Goal: Task Accomplishment & Management: Manage account settings

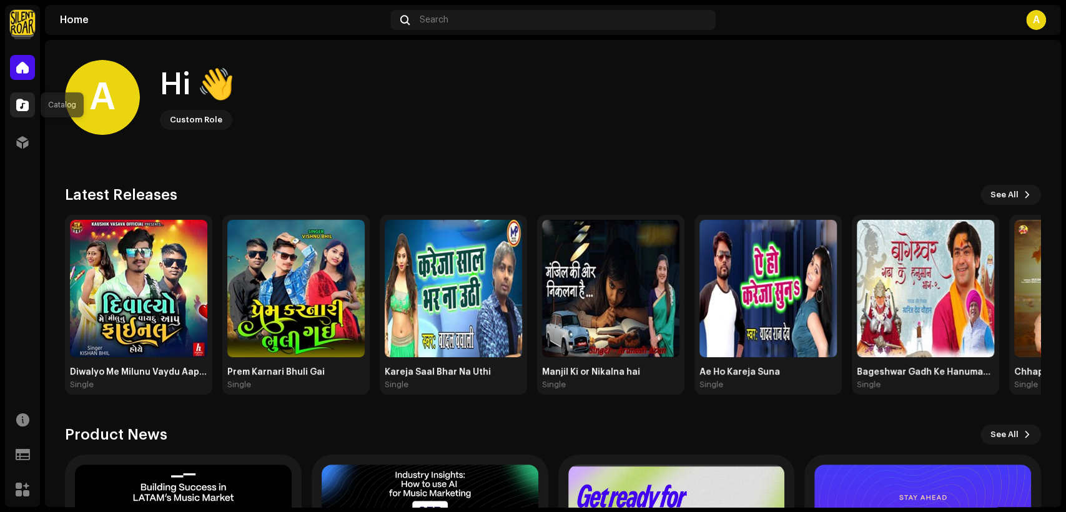
click at [27, 106] on span at bounding box center [22, 105] width 12 height 10
click at [25, 95] on div at bounding box center [22, 104] width 25 height 25
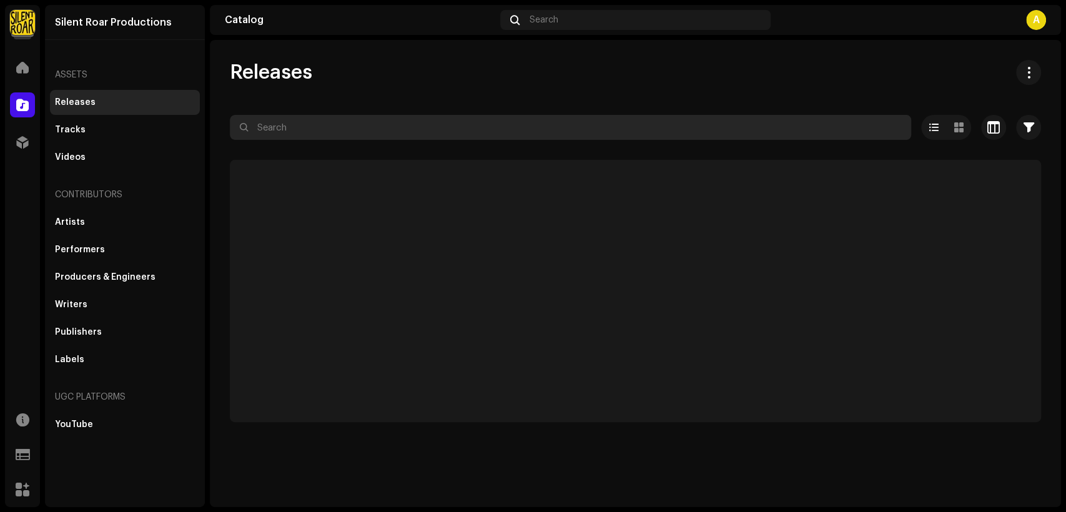
click at [337, 131] on input "text" at bounding box center [571, 127] width 682 height 25
paste input "7316478093318"
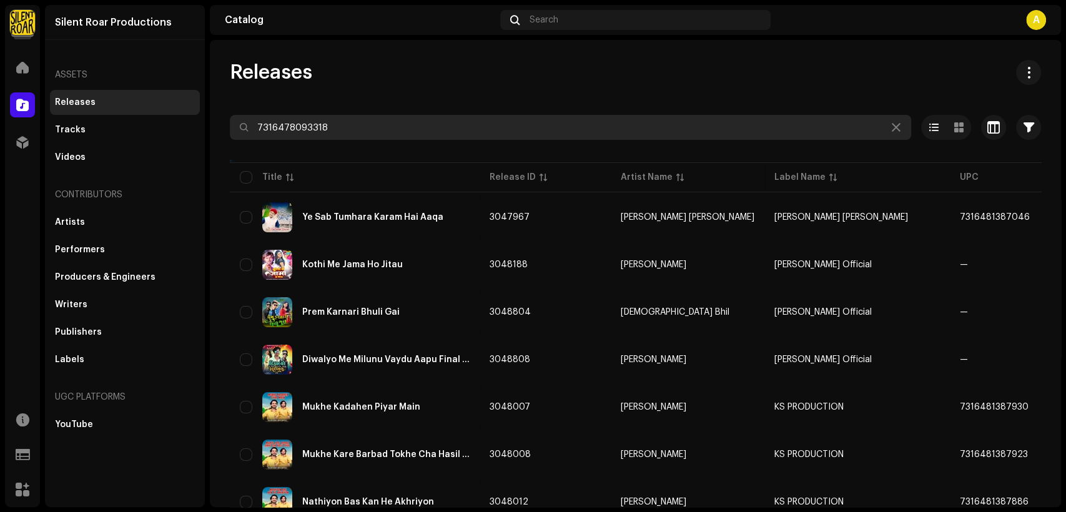
type input "7316478093318"
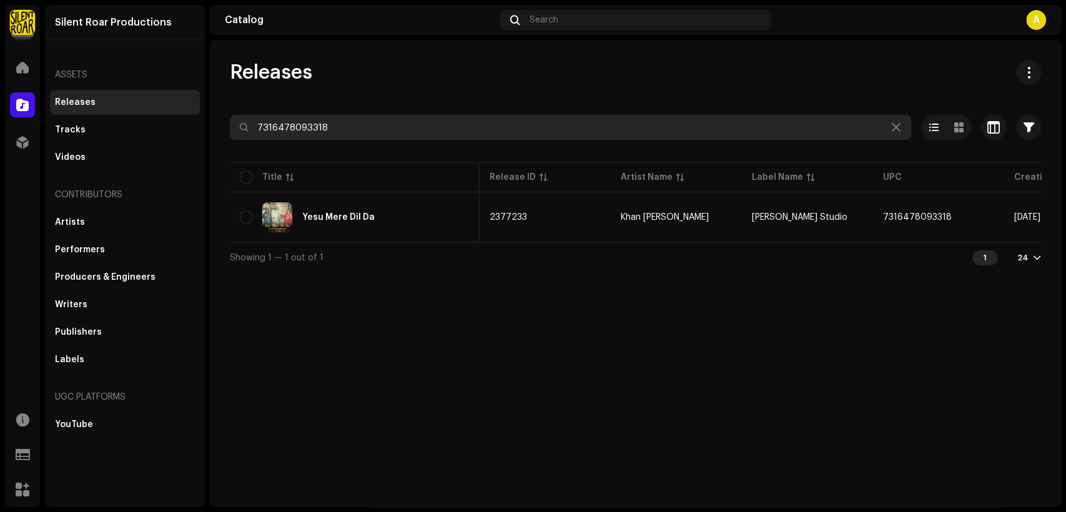
scroll to position [0, 226]
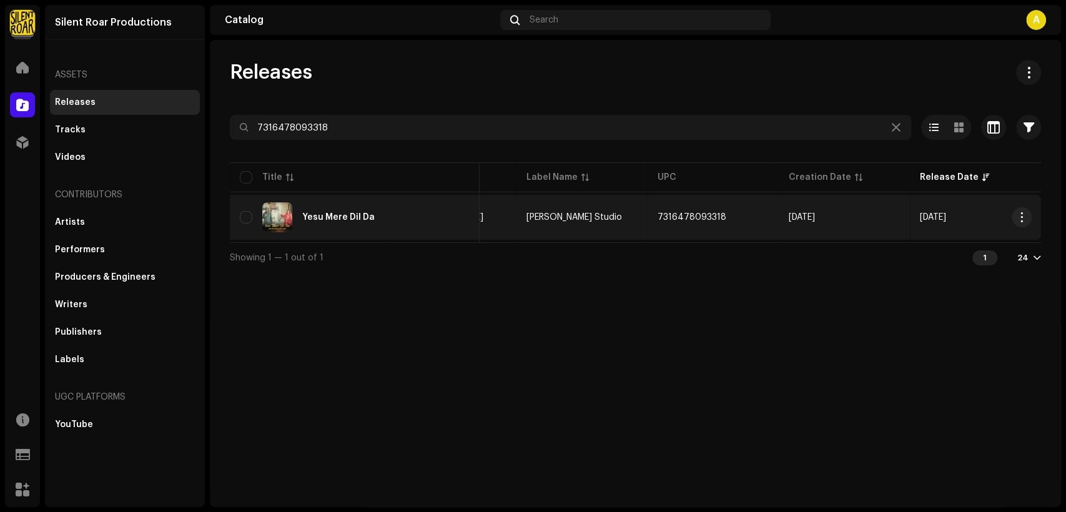
click at [380, 207] on div "Yesu Mere Dil Da" at bounding box center [355, 217] width 230 height 30
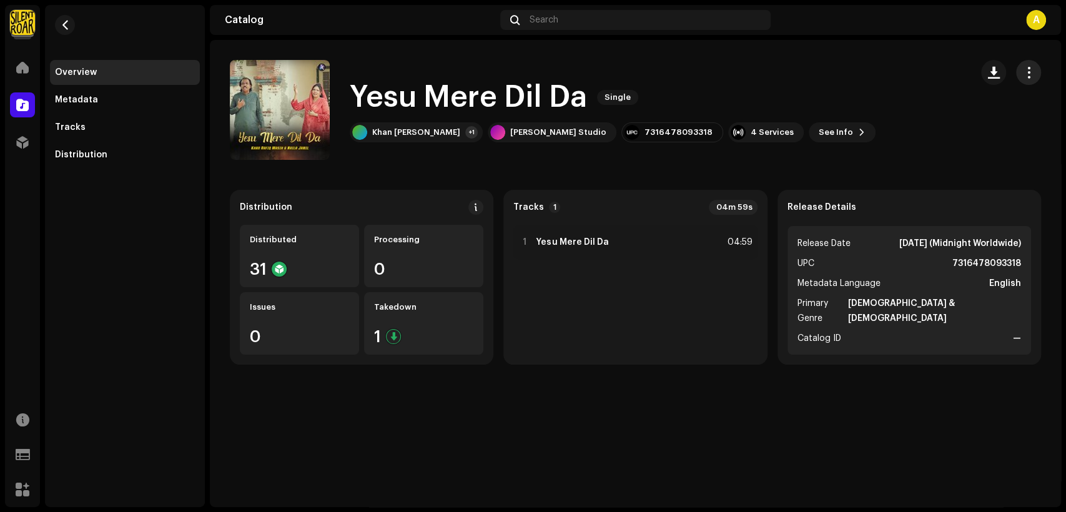
click at [1029, 71] on span "button" at bounding box center [1029, 72] width 12 height 10
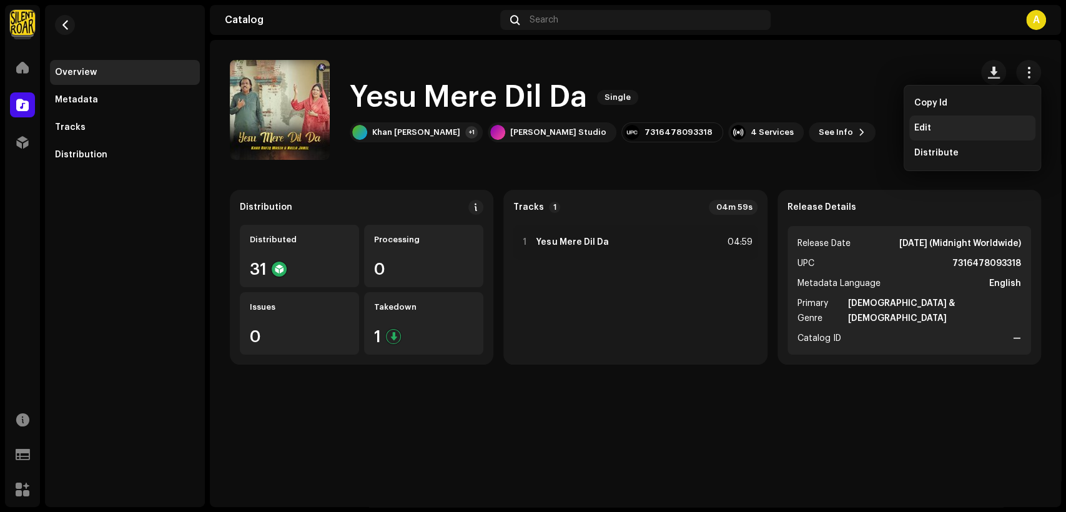
click at [958, 121] on div "Edit" at bounding box center [973, 128] width 126 height 25
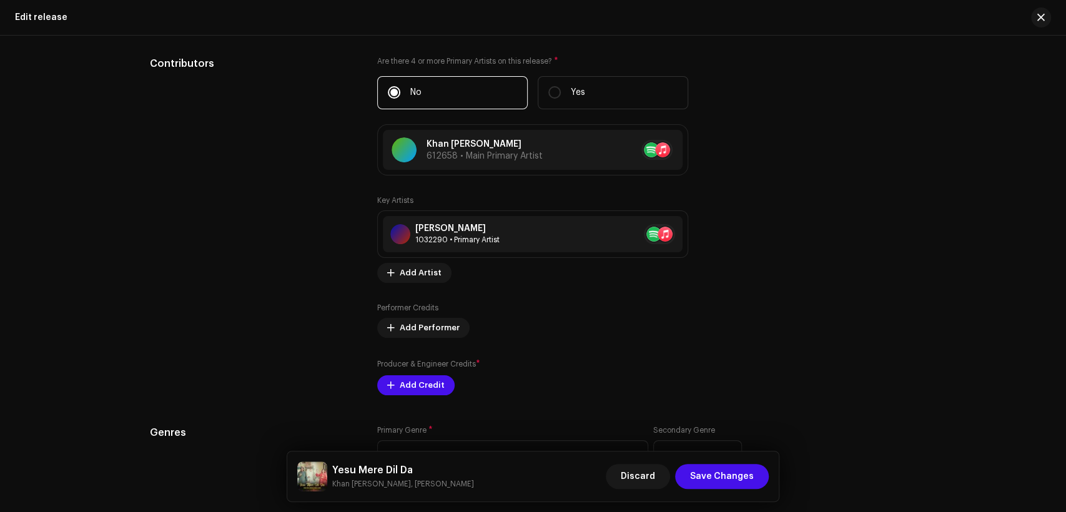
scroll to position [1273, 0]
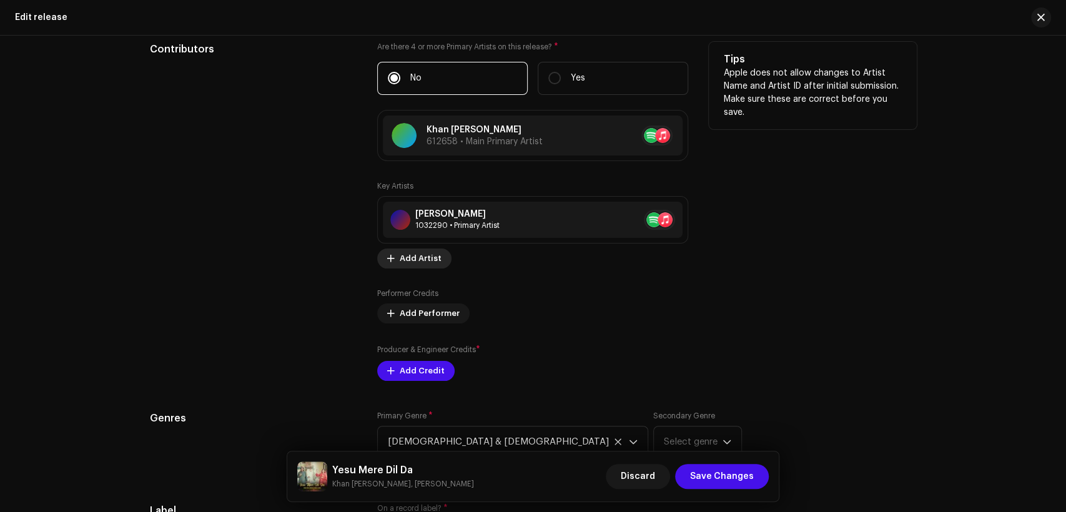
click at [432, 262] on span "Add Artist" at bounding box center [421, 258] width 42 height 25
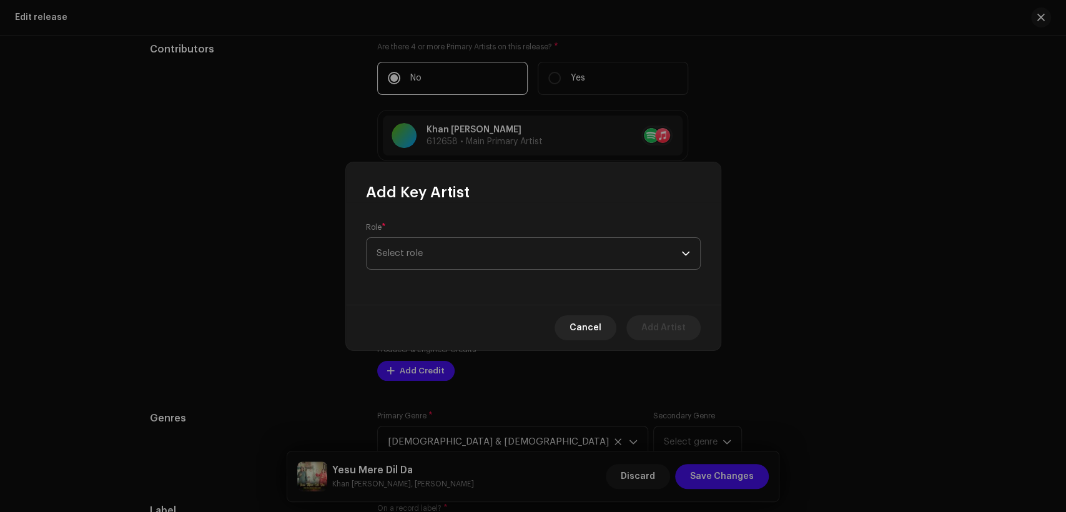
click at [475, 261] on span "Select role" at bounding box center [529, 253] width 305 height 31
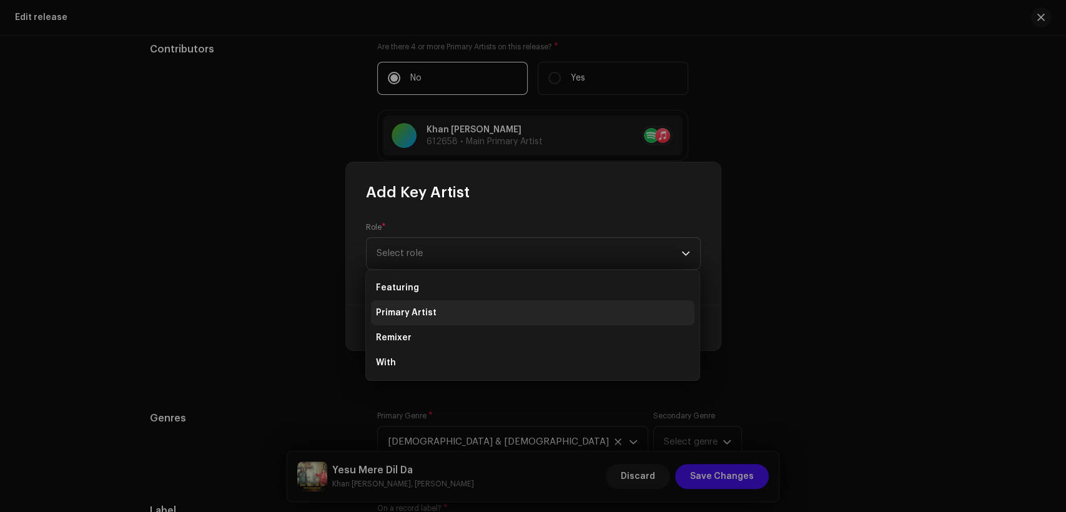
click at [483, 306] on li "Primary Artist" at bounding box center [533, 312] width 324 height 25
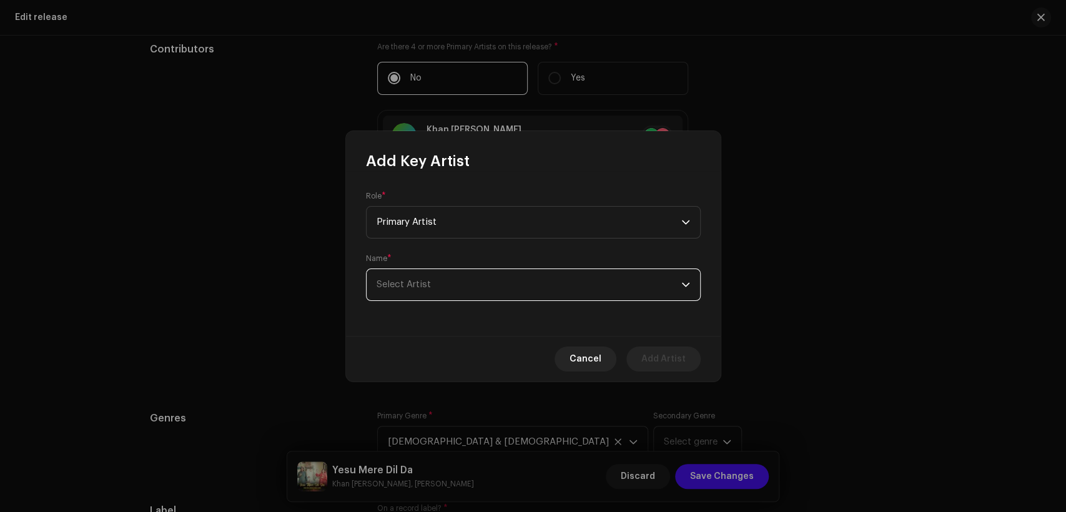
click at [483, 292] on span "Select Artist" at bounding box center [529, 284] width 305 height 31
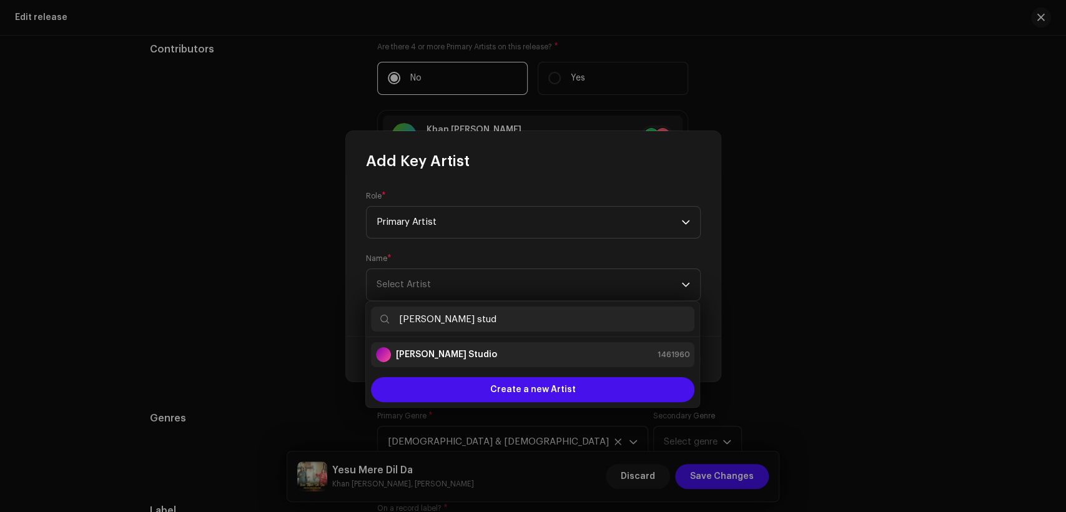
type input "[PERSON_NAME] stud"
click at [507, 350] on div "[PERSON_NAME] Studio 1461960" at bounding box center [533, 354] width 314 height 15
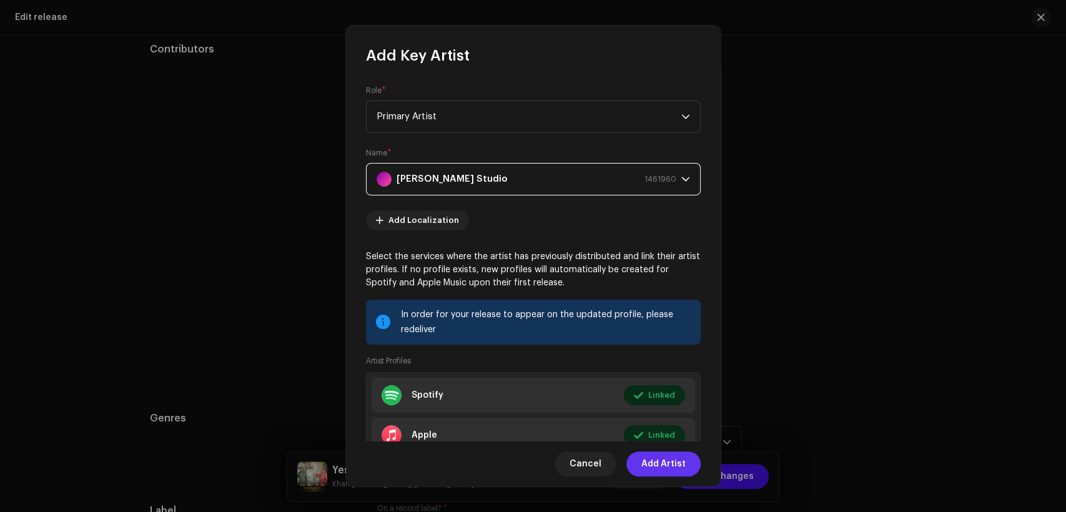
click at [673, 459] on span "Add Artist" at bounding box center [664, 464] width 44 height 25
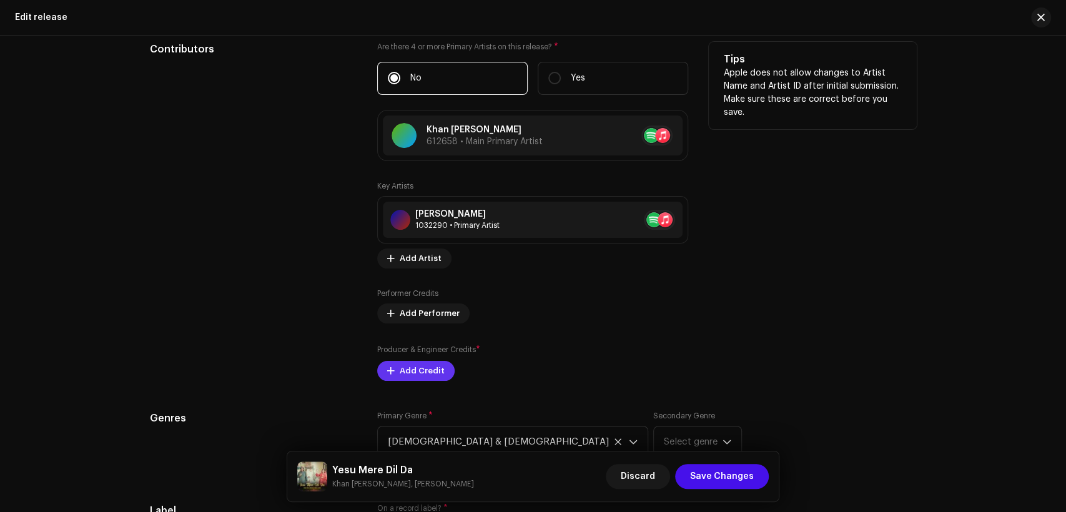
click at [425, 372] on span "Add Credit" at bounding box center [422, 371] width 45 height 25
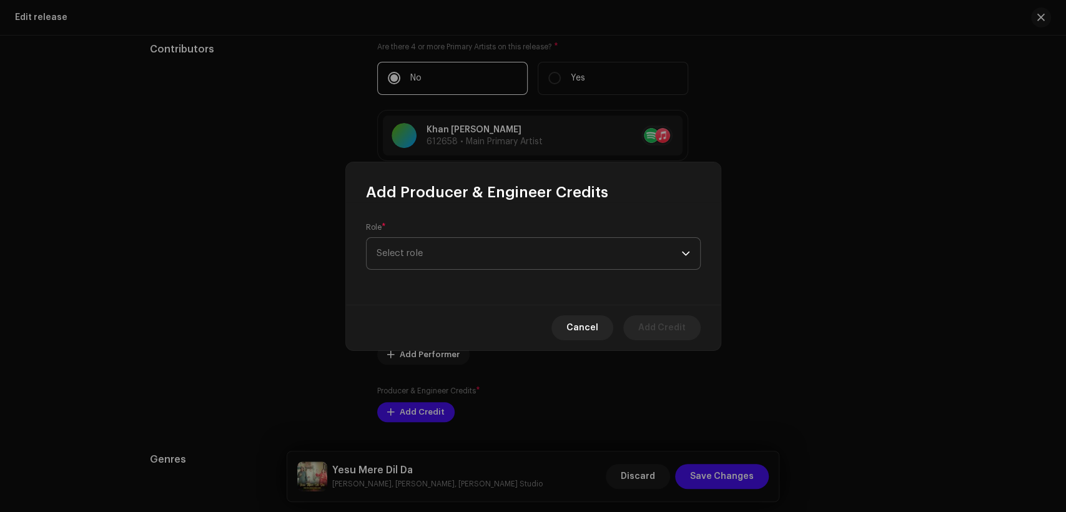
click at [482, 244] on span "Select role" at bounding box center [529, 253] width 305 height 31
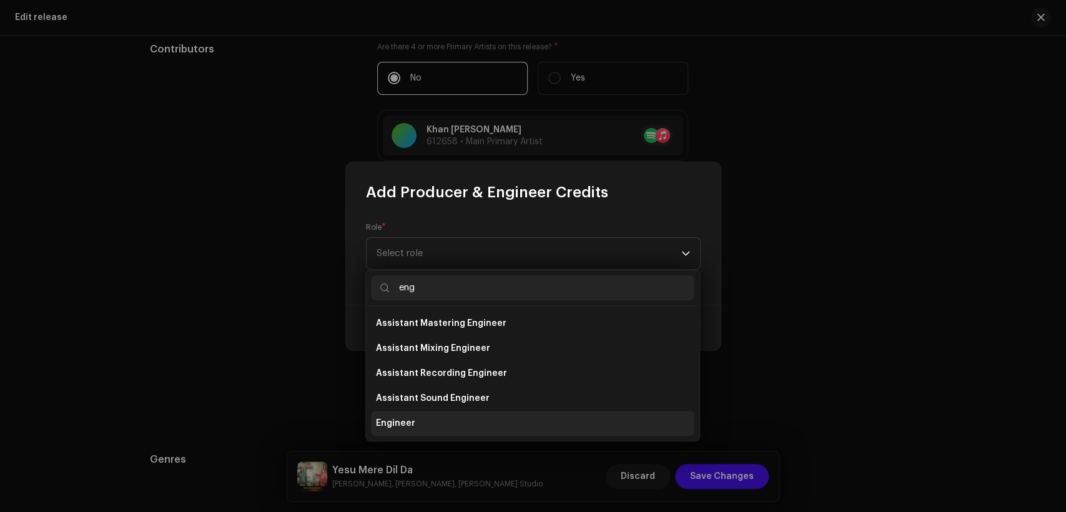
type input "eng"
click at [503, 419] on li "Engineer" at bounding box center [533, 423] width 324 height 25
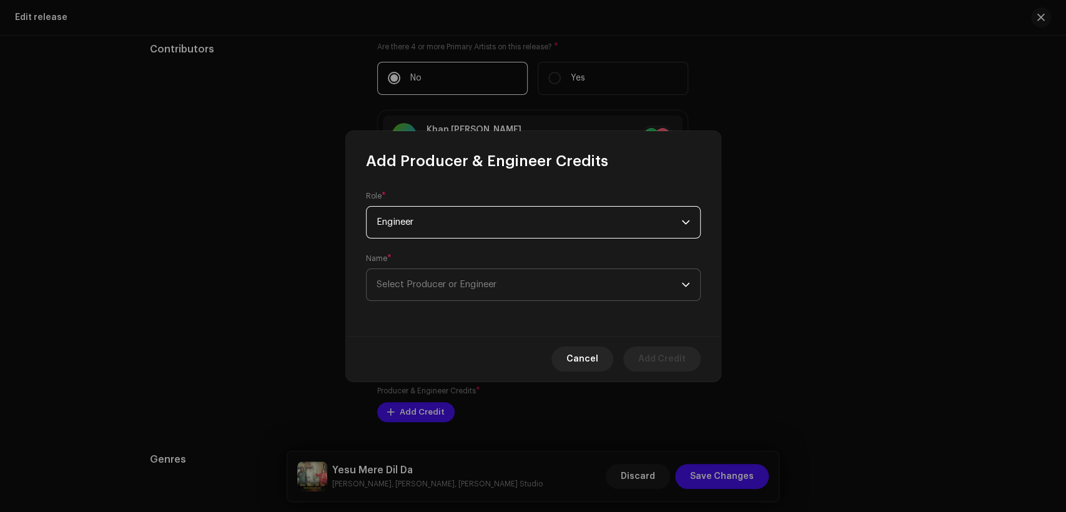
click at [531, 286] on span "Select Producer or Engineer" at bounding box center [529, 284] width 305 height 31
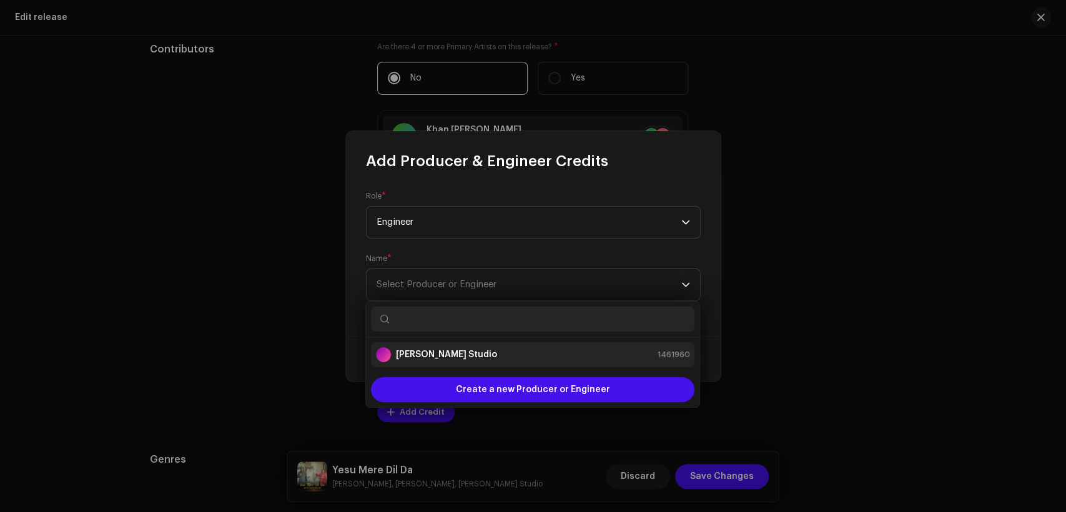
click at [540, 345] on li "[PERSON_NAME] Studio 1461960" at bounding box center [533, 354] width 324 height 25
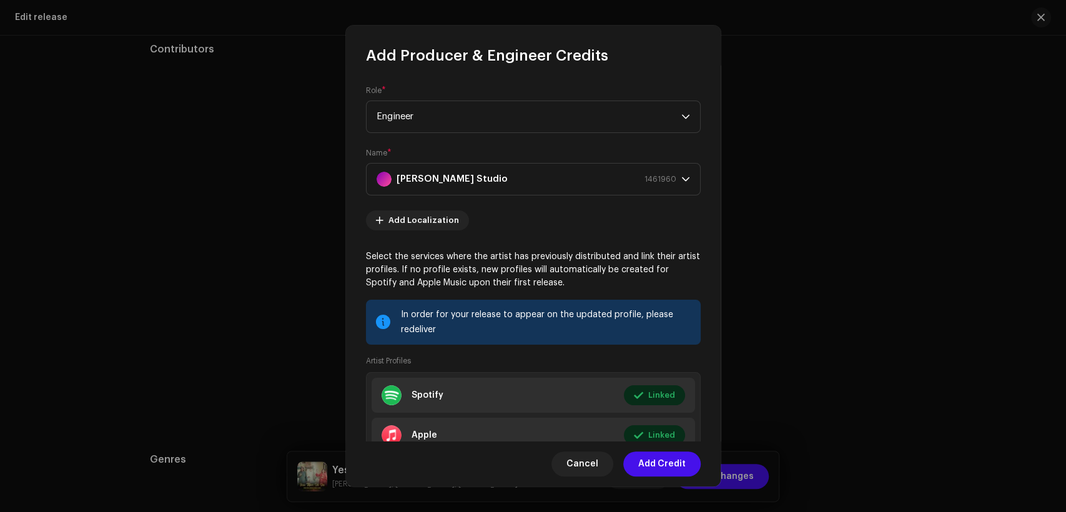
click at [667, 456] on span "Add Credit" at bounding box center [661, 464] width 47 height 25
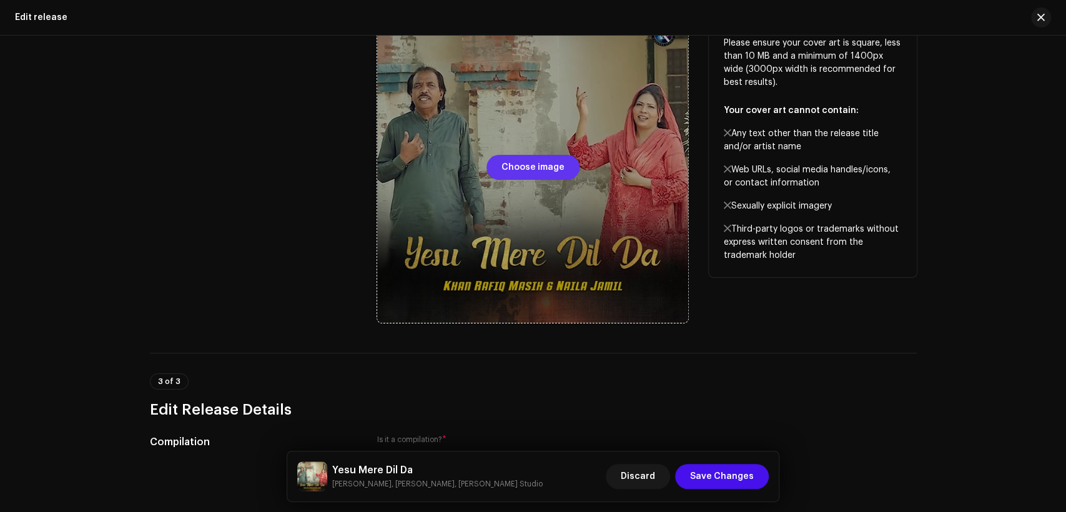
scroll to position [196, 0]
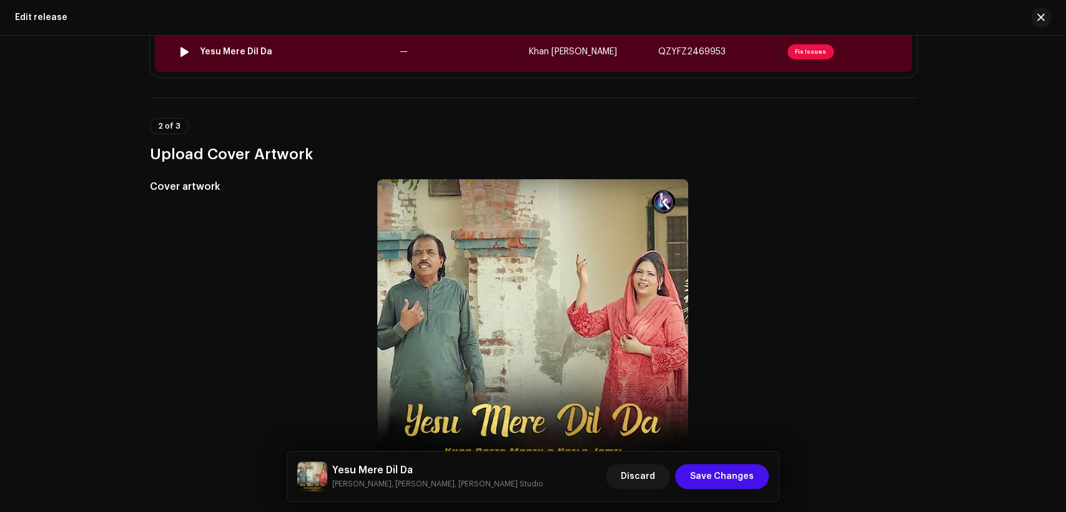
click at [467, 44] on td "—" at bounding box center [459, 52] width 129 height 40
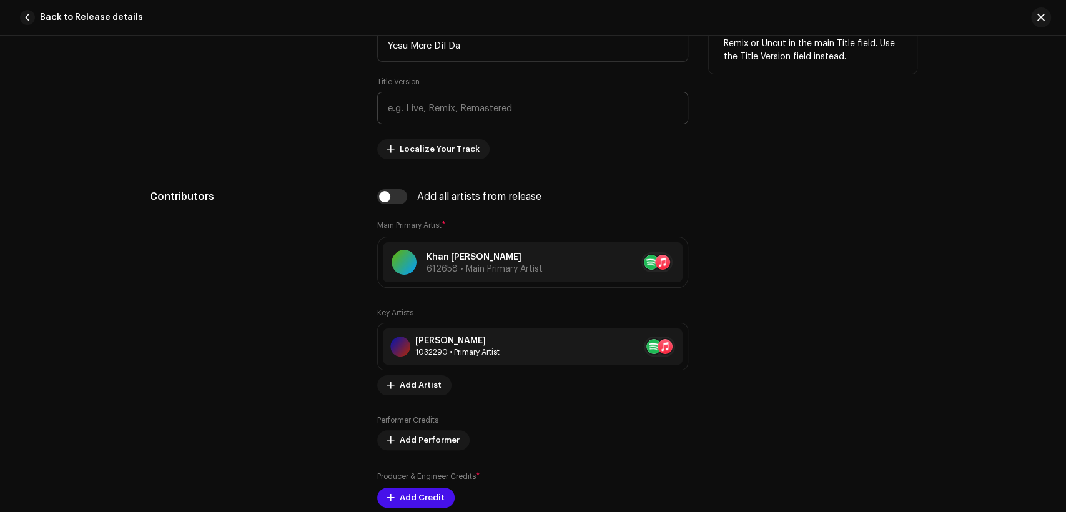
scroll to position [694, 0]
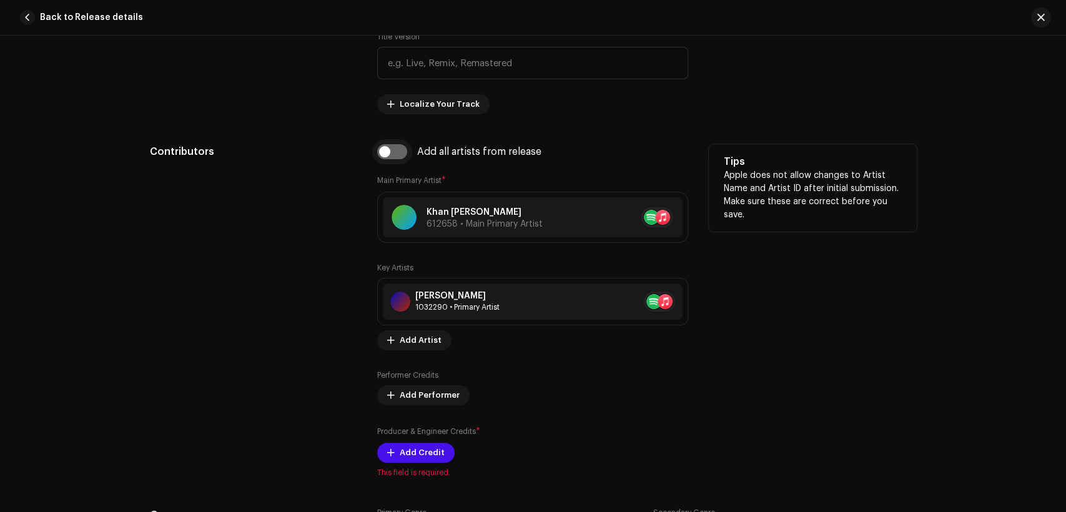
click at [397, 154] on input "checkbox" at bounding box center [392, 151] width 30 height 15
checkbox input "true"
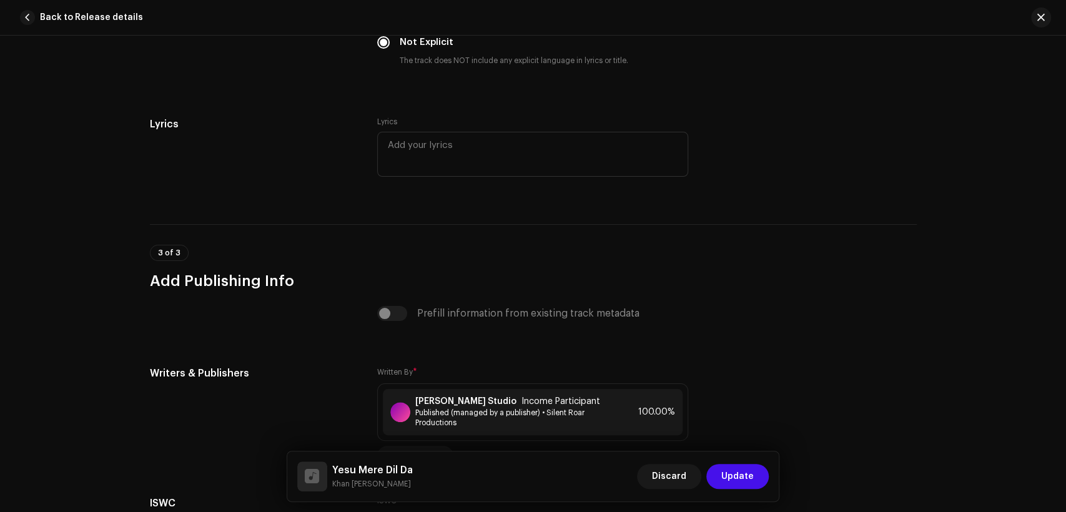
scroll to position [2611, 0]
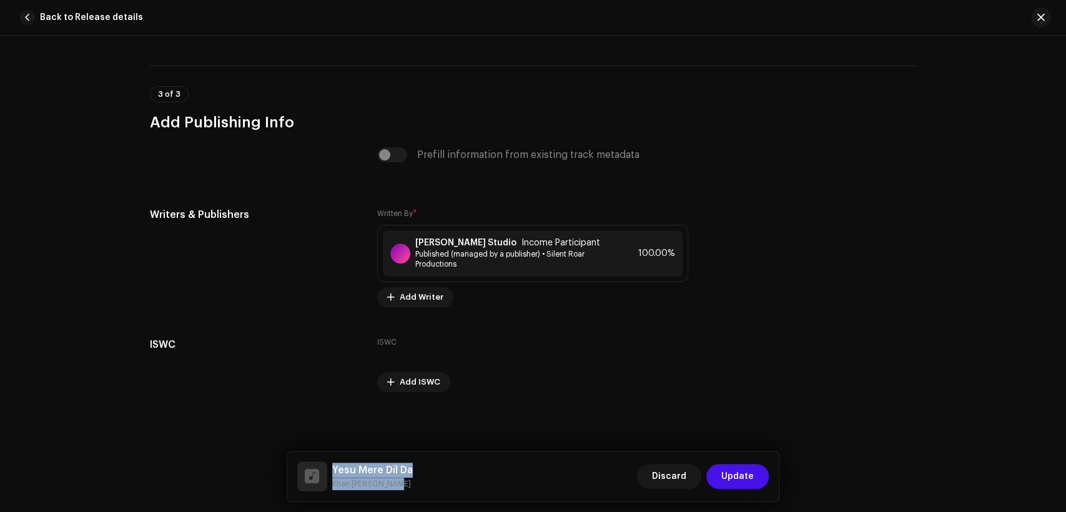
drag, startPoint x: 395, startPoint y: 485, endPoint x: 330, endPoint y: 463, distance: 68.8
click at [330, 463] on div "Yesu Mere Dil Da Khan [PERSON_NAME]" at bounding box center [355, 477] width 116 height 30
copy div "Yesu Mere Dil Da Khan [PERSON_NAME]"
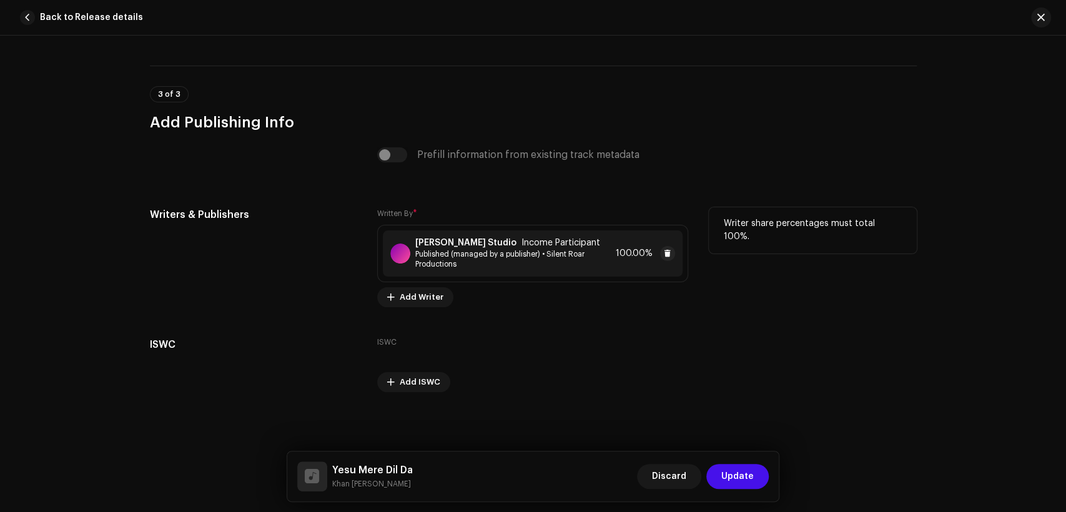
click at [444, 241] on strong "[PERSON_NAME] Studio" at bounding box center [465, 243] width 101 height 10
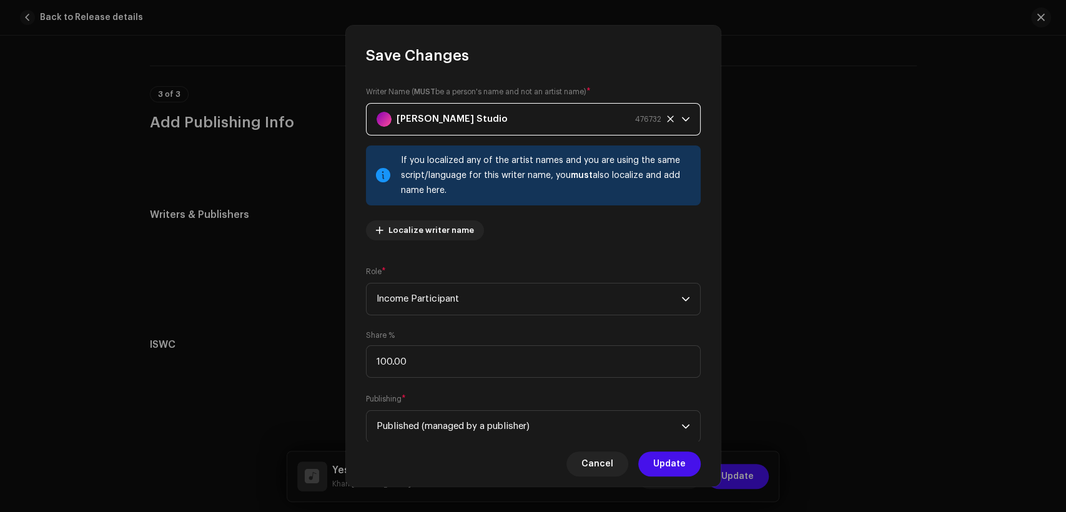
click at [490, 122] on div "[PERSON_NAME] Studio 476732" at bounding box center [519, 119] width 285 height 31
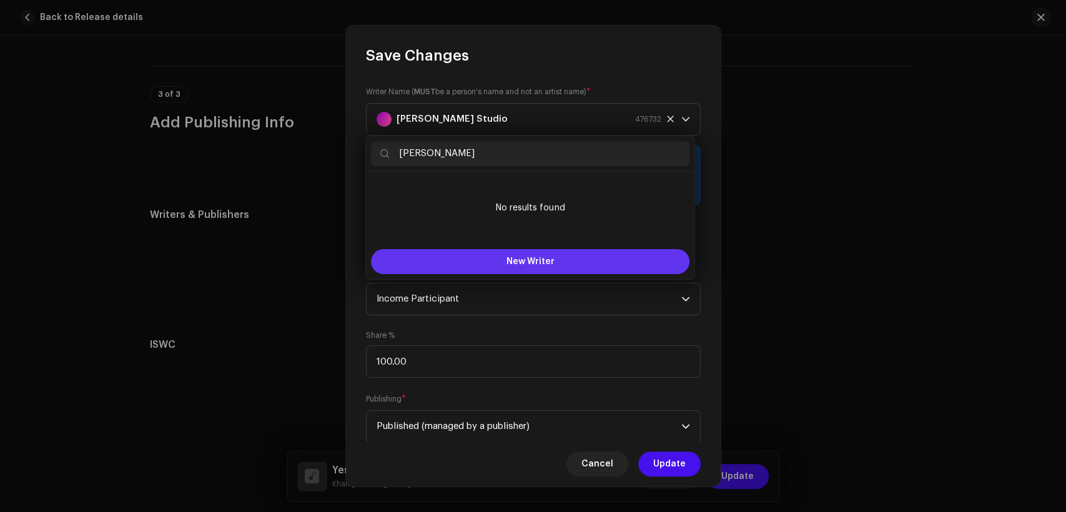
type input "[PERSON_NAME]"
click at [492, 258] on button "New Writer" at bounding box center [530, 261] width 319 height 25
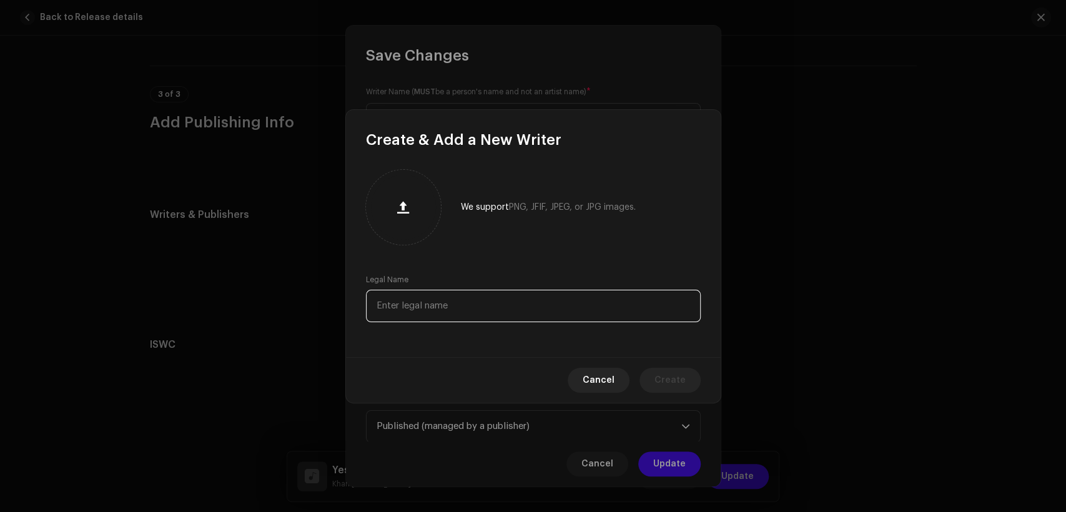
click at [510, 311] on input "text" at bounding box center [533, 306] width 335 height 32
paste input "[PERSON_NAME]"
type input "[PERSON_NAME]"
click at [675, 385] on span "Create" at bounding box center [670, 380] width 31 height 25
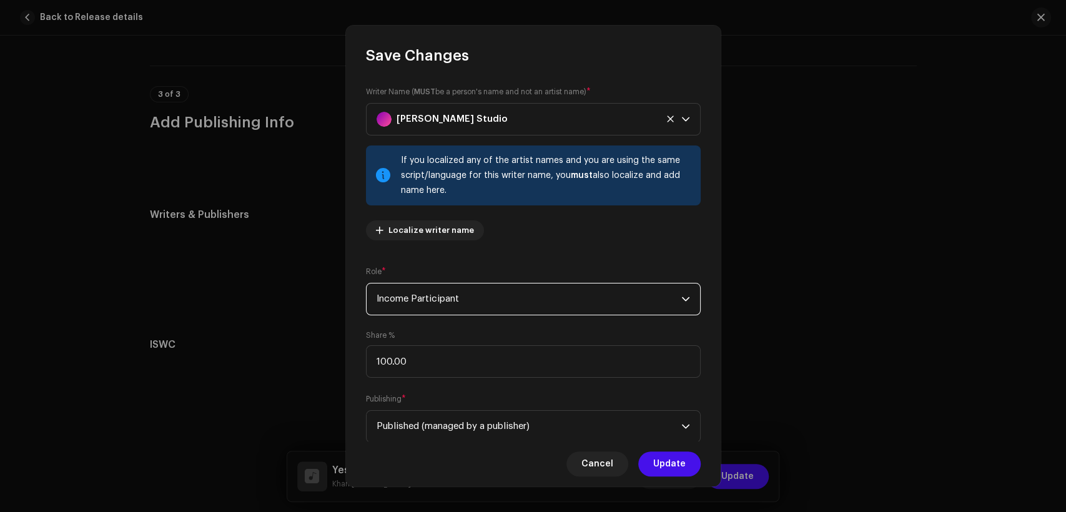
click at [552, 306] on span "Income Participant" at bounding box center [529, 299] width 305 height 31
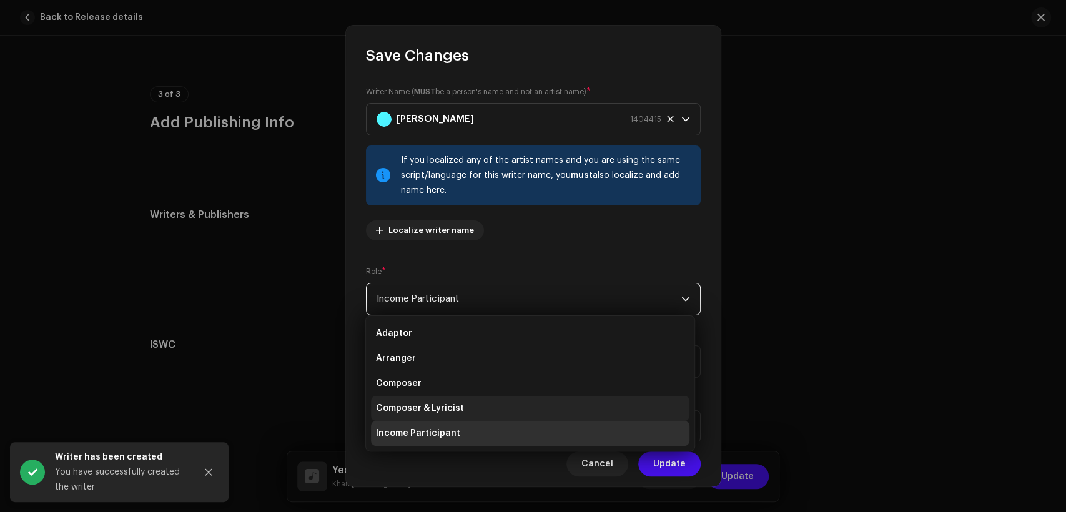
click at [544, 399] on li "Composer & Lyricist" at bounding box center [530, 408] width 319 height 25
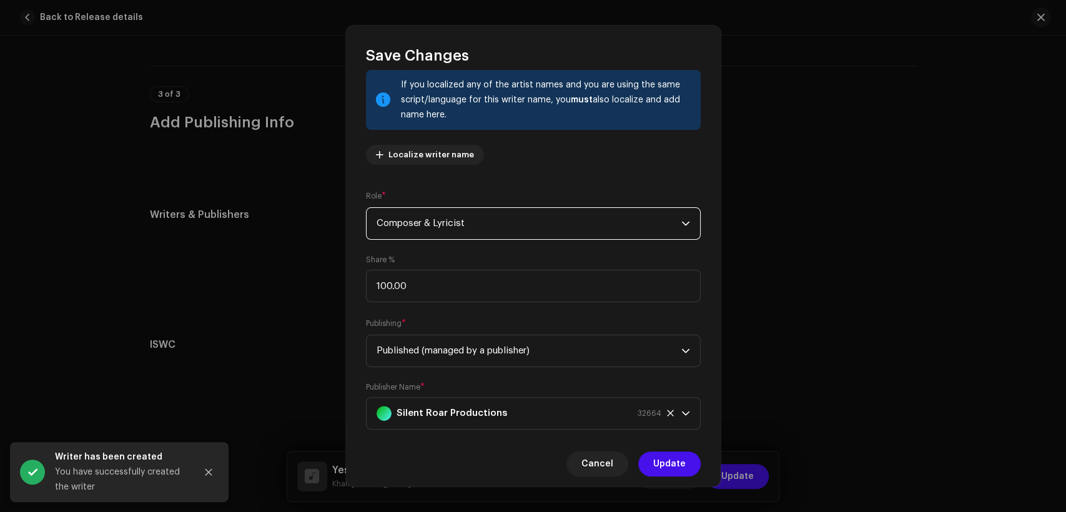
scroll to position [100, 0]
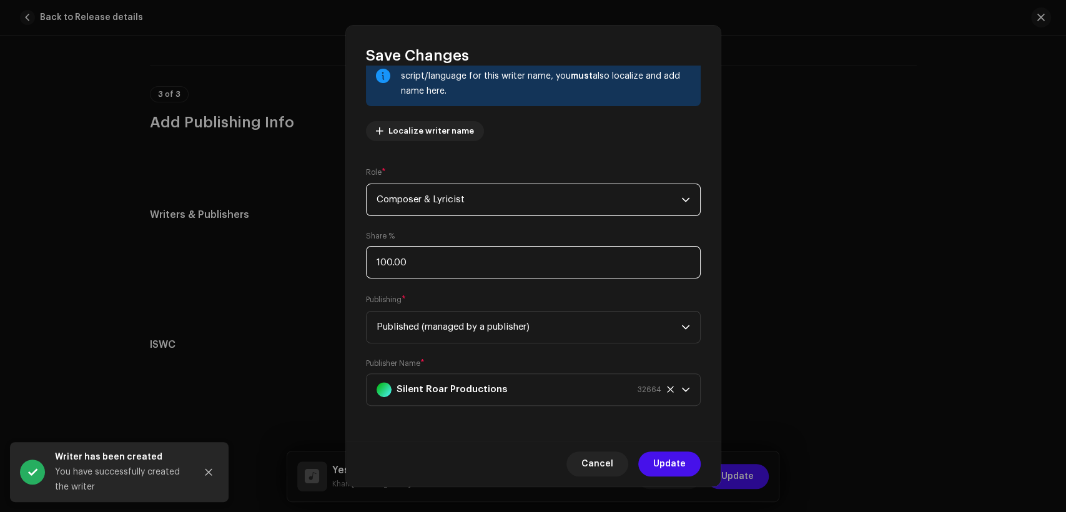
click at [504, 267] on input "100.00" at bounding box center [533, 262] width 335 height 32
type input "1.00"
type input "50.00"
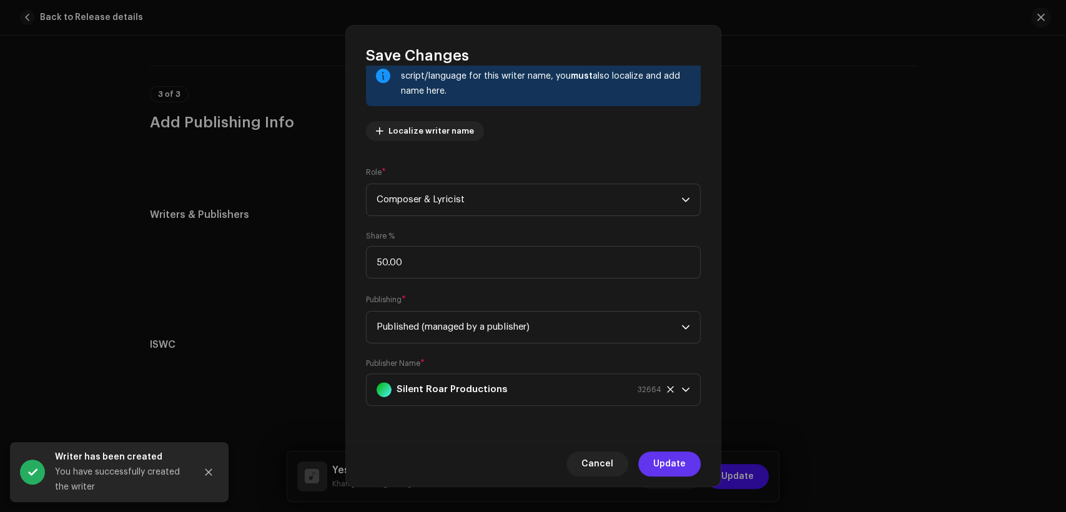
click at [669, 456] on span "Update" at bounding box center [669, 464] width 32 height 25
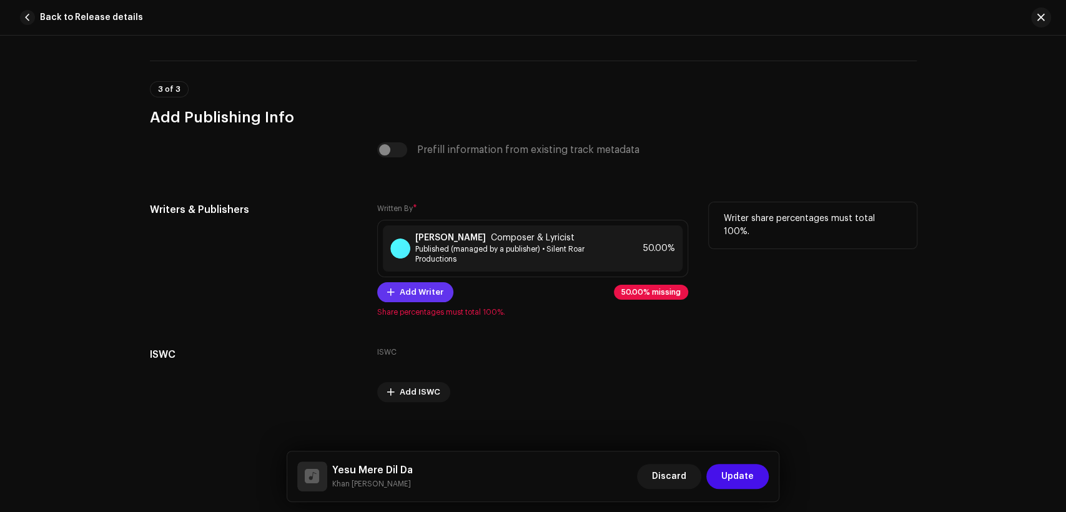
click at [433, 290] on span "Add Writer" at bounding box center [422, 292] width 44 height 25
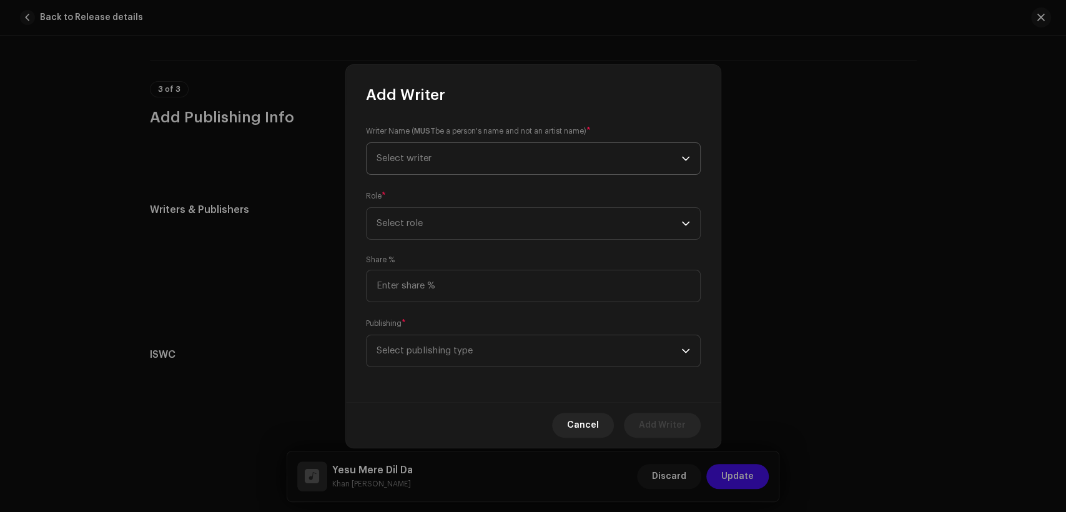
click at [441, 157] on span "Select writer" at bounding box center [529, 158] width 305 height 31
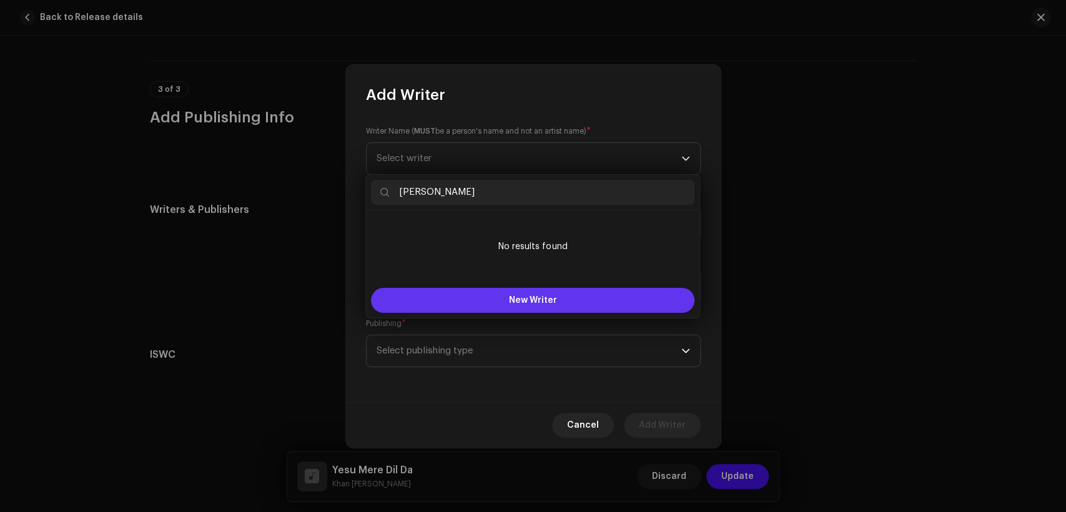
type input "[PERSON_NAME]"
click at [515, 295] on button "New Writer" at bounding box center [533, 300] width 324 height 25
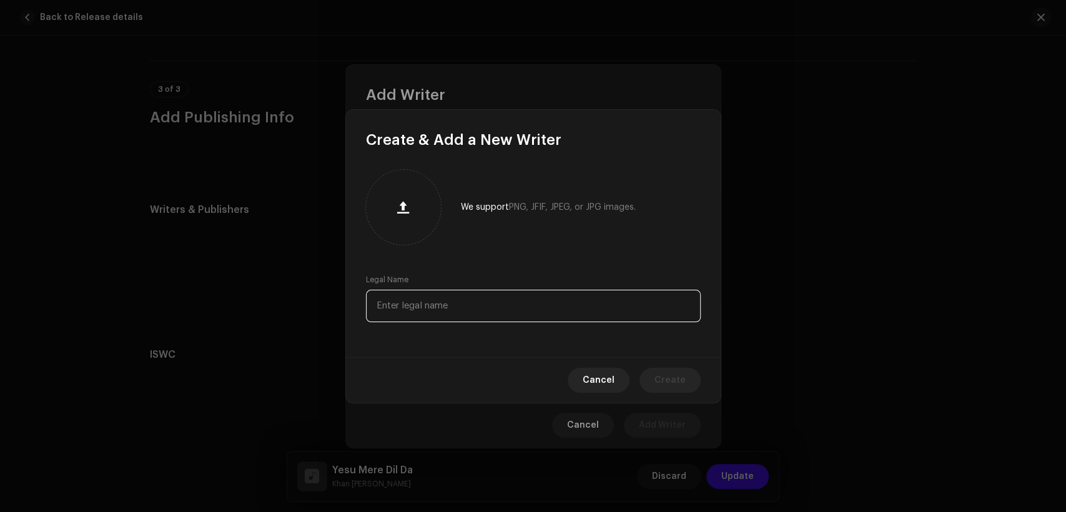
click at [517, 307] on input "text" at bounding box center [533, 306] width 335 height 32
paste input "[PERSON_NAME]"
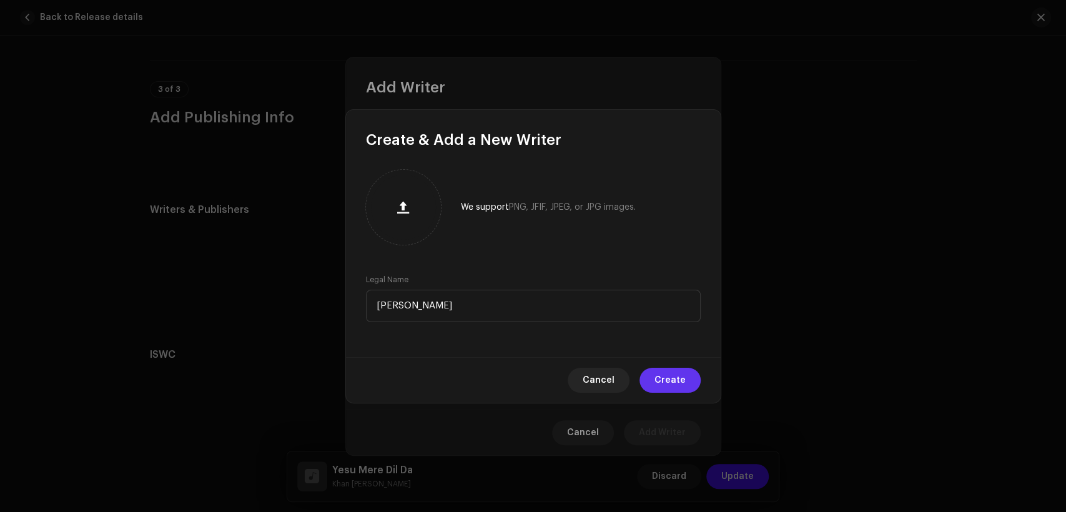
type input "[PERSON_NAME]"
drag, startPoint x: 662, startPoint y: 375, endPoint x: 575, endPoint y: 340, distance: 93.0
click at [660, 375] on span "Create" at bounding box center [670, 380] width 31 height 25
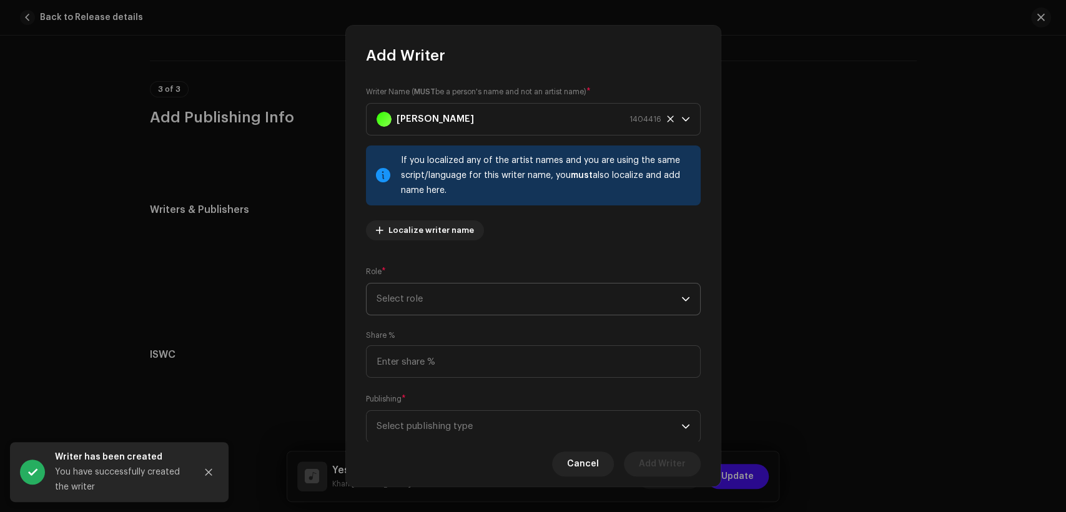
click at [530, 296] on span "Select role" at bounding box center [529, 299] width 305 height 31
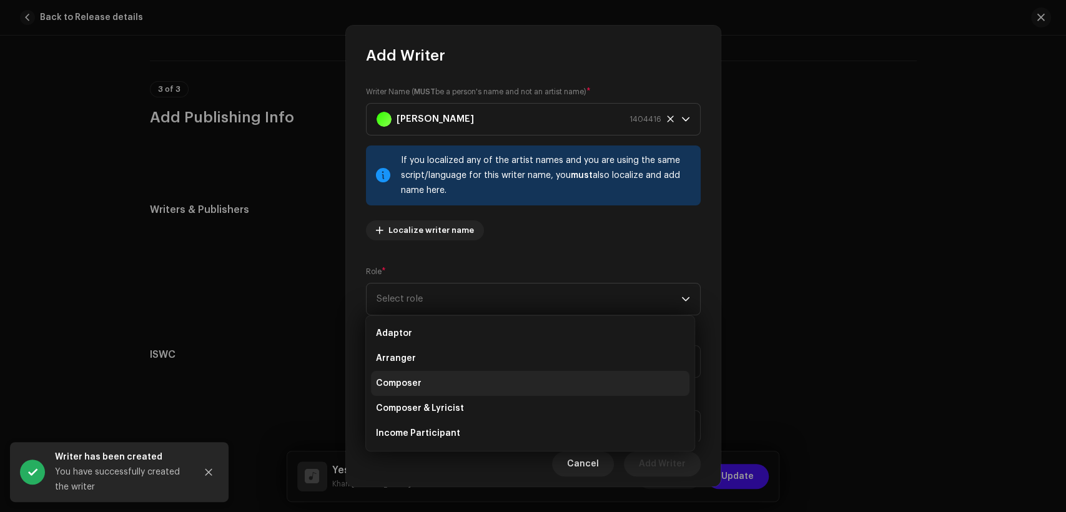
click at [542, 387] on li "Composer" at bounding box center [530, 383] width 319 height 25
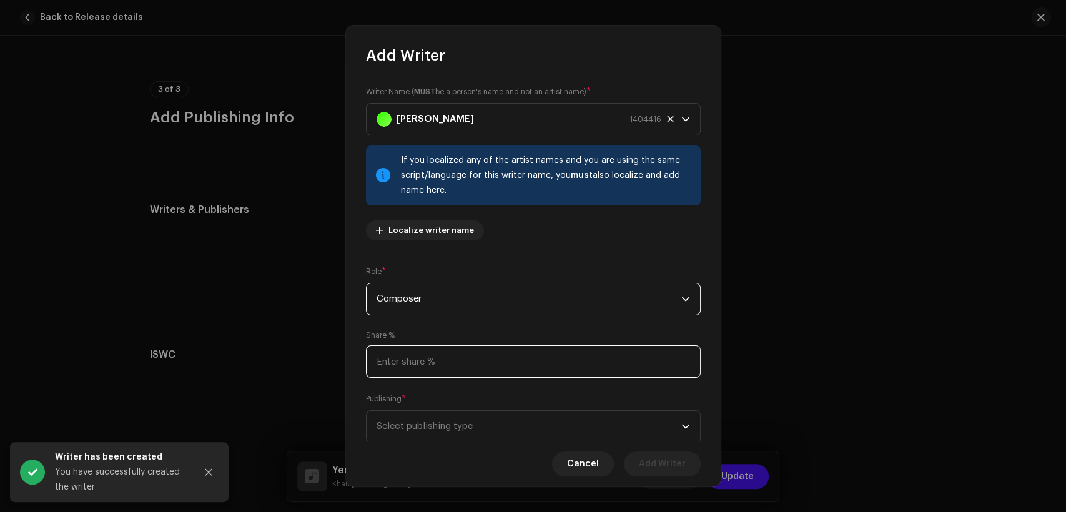
click at [543, 357] on input at bounding box center [533, 361] width 335 height 32
type input "50.00"
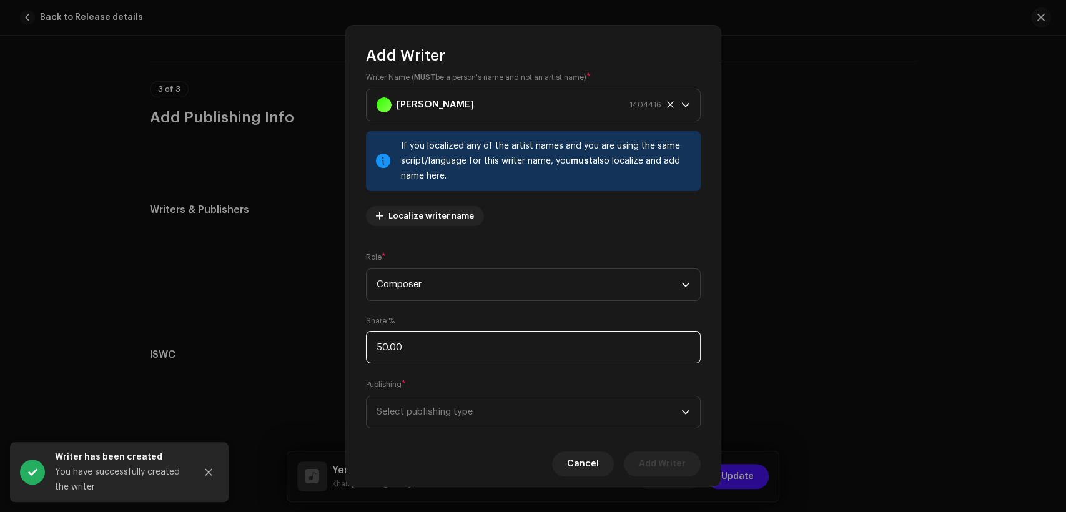
scroll to position [37, 0]
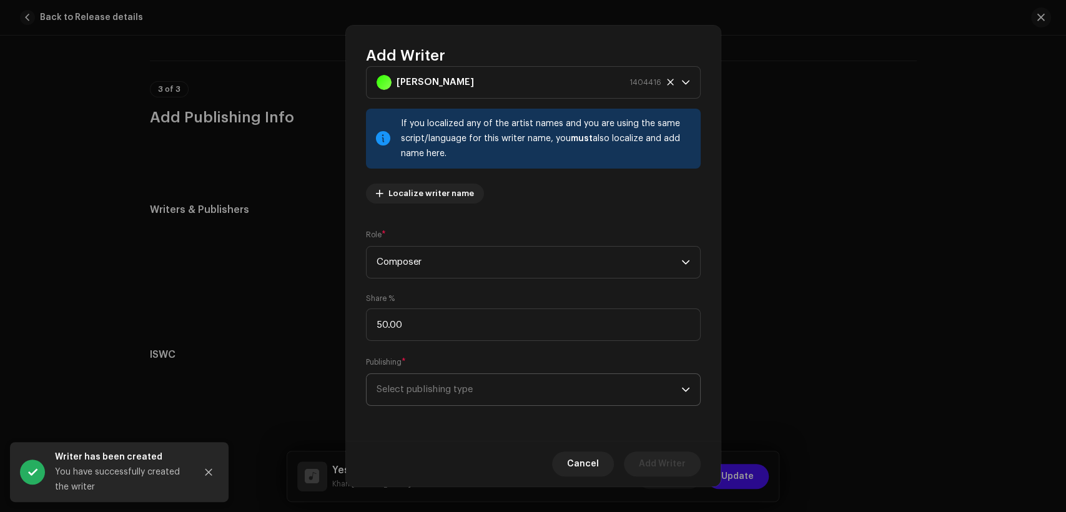
click at [606, 392] on span "Select publishing type" at bounding box center [529, 389] width 305 height 31
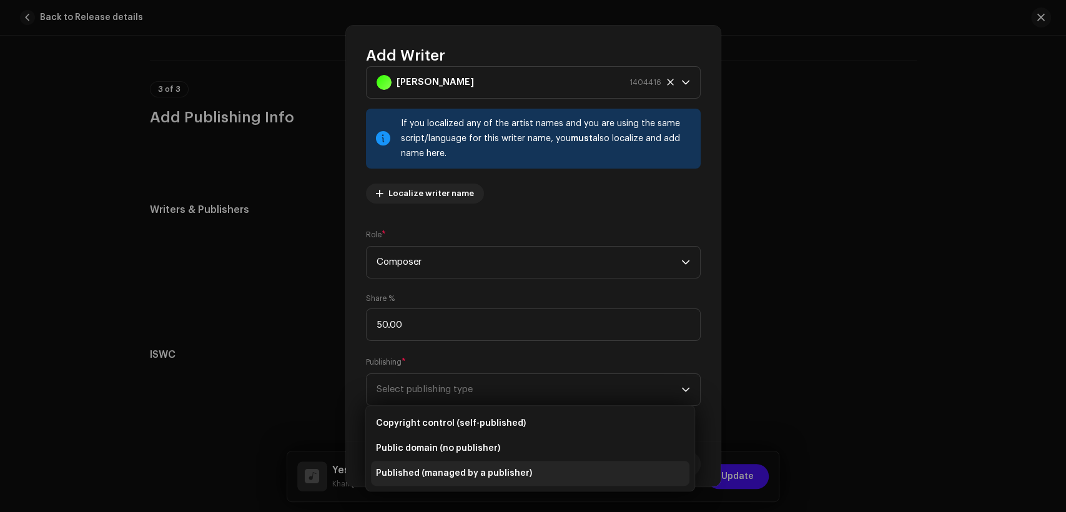
click at [593, 474] on li "Published (managed by a publisher)" at bounding box center [530, 473] width 319 height 25
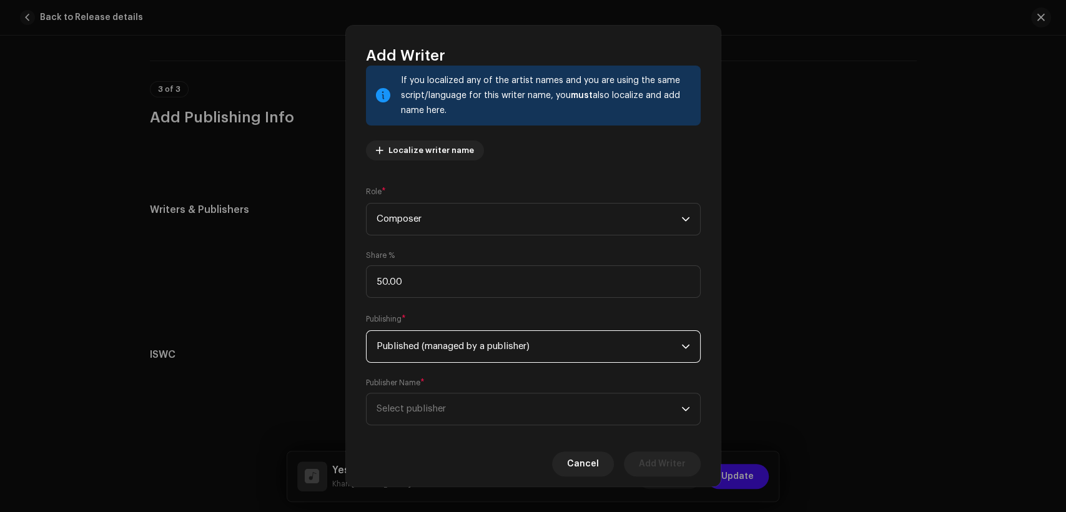
scroll to position [100, 0]
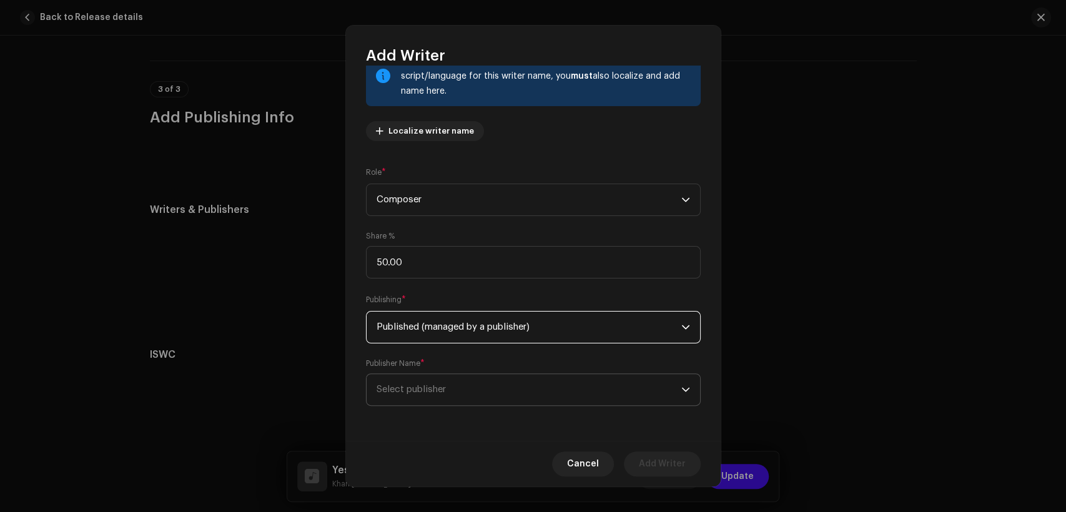
click at [664, 393] on span "Select publisher" at bounding box center [529, 389] width 305 height 31
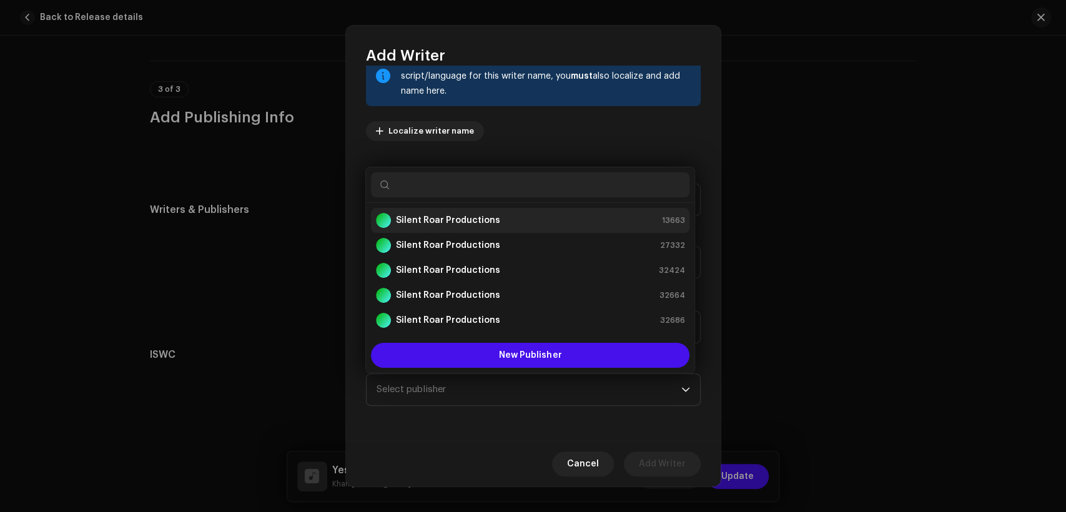
click at [626, 217] on div "Silent Roar Productions 13663" at bounding box center [530, 220] width 309 height 15
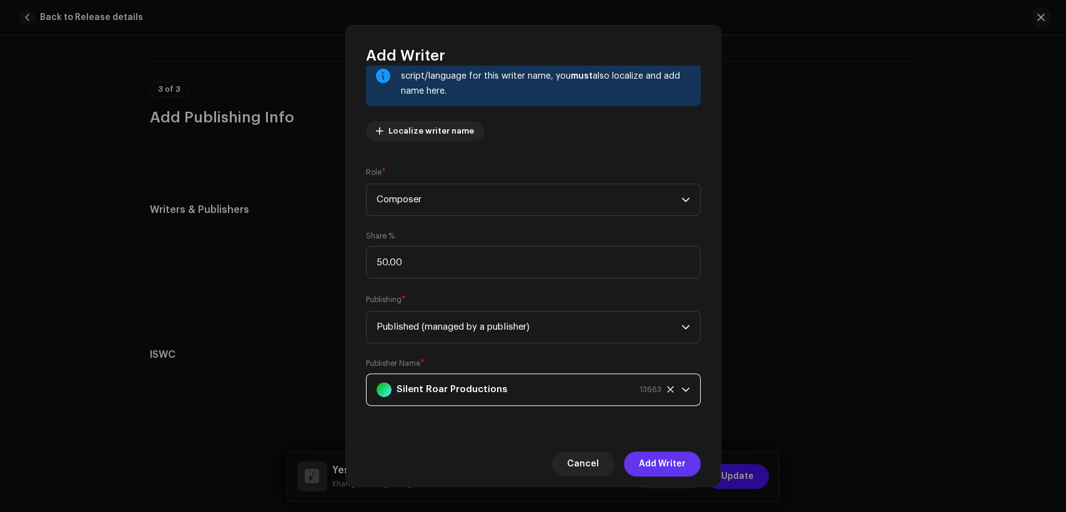
click at [682, 452] on span "Add Writer" at bounding box center [662, 464] width 47 height 25
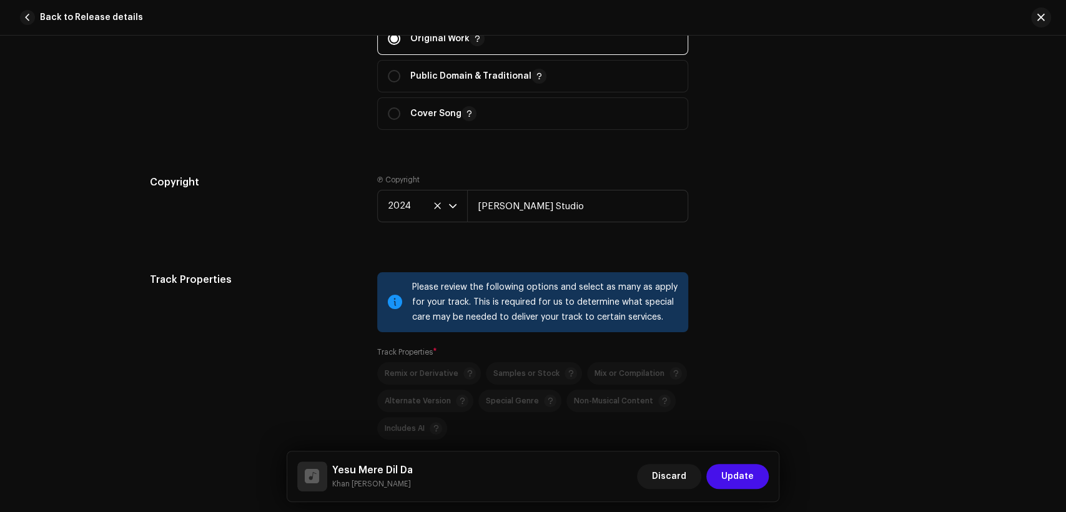
scroll to position [1737, 0]
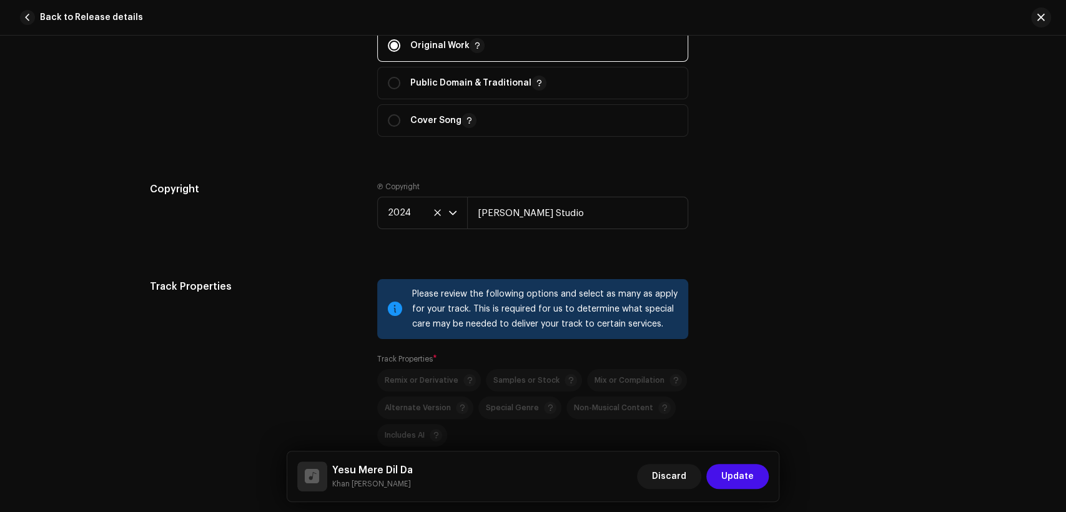
click at [732, 463] on div "Discard Update" at bounding box center [703, 477] width 132 height 30
click at [732, 465] on span "Update" at bounding box center [738, 476] width 32 height 25
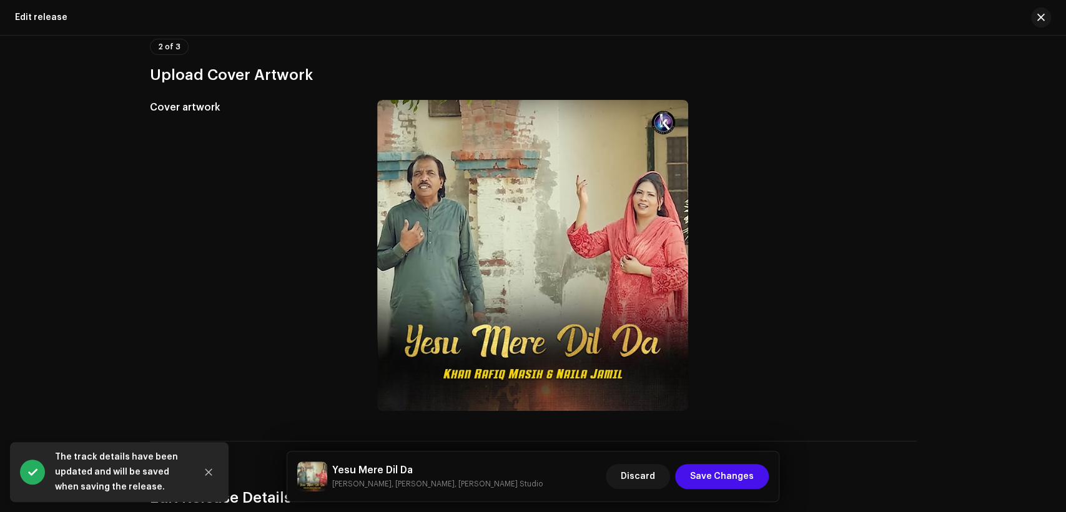
scroll to position [311, 0]
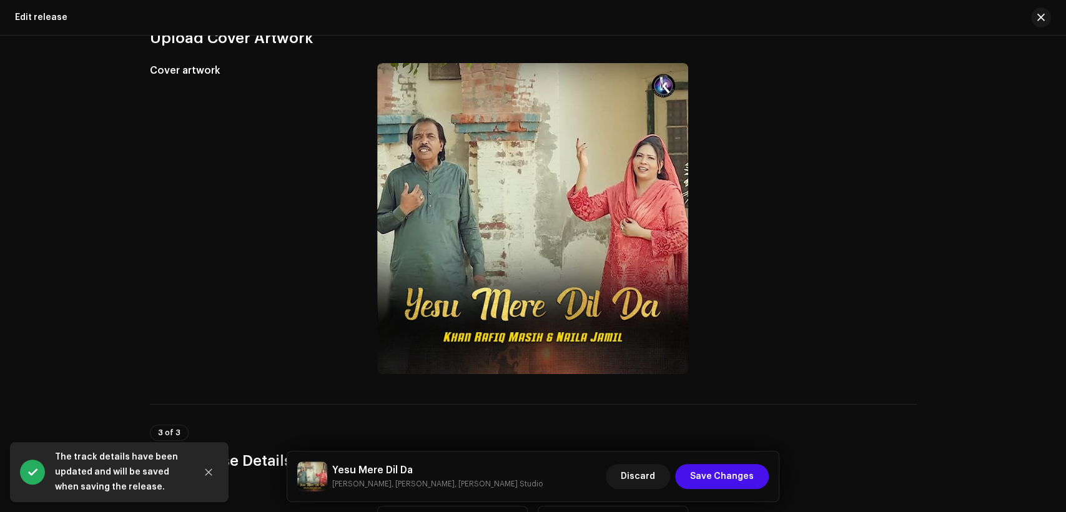
click at [393, 468] on h5 "Yesu Mere Dil Da" at bounding box center [437, 470] width 211 height 15
copy h5 "Yesu Mere Dil Da"
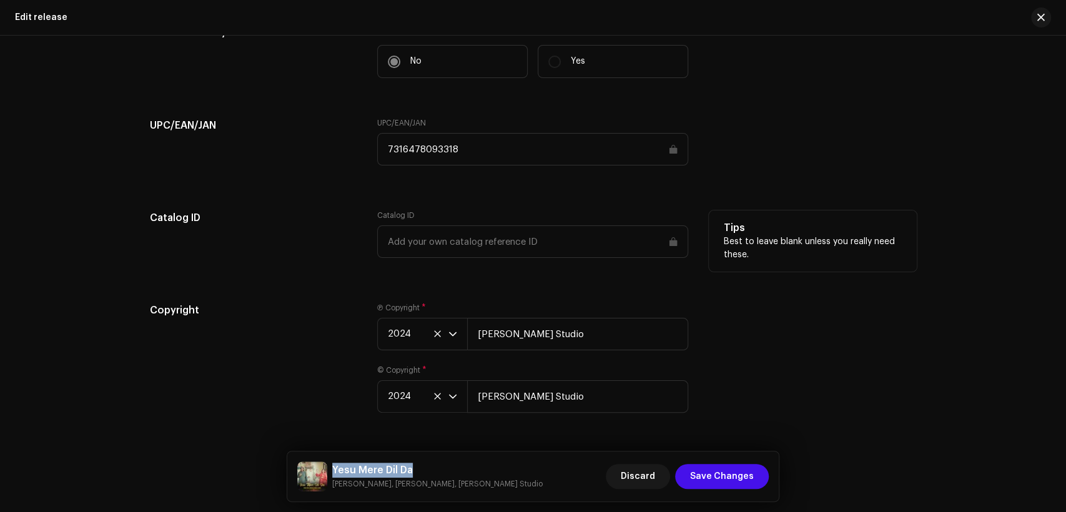
scroll to position [2047, 0]
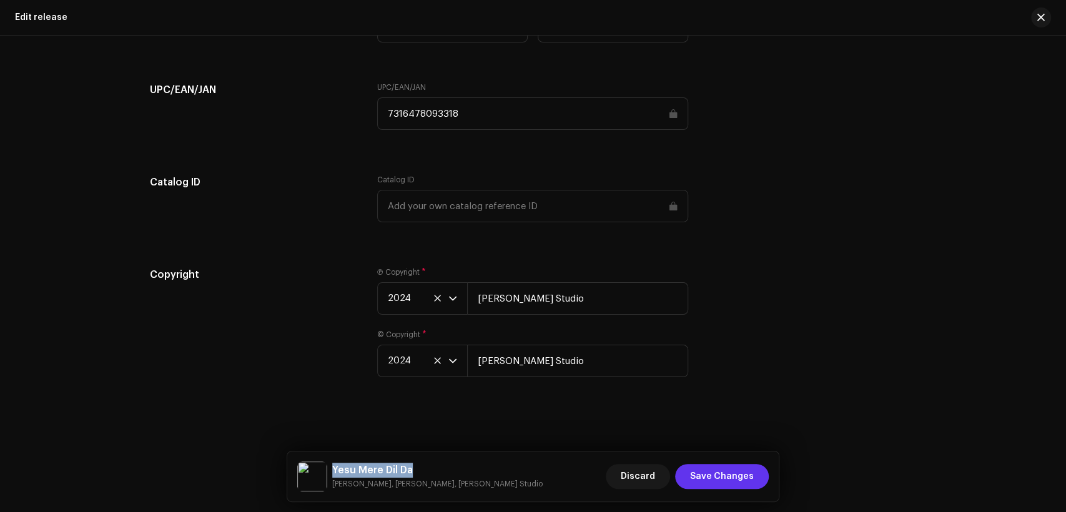
click at [728, 481] on span "Save Changes" at bounding box center [722, 476] width 64 height 25
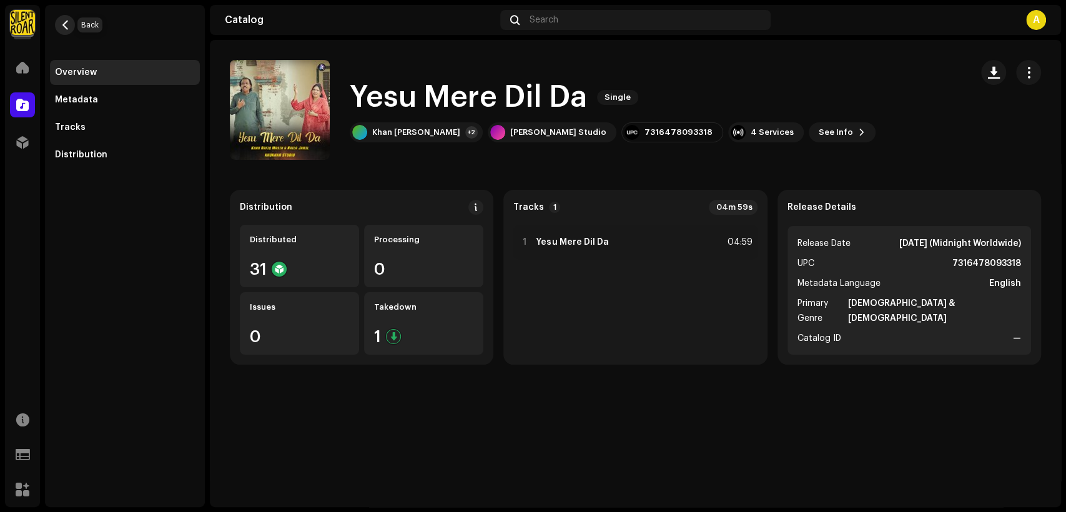
click at [74, 21] on button "button" at bounding box center [65, 25] width 20 height 20
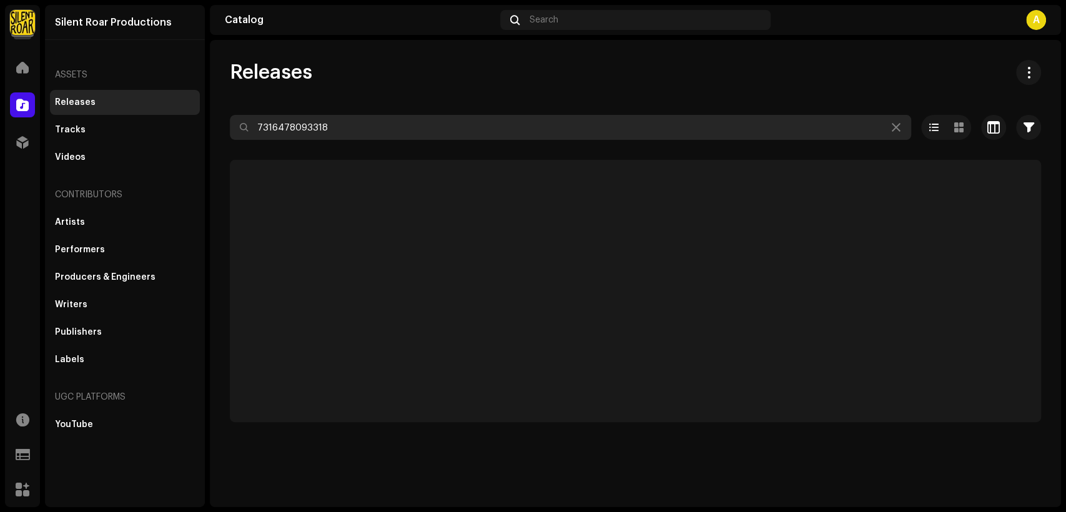
click at [426, 117] on input "7316478093318" at bounding box center [571, 127] width 682 height 25
click at [427, 117] on input "7316478093318" at bounding box center [571, 127] width 682 height 25
paste input "109231"
type input "7316478109231"
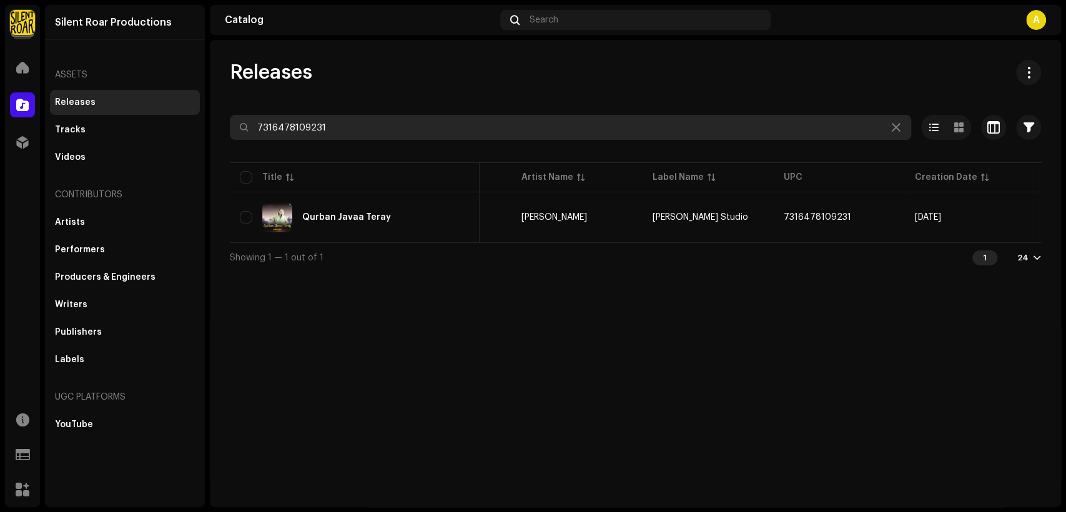
scroll to position [0, 226]
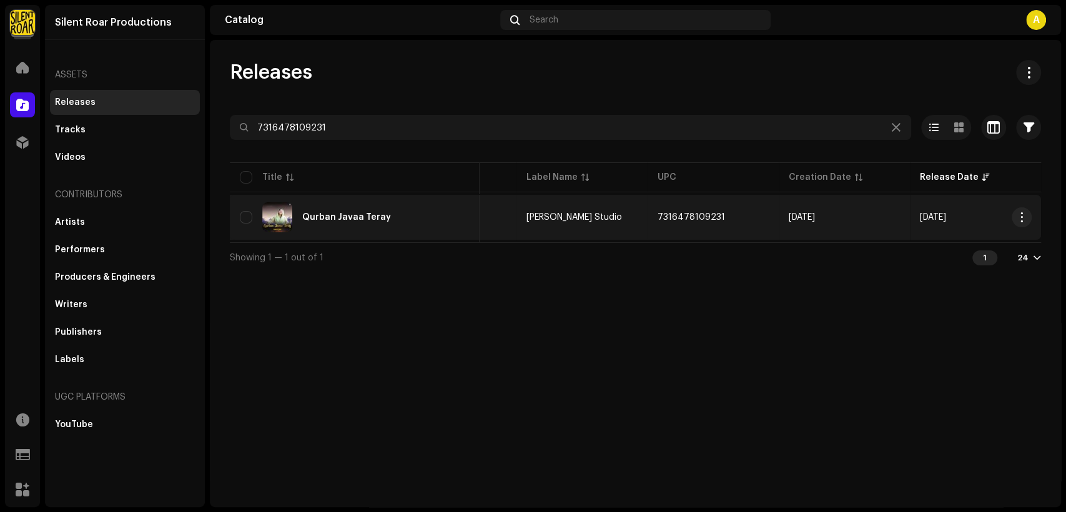
click at [424, 217] on div "Qurban Javaa Teray" at bounding box center [355, 217] width 230 height 30
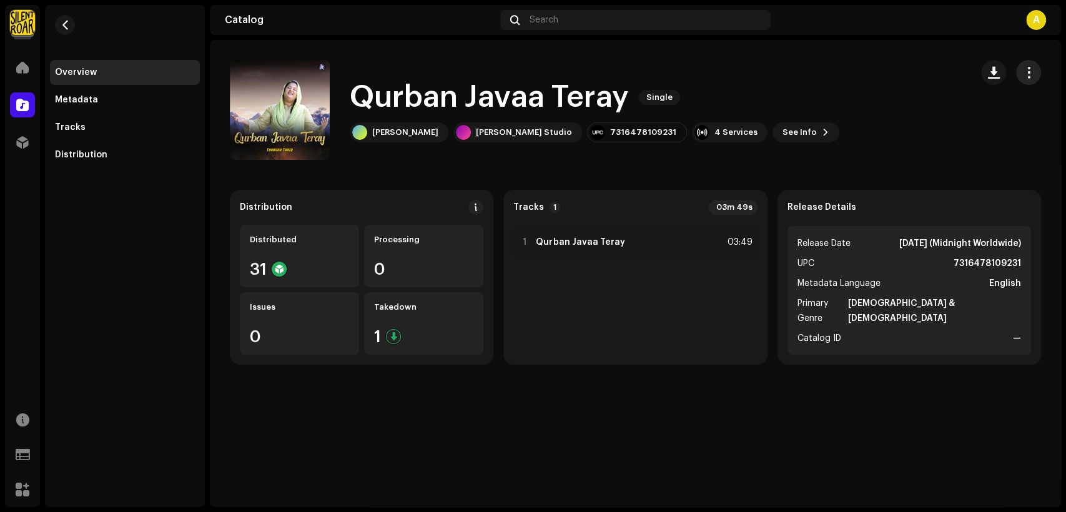
click at [1037, 80] on button "button" at bounding box center [1028, 72] width 25 height 25
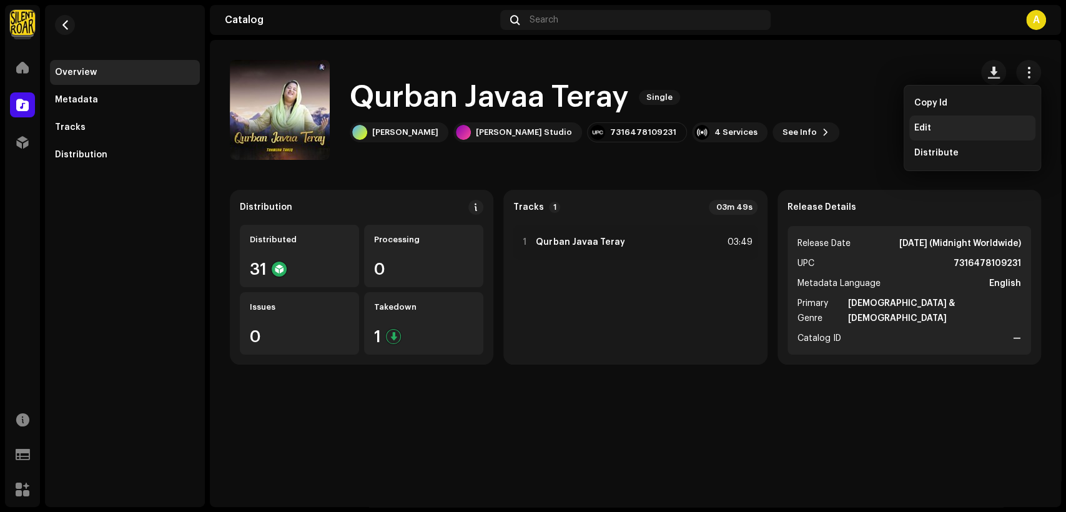
click at [952, 128] on div "Edit" at bounding box center [973, 128] width 116 height 10
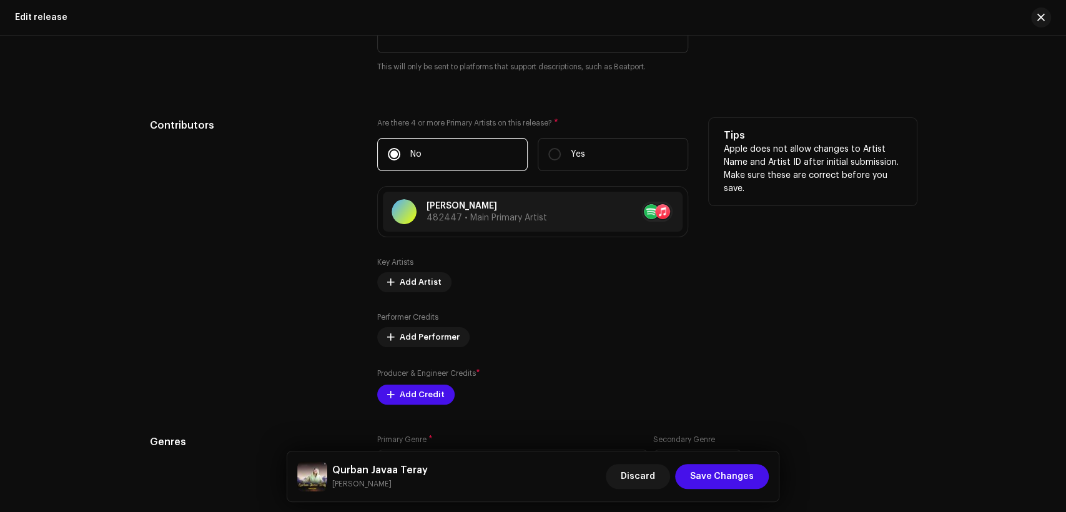
scroll to position [1273, 0]
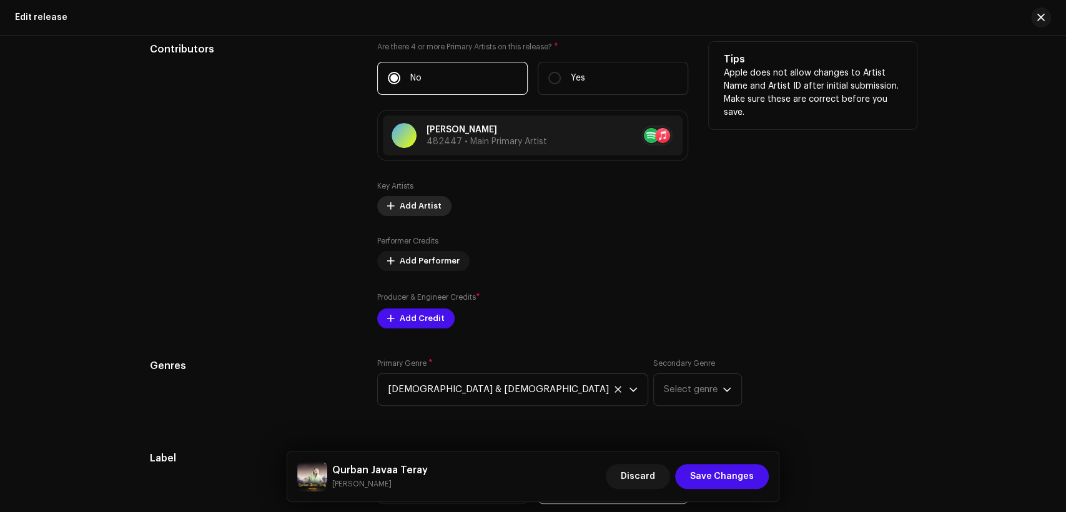
click at [422, 208] on span "Add Artist" at bounding box center [421, 206] width 42 height 25
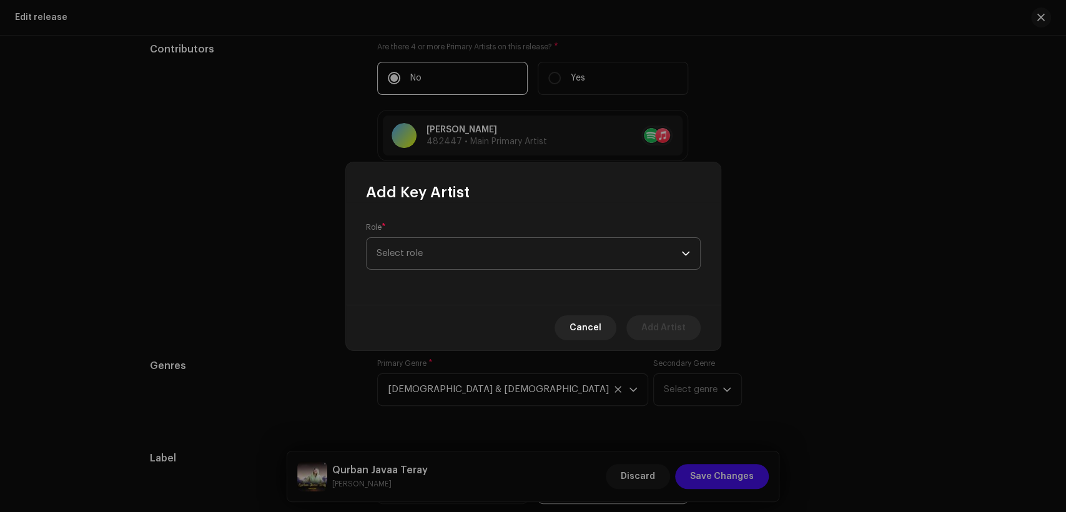
click at [454, 244] on span "Select role" at bounding box center [529, 253] width 305 height 31
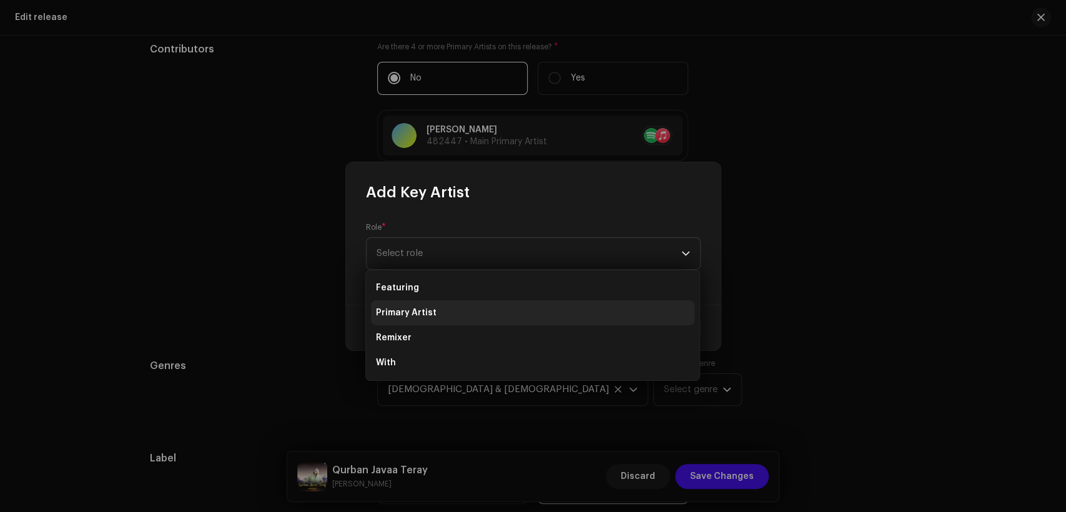
click at [455, 304] on li "Primary Artist" at bounding box center [533, 312] width 324 height 25
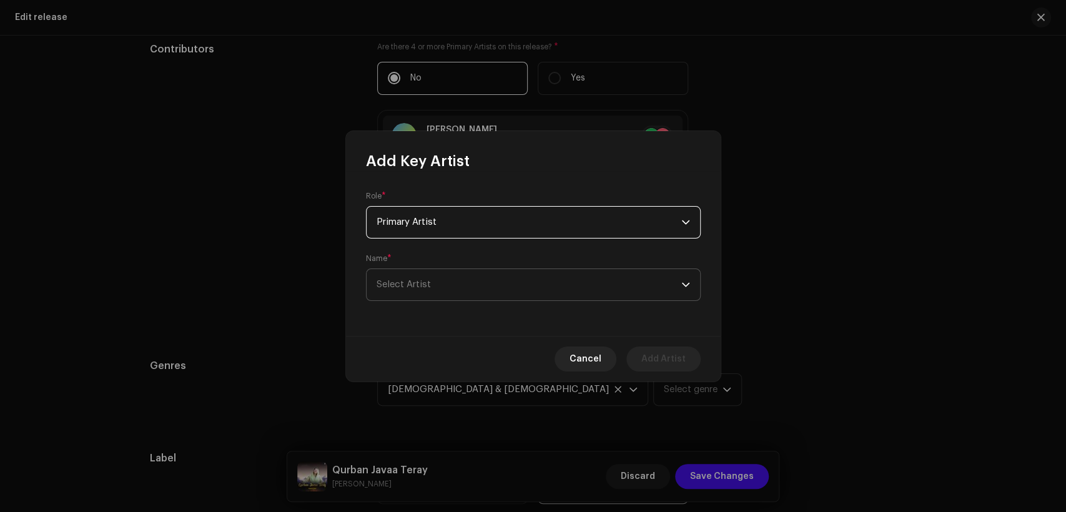
click at [464, 282] on span "Select Artist" at bounding box center [529, 284] width 305 height 31
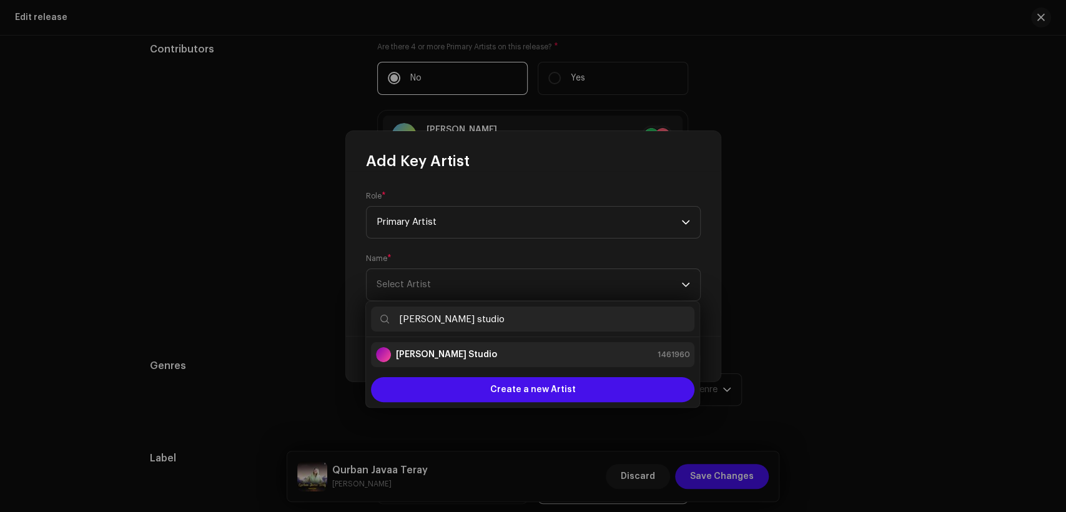
type input "[PERSON_NAME] studio"
click at [540, 363] on li "[PERSON_NAME] Studio 1461960" at bounding box center [533, 354] width 324 height 25
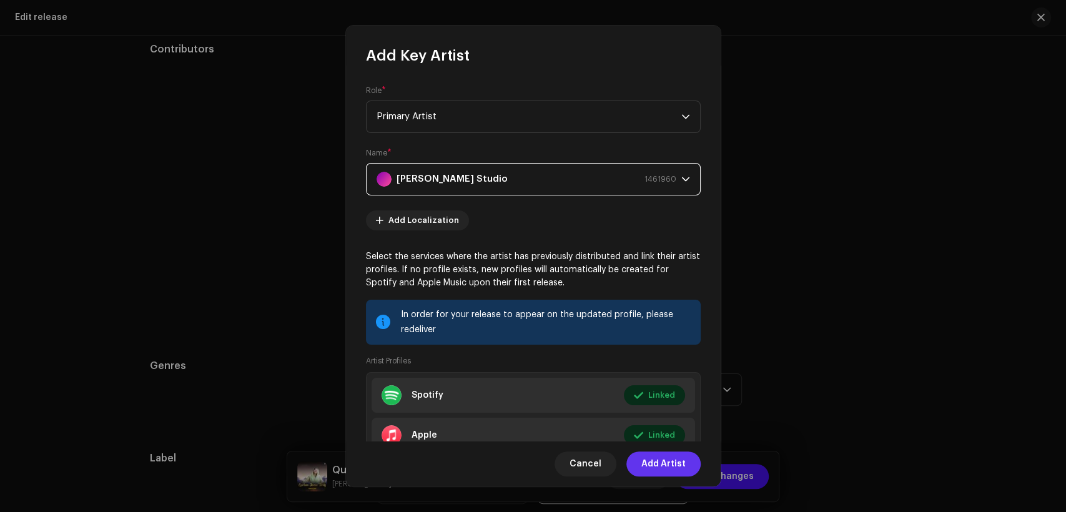
click at [664, 462] on span "Add Artist" at bounding box center [664, 464] width 44 height 25
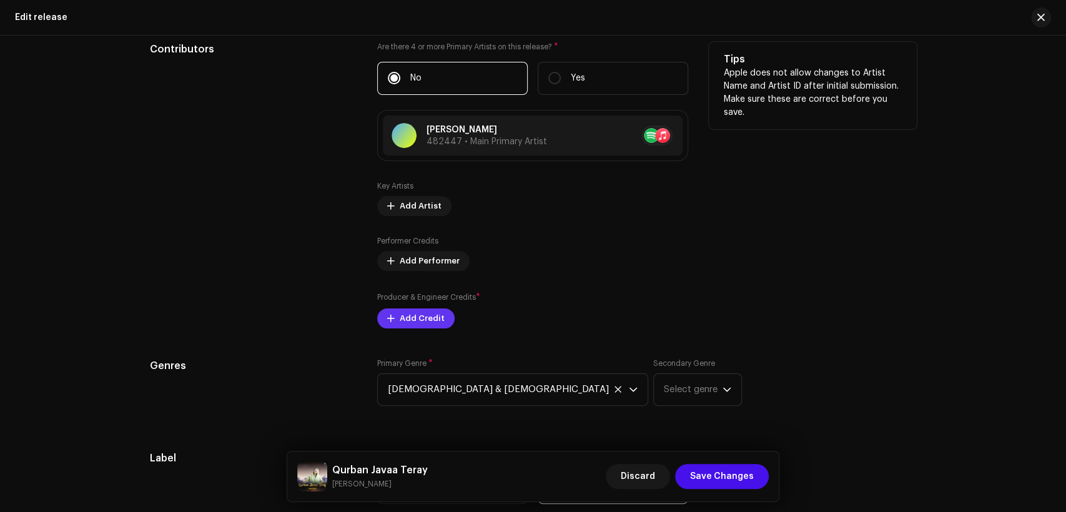
click at [415, 329] on span "Add Credit" at bounding box center [422, 318] width 45 height 25
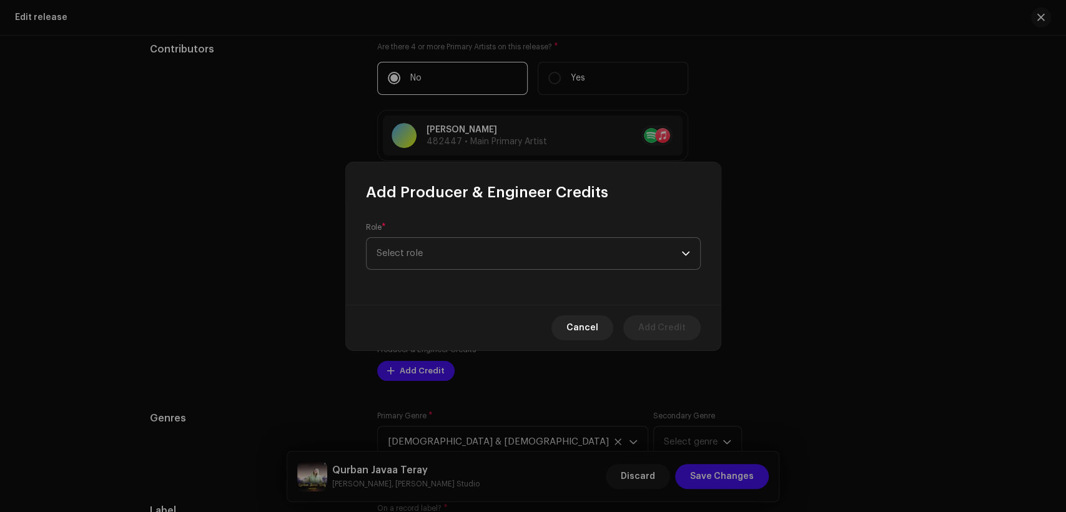
click at [454, 261] on span "Select role" at bounding box center [529, 253] width 305 height 31
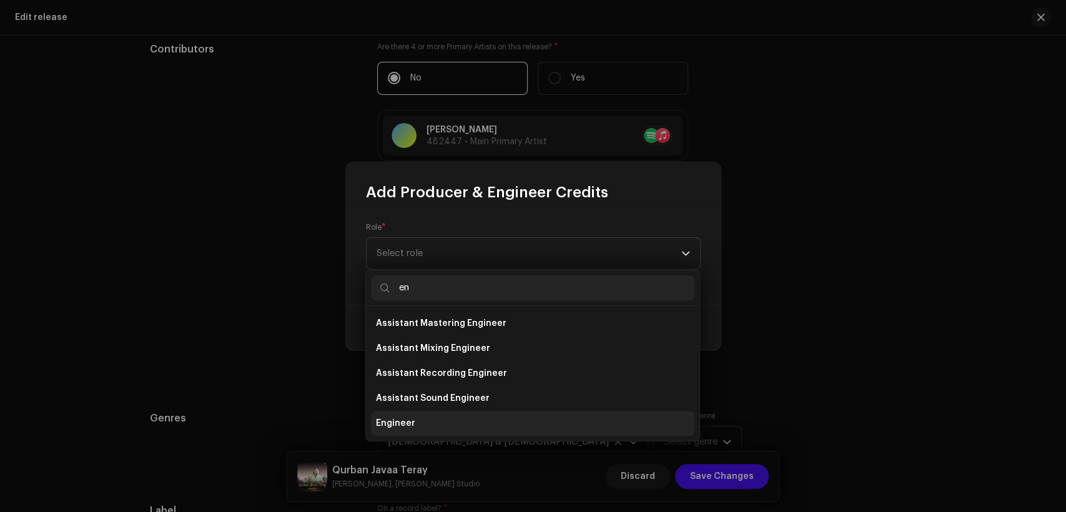
type input "en"
drag, startPoint x: 476, startPoint y: 422, endPoint x: 494, endPoint y: 313, distance: 110.2
click at [477, 422] on li "Engineer" at bounding box center [533, 423] width 324 height 25
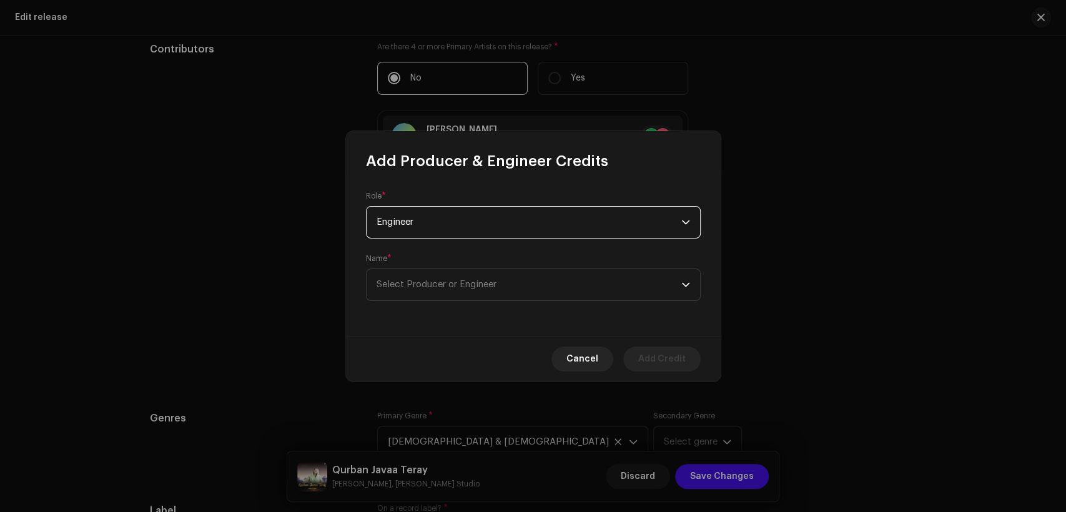
click at [497, 295] on span "Select Producer or Engineer" at bounding box center [529, 284] width 305 height 31
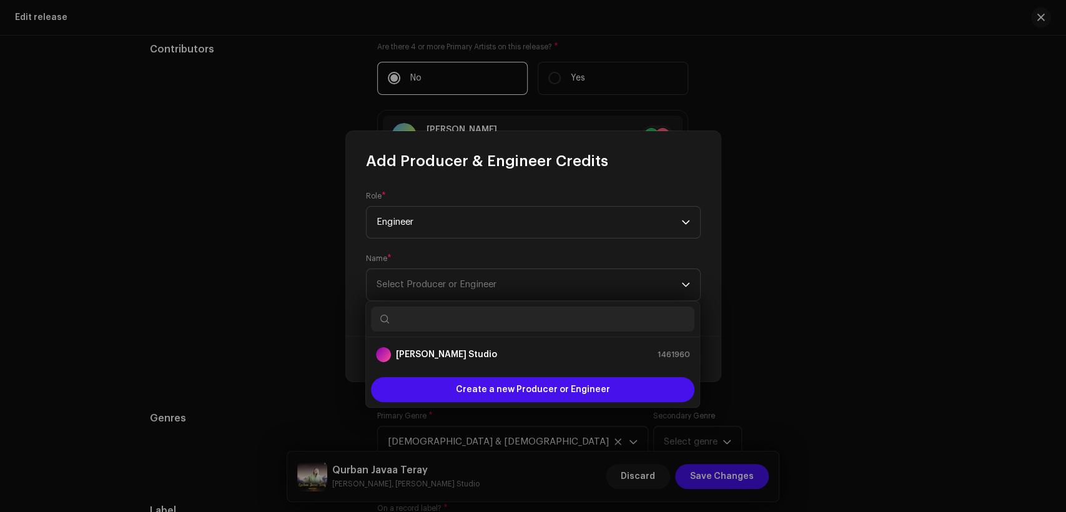
drag, startPoint x: 519, startPoint y: 359, endPoint x: 529, endPoint y: 359, distance: 10.0
click at [522, 359] on div "[PERSON_NAME] Studio 1461960" at bounding box center [533, 354] width 314 height 15
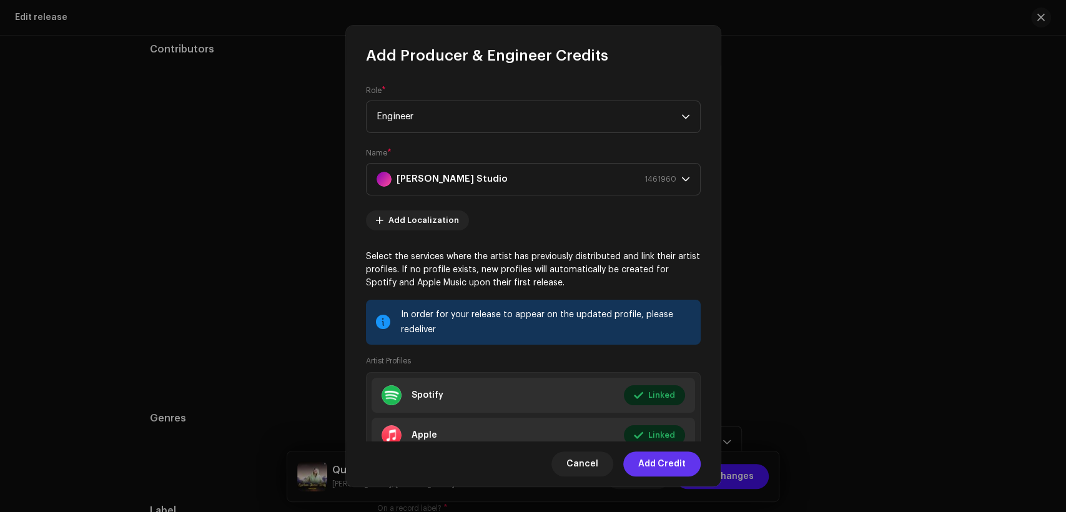
click at [660, 460] on span "Add Credit" at bounding box center [661, 464] width 47 height 25
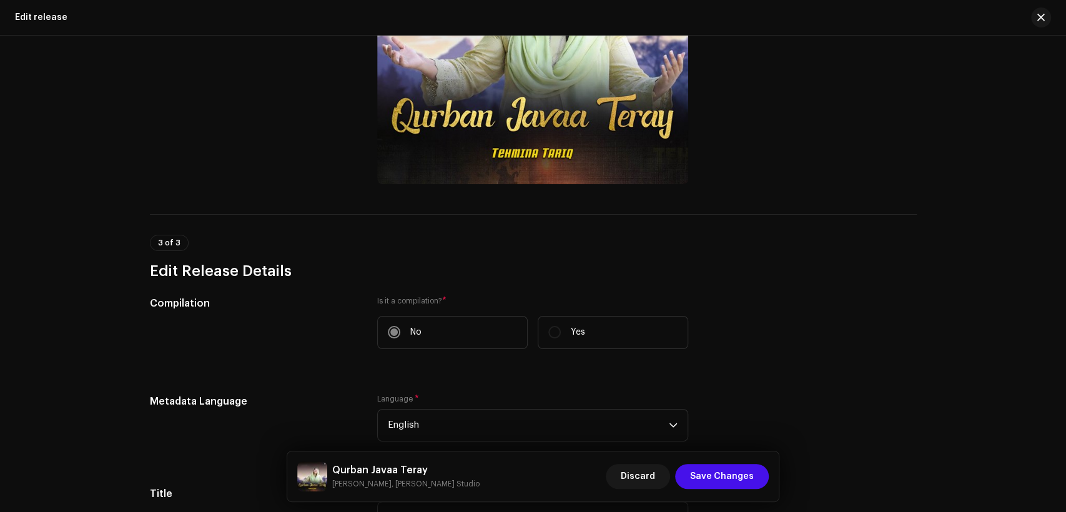
scroll to position [0, 0]
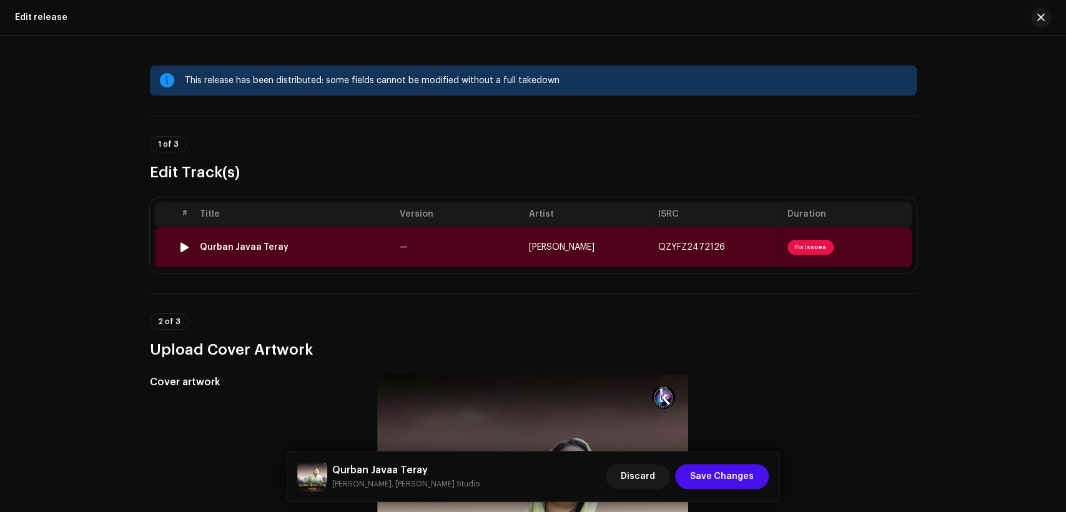
click at [469, 247] on td "—" at bounding box center [459, 247] width 129 height 40
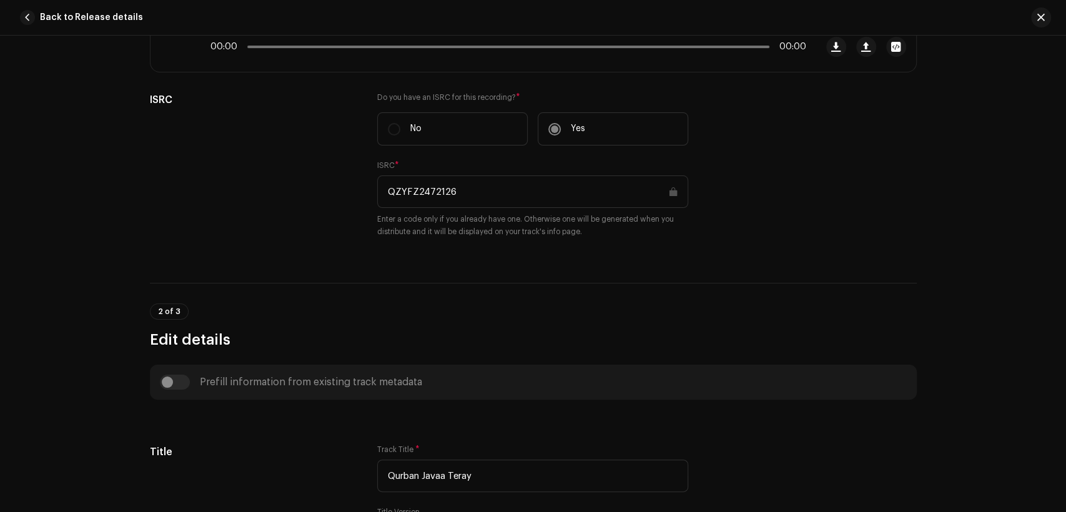
scroll to position [578, 0]
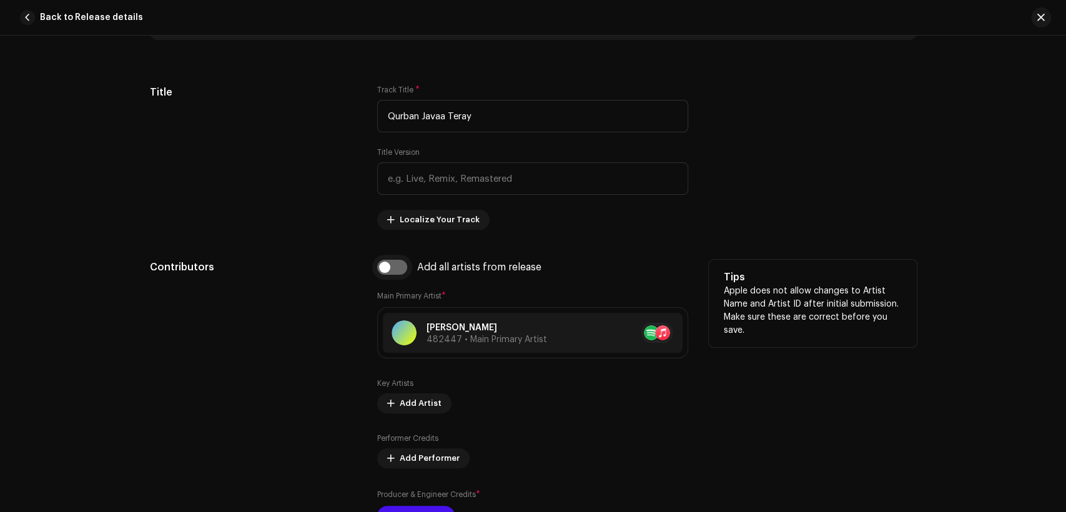
click at [389, 266] on input "checkbox" at bounding box center [392, 267] width 30 height 15
checkbox input "true"
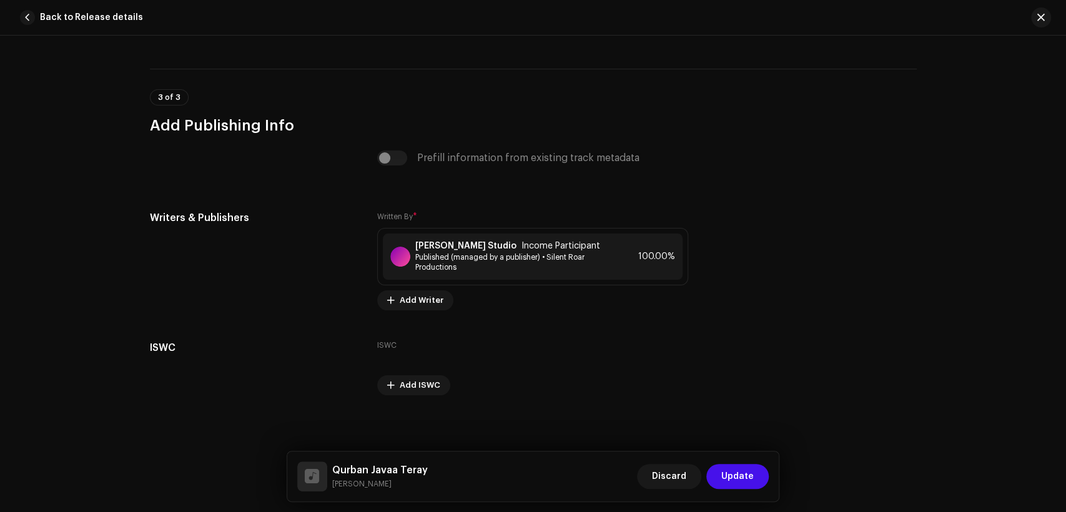
scroll to position [2570, 0]
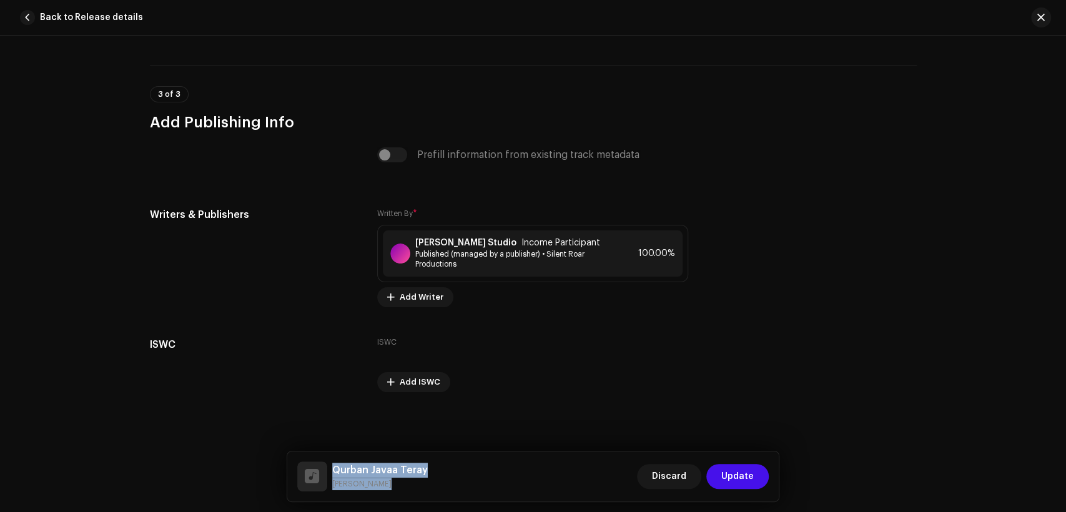
drag, startPoint x: 387, startPoint y: 486, endPoint x: 334, endPoint y: 464, distance: 57.1
click at [330, 465] on div "Qurban Javaa [PERSON_NAME]" at bounding box center [362, 477] width 131 height 30
copy div "Qurban Javaa [PERSON_NAME]"
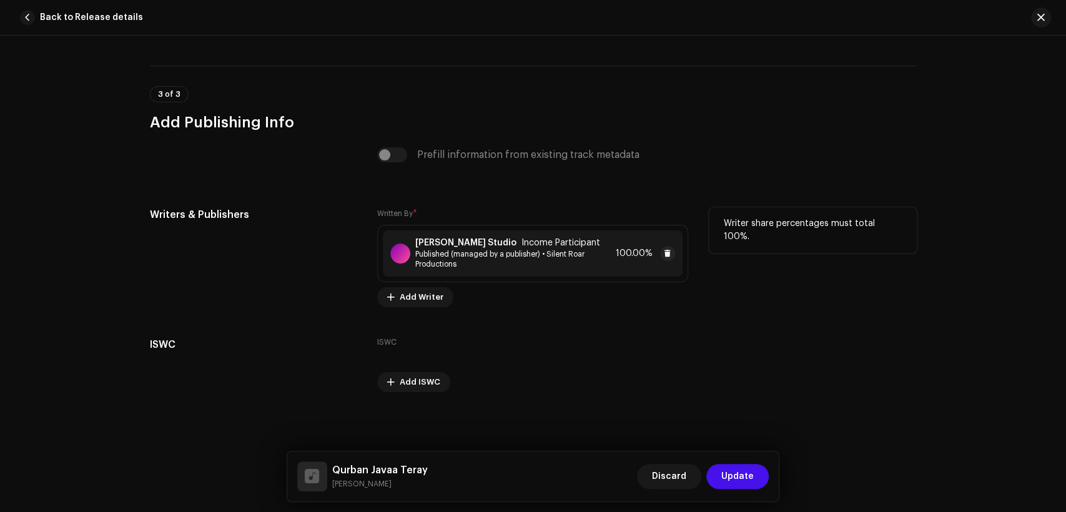
click at [423, 241] on strong "[PERSON_NAME] Studio" at bounding box center [465, 243] width 101 height 10
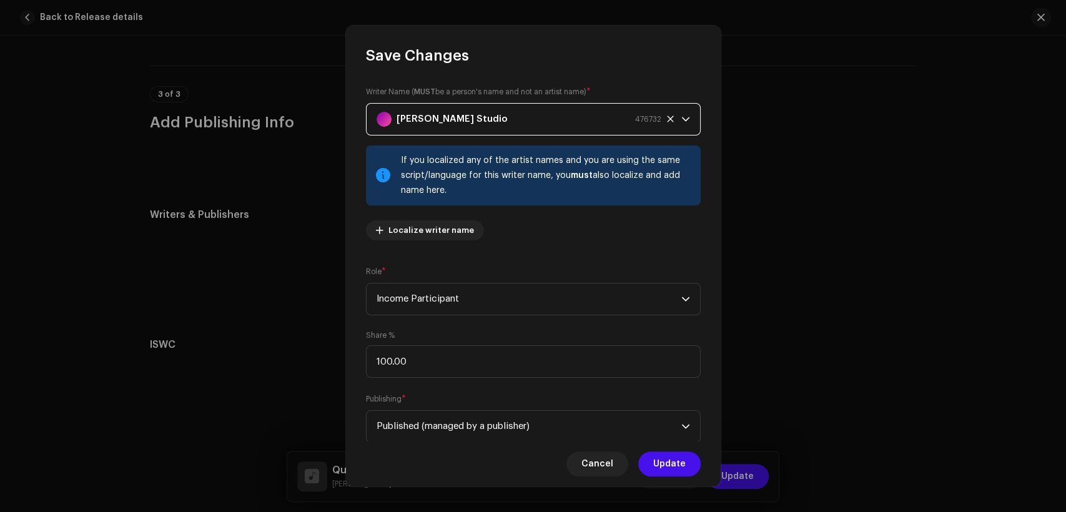
click at [444, 121] on strong "[PERSON_NAME] Studio" at bounding box center [452, 119] width 111 height 31
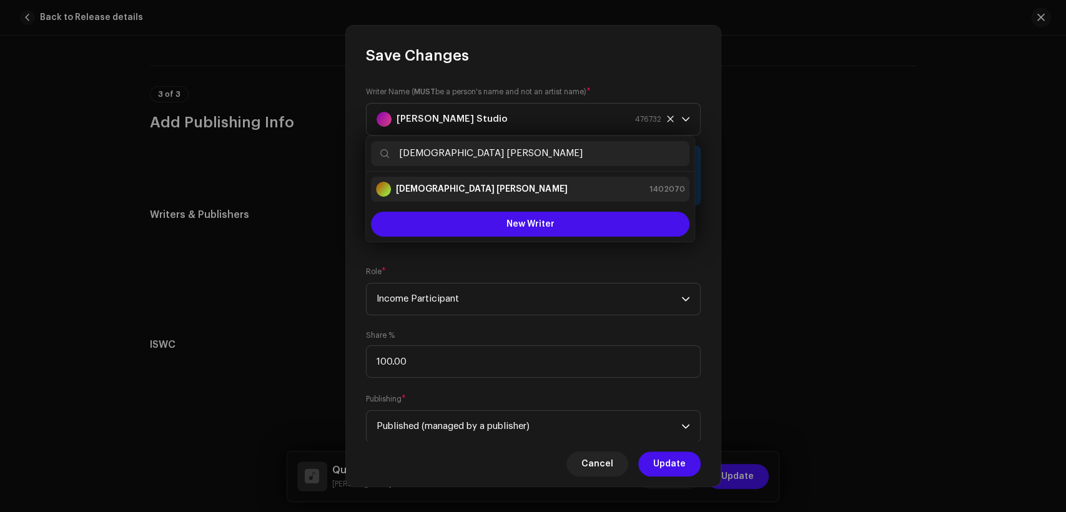
type input "[DEMOGRAPHIC_DATA] [PERSON_NAME]"
click at [525, 188] on div "[DEMOGRAPHIC_DATA] [PERSON_NAME] 1402070" at bounding box center [530, 189] width 309 height 15
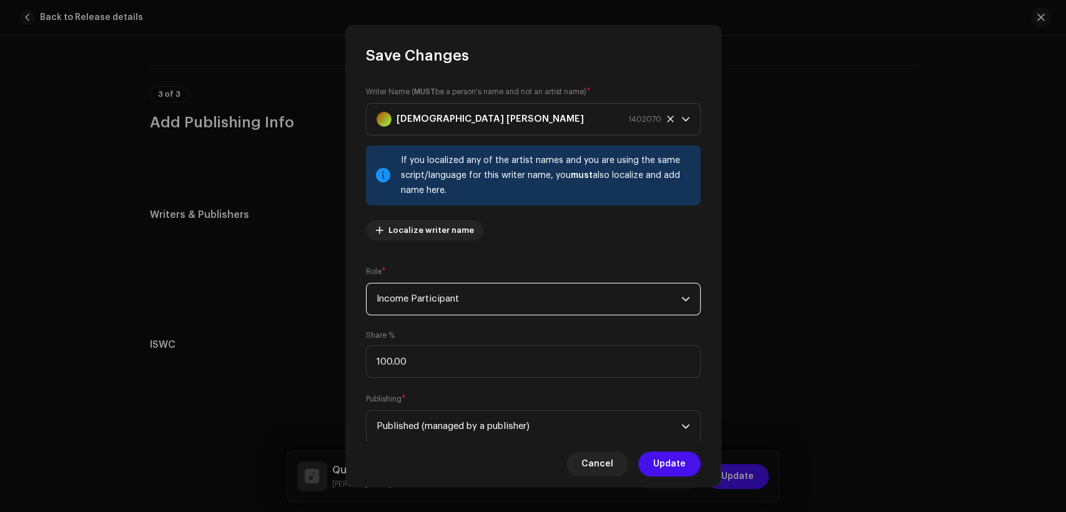
click at [564, 292] on span "Income Participant" at bounding box center [529, 299] width 305 height 31
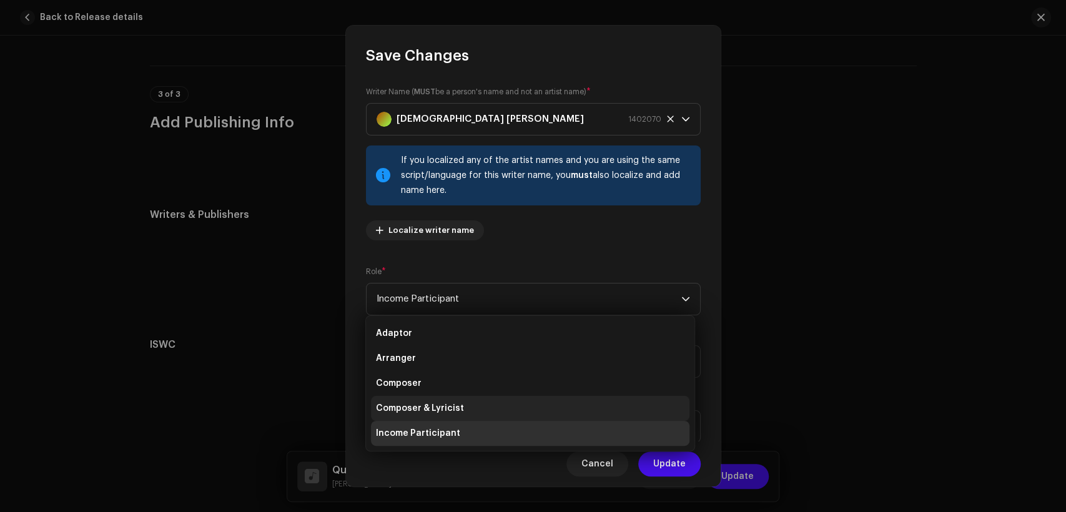
click at [576, 409] on li "Composer & Lyricist" at bounding box center [530, 408] width 319 height 25
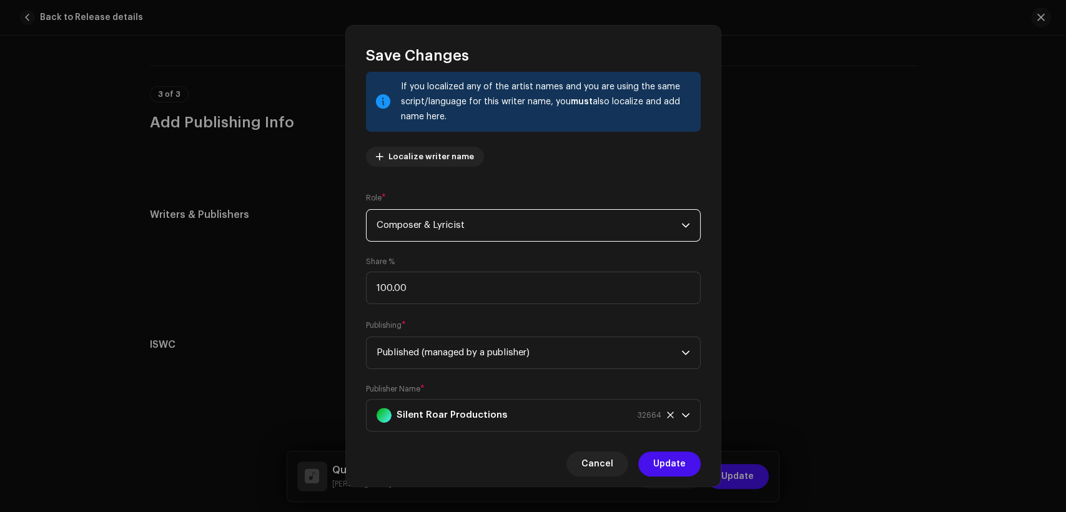
scroll to position [100, 0]
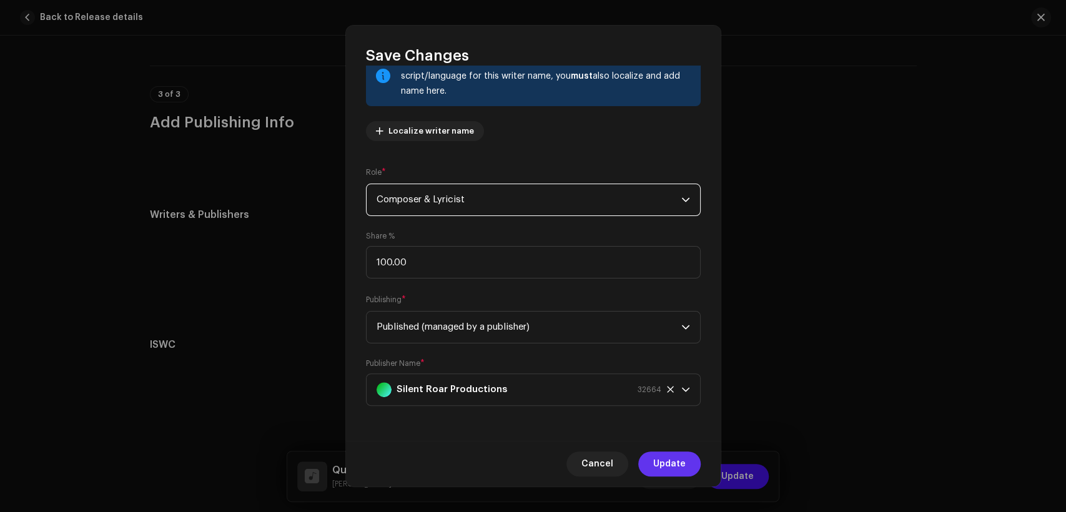
click at [667, 461] on span "Update" at bounding box center [669, 464] width 32 height 25
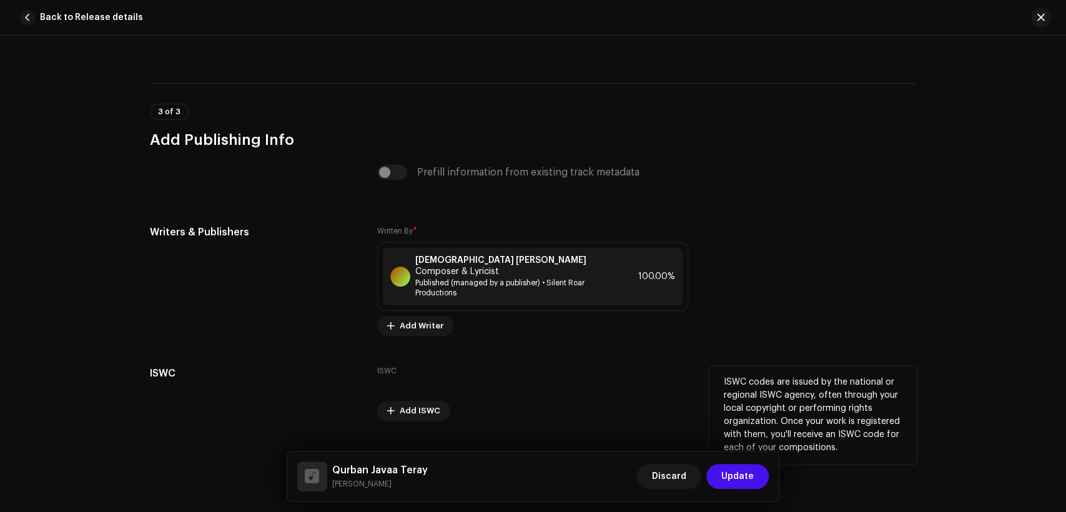
scroll to position [2570, 0]
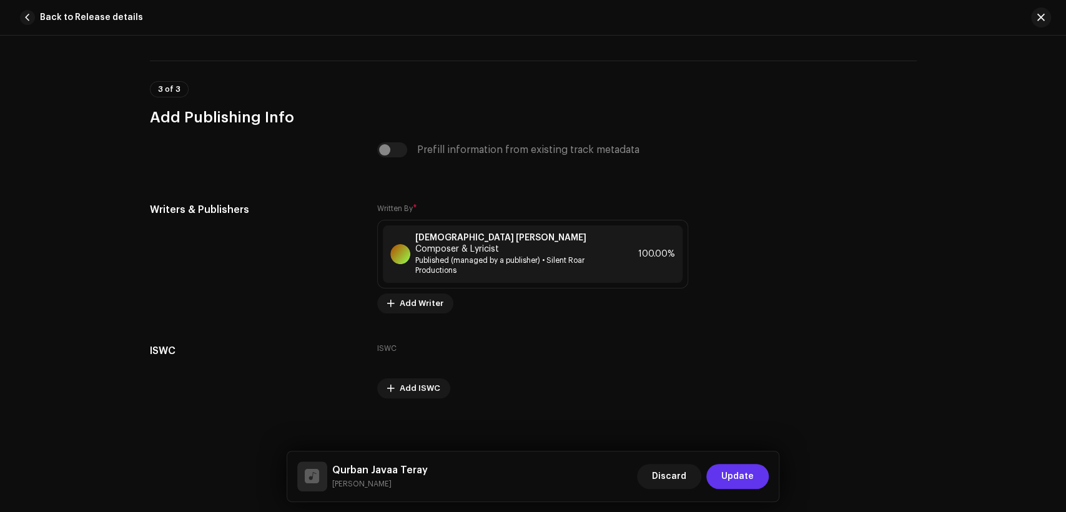
click at [715, 474] on button "Update" at bounding box center [738, 476] width 62 height 25
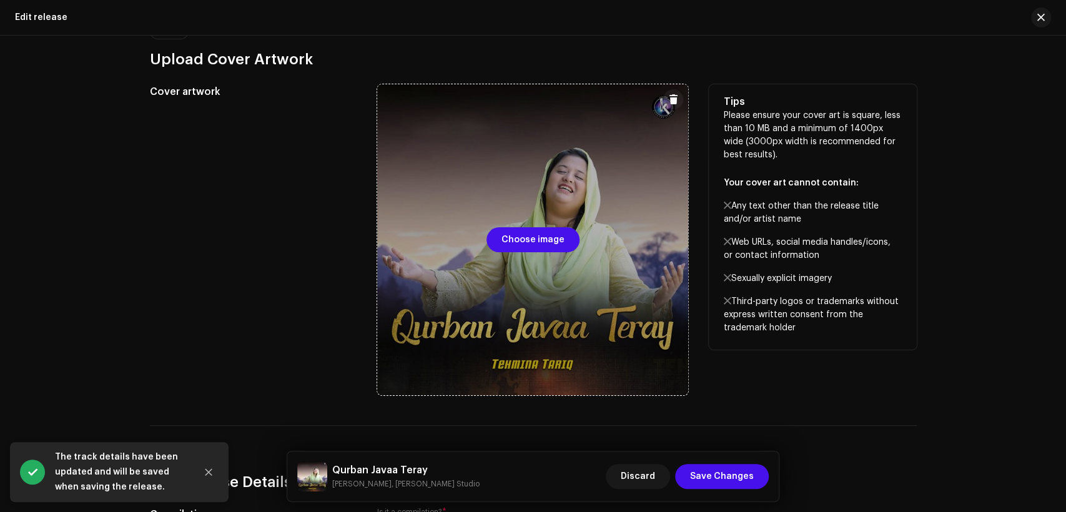
scroll to position [347, 0]
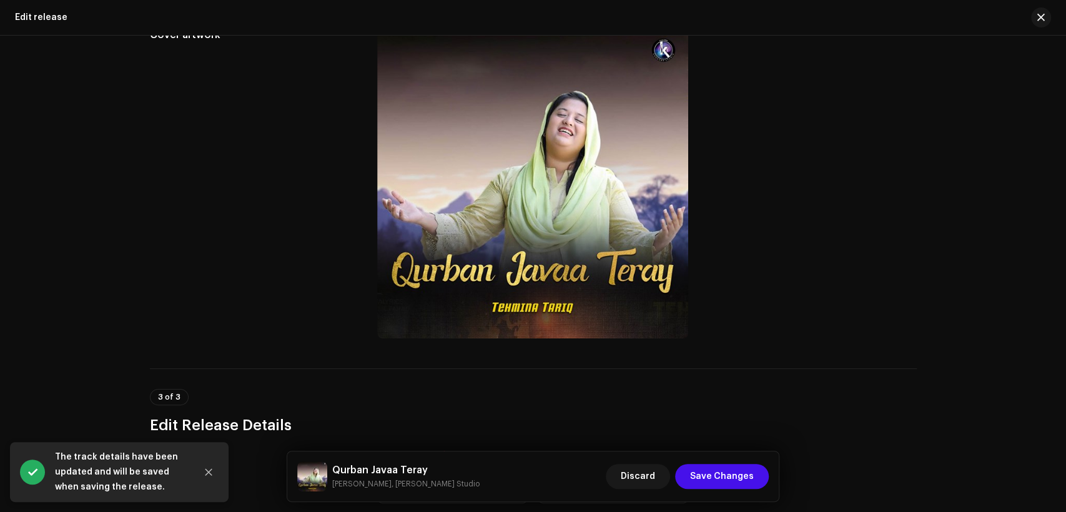
click at [404, 465] on h5 "Qurban Javaa Teray" at bounding box center [405, 470] width 147 height 15
copy h5 "Qurban Javaa Teray"
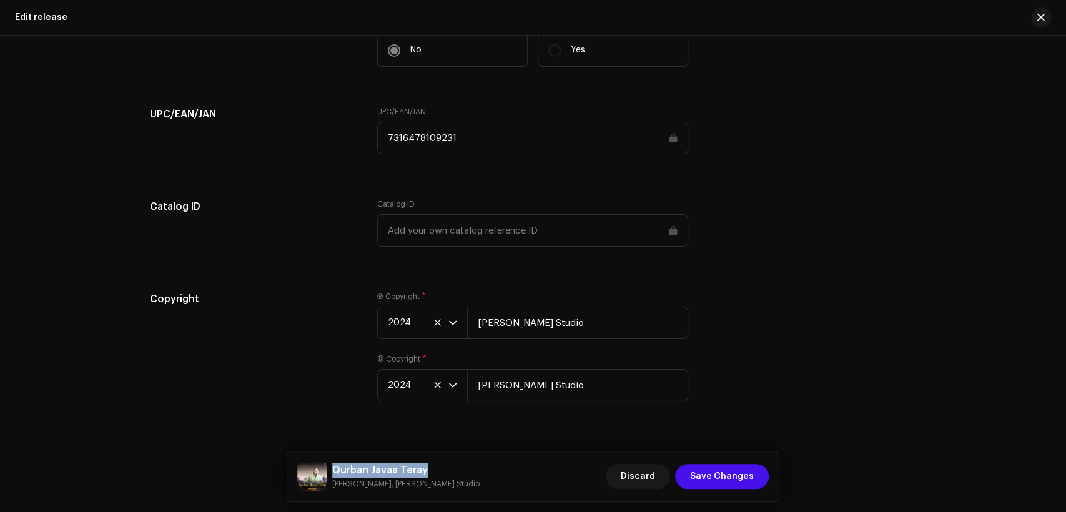
scroll to position [2005, 0]
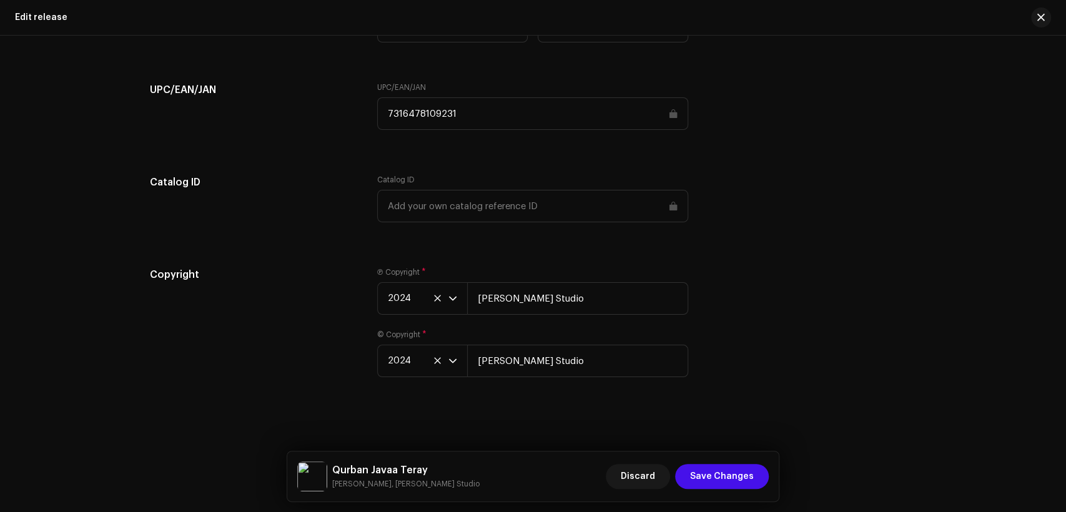
click at [743, 359] on div "Copyright Ⓟ Copyright * 2024 [PERSON_NAME] Studio © Copyright * 2024 [PERSON_NA…" at bounding box center [533, 329] width 767 height 125
click at [725, 473] on span "Save Changes" at bounding box center [722, 476] width 64 height 25
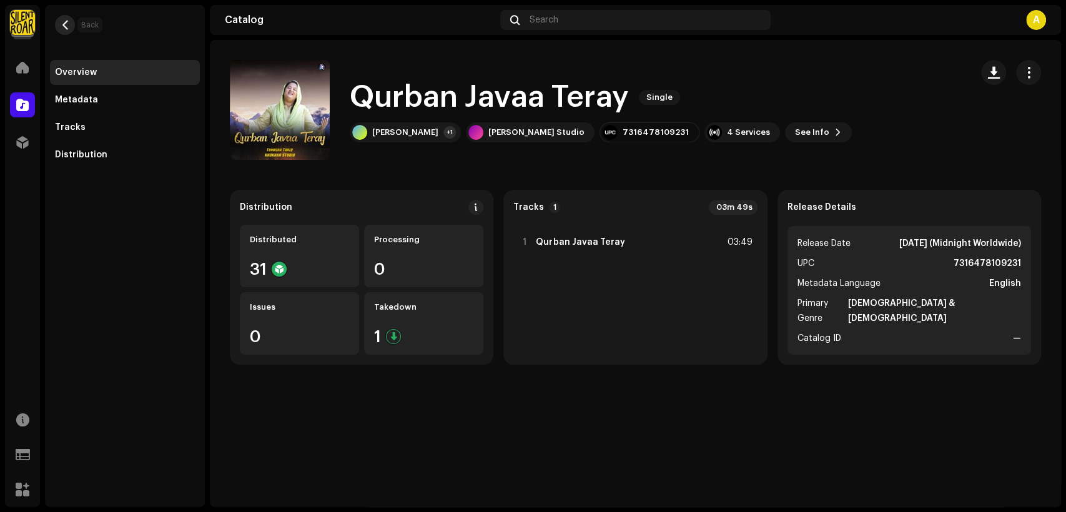
click at [69, 27] on span "button" at bounding box center [65, 25] width 9 height 10
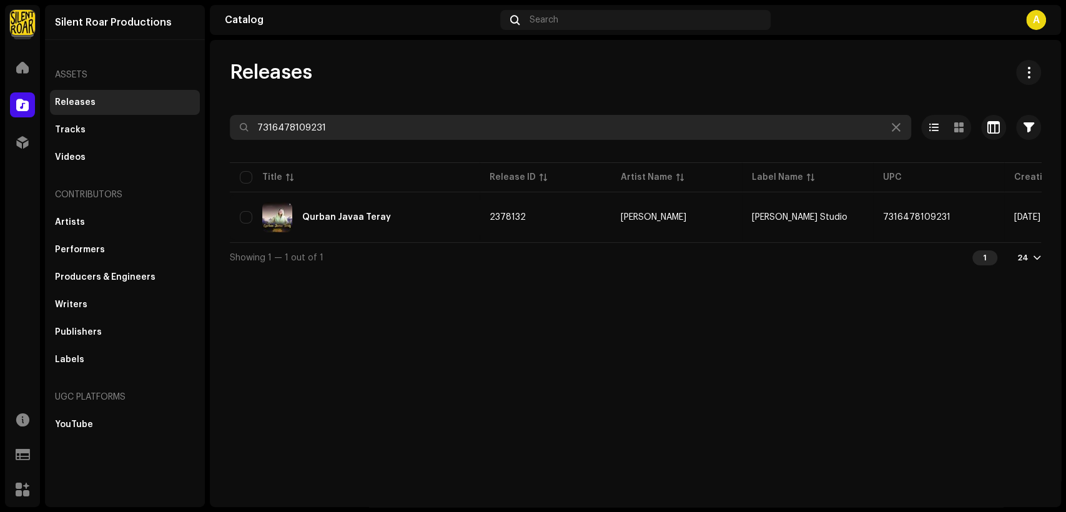
click at [460, 124] on input "7316478109231" at bounding box center [571, 127] width 682 height 25
paste input "24784"
type input "7316478124784"
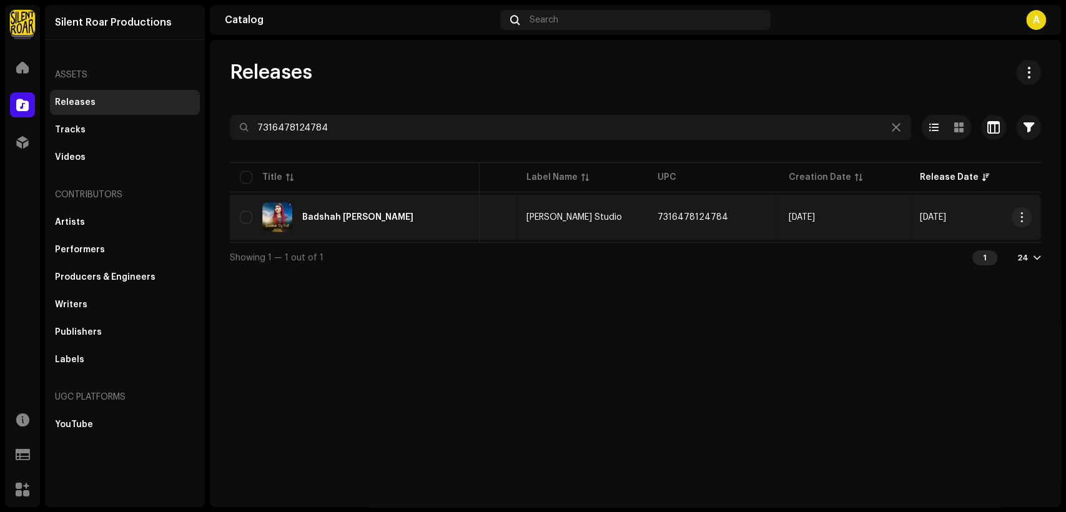
click at [440, 217] on div "Badshah [PERSON_NAME]" at bounding box center [355, 217] width 230 height 30
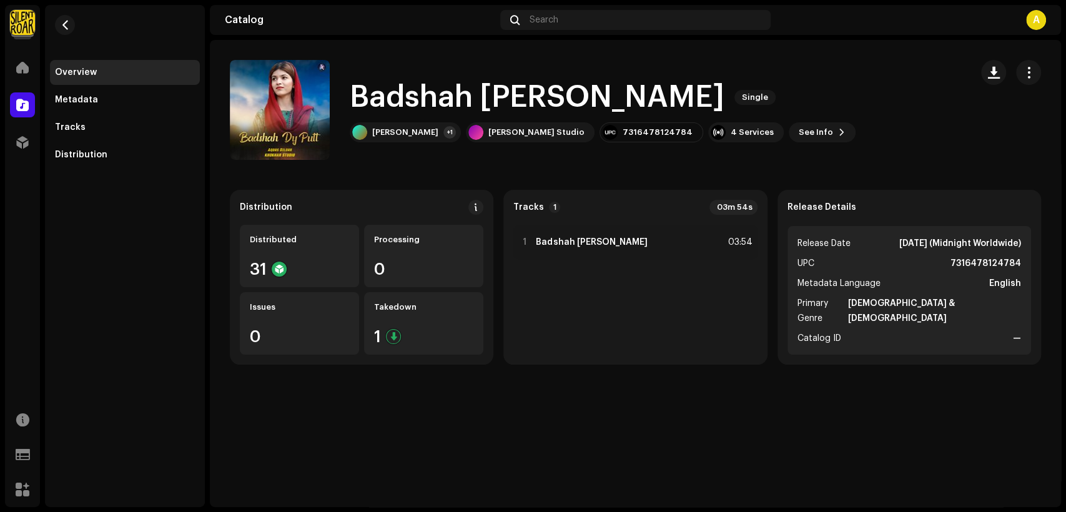
click at [1033, 67] on span "button" at bounding box center [1029, 72] width 12 height 10
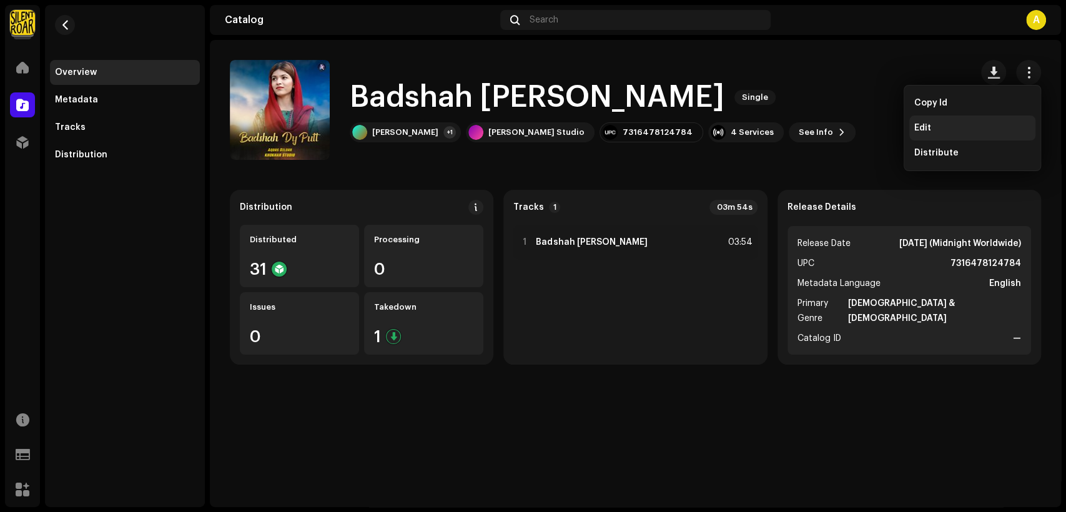
click at [1000, 129] on div "Edit" at bounding box center [973, 128] width 116 height 10
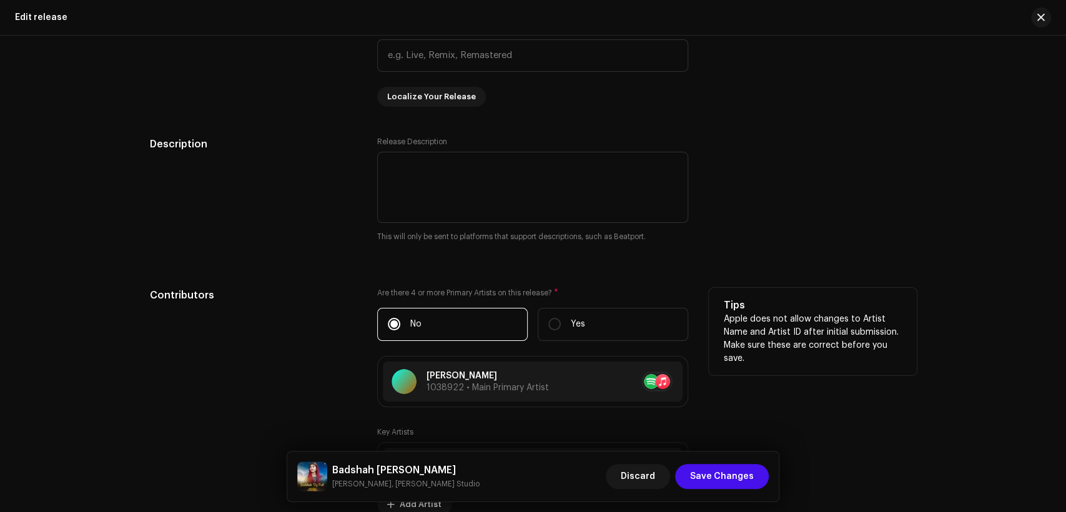
scroll to position [1273, 0]
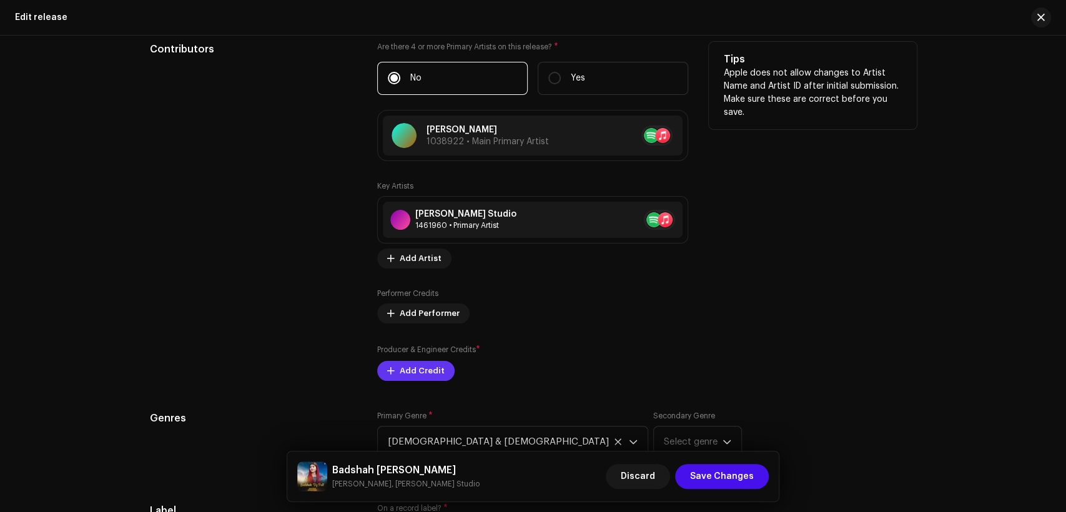
click at [419, 371] on span "Add Credit" at bounding box center [422, 371] width 45 height 25
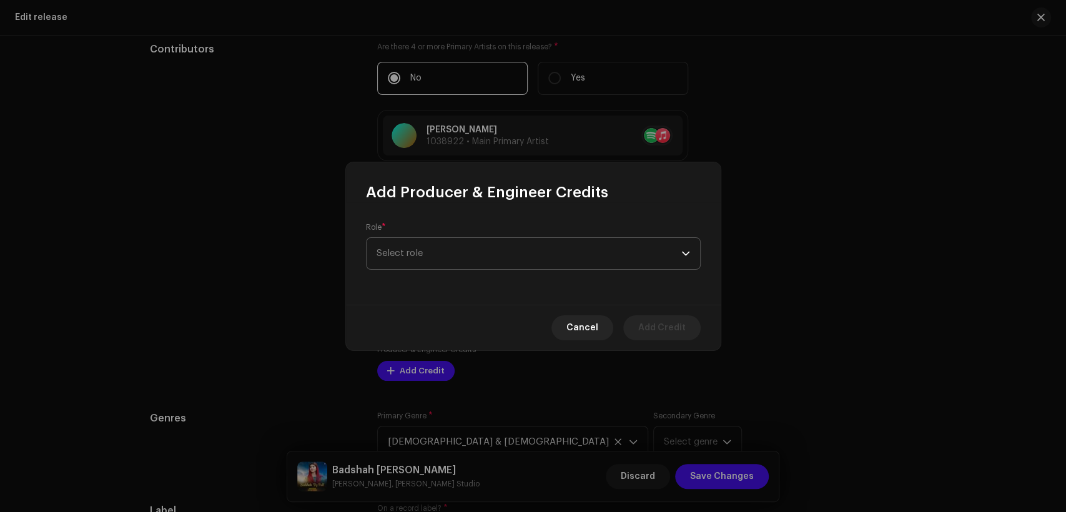
click at [449, 250] on span "Select role" at bounding box center [529, 253] width 305 height 31
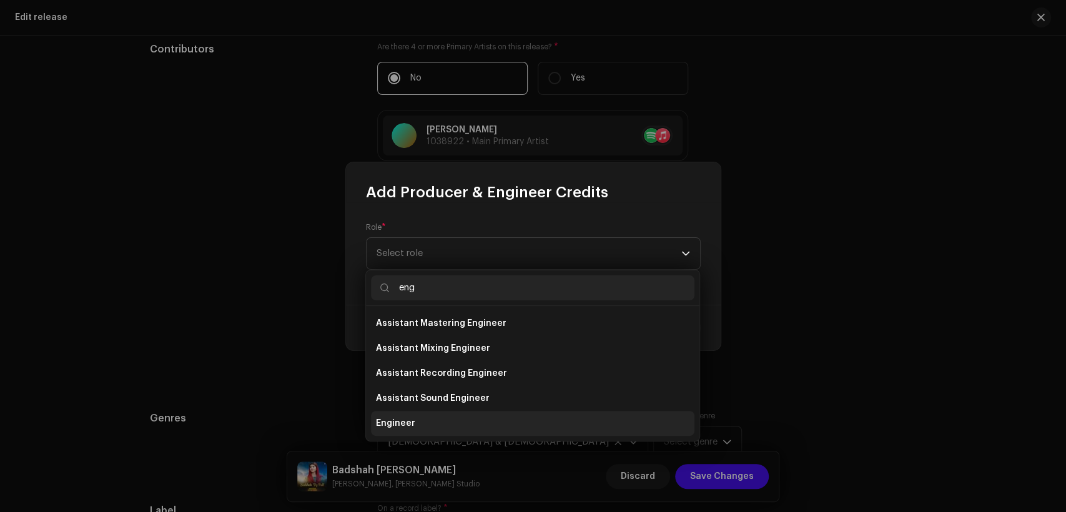
type input "eng"
click at [479, 422] on li "Engineer" at bounding box center [533, 423] width 324 height 25
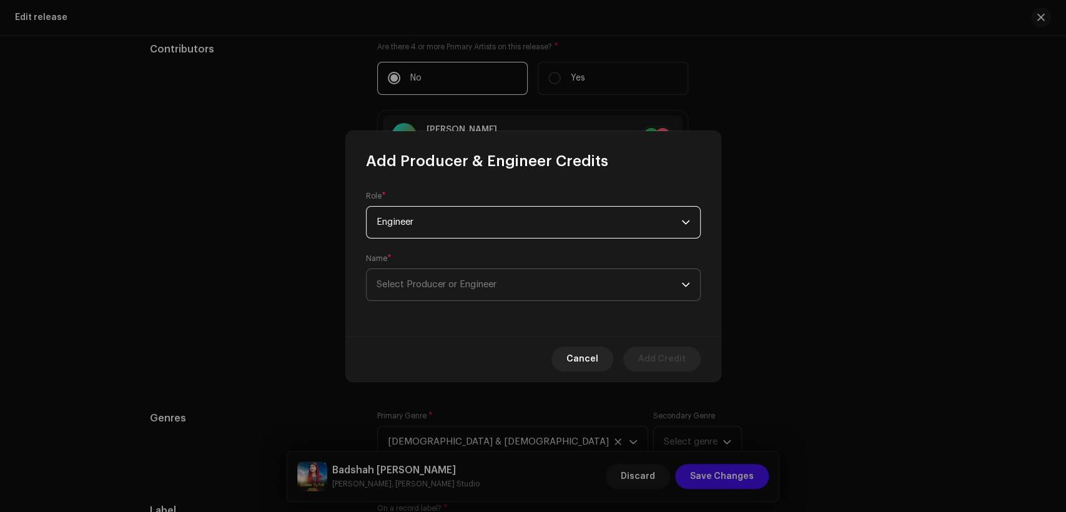
click at [505, 283] on span "Select Producer or Engineer" at bounding box center [529, 284] width 305 height 31
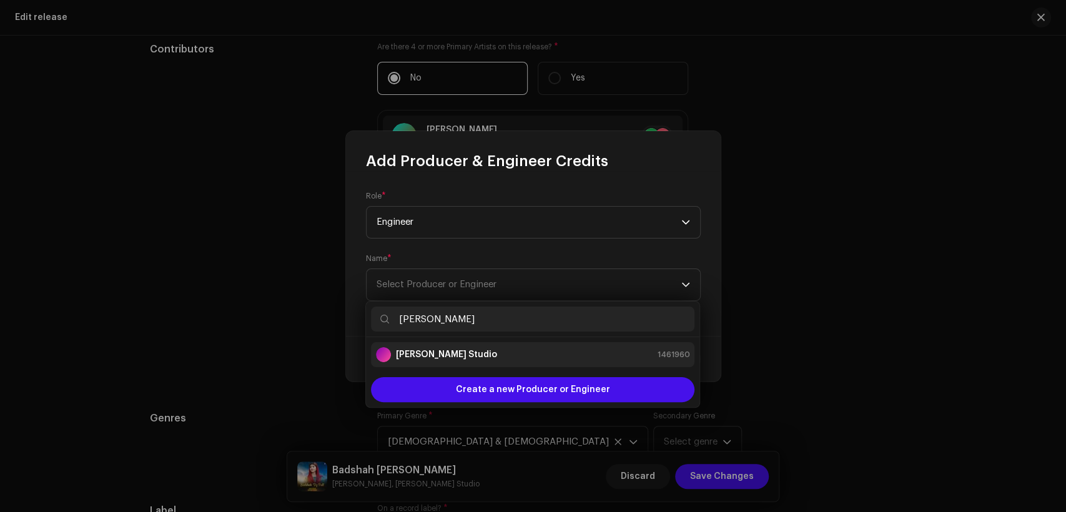
type input "[PERSON_NAME]"
click at [517, 357] on div "[PERSON_NAME] Studio 1461960" at bounding box center [533, 354] width 314 height 15
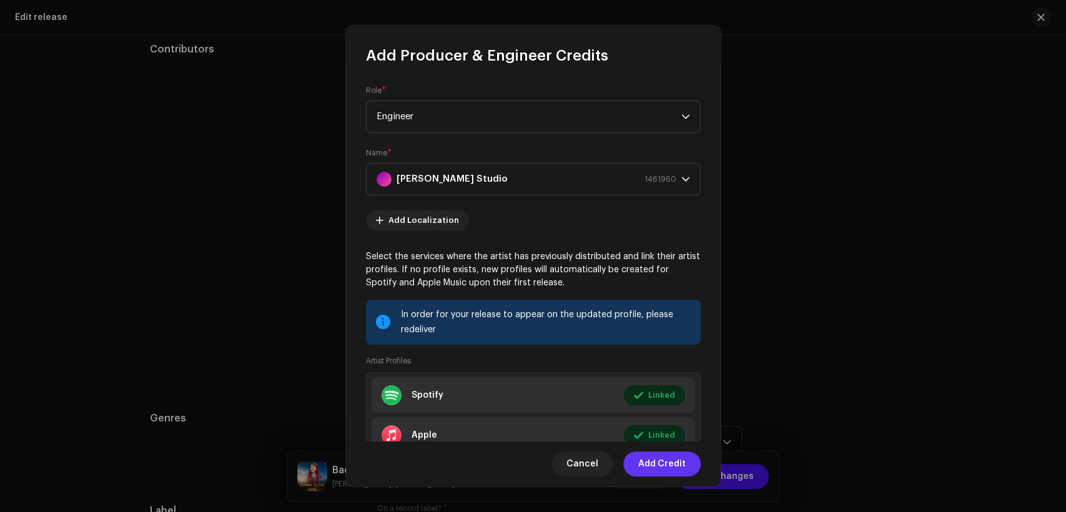
click at [683, 466] on span "Add Credit" at bounding box center [661, 464] width 47 height 25
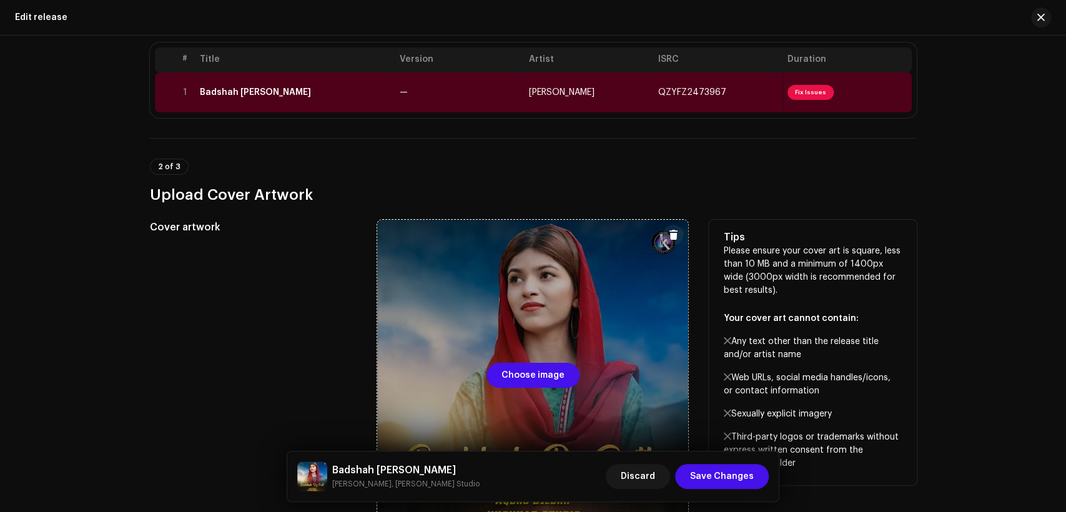
scroll to position [0, 0]
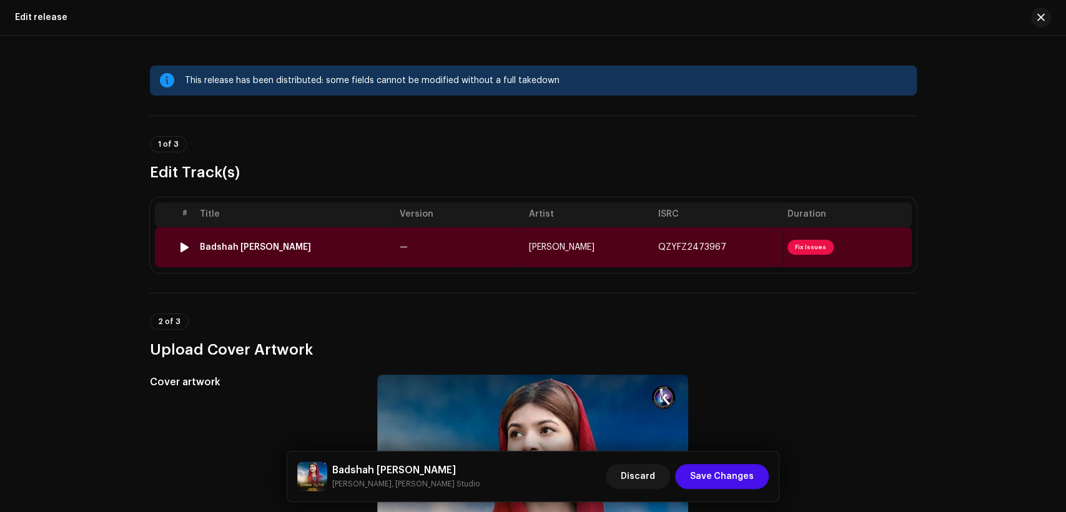
click at [566, 251] on td "[PERSON_NAME]" at bounding box center [588, 247] width 129 height 40
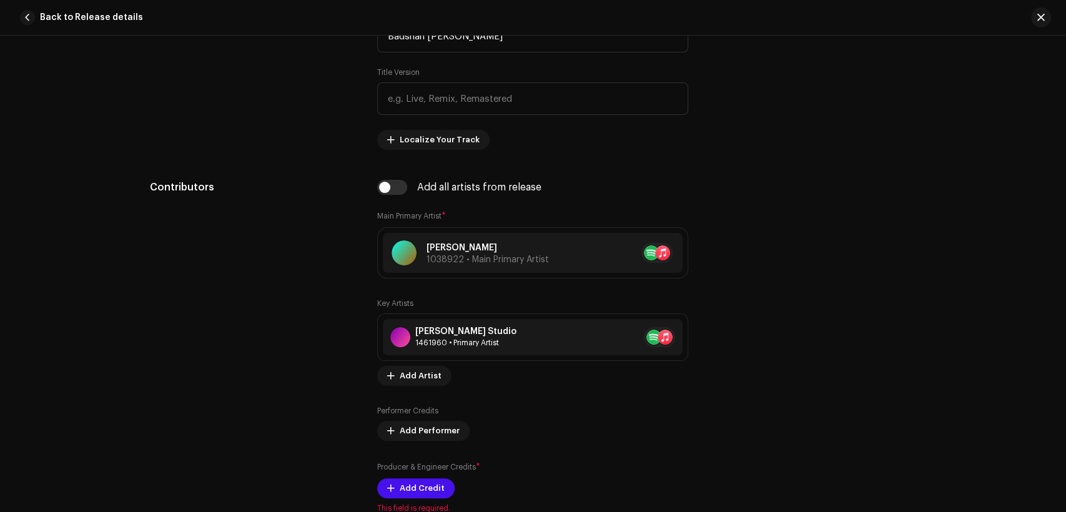
scroll to position [810, 0]
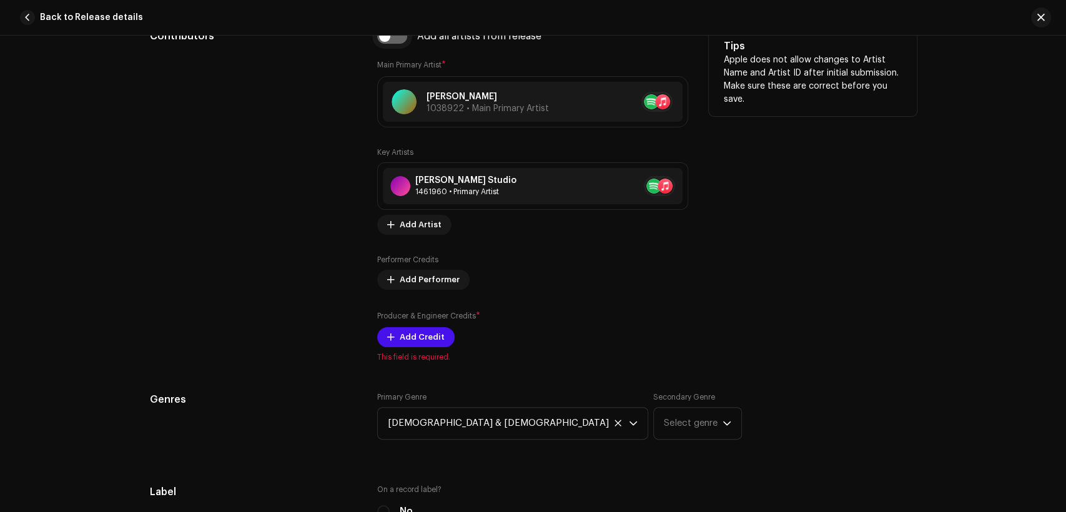
click at [402, 35] on input "checkbox" at bounding box center [392, 36] width 30 height 15
checkbox input "true"
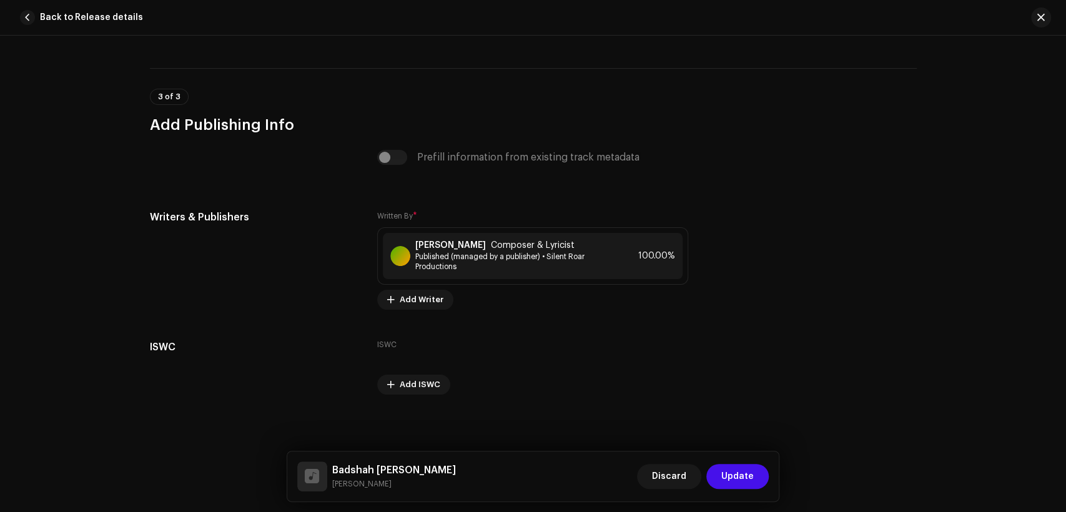
scroll to position [2570, 0]
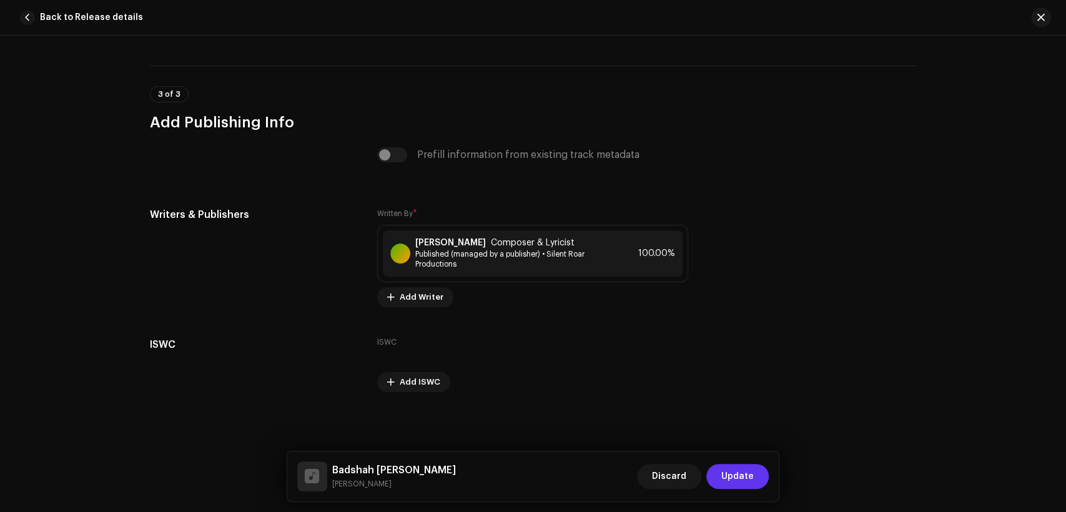
click at [740, 476] on span "Update" at bounding box center [738, 476] width 32 height 25
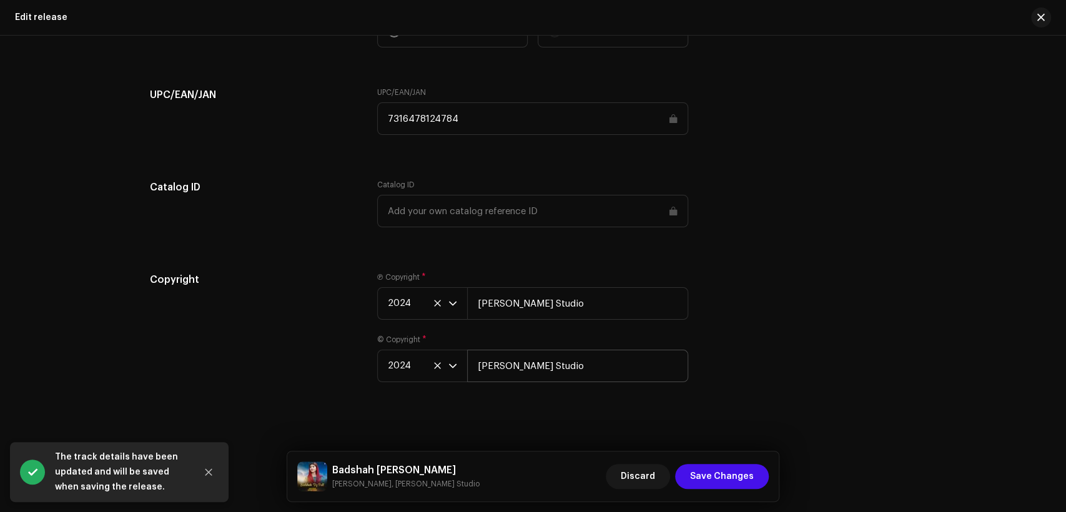
scroll to position [2005, 0]
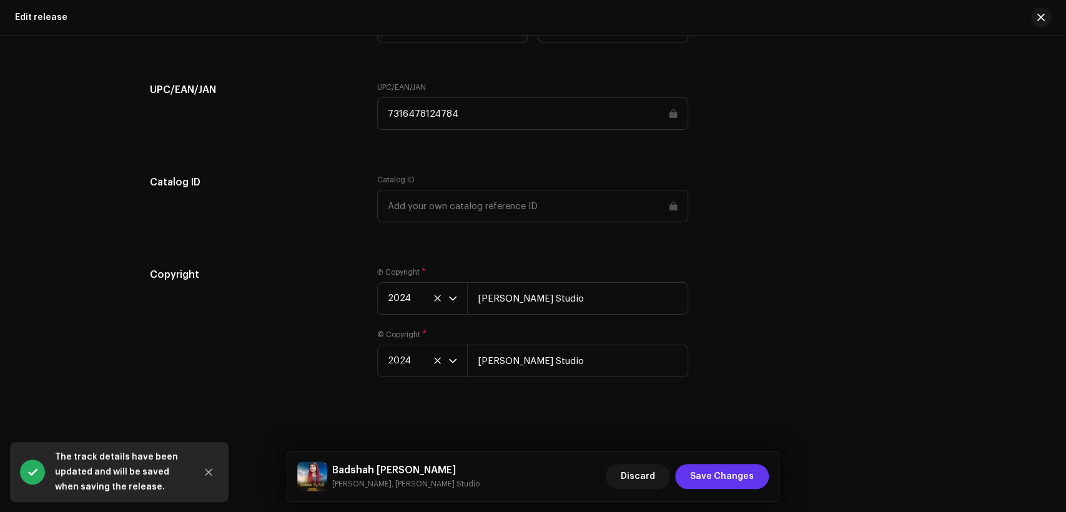
click at [703, 477] on span "Save Changes" at bounding box center [722, 476] width 64 height 25
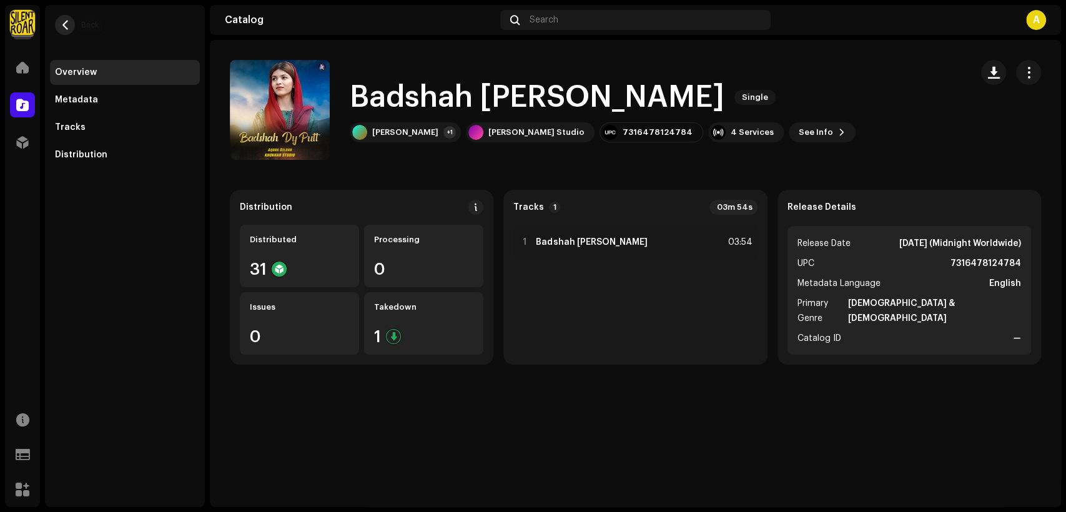
click at [59, 21] on button "button" at bounding box center [65, 25] width 20 height 20
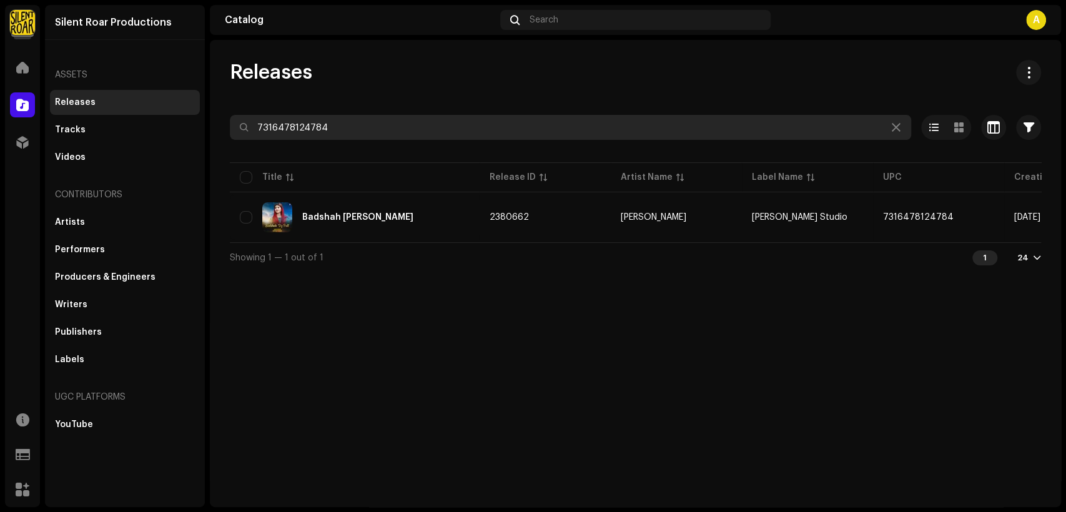
click at [392, 126] on input "7316478124784" at bounding box center [571, 127] width 682 height 25
paste input "59922"
type input "7316478159922"
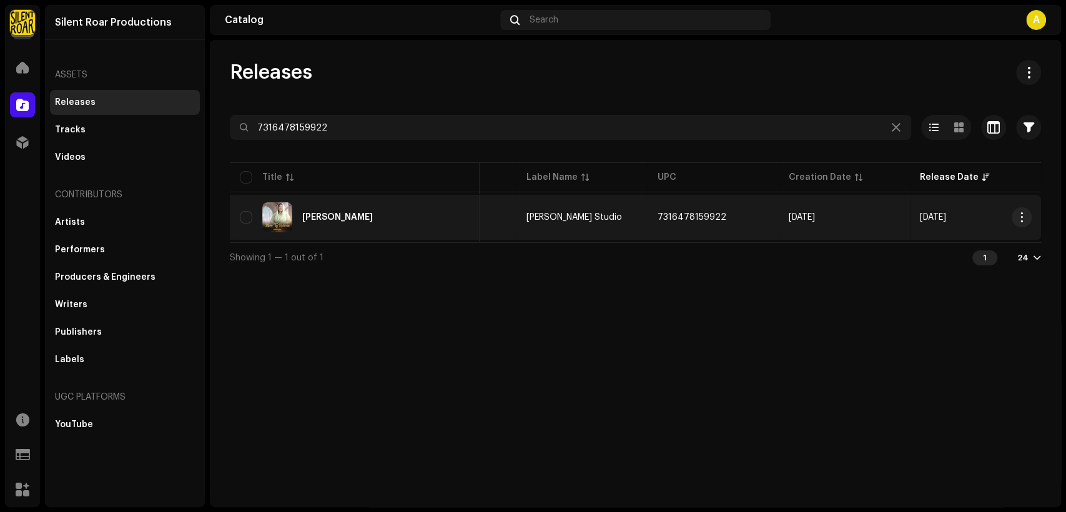
click at [420, 222] on div "[PERSON_NAME]" at bounding box center [355, 217] width 230 height 30
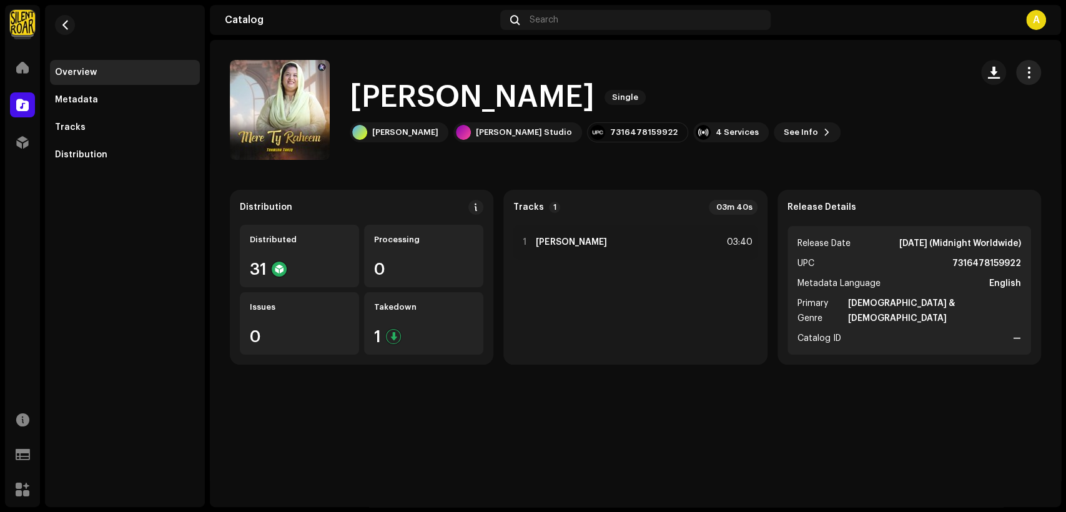
click at [1028, 67] on span "button" at bounding box center [1029, 72] width 12 height 10
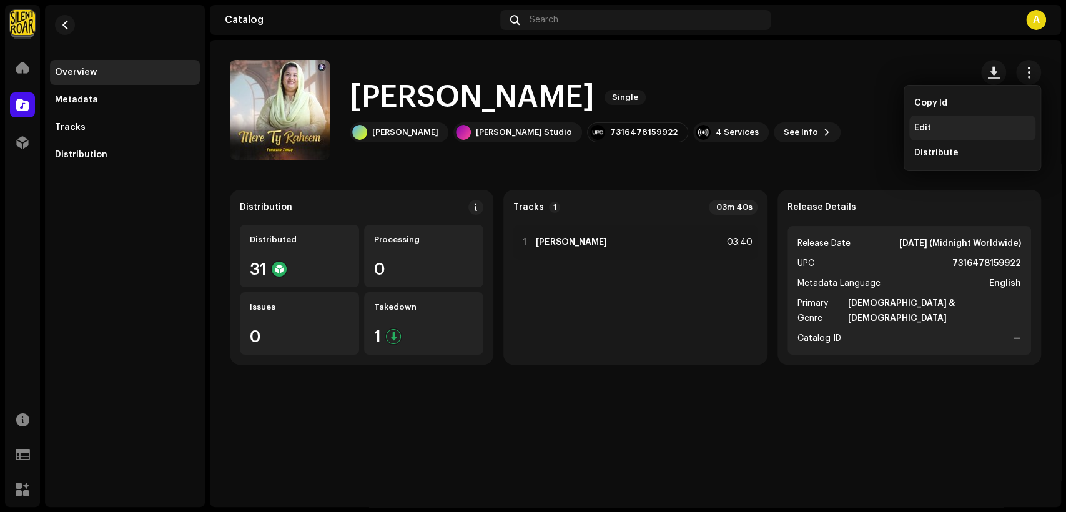
click at [996, 122] on div "Edit" at bounding box center [973, 128] width 126 height 25
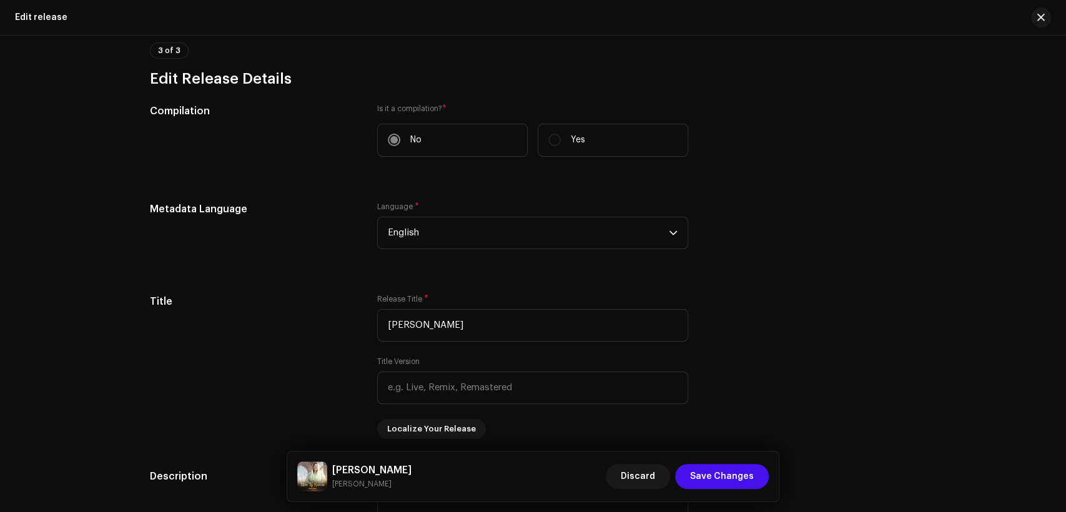
scroll to position [1273, 0]
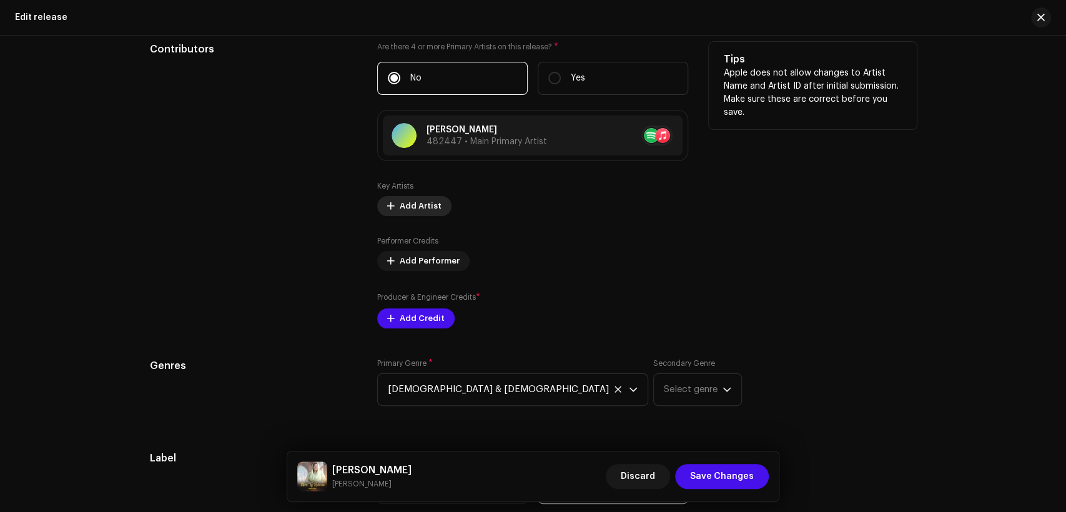
click at [420, 208] on span "Add Artist" at bounding box center [421, 206] width 42 height 25
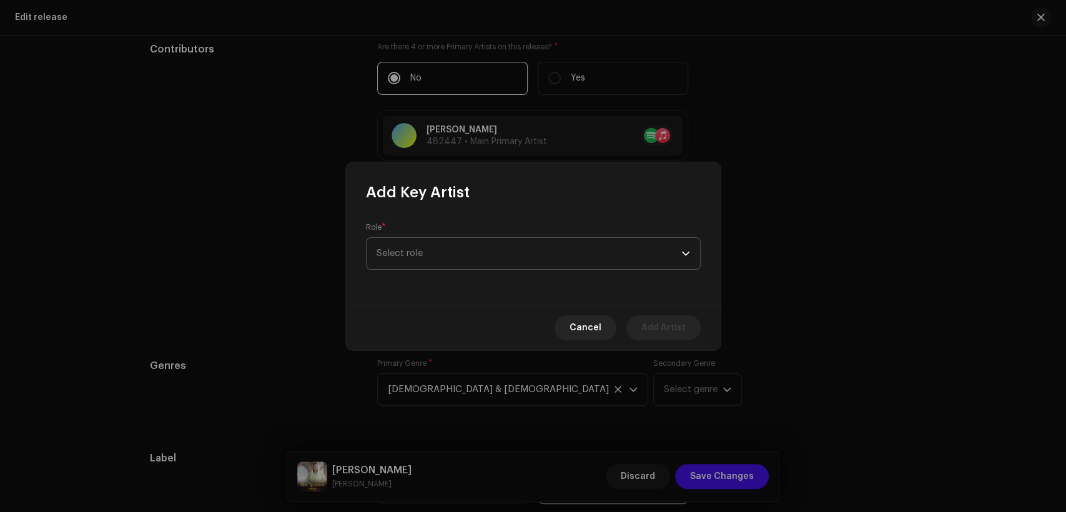
click at [476, 241] on span "Select role" at bounding box center [529, 253] width 305 height 31
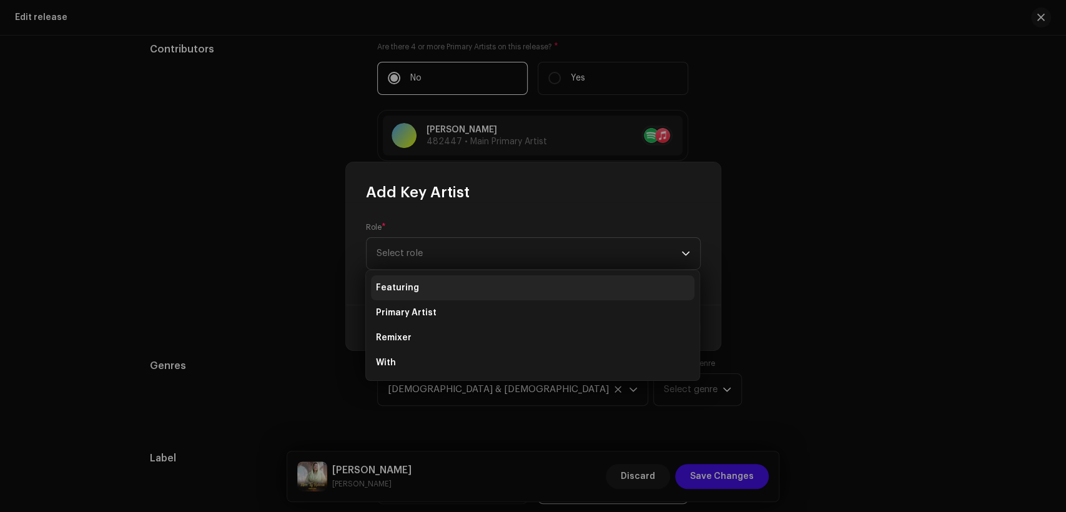
drag, startPoint x: 477, startPoint y: 312, endPoint x: 475, endPoint y: 287, distance: 25.0
click at [477, 312] on li "Primary Artist" at bounding box center [533, 312] width 324 height 25
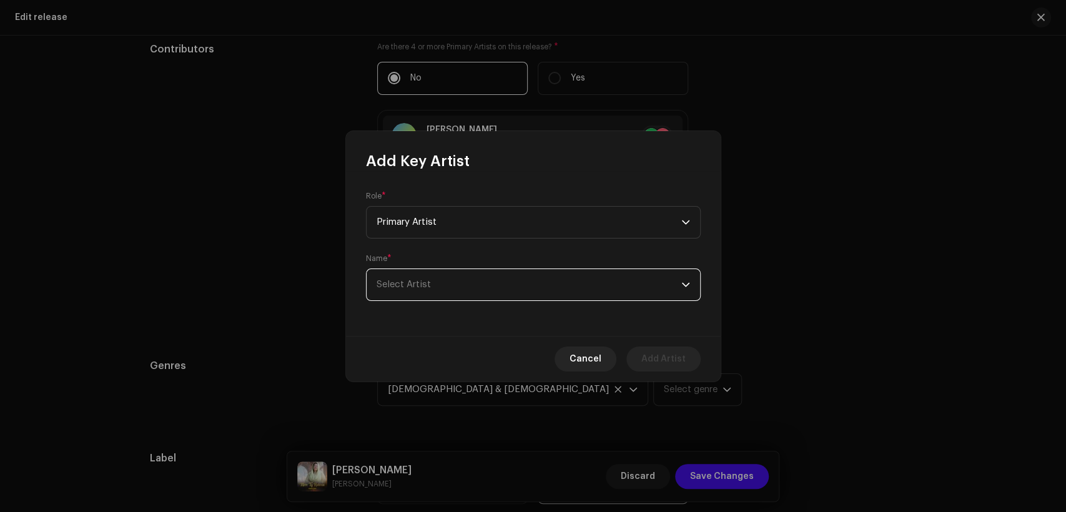
click at [480, 276] on span "Select Artist" at bounding box center [529, 284] width 305 height 31
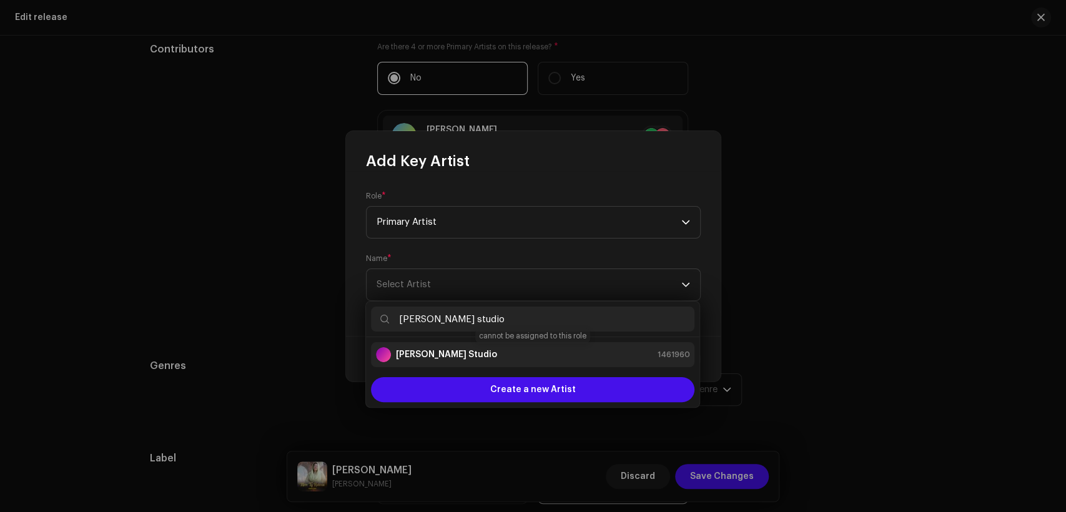
type input "[PERSON_NAME] studio"
click at [616, 361] on div "[PERSON_NAME] Studio 1461960" at bounding box center [533, 354] width 314 height 15
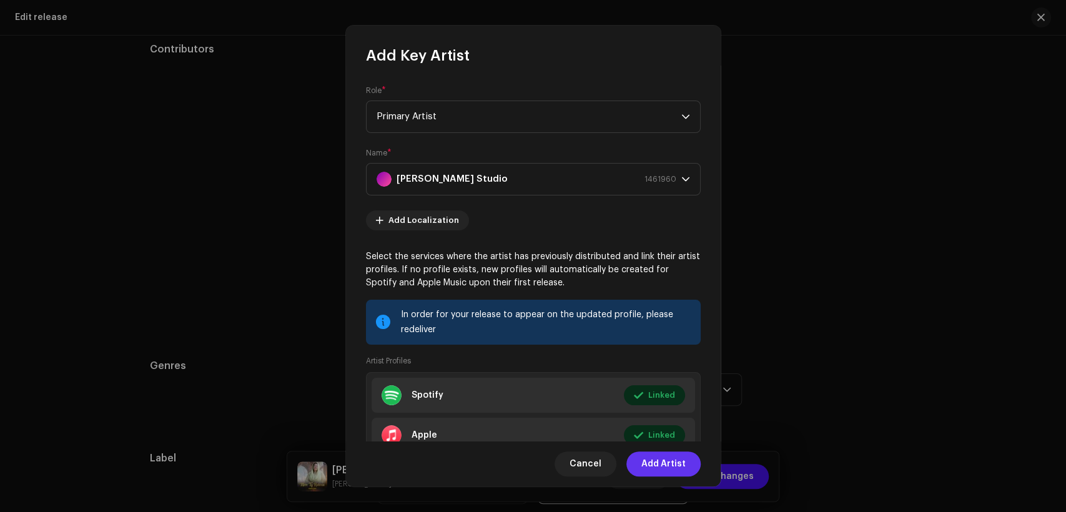
click at [663, 455] on span "Add Artist" at bounding box center [664, 464] width 44 height 25
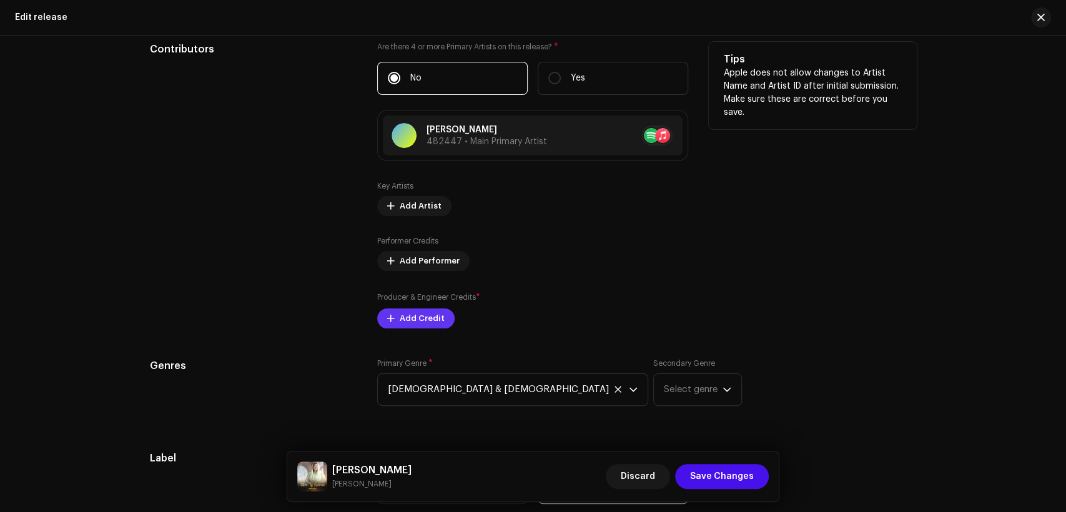
click at [400, 326] on span "Add Credit" at bounding box center [422, 318] width 45 height 25
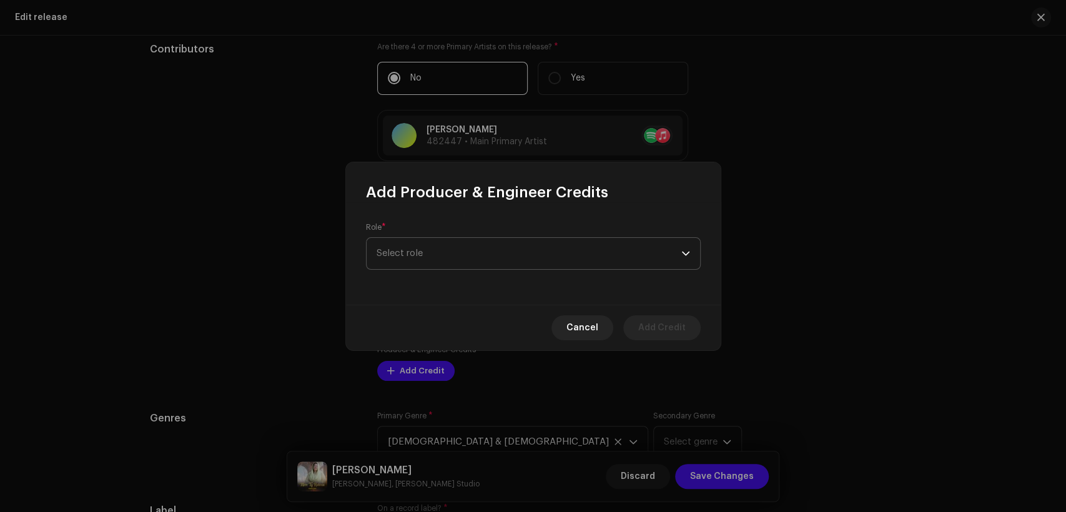
click at [488, 258] on span "Select role" at bounding box center [529, 253] width 305 height 31
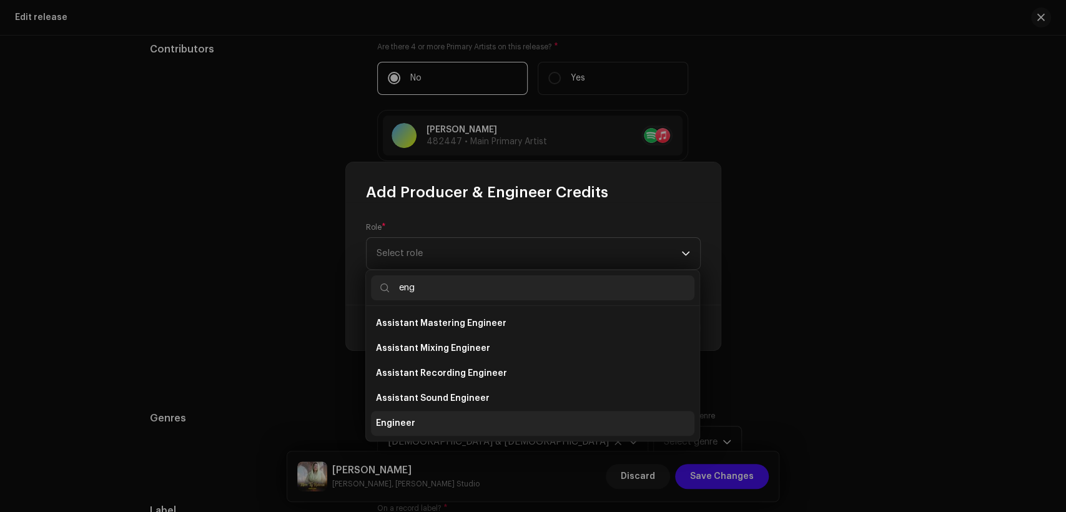
type input "eng"
click at [485, 424] on li "Engineer" at bounding box center [533, 423] width 324 height 25
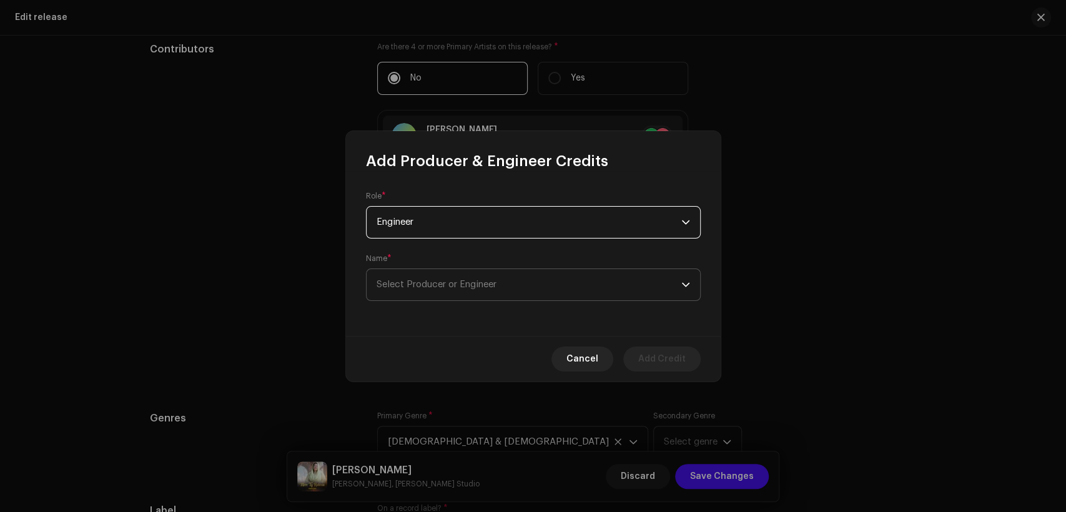
click at [497, 297] on span "Select Producer or Engineer" at bounding box center [529, 284] width 305 height 31
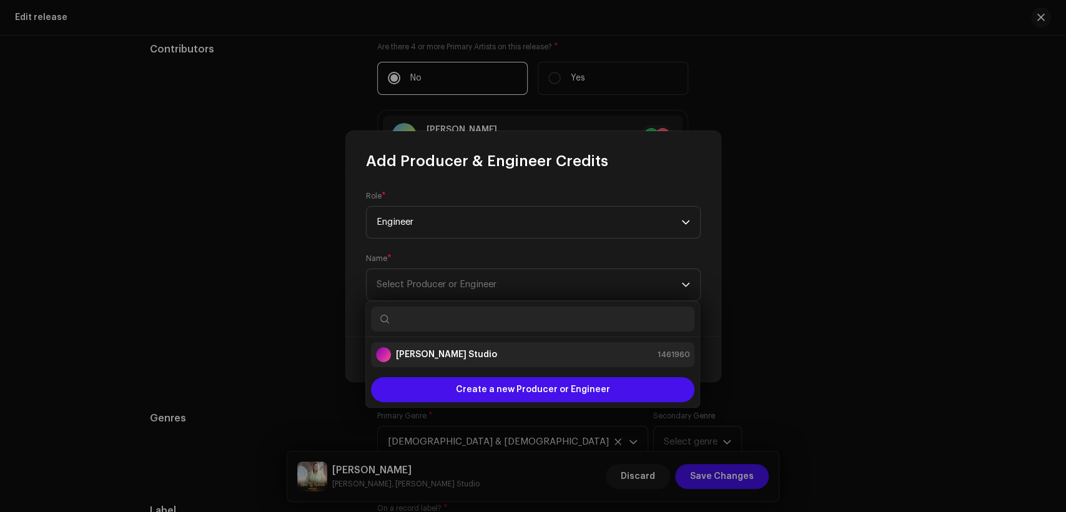
click at [512, 361] on div "[PERSON_NAME] Studio 1461960" at bounding box center [533, 354] width 314 height 15
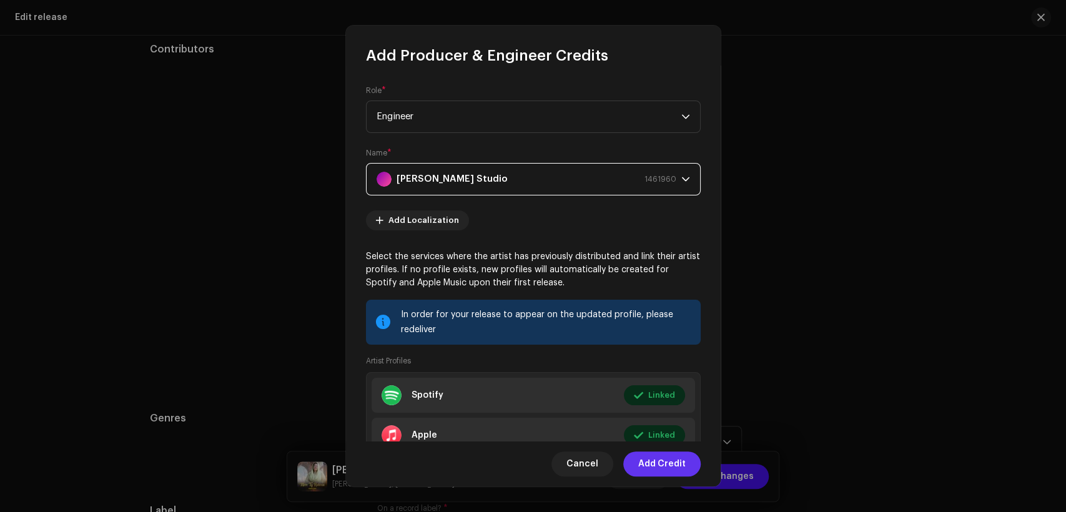
click at [677, 458] on span "Add Credit" at bounding box center [661, 464] width 47 height 25
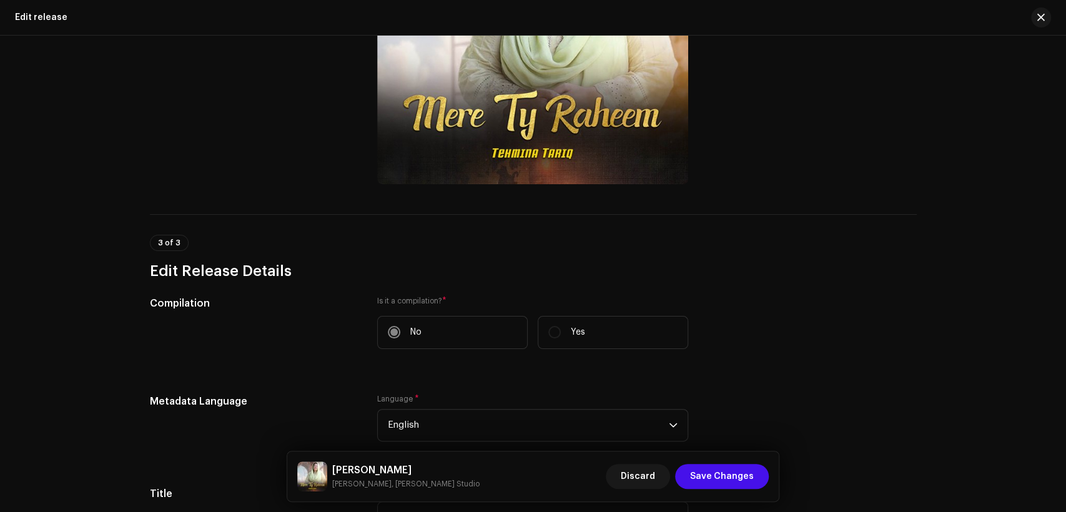
scroll to position [0, 0]
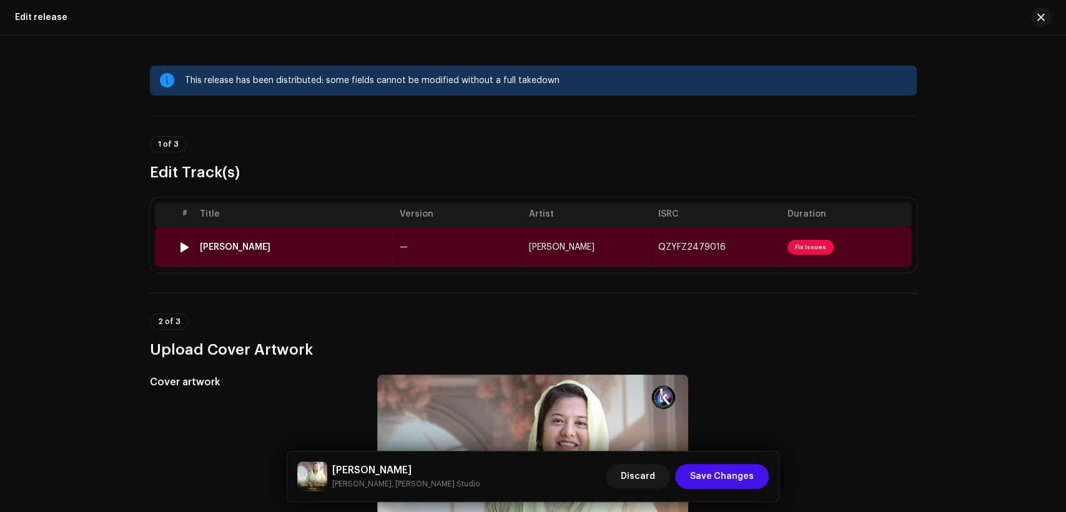
click at [461, 261] on td "—" at bounding box center [459, 247] width 129 height 40
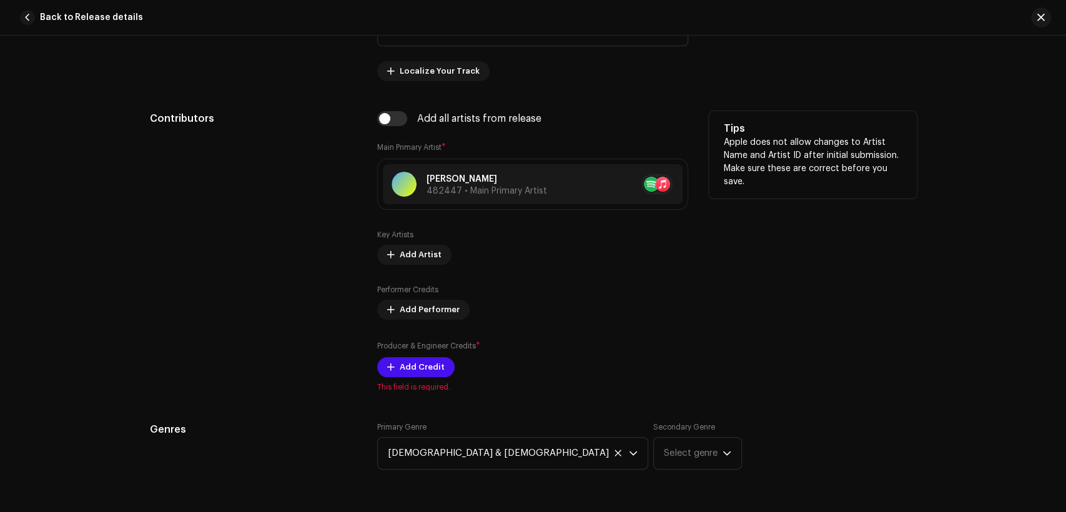
scroll to position [810, 0]
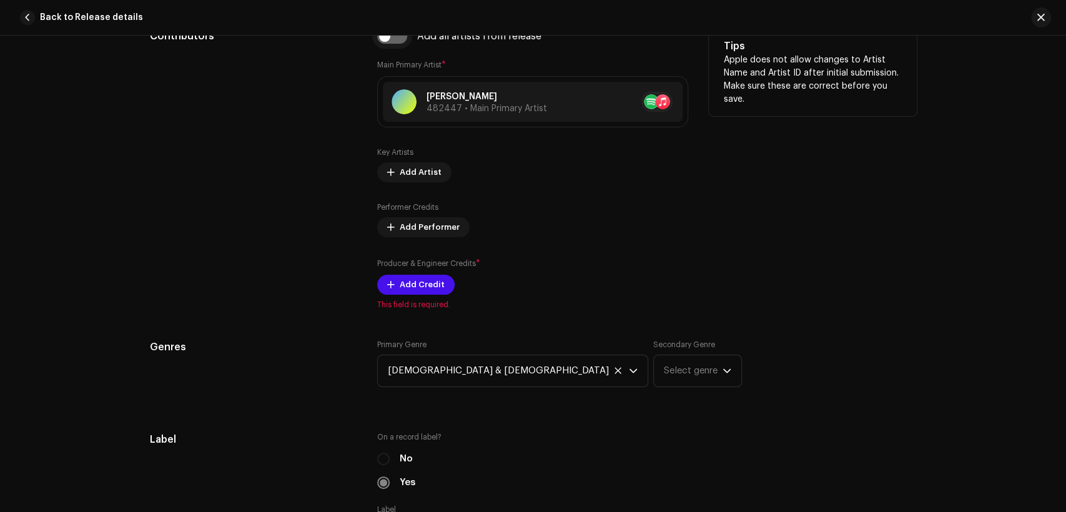
click at [392, 37] on input "checkbox" at bounding box center [392, 36] width 30 height 15
checkbox input "true"
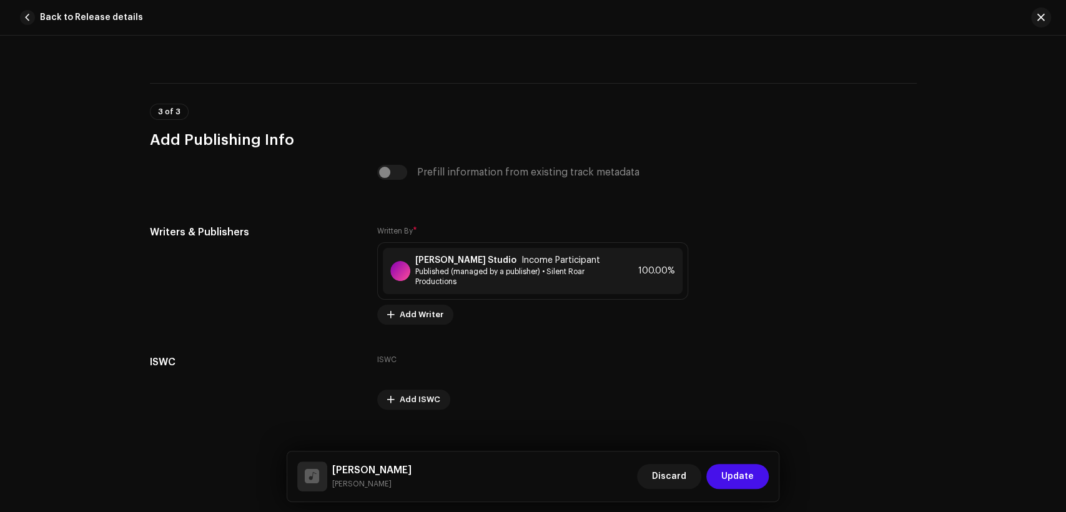
scroll to position [2570, 0]
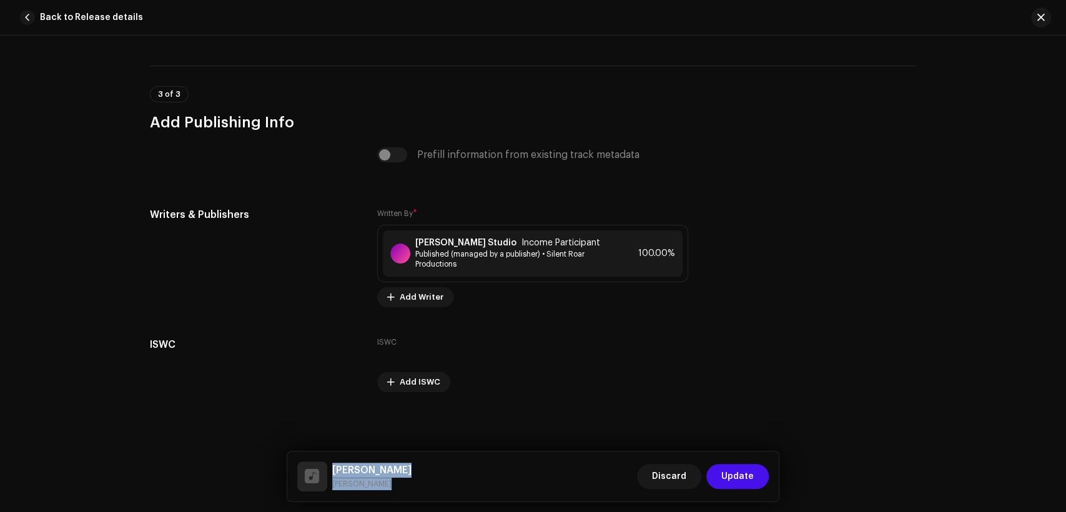
drag, startPoint x: 384, startPoint y: 491, endPoint x: 332, endPoint y: 466, distance: 57.6
click at [332, 466] on div "Mere [PERSON_NAME] [PERSON_NAME]" at bounding box center [354, 477] width 114 height 30
copy div "Mere [PERSON_NAME] [PERSON_NAME]"
click at [469, 249] on span "Published (managed by a publisher) • Silent Roar Productions" at bounding box center [513, 259] width 196 height 20
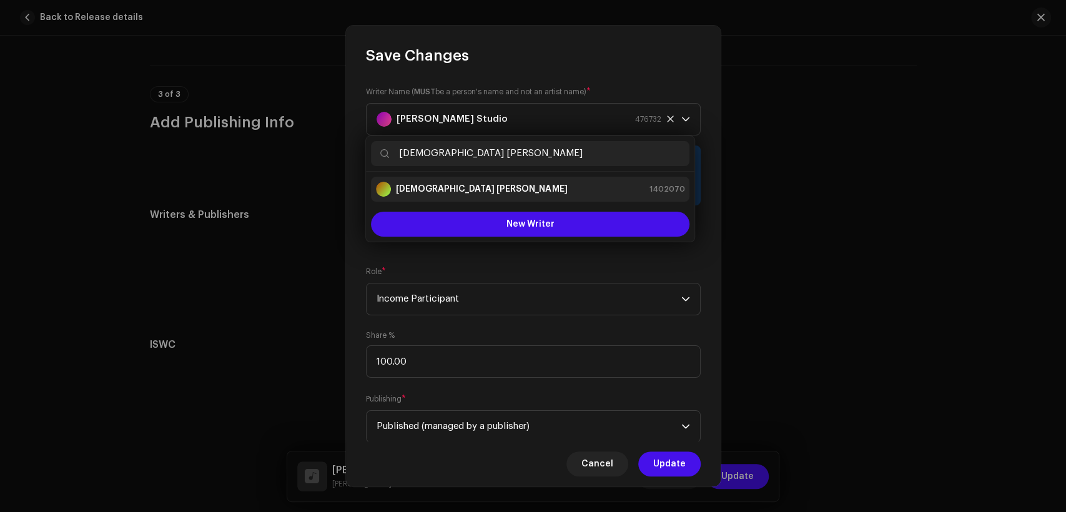
type input "[DEMOGRAPHIC_DATA] [PERSON_NAME]"
click at [488, 179] on li "[DEMOGRAPHIC_DATA] [PERSON_NAME] 1402070" at bounding box center [530, 189] width 319 height 25
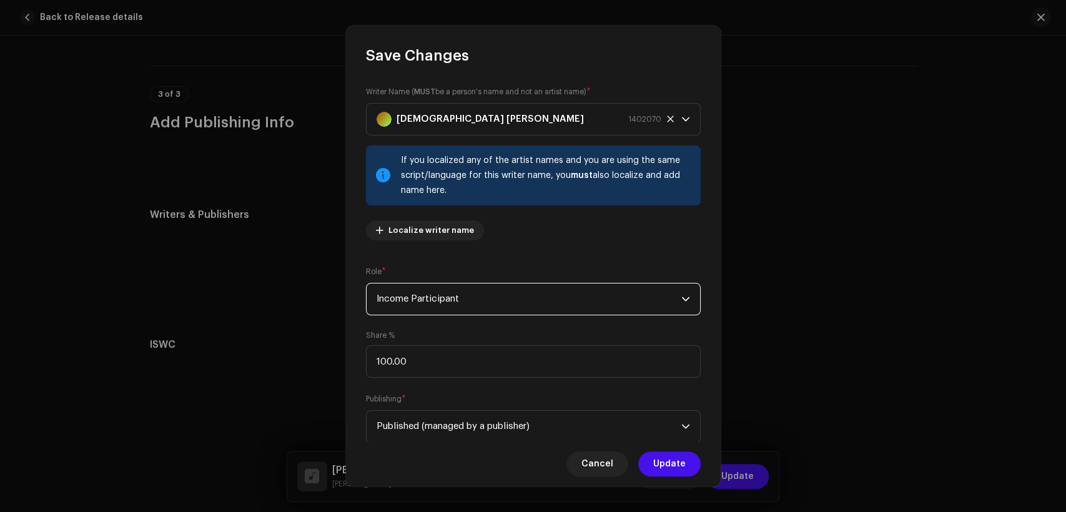
click at [525, 304] on span "Income Participant" at bounding box center [529, 299] width 305 height 31
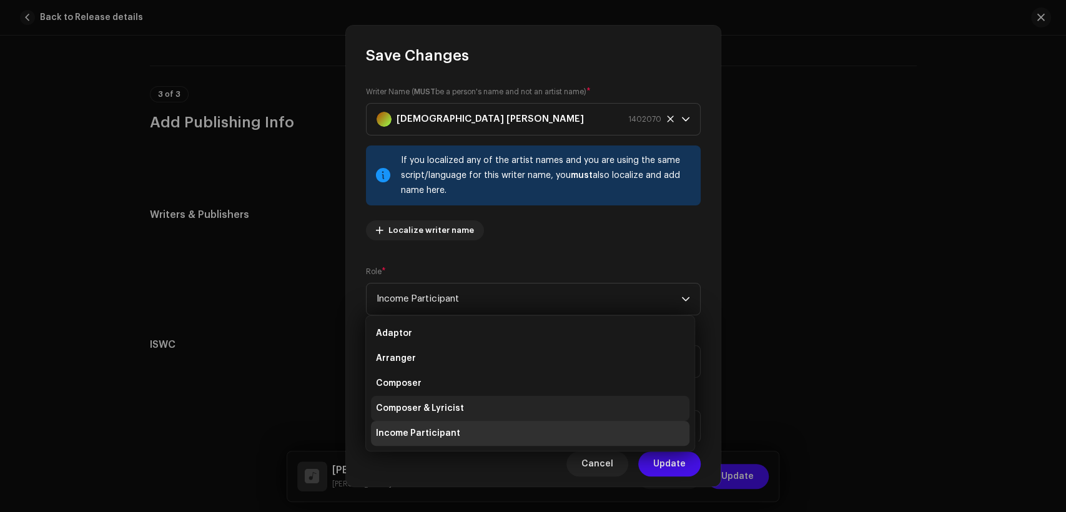
click at [510, 404] on li "Composer & Lyricist" at bounding box center [530, 408] width 319 height 25
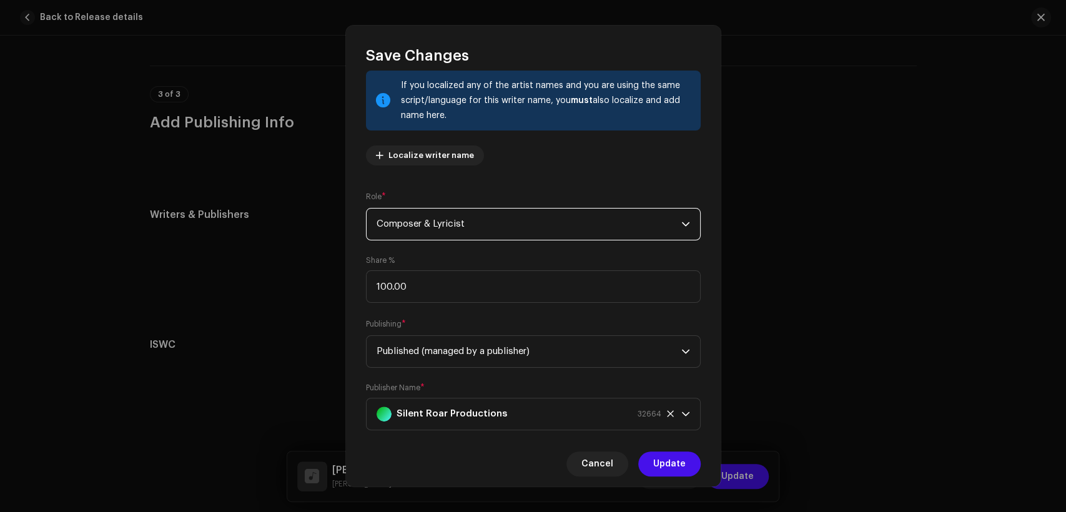
scroll to position [100, 0]
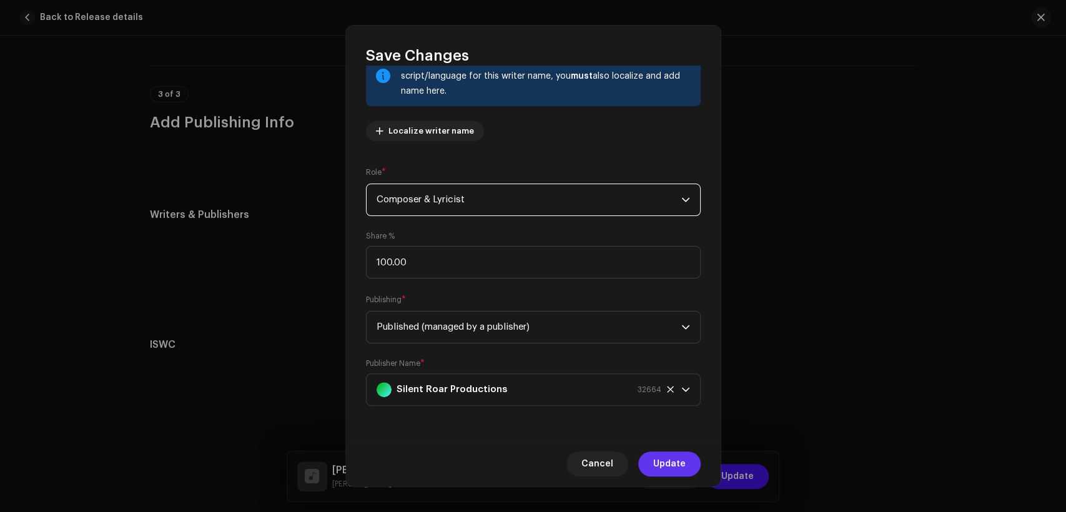
click at [667, 456] on span "Update" at bounding box center [669, 464] width 32 height 25
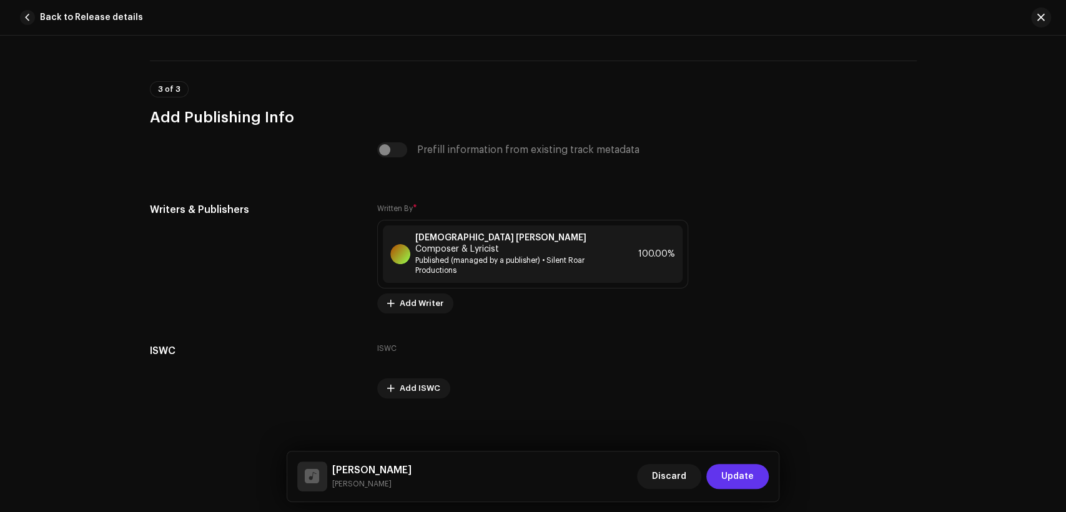
click at [739, 474] on span "Update" at bounding box center [738, 476] width 32 height 25
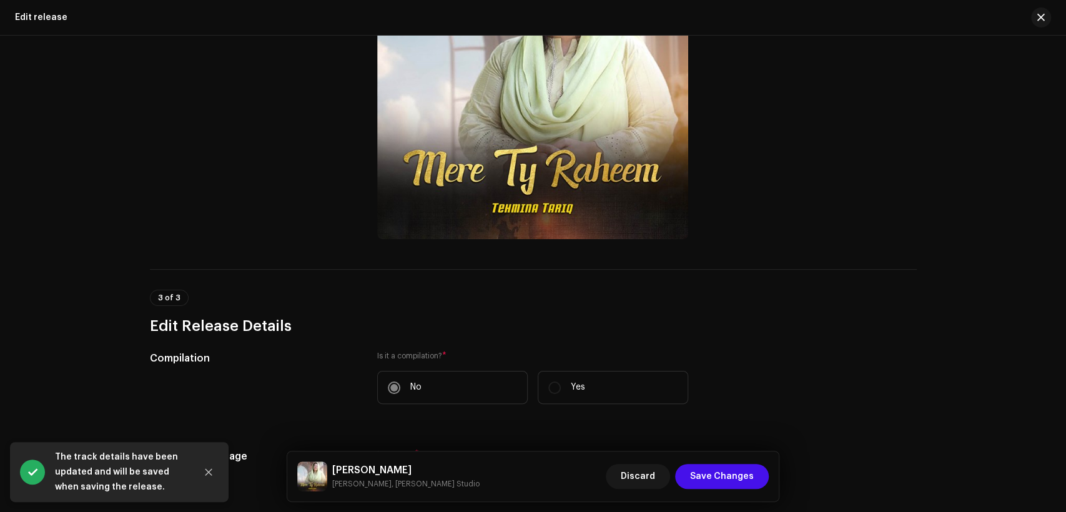
scroll to position [462, 0]
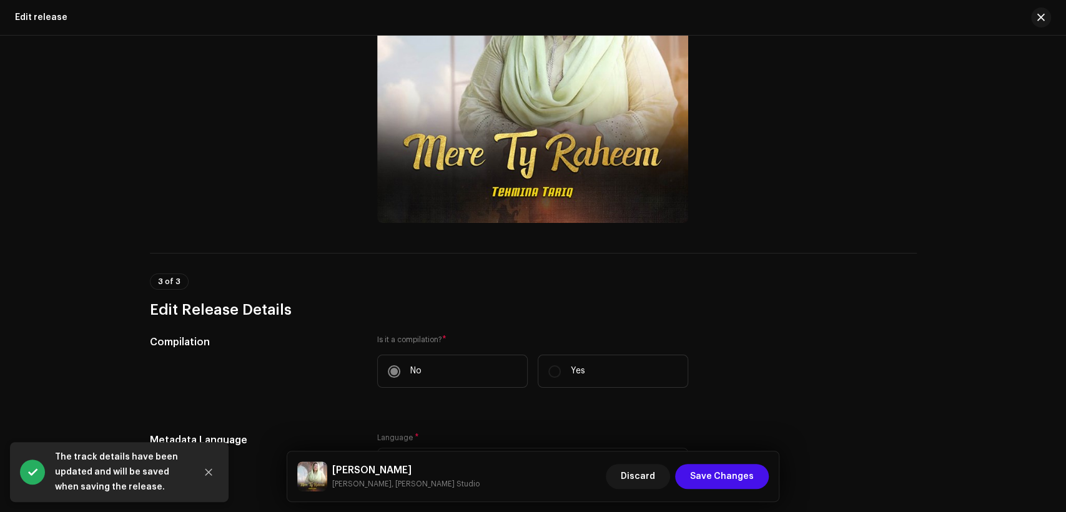
click at [370, 465] on h5 "[PERSON_NAME]" at bounding box center [405, 470] width 147 height 15
click at [371, 465] on h5 "[PERSON_NAME]" at bounding box center [405, 470] width 147 height 15
copy h5 "[PERSON_NAME]"
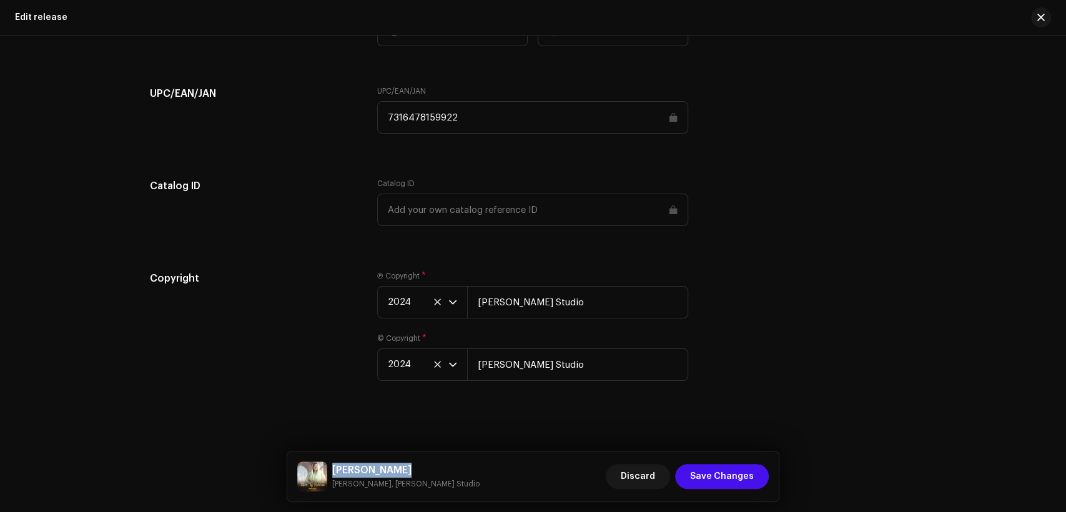
scroll to position [2005, 0]
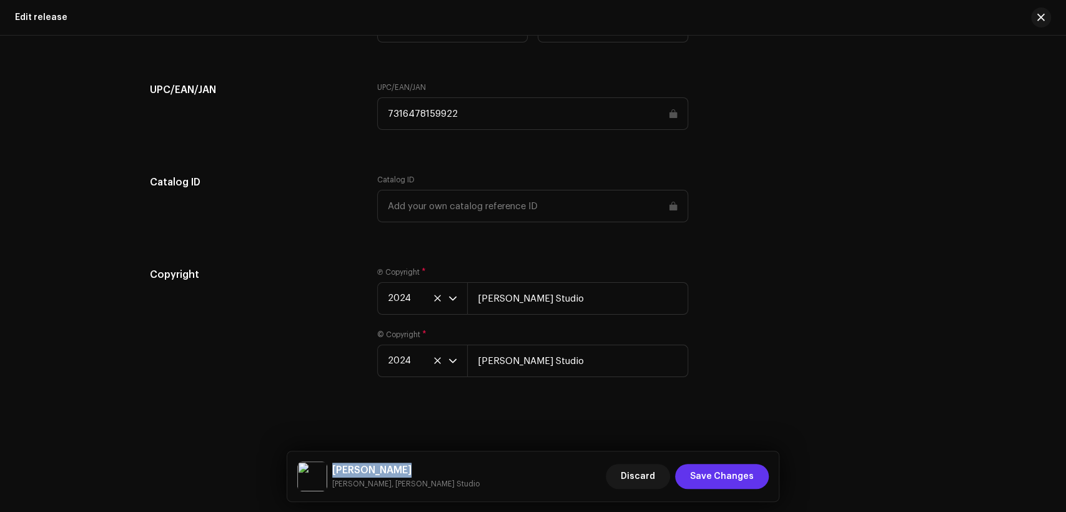
click at [722, 471] on span "Save Changes" at bounding box center [722, 476] width 64 height 25
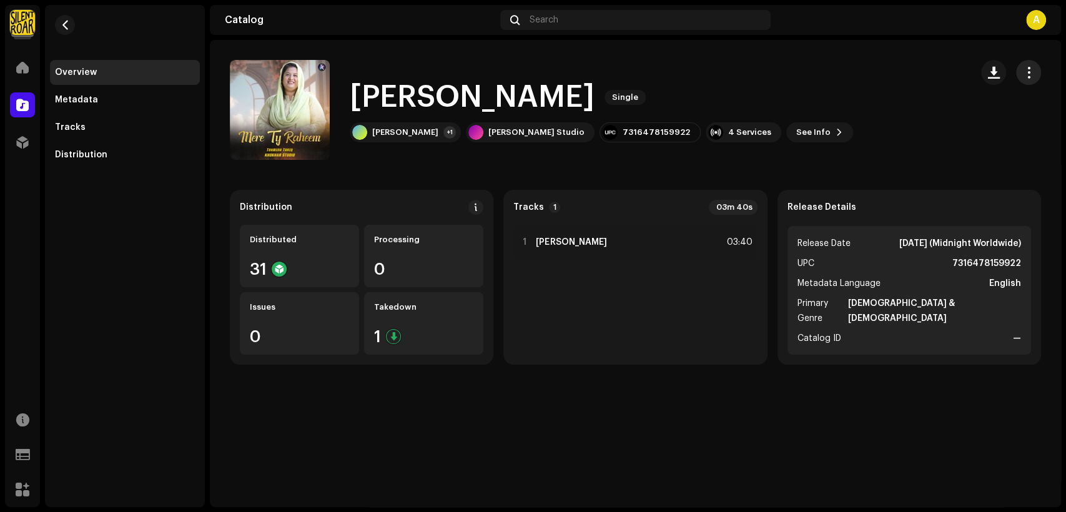
click at [1023, 73] on span "button" at bounding box center [1029, 72] width 12 height 10
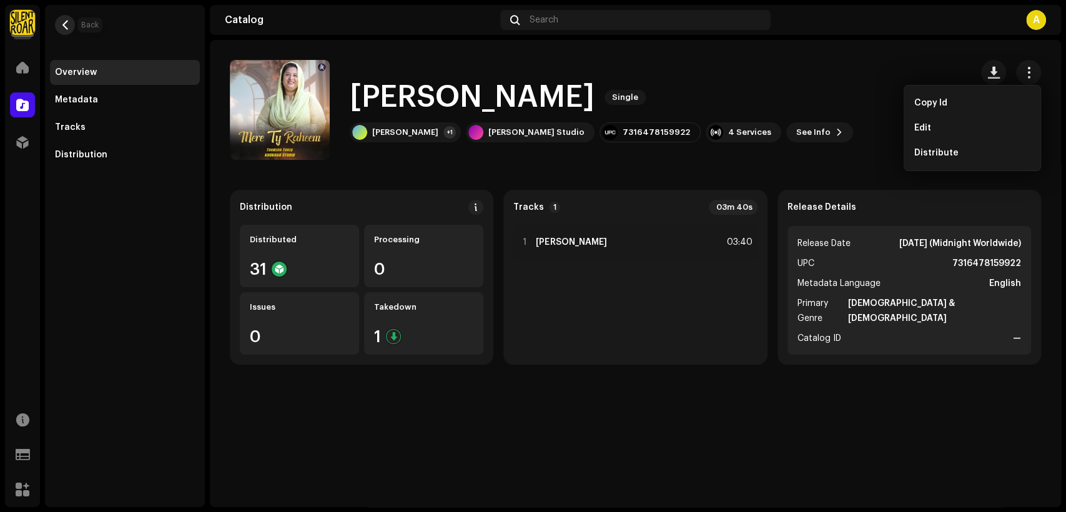
click at [62, 24] on span "button" at bounding box center [65, 25] width 9 height 10
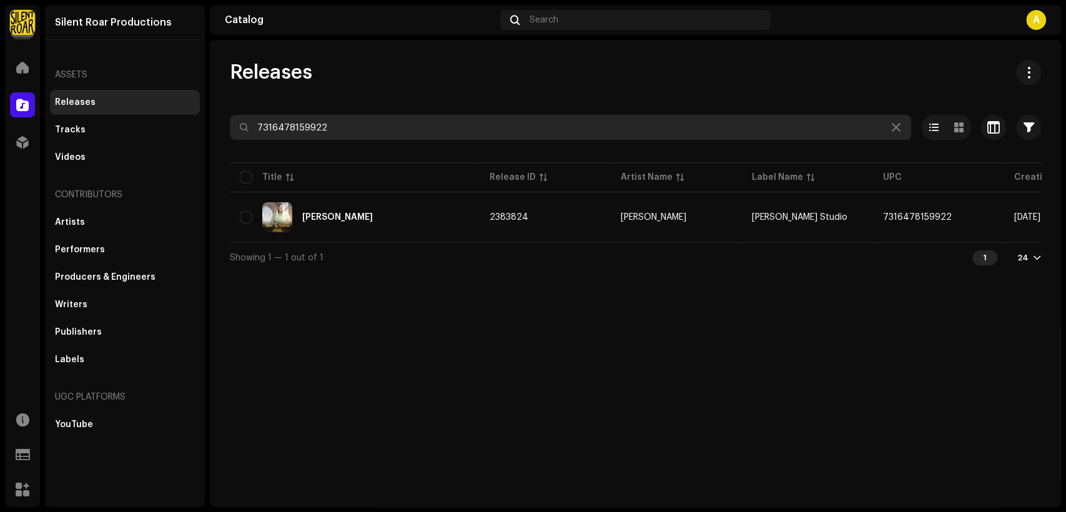
click at [557, 126] on input "7316478159922" at bounding box center [571, 127] width 682 height 25
paste input "53"
type input "7316478159953"
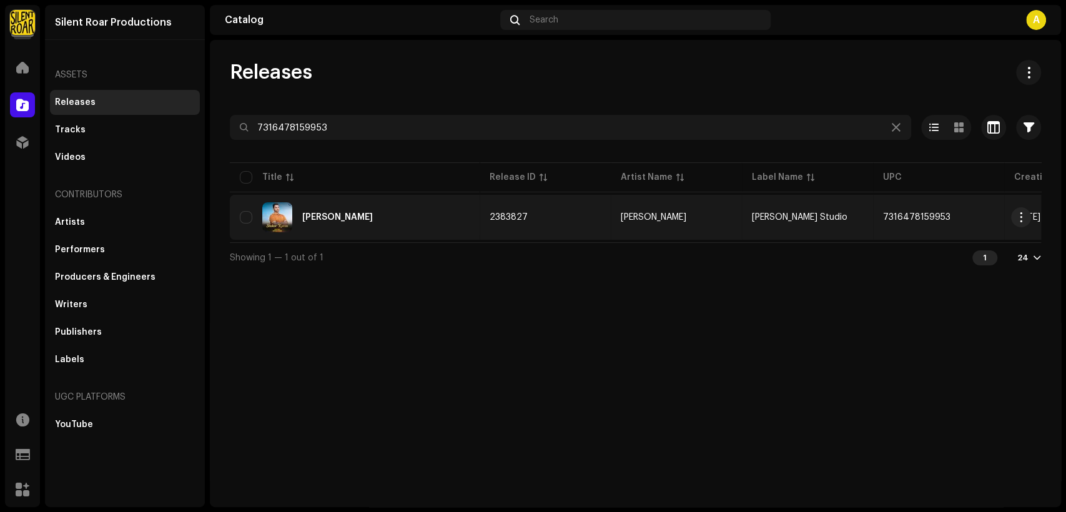
click at [422, 218] on div "[PERSON_NAME]" at bounding box center [355, 217] width 230 height 30
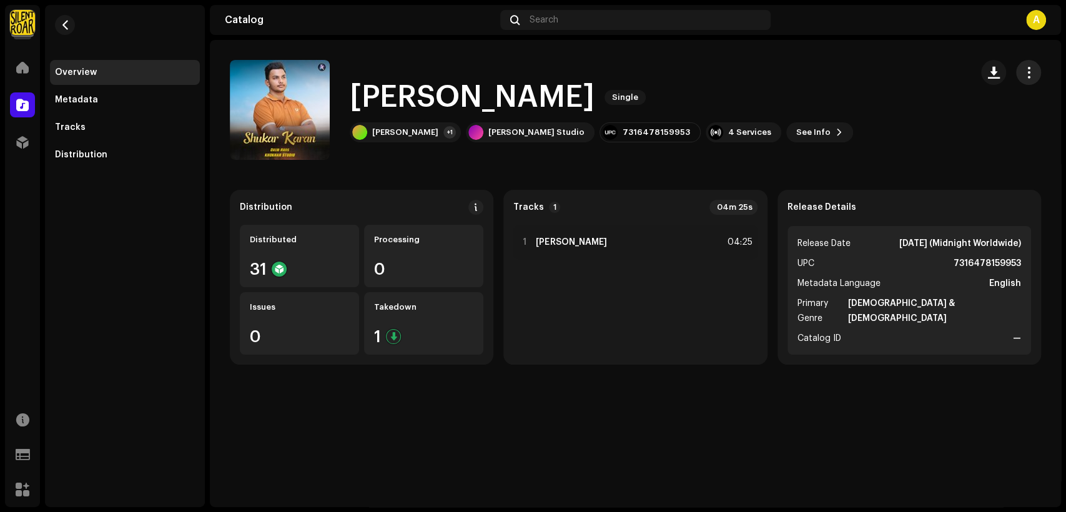
click at [1026, 71] on span "button" at bounding box center [1029, 72] width 12 height 10
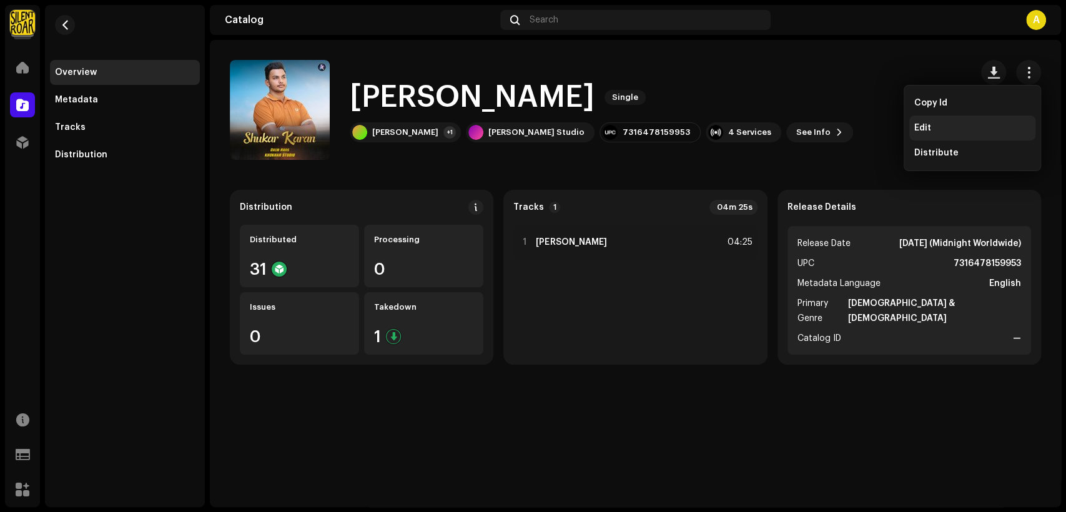
click at [993, 124] on div "Edit" at bounding box center [973, 128] width 116 height 10
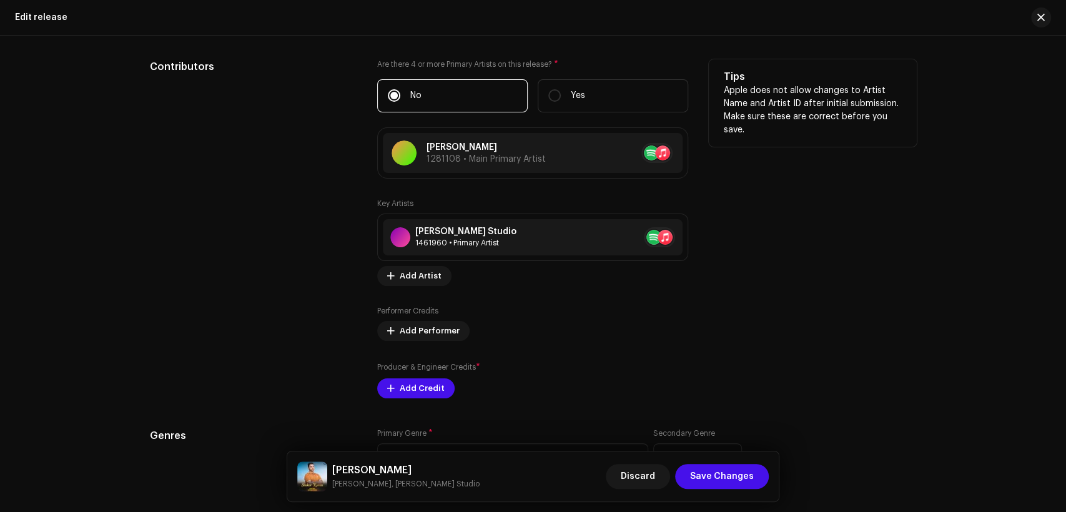
scroll to position [1273, 0]
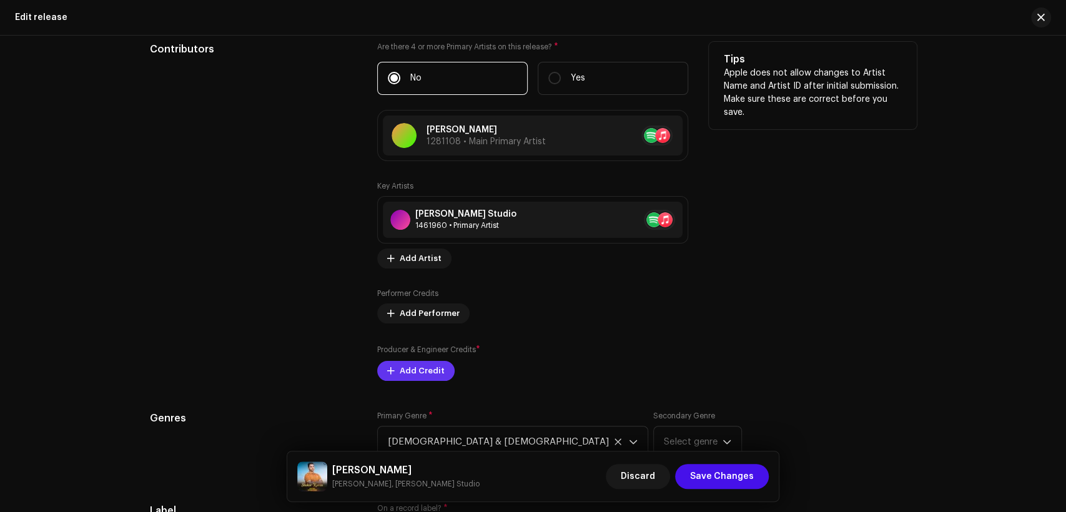
click at [424, 375] on span "Add Credit" at bounding box center [422, 371] width 45 height 25
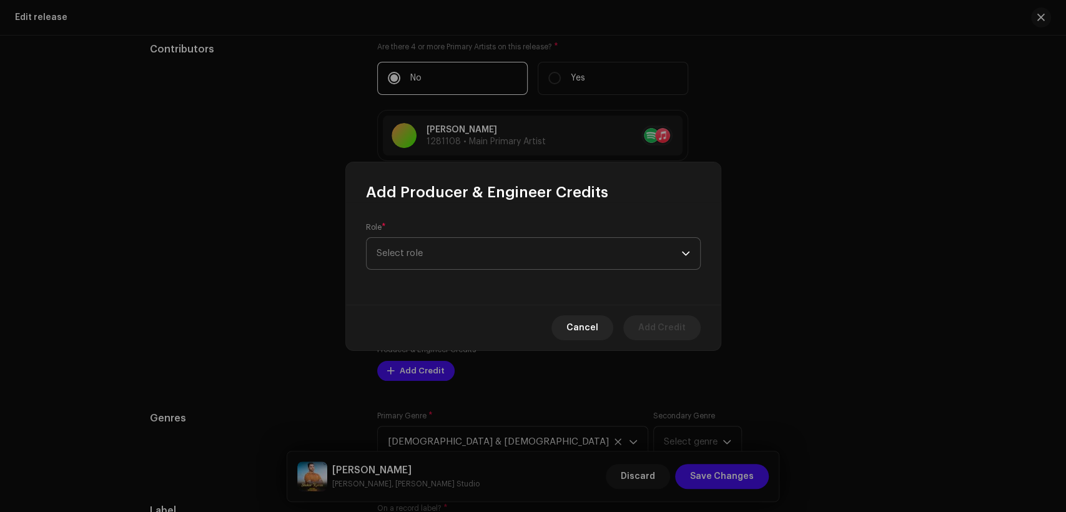
click at [470, 244] on span "Select role" at bounding box center [529, 253] width 305 height 31
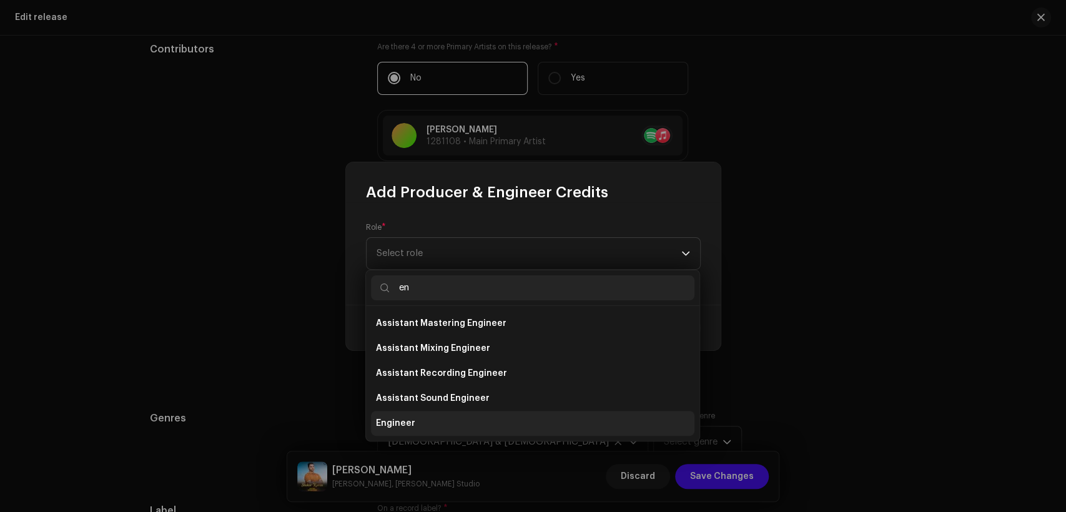
type input "en"
click at [472, 421] on li "Engineer" at bounding box center [533, 423] width 324 height 25
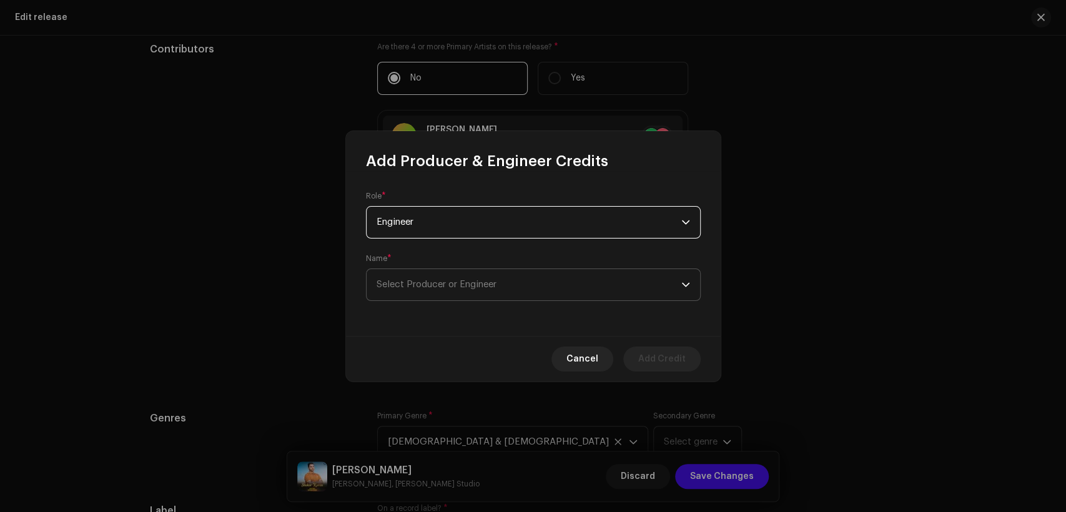
click at [474, 294] on span "Select Producer or Engineer" at bounding box center [529, 284] width 305 height 31
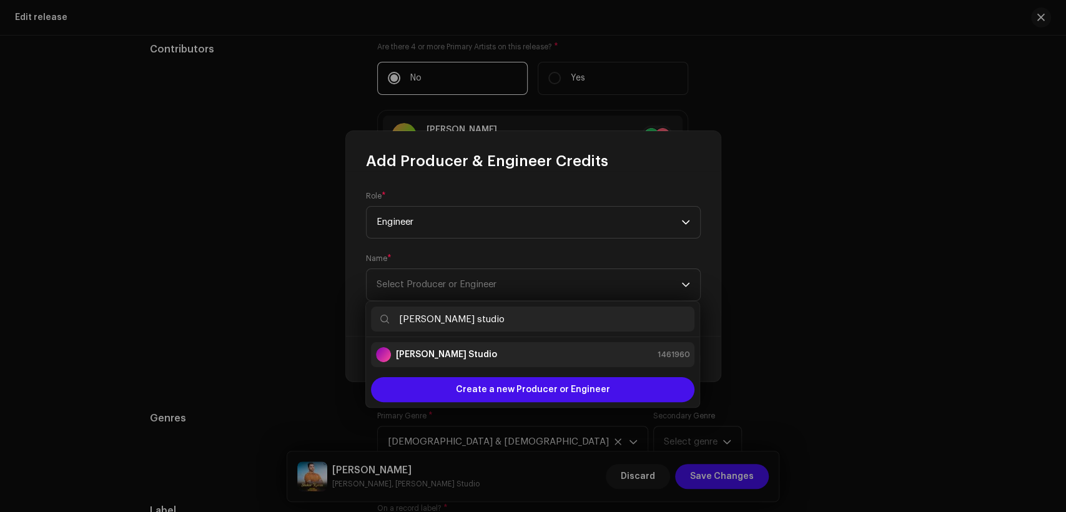
type input "[PERSON_NAME] studio"
click at [525, 350] on div "[PERSON_NAME] Studio 1461960" at bounding box center [533, 354] width 314 height 15
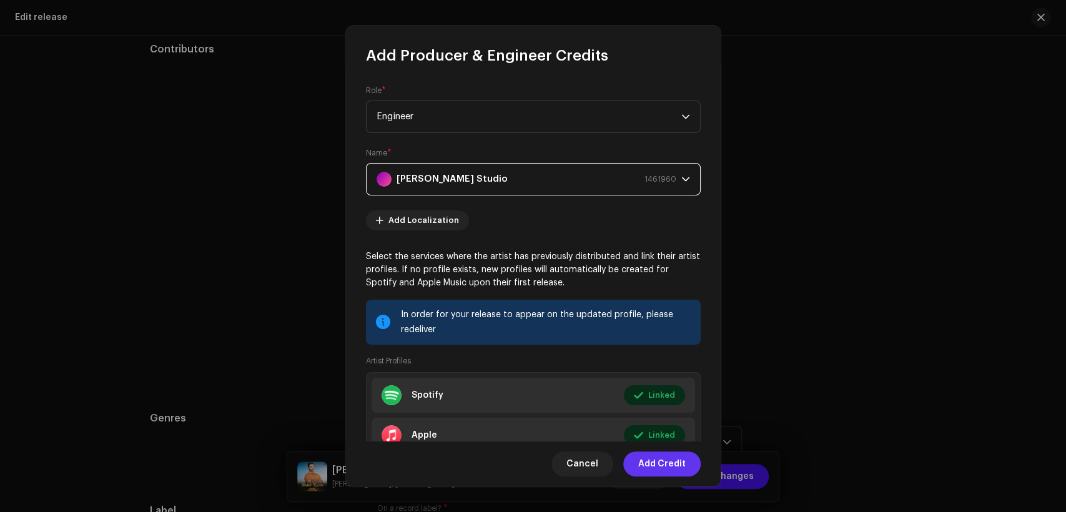
click at [638, 456] on button "Add Credit" at bounding box center [661, 464] width 77 height 25
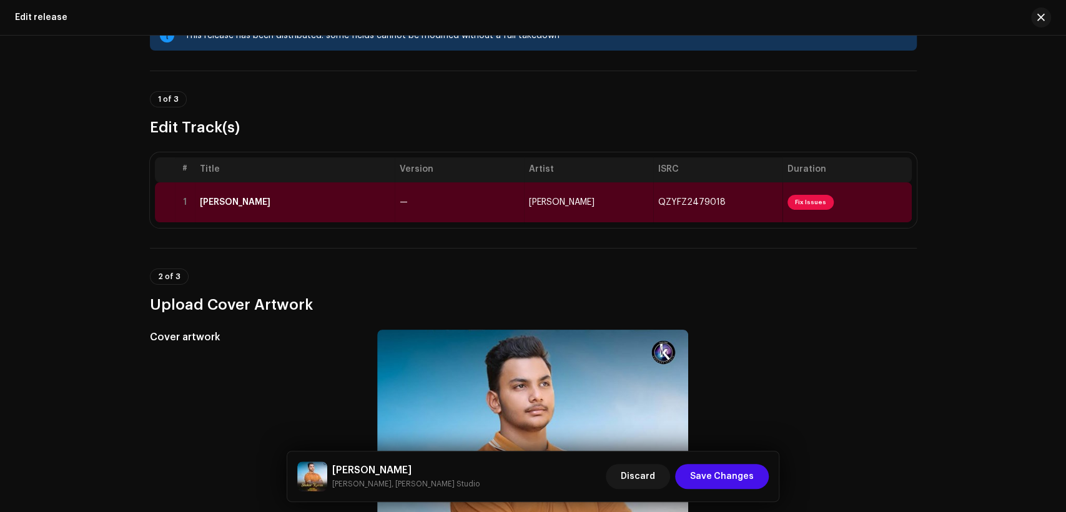
scroll to position [0, 0]
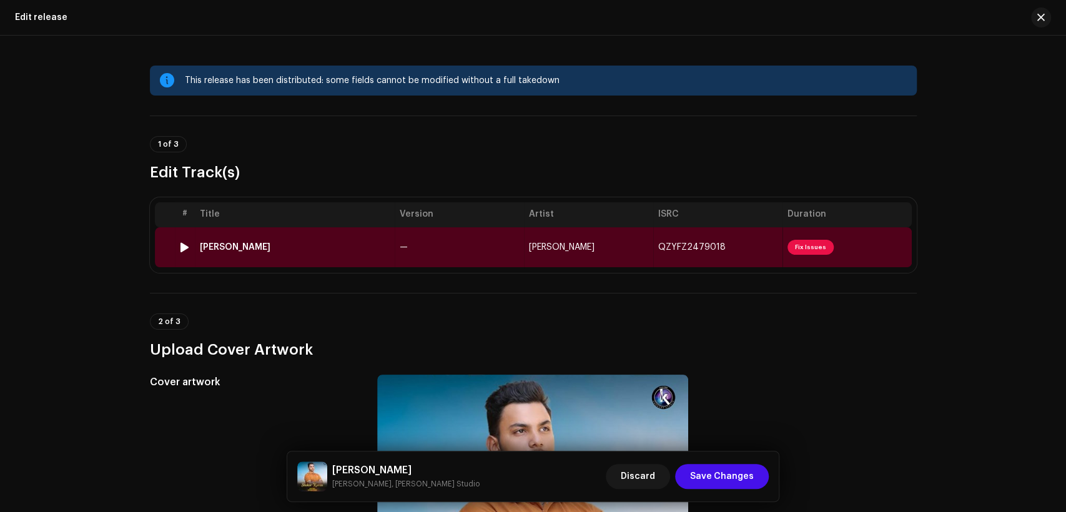
click at [462, 236] on td "—" at bounding box center [459, 247] width 129 height 40
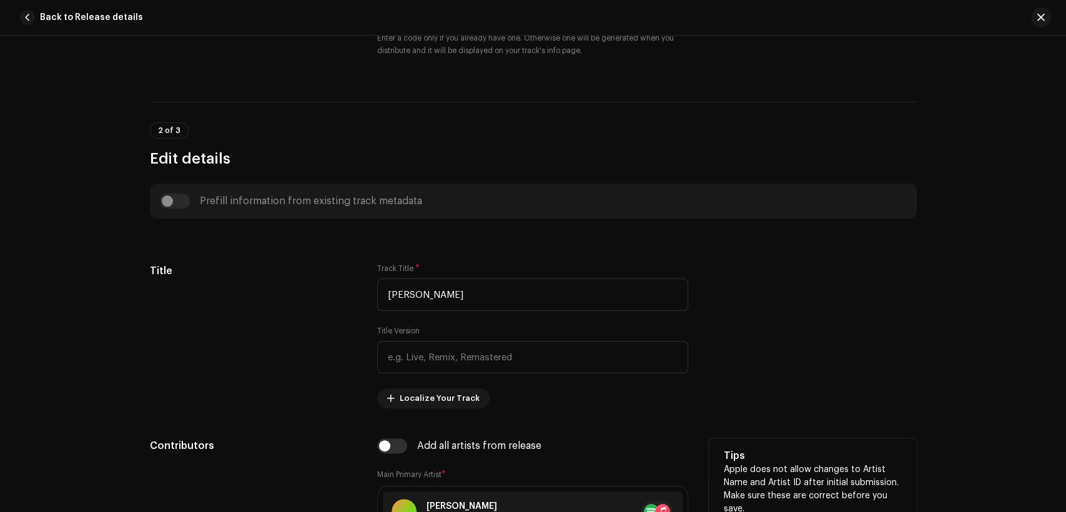
scroll to position [462, 0]
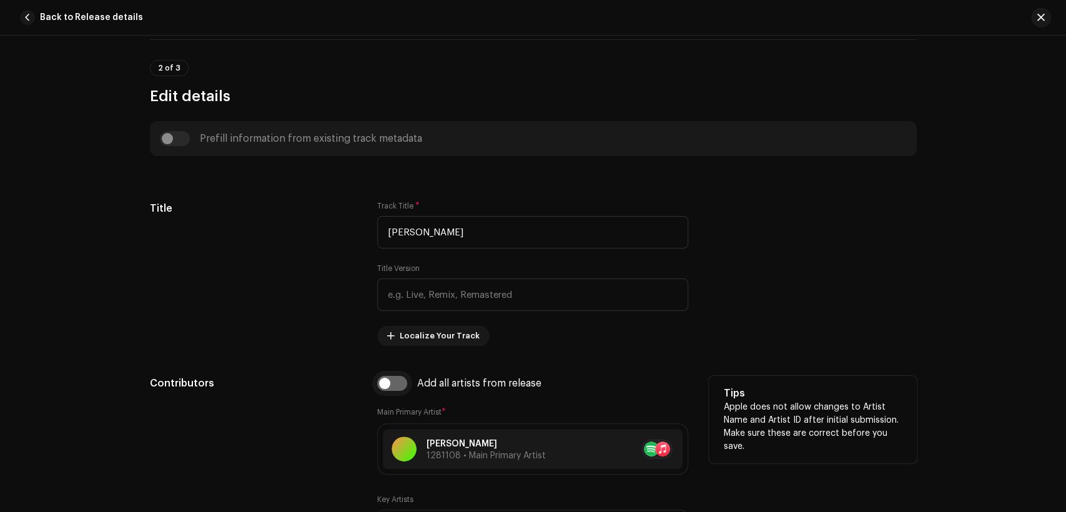
click at [395, 390] on input "checkbox" at bounding box center [392, 383] width 30 height 15
checkbox input "true"
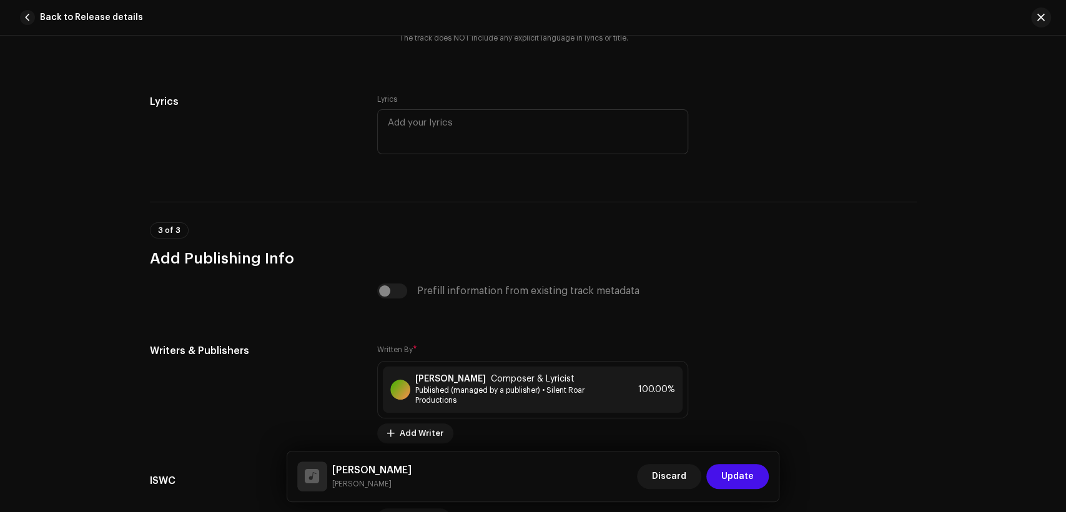
scroll to position [2570, 0]
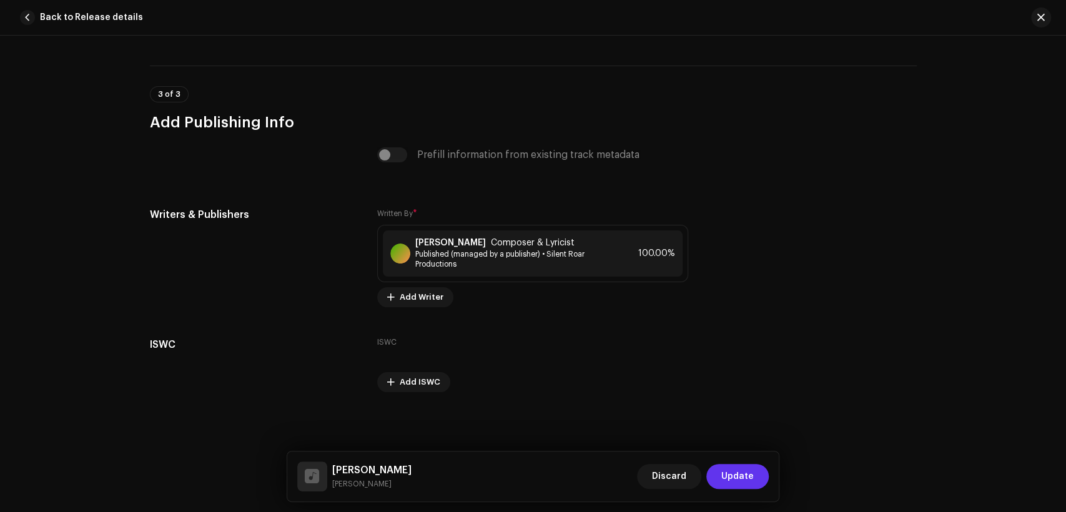
click at [745, 470] on span "Update" at bounding box center [738, 476] width 32 height 25
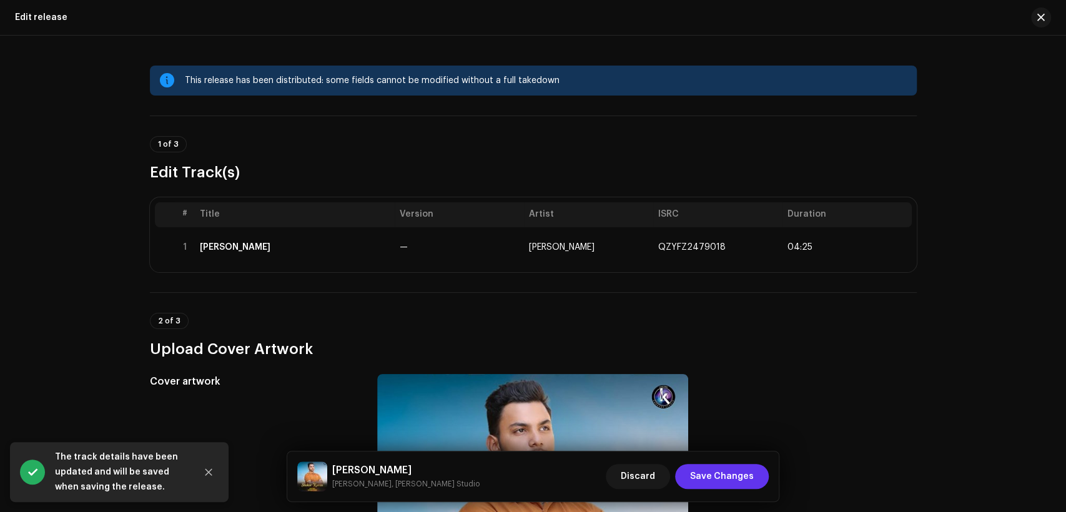
click at [741, 468] on span "Save Changes" at bounding box center [722, 476] width 64 height 25
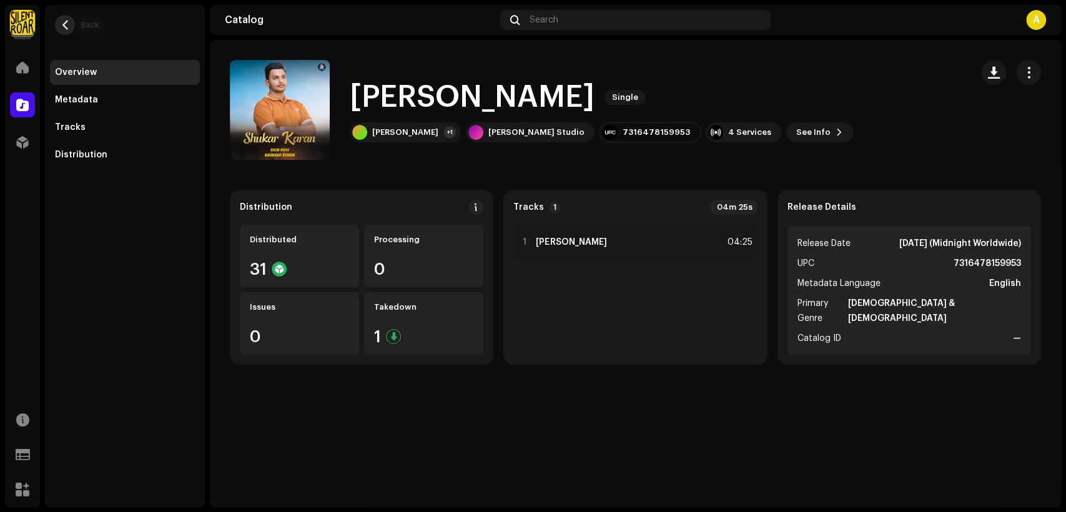
click at [70, 26] on button "button" at bounding box center [65, 25] width 20 height 20
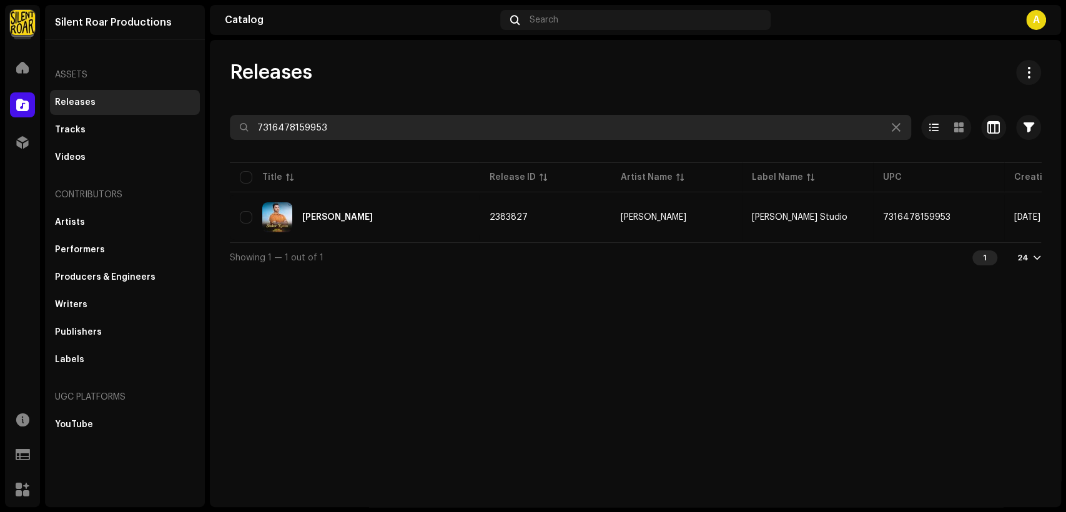
click at [385, 128] on input "7316478159953" at bounding box center [571, 127] width 682 height 25
paste input "90321"
type input "7316478190321"
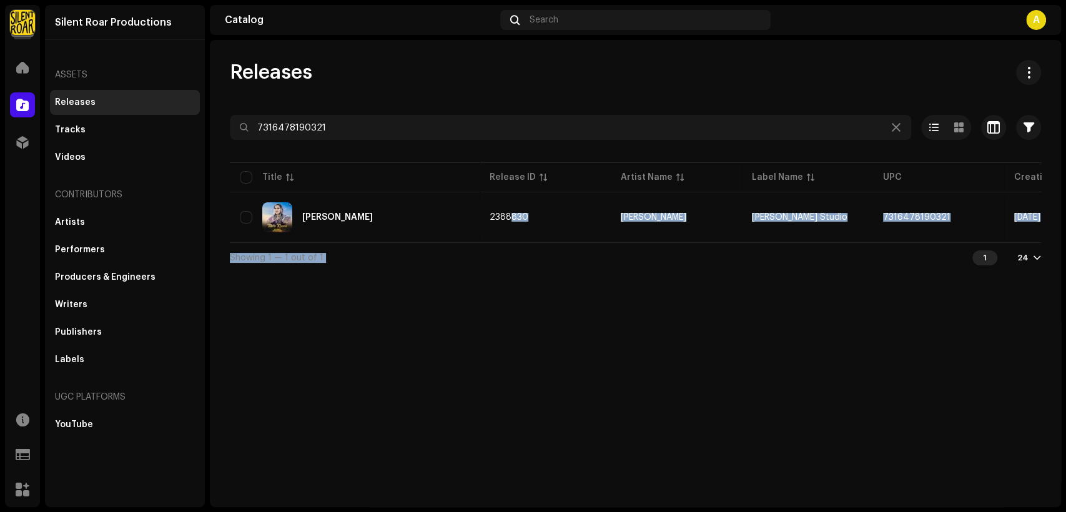
drag, startPoint x: 505, startPoint y: 239, endPoint x: 723, endPoint y: 258, distance: 218.8
click at [729, 263] on div "7316478190321 Selected 0 Options Filters Distribution status Never Distributed …" at bounding box center [636, 193] width 812 height 157
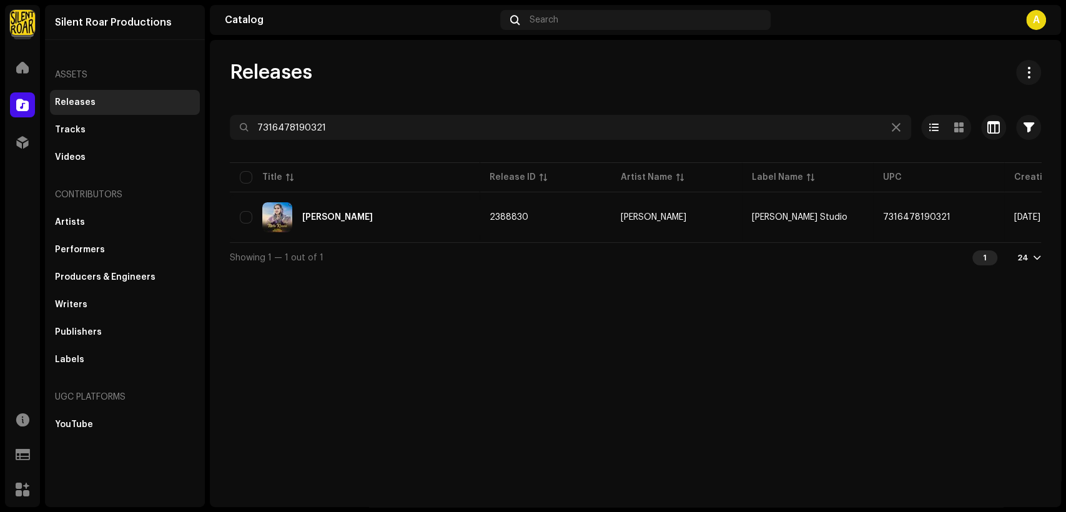
click at [421, 192] on table "Title Release ID Artist Name Label Name UPC Creation Date Release Date Mera Khu…" at bounding box center [748, 201] width 1037 height 82
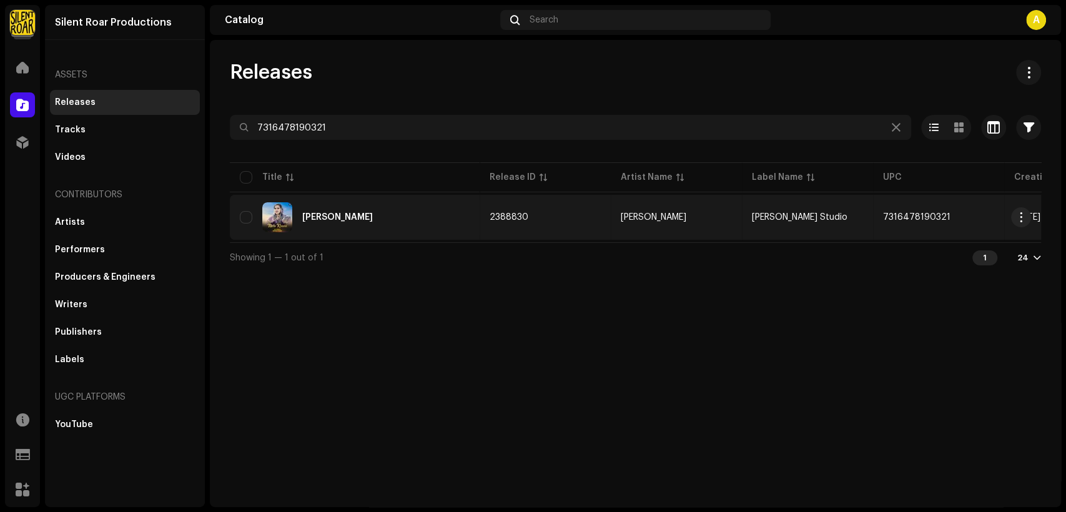
click at [419, 208] on div "[PERSON_NAME]" at bounding box center [355, 217] width 230 height 30
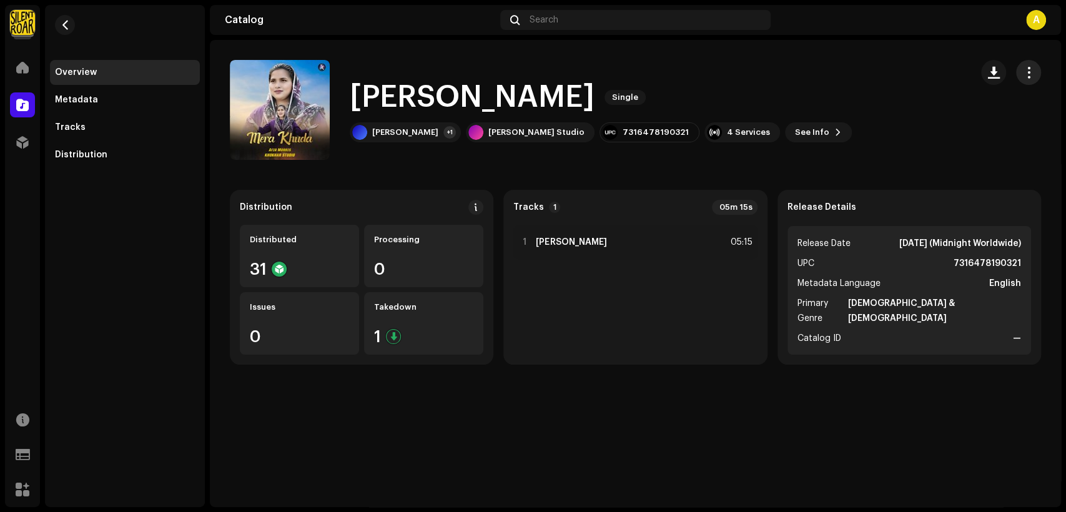
click at [1028, 77] on span "button" at bounding box center [1029, 72] width 12 height 10
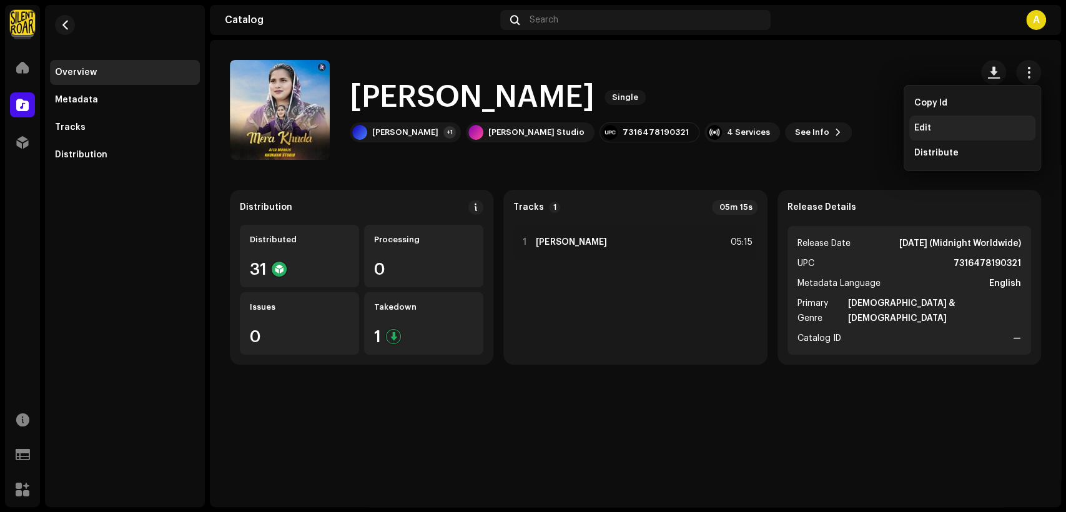
click at [936, 124] on div "Edit" at bounding box center [973, 128] width 116 height 10
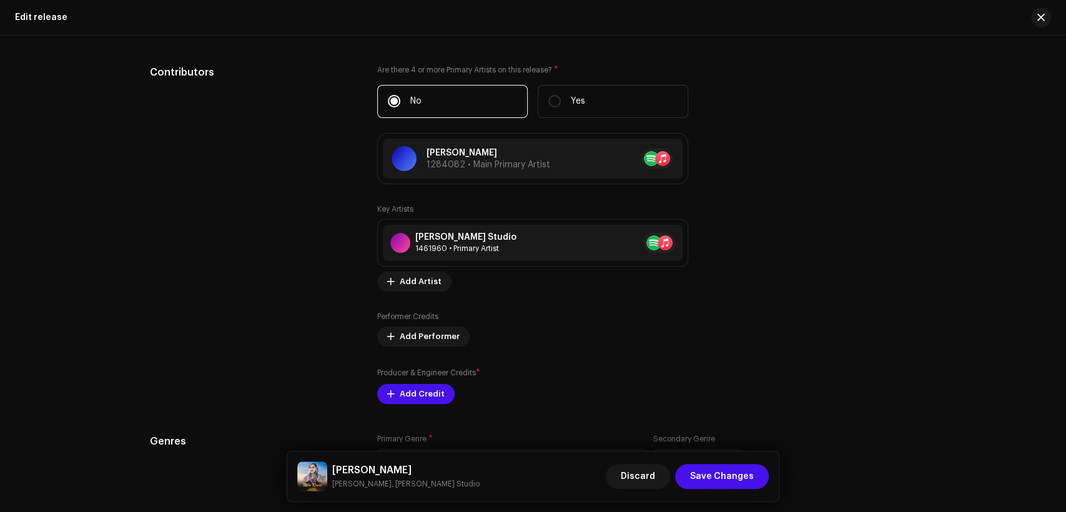
scroll to position [1273, 0]
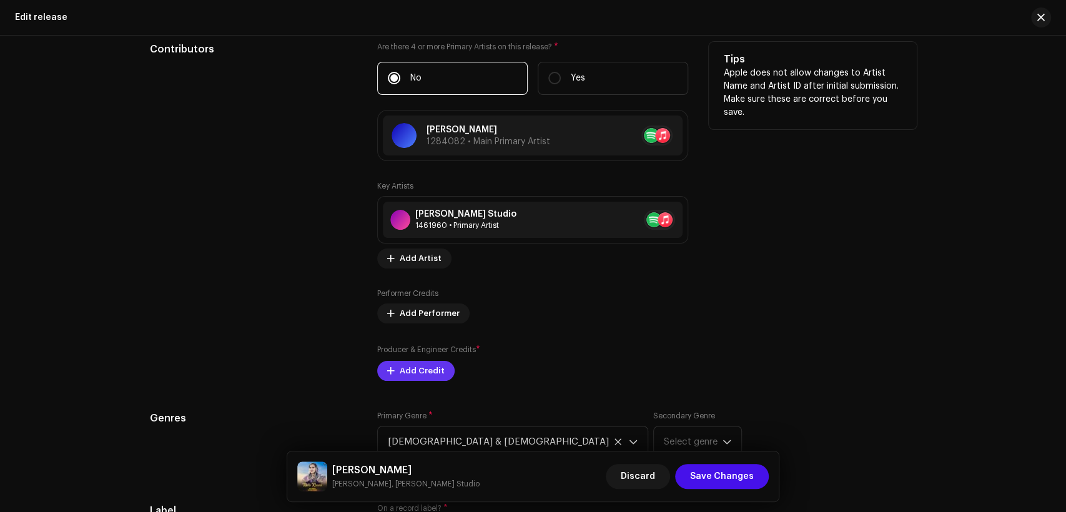
click at [437, 374] on span "Add Credit" at bounding box center [422, 371] width 45 height 25
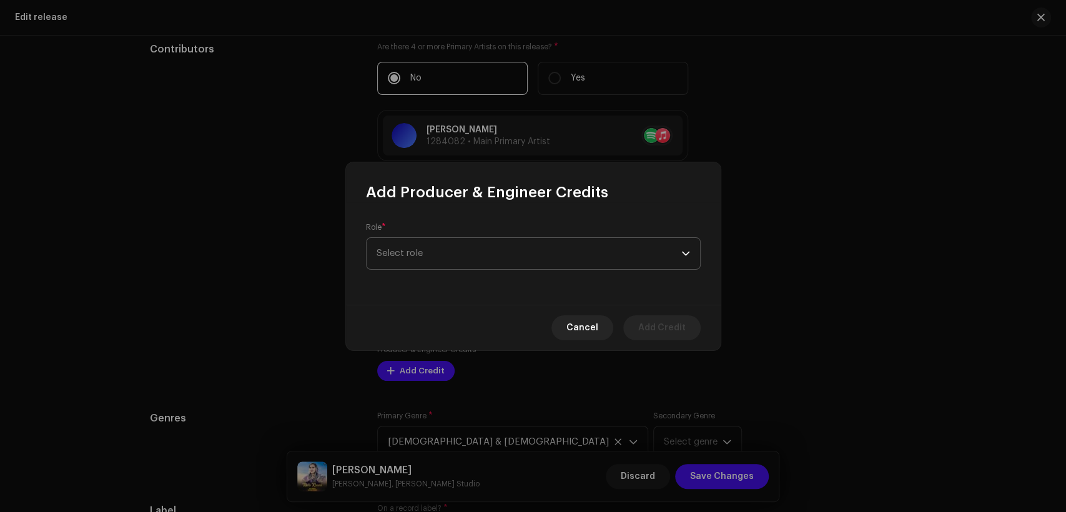
click at [455, 261] on span "Select role" at bounding box center [529, 253] width 305 height 31
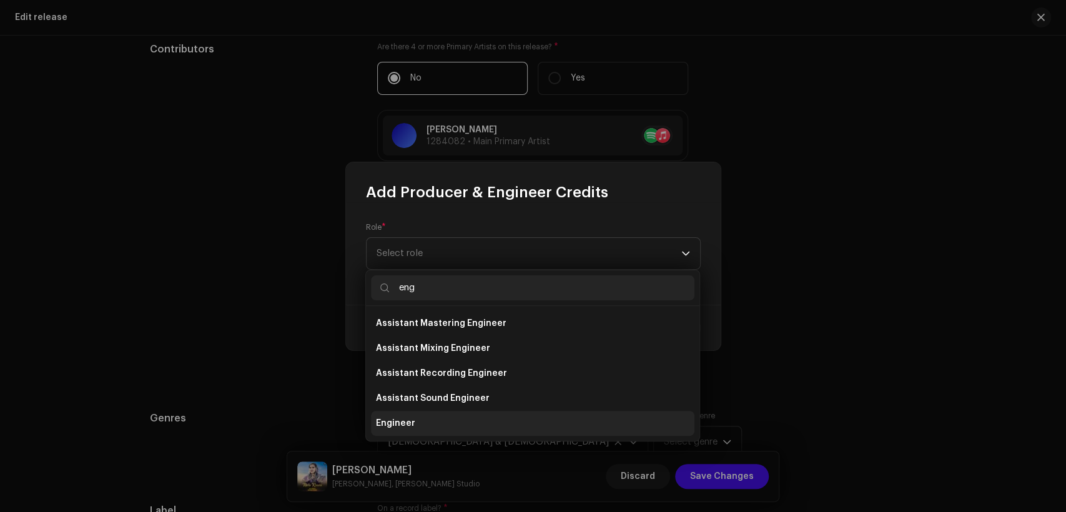
type input "eng"
click at [476, 417] on li "Engineer" at bounding box center [533, 423] width 324 height 25
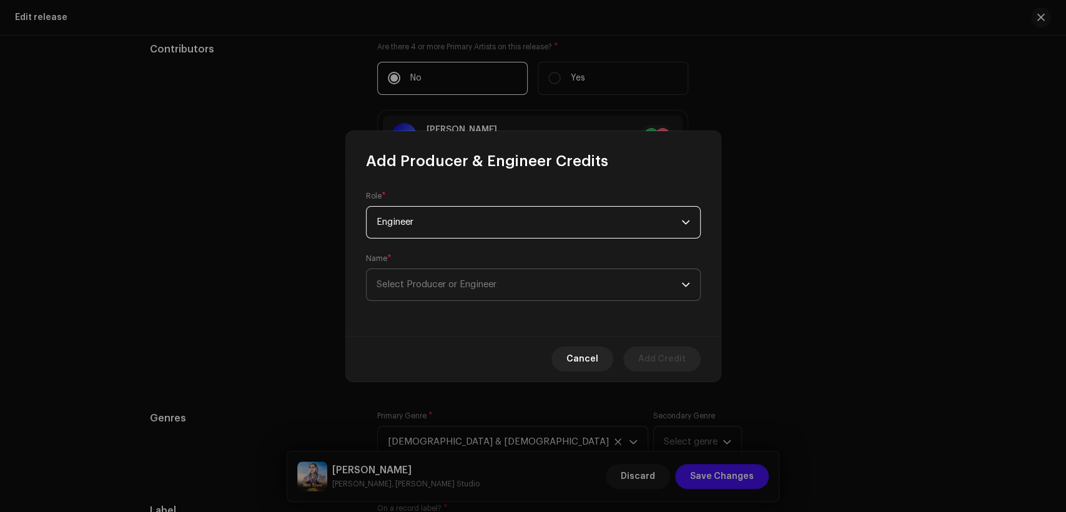
click at [480, 284] on span "Select Producer or Engineer" at bounding box center [437, 284] width 120 height 9
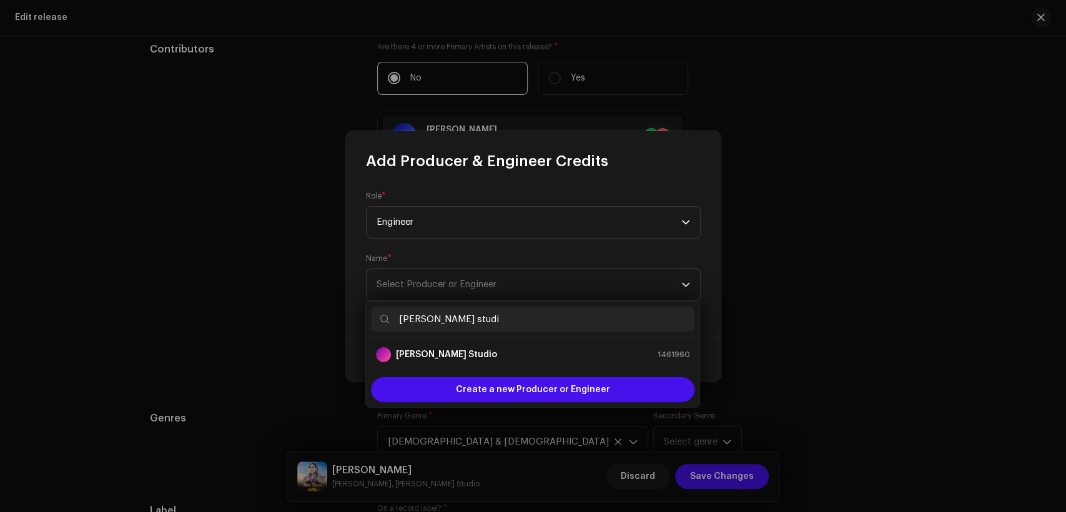
type input "[PERSON_NAME] studi"
click at [495, 344] on li "[PERSON_NAME] Studio 1461960" at bounding box center [533, 354] width 324 height 25
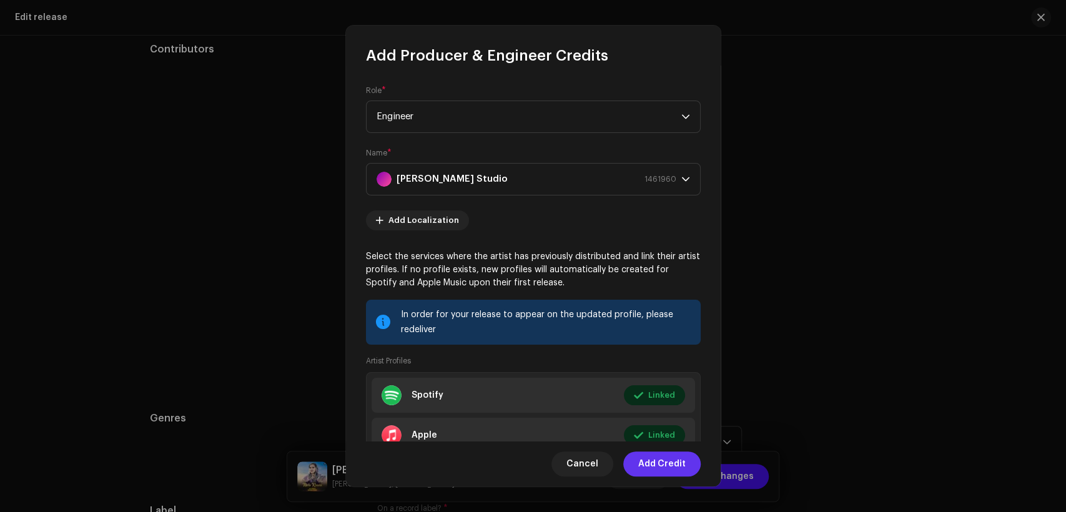
click at [670, 458] on span "Add Credit" at bounding box center [661, 464] width 47 height 25
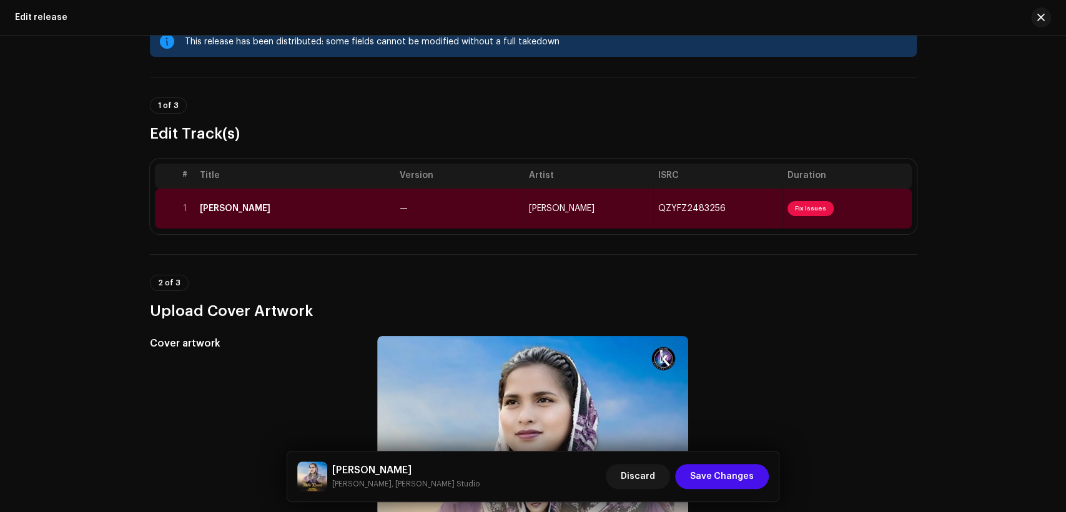
scroll to position [0, 0]
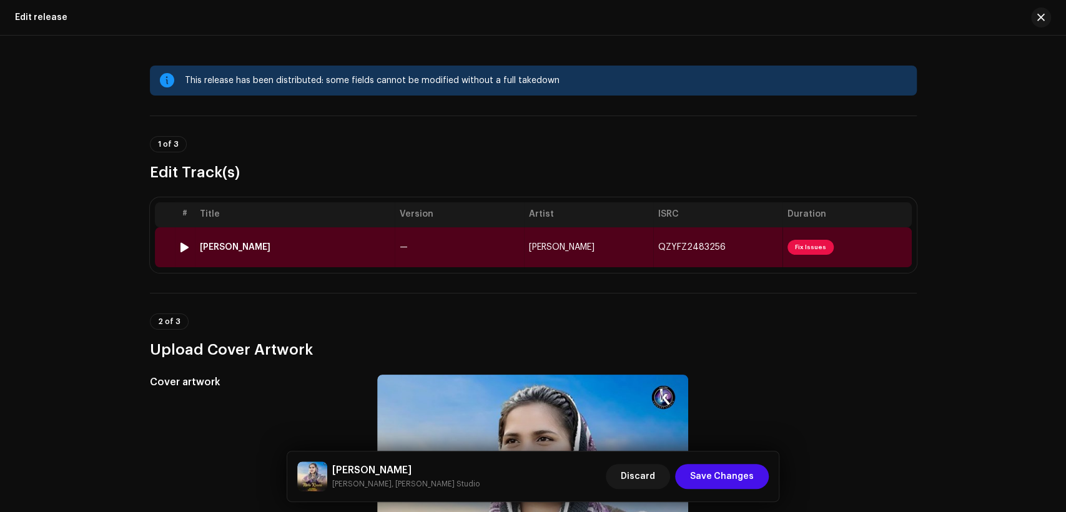
click at [509, 245] on td "—" at bounding box center [459, 247] width 129 height 40
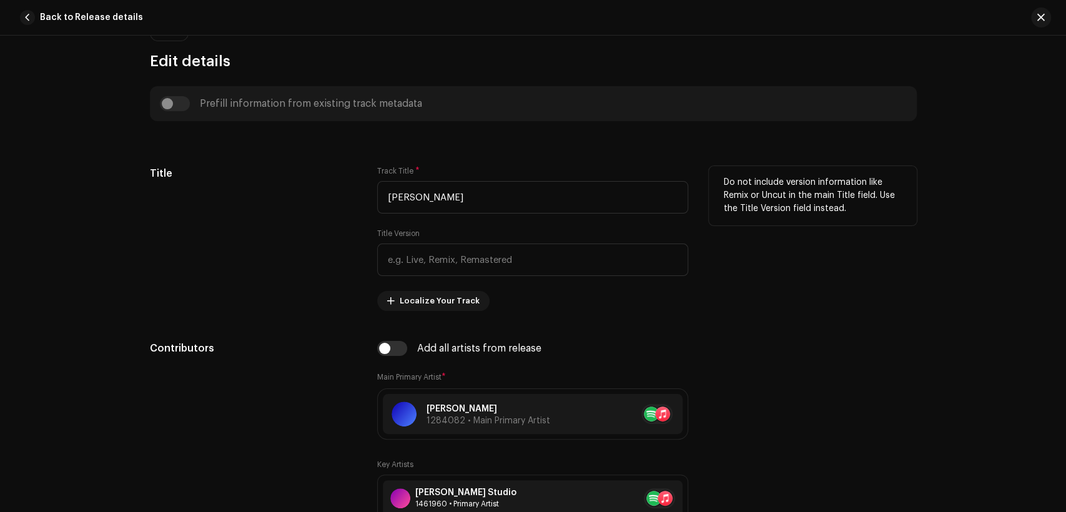
scroll to position [578, 0]
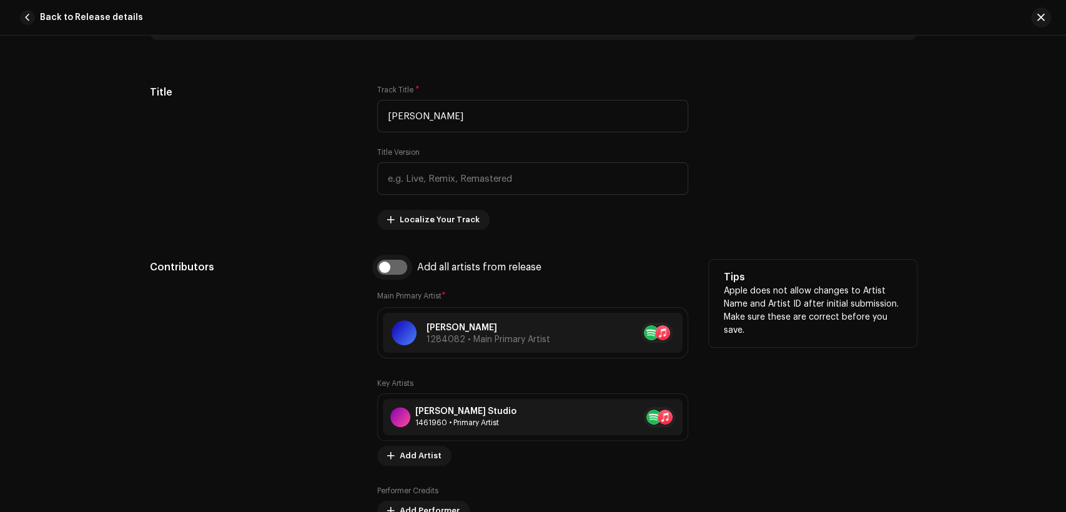
click at [391, 266] on input "checkbox" at bounding box center [392, 267] width 30 height 15
checkbox input "true"
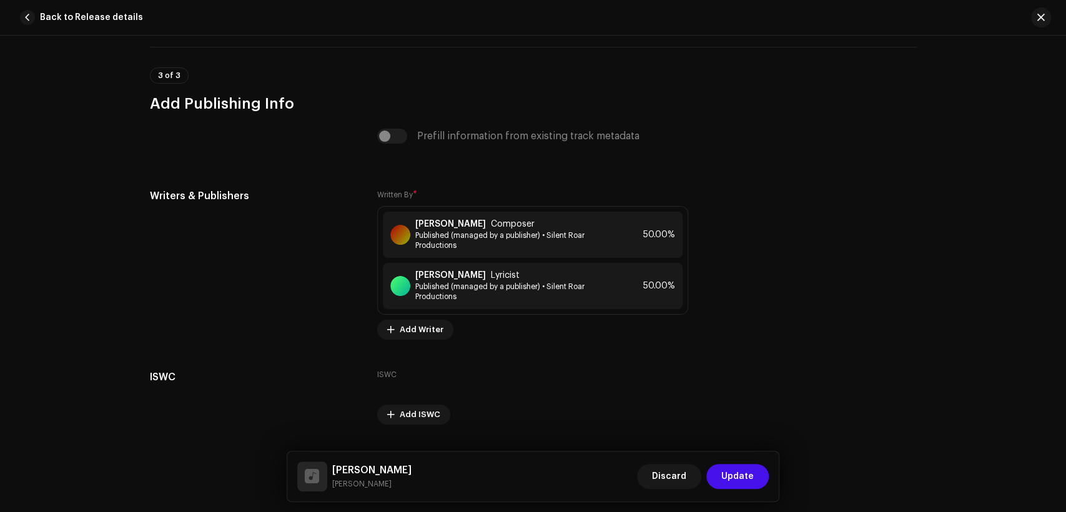
scroll to position [2621, 0]
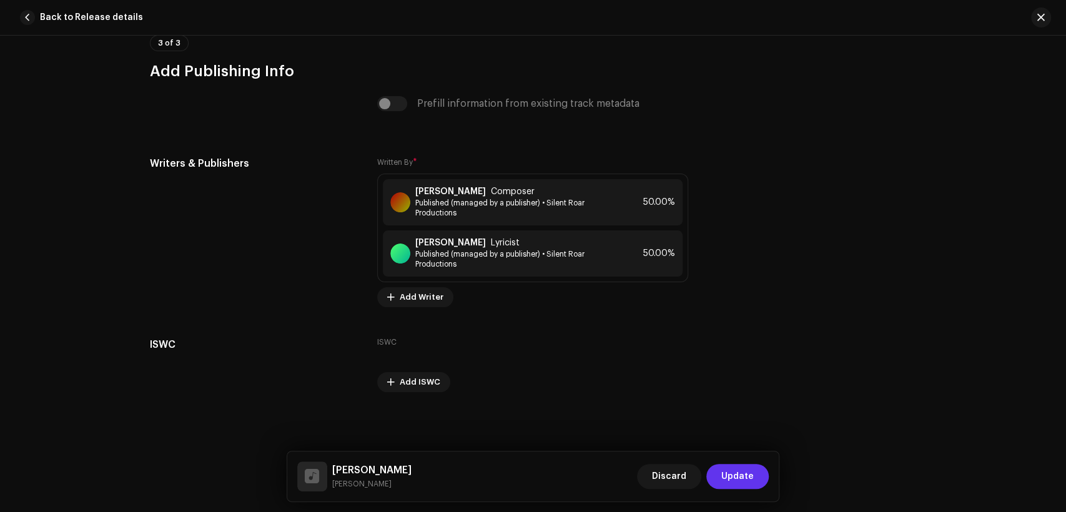
click at [732, 465] on span "Update" at bounding box center [738, 476] width 32 height 25
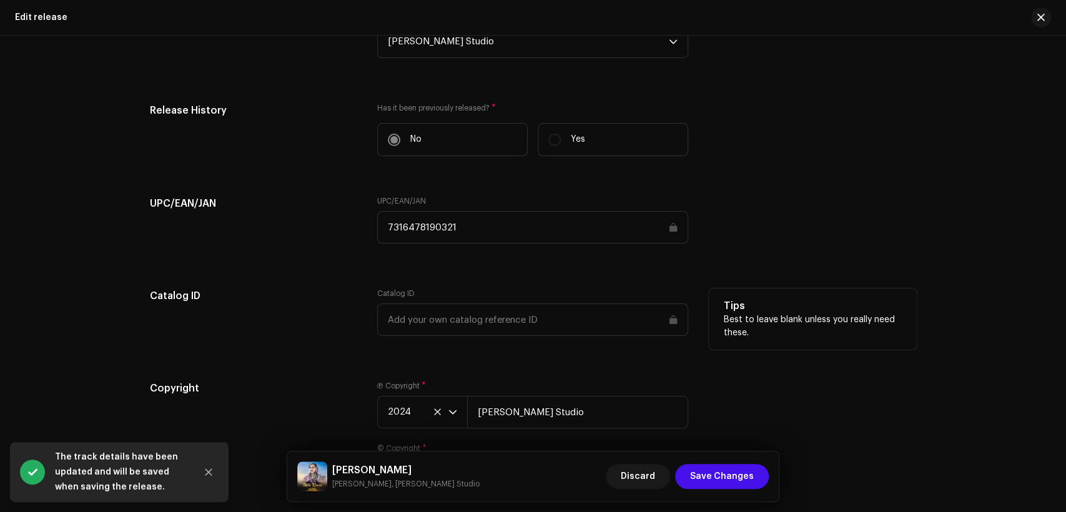
scroll to position [2005, 0]
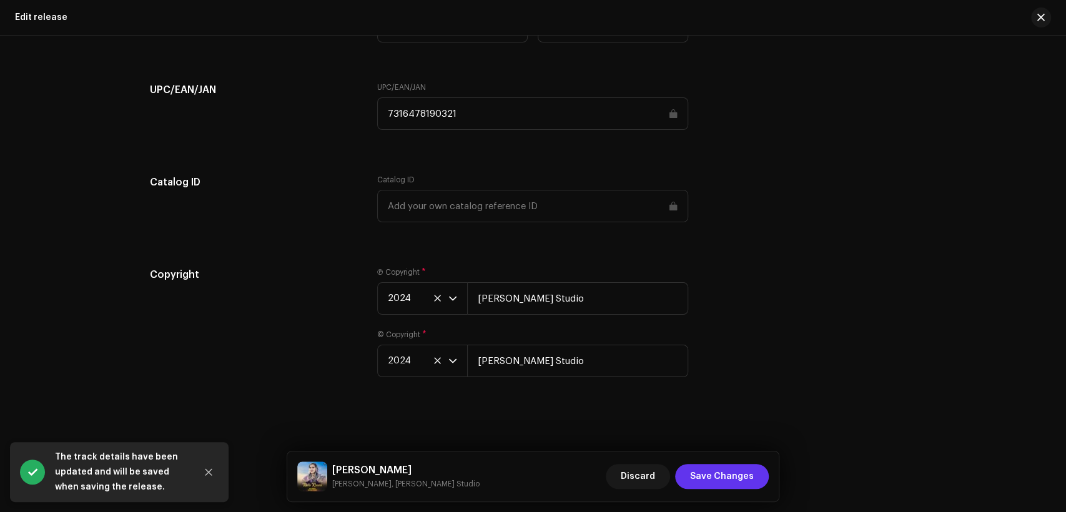
click at [755, 482] on button "Save Changes" at bounding box center [722, 476] width 94 height 25
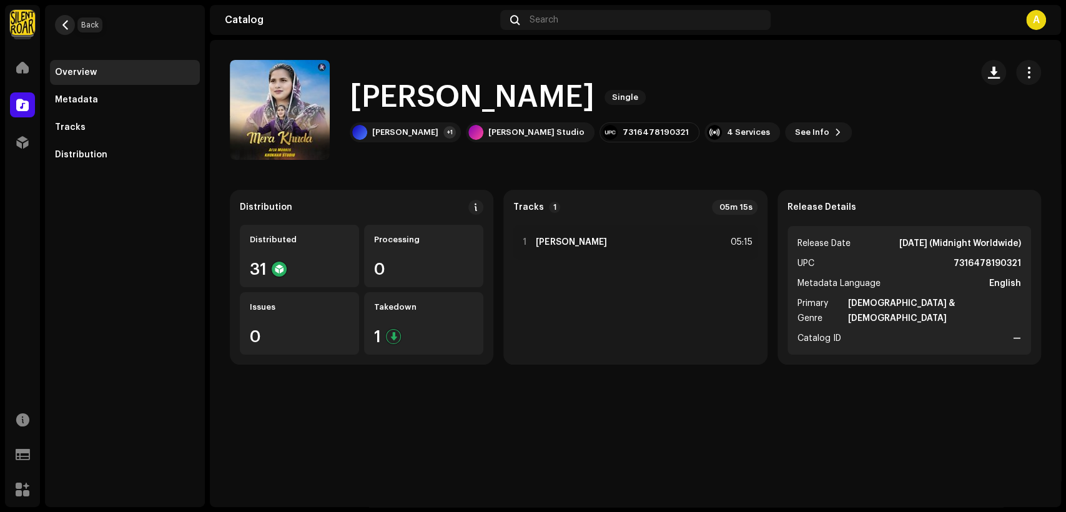
click at [70, 32] on button "button" at bounding box center [65, 25] width 20 height 20
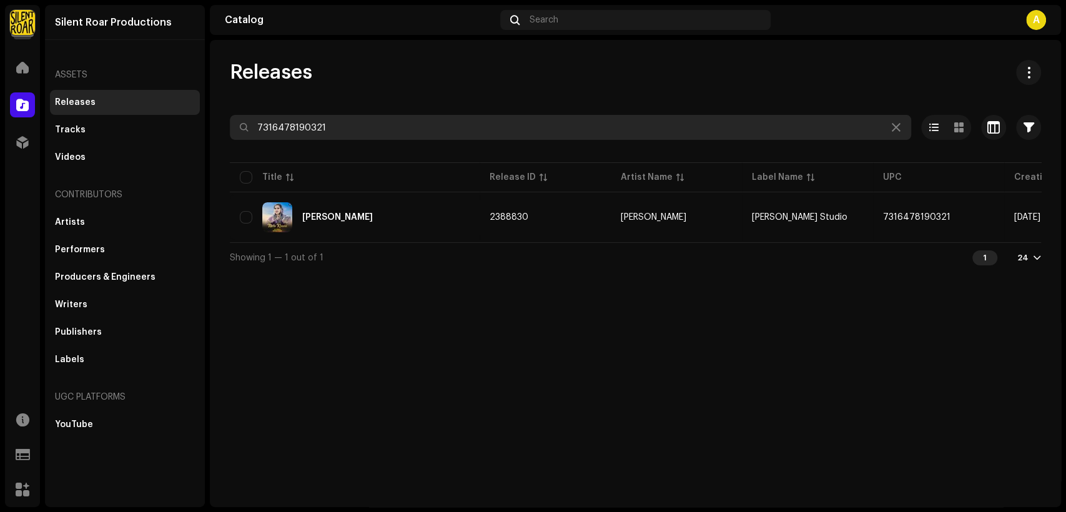
click at [351, 136] on input "7316478190321" at bounding box center [571, 127] width 682 height 25
paste input "284518"
type input "7316478284518"
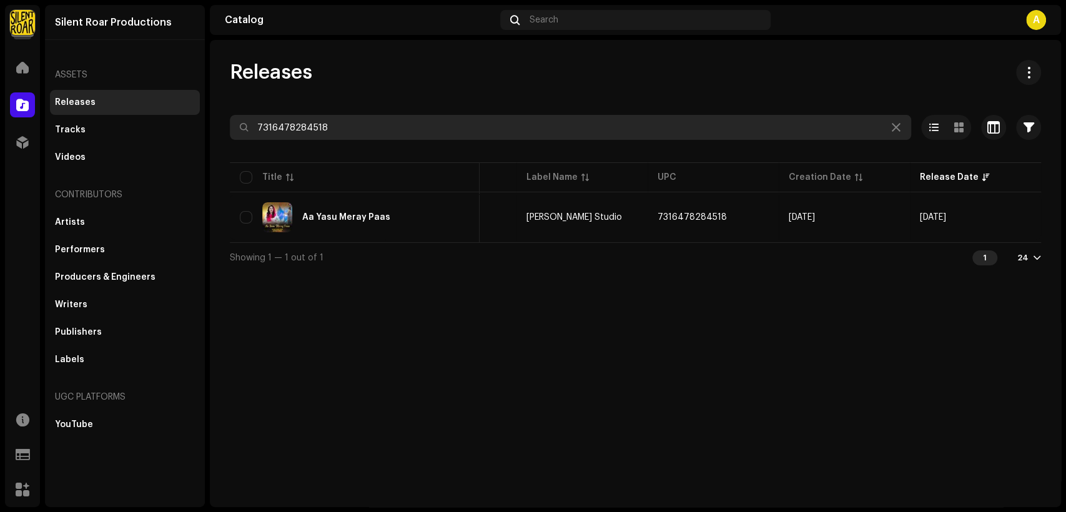
scroll to position [0, 34]
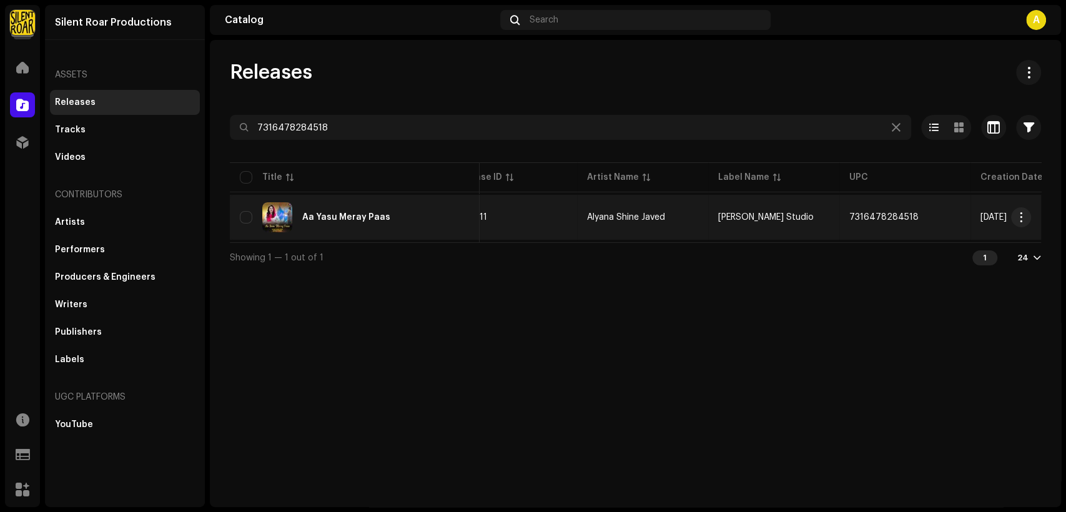
click at [435, 214] on div "Aa Yasu Meray Paas" at bounding box center [355, 217] width 230 height 30
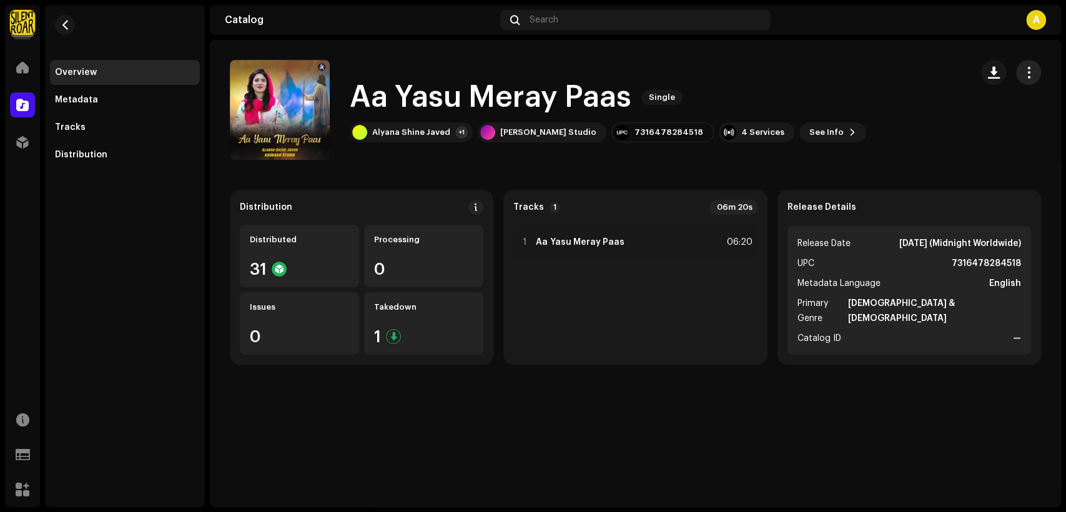
click at [1028, 72] on span "button" at bounding box center [1029, 72] width 12 height 10
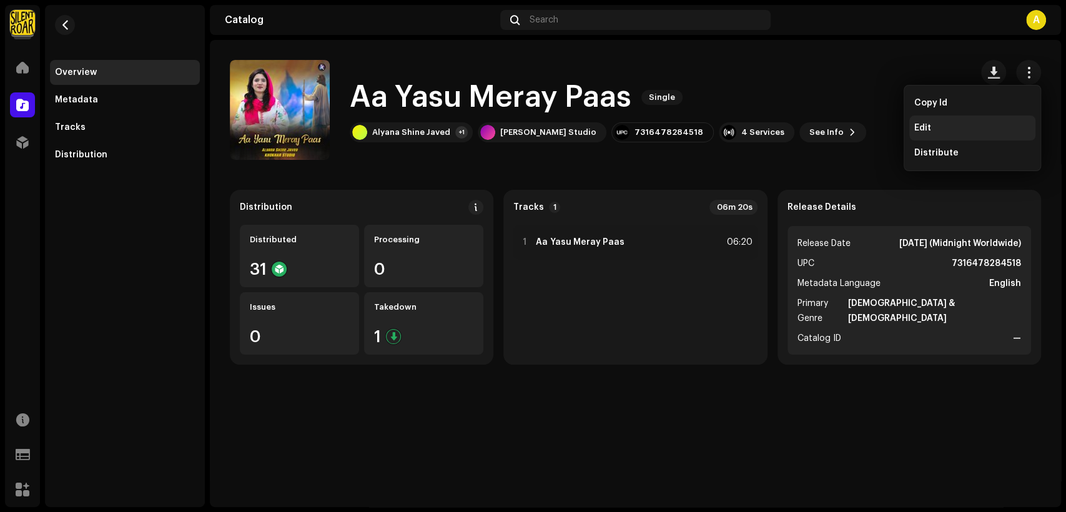
click at [1000, 127] on div "Edit" at bounding box center [973, 128] width 116 height 10
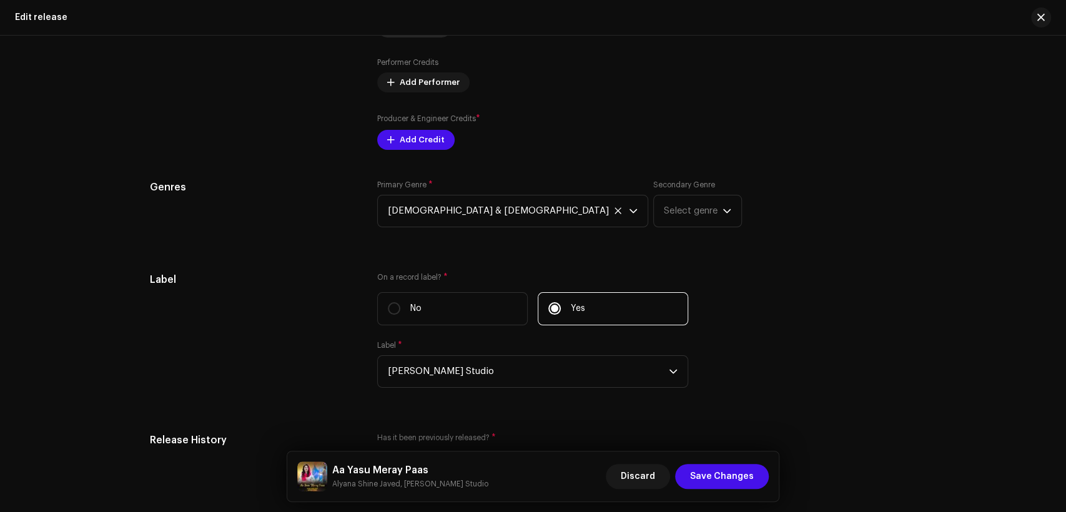
scroll to position [1273, 0]
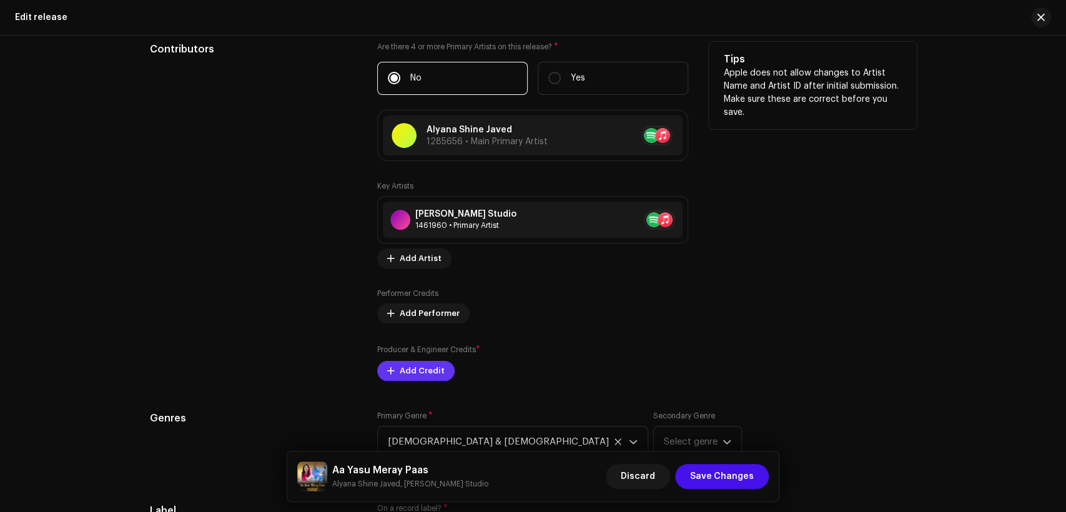
click at [425, 367] on span "Add Credit" at bounding box center [422, 371] width 45 height 25
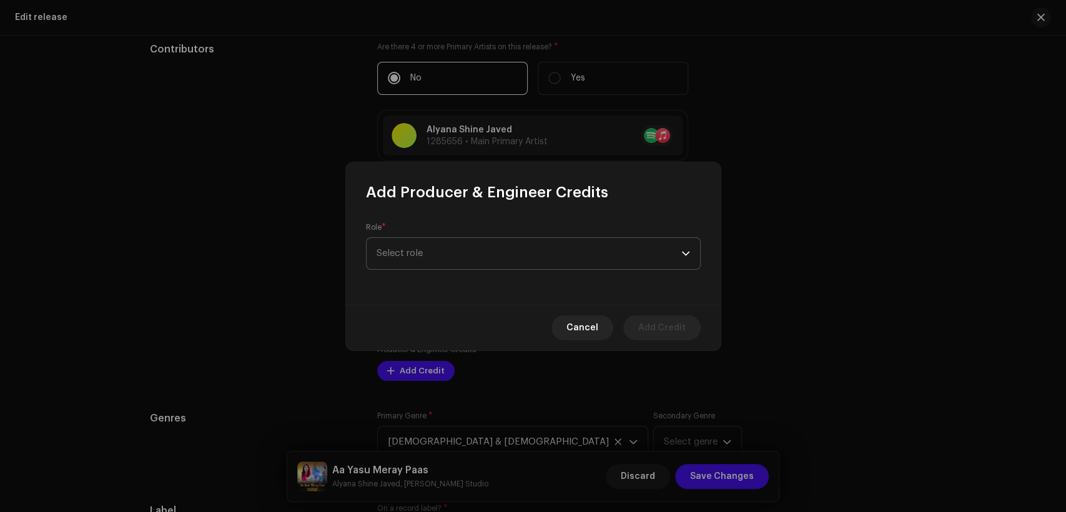
click at [440, 250] on span "Select role" at bounding box center [529, 253] width 305 height 31
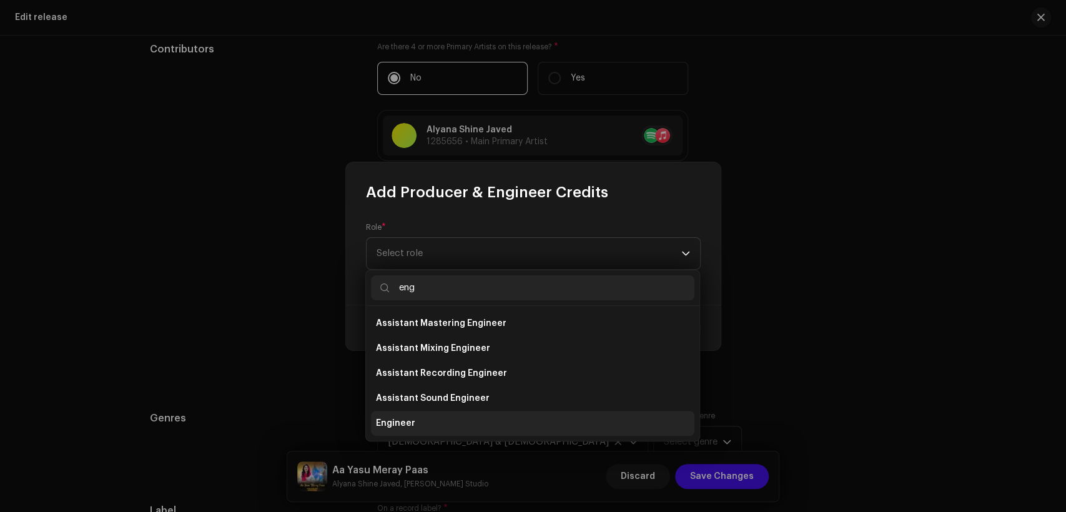
type input "eng"
click at [467, 425] on li "Engineer" at bounding box center [533, 423] width 324 height 25
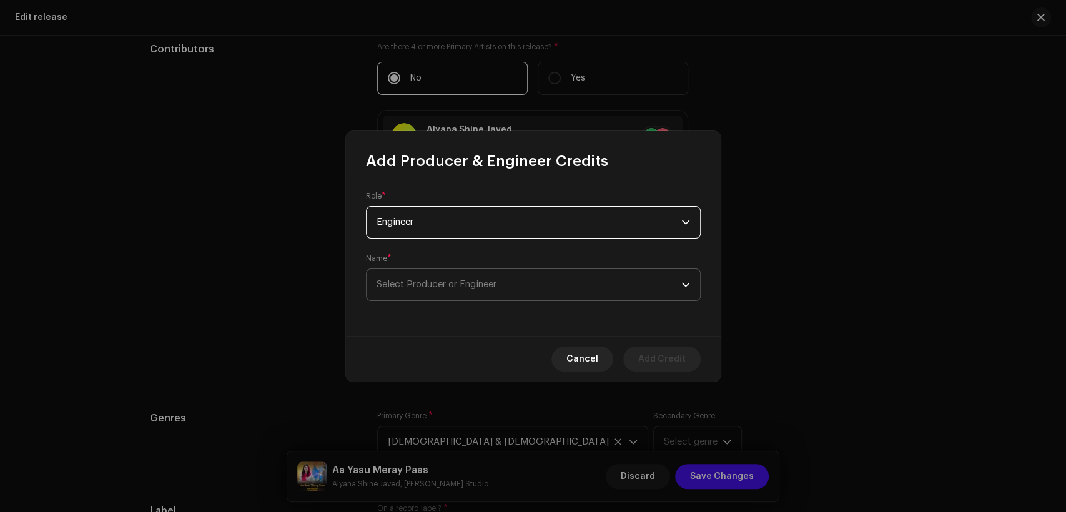
click at [485, 276] on span "Select Producer or Engineer" at bounding box center [529, 284] width 305 height 31
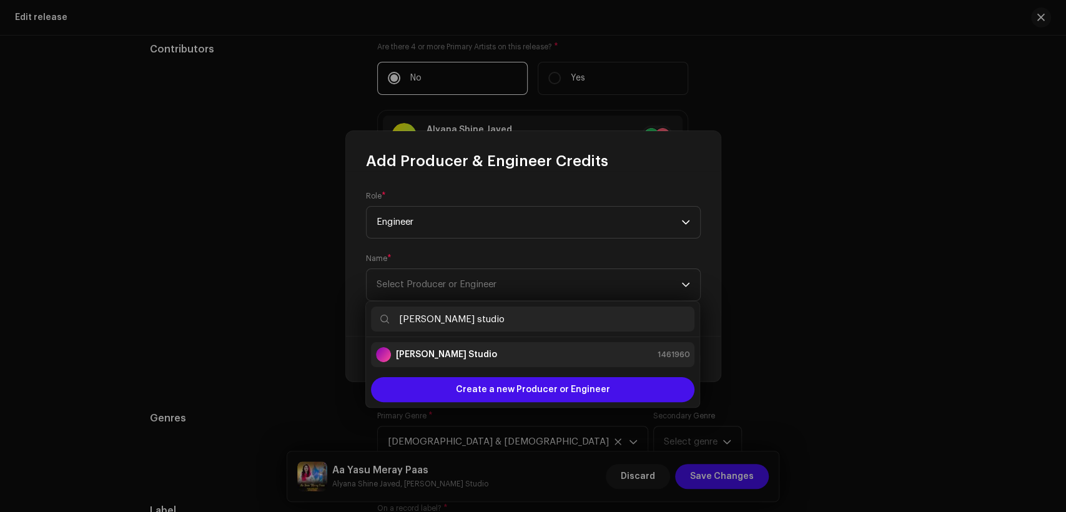
type input "[PERSON_NAME] studio"
click at [512, 349] on div "[PERSON_NAME] Studio 1461960" at bounding box center [533, 354] width 314 height 15
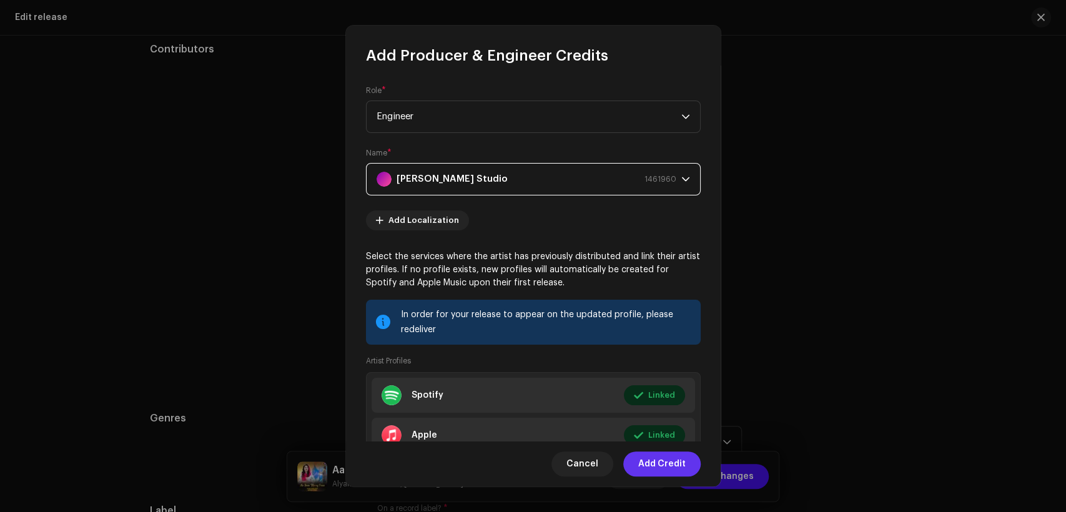
click at [663, 456] on span "Add Credit" at bounding box center [661, 464] width 47 height 25
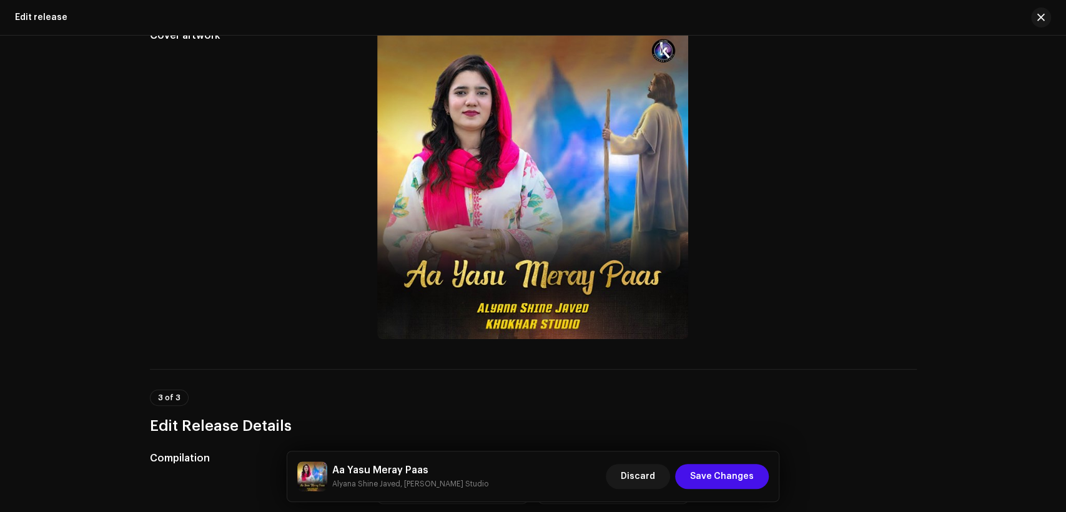
scroll to position [0, 0]
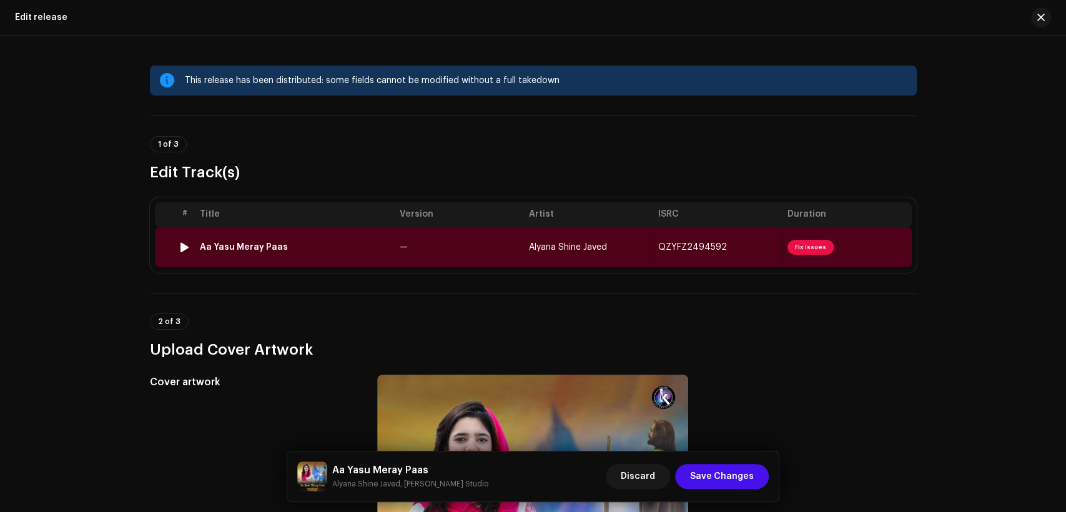
click at [447, 251] on td "—" at bounding box center [459, 247] width 129 height 40
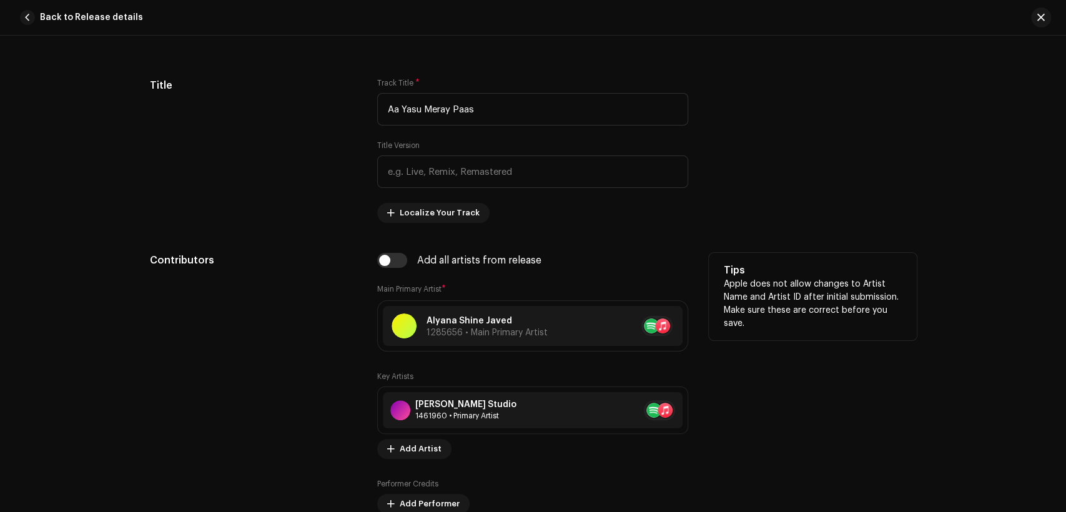
scroll to position [694, 0]
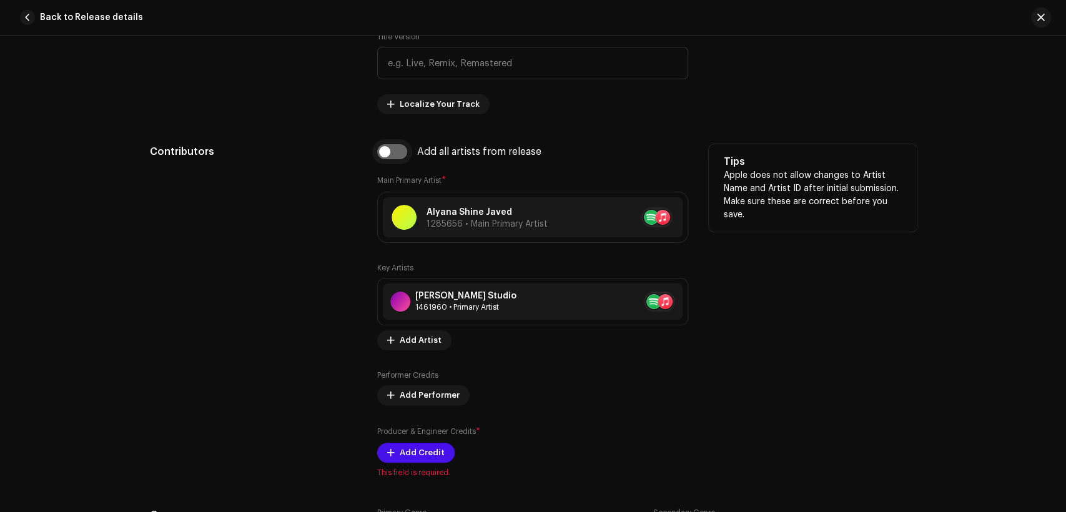
click at [395, 150] on input "checkbox" at bounding box center [392, 151] width 30 height 15
checkbox input "true"
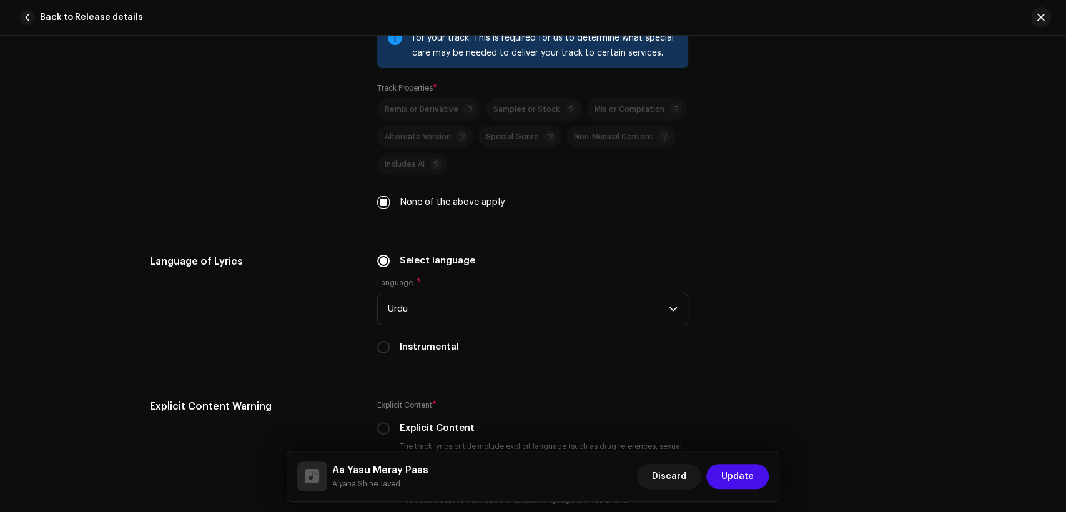
scroll to position [2570, 0]
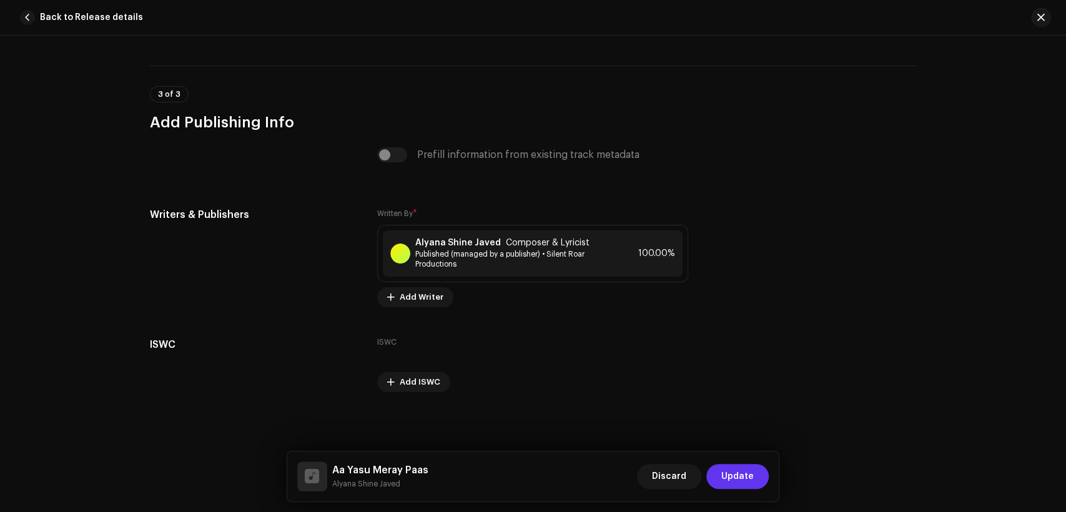
click at [740, 477] on span "Update" at bounding box center [738, 476] width 32 height 25
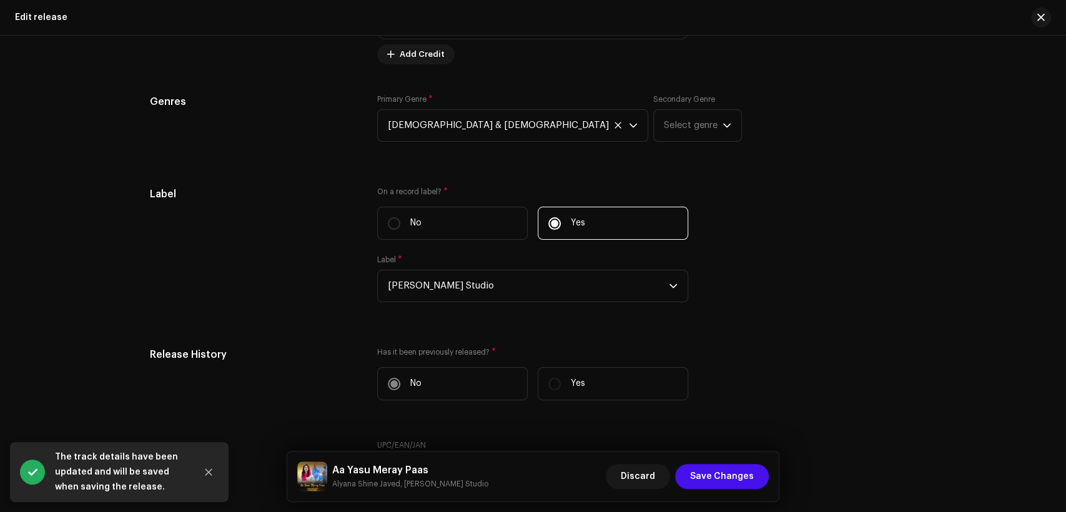
scroll to position [2005, 0]
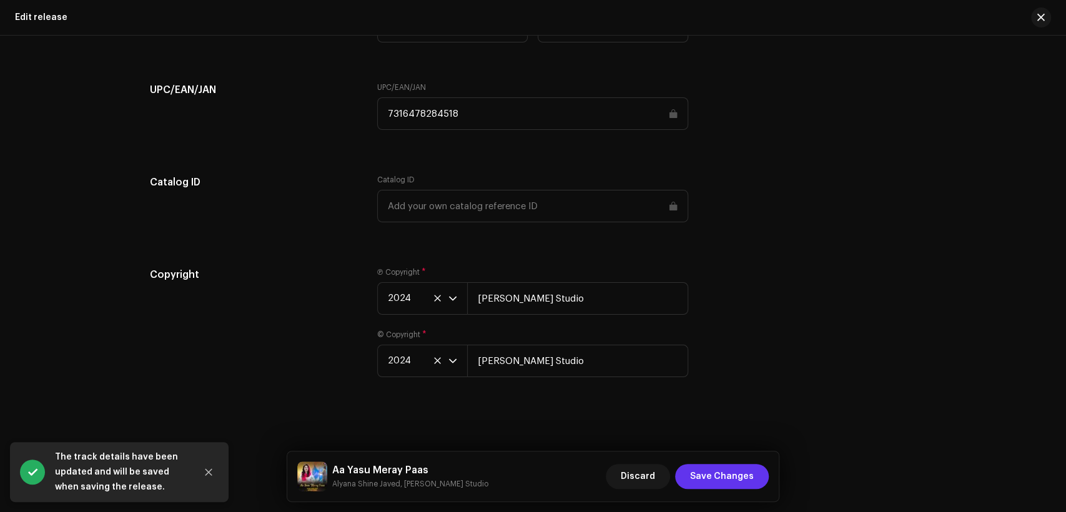
click at [747, 464] on span "Save Changes" at bounding box center [722, 476] width 64 height 25
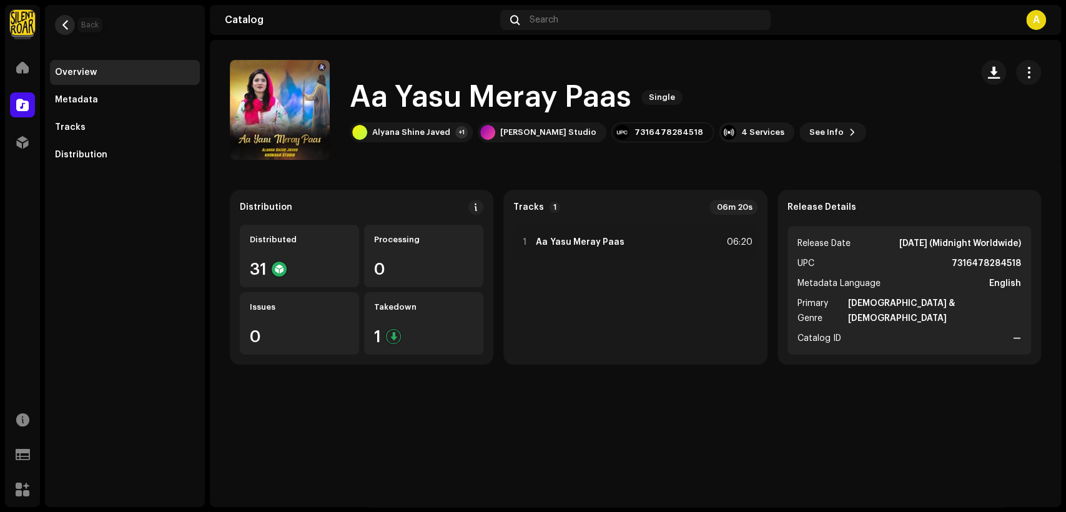
click at [64, 19] on button "button" at bounding box center [65, 25] width 20 height 20
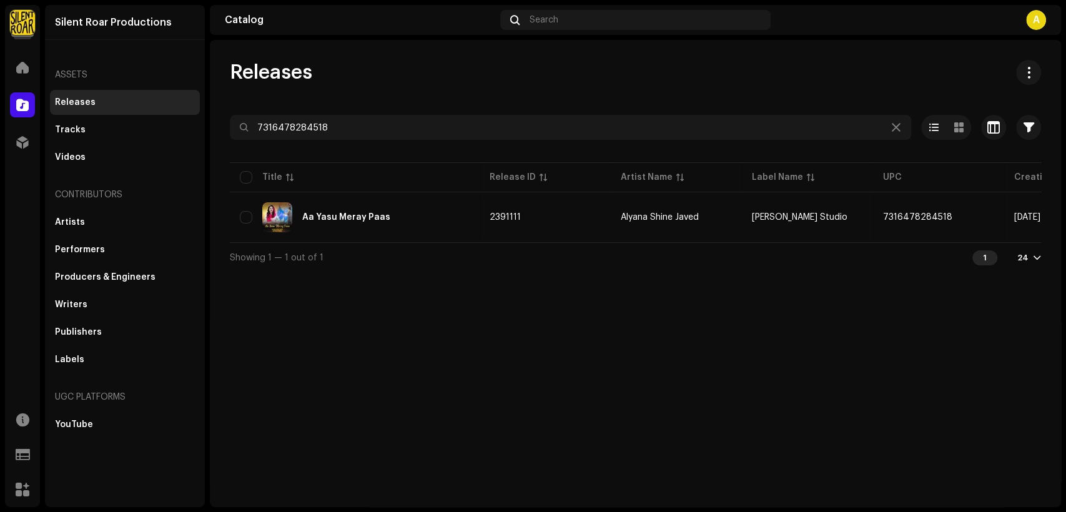
click at [404, 141] on div at bounding box center [636, 150] width 812 height 20
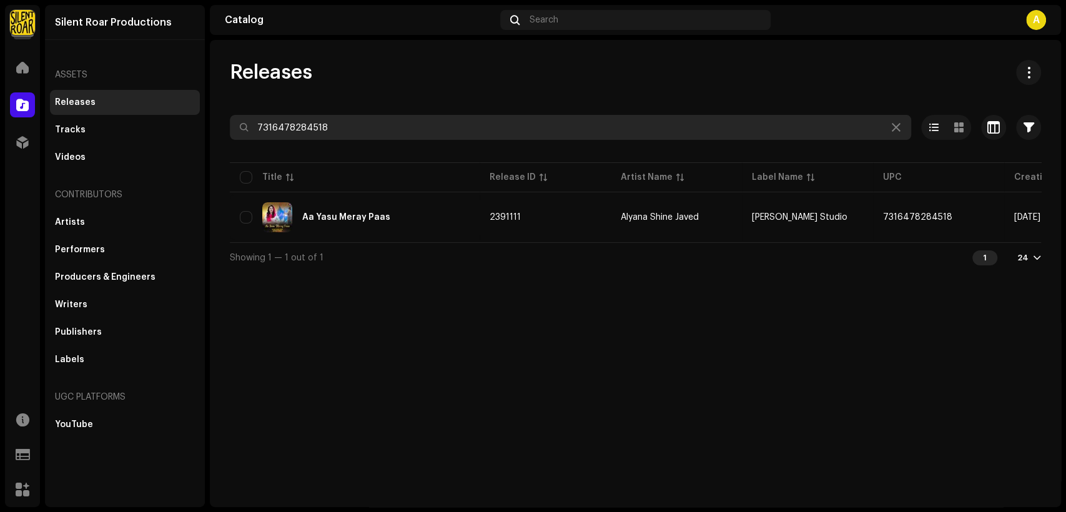
click at [404, 132] on input "7316478284518" at bounding box center [571, 127] width 682 height 25
click at [404, 131] on input "7316478284518" at bounding box center [571, 127] width 682 height 25
paste input "5447"
type input "7316478285447"
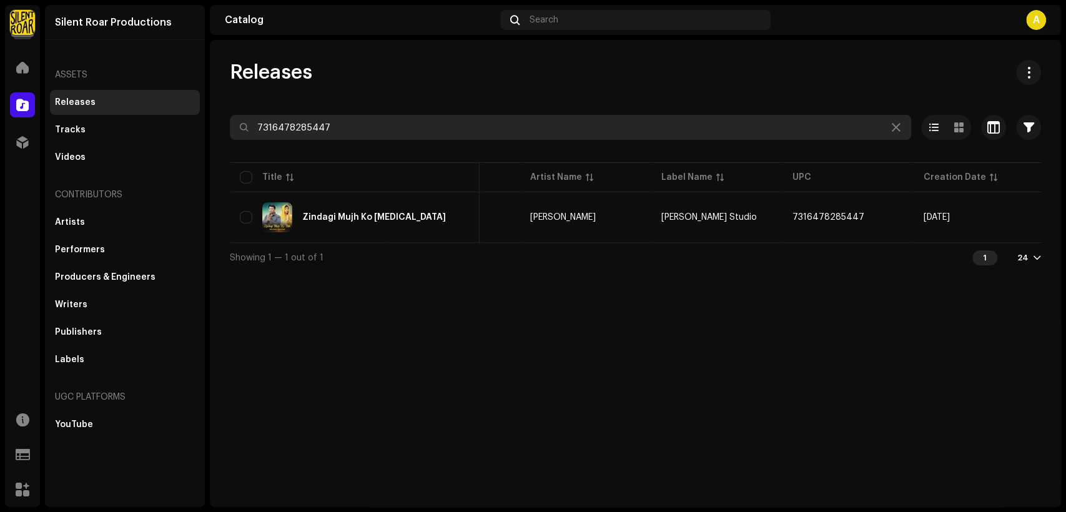
scroll to position [0, 226]
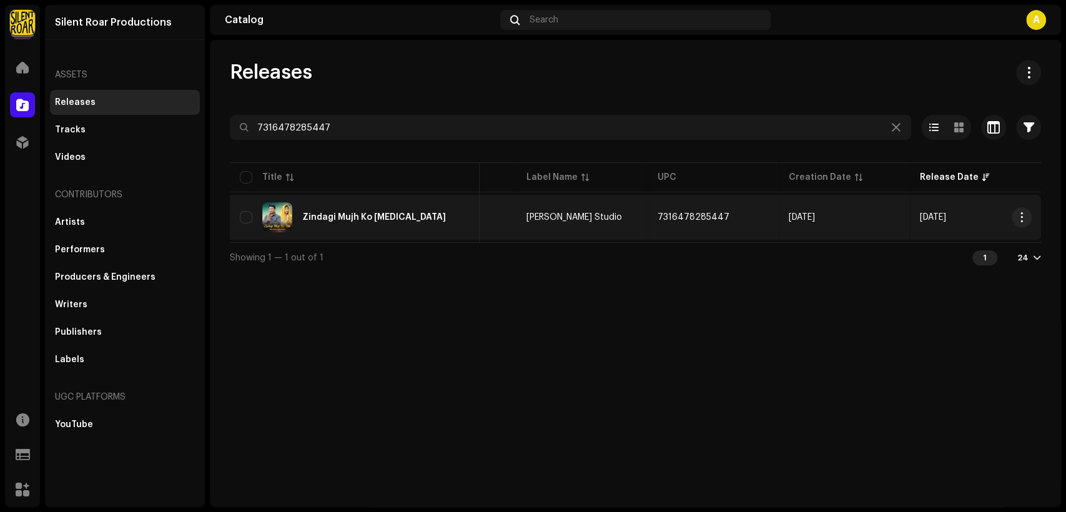
click at [439, 216] on div "Zindagi Mujh Ko [MEDICAL_DATA]" at bounding box center [355, 217] width 230 height 30
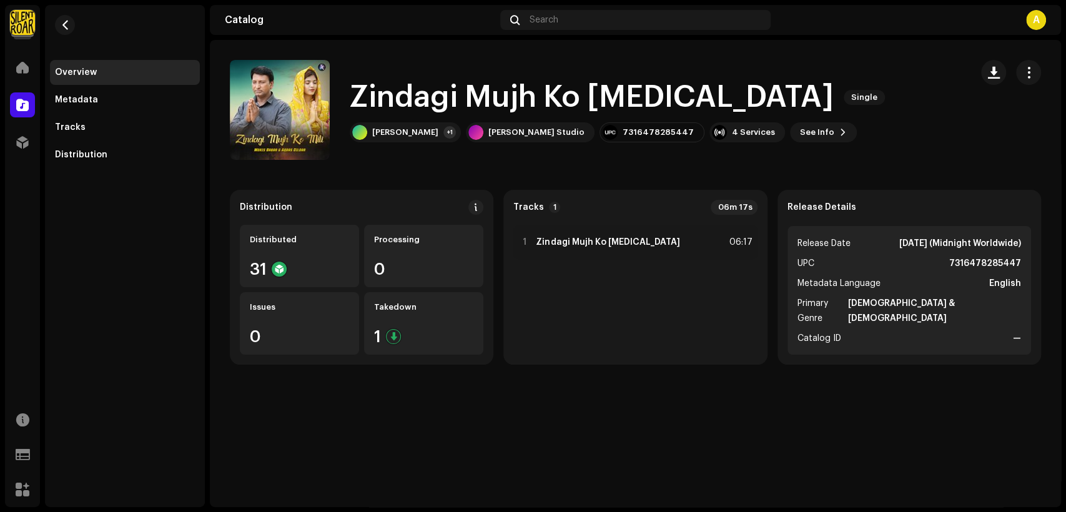
click at [1023, 67] on span "button" at bounding box center [1029, 72] width 12 height 10
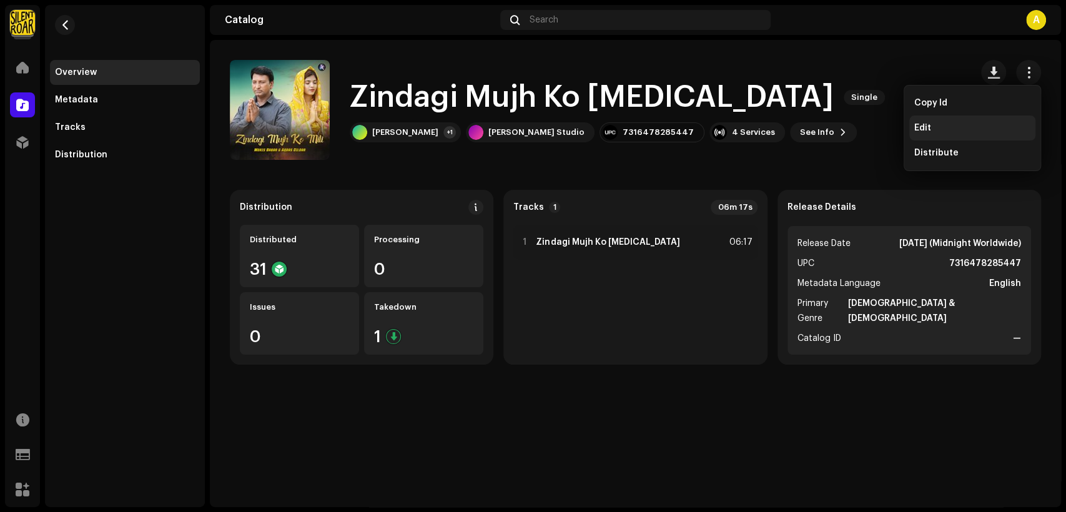
click at [971, 124] on div "Edit" at bounding box center [973, 128] width 116 height 10
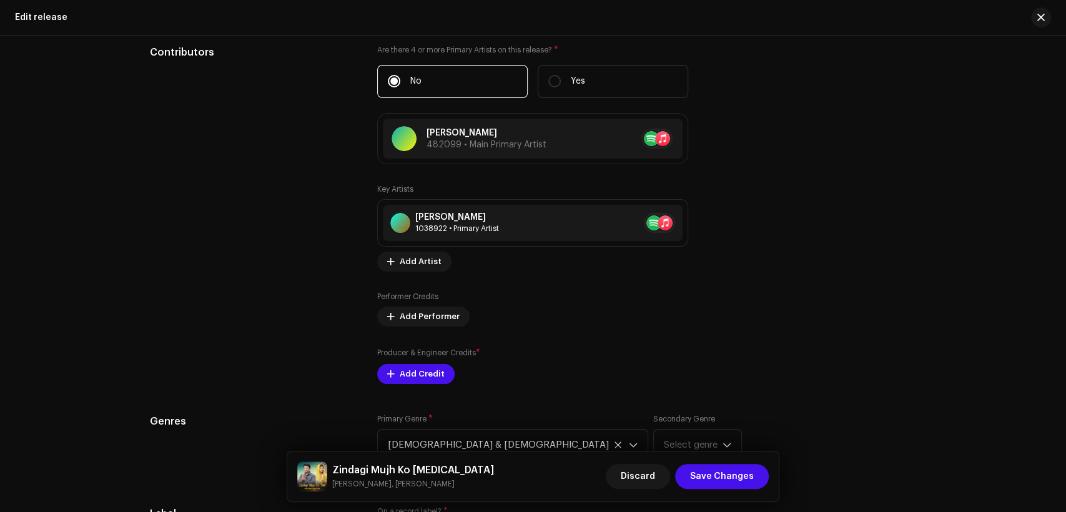
scroll to position [1273, 0]
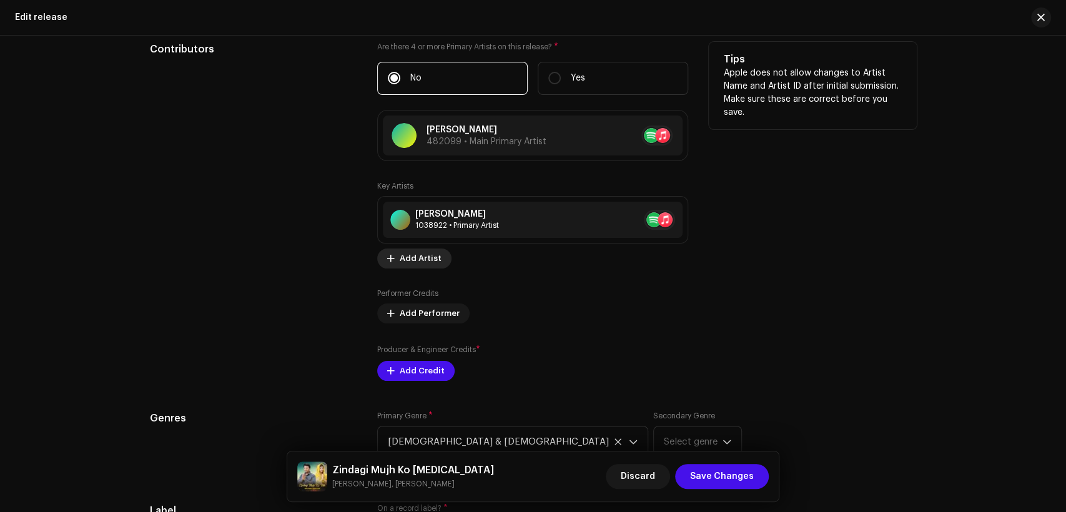
click at [420, 259] on span "Add Artist" at bounding box center [421, 258] width 42 height 25
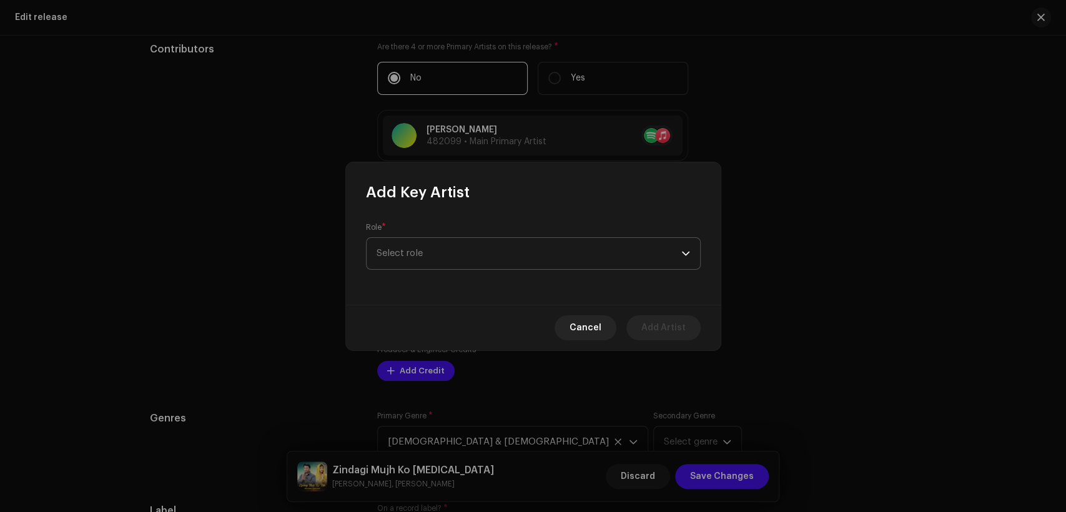
click at [447, 263] on span "Select role" at bounding box center [529, 253] width 305 height 31
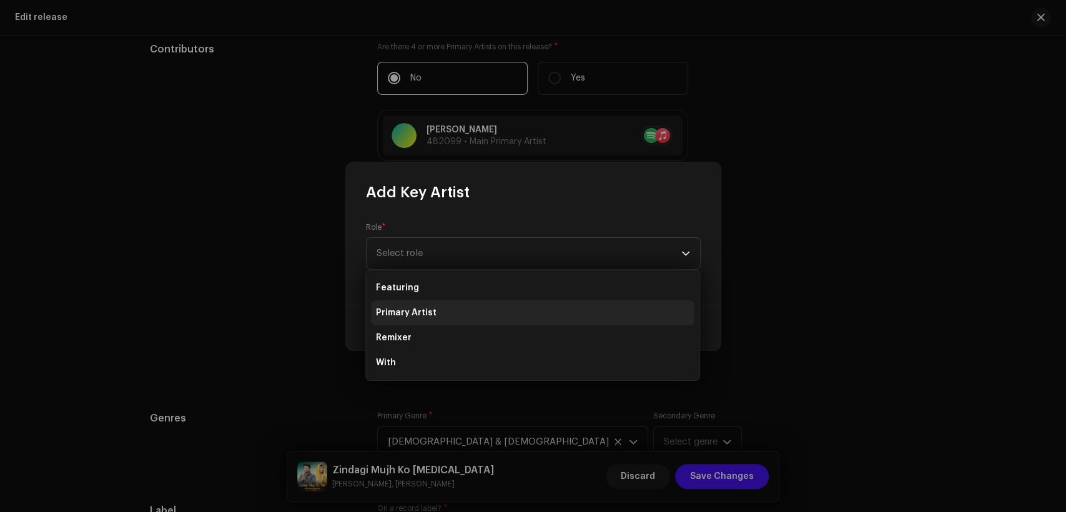
click at [456, 306] on li "Primary Artist" at bounding box center [533, 312] width 324 height 25
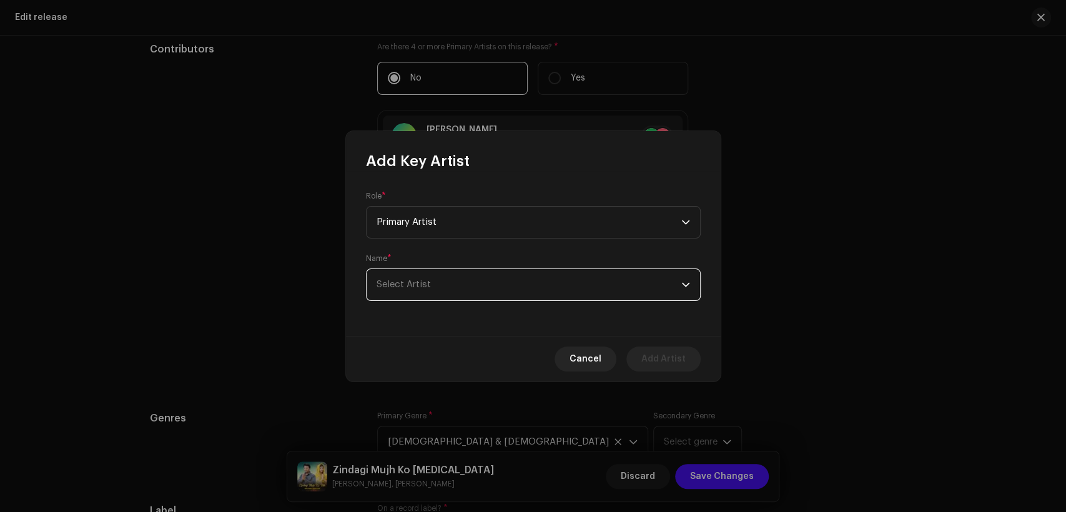
click at [464, 281] on span "Select Artist" at bounding box center [529, 284] width 305 height 31
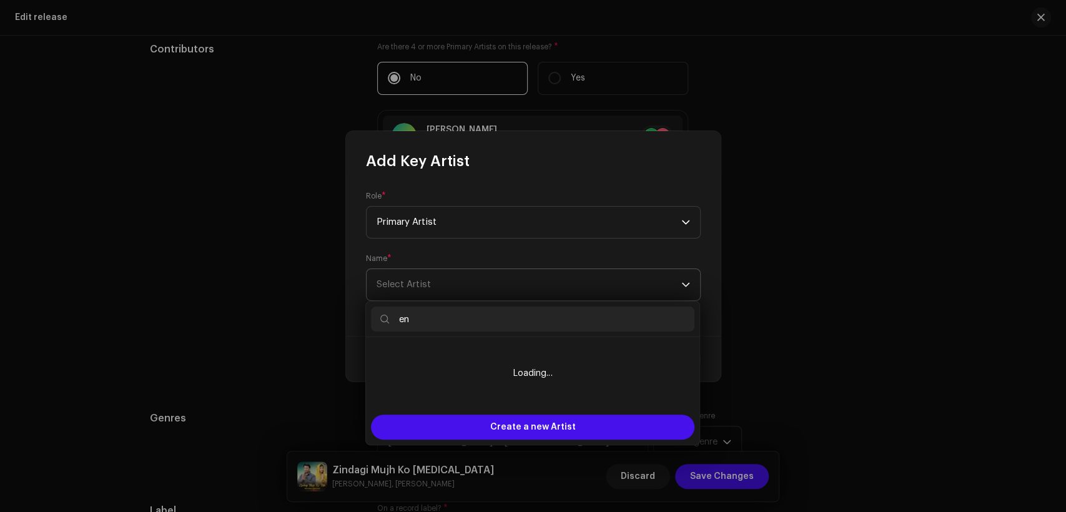
type input "e"
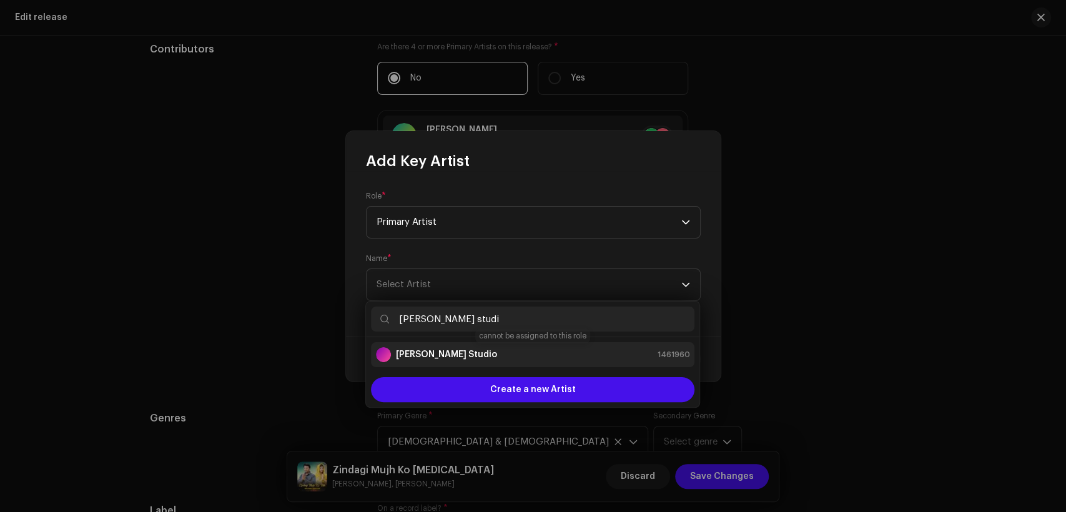
type input "[PERSON_NAME] studi"
click at [502, 349] on div "[PERSON_NAME] Studio 1461960" at bounding box center [533, 354] width 314 height 15
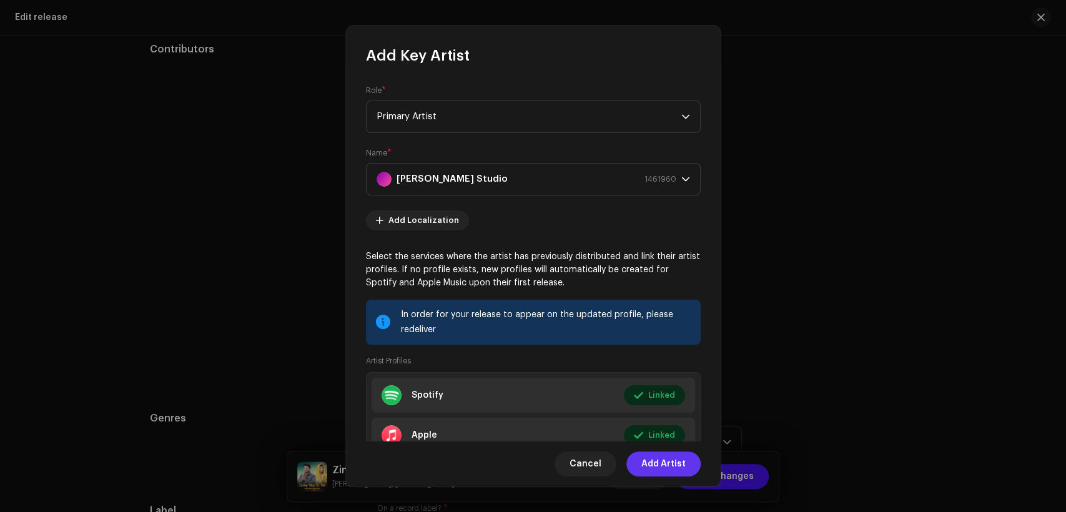
click at [655, 459] on span "Add Artist" at bounding box center [664, 464] width 44 height 25
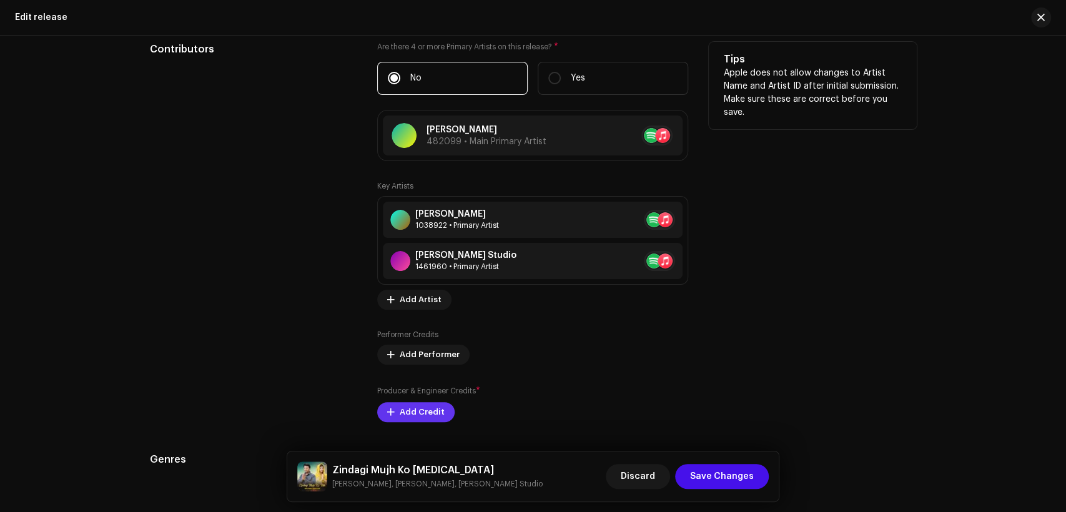
click at [421, 408] on span "Add Credit" at bounding box center [422, 412] width 45 height 25
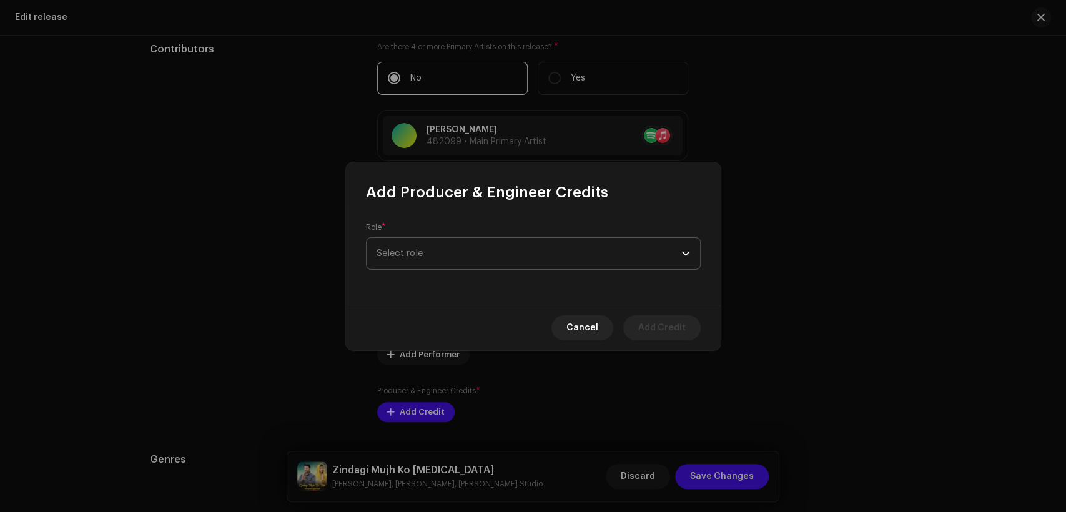
click at [477, 246] on span "Select role" at bounding box center [529, 253] width 305 height 31
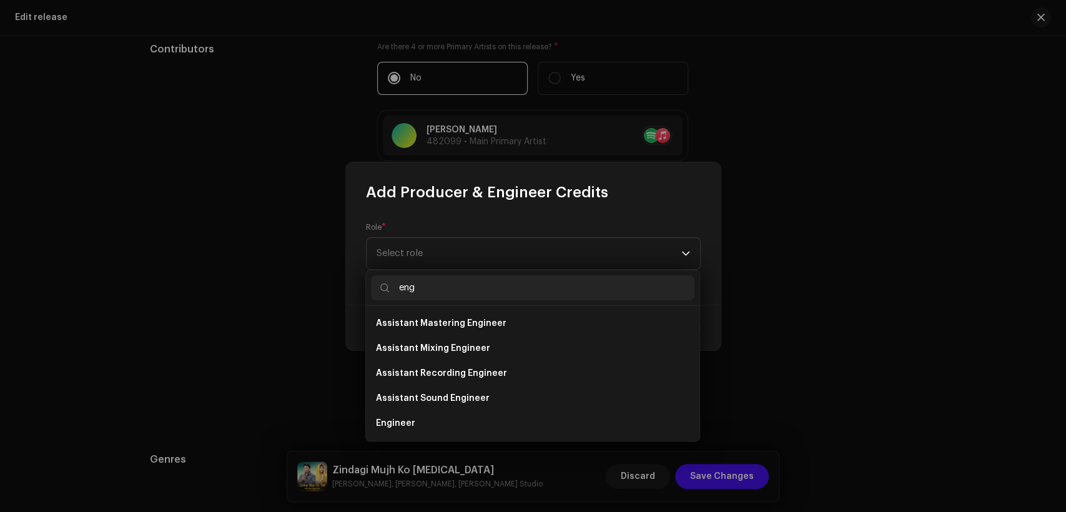
scroll to position [20, 0]
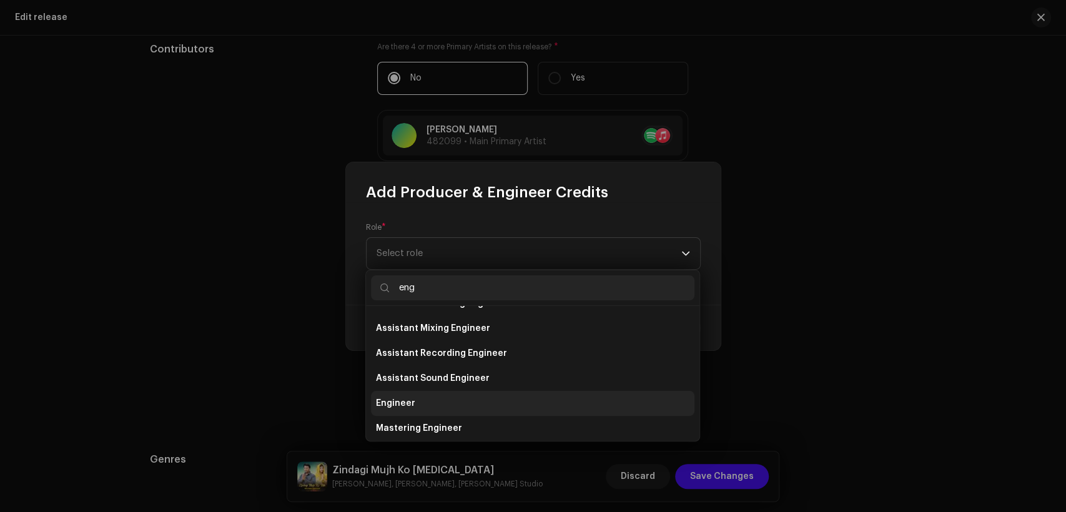
type input "eng"
click at [490, 400] on li "Engineer" at bounding box center [533, 403] width 324 height 25
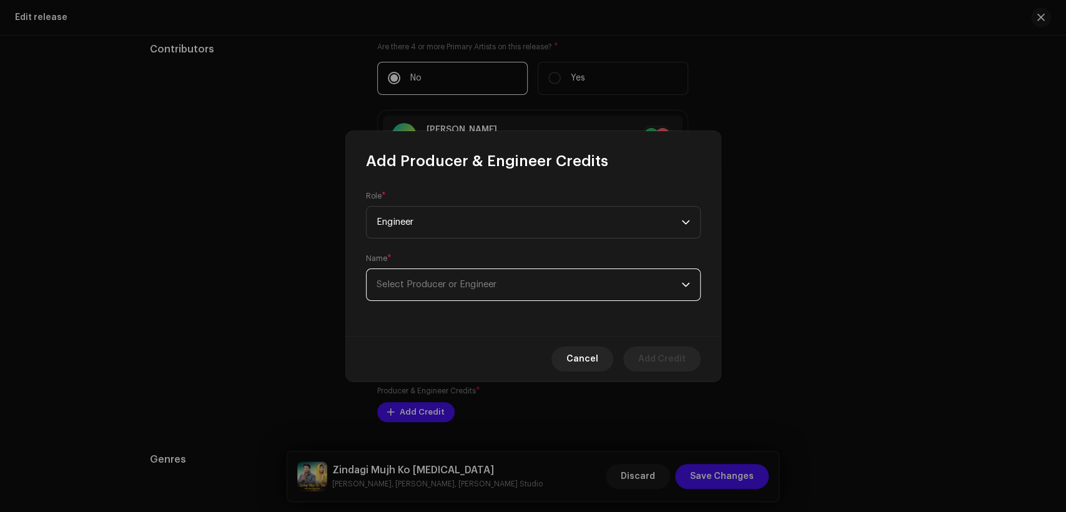
click at [518, 281] on span "Select Producer or Engineer" at bounding box center [529, 284] width 305 height 31
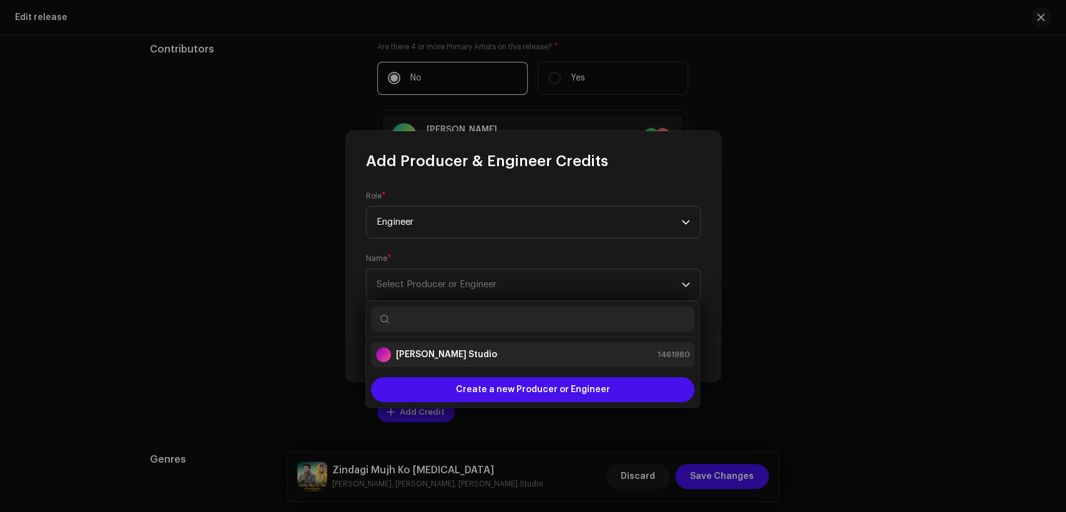
click at [520, 360] on div "[PERSON_NAME] Studio 1461960" at bounding box center [533, 354] width 314 height 15
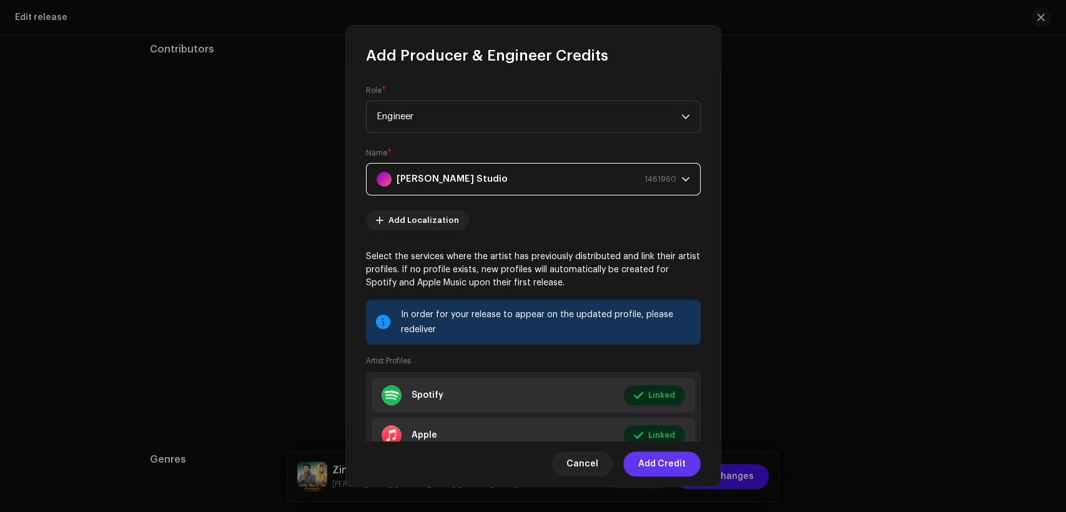
click at [672, 460] on span "Add Credit" at bounding box center [661, 464] width 47 height 25
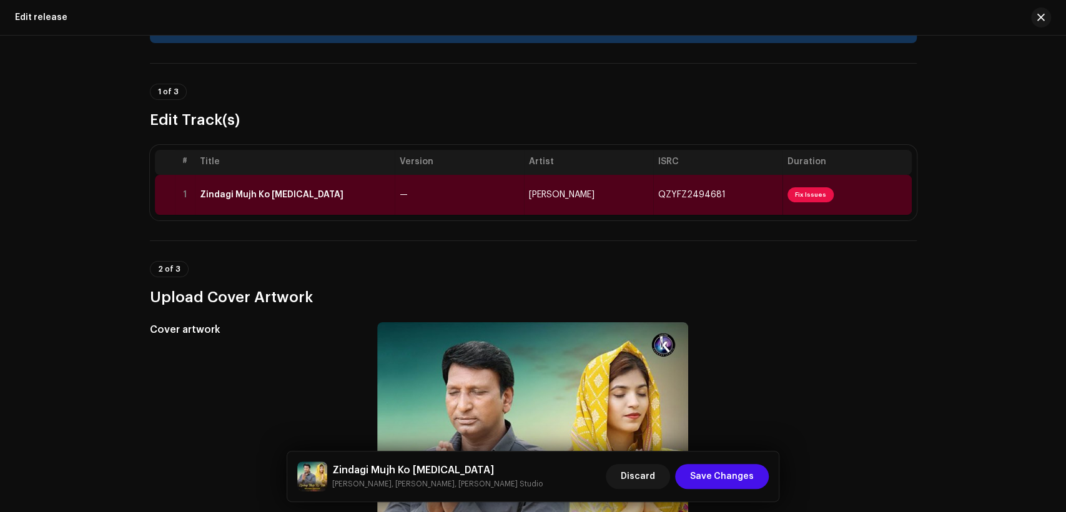
scroll to position [0, 0]
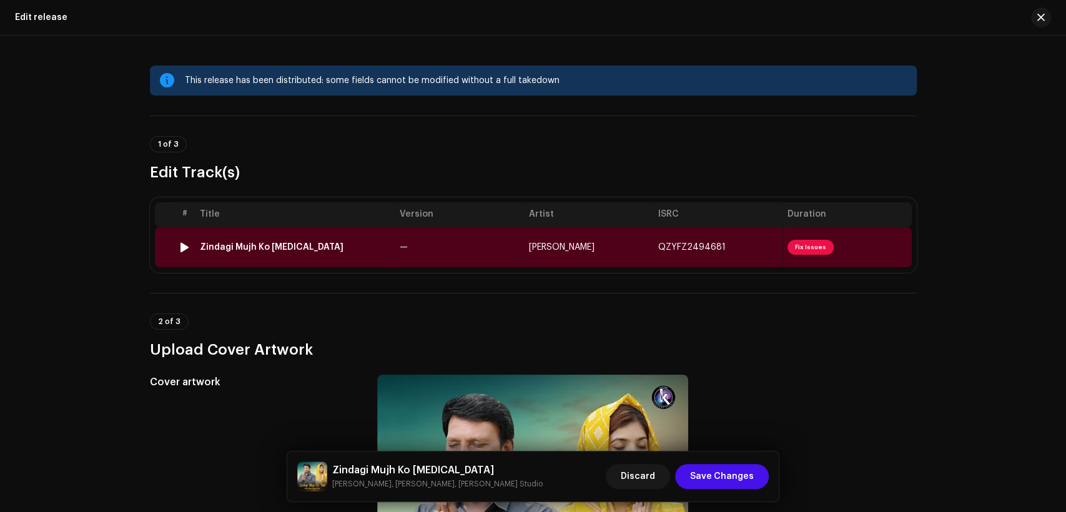
click at [480, 246] on td "—" at bounding box center [459, 247] width 129 height 40
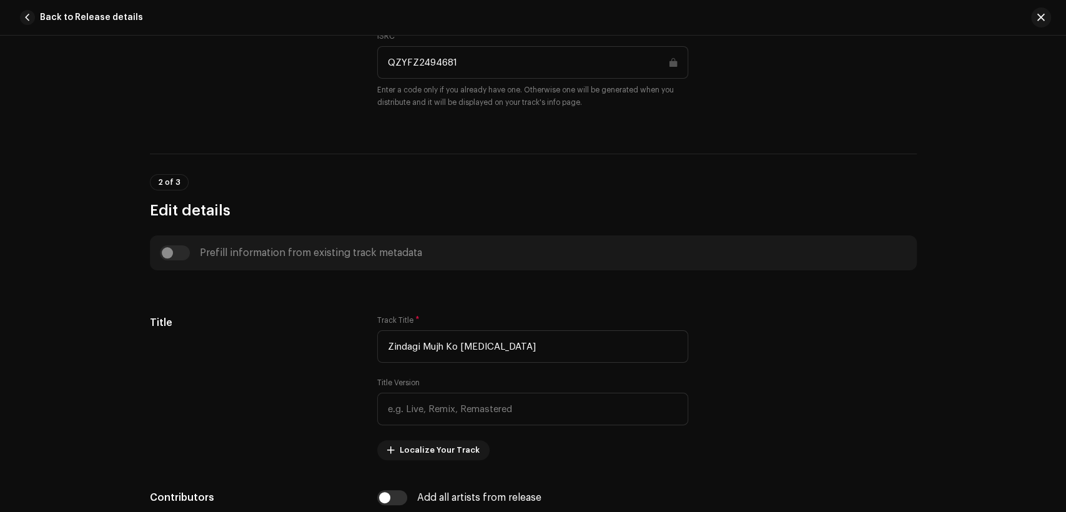
scroll to position [462, 0]
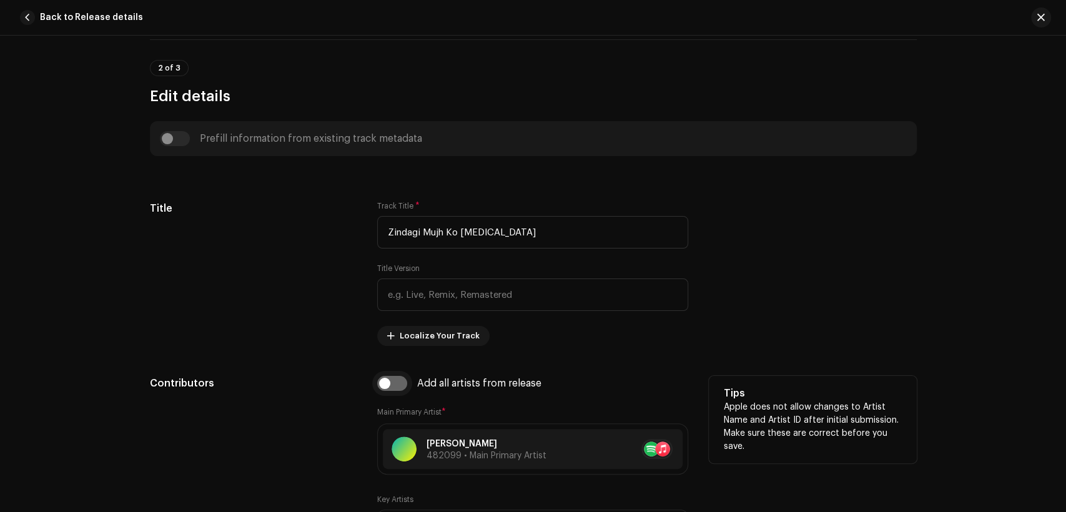
click at [389, 388] on input "checkbox" at bounding box center [392, 383] width 30 height 15
checkbox input "true"
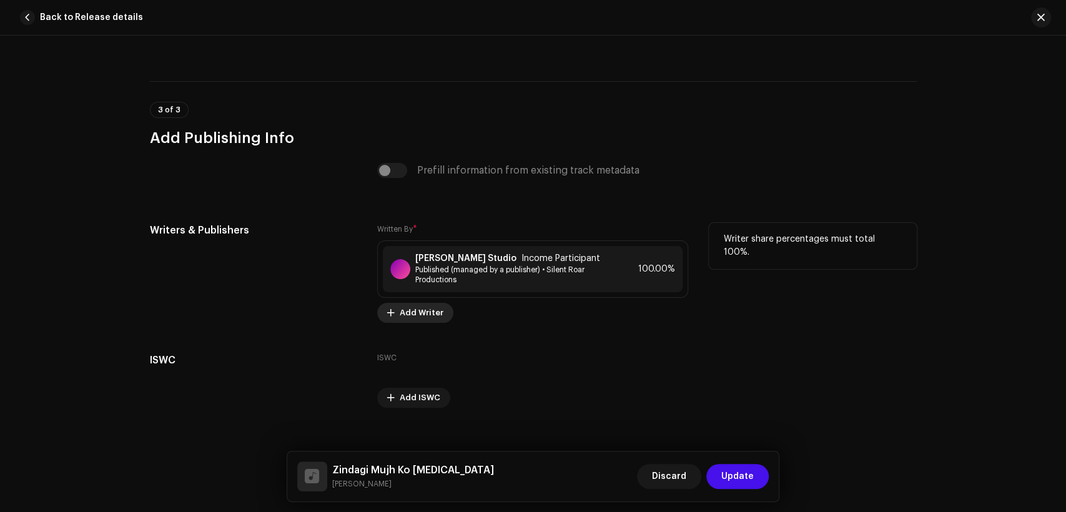
scroll to position [2611, 0]
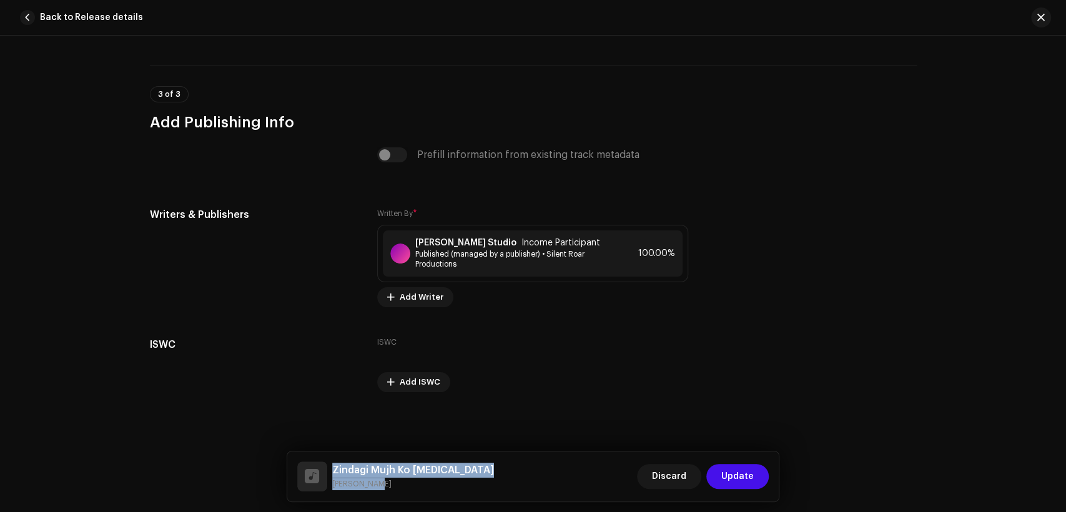
drag, startPoint x: 381, startPoint y: 479, endPoint x: 330, endPoint y: 457, distance: 55.7
click at [330, 457] on div "Zindagi Mujh Ko [MEDICAL_DATA] [PERSON_NAME] Discard Update" at bounding box center [533, 477] width 492 height 50
copy div "Zindagi Mujh Ko [MEDICAL_DATA] [PERSON_NAME]"
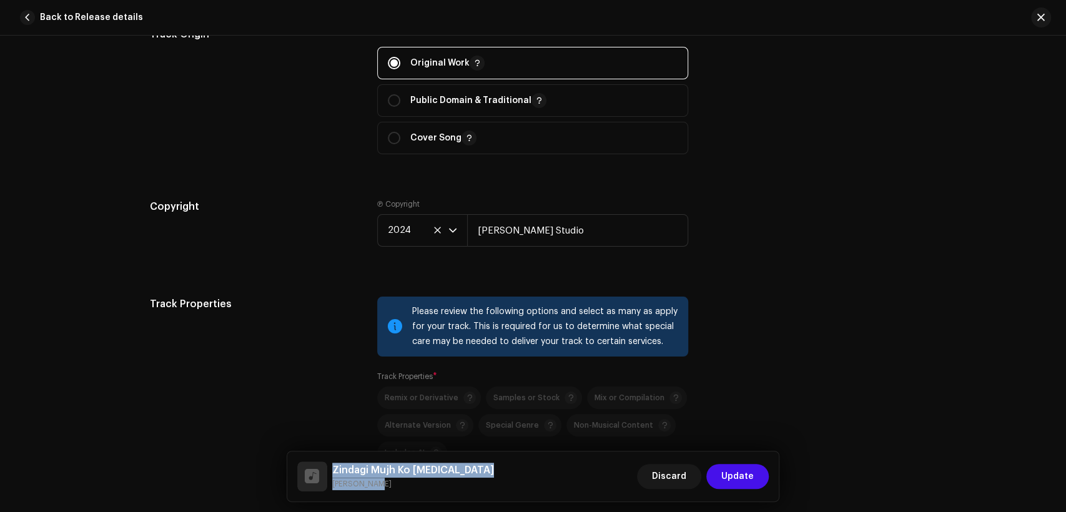
scroll to position [1686, 0]
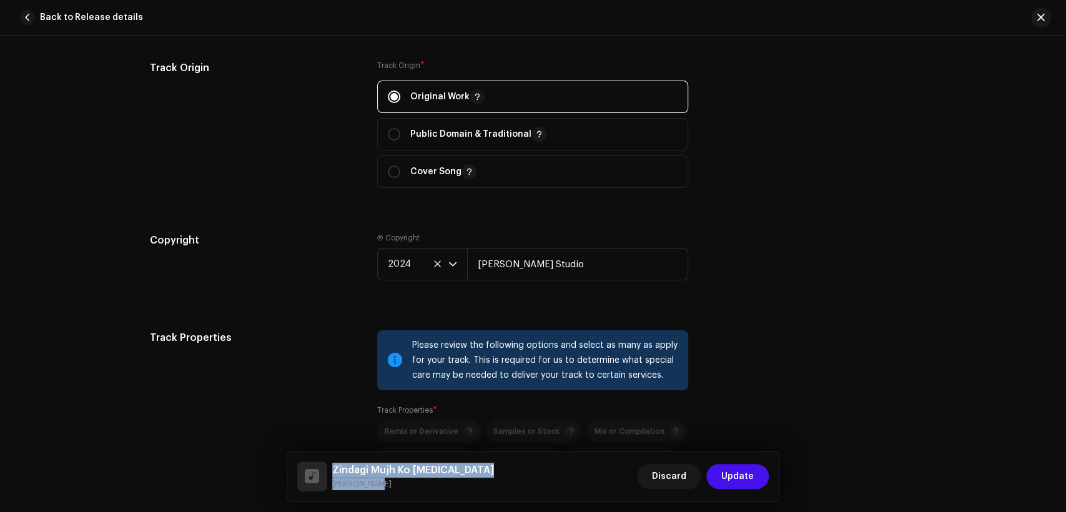
copy div "Zindagi Mujh Ko [MEDICAL_DATA] [PERSON_NAME]"
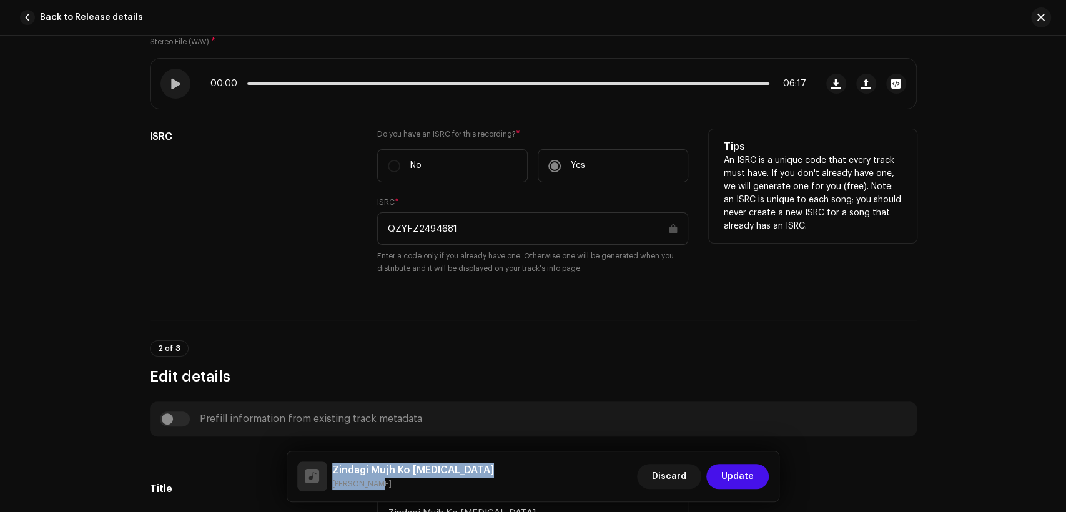
scroll to position [0, 0]
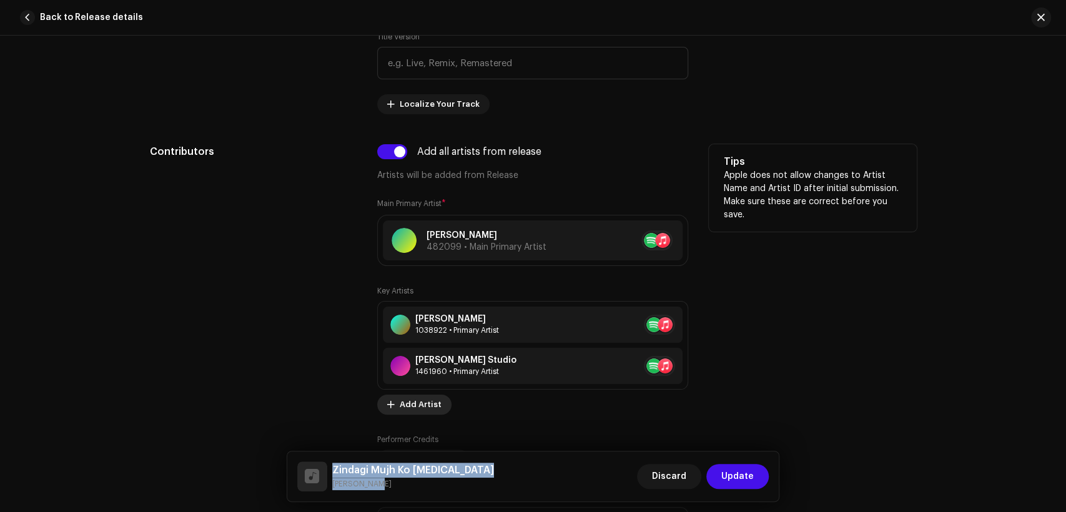
copy div "Zindagi Mujh Ko [MEDICAL_DATA] [PERSON_NAME]"
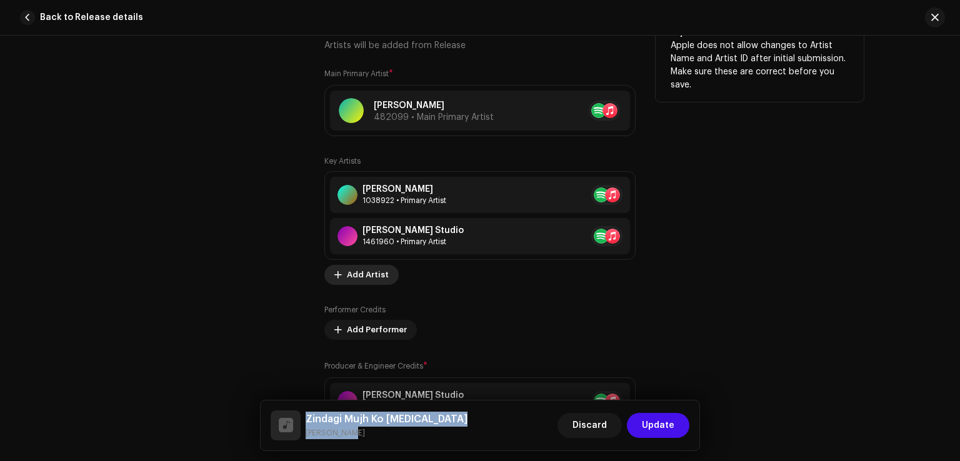
scroll to position [1032, 0]
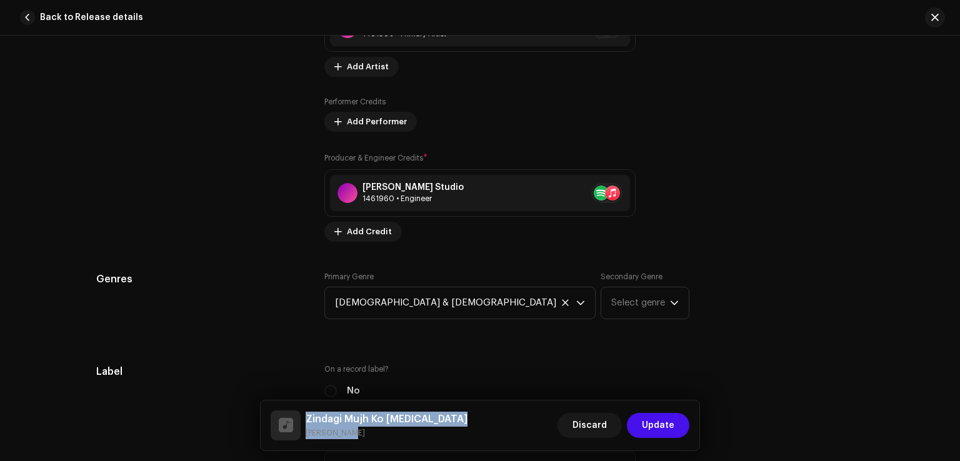
copy div "Zindagi Mujh Ko [MEDICAL_DATA] [PERSON_NAME]"
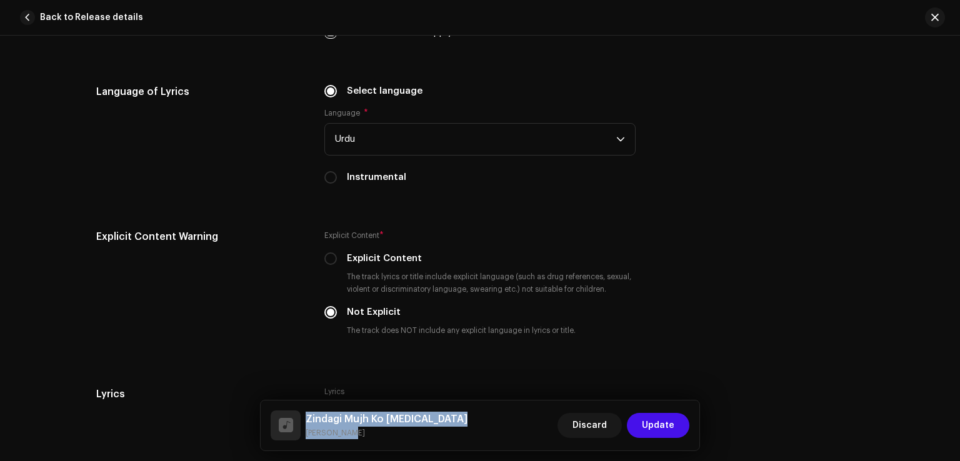
scroll to position [2594, 0]
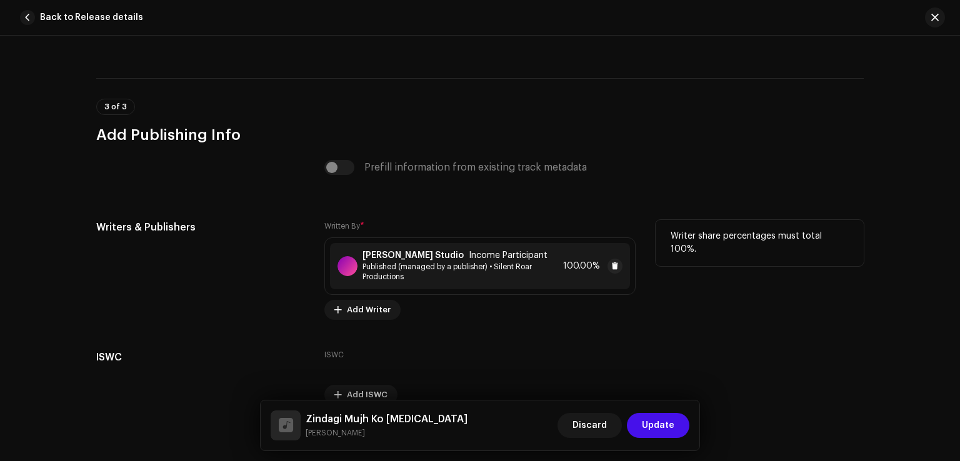
click at [372, 256] on strong "[PERSON_NAME] Studio" at bounding box center [412, 256] width 101 height 10
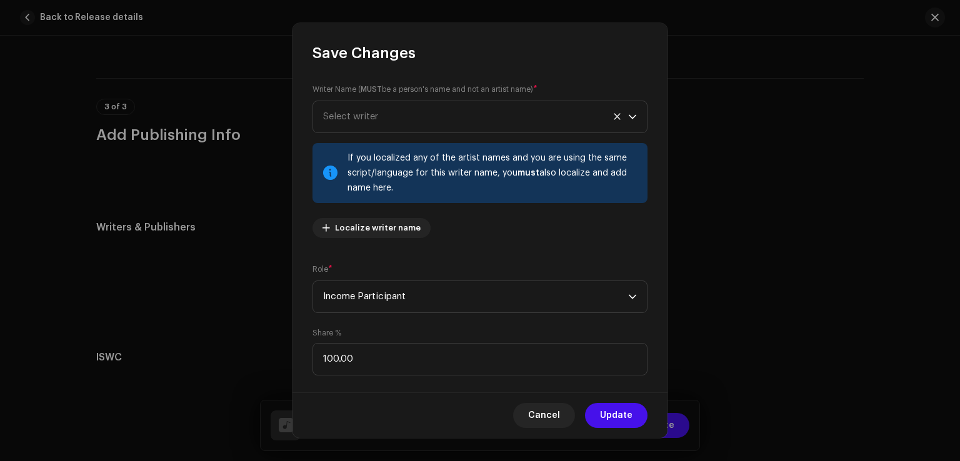
click at [352, 98] on div "Writer Name ( MUST be a person's name and not an artist name) * Select writer I…" at bounding box center [479, 165] width 335 height 165
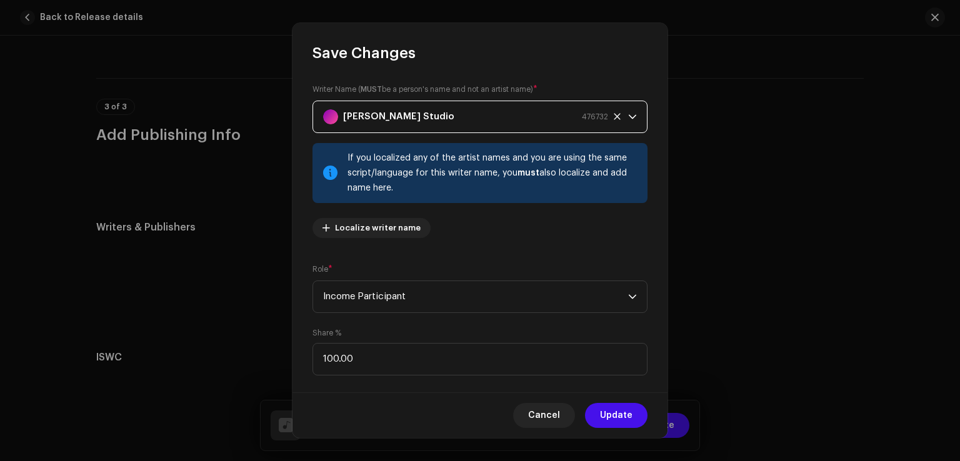
click at [365, 117] on strong "[PERSON_NAME] Studio" at bounding box center [398, 116] width 111 height 31
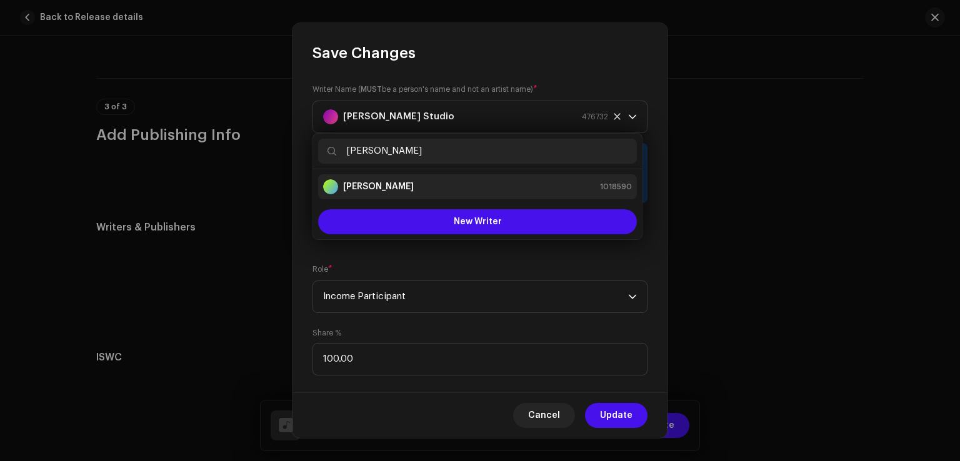
type input "[PERSON_NAME]"
click at [415, 182] on div "[PERSON_NAME] 1018590" at bounding box center [477, 186] width 309 height 15
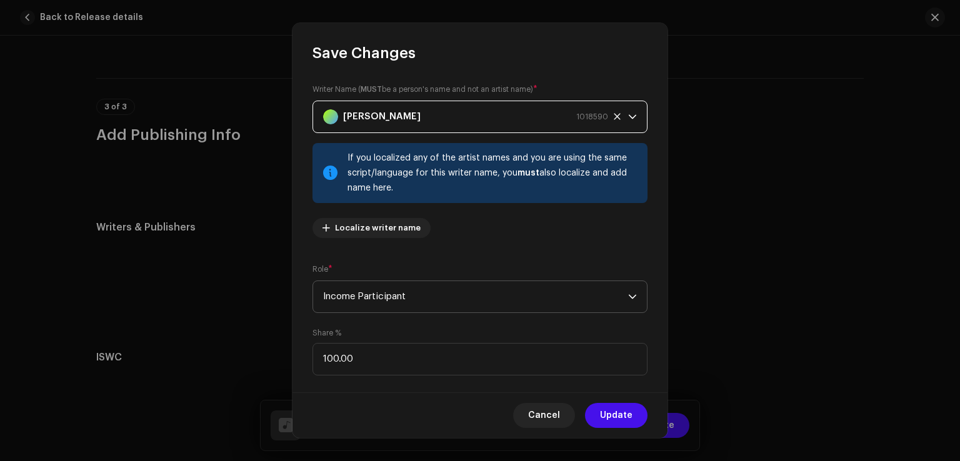
click at [571, 289] on span "Income Participant" at bounding box center [475, 296] width 305 height 31
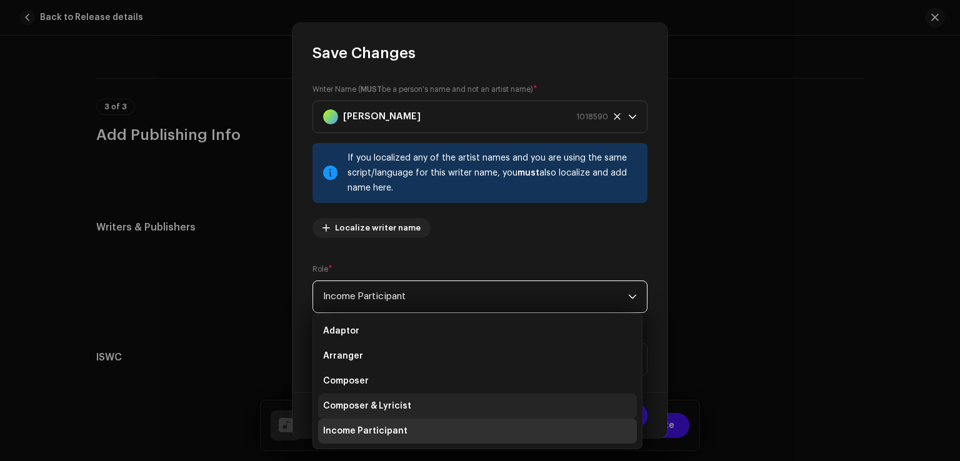
click at [540, 401] on li "Composer & Lyricist" at bounding box center [477, 406] width 319 height 25
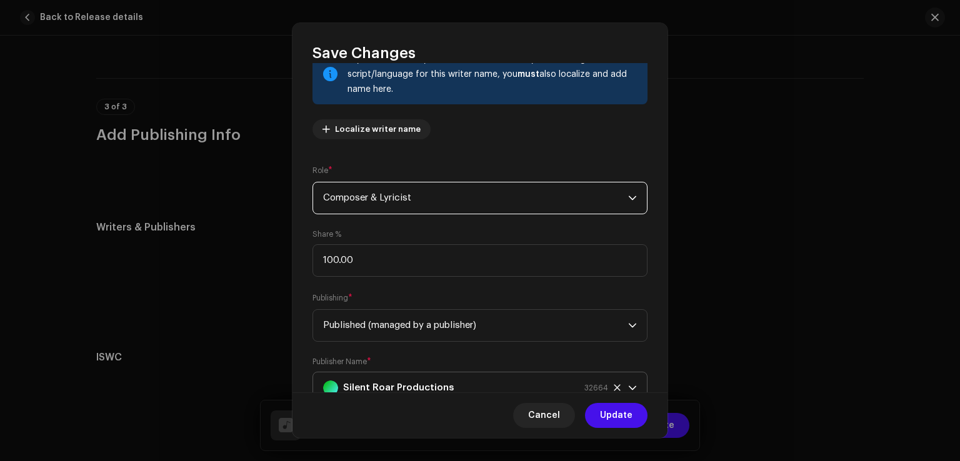
scroll to position [146, 0]
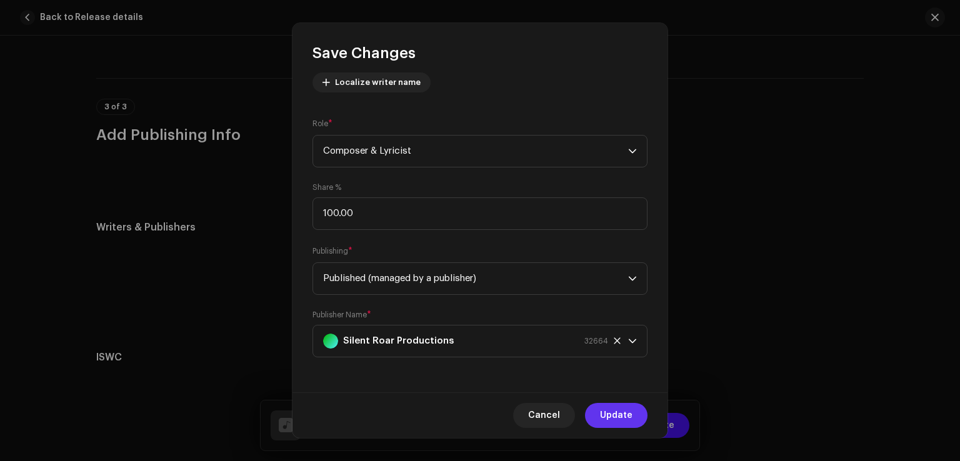
click at [635, 412] on button "Update" at bounding box center [616, 415] width 62 height 25
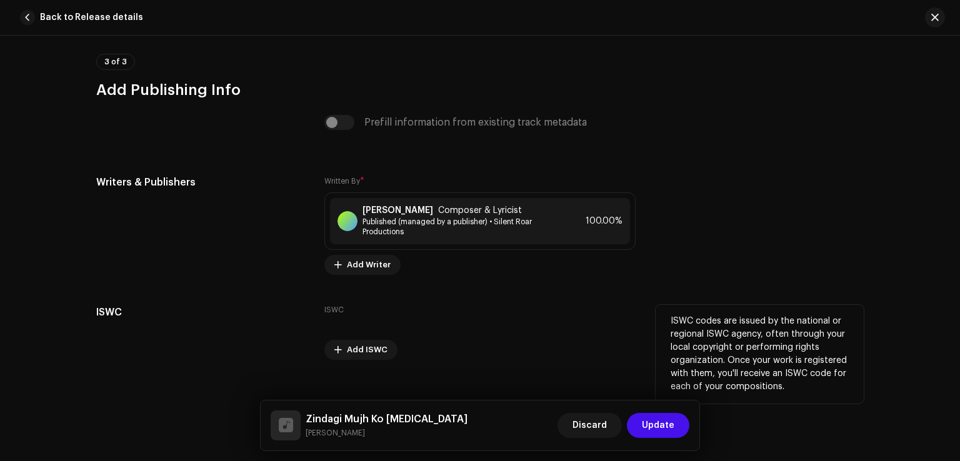
scroll to position [2661, 0]
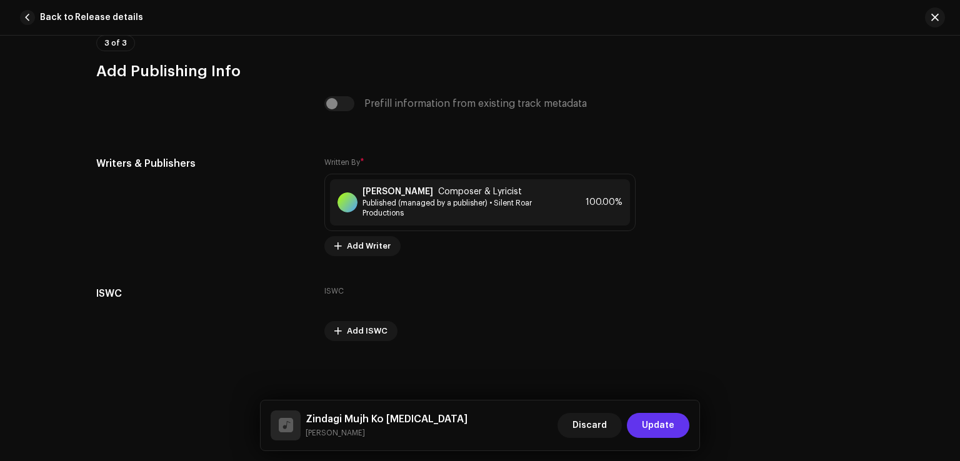
click at [655, 430] on span "Update" at bounding box center [658, 425] width 32 height 25
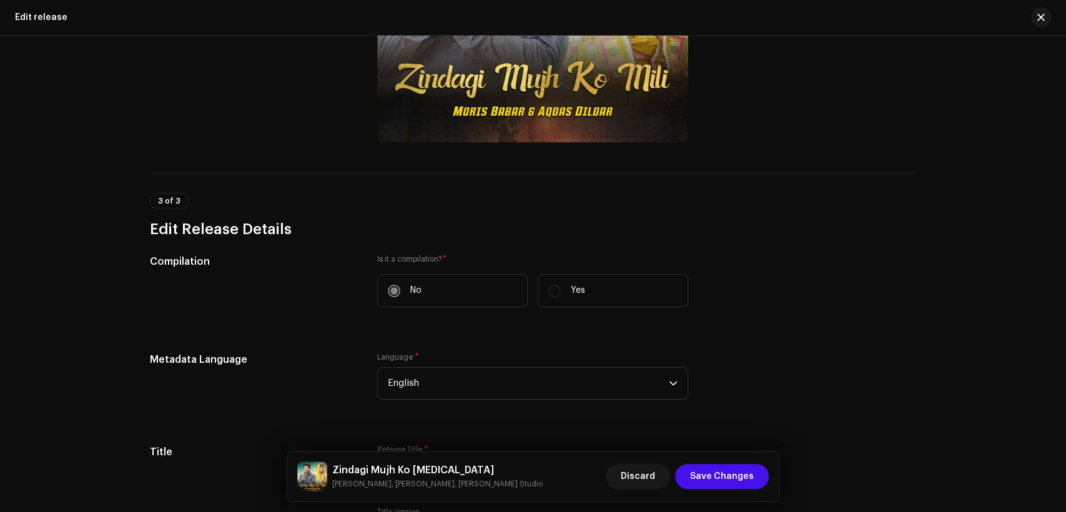
scroll to position [311, 0]
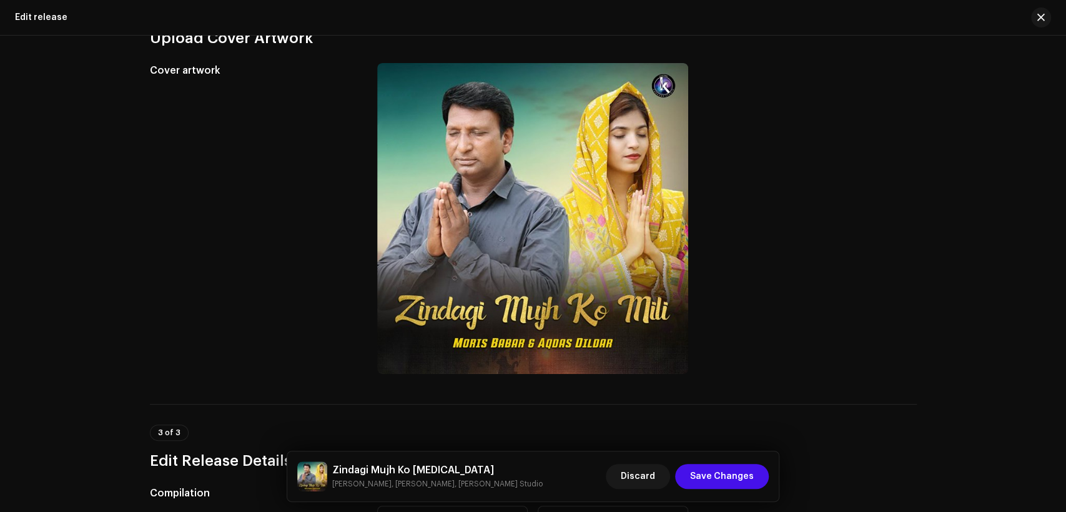
click at [418, 463] on h5 "Zindagi Mujh Ko [MEDICAL_DATA]" at bounding box center [437, 470] width 211 height 15
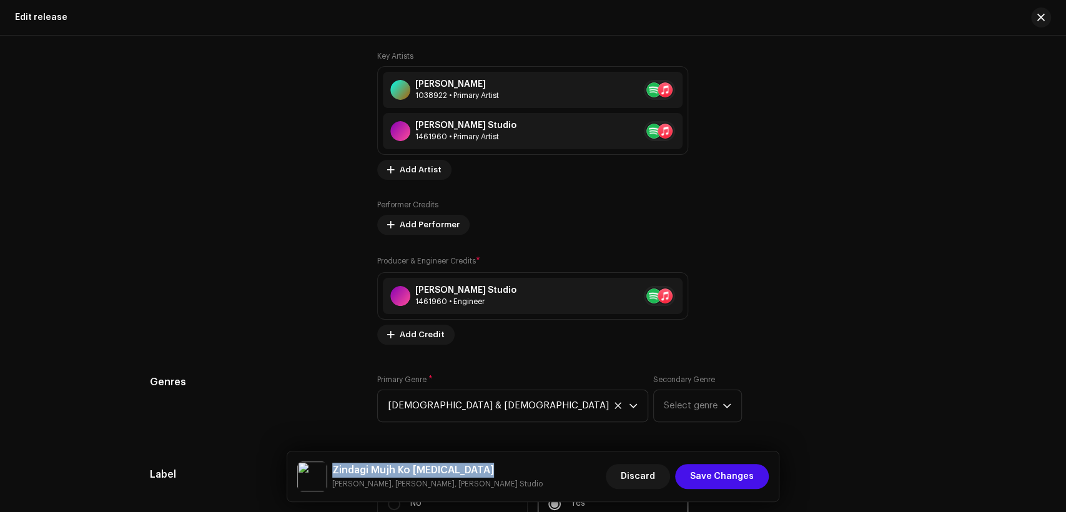
scroll to position [1735, 0]
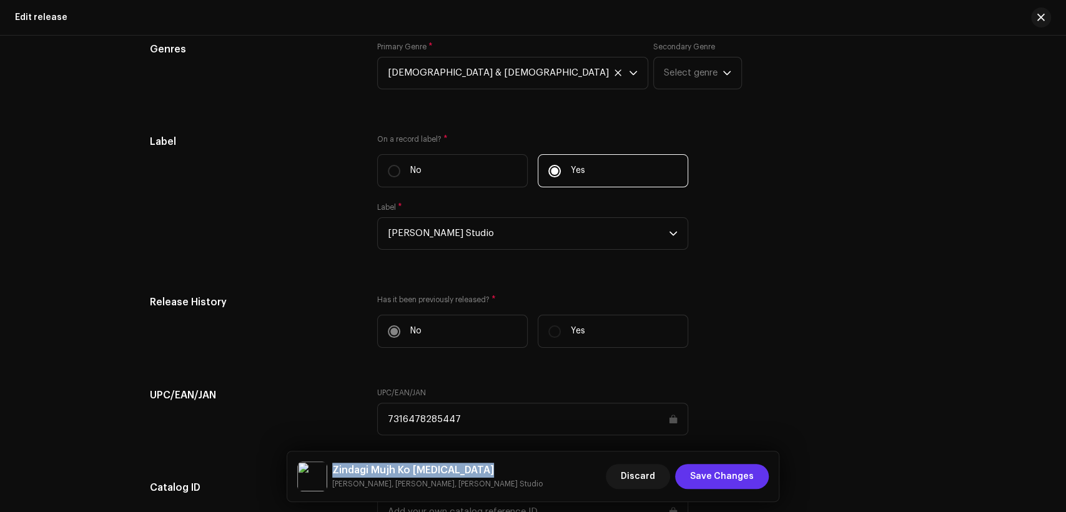
click at [722, 470] on span "Save Changes" at bounding box center [722, 476] width 64 height 25
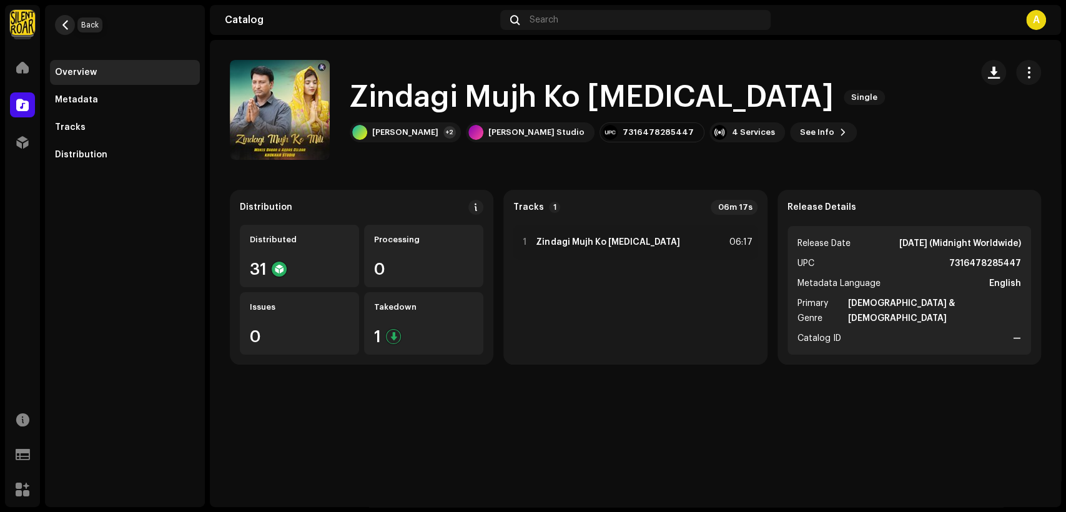
click at [64, 22] on span "button" at bounding box center [65, 25] width 9 height 10
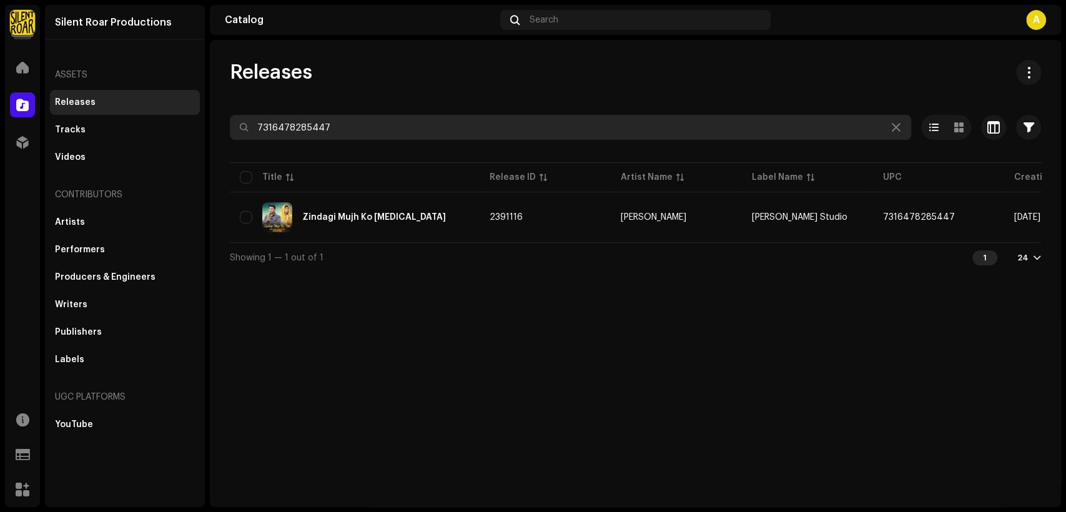
click at [414, 116] on input "7316478285447" at bounding box center [571, 127] width 682 height 25
paste input "6871"
type input "7316478286871"
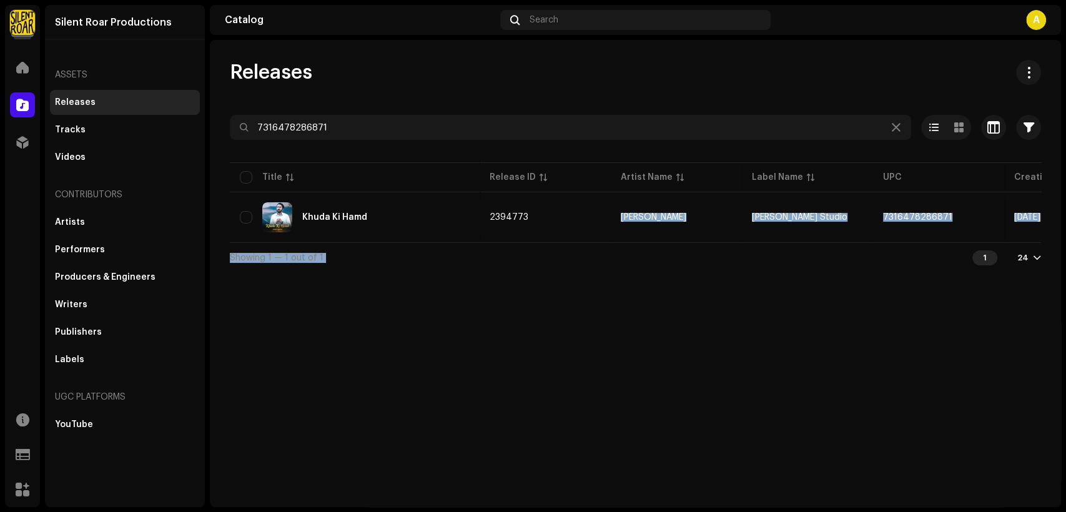
drag, startPoint x: 615, startPoint y: 241, endPoint x: 715, endPoint y: 252, distance: 101.2
click at [715, 252] on div "7316478286871 Selected 0 Options Filters Distribution status Never Distributed …" at bounding box center [636, 193] width 812 height 157
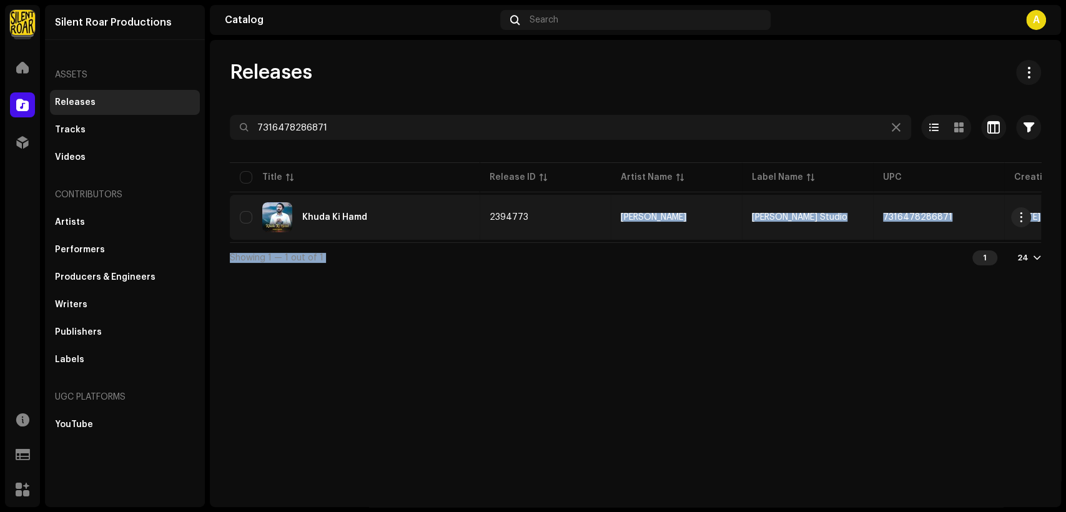
drag, startPoint x: 713, startPoint y: 262, endPoint x: 707, endPoint y: 234, distance: 28.2
click at [712, 261] on div "Showing 1 — 1 out of 1 1 24" at bounding box center [636, 257] width 812 height 30
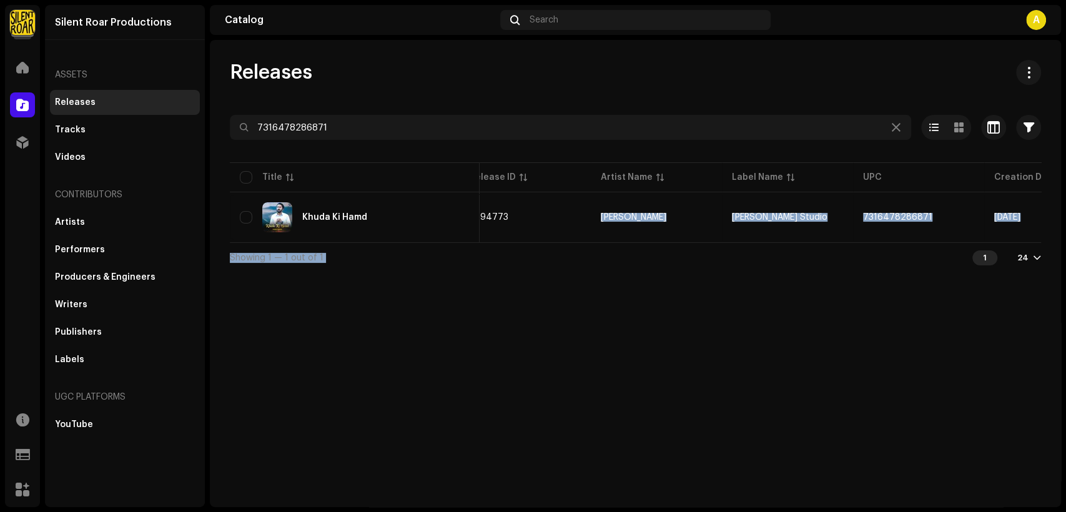
scroll to position [0, 226]
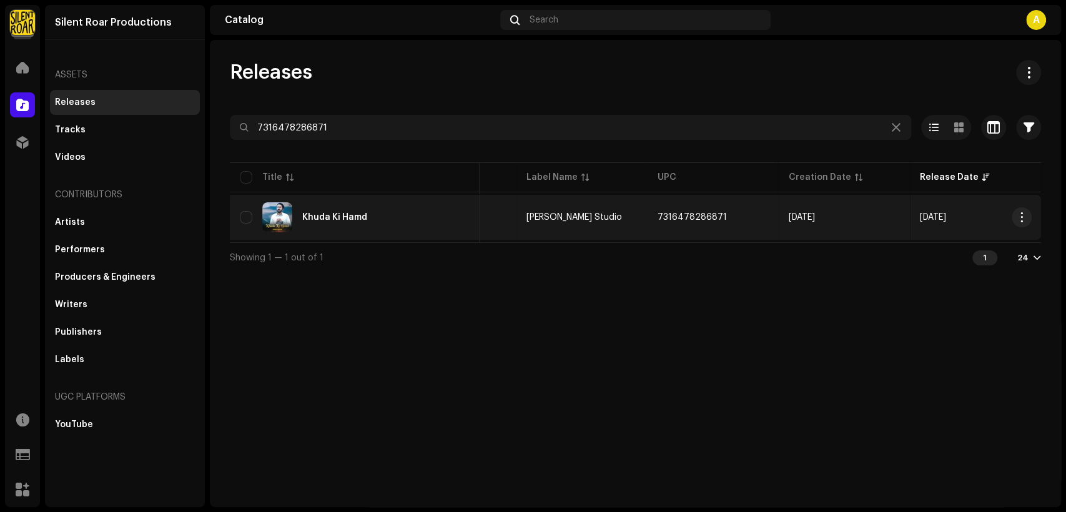
click at [377, 206] on div "Khuda Ki Hamd" at bounding box center [355, 217] width 230 height 30
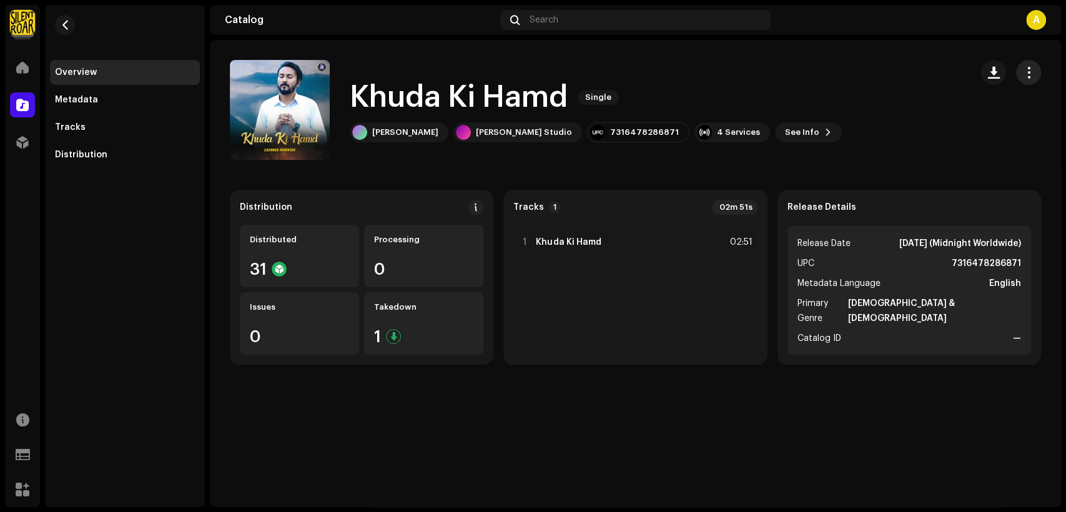
click at [1036, 71] on button "button" at bounding box center [1028, 72] width 25 height 25
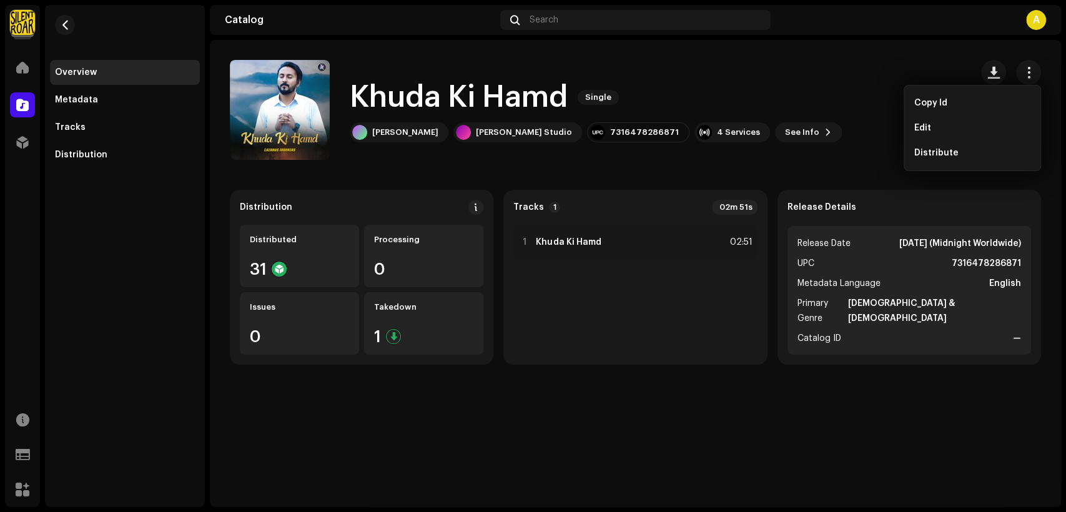
drag, startPoint x: 1001, startPoint y: 121, endPoint x: 992, endPoint y: 121, distance: 9.4
click at [1001, 122] on div "Edit" at bounding box center [973, 128] width 126 height 25
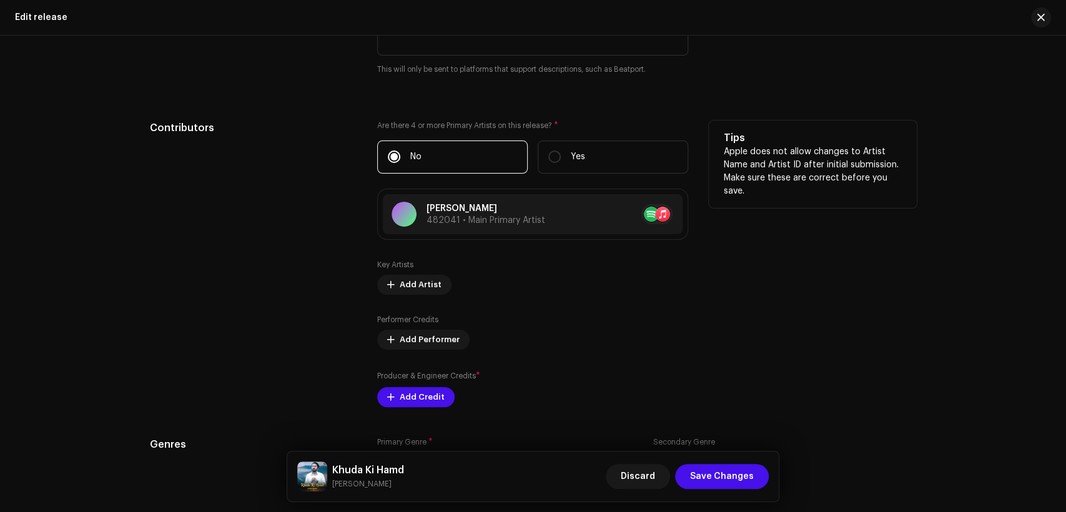
scroll to position [1206, 0]
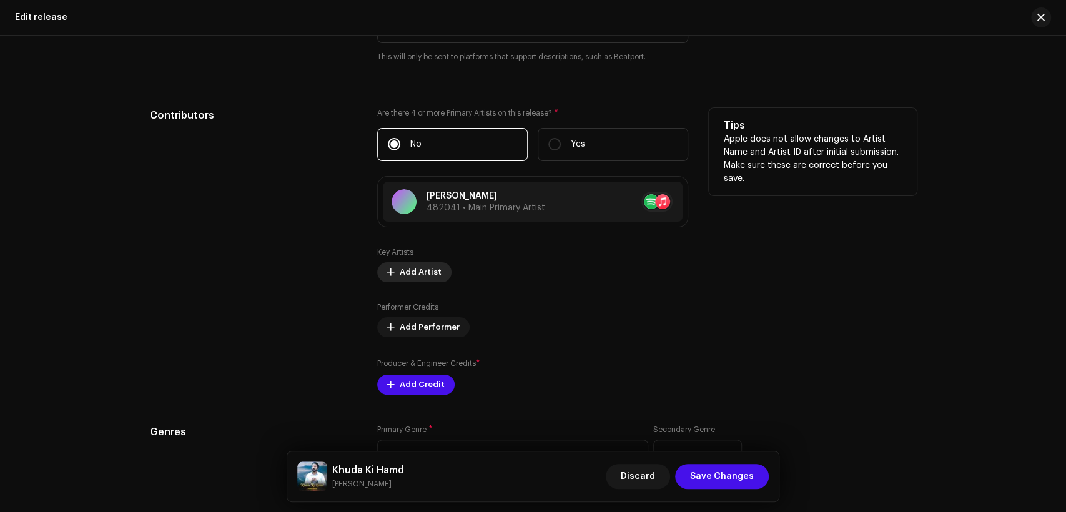
click at [417, 273] on span "Add Artist" at bounding box center [421, 272] width 42 height 25
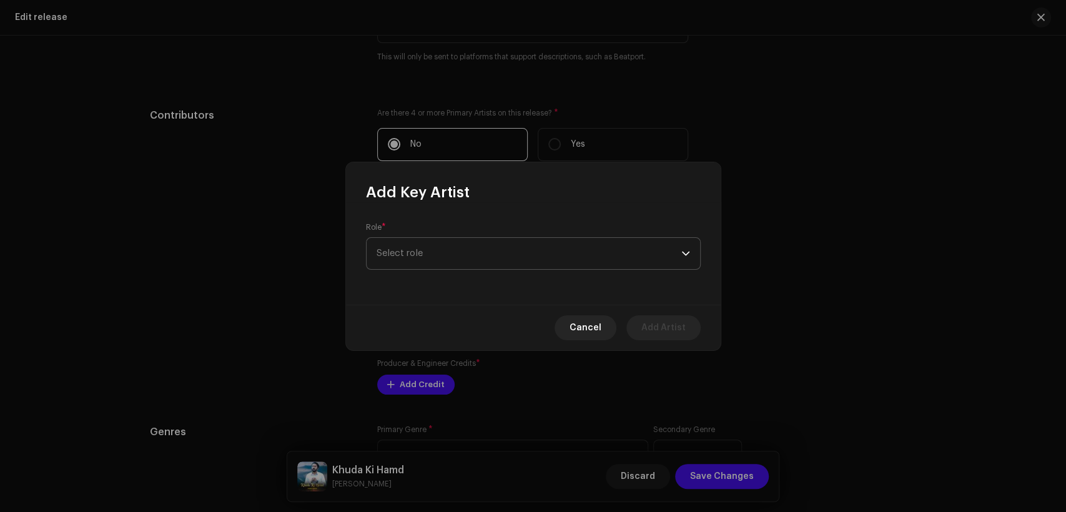
click at [441, 261] on span "Select role" at bounding box center [529, 253] width 305 height 31
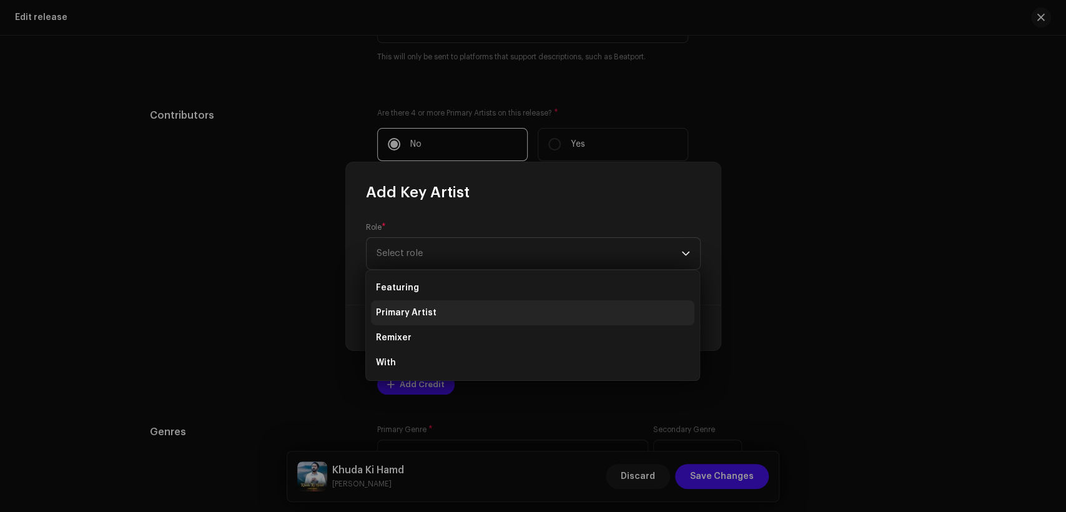
click at [451, 308] on li "Primary Artist" at bounding box center [533, 312] width 324 height 25
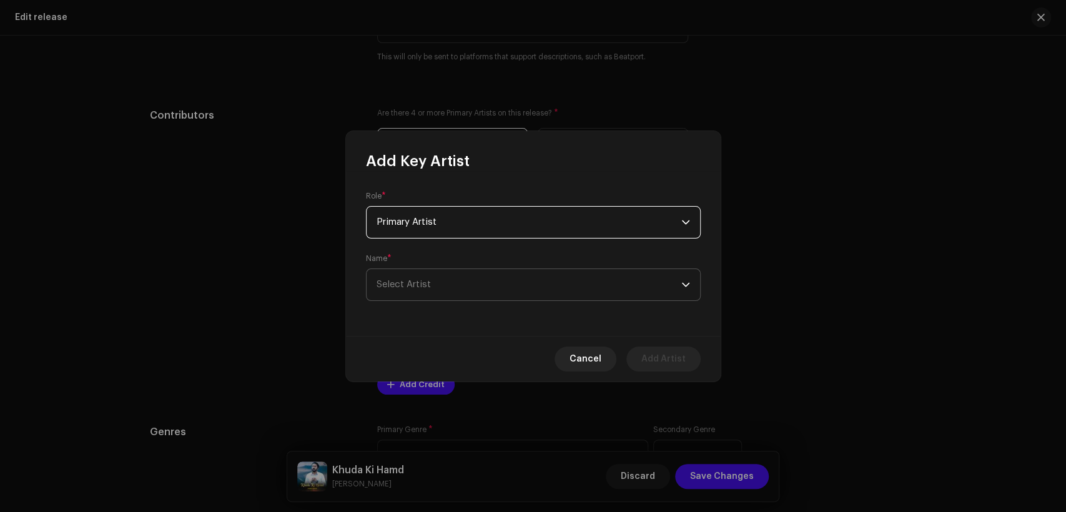
click at [462, 296] on span "Select Artist" at bounding box center [529, 284] width 305 height 31
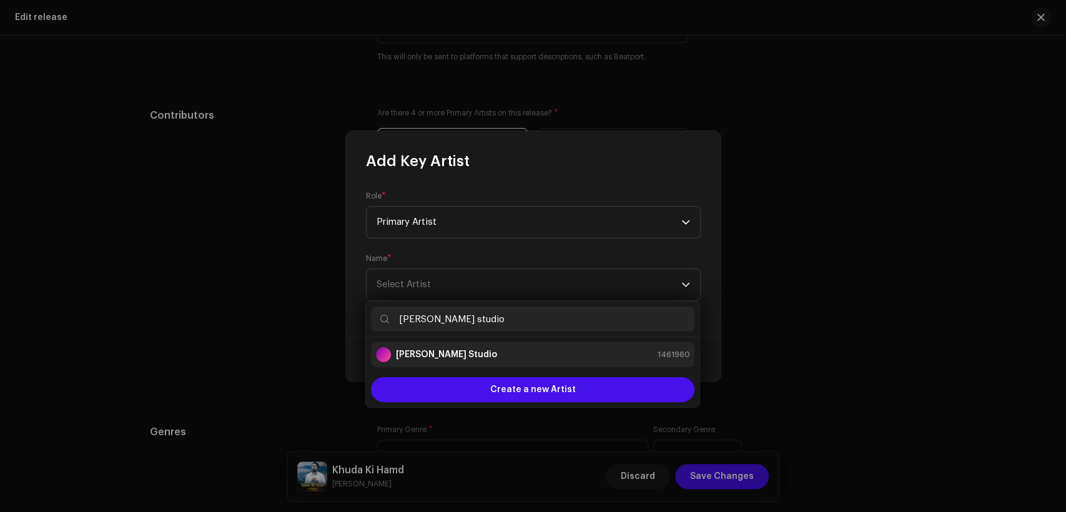
type input "[PERSON_NAME] studio"
click at [530, 364] on li "[PERSON_NAME] Studio 1461960" at bounding box center [533, 354] width 324 height 25
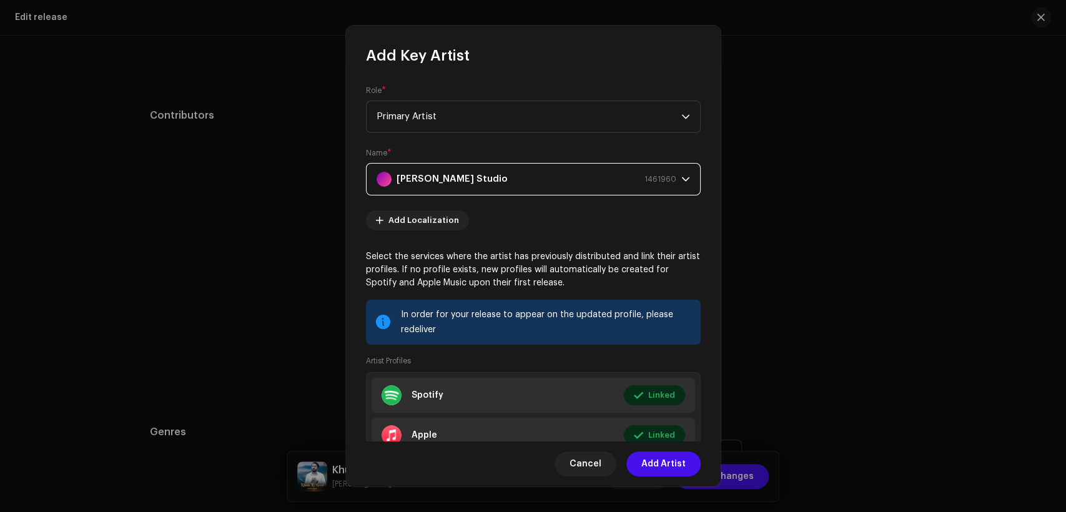
click at [685, 461] on span "Add Artist" at bounding box center [664, 464] width 44 height 25
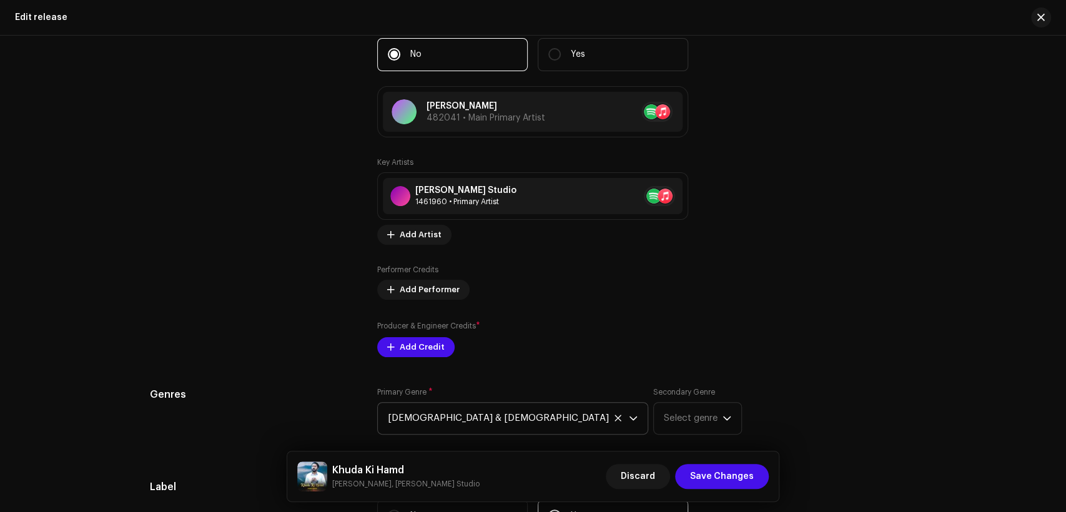
scroll to position [1322, 0]
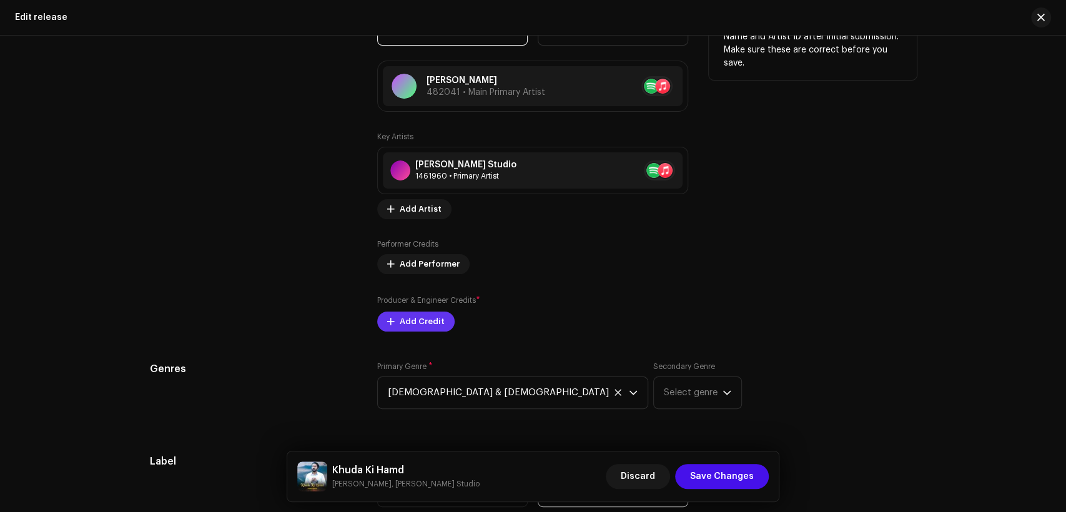
click at [425, 325] on span "Add Credit" at bounding box center [422, 321] width 45 height 25
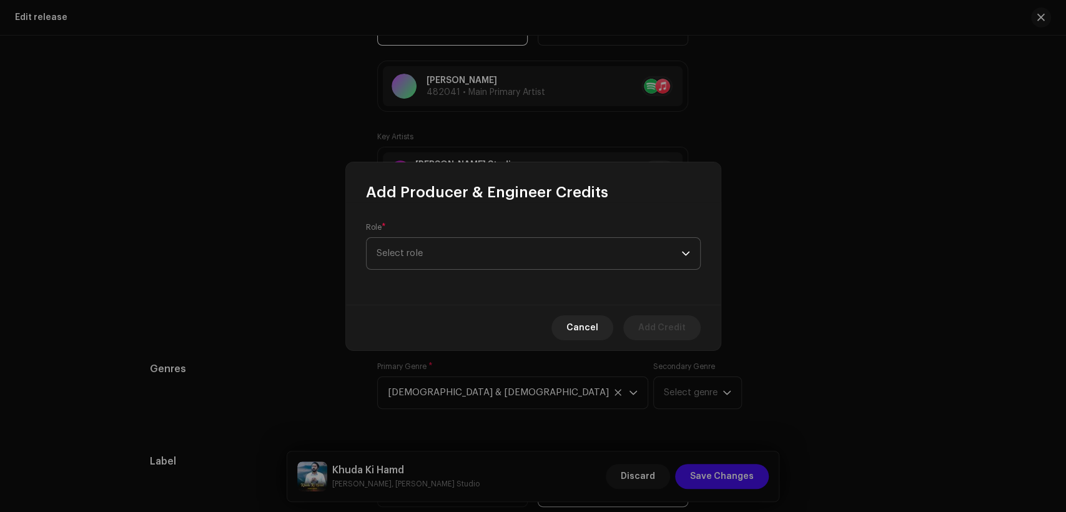
click at [469, 249] on span "Select role" at bounding box center [529, 253] width 305 height 31
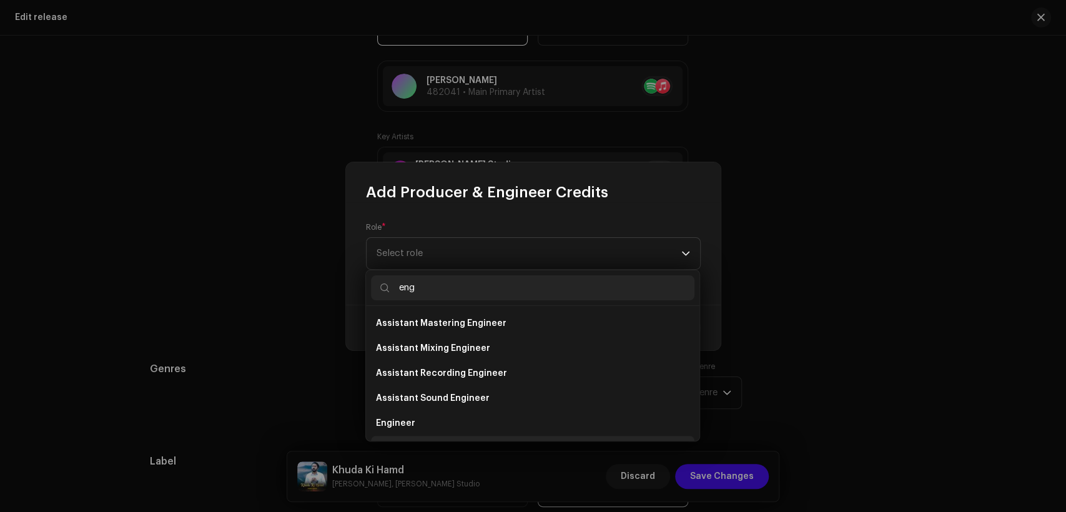
scroll to position [20, 0]
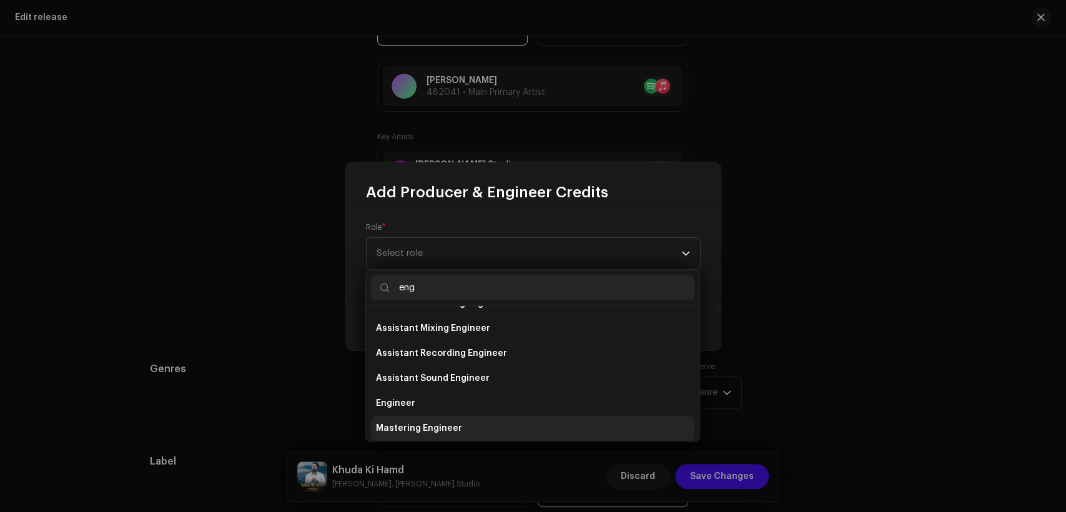
type input "eng"
click at [557, 429] on li "Mastering Engineer" at bounding box center [533, 428] width 324 height 25
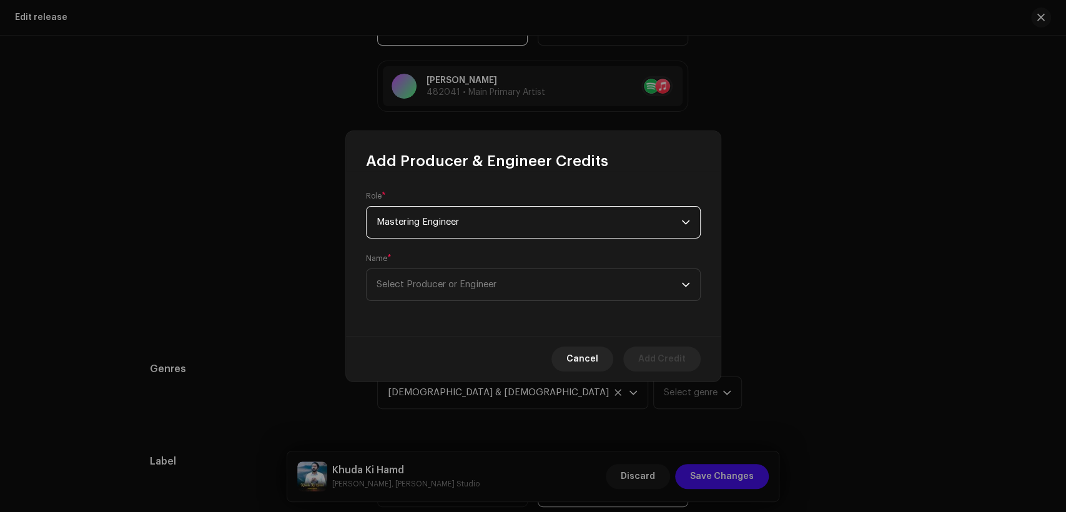
click at [575, 232] on span "Mastering Engineer" at bounding box center [529, 222] width 305 height 31
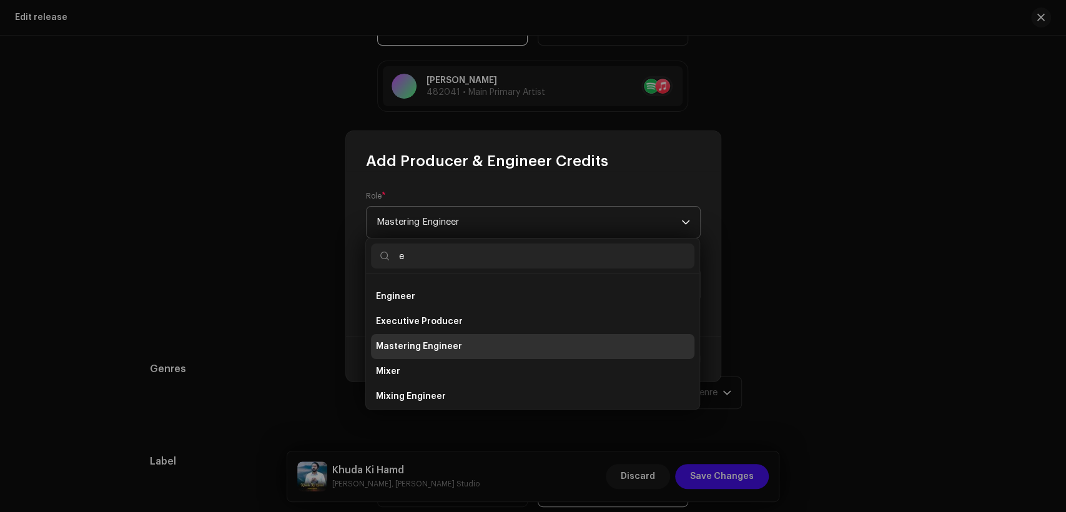
scroll to position [70, 0]
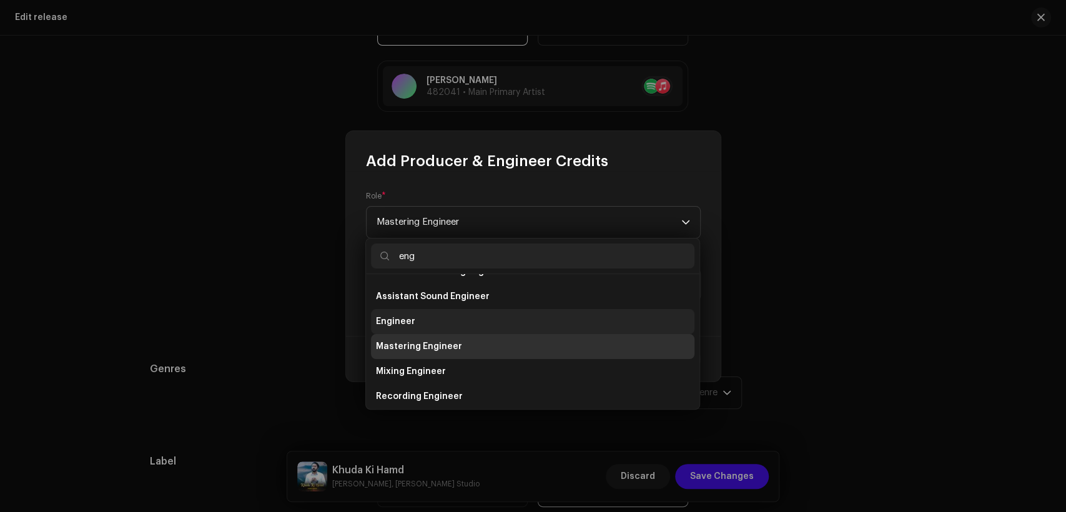
type input "eng"
click at [505, 322] on li "Engineer" at bounding box center [533, 321] width 324 height 25
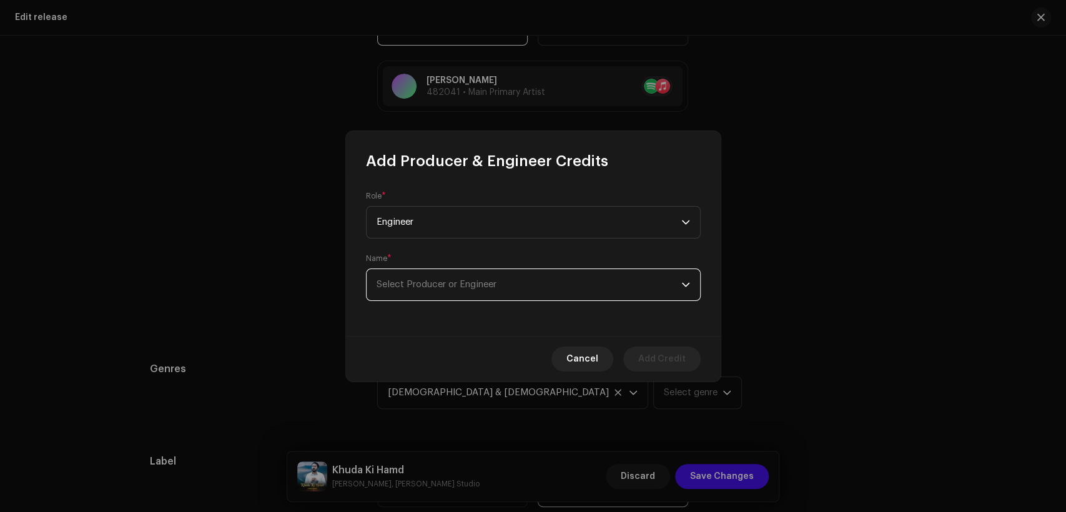
click at [568, 293] on span "Select Producer or Engineer" at bounding box center [529, 284] width 305 height 31
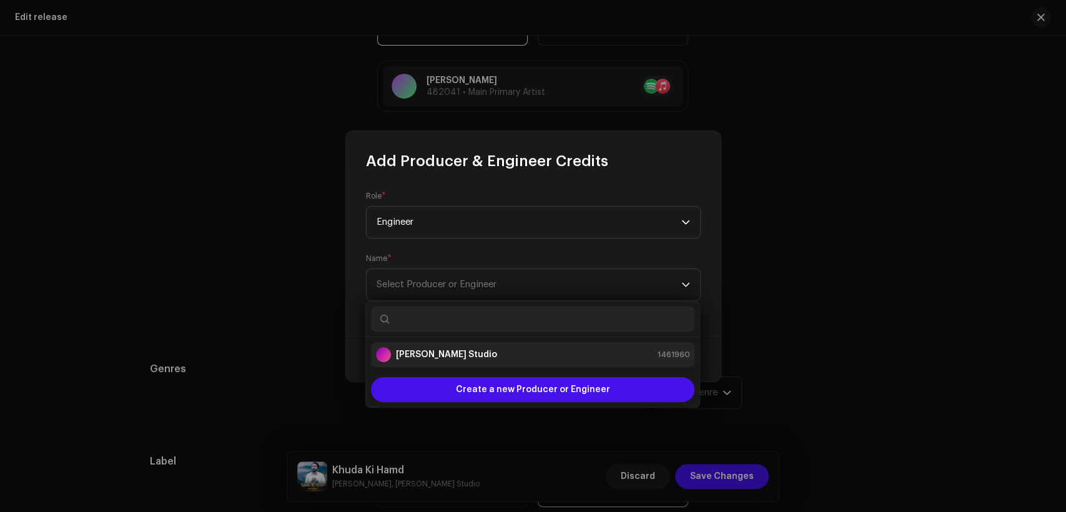
click at [570, 346] on li "[PERSON_NAME] Studio 1461960" at bounding box center [533, 354] width 324 height 25
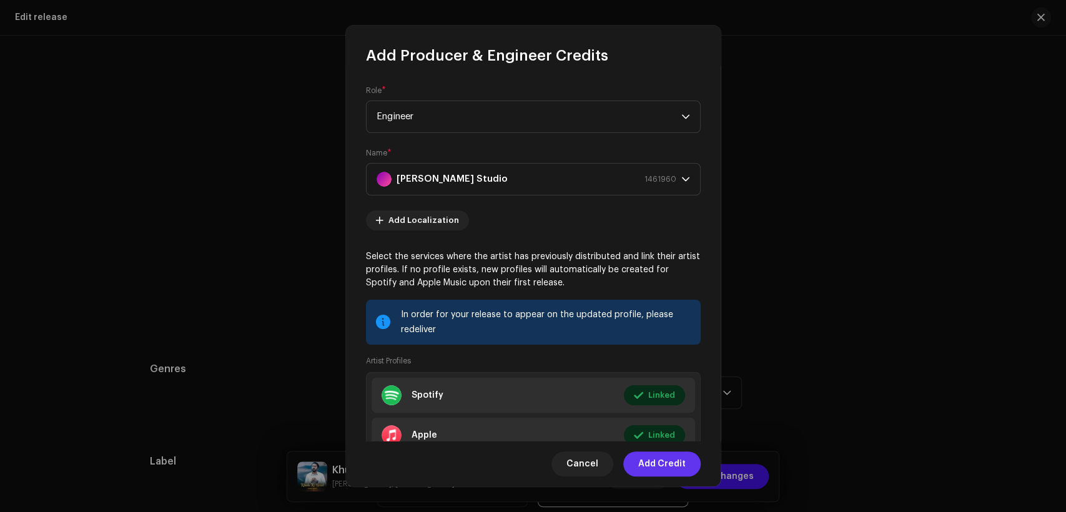
click at [675, 463] on span "Add Credit" at bounding box center [661, 464] width 47 height 25
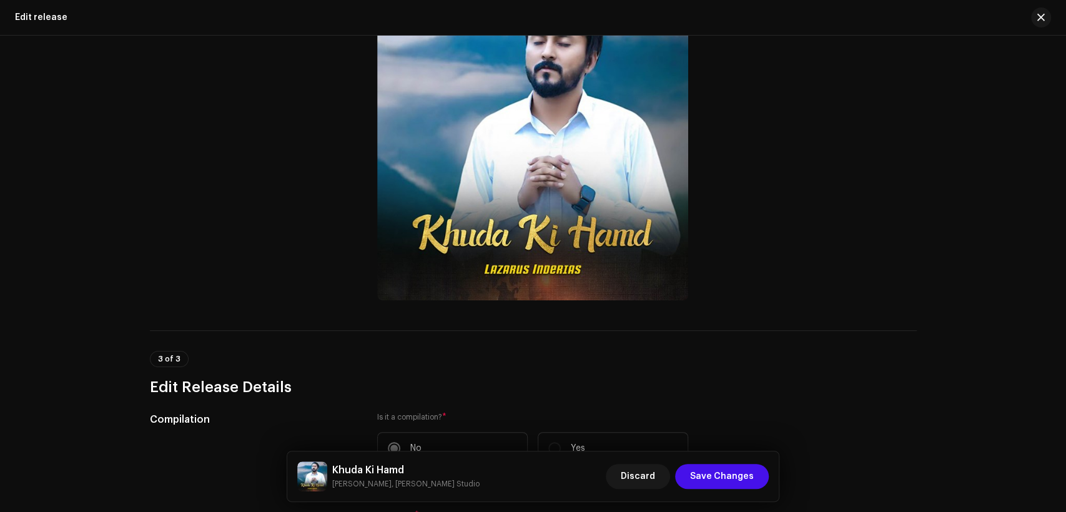
scroll to position [270, 0]
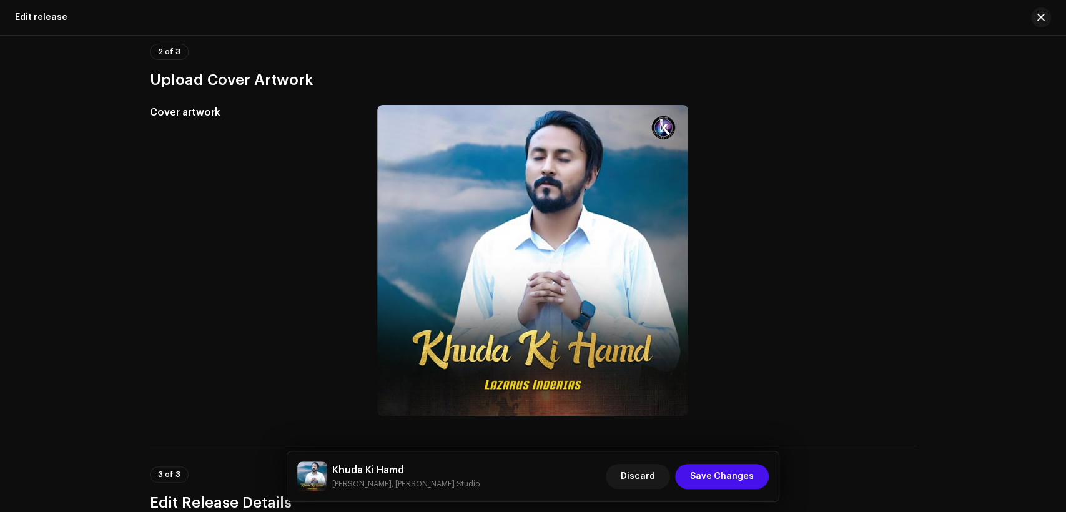
click at [385, 467] on h5 "Khuda Ki Hamd" at bounding box center [405, 470] width 147 height 15
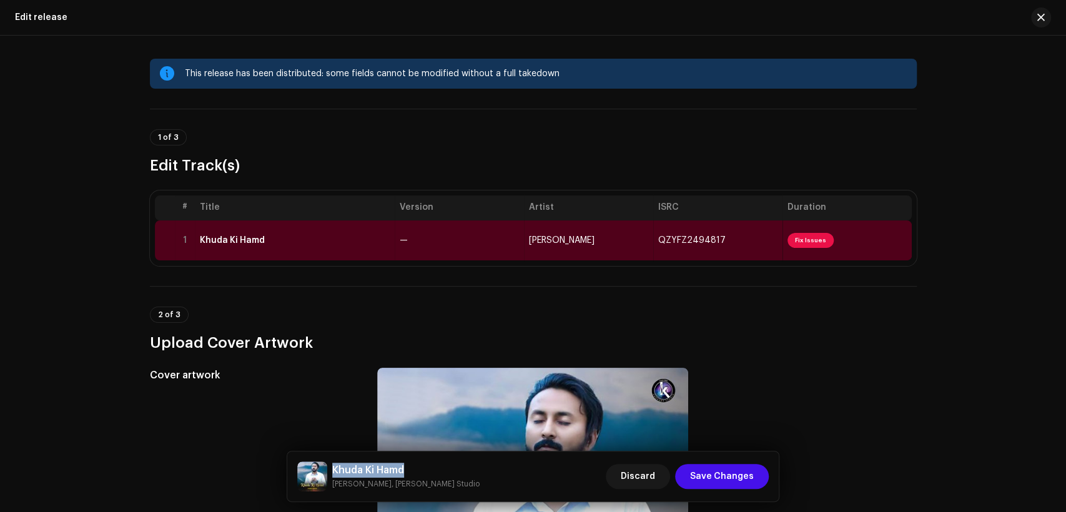
scroll to position [0, 0]
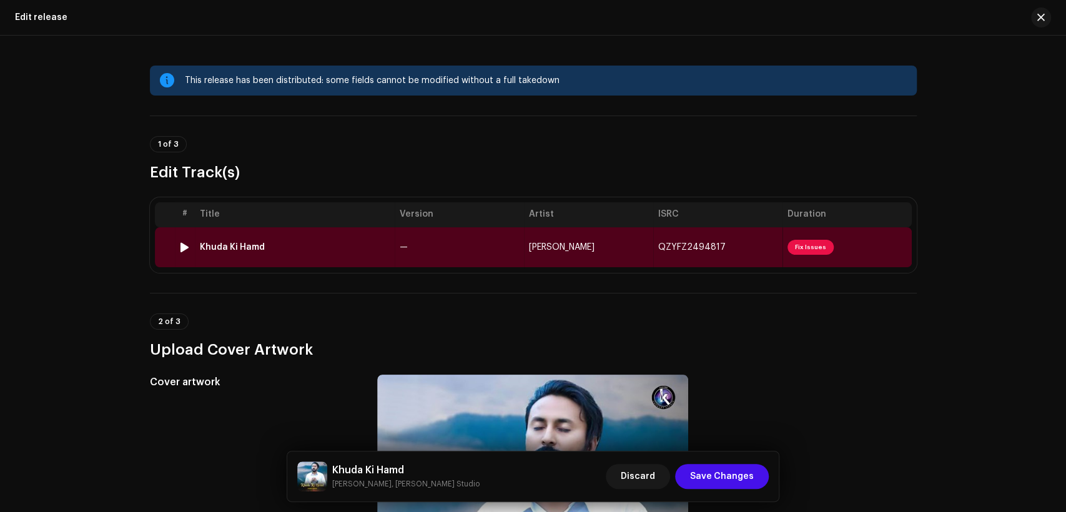
click at [427, 246] on td "—" at bounding box center [459, 247] width 129 height 40
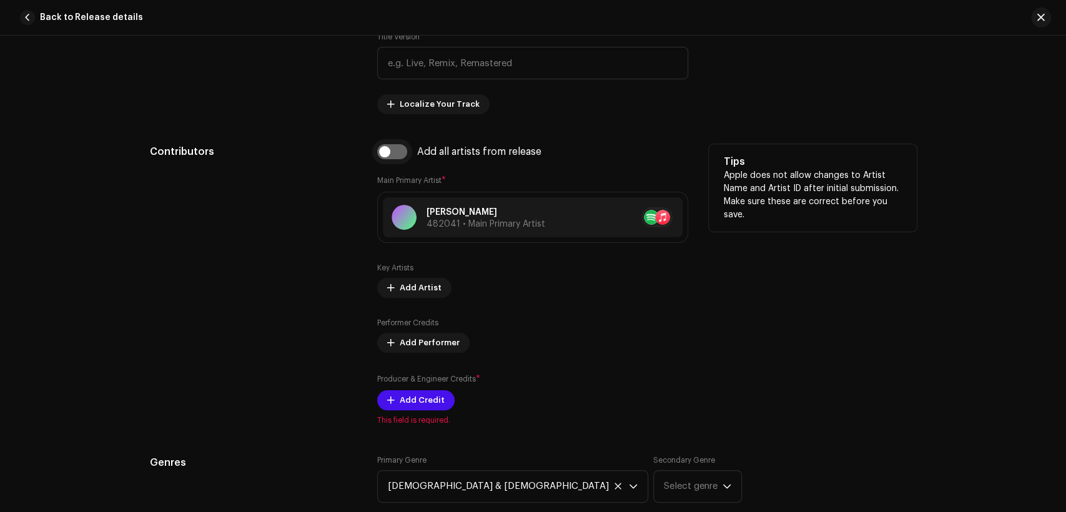
click at [391, 152] on input "checkbox" at bounding box center [392, 151] width 30 height 15
checkbox input "true"
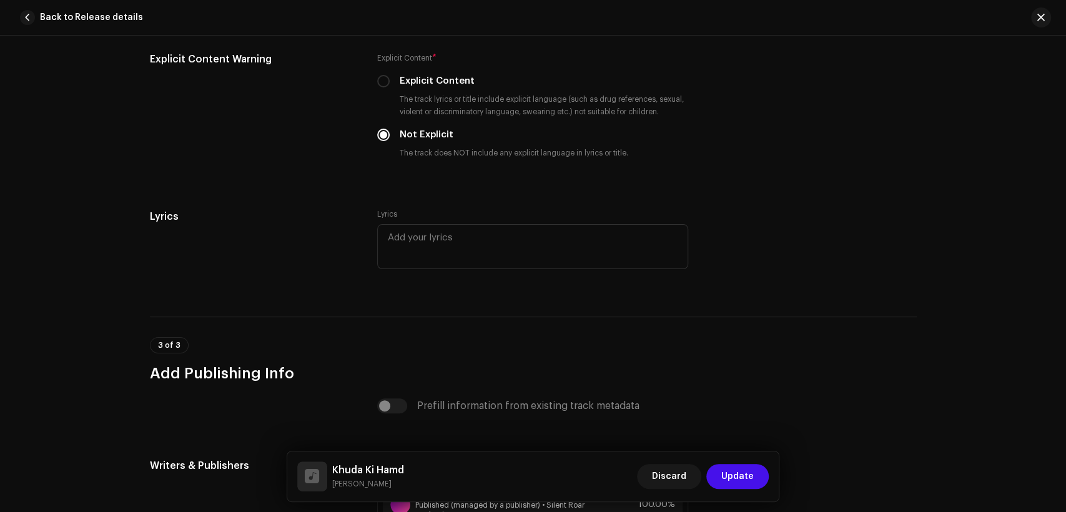
scroll to position [2570, 0]
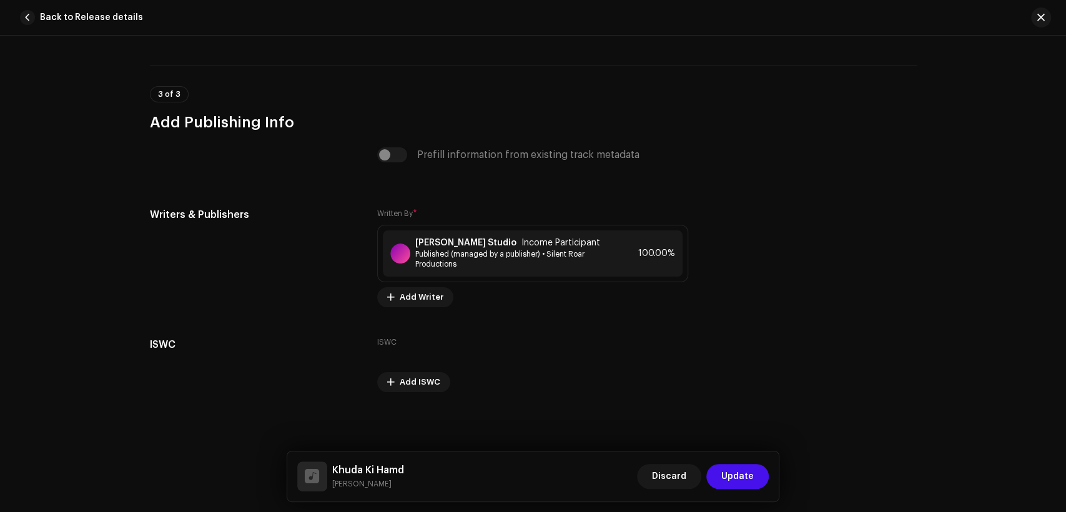
drag, startPoint x: 385, startPoint y: 484, endPoint x: 332, endPoint y: 466, distance: 55.9
click at [332, 466] on div "Khuda Ki Hamd [PERSON_NAME] Discard Update" at bounding box center [533, 477] width 472 height 30
click at [457, 244] on strong "[PERSON_NAME] Studio" at bounding box center [465, 243] width 101 height 10
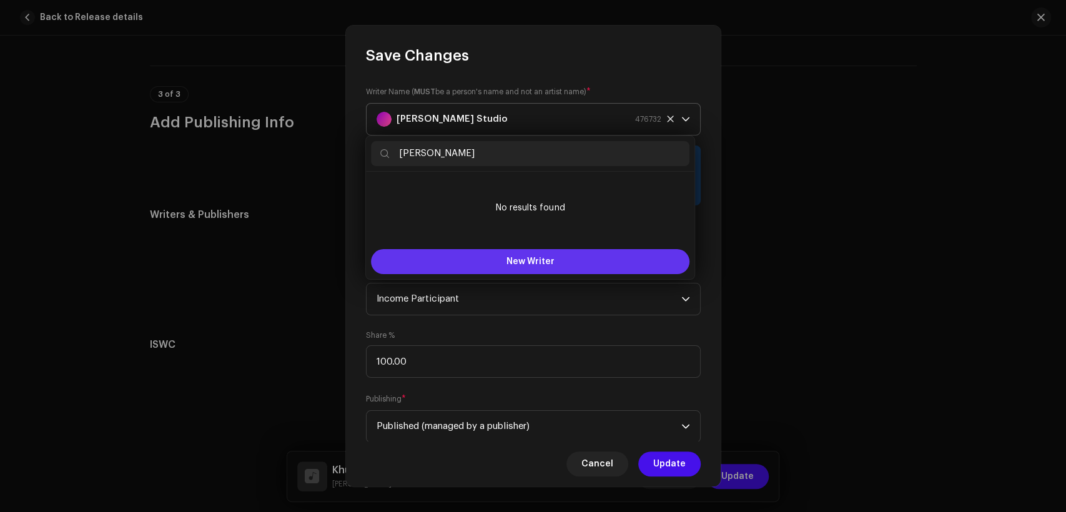
type input "[PERSON_NAME]"
click at [511, 259] on span "New Writer" at bounding box center [531, 261] width 48 height 9
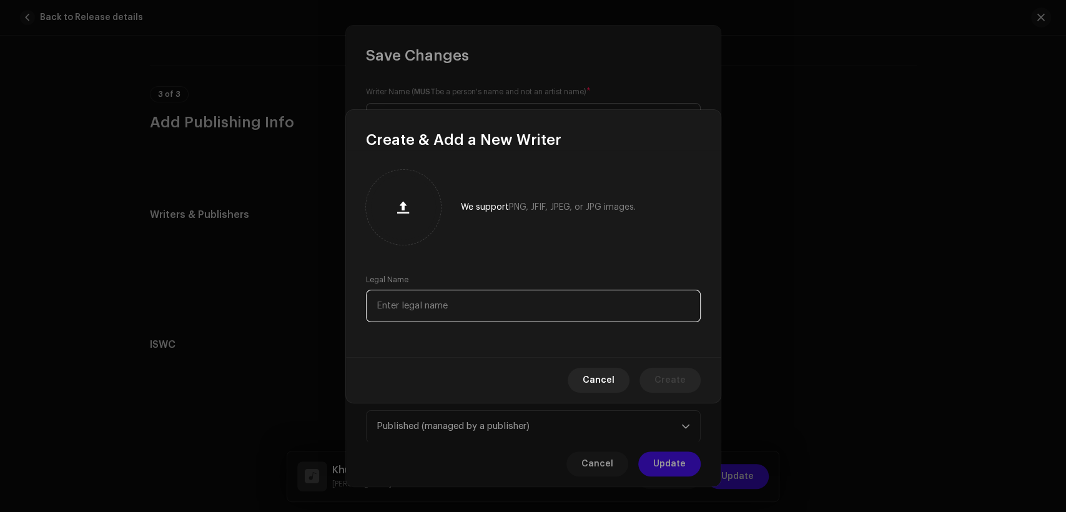
click at [506, 305] on input "text" at bounding box center [533, 306] width 335 height 32
paste input "[PERSON_NAME]"
type input "[PERSON_NAME]"
click at [655, 376] on button "Create" at bounding box center [670, 380] width 61 height 25
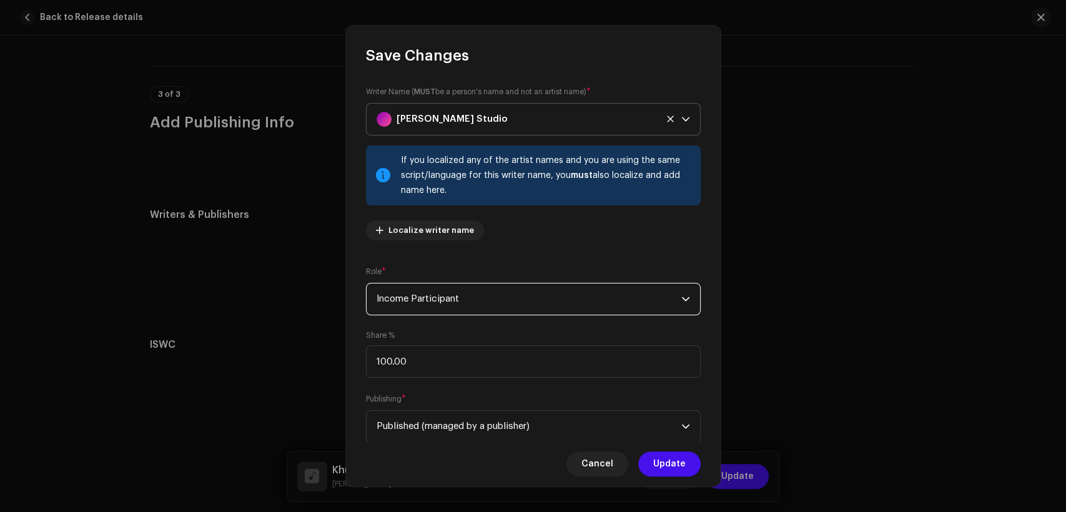
click at [488, 289] on span "Income Participant" at bounding box center [529, 299] width 305 height 31
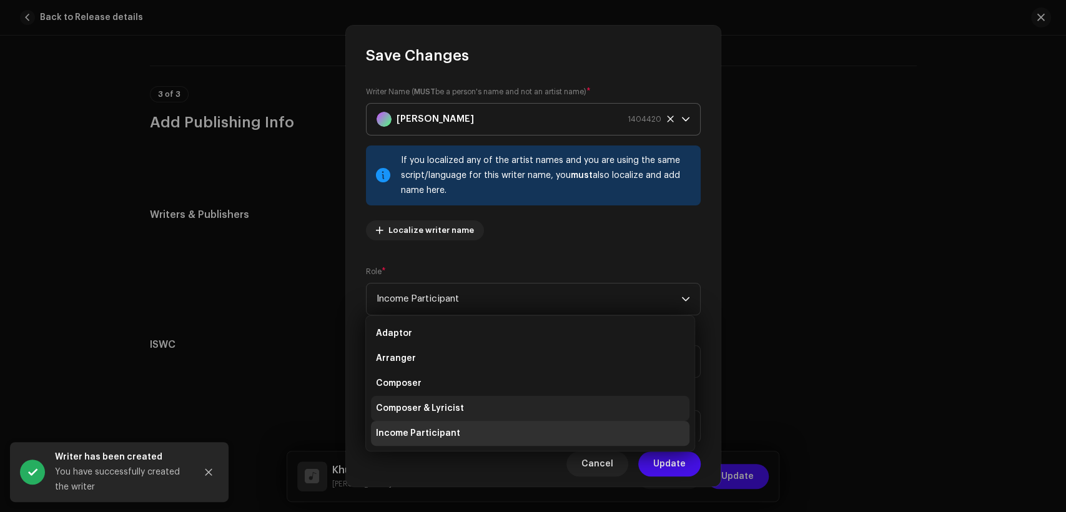
click at [525, 404] on li "Composer & Lyricist" at bounding box center [530, 408] width 319 height 25
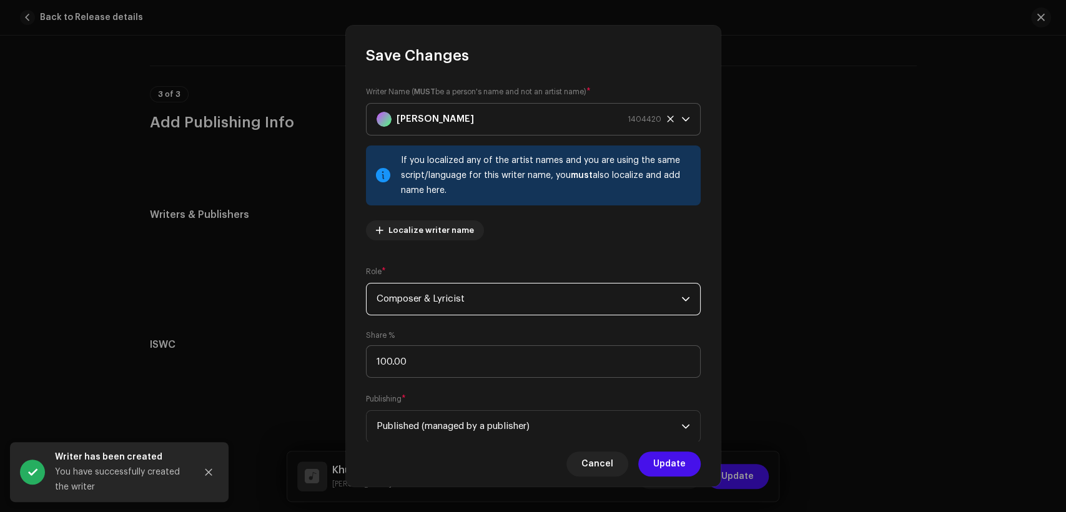
scroll to position [100, 0]
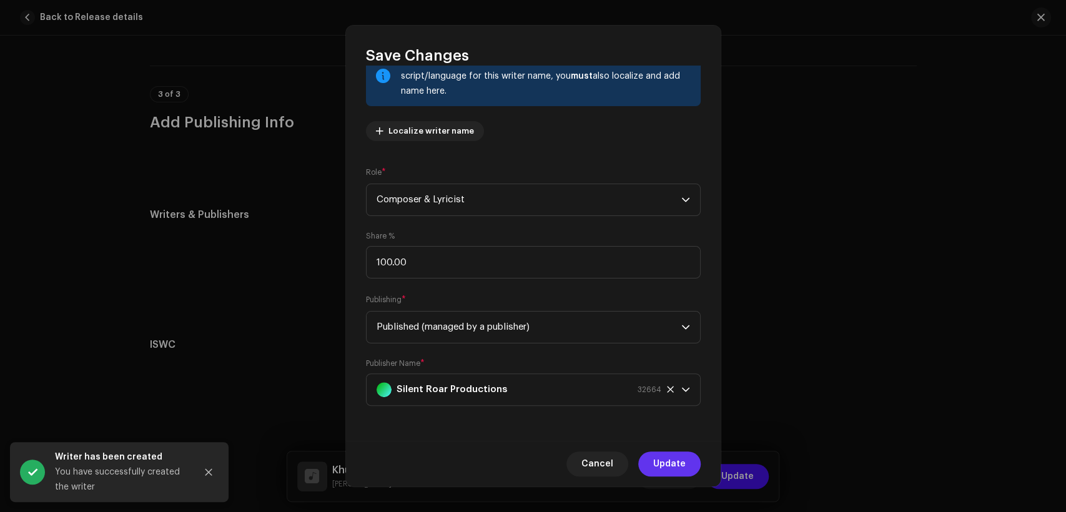
click at [690, 464] on button "Update" at bounding box center [669, 464] width 62 height 25
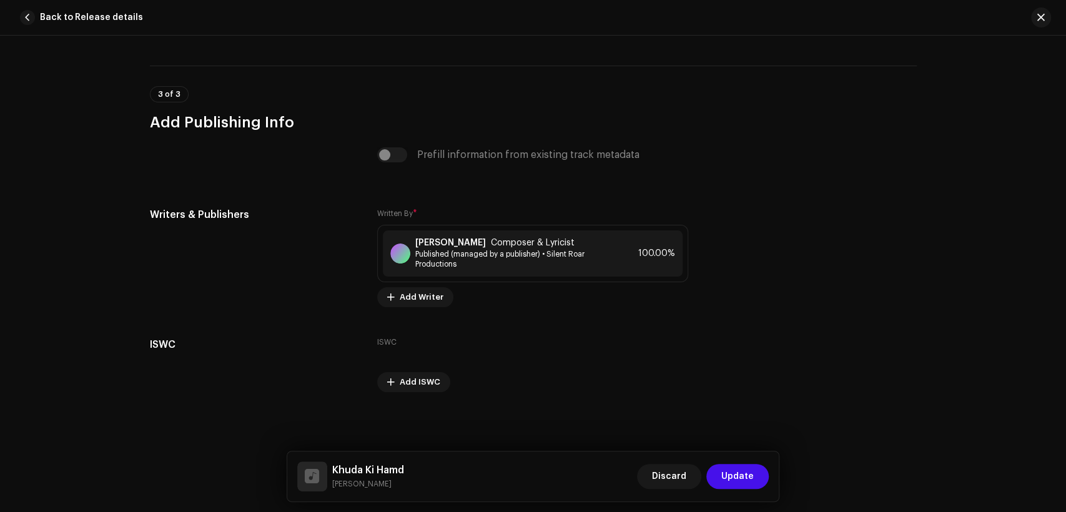
scroll to position [2570, 0]
click at [728, 470] on span "Update" at bounding box center [738, 476] width 32 height 25
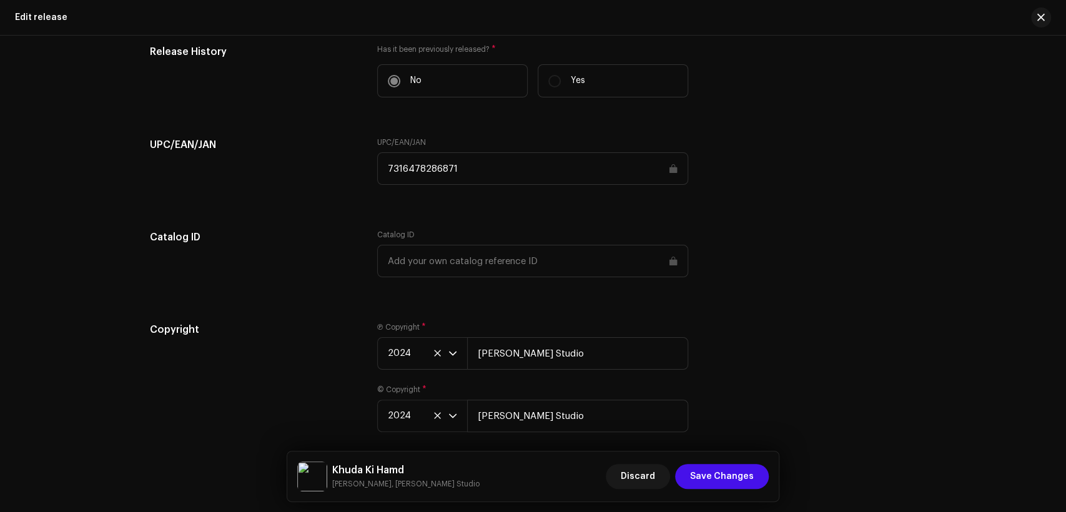
scroll to position [2005, 0]
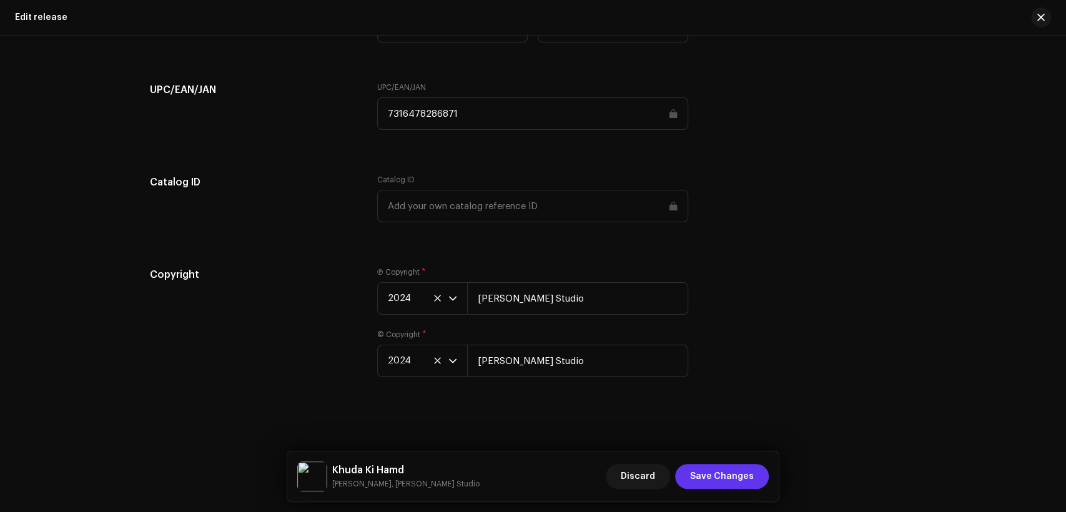
click at [761, 478] on button "Save Changes" at bounding box center [722, 476] width 94 height 25
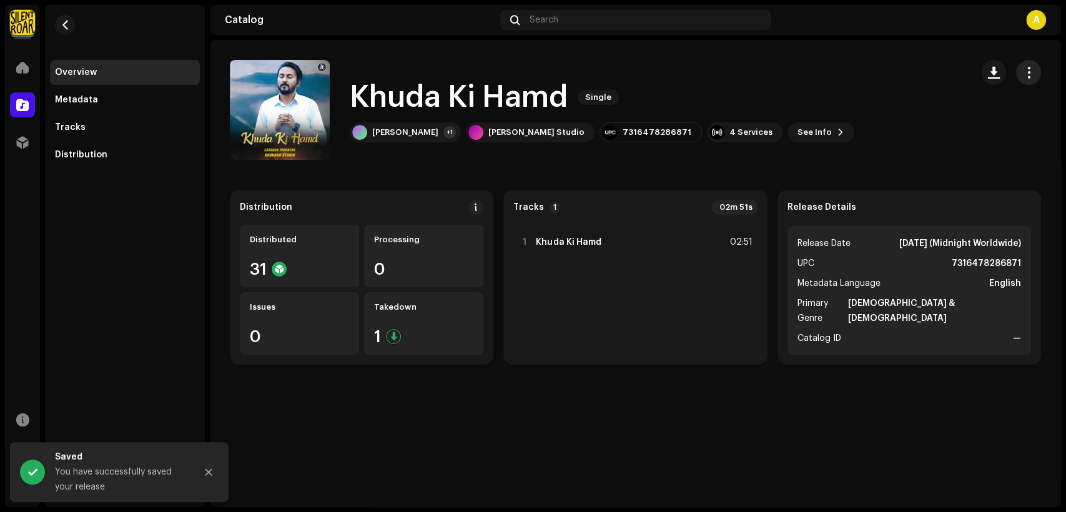
click at [1025, 72] on span "button" at bounding box center [1029, 72] width 12 height 10
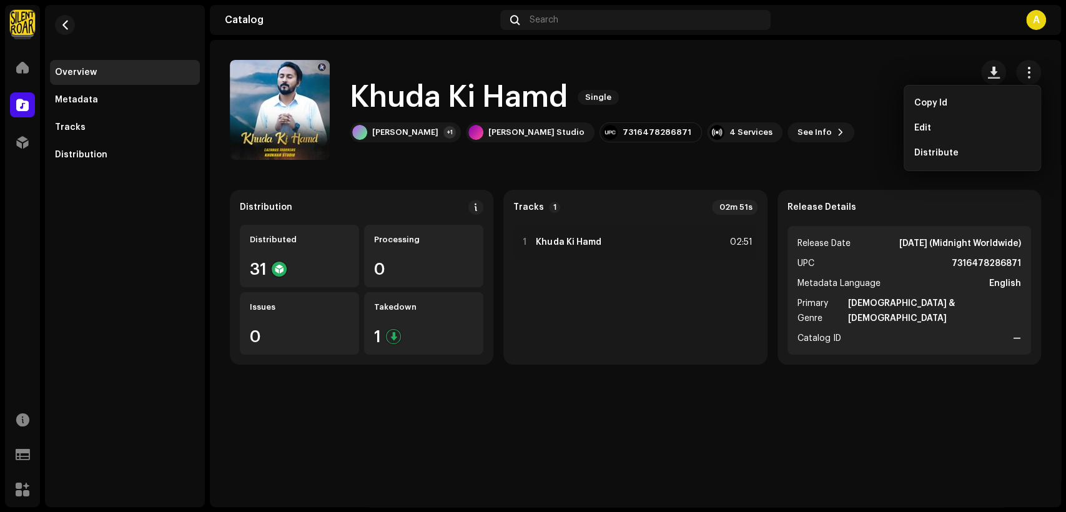
click at [660, 90] on div "Khuda Ki Hamd Single" at bounding box center [602, 97] width 505 height 40
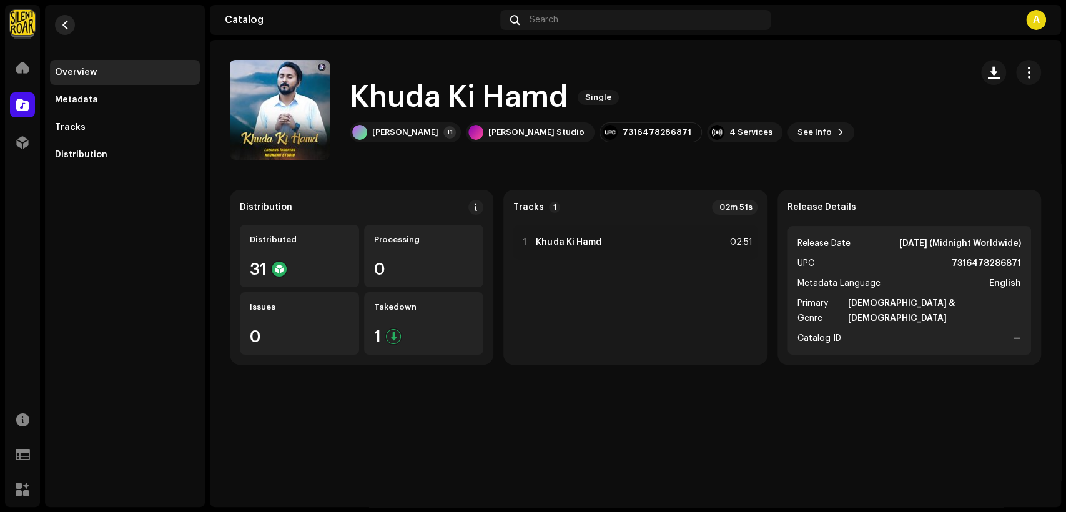
click at [72, 21] on button "button" at bounding box center [65, 25] width 20 height 20
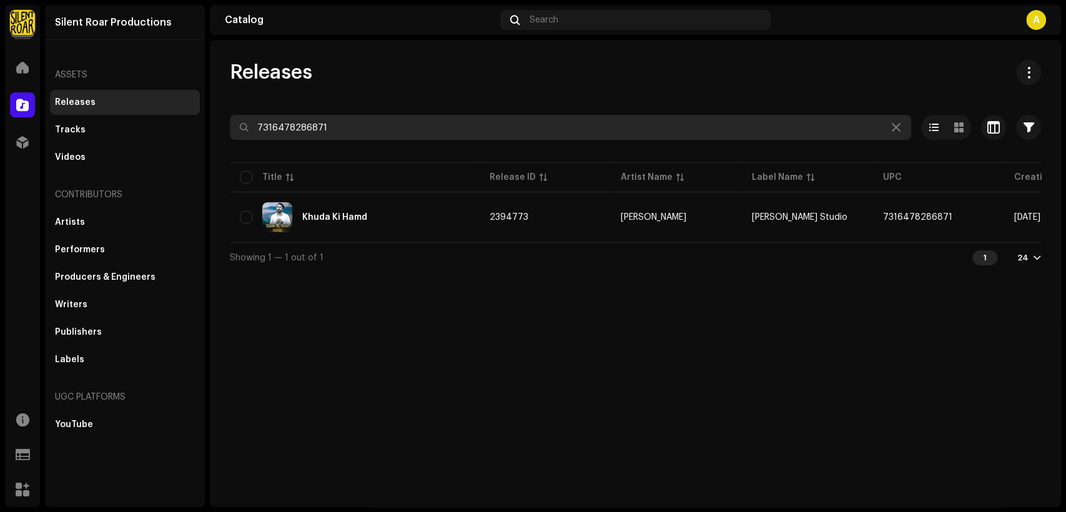
click at [377, 119] on input "7316478286871" at bounding box center [571, 127] width 682 height 25
paste input "342010"
type input "7316478342010"
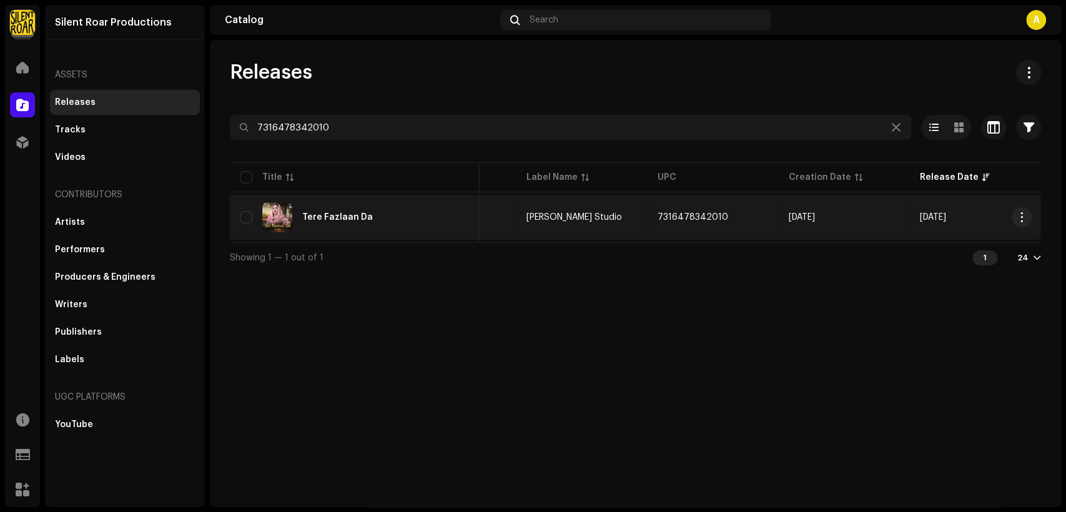
click at [437, 230] on div "Tere Fazlaan Da" at bounding box center [355, 217] width 230 height 30
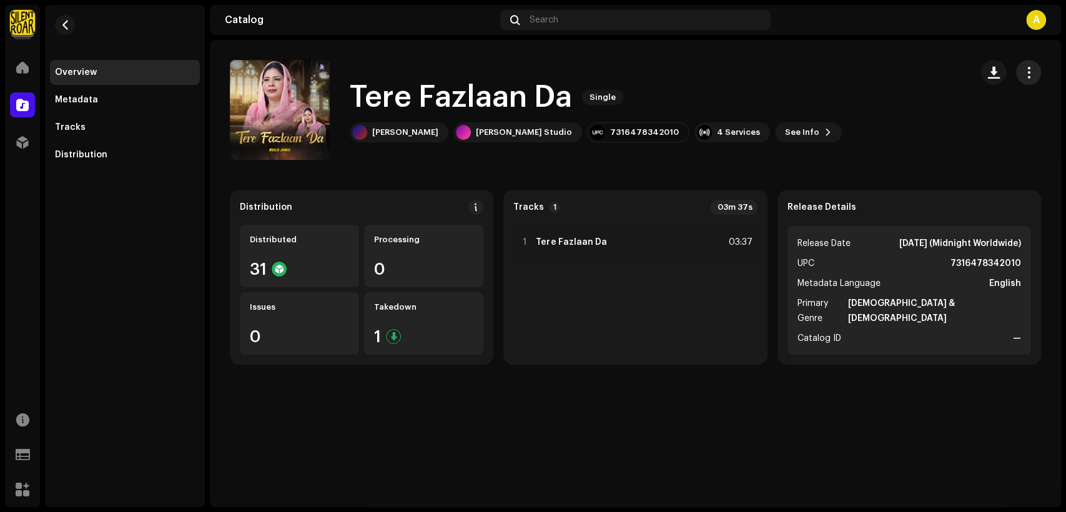
click at [1027, 74] on span "button" at bounding box center [1029, 72] width 12 height 10
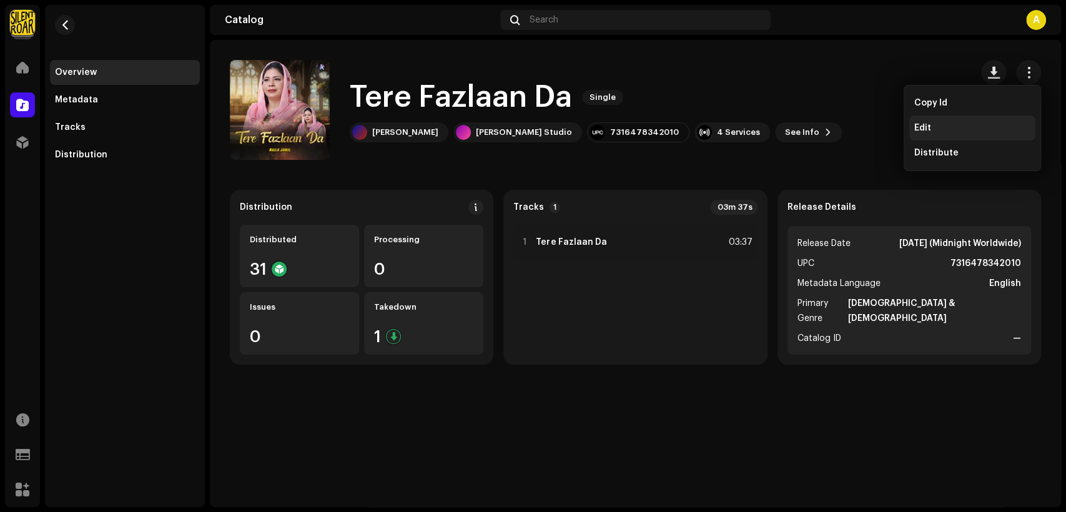
click at [971, 127] on div "Edit" at bounding box center [973, 128] width 116 height 10
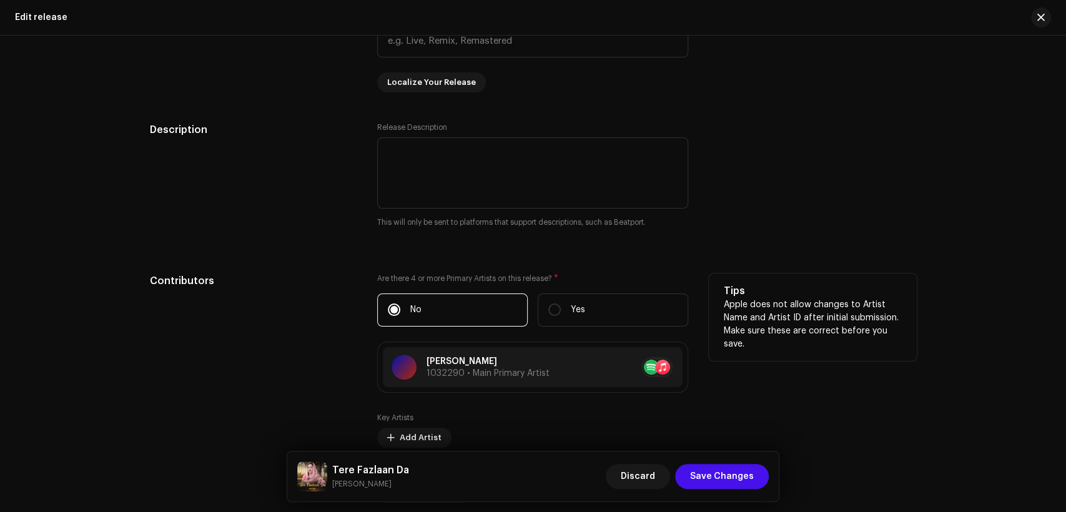
scroll to position [1273, 0]
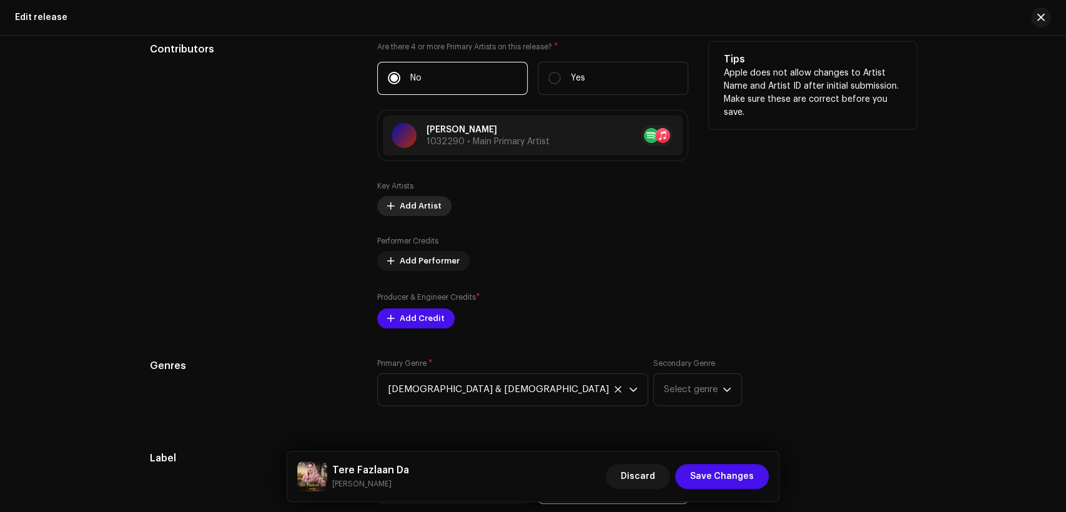
click at [406, 211] on span "Add Artist" at bounding box center [421, 206] width 42 height 25
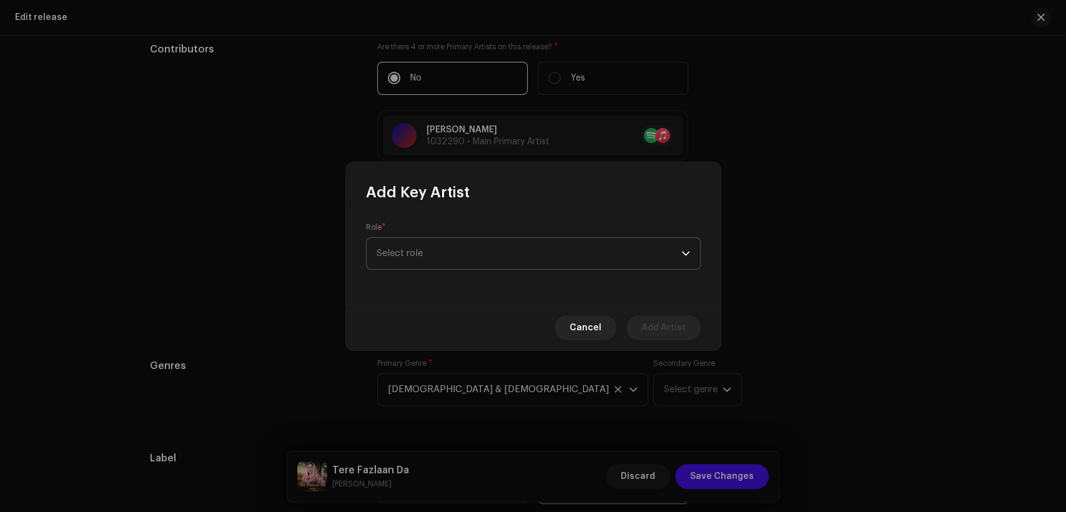
click at [432, 244] on span "Select role" at bounding box center [529, 253] width 305 height 31
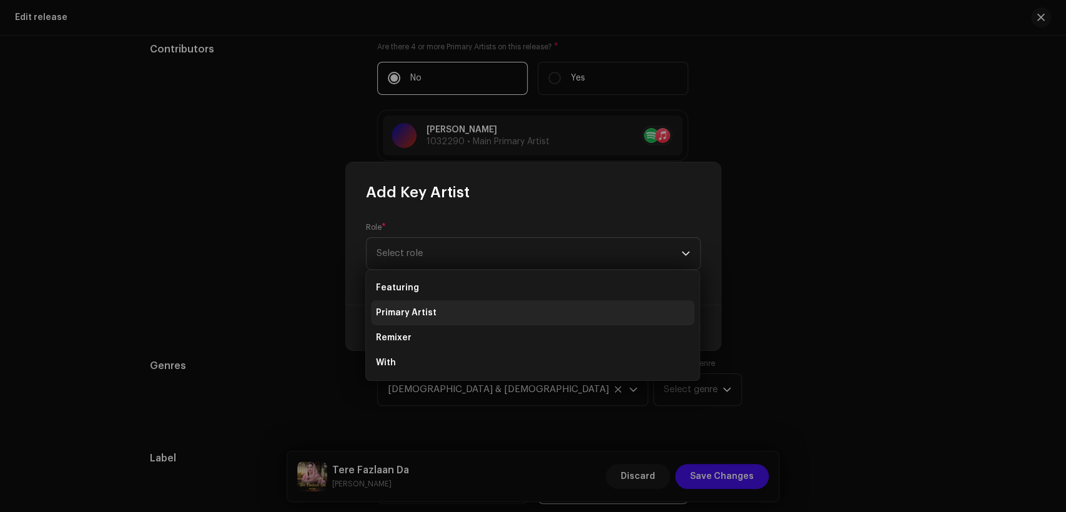
click at [449, 306] on li "Primary Artist" at bounding box center [533, 312] width 324 height 25
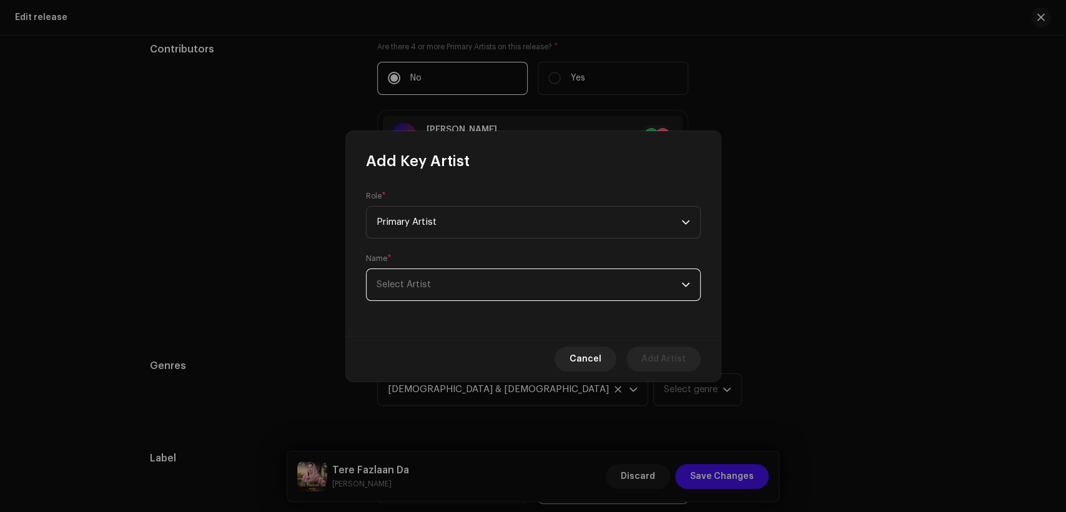
click at [470, 284] on span "Select Artist" at bounding box center [529, 284] width 305 height 31
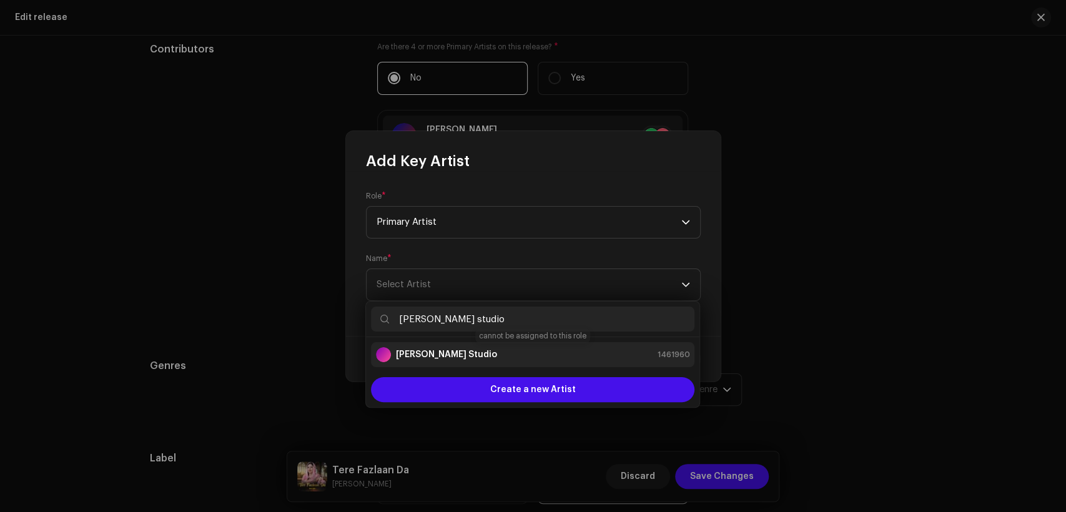
type input "[PERSON_NAME] studio"
click at [489, 347] on div "[PERSON_NAME] Studio 1461960" at bounding box center [533, 354] width 314 height 15
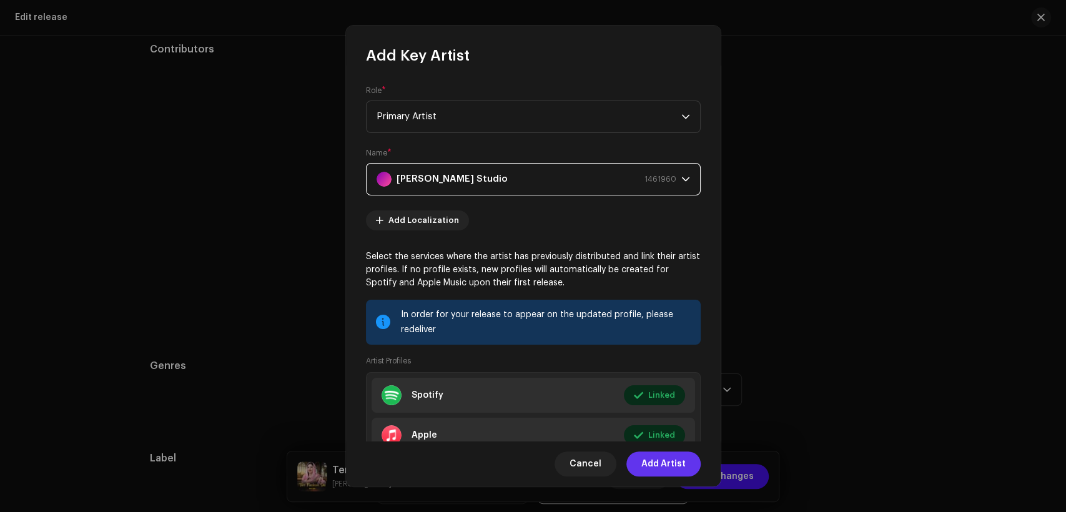
click at [654, 466] on span "Add Artist" at bounding box center [664, 464] width 44 height 25
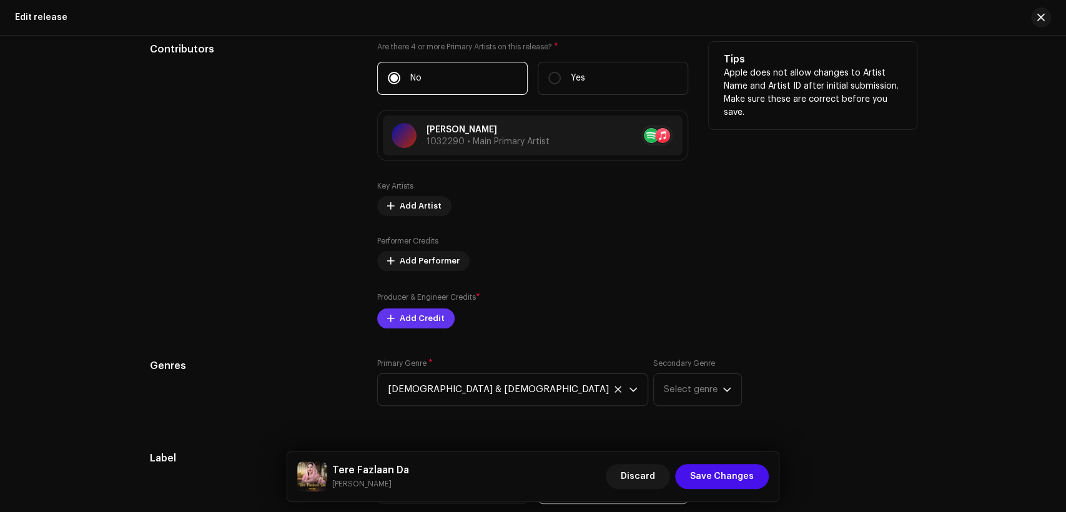
click at [435, 322] on span "Add Credit" at bounding box center [422, 318] width 45 height 25
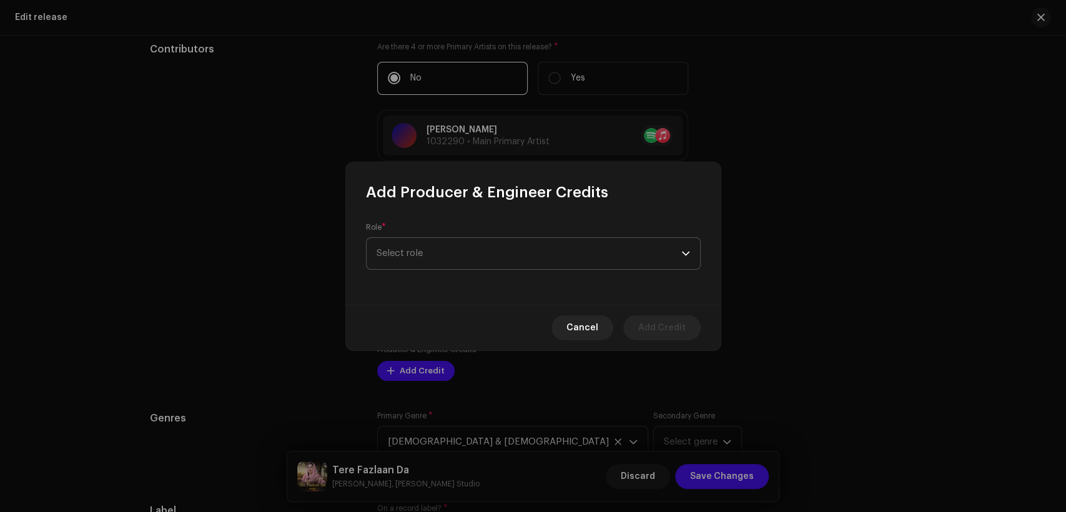
click at [480, 260] on span "Select role" at bounding box center [529, 253] width 305 height 31
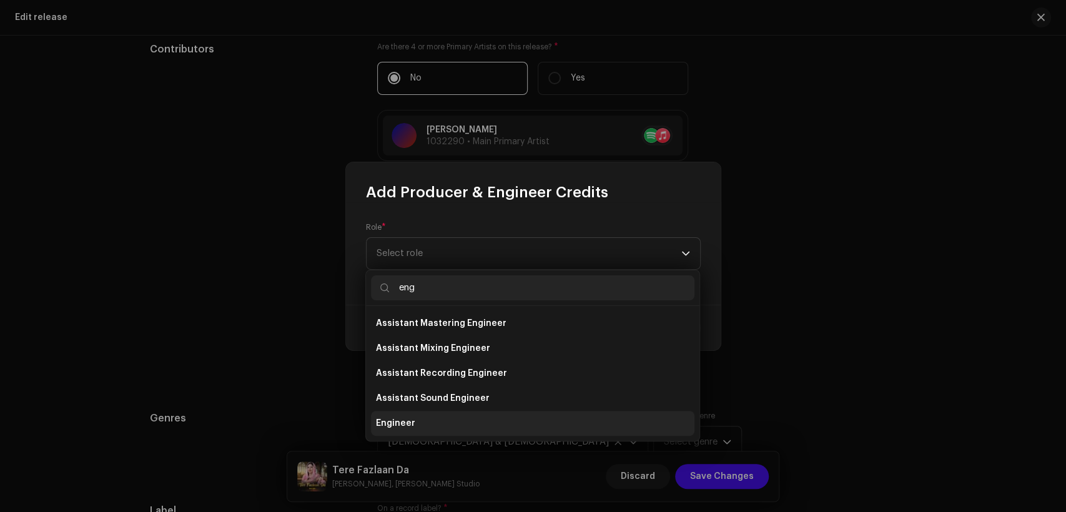
type input "eng"
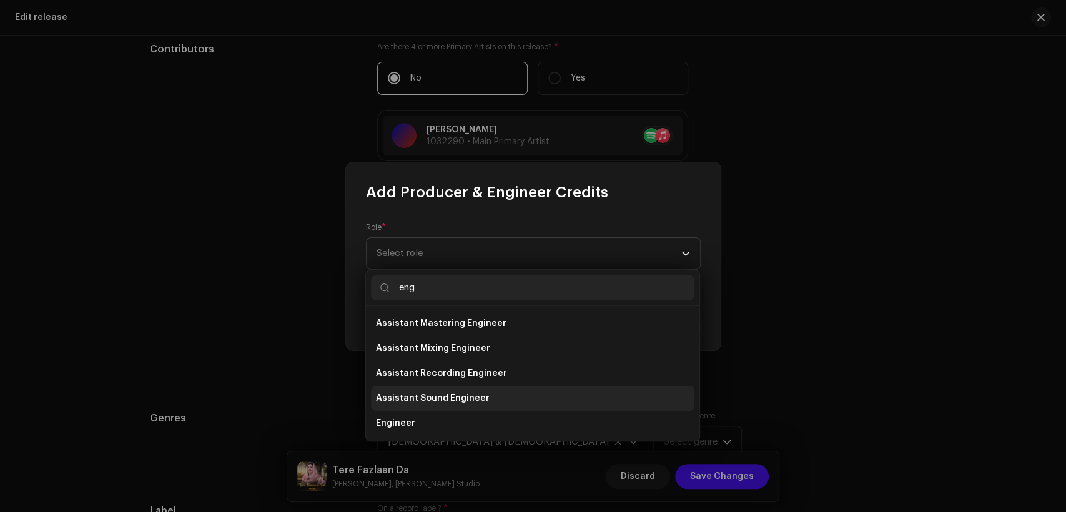
drag, startPoint x: 497, startPoint y: 413, endPoint x: 497, endPoint y: 388, distance: 25.0
click at [497, 413] on li "Engineer" at bounding box center [533, 423] width 324 height 25
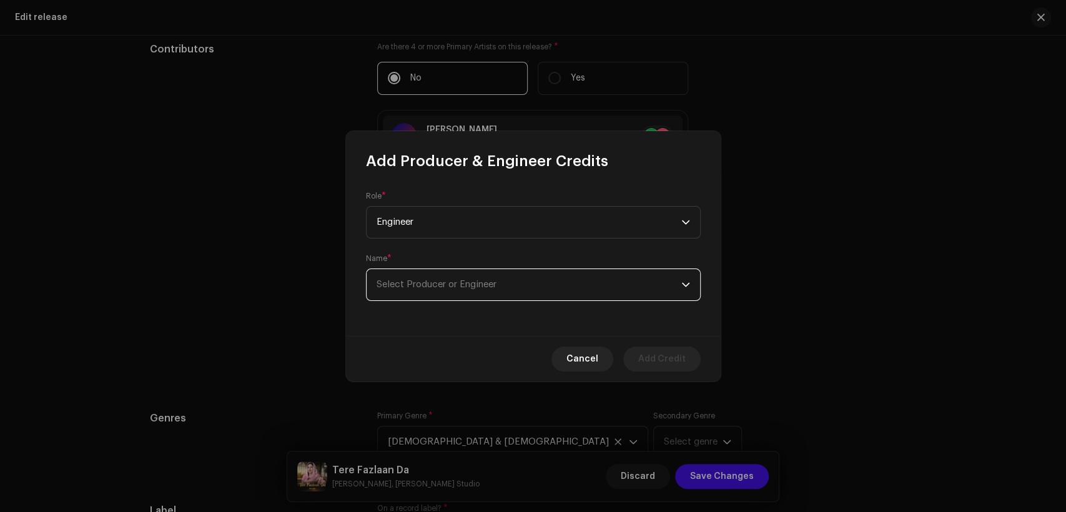
click at [504, 288] on span "Select Producer or Engineer" at bounding box center [529, 284] width 305 height 31
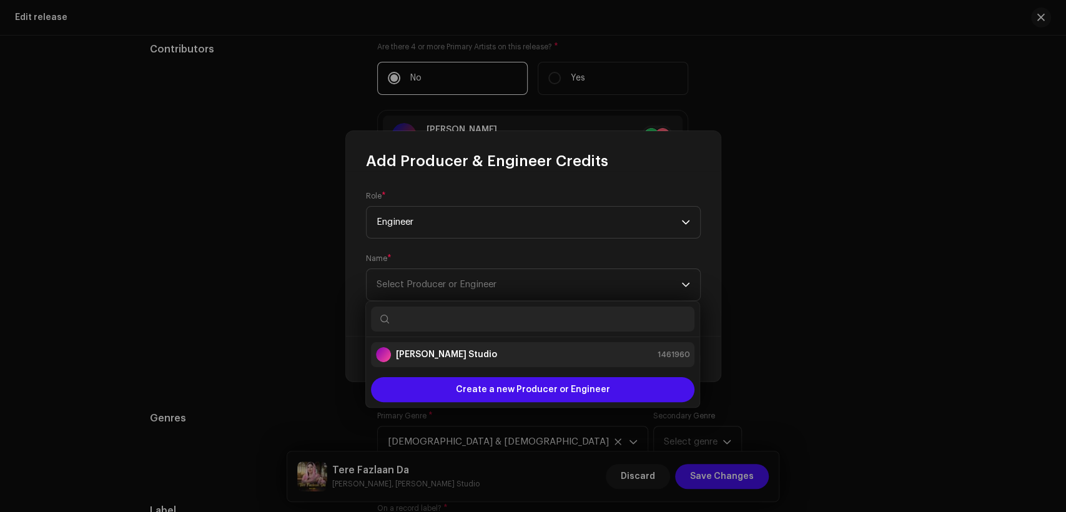
click at [521, 355] on div "[PERSON_NAME] Studio 1461960" at bounding box center [533, 354] width 314 height 15
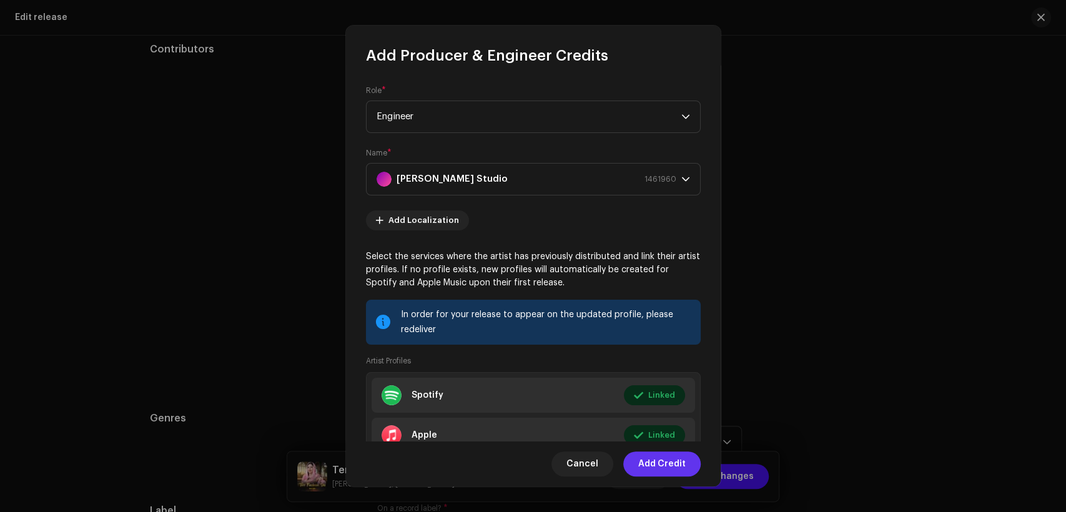
click at [685, 464] on button "Add Credit" at bounding box center [661, 464] width 77 height 25
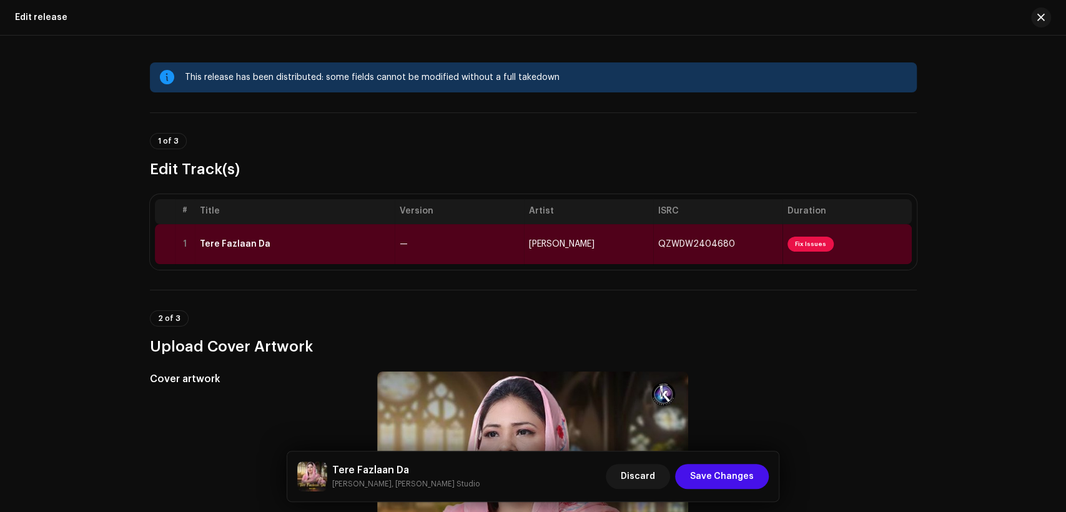
scroll to position [0, 0]
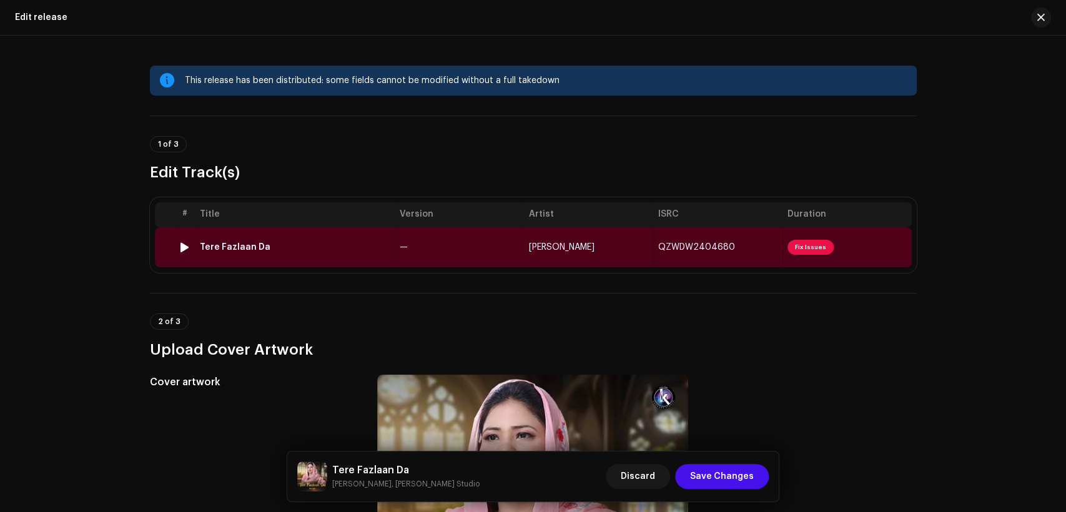
click at [474, 257] on td "—" at bounding box center [459, 247] width 129 height 40
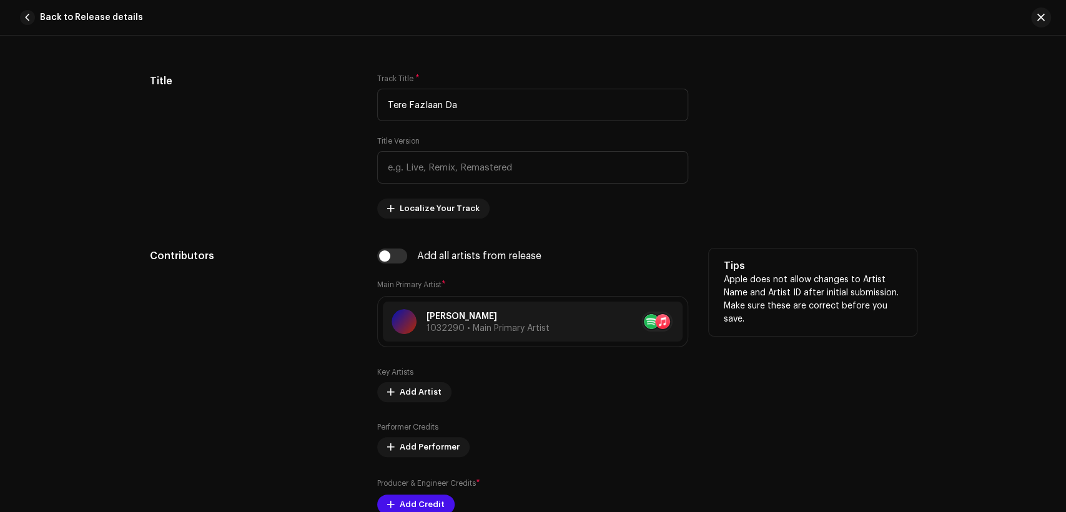
scroll to position [694, 0]
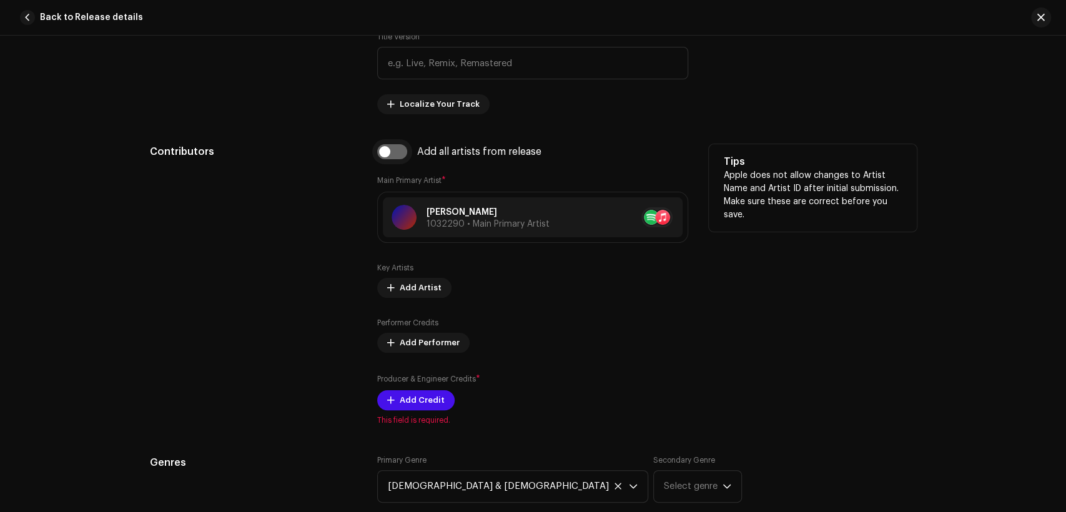
click at [400, 156] on input "checkbox" at bounding box center [392, 151] width 30 height 15
checkbox input "true"
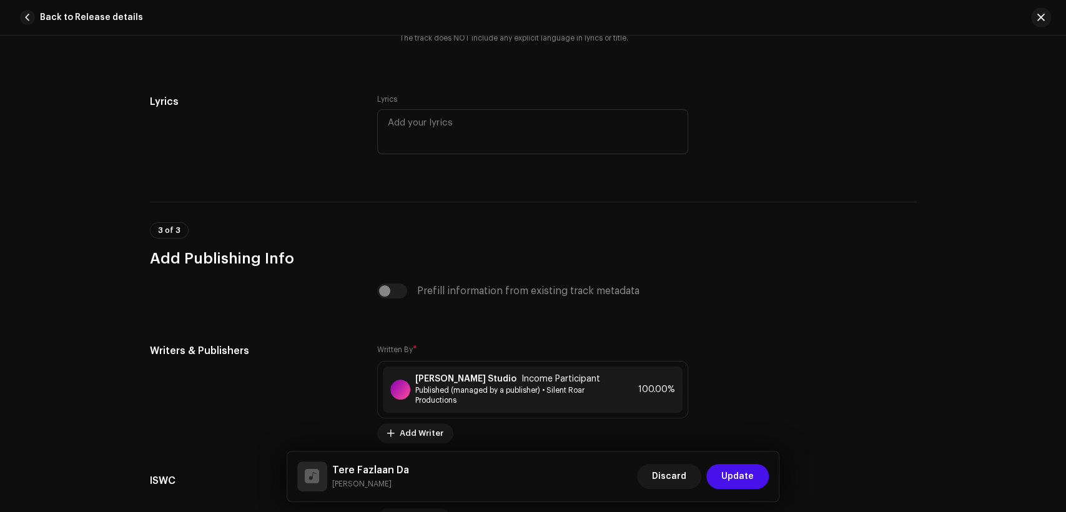
scroll to position [2570, 0]
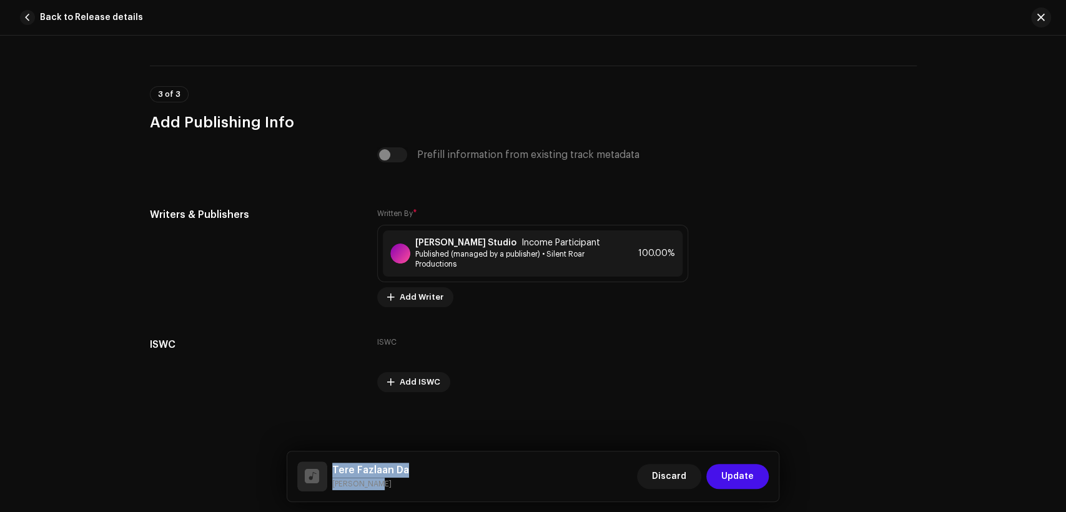
drag, startPoint x: 379, startPoint y: 481, endPoint x: 330, endPoint y: 465, distance: 51.4
click at [330, 465] on div "[PERSON_NAME] Da [PERSON_NAME]" at bounding box center [353, 477] width 112 height 30
click at [490, 265] on span "Published (managed by a publisher) • Silent Roar Productions" at bounding box center [513, 259] width 196 height 20
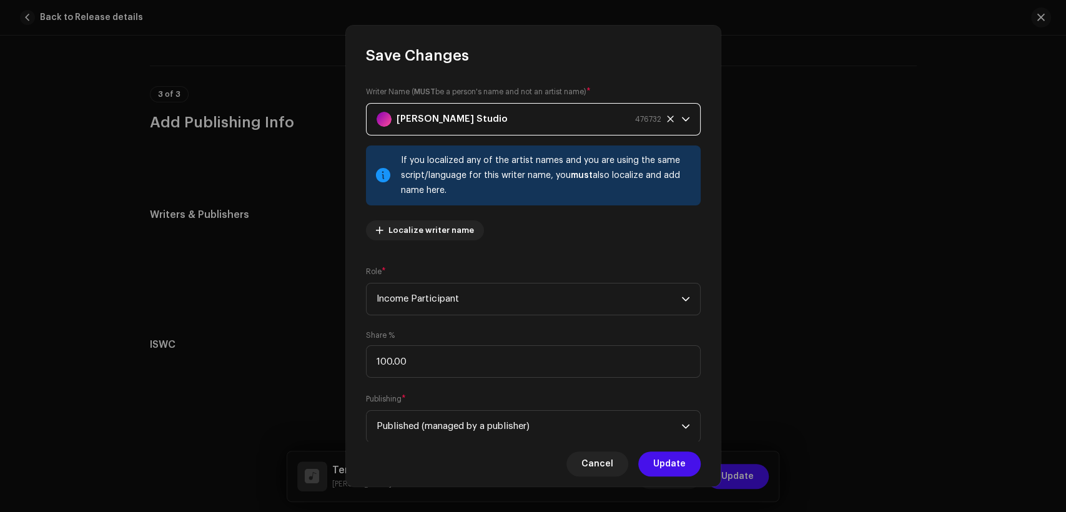
click at [455, 128] on strong "[PERSON_NAME] Studio" at bounding box center [452, 119] width 111 height 31
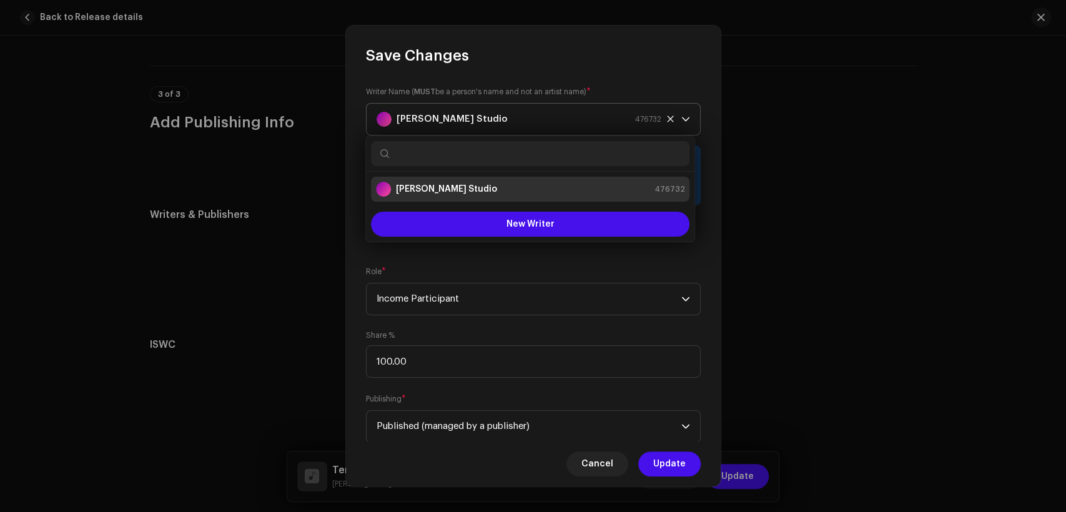
type input "[PERSON_NAME] Da [PERSON_NAME]"
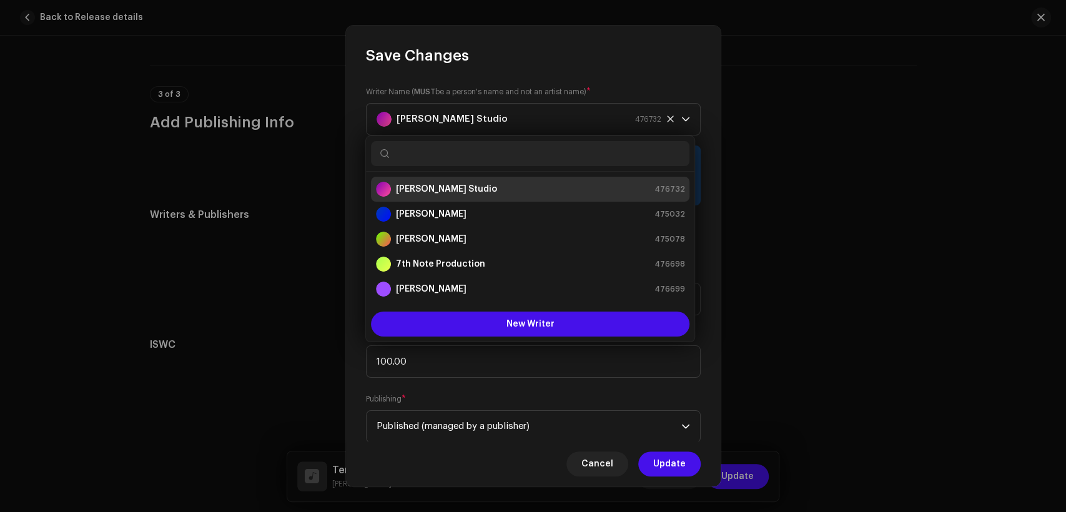
paste input "[PERSON_NAME] Da [PERSON_NAME]"
type input "[PERSON_NAME] Da [PERSON_NAME]"
paste input "[PERSON_NAME] [PERSON_NAME]"
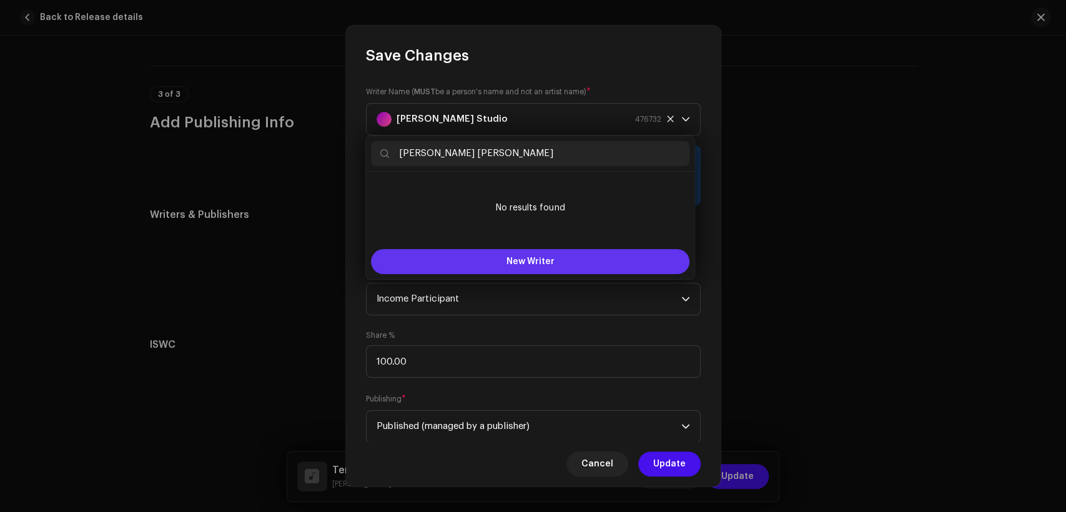
type input "[PERSON_NAME] [PERSON_NAME]"
click at [527, 255] on button "New Writer" at bounding box center [530, 261] width 319 height 25
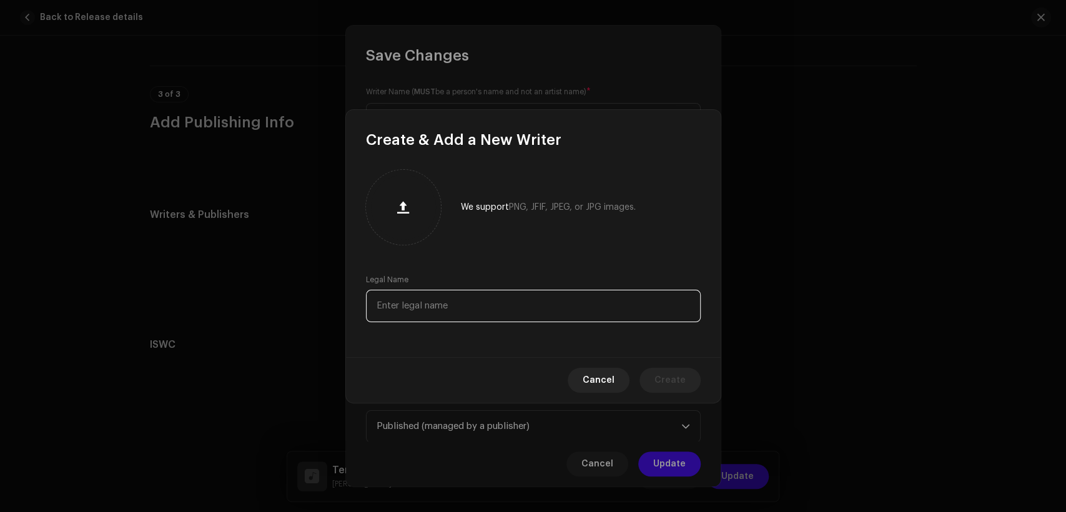
click at [527, 294] on input "text" at bounding box center [533, 306] width 335 height 32
paste input "[PERSON_NAME] [PERSON_NAME]"
type input "[PERSON_NAME] [PERSON_NAME]"
click at [668, 380] on span "Create" at bounding box center [670, 380] width 31 height 25
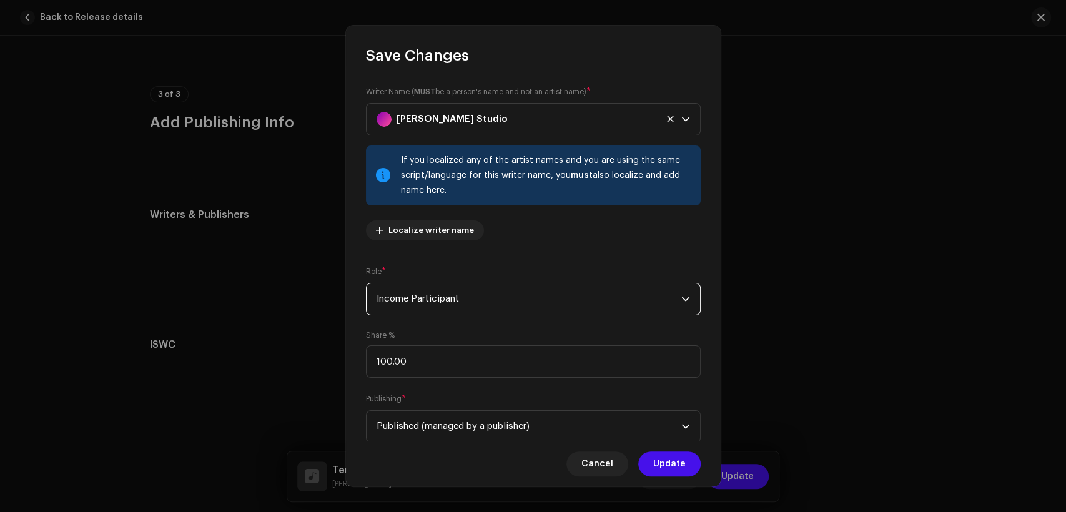
click at [503, 297] on span "Income Participant" at bounding box center [529, 299] width 305 height 31
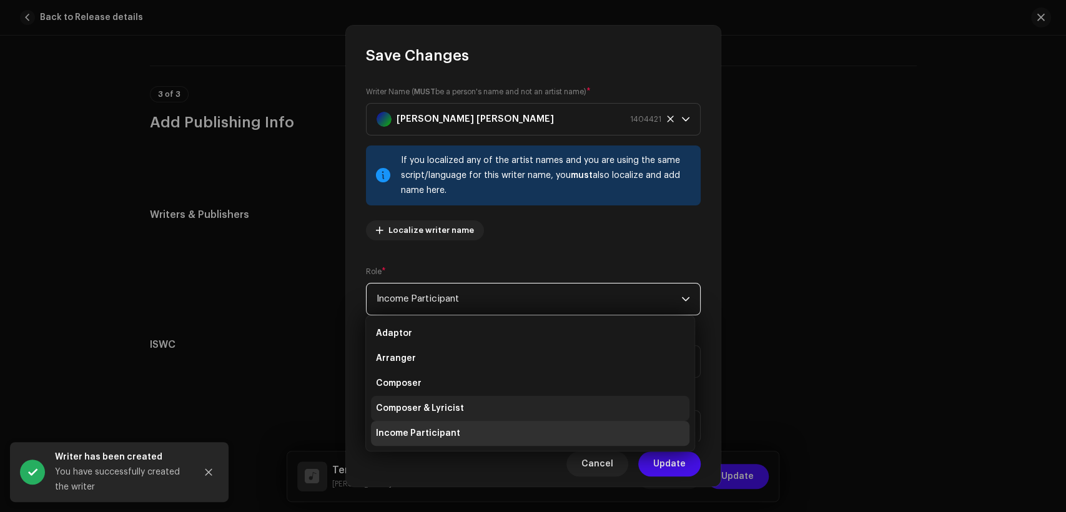
click at [515, 410] on li "Composer & Lyricist" at bounding box center [530, 408] width 319 height 25
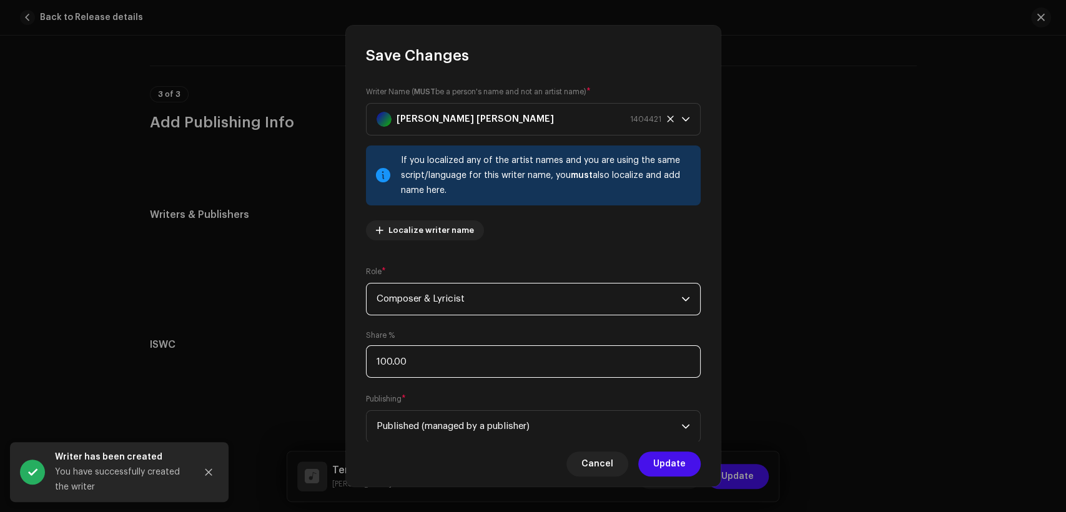
click at [545, 374] on input "100.00" at bounding box center [533, 361] width 335 height 32
type input "1.00"
type input "50.00"
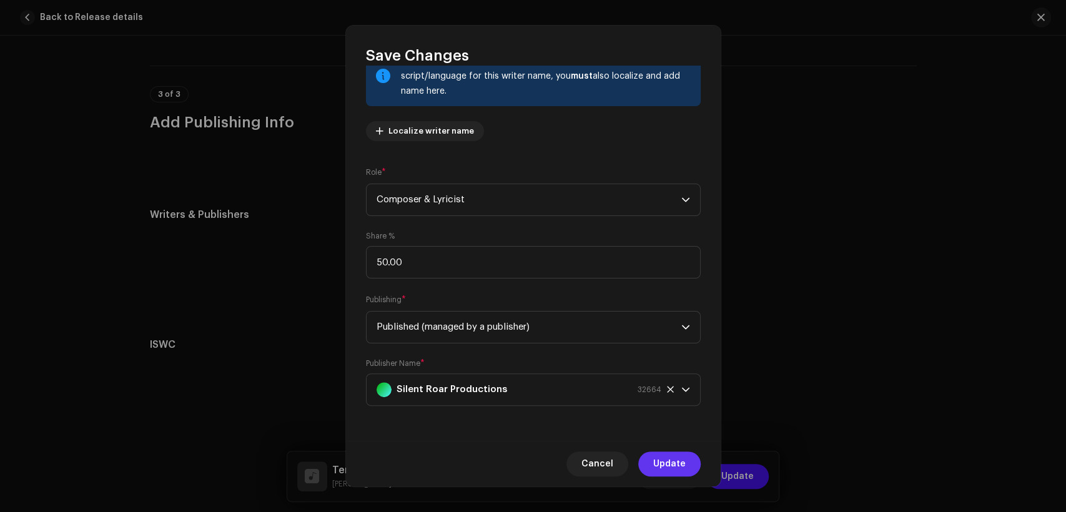
click at [676, 464] on span "Update" at bounding box center [669, 464] width 32 height 25
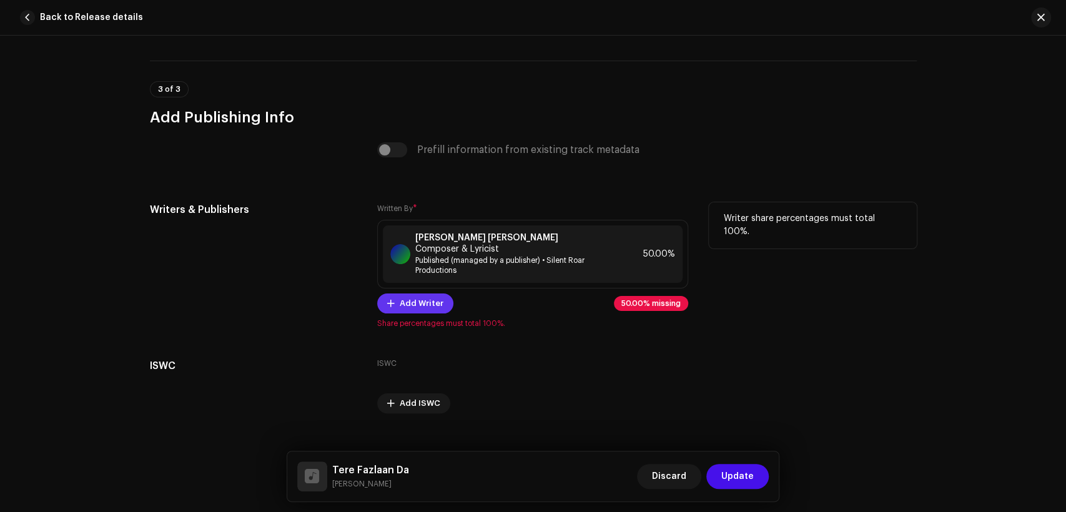
click at [419, 292] on span "Add Writer" at bounding box center [422, 303] width 44 height 25
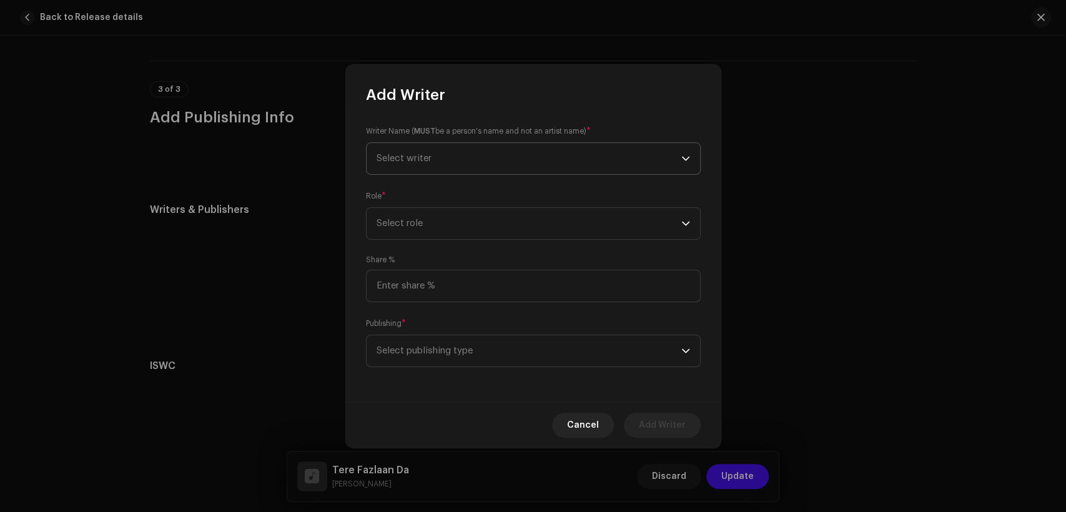
click at [438, 164] on span "Select writer" at bounding box center [529, 158] width 305 height 31
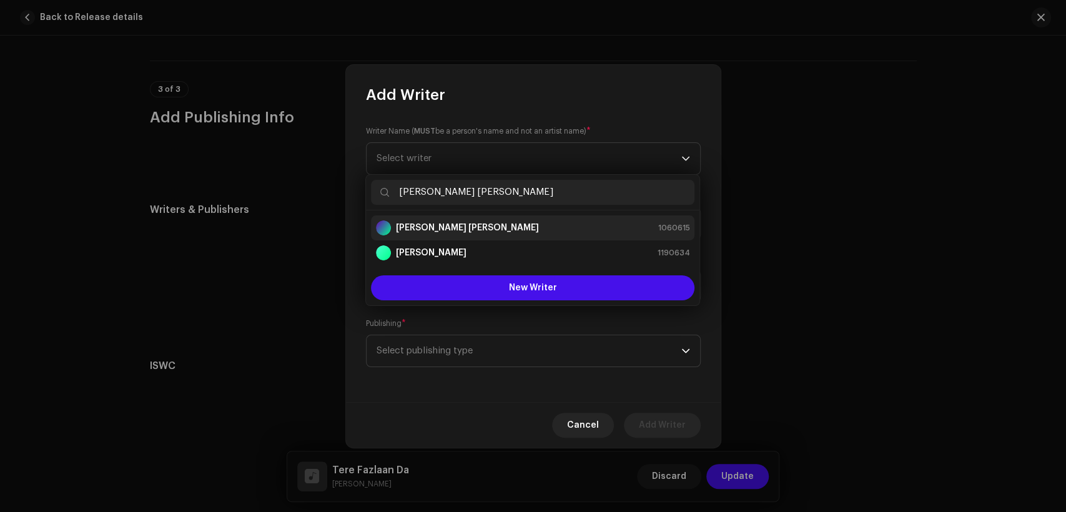
type input "[PERSON_NAME] [PERSON_NAME]"
click at [490, 229] on div "[PERSON_NAME] [PERSON_NAME] 1060615" at bounding box center [533, 228] width 314 height 15
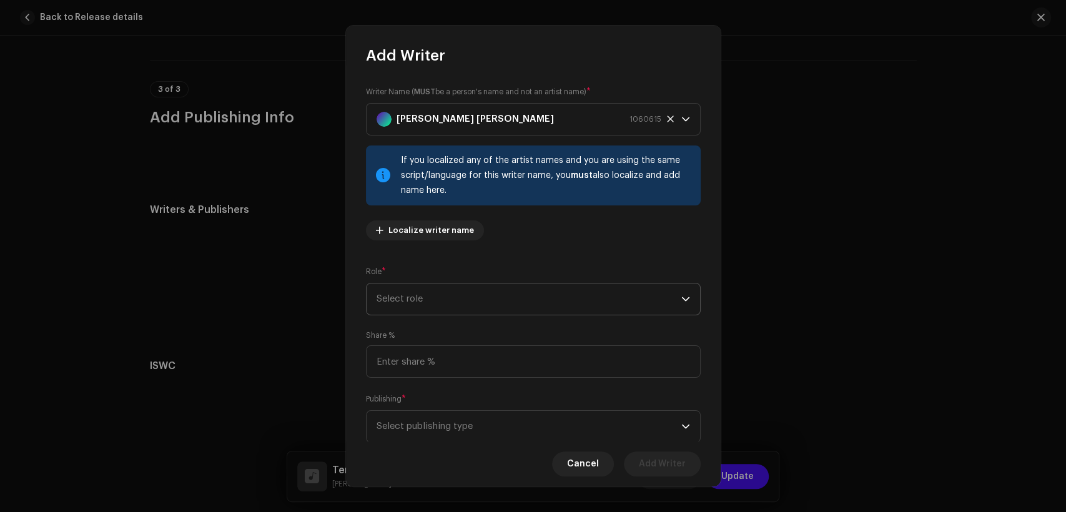
drag, startPoint x: 499, startPoint y: 289, endPoint x: 504, endPoint y: 297, distance: 9.9
click at [499, 289] on span "Select role" at bounding box center [529, 299] width 305 height 31
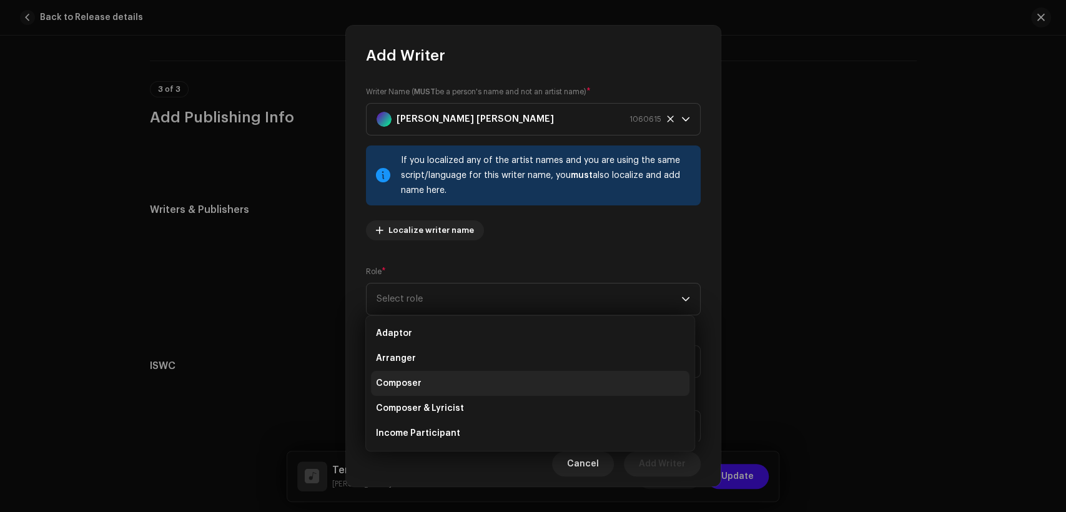
click at [520, 386] on li "Composer" at bounding box center [530, 383] width 319 height 25
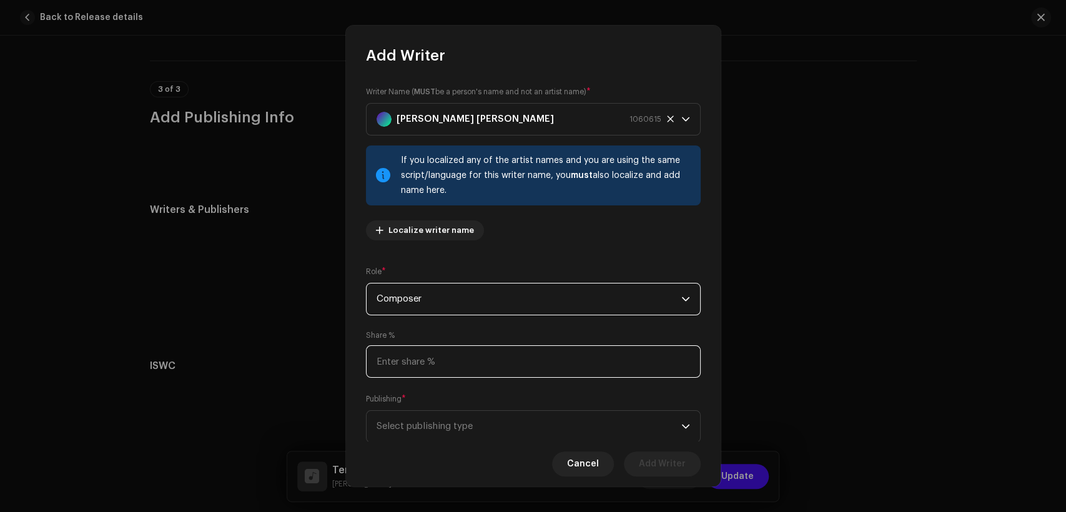
click at [515, 363] on input at bounding box center [533, 361] width 335 height 32
type input "50.00"
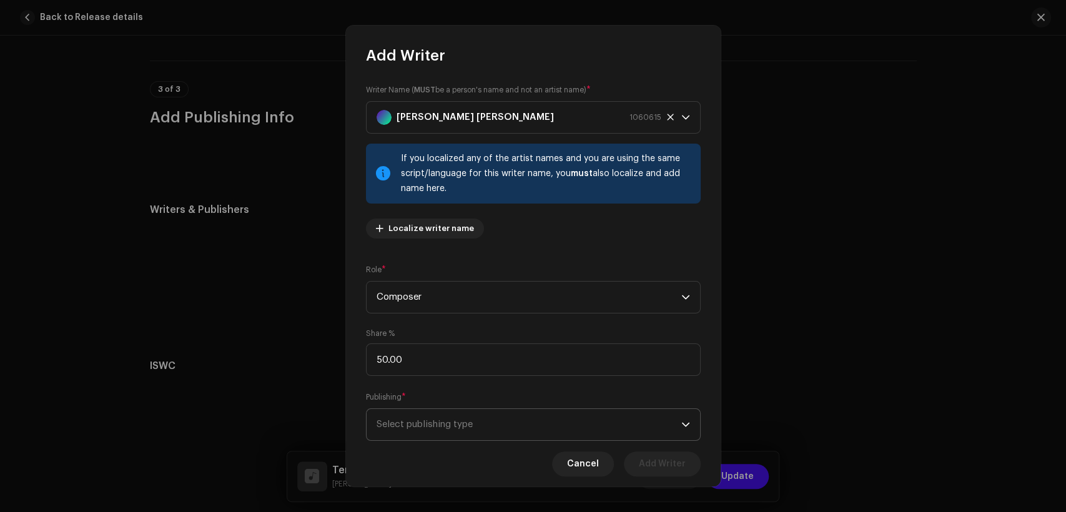
click at [545, 414] on span "Select publishing type" at bounding box center [529, 424] width 305 height 31
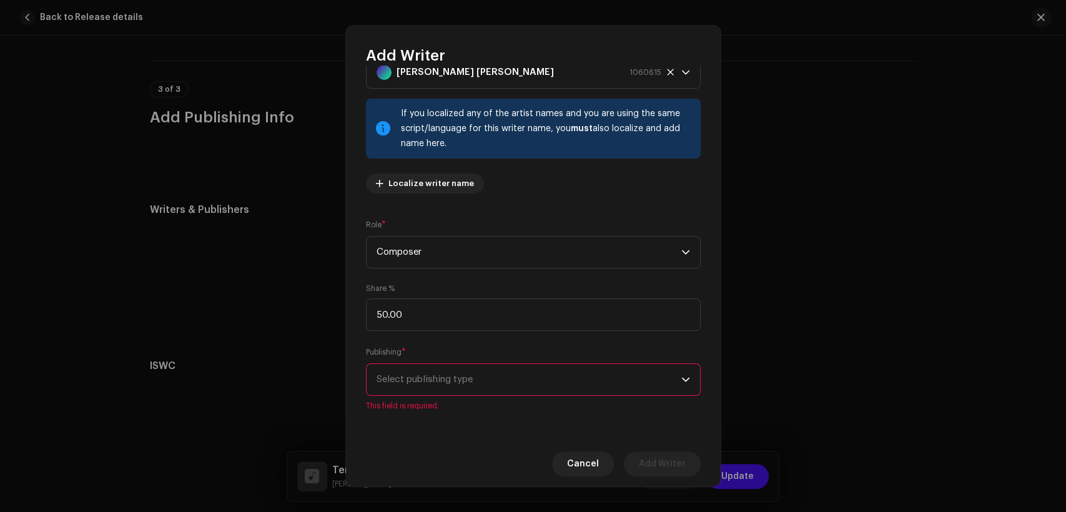
scroll to position [52, 0]
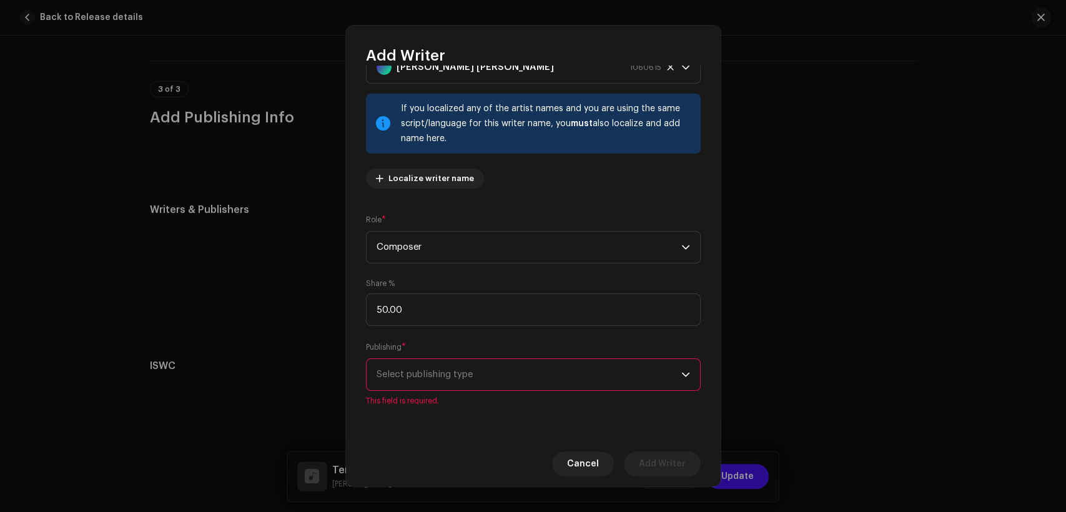
click at [549, 366] on span "Select publishing type" at bounding box center [529, 374] width 305 height 31
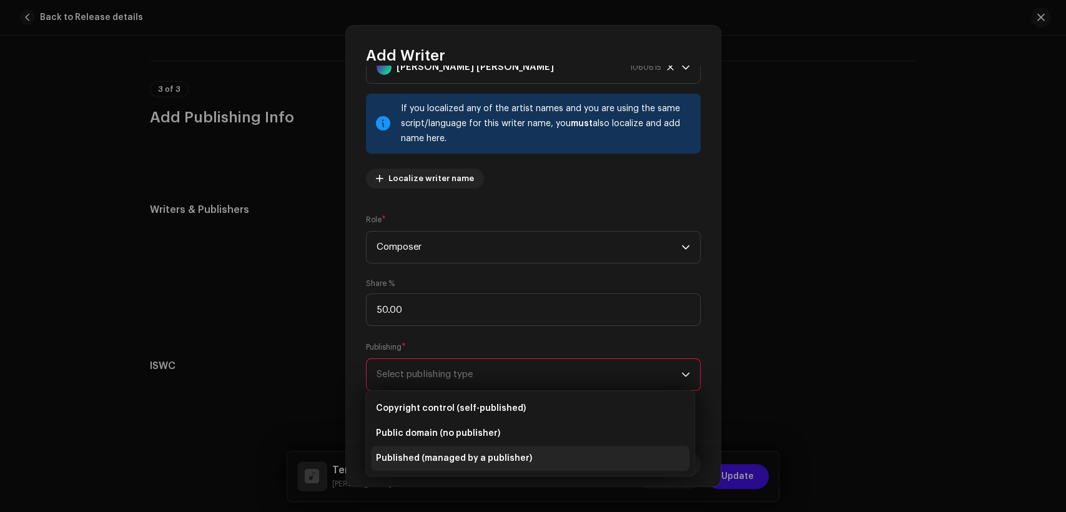
click at [576, 451] on li "Published (managed by a publisher)" at bounding box center [530, 458] width 319 height 25
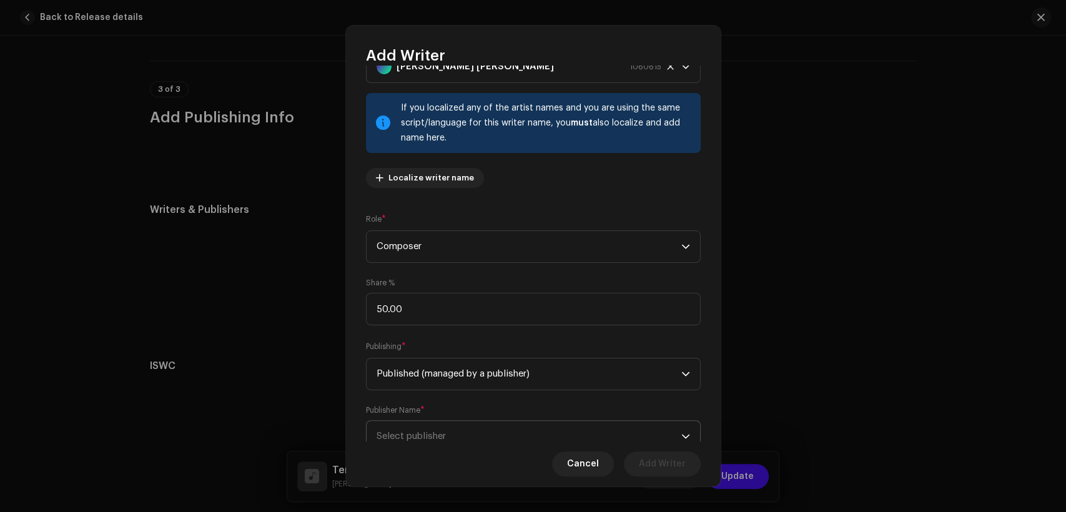
click at [584, 428] on span "Select publisher" at bounding box center [529, 436] width 305 height 31
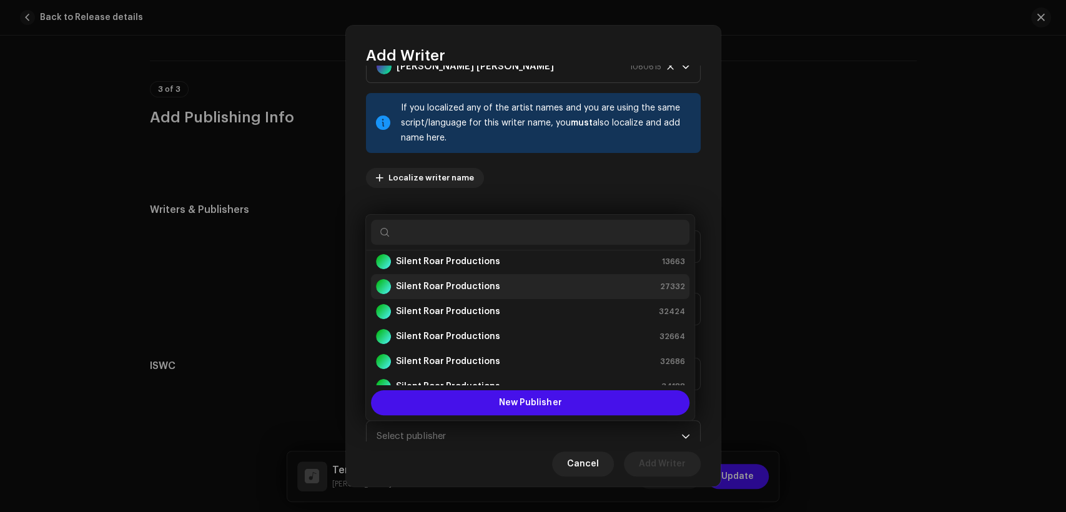
scroll to position [0, 0]
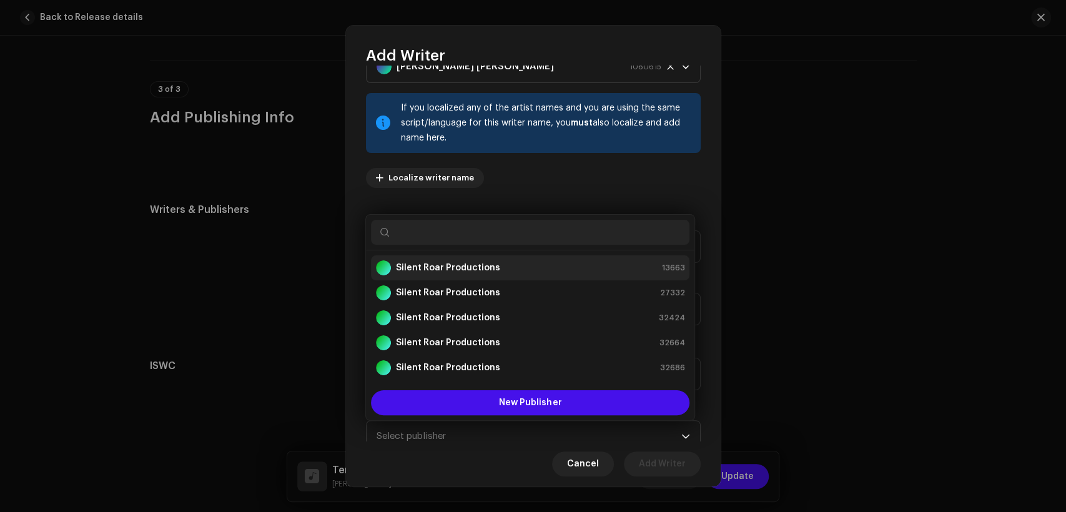
click at [581, 264] on div "Silent Roar Productions 13663" at bounding box center [530, 268] width 309 height 15
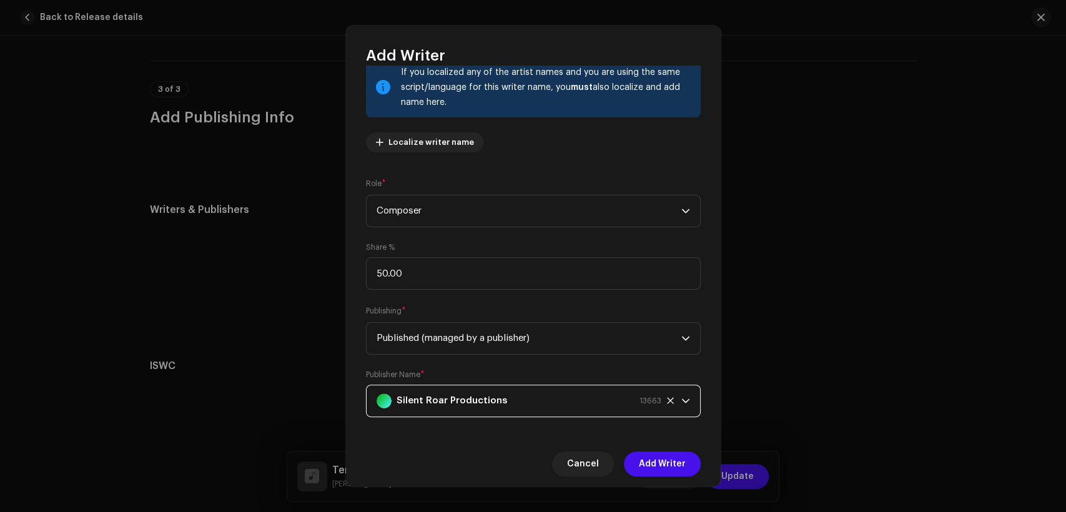
scroll to position [100, 0]
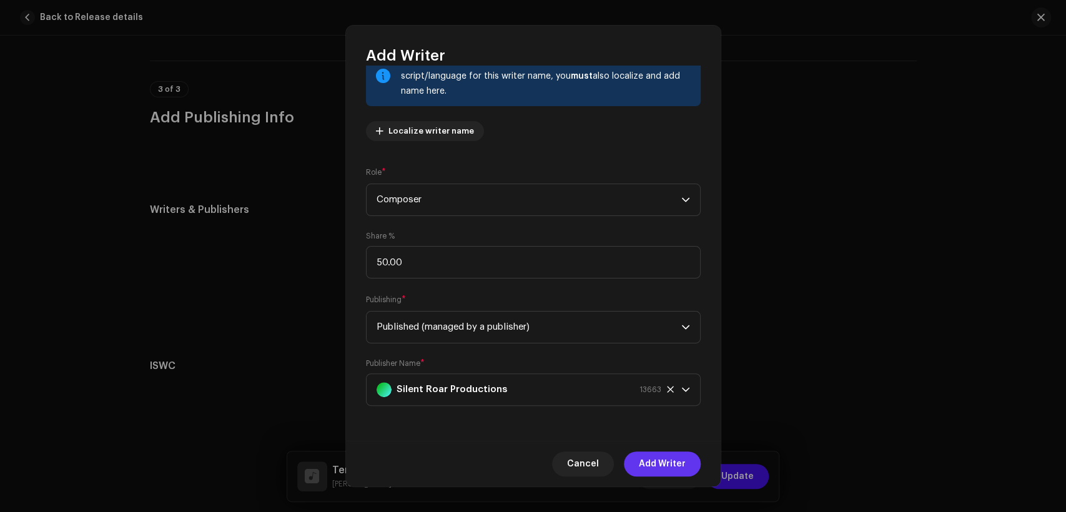
click at [653, 471] on span "Add Writer" at bounding box center [662, 464] width 47 height 25
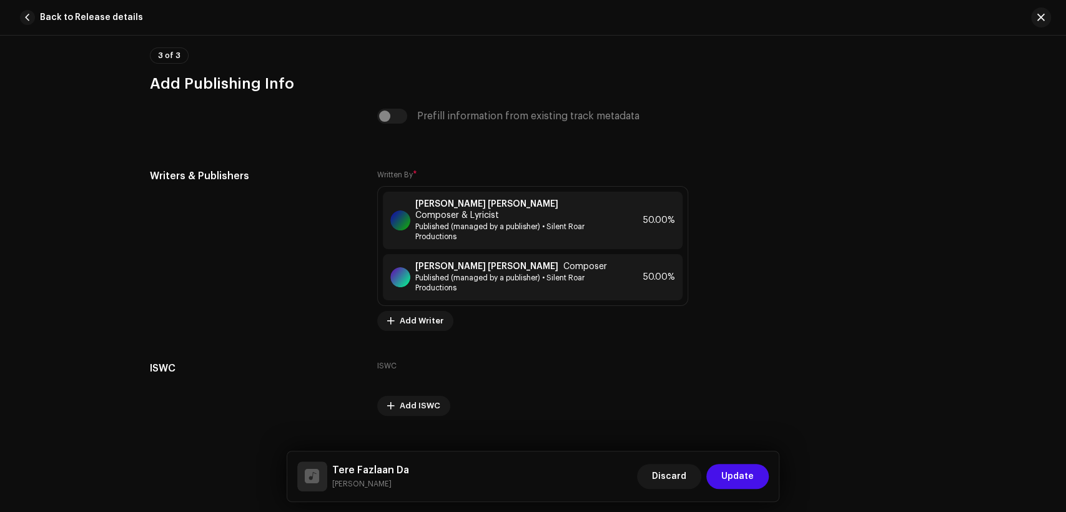
scroll to position [2621, 0]
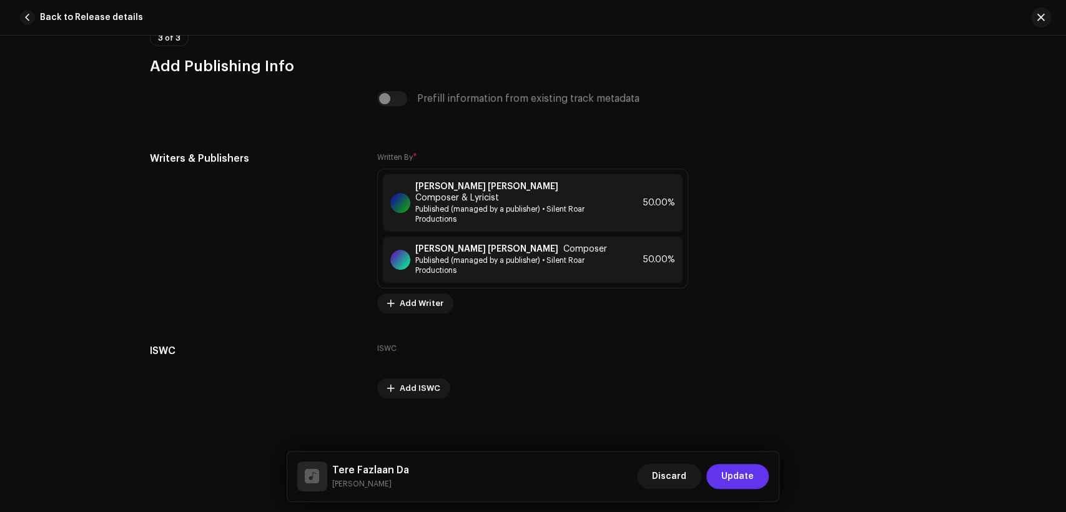
click at [720, 478] on button "Update" at bounding box center [738, 476] width 62 height 25
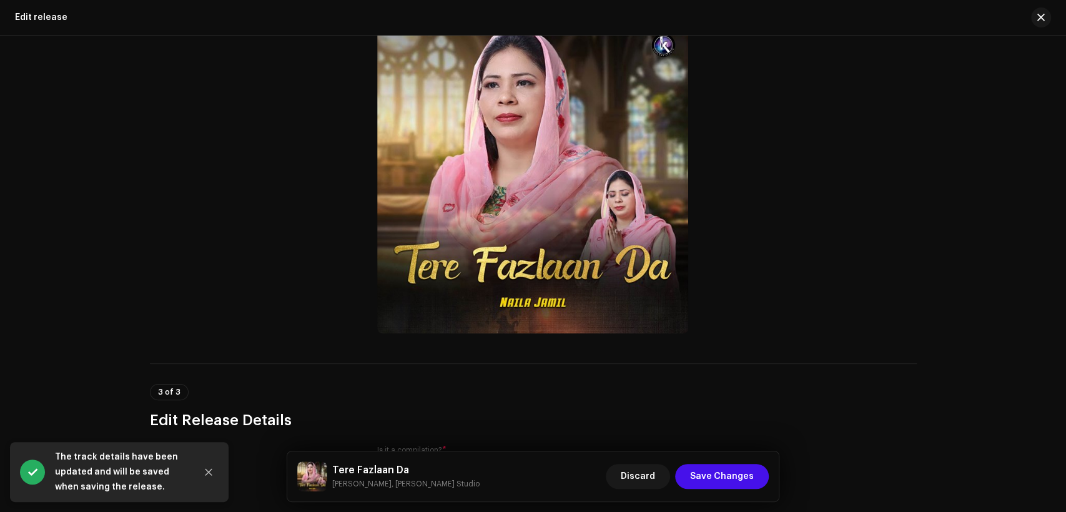
scroll to position [462, 0]
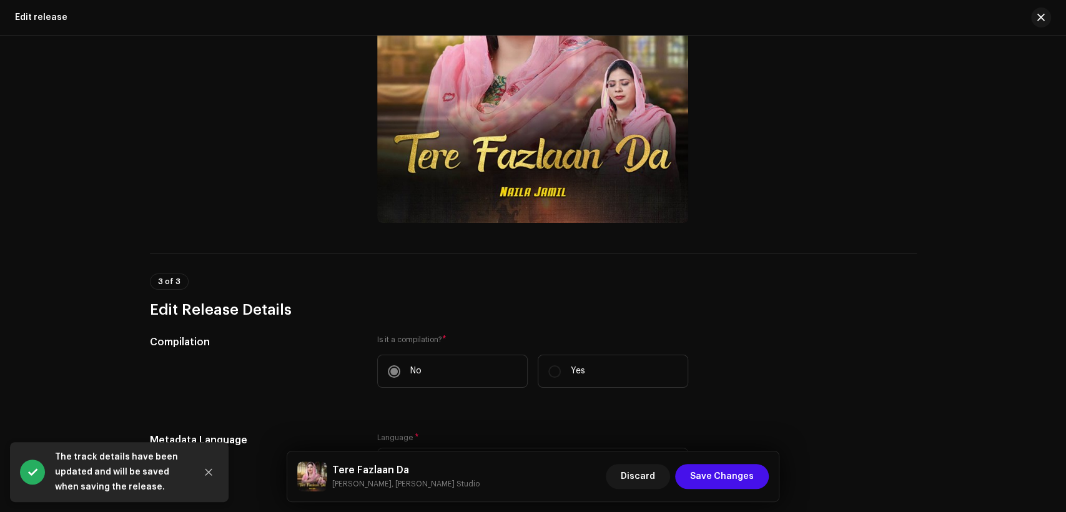
click at [385, 462] on div "[PERSON_NAME] Da [PERSON_NAME], [PERSON_NAME] Studio" at bounding box center [388, 477] width 182 height 30
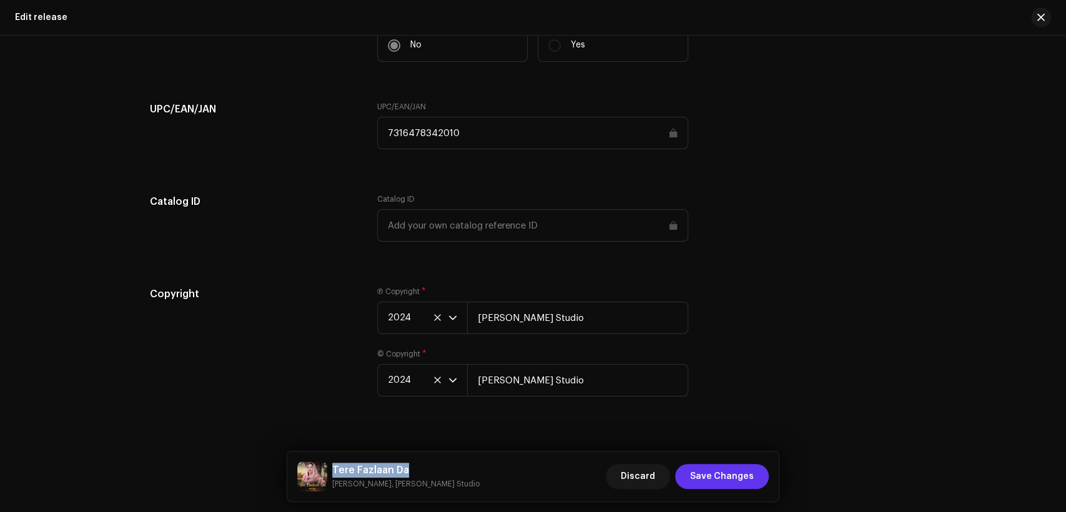
scroll to position [2005, 0]
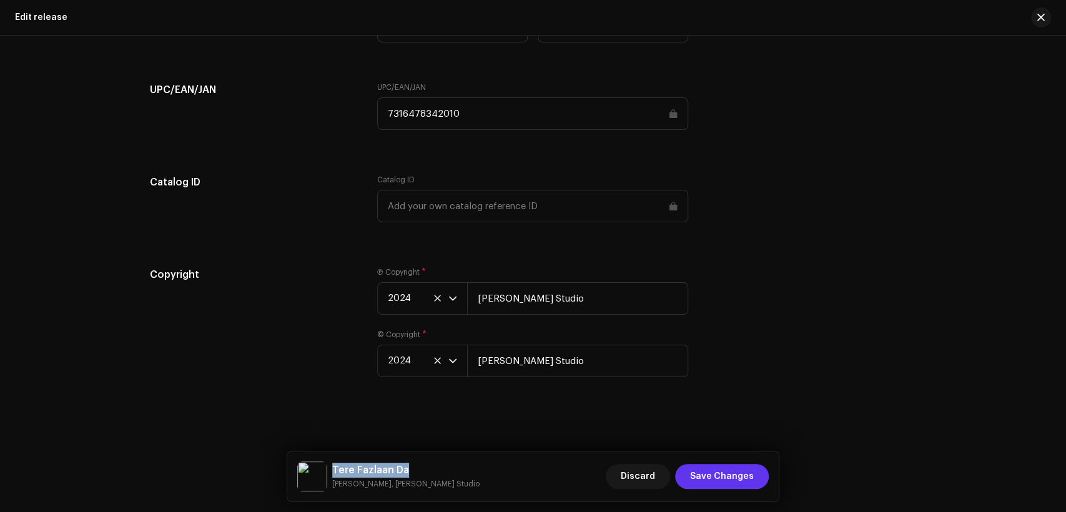
click at [722, 470] on span "Save Changes" at bounding box center [722, 476] width 64 height 25
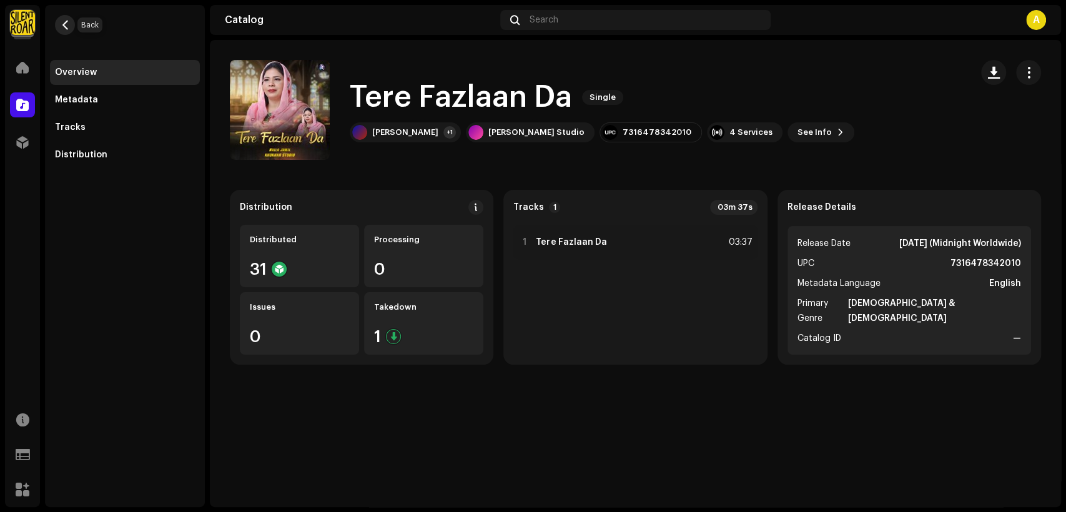
click at [66, 32] on button "button" at bounding box center [65, 25] width 20 height 20
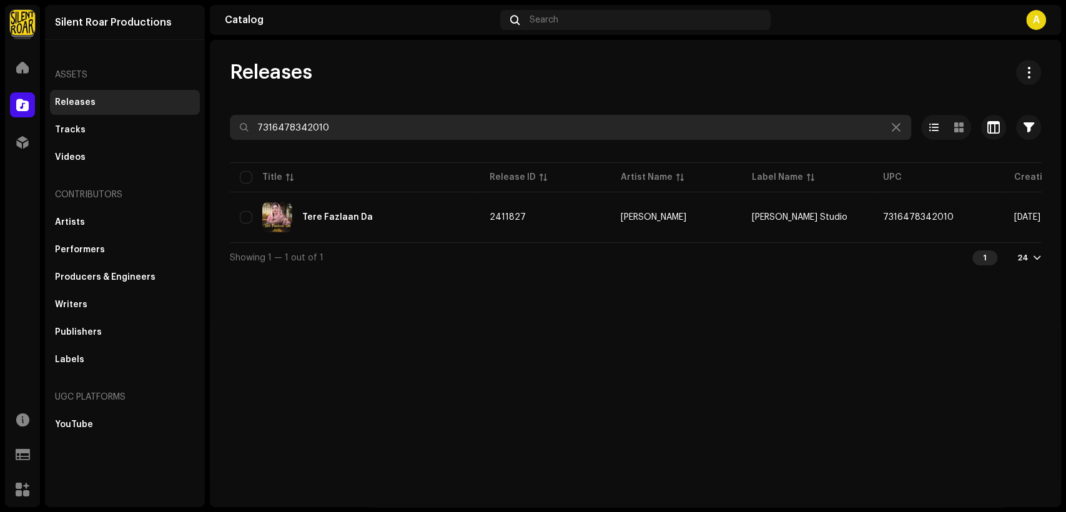
click at [430, 129] on input "7316478342010" at bounding box center [571, 127] width 682 height 25
paste input "81125"
type input "7316478381125"
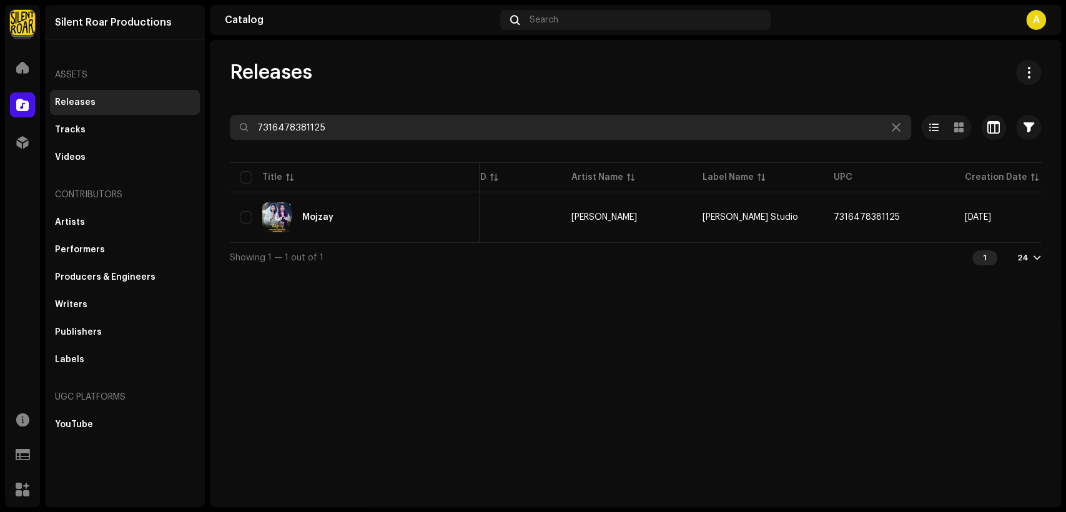
scroll to position [0, 226]
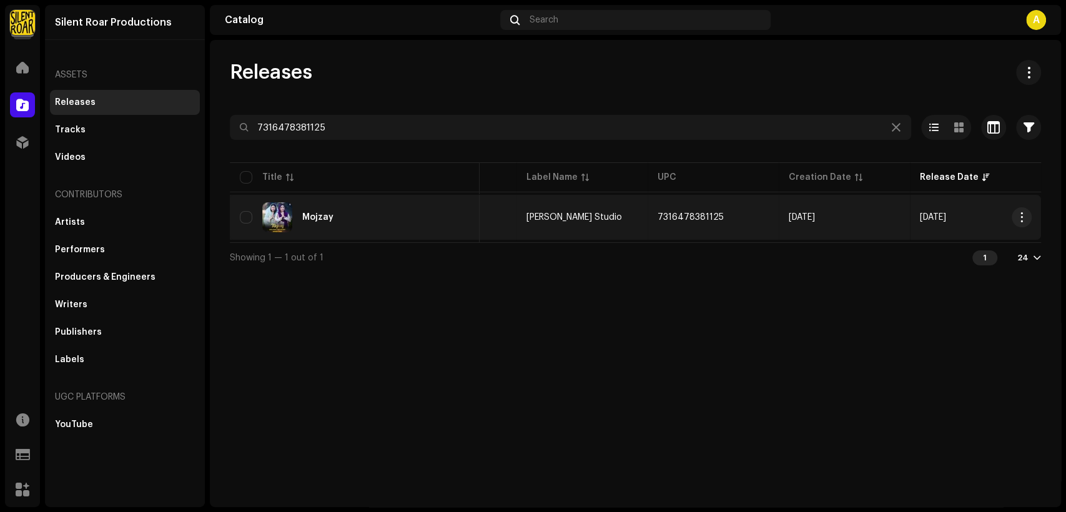
click at [380, 223] on div "Mojzay" at bounding box center [355, 217] width 230 height 30
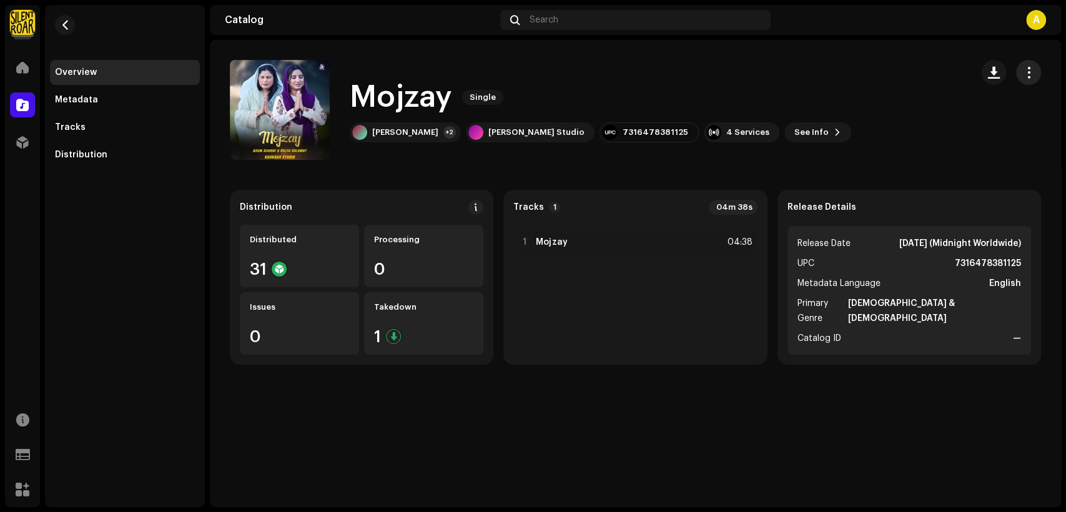
click at [1030, 77] on span "button" at bounding box center [1029, 72] width 12 height 10
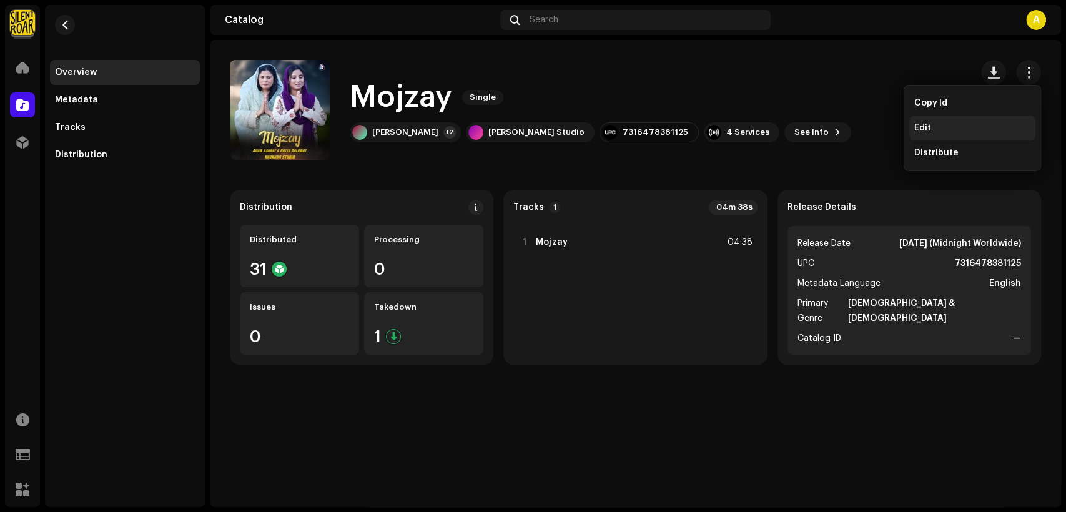
click at [988, 129] on div "Edit" at bounding box center [973, 128] width 116 height 10
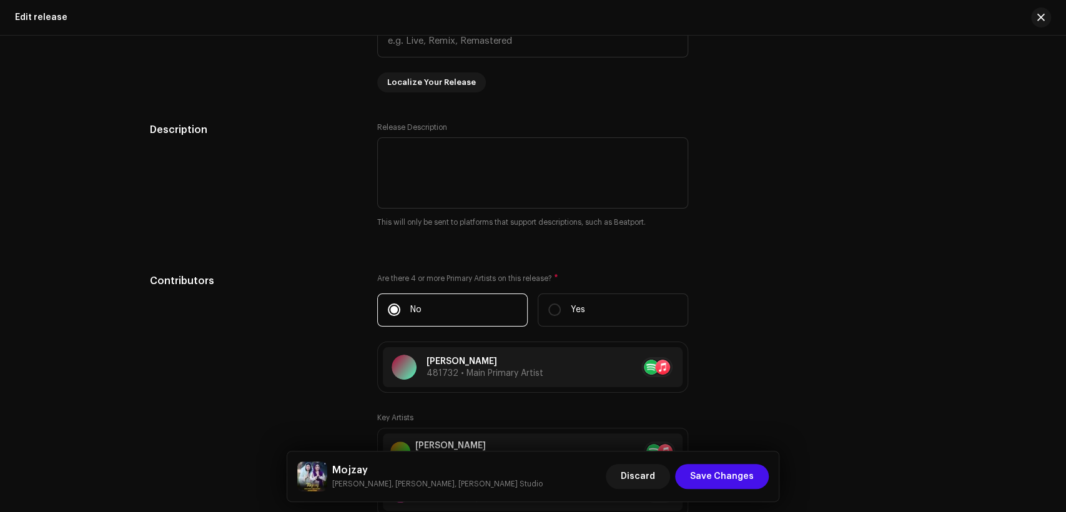
scroll to position [1273, 0]
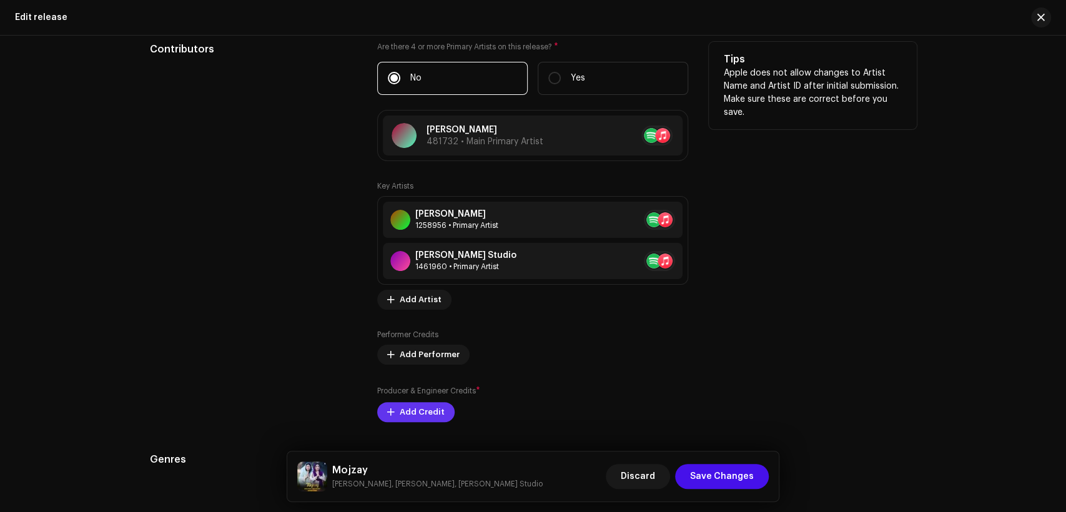
drag, startPoint x: 418, startPoint y: 410, endPoint x: 413, endPoint y: 404, distance: 7.5
click at [413, 404] on span "Add Credit" at bounding box center [422, 412] width 45 height 25
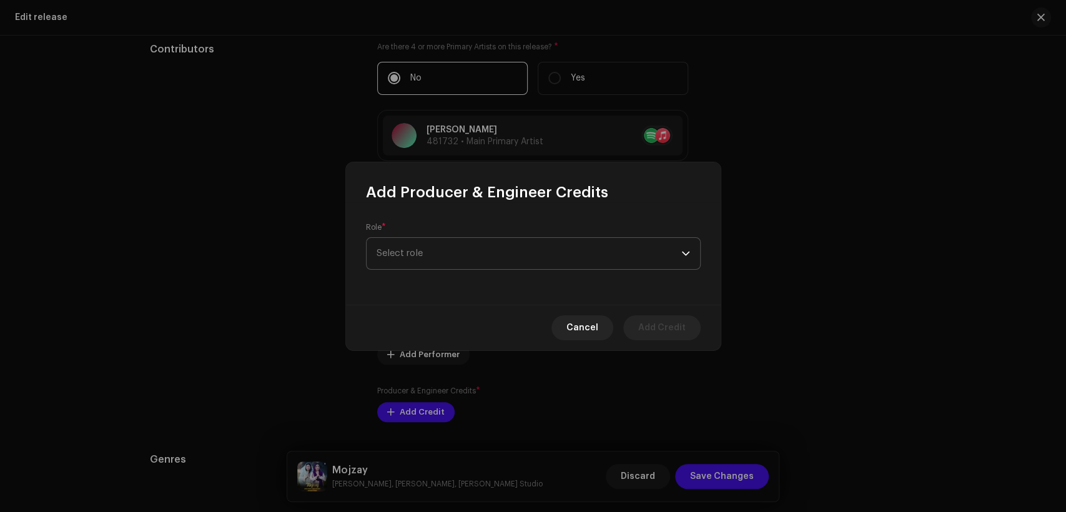
click at [464, 252] on span "Select role" at bounding box center [529, 253] width 305 height 31
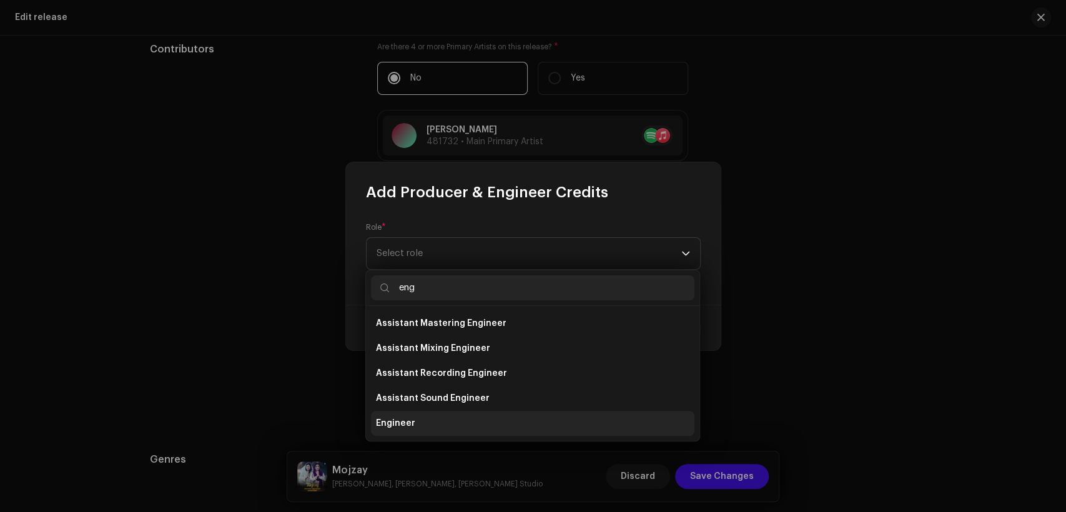
type input "eng"
click at [476, 426] on li "Engineer" at bounding box center [533, 423] width 324 height 25
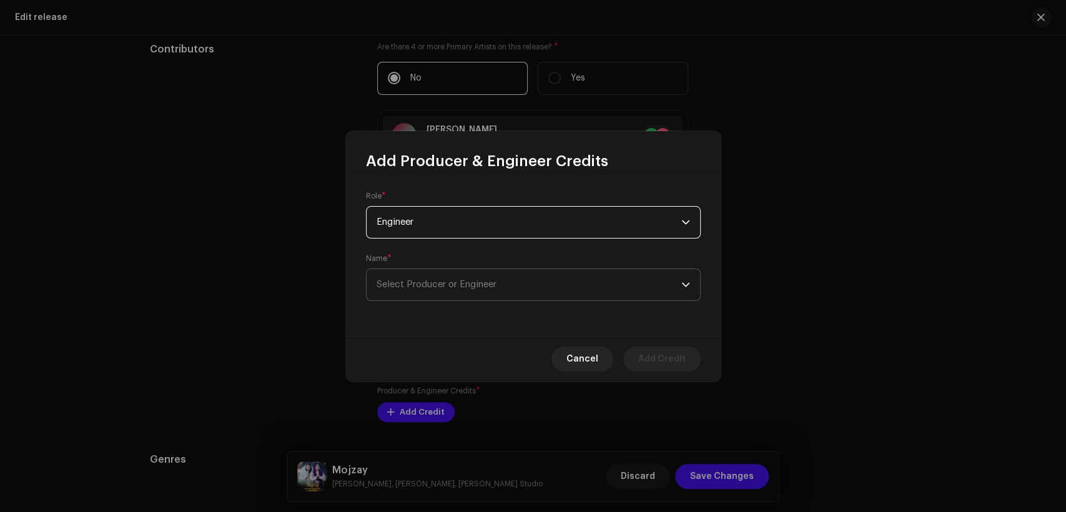
click at [470, 287] on span "Select Producer or Engineer" at bounding box center [437, 284] width 120 height 9
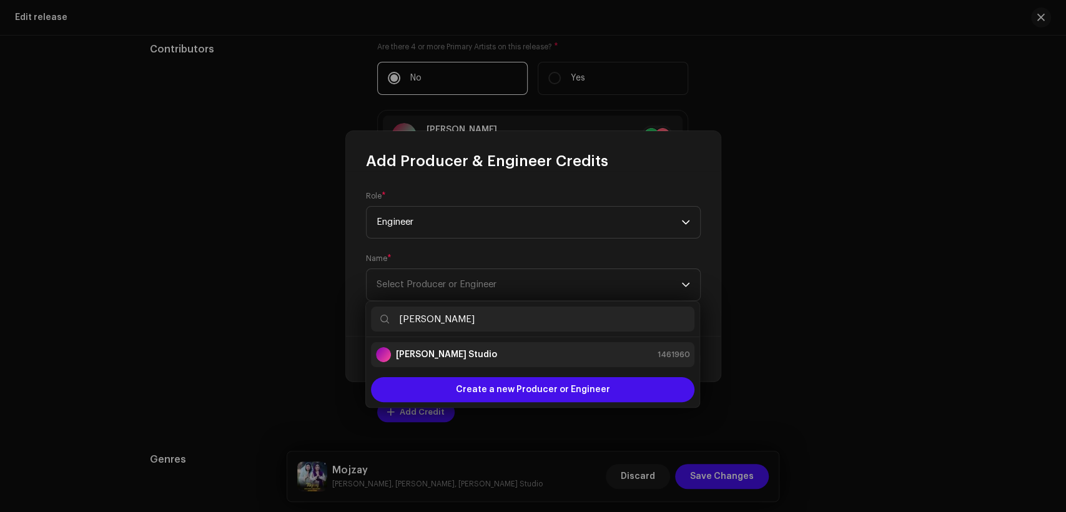
type input "[PERSON_NAME]"
click at [467, 358] on div "[PERSON_NAME] Studio 1461960" at bounding box center [533, 354] width 314 height 15
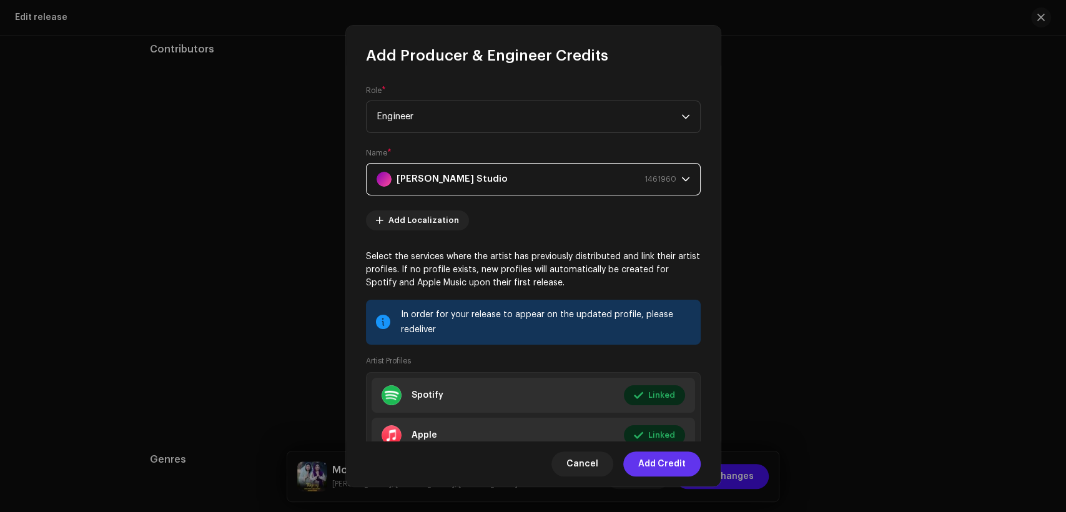
click at [645, 456] on span "Add Credit" at bounding box center [661, 464] width 47 height 25
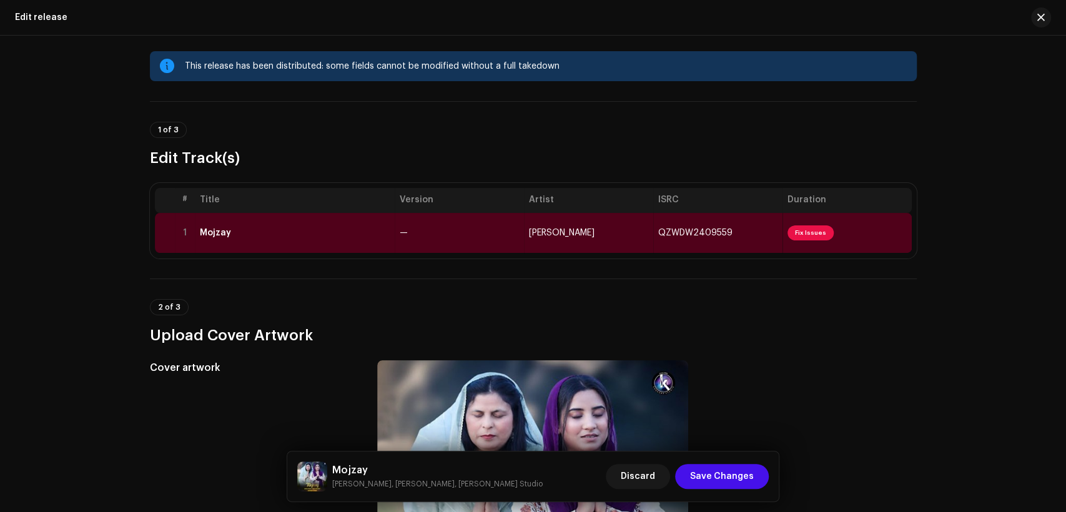
scroll to position [0, 0]
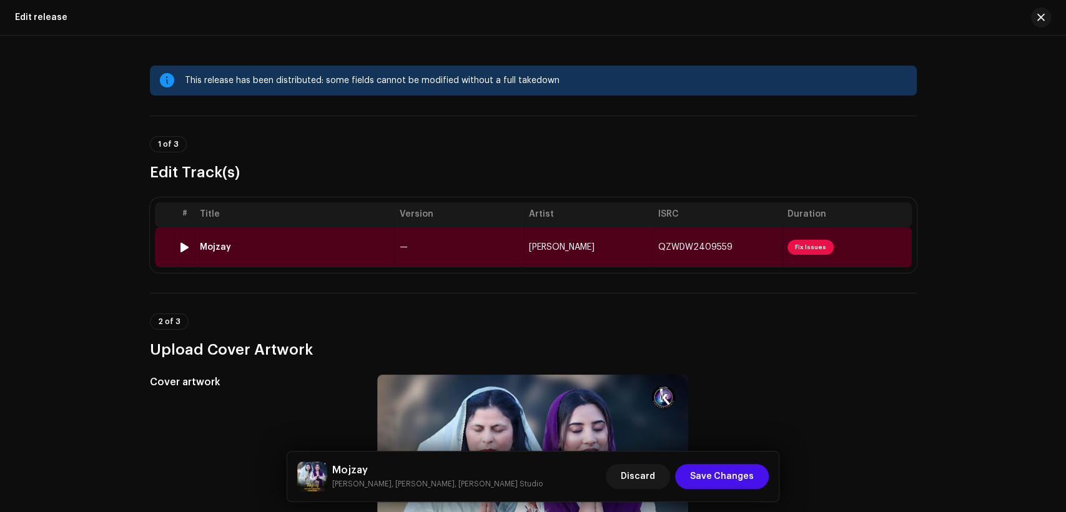
click at [502, 227] on td "—" at bounding box center [459, 247] width 129 height 40
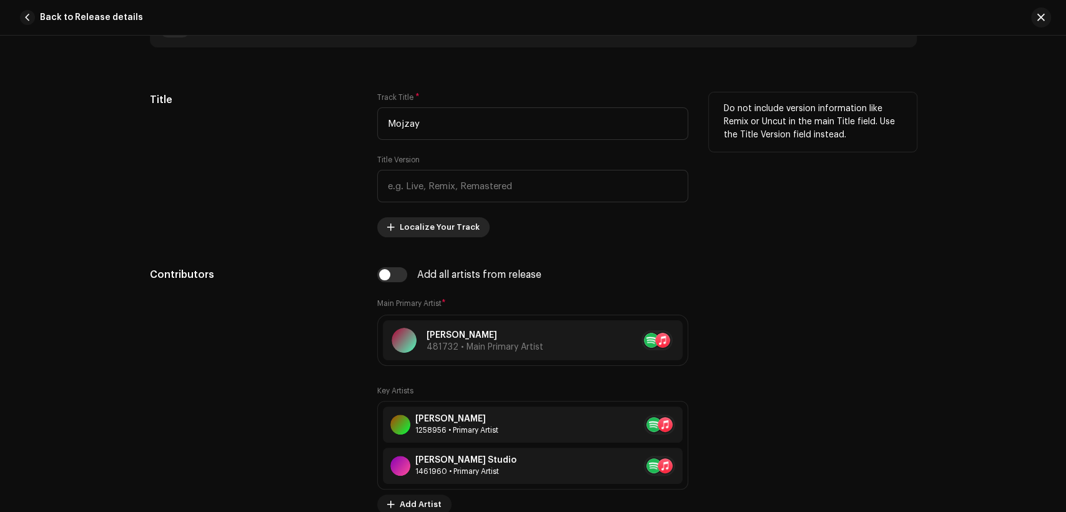
scroll to position [694, 0]
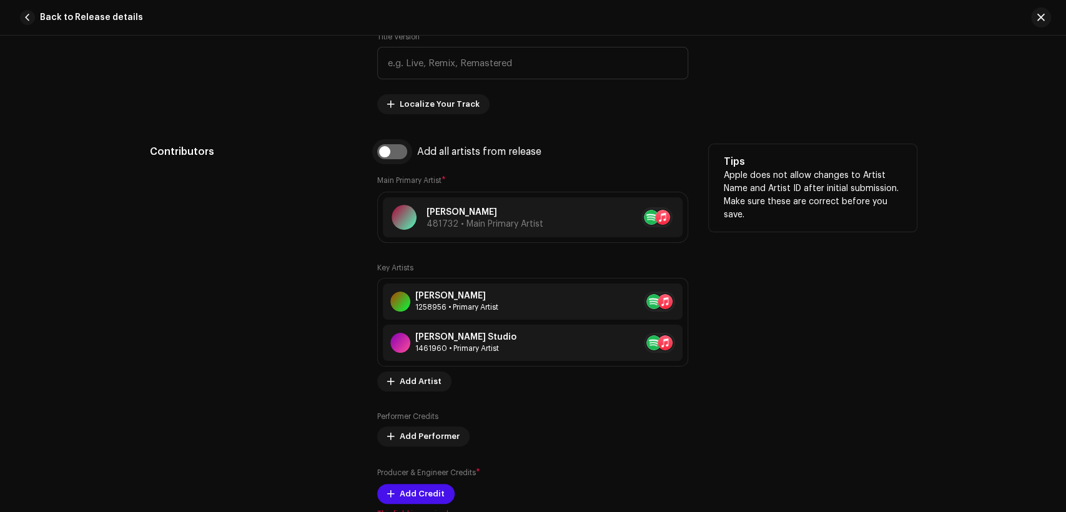
click at [395, 159] on input "checkbox" at bounding box center [392, 151] width 30 height 15
checkbox input "true"
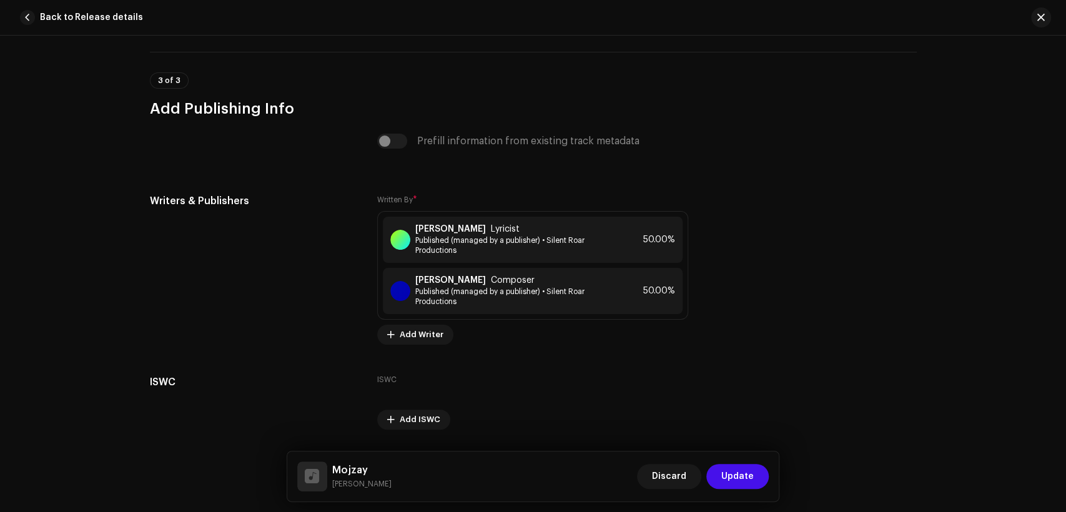
scroll to position [2663, 0]
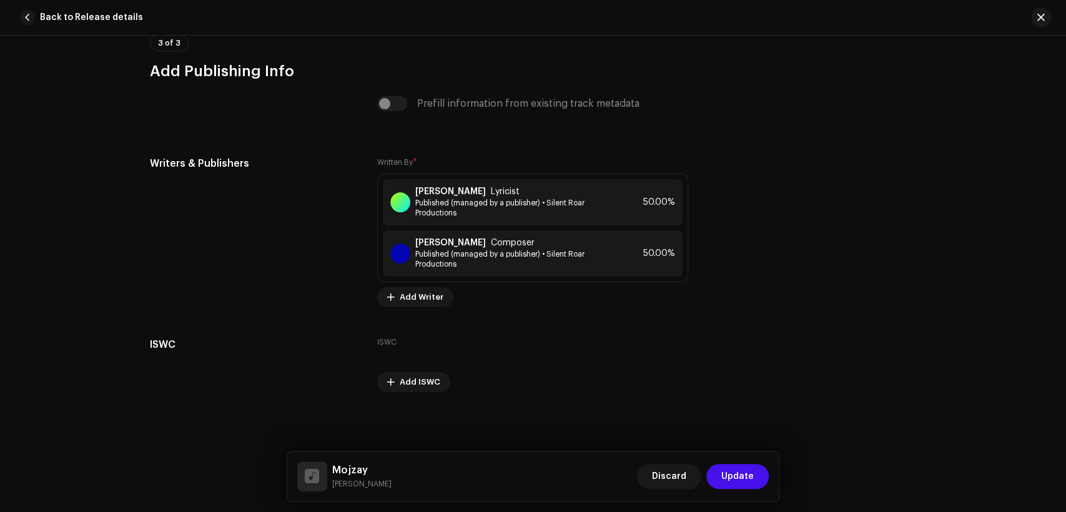
click at [728, 469] on span "Update" at bounding box center [738, 476] width 32 height 25
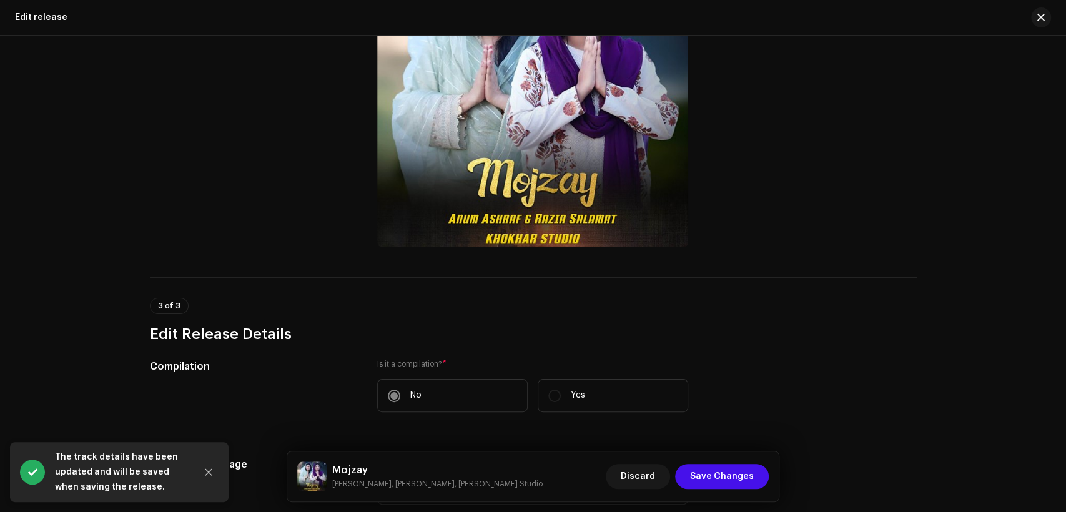
scroll to position [462, 0]
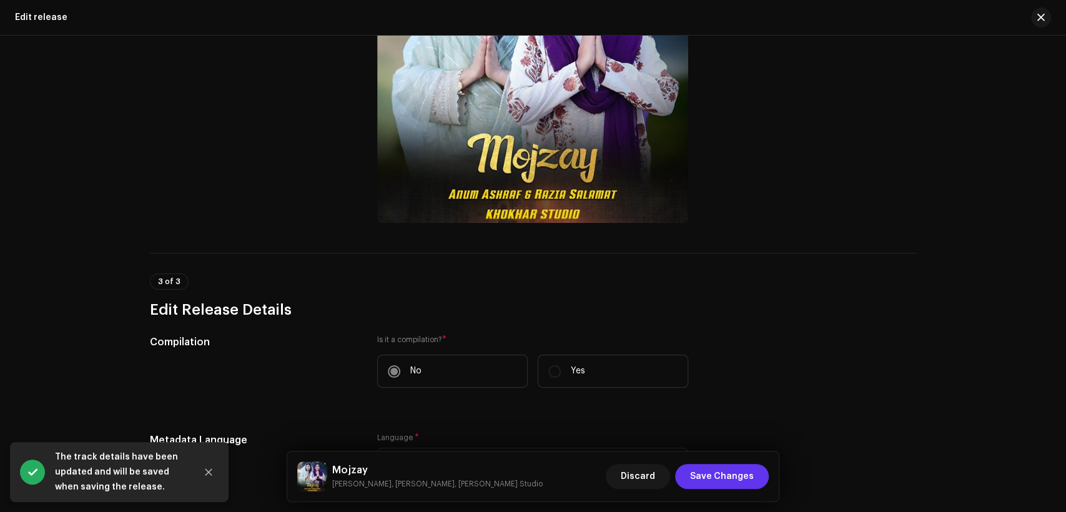
click at [726, 481] on span "Save Changes" at bounding box center [722, 476] width 64 height 25
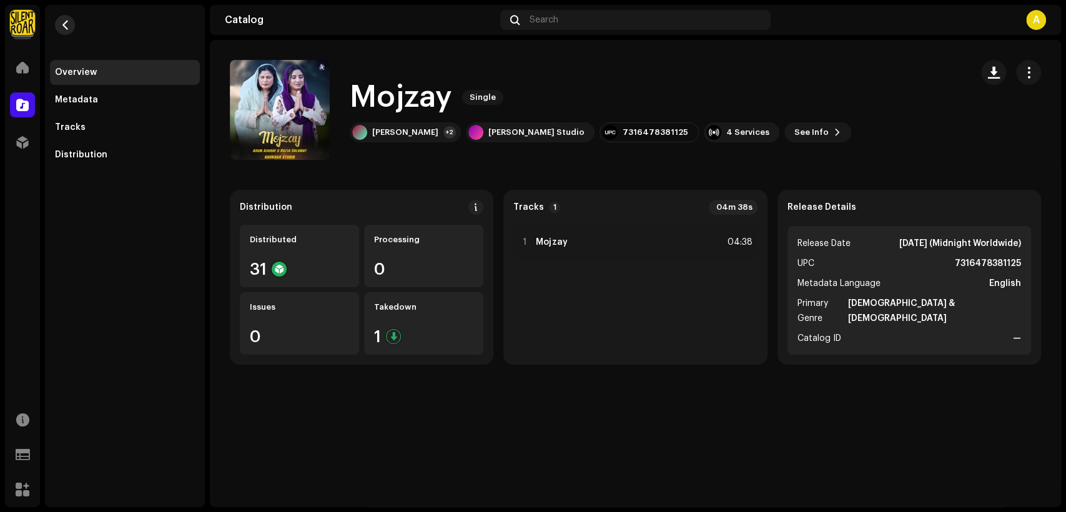
click at [67, 23] on span "button" at bounding box center [65, 25] width 9 height 10
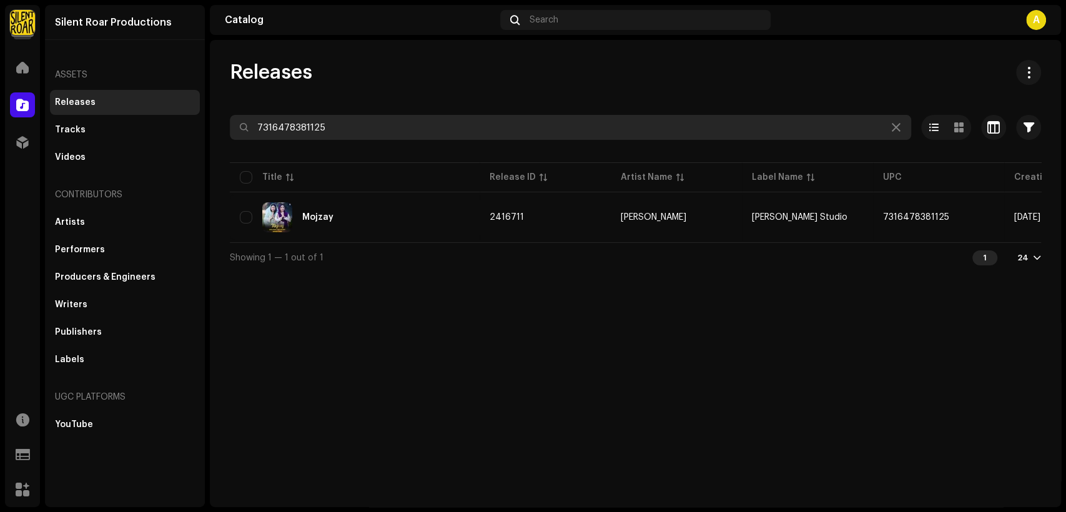
click at [413, 119] on input "7316478381125" at bounding box center [571, 127] width 682 height 25
paste input "452283"
type input "7316478452283"
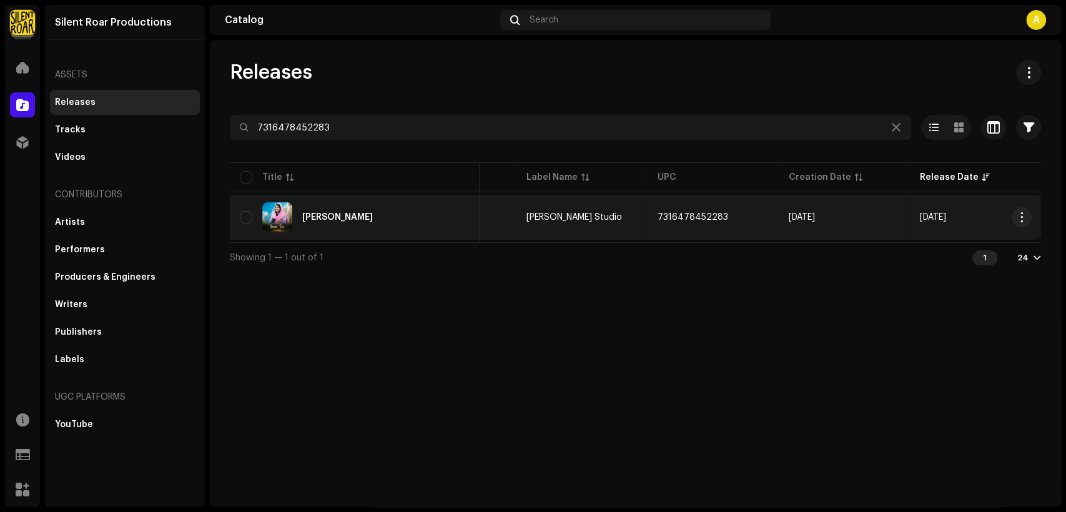
click at [444, 223] on div "[PERSON_NAME]" at bounding box center [355, 217] width 230 height 30
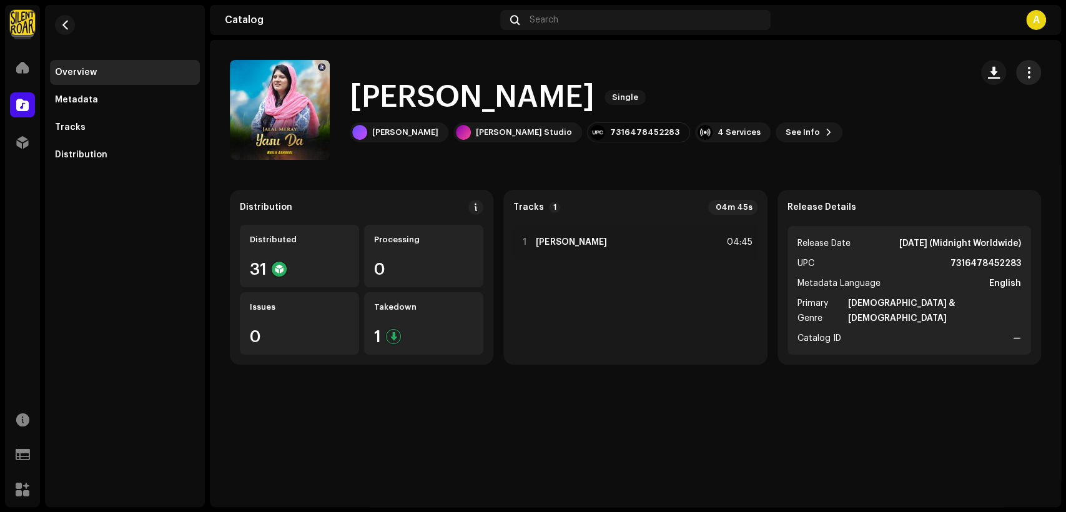
click at [1030, 67] on span "button" at bounding box center [1029, 72] width 12 height 10
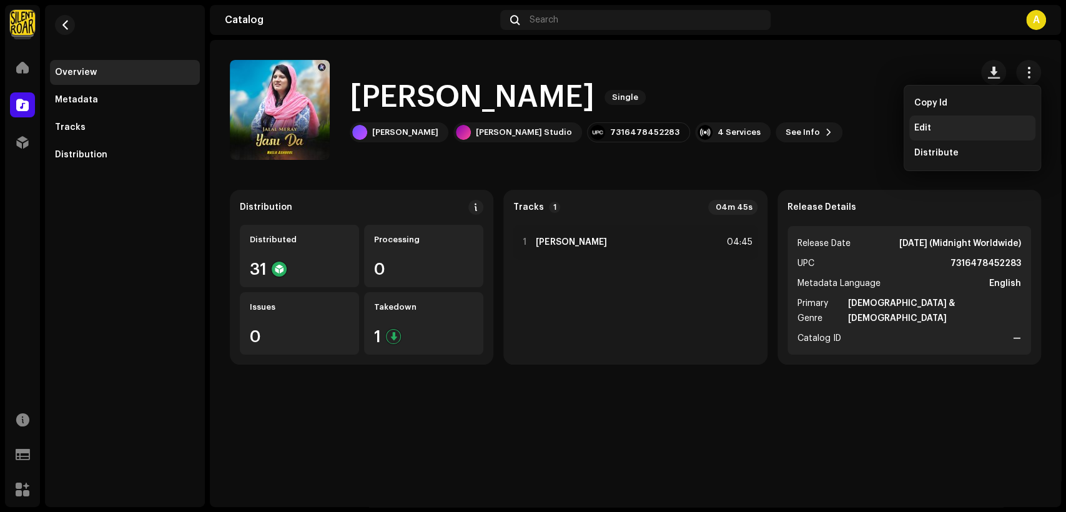
click at [952, 132] on div "Edit" at bounding box center [973, 128] width 116 height 10
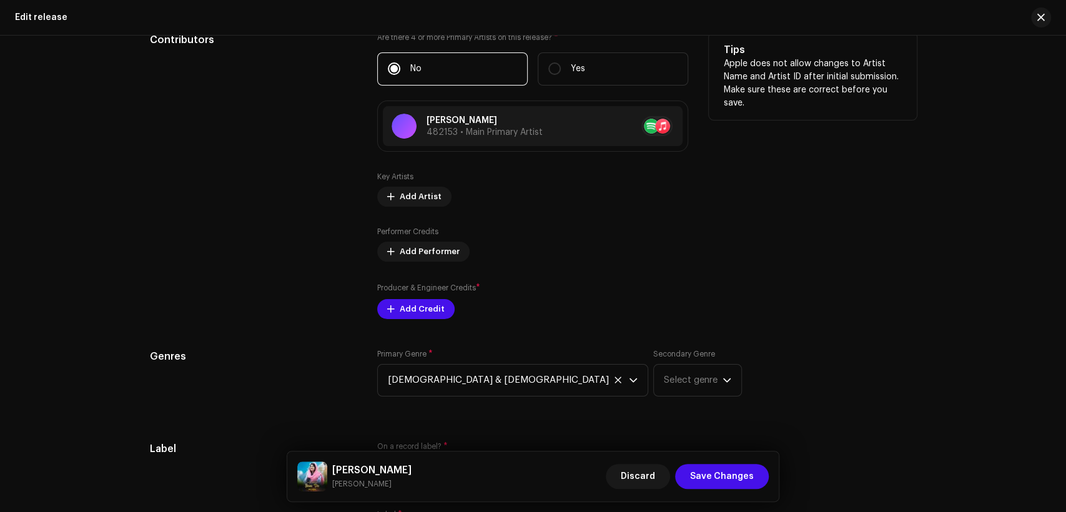
scroll to position [1156, 0]
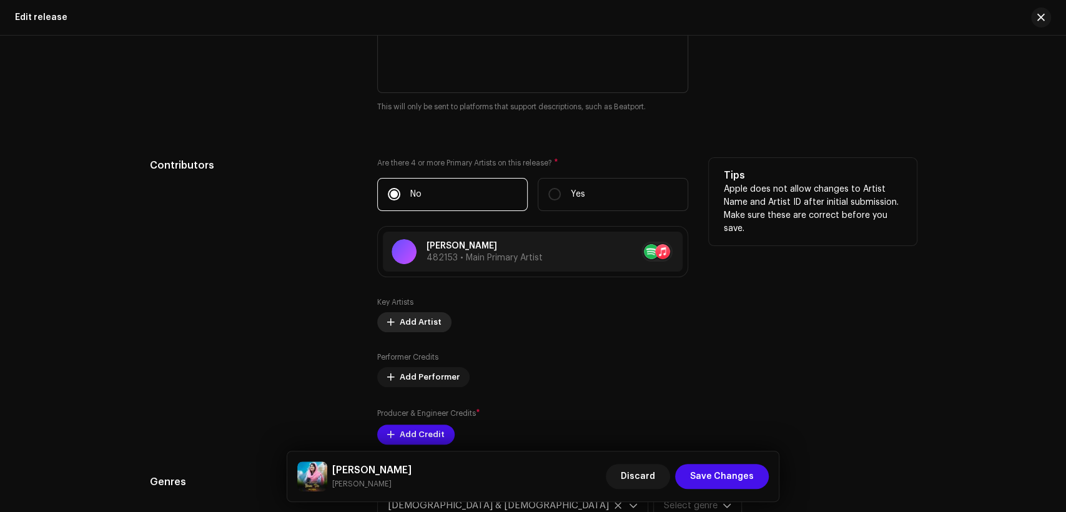
click at [427, 326] on span "Add Artist" at bounding box center [421, 322] width 42 height 25
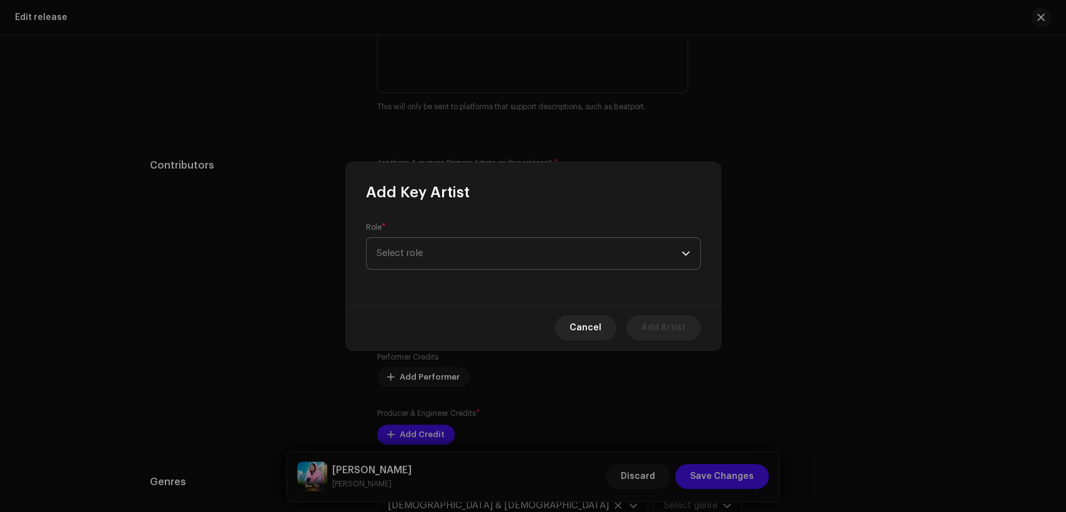
click at [431, 257] on span "Select role" at bounding box center [529, 253] width 305 height 31
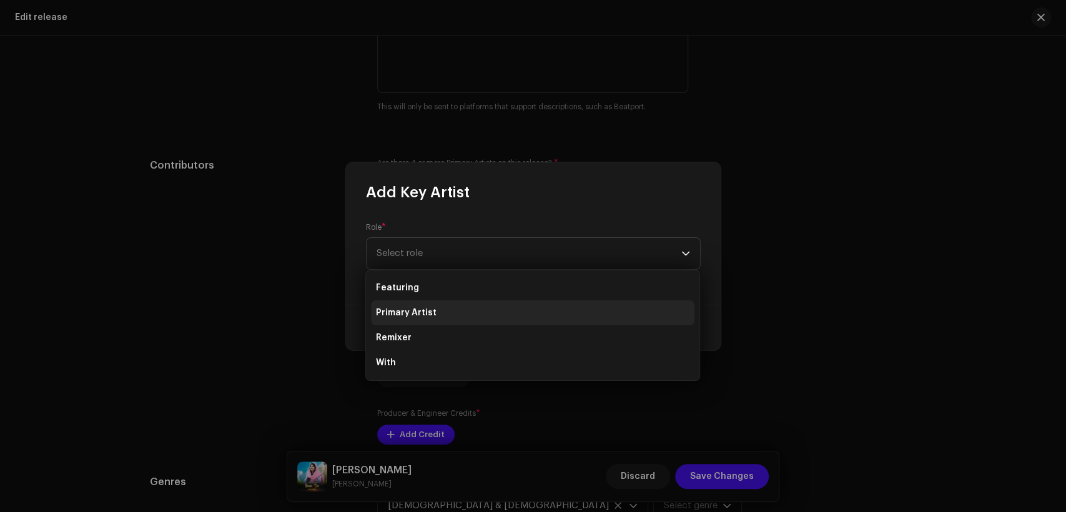
click at [468, 310] on li "Primary Artist" at bounding box center [533, 312] width 324 height 25
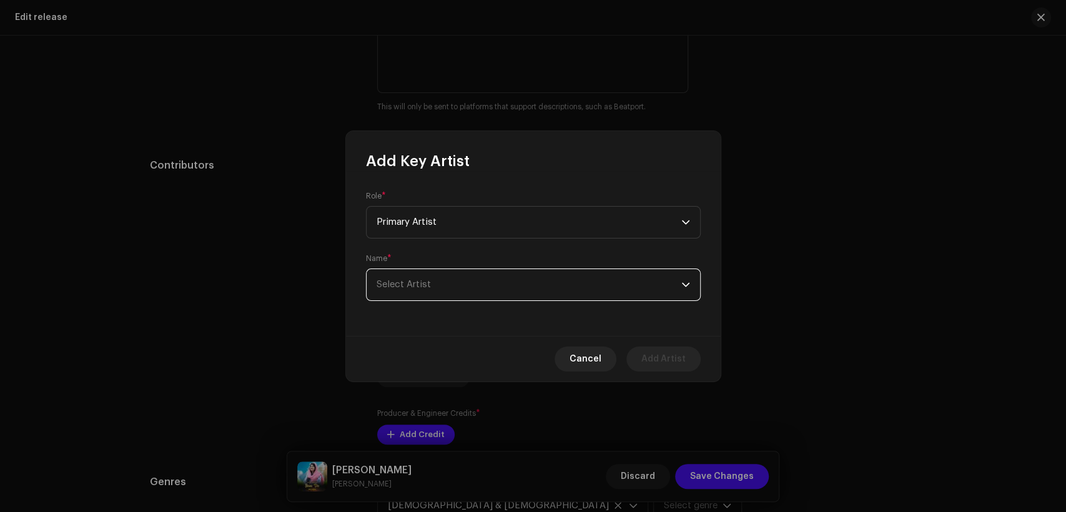
click at [479, 283] on span "Select Artist" at bounding box center [529, 284] width 305 height 31
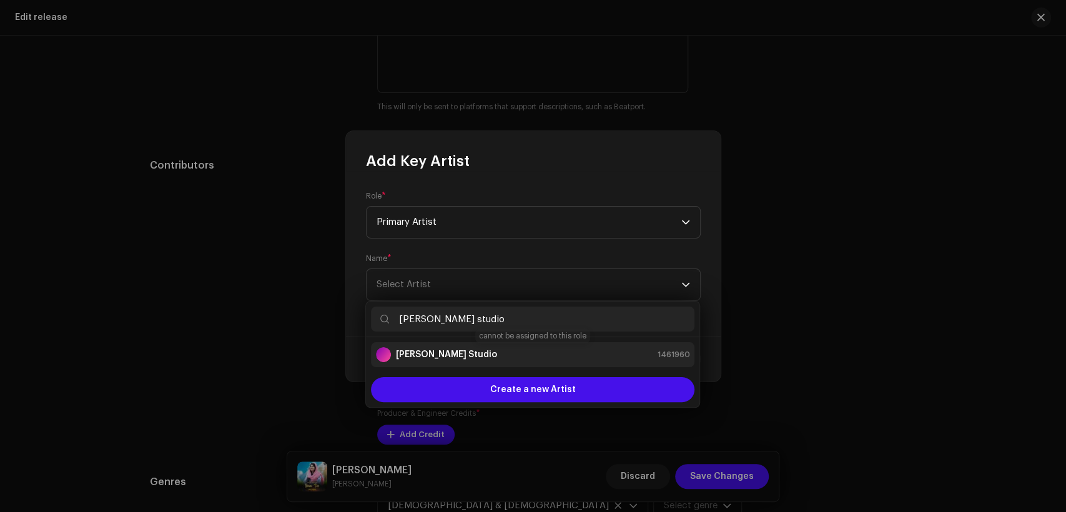
type input "[PERSON_NAME] studio"
click at [516, 348] on div "[PERSON_NAME] Studio 1461960" at bounding box center [533, 354] width 314 height 15
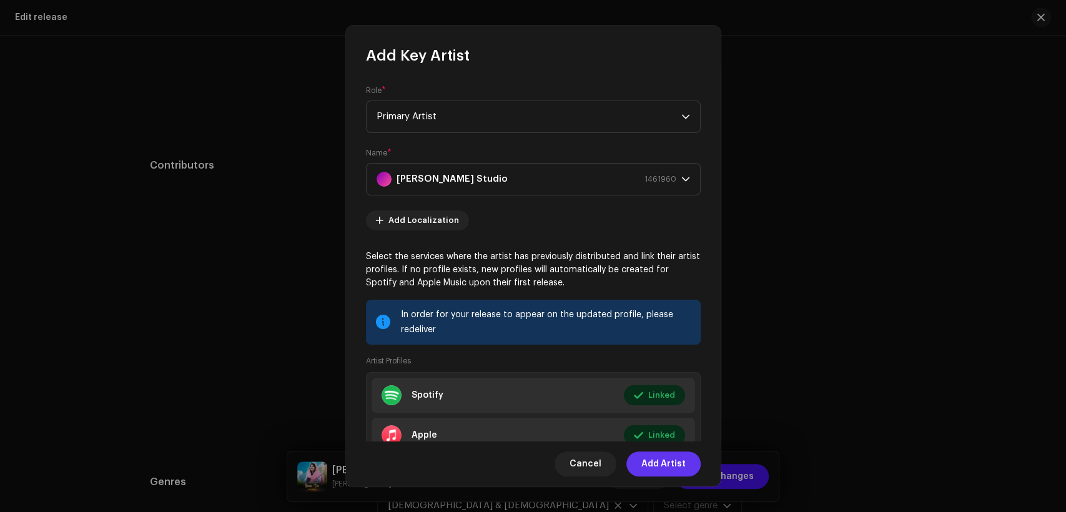
click at [672, 456] on span "Add Artist" at bounding box center [664, 464] width 44 height 25
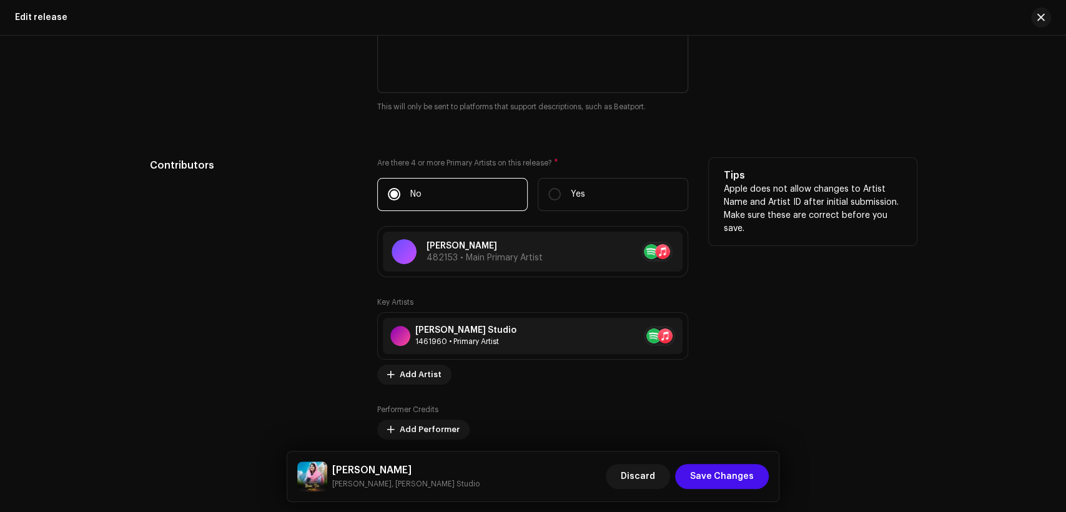
click at [429, 437] on div "Key Artists [PERSON_NAME] Studio 1461960 • Primary Artist No selected item Add …" at bounding box center [532, 397] width 311 height 200
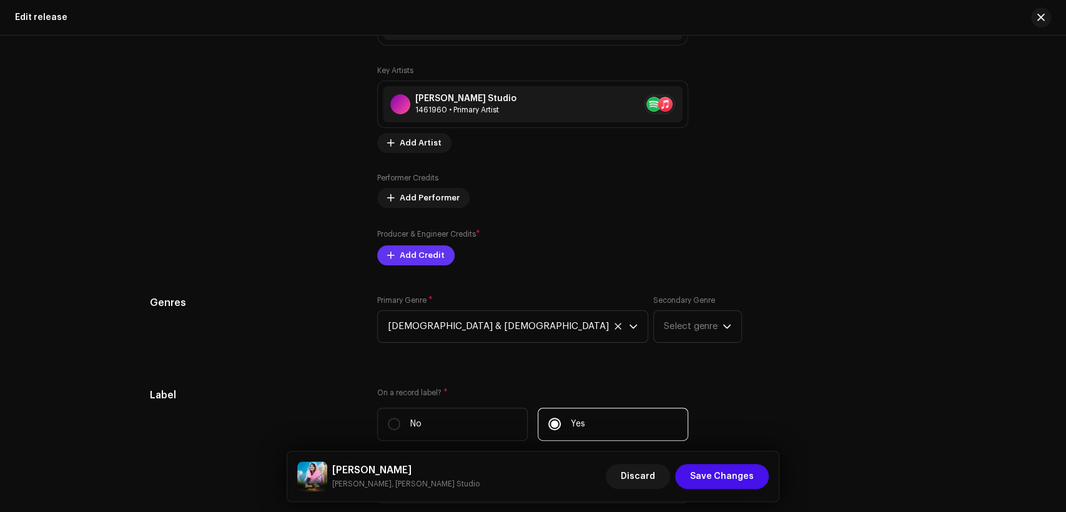
click at [425, 252] on span "Add Credit" at bounding box center [422, 255] width 45 height 25
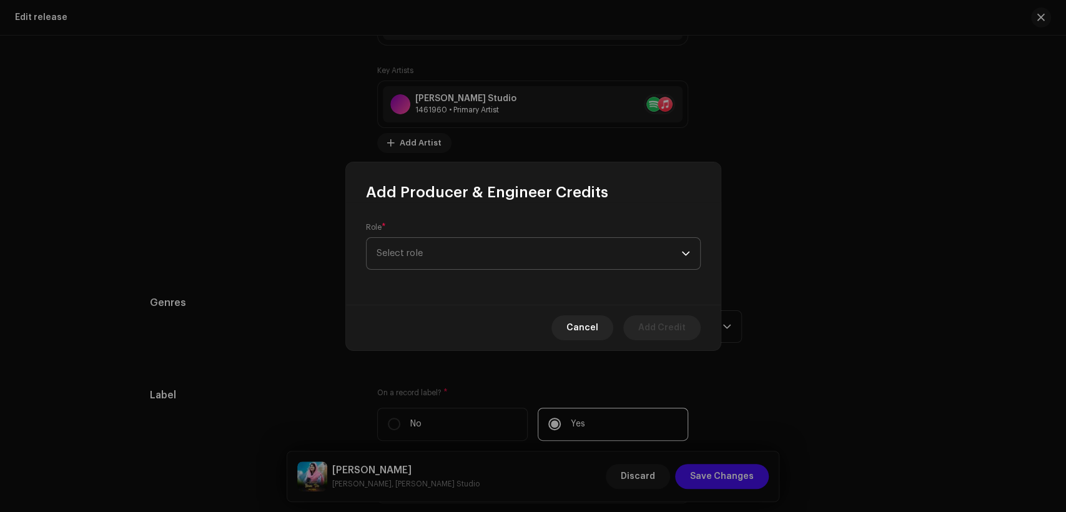
click at [417, 254] on span "Select role" at bounding box center [529, 253] width 305 height 31
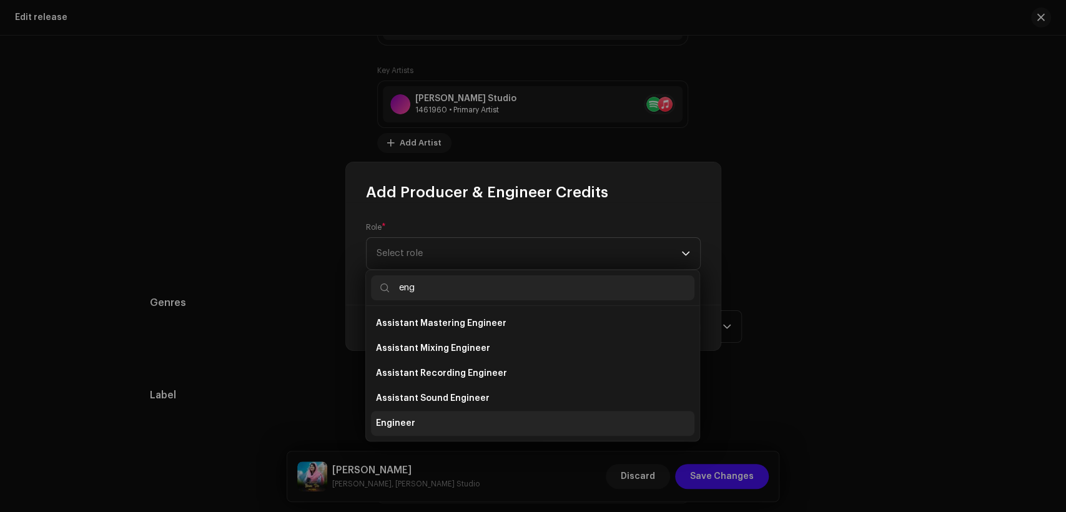
type input "eng"
click at [475, 432] on li "Engineer" at bounding box center [533, 423] width 324 height 25
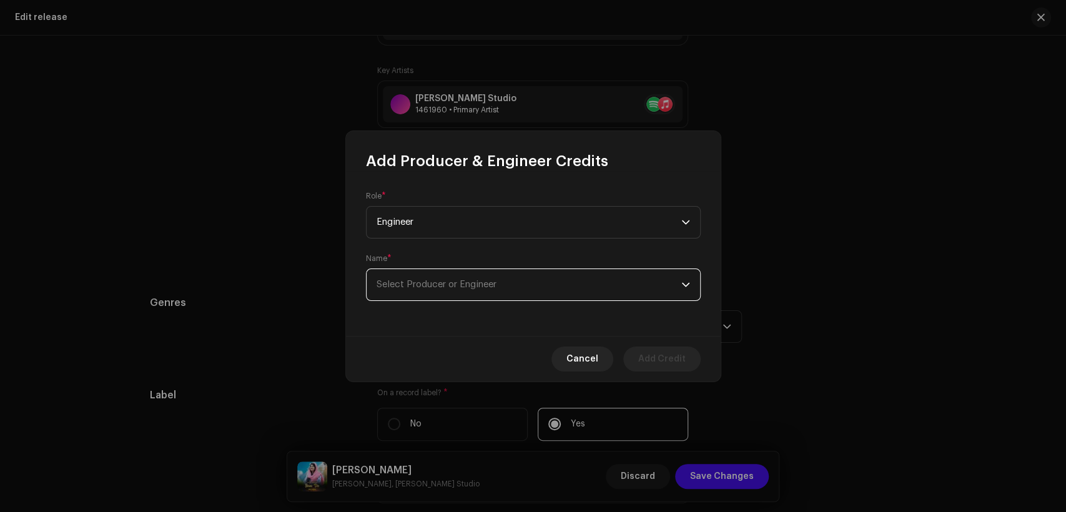
click at [471, 277] on span "Select Producer or Engineer" at bounding box center [529, 284] width 305 height 31
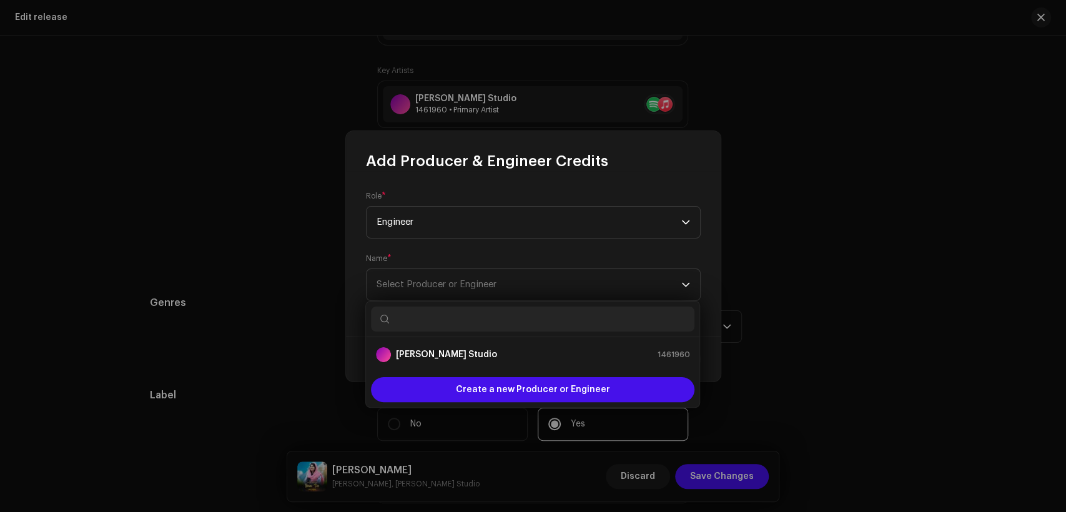
click at [479, 376] on div "Create a new Producer or Engineer" at bounding box center [533, 389] width 334 height 35
click at [480, 359] on div "[PERSON_NAME] Studio 1461960" at bounding box center [533, 354] width 314 height 15
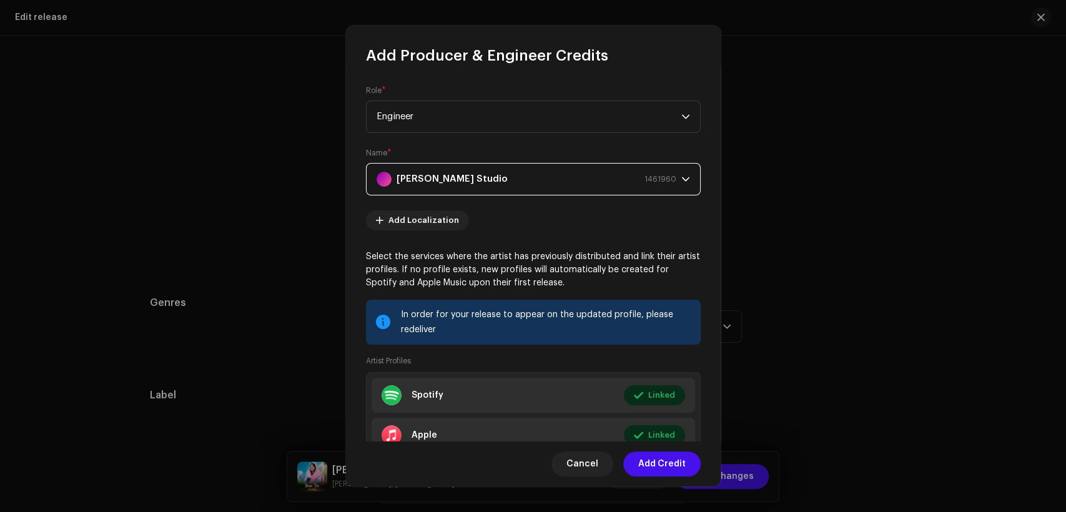
click at [663, 459] on span "Add Credit" at bounding box center [661, 464] width 47 height 25
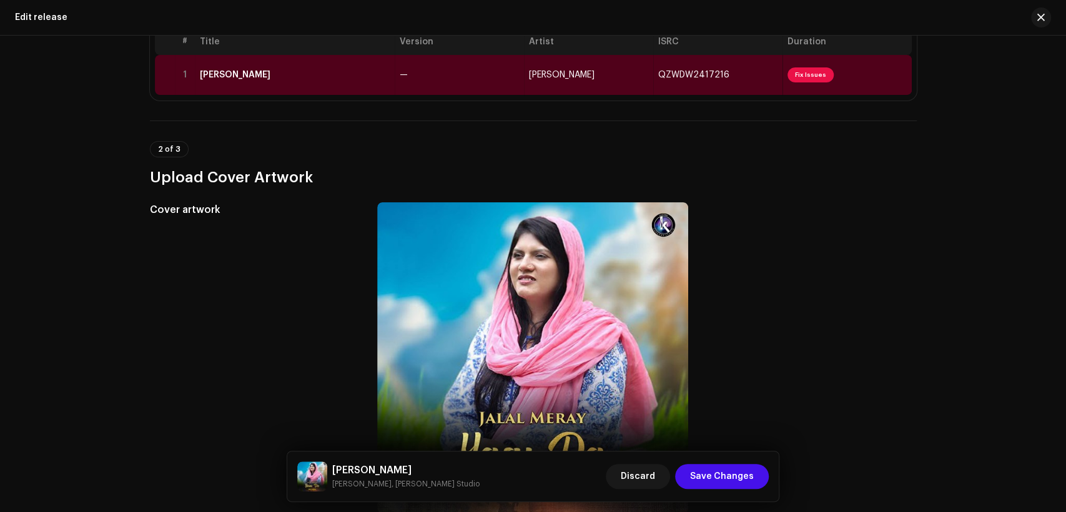
scroll to position [155, 0]
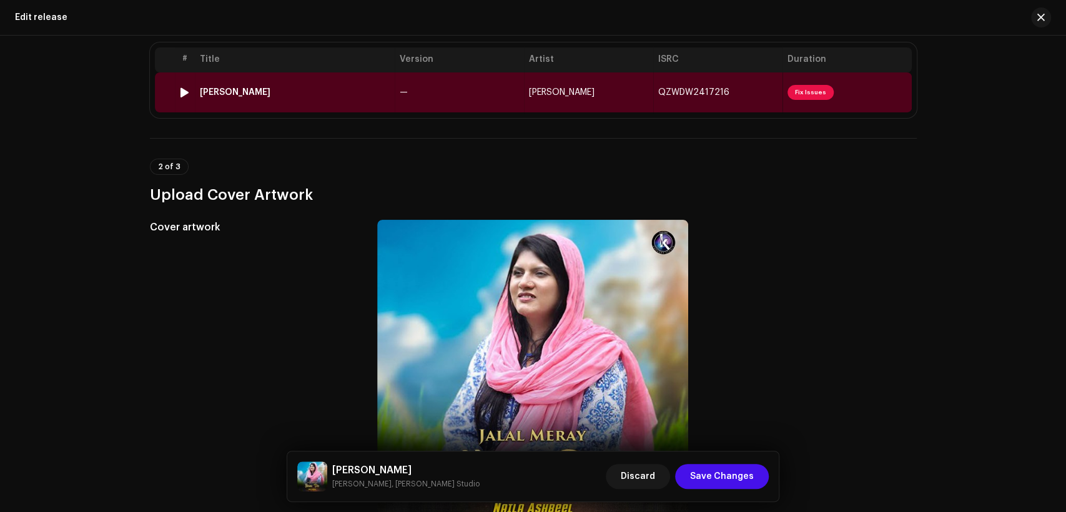
click at [374, 94] on div "[PERSON_NAME]" at bounding box center [295, 92] width 190 height 10
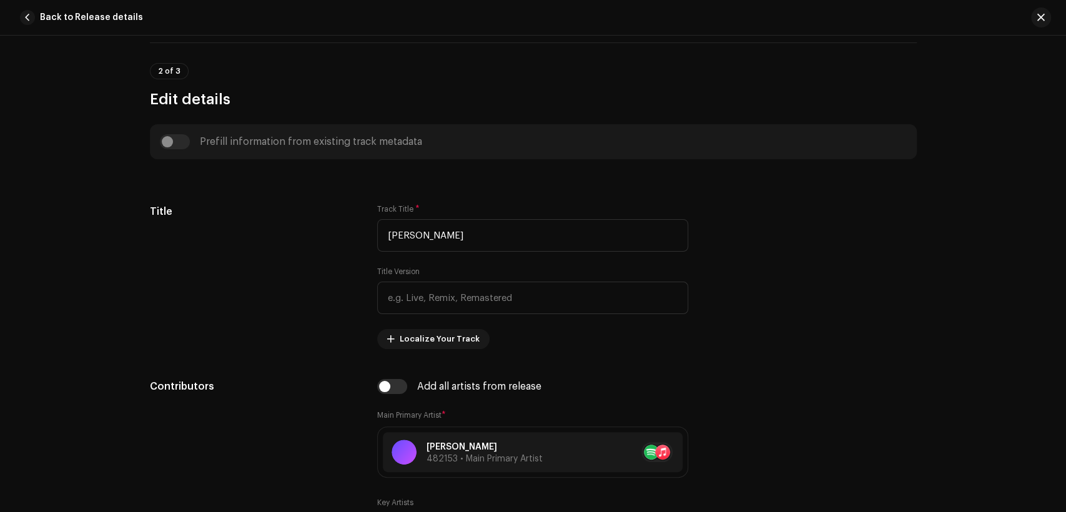
scroll to position [694, 0]
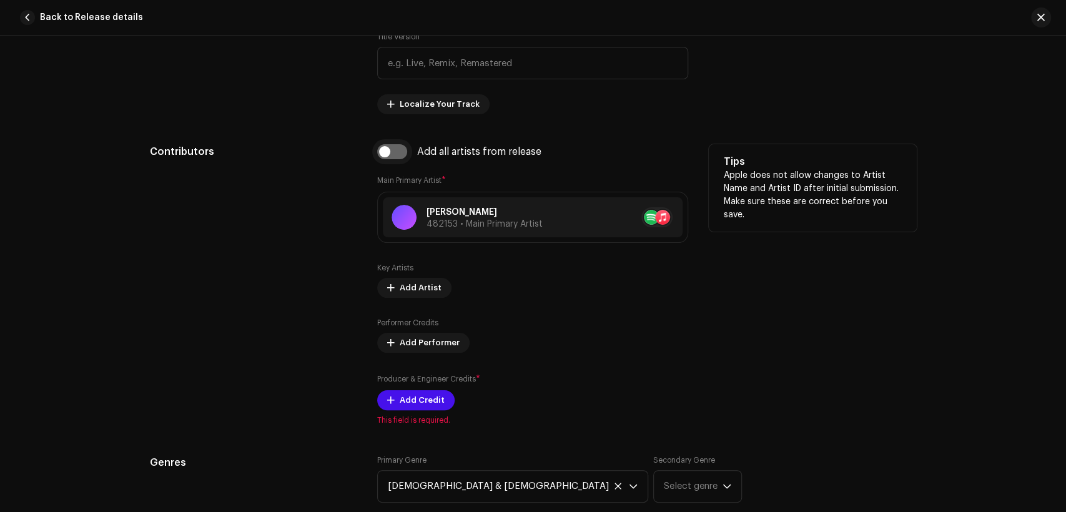
click at [399, 156] on input "checkbox" at bounding box center [392, 151] width 30 height 15
checkbox input "true"
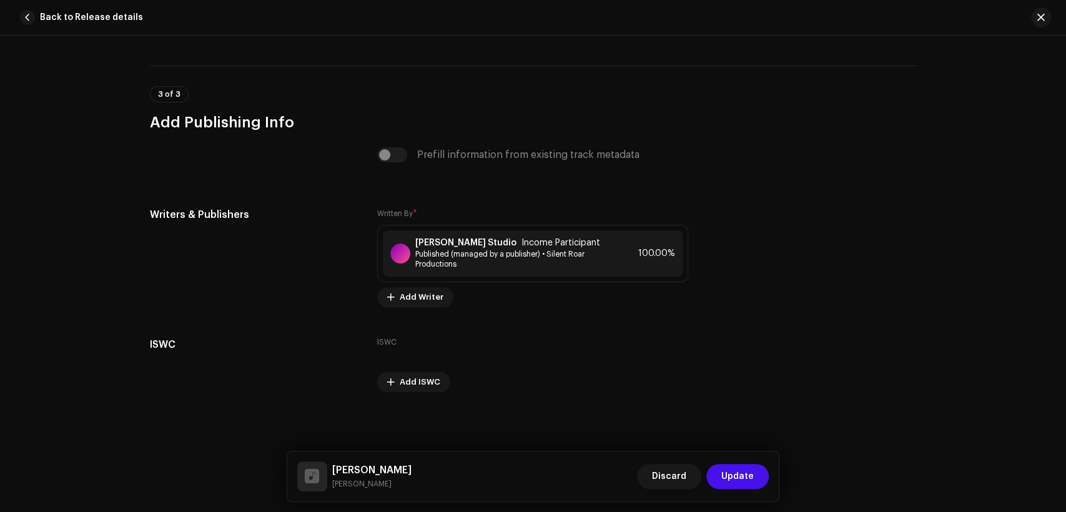
scroll to position [2570, 0]
drag, startPoint x: 385, startPoint y: 486, endPoint x: 333, endPoint y: 467, distance: 55.7
click at [331, 467] on div "[PERSON_NAME] Yasu Da [PERSON_NAME]" at bounding box center [354, 477] width 114 height 30
click at [445, 244] on strong "[PERSON_NAME] Studio" at bounding box center [465, 243] width 101 height 10
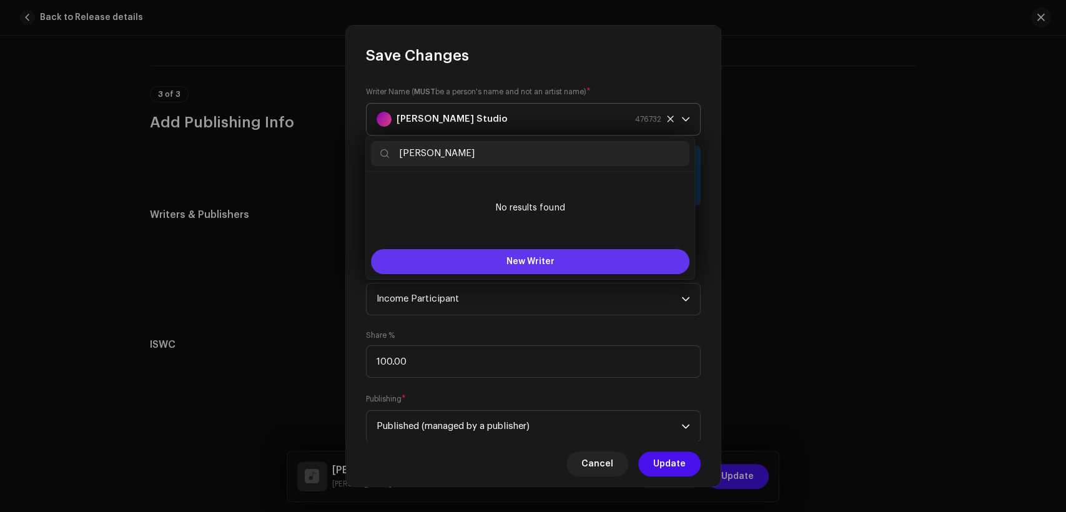
type input "[PERSON_NAME]"
click at [510, 253] on button "New Writer" at bounding box center [530, 261] width 319 height 25
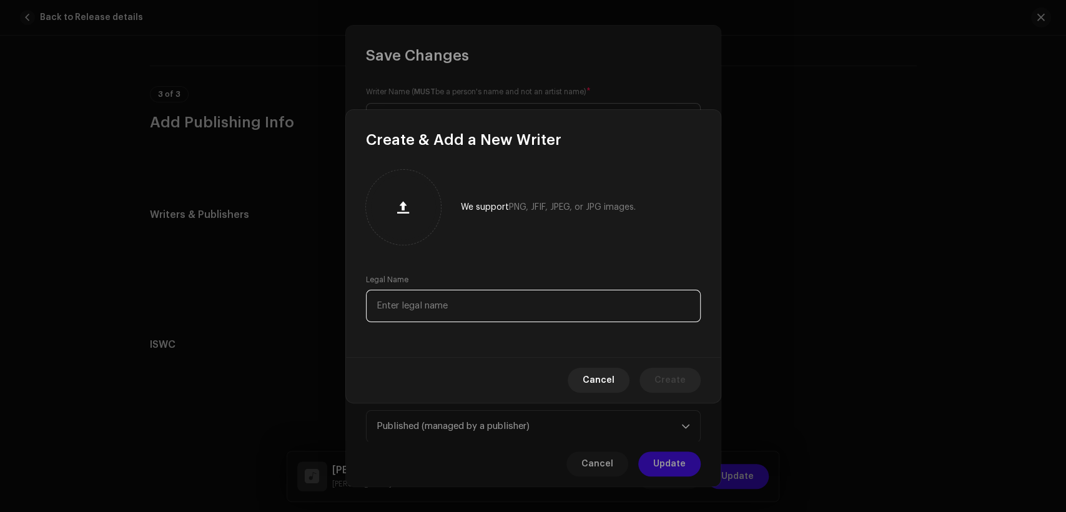
click at [522, 299] on input "text" at bounding box center [533, 306] width 335 height 32
paste input "[PERSON_NAME]"
type input "[PERSON_NAME]"
click at [675, 377] on span "Create" at bounding box center [670, 380] width 31 height 25
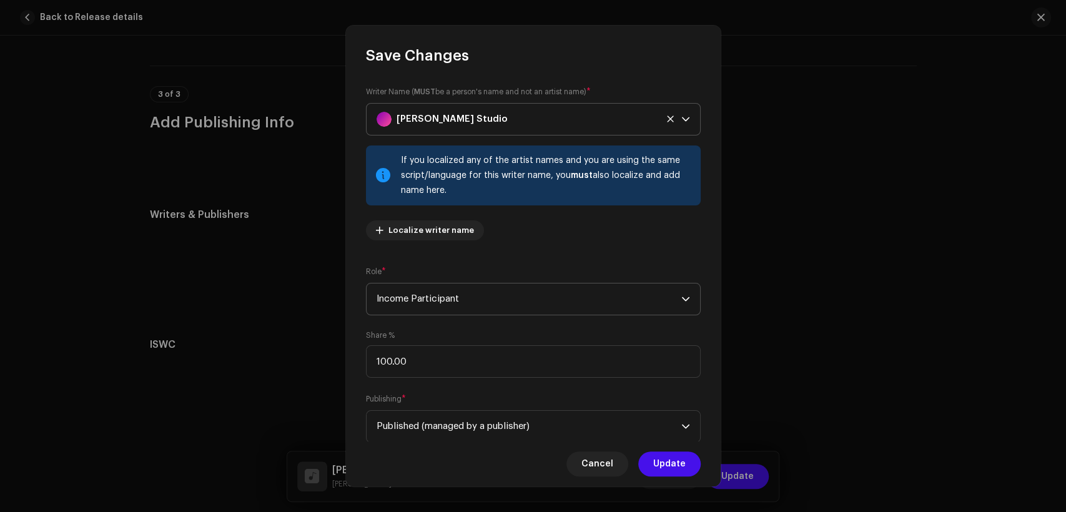
click at [525, 308] on span "Income Participant" at bounding box center [529, 299] width 305 height 31
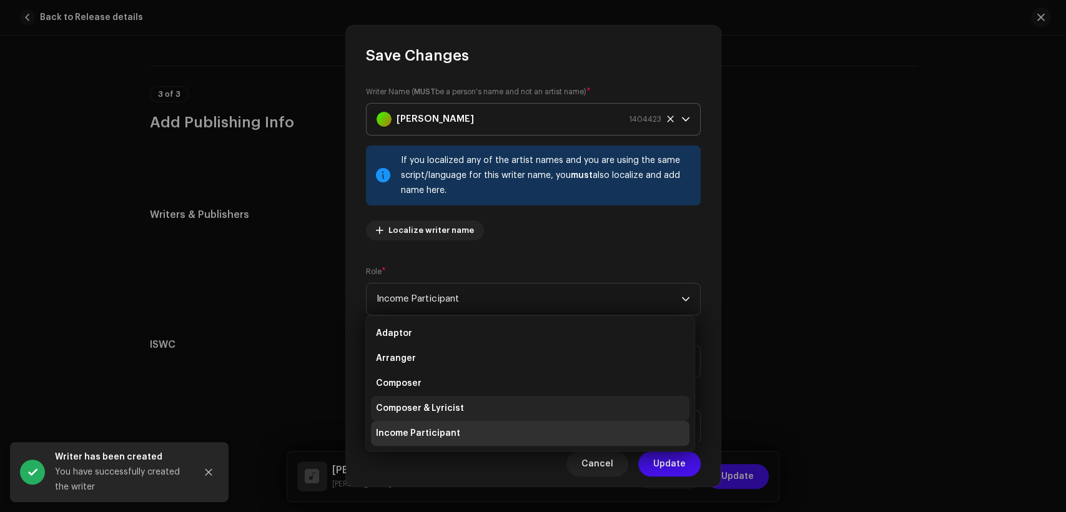
click at [546, 401] on li "Composer & Lyricist" at bounding box center [530, 408] width 319 height 25
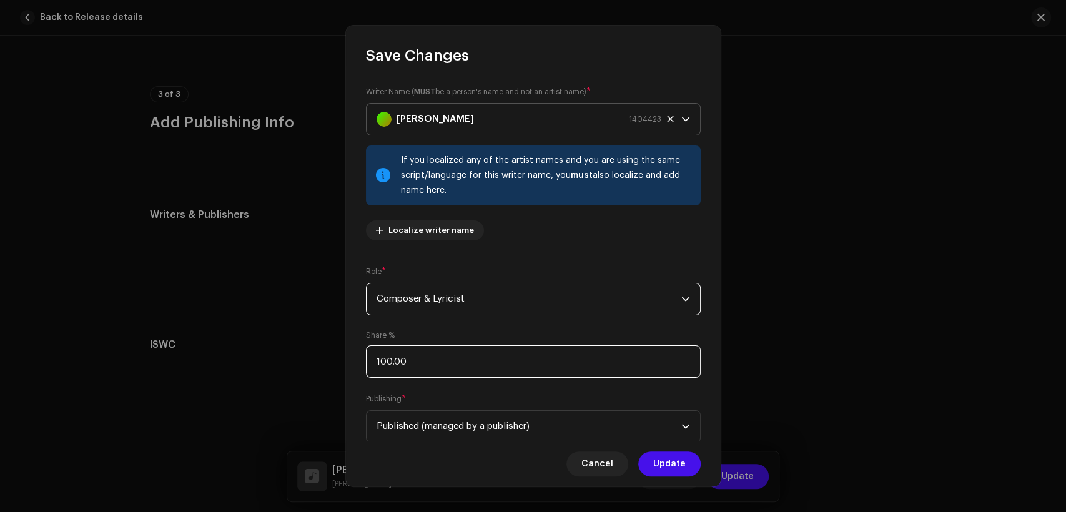
click at [540, 370] on input "100.00" at bounding box center [533, 361] width 335 height 32
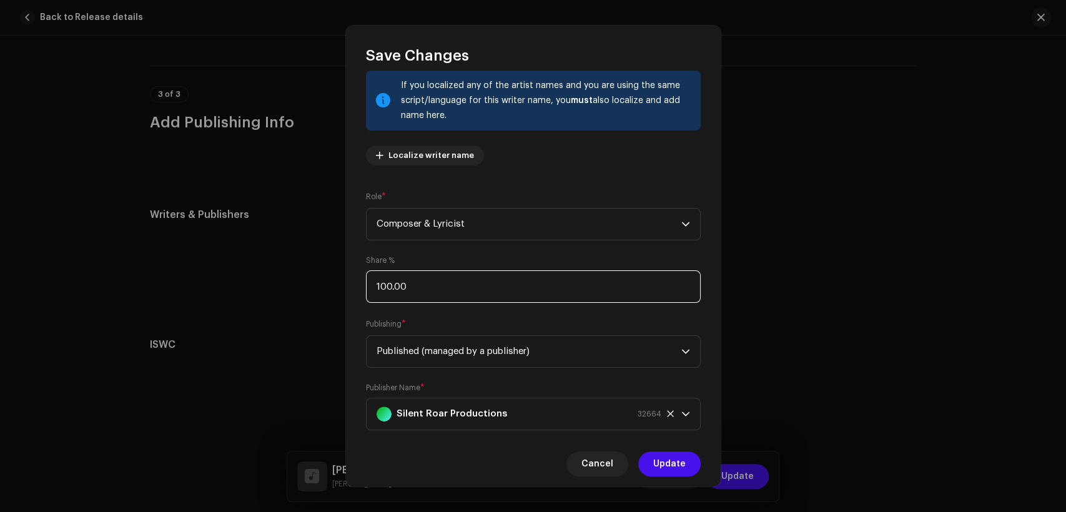
scroll to position [100, 0]
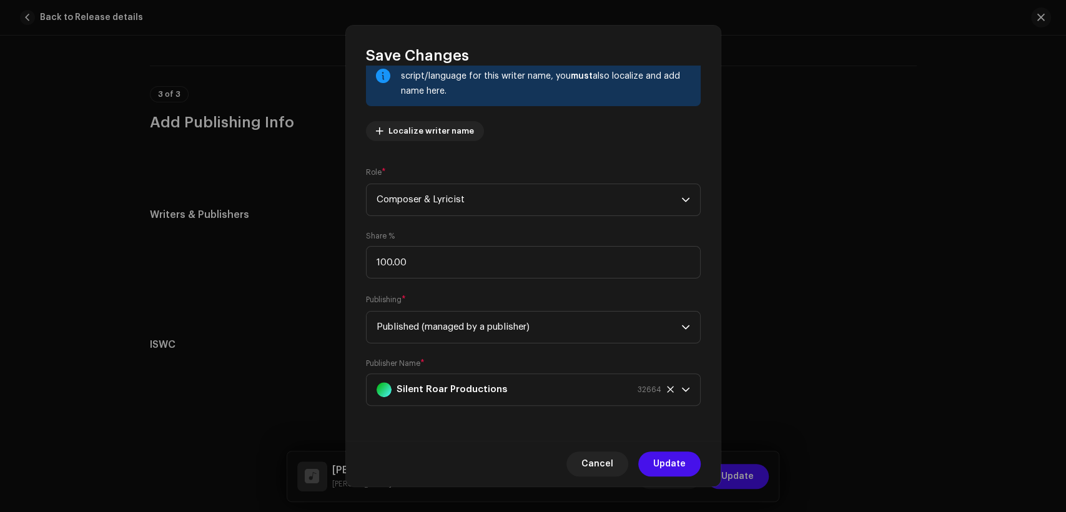
click at [679, 459] on span "Update" at bounding box center [669, 464] width 32 height 25
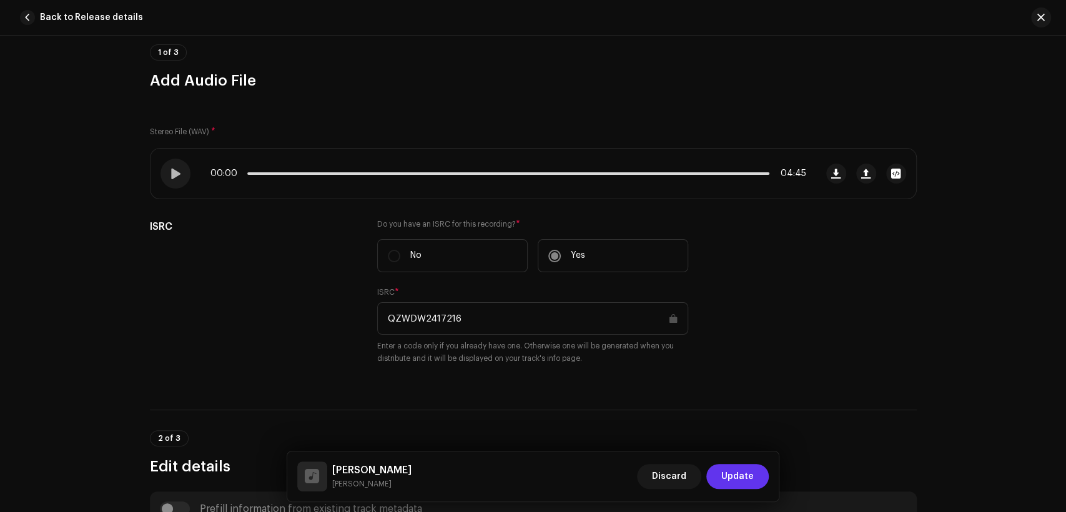
scroll to position [115, 0]
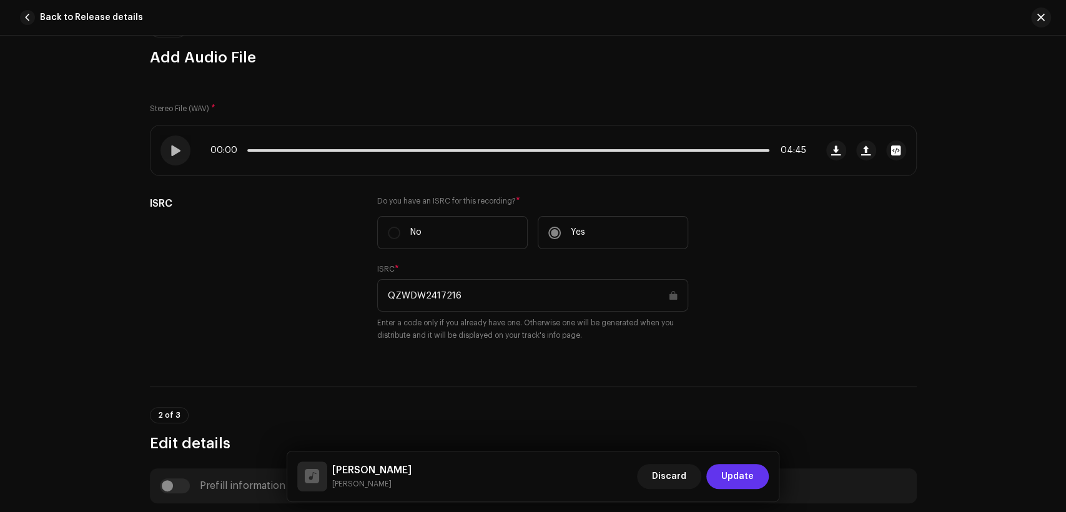
click at [742, 476] on span "Update" at bounding box center [738, 476] width 32 height 25
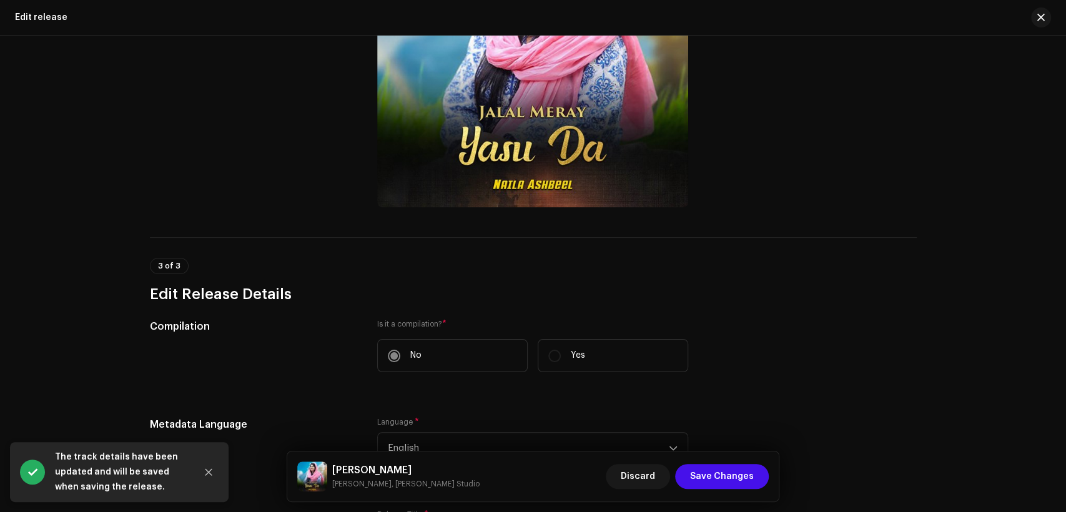
scroll to position [502, 0]
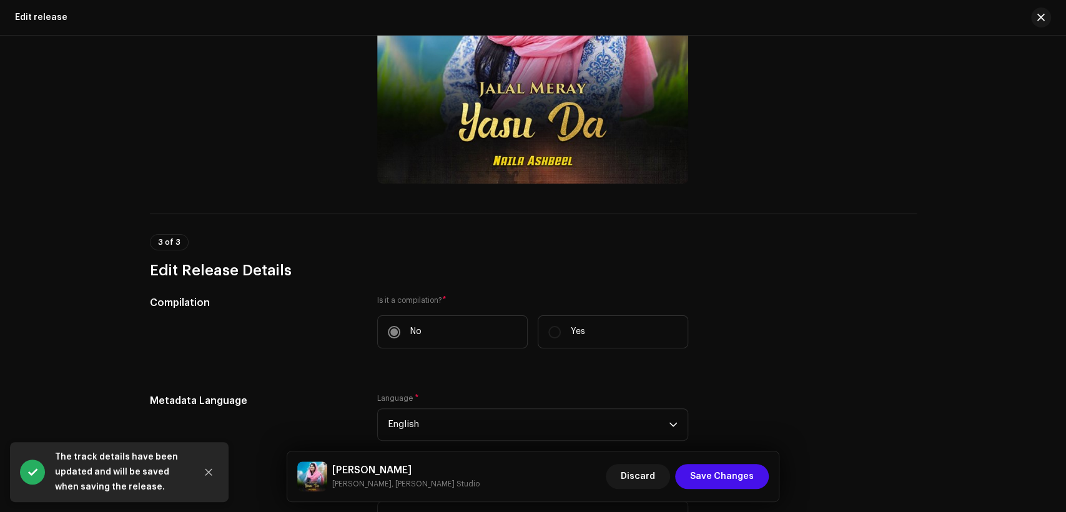
click at [407, 468] on h5 "[PERSON_NAME]" at bounding box center [405, 470] width 147 height 15
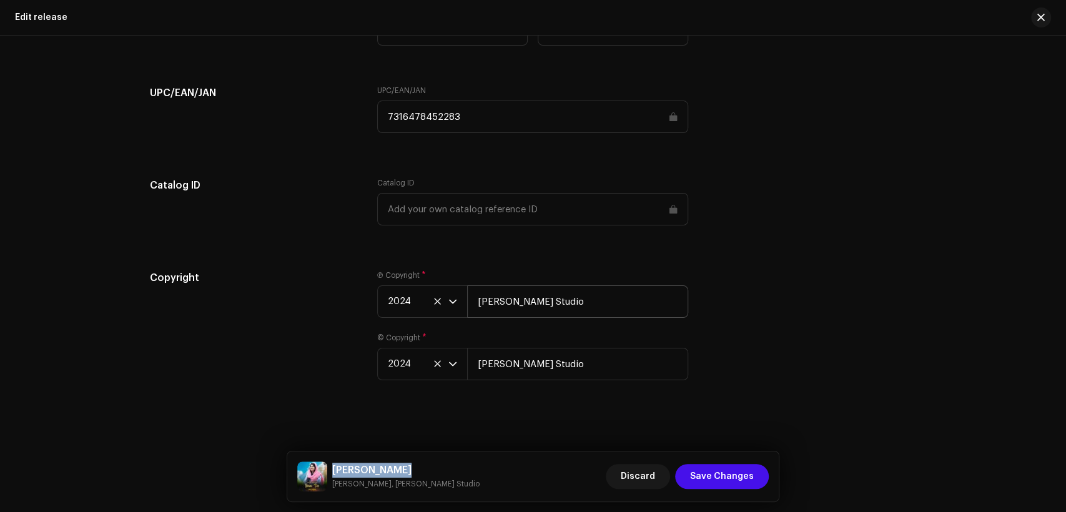
scroll to position [2005, 0]
click at [687, 478] on button "Save Changes" at bounding box center [722, 476] width 94 height 25
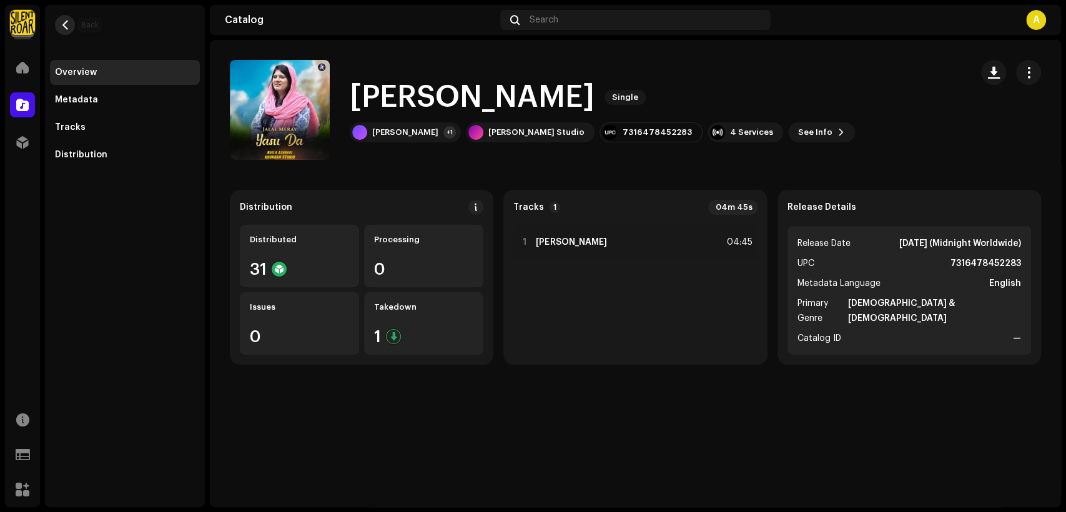
click at [65, 22] on span "button" at bounding box center [65, 25] width 9 height 10
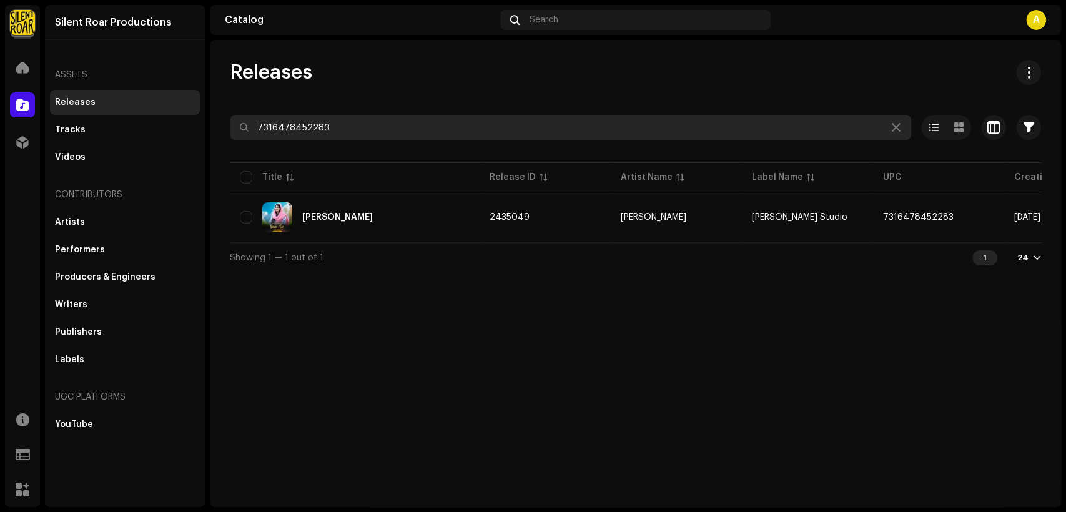
click at [346, 129] on input "7316478452283" at bounding box center [571, 127] width 682 height 25
paste input "337"
type input "7316478452337"
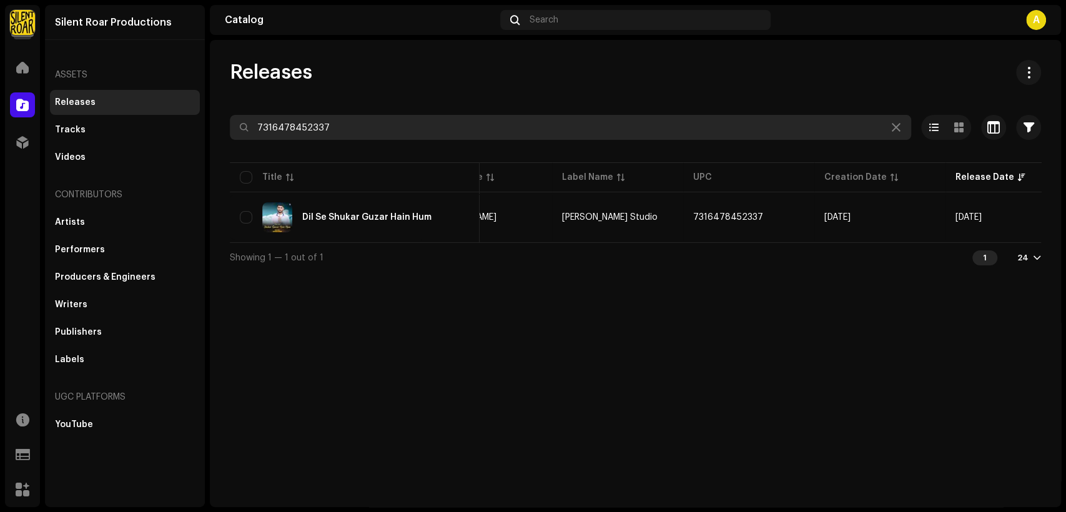
scroll to position [0, 226]
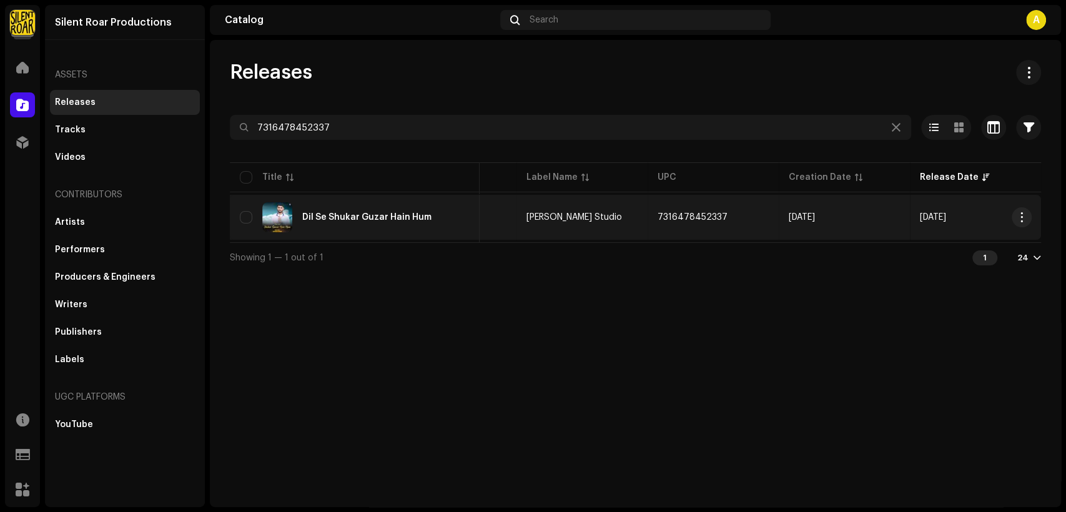
click at [427, 206] on div "Dil Se Shukar Guzar Hain Hum" at bounding box center [355, 217] width 230 height 30
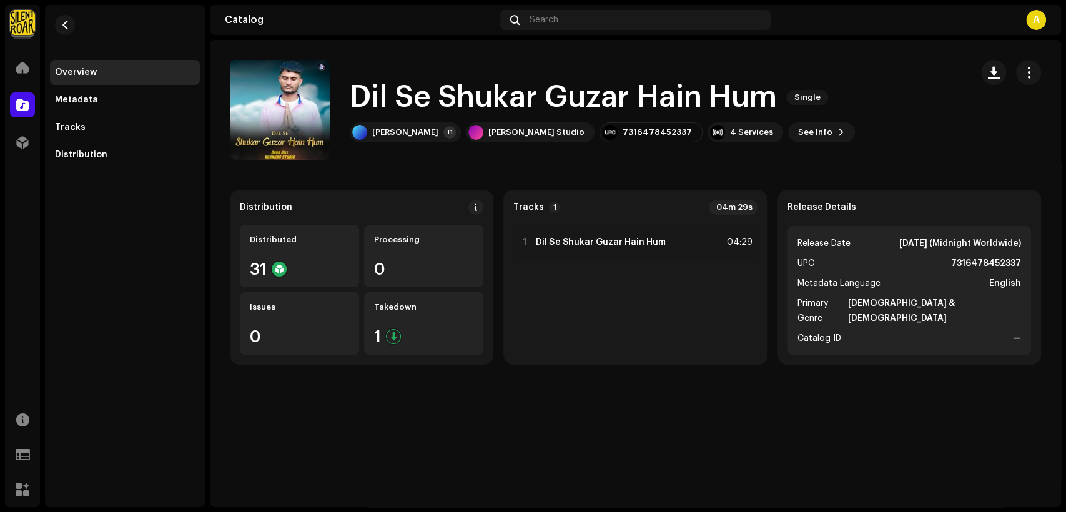
click at [1026, 71] on span "button" at bounding box center [1029, 72] width 12 height 10
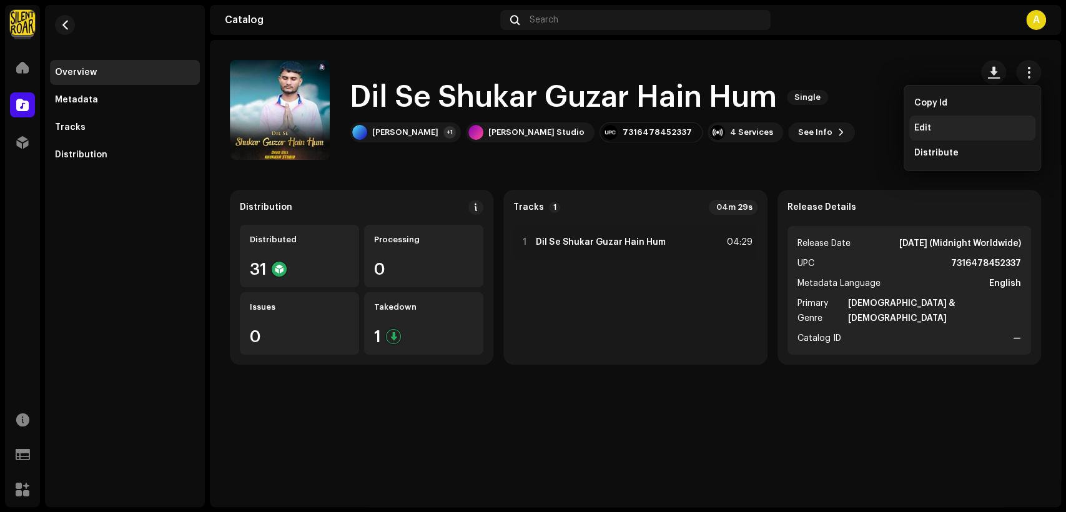
click at [992, 121] on div "Edit" at bounding box center [973, 128] width 126 height 25
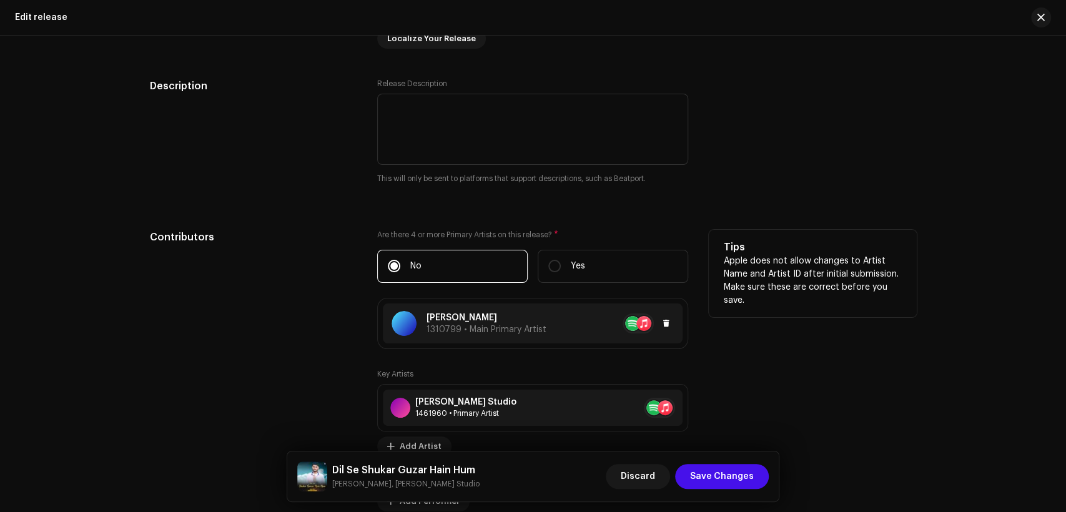
scroll to position [1156, 0]
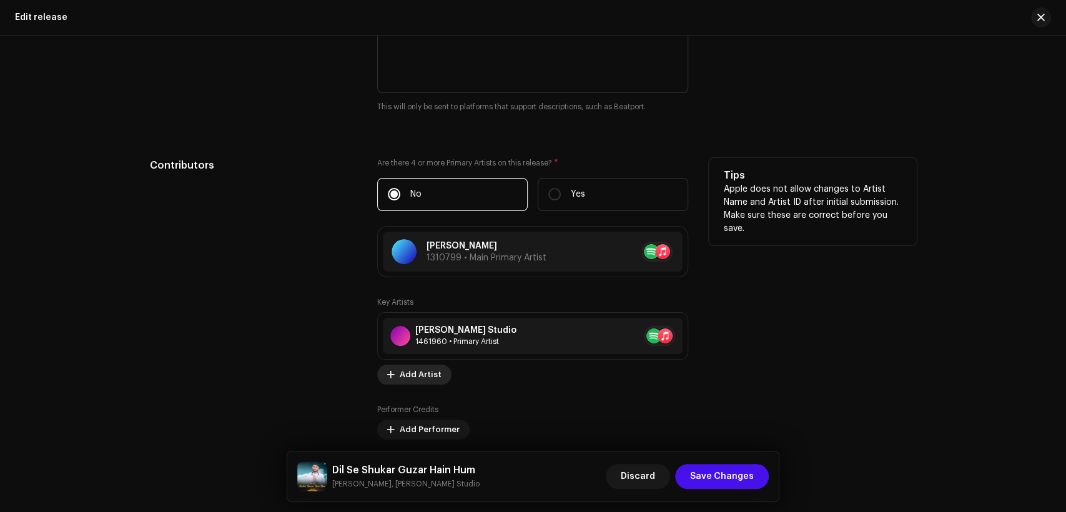
click at [428, 373] on span "Add Artist" at bounding box center [421, 374] width 42 height 25
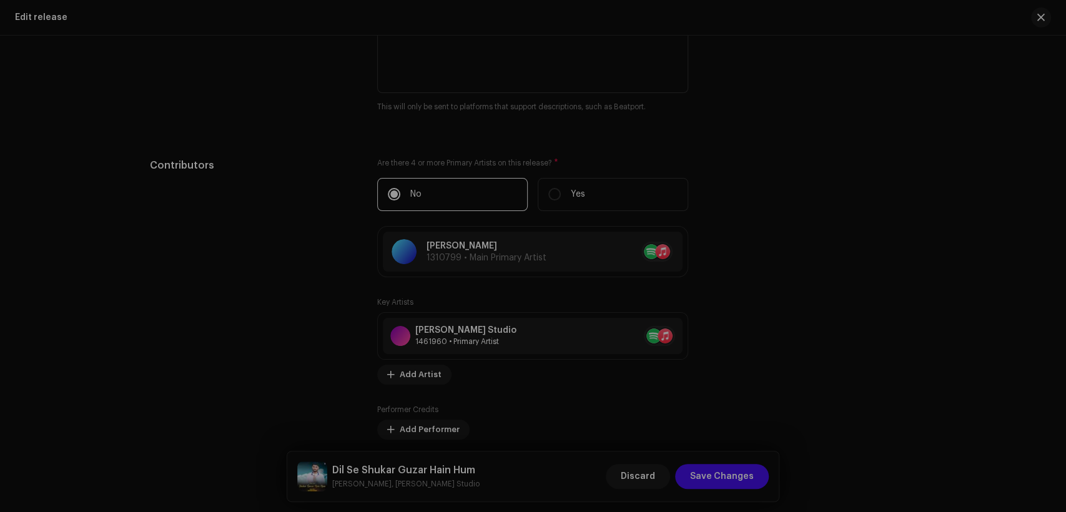
click at [836, 366] on div "Add Key Artist Role * Select role Cancel Add Artist" at bounding box center [533, 256] width 1066 height 512
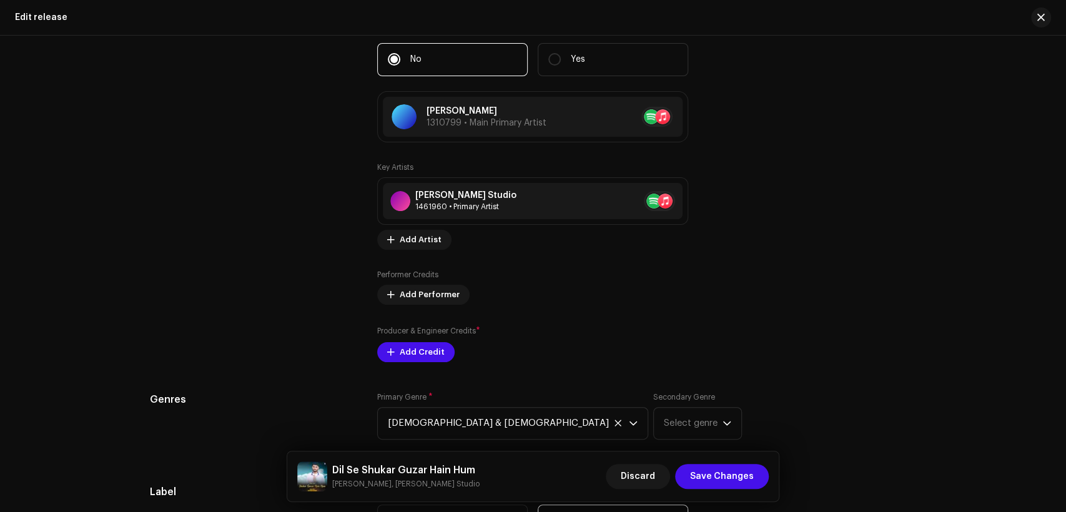
scroll to position [1388, 0]
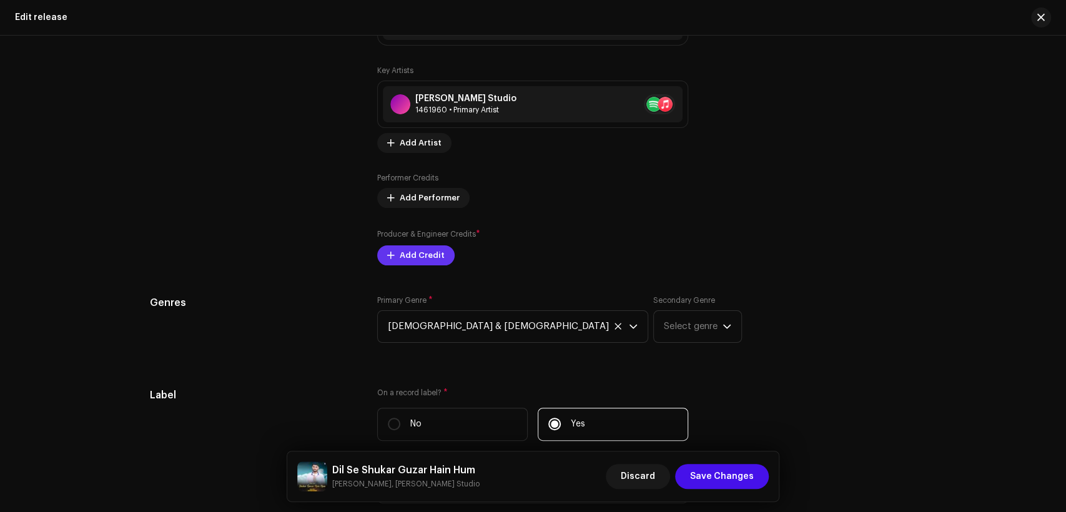
click at [430, 259] on span "Add Credit" at bounding box center [422, 255] width 45 height 25
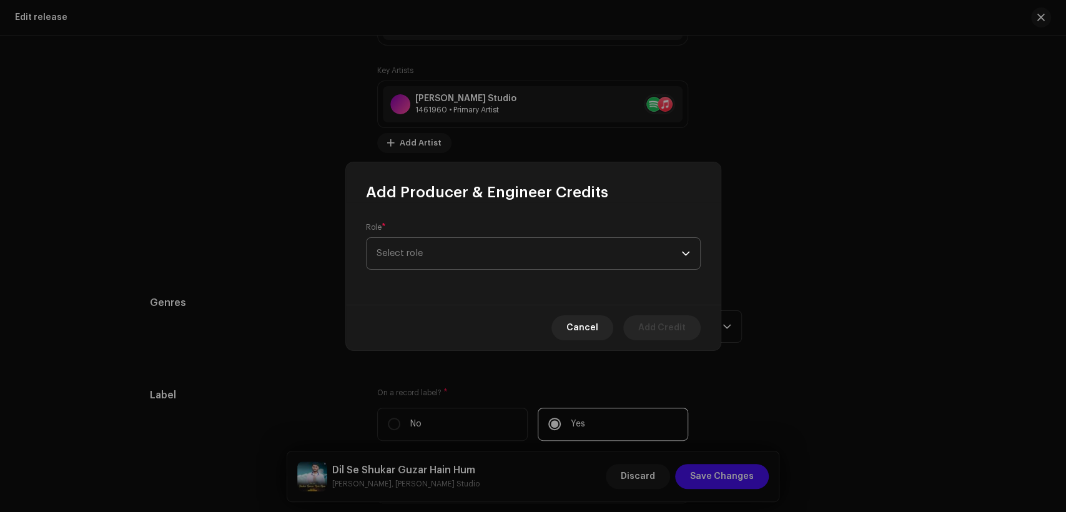
click at [435, 251] on span "Select role" at bounding box center [529, 253] width 305 height 31
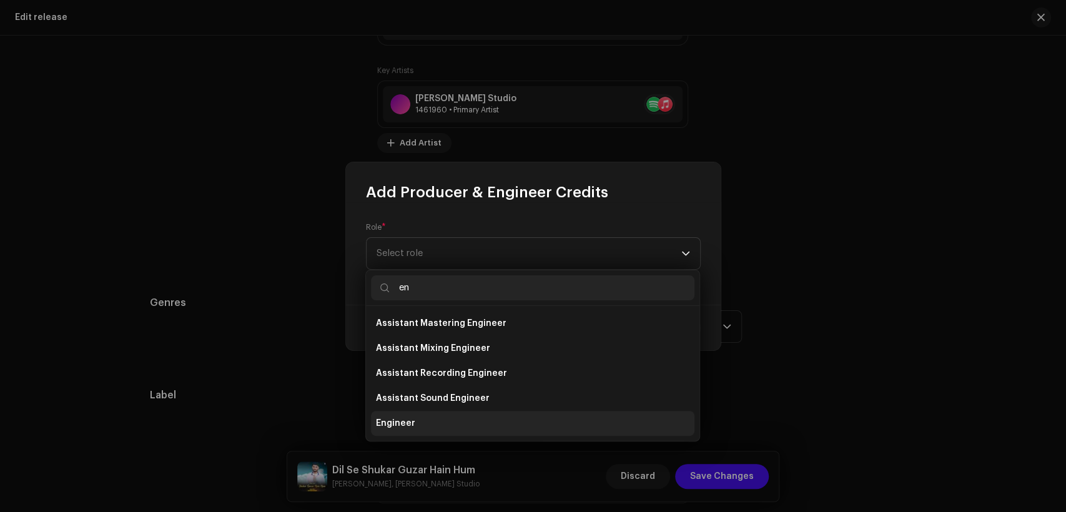
type input "en"
click at [465, 412] on li "Engineer" at bounding box center [533, 423] width 324 height 25
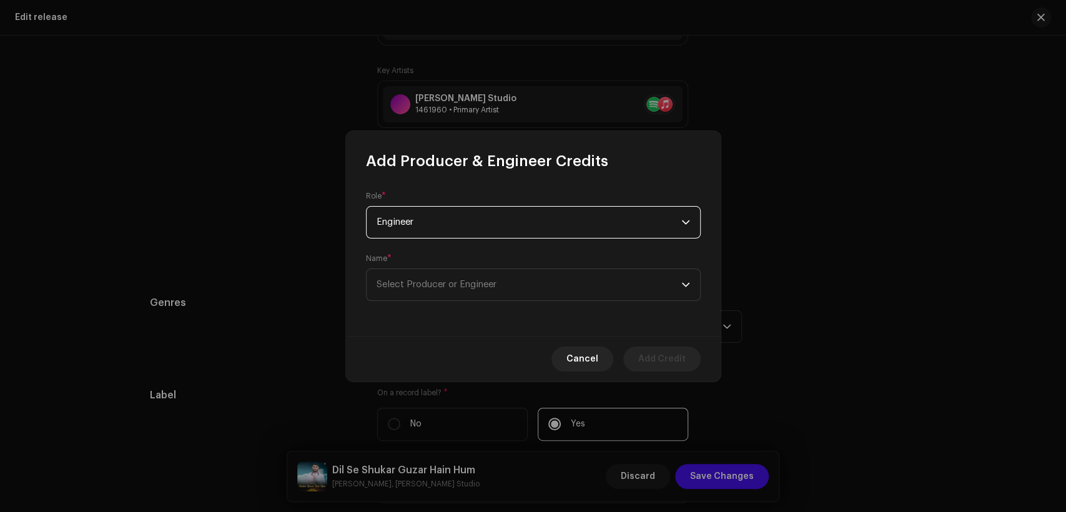
click at [481, 301] on div "Role * Engineer Name * Select Producer or Engineer" at bounding box center [533, 253] width 375 height 165
click at [489, 284] on span "Select Producer or Engineer" at bounding box center [437, 284] width 120 height 9
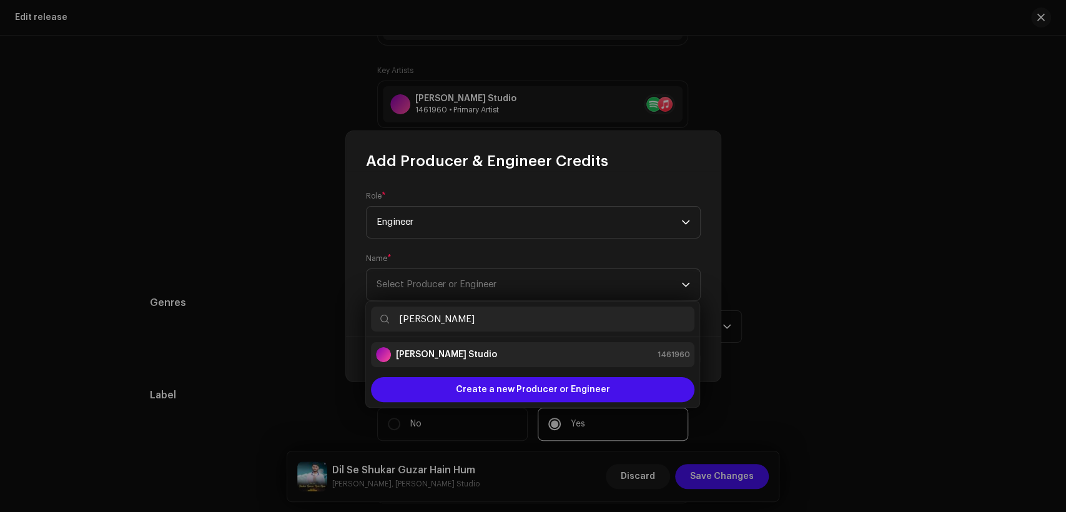
type input "[PERSON_NAME]"
click at [515, 356] on div "[PERSON_NAME] Studio 1461960" at bounding box center [533, 354] width 314 height 15
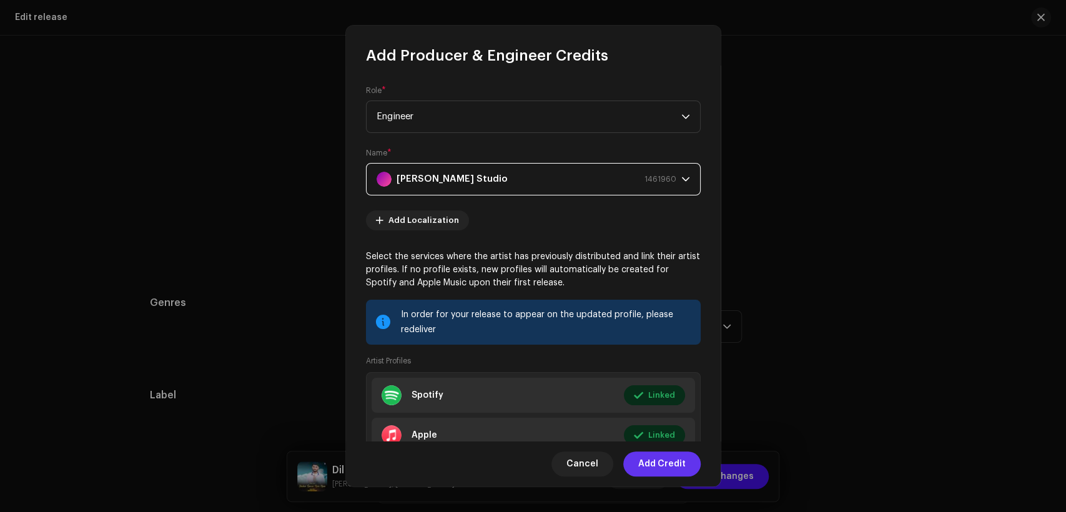
click at [662, 460] on span "Add Credit" at bounding box center [661, 464] width 47 height 25
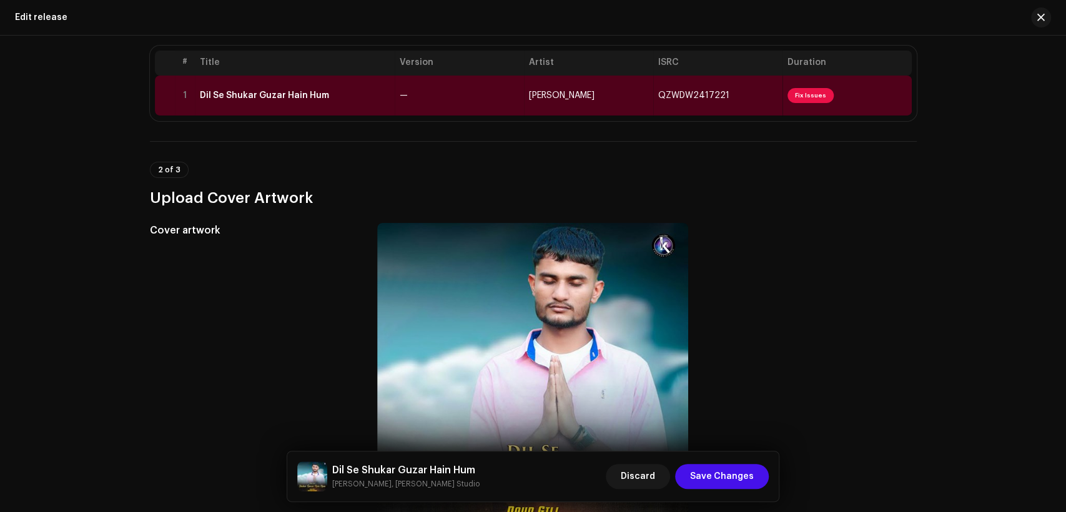
scroll to position [0, 0]
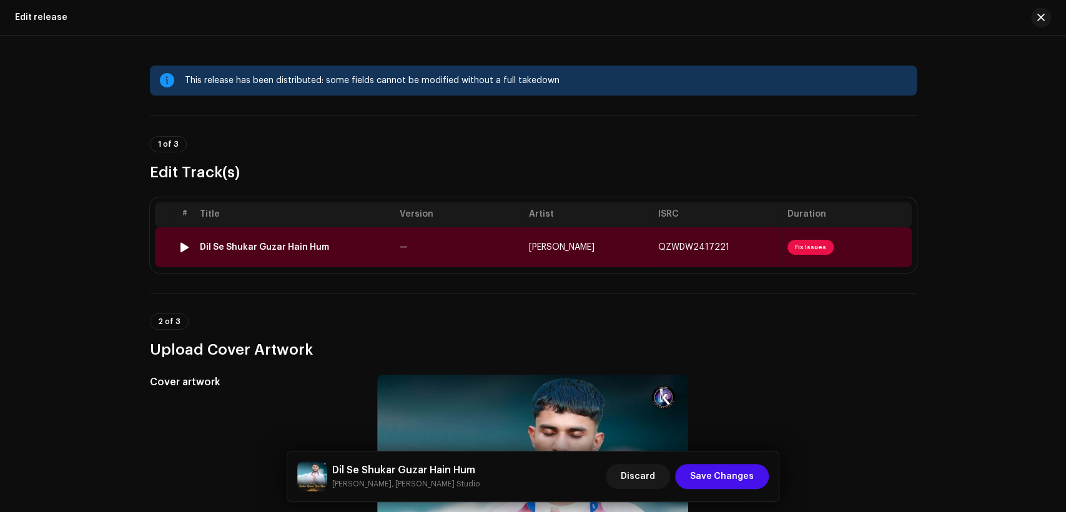
click at [465, 247] on td "—" at bounding box center [459, 247] width 129 height 40
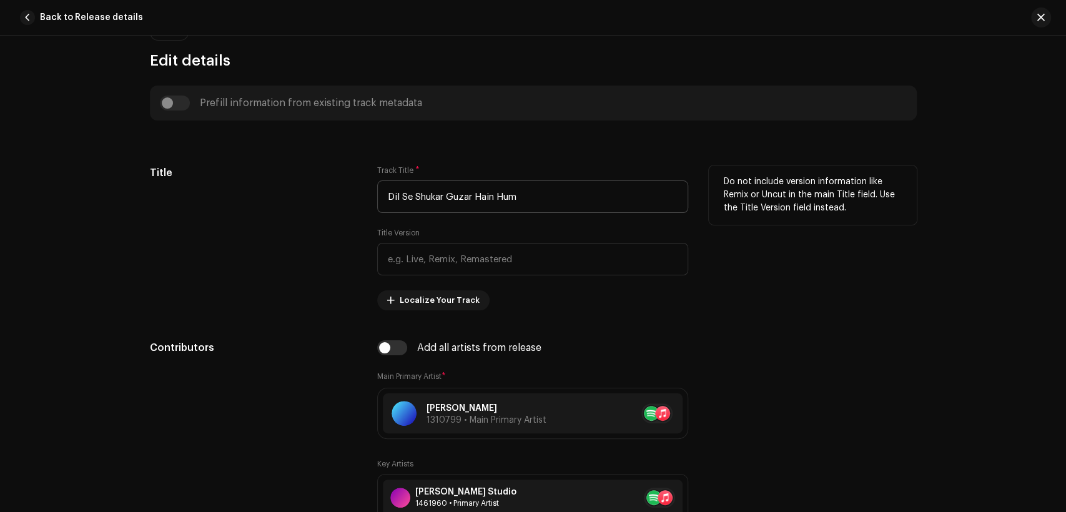
scroll to position [578, 0]
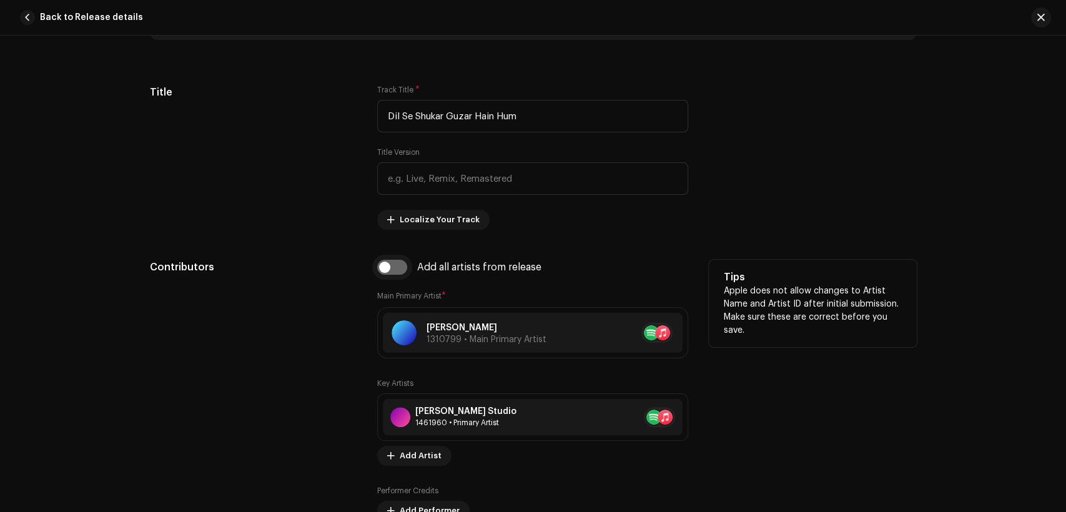
click at [397, 264] on input "checkbox" at bounding box center [392, 267] width 30 height 15
checkbox input "true"
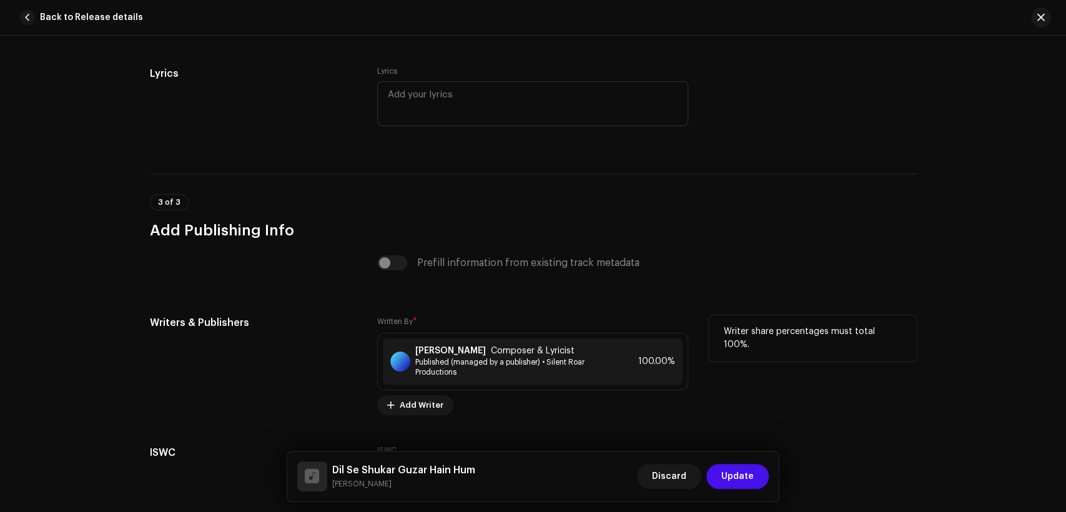
scroll to position [2570, 0]
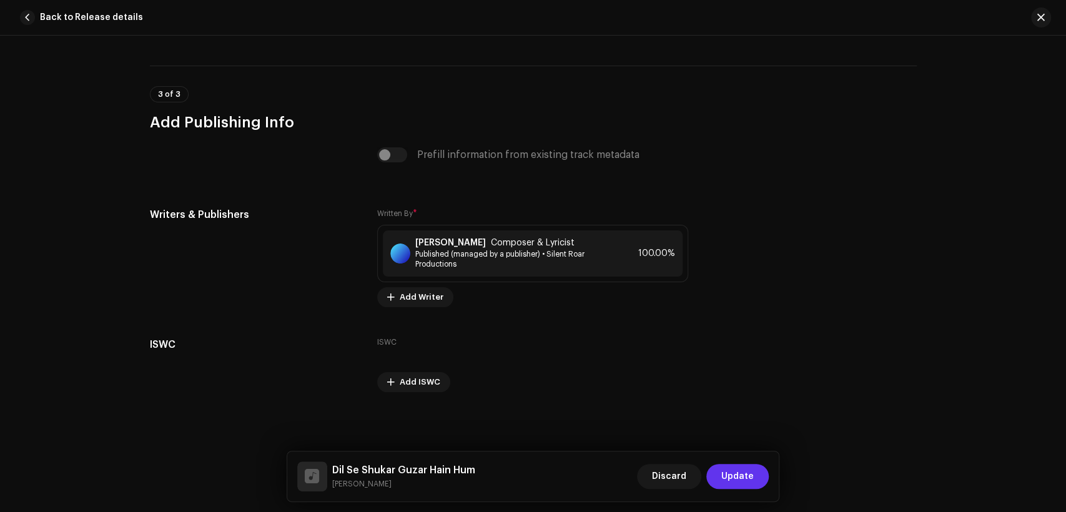
click at [722, 474] on button "Update" at bounding box center [738, 476] width 62 height 25
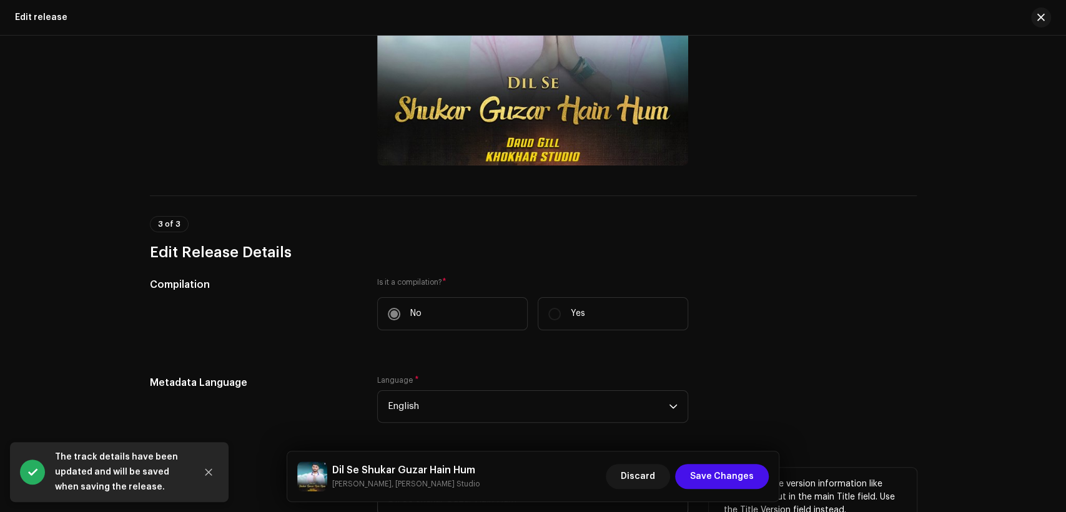
scroll to position [345, 0]
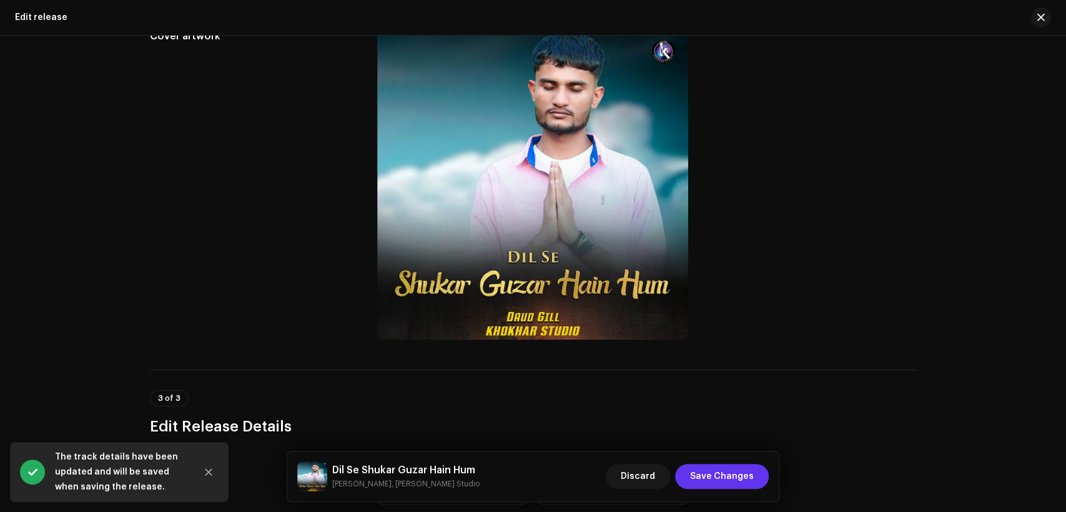
click at [707, 469] on span "Save Changes" at bounding box center [722, 476] width 64 height 25
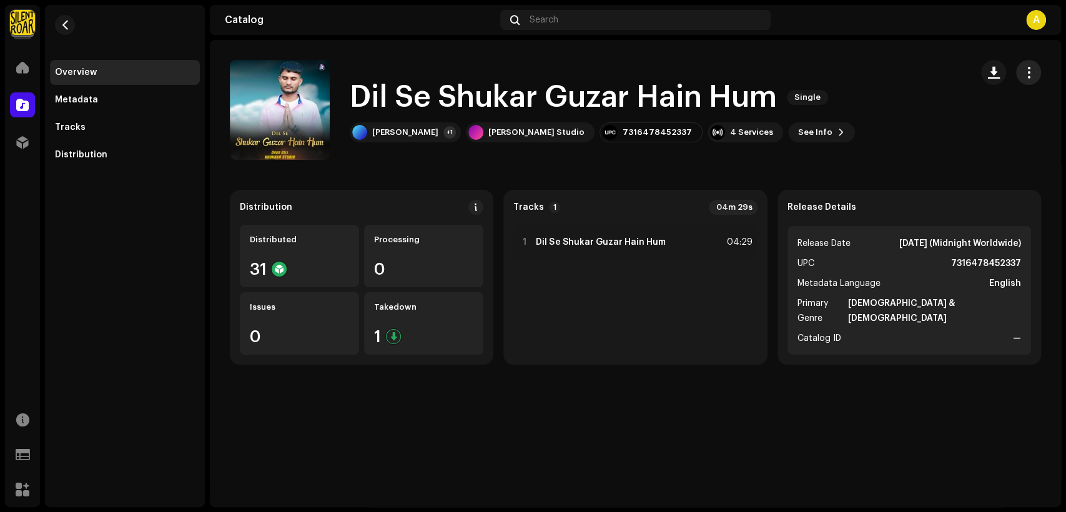
click at [1030, 69] on span "button" at bounding box center [1029, 72] width 12 height 10
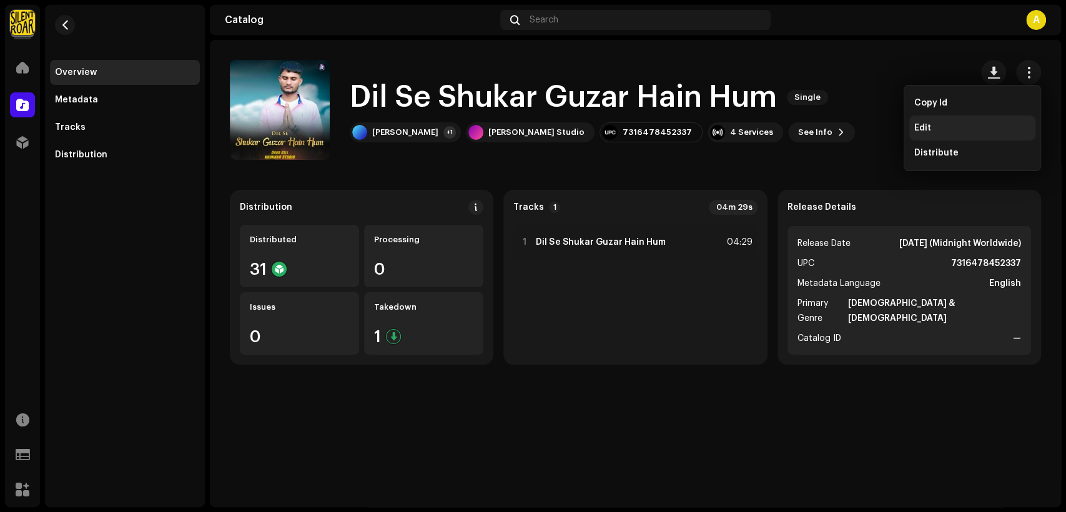
click at [962, 124] on div "Edit" at bounding box center [973, 128] width 116 height 10
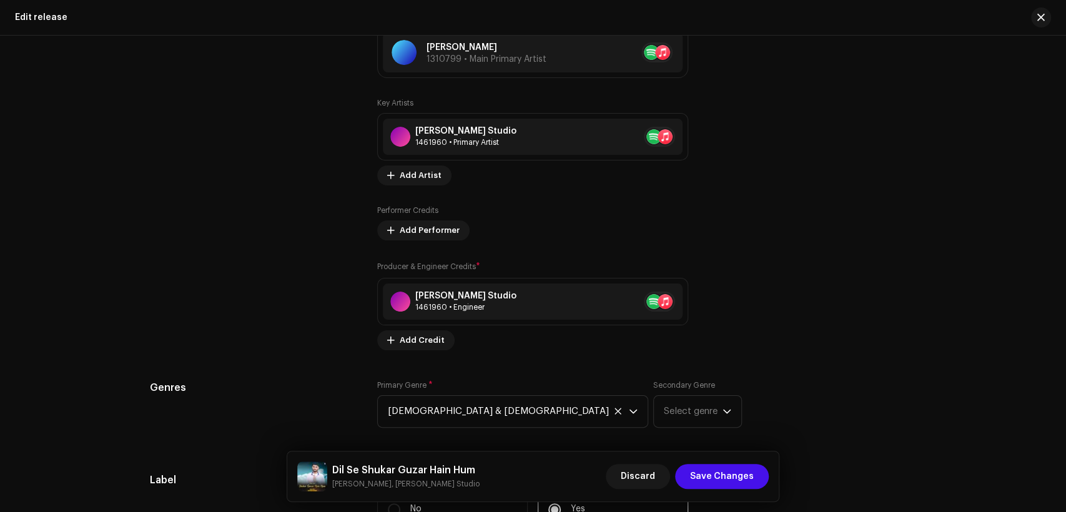
scroll to position [1311, 0]
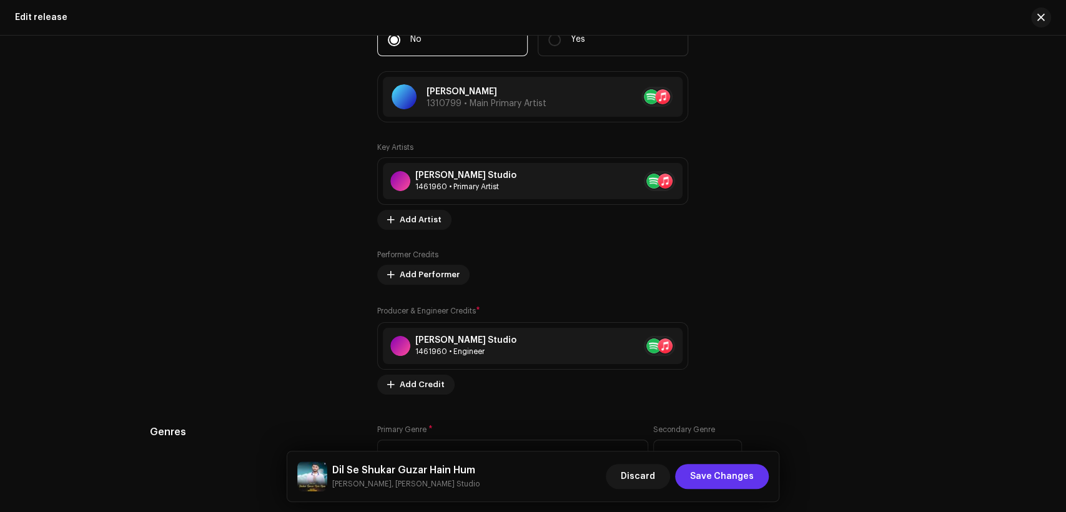
click at [711, 474] on span "Save Changes" at bounding box center [722, 476] width 64 height 25
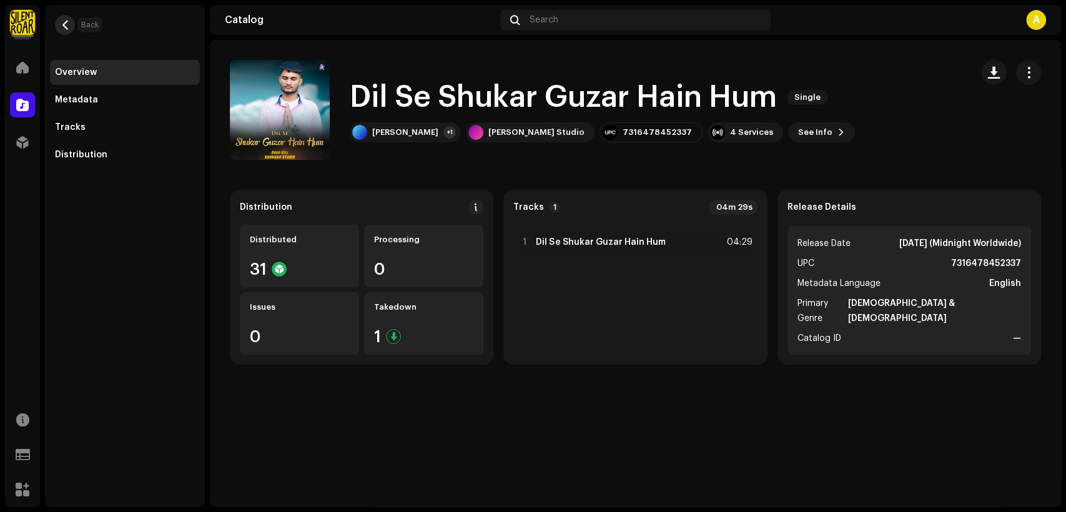
click at [70, 28] on button "button" at bounding box center [65, 25] width 20 height 20
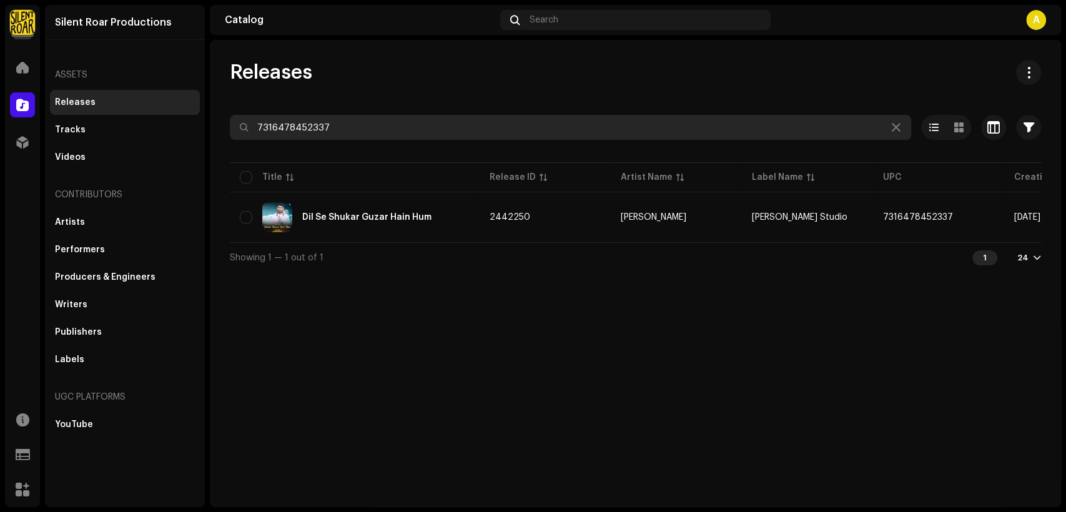
click at [354, 131] on input "7316478452337" at bounding box center [571, 127] width 682 height 25
paste input "82808"
type input "7316478482808"
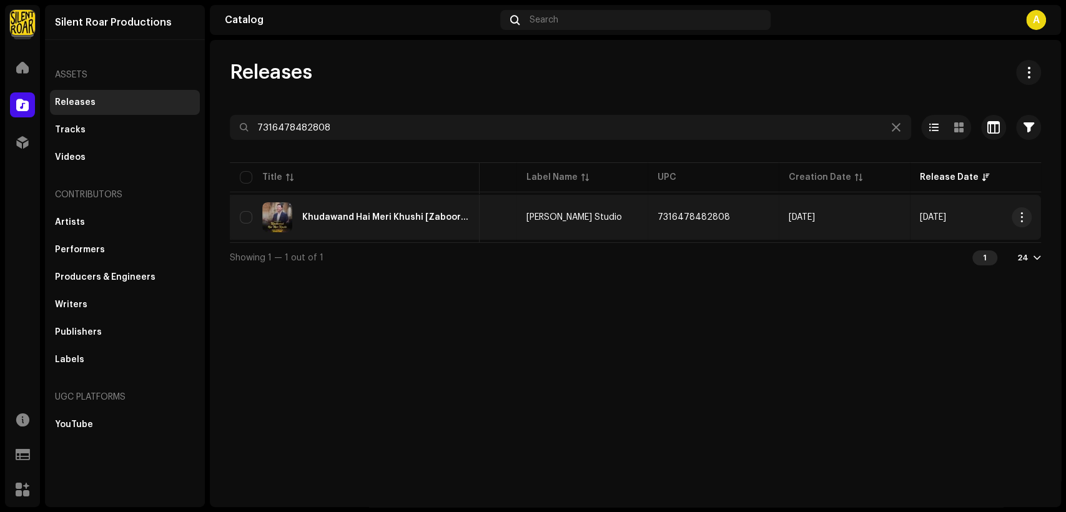
click at [426, 209] on div "Khudawand Hai Meri Khushi [Zaboor 27]" at bounding box center [355, 217] width 230 height 30
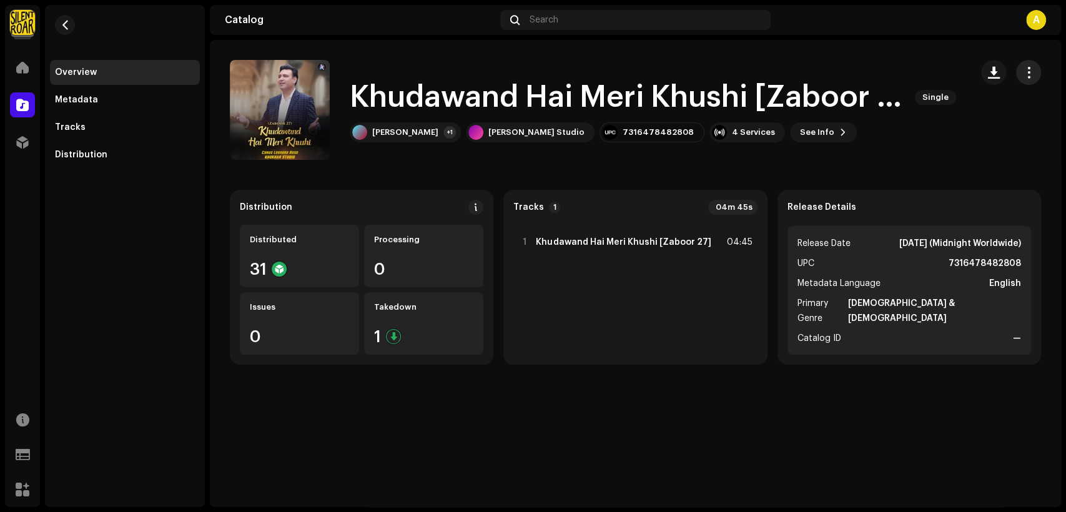
click at [1025, 67] on span "button" at bounding box center [1029, 72] width 12 height 10
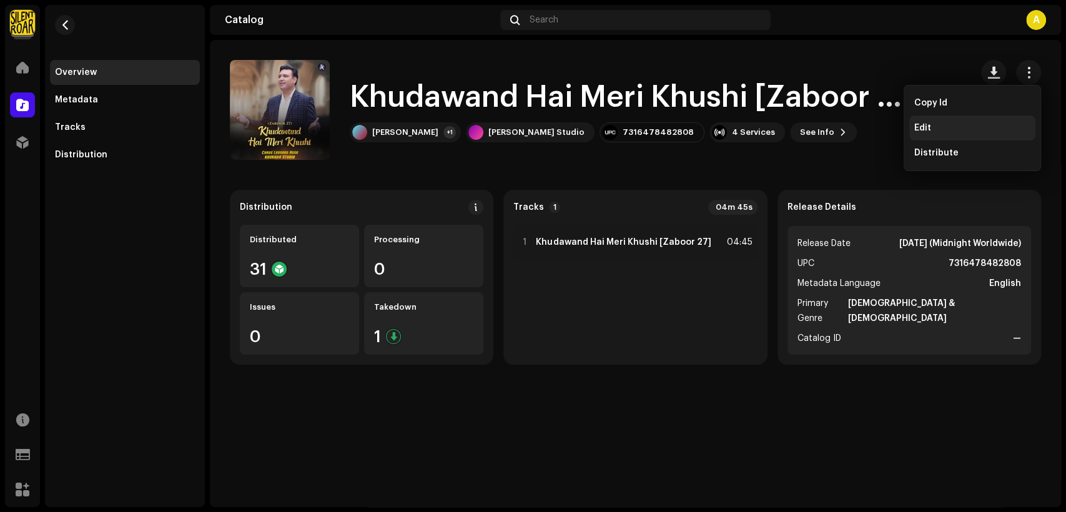
click at [959, 132] on div "Edit" at bounding box center [973, 128] width 116 height 10
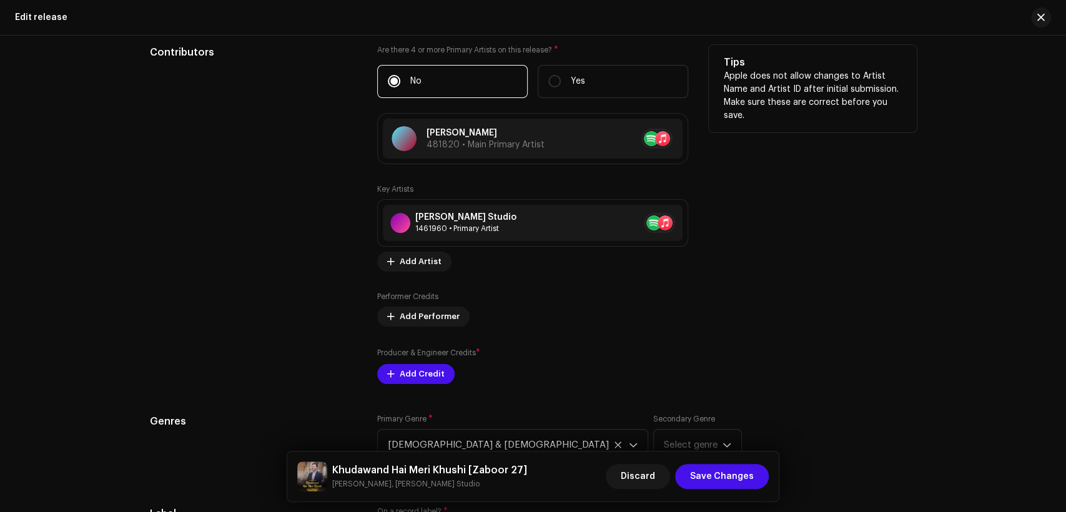
scroll to position [1273, 0]
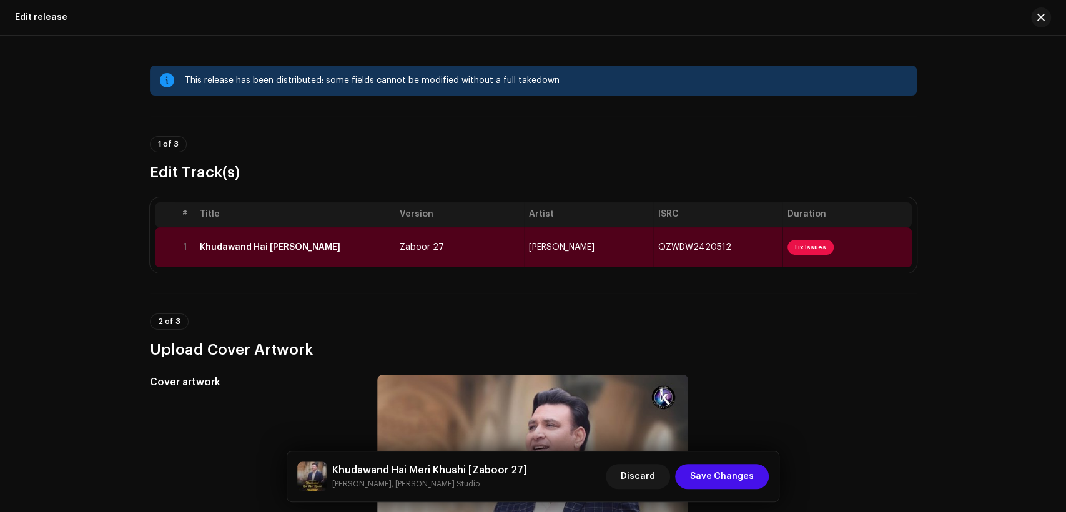
scroll to position [1273, 0]
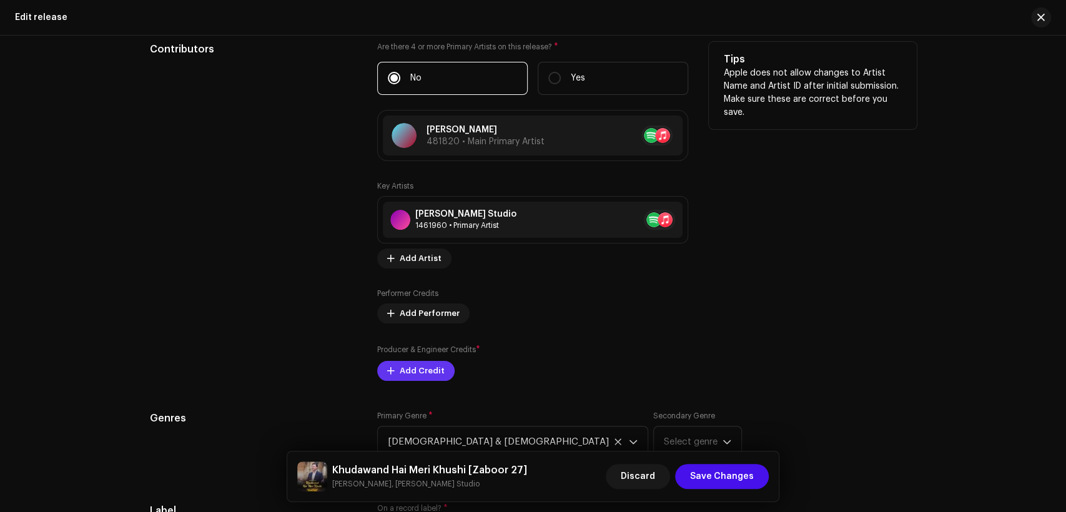
click at [432, 377] on span "Add Credit" at bounding box center [422, 371] width 45 height 25
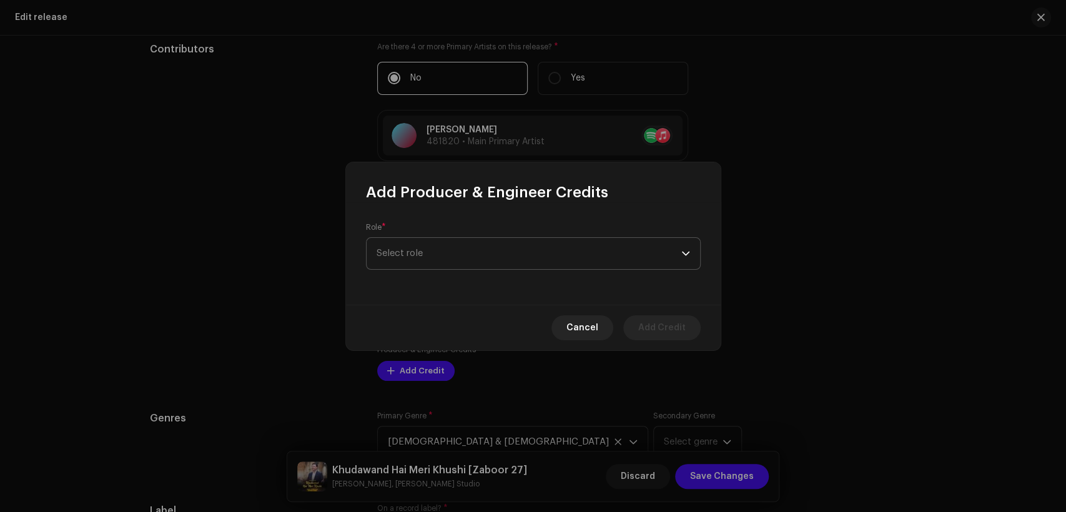
click at [456, 269] on span "Select role" at bounding box center [529, 253] width 305 height 31
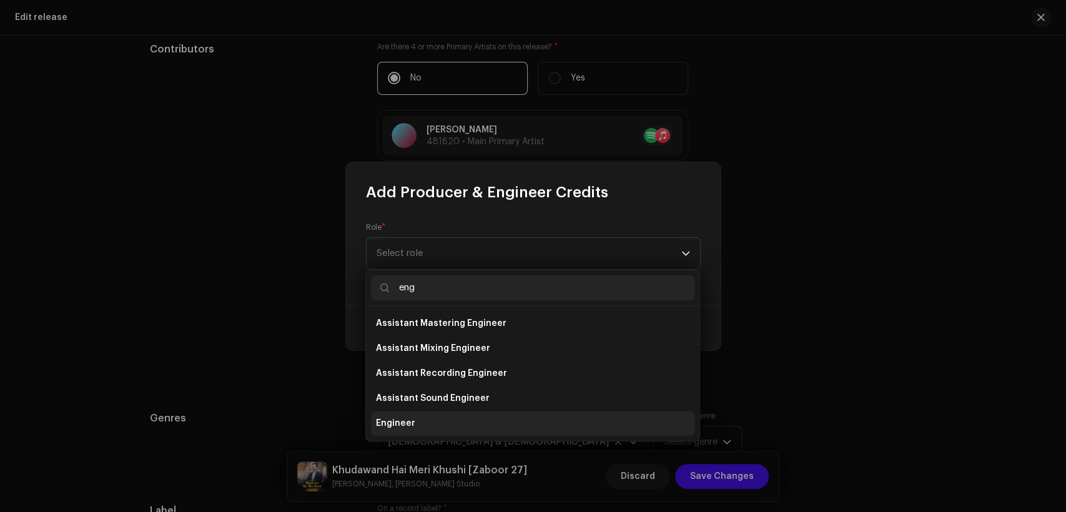
type input "eng"
click at [484, 417] on li "Engineer" at bounding box center [533, 423] width 324 height 25
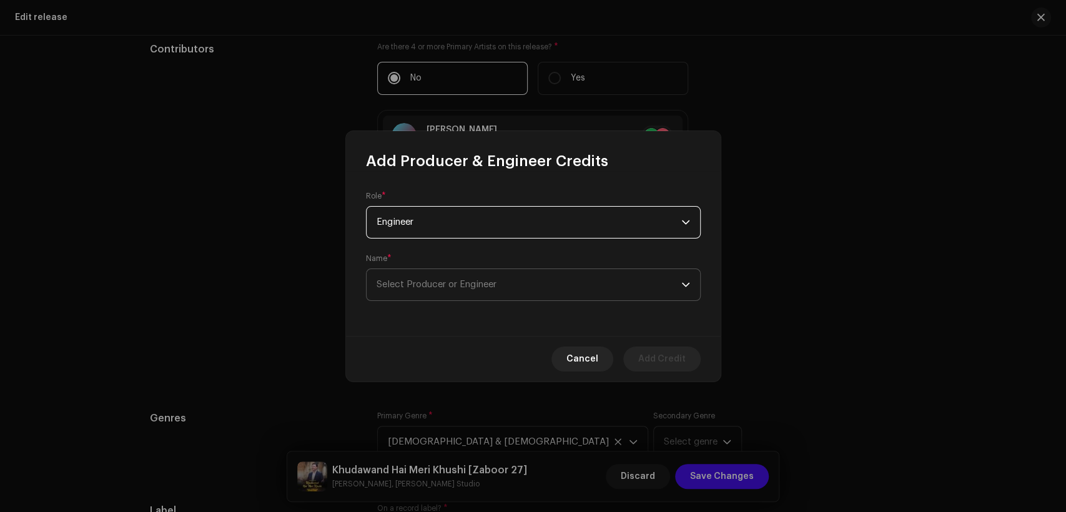
click at [518, 285] on span "Select Producer or Engineer" at bounding box center [529, 284] width 305 height 31
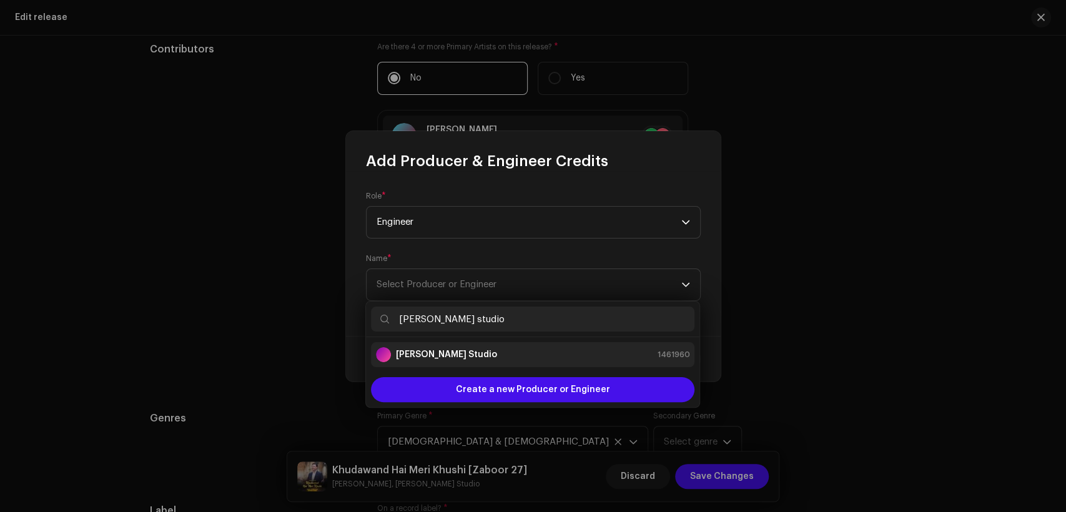
type input "[PERSON_NAME] studio"
click at [559, 365] on li "[PERSON_NAME] Studio 1461960" at bounding box center [533, 354] width 324 height 25
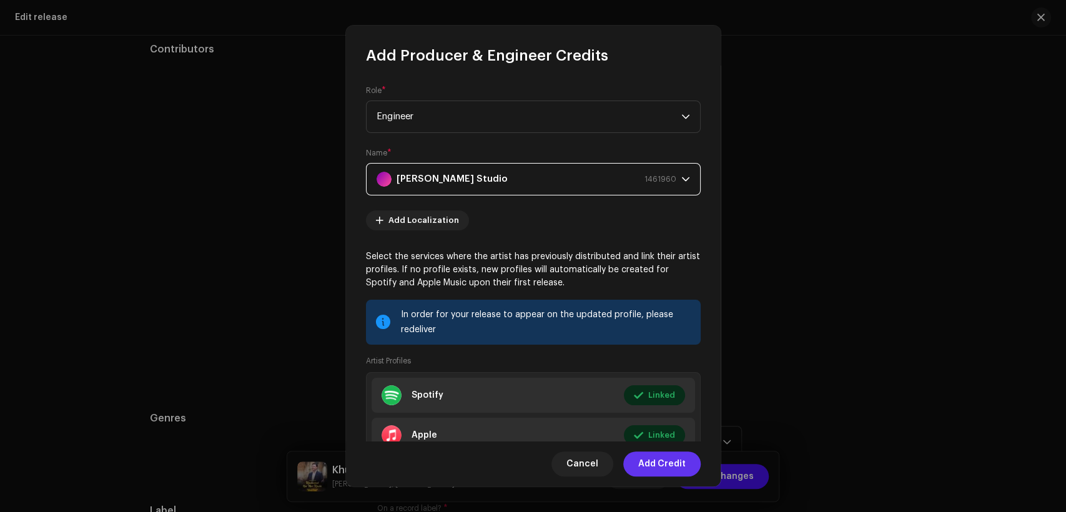
click at [647, 459] on span "Add Credit" at bounding box center [661, 464] width 47 height 25
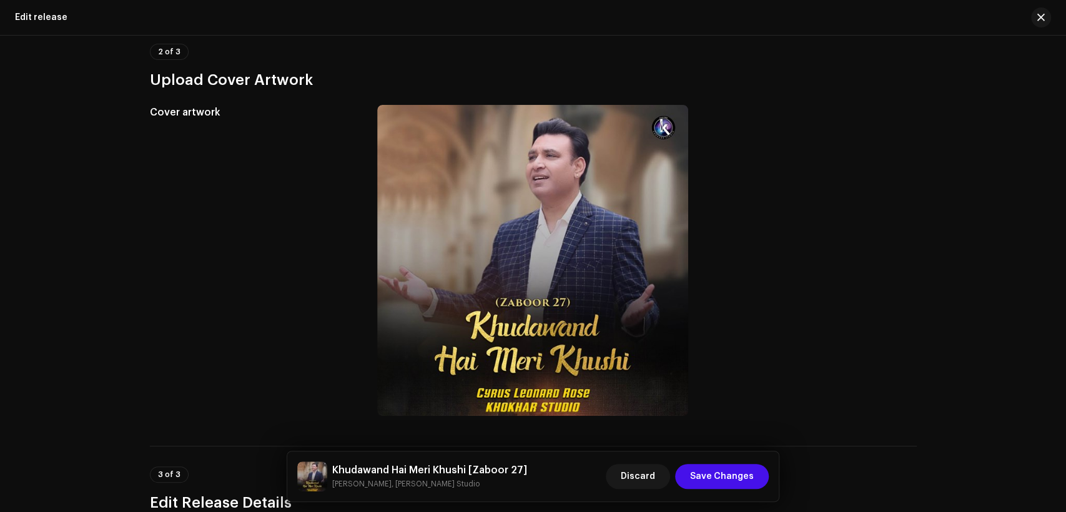
scroll to position [0, 0]
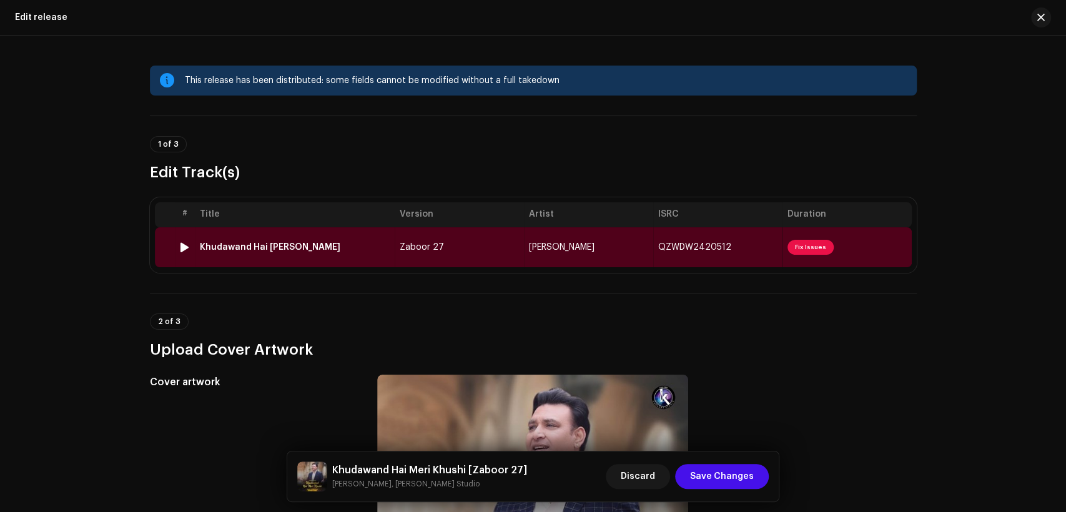
click at [430, 244] on span "Zaboor 27" at bounding box center [422, 247] width 44 height 9
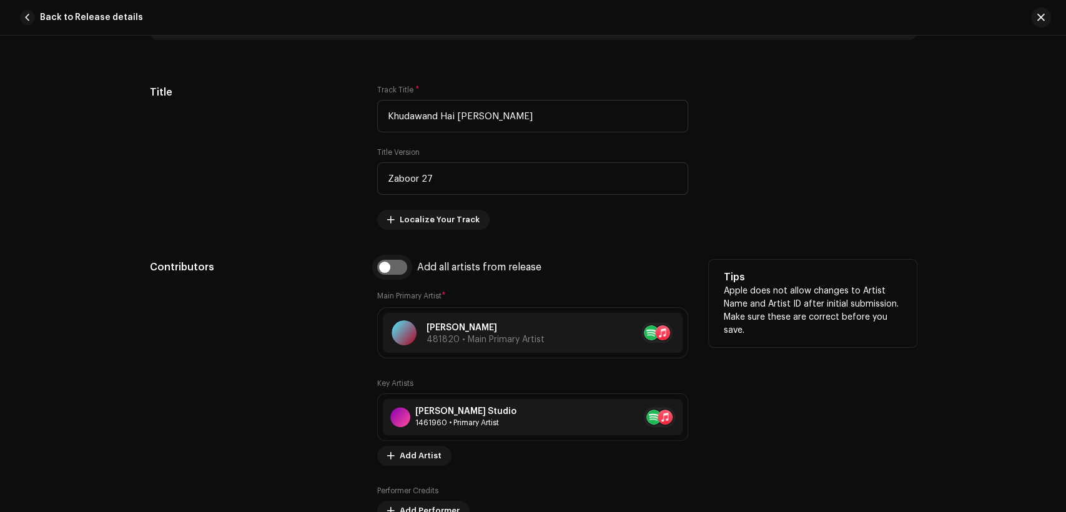
click at [398, 264] on input "checkbox" at bounding box center [392, 267] width 30 height 15
checkbox input "true"
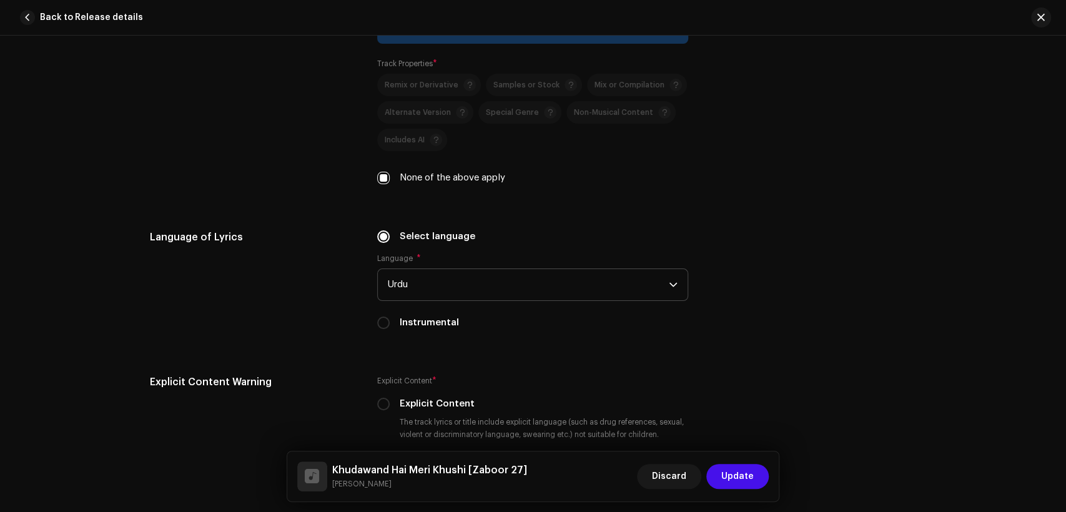
scroll to position [2570, 0]
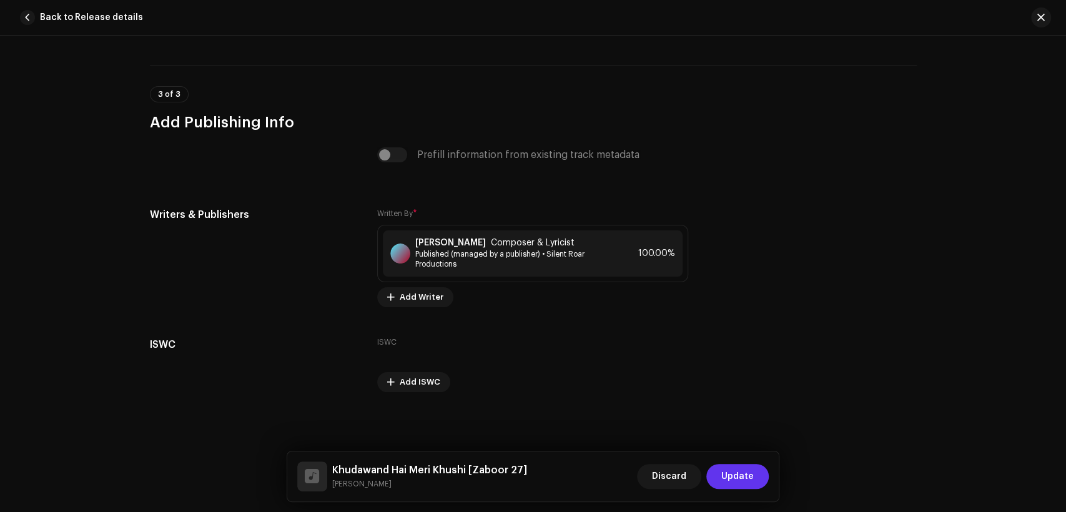
click at [716, 477] on button "Update" at bounding box center [738, 476] width 62 height 25
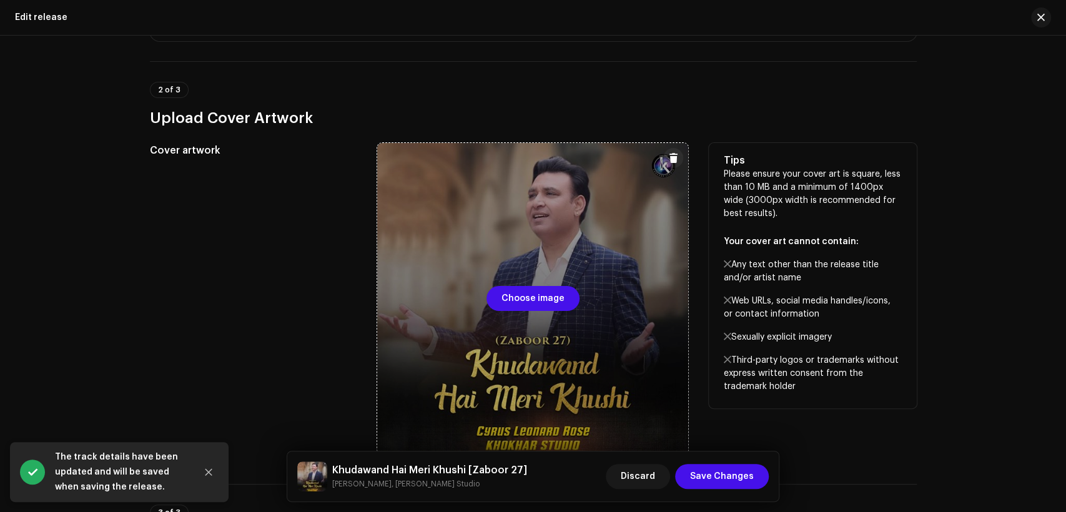
scroll to position [462, 0]
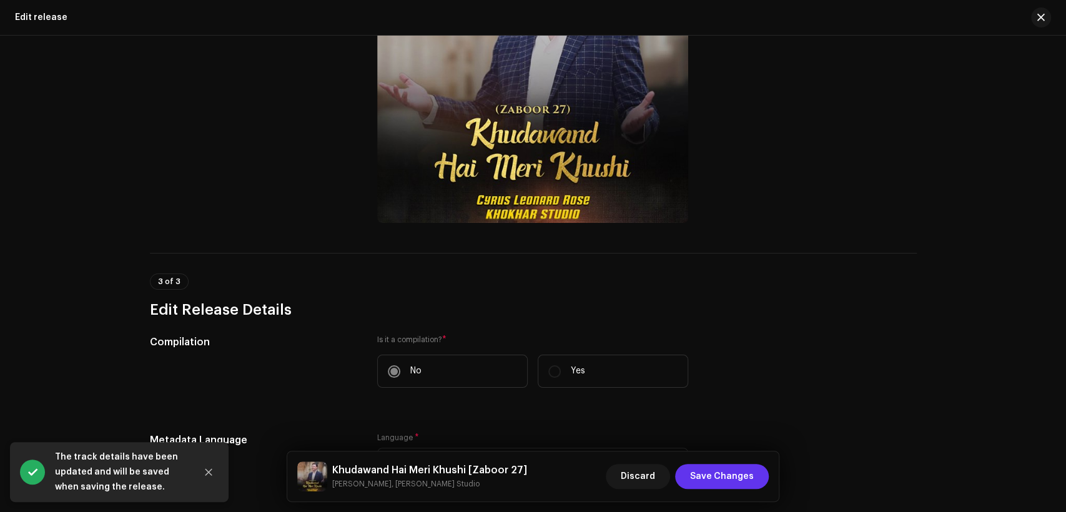
click at [737, 469] on span "Save Changes" at bounding box center [722, 476] width 64 height 25
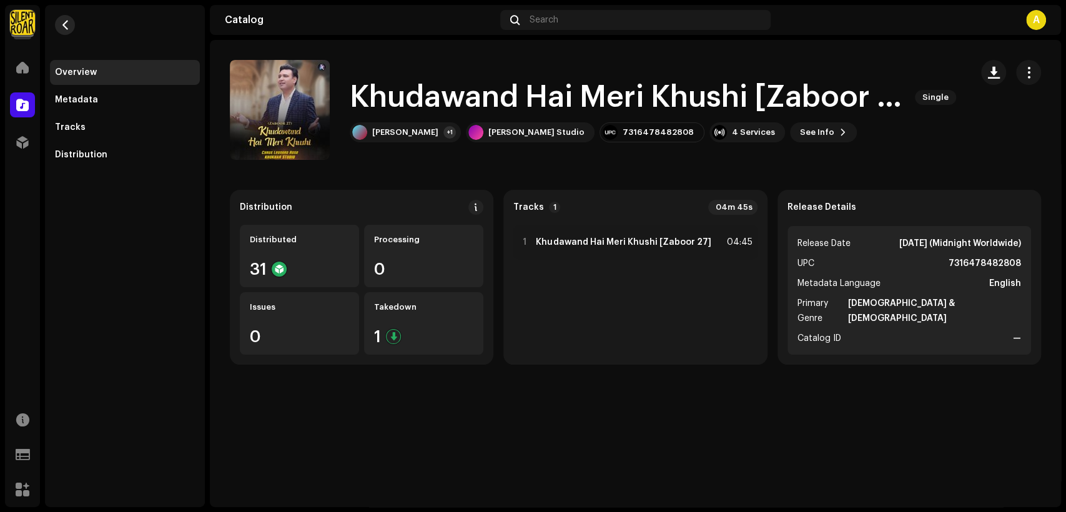
click at [65, 22] on span "button" at bounding box center [65, 25] width 9 height 10
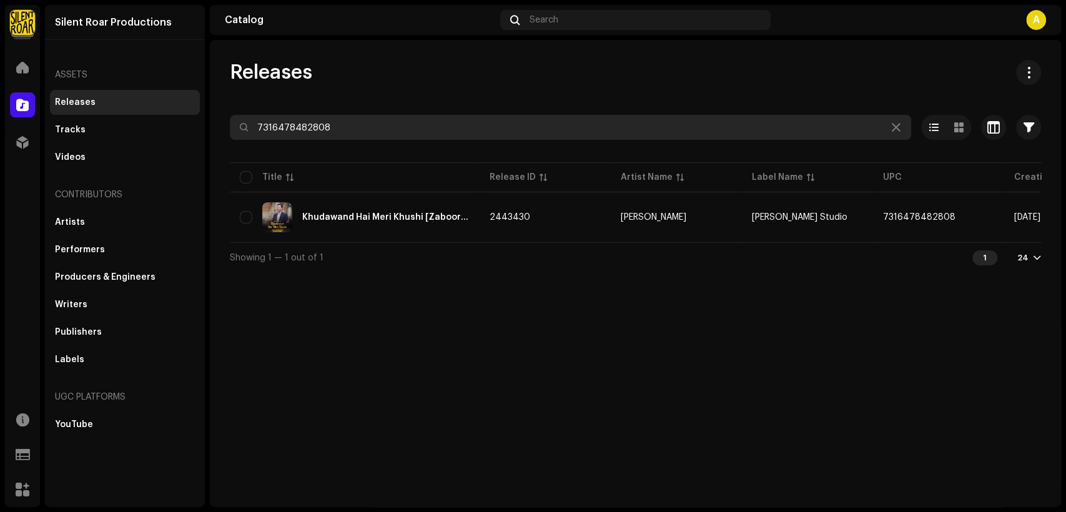
click at [304, 121] on input "7316478482808" at bounding box center [571, 127] width 682 height 25
paste input "52281"
type input "7316478522818"
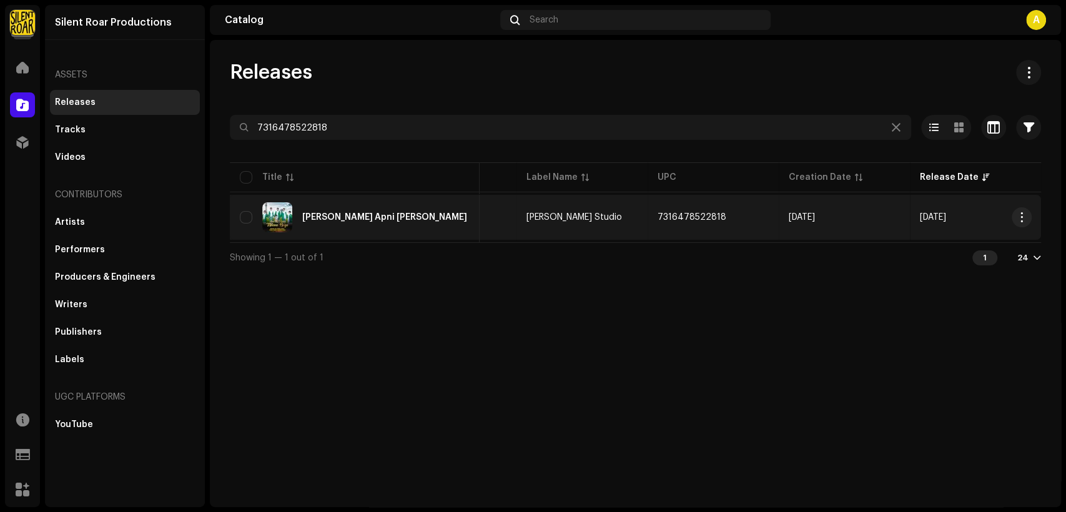
click at [350, 211] on div "Ana Ko Apni Mitana Hoga" at bounding box center [355, 217] width 230 height 30
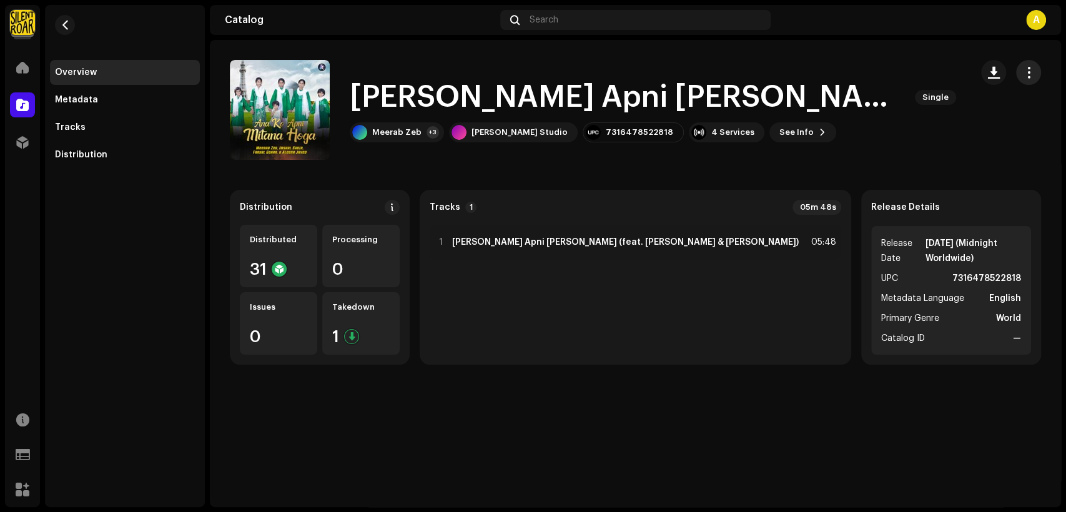
click at [1023, 73] on span "button" at bounding box center [1029, 72] width 12 height 10
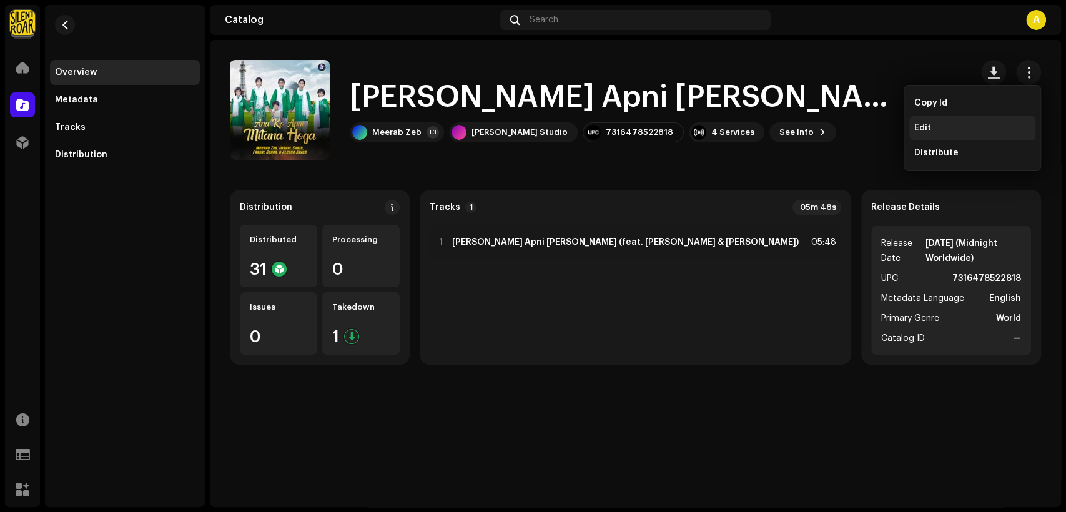
click at [984, 125] on div "Edit" at bounding box center [973, 128] width 116 height 10
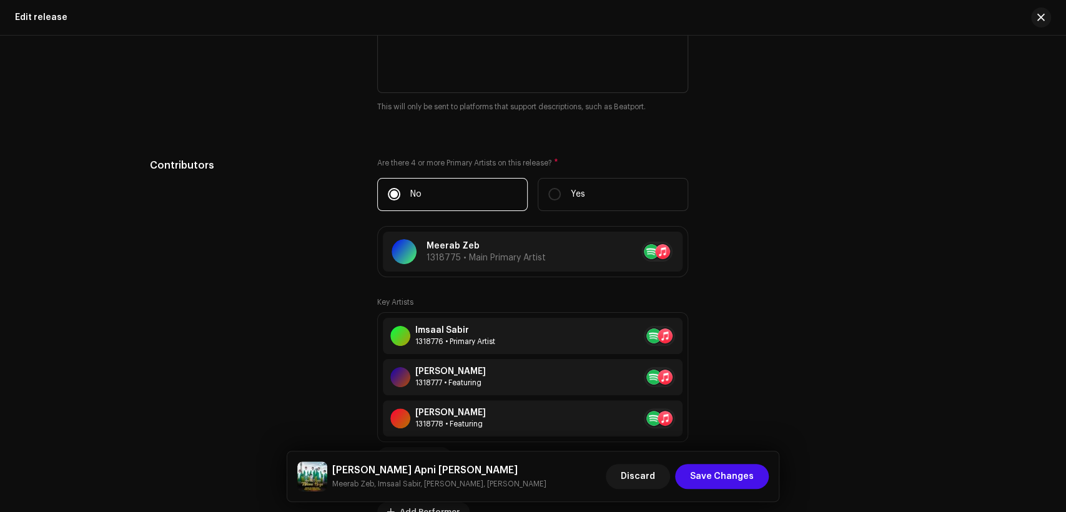
scroll to position [1273, 0]
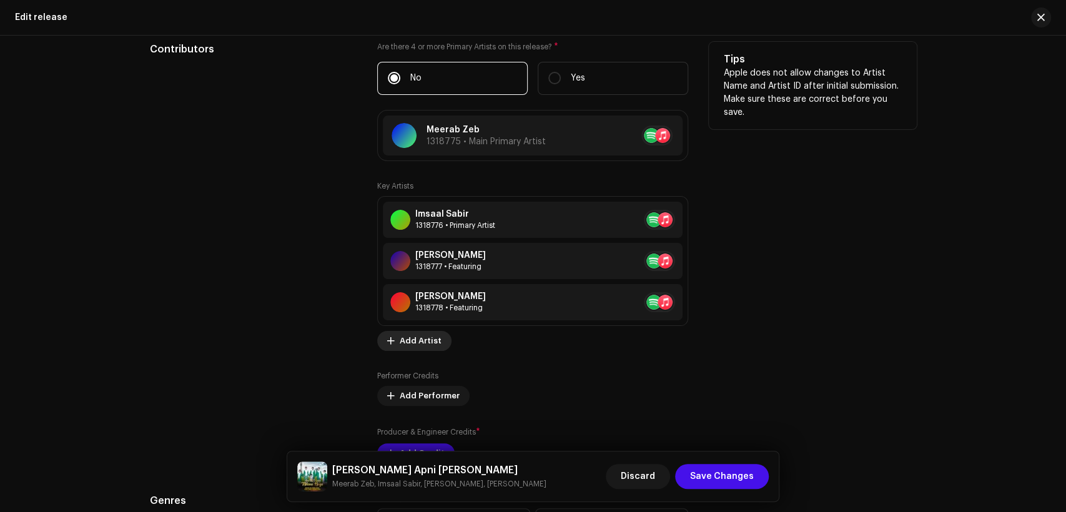
click at [421, 340] on span "Add Artist" at bounding box center [421, 341] width 42 height 25
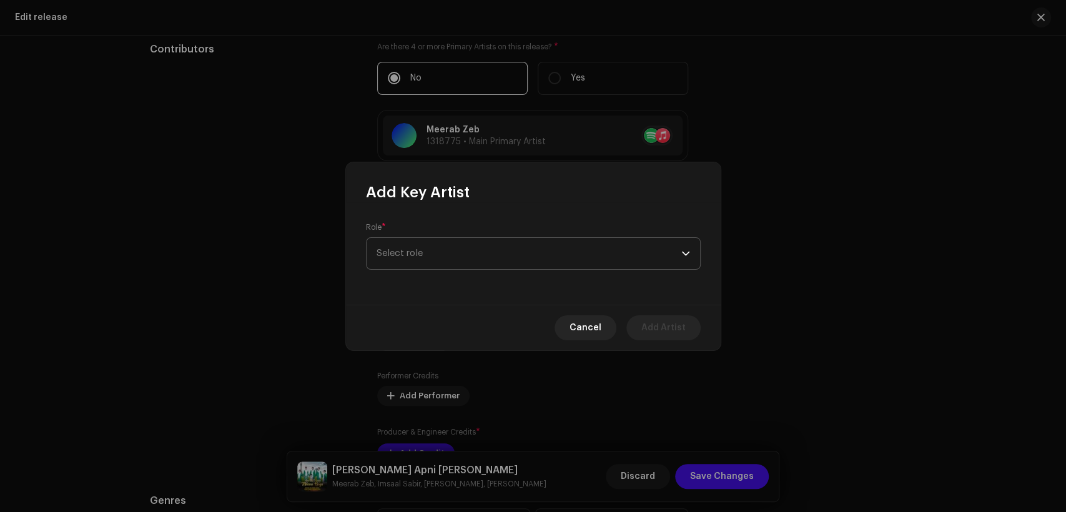
click at [472, 249] on span "Select role" at bounding box center [529, 253] width 305 height 31
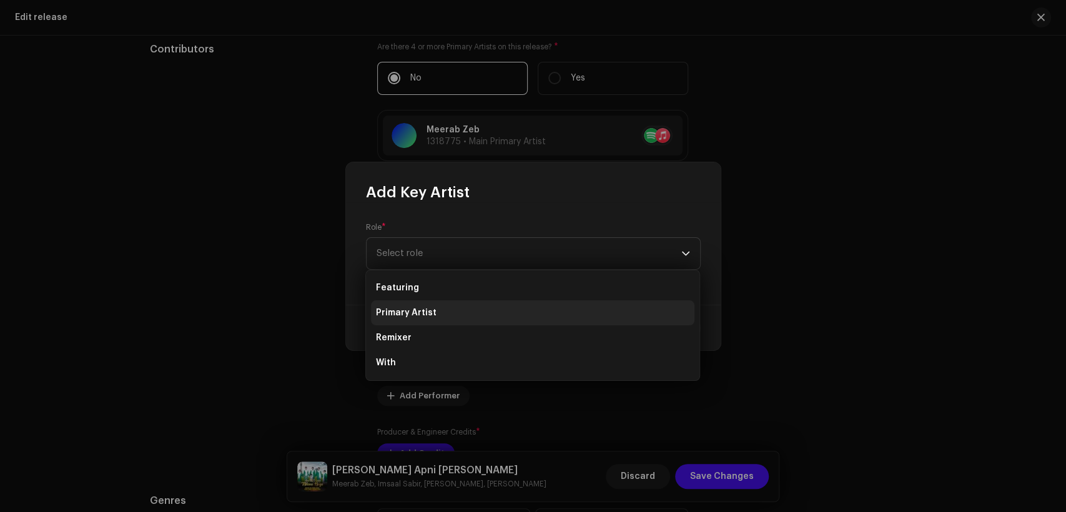
click at [484, 315] on li "Primary Artist" at bounding box center [533, 312] width 324 height 25
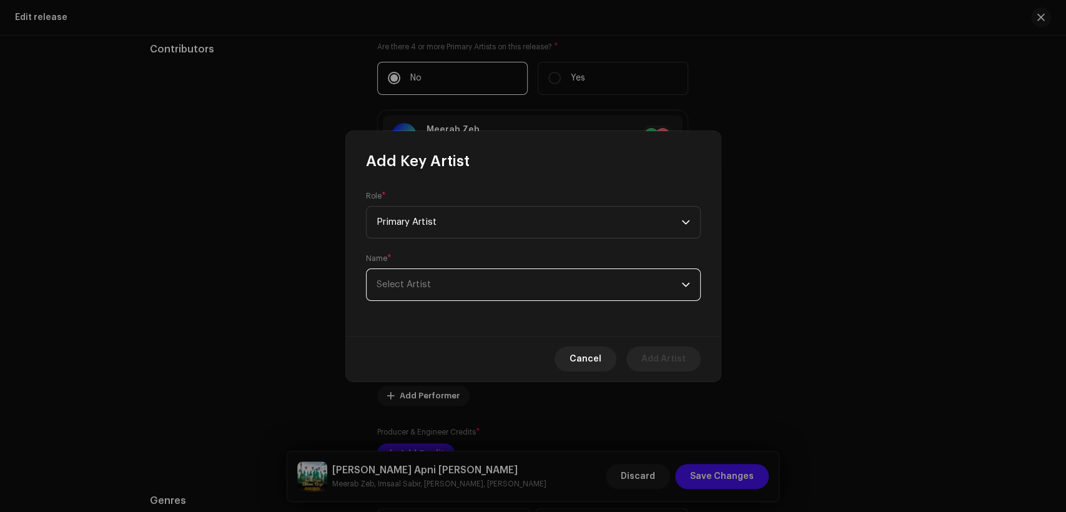
click at [503, 299] on span "Select Artist" at bounding box center [529, 284] width 305 height 31
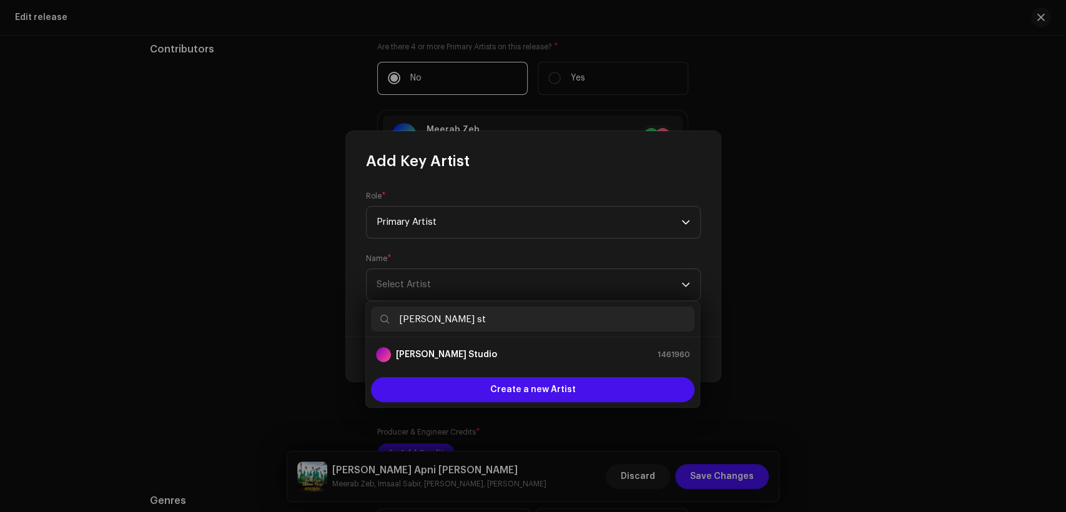
type input "[PERSON_NAME] st"
click at [518, 346] on li "[PERSON_NAME] Studio 1461960" at bounding box center [533, 354] width 324 height 25
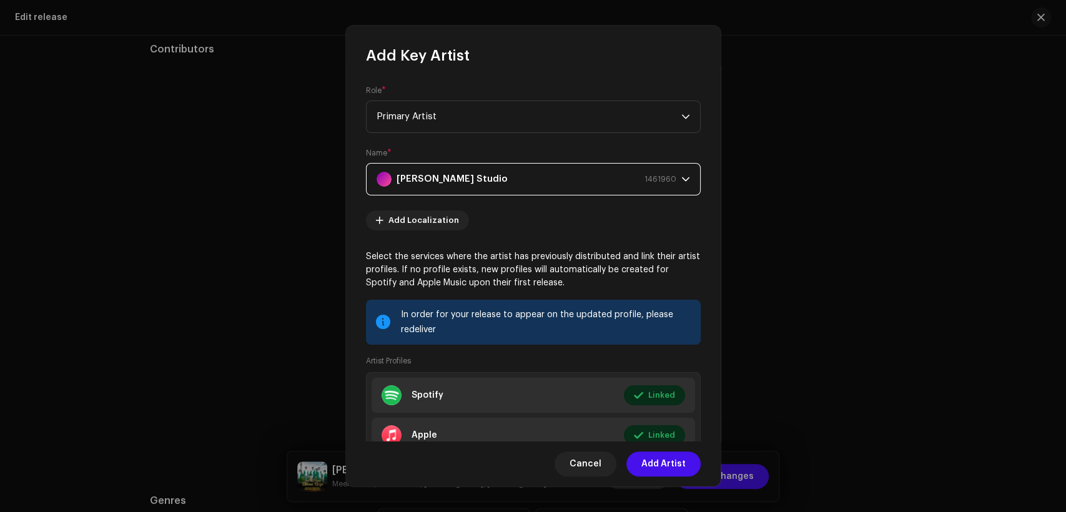
click at [653, 465] on span "Add Artist" at bounding box center [664, 464] width 44 height 25
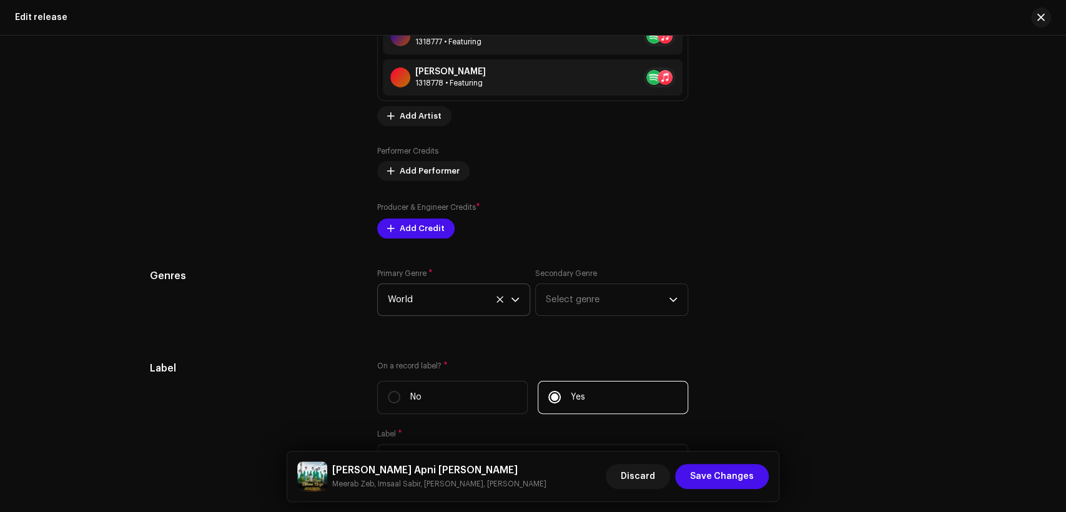
scroll to position [1504, 0]
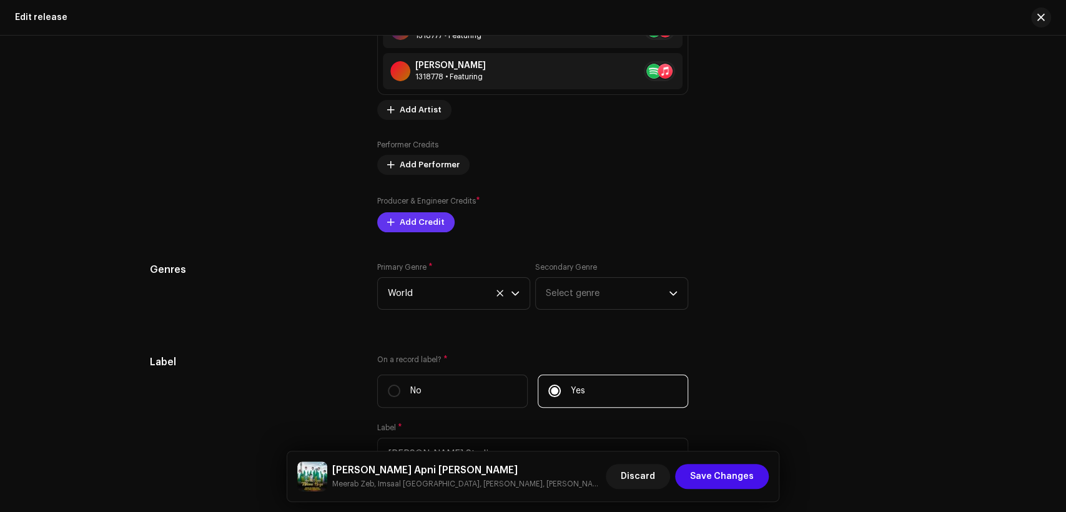
click at [425, 227] on span "Add Credit" at bounding box center [422, 222] width 45 height 25
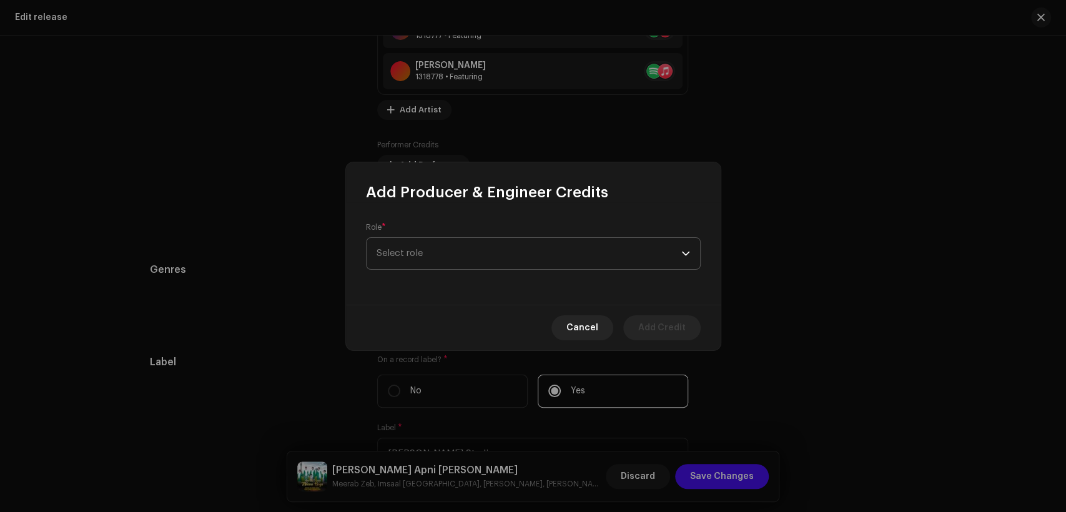
click at [459, 268] on span "Select role" at bounding box center [529, 253] width 305 height 31
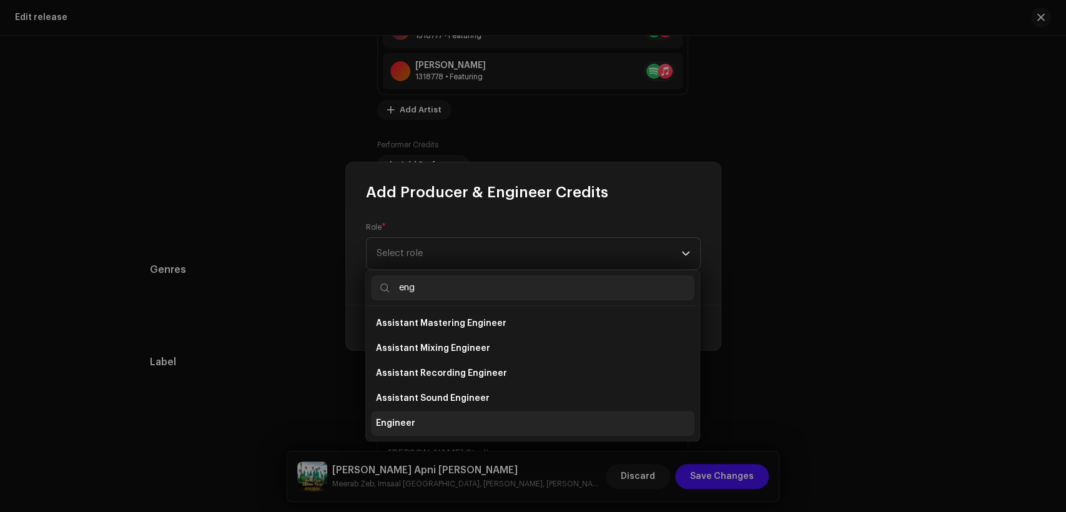
type input "eng"
click at [466, 417] on li "Engineer" at bounding box center [533, 423] width 324 height 25
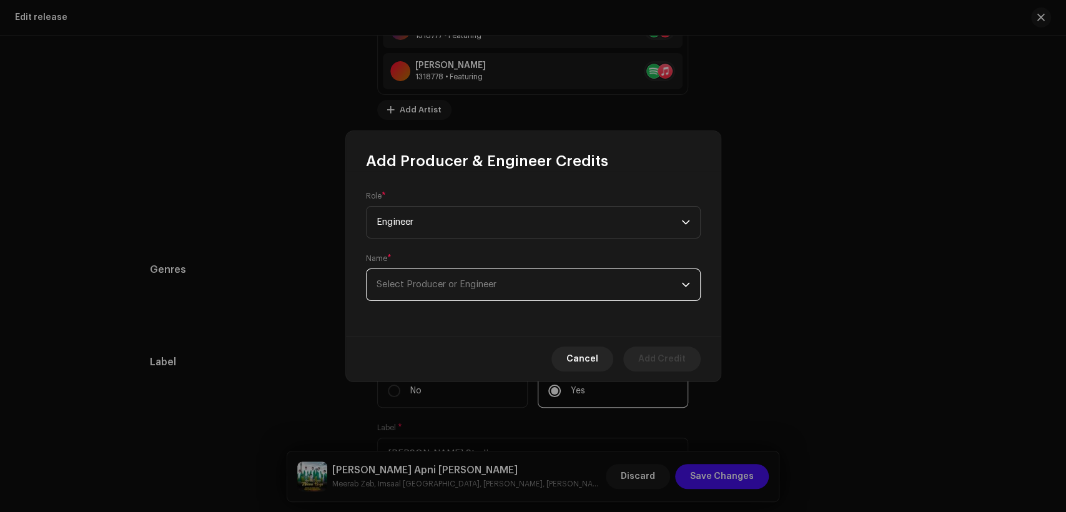
click at [497, 285] on span "Select Producer or Engineer" at bounding box center [437, 284] width 120 height 9
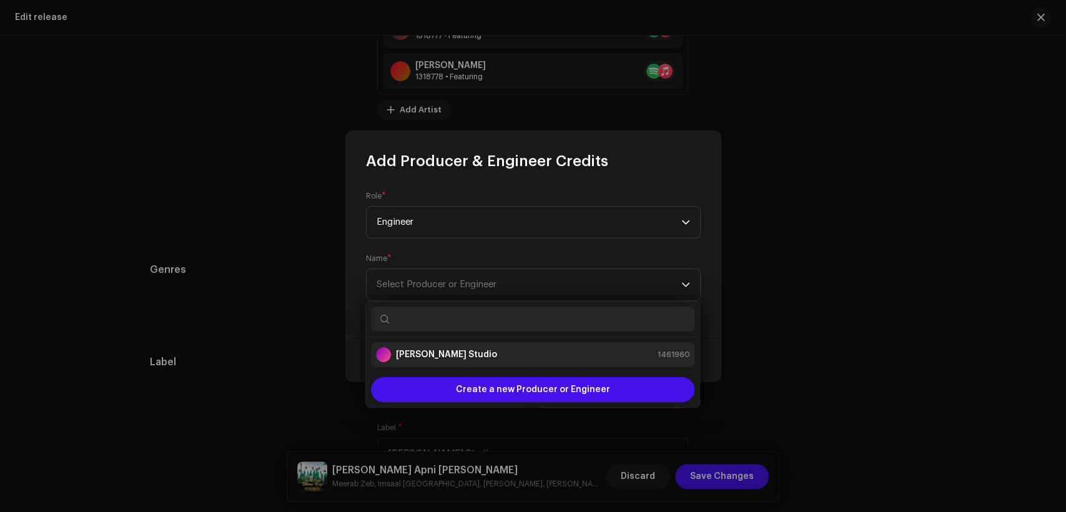
click at [511, 352] on div "[PERSON_NAME] Studio 1461960" at bounding box center [533, 354] width 314 height 15
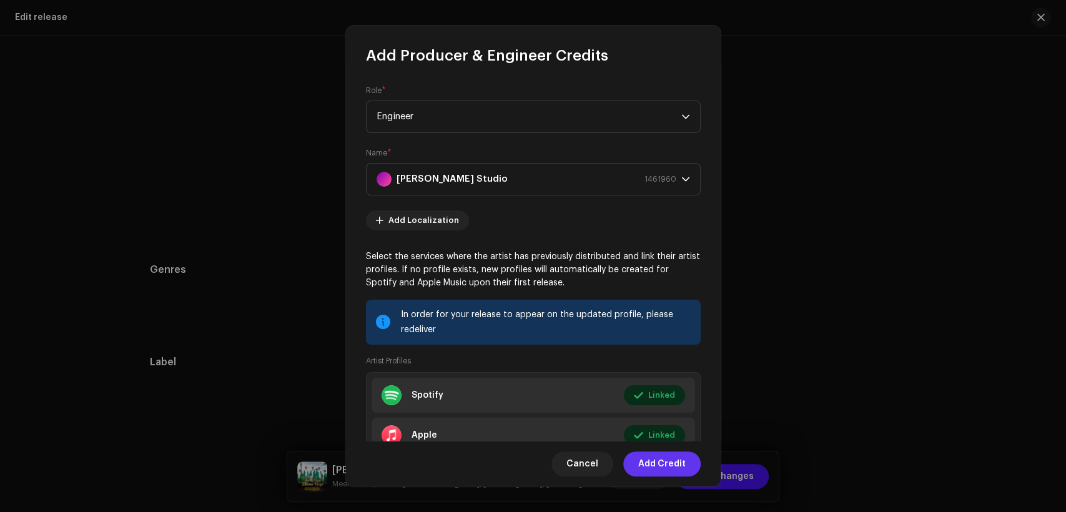
click at [654, 469] on span "Add Credit" at bounding box center [661, 464] width 47 height 25
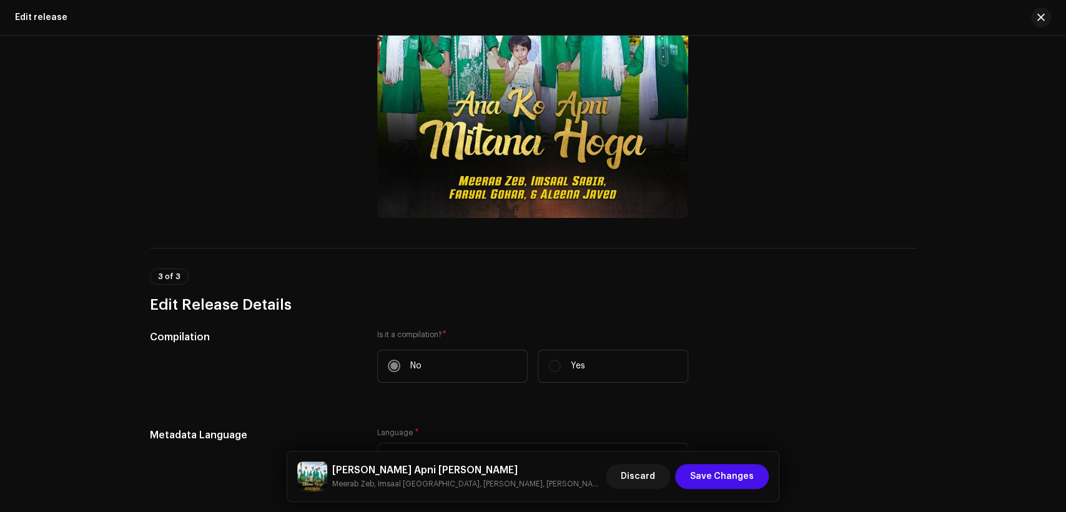
scroll to position [5, 0]
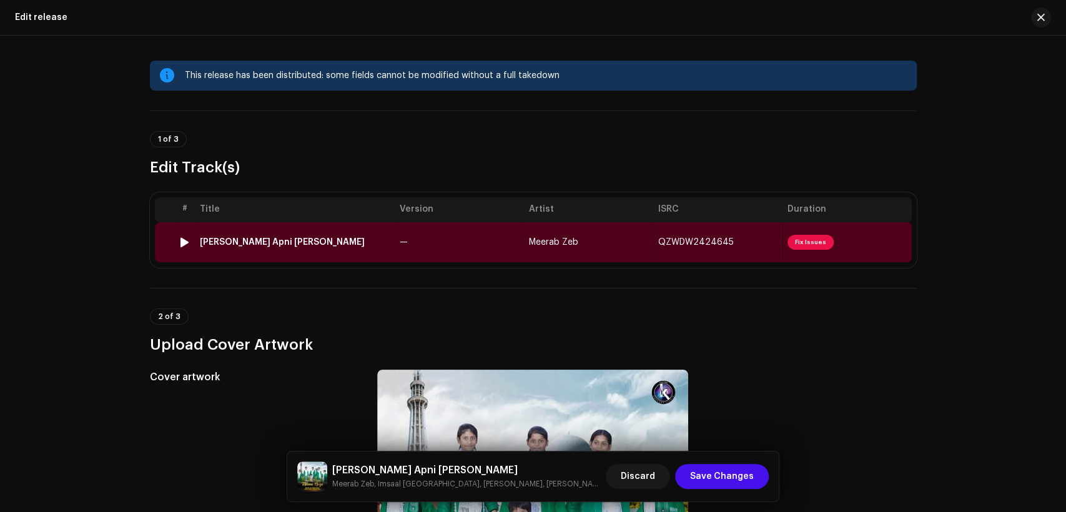
click at [342, 244] on div "Ana Ko Apni Mitana Hoga" at bounding box center [295, 242] width 190 height 10
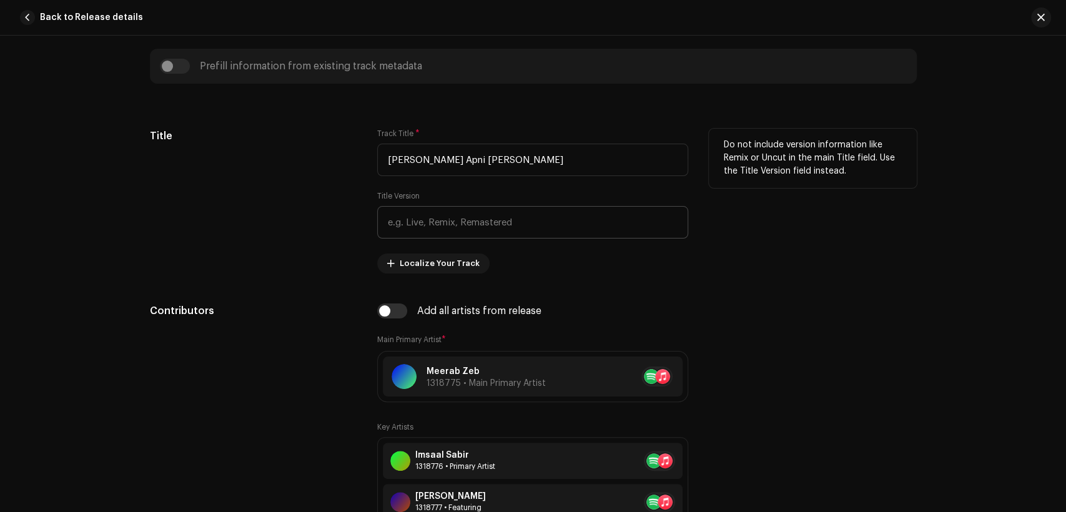
scroll to position [578, 0]
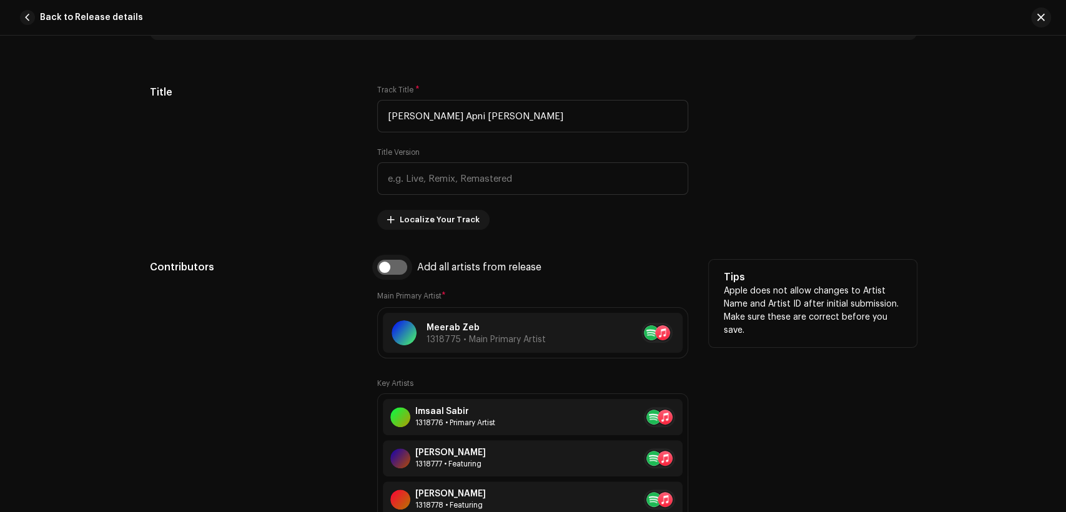
click at [392, 269] on input "checkbox" at bounding box center [392, 267] width 30 height 15
checkbox input "true"
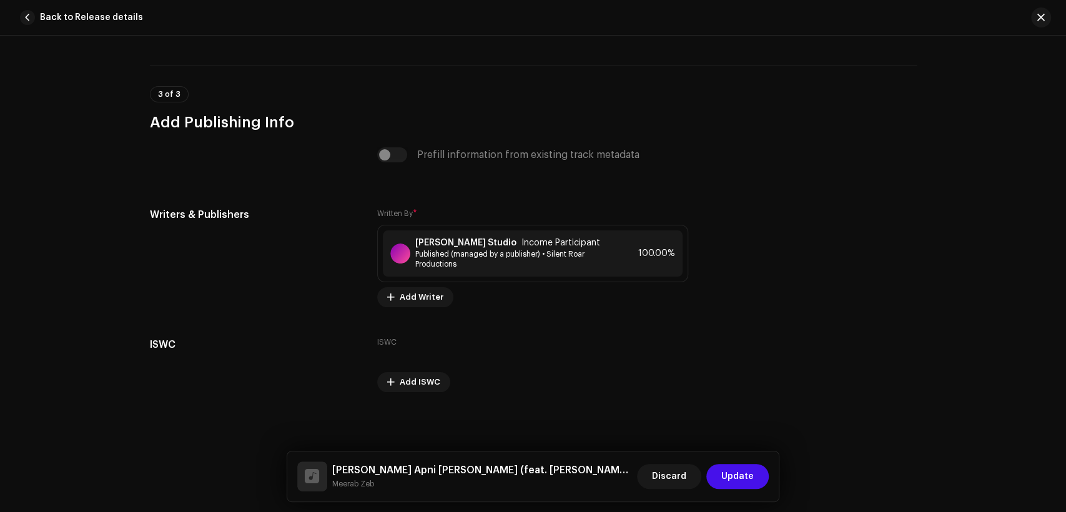
scroll to position [2694, 0]
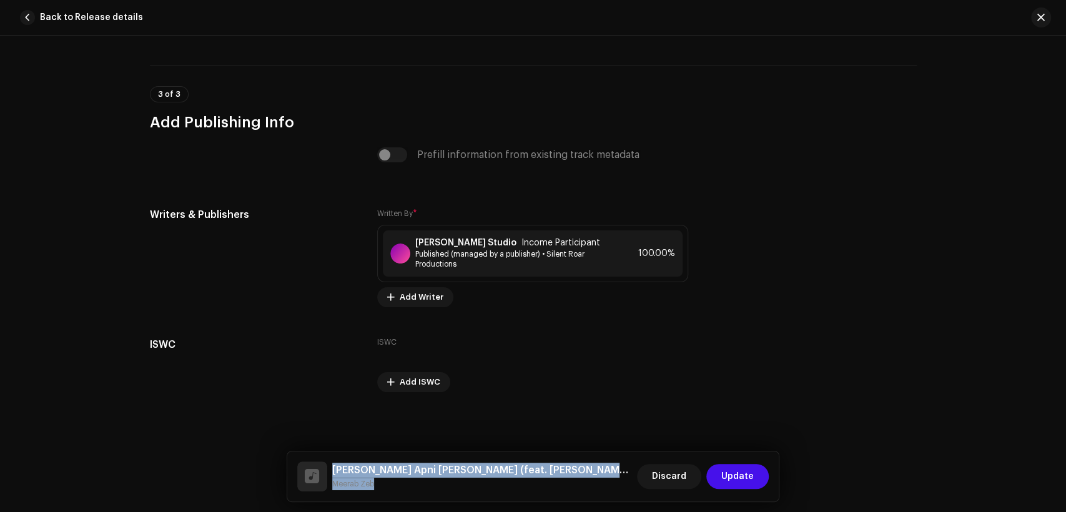
drag, startPoint x: 377, startPoint y: 484, endPoint x: 334, endPoint y: 464, distance: 47.2
click at [334, 464] on div "Ana Ko Apni Mitana Hoga (feat. Faryal Gohar & Aleena Javed) Meerab Zeb" at bounding box center [482, 476] width 300 height 27
copy div "Ana Ko Apni Mitana Hoga (feat. Faryal Gohar & Aleena Javed) Meerab Zeb"
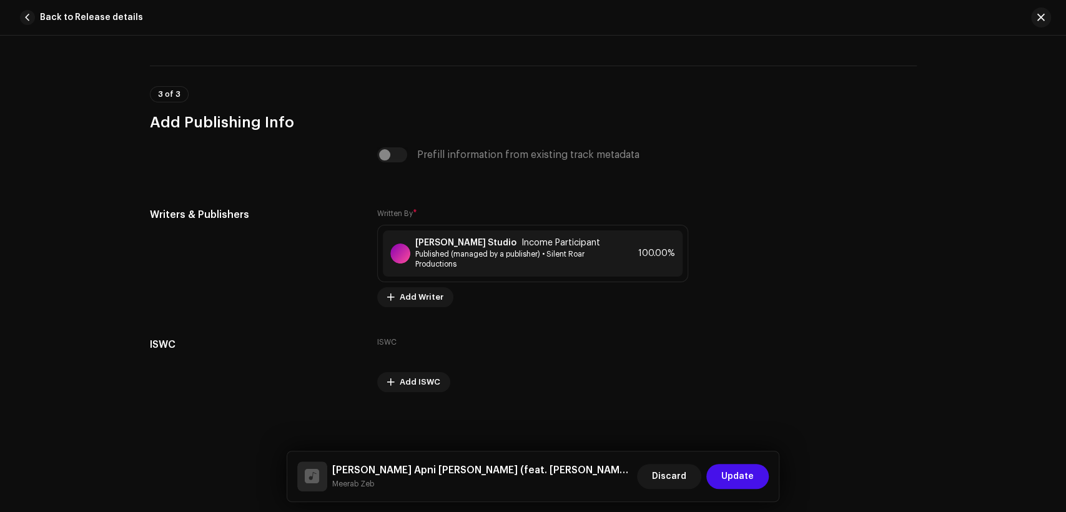
drag, startPoint x: 370, startPoint y: 433, endPoint x: 370, endPoint y: 456, distance: 23.1
click at [370, 433] on div "This track has been distributed: some fields cannot be modified without a full …" at bounding box center [533, 274] width 1066 height 477
click at [370, 481] on small "Meerab Zeb" at bounding box center [482, 484] width 300 height 12
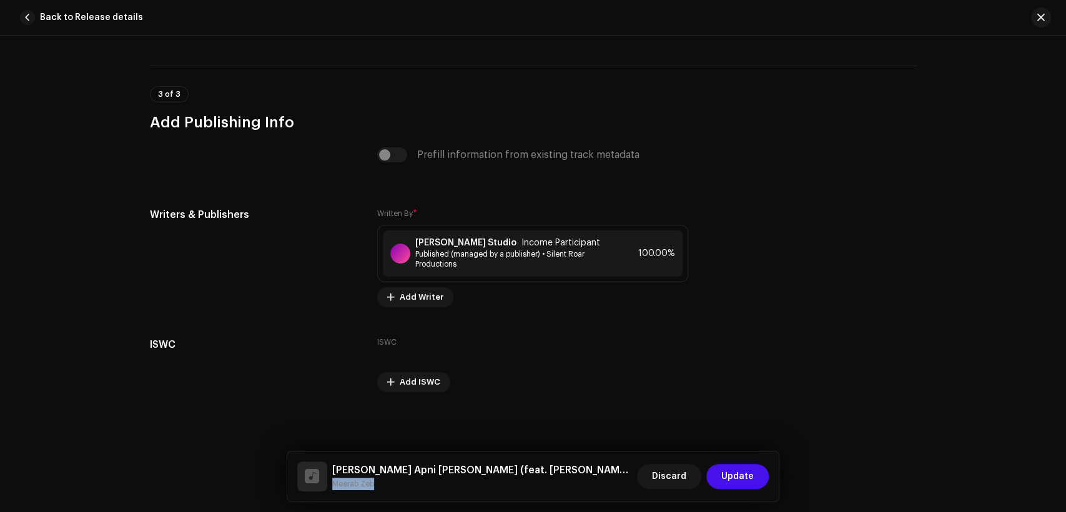
copy div "Meerab Zeb Discard Update"
click at [479, 244] on div "Khokhar Studio Income Participant" at bounding box center [513, 243] width 196 height 10
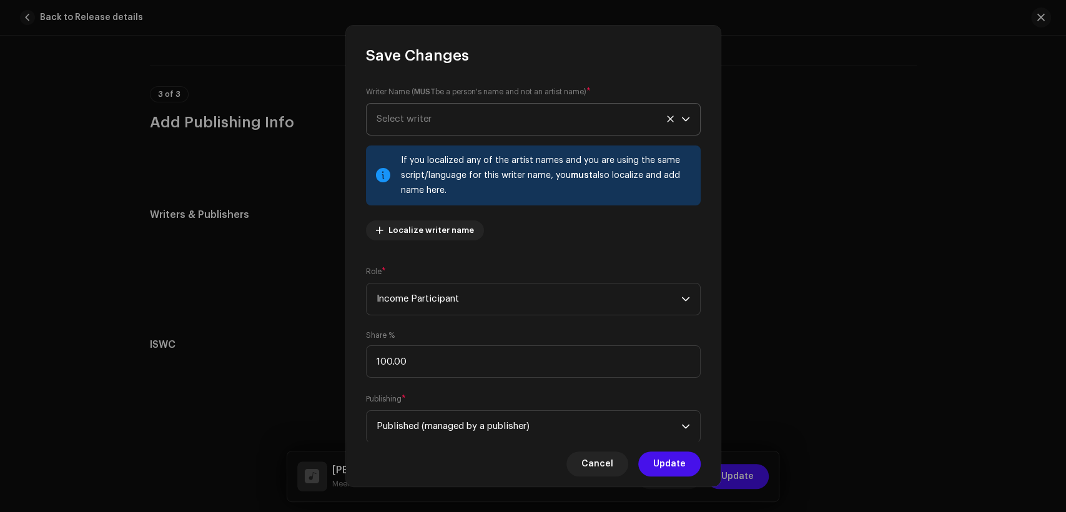
click at [450, 114] on span "Select writer" at bounding box center [529, 119] width 305 height 31
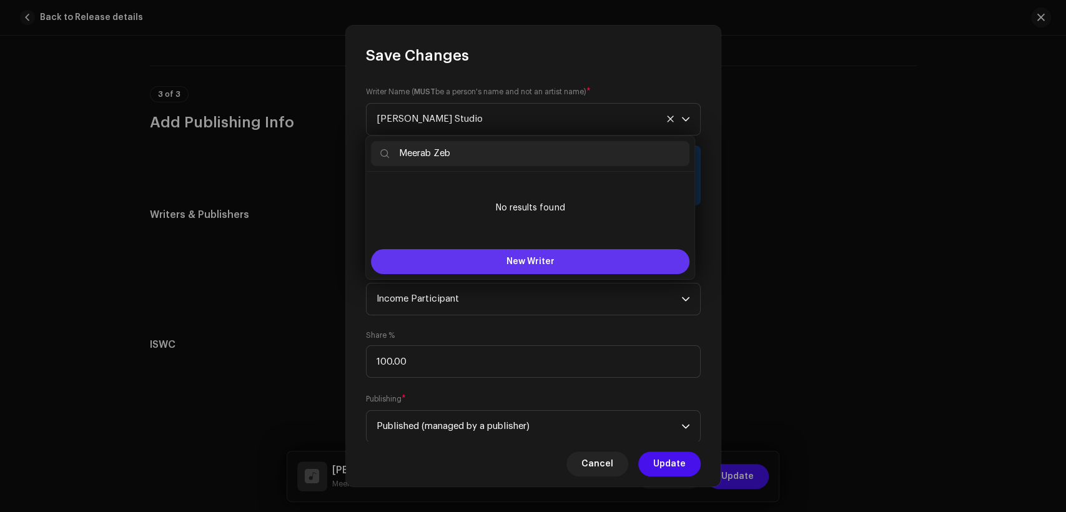
type input "Meerab Zeb"
click at [508, 258] on span "New Writer" at bounding box center [531, 261] width 48 height 9
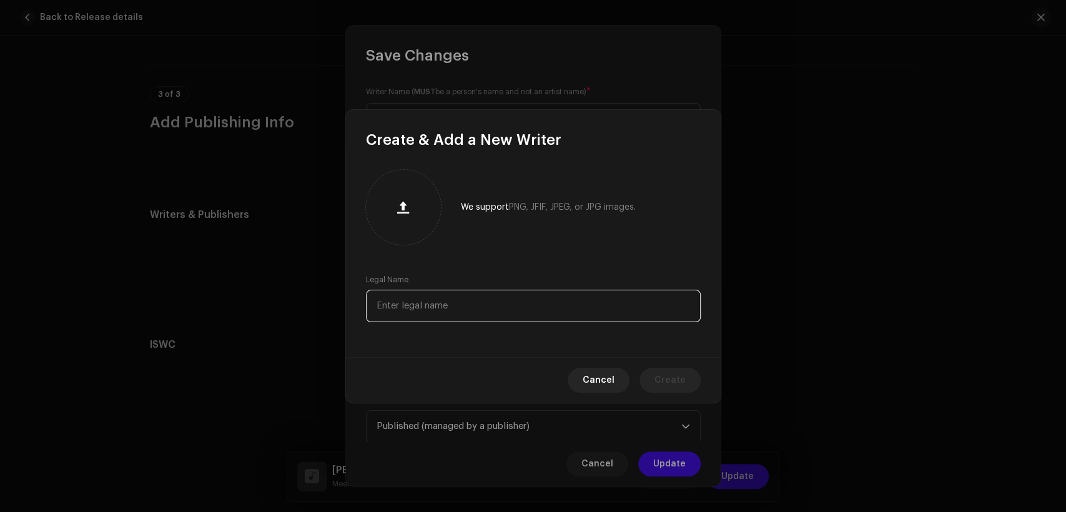
click at [524, 309] on input "text" at bounding box center [533, 306] width 335 height 32
paste input "Meerab Zeb"
type input "Meerab Zeb"
click at [659, 382] on span "Create" at bounding box center [670, 380] width 31 height 25
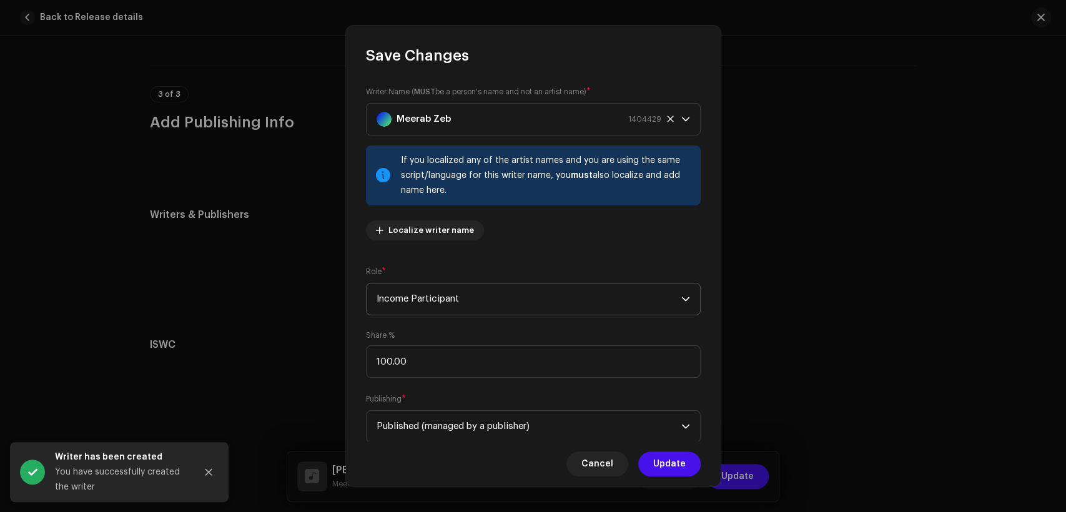
click at [544, 299] on span "Income Participant" at bounding box center [529, 299] width 305 height 31
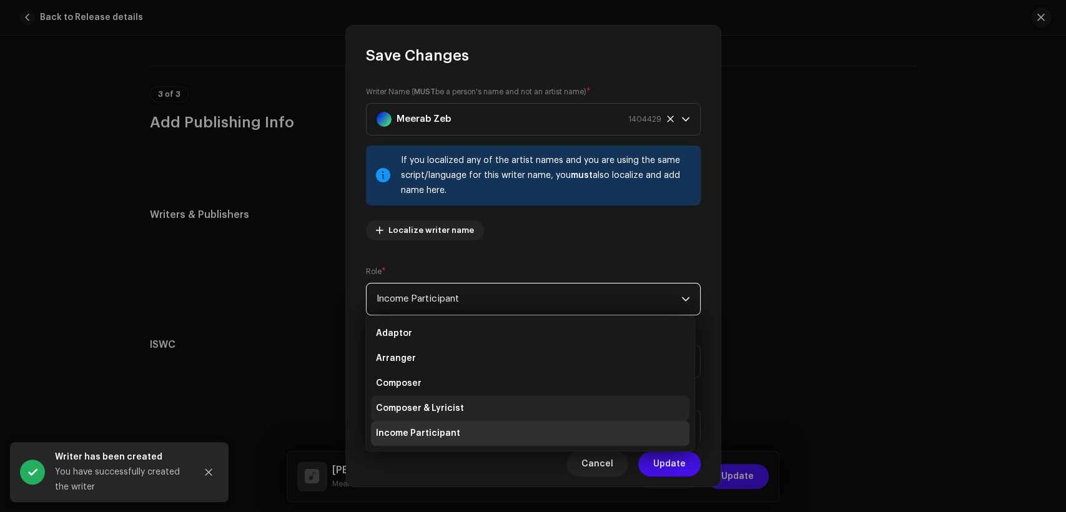
click at [545, 402] on li "Composer & Lyricist" at bounding box center [530, 408] width 319 height 25
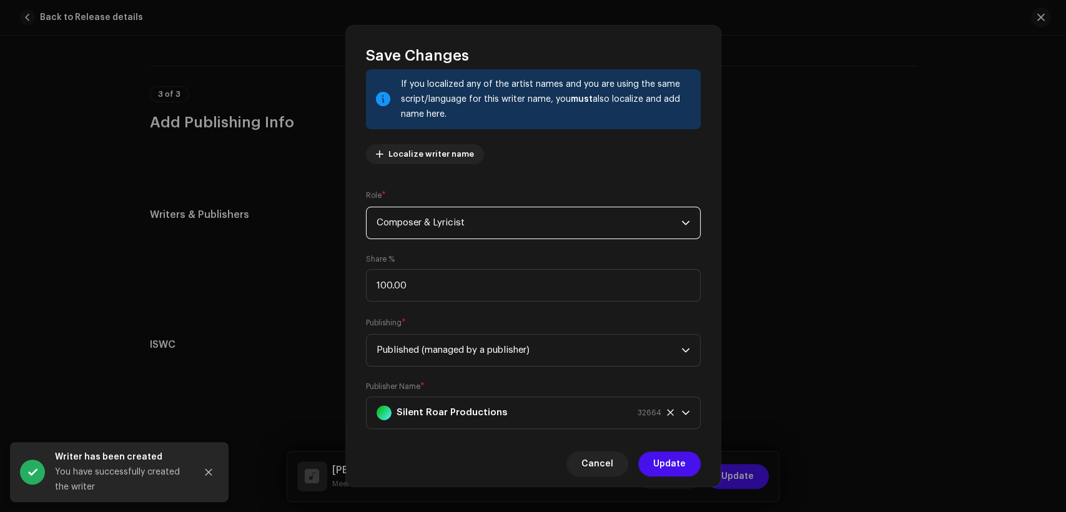
scroll to position [100, 0]
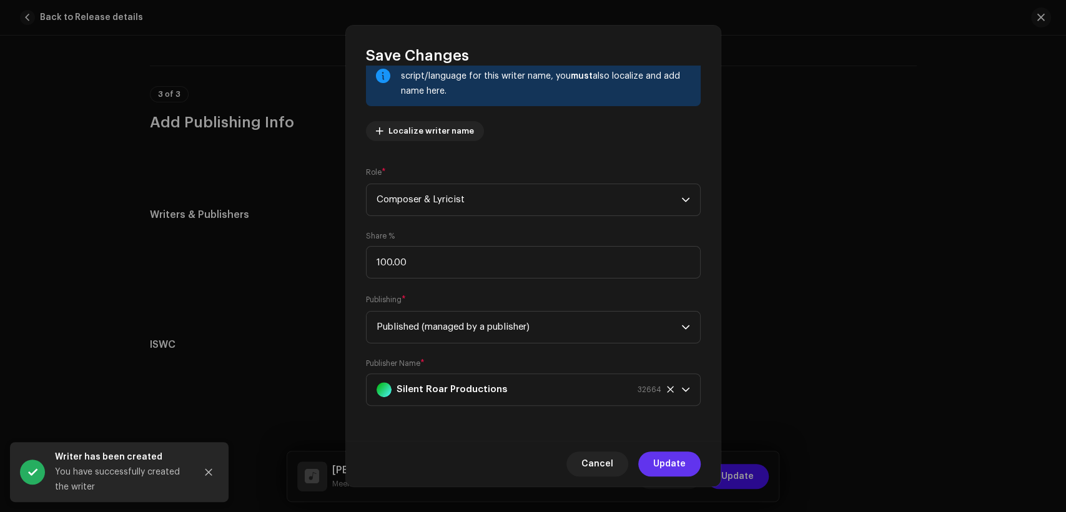
click at [670, 465] on span "Update" at bounding box center [669, 464] width 32 height 25
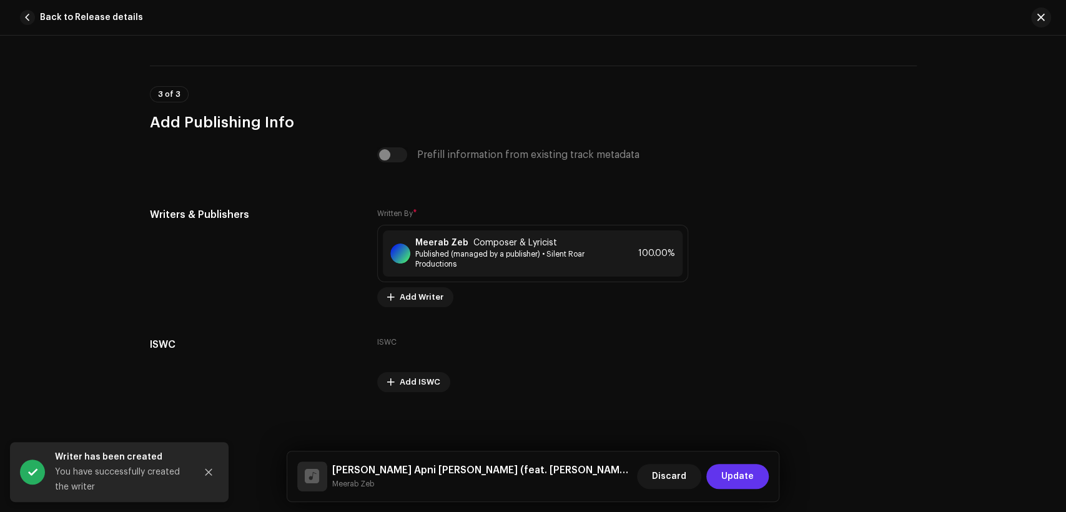
click at [720, 473] on button "Update" at bounding box center [738, 476] width 62 height 25
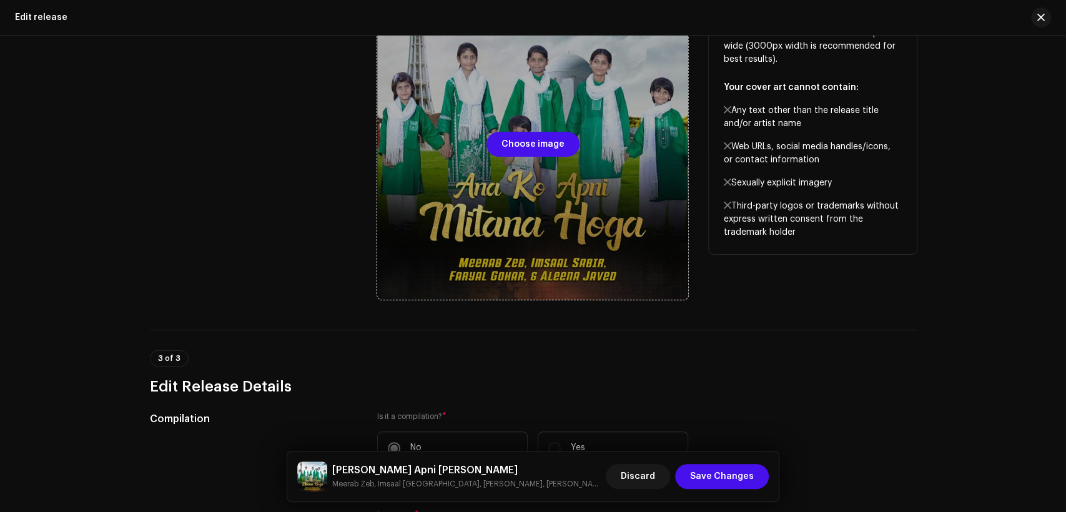
scroll to position [278, 0]
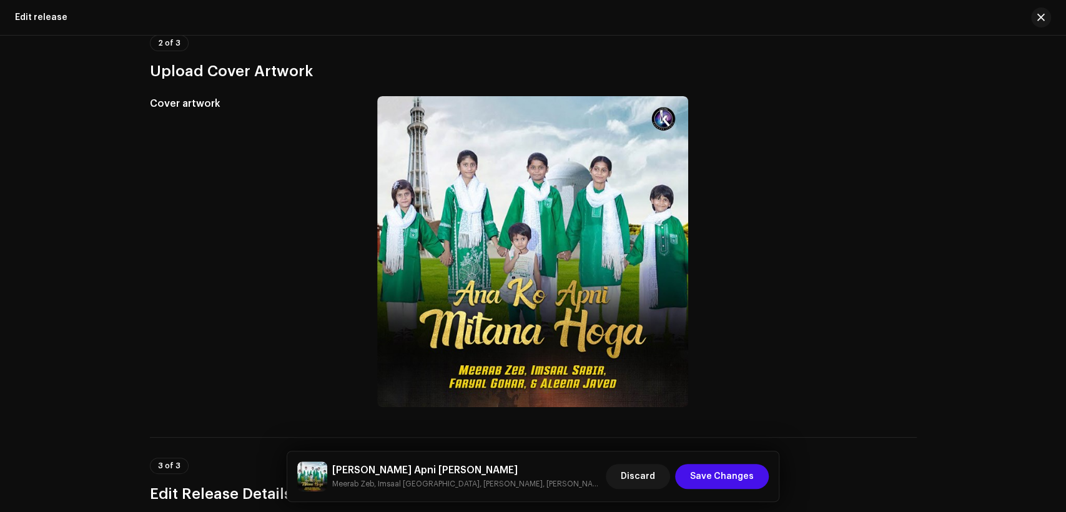
click at [413, 470] on h5 "Ana Ko Apni Mitana Hoga" at bounding box center [466, 470] width 269 height 15
click at [412, 470] on h5 "Ana Ko Apni Mitana Hoga" at bounding box center [466, 470] width 269 height 15
copy h5 "Ana Ko Apni Mitana Hoga"
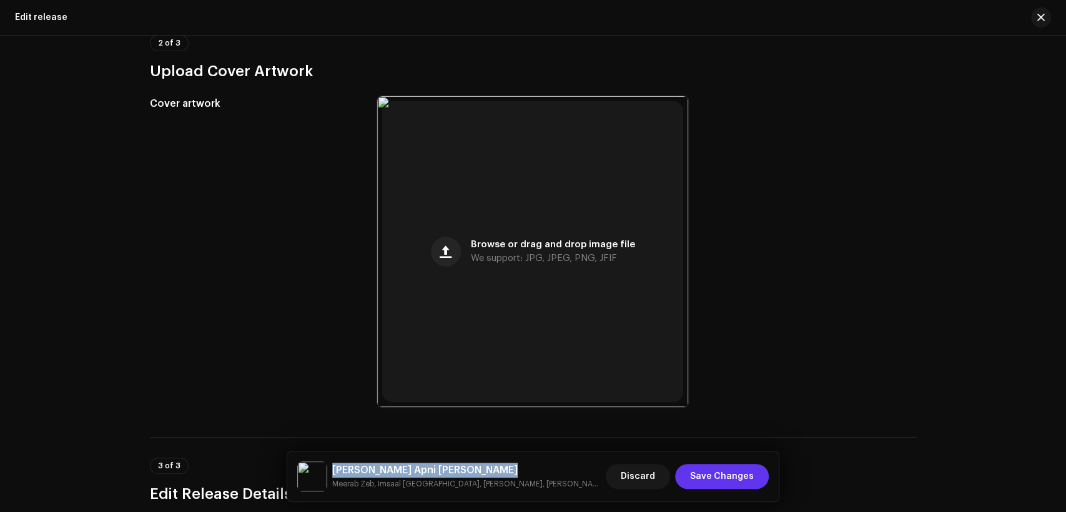
click at [762, 474] on button "Save Changes" at bounding box center [722, 476] width 94 height 25
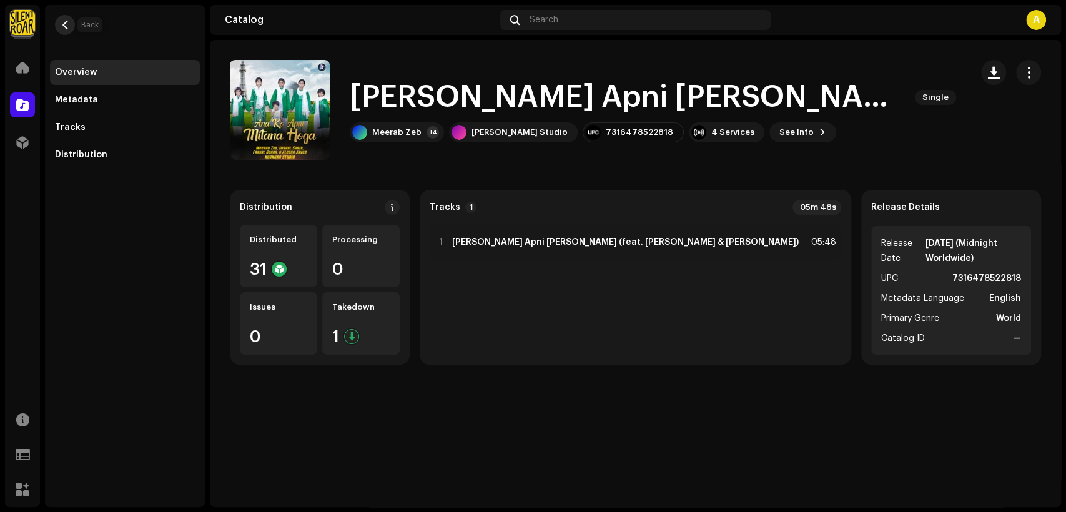
click at [65, 21] on span "button" at bounding box center [65, 25] width 9 height 10
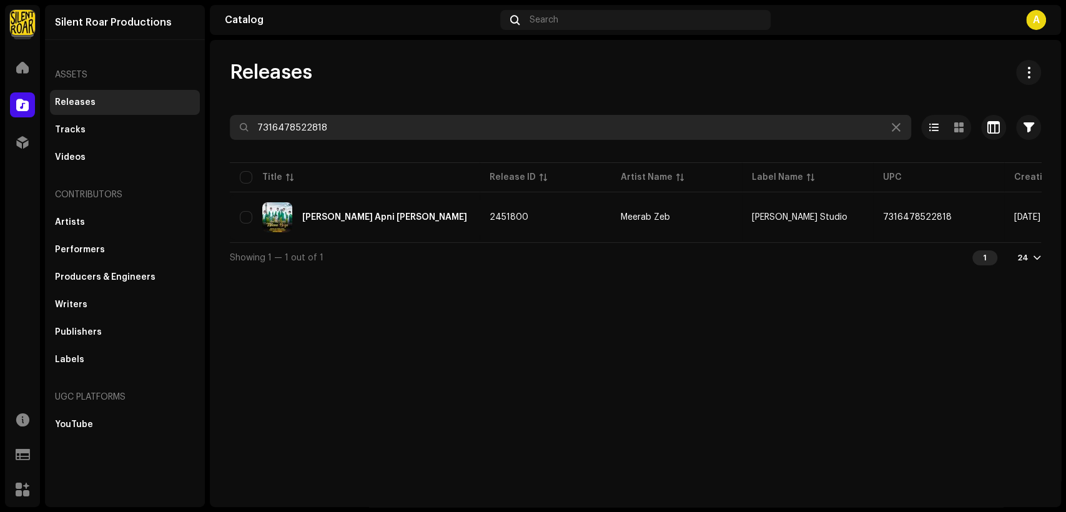
click at [425, 126] on input "7316478522818" at bounding box center [571, 127] width 682 height 25
paste input "01"
type input "7316478522801"
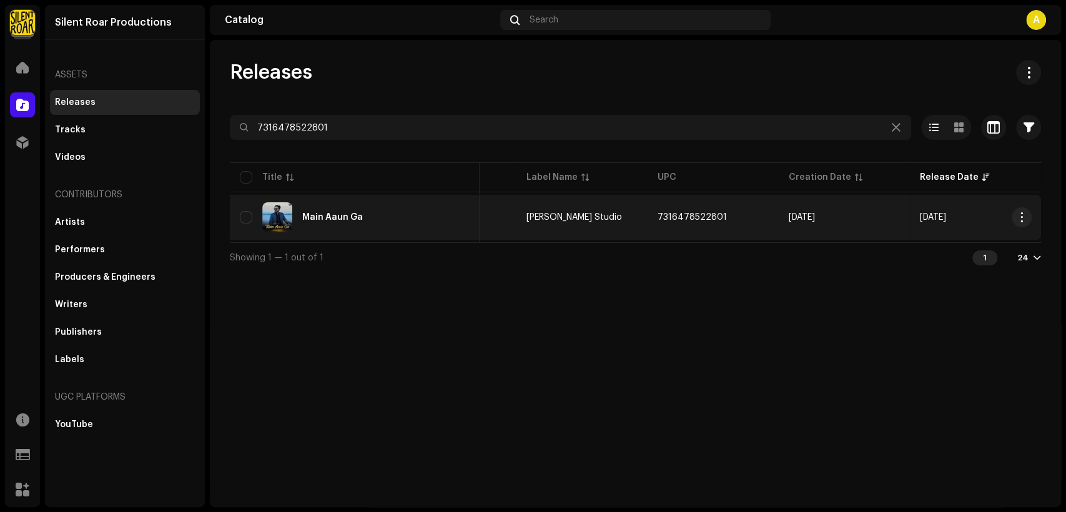
drag, startPoint x: 412, startPoint y: 212, endPoint x: 405, endPoint y: 212, distance: 6.9
click at [405, 212] on div "Main Aaun Ga" at bounding box center [355, 217] width 230 height 30
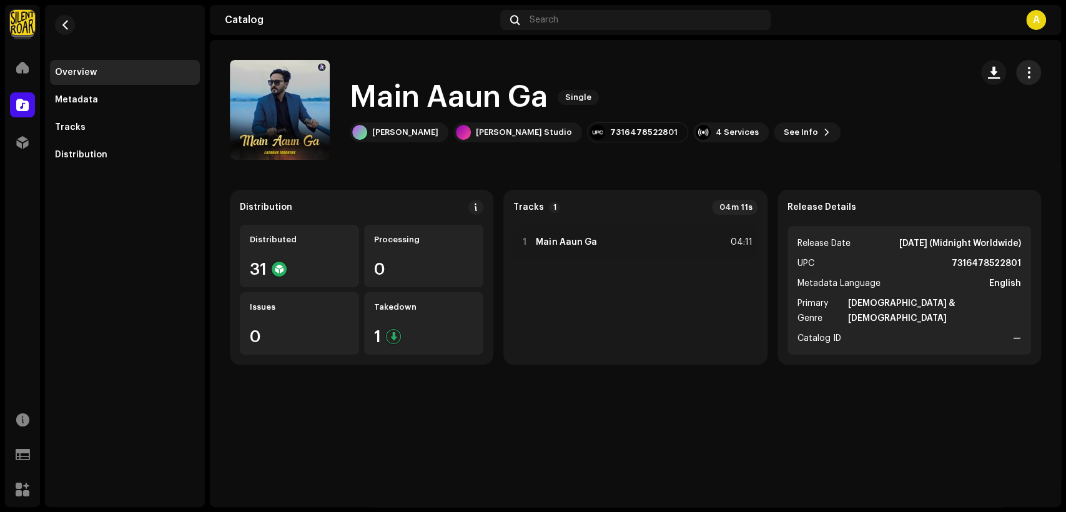
drag, startPoint x: 1034, startPoint y: 69, endPoint x: 1026, endPoint y: 80, distance: 13.9
click at [1033, 69] on span "button" at bounding box center [1029, 72] width 12 height 10
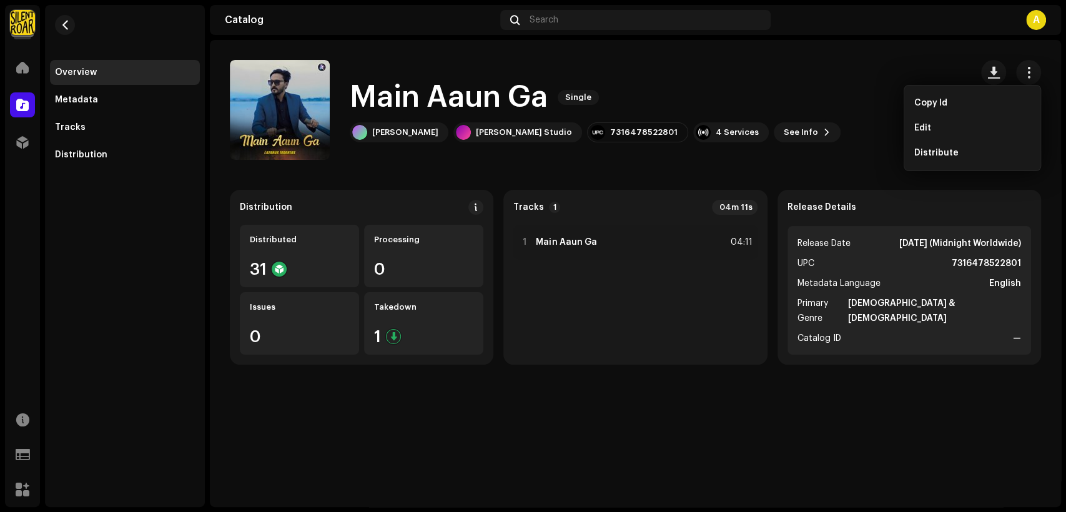
click at [1000, 121] on div "Edit" at bounding box center [973, 128] width 126 height 25
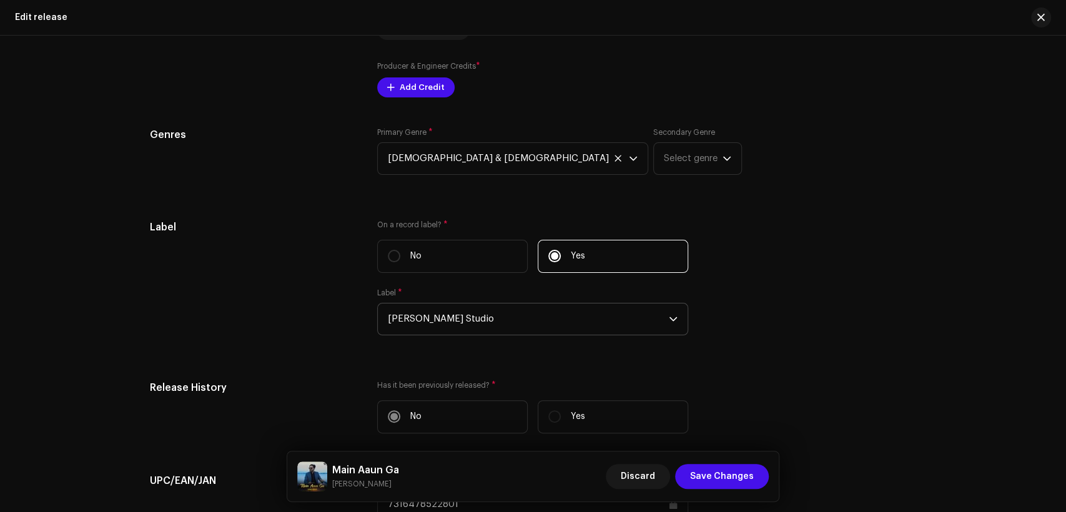
scroll to position [1156, 0]
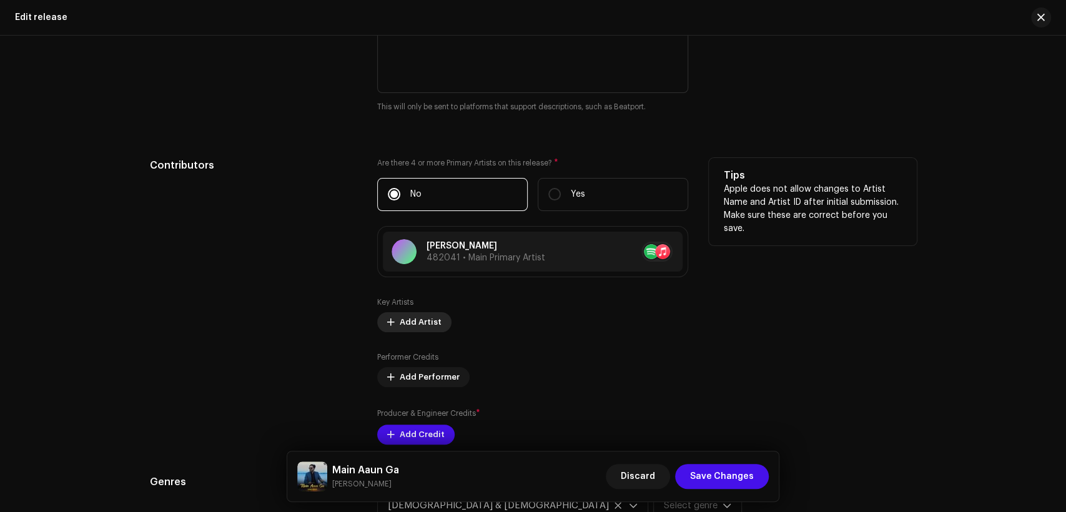
click at [426, 317] on span "Add Artist" at bounding box center [421, 322] width 42 height 25
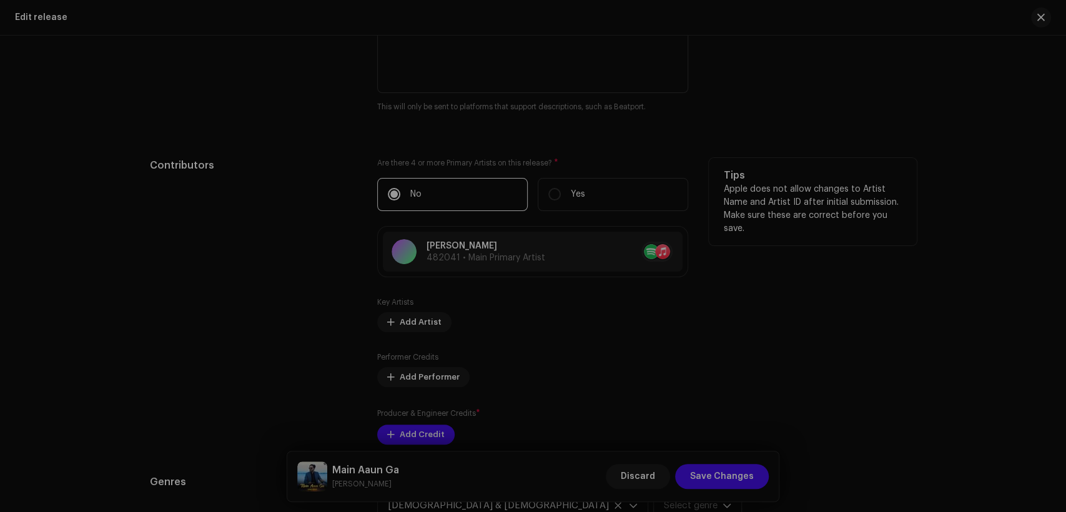
drag, startPoint x: 929, startPoint y: 223, endPoint x: 875, endPoint y: 238, distance: 56.4
click at [928, 223] on div "Add Key Artist Role * Select role Cancel Add Artist" at bounding box center [533, 256] width 1066 height 512
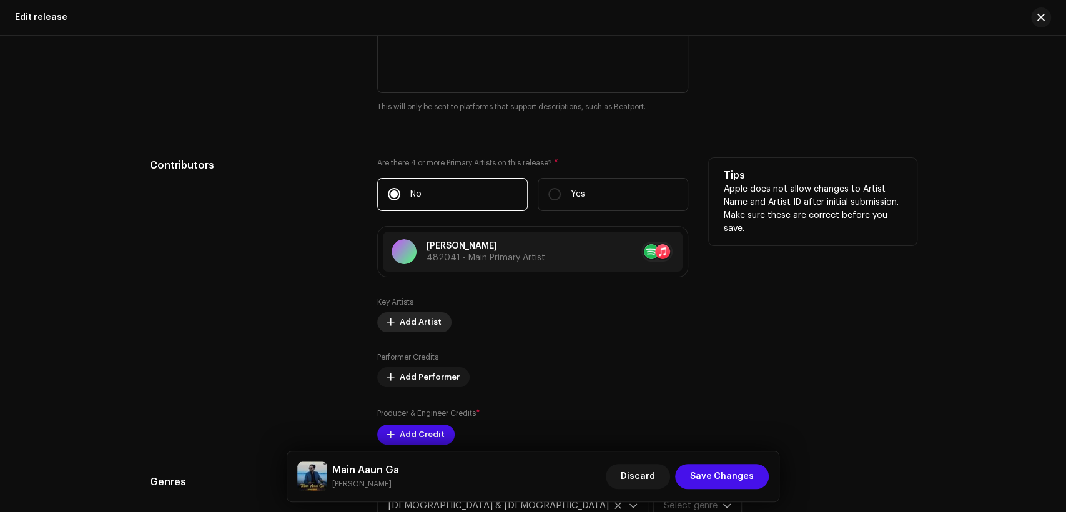
click at [440, 320] on button "Add Artist" at bounding box center [414, 322] width 74 height 20
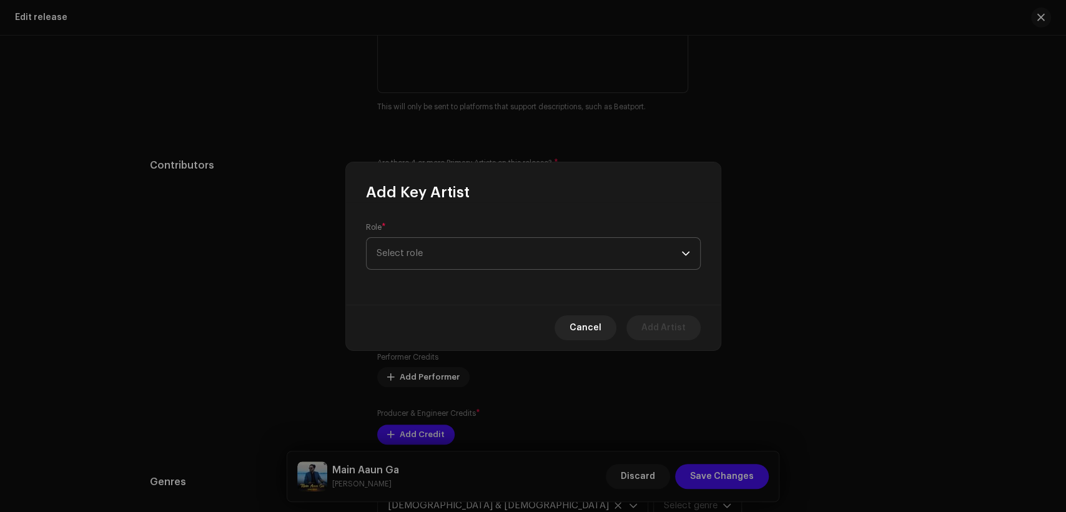
click at [443, 268] on span "Select role" at bounding box center [529, 253] width 305 height 31
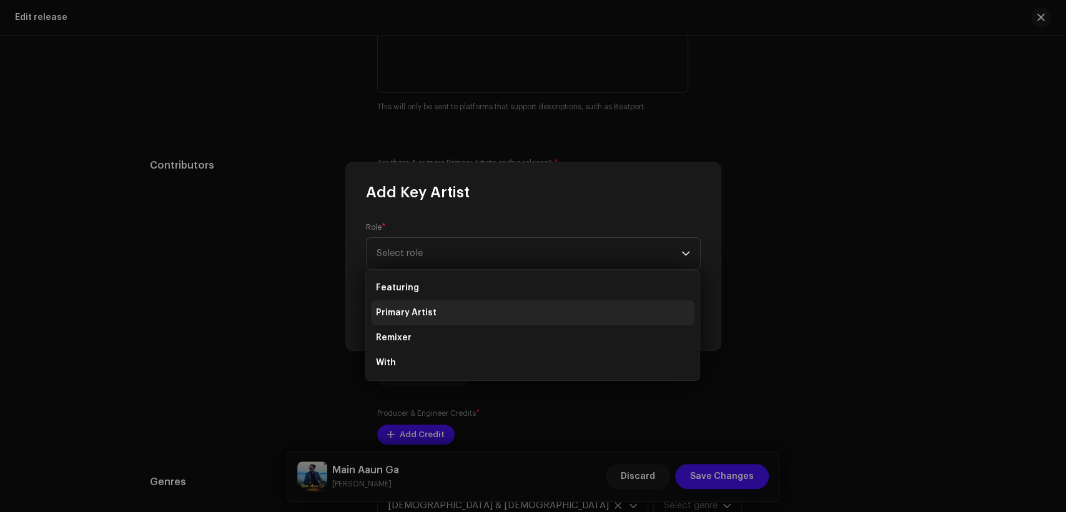
click at [443, 301] on li "Primary Artist" at bounding box center [533, 312] width 324 height 25
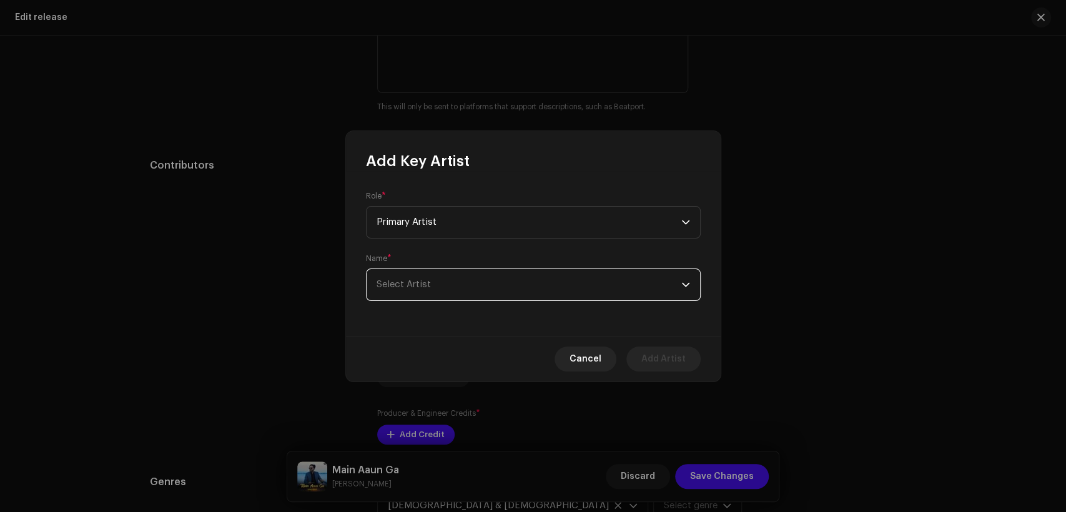
click at [471, 290] on span "Select Artist" at bounding box center [529, 284] width 305 height 31
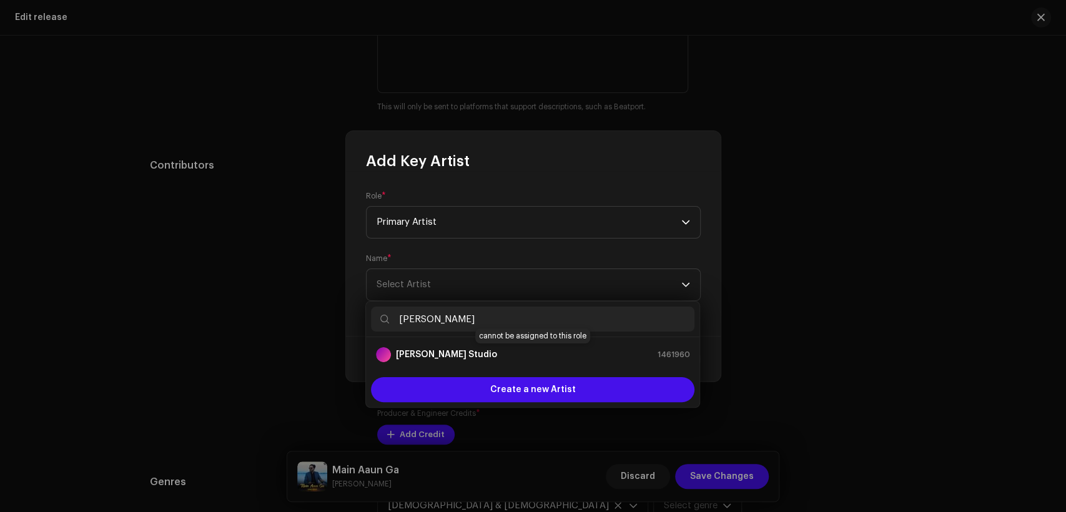
type input "[PERSON_NAME]"
click at [420, 349] on strong "[PERSON_NAME] Studio" at bounding box center [446, 355] width 101 height 12
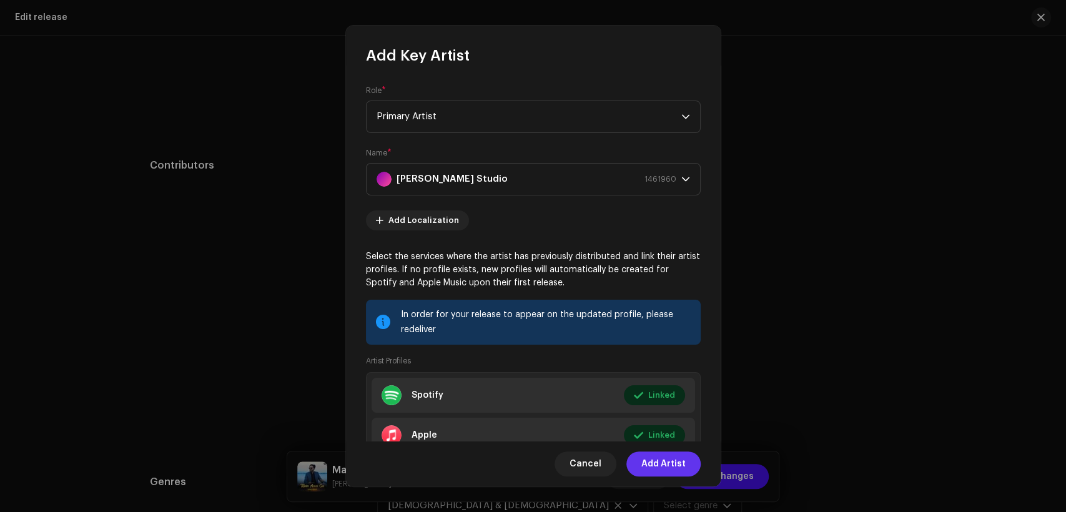
click at [661, 457] on span "Add Artist" at bounding box center [664, 464] width 44 height 25
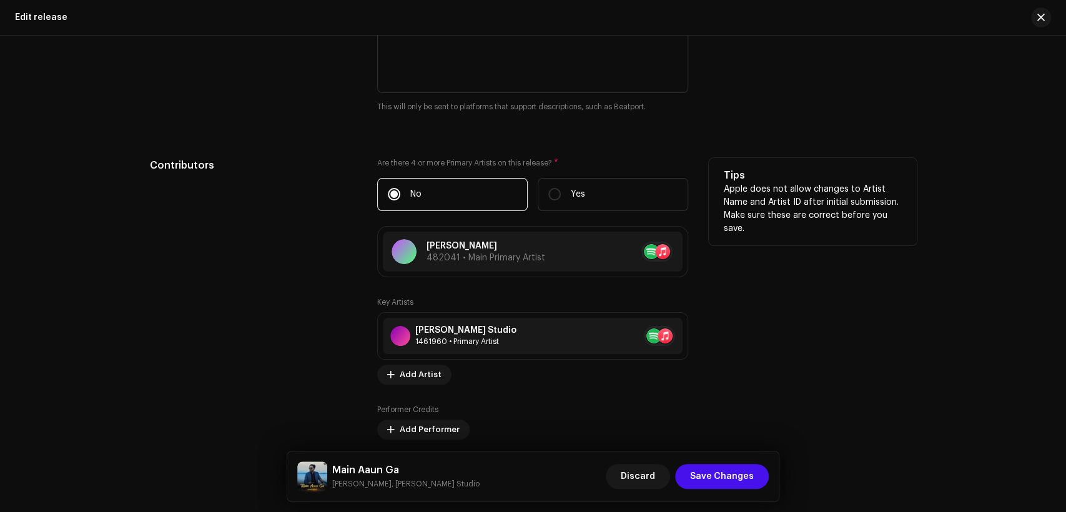
scroll to position [1273, 0]
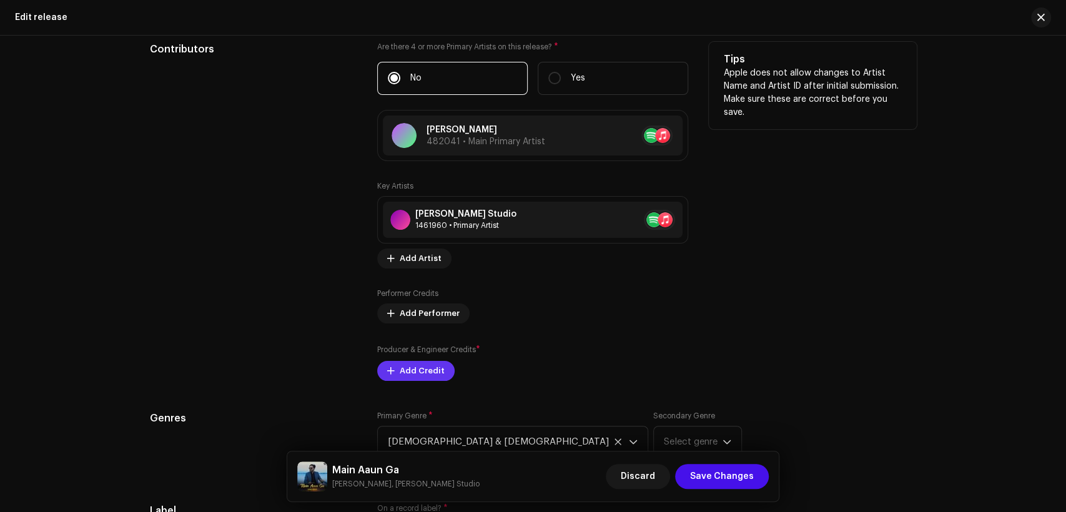
click at [428, 364] on span "Add Credit" at bounding box center [422, 371] width 45 height 25
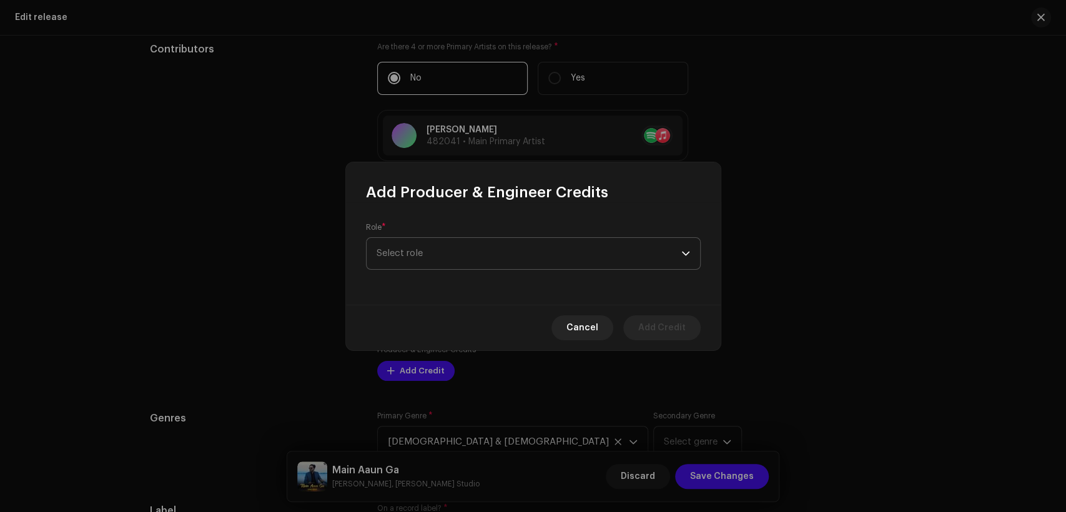
click at [450, 256] on span "Select role" at bounding box center [529, 253] width 305 height 31
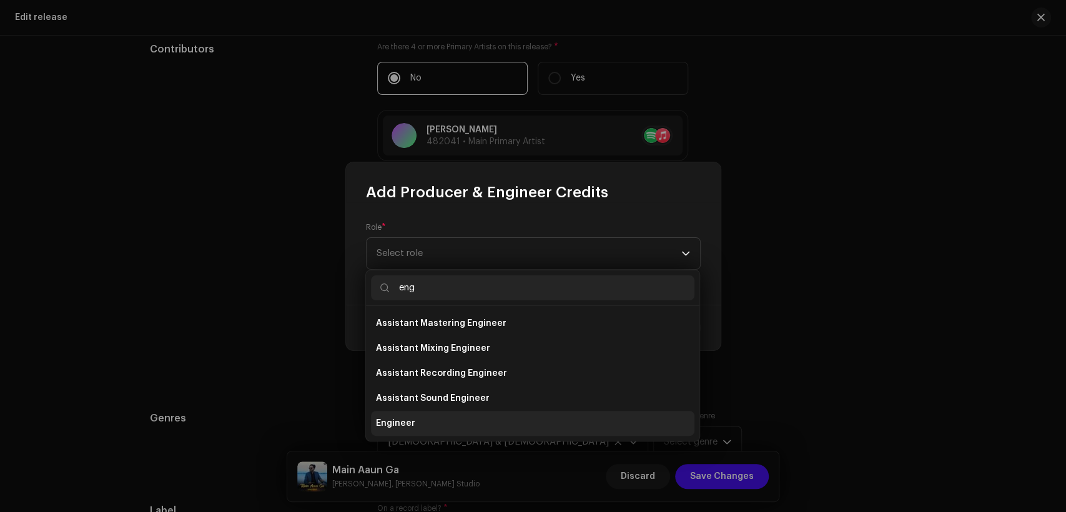
type input "eng"
click at [495, 419] on li "Engineer" at bounding box center [533, 423] width 324 height 25
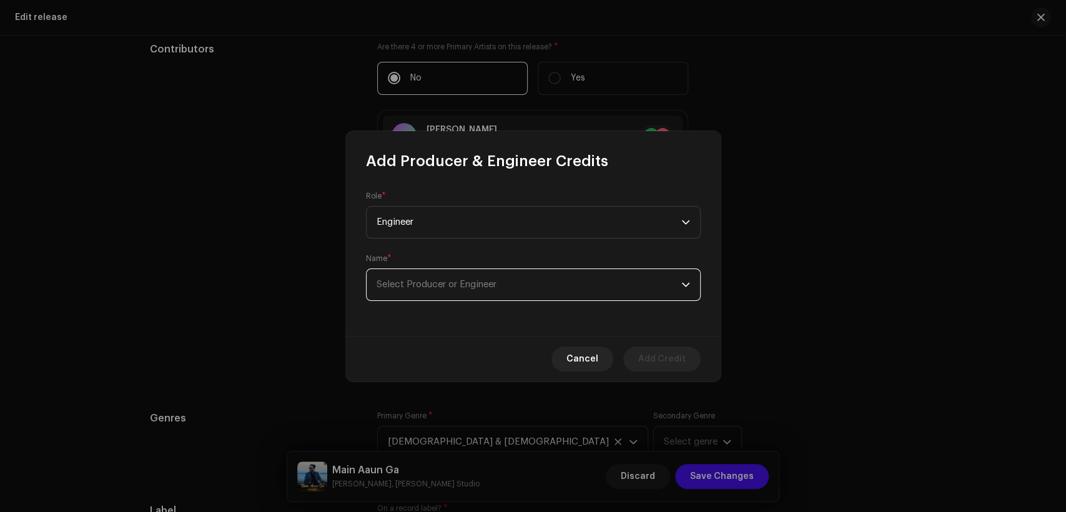
click at [500, 292] on span "Select Producer or Engineer" at bounding box center [529, 284] width 305 height 31
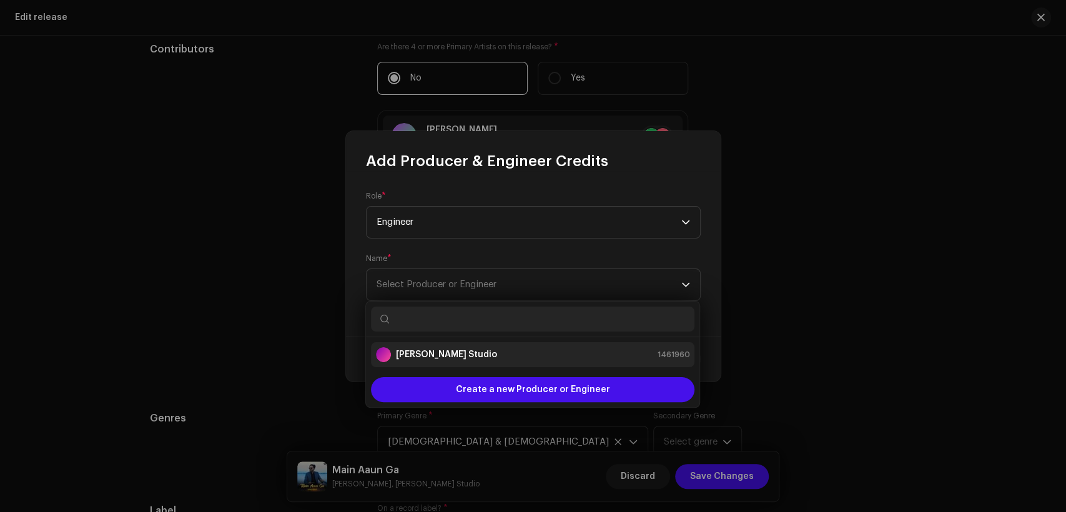
click at [509, 349] on div "[PERSON_NAME] Studio 1461960" at bounding box center [533, 354] width 314 height 15
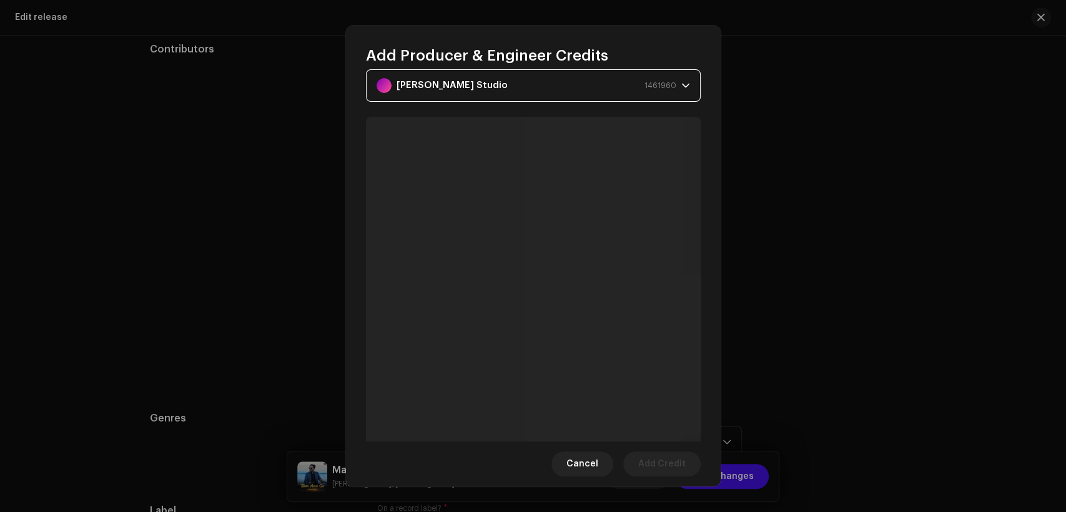
scroll to position [115, 0]
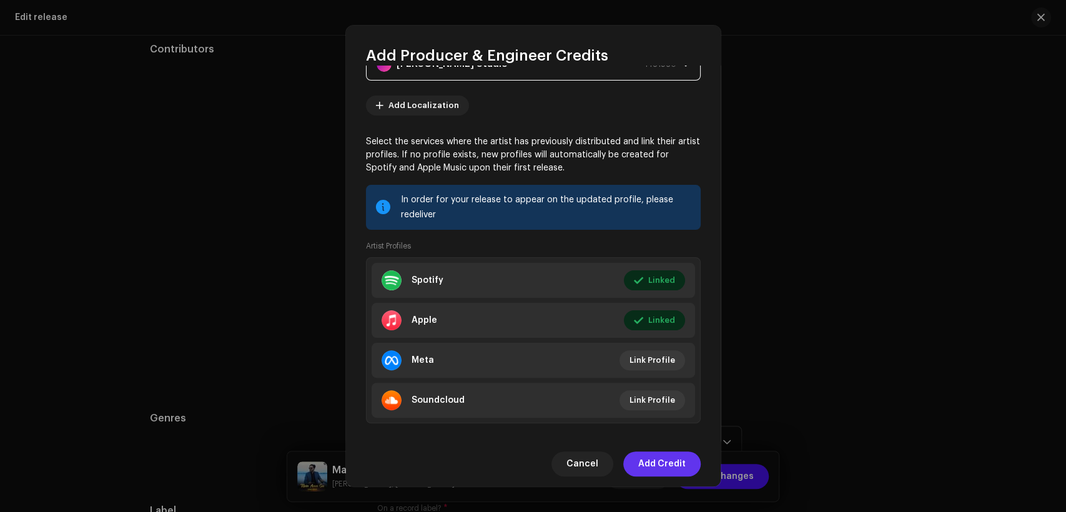
click at [673, 462] on span "Add Credit" at bounding box center [661, 464] width 47 height 25
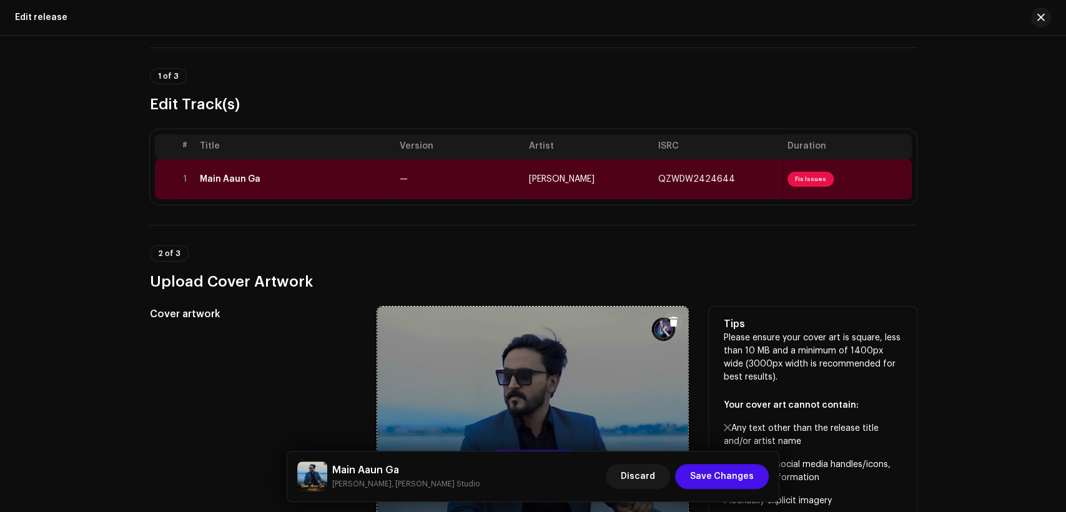
scroll to position [39, 0]
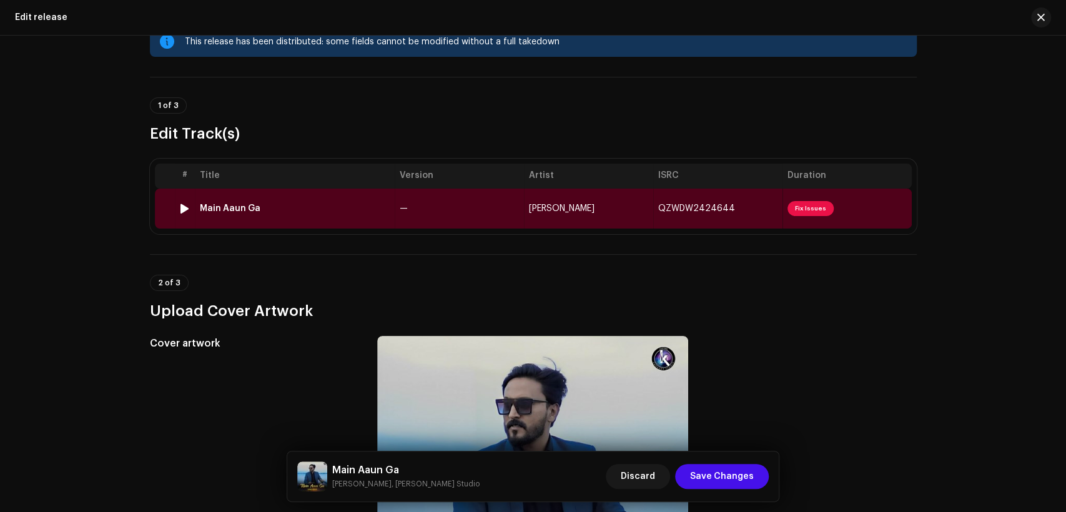
click at [473, 213] on td "—" at bounding box center [459, 209] width 129 height 40
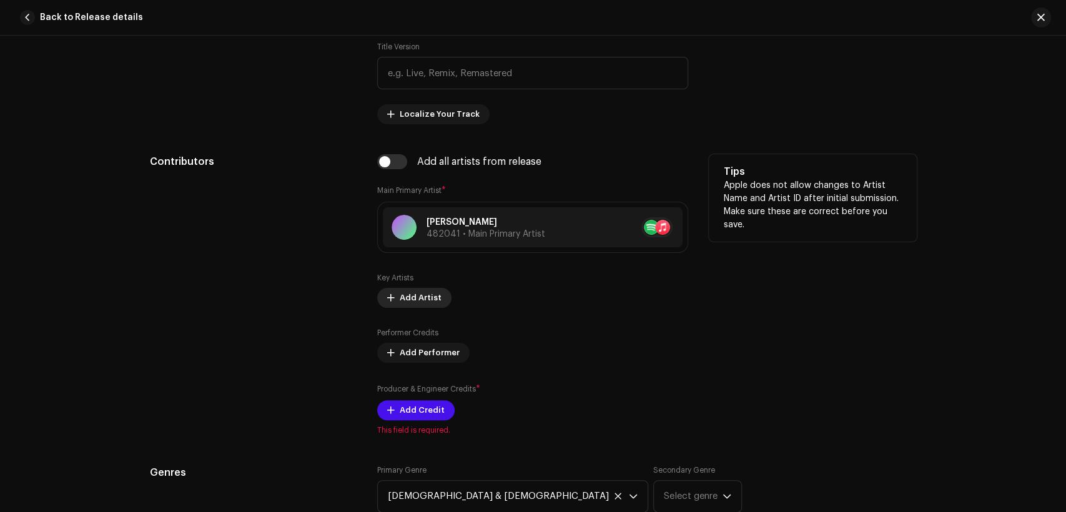
scroll to position [694, 0]
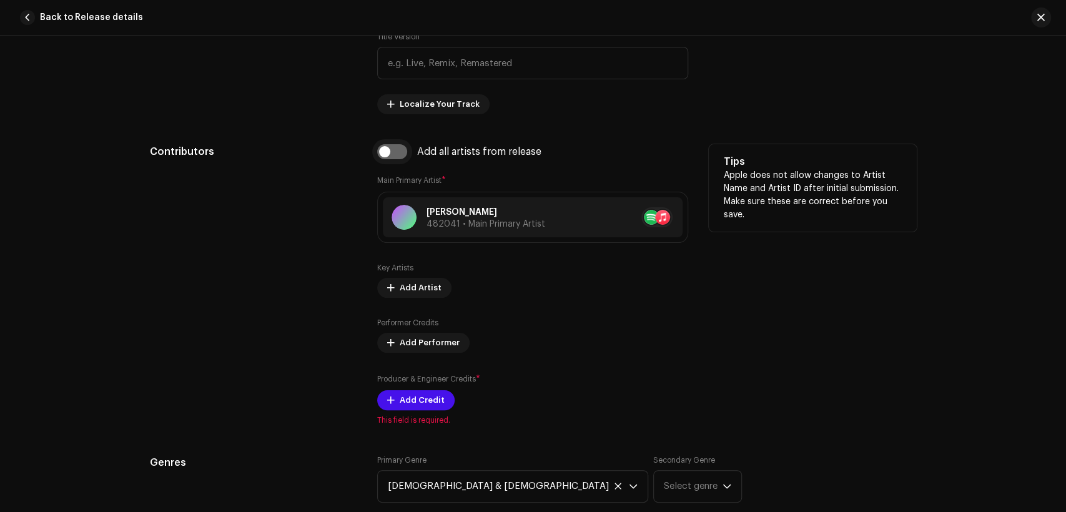
click at [404, 151] on input "checkbox" at bounding box center [392, 151] width 30 height 15
checkbox input "true"
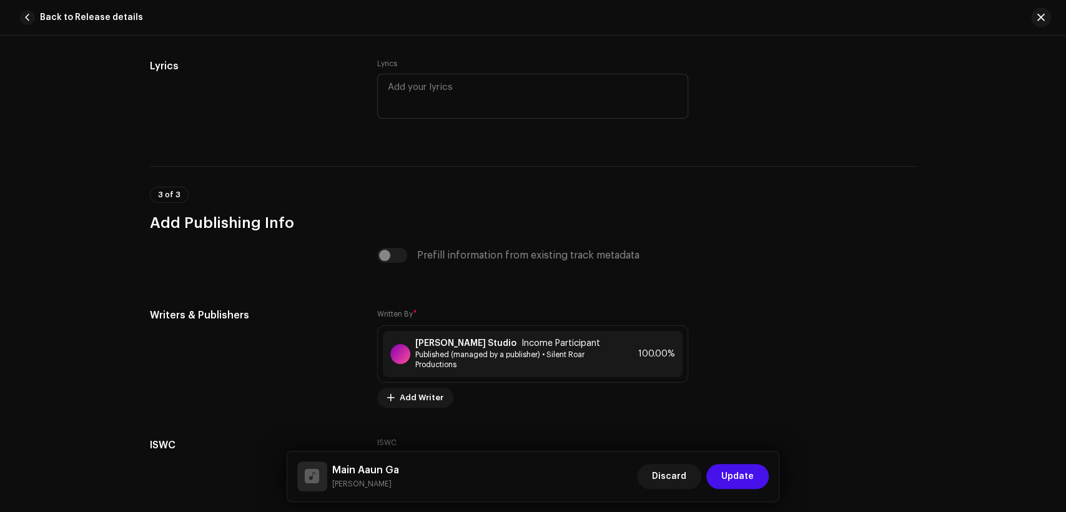
scroll to position [2570, 0]
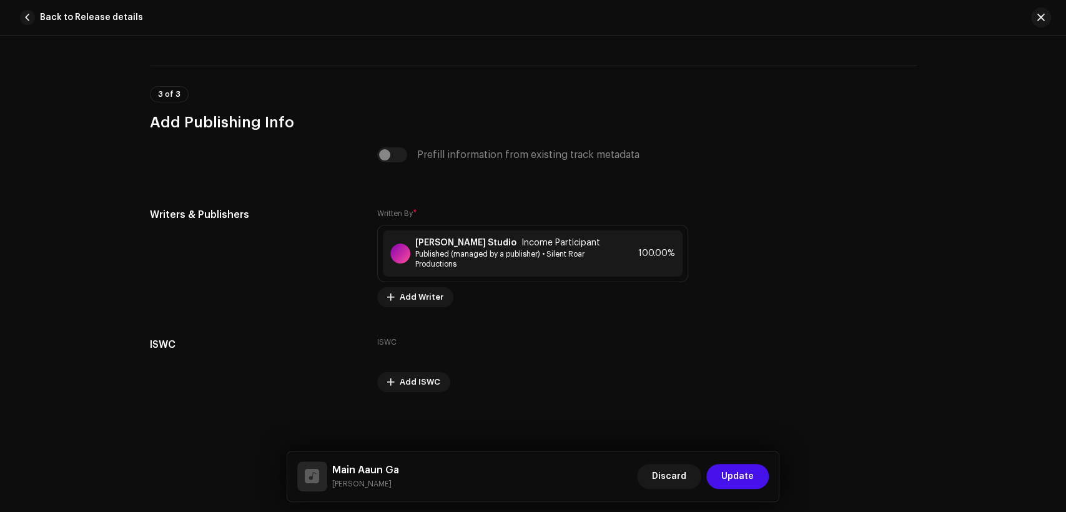
drag, startPoint x: 391, startPoint y: 488, endPoint x: 331, endPoint y: 461, distance: 65.7
click at [331, 462] on div "Main Aaun Ga Lazarus Inderias" at bounding box center [348, 477] width 102 height 30
copy div "Main Aaun Ga Lazarus Inderias"
click at [439, 233] on div "Khokhar Studio Income Participant Published (managed by a publisher) • Silent R…" at bounding box center [533, 254] width 300 height 46
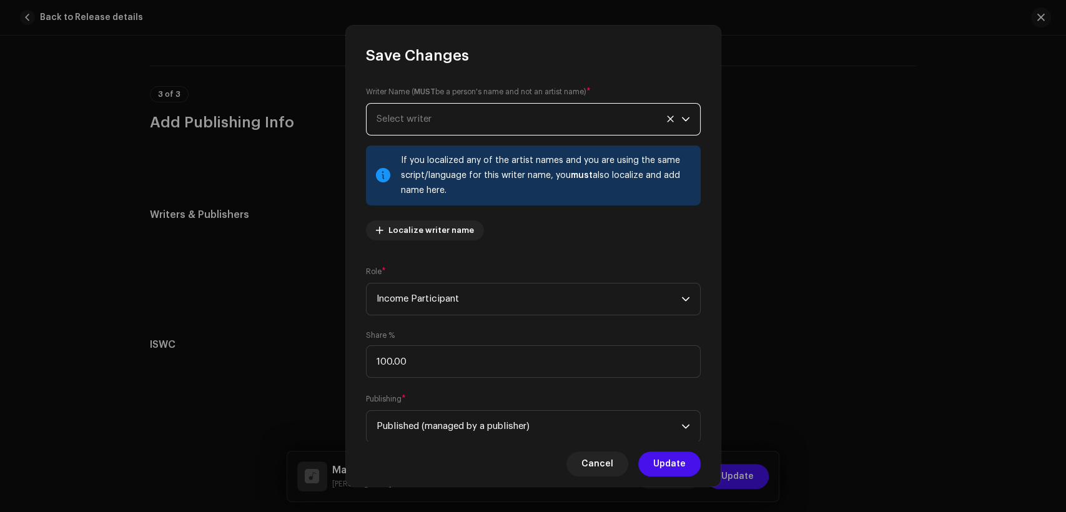
click at [495, 116] on span "Select writer" at bounding box center [529, 119] width 305 height 31
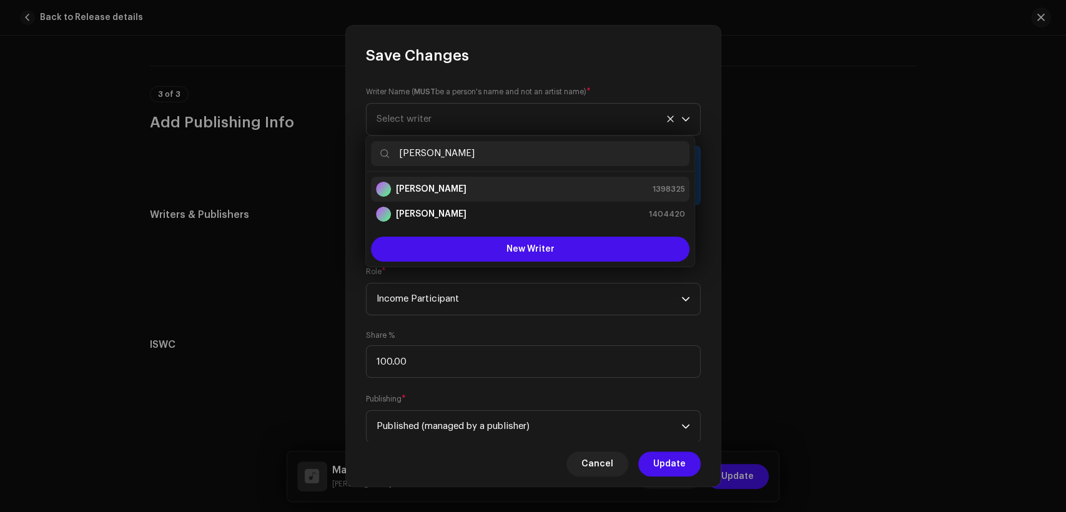
type input "[PERSON_NAME]"
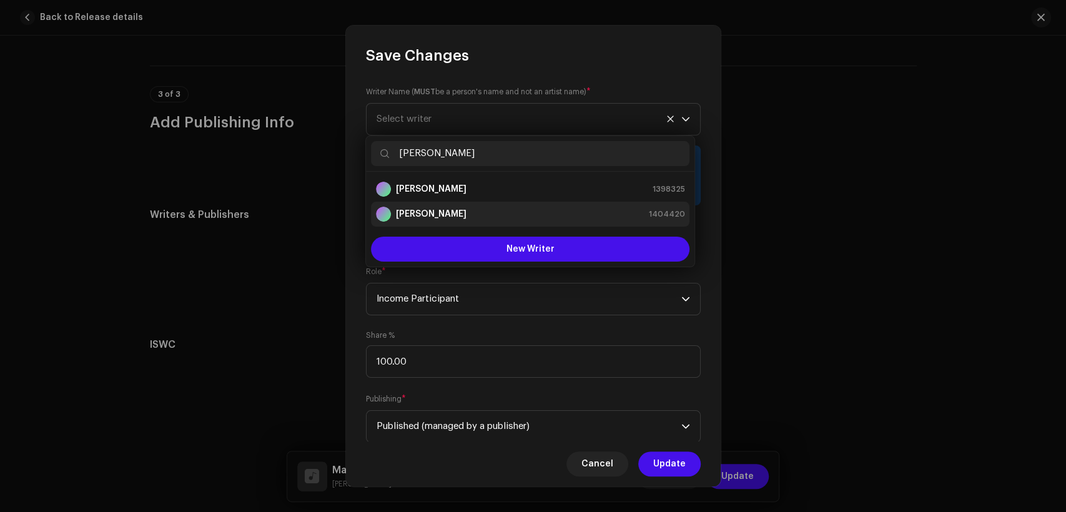
drag, startPoint x: 505, startPoint y: 186, endPoint x: 505, endPoint y: 204, distance: 18.1
click at [506, 186] on div "Lazarus Inderias 1398325" at bounding box center [530, 189] width 309 height 15
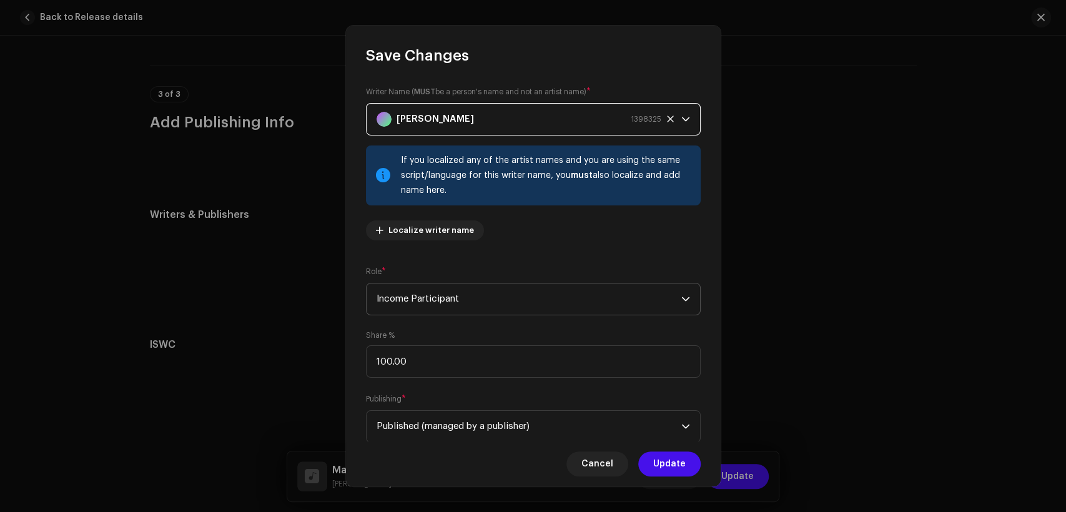
click at [509, 293] on span "Income Participant" at bounding box center [529, 299] width 305 height 31
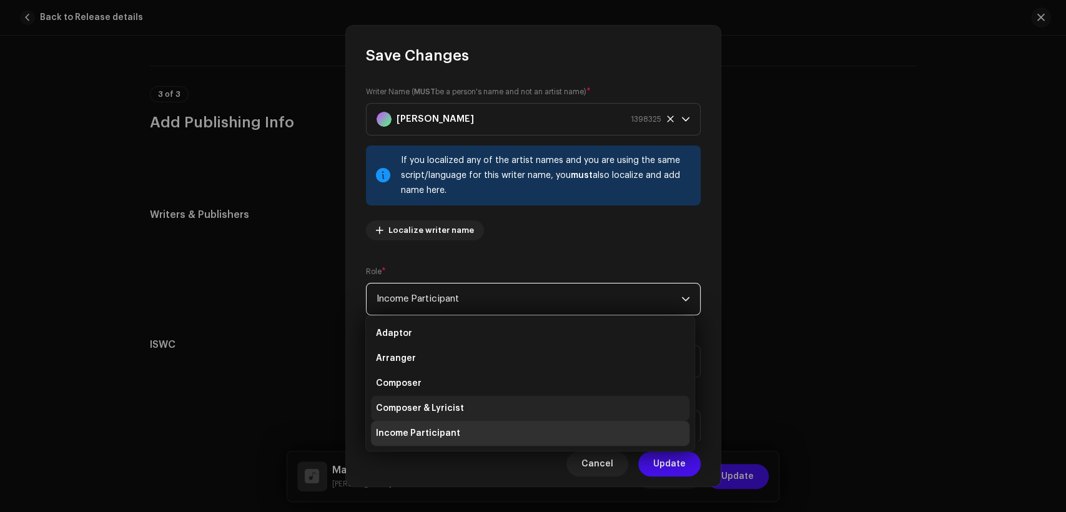
drag, startPoint x: 550, startPoint y: 410, endPoint x: 550, endPoint y: 402, distance: 8.8
click at [550, 411] on li "Composer & Lyricist" at bounding box center [530, 408] width 319 height 25
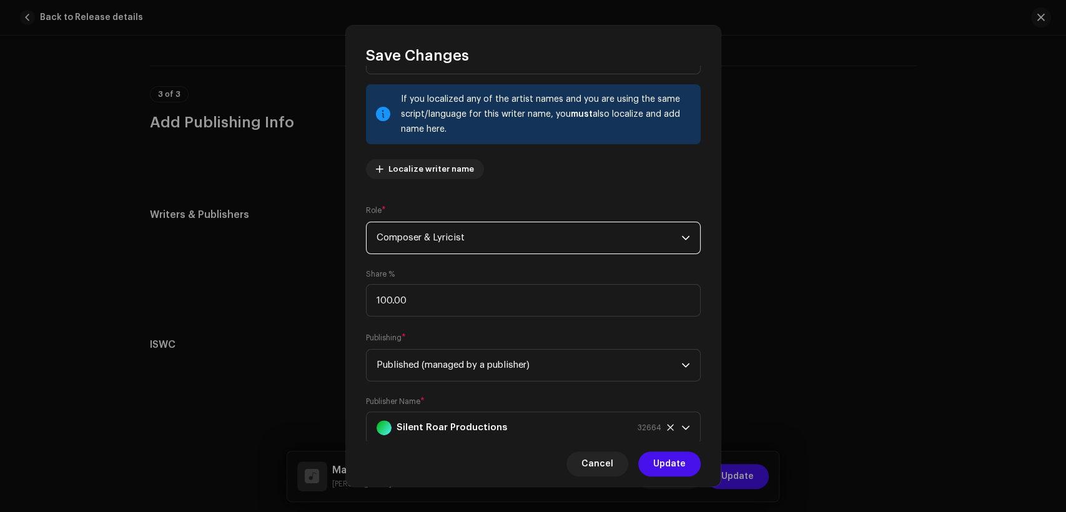
scroll to position [100, 0]
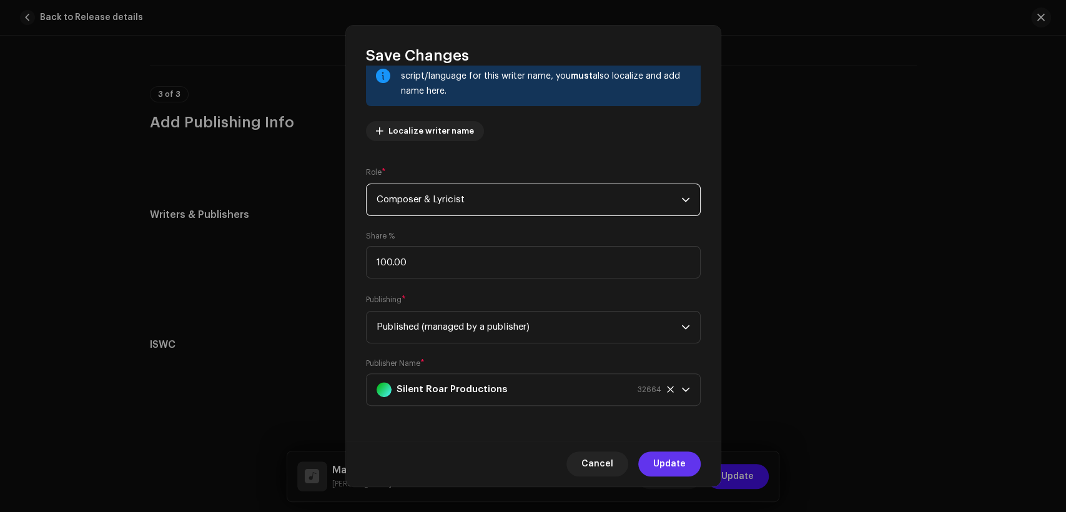
click at [687, 457] on button "Update" at bounding box center [669, 464] width 62 height 25
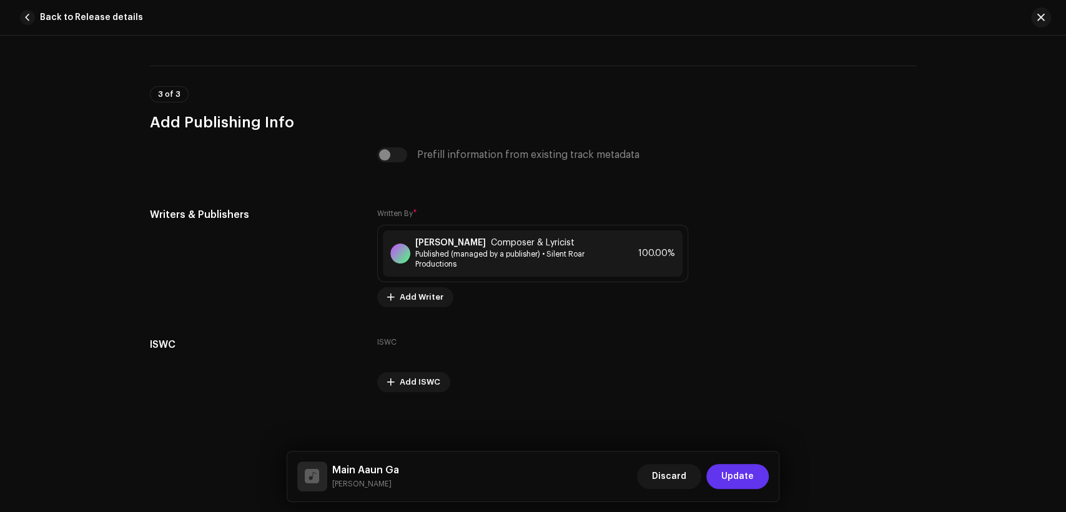
click at [743, 464] on div "Discard Update" at bounding box center [703, 477] width 132 height 30
click at [743, 464] on span "Update" at bounding box center [738, 476] width 32 height 25
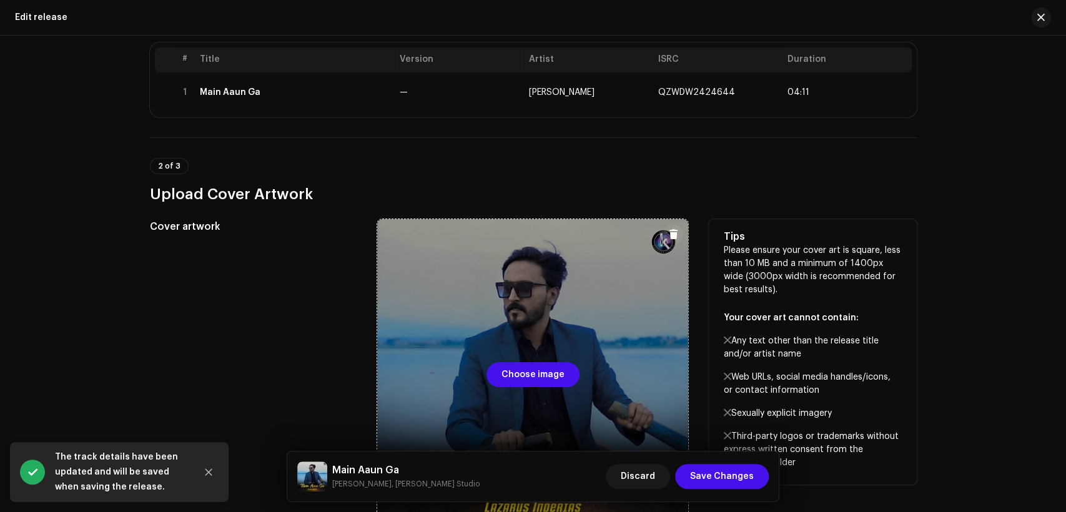
scroll to position [270, 0]
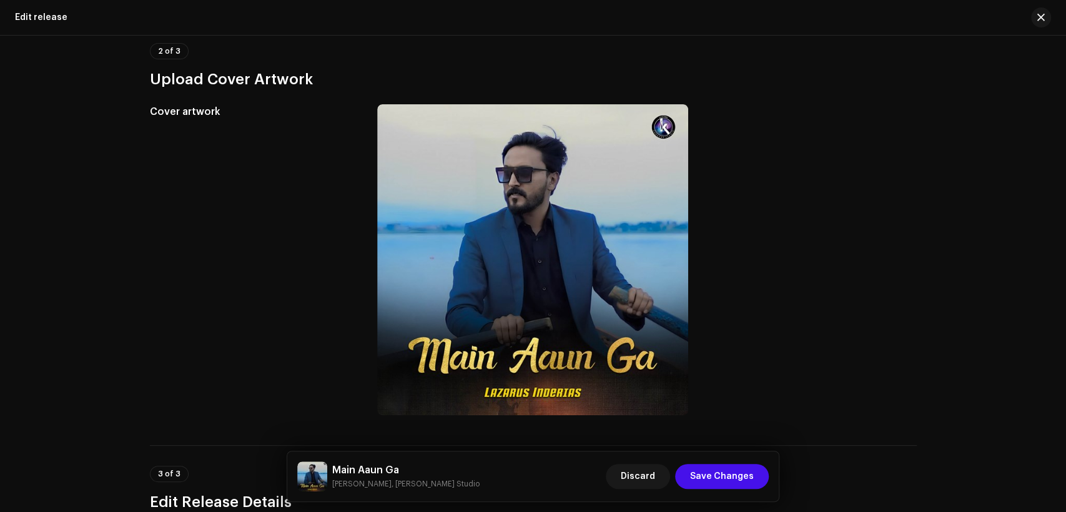
click at [384, 467] on h5 "Main Aaun Ga" at bounding box center [405, 470] width 147 height 15
copy h5 "Main Aaun Ga"
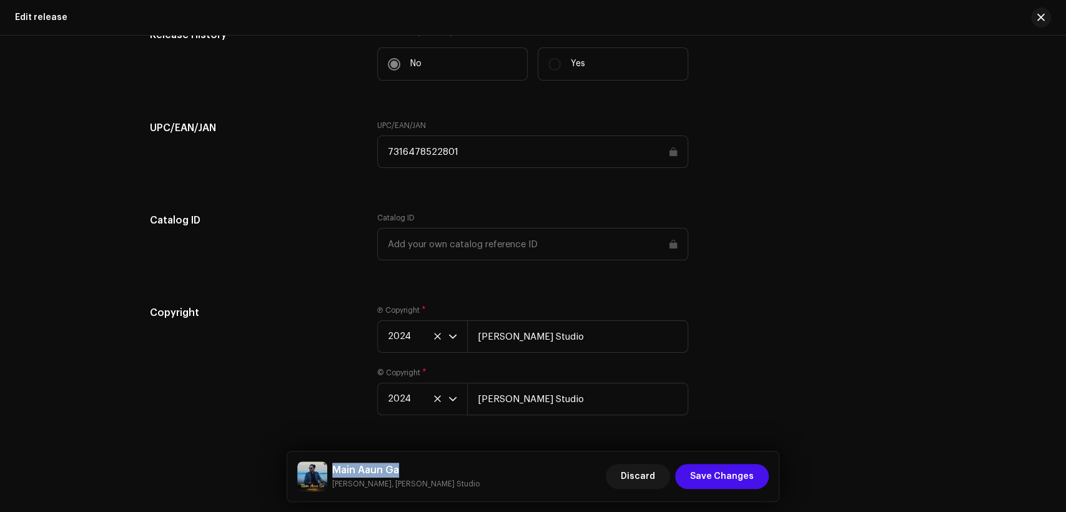
scroll to position [2005, 0]
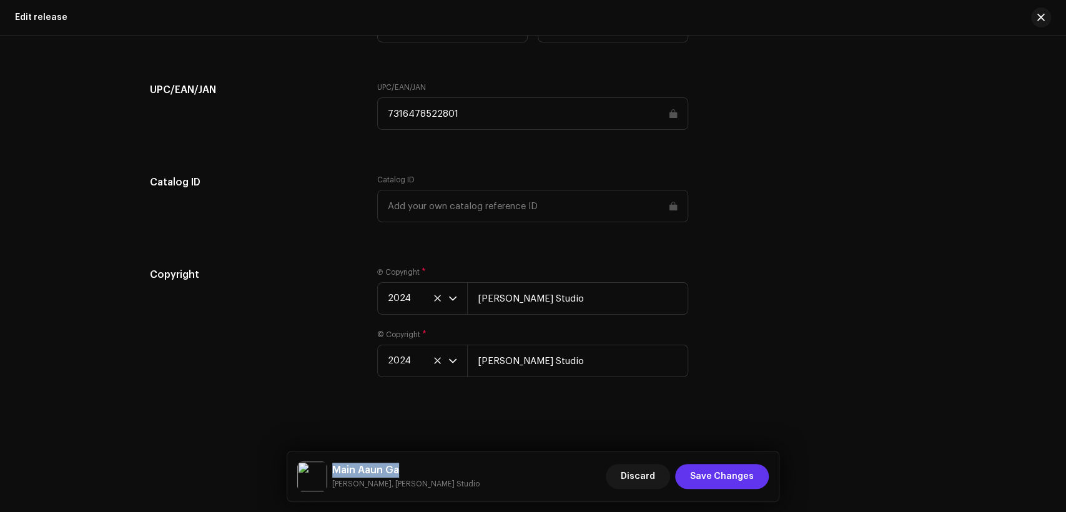
click at [760, 467] on button "Save Changes" at bounding box center [722, 476] width 94 height 25
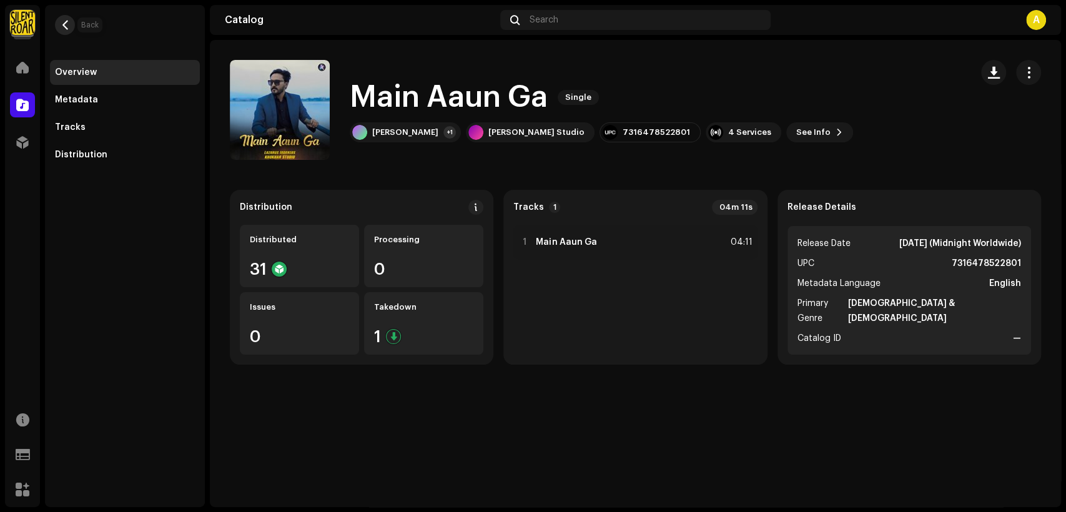
click at [61, 20] on span "button" at bounding box center [65, 25] width 9 height 10
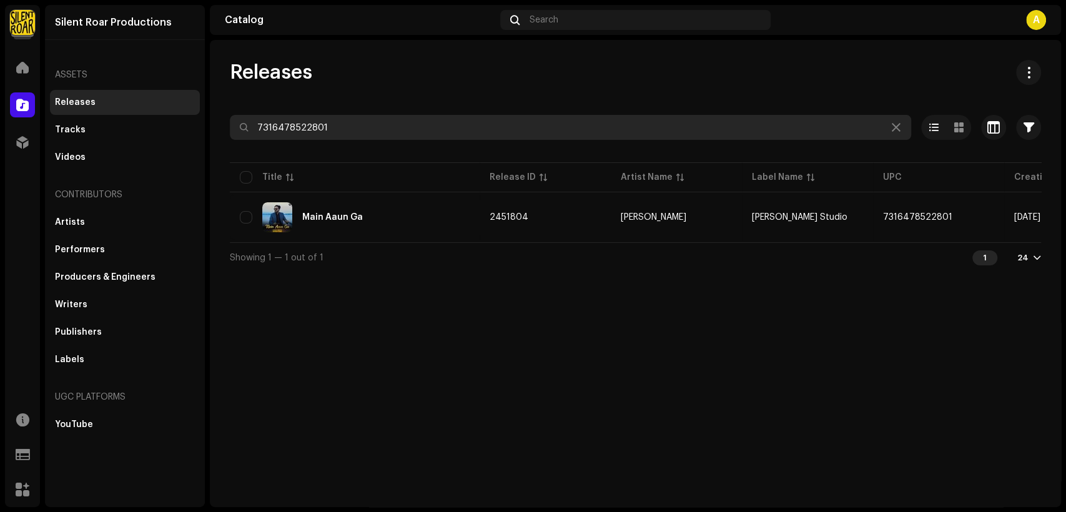
click at [415, 123] on input "7316478522801" at bounding box center [571, 127] width 682 height 25
paste input "97984"
type input "7316478597984"
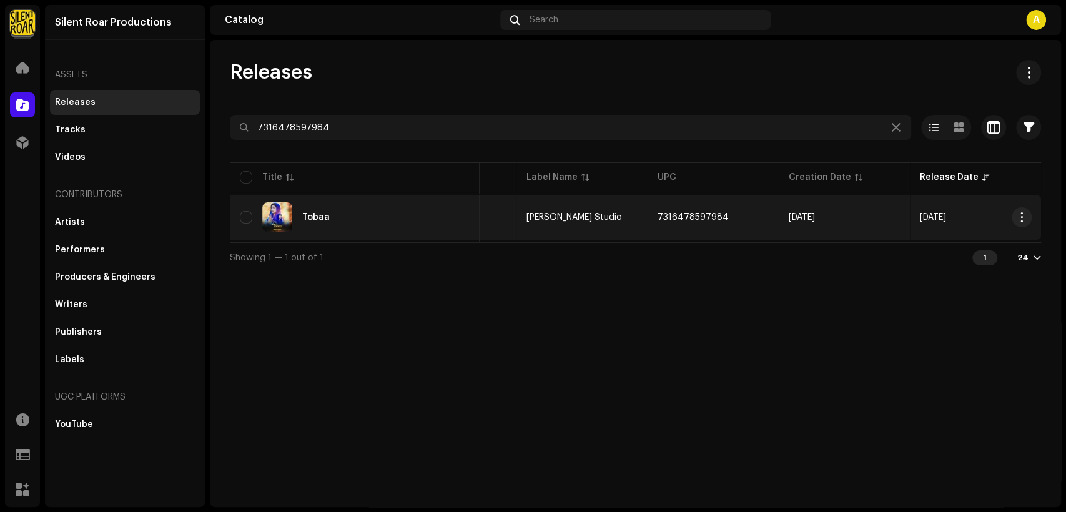
click at [365, 214] on div "Tobaa" at bounding box center [355, 217] width 230 height 30
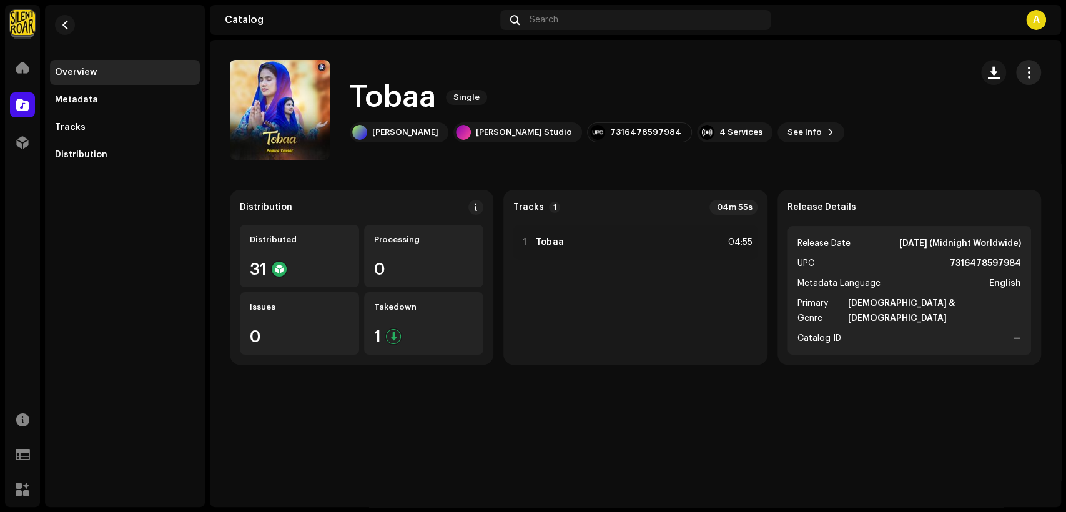
click at [1020, 72] on button "button" at bounding box center [1028, 72] width 25 height 25
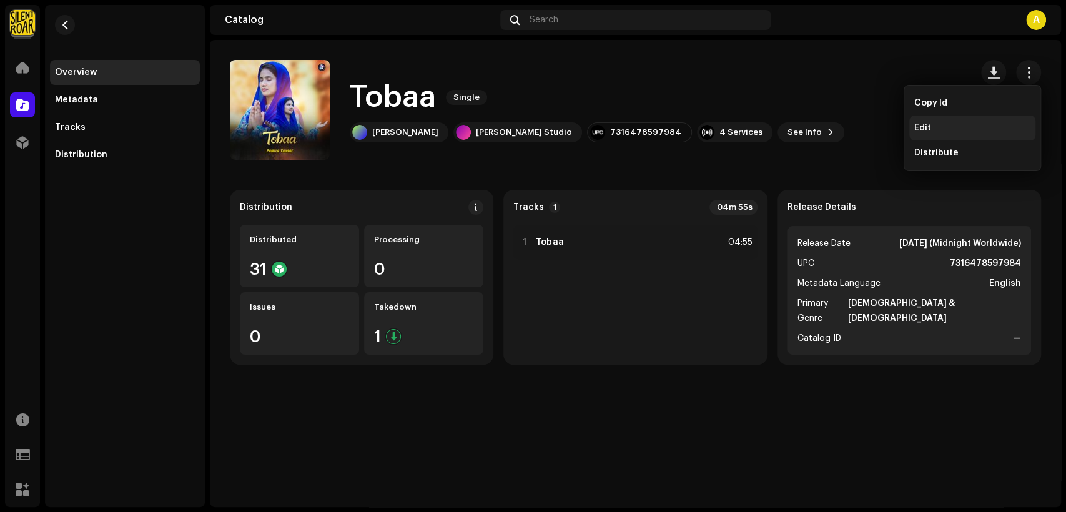
click at [979, 121] on div "Edit" at bounding box center [973, 128] width 126 height 25
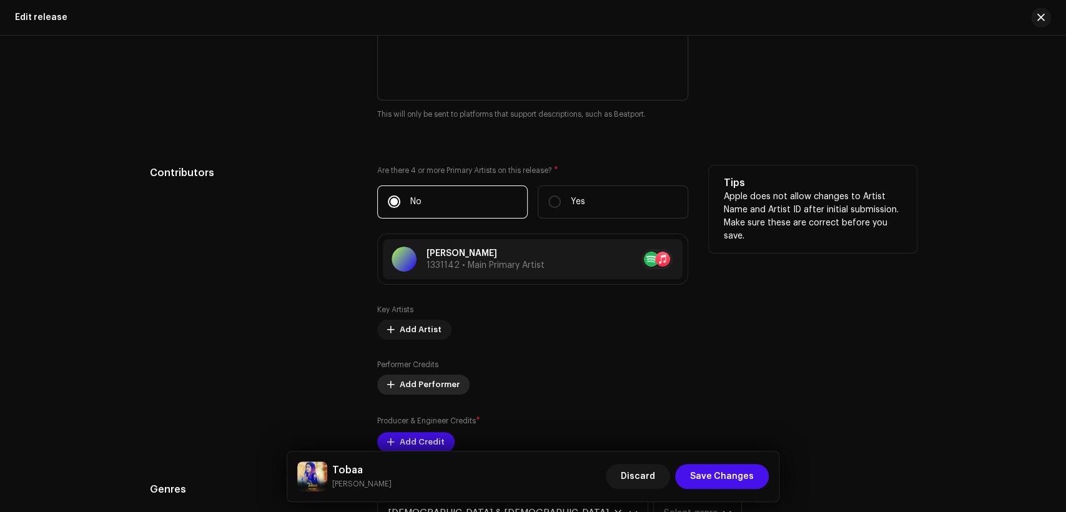
scroll to position [1273, 0]
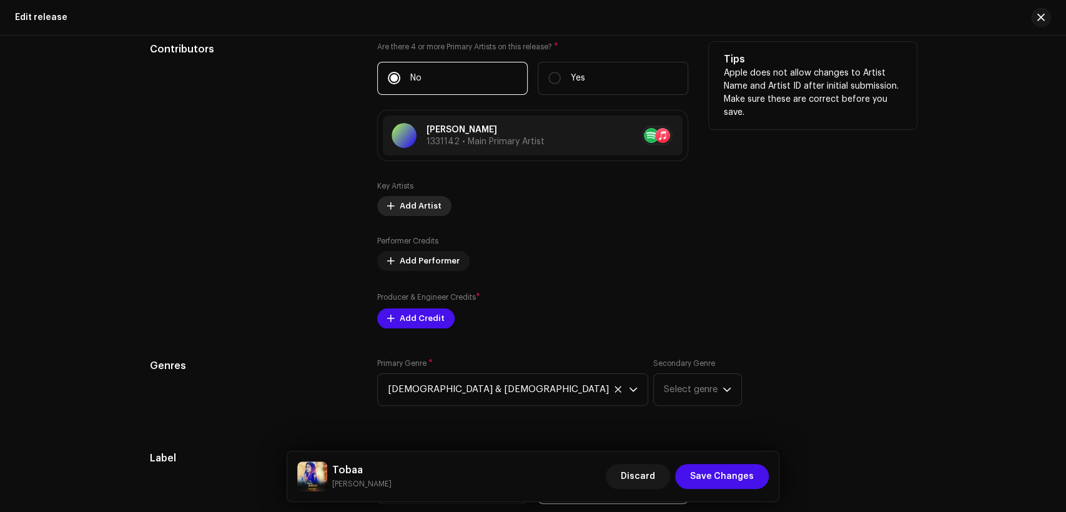
click at [419, 209] on span "Add Artist" at bounding box center [421, 206] width 42 height 25
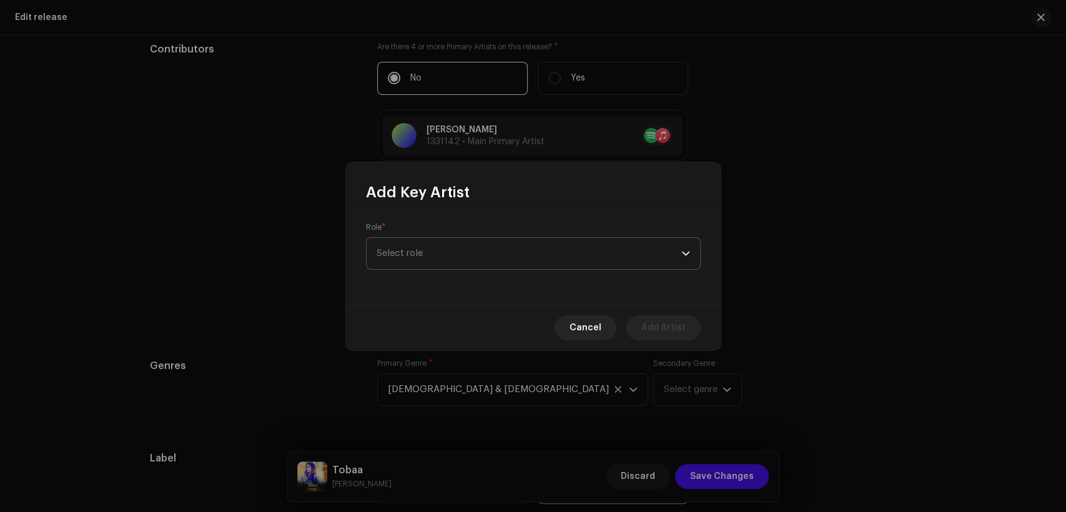
click at [459, 254] on span "Select role" at bounding box center [529, 253] width 305 height 31
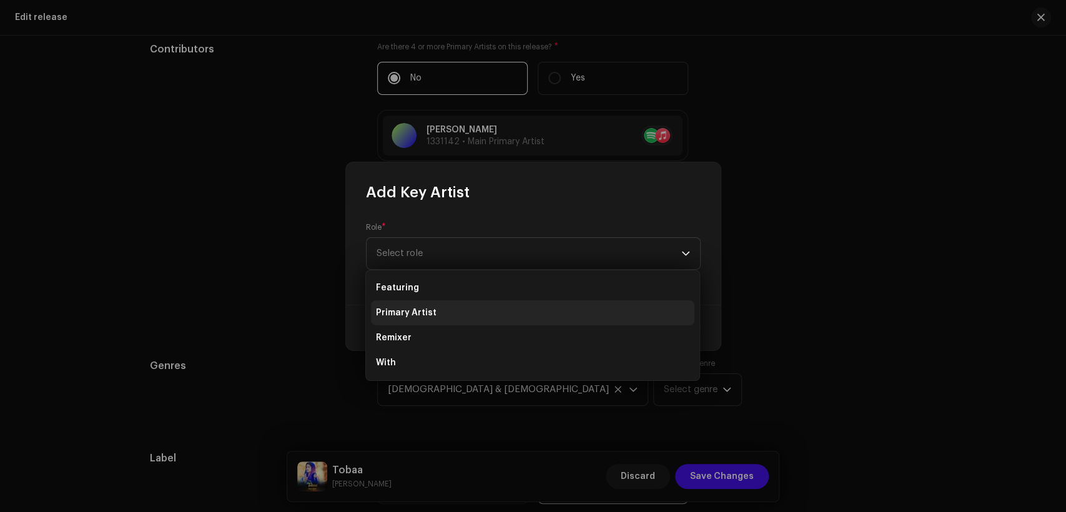
click at [480, 317] on li "Primary Artist" at bounding box center [533, 312] width 324 height 25
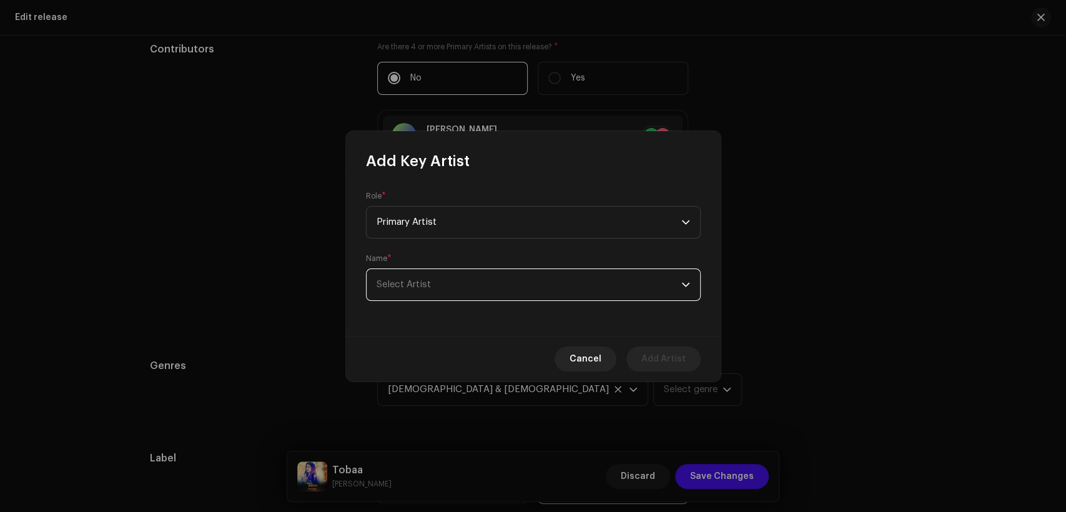
click at [500, 291] on span "Select Artist" at bounding box center [529, 284] width 305 height 31
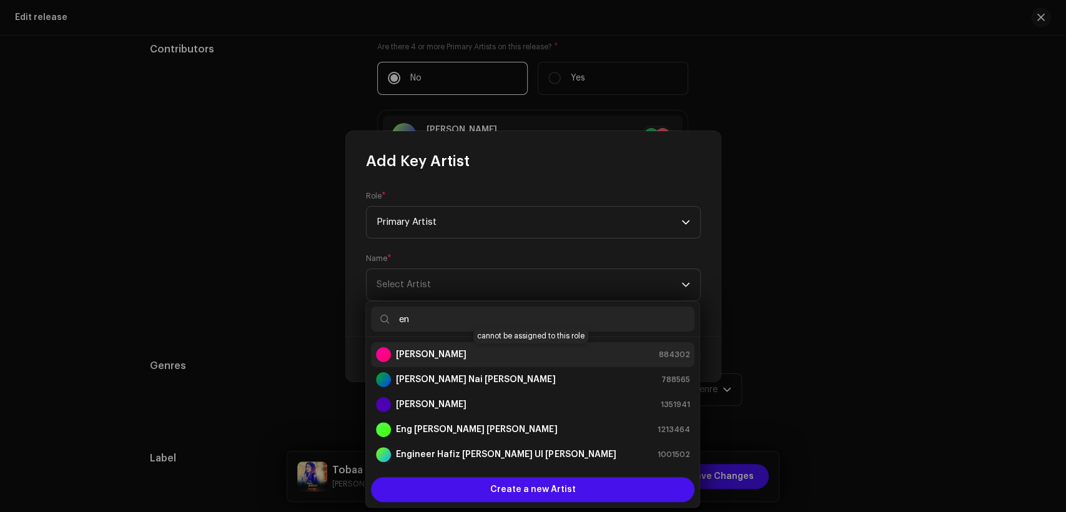
type input "e"
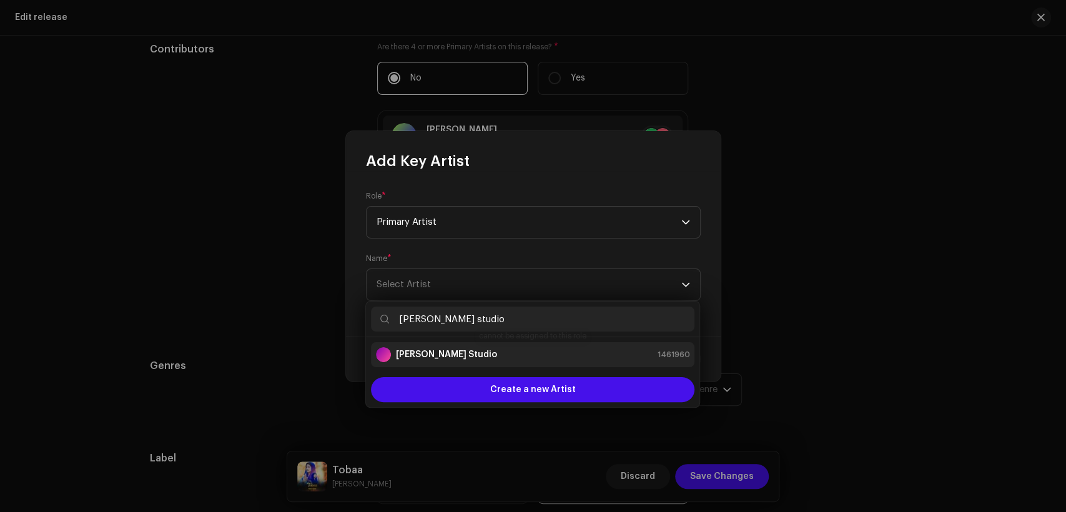
type input "[PERSON_NAME] studio"
click at [625, 353] on div "[PERSON_NAME] Studio 1461960" at bounding box center [533, 354] width 314 height 15
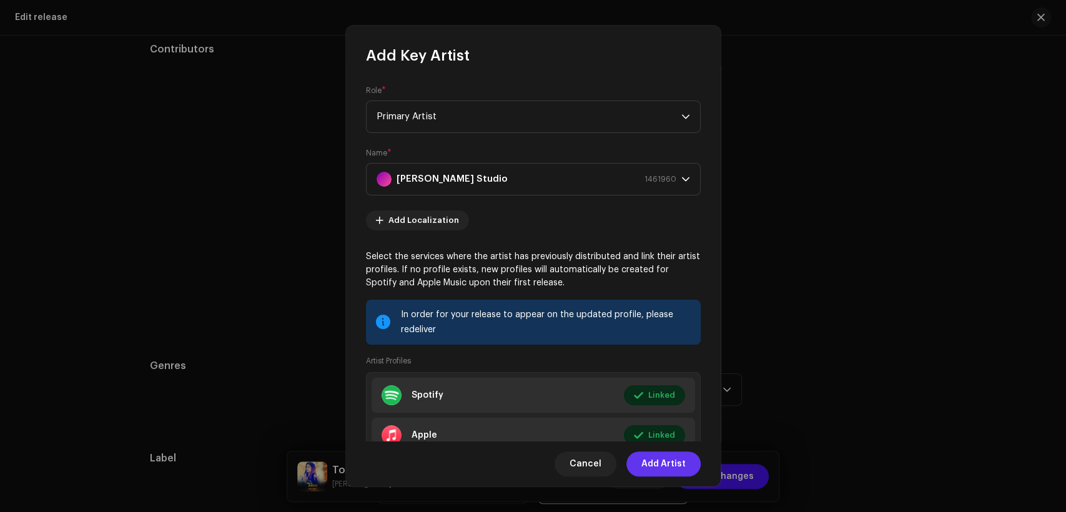
click at [678, 459] on span "Add Artist" at bounding box center [664, 464] width 44 height 25
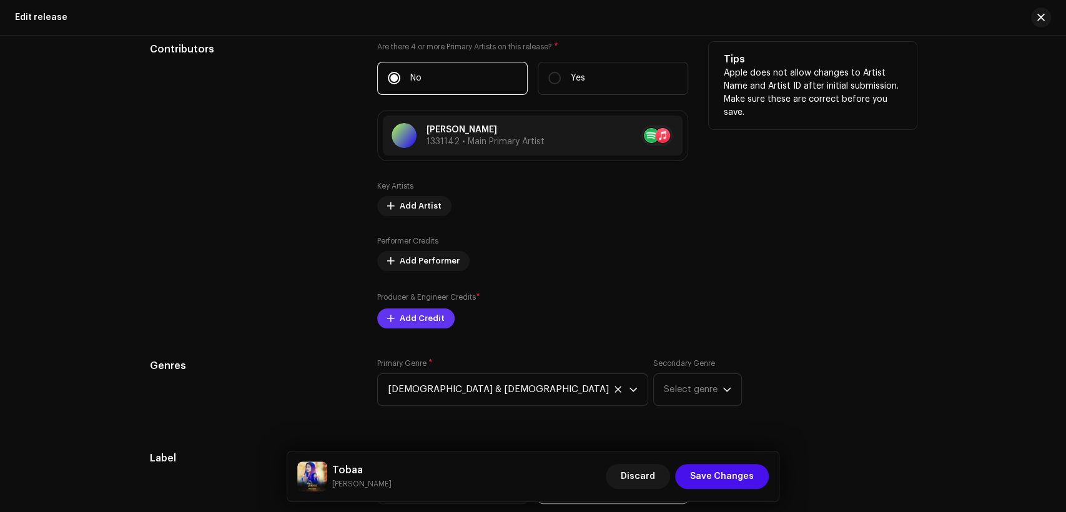
click at [440, 321] on button "Add Credit" at bounding box center [415, 319] width 77 height 20
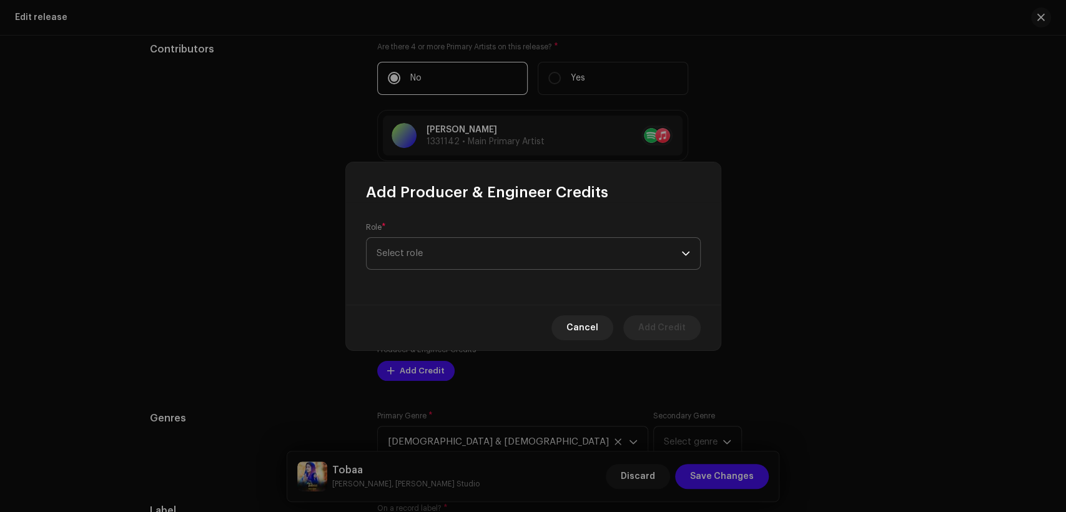
click at [460, 243] on span "Select role" at bounding box center [529, 253] width 305 height 31
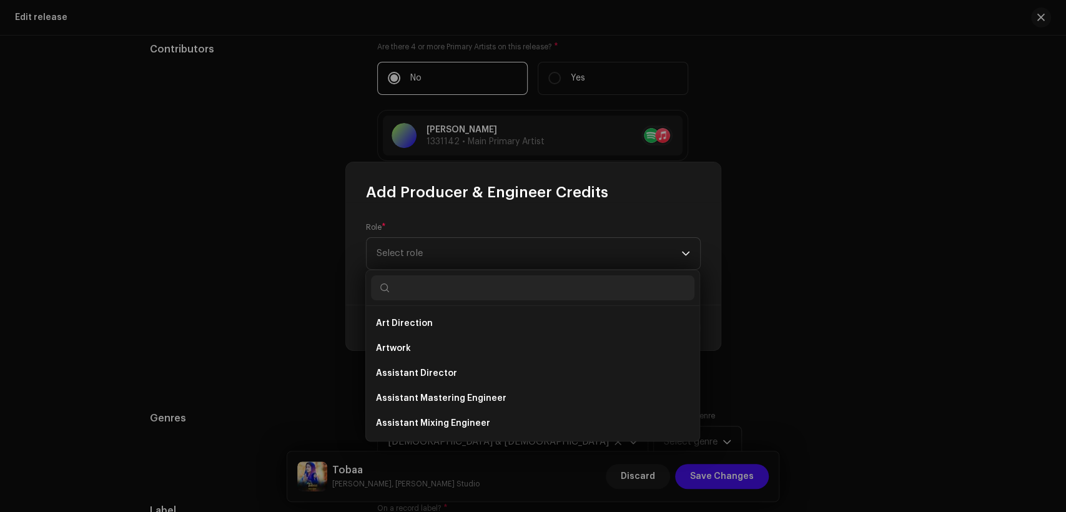
type input "r"
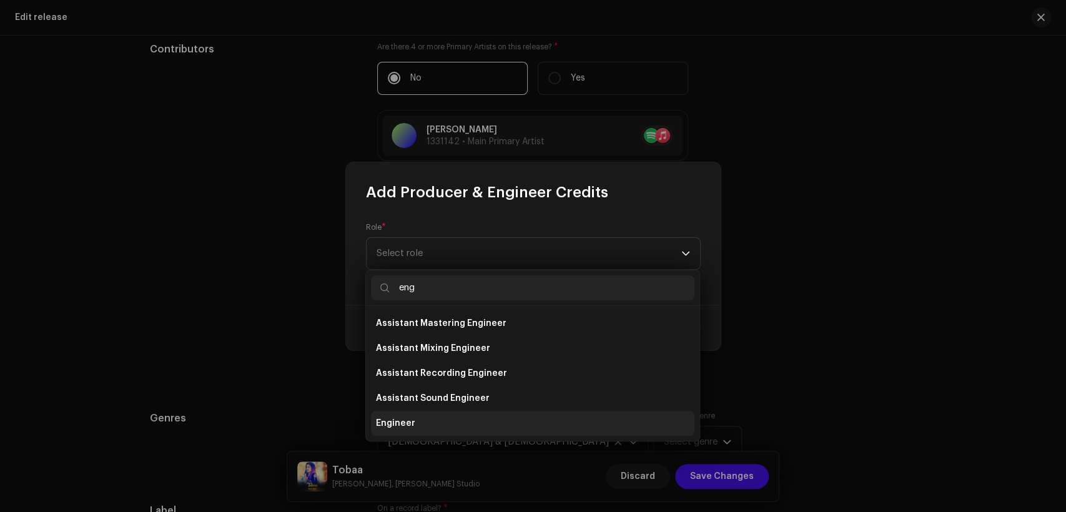
type input "eng"
click at [475, 420] on li "Engineer" at bounding box center [533, 423] width 324 height 25
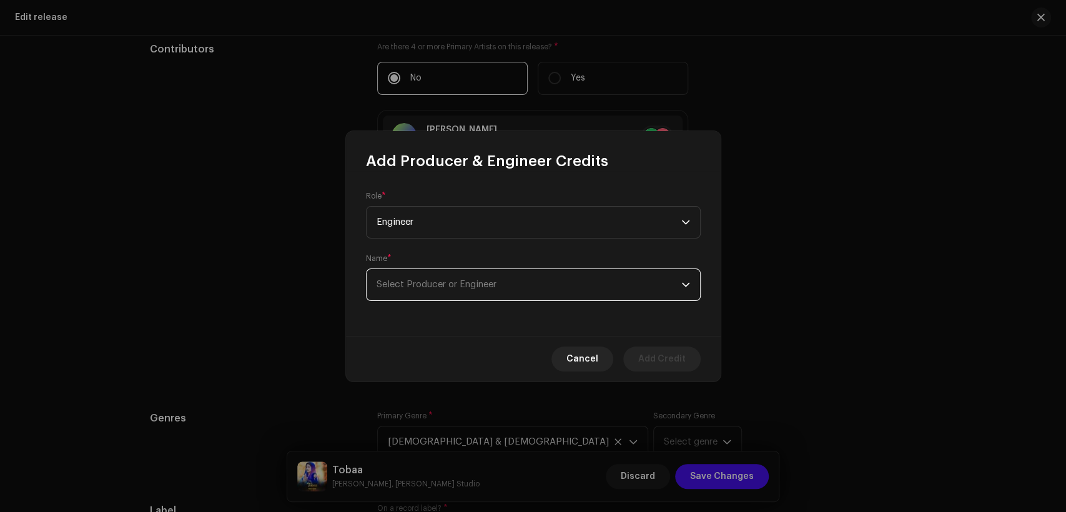
click at [492, 293] on span "Select Producer or Engineer" at bounding box center [529, 284] width 305 height 31
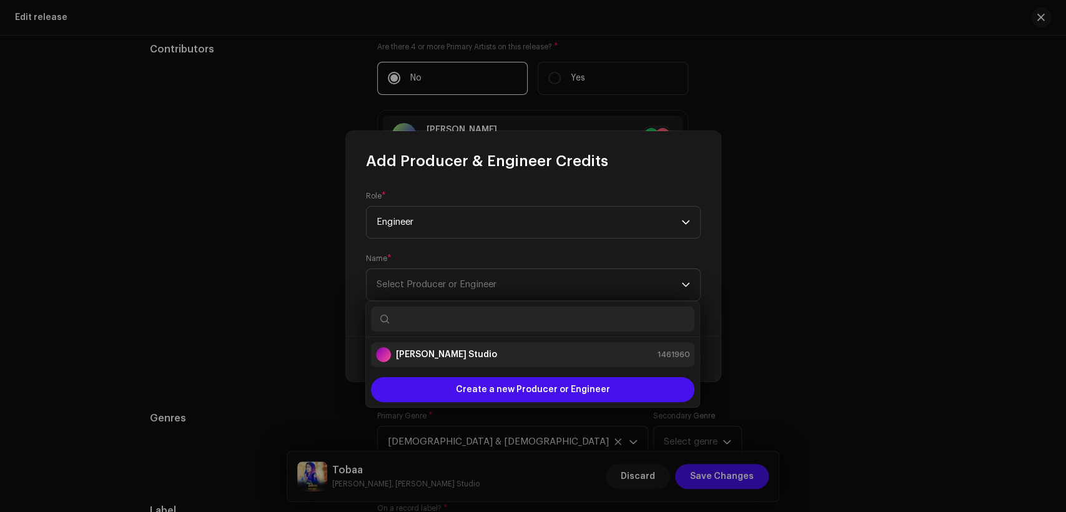
click at [522, 359] on div "[PERSON_NAME] Studio 1461960" at bounding box center [533, 354] width 314 height 15
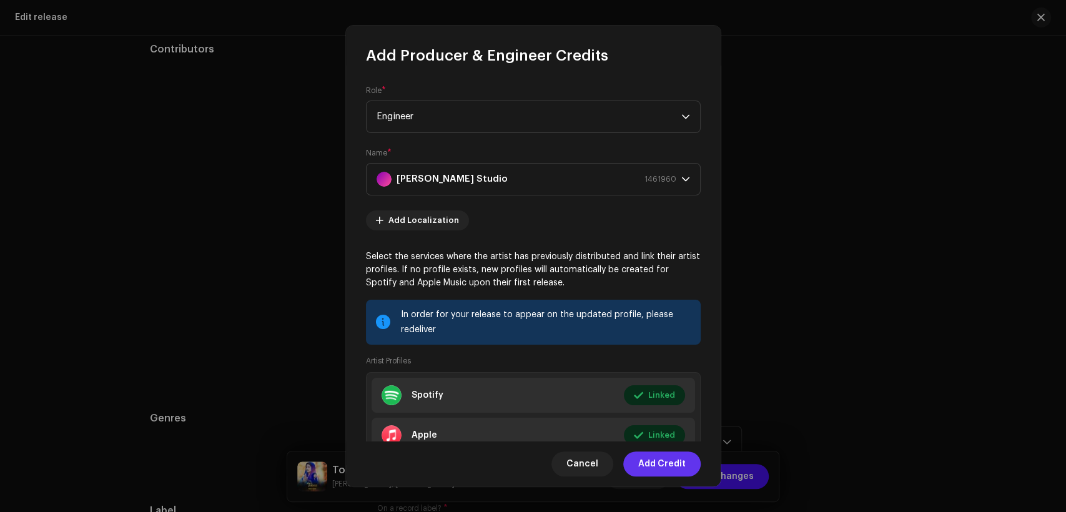
click at [650, 460] on span "Add Credit" at bounding box center [661, 464] width 47 height 25
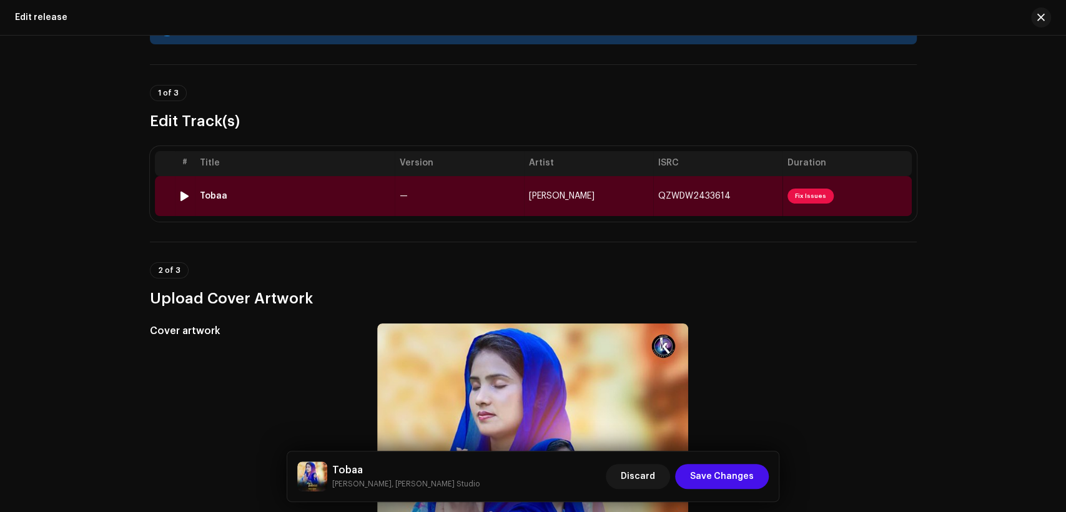
scroll to position [39, 0]
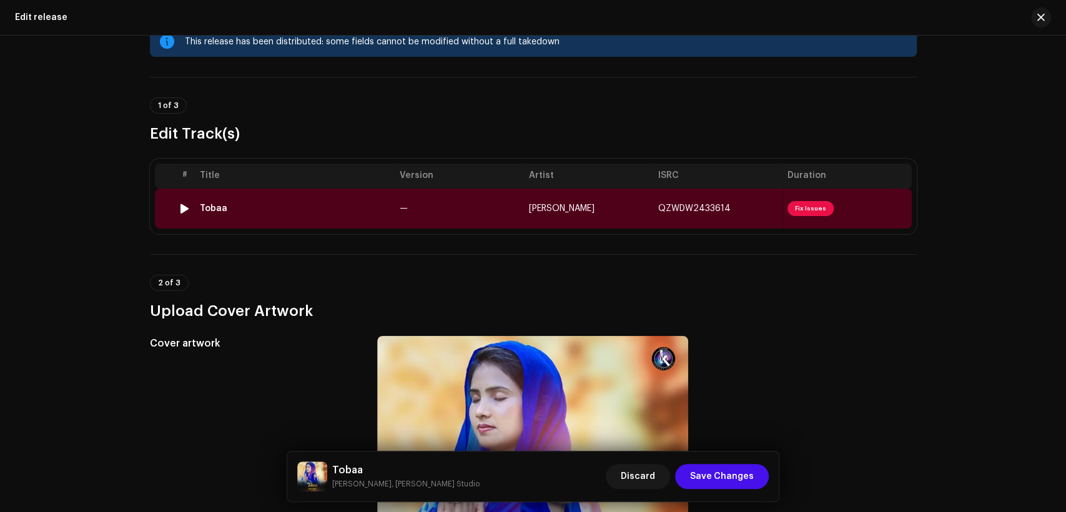
click at [448, 207] on td "—" at bounding box center [459, 209] width 129 height 40
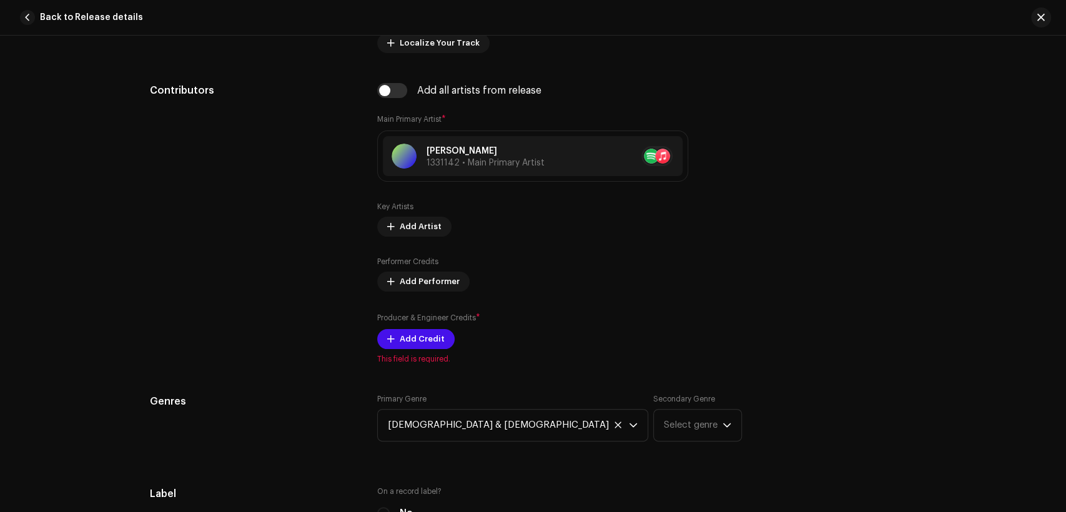
scroll to position [694, 0]
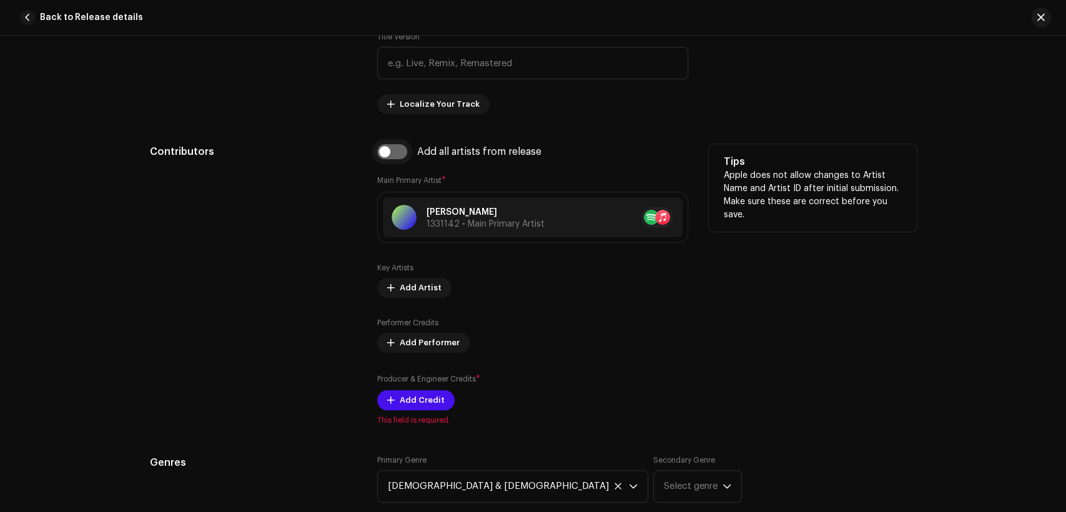
click at [393, 151] on input "checkbox" at bounding box center [392, 151] width 30 height 15
checkbox input "true"
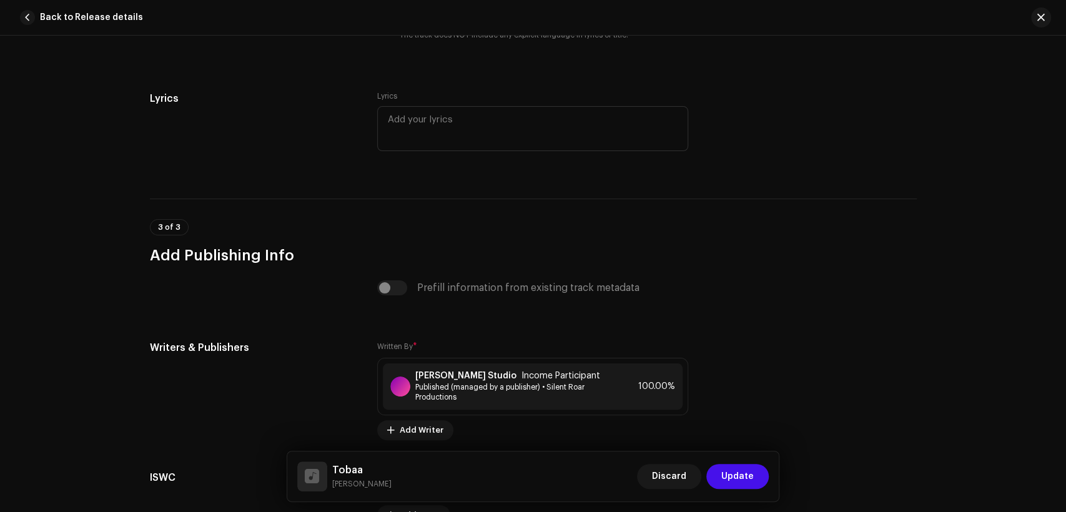
scroll to position [2570, 0]
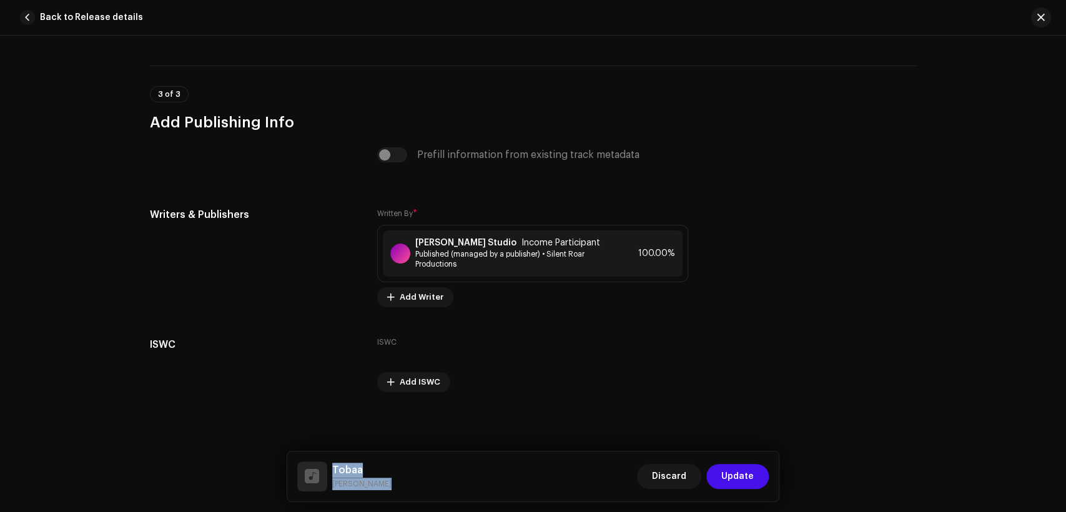
drag, startPoint x: 383, startPoint y: 481, endPoint x: 328, endPoint y: 464, distance: 57.5
click at [328, 464] on div "Tobaa Pamila Yousaf Discard Update" at bounding box center [533, 477] width 472 height 30
copy div "Tobaa Pamila Yousaf"
click at [447, 264] on span "Published (managed by a publisher) • Silent Roar Productions" at bounding box center [513, 259] width 196 height 20
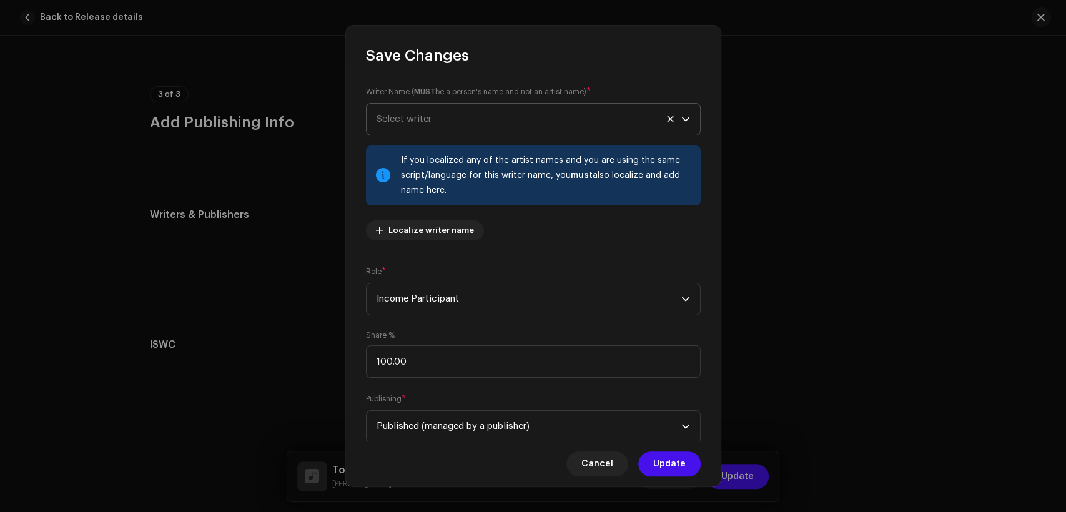
click at [460, 108] on span "Select writer" at bounding box center [529, 119] width 305 height 31
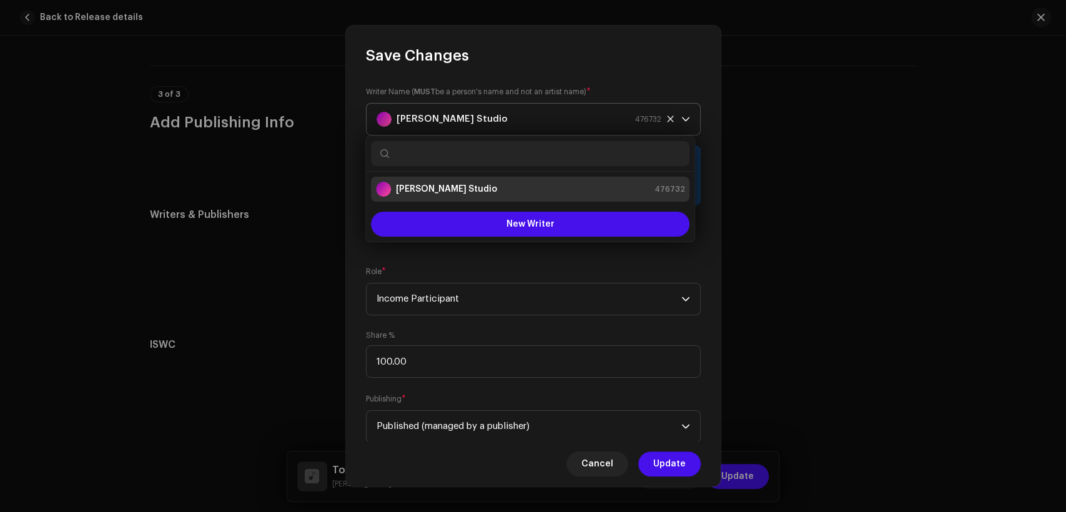
type input "Tobaa Pamila Yousaf"
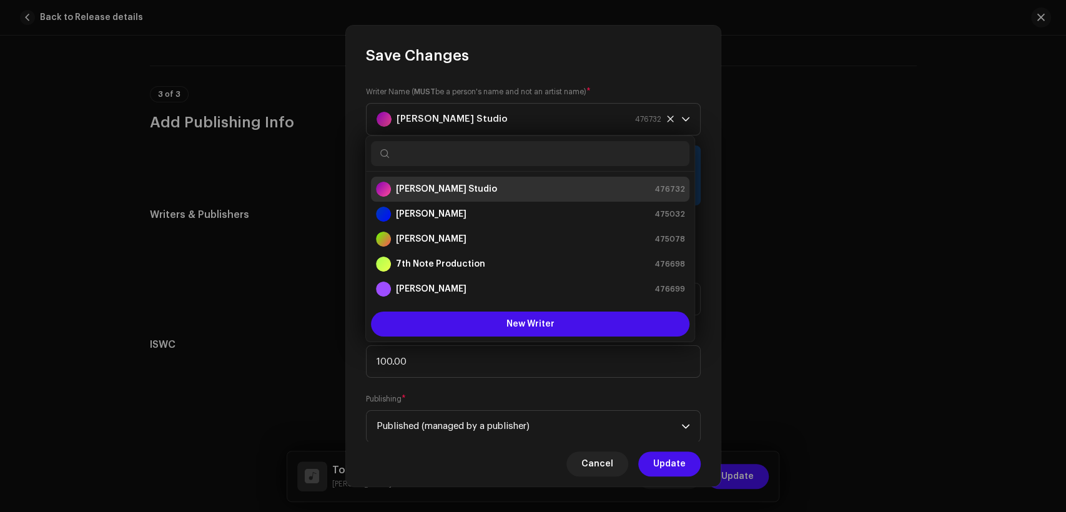
paste input "Pastor Pervaiz Iqbal"
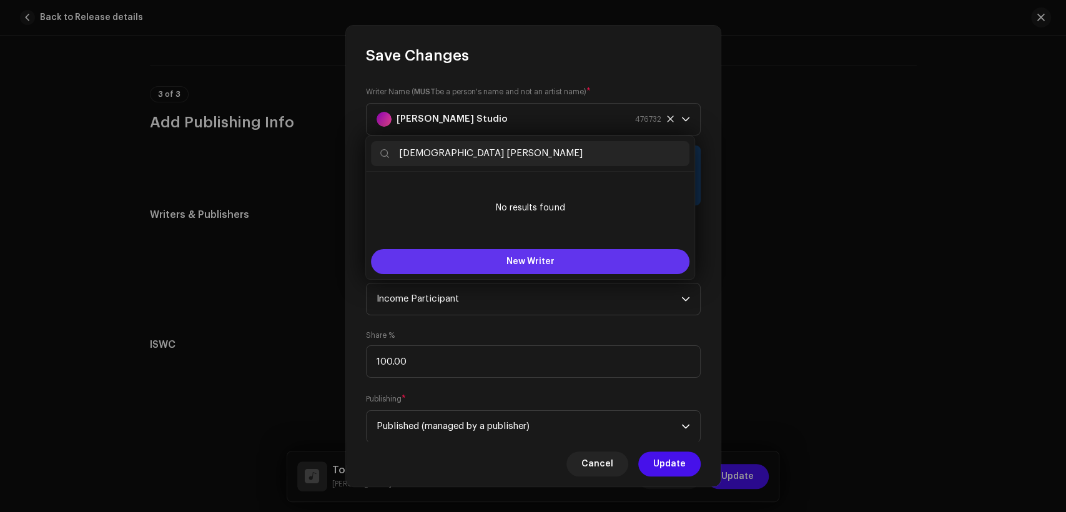
type input "Pastor Pervaiz Iqbal"
click at [575, 254] on button "New Writer" at bounding box center [530, 261] width 319 height 25
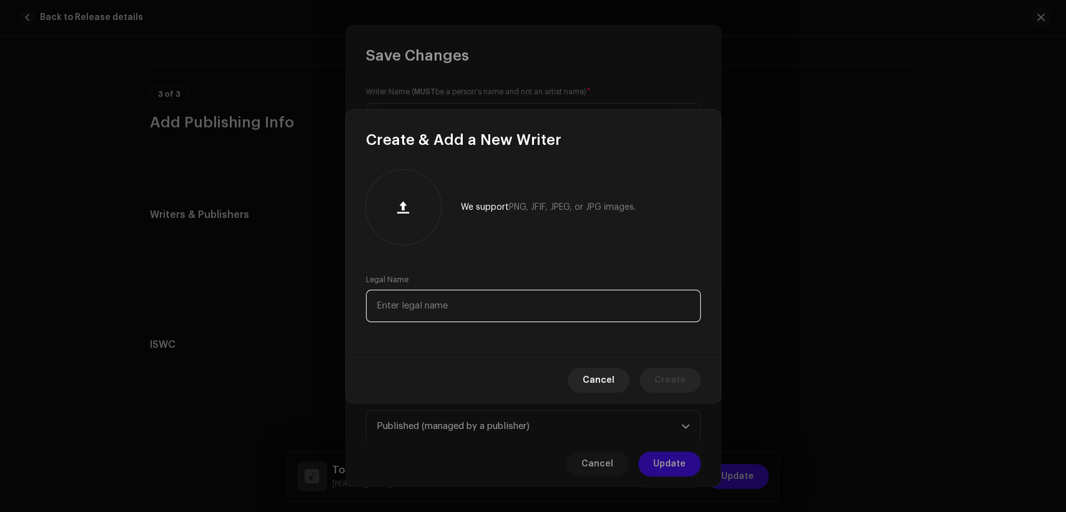
click at [572, 306] on input "text" at bounding box center [533, 306] width 335 height 32
paste input "Pastor Pervaiz Iqbal"
type input "Pastor Pervaiz Iqbal"
click at [660, 376] on span "Create" at bounding box center [670, 380] width 31 height 25
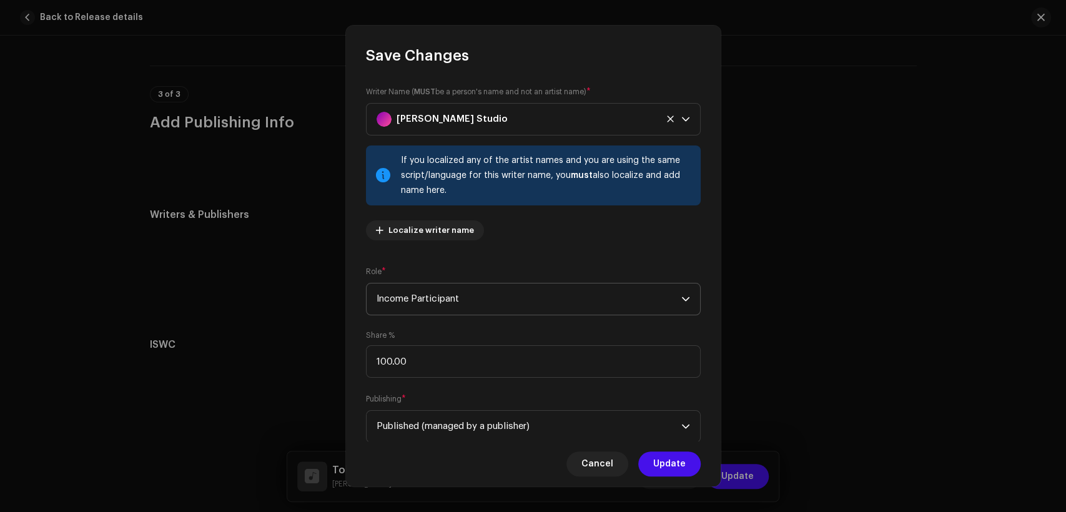
click at [421, 289] on span "Income Participant" at bounding box center [529, 299] width 305 height 31
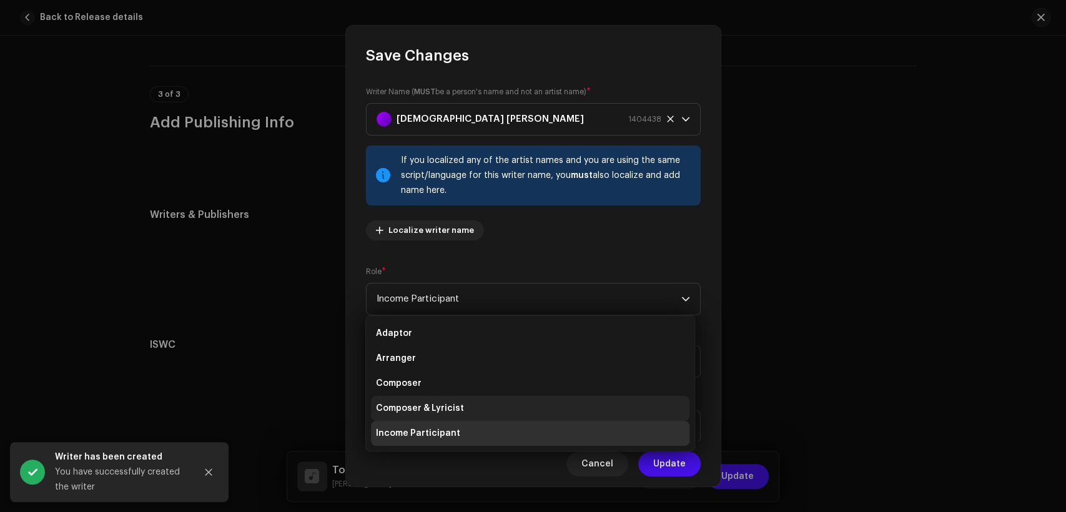
click at [491, 397] on li "Composer & Lyricist" at bounding box center [530, 408] width 319 height 25
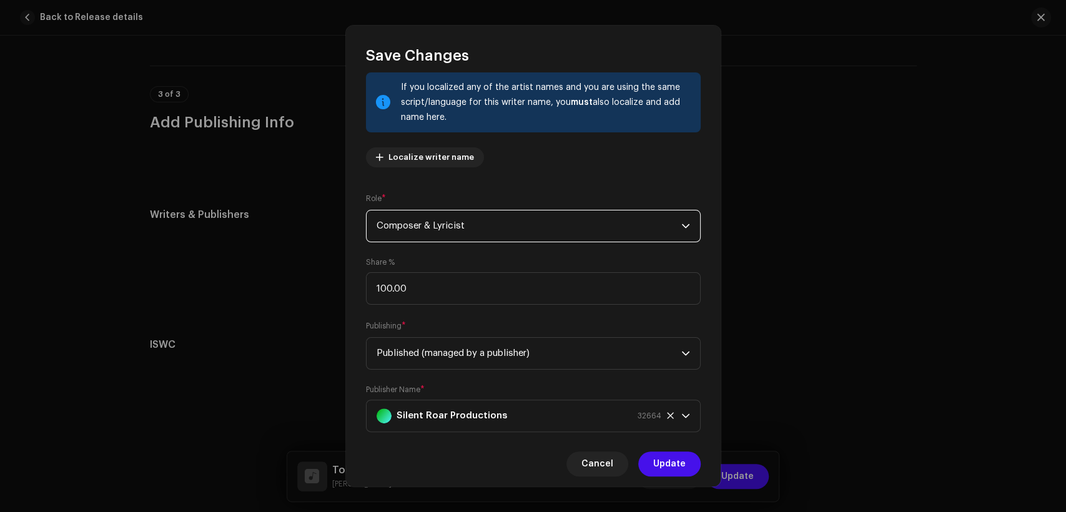
scroll to position [100, 0]
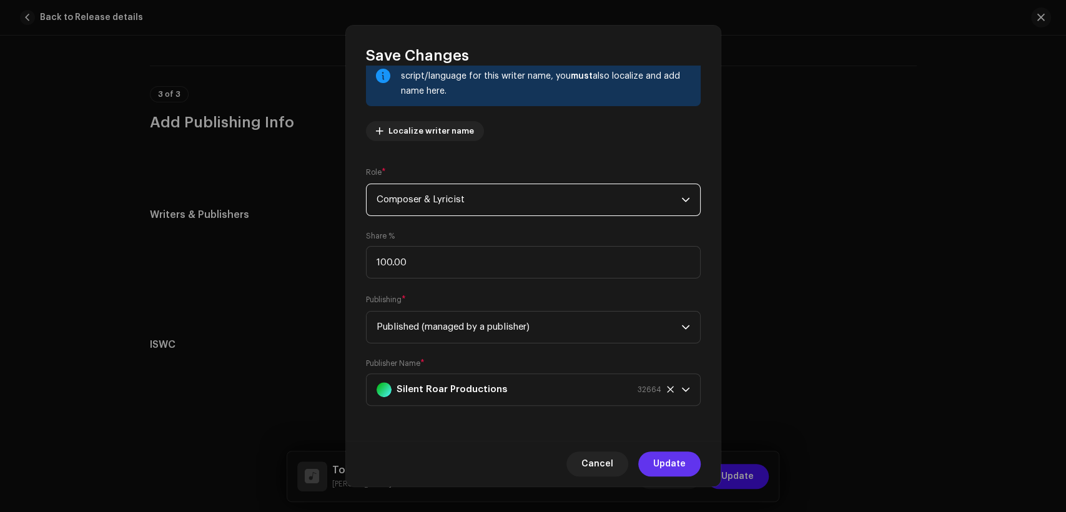
click at [668, 463] on span "Update" at bounding box center [669, 464] width 32 height 25
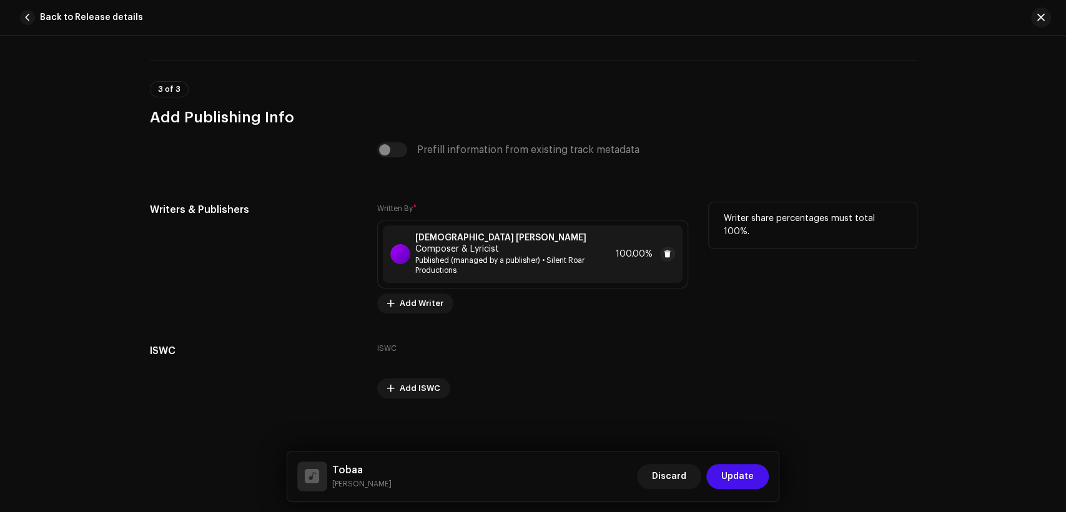
click at [534, 256] on span "Published (managed by a publisher) • Silent Roar Productions" at bounding box center [513, 266] width 196 height 20
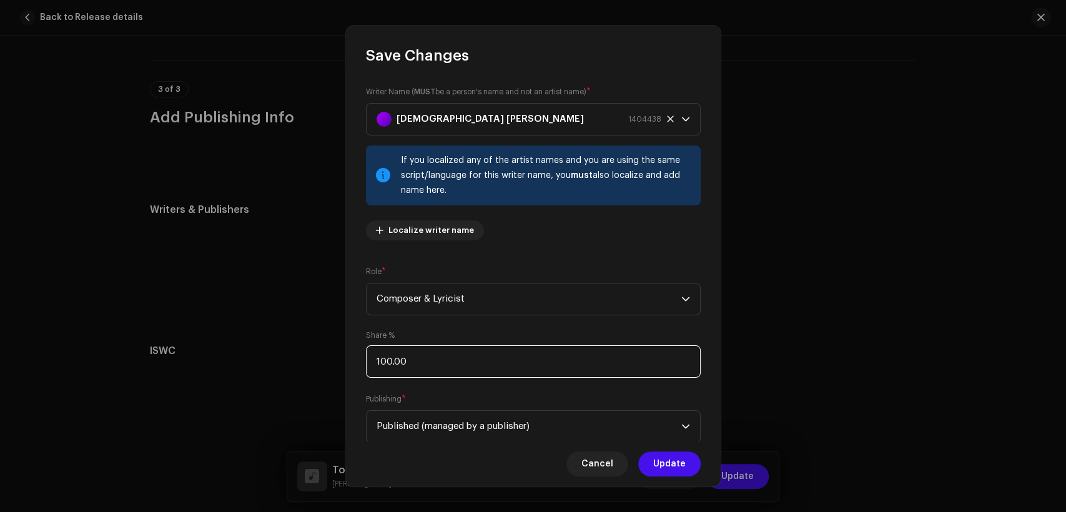
click at [454, 361] on input "100.00" at bounding box center [533, 361] width 335 height 32
type input "1.00"
type input "50.00"
click at [454, 361] on input "50.00" at bounding box center [533, 361] width 335 height 32
click at [665, 468] on span "Update" at bounding box center [669, 464] width 32 height 25
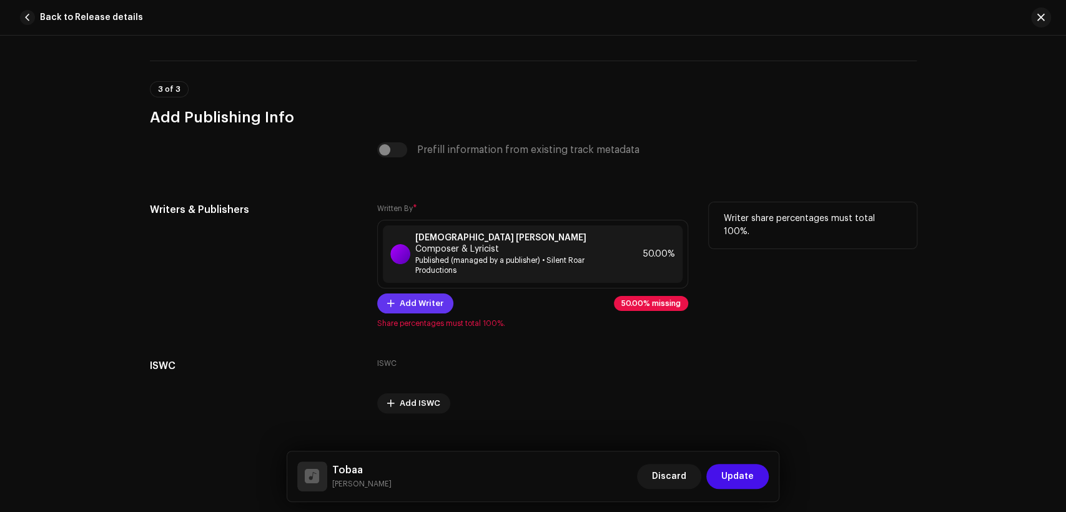
click at [427, 299] on span "Add Writer" at bounding box center [422, 303] width 44 height 25
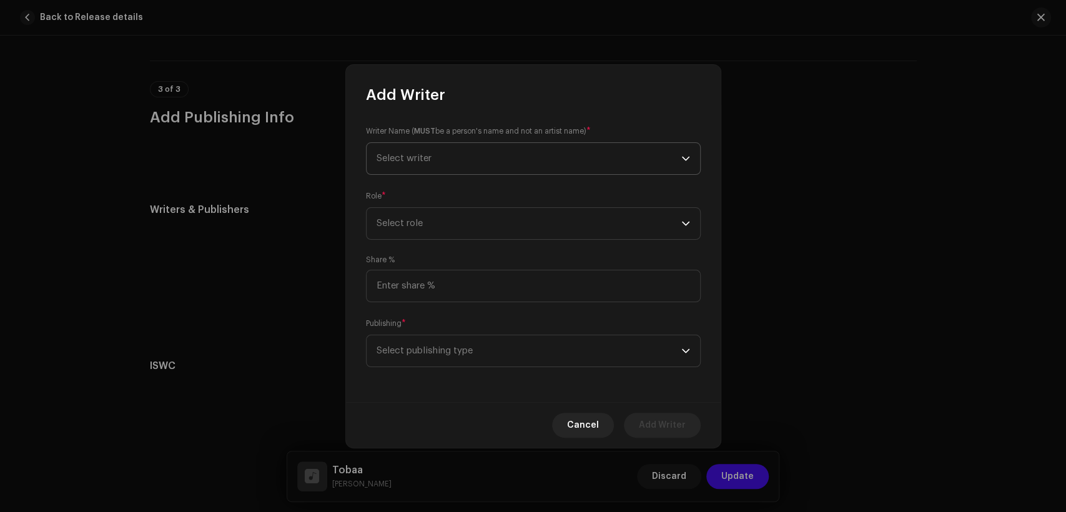
click at [419, 146] on span "Select writer" at bounding box center [529, 158] width 305 height 31
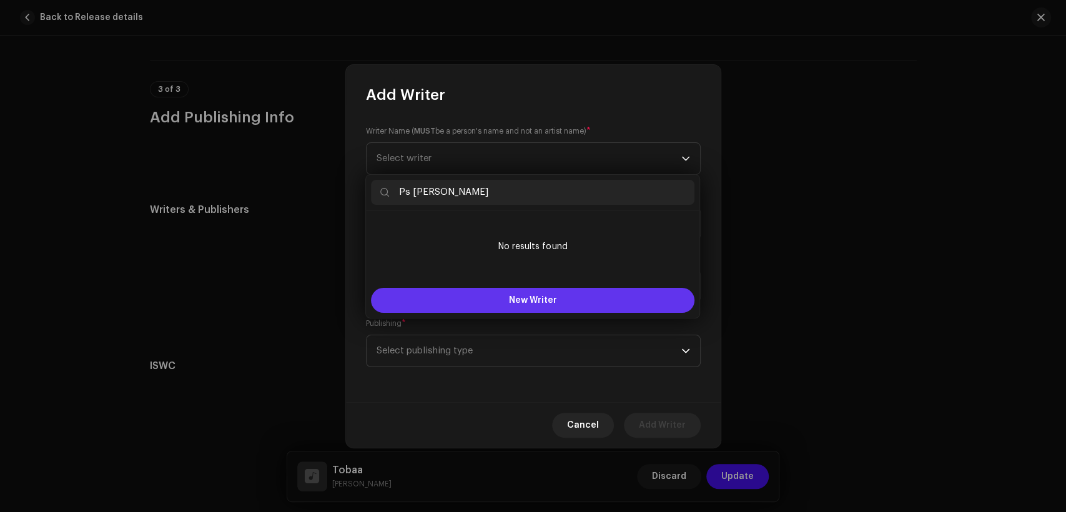
type input "Ps Razaq Khokhar"
click at [523, 299] on span "New Writer" at bounding box center [533, 300] width 48 height 9
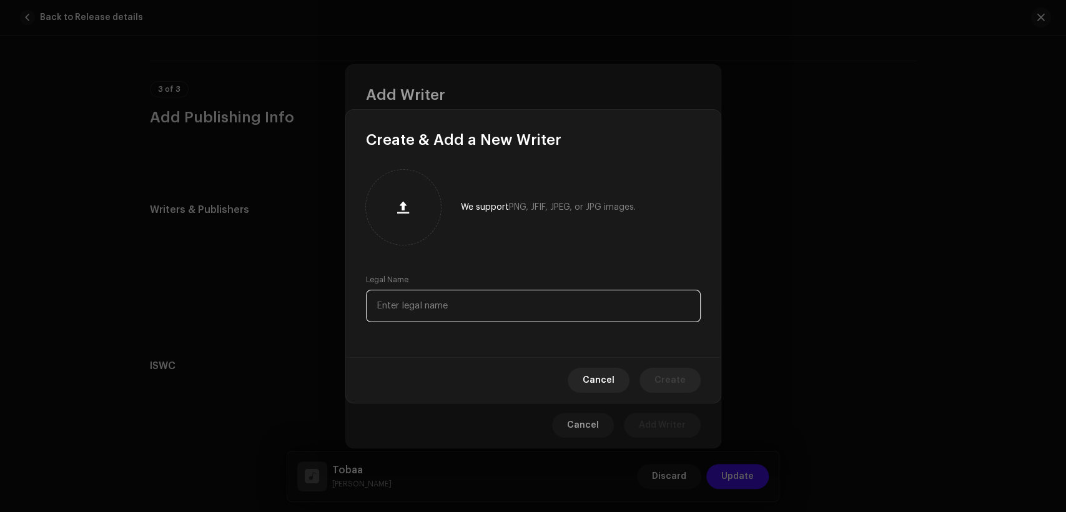
click at [497, 302] on input "text" at bounding box center [533, 306] width 335 height 32
paste input "Ps Razaq Khokhar"
type input "Ps Razaq Khokhar"
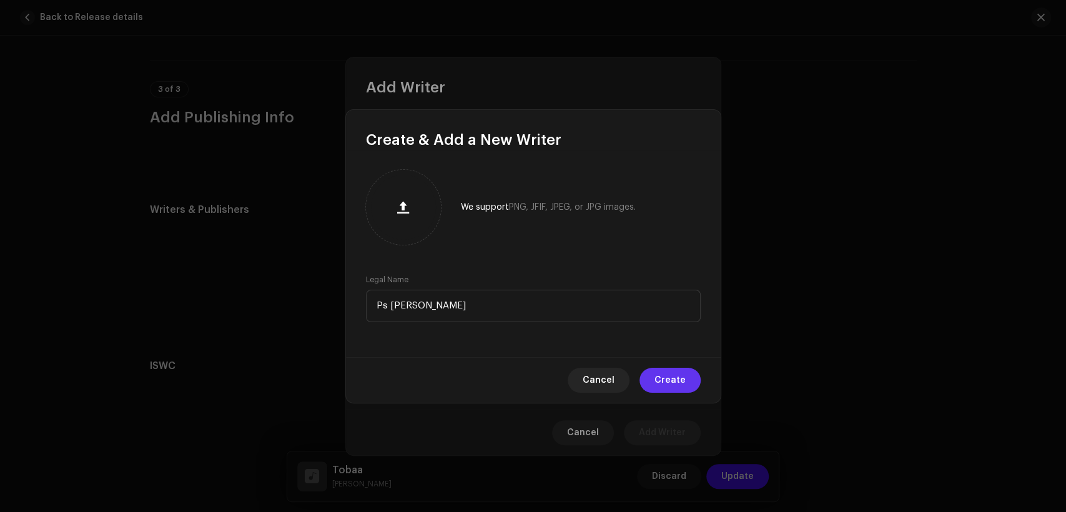
click at [663, 381] on span "Create" at bounding box center [670, 380] width 31 height 25
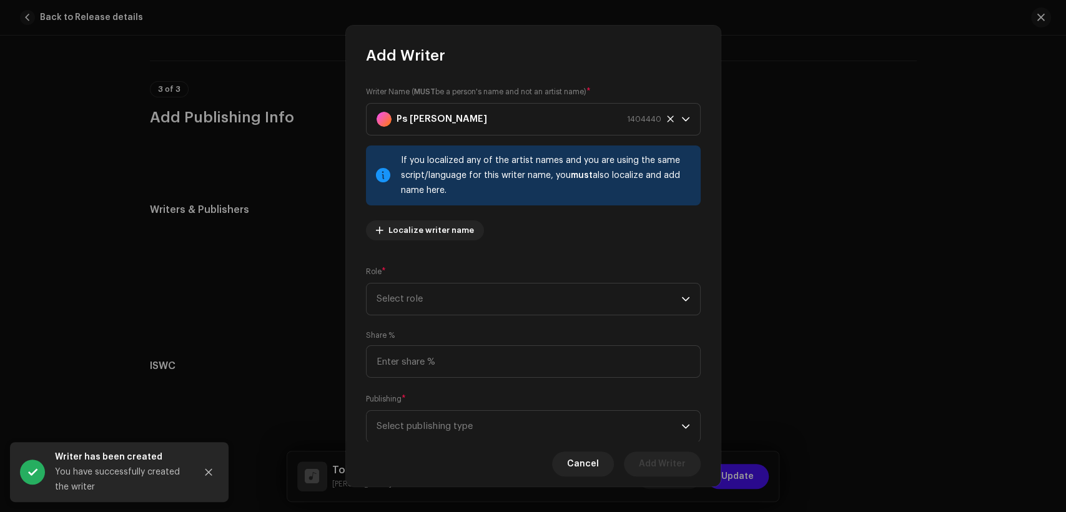
click at [540, 232] on div "Writer Name ( MUST be a person's name and not an artist name) * Ps Razaq Khokha…" at bounding box center [533, 168] width 335 height 165
click at [545, 291] on span "Select role" at bounding box center [529, 299] width 305 height 31
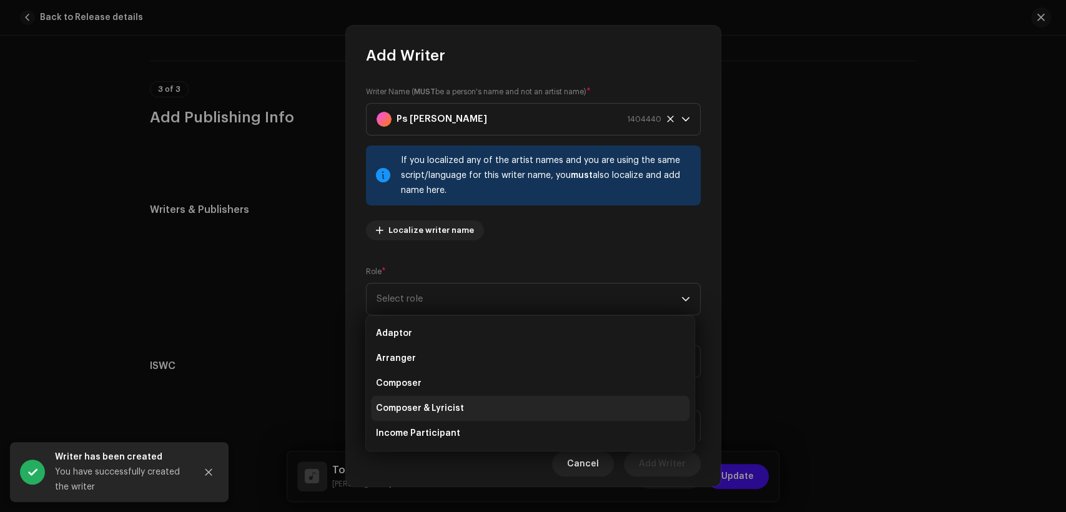
click at [554, 416] on li "Composer & Lyricist" at bounding box center [530, 408] width 319 height 25
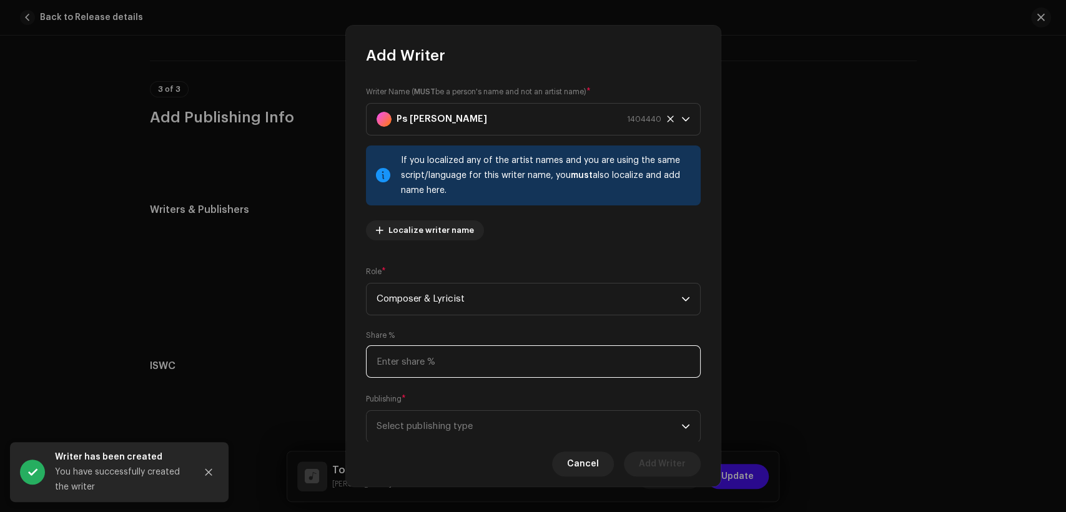
click at [545, 365] on input at bounding box center [533, 361] width 335 height 32
type input "50.00"
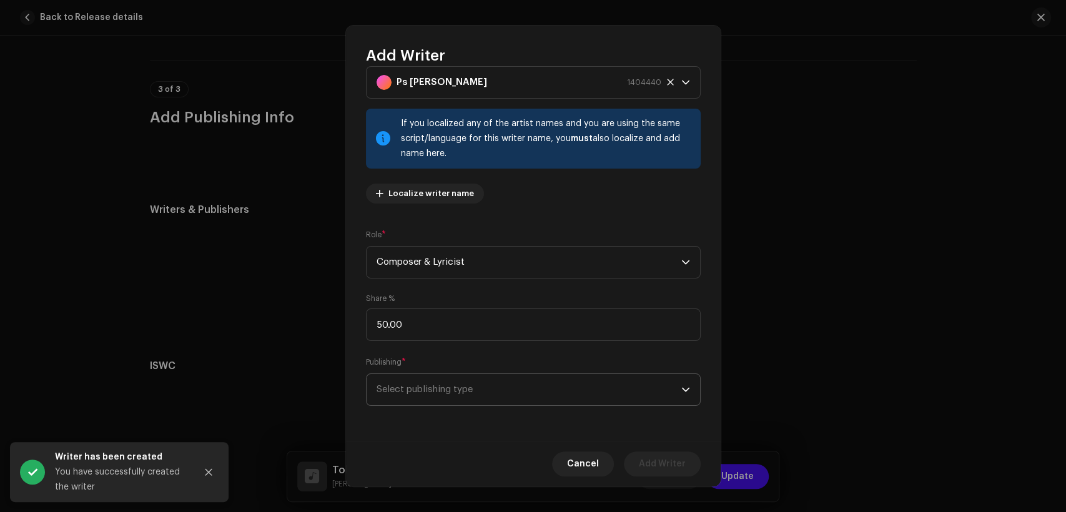
click at [569, 394] on span "Select publishing type" at bounding box center [529, 389] width 305 height 31
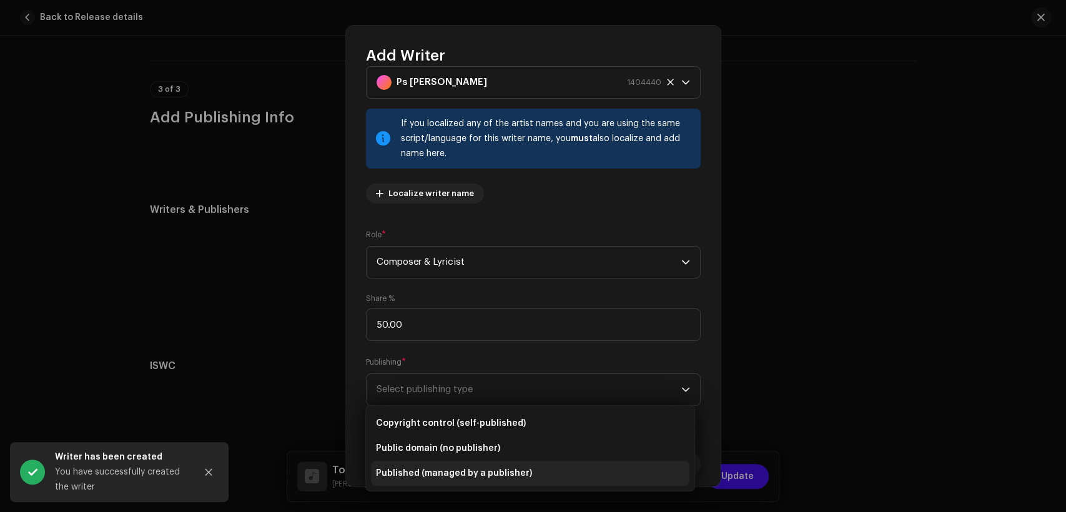
click at [565, 477] on li "Published (managed by a publisher)" at bounding box center [530, 473] width 319 height 25
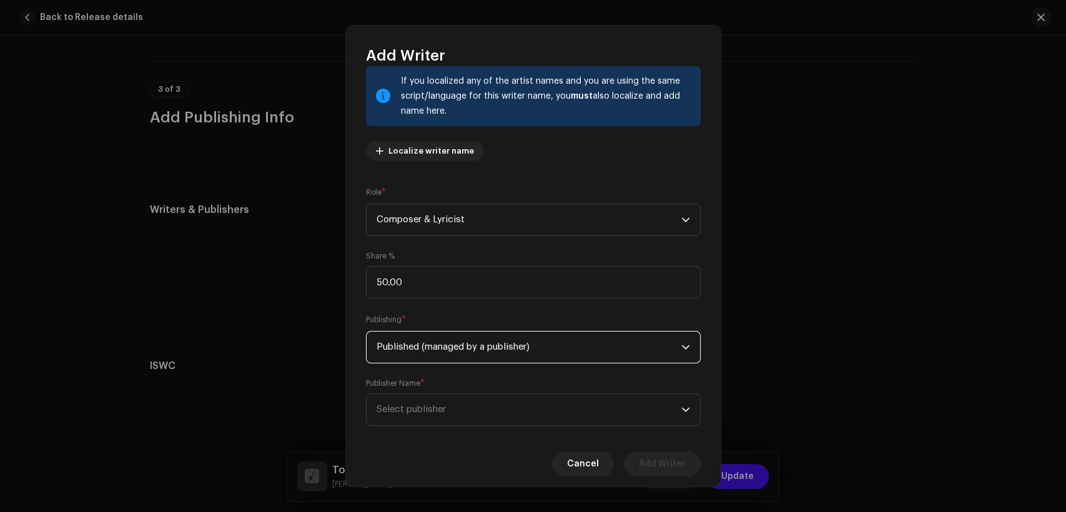
scroll to position [100, 0]
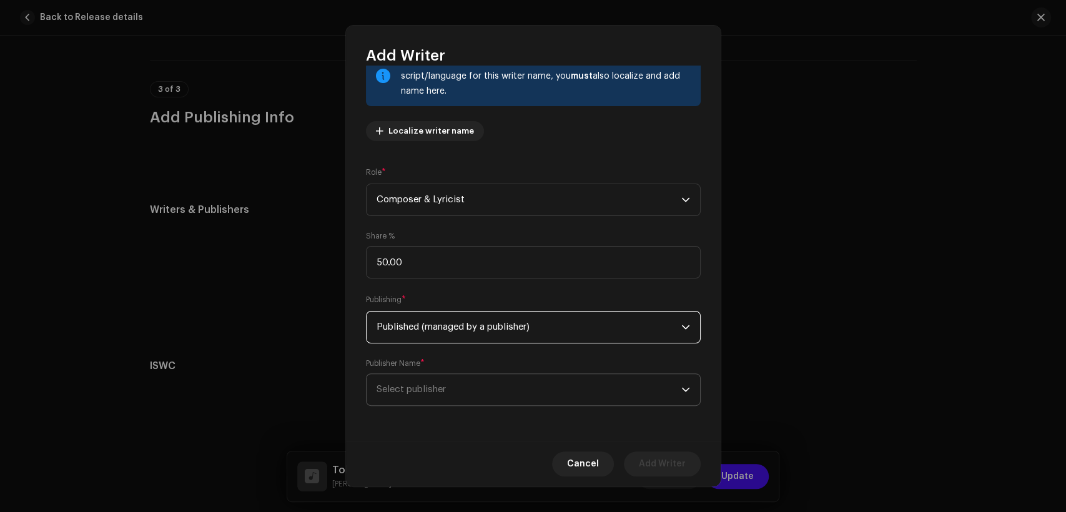
click at [592, 381] on span "Select publisher" at bounding box center [529, 389] width 305 height 31
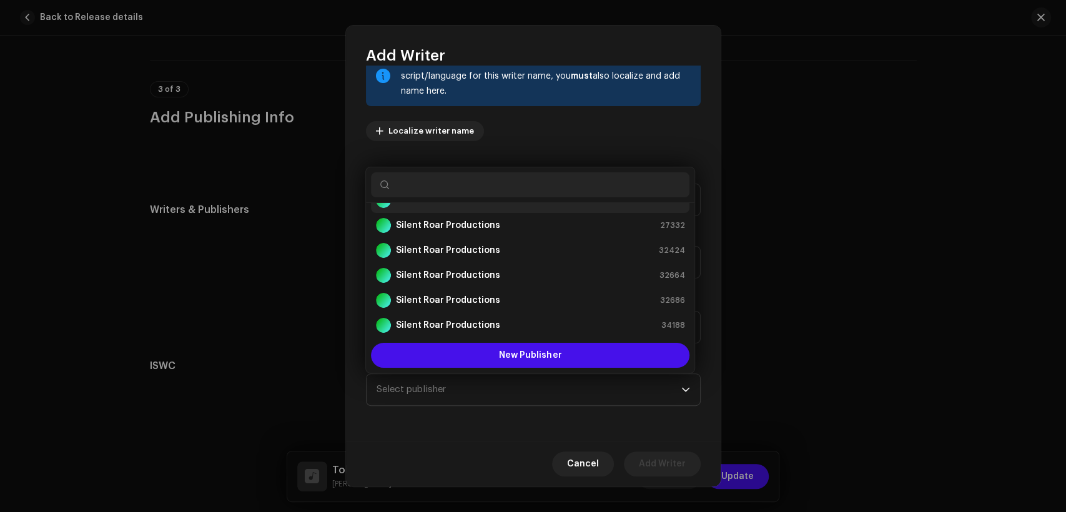
scroll to position [0, 0]
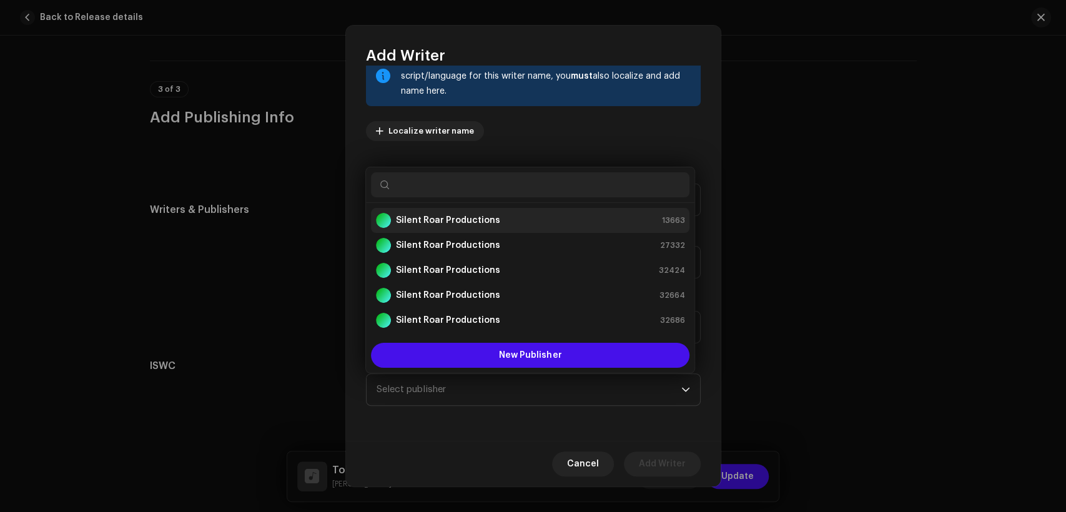
click at [580, 221] on div "Silent Roar Productions 13663" at bounding box center [530, 220] width 309 height 15
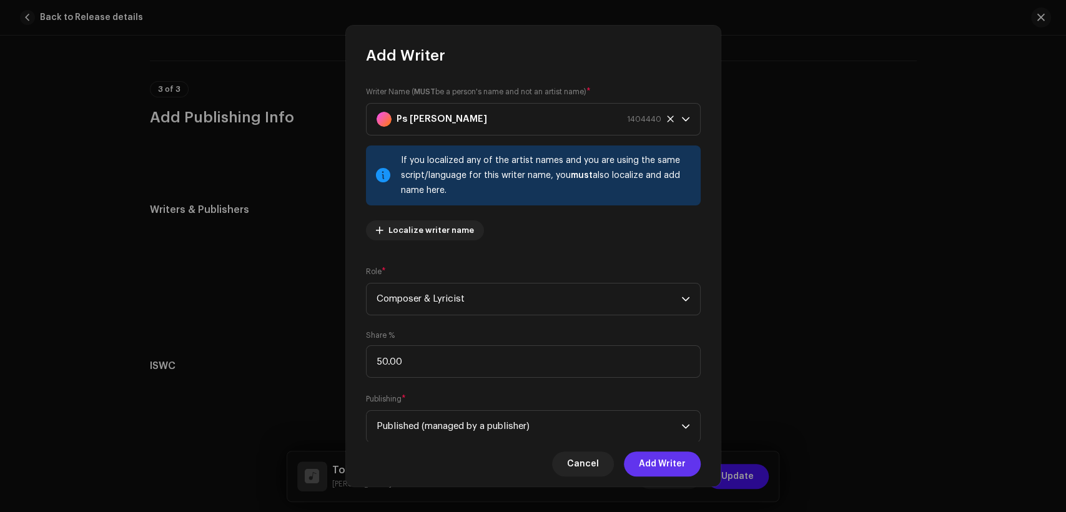
click at [673, 461] on span "Add Writer" at bounding box center [662, 464] width 47 height 25
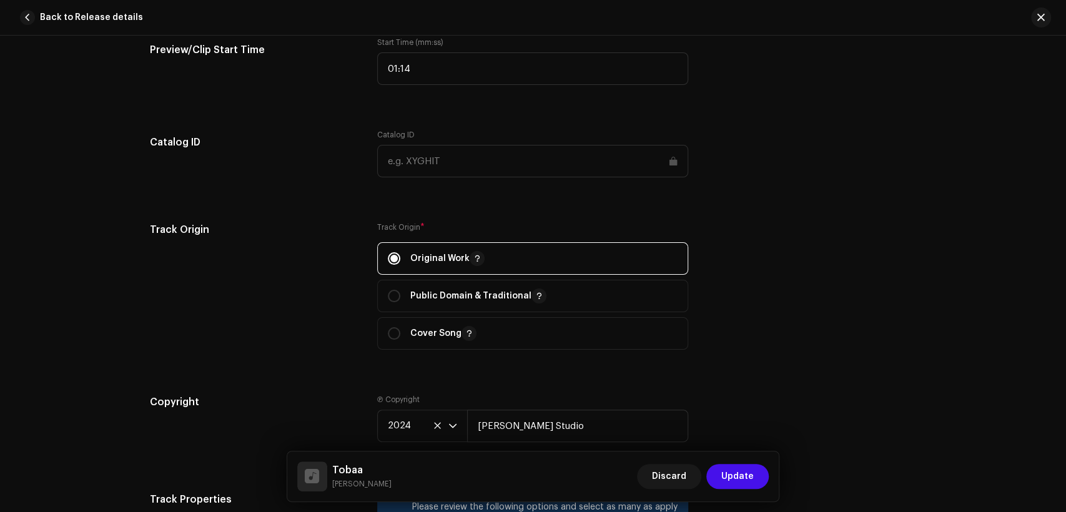
scroll to position [1580, 0]
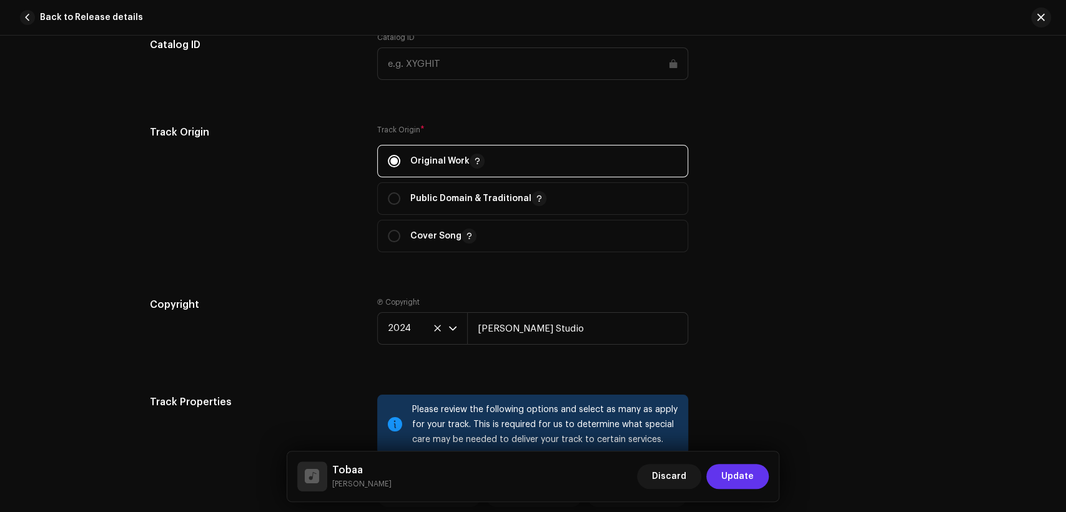
click at [722, 474] on button "Update" at bounding box center [738, 476] width 62 height 25
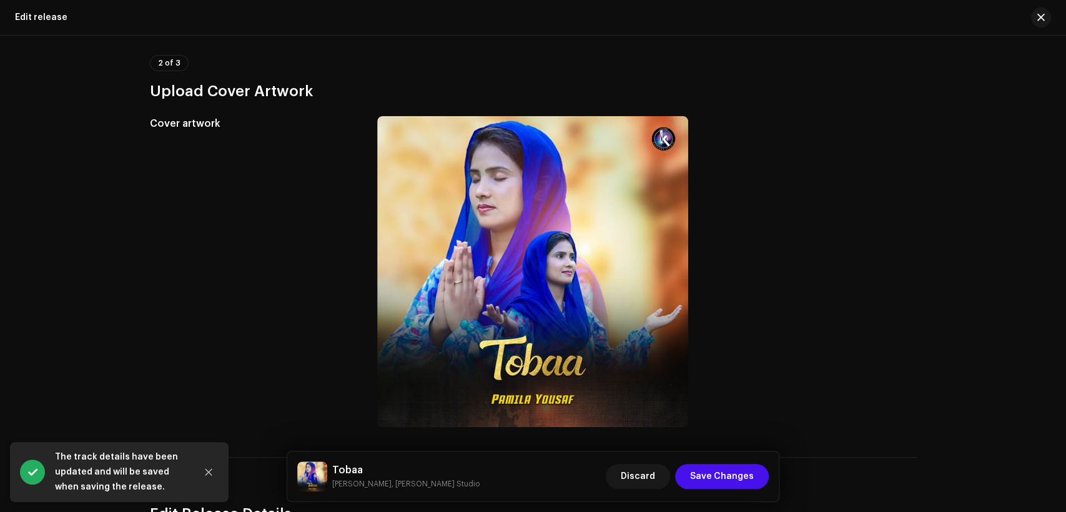
scroll to position [385, 0]
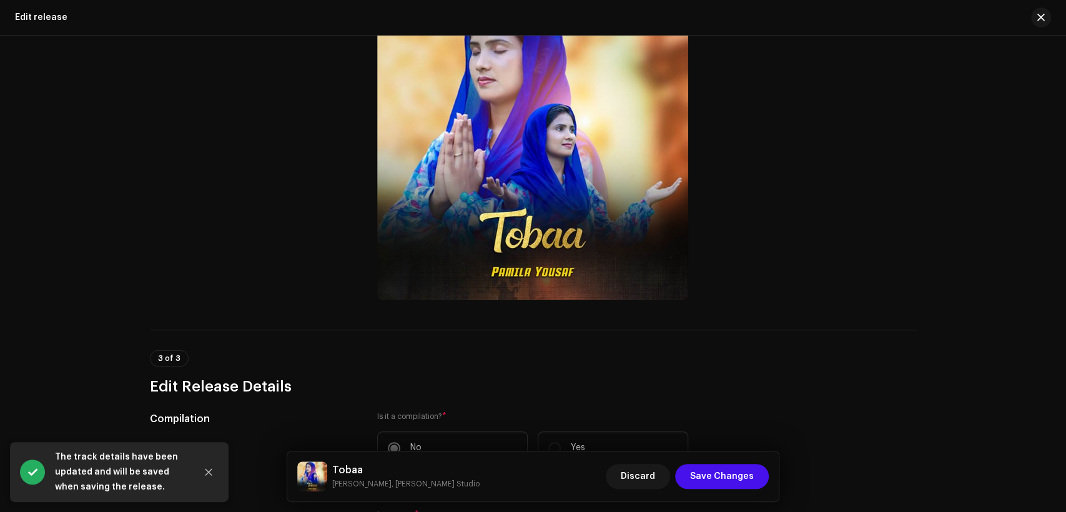
click at [347, 467] on h5 "Tobaa" at bounding box center [405, 470] width 147 height 15
copy h5 "Tobaa"
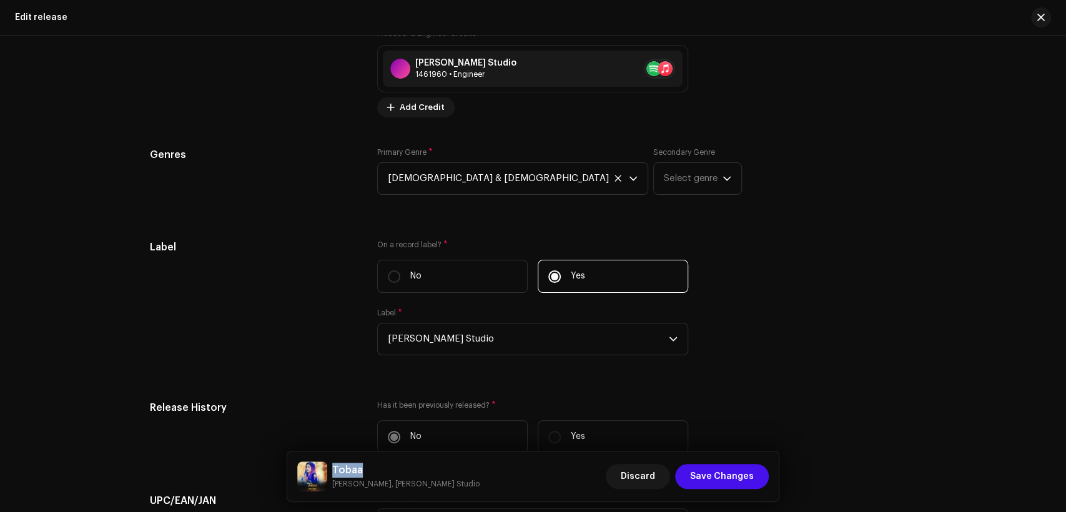
scroll to position [2005, 0]
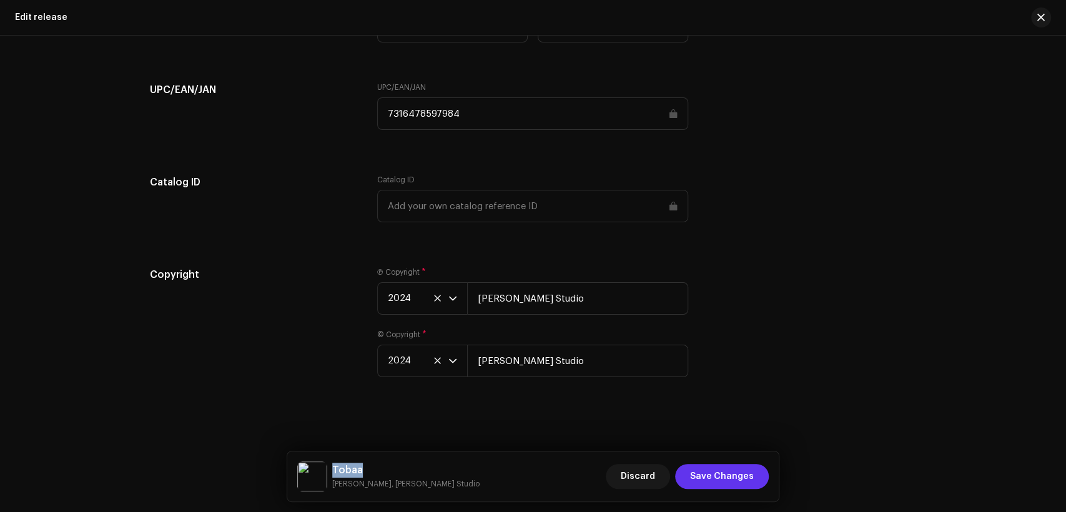
click at [732, 467] on span "Save Changes" at bounding box center [722, 476] width 64 height 25
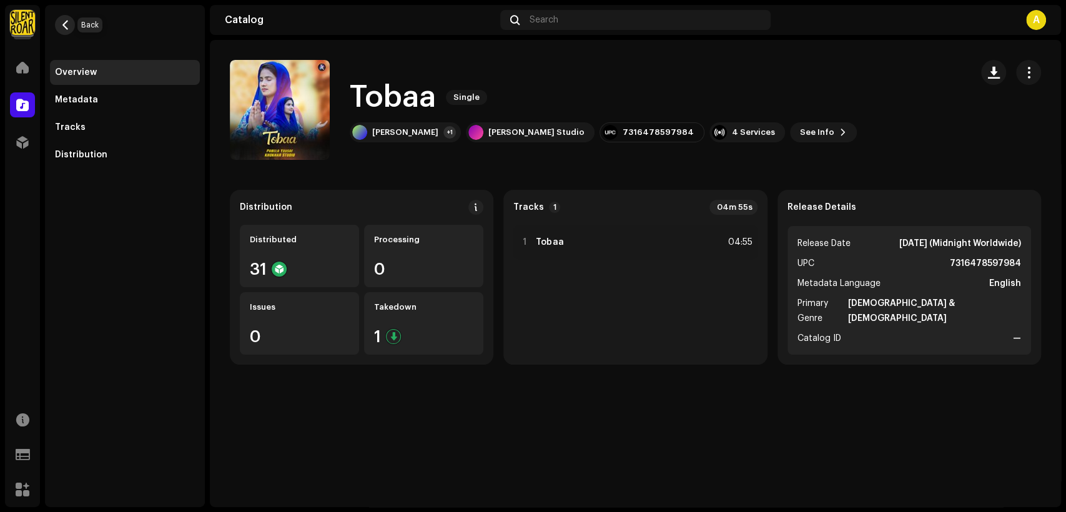
click at [73, 29] on button "button" at bounding box center [65, 25] width 20 height 20
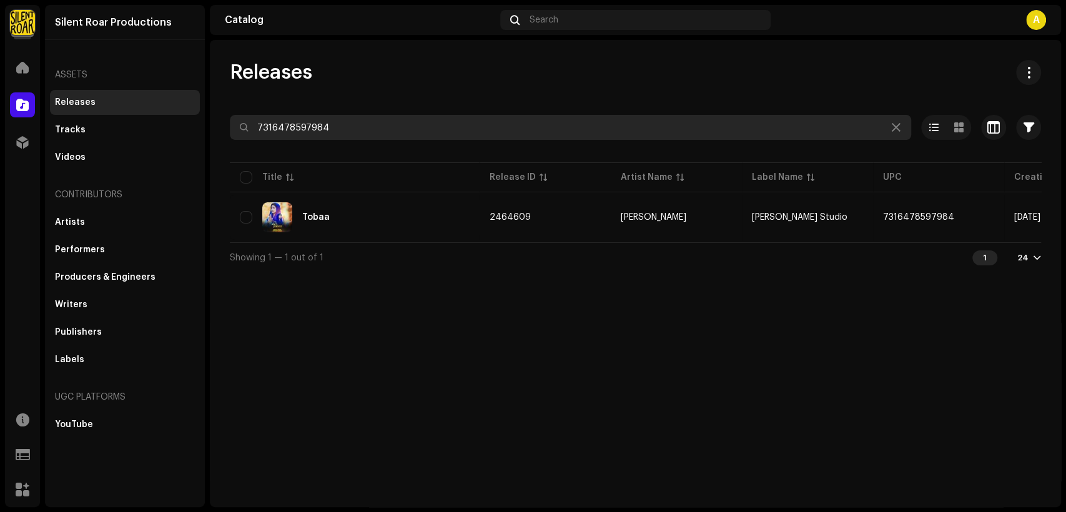
click at [334, 134] on input "7316478597984" at bounding box center [571, 127] width 682 height 25
paste input "8653"
type input "7316478598653"
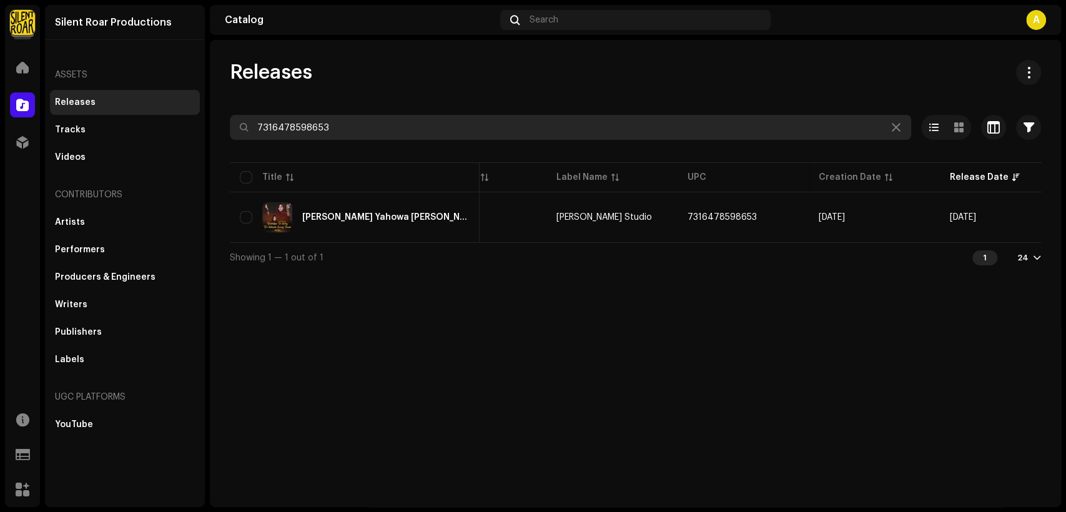
scroll to position [0, 226]
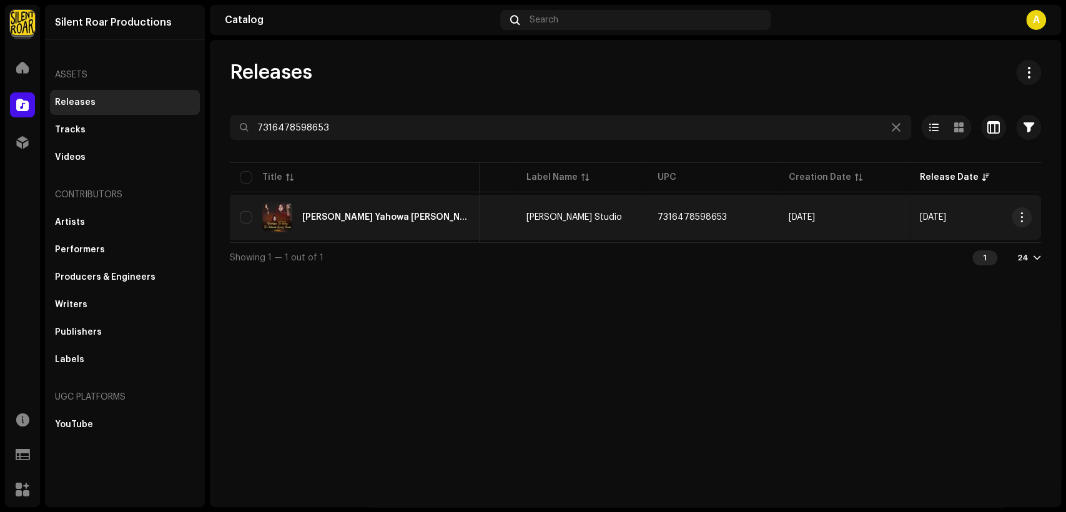
click at [459, 213] on div "Dukhaan De Weley Teri Yahowa Sunay Duwa [Zaboor 20]" at bounding box center [385, 217] width 167 height 9
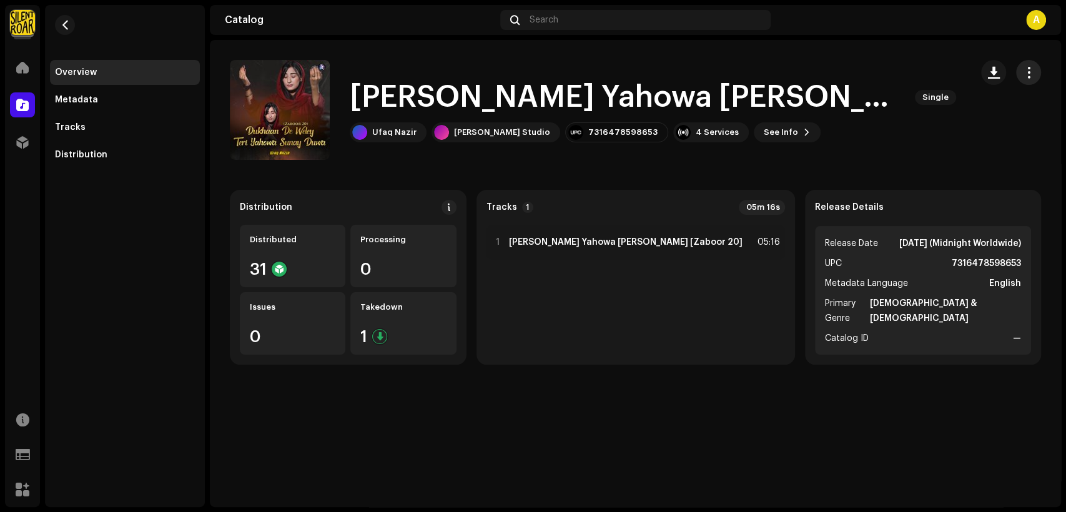
click at [1030, 70] on span "button" at bounding box center [1029, 72] width 12 height 10
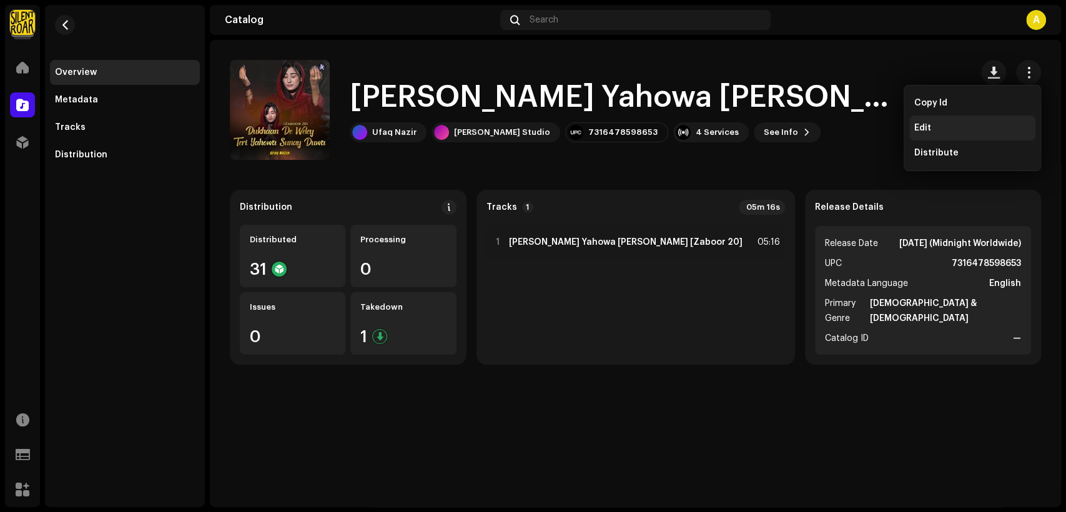
click at [965, 122] on div "Edit" at bounding box center [973, 128] width 126 height 25
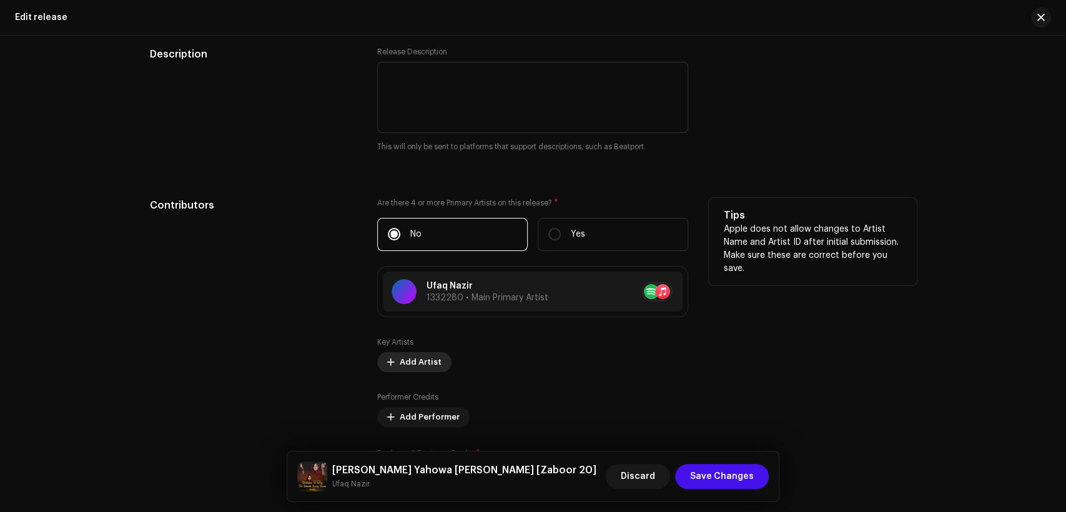
scroll to position [1156, 0]
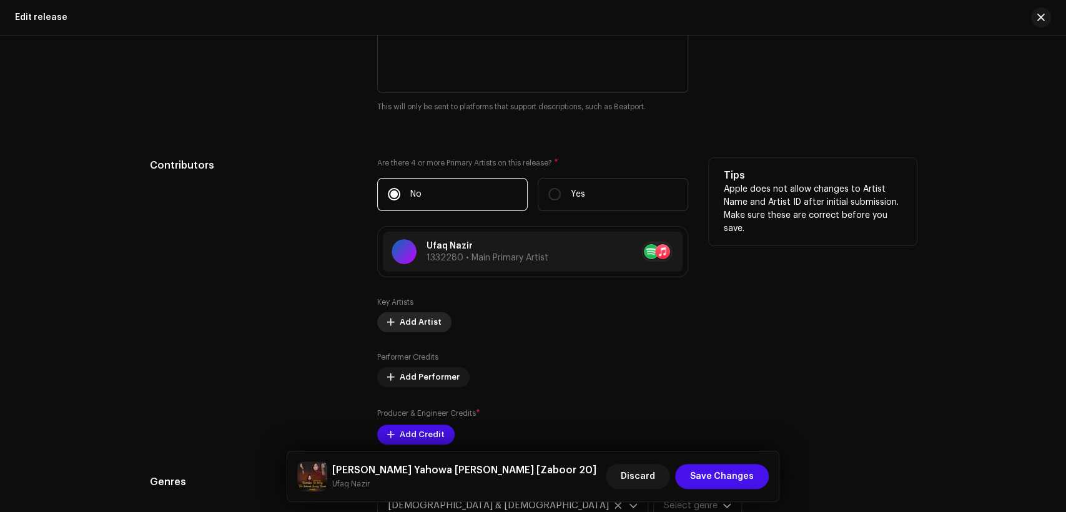
click at [412, 325] on span "Add Artist" at bounding box center [421, 322] width 42 height 25
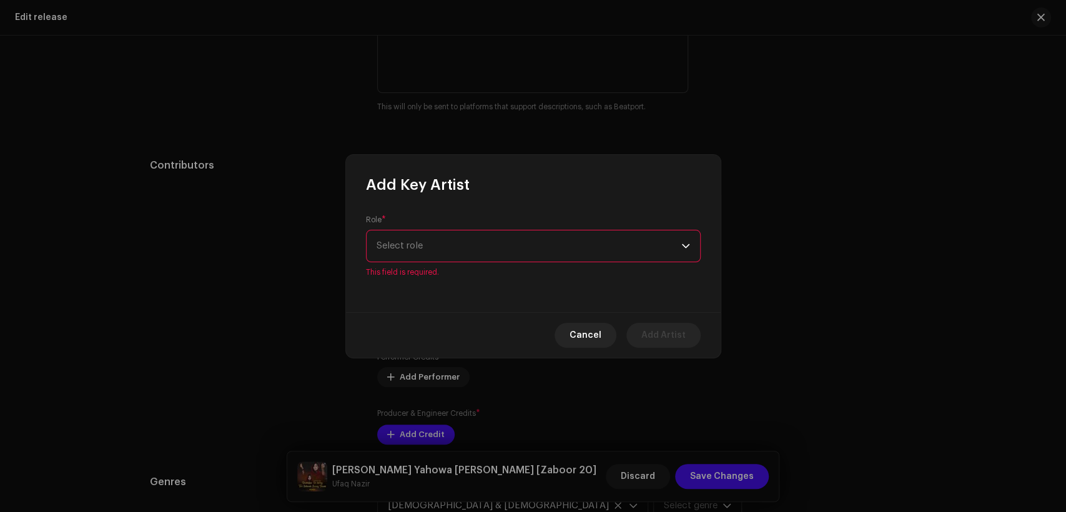
click at [464, 270] on div "Role * Select role This field is required." at bounding box center [533, 253] width 375 height 117
click at [470, 245] on span "Select role" at bounding box center [529, 246] width 305 height 31
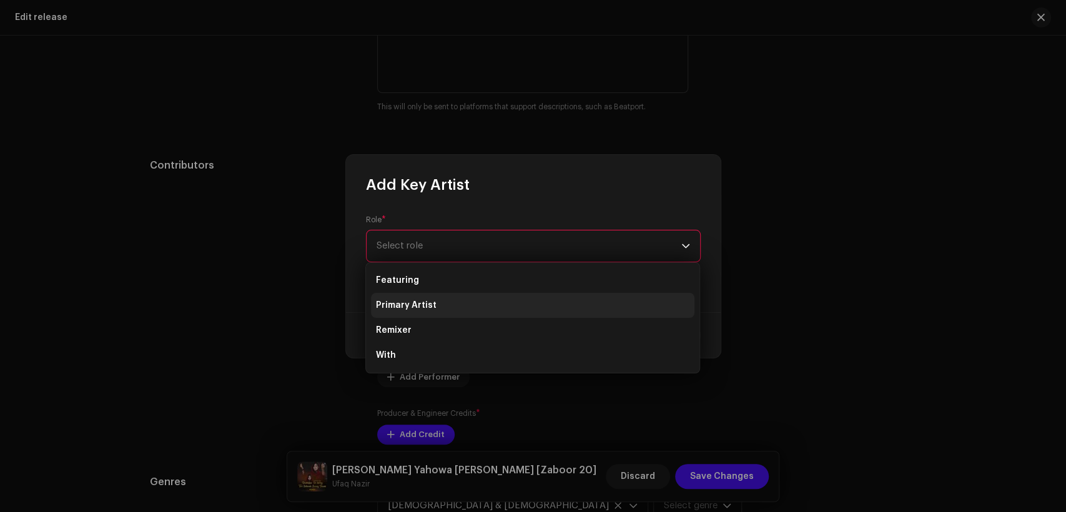
click at [474, 303] on li "Primary Artist" at bounding box center [533, 305] width 324 height 25
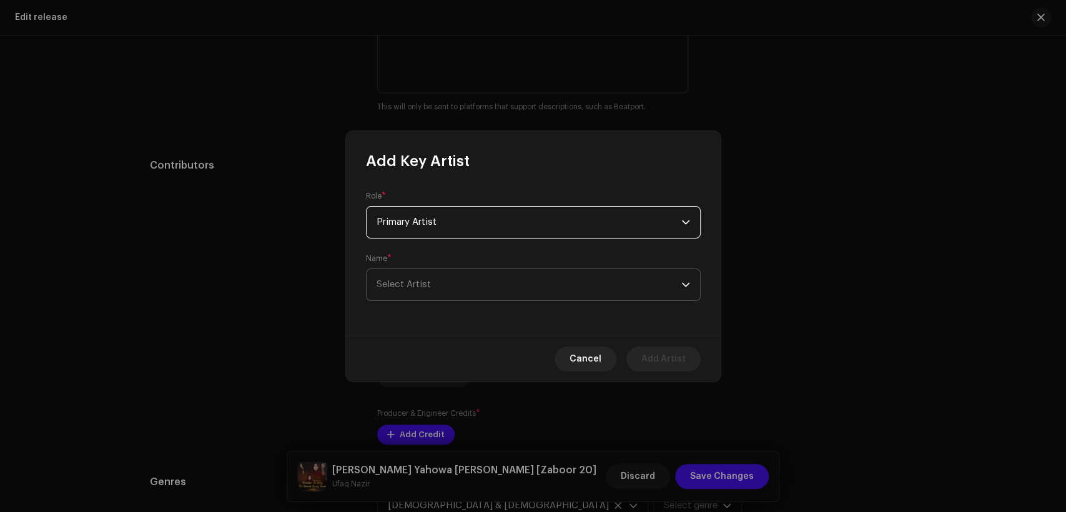
click at [475, 282] on span "Select Artist" at bounding box center [529, 284] width 305 height 31
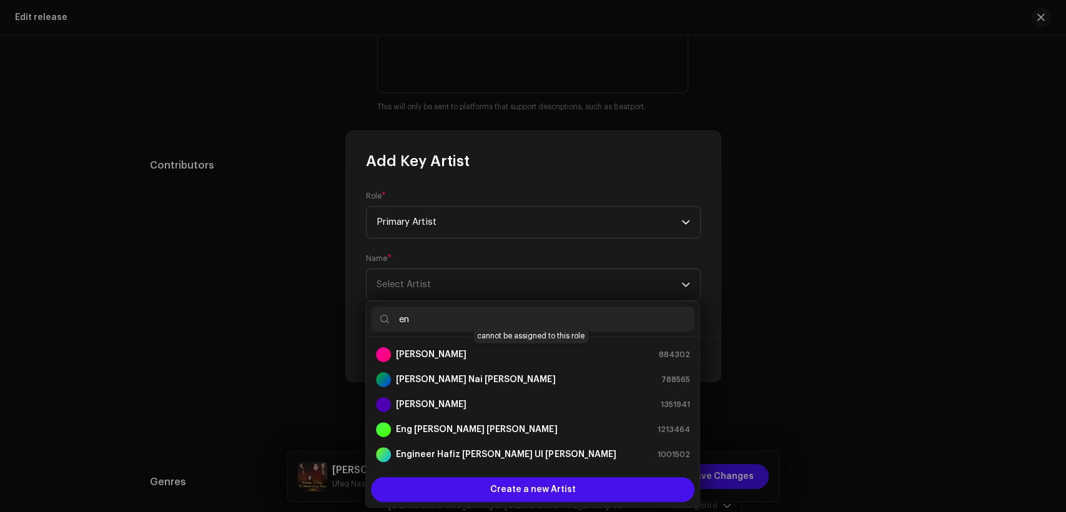
type input "e"
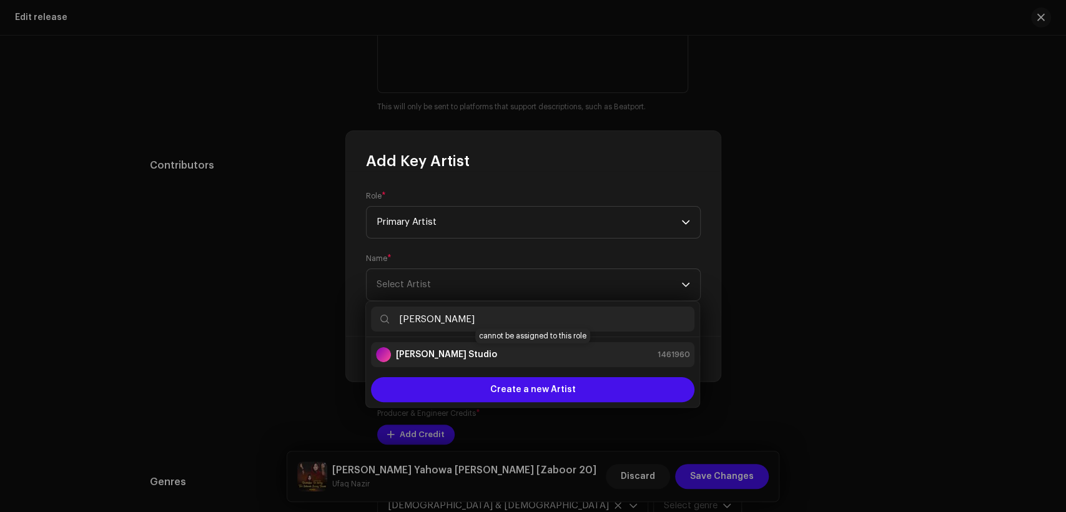
type input "[PERSON_NAME]"
click at [496, 354] on div "[PERSON_NAME] Studio 1461960" at bounding box center [533, 354] width 314 height 15
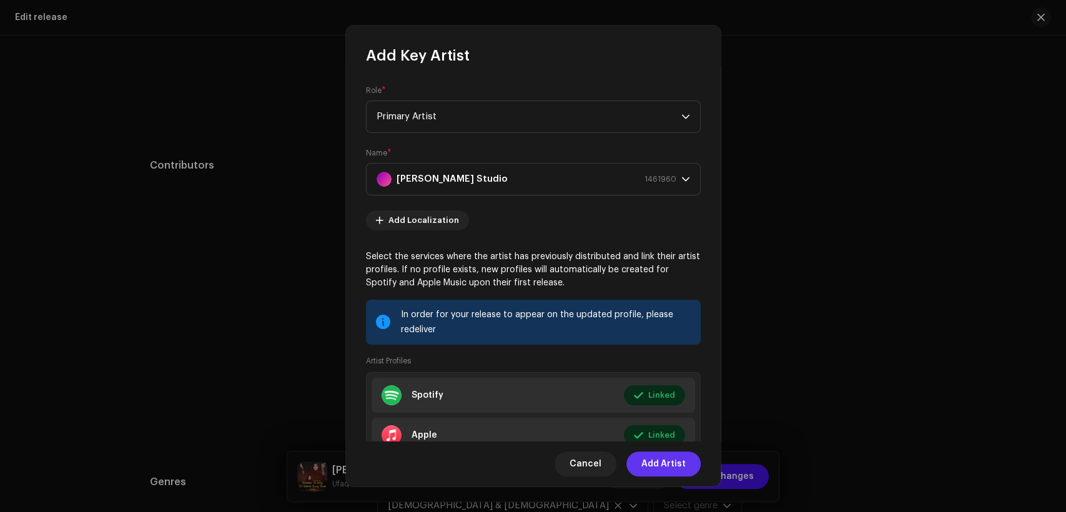
click at [690, 464] on button "Add Artist" at bounding box center [664, 464] width 74 height 25
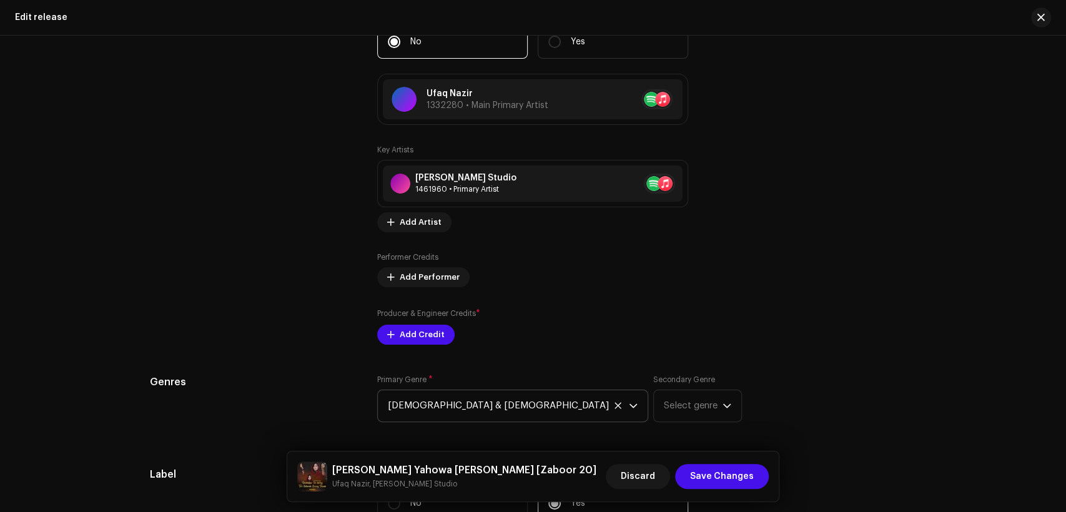
scroll to position [1388, 0]
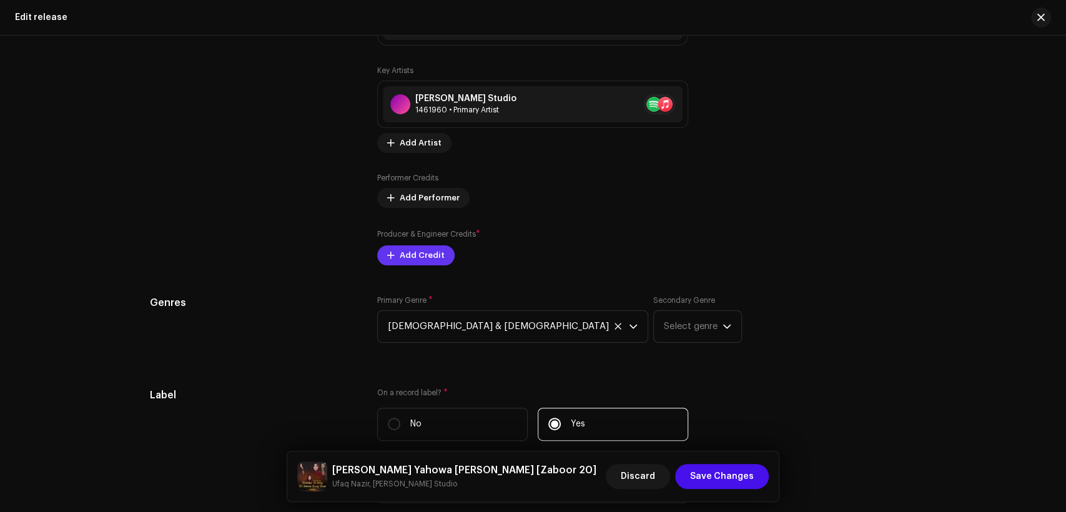
click at [434, 261] on span "Add Credit" at bounding box center [422, 255] width 45 height 25
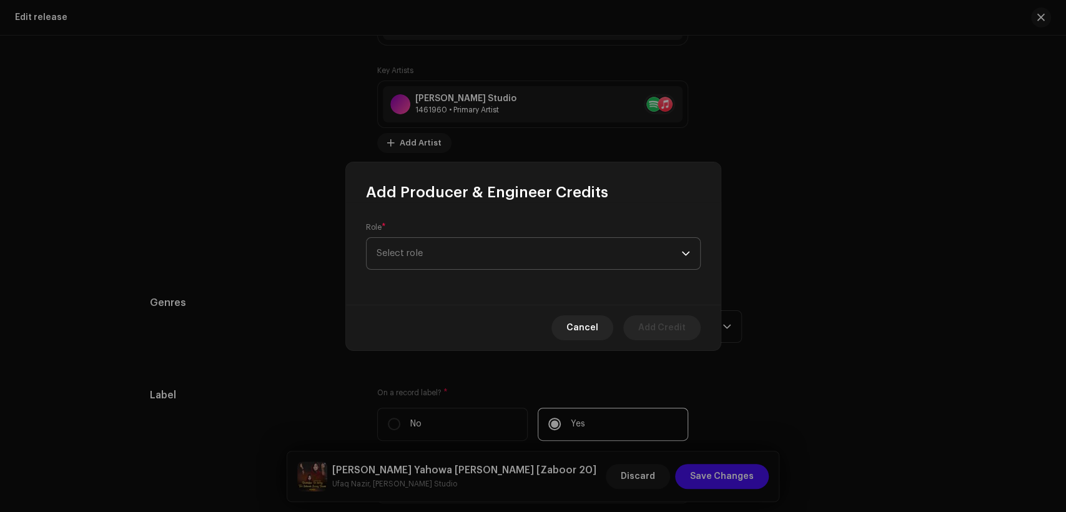
click at [438, 245] on span "Select role" at bounding box center [529, 253] width 305 height 31
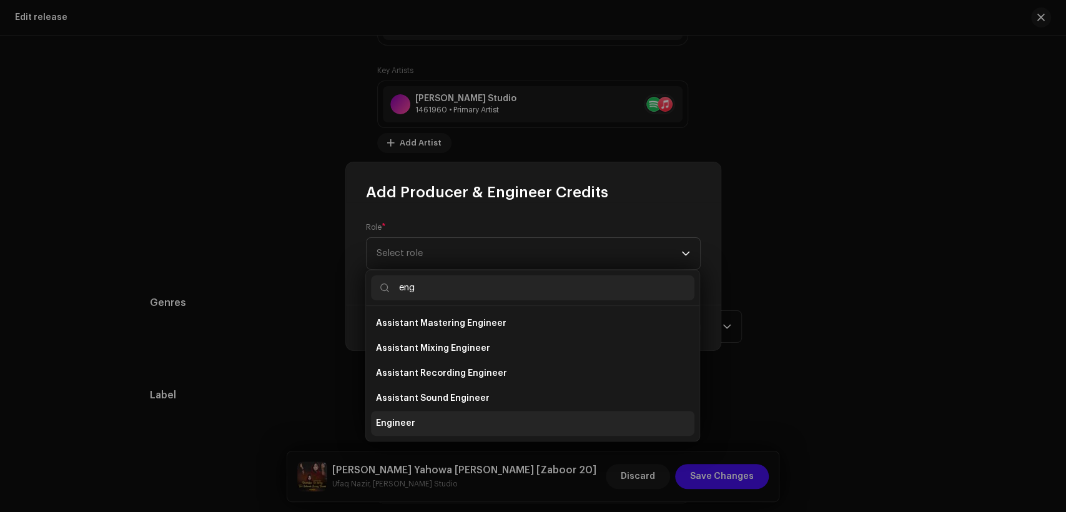
type input "eng"
click at [471, 414] on li "Engineer" at bounding box center [533, 423] width 324 height 25
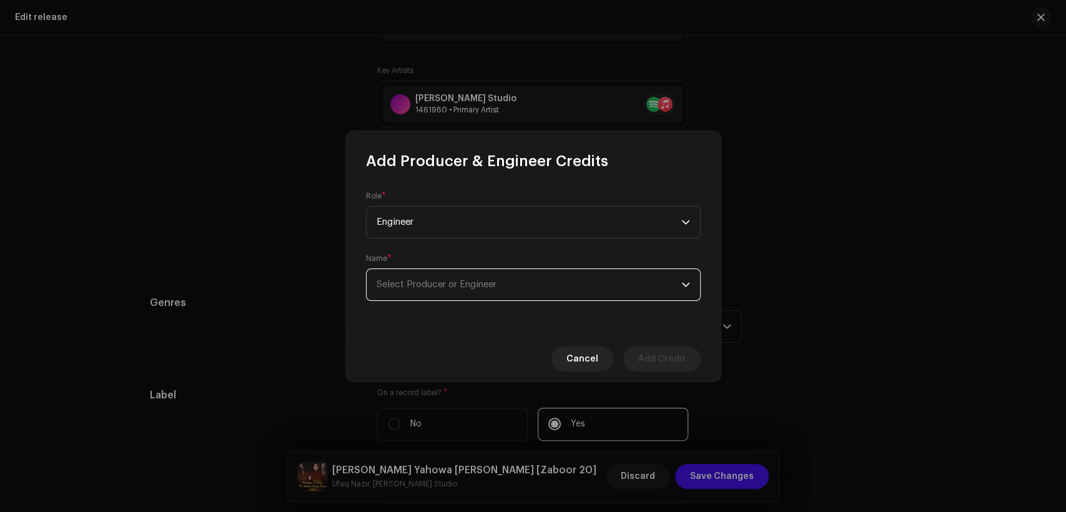
click at [522, 276] on span "Select Producer or Engineer" at bounding box center [529, 284] width 305 height 31
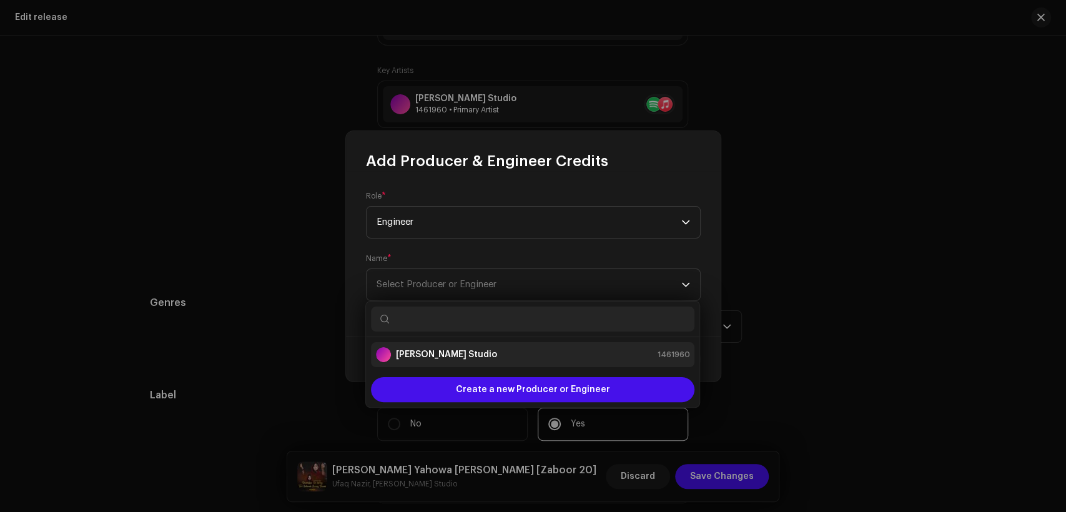
click at [529, 352] on div "[PERSON_NAME] Studio 1461960" at bounding box center [533, 354] width 314 height 15
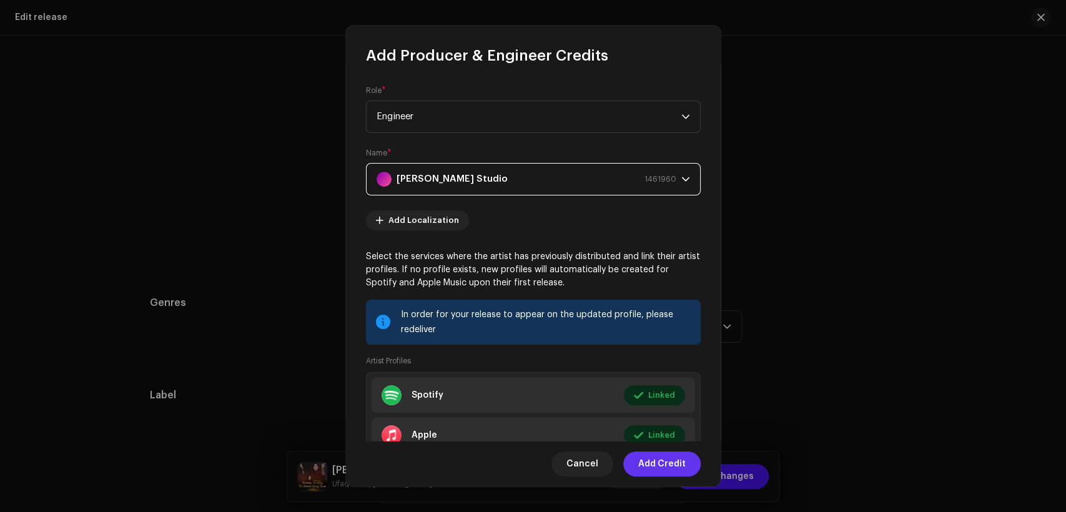
click at [667, 457] on span "Add Credit" at bounding box center [661, 464] width 47 height 25
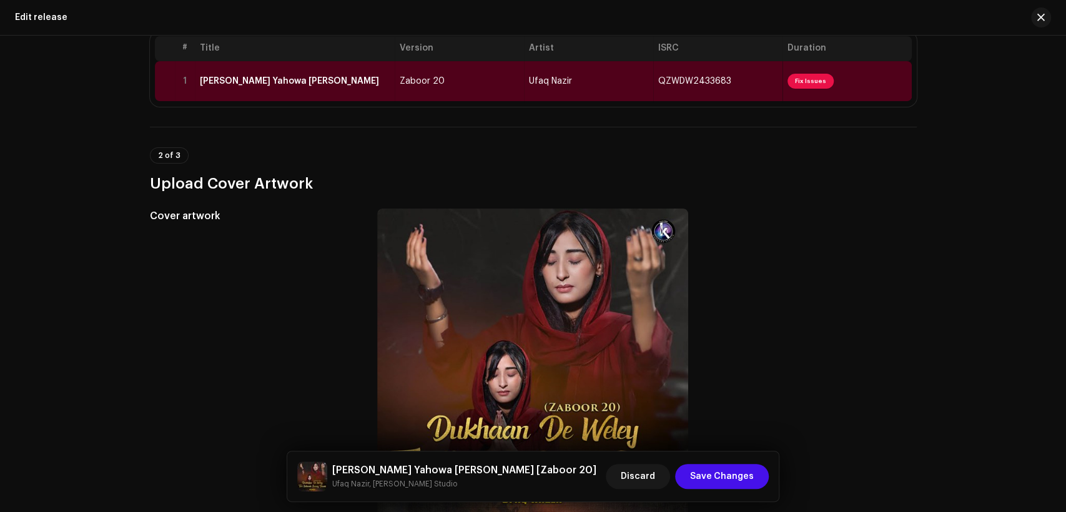
scroll to position [0, 0]
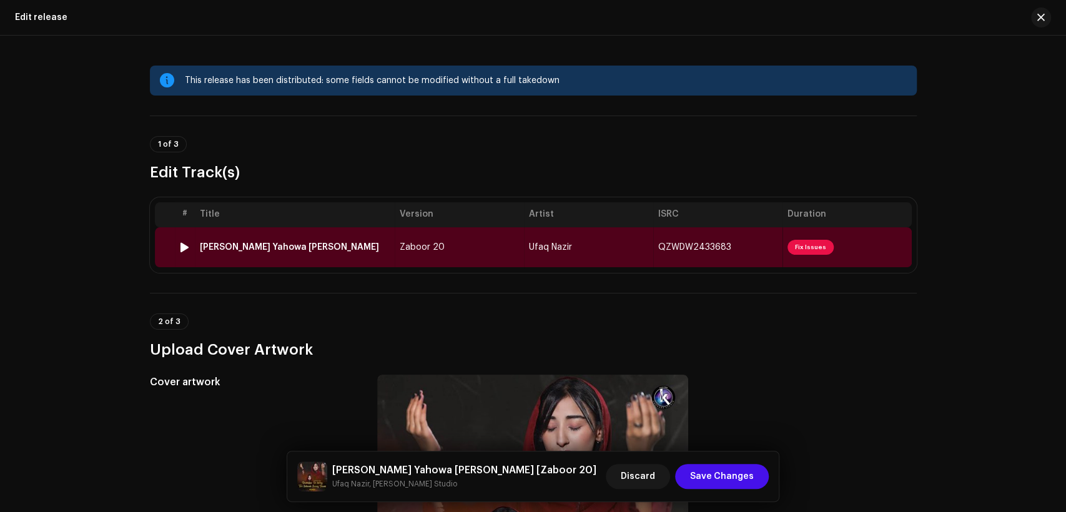
click at [423, 238] on td "Zaboor 20" at bounding box center [459, 247] width 129 height 40
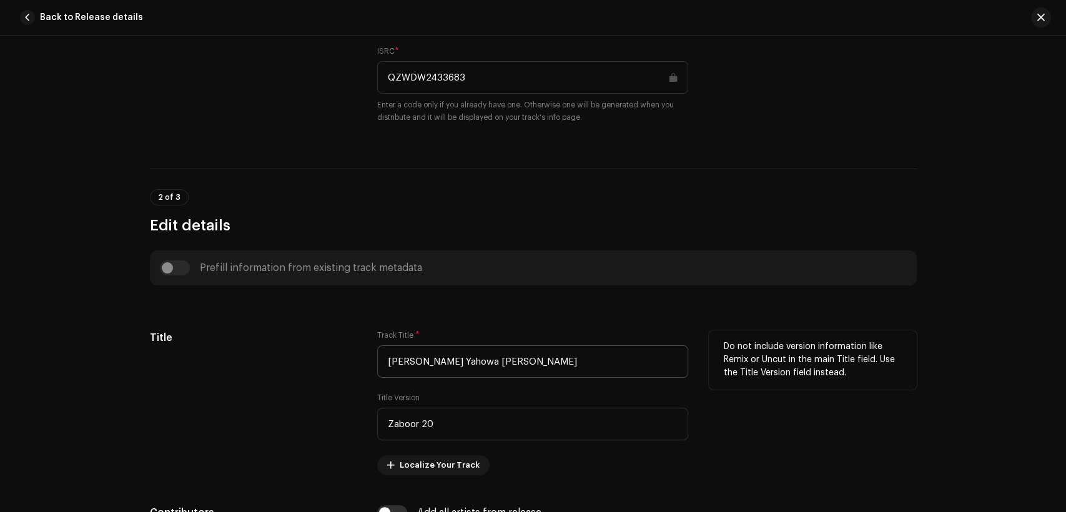
scroll to position [462, 0]
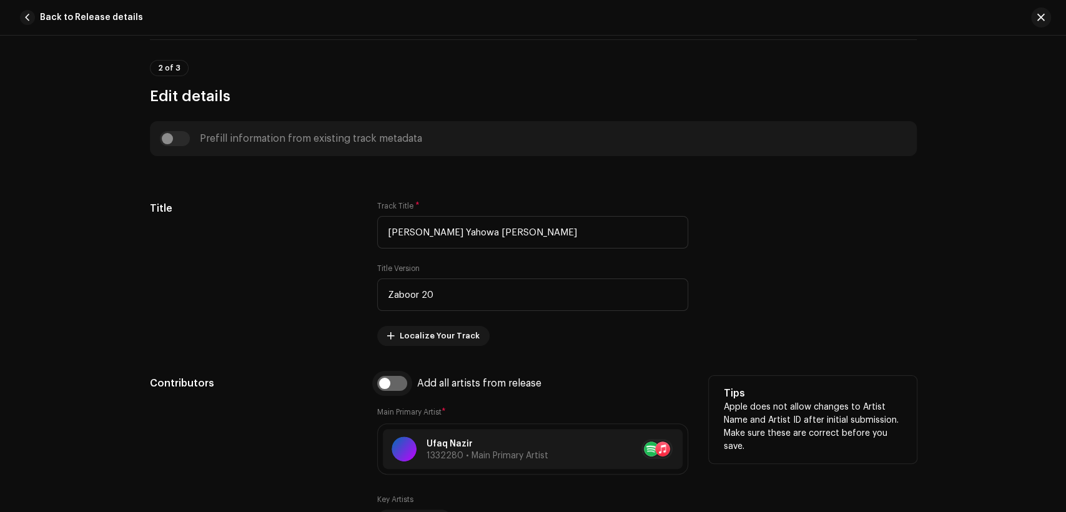
click at [395, 391] on input "checkbox" at bounding box center [392, 383] width 30 height 15
checkbox input "true"
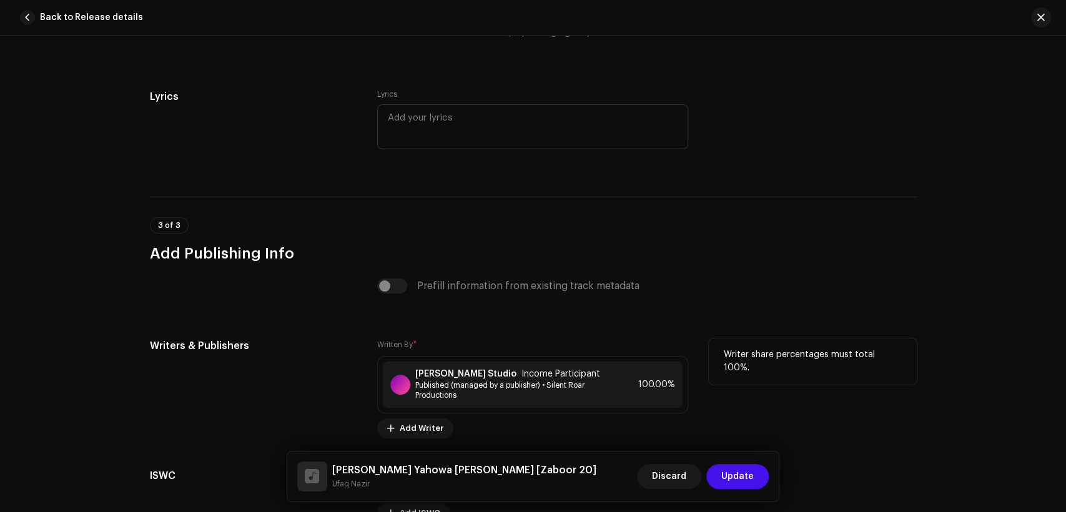
scroll to position [2545, 0]
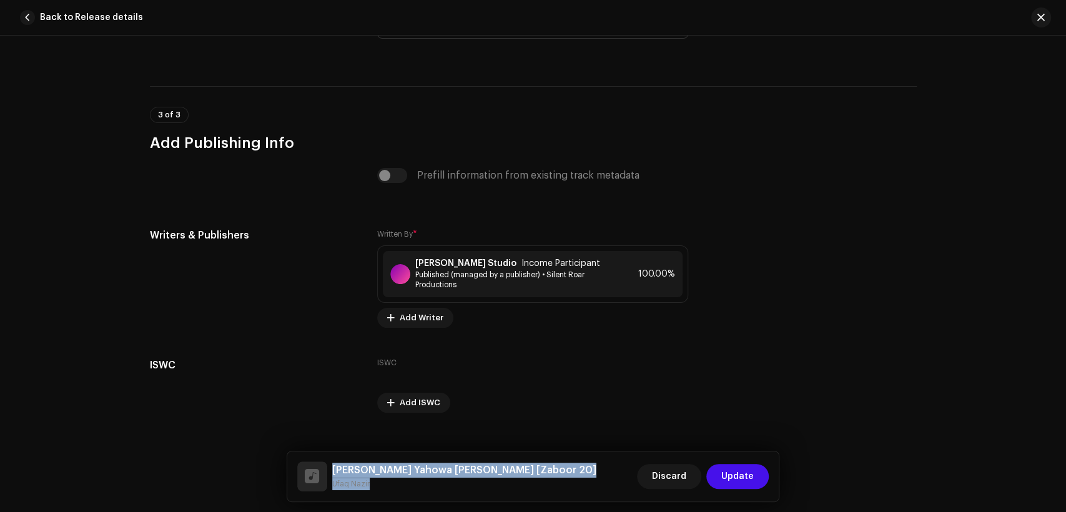
drag, startPoint x: 375, startPoint y: 490, endPoint x: 328, endPoint y: 462, distance: 54.3
click at [328, 462] on div "Dukhaan De Weley Teri Yahowa Sunay Duwa [Zaboor 20] Ufaq Nazir" at bounding box center [446, 477] width 299 height 30
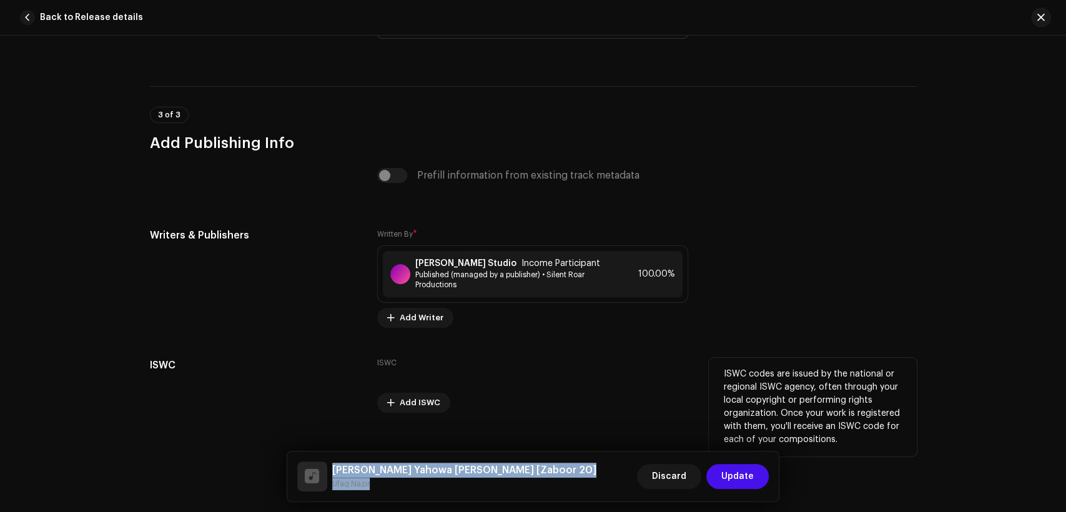
copy div "Dukhaan De Weley Teri Yahowa Sunay Duwa [Zaboor 20] Ufaq Nazir"
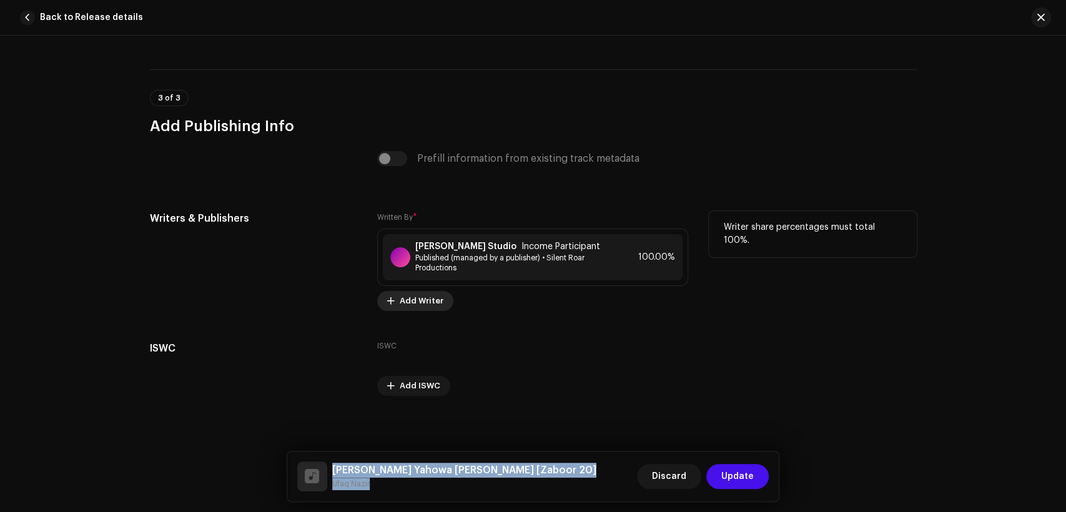
scroll to position [2570, 0]
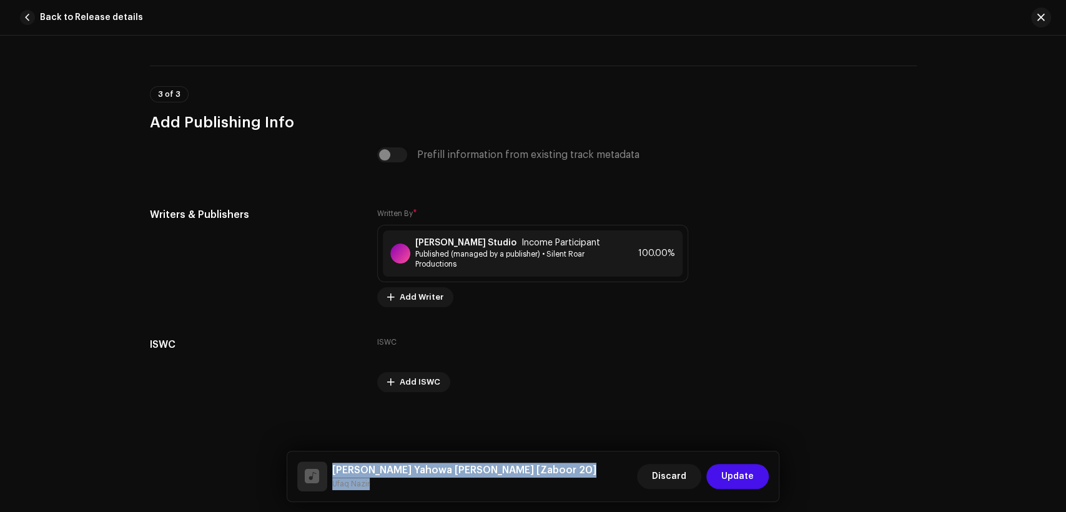
click at [360, 482] on small "Ufaq Nazir" at bounding box center [464, 484] width 264 height 12
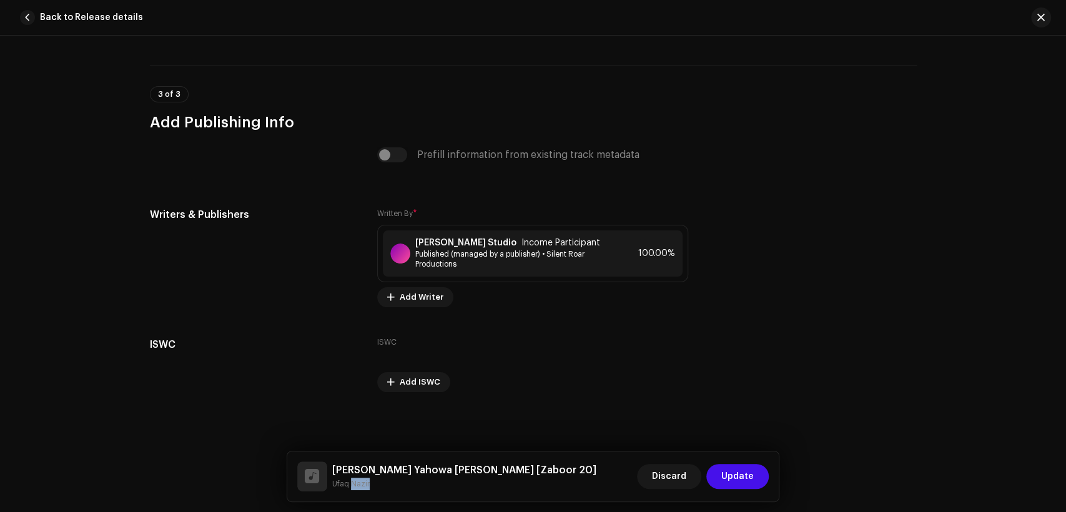
click at [360, 482] on small "Ufaq Nazir" at bounding box center [464, 484] width 264 height 12
click at [462, 249] on span "Published (managed by a publisher) • Silent Roar Productions" at bounding box center [513, 259] width 196 height 20
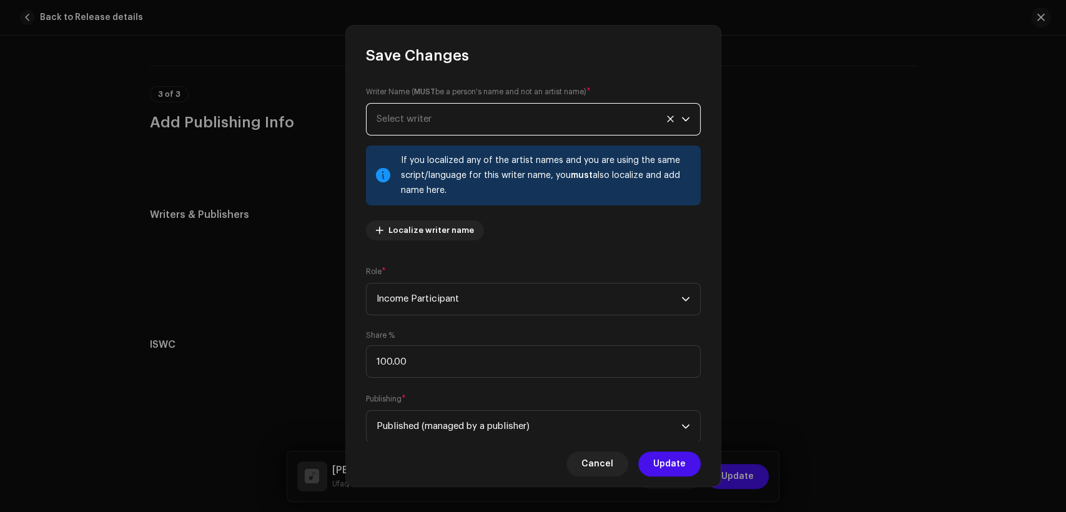
click at [467, 112] on span "Select writer" at bounding box center [529, 119] width 305 height 31
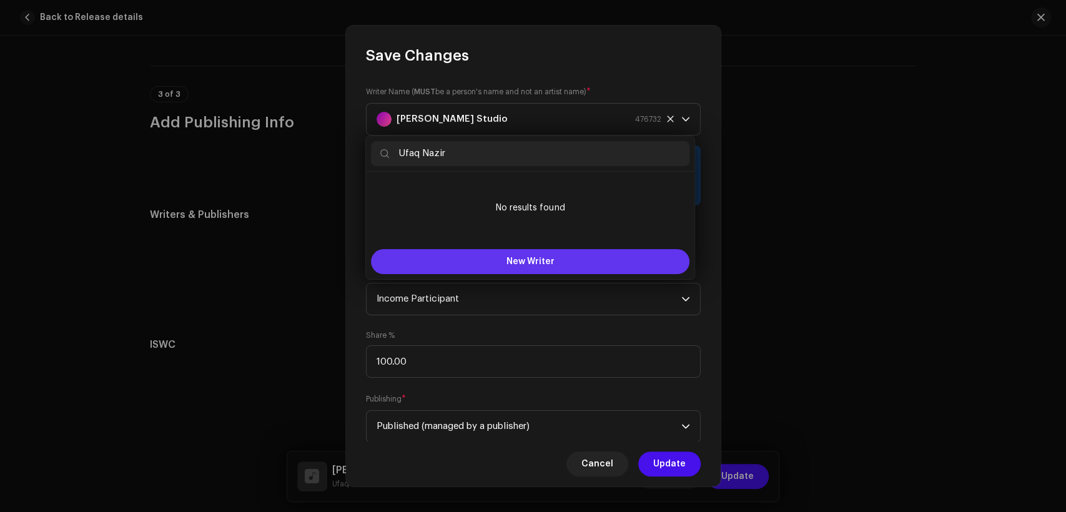
type input "Ufaq Nazir"
click at [515, 262] on span "New Writer" at bounding box center [531, 261] width 48 height 9
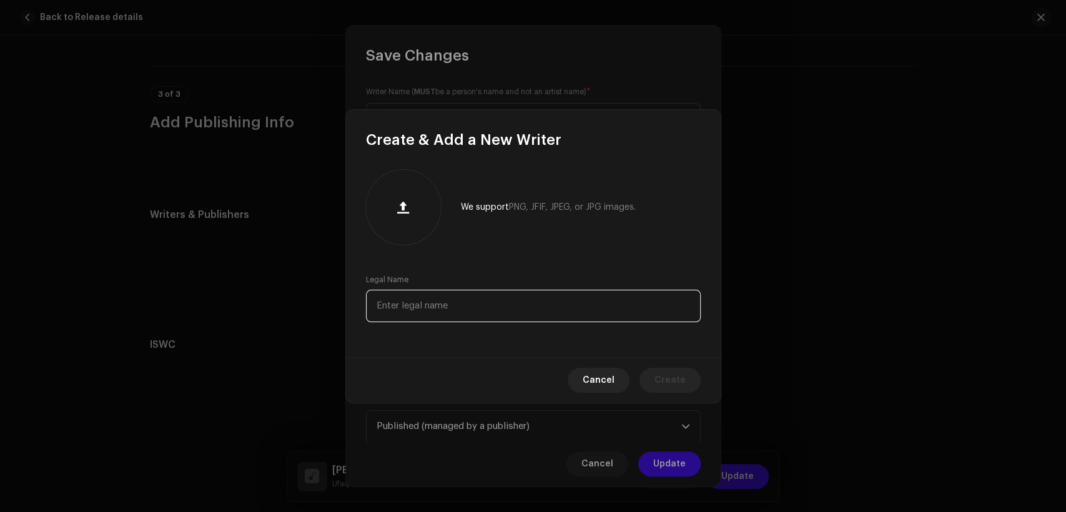
click at [527, 313] on input "text" at bounding box center [533, 306] width 335 height 32
paste input "Ufaq Nazir"
type input "Ufaq Nazir"
click at [670, 383] on span "Create" at bounding box center [670, 380] width 31 height 25
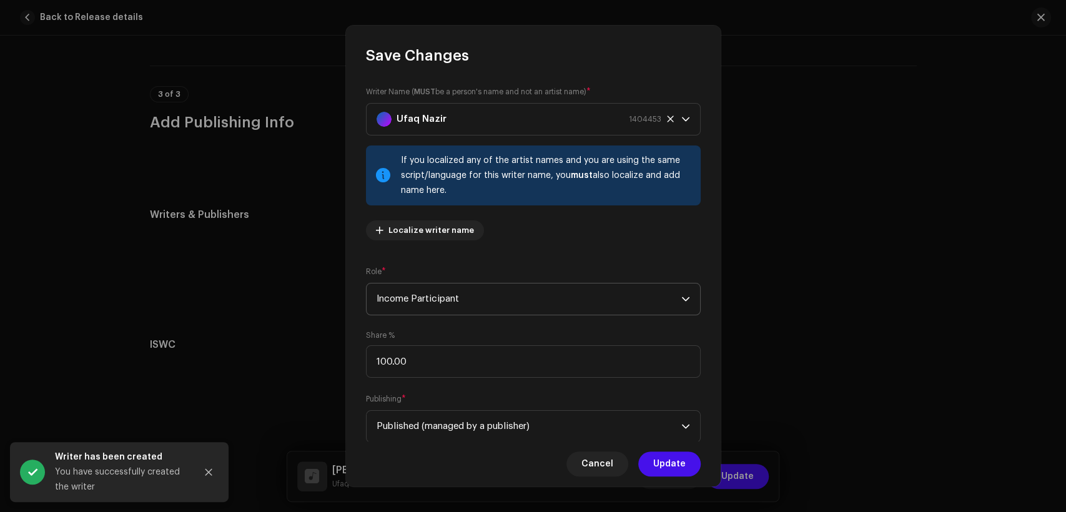
click at [520, 305] on span "Income Participant" at bounding box center [529, 299] width 305 height 31
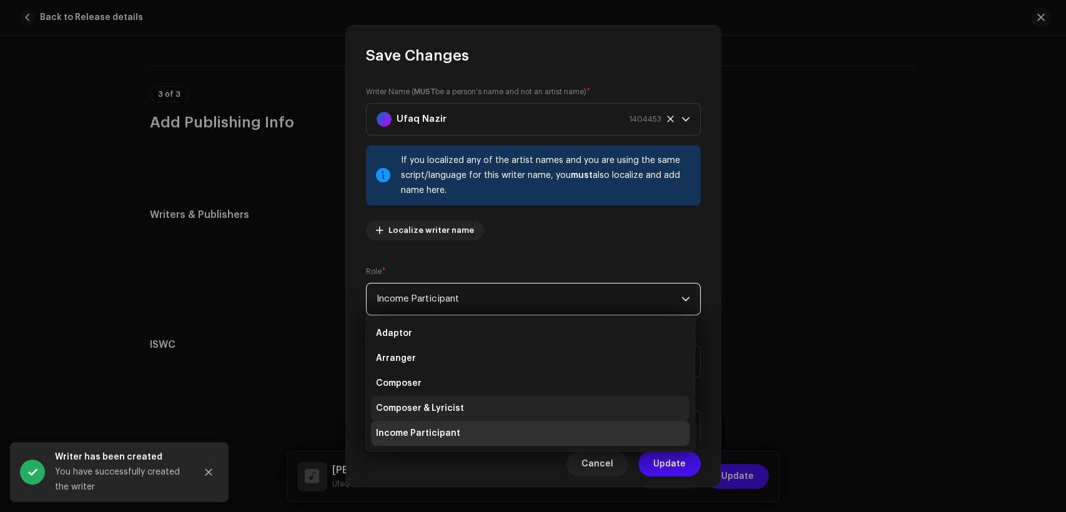
click at [525, 409] on li "Composer & Lyricist" at bounding box center [530, 408] width 319 height 25
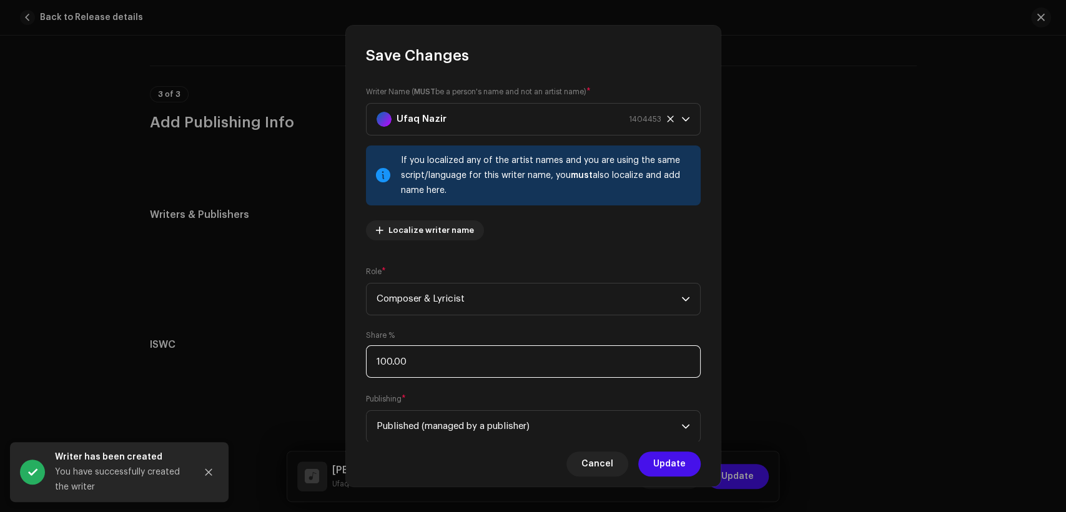
click at [521, 375] on input "100.00" at bounding box center [533, 361] width 335 height 32
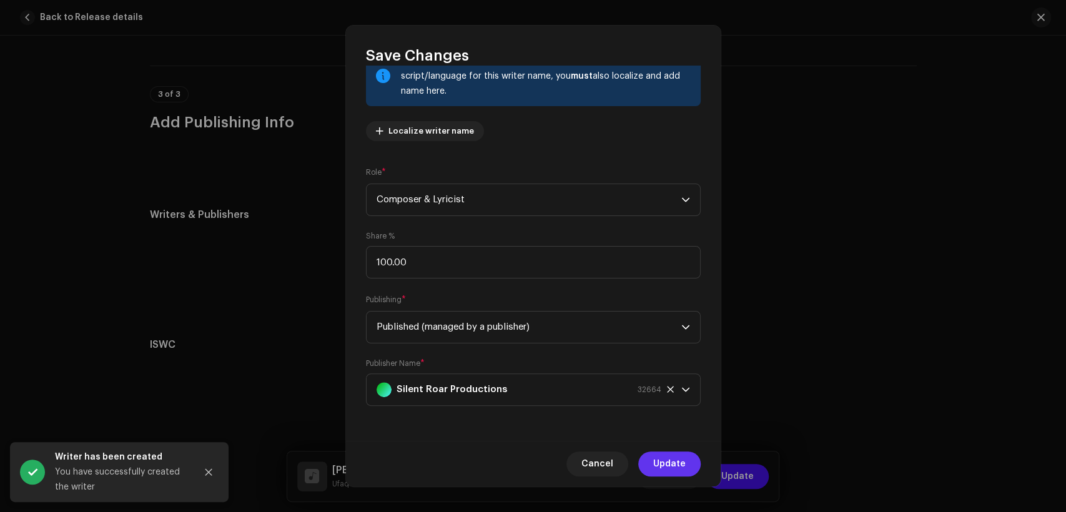
click at [672, 454] on span "Update" at bounding box center [669, 464] width 32 height 25
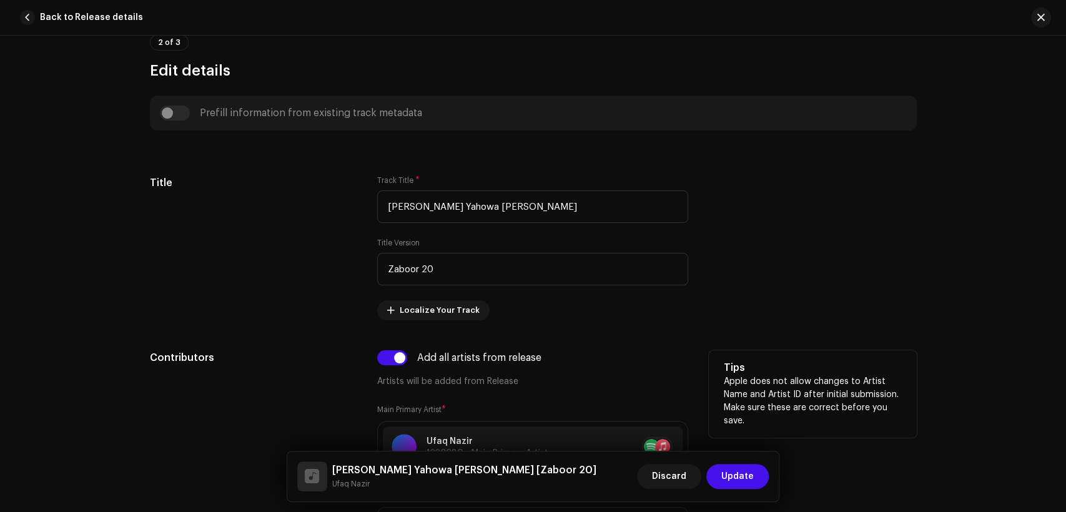
scroll to position [141, 0]
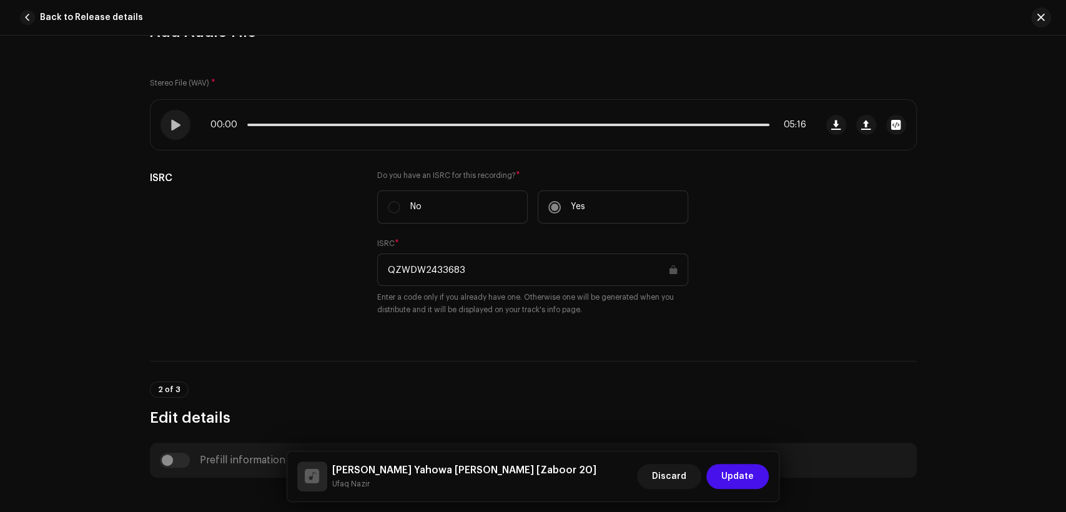
click at [735, 476] on span "Update" at bounding box center [738, 476] width 32 height 25
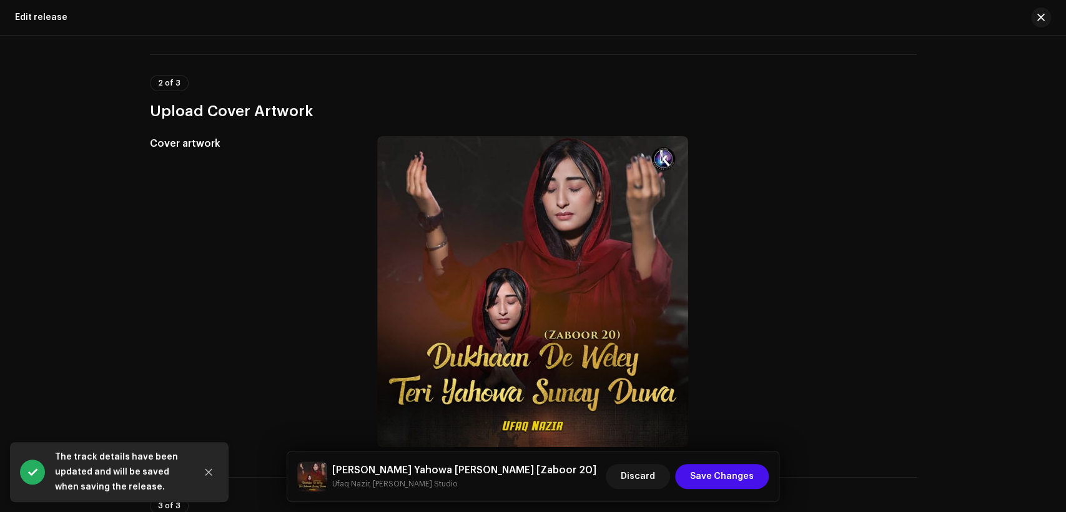
scroll to position [347, 0]
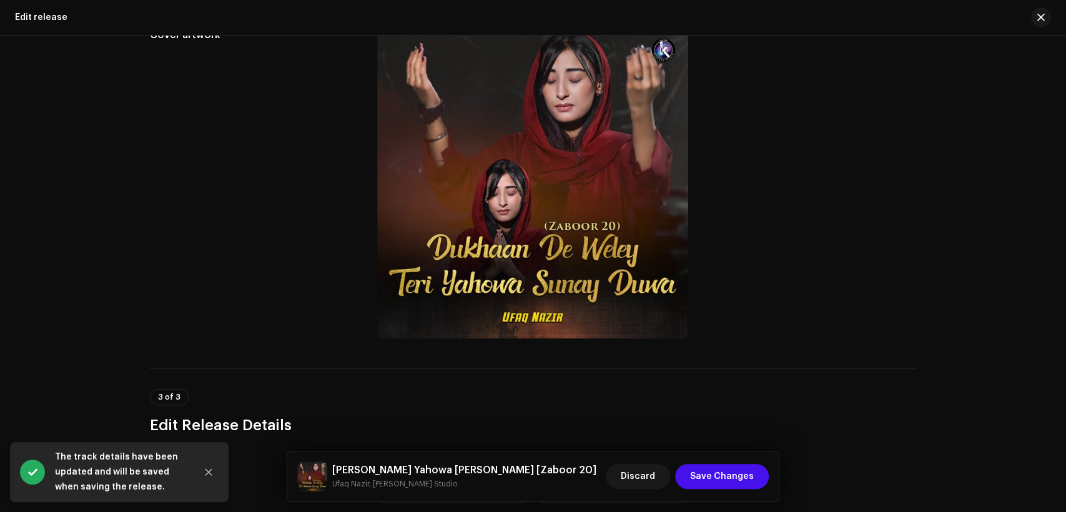
click at [399, 465] on h5 "Dukhaan De Weley Teri Yahowa Sunay Duwa [Zaboor 20]" at bounding box center [464, 470] width 264 height 15
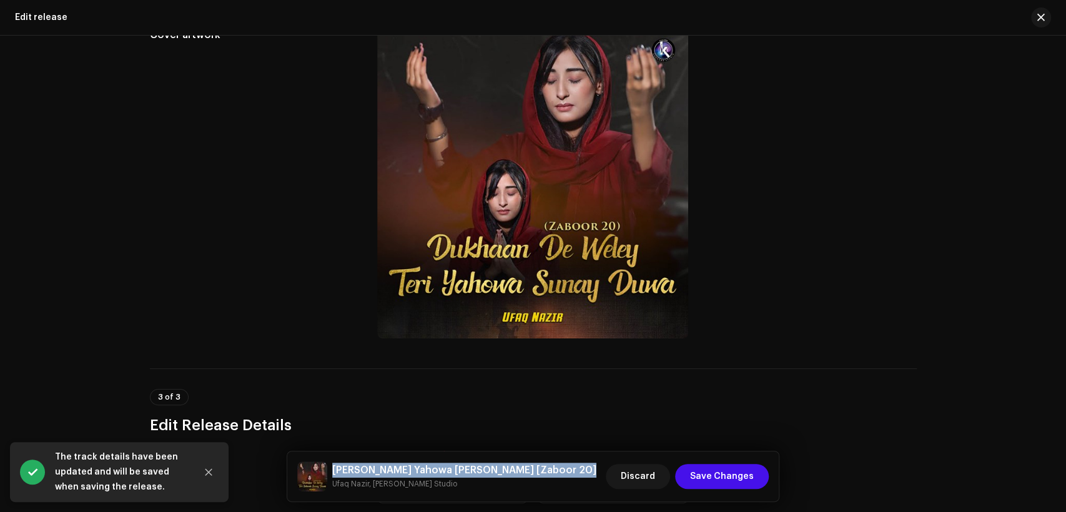
click at [398, 465] on h5 "Dukhaan De Weley Teri Yahowa Sunay Duwa [Zaboor 20]" at bounding box center [464, 470] width 264 height 15
copy h5 "Dukhaan De Weley Teri Yahowa Sunay Duwa [Zaboor 20]"
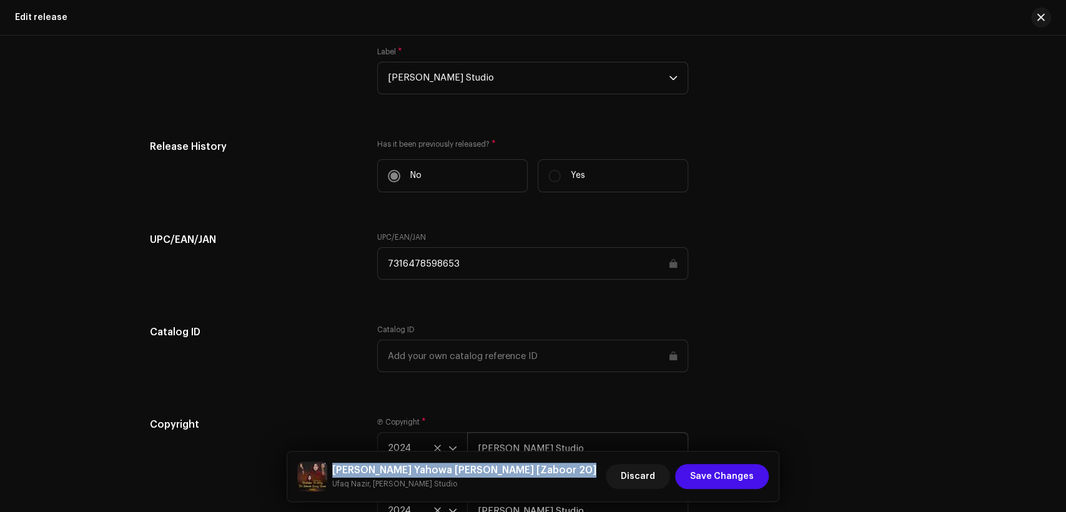
scroll to position [2005, 0]
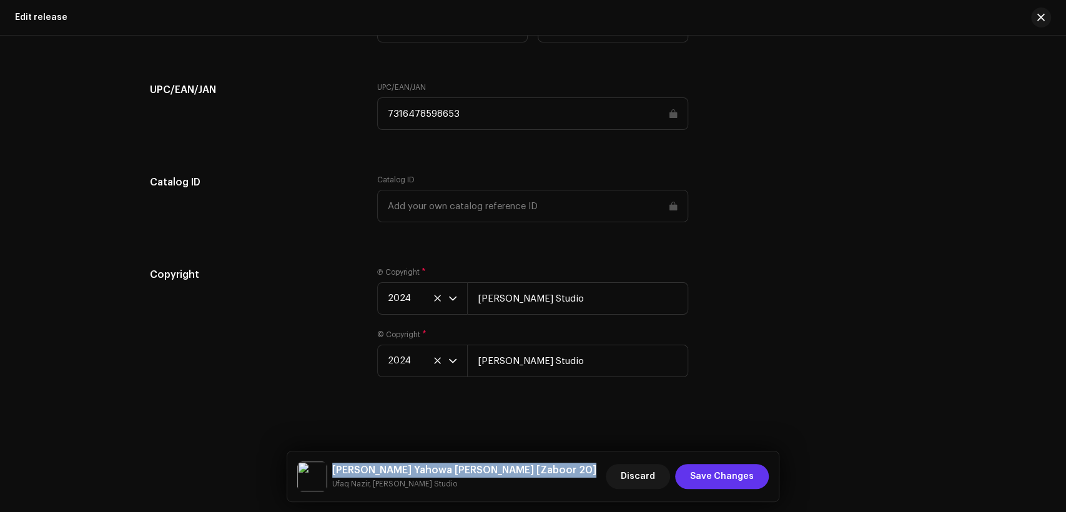
click at [729, 481] on span "Save Changes" at bounding box center [722, 476] width 64 height 25
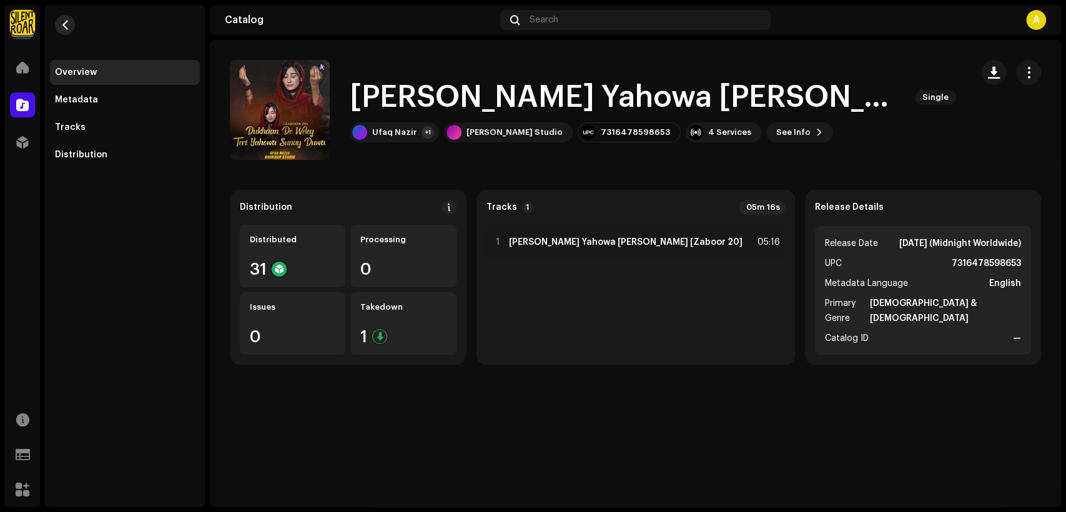
click at [66, 26] on button "button" at bounding box center [65, 25] width 20 height 20
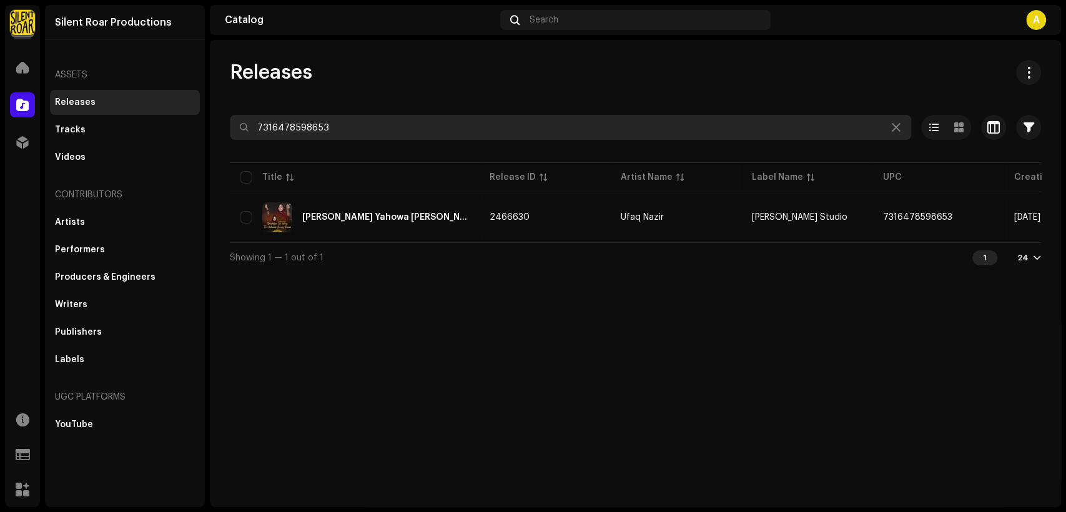
click at [355, 119] on input "7316478598653" at bounding box center [571, 127] width 682 height 25
paste input "62339"
type input "7316478623393"
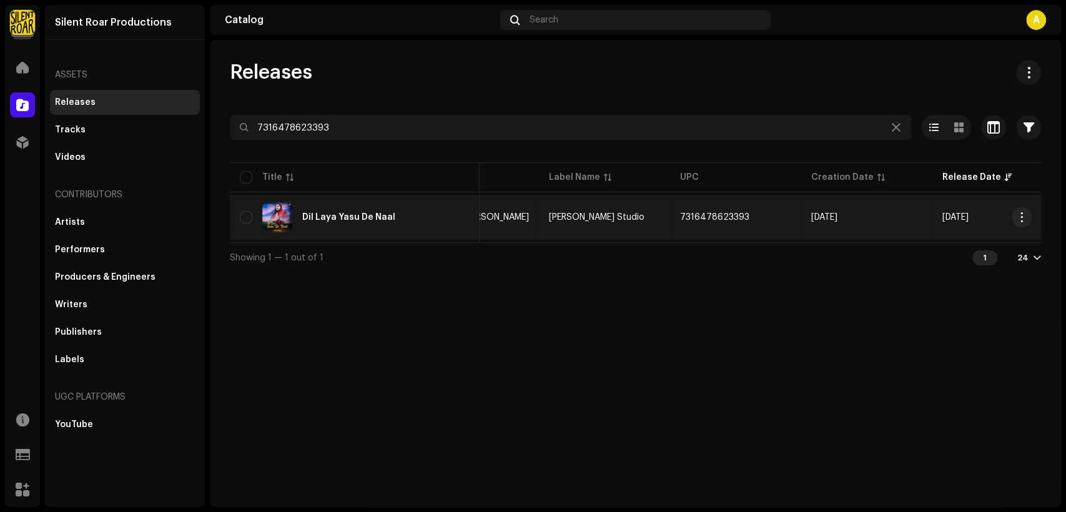
click at [454, 210] on div "Dil Laya Yasu De Naal" at bounding box center [355, 217] width 230 height 30
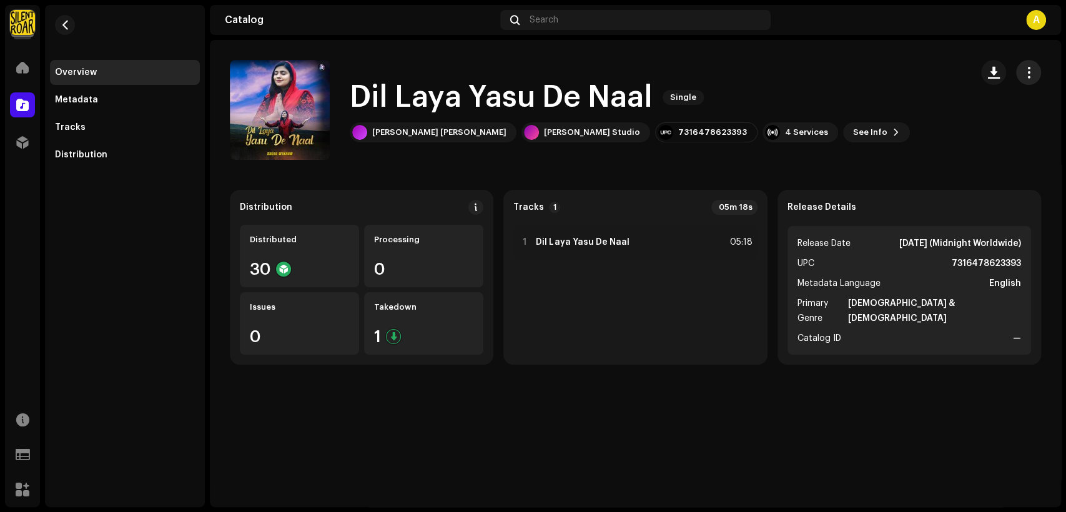
click at [1024, 70] on span "button" at bounding box center [1029, 72] width 12 height 10
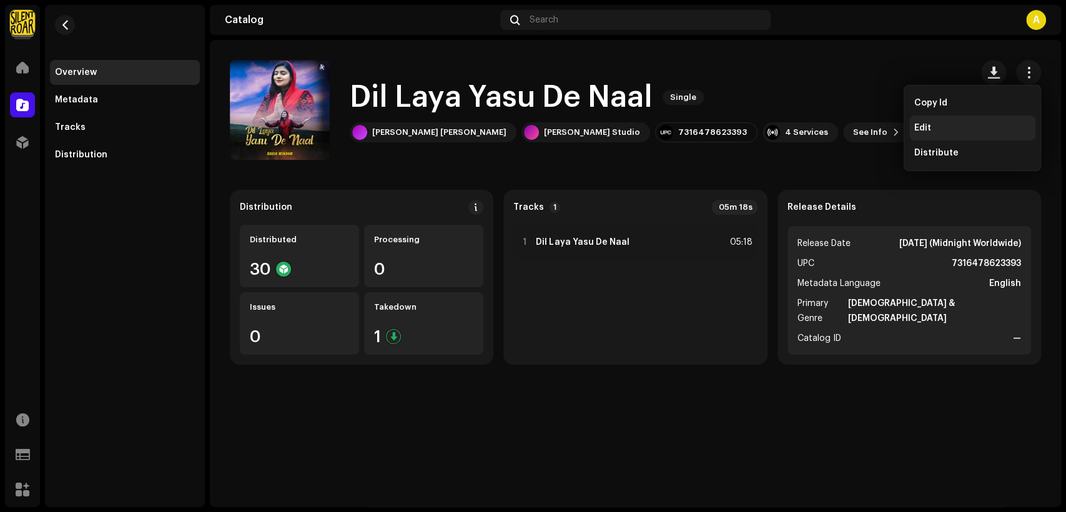
click at [996, 126] on div "Edit" at bounding box center [973, 128] width 116 height 10
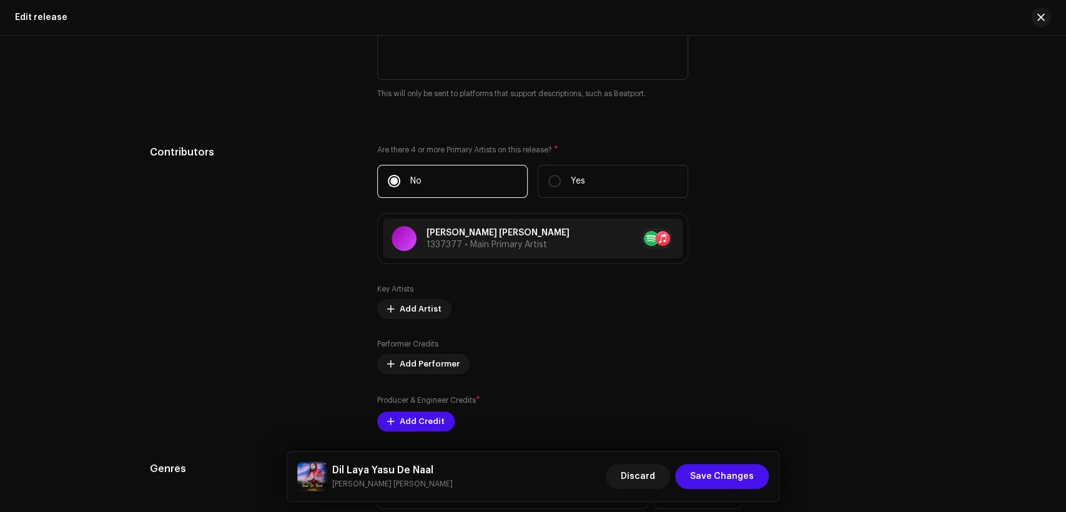
scroll to position [1273, 0]
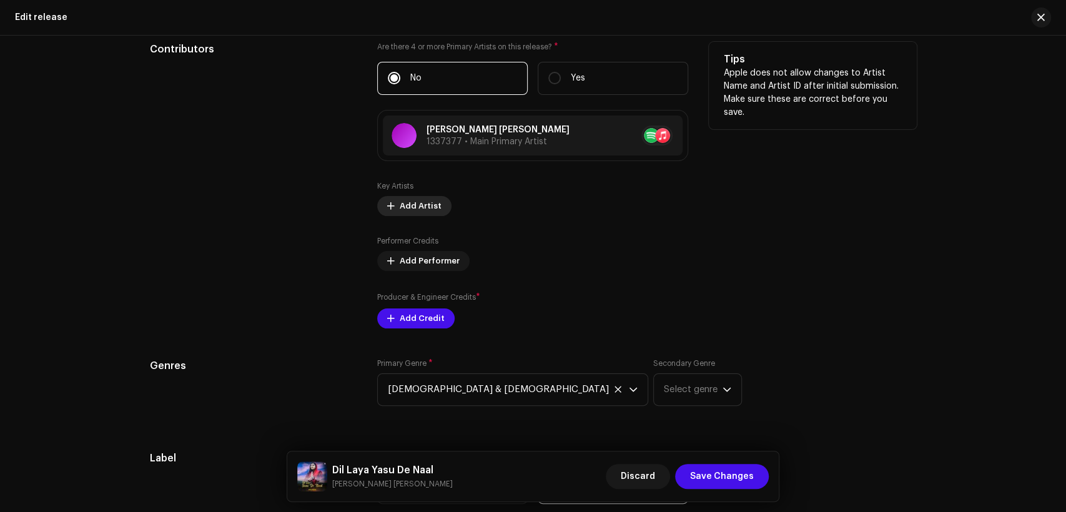
click at [424, 210] on span "Add Artist" at bounding box center [421, 206] width 42 height 25
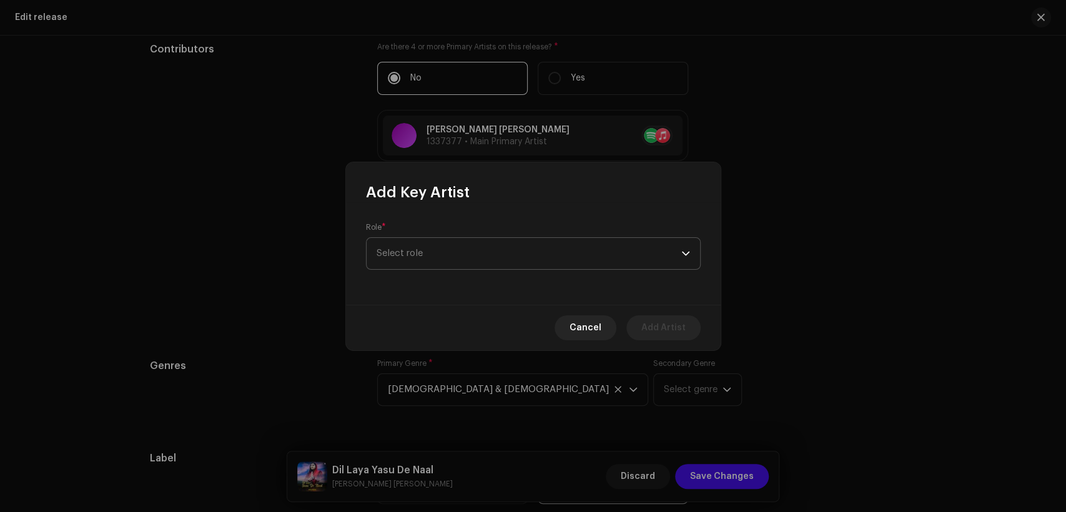
click at [446, 251] on span "Select role" at bounding box center [529, 253] width 305 height 31
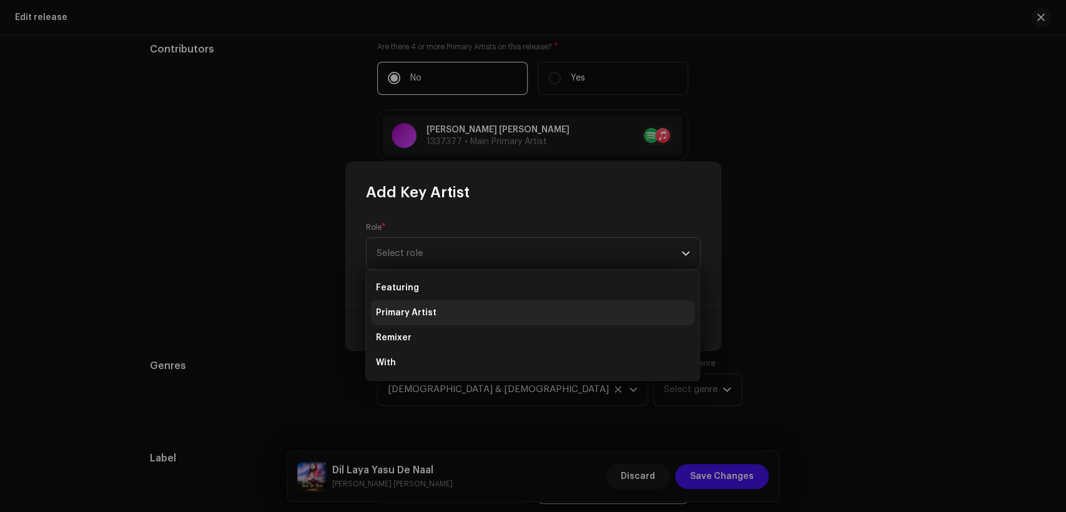
click at [463, 304] on li "Primary Artist" at bounding box center [533, 312] width 324 height 25
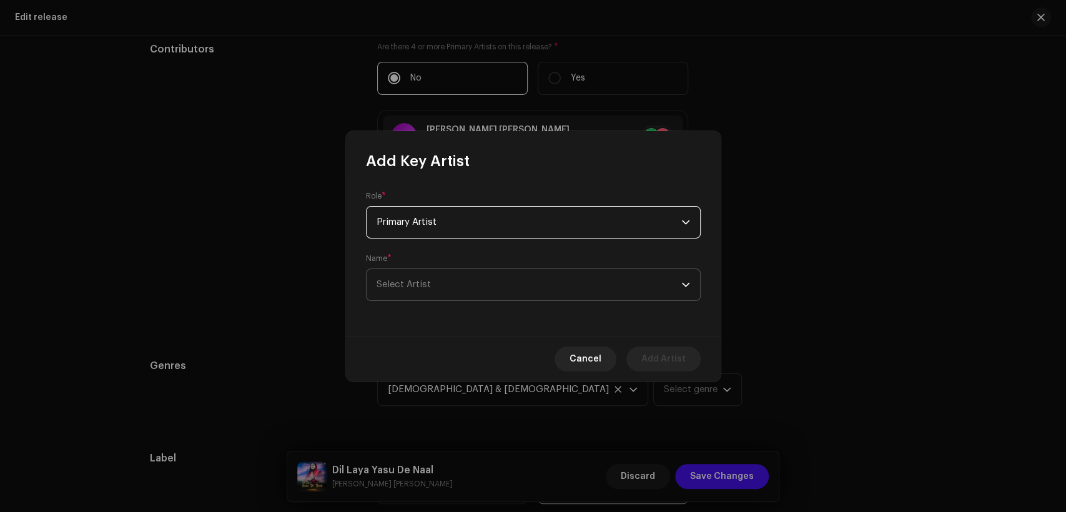
click at [474, 282] on span "Select Artist" at bounding box center [529, 284] width 305 height 31
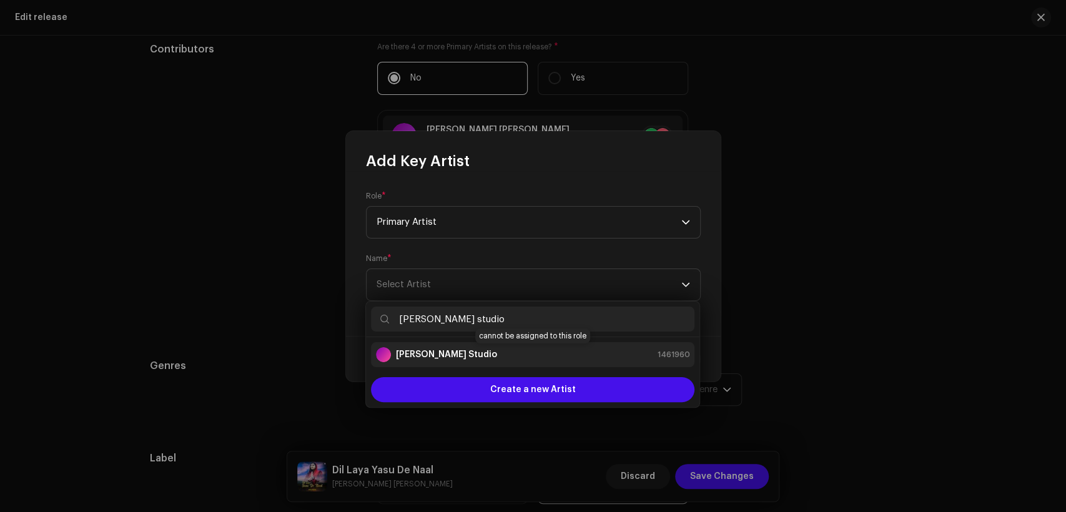
type input "[PERSON_NAME] studio"
click at [490, 361] on div "[PERSON_NAME] Studio 1461960" at bounding box center [533, 354] width 314 height 15
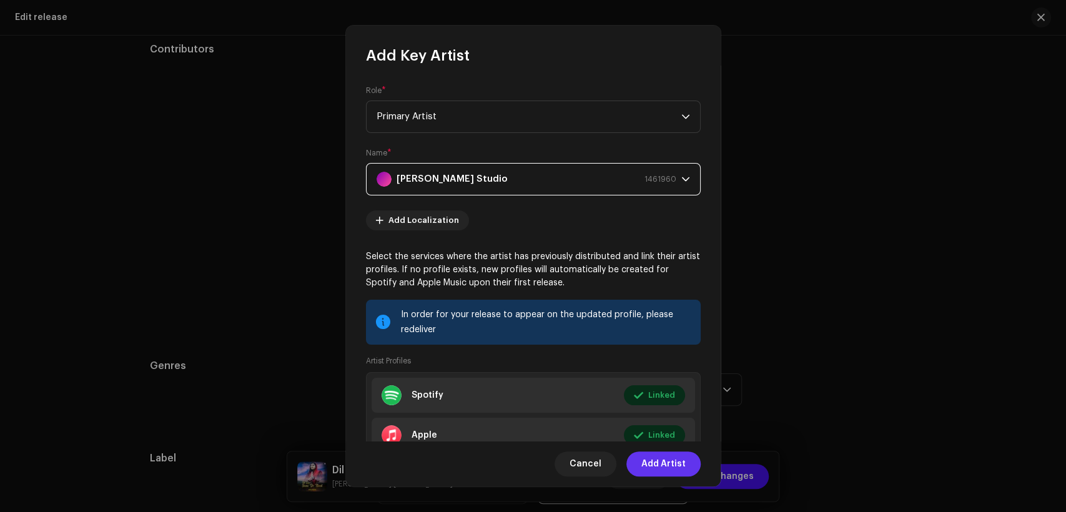
click at [660, 466] on span "Add Artist" at bounding box center [664, 464] width 44 height 25
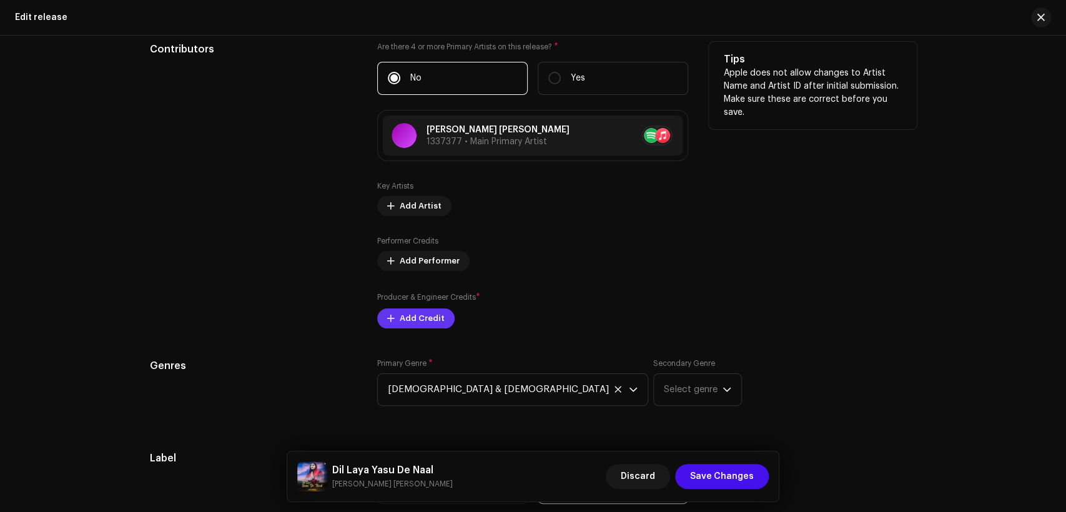
click at [424, 316] on span "Add Credit" at bounding box center [422, 318] width 45 height 25
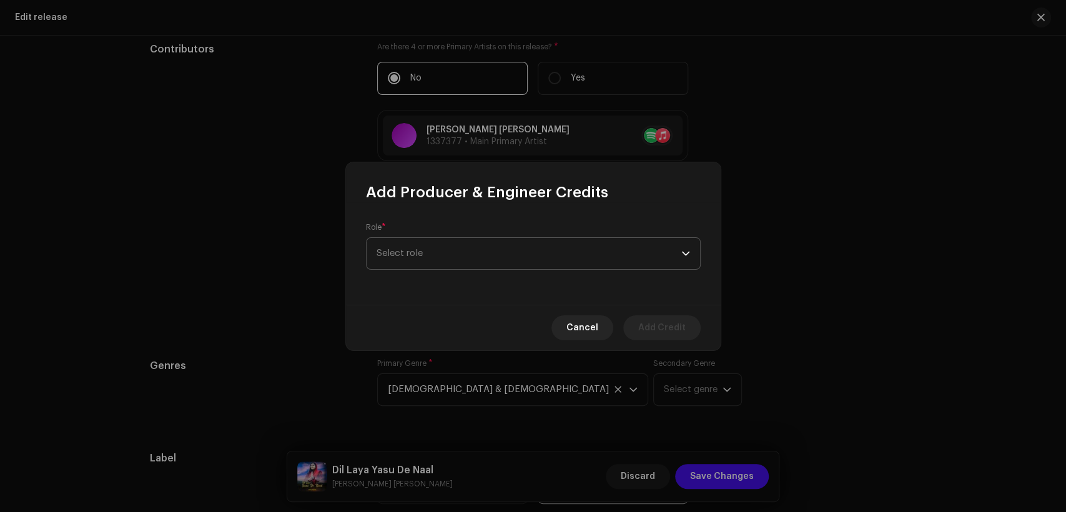
click at [449, 251] on span "Select role" at bounding box center [529, 253] width 305 height 31
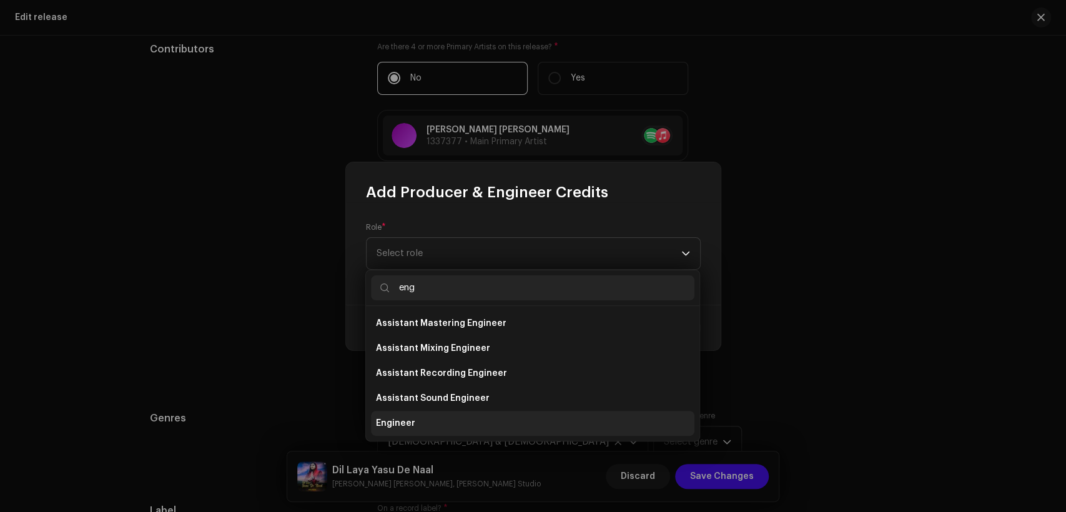
type input "eng"
click at [470, 427] on li "Engineer" at bounding box center [533, 423] width 324 height 25
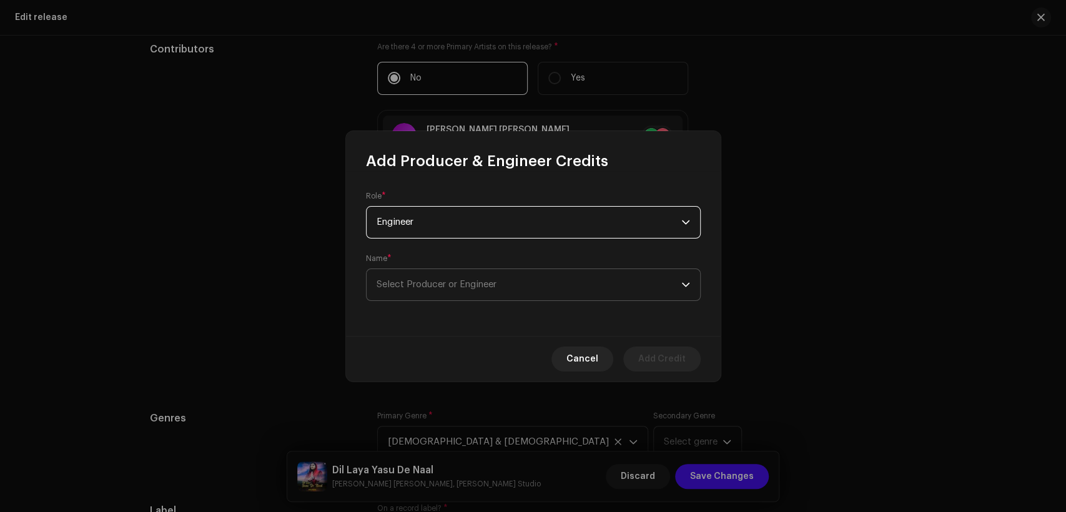
click at [509, 293] on span "Select Producer or Engineer" at bounding box center [529, 284] width 305 height 31
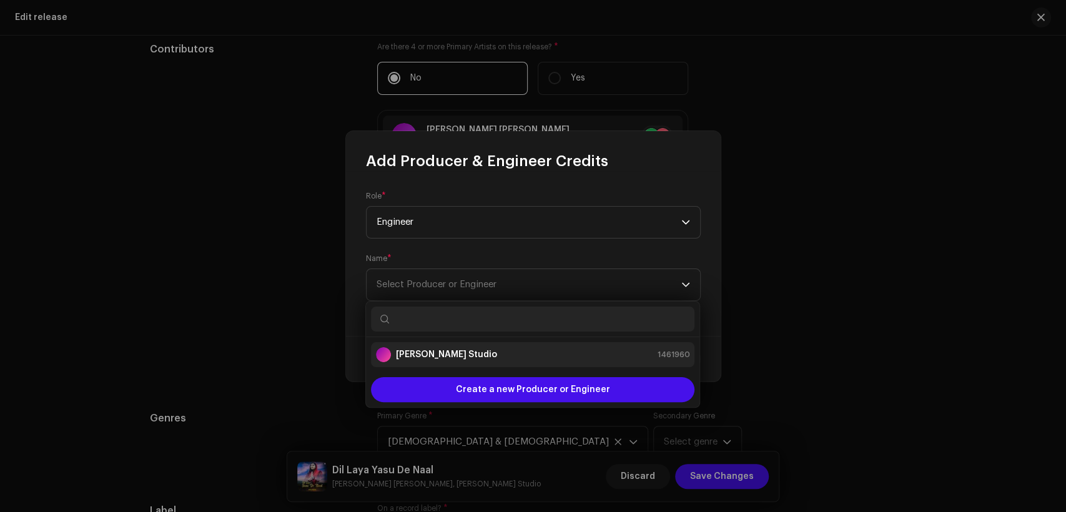
click at [512, 358] on div "[PERSON_NAME] Studio 1461960" at bounding box center [533, 354] width 314 height 15
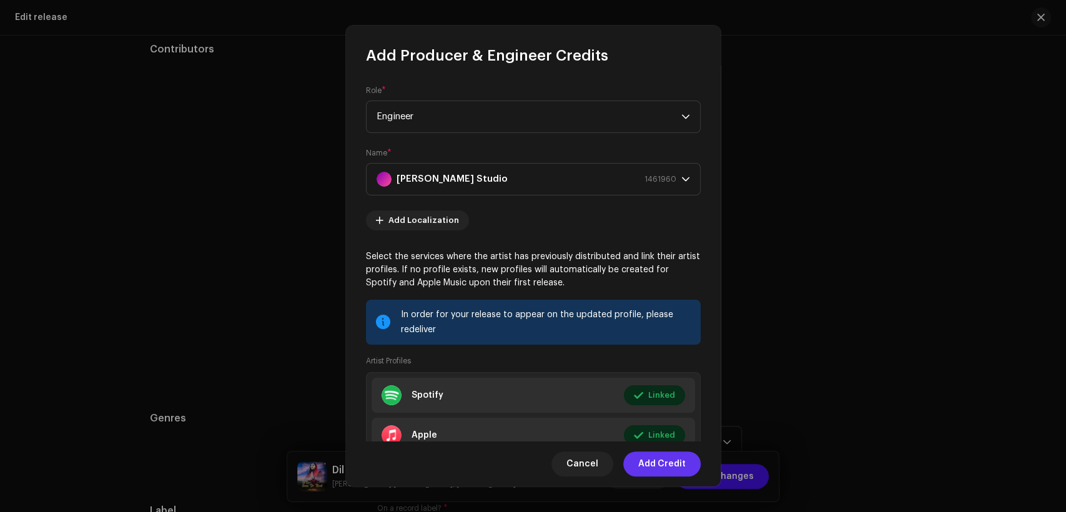
click at [660, 459] on span "Add Credit" at bounding box center [661, 464] width 47 height 25
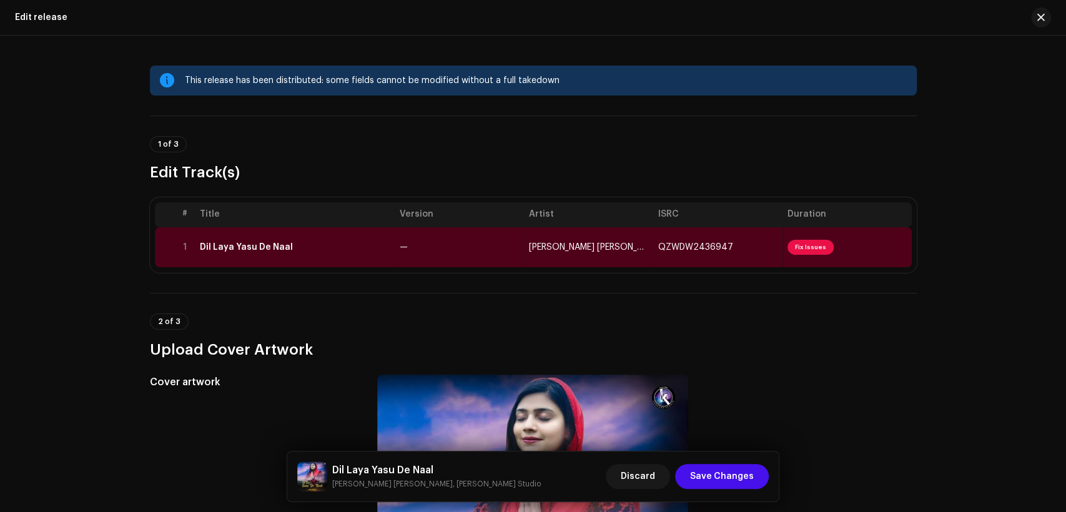
scroll to position [0, 0]
click at [465, 243] on td "—" at bounding box center [459, 247] width 129 height 40
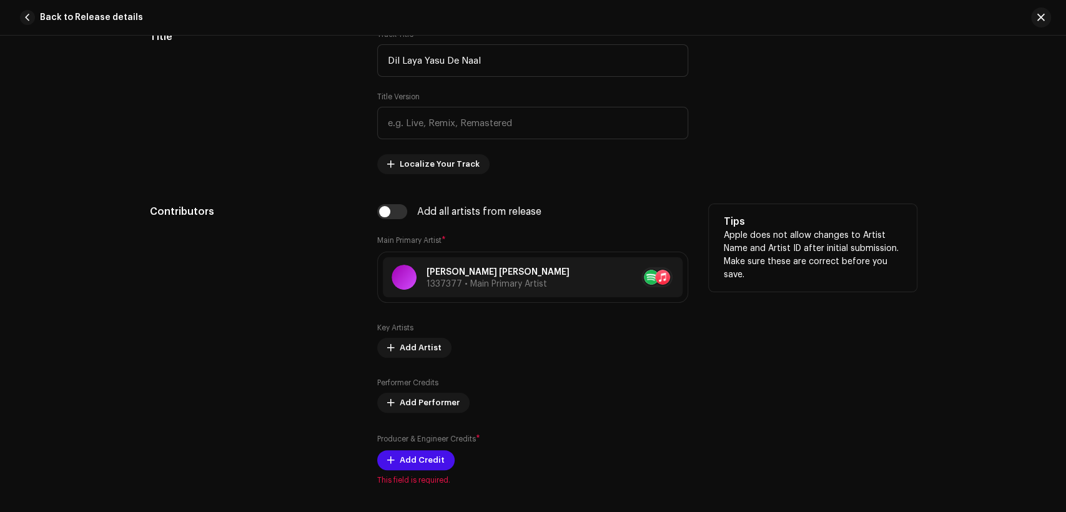
scroll to position [694, 0]
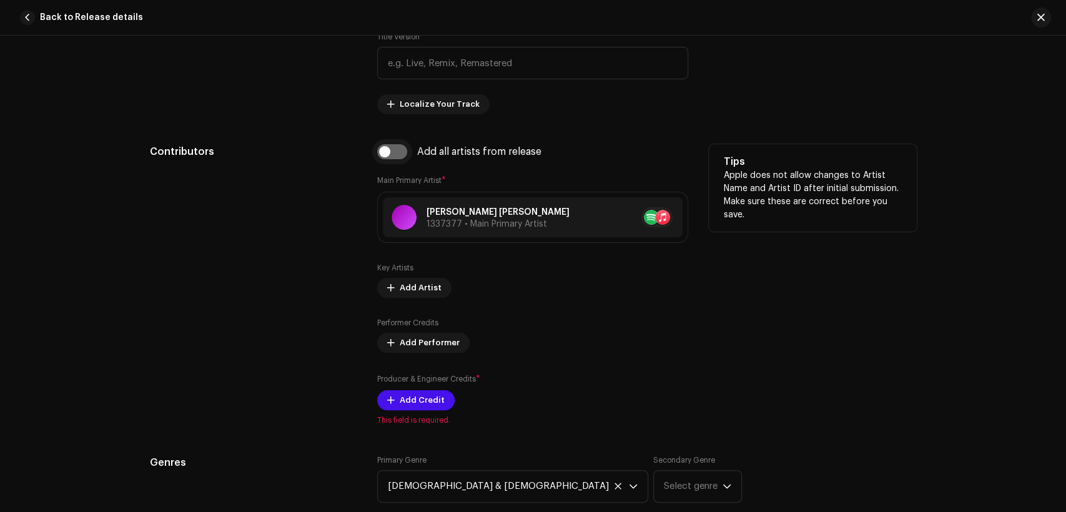
click at [392, 151] on input "checkbox" at bounding box center [392, 151] width 30 height 15
checkbox input "true"
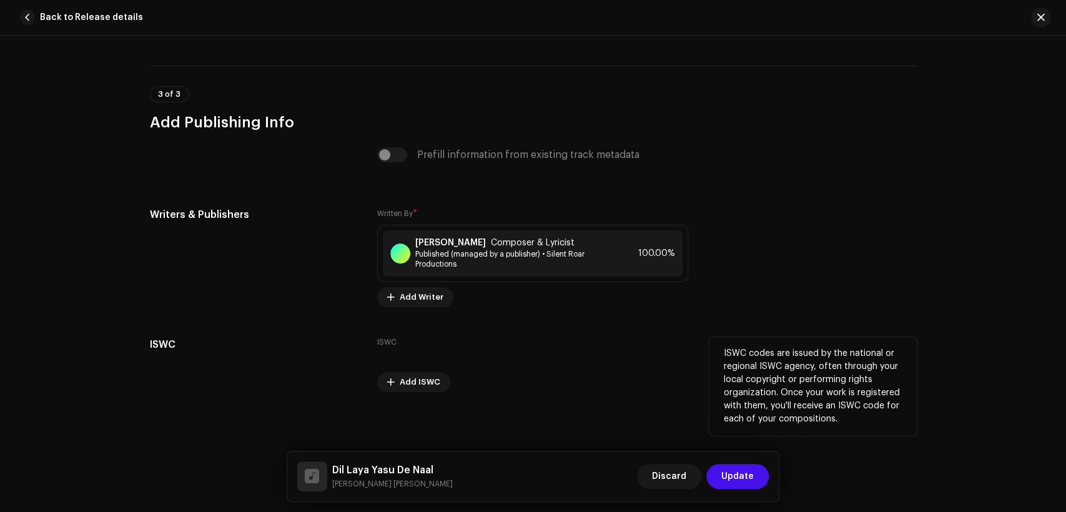
scroll to position [2570, 0]
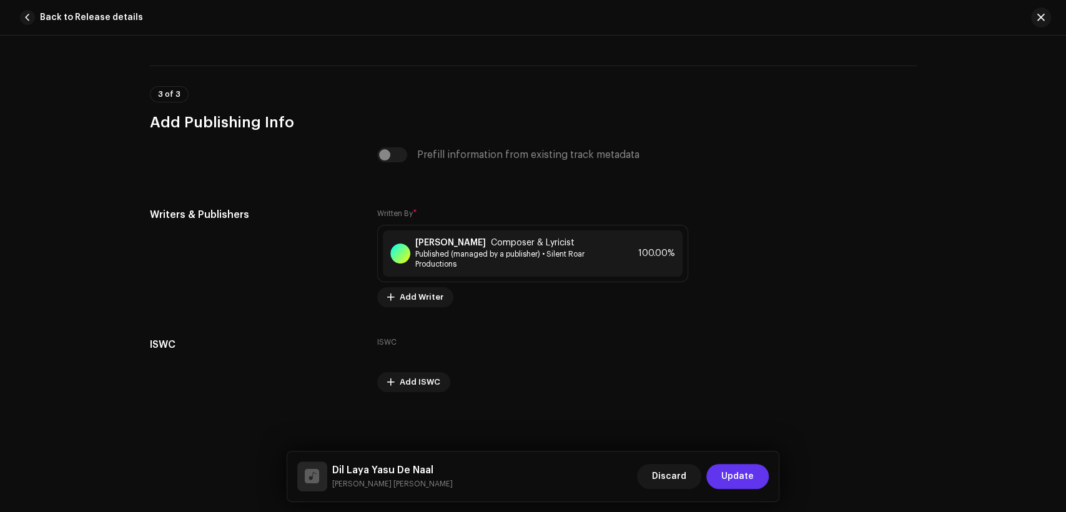
click at [755, 473] on button "Update" at bounding box center [738, 476] width 62 height 25
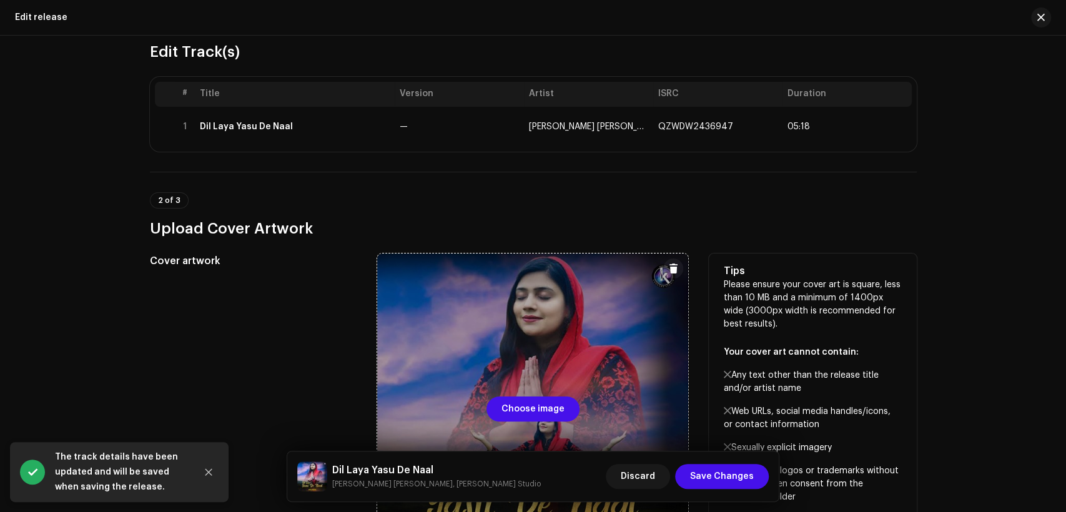
scroll to position [231, 0]
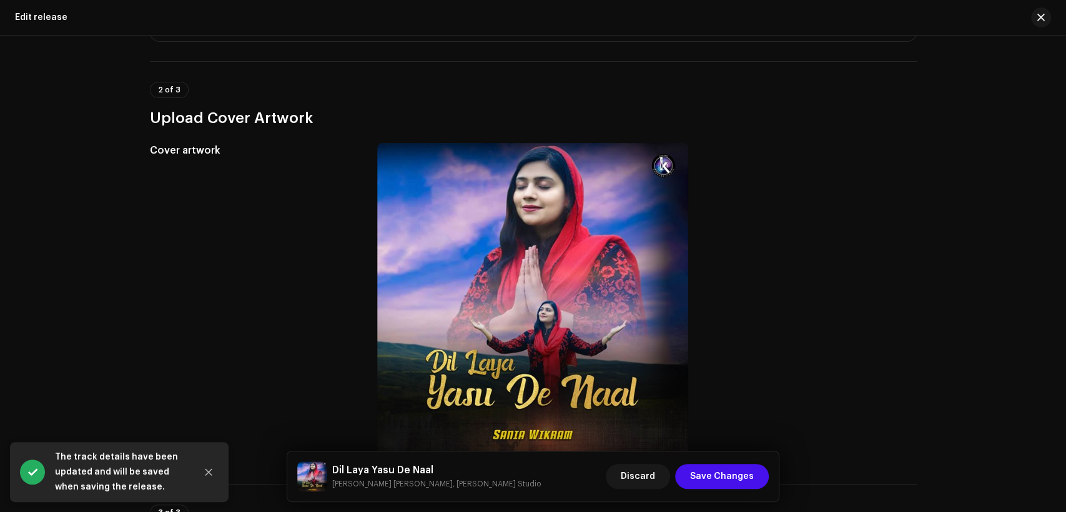
click at [425, 473] on h5 "Dil Laya Yasu De Naal" at bounding box center [436, 470] width 209 height 15
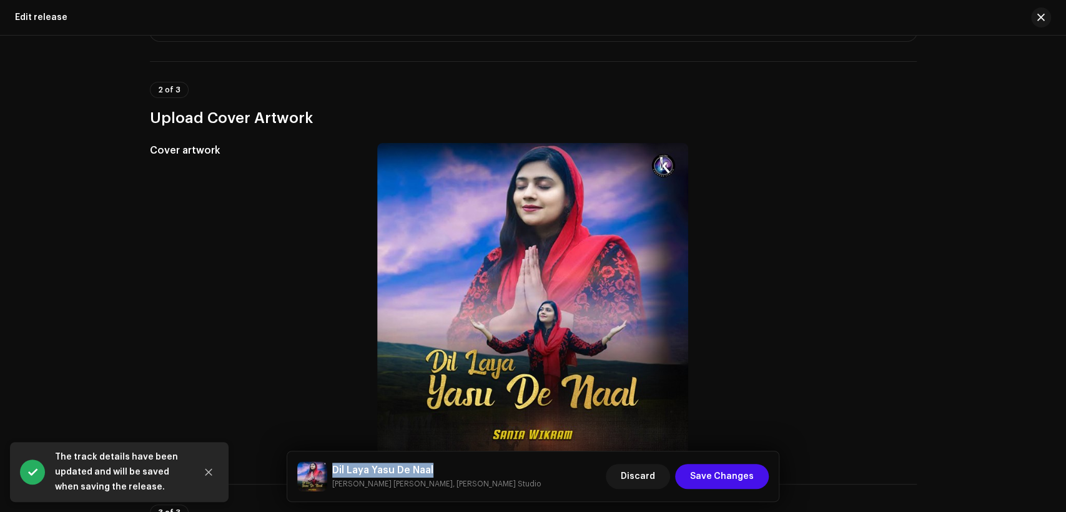
click at [425, 473] on h5 "Dil Laya Yasu De Naal" at bounding box center [436, 470] width 209 height 15
copy h5 "Dil Laya Yasu De Naal"
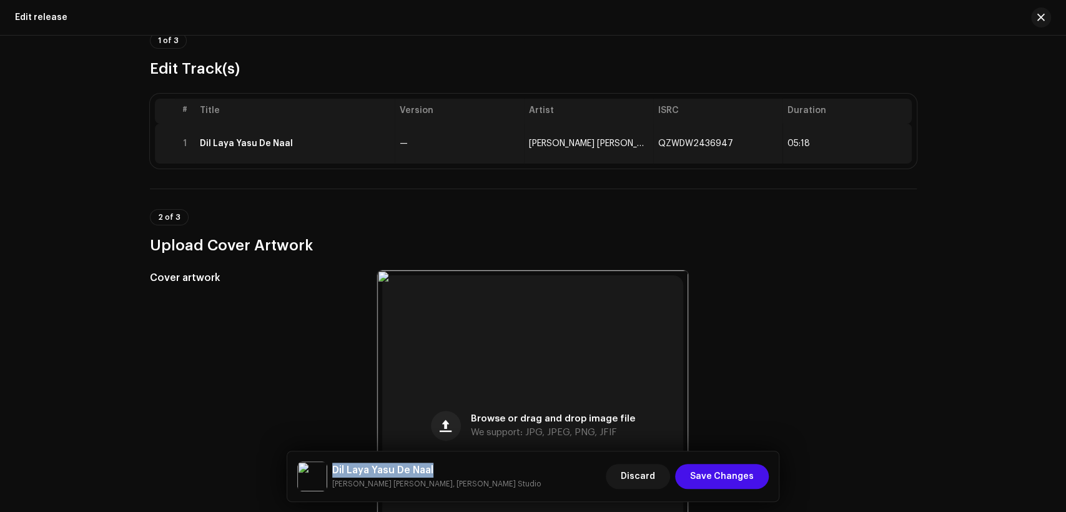
scroll to position [0, 0]
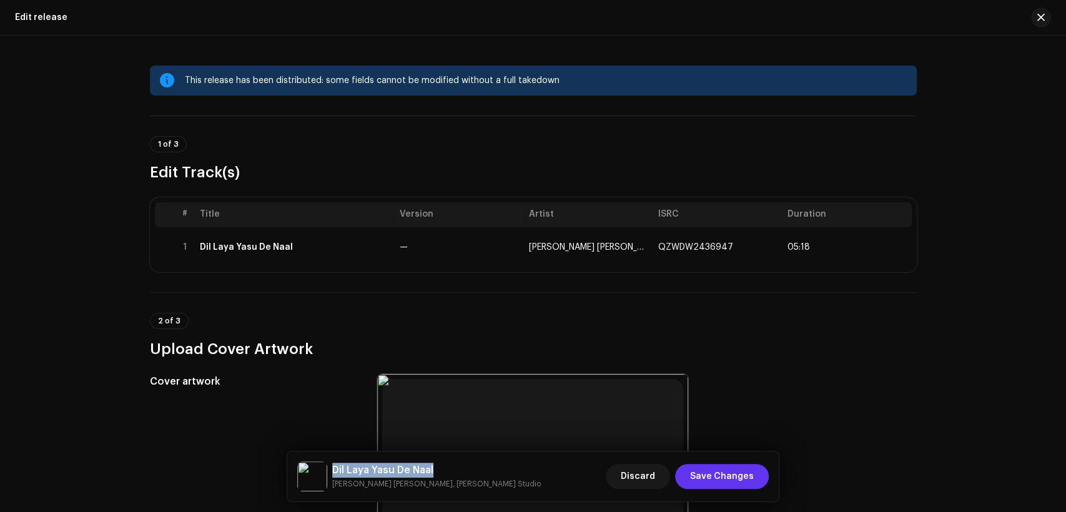
click at [751, 475] on span "Save Changes" at bounding box center [722, 476] width 64 height 25
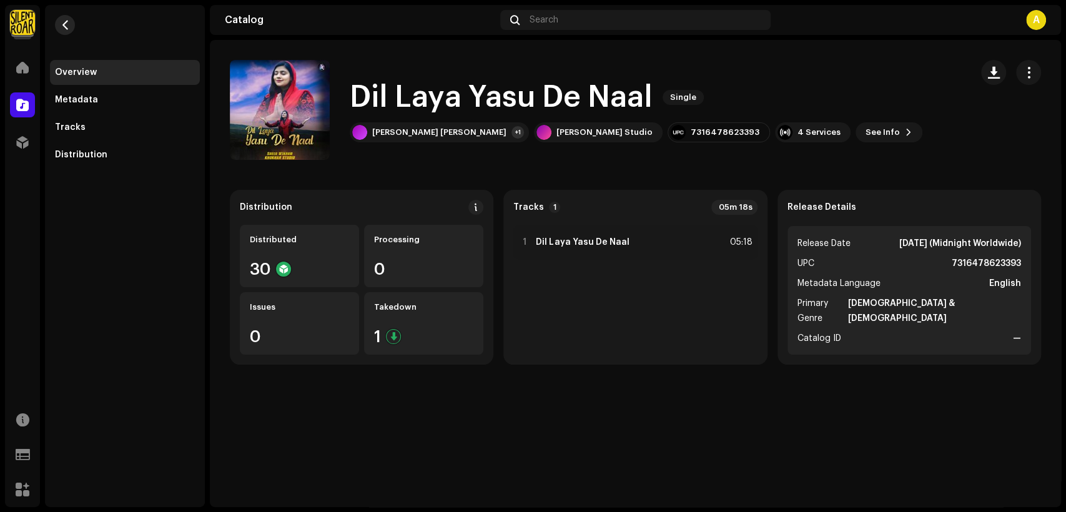
click at [66, 26] on span "button" at bounding box center [65, 25] width 9 height 10
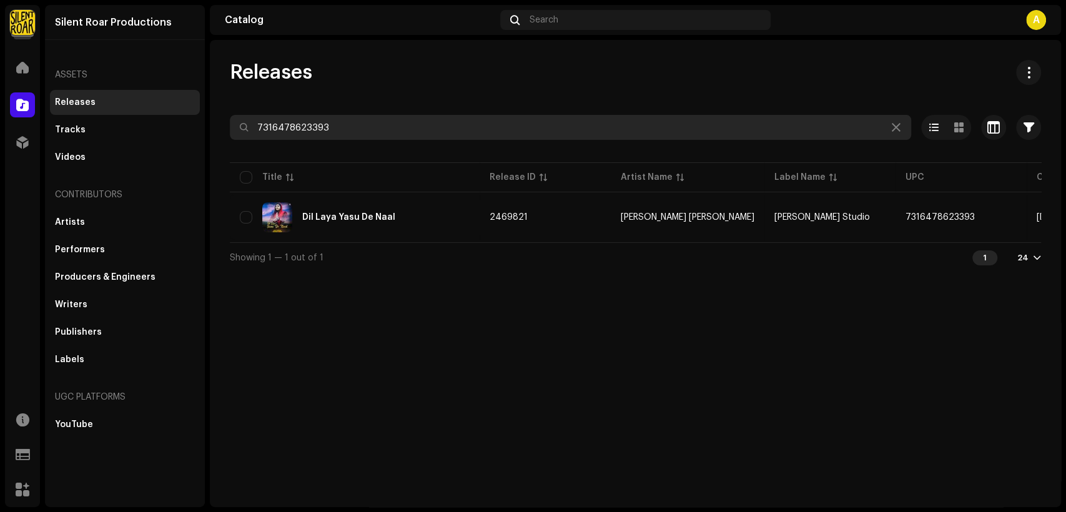
click at [362, 120] on input "7316478623393" at bounding box center [571, 127] width 682 height 25
paste input "416"
type input "7316478623416"
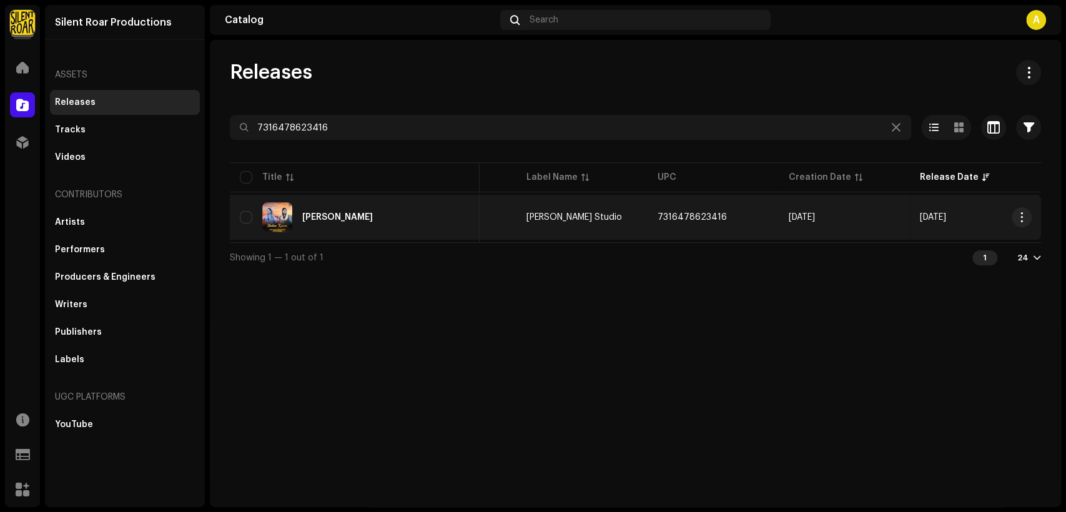
click at [432, 211] on div "[PERSON_NAME]" at bounding box center [355, 217] width 230 height 30
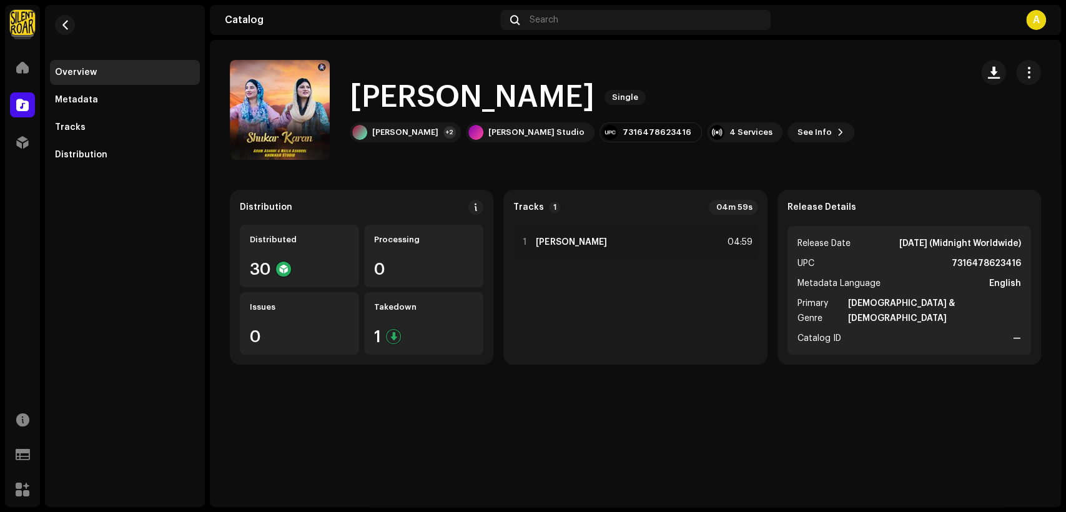
drag, startPoint x: 1024, startPoint y: 75, endPoint x: 1016, endPoint y: 83, distance: 11.1
click at [1023, 75] on span "button" at bounding box center [1029, 72] width 12 height 10
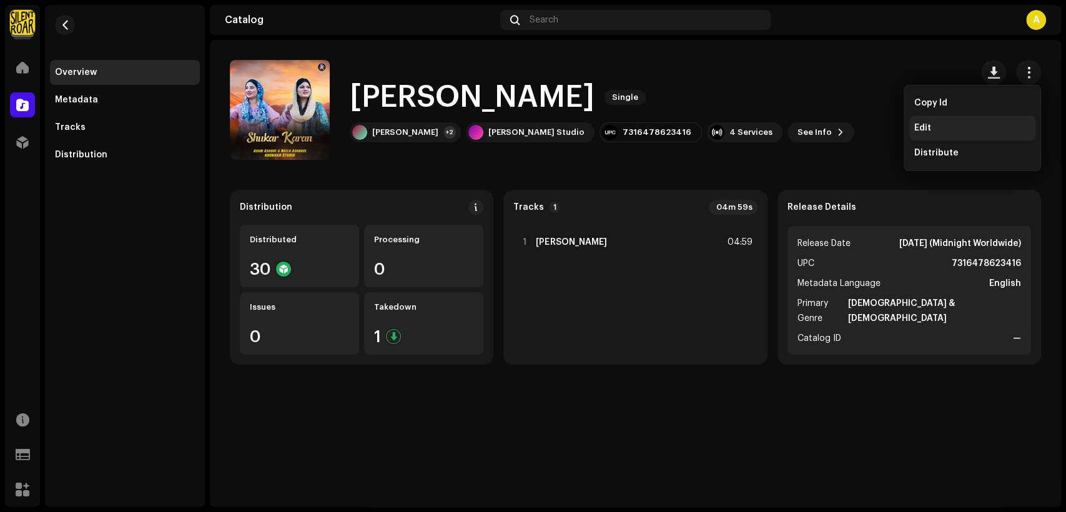
click at [977, 129] on div "Edit" at bounding box center [973, 128] width 116 height 10
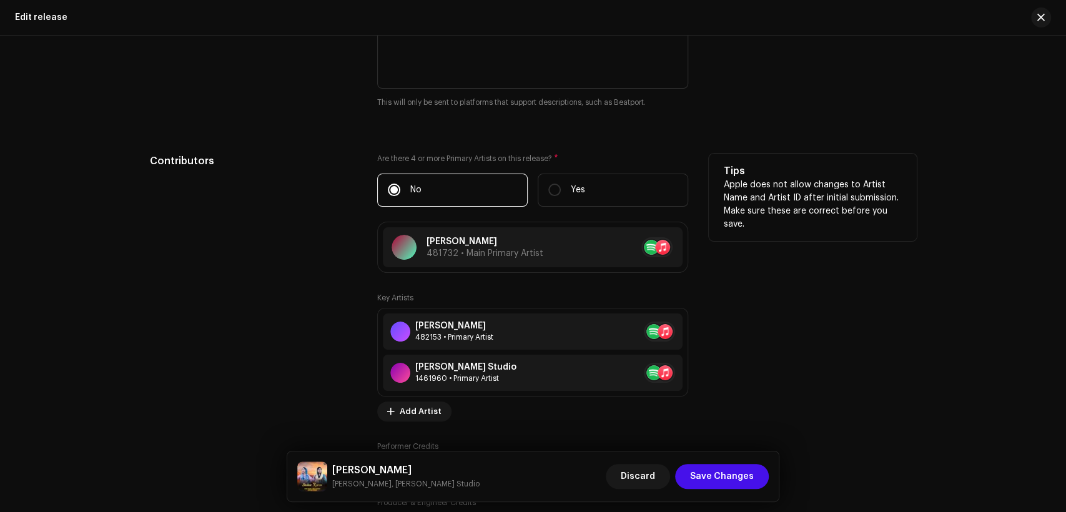
scroll to position [1273, 0]
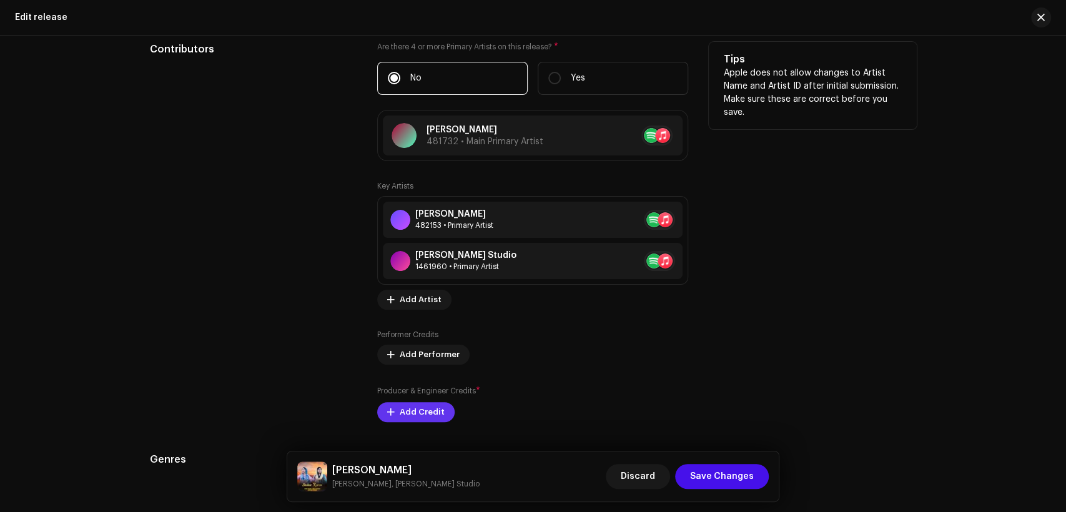
click at [421, 412] on span "Add Credit" at bounding box center [422, 412] width 45 height 25
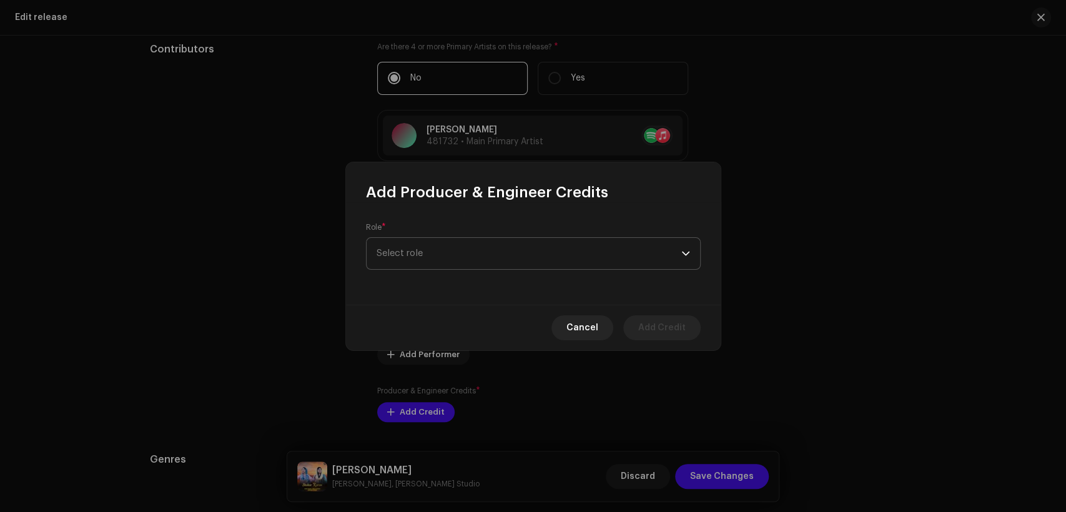
click at [440, 249] on span "Select role" at bounding box center [529, 253] width 305 height 31
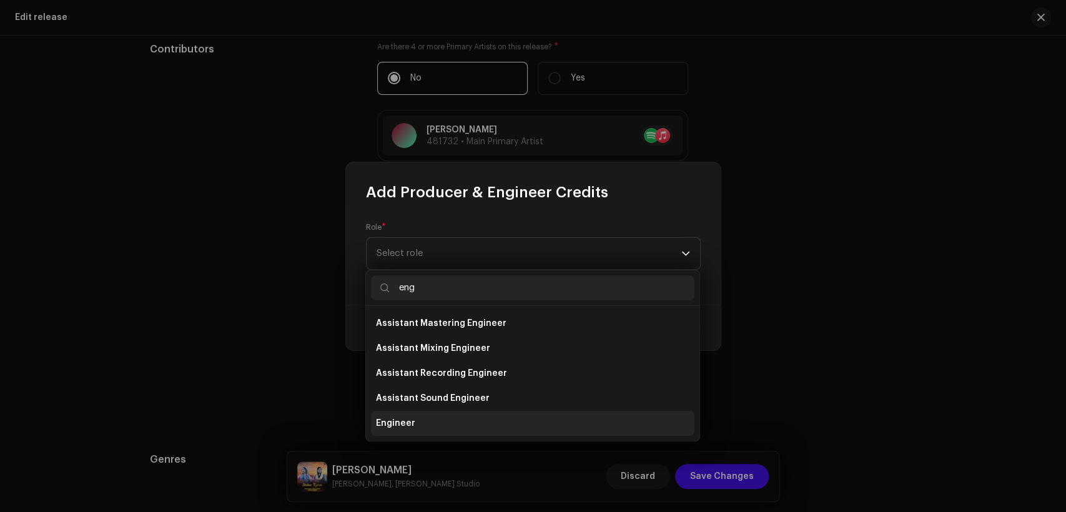
type input "eng"
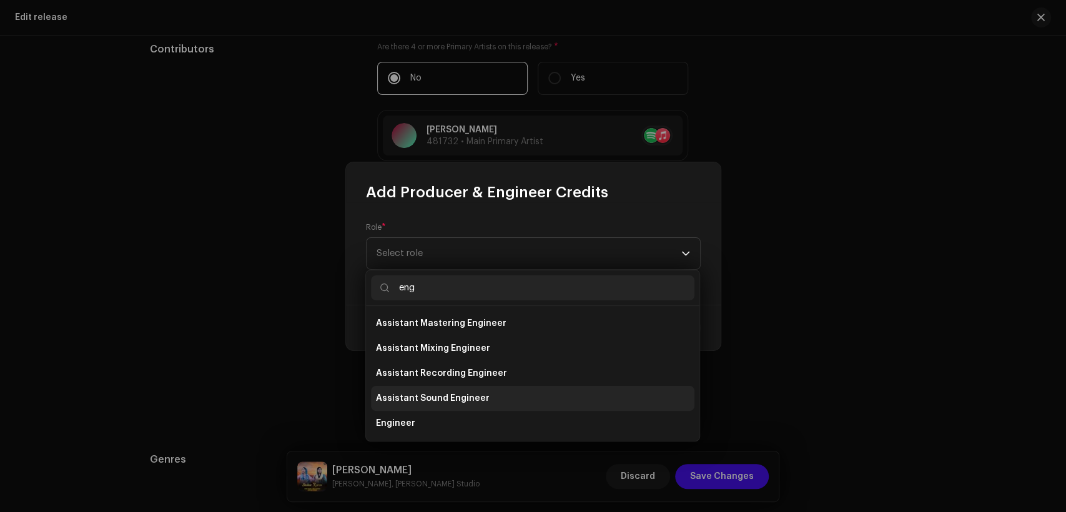
drag, startPoint x: 460, startPoint y: 418, endPoint x: 462, endPoint y: 394, distance: 23.8
click at [460, 418] on li "Engineer" at bounding box center [533, 423] width 324 height 25
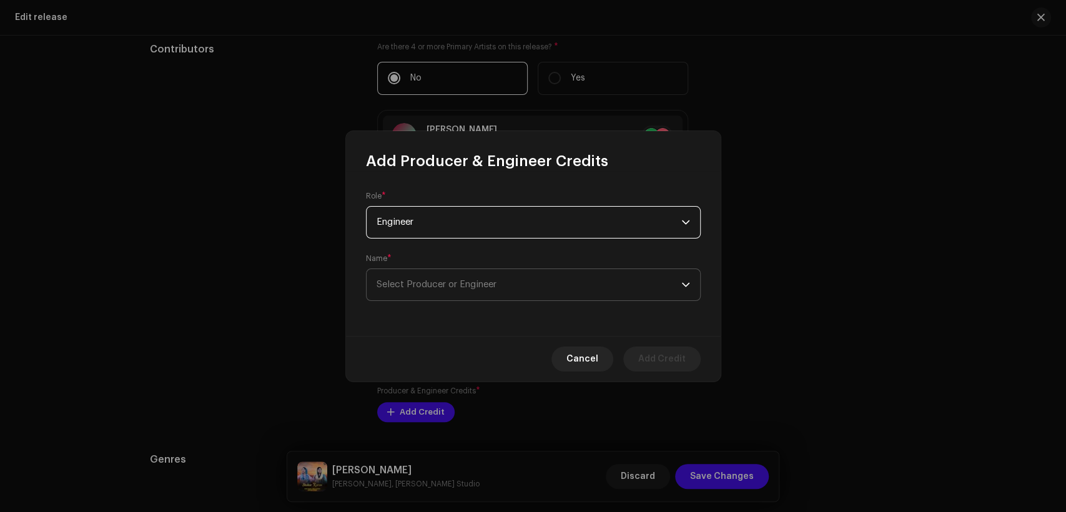
click at [507, 285] on span "Select Producer or Engineer" at bounding box center [529, 284] width 305 height 31
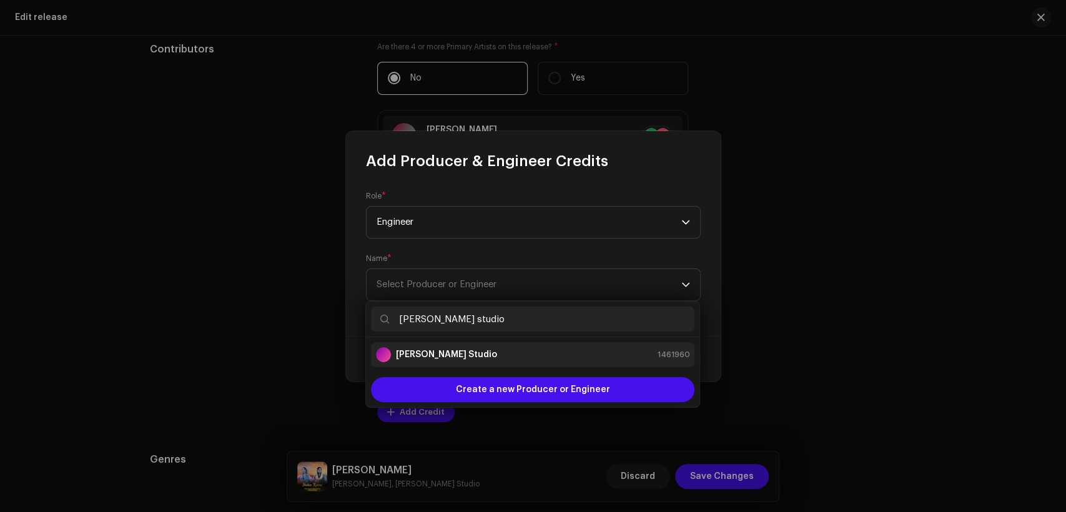
type input "[PERSON_NAME] studio"
click at [527, 353] on div "[PERSON_NAME] Studio 1461960" at bounding box center [533, 354] width 314 height 15
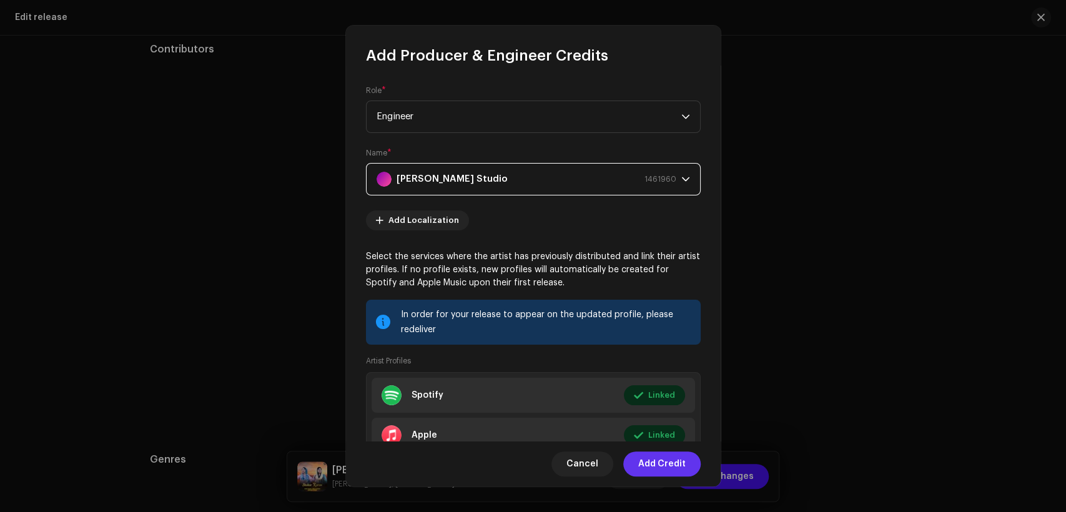
click at [665, 458] on span "Add Credit" at bounding box center [661, 464] width 47 height 25
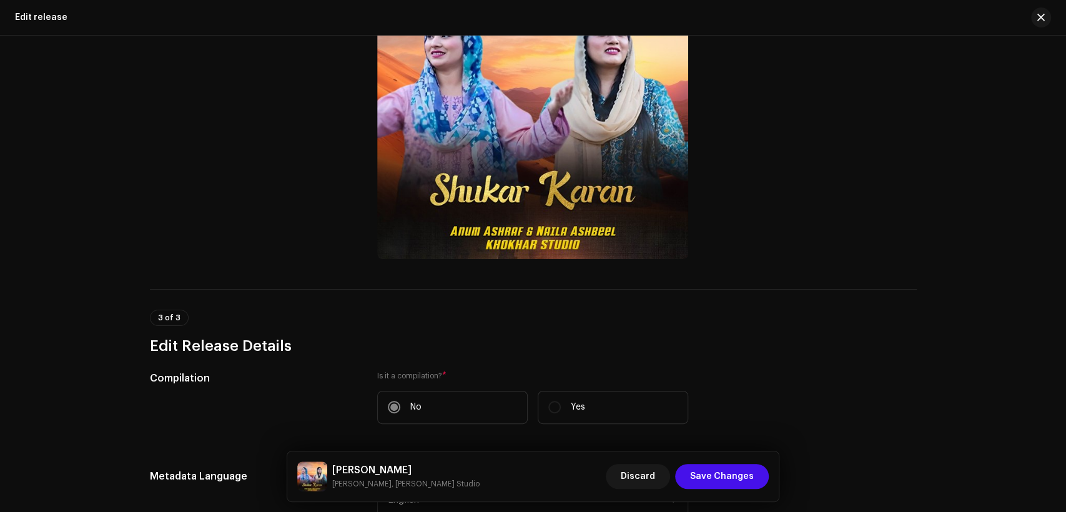
scroll to position [0, 0]
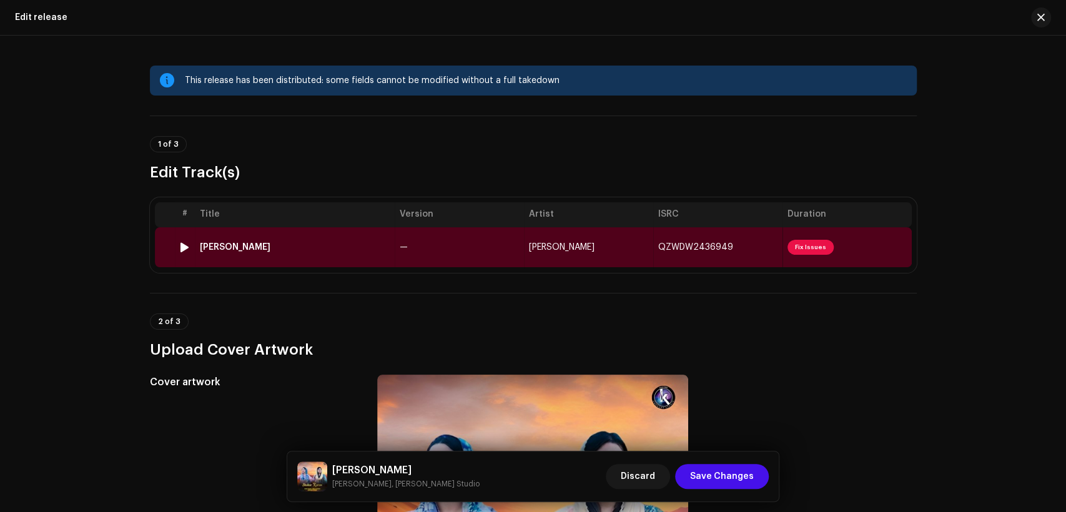
click at [507, 257] on td "—" at bounding box center [459, 247] width 129 height 40
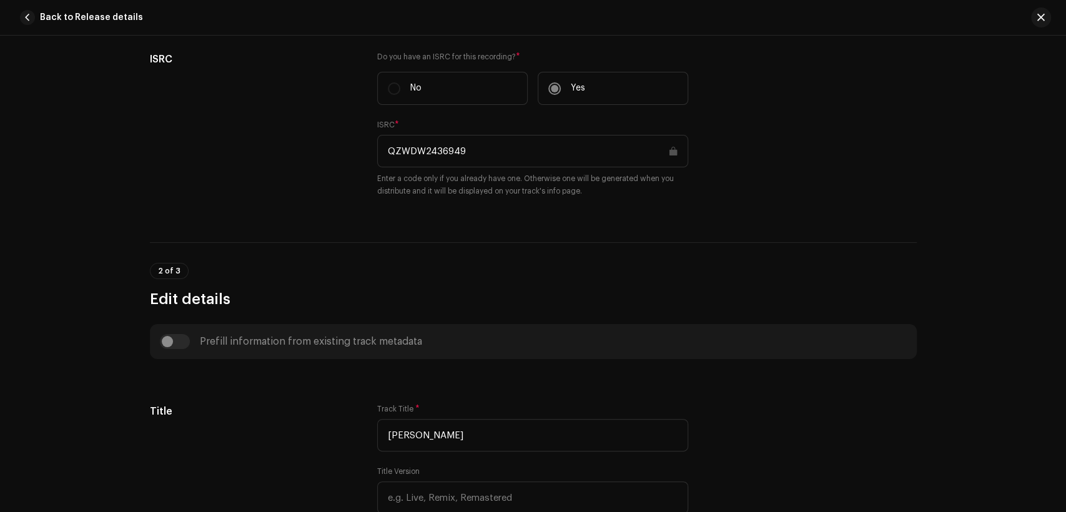
scroll to position [462, 0]
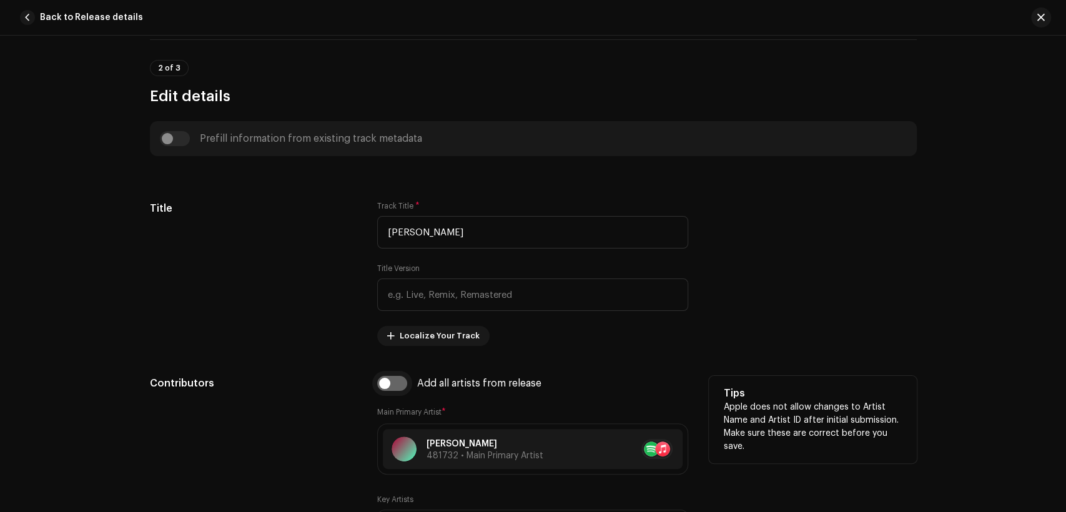
drag, startPoint x: 395, startPoint y: 385, endPoint x: 399, endPoint y: 376, distance: 10.3
click at [394, 385] on input "checkbox" at bounding box center [392, 383] width 30 height 15
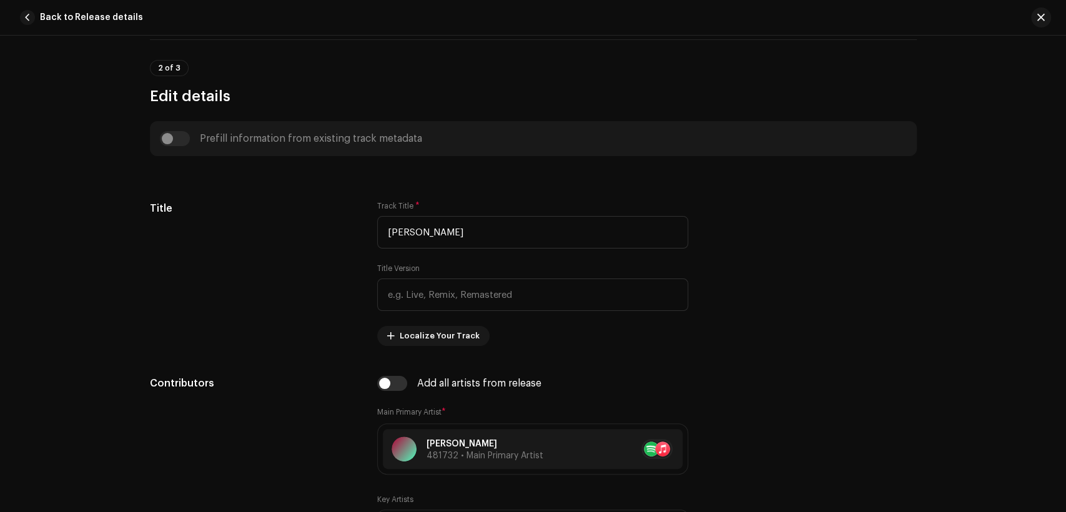
checkbox input "true"
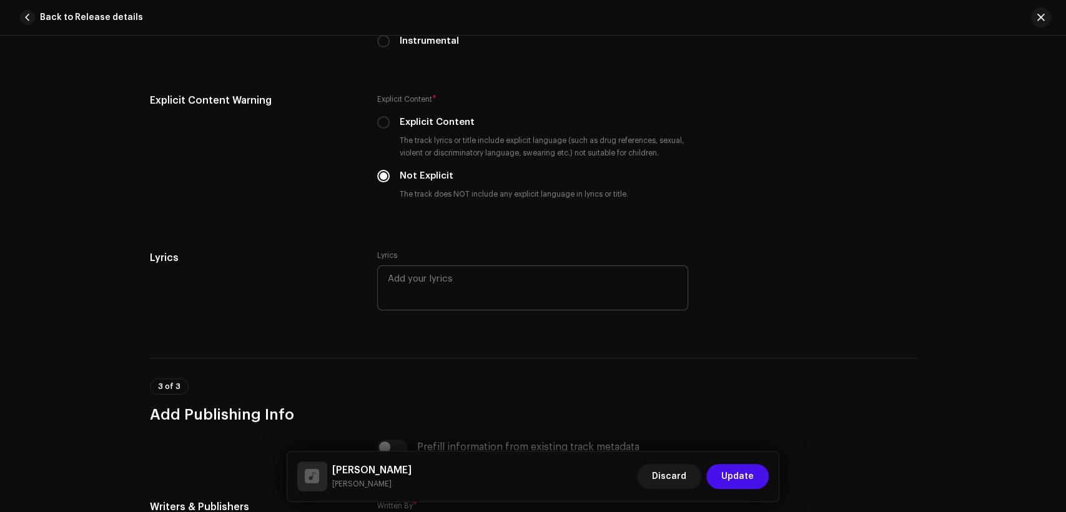
scroll to position [2663, 0]
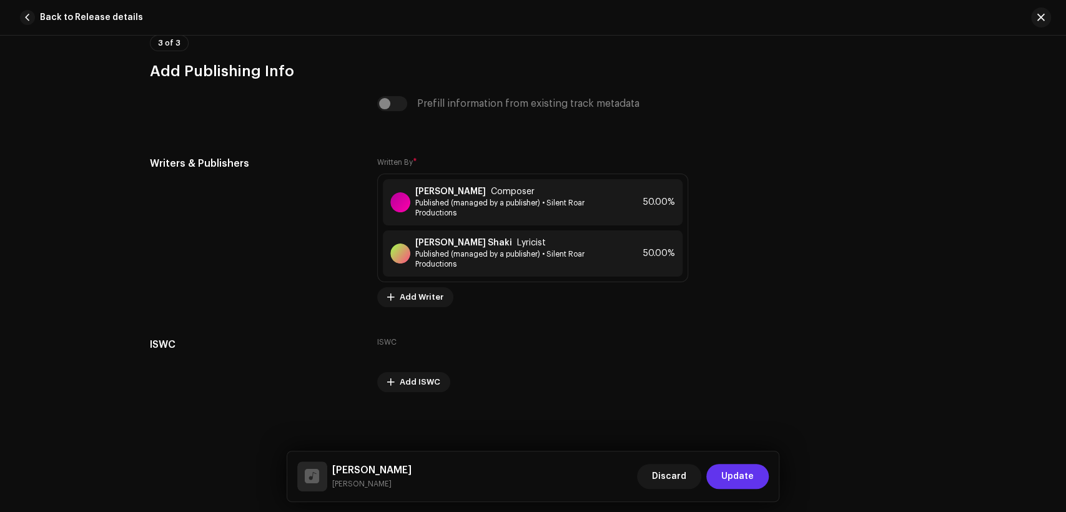
click at [742, 475] on span "Update" at bounding box center [738, 476] width 32 height 25
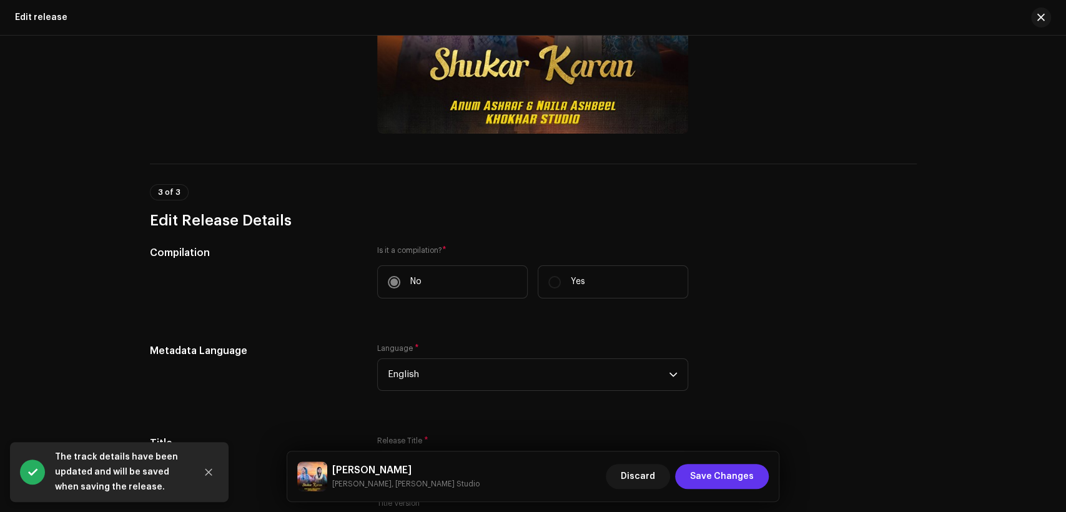
scroll to position [925, 0]
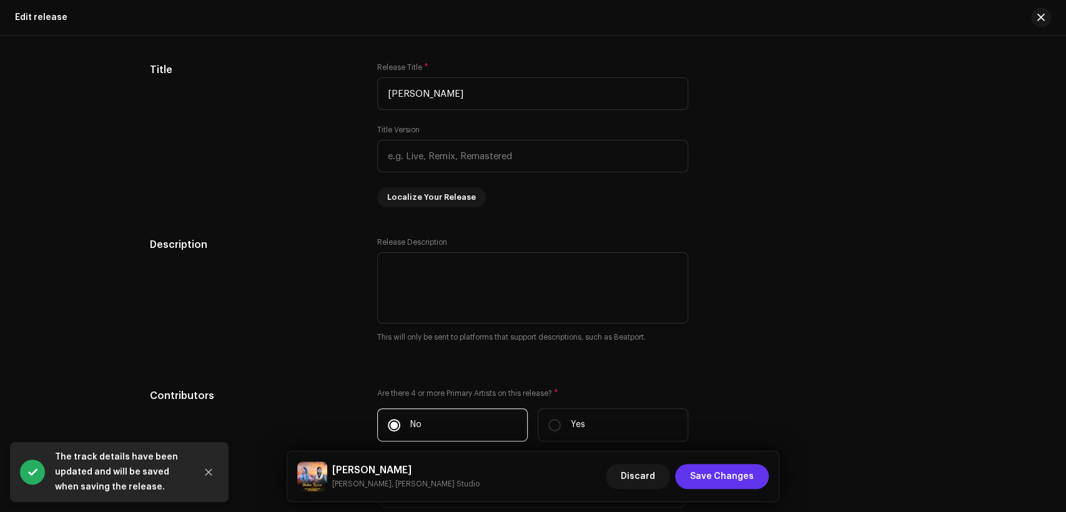
click at [722, 475] on span "Save Changes" at bounding box center [722, 476] width 64 height 25
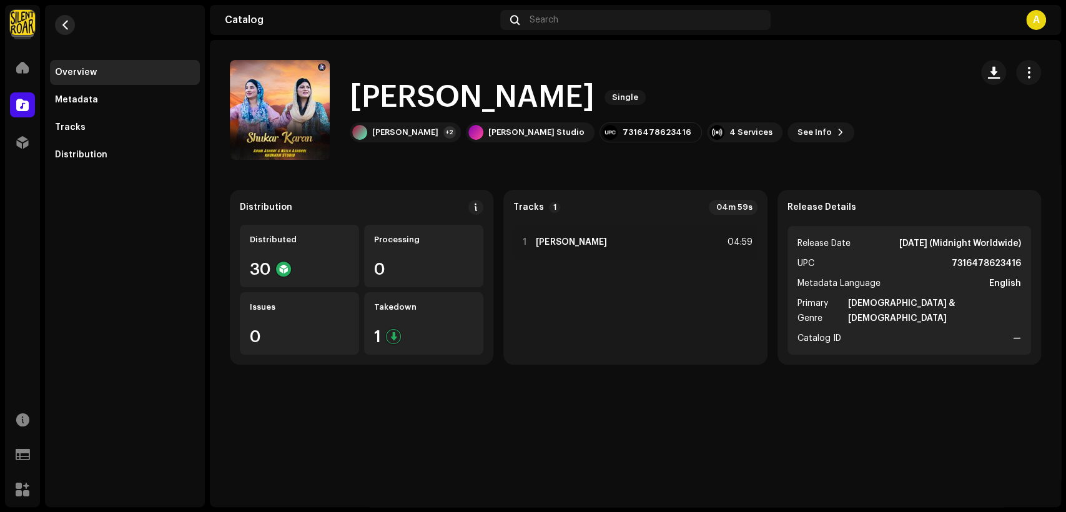
click at [59, 16] on button "button" at bounding box center [65, 25] width 20 height 20
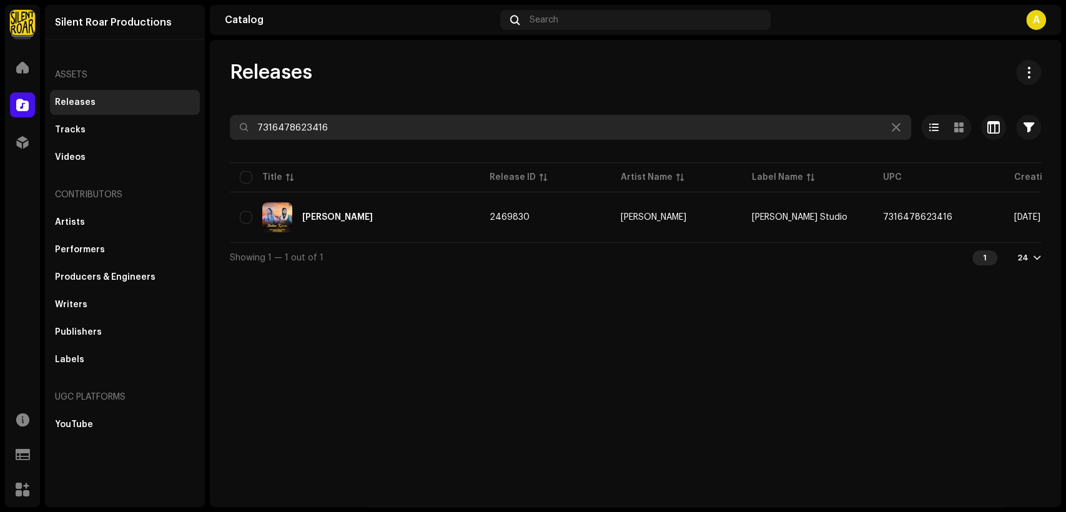
click at [326, 136] on input "7316478623416" at bounding box center [571, 127] width 682 height 25
paste input "578"
type input "7316478625786"
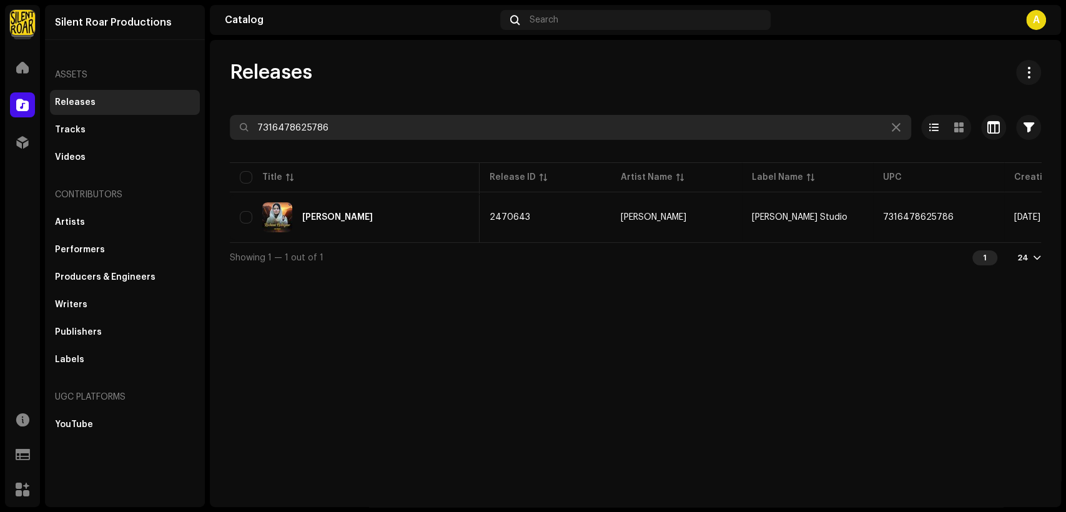
scroll to position [0, 226]
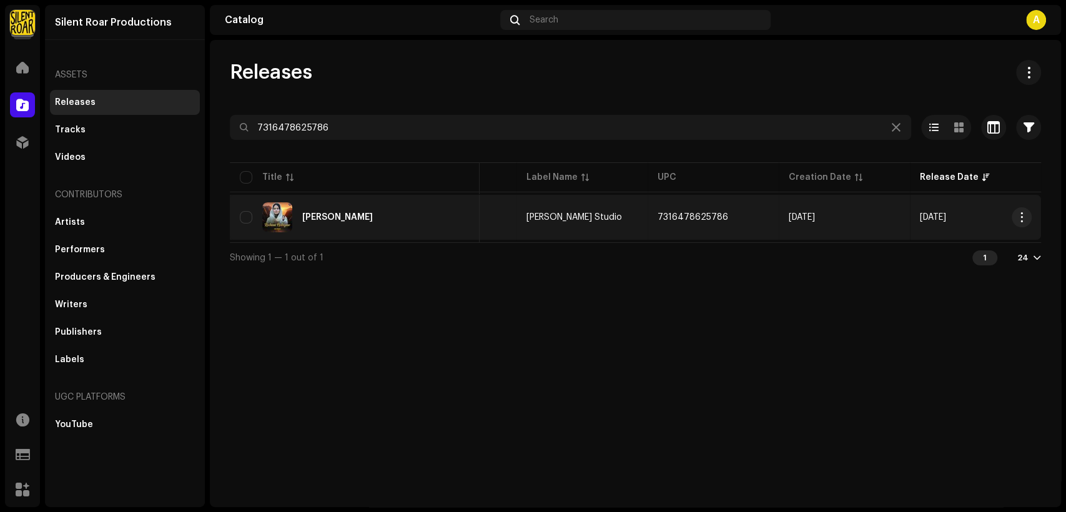
click at [394, 204] on div "Roohani Hathyaar" at bounding box center [355, 217] width 230 height 30
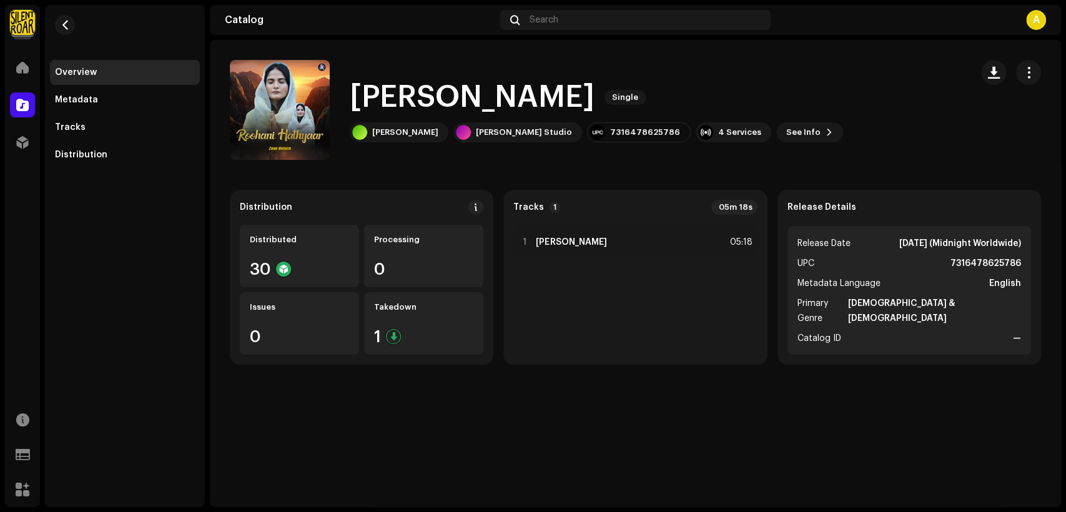
drag, startPoint x: 1028, startPoint y: 71, endPoint x: 1018, endPoint y: 88, distance: 20.1
click at [1028, 70] on span "button" at bounding box center [1029, 72] width 12 height 10
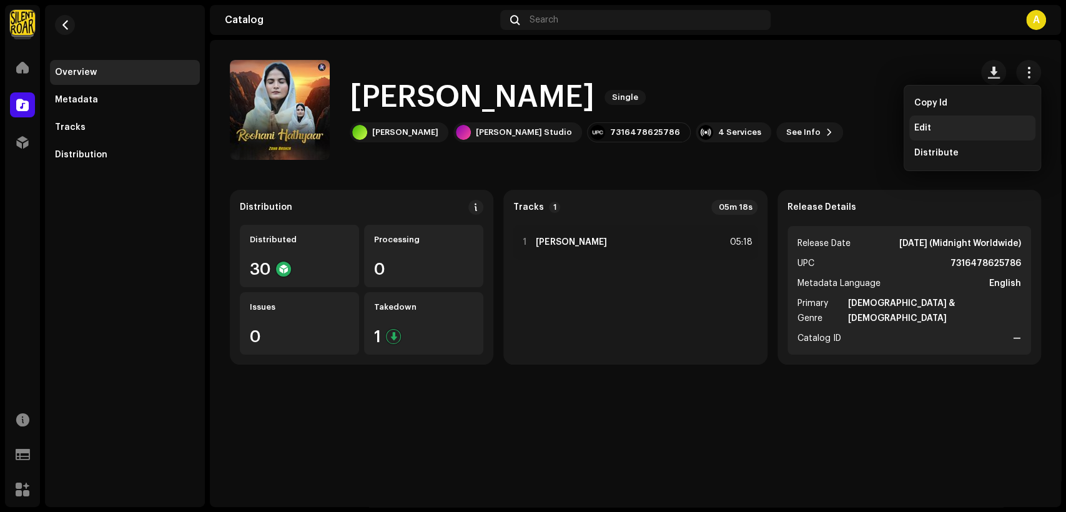
click at [981, 126] on div "Edit" at bounding box center [973, 128] width 116 height 10
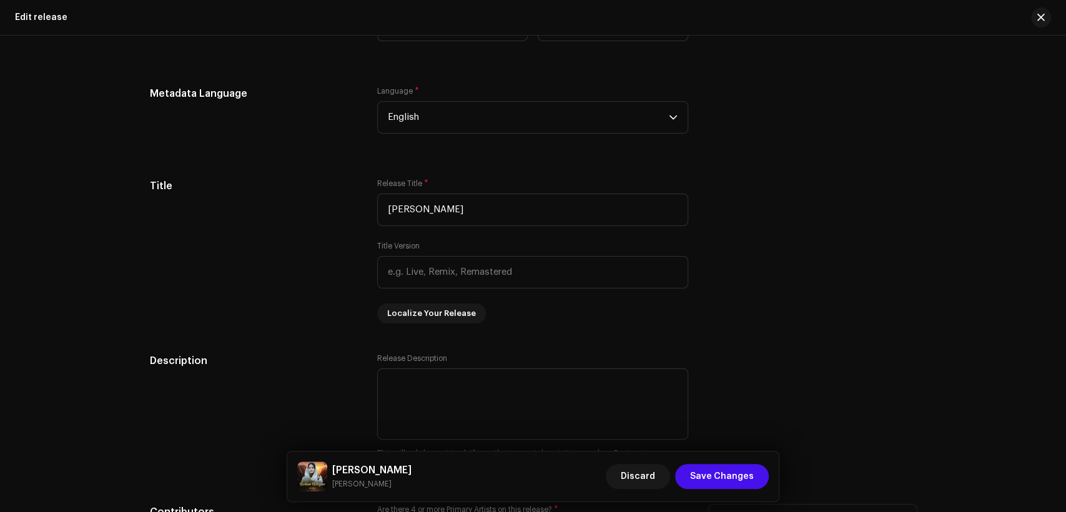
scroll to position [1273, 0]
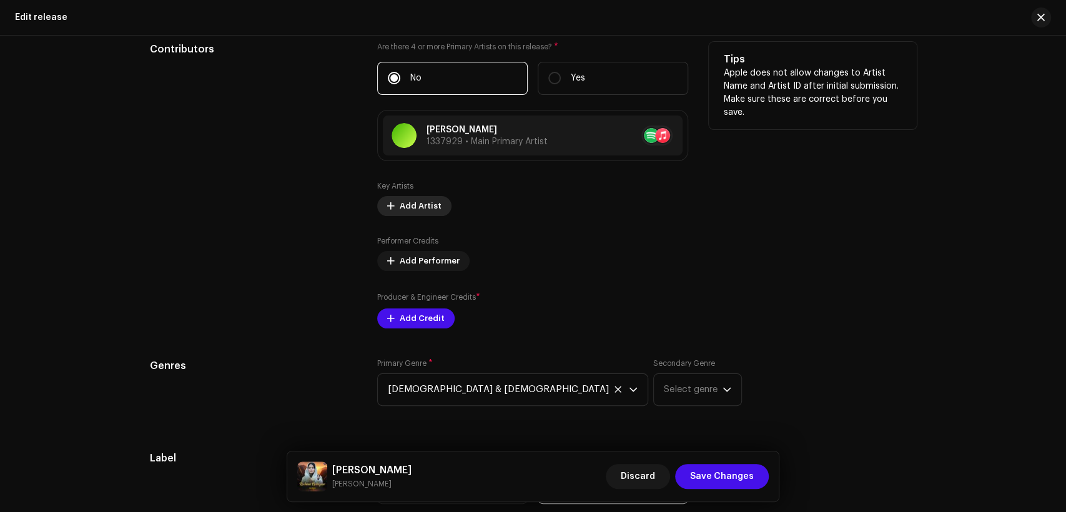
click at [430, 203] on span "Add Artist" at bounding box center [421, 206] width 42 height 25
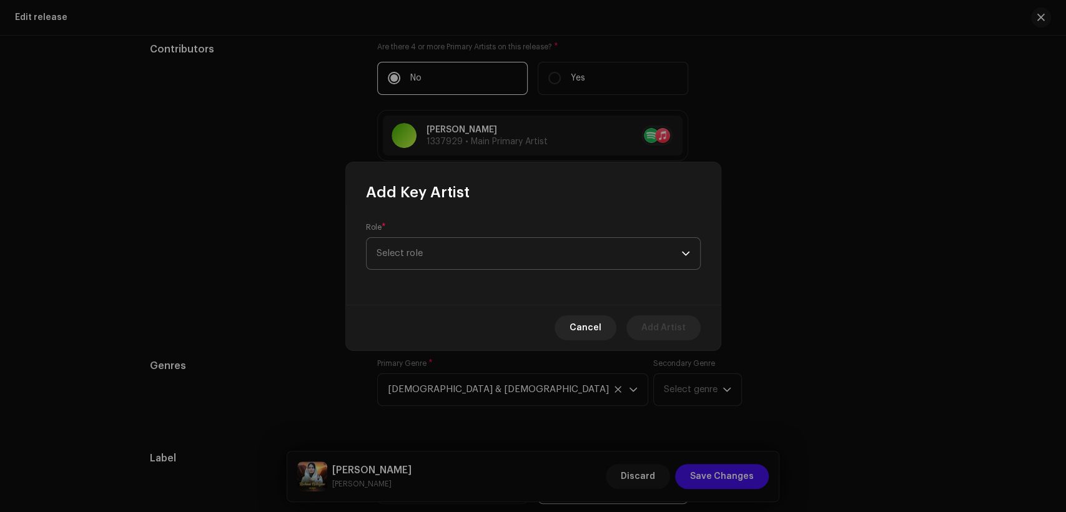
click at [458, 245] on span "Select role" at bounding box center [529, 253] width 305 height 31
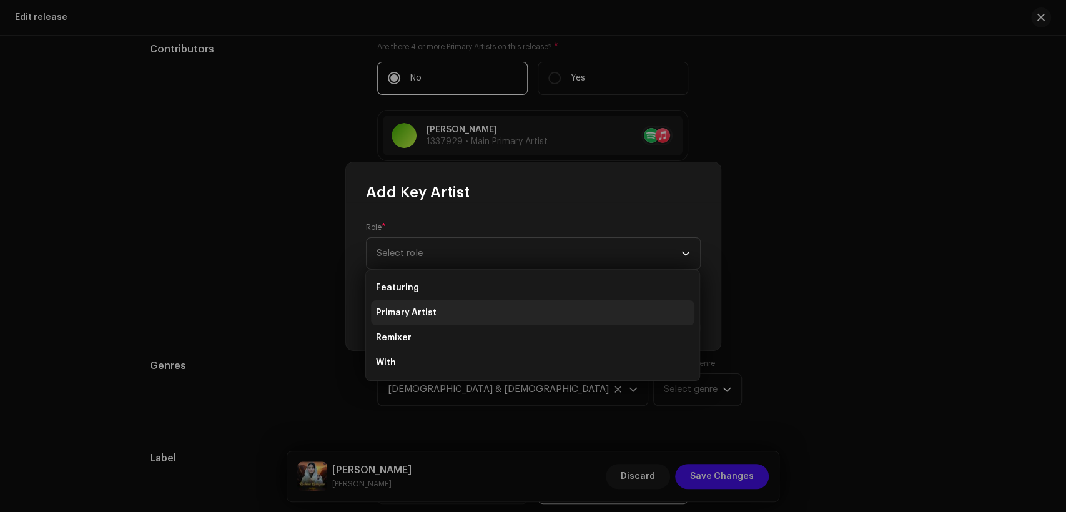
click at [476, 305] on li "Primary Artist" at bounding box center [533, 312] width 324 height 25
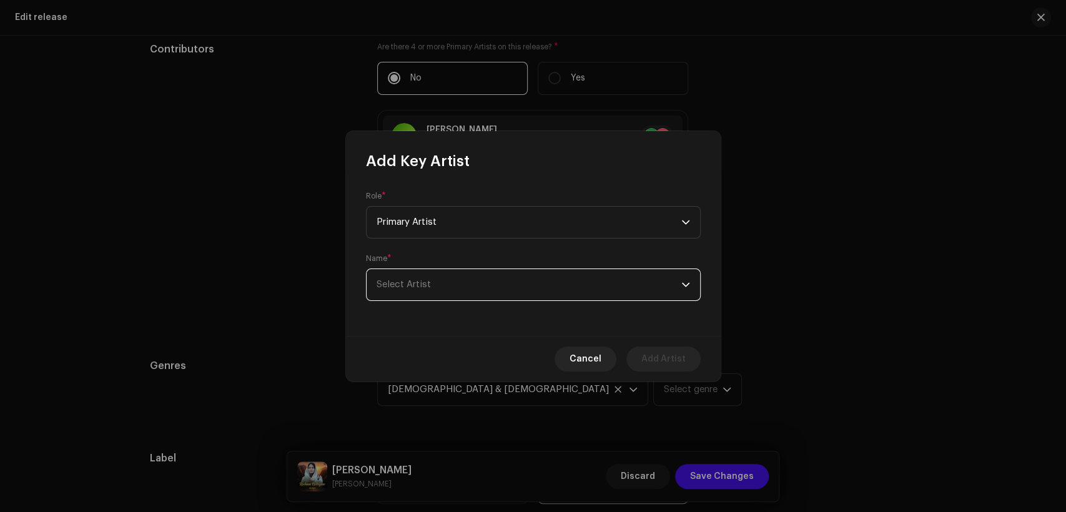
click at [485, 274] on span "Select Artist" at bounding box center [529, 284] width 305 height 31
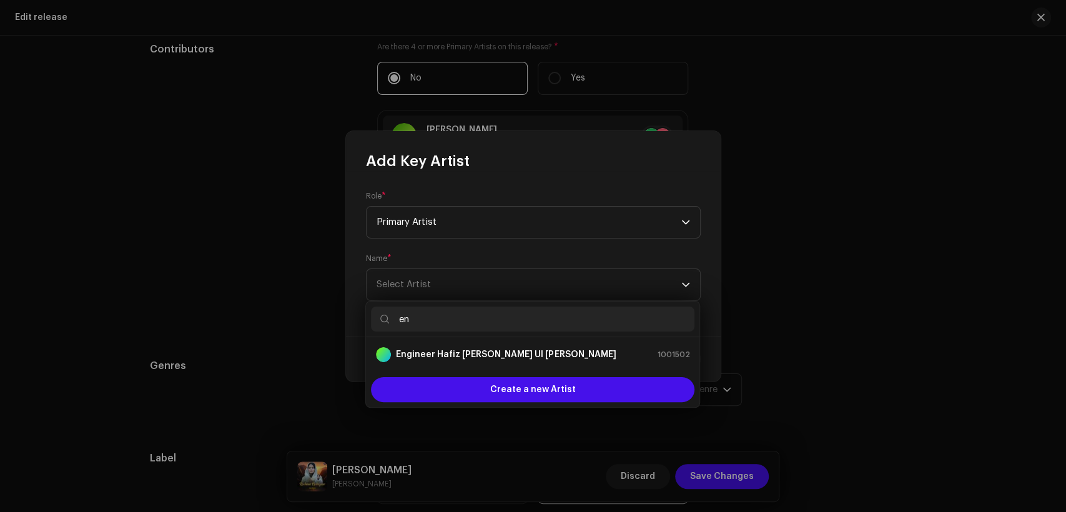
type input "e"
type input "[PERSON_NAME]"
click at [536, 362] on li "[PERSON_NAME] Studio 1461960" at bounding box center [533, 354] width 324 height 25
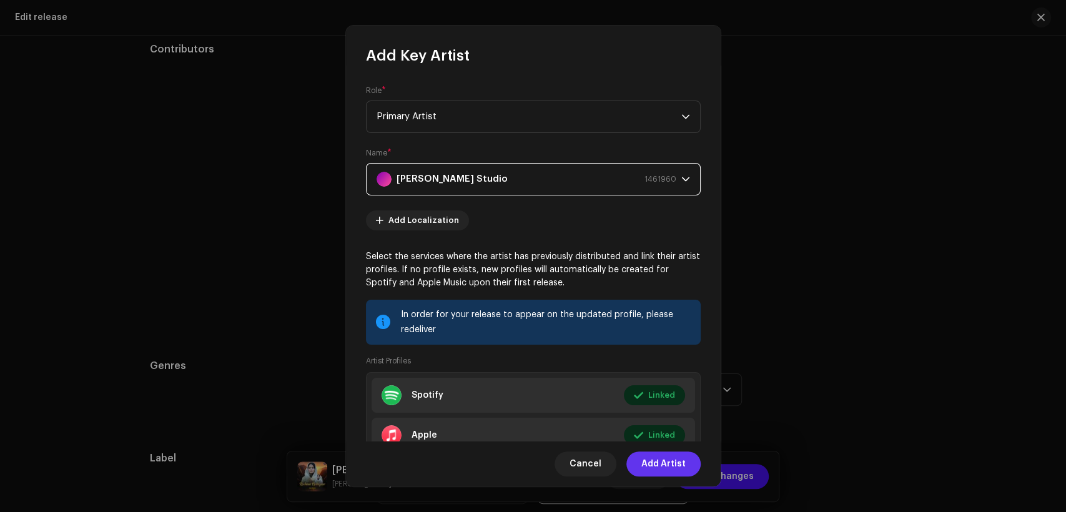
click at [675, 459] on span "Add Artist" at bounding box center [664, 464] width 44 height 25
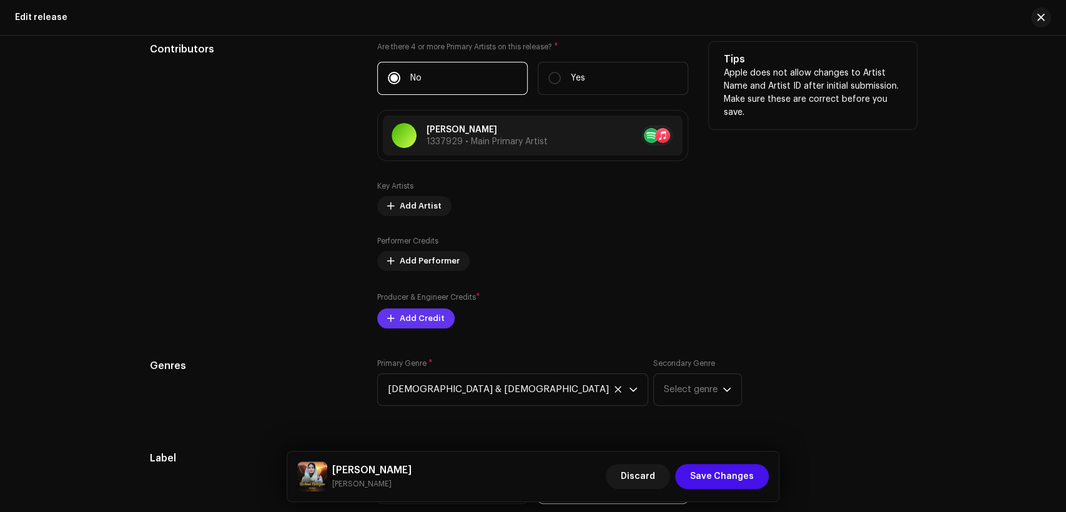
click at [429, 320] on span "Add Credit" at bounding box center [422, 318] width 45 height 25
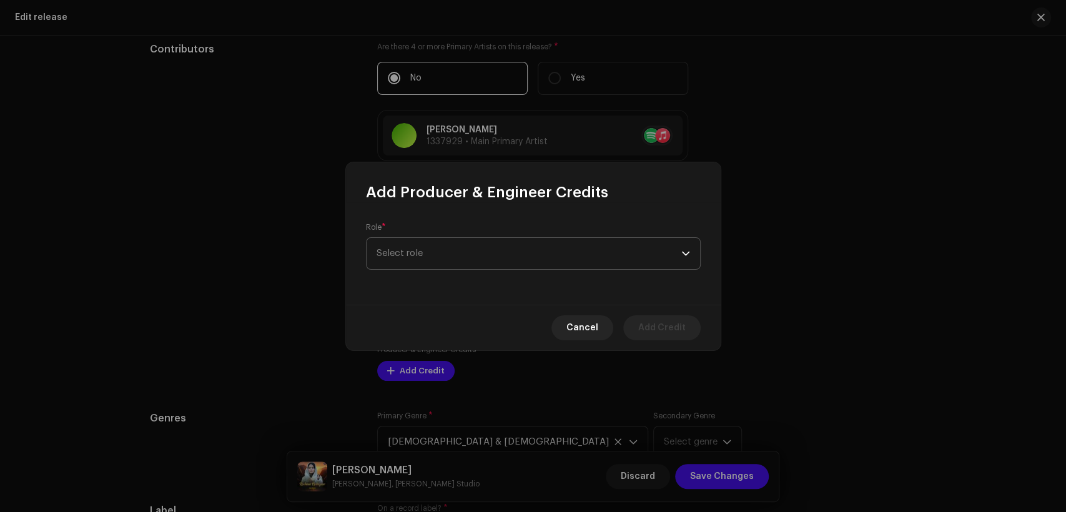
click at [434, 254] on span "Select role" at bounding box center [529, 253] width 305 height 31
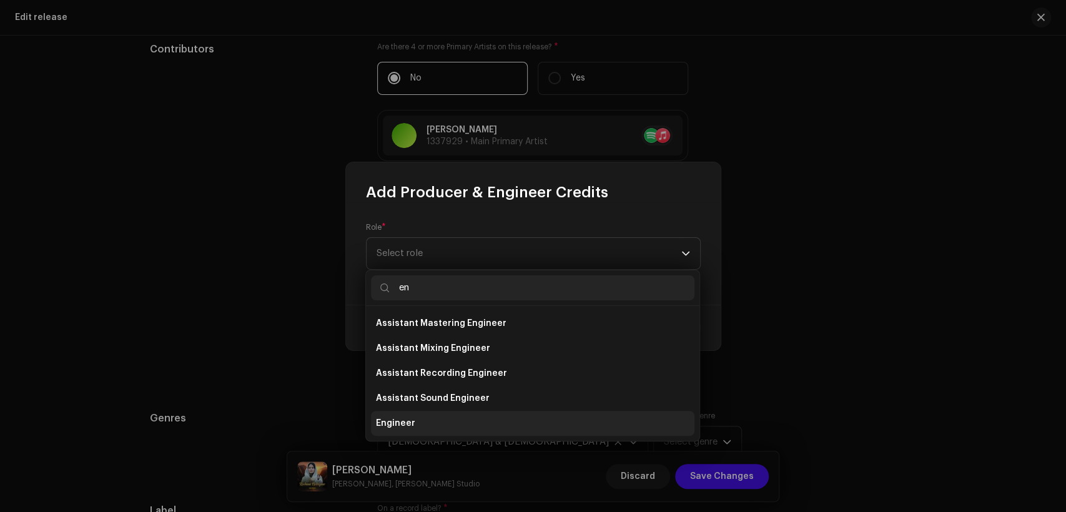
type input "en"
click at [502, 417] on li "Engineer" at bounding box center [533, 423] width 324 height 25
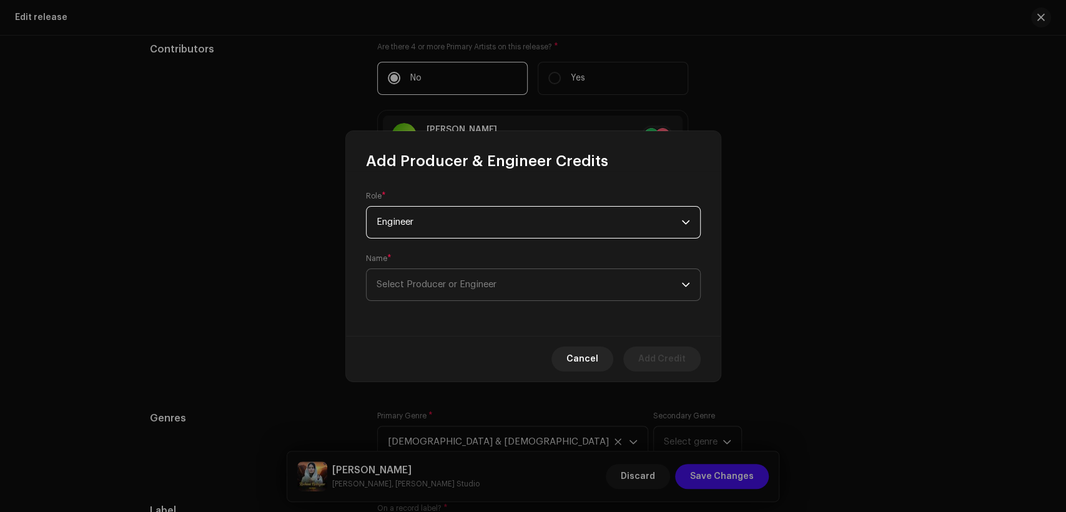
click at [497, 285] on span "Select Producer or Engineer" at bounding box center [437, 284] width 120 height 9
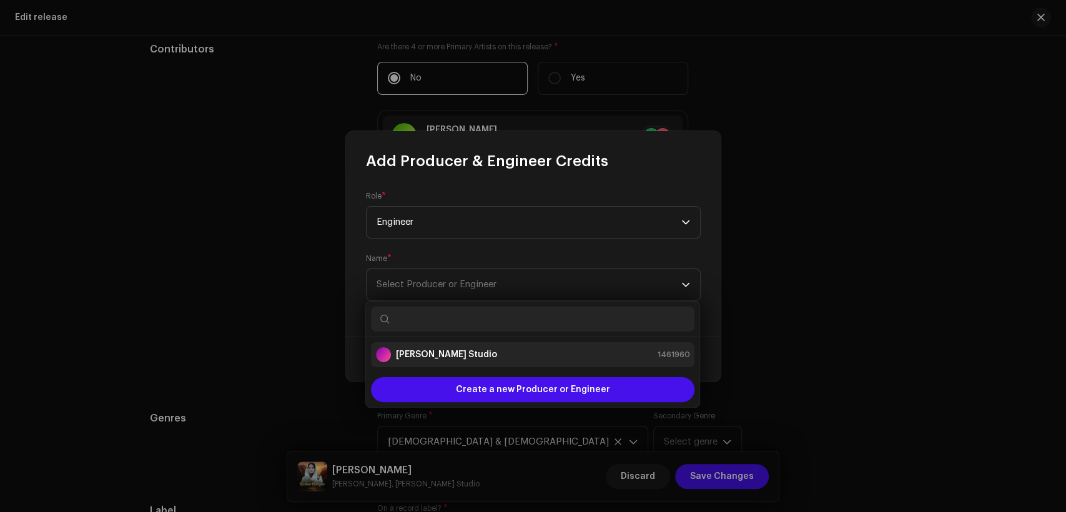
click at [515, 359] on div "[PERSON_NAME] Studio 1461960" at bounding box center [533, 354] width 314 height 15
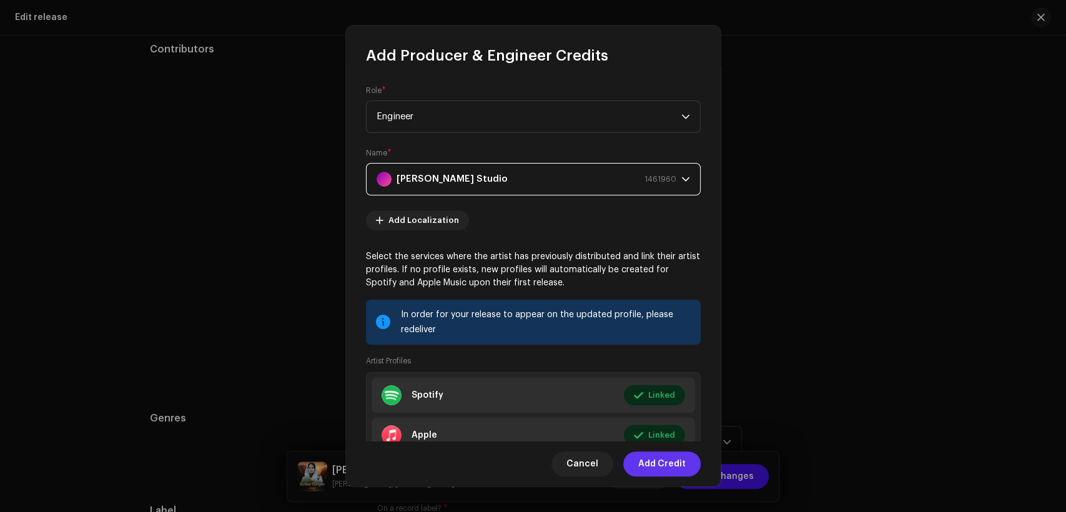
click at [673, 465] on span "Add Credit" at bounding box center [661, 464] width 47 height 25
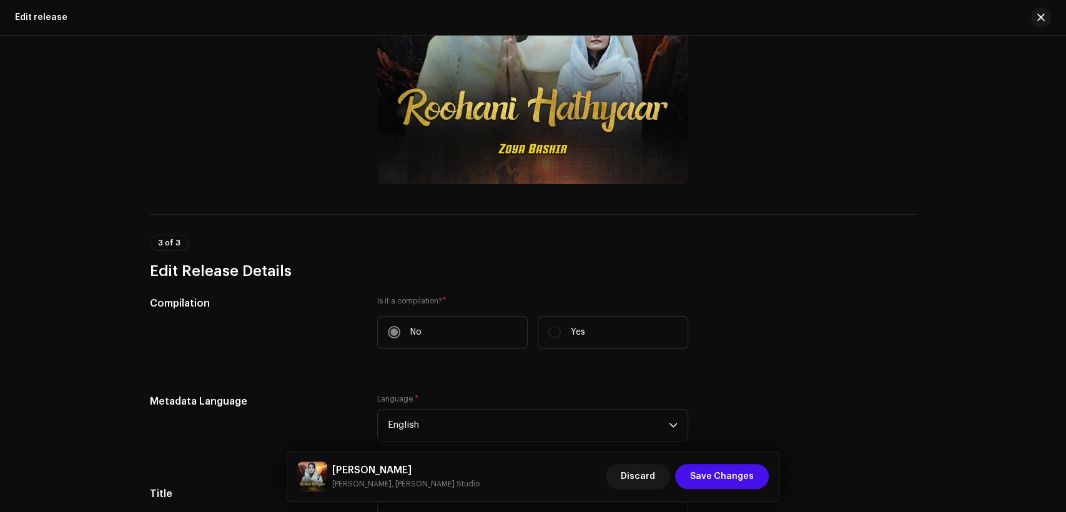
scroll to position [0, 0]
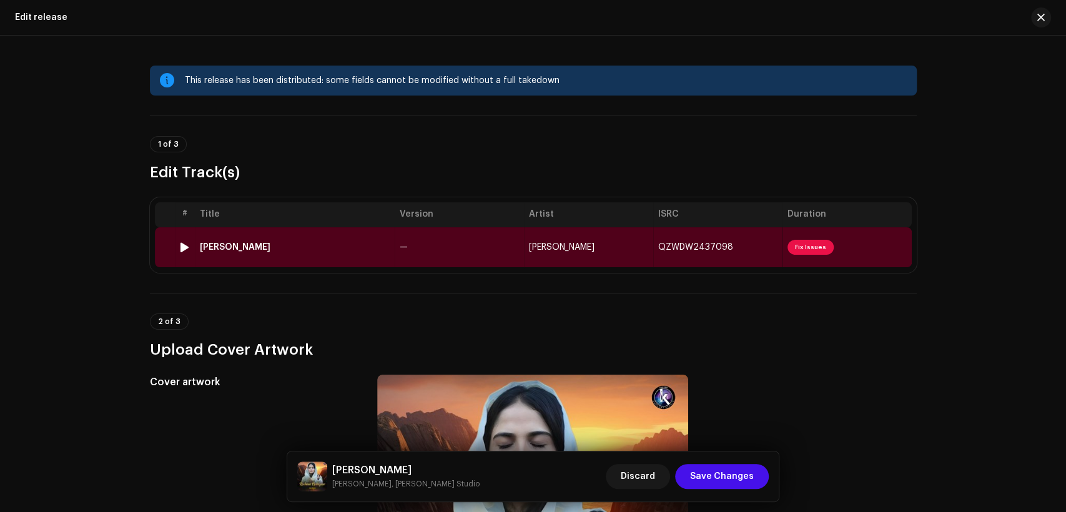
click at [418, 242] on td "—" at bounding box center [459, 247] width 129 height 40
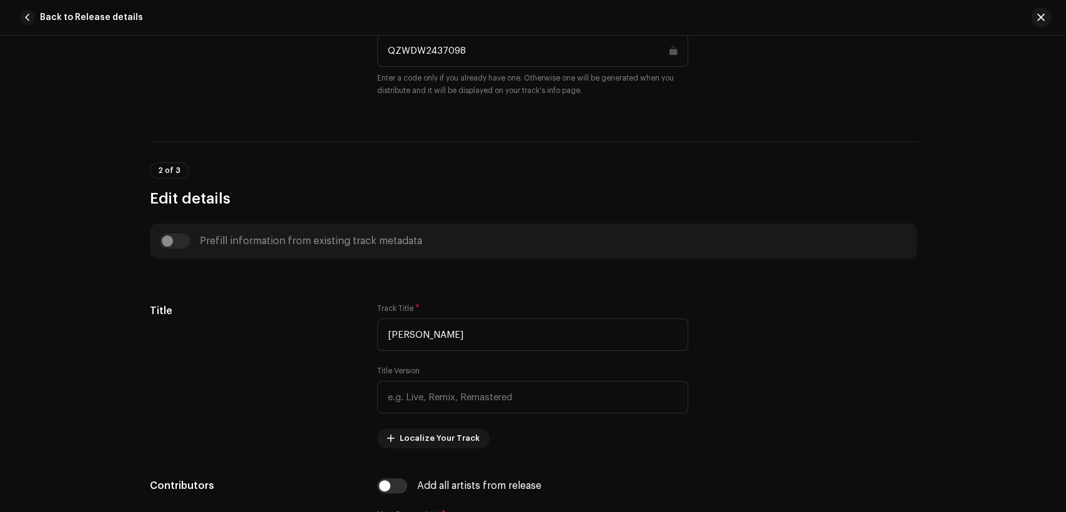
scroll to position [462, 0]
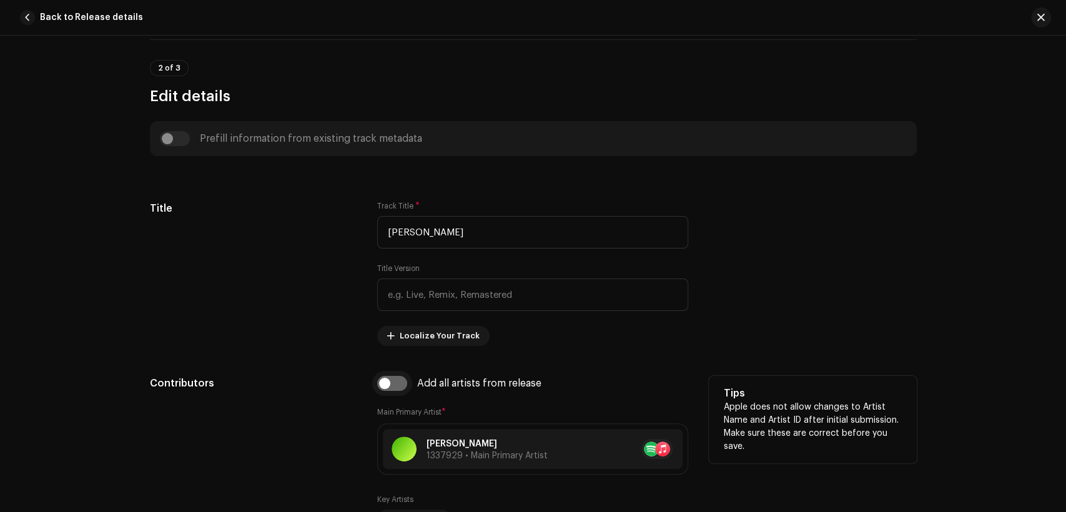
click at [399, 385] on input "checkbox" at bounding box center [392, 383] width 30 height 15
checkbox input "true"
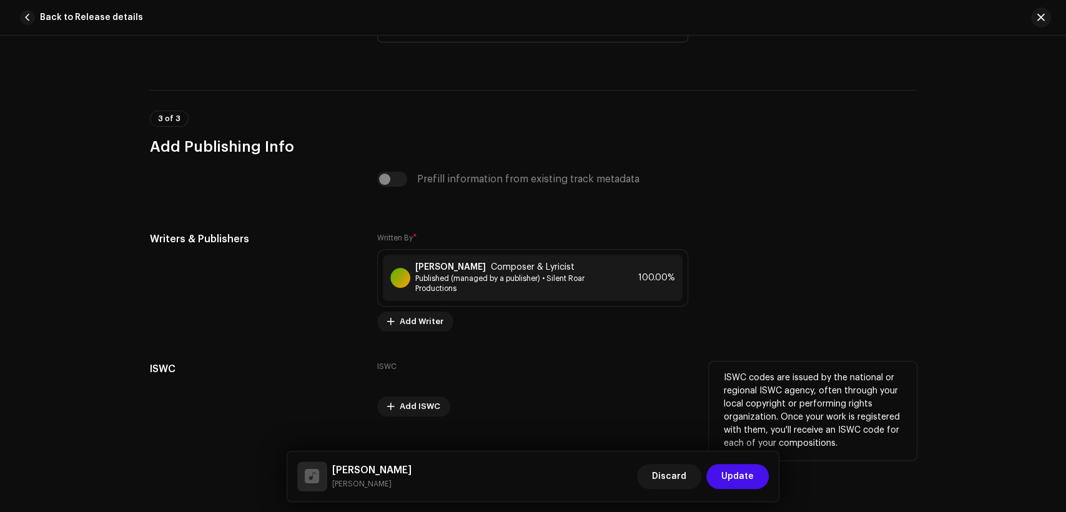
scroll to position [2570, 0]
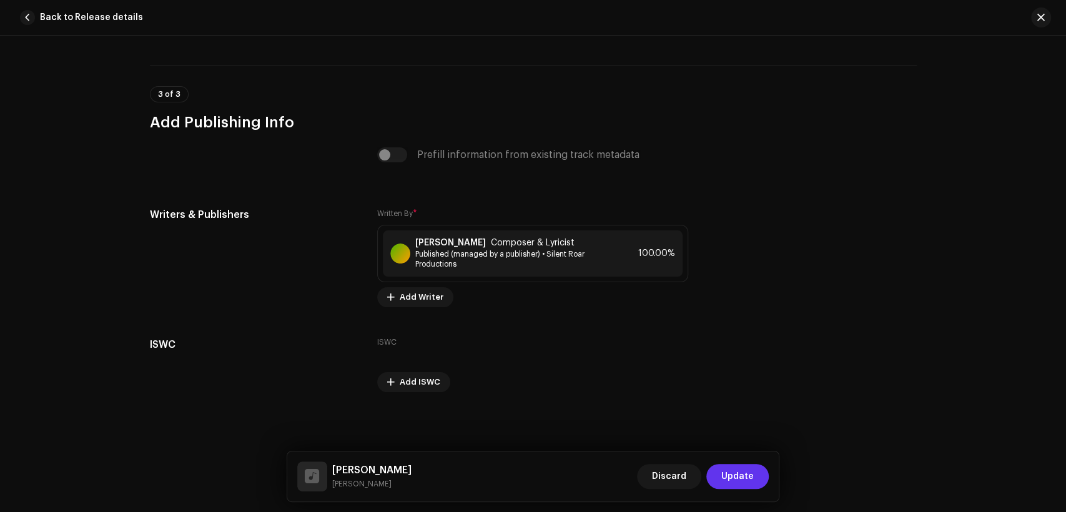
click at [732, 472] on span "Update" at bounding box center [738, 476] width 32 height 25
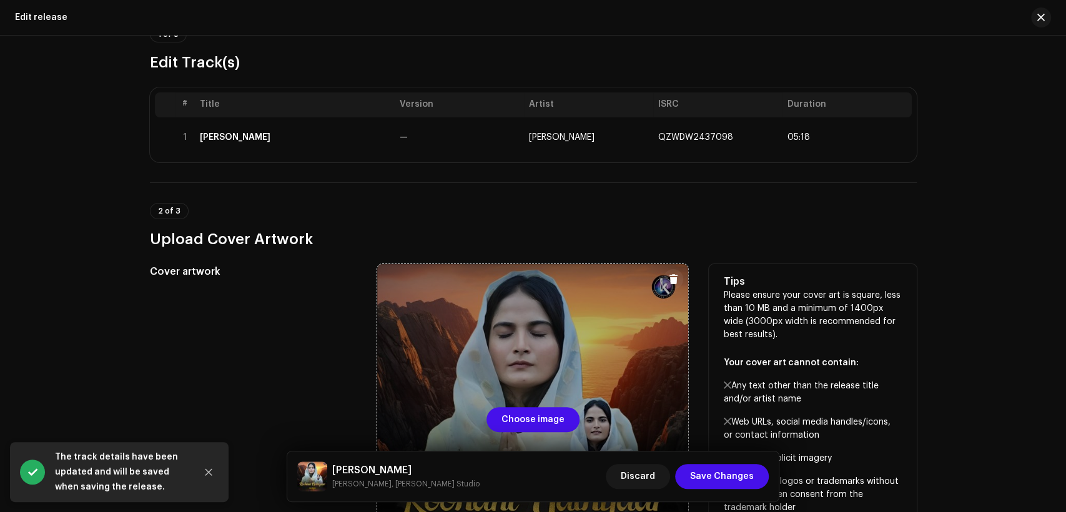
scroll to position [231, 0]
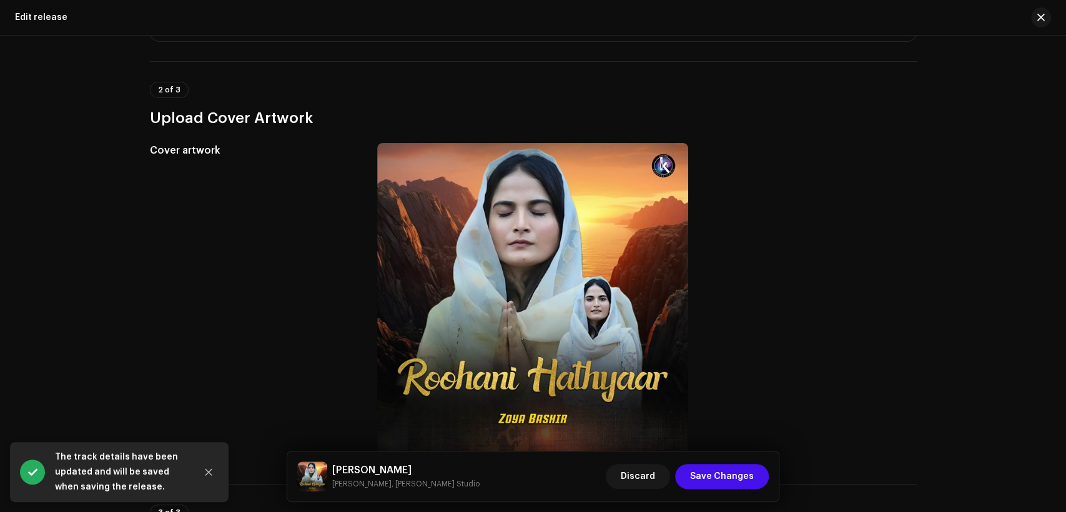
click at [409, 465] on h5 "Roohani Hathyaar" at bounding box center [405, 470] width 147 height 15
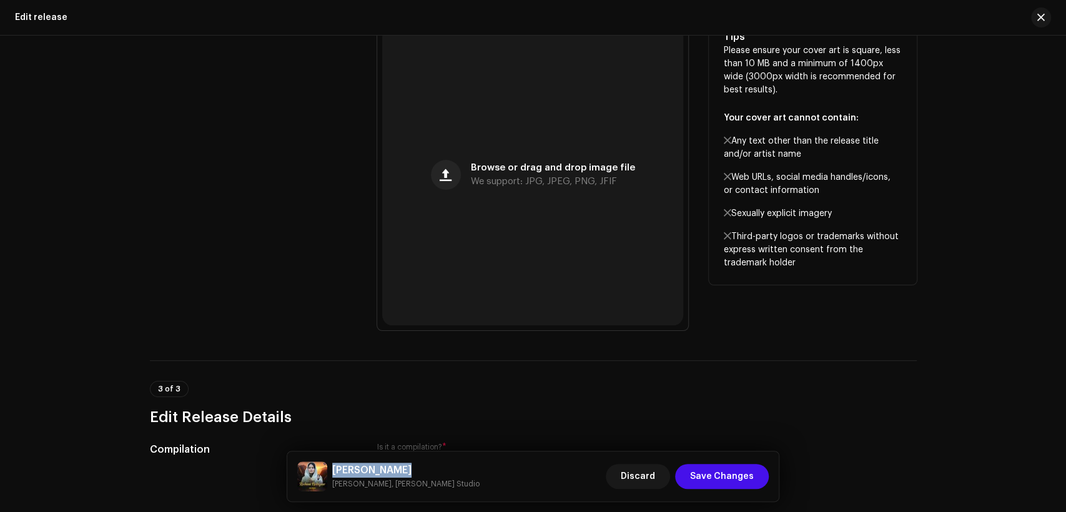
scroll to position [462, 0]
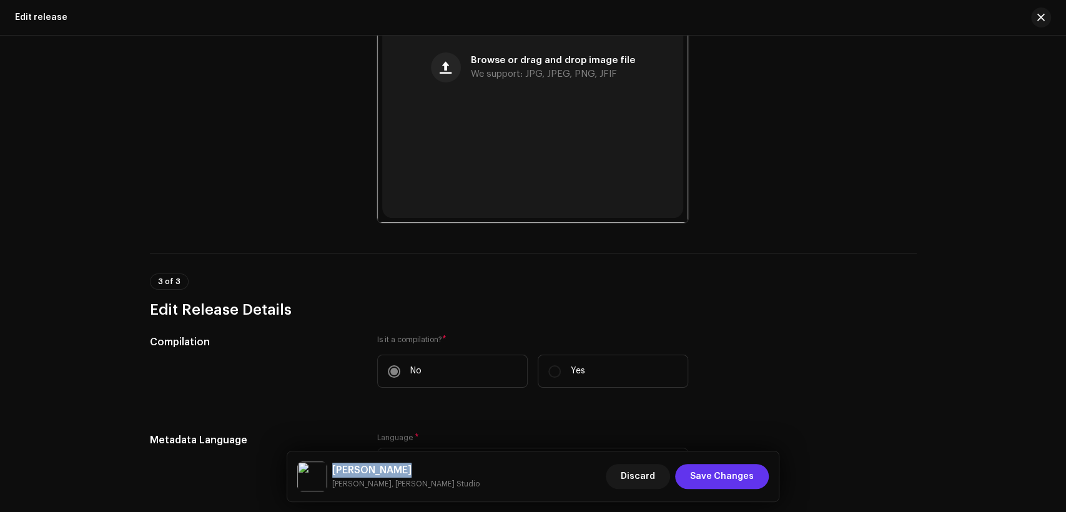
click at [738, 471] on span "Save Changes" at bounding box center [722, 476] width 64 height 25
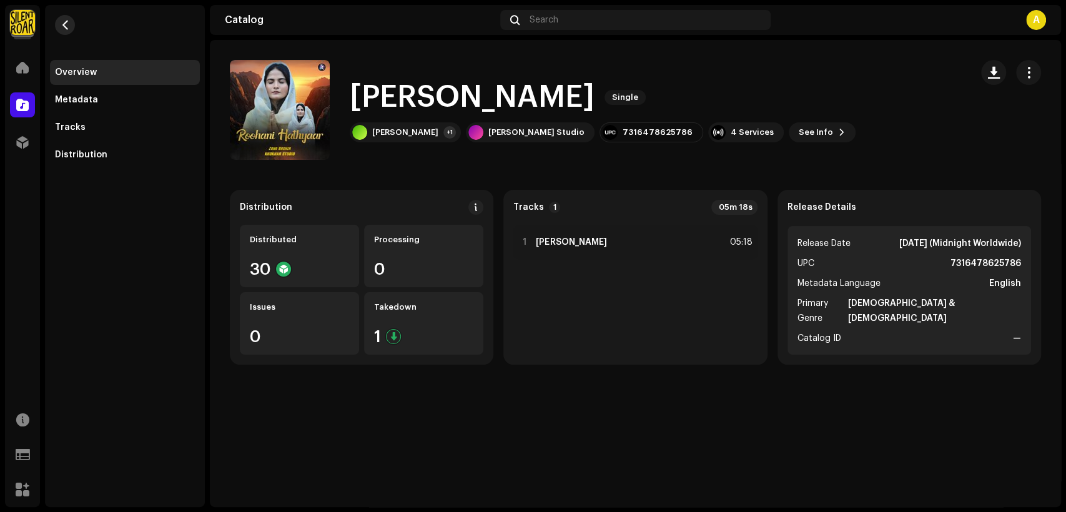
click at [72, 27] on button "button" at bounding box center [65, 25] width 20 height 20
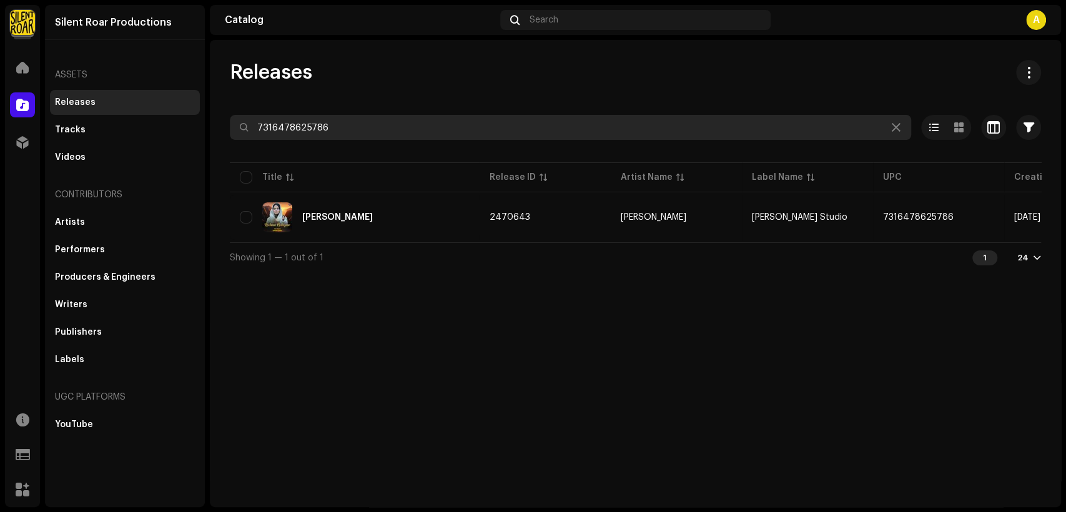
click at [394, 134] on input "7316478625786" at bounding box center [571, 127] width 682 height 25
paste input "709264"
type input "7316478709264"
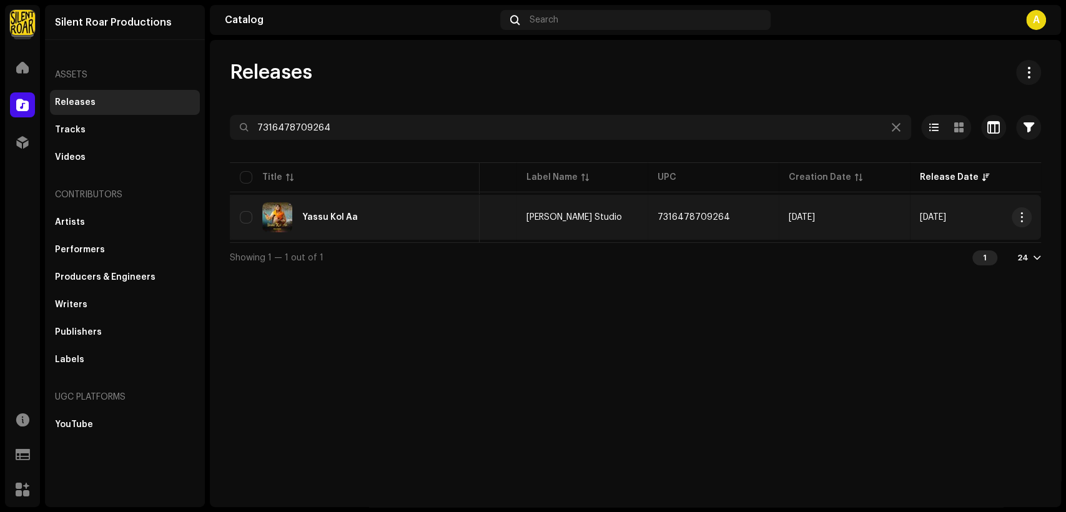
click at [435, 211] on div "Yassu Kol Aa" at bounding box center [355, 217] width 230 height 30
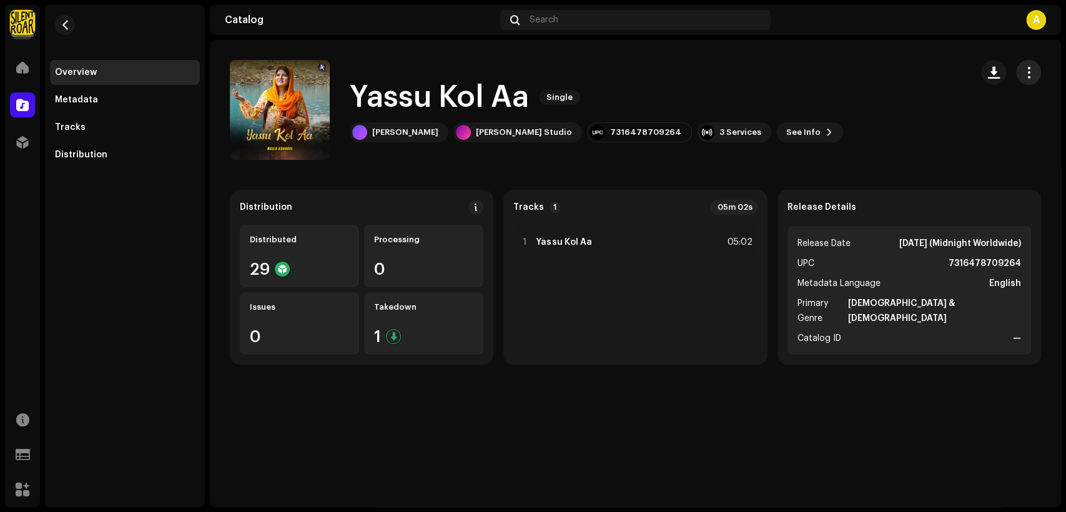
click at [1030, 77] on span "button" at bounding box center [1029, 72] width 12 height 10
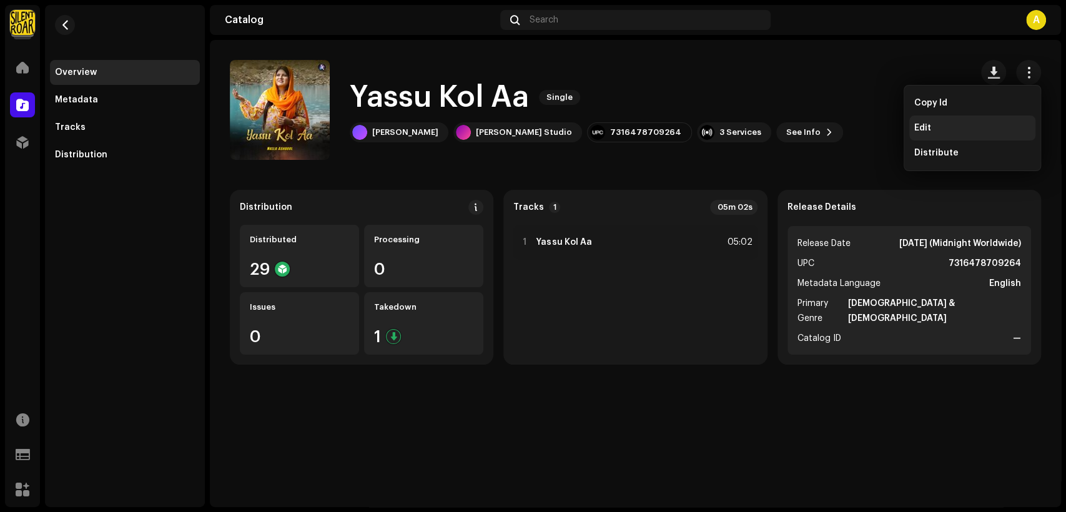
click at [965, 128] on div "Edit" at bounding box center [973, 128] width 116 height 10
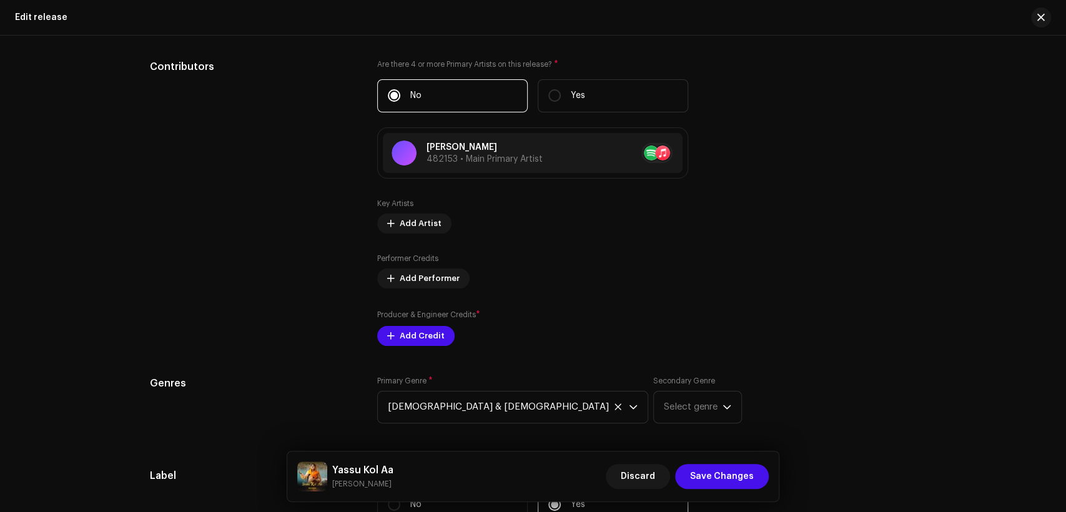
scroll to position [1273, 0]
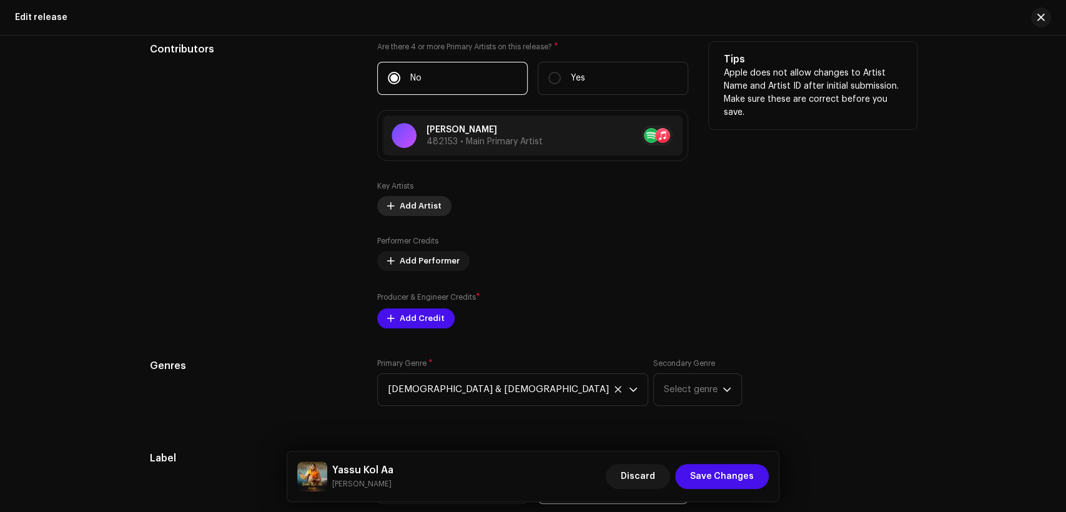
click at [420, 209] on span "Add Artist" at bounding box center [421, 206] width 42 height 25
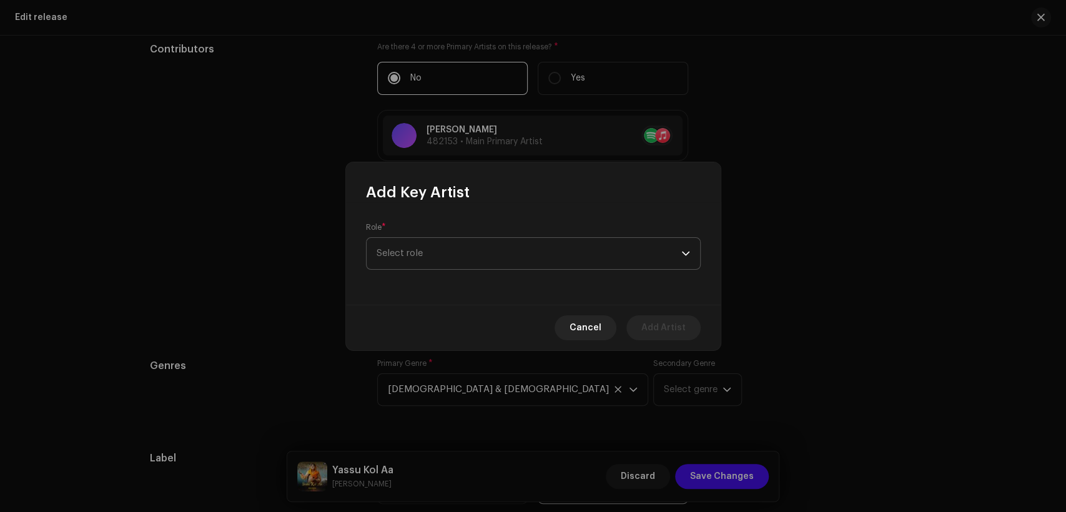
click at [491, 244] on span "Select role" at bounding box center [529, 253] width 305 height 31
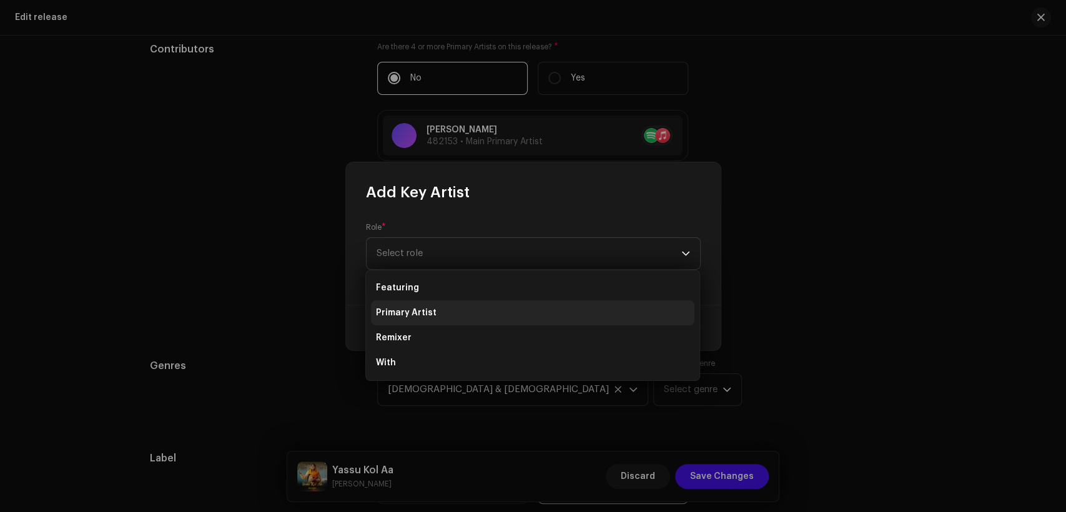
click at [510, 324] on li "Primary Artist" at bounding box center [533, 312] width 324 height 25
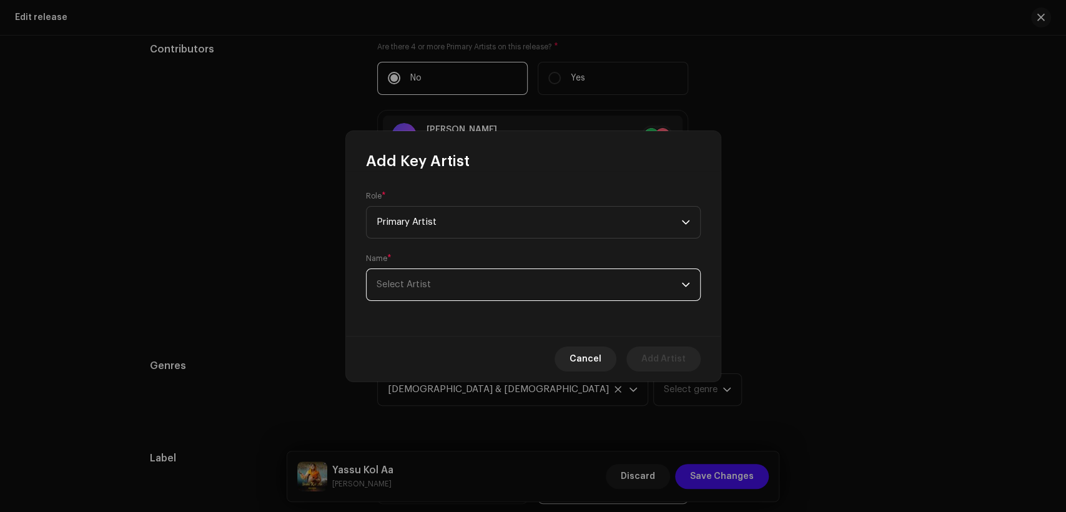
click at [512, 290] on span "Select Artist" at bounding box center [529, 284] width 305 height 31
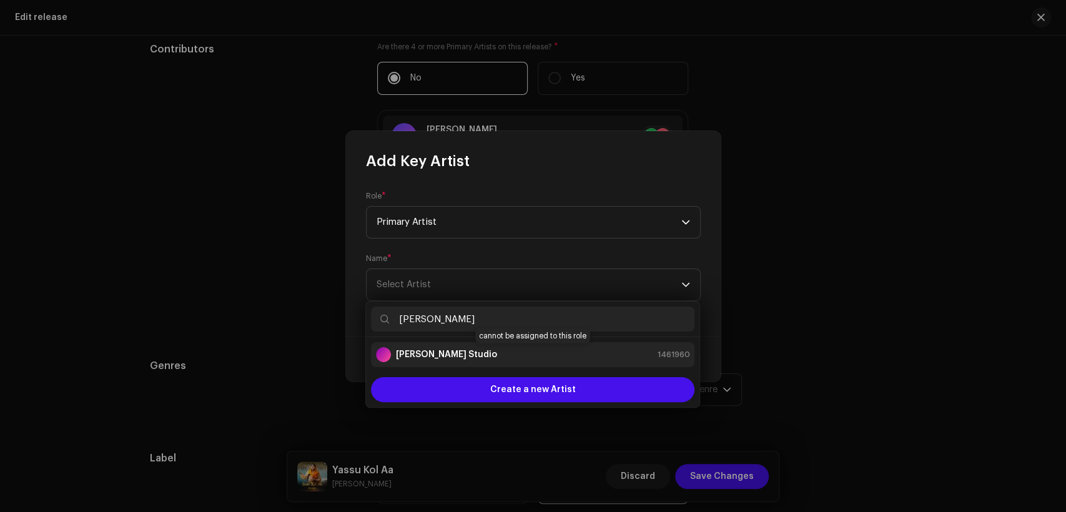
type input "[PERSON_NAME]"
click at [560, 360] on div "[PERSON_NAME] Studio 1461960" at bounding box center [533, 354] width 314 height 15
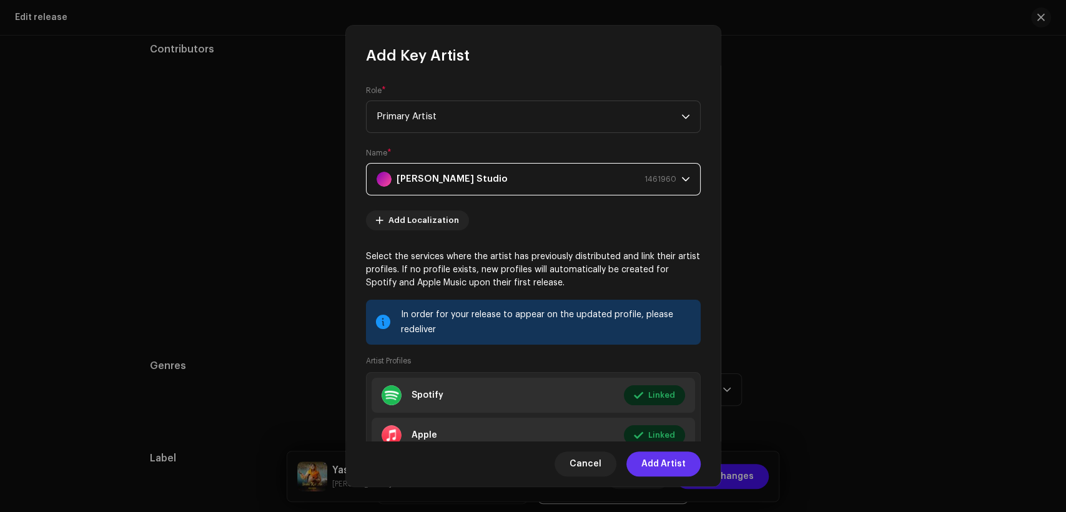
click at [671, 462] on span "Add Artist" at bounding box center [664, 464] width 44 height 25
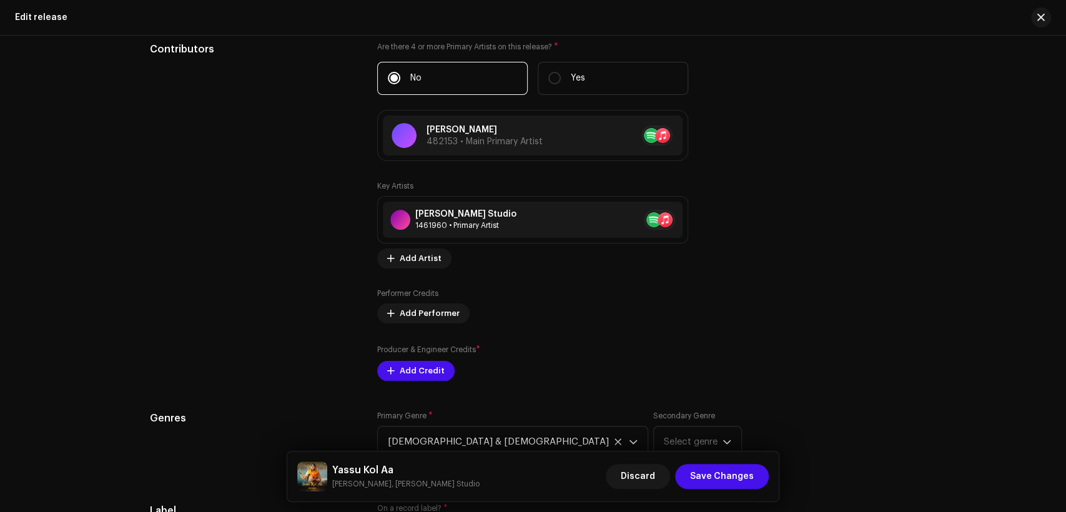
click at [435, 385] on div "Compilation Is it a compilation? * No Yes Metadata Language Language * English …" at bounding box center [533, 296] width 767 height 1542
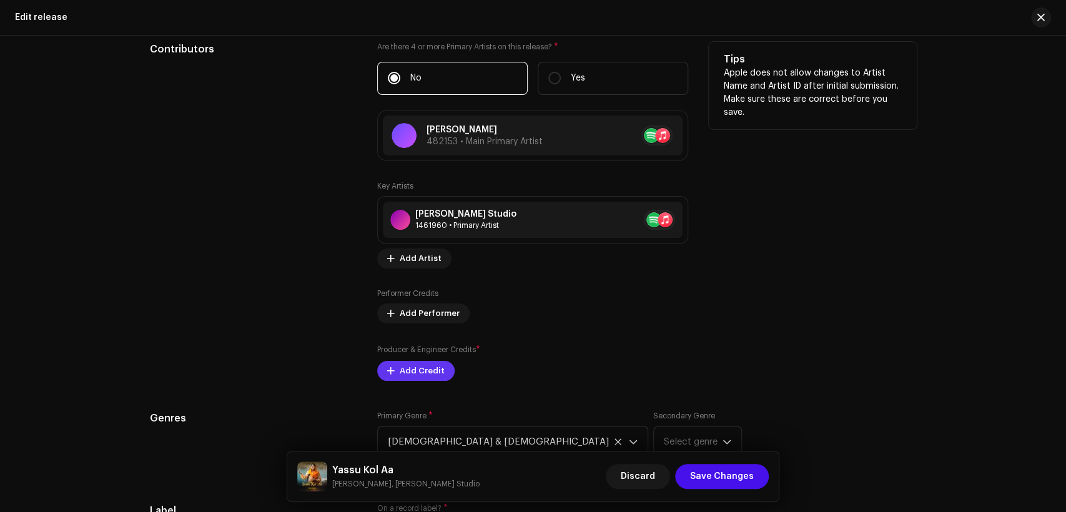
click at [435, 376] on span "Add Credit" at bounding box center [422, 371] width 45 height 25
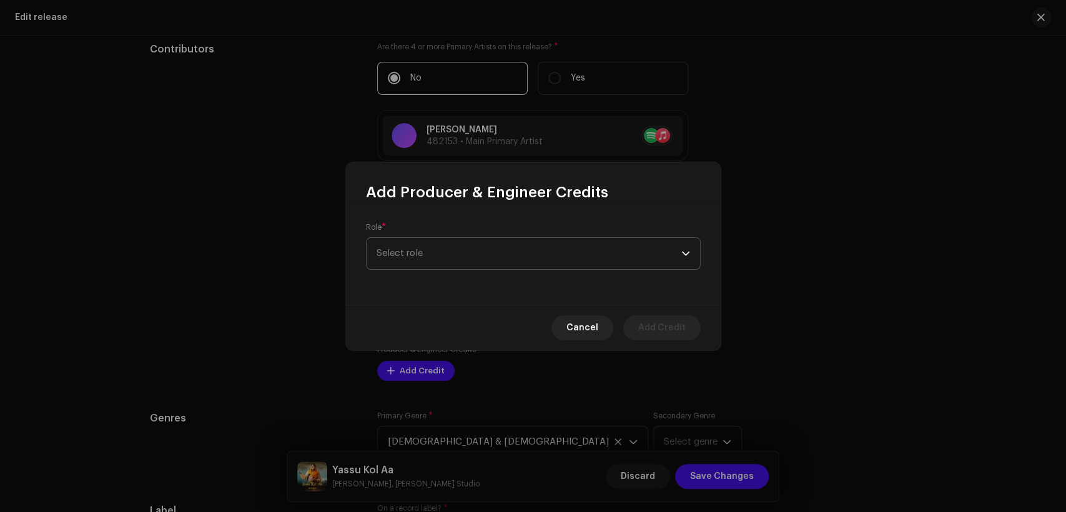
click at [498, 258] on span "Select role" at bounding box center [529, 253] width 305 height 31
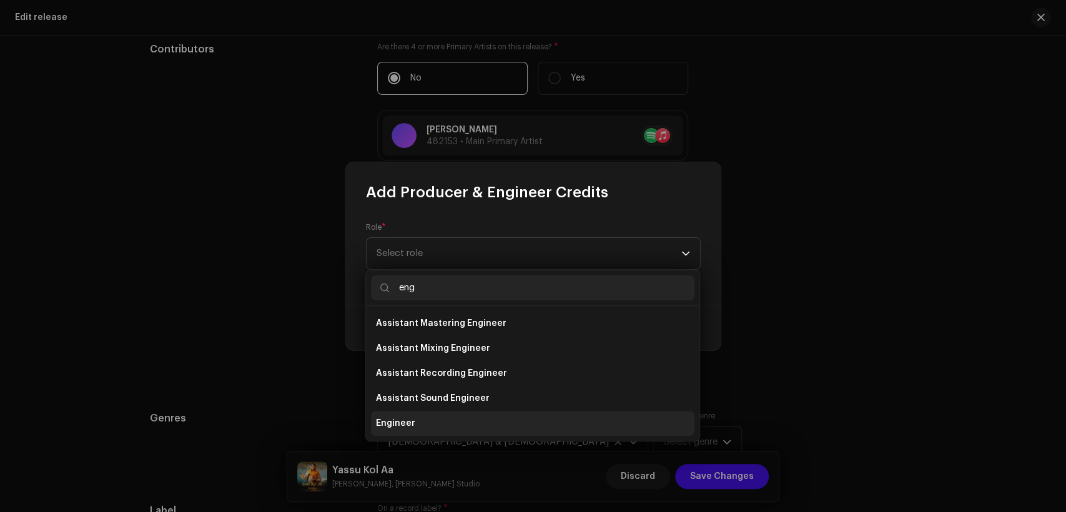
type input "eng"
click at [499, 421] on li "Engineer" at bounding box center [533, 423] width 324 height 25
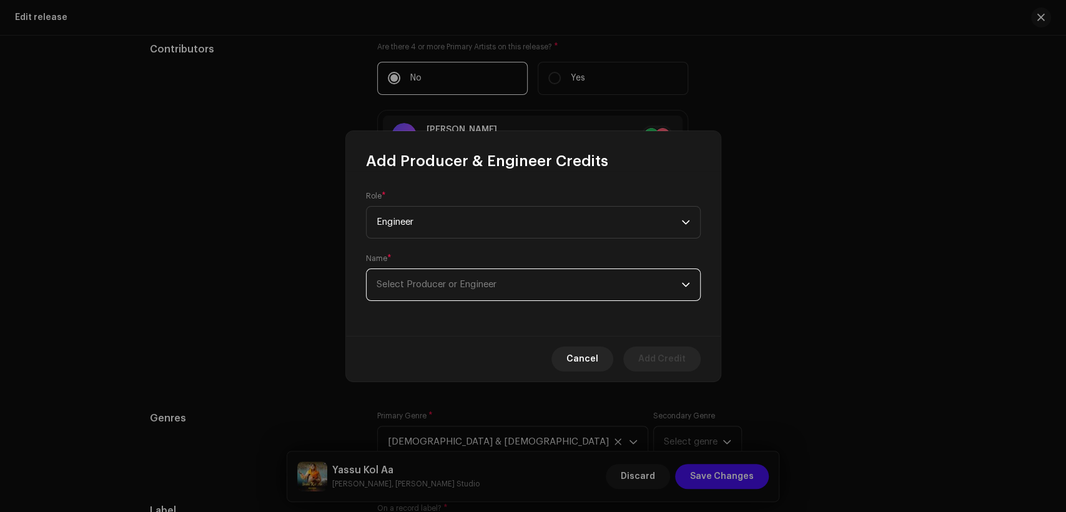
click at [537, 291] on span "Select Producer or Engineer" at bounding box center [529, 284] width 305 height 31
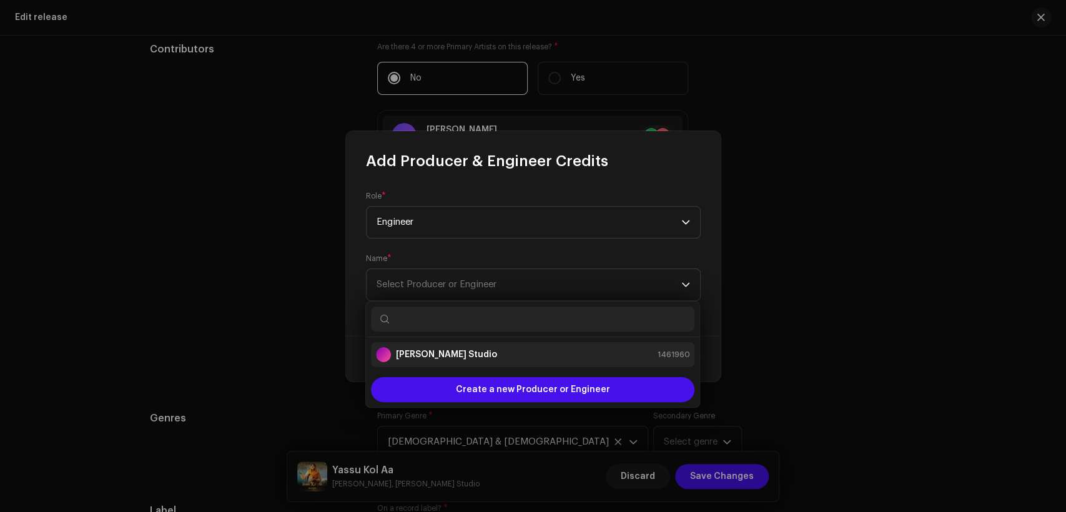
click at [540, 351] on div "[PERSON_NAME] Studio 1461960" at bounding box center [533, 354] width 314 height 15
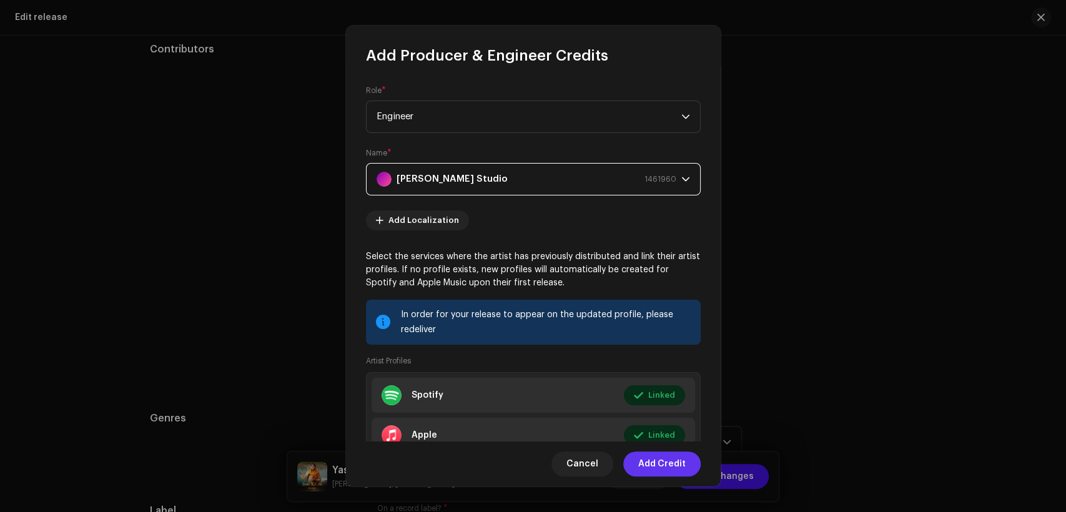
click at [673, 466] on span "Add Credit" at bounding box center [661, 464] width 47 height 25
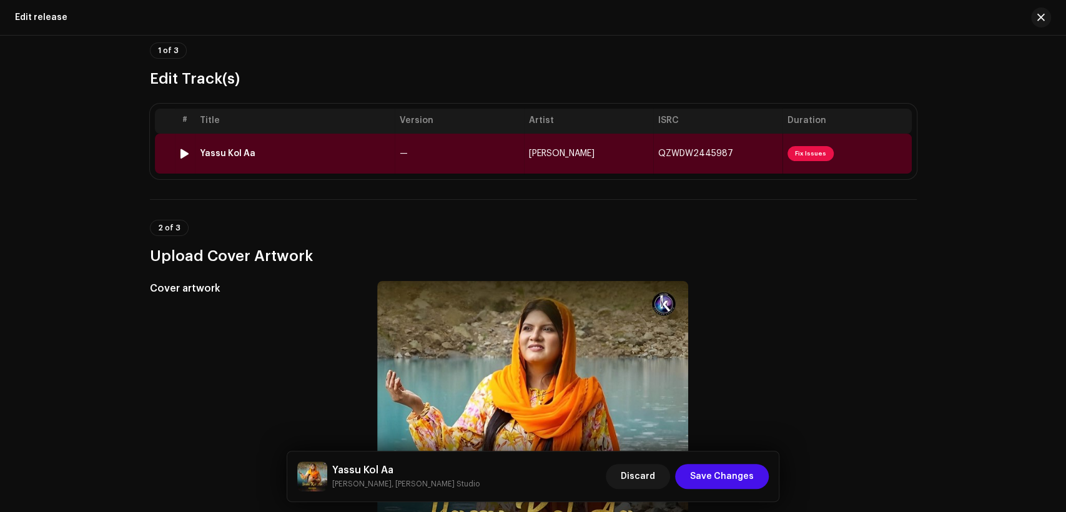
scroll to position [0, 0]
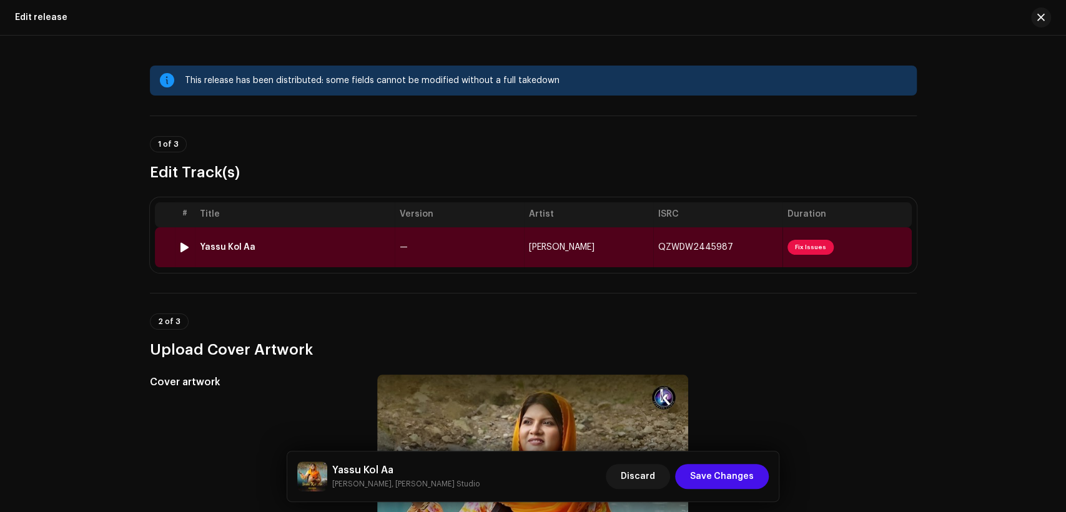
click at [424, 244] on td "—" at bounding box center [459, 247] width 129 height 40
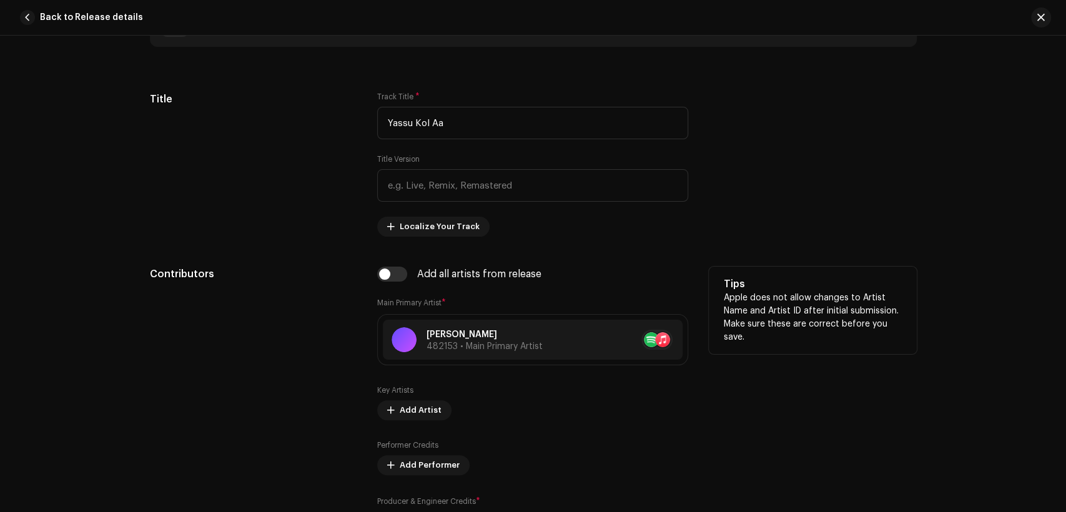
scroll to position [694, 0]
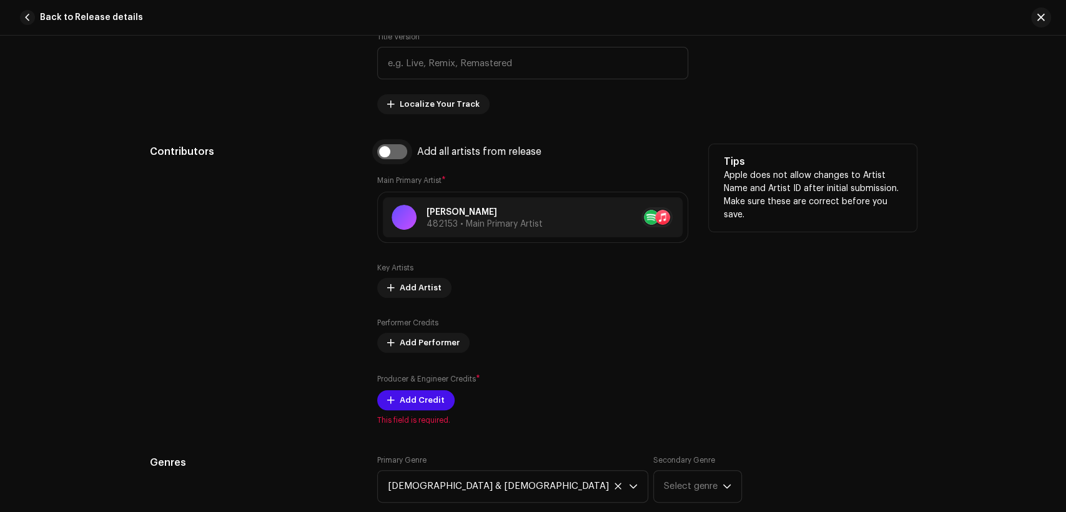
click at [400, 153] on input "checkbox" at bounding box center [392, 151] width 30 height 15
checkbox input "true"
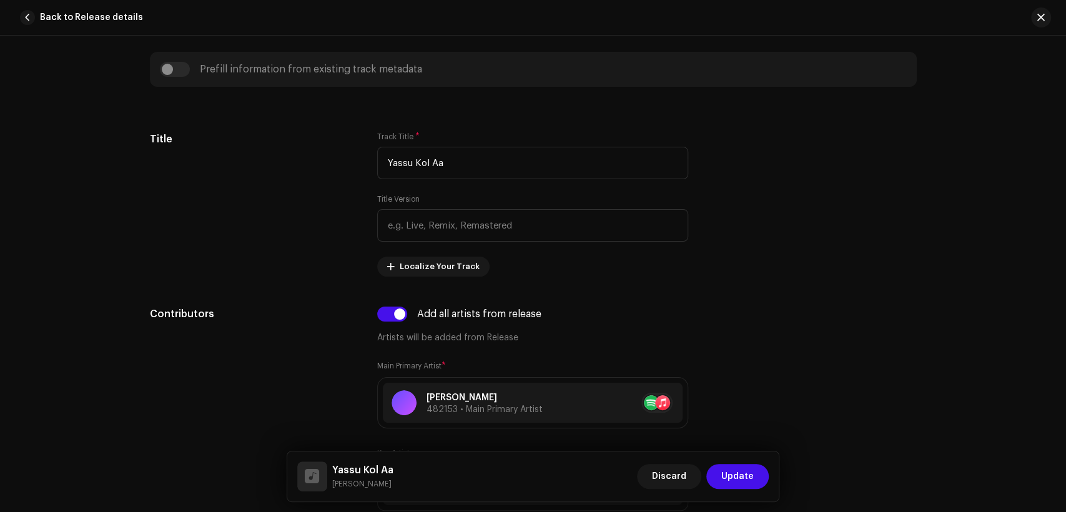
scroll to position [925, 0]
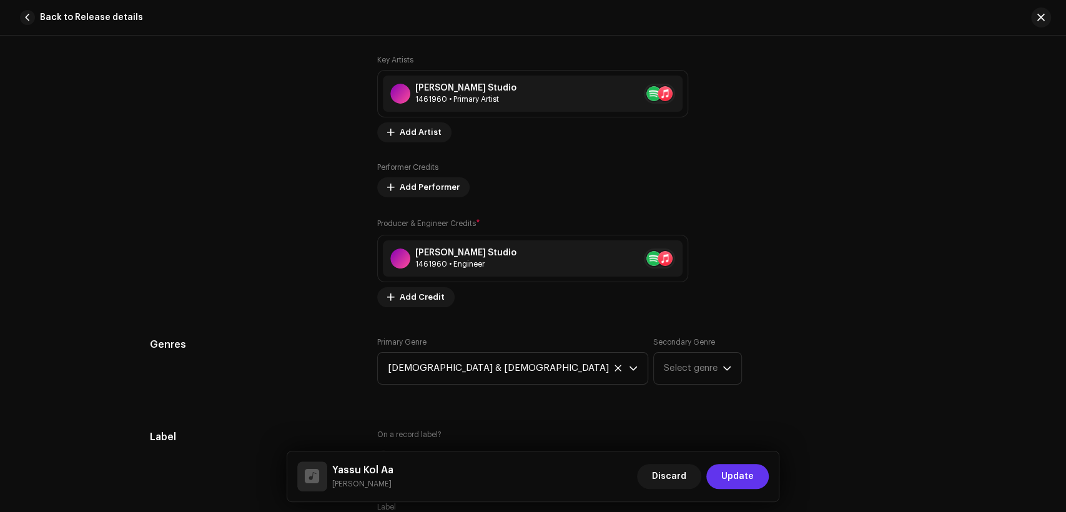
click at [741, 480] on span "Update" at bounding box center [738, 476] width 32 height 25
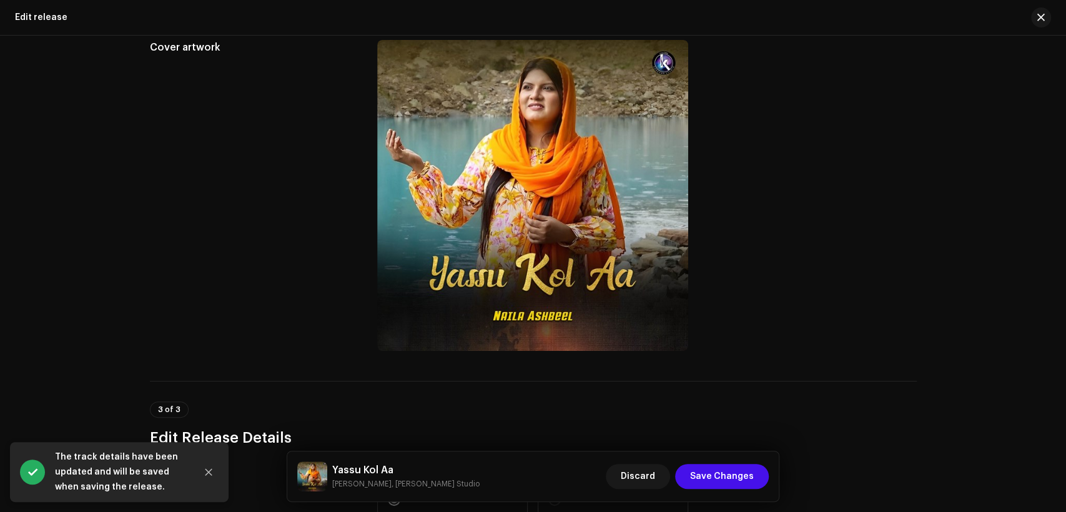
scroll to position [462, 0]
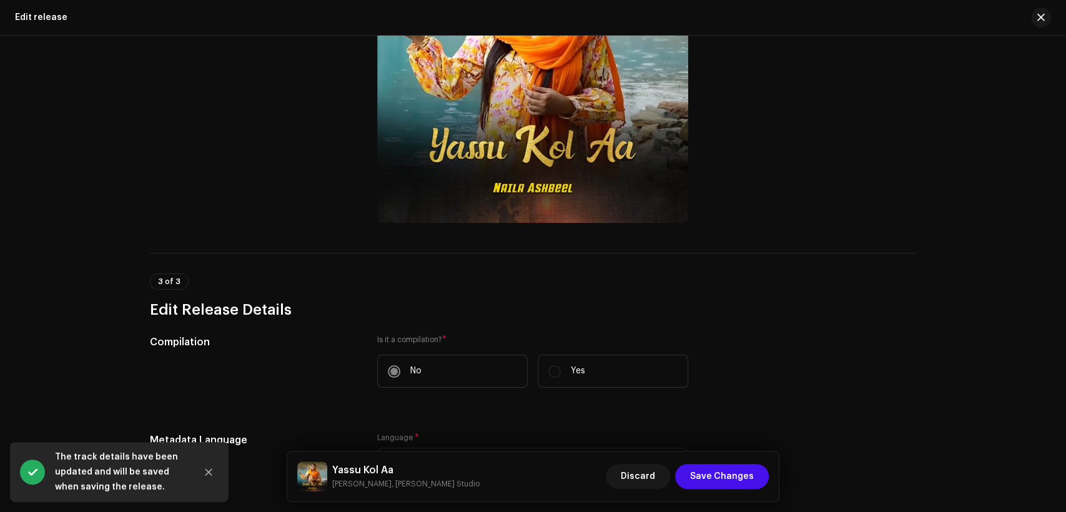
click at [373, 463] on h5 "Yassu Kol Aa" at bounding box center [405, 470] width 147 height 15
click at [374, 463] on h5 "Yassu Kol Aa" at bounding box center [405, 470] width 147 height 15
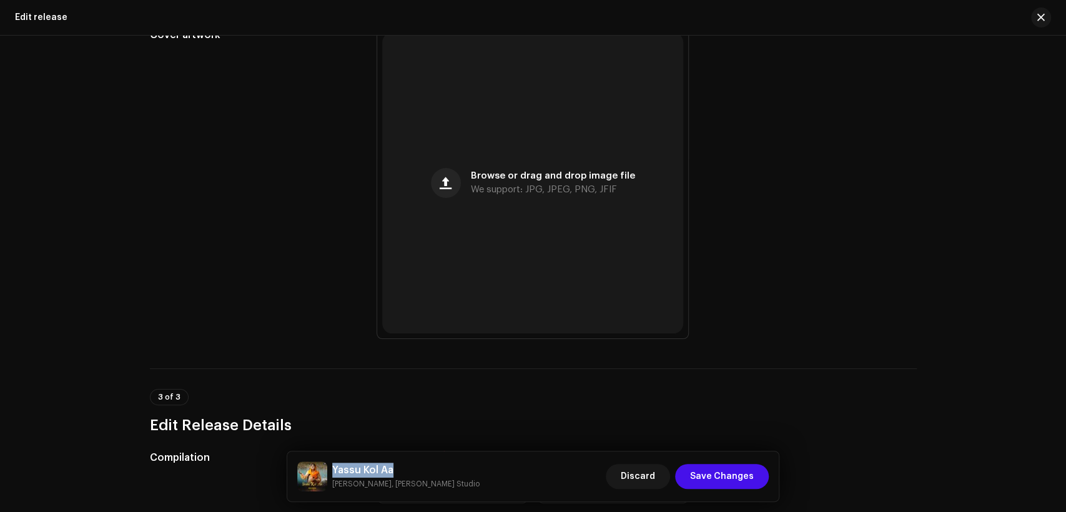
scroll to position [231, 0]
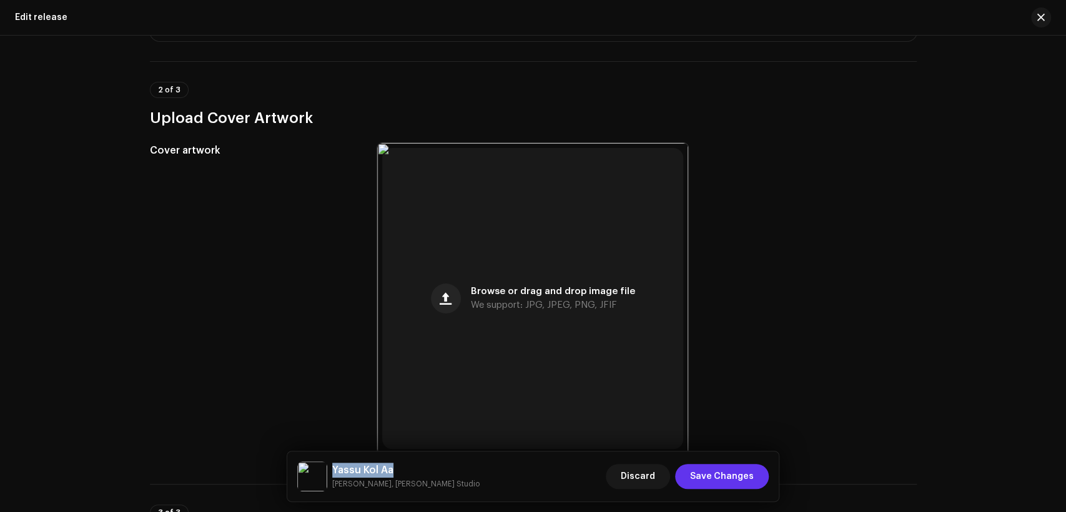
click at [737, 479] on span "Save Changes" at bounding box center [722, 476] width 64 height 25
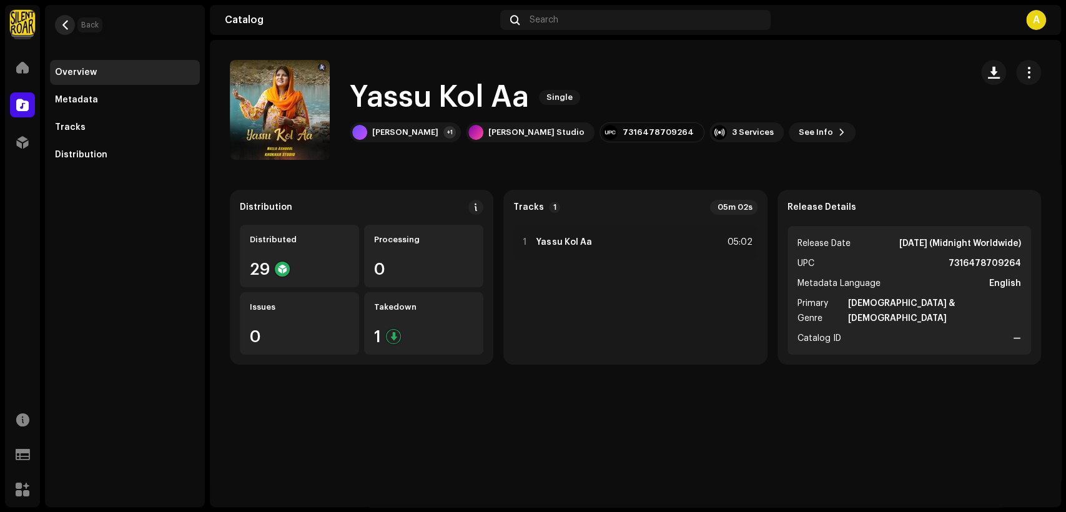
click at [61, 22] on span "button" at bounding box center [65, 25] width 9 height 10
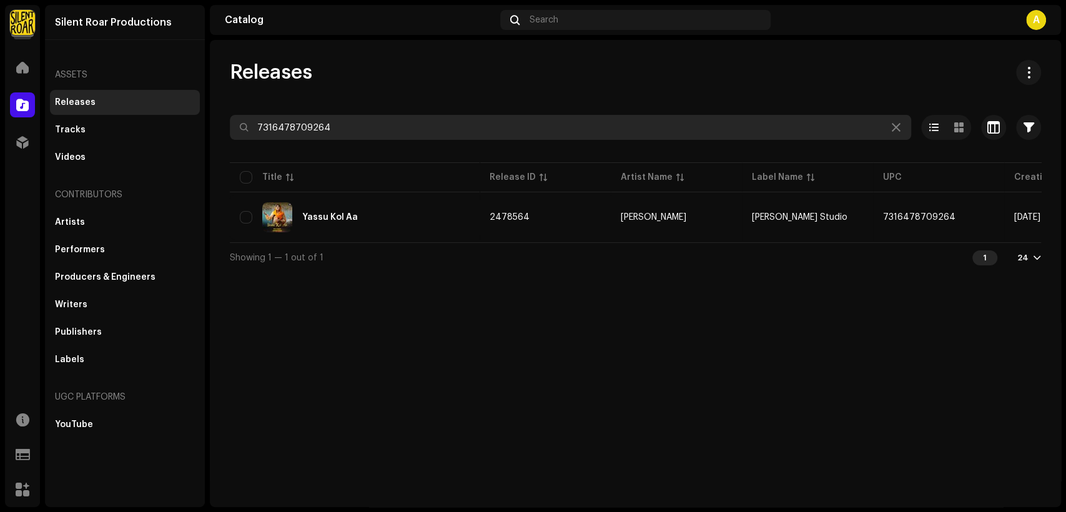
click at [377, 131] on input "7316478709264" at bounding box center [571, 127] width 682 height 25
paste input "10796"
type input "7316478710796"
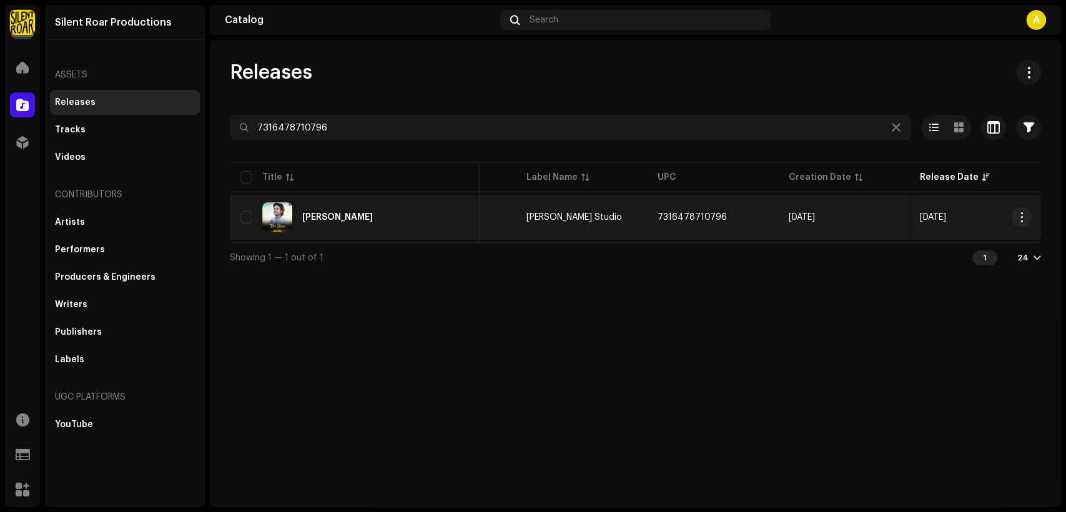
click at [412, 219] on div "Teri Shan" at bounding box center [355, 217] width 230 height 30
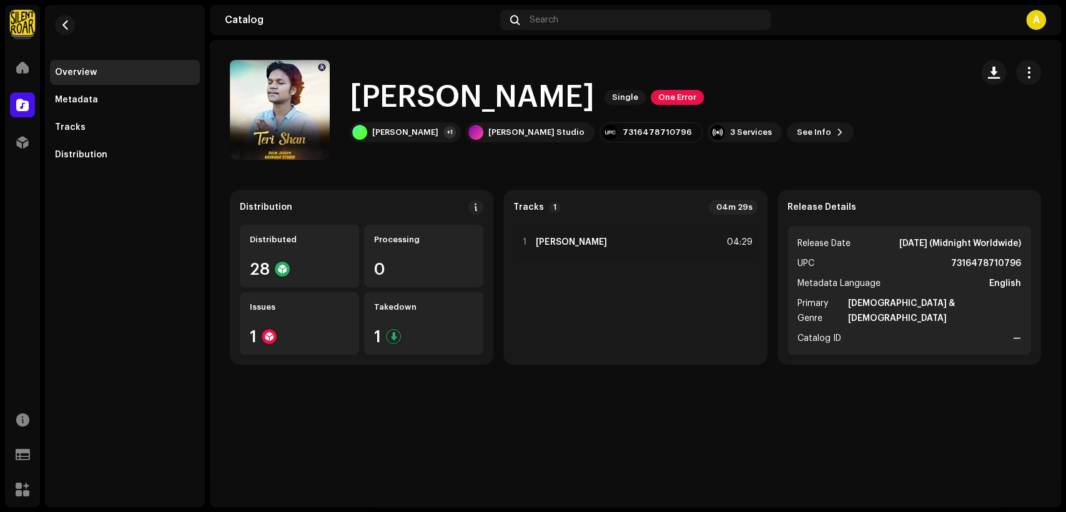
click at [1029, 72] on span "button" at bounding box center [1029, 72] width 12 height 10
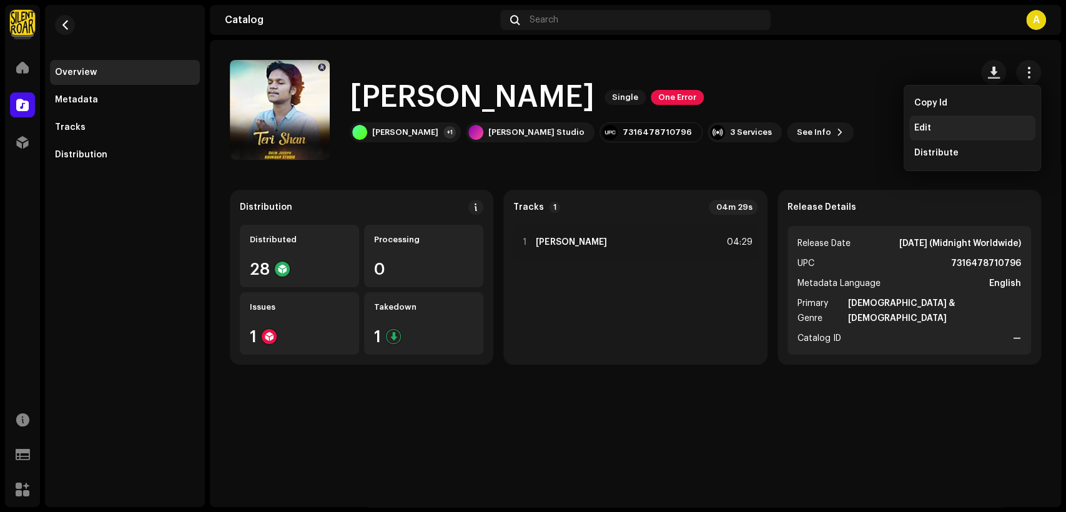
click at [980, 119] on div "Edit" at bounding box center [973, 128] width 126 height 25
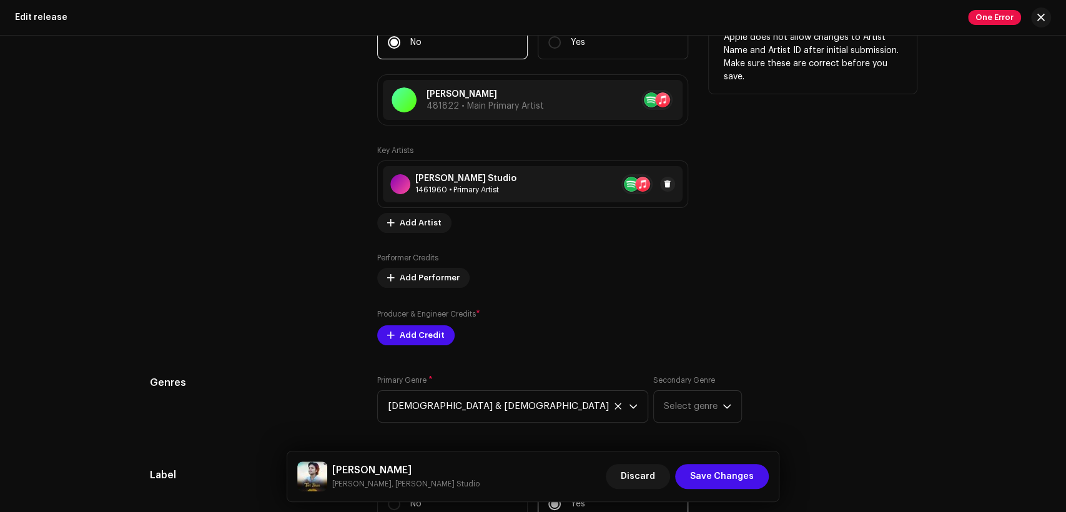
scroll to position [1388, 0]
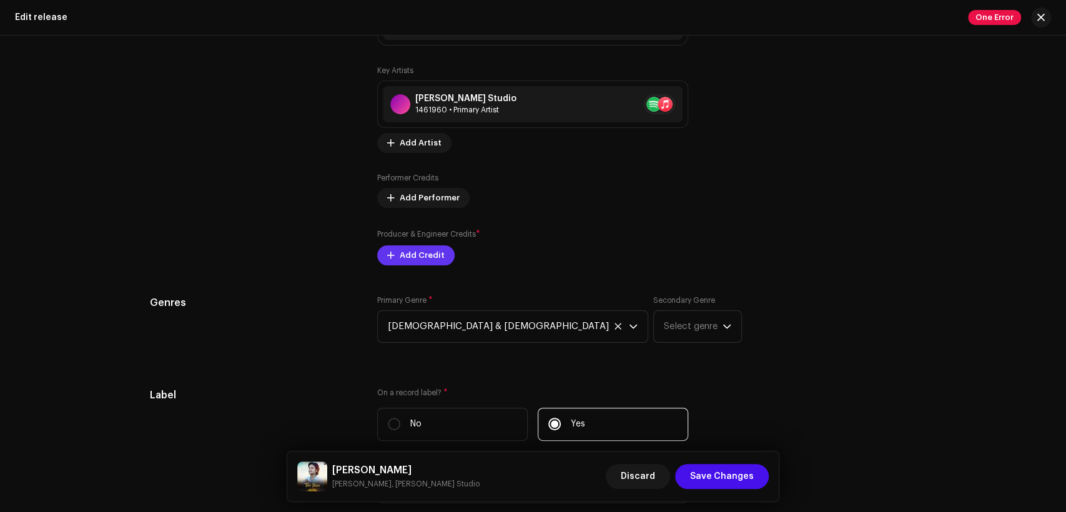
click at [419, 251] on span "Add Credit" at bounding box center [422, 255] width 45 height 25
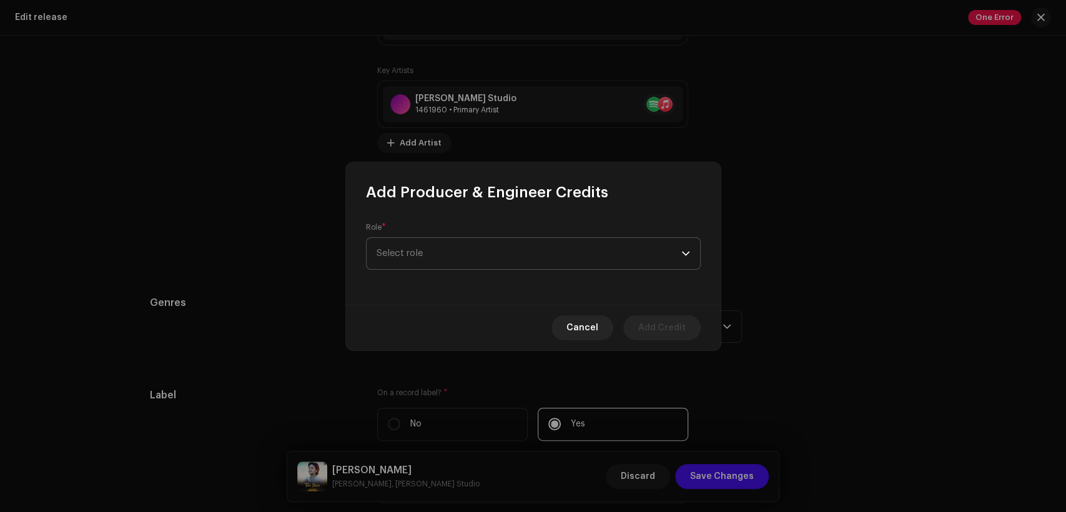
click at [442, 246] on span "Select role" at bounding box center [529, 253] width 305 height 31
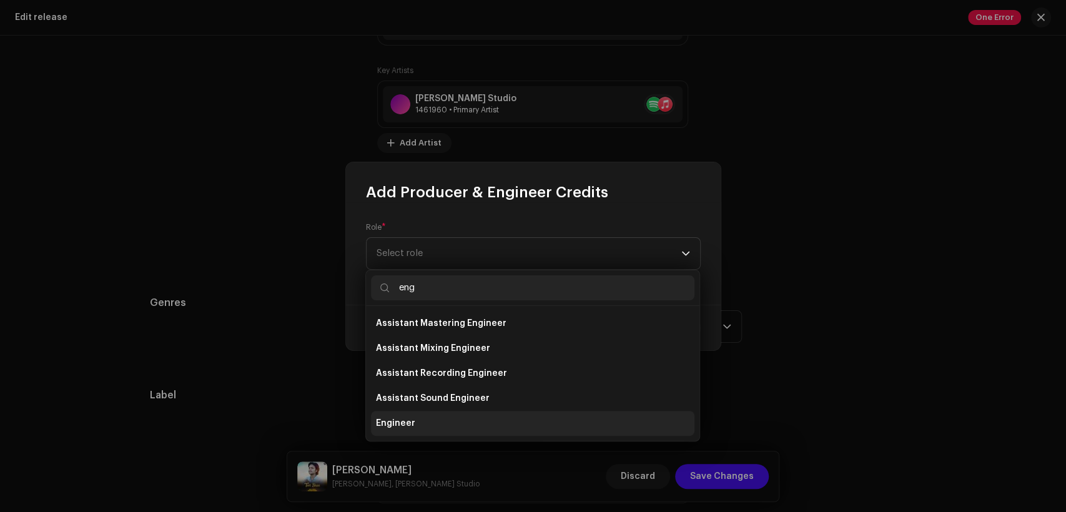
type input "eng"
click at [442, 424] on li "Engineer" at bounding box center [533, 423] width 324 height 25
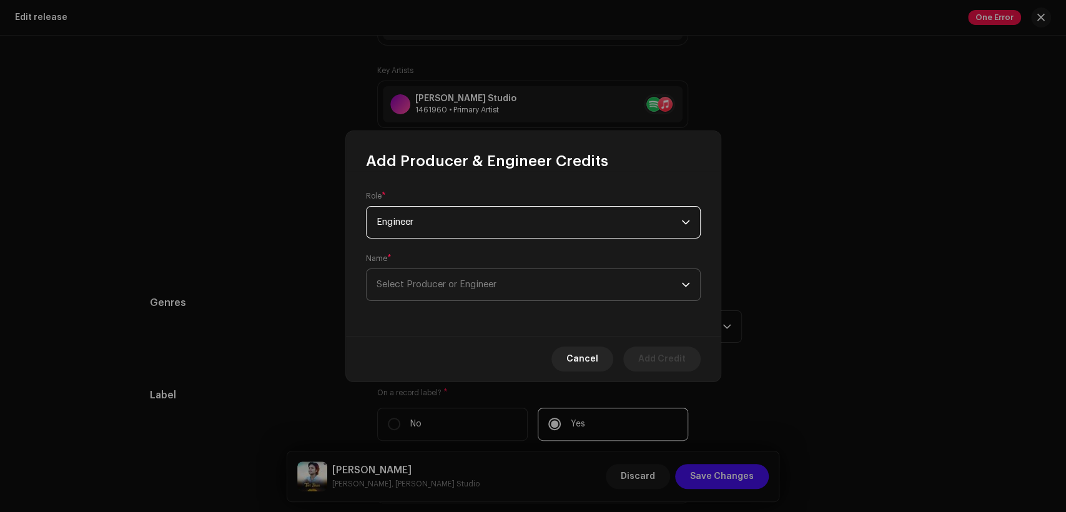
click at [460, 285] on span "Select Producer or Engineer" at bounding box center [437, 284] width 120 height 9
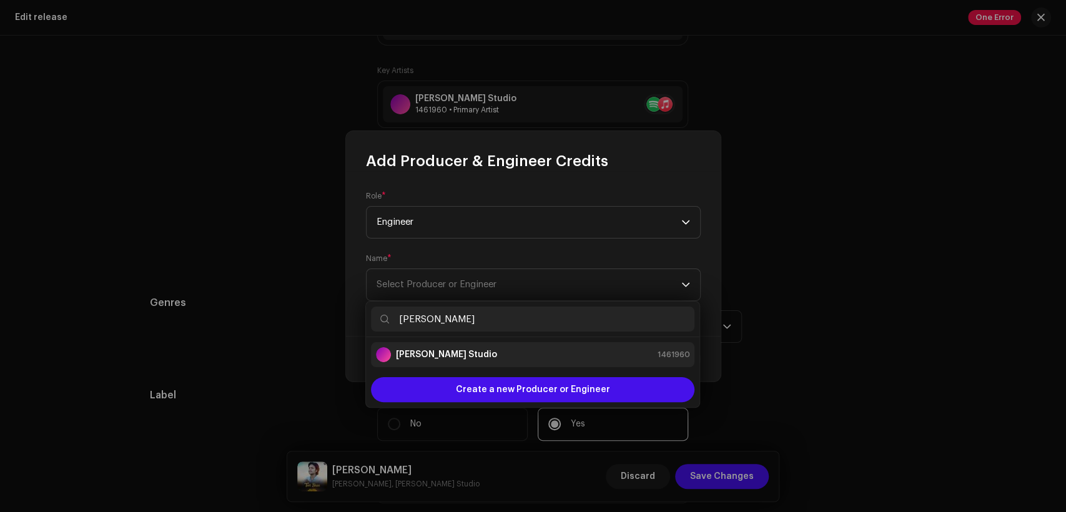
type input "[PERSON_NAME]"
click at [509, 346] on li "[PERSON_NAME] Studio 1461960" at bounding box center [533, 354] width 324 height 25
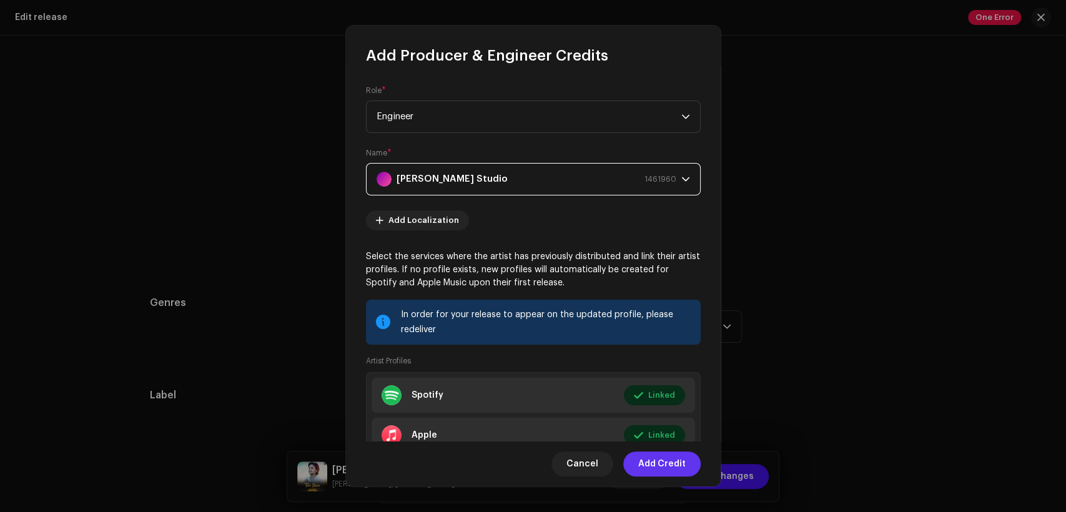
click at [660, 463] on span "Add Credit" at bounding box center [661, 464] width 47 height 25
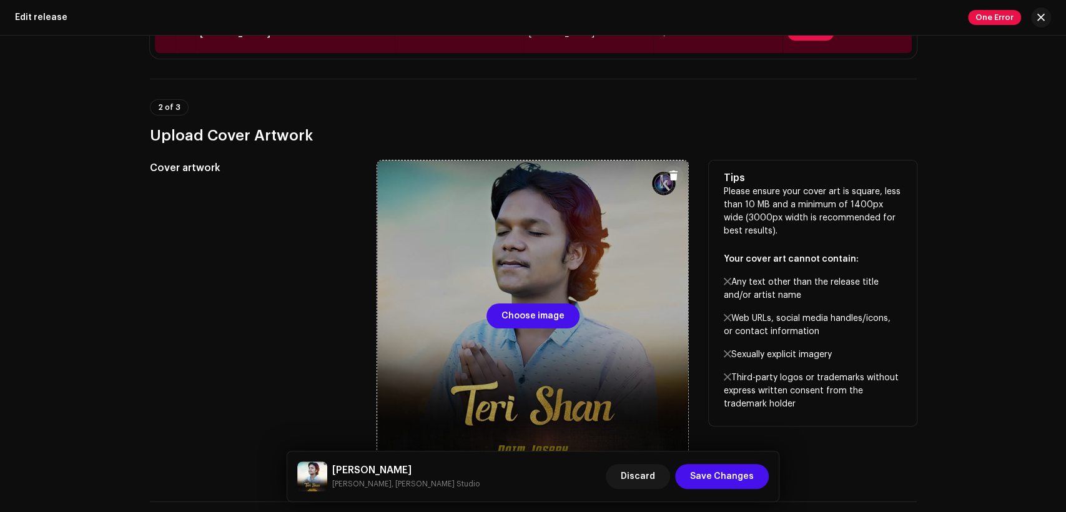
scroll to position [155, 0]
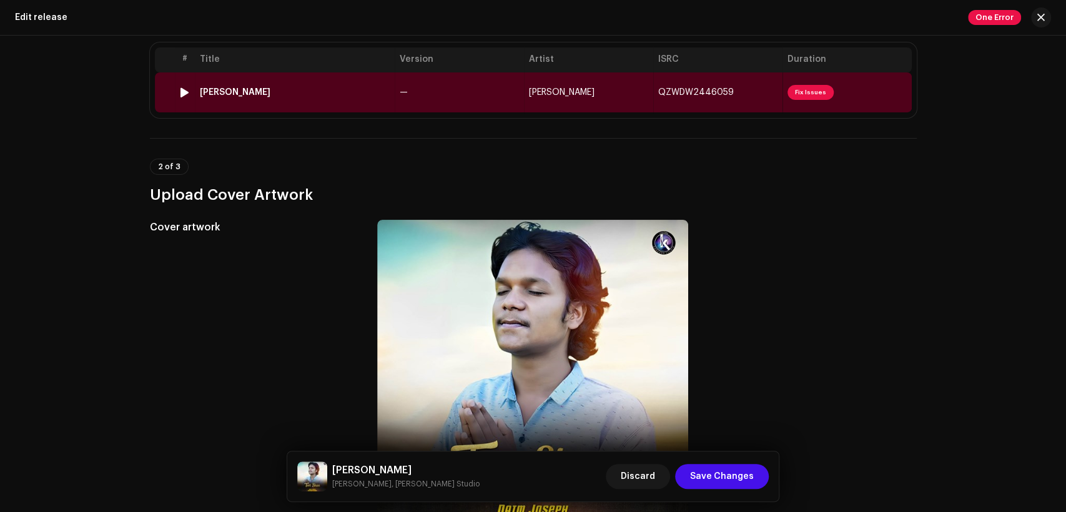
click at [510, 101] on td "—" at bounding box center [459, 92] width 129 height 40
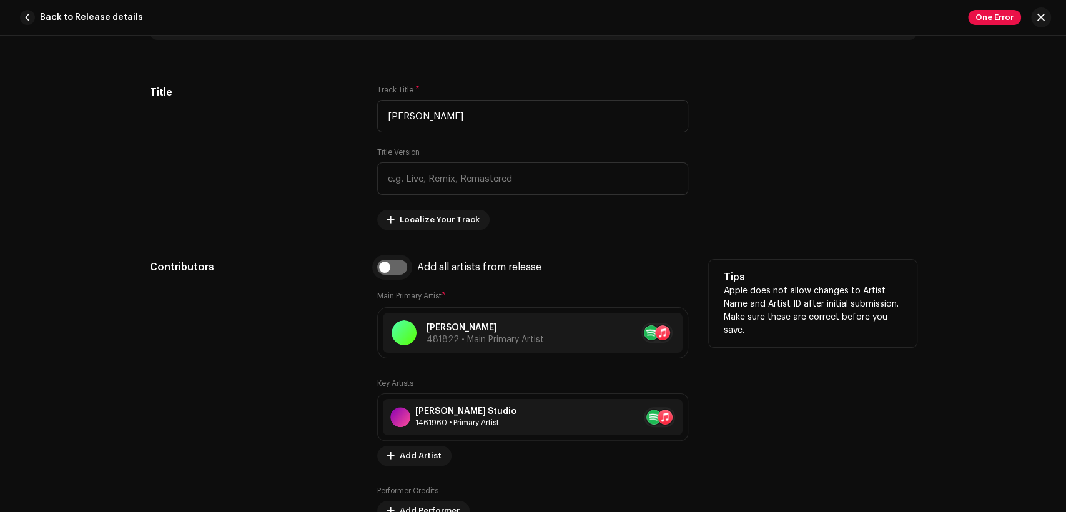
click at [397, 266] on input "checkbox" at bounding box center [392, 267] width 30 height 15
checkbox input "true"
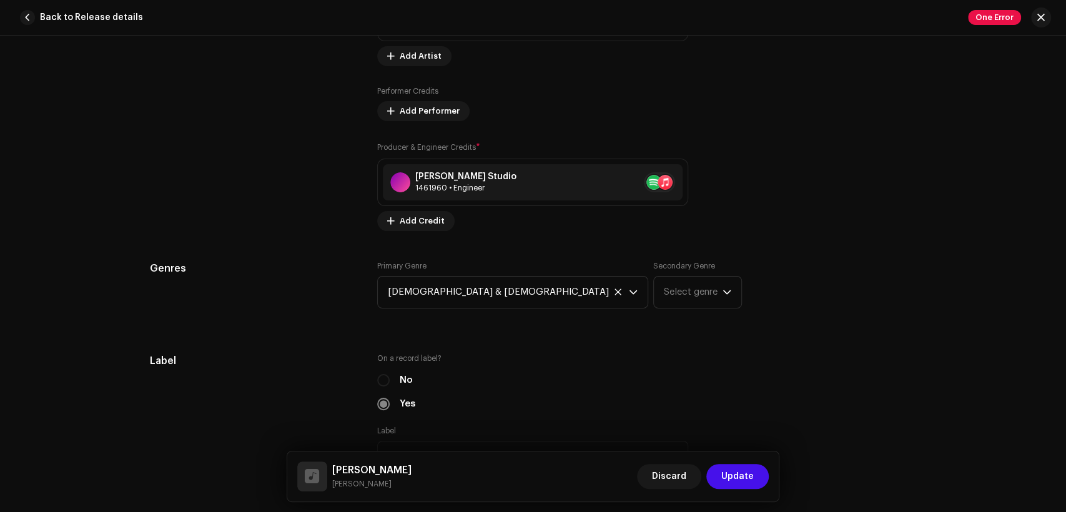
scroll to position [307, 0]
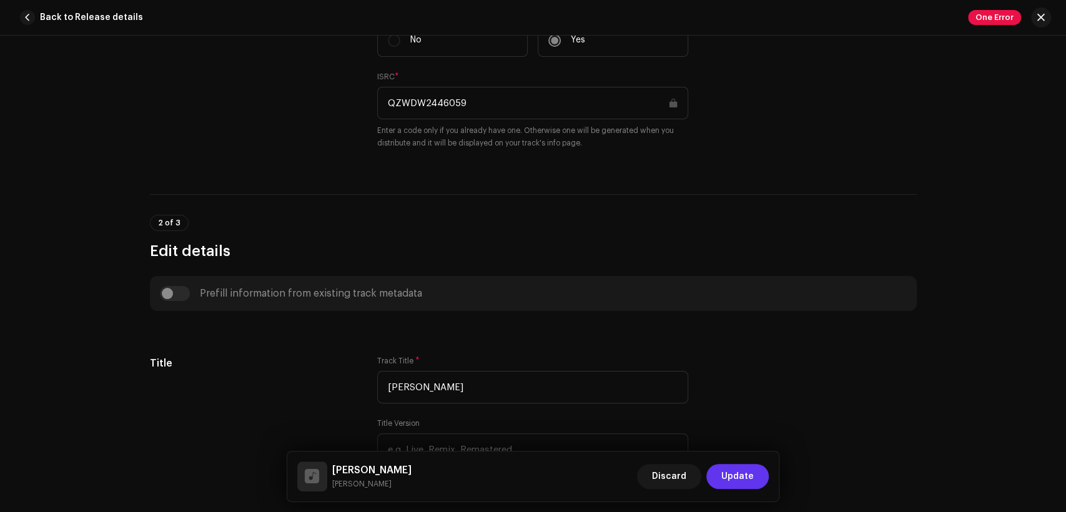
click at [727, 477] on span "Update" at bounding box center [738, 476] width 32 height 25
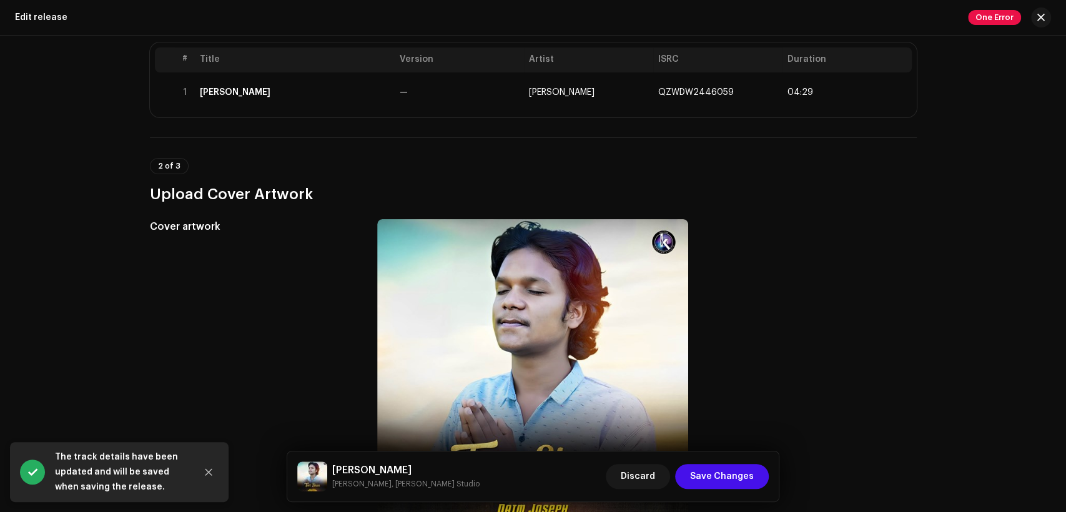
scroll to position [733, 0]
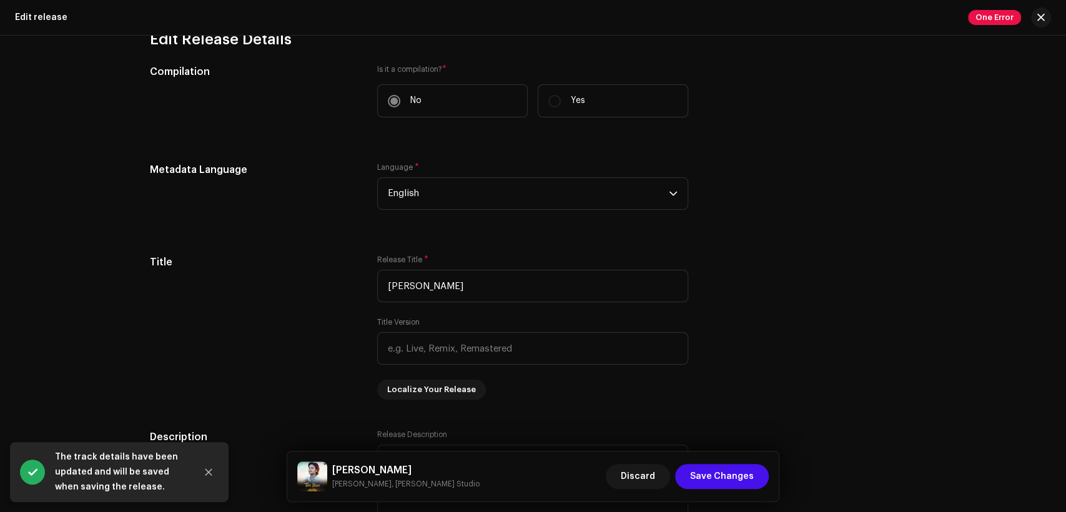
click at [753, 460] on div "Teri Shan Daim Joseph, Khokhar Studio Discard Save Changes" at bounding box center [533, 477] width 492 height 50
click at [758, 468] on button "Save Changes" at bounding box center [722, 476] width 94 height 25
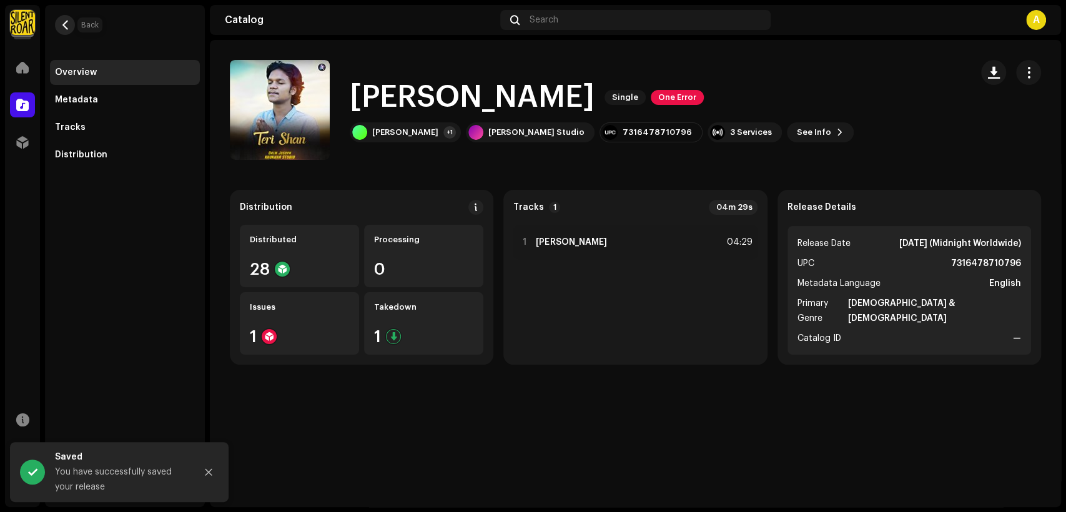
click at [62, 29] on button "button" at bounding box center [65, 25] width 20 height 20
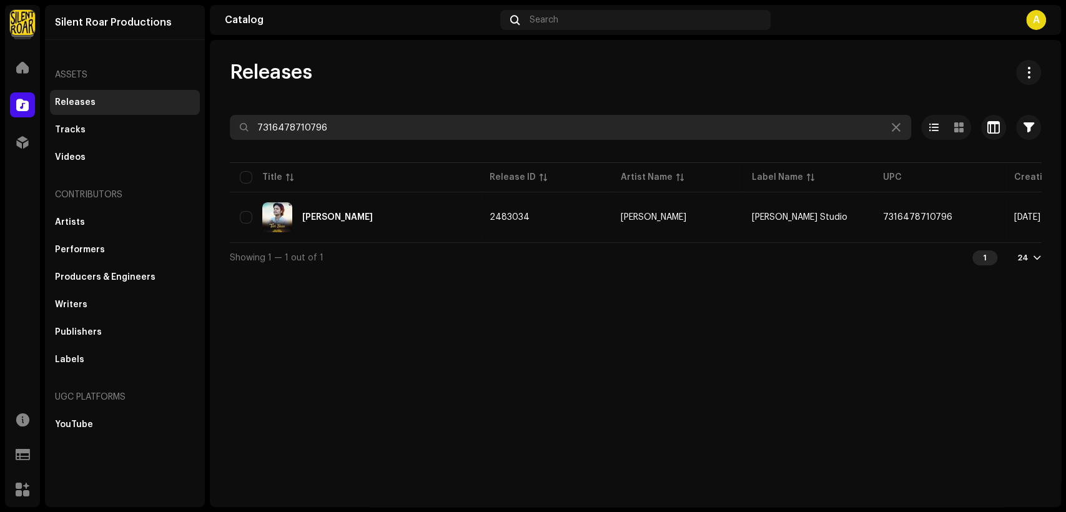
click at [342, 124] on input "7316478710796" at bounding box center [571, 127] width 682 height 25
paste input "70004"
type input "7316478770004"
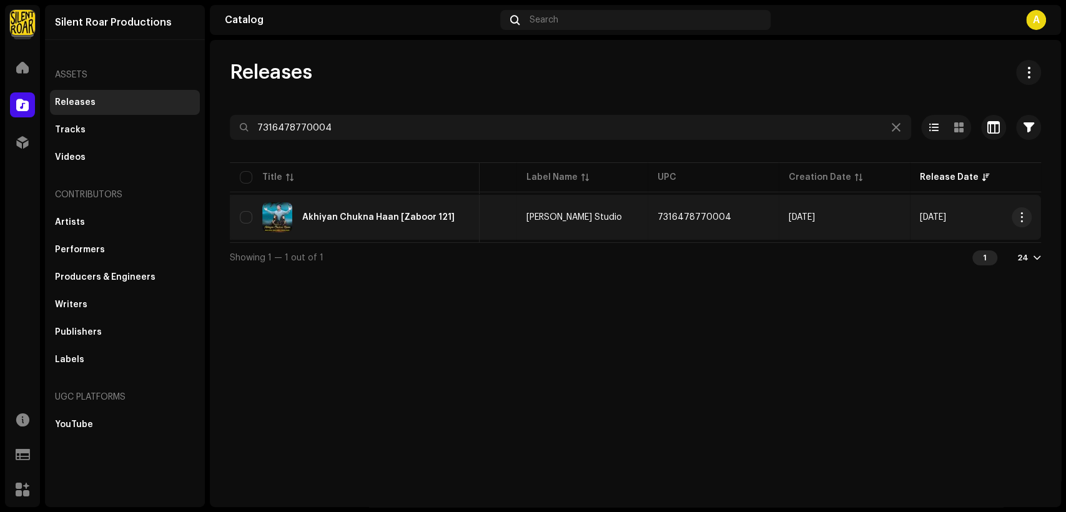
click at [465, 220] on div "Akhiyan Chukna Haan [Zaboor 121]" at bounding box center [355, 217] width 230 height 30
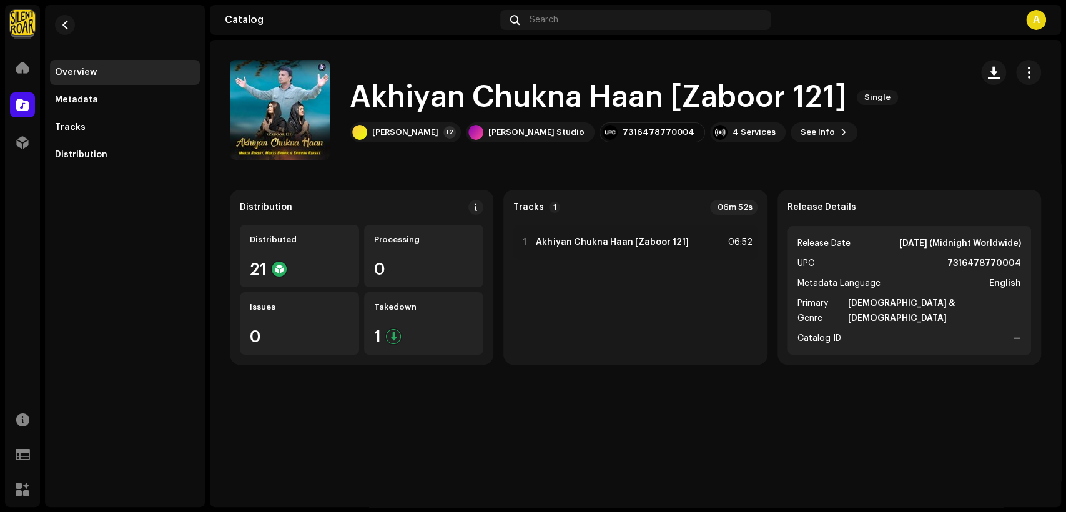
click at [1015, 68] on div at bounding box center [1011, 72] width 60 height 25
click at [1023, 70] on span "button" at bounding box center [1029, 72] width 12 height 10
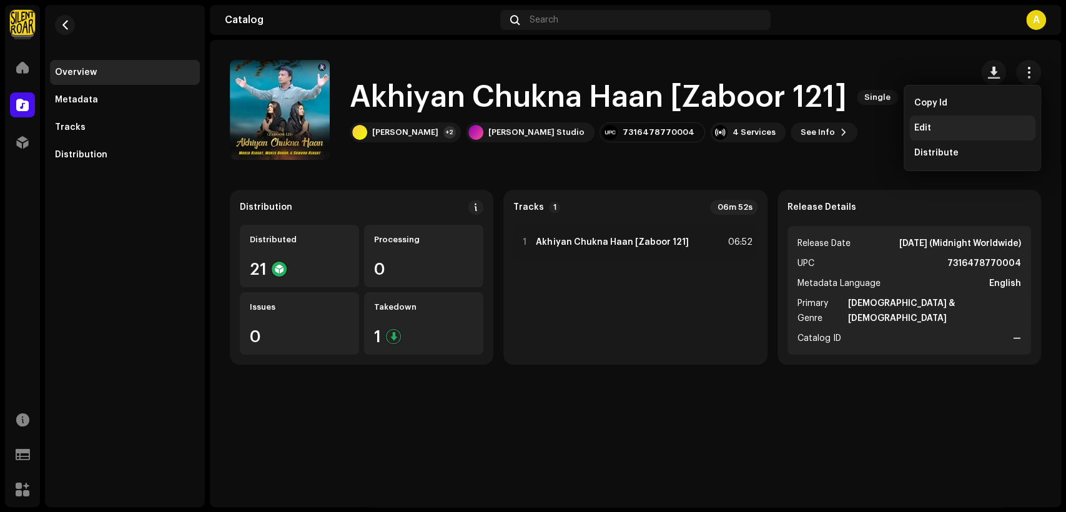
click at [978, 122] on div "Edit" at bounding box center [973, 128] width 126 height 25
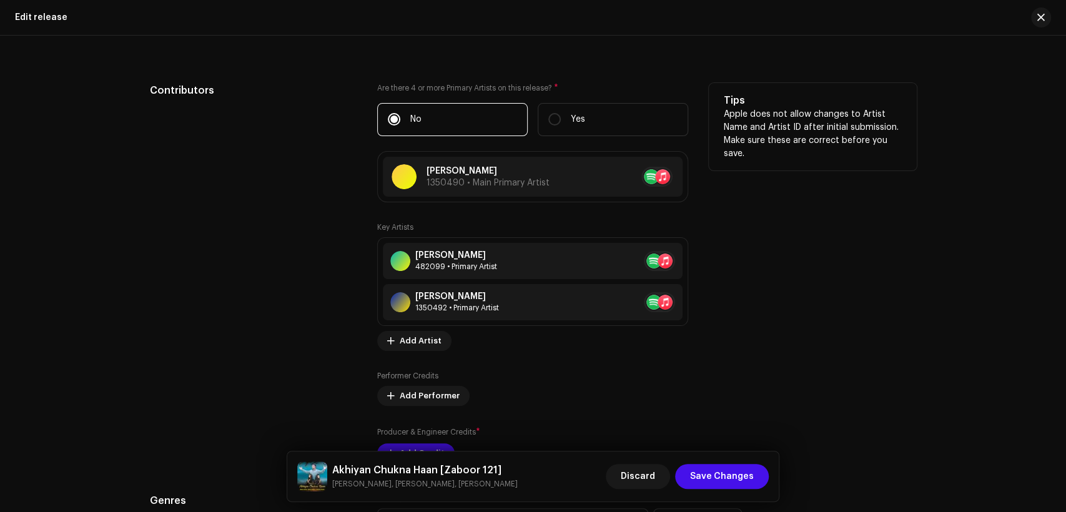
scroll to position [1273, 0]
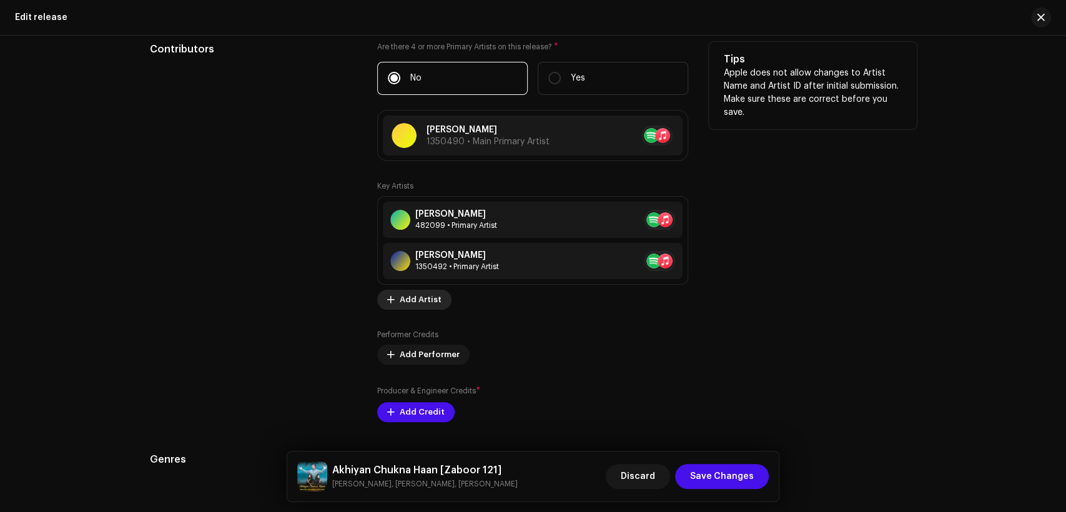
click at [427, 300] on span "Add Artist" at bounding box center [421, 299] width 42 height 25
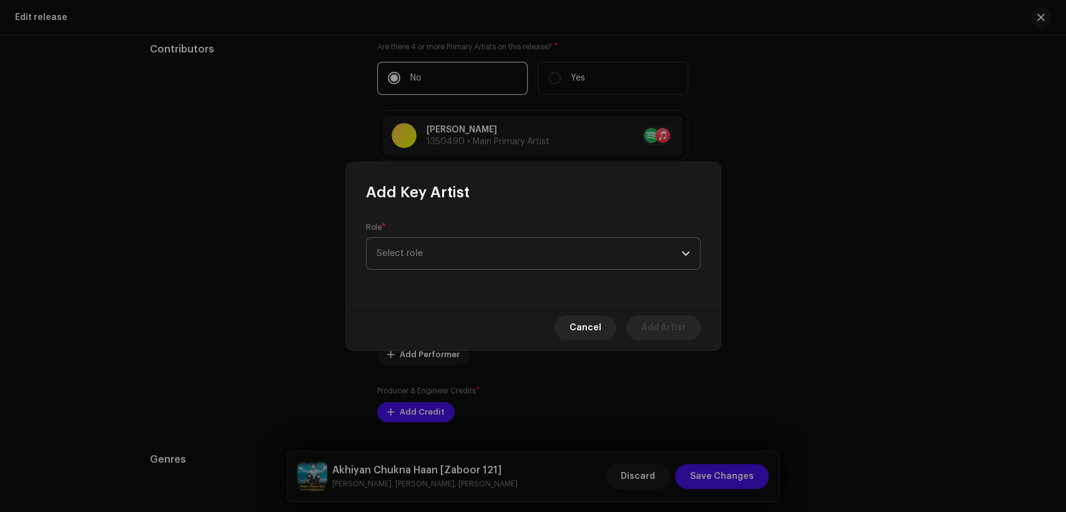
click at [470, 247] on span "Select role" at bounding box center [529, 253] width 305 height 31
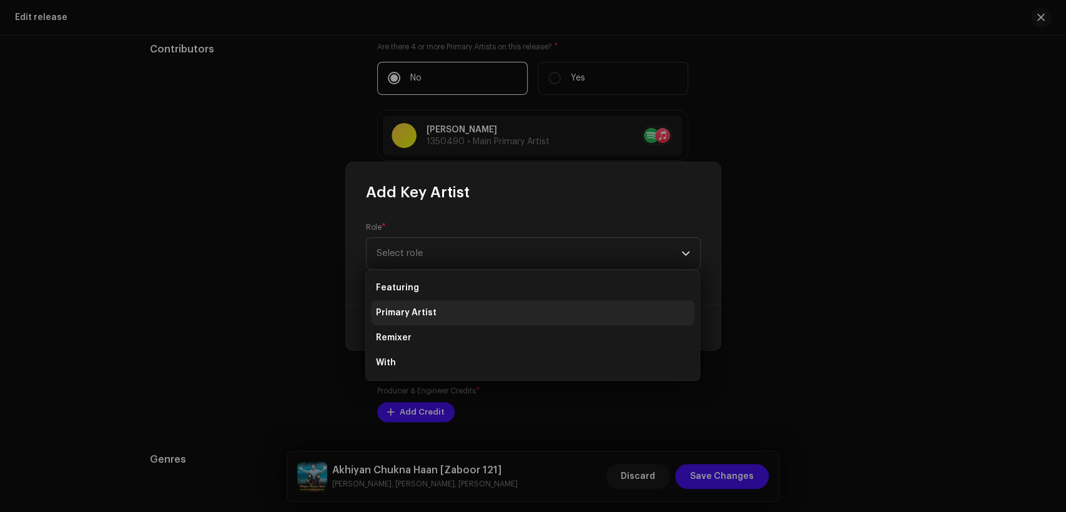
click at [476, 316] on li "Primary Artist" at bounding box center [533, 312] width 324 height 25
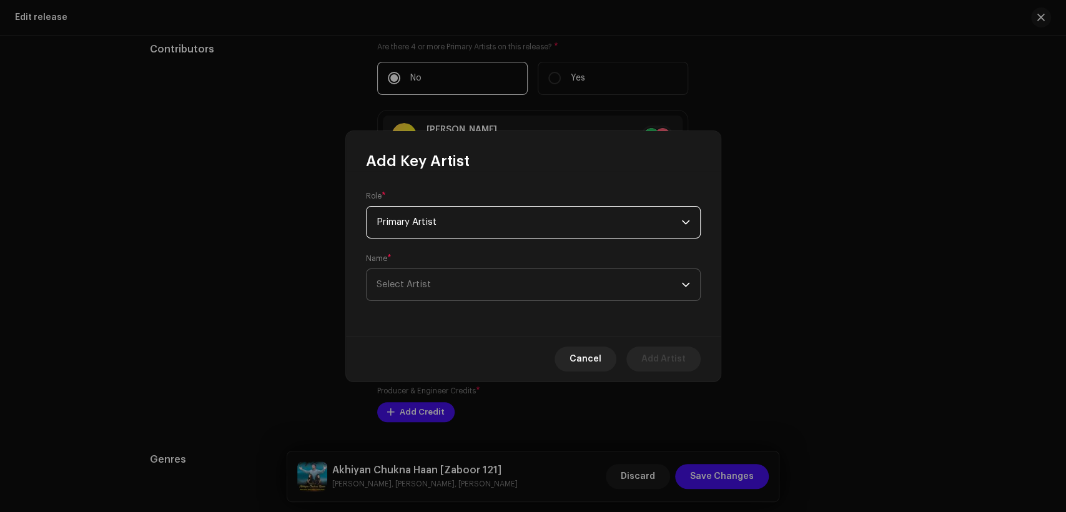
click at [490, 292] on span "Select Artist" at bounding box center [529, 284] width 305 height 31
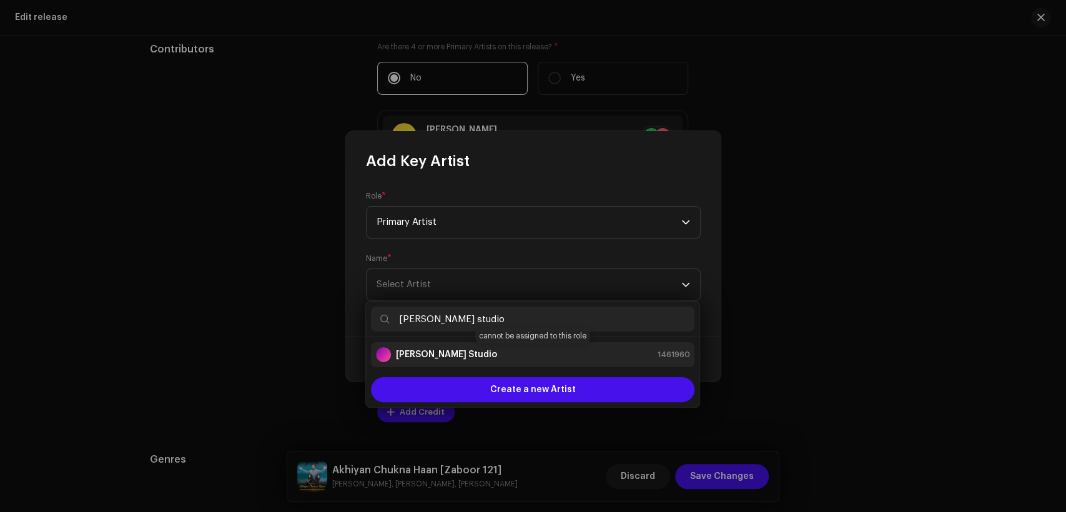
type input "[PERSON_NAME] studio"
drag, startPoint x: 508, startPoint y: 351, endPoint x: 521, endPoint y: 359, distance: 15.1
click at [507, 351] on div "[PERSON_NAME] Studio 1461960" at bounding box center [533, 354] width 314 height 15
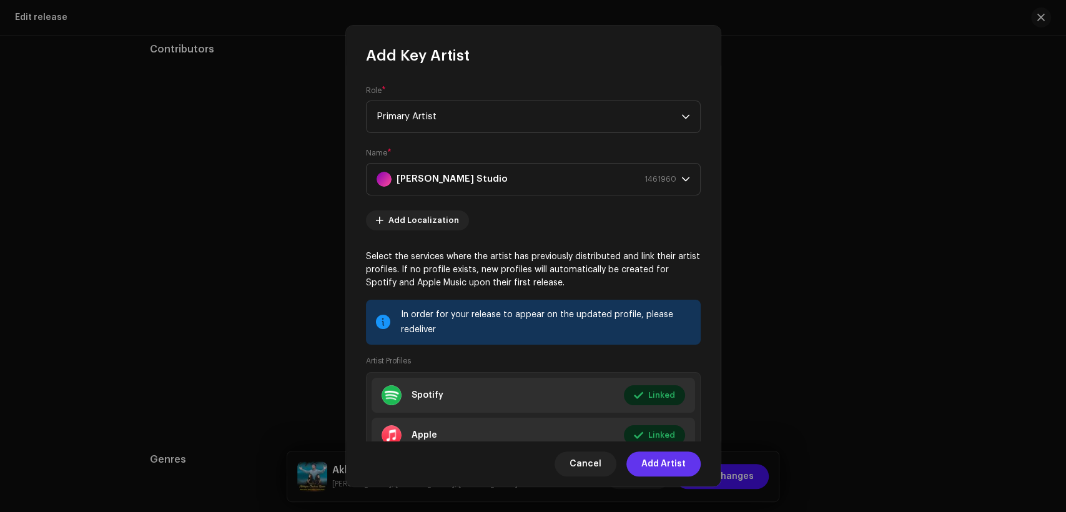
click at [655, 462] on span "Add Artist" at bounding box center [664, 464] width 44 height 25
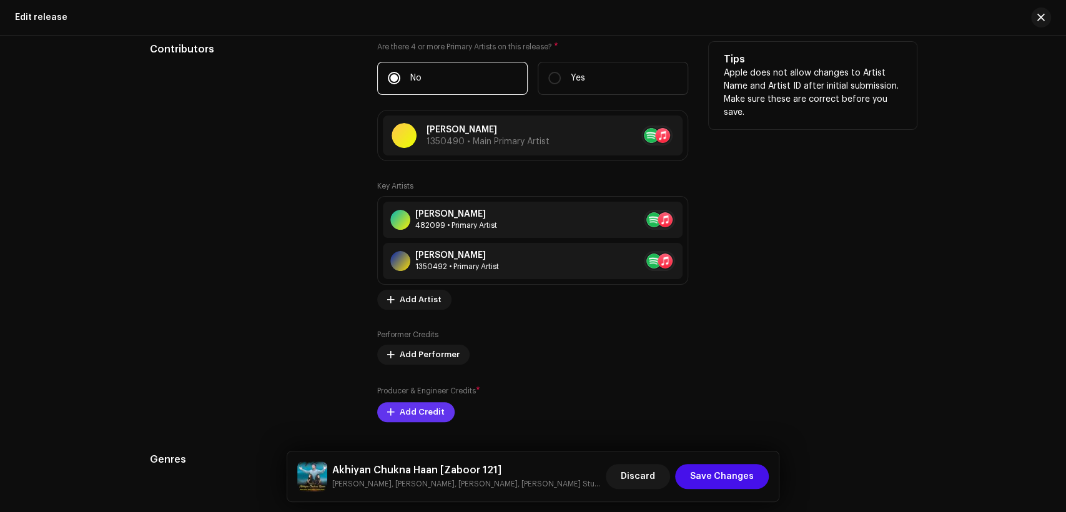
click at [410, 414] on span "Add Credit" at bounding box center [422, 412] width 45 height 25
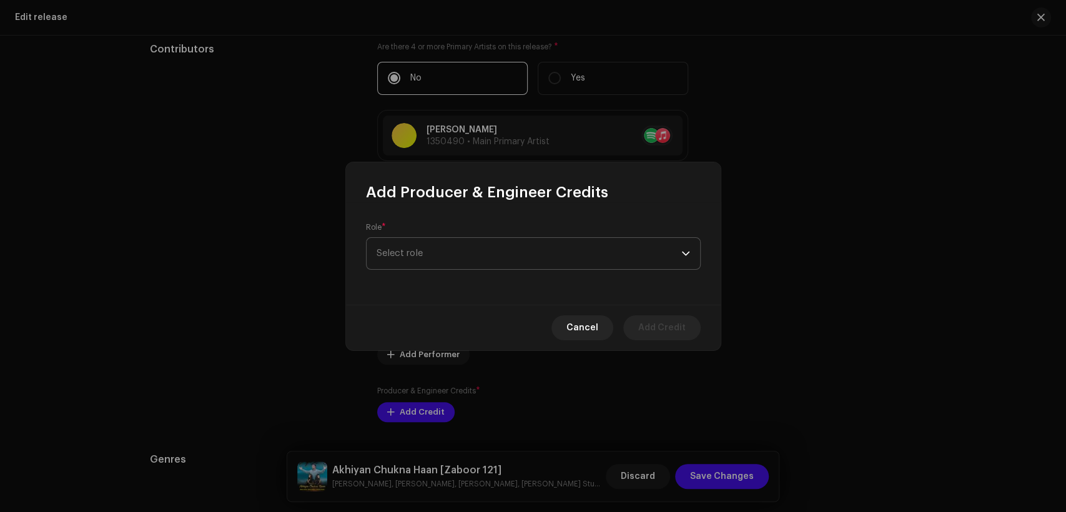
click at [436, 261] on span "Select role" at bounding box center [529, 253] width 305 height 31
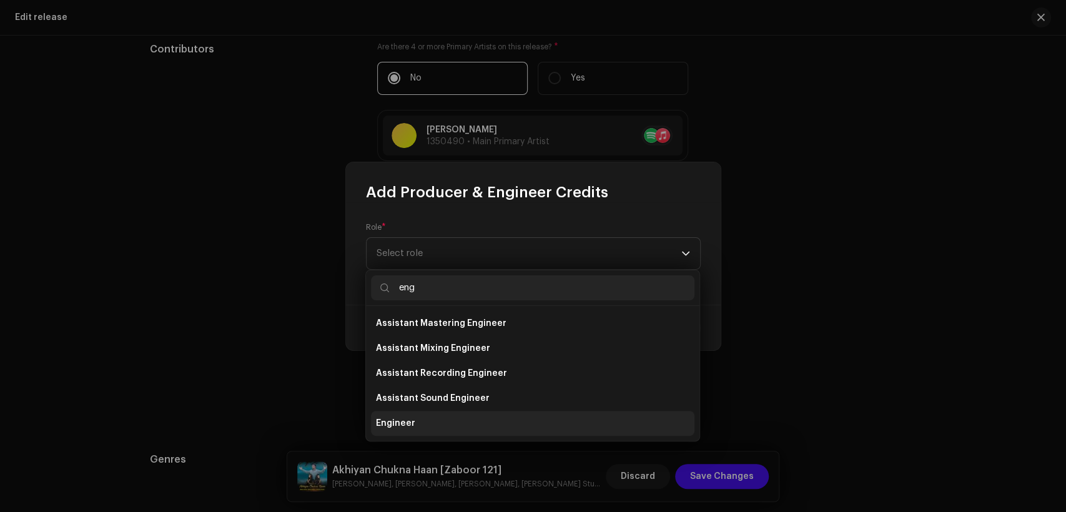
type input "eng"
click at [475, 426] on li "Engineer" at bounding box center [533, 423] width 324 height 25
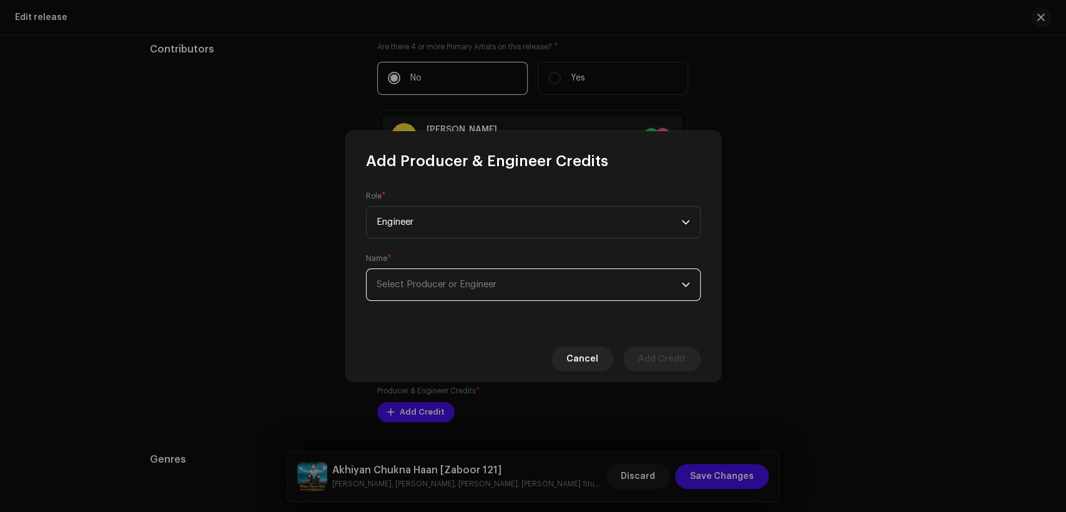
click at [485, 298] on span "Select Producer or Engineer" at bounding box center [529, 284] width 305 height 31
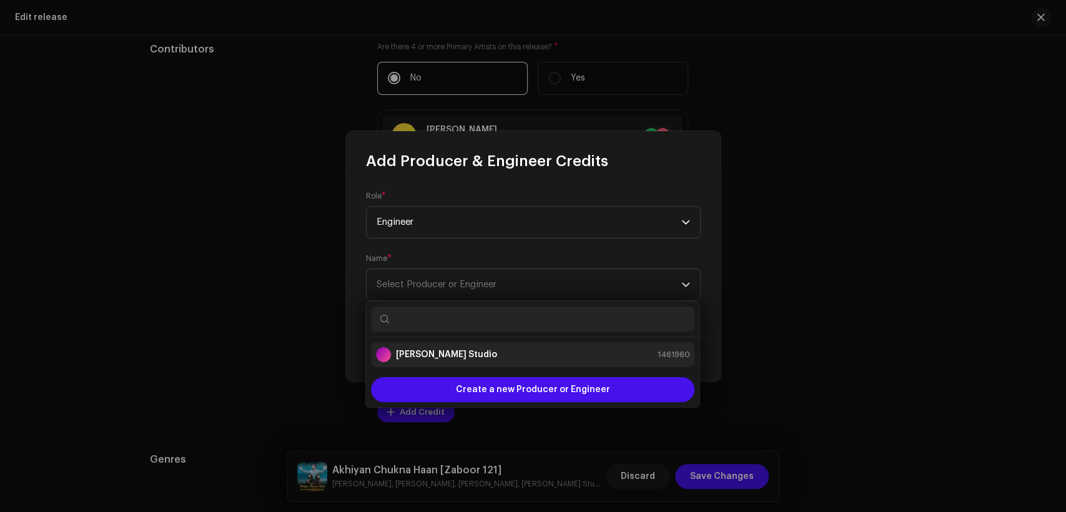
click at [500, 352] on div "[PERSON_NAME] Studio 1461960" at bounding box center [533, 354] width 314 height 15
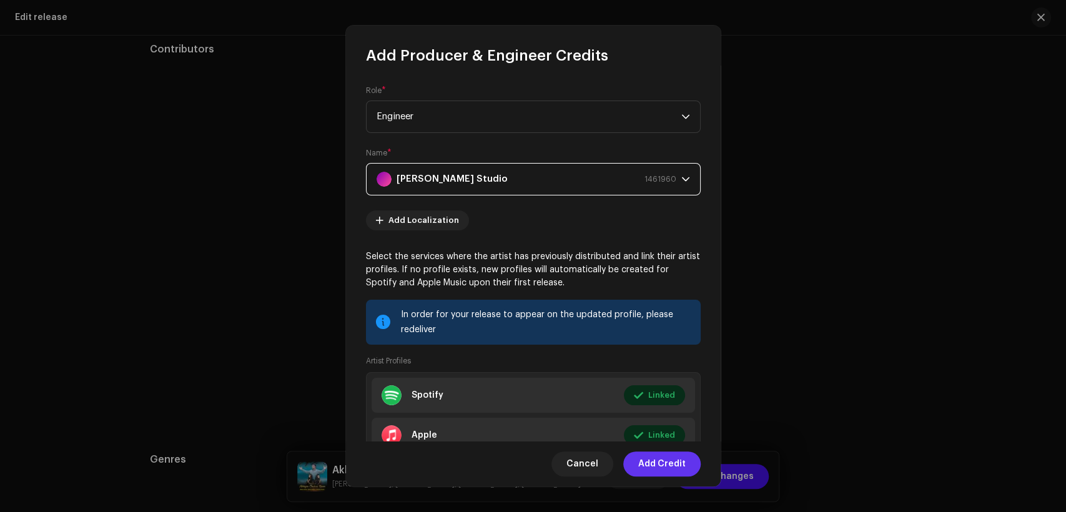
click at [680, 460] on span "Add Credit" at bounding box center [661, 464] width 47 height 25
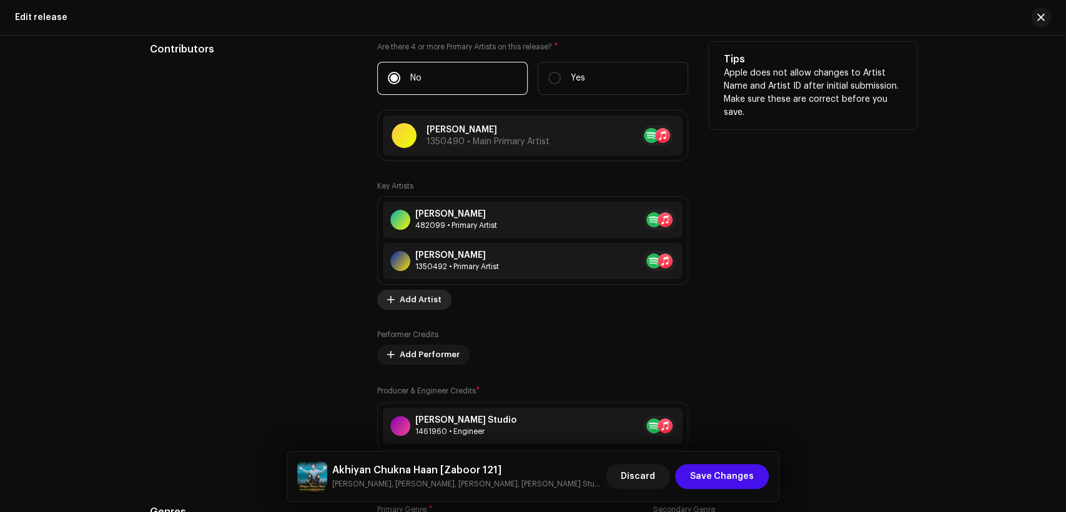
click at [413, 305] on span "Add Artist" at bounding box center [421, 299] width 42 height 25
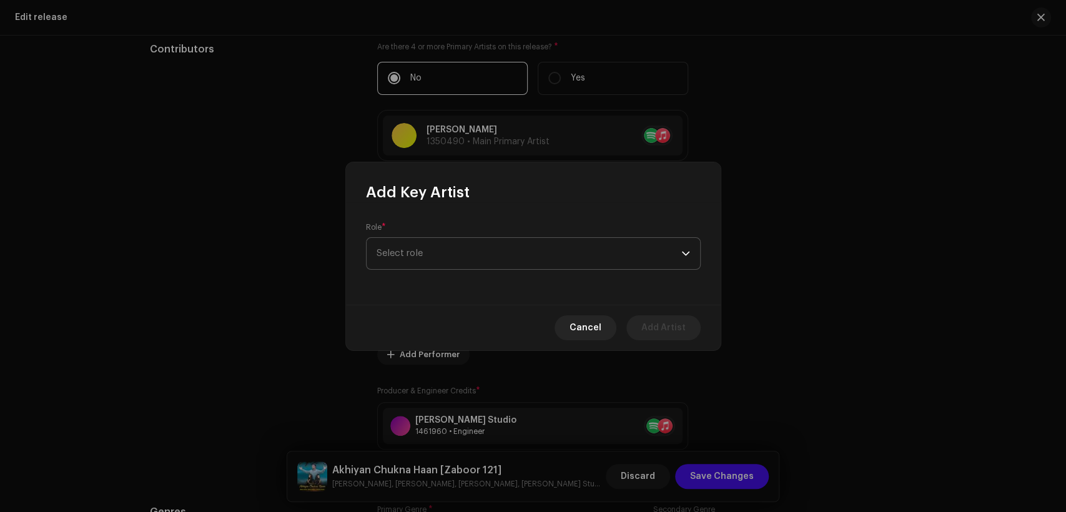
click at [434, 261] on span "Select role" at bounding box center [529, 253] width 305 height 31
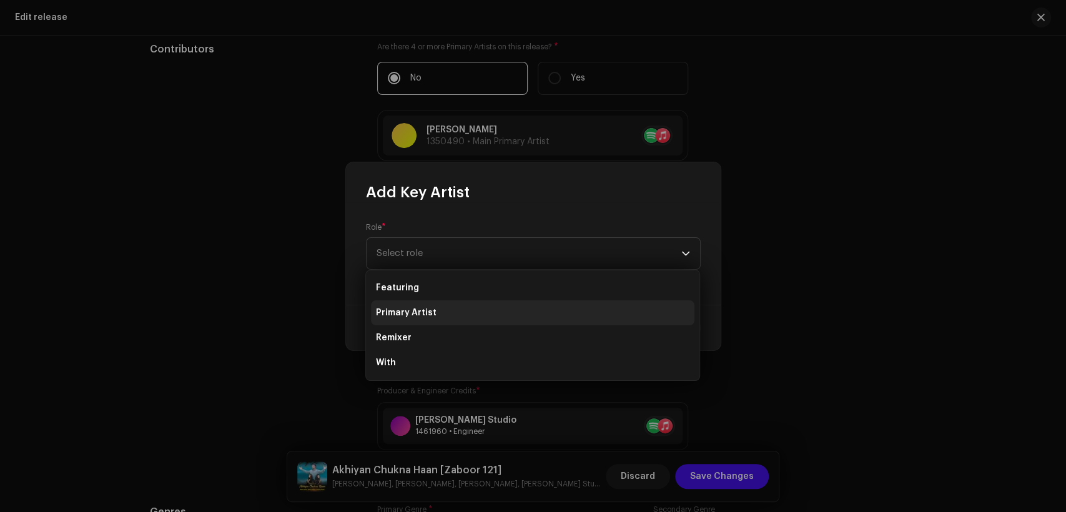
click at [450, 309] on li "Primary Artist" at bounding box center [533, 312] width 324 height 25
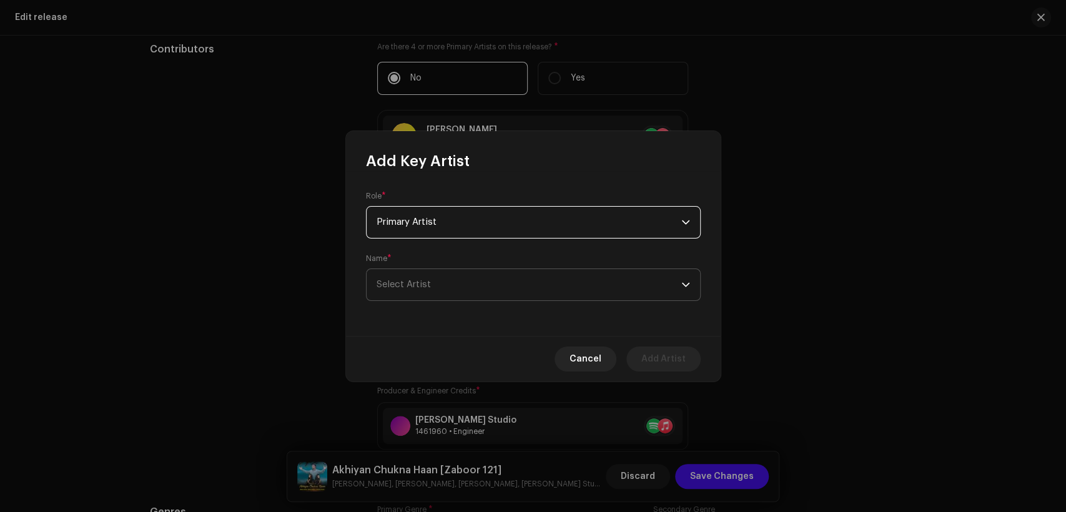
click at [458, 284] on span "Select Artist" at bounding box center [529, 284] width 305 height 31
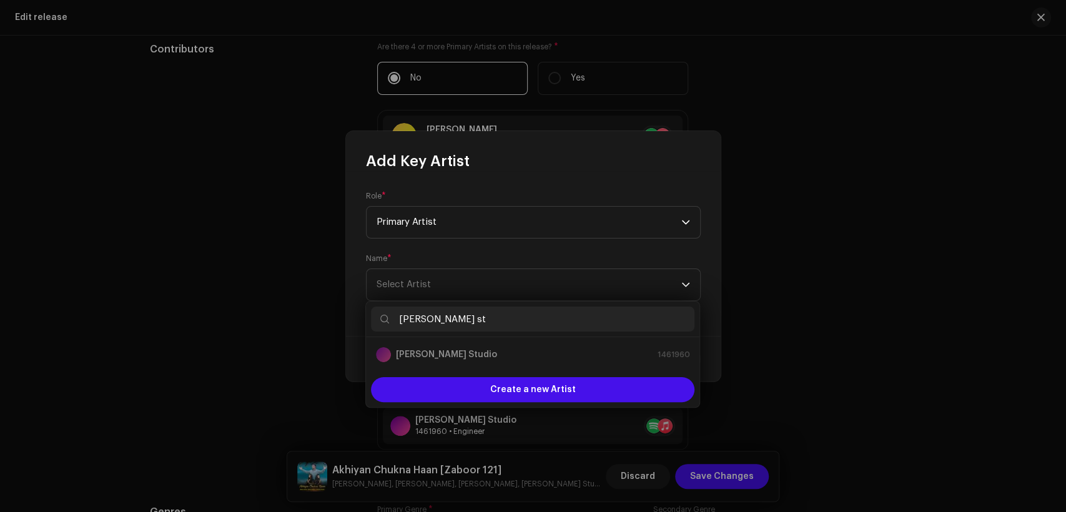
type input "[PERSON_NAME] st"
click at [522, 343] on p-selectitem "[PERSON_NAME] Studio 1461960" at bounding box center [533, 354] width 324 height 25
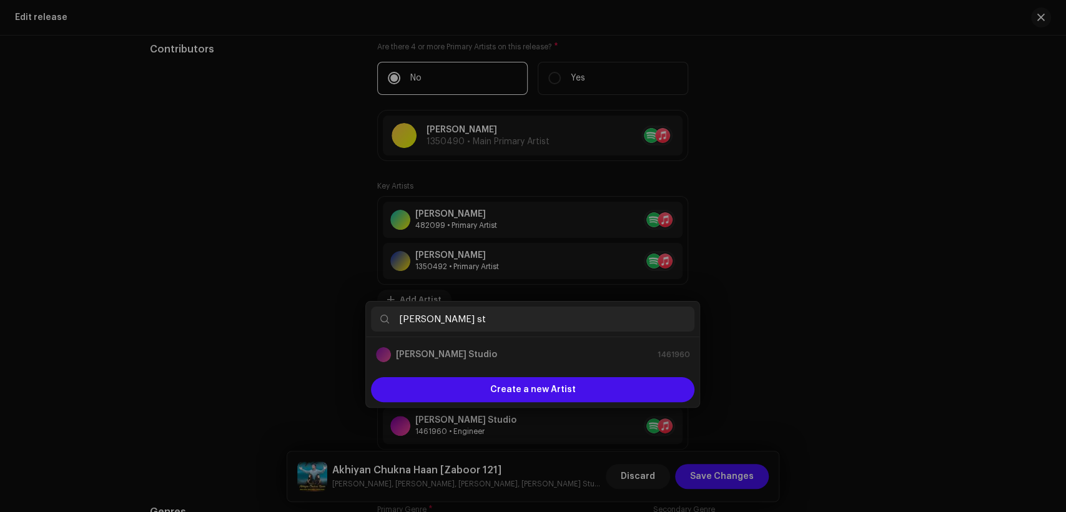
click at [885, 310] on div "Add Key Artist Role * Primary Artist Name * Select Artist Cancel Add Artist" at bounding box center [533, 256] width 1066 height 512
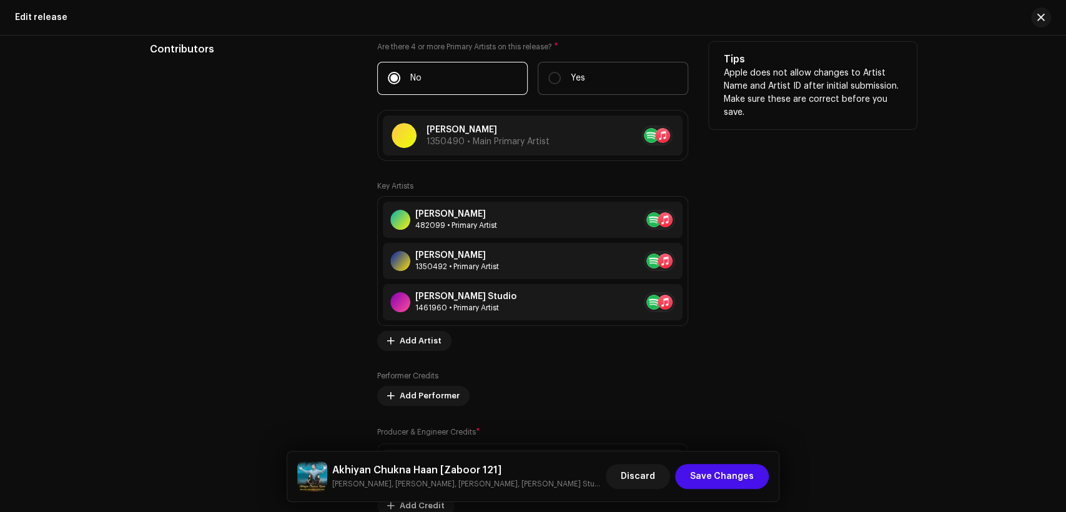
click at [566, 69] on label "Yes" at bounding box center [613, 78] width 151 height 33
click at [561, 72] on input "Yes" at bounding box center [555, 78] width 12 height 12
radio input "true"
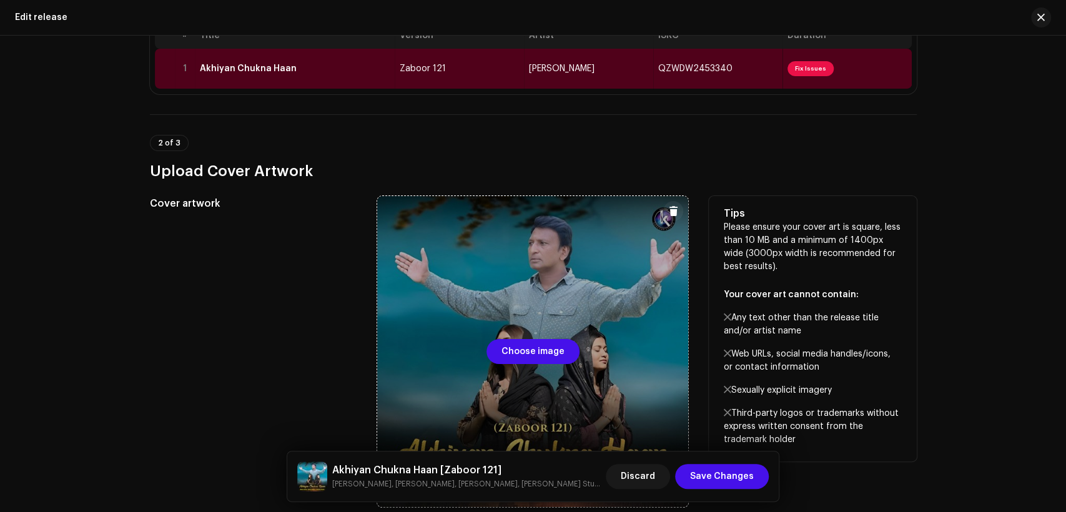
scroll to position [0, 0]
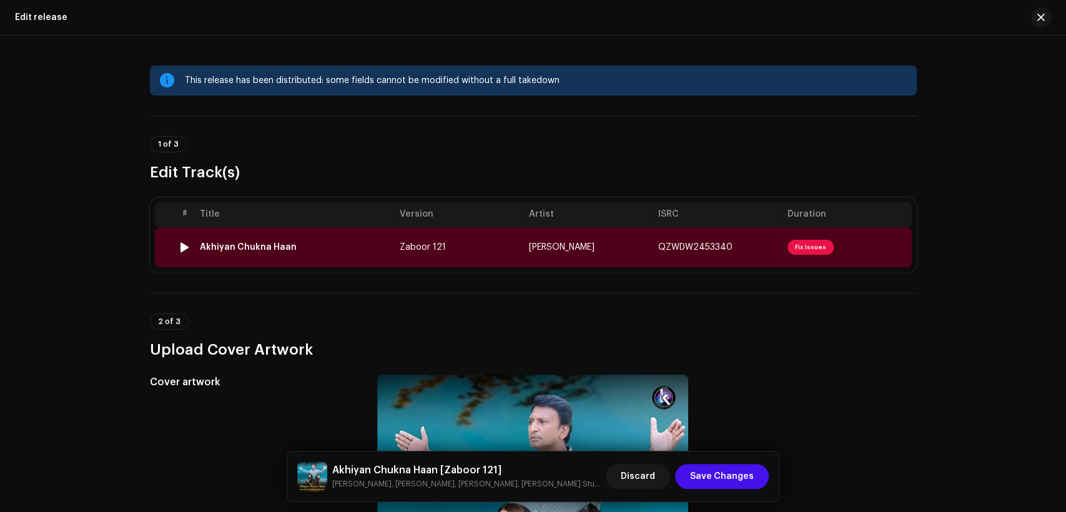
click at [492, 243] on td "Zaboor 121" at bounding box center [459, 247] width 129 height 40
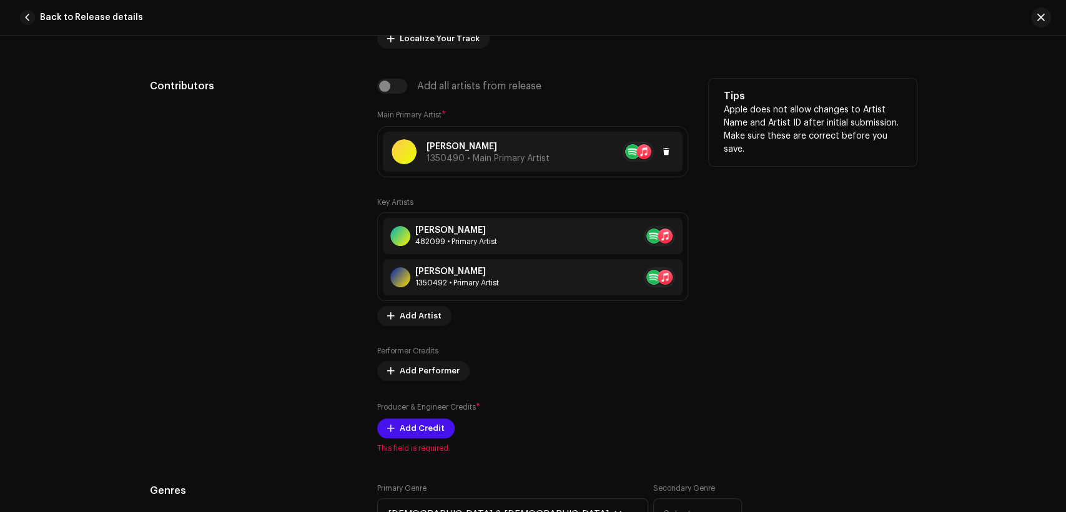
scroll to position [694, 0]
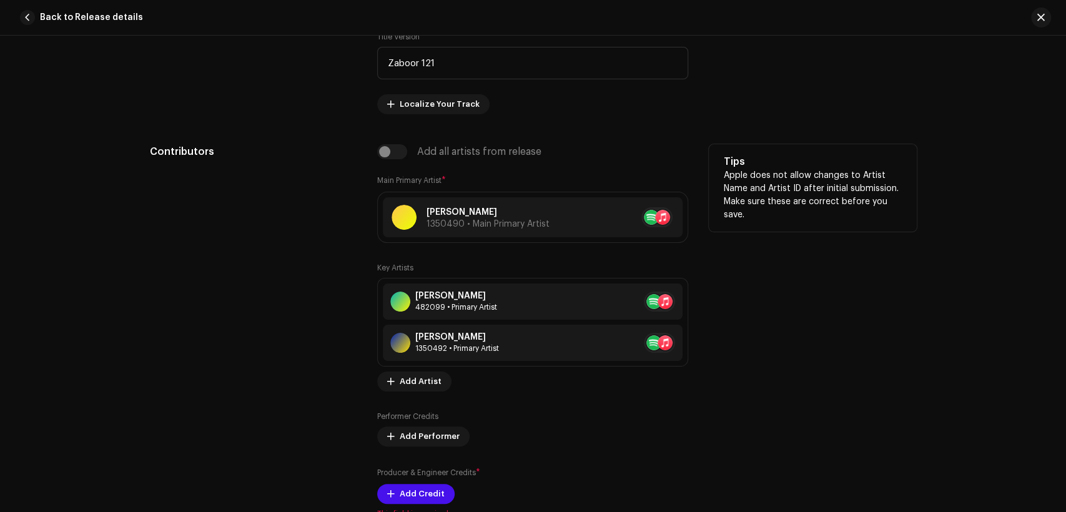
click at [395, 154] on div "Add all artists from release" at bounding box center [532, 151] width 311 height 15
click at [426, 377] on span "Add Artist" at bounding box center [421, 381] width 42 height 25
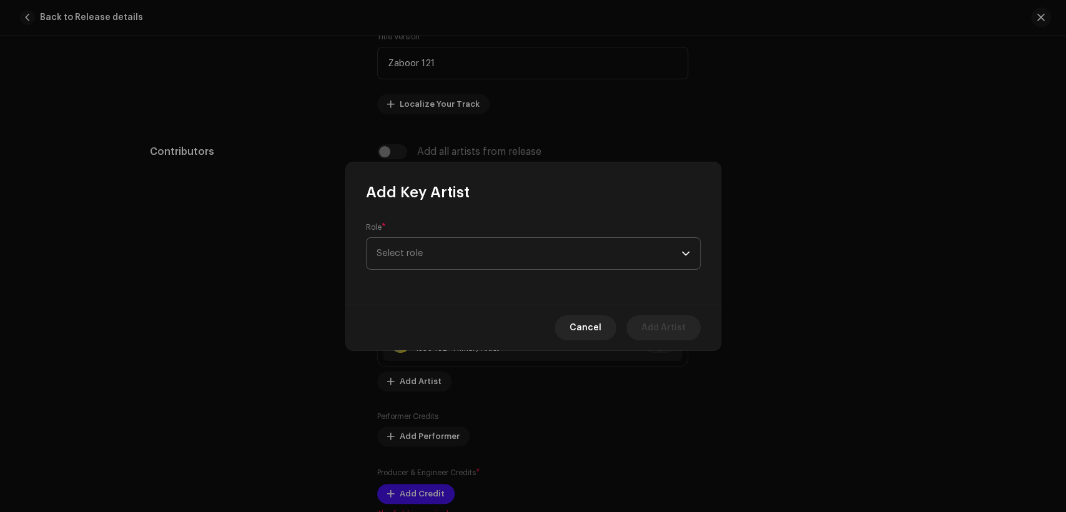
click at [494, 254] on span "Select role" at bounding box center [529, 253] width 305 height 31
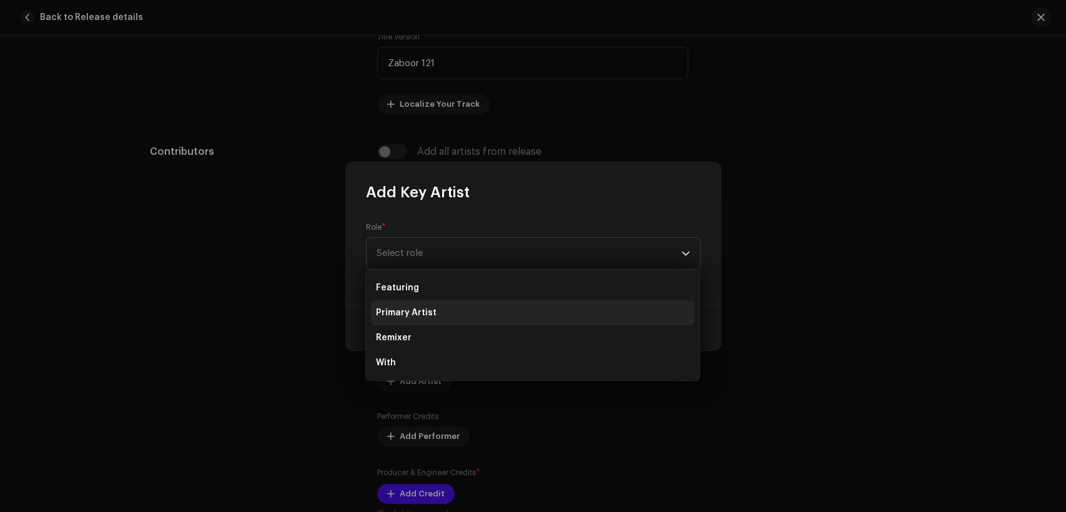
click at [490, 307] on li "Primary Artist" at bounding box center [533, 312] width 324 height 25
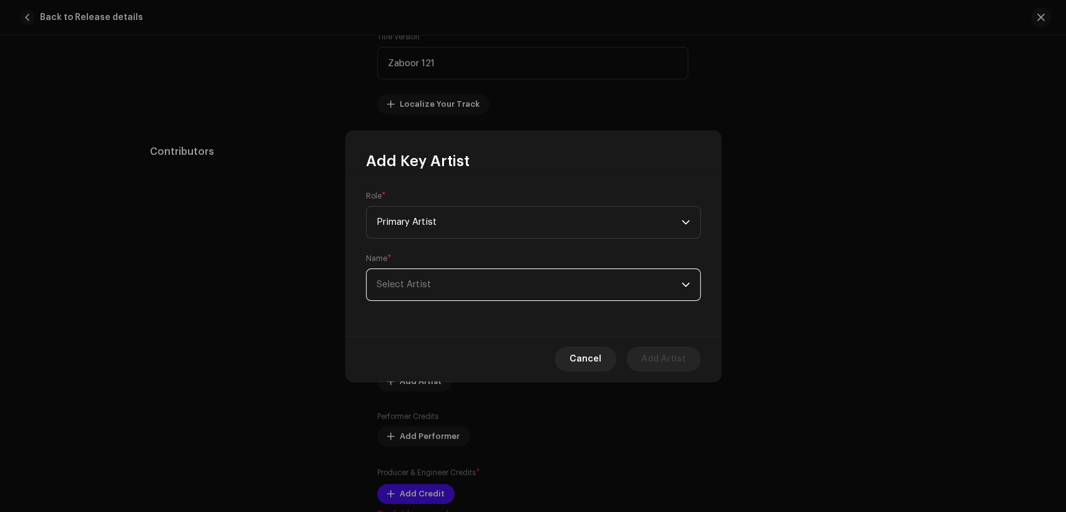
click at [490, 295] on span "Select Artist" at bounding box center [529, 284] width 305 height 31
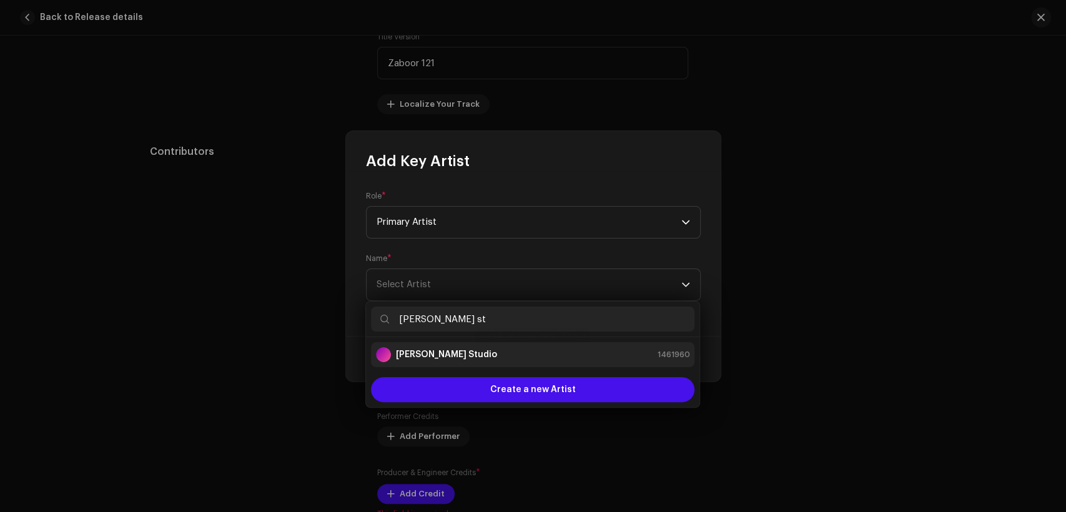
type input "[PERSON_NAME] st"
click at [507, 360] on div "[PERSON_NAME] Studio 1461960" at bounding box center [533, 354] width 314 height 15
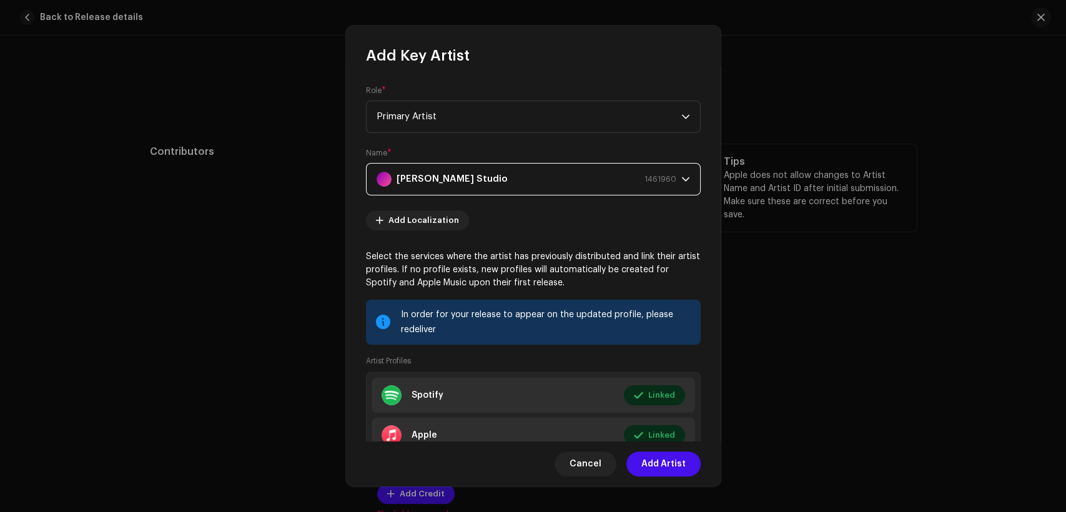
drag, startPoint x: 667, startPoint y: 457, endPoint x: 657, endPoint y: 447, distance: 14.6
click at [668, 457] on span "Add Artist" at bounding box center [664, 464] width 44 height 25
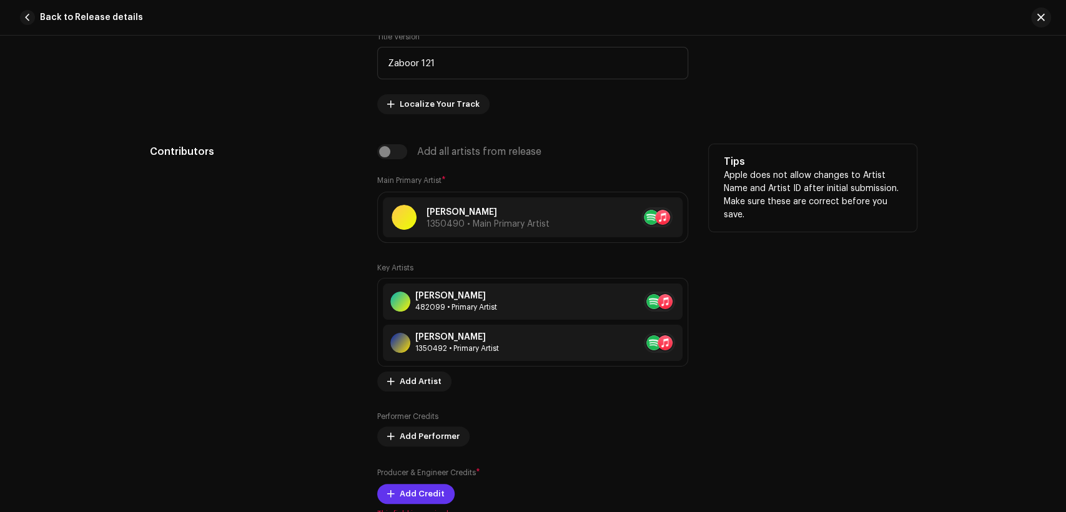
click at [430, 486] on span "Add Credit" at bounding box center [422, 494] width 45 height 25
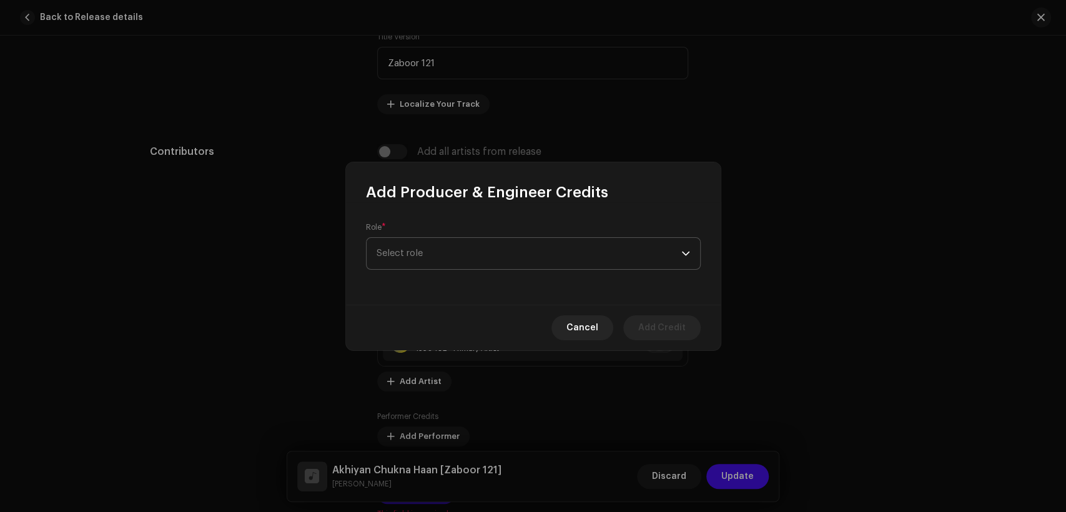
click at [472, 257] on span "Select role" at bounding box center [529, 253] width 305 height 31
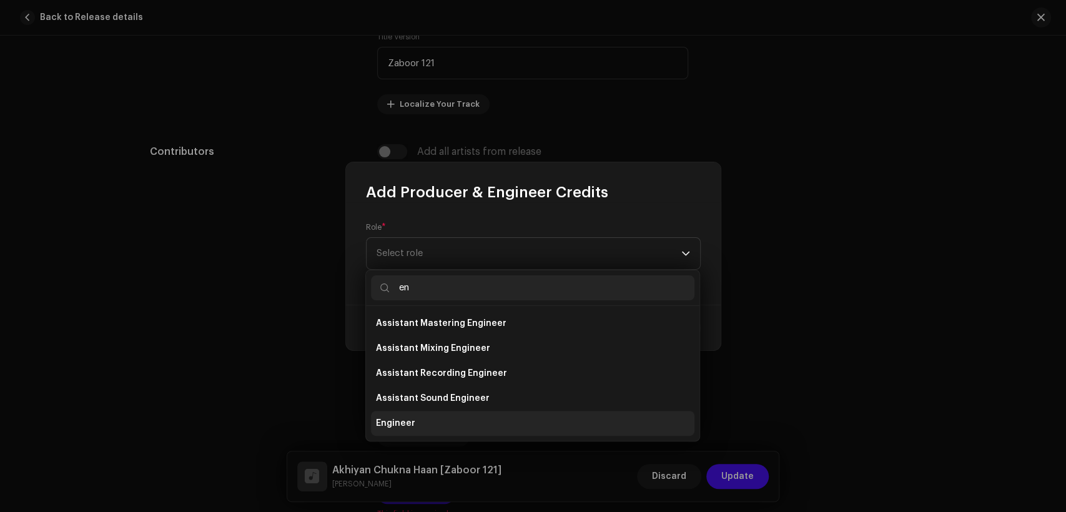
type input "en"
click at [466, 427] on li "Engineer" at bounding box center [533, 423] width 324 height 25
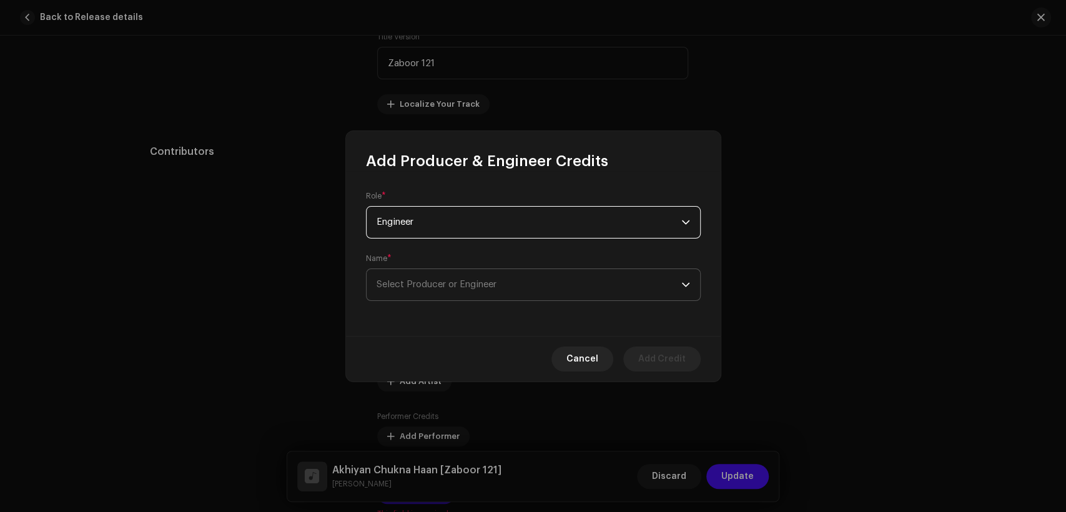
click at [493, 289] on span "Select Producer or Engineer" at bounding box center [437, 284] width 120 height 9
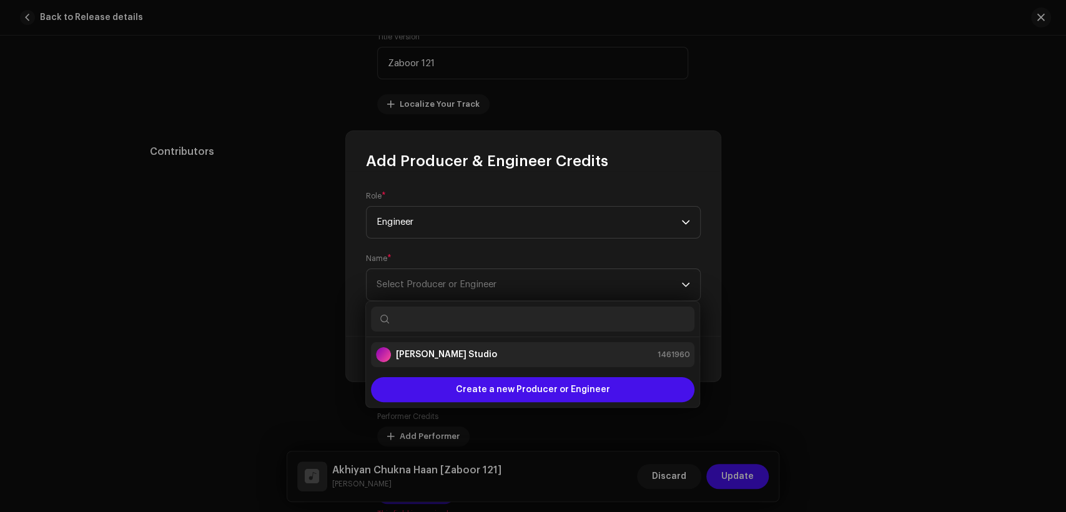
click at [504, 357] on div "[PERSON_NAME] Studio 1461960" at bounding box center [533, 354] width 314 height 15
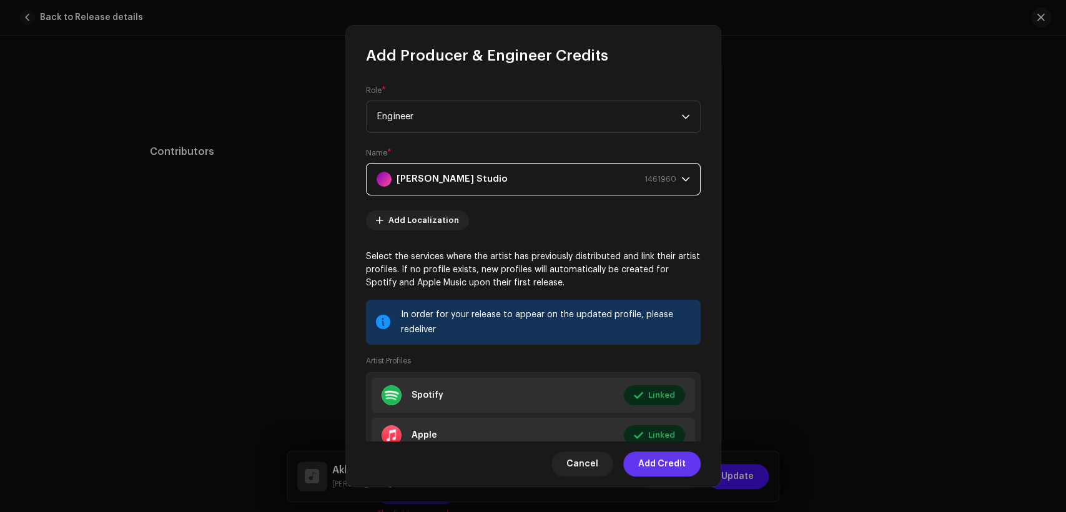
click at [678, 468] on span "Add Credit" at bounding box center [661, 464] width 47 height 25
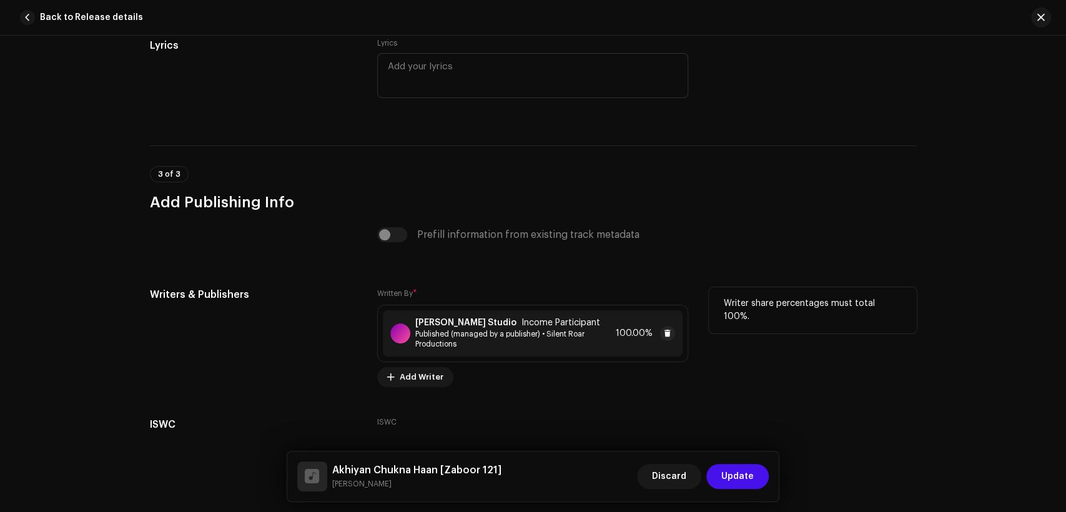
scroll to position [2629, 0]
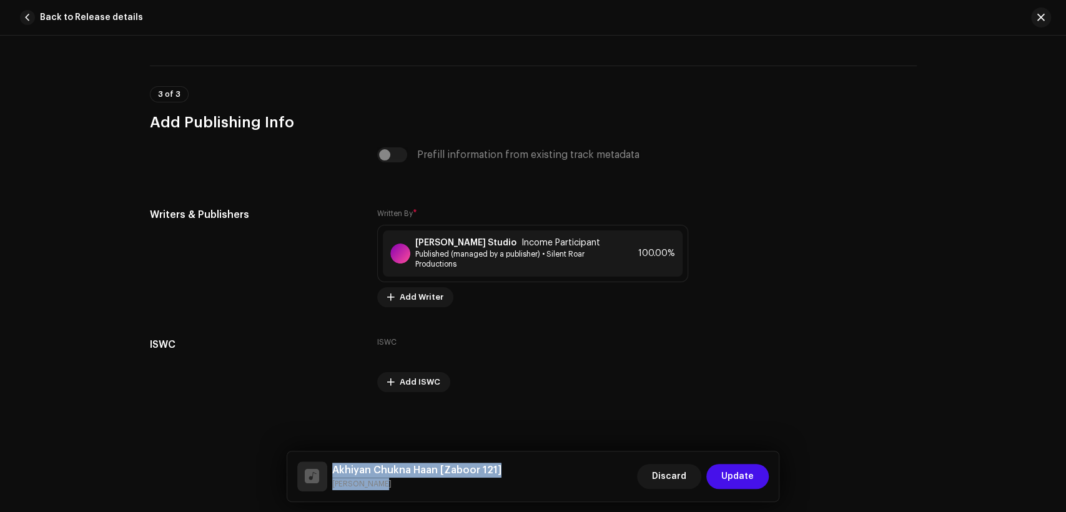
drag, startPoint x: 381, startPoint y: 481, endPoint x: 320, endPoint y: 462, distance: 63.4
click at [320, 462] on div "Akhiyan Chukna Haan [Zaboor 121] Maria Riasat" at bounding box center [399, 477] width 204 height 30
click at [386, 492] on div "Akhiyan Chukna Haan [Zaboor 121] Maria Riasat Discard Update" at bounding box center [533, 477] width 492 height 50
click at [367, 482] on small "Maria Riasat" at bounding box center [416, 484] width 169 height 12
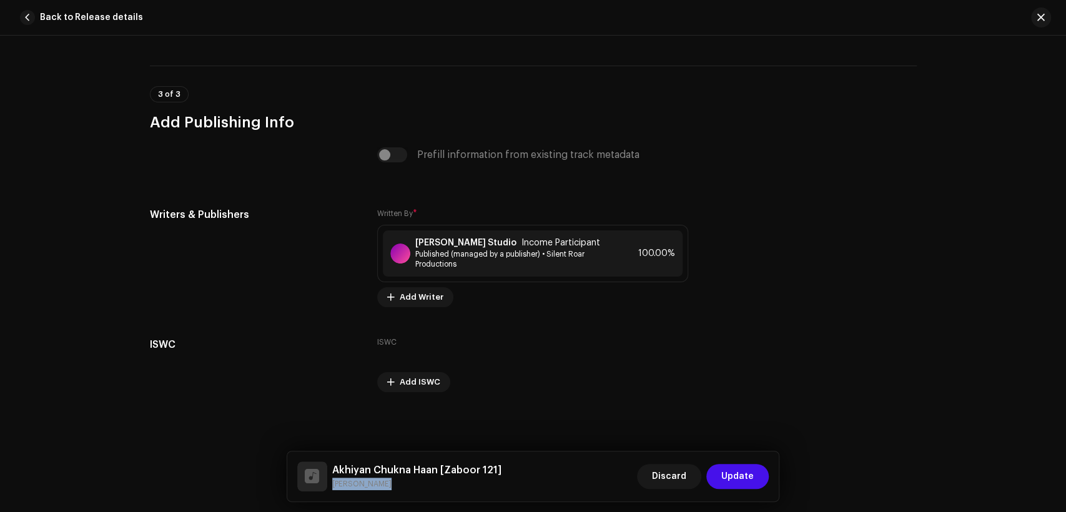
click at [367, 482] on small "Maria Riasat" at bounding box center [416, 484] width 169 height 12
click at [540, 247] on span "Income Participant" at bounding box center [561, 243] width 79 height 10
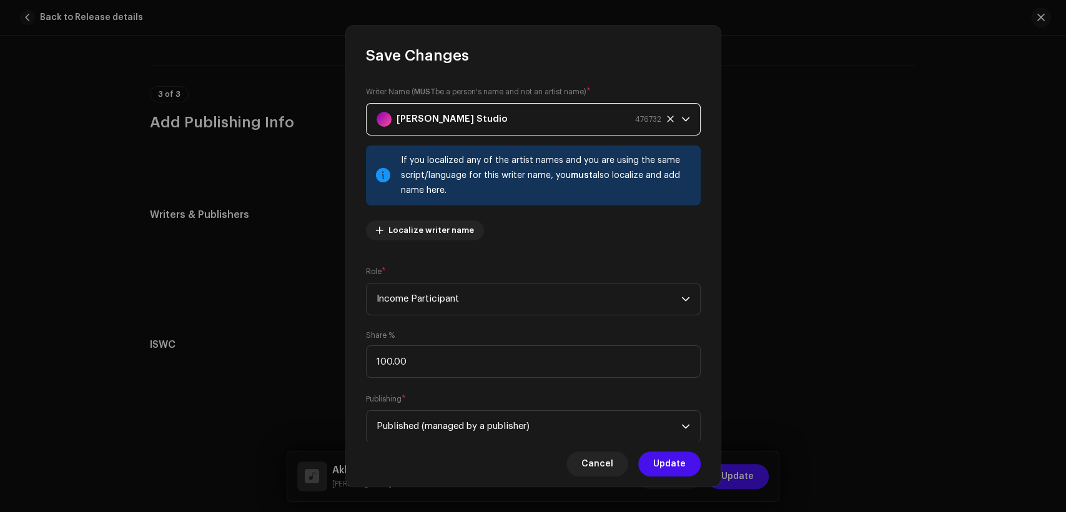
click at [439, 126] on span "[PERSON_NAME] Studio 476732" at bounding box center [529, 119] width 305 height 31
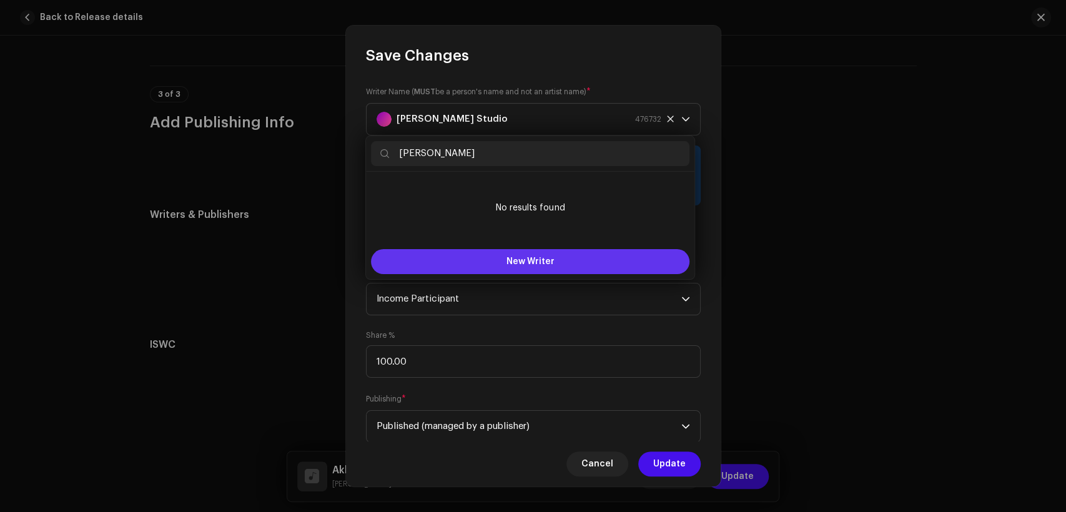
type input "Maria Riasat"
click at [507, 259] on span "New Writer" at bounding box center [531, 261] width 48 height 9
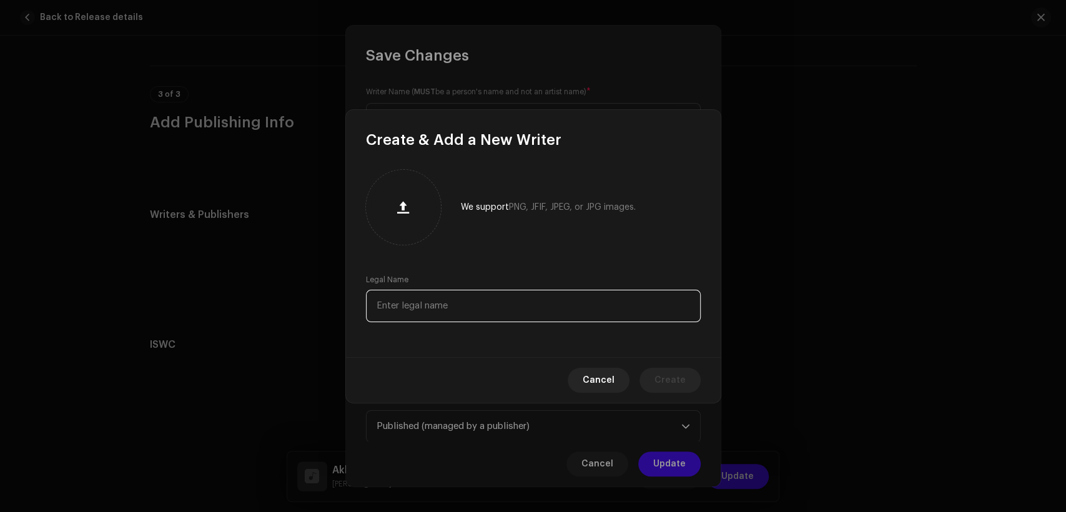
click at [491, 320] on input "text" at bounding box center [533, 306] width 335 height 32
paste input "Maria Riasat"
type input "Maria Riasat"
click at [678, 376] on span "Create" at bounding box center [670, 380] width 31 height 25
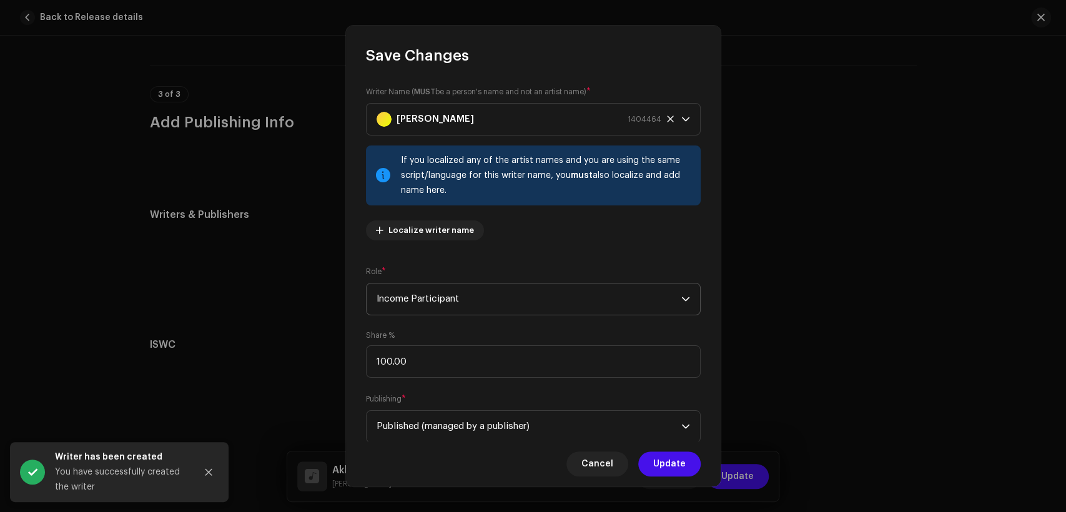
click at [554, 299] on span "Income Participant" at bounding box center [529, 299] width 305 height 31
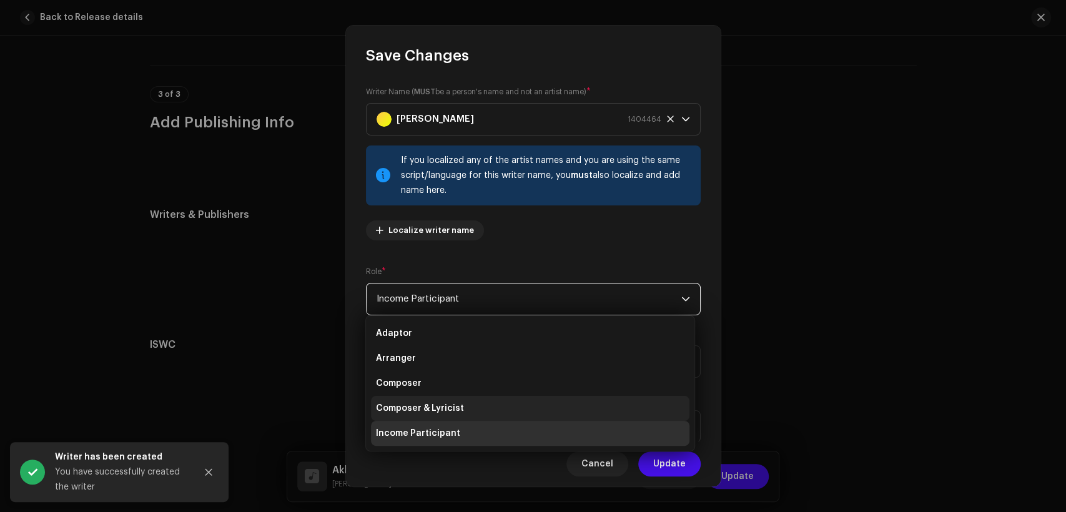
click at [538, 407] on li "Composer & Lyricist" at bounding box center [530, 408] width 319 height 25
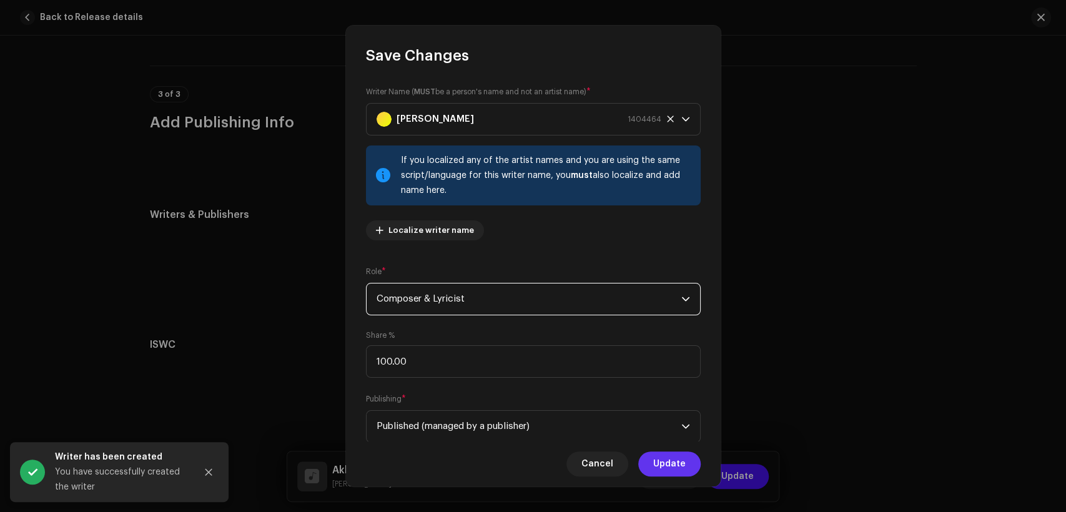
click at [655, 464] on span "Update" at bounding box center [669, 464] width 32 height 25
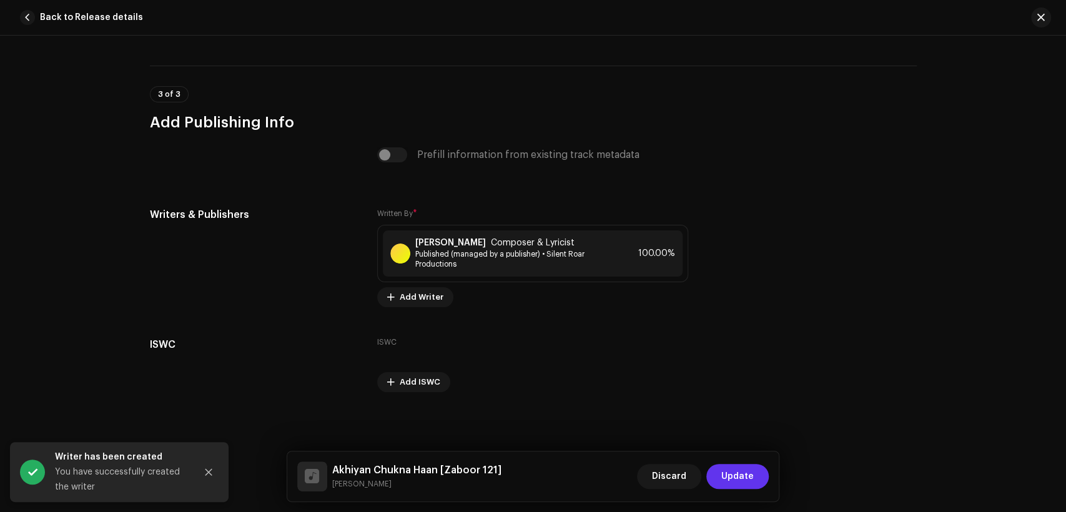
click at [745, 480] on span "Update" at bounding box center [738, 476] width 32 height 25
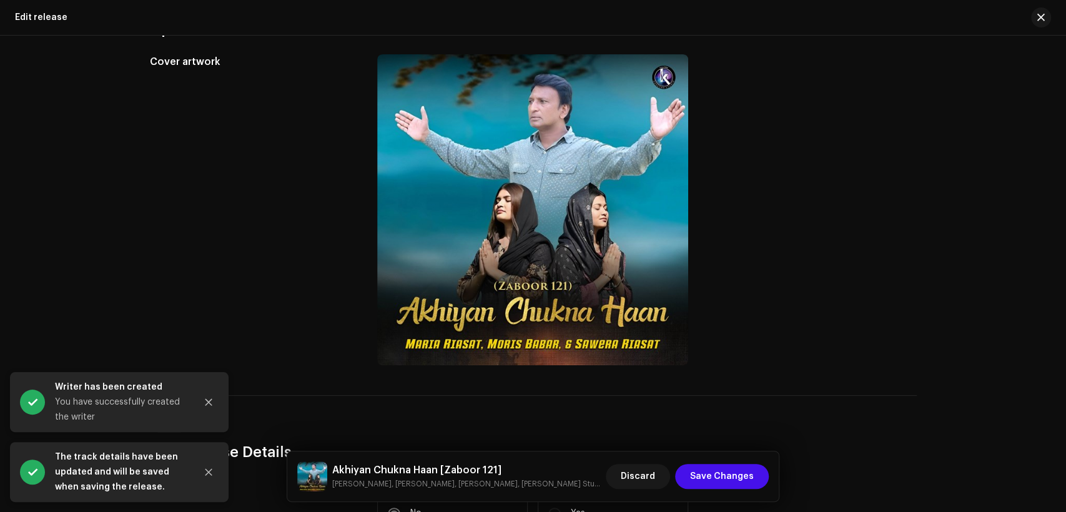
scroll to position [347, 0]
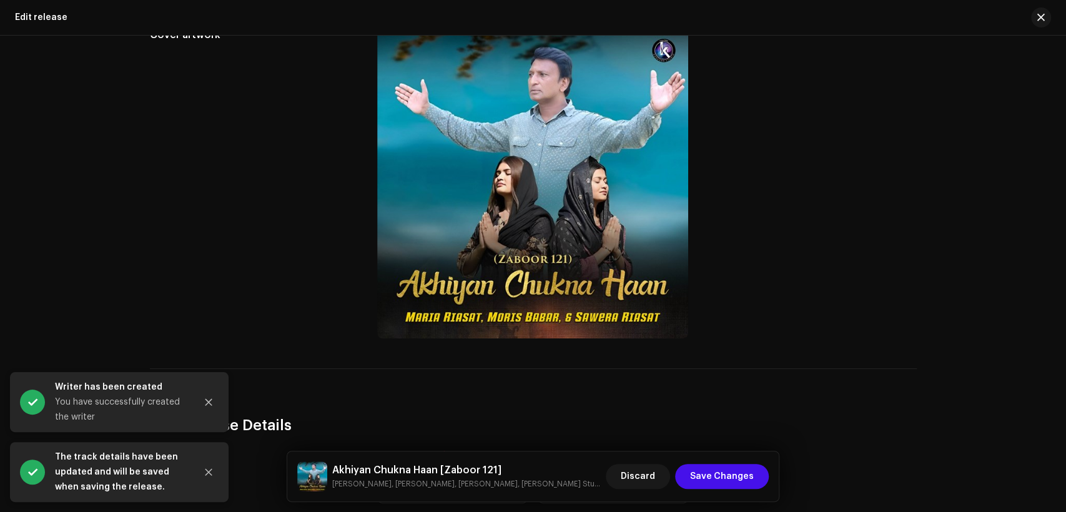
click at [408, 464] on h5 "Akhiyan Chukna Haan [Zaboor 121]" at bounding box center [466, 470] width 269 height 15
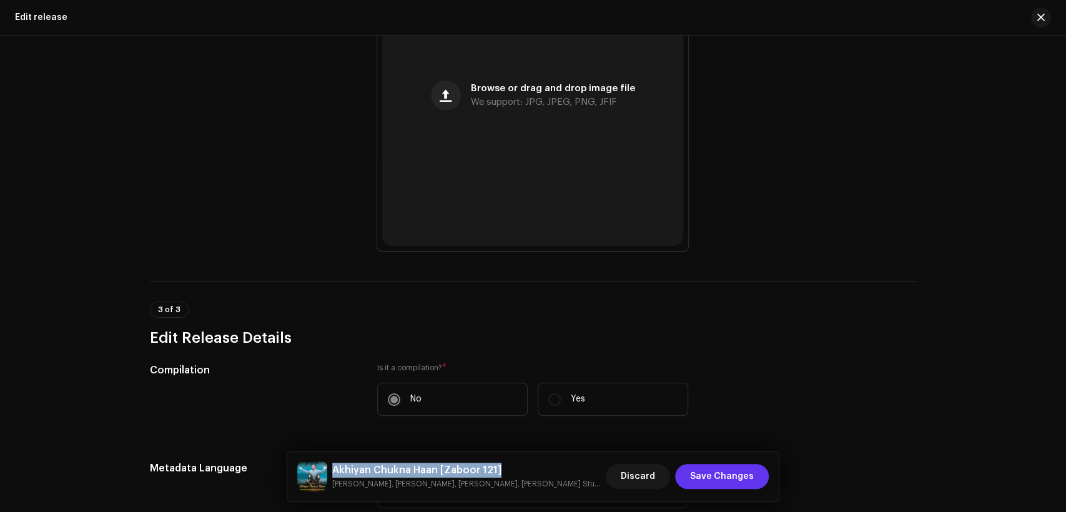
scroll to position [410, 0]
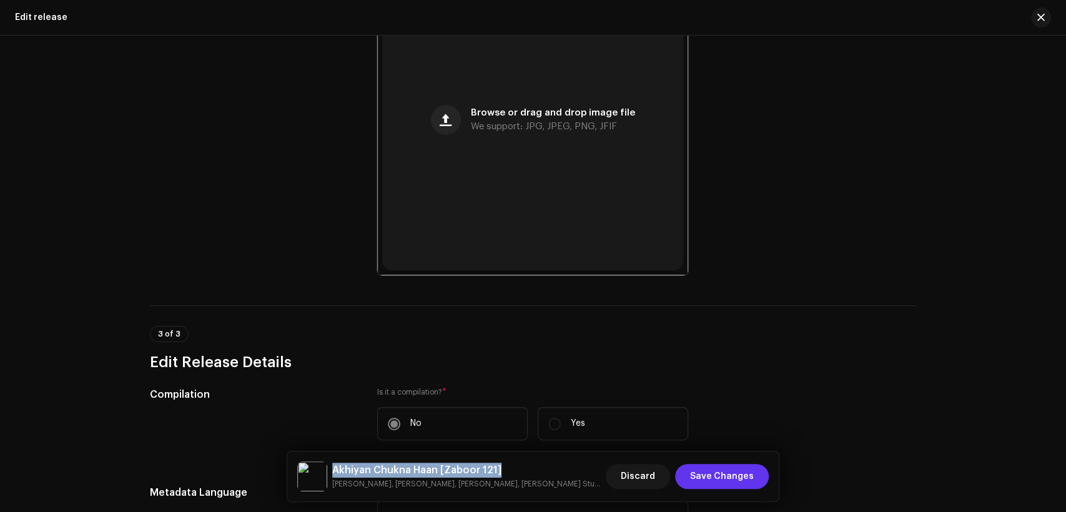
click at [733, 479] on span "Save Changes" at bounding box center [722, 476] width 64 height 25
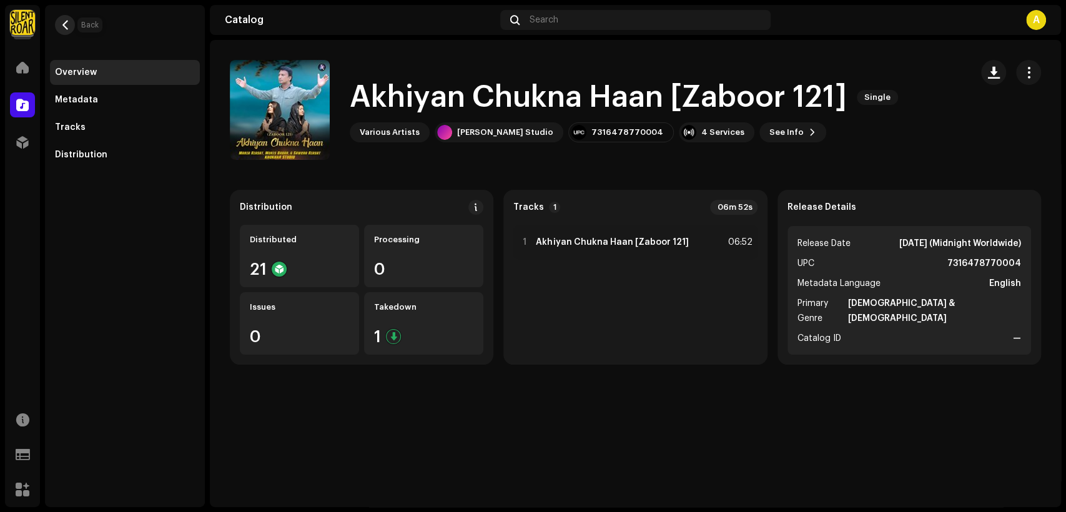
click at [68, 27] on span "button" at bounding box center [65, 25] width 9 height 10
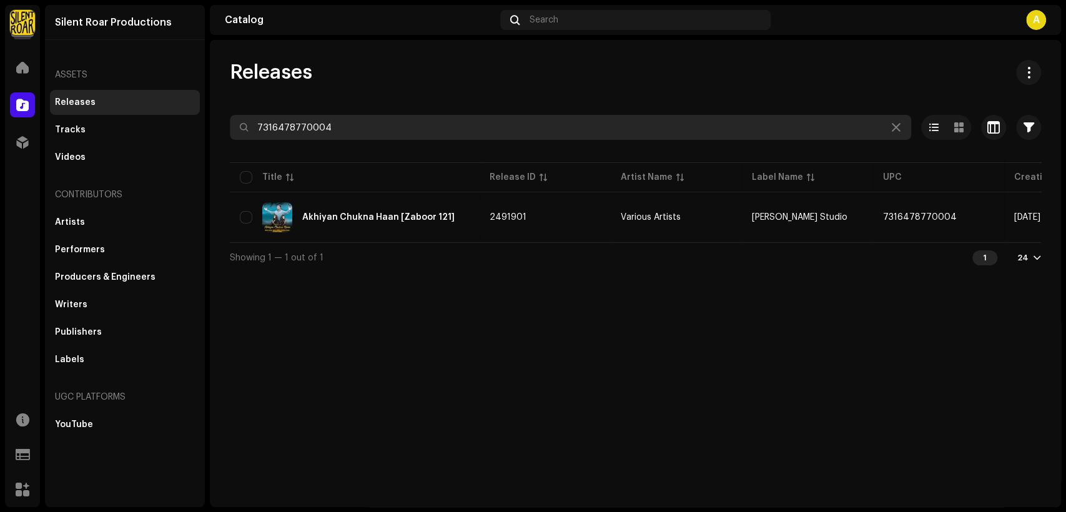
click at [327, 129] on input "7316478770004" at bounding box center [571, 127] width 682 height 25
paste input "842206"
type input "7316478842206"
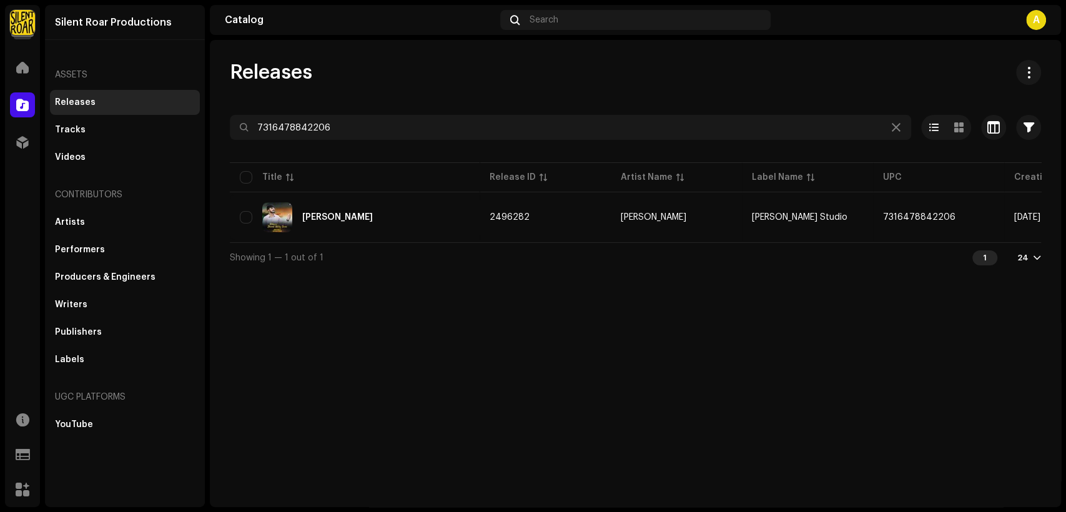
drag, startPoint x: 477, startPoint y: 241, endPoint x: 535, endPoint y: 256, distance: 59.4
click at [535, 256] on div "7316478842206 Selected 0 Options Filters Distribution status Never Distributed …" at bounding box center [636, 193] width 812 height 157
click at [585, 278] on div "Releases 7316478842206 Selected 0 Options Filters Distribution status Never Dis…" at bounding box center [636, 273] width 852 height 467
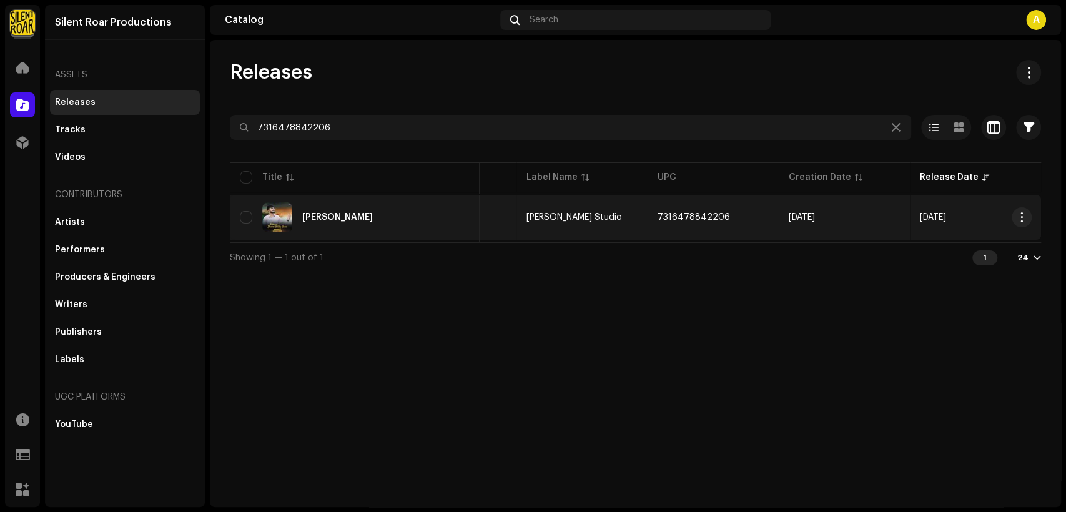
click at [415, 221] on div "Uchiyan Shana Waly Yasu" at bounding box center [355, 217] width 230 height 30
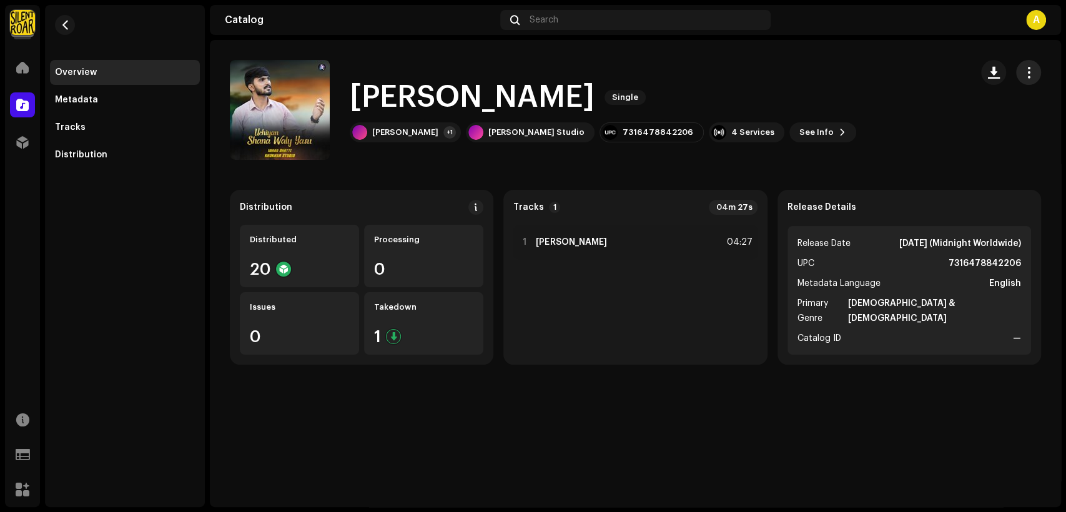
click at [1027, 69] on span "button" at bounding box center [1029, 72] width 12 height 10
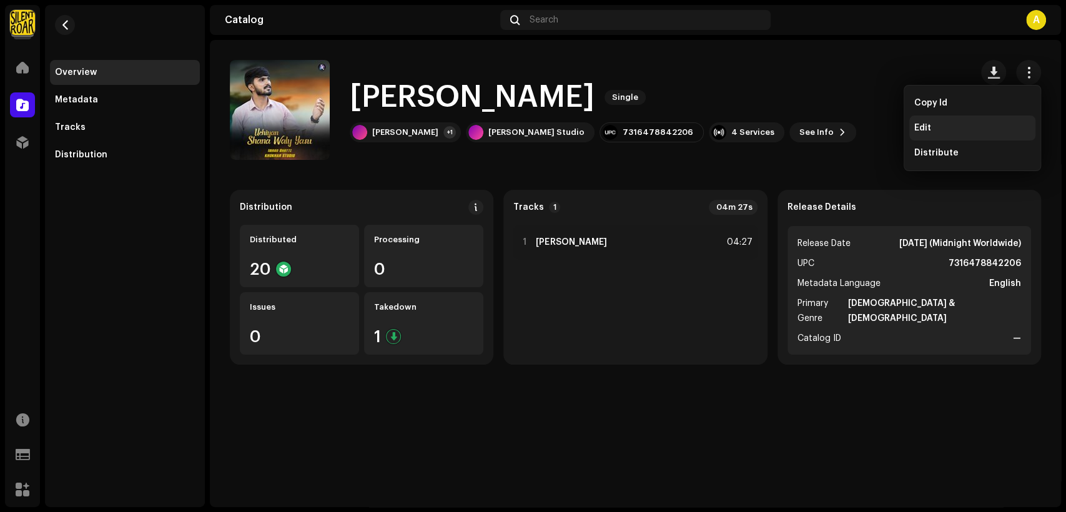
click at [985, 130] on div "Edit" at bounding box center [973, 128] width 116 height 10
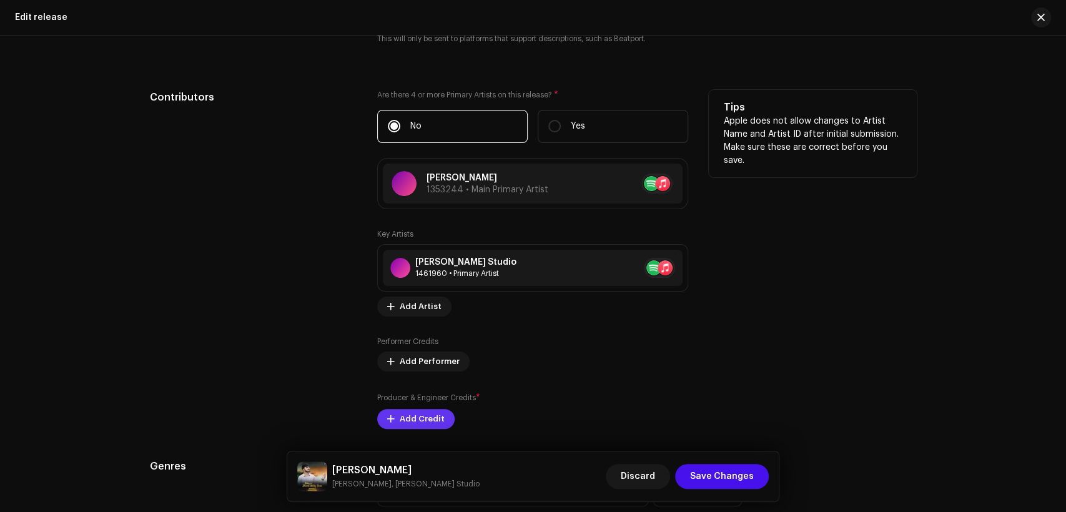
scroll to position [1388, 0]
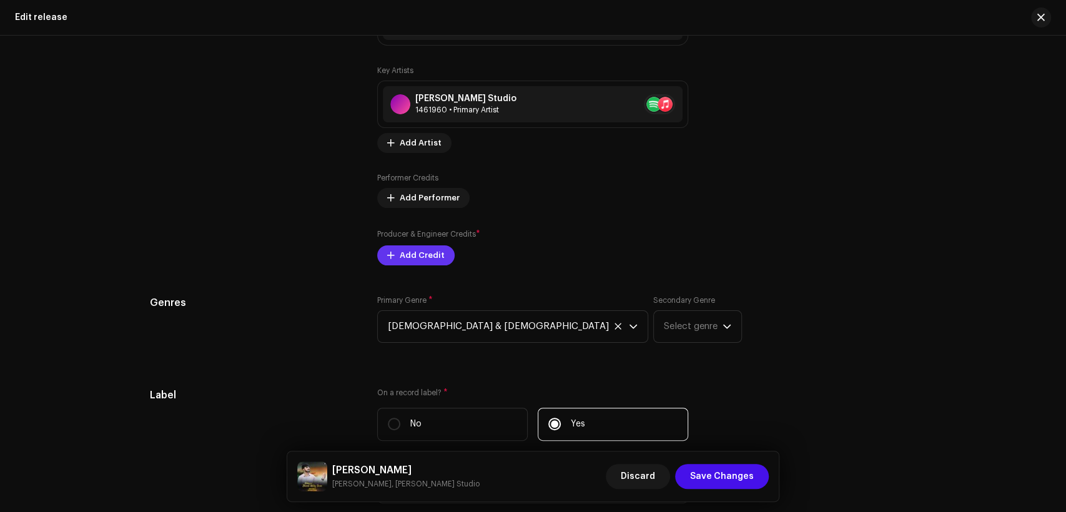
click at [435, 254] on span "Add Credit" at bounding box center [422, 255] width 45 height 25
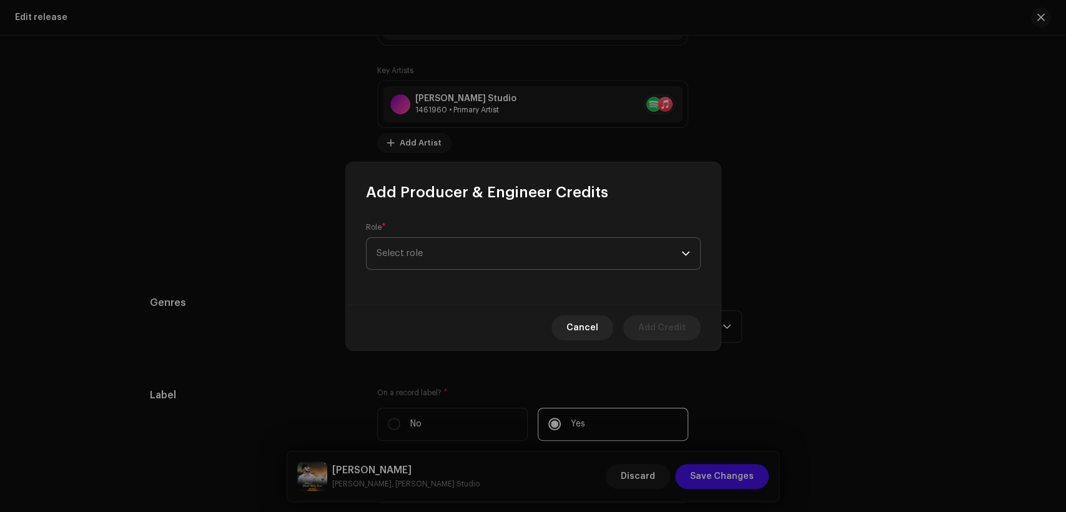
click at [458, 254] on span "Select role" at bounding box center [529, 253] width 305 height 31
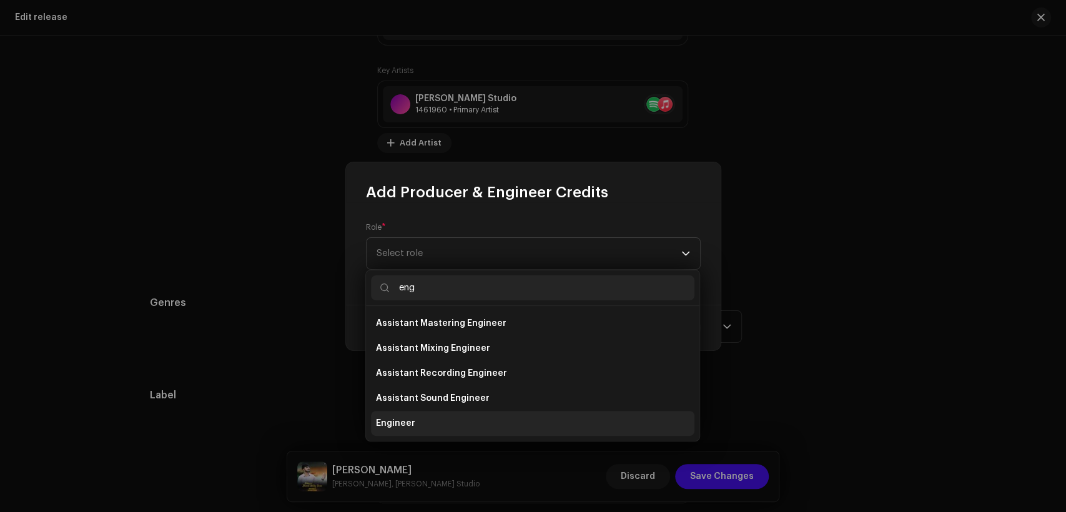
type input "eng"
click at [500, 419] on li "Engineer" at bounding box center [533, 423] width 324 height 25
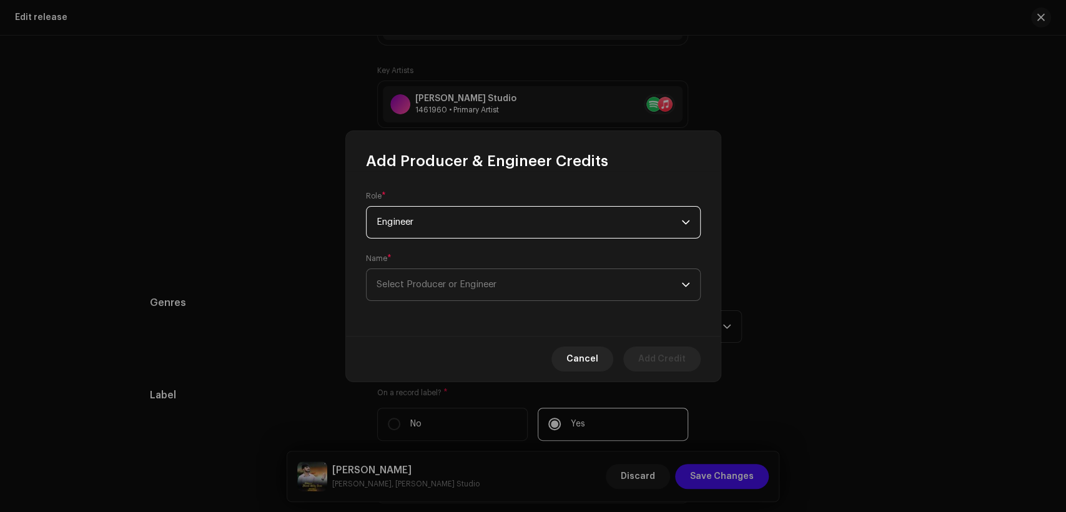
click at [501, 299] on span "Select Producer or Engineer" at bounding box center [529, 284] width 305 height 31
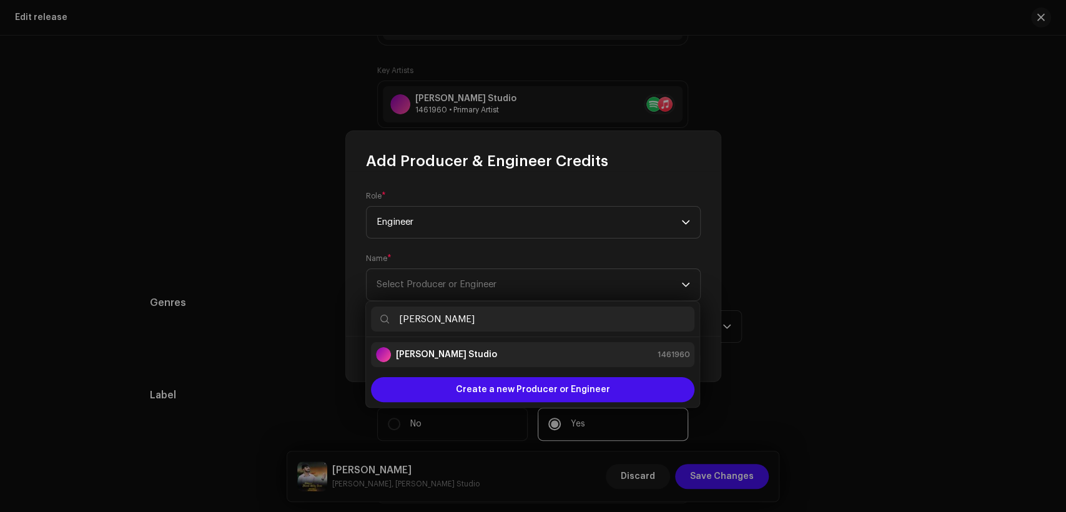
type input "[PERSON_NAME]"
click at [527, 359] on div "[PERSON_NAME] Studio 1461960" at bounding box center [533, 354] width 314 height 15
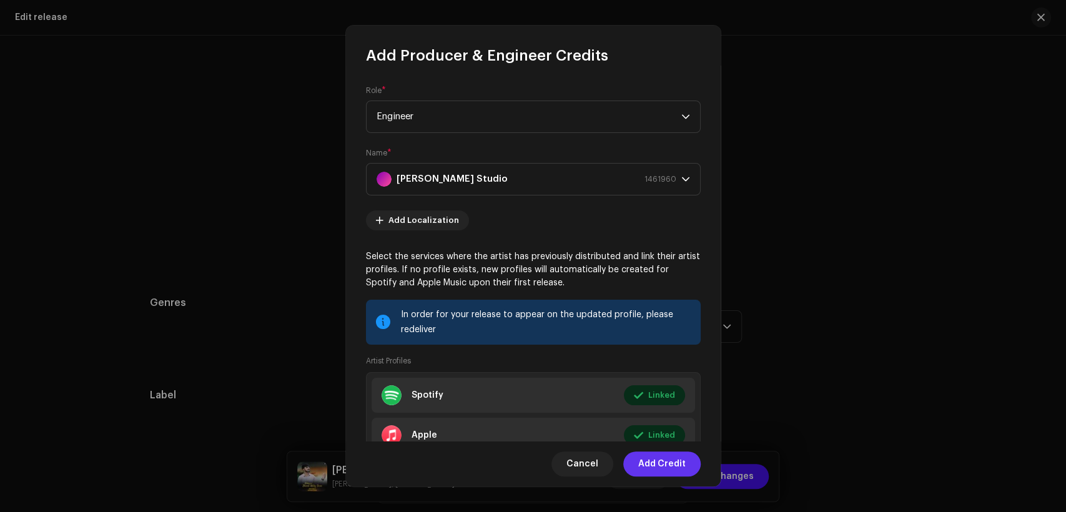
click at [680, 461] on span "Add Credit" at bounding box center [661, 464] width 47 height 25
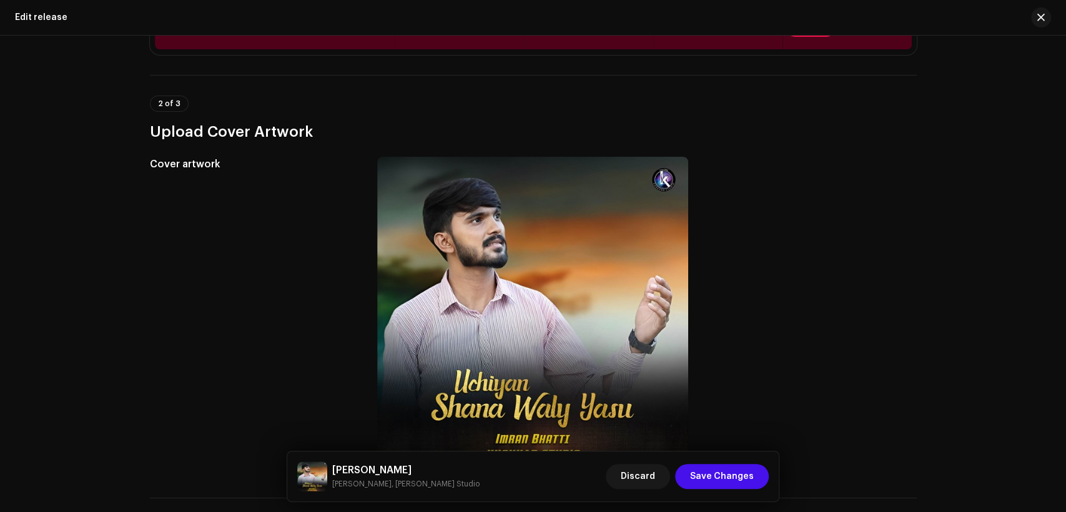
scroll to position [0, 0]
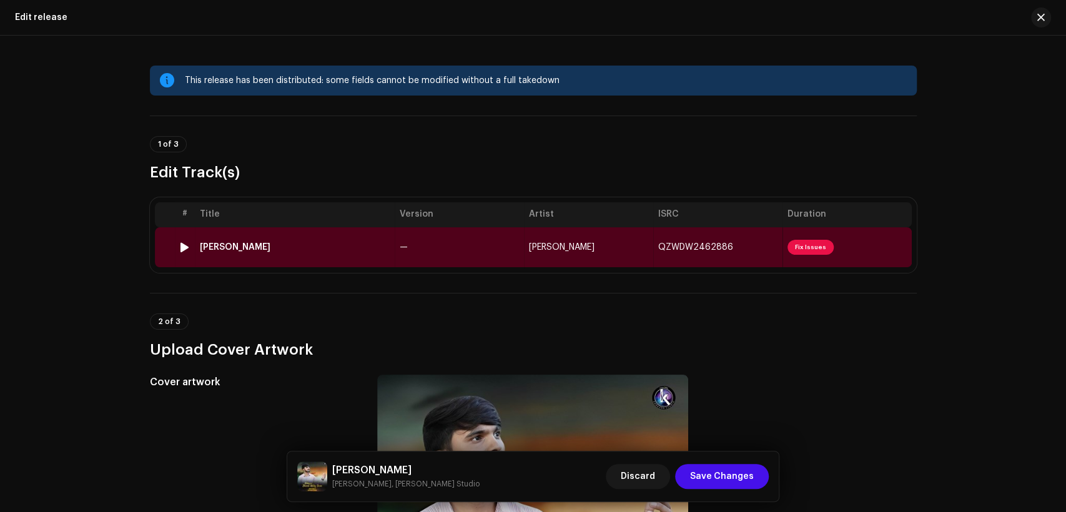
click at [482, 251] on td "—" at bounding box center [459, 247] width 129 height 40
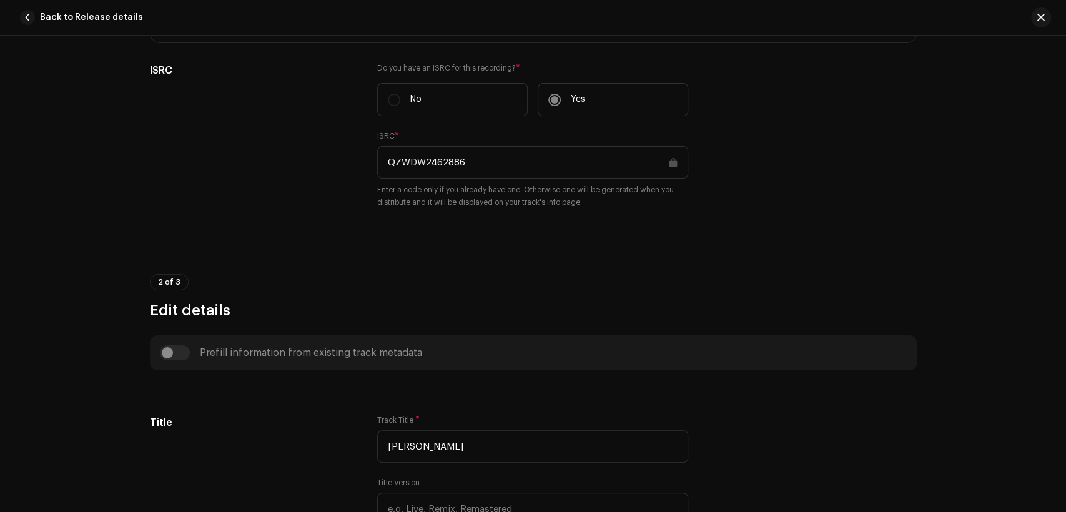
scroll to position [462, 0]
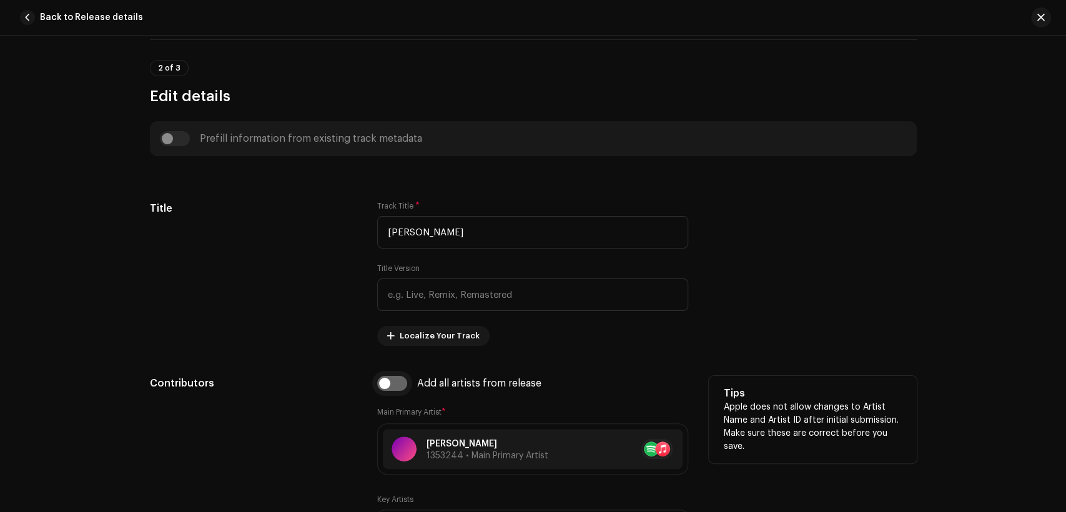
click at [391, 391] on input "checkbox" at bounding box center [392, 383] width 30 height 15
checkbox input "true"
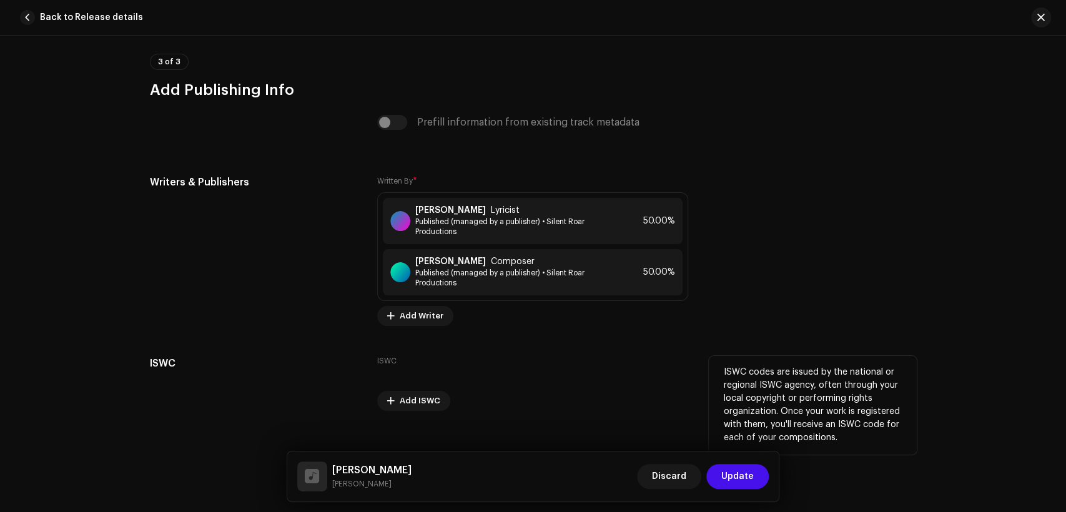
scroll to position [2621, 0]
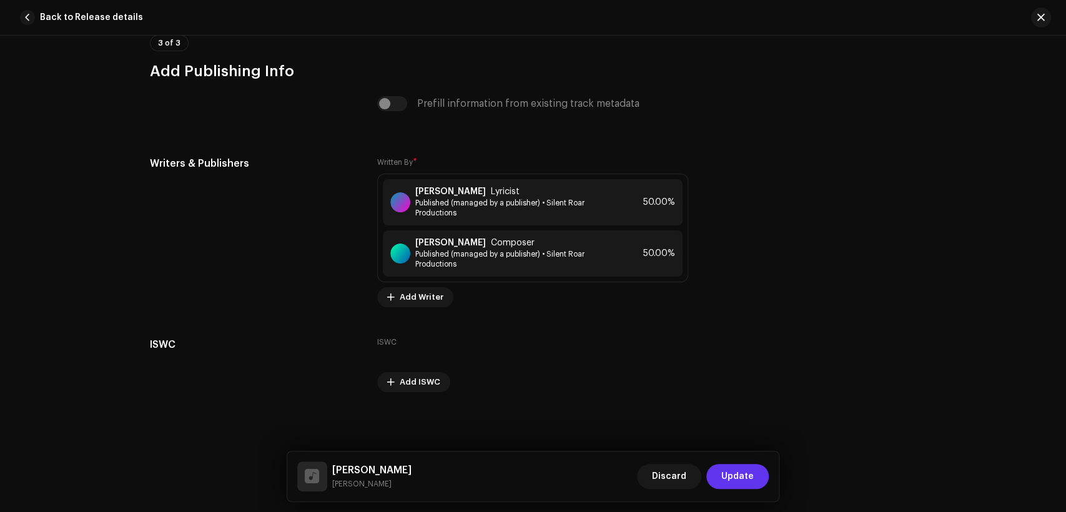
click at [732, 477] on span "Update" at bounding box center [738, 476] width 32 height 25
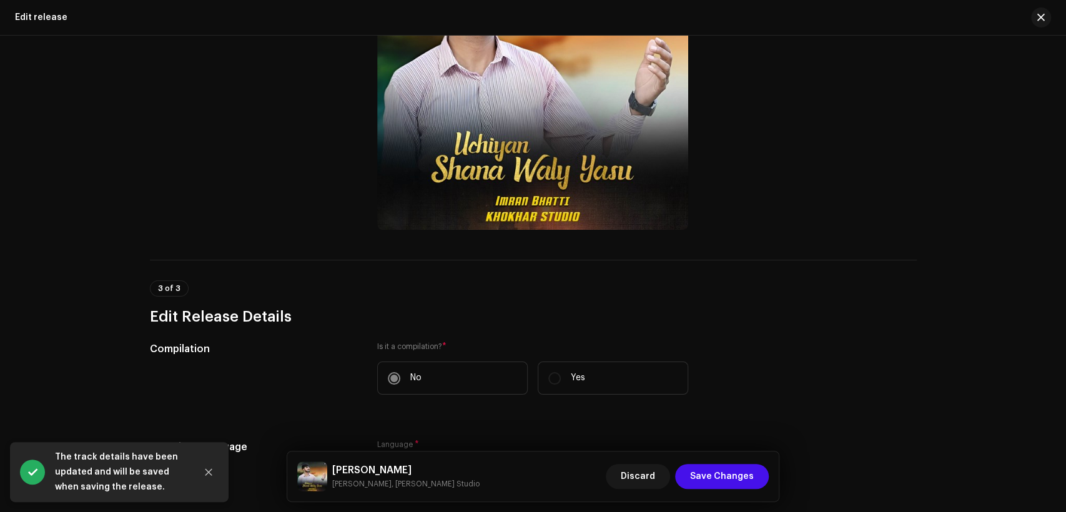
scroll to position [462, 0]
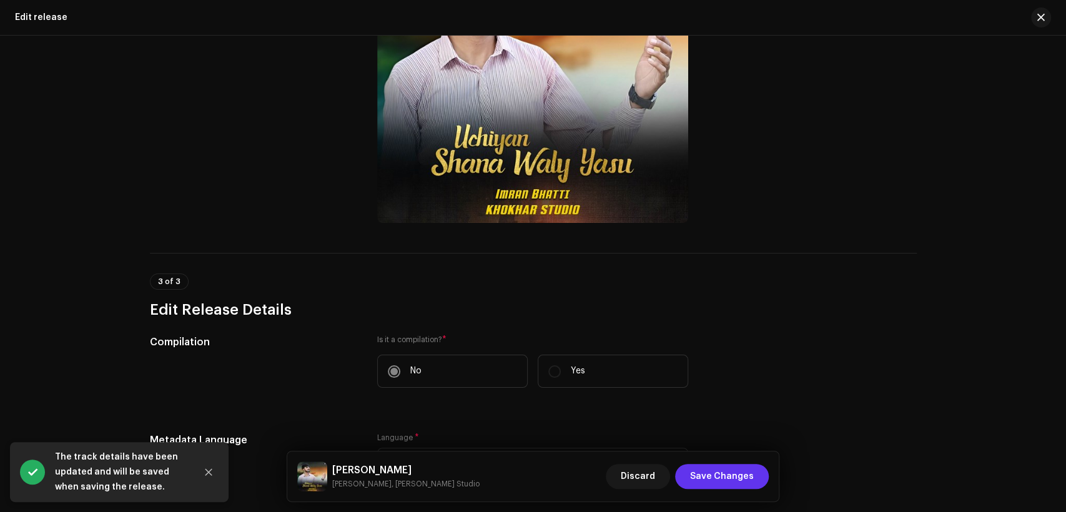
click at [711, 477] on span "Save Changes" at bounding box center [722, 476] width 64 height 25
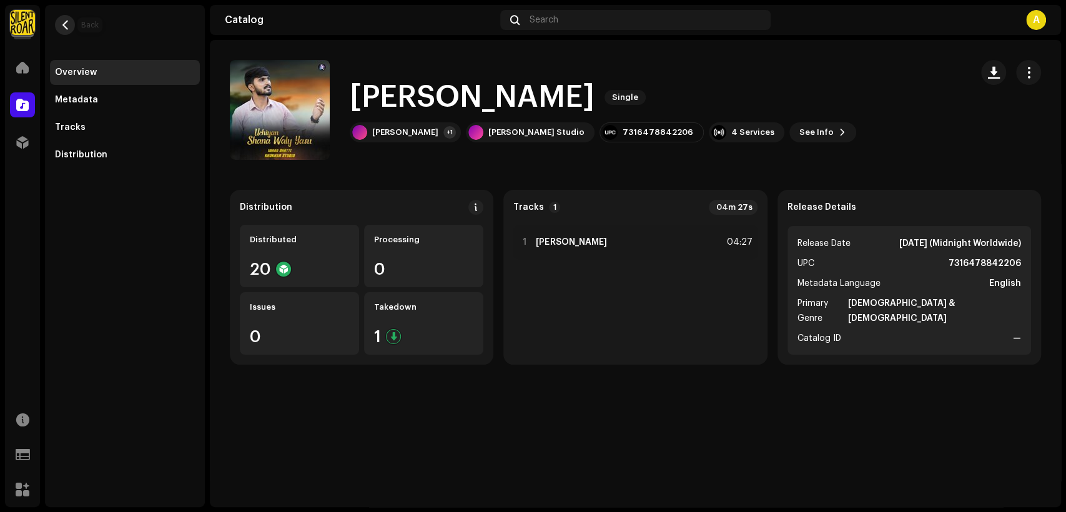
click at [70, 21] on button "button" at bounding box center [65, 25] width 20 height 20
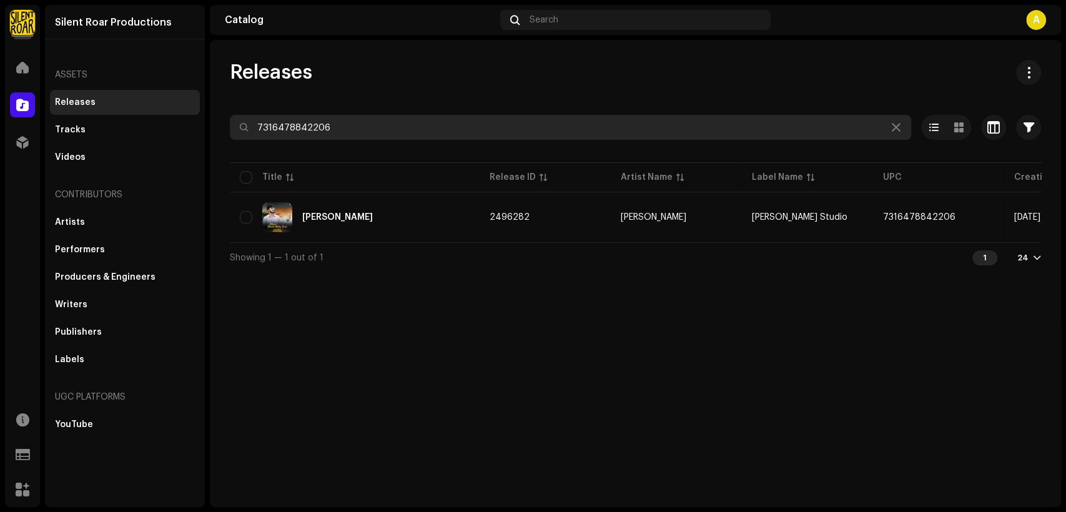
click at [436, 129] on input "7316478842206" at bounding box center [571, 127] width 682 height 25
paste input "20"
type input "7316478842220"
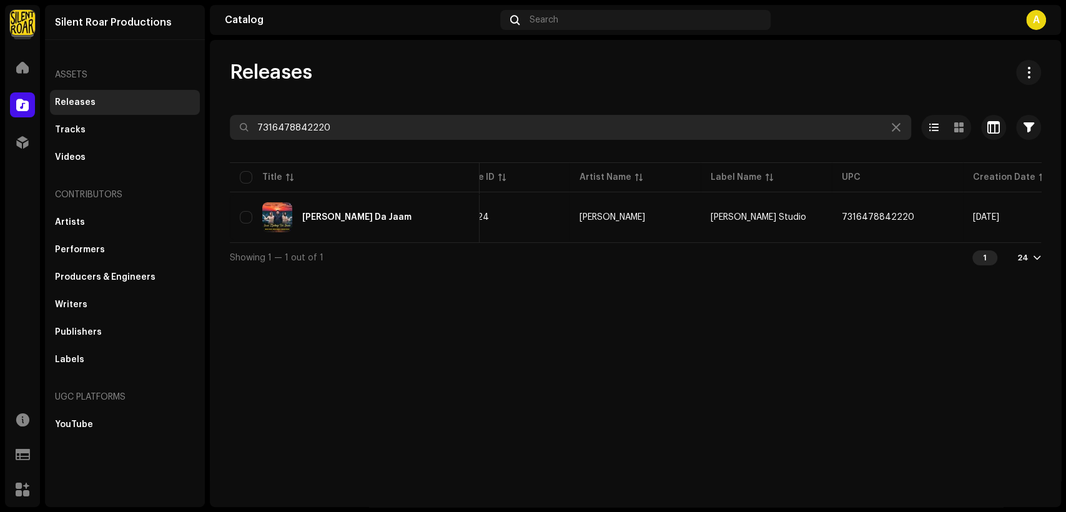
scroll to position [0, 226]
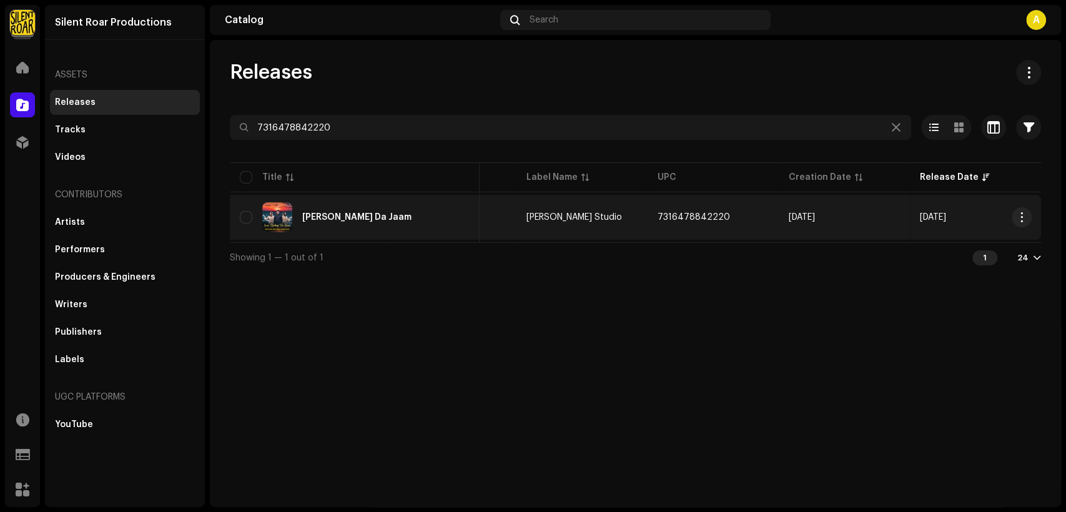
click at [444, 212] on div "Yasu Zindagi Da Jaam" at bounding box center [355, 217] width 230 height 30
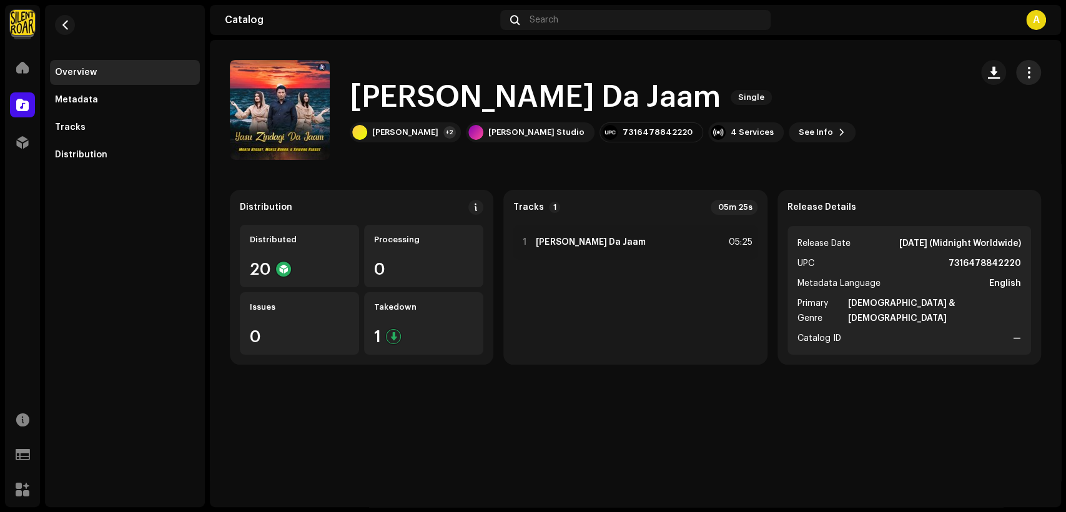
click at [1026, 72] on span "button" at bounding box center [1029, 72] width 12 height 10
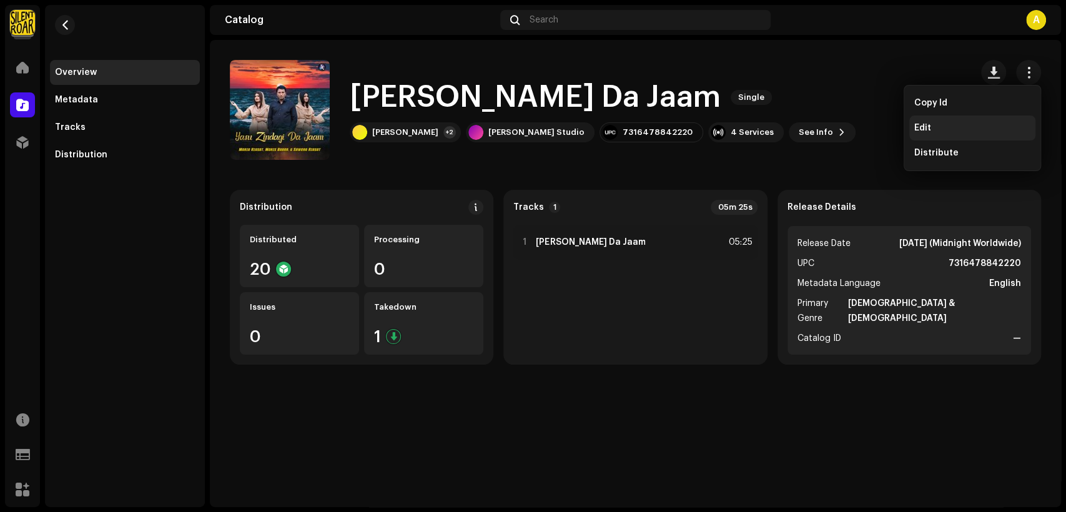
click at [970, 136] on div "Edit" at bounding box center [973, 128] width 126 height 25
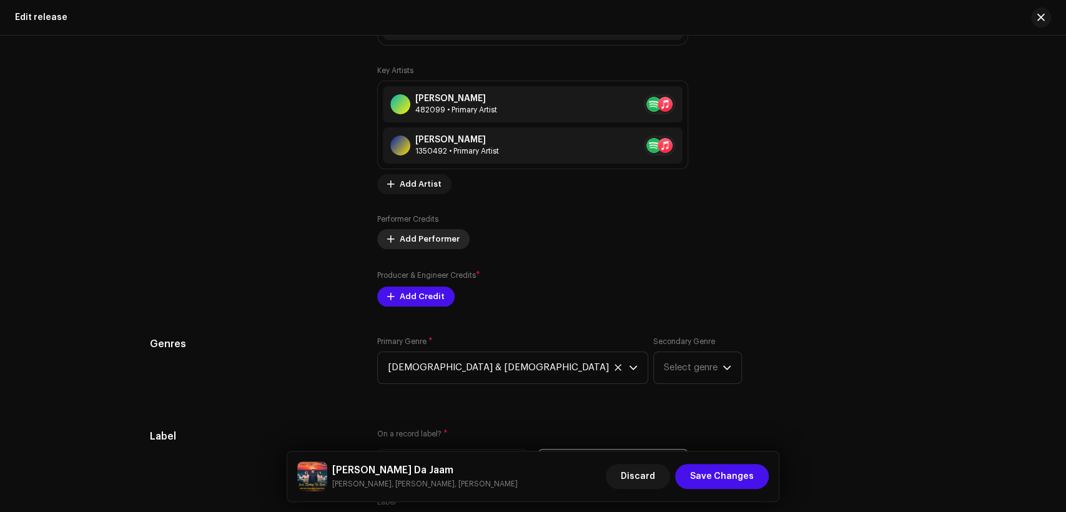
scroll to position [1273, 0]
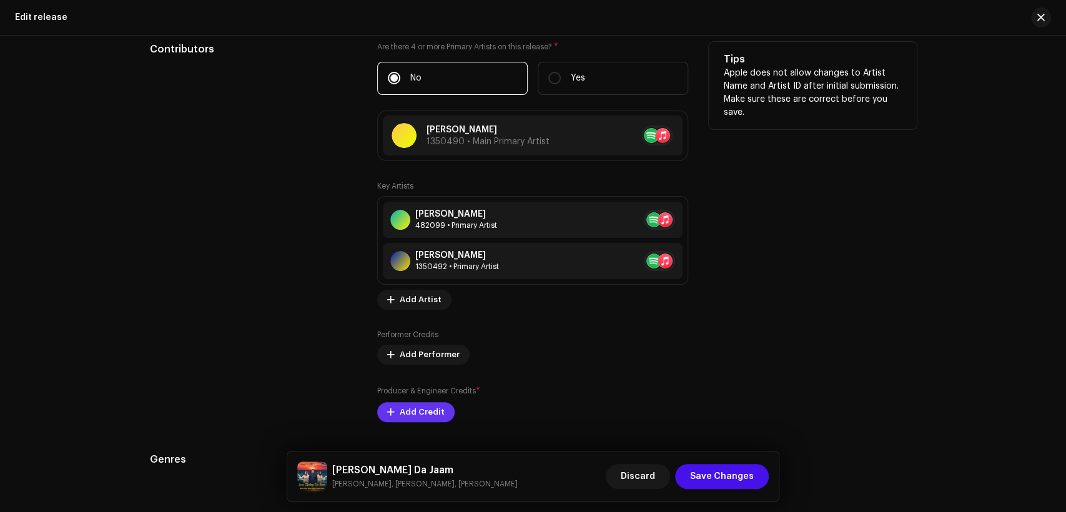
click at [443, 416] on button "Add Credit" at bounding box center [415, 412] width 77 height 20
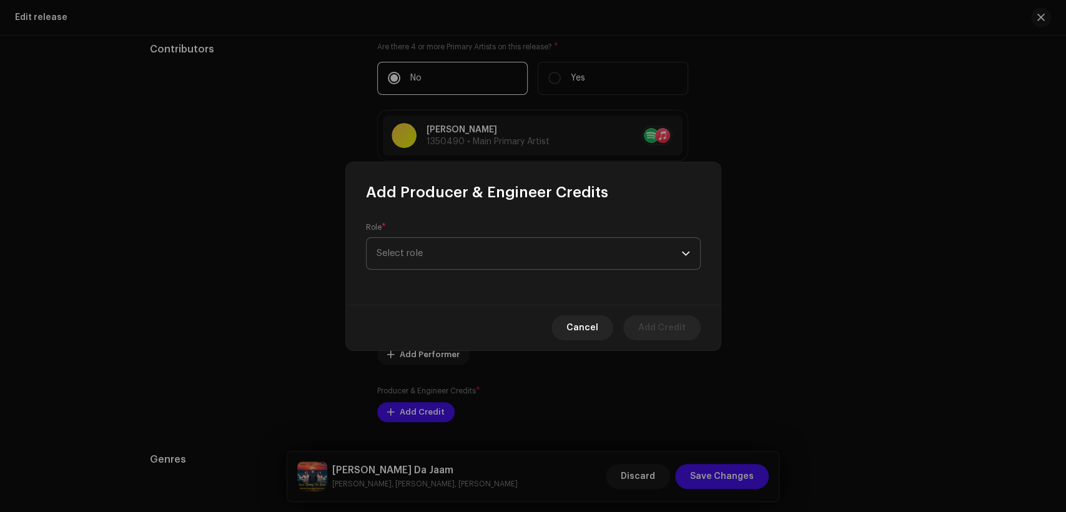
click at [483, 251] on span "Select role" at bounding box center [529, 253] width 305 height 31
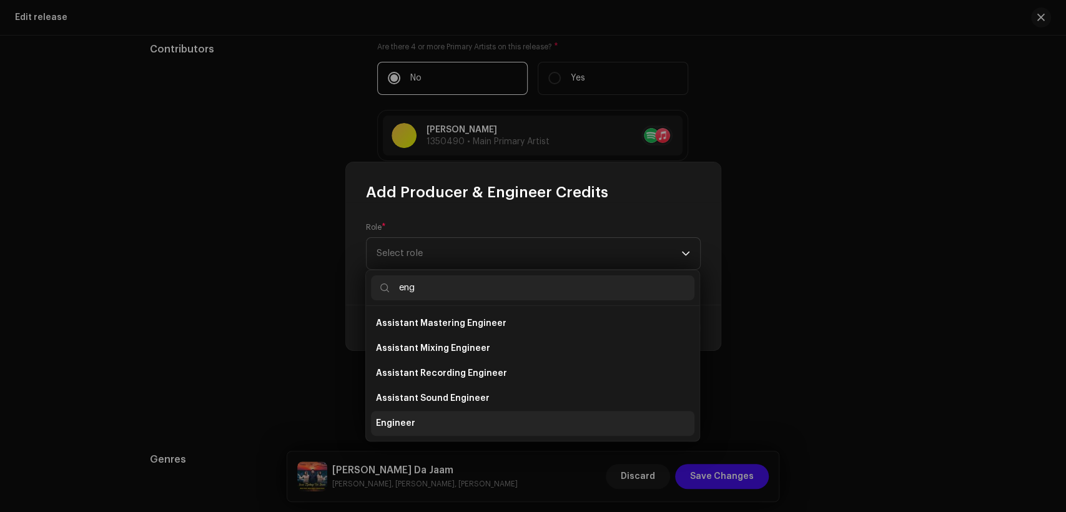
type input "eng"
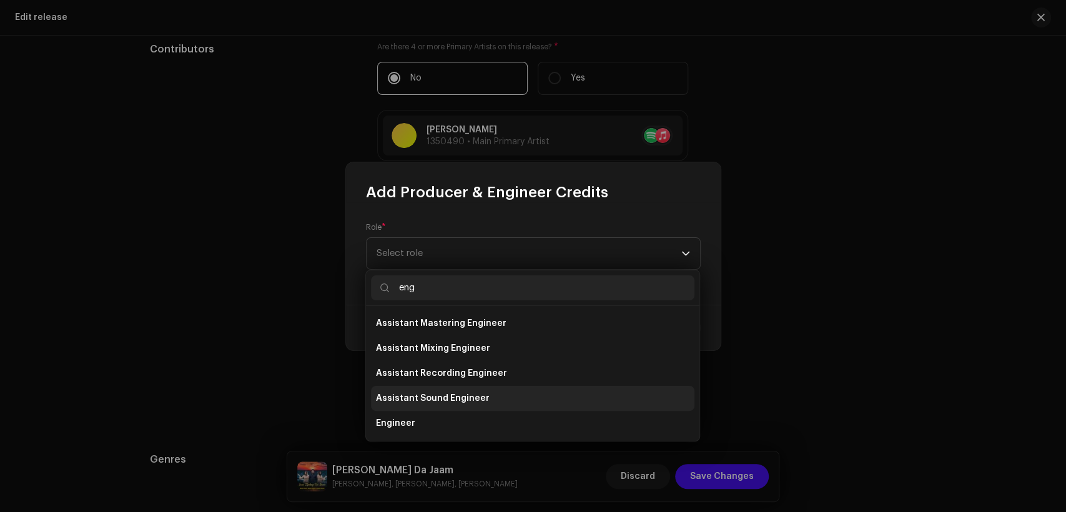
drag, startPoint x: 479, startPoint y: 419, endPoint x: 474, endPoint y: 393, distance: 26.8
click at [479, 420] on li "Engineer" at bounding box center [533, 423] width 324 height 25
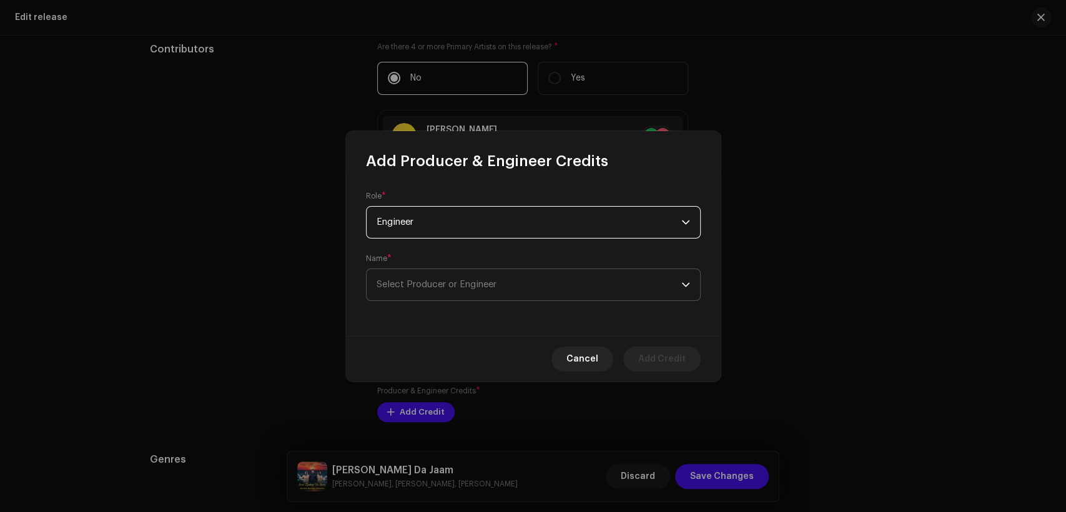
click at [475, 281] on span "Select Producer or Engineer" at bounding box center [437, 284] width 120 height 9
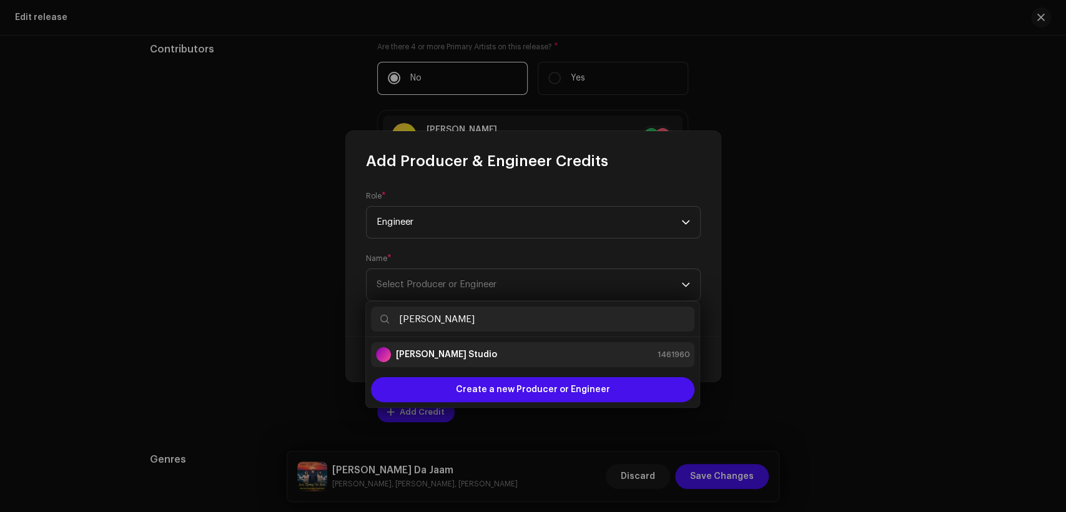
type input "[PERSON_NAME]"
click at [570, 355] on div "[PERSON_NAME] Studio 1461960" at bounding box center [533, 354] width 314 height 15
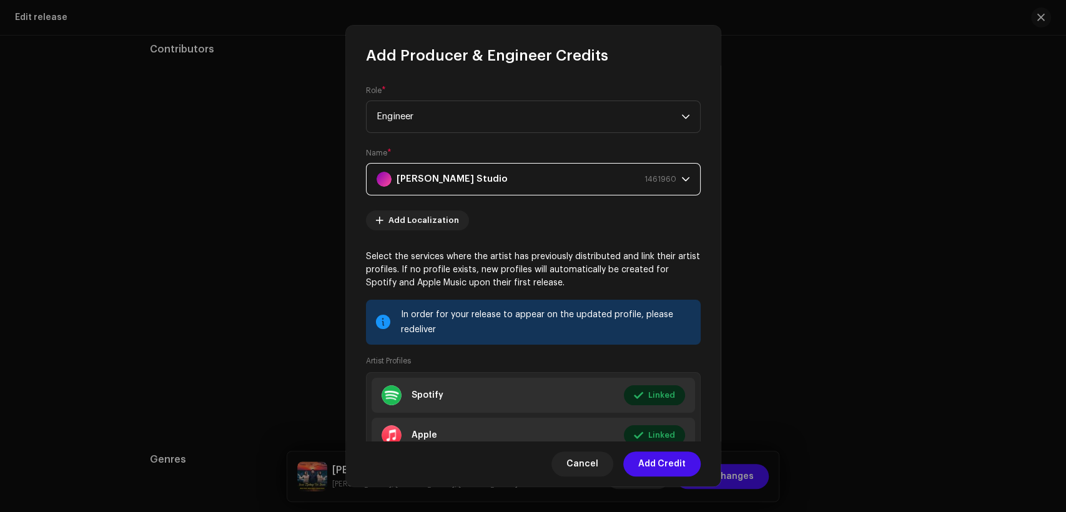
click at [669, 466] on span "Add Credit" at bounding box center [661, 464] width 47 height 25
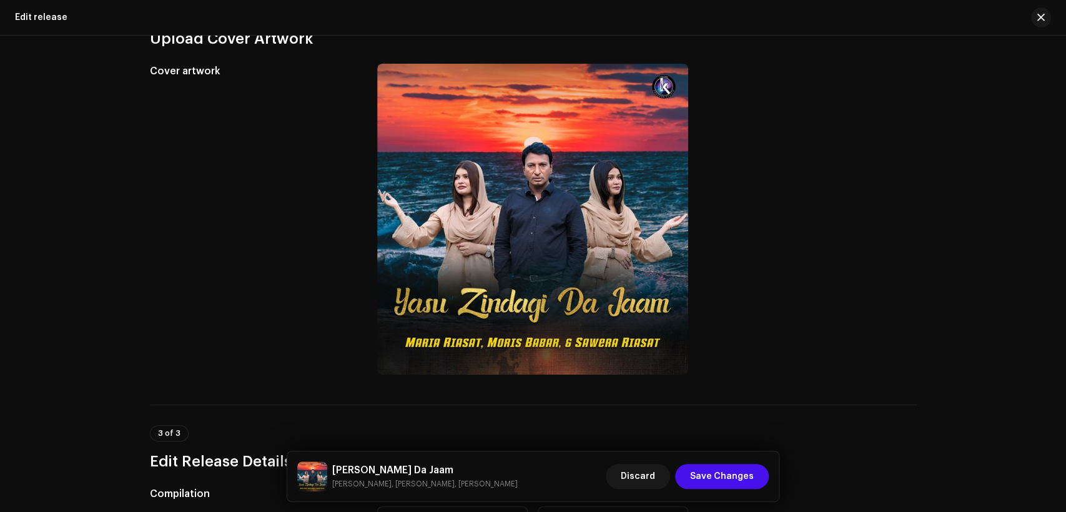
scroll to position [0, 0]
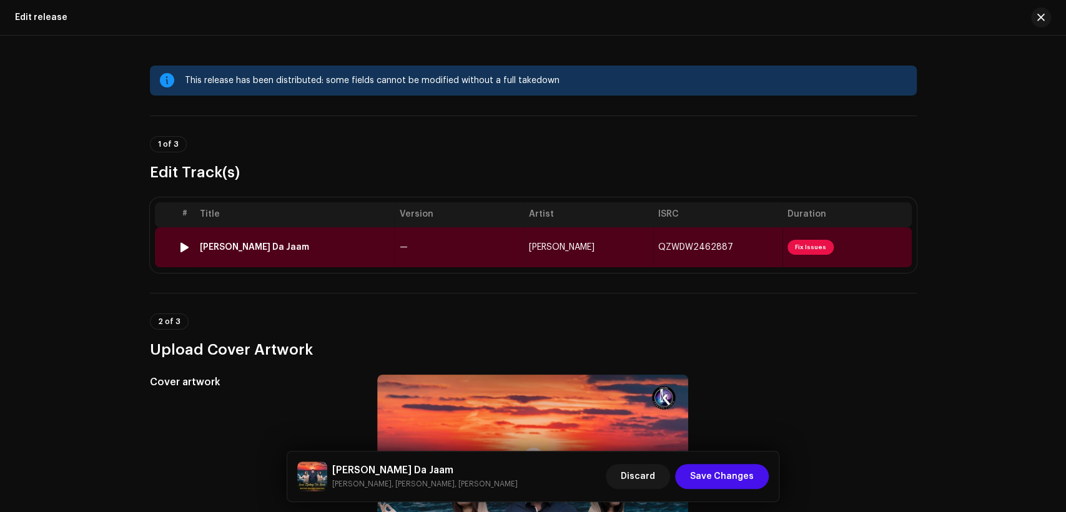
click at [500, 251] on td "—" at bounding box center [459, 247] width 129 height 40
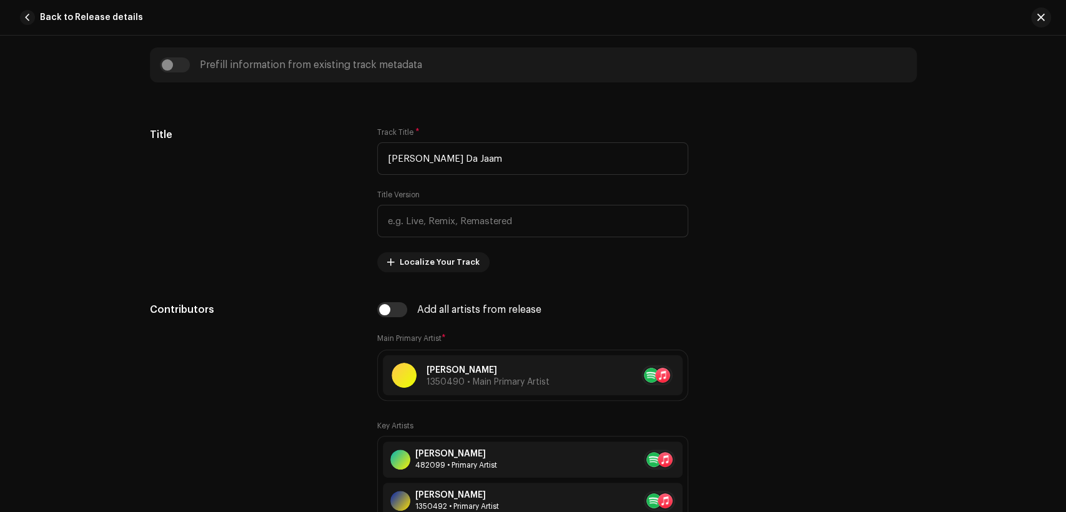
scroll to position [694, 0]
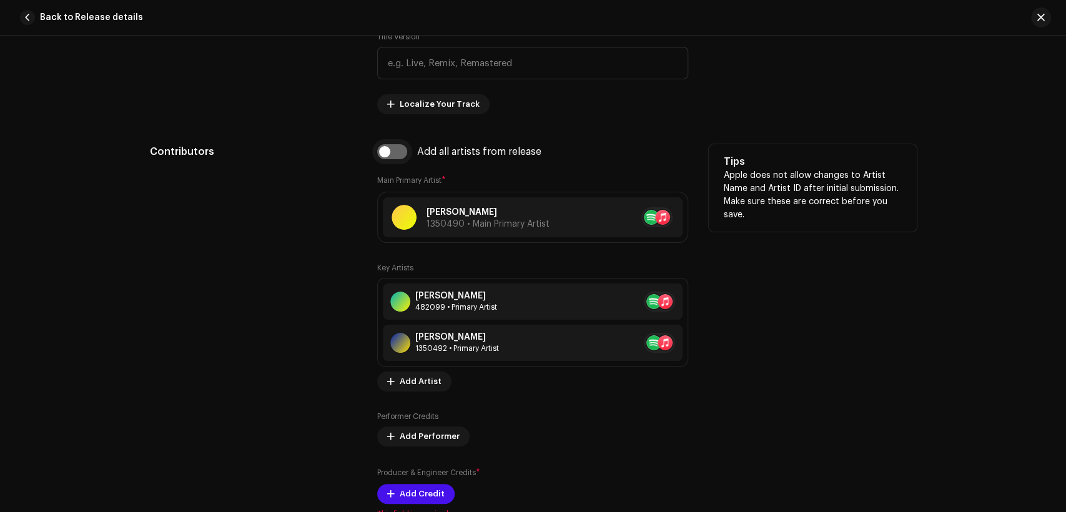
click at [392, 152] on input "checkbox" at bounding box center [392, 151] width 30 height 15
checkbox input "true"
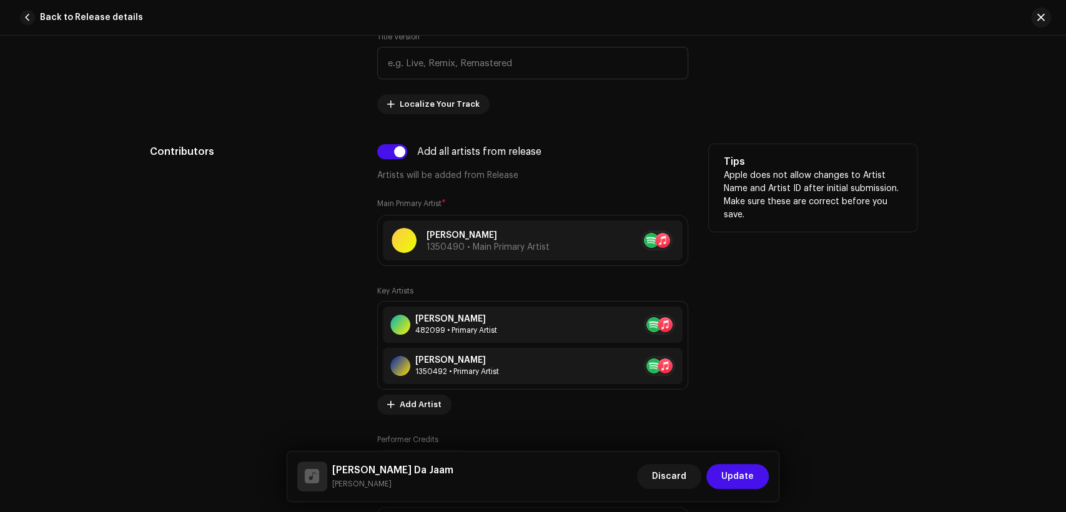
scroll to position [925, 0]
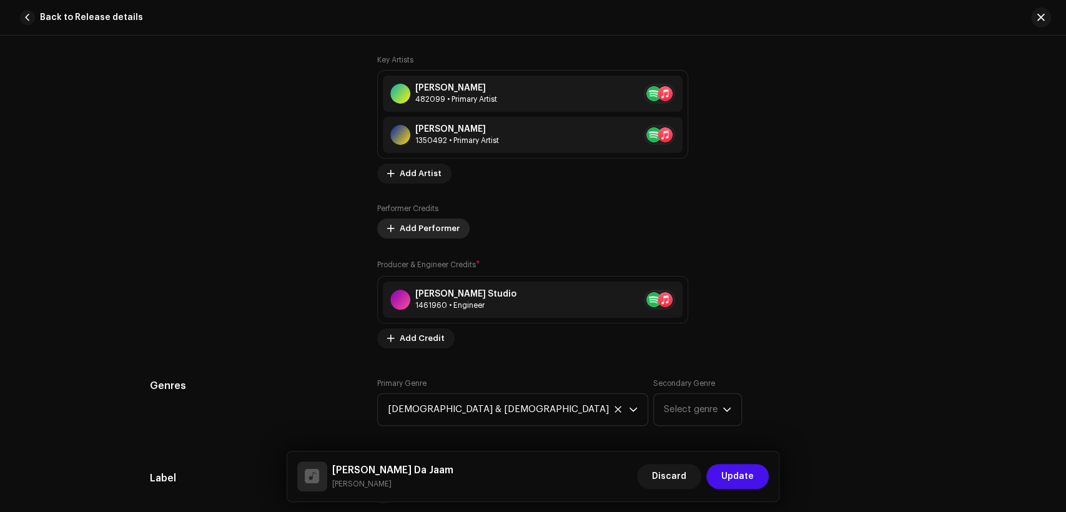
click at [422, 231] on span "Add Performer" at bounding box center [430, 228] width 60 height 25
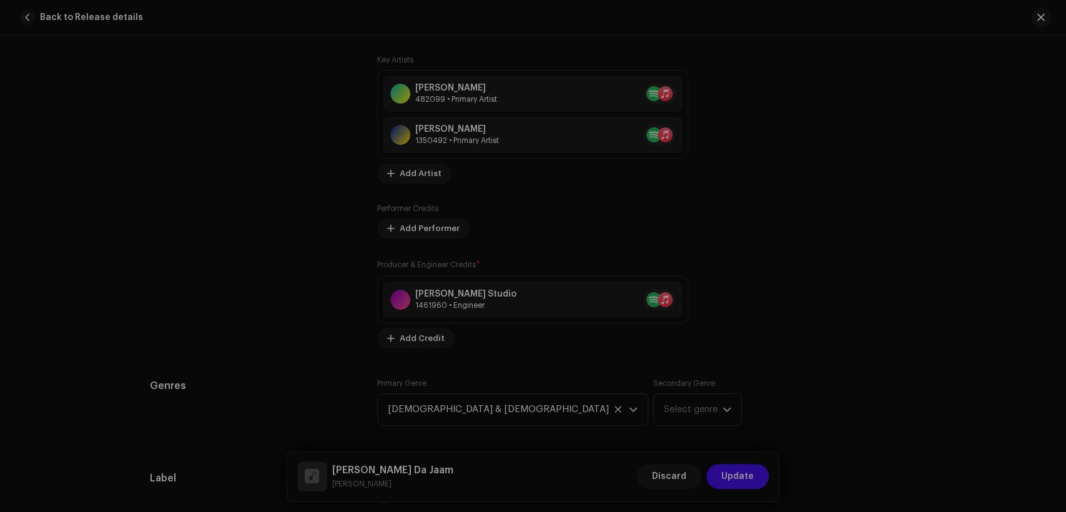
click at [924, 217] on div "Add Performer Credits Role * Select role Cancel Add Credit" at bounding box center [533, 256] width 1066 height 512
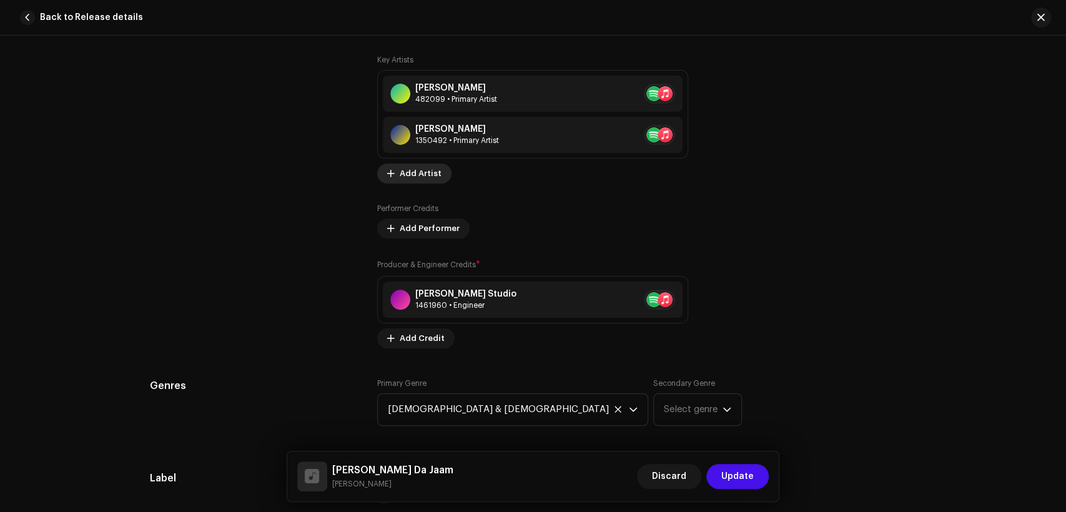
click at [409, 166] on span "Add Artist" at bounding box center [421, 173] width 42 height 25
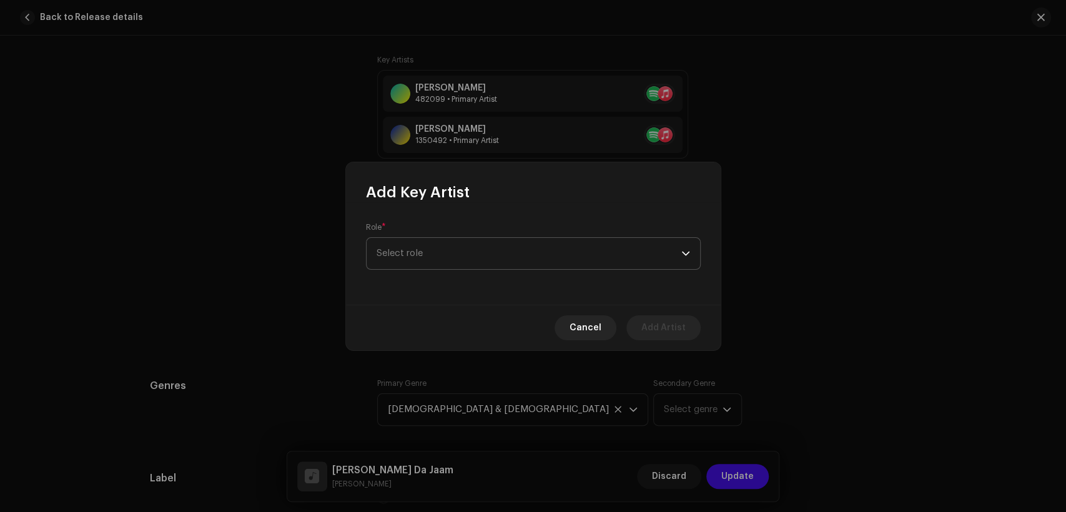
click at [461, 238] on span "Select role" at bounding box center [529, 253] width 305 height 31
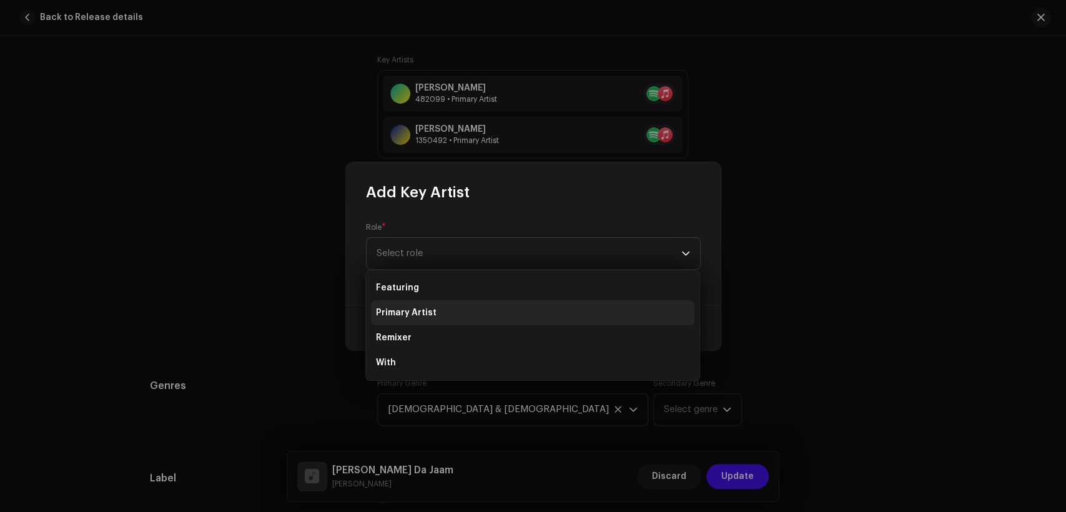
click at [480, 305] on li "Primary Artist" at bounding box center [533, 312] width 324 height 25
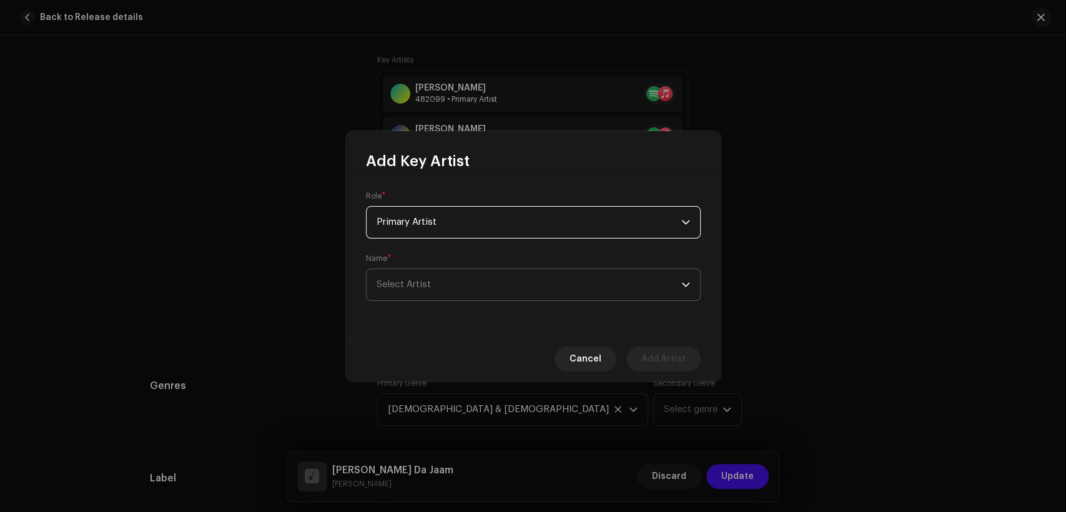
click at [494, 273] on span "Select Artist" at bounding box center [529, 284] width 305 height 31
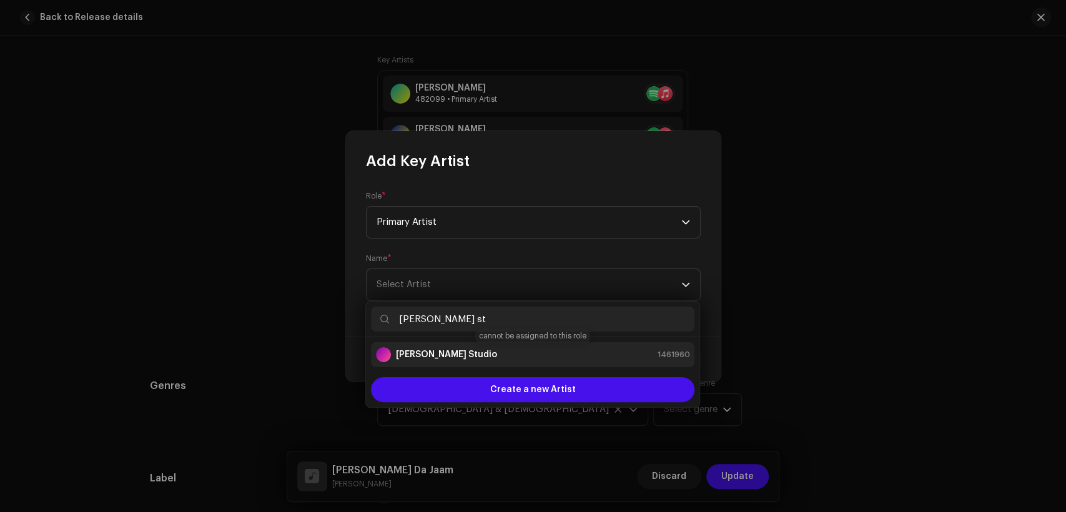
type input "[PERSON_NAME] st"
click at [528, 358] on div "[PERSON_NAME] Studio 1461960" at bounding box center [533, 354] width 314 height 15
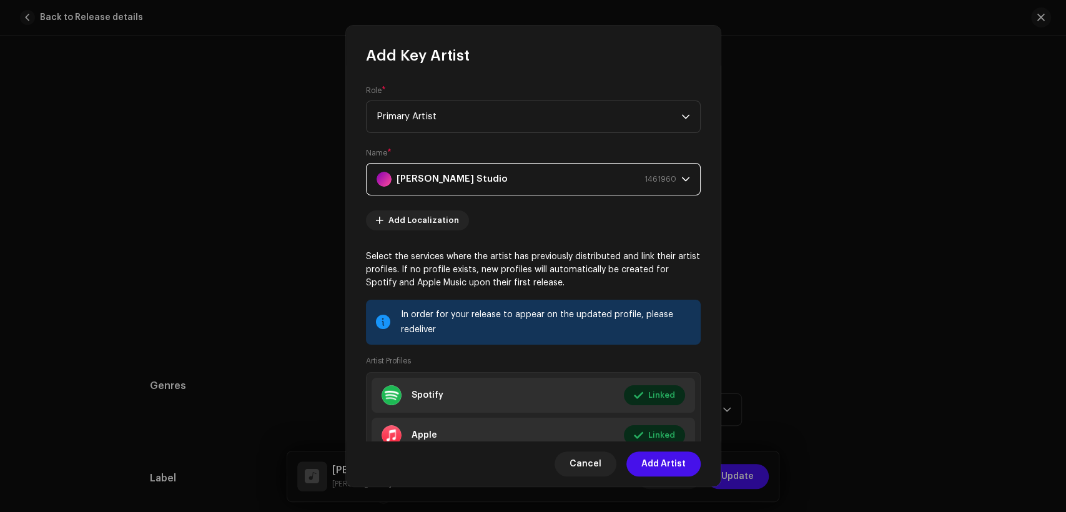
click at [676, 466] on span "Add Artist" at bounding box center [664, 464] width 44 height 25
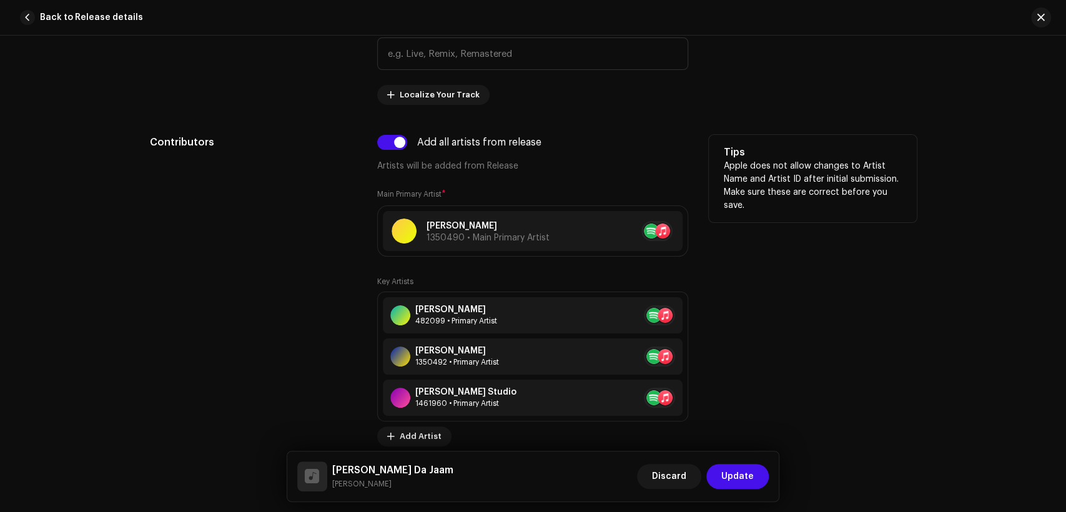
scroll to position [578, 0]
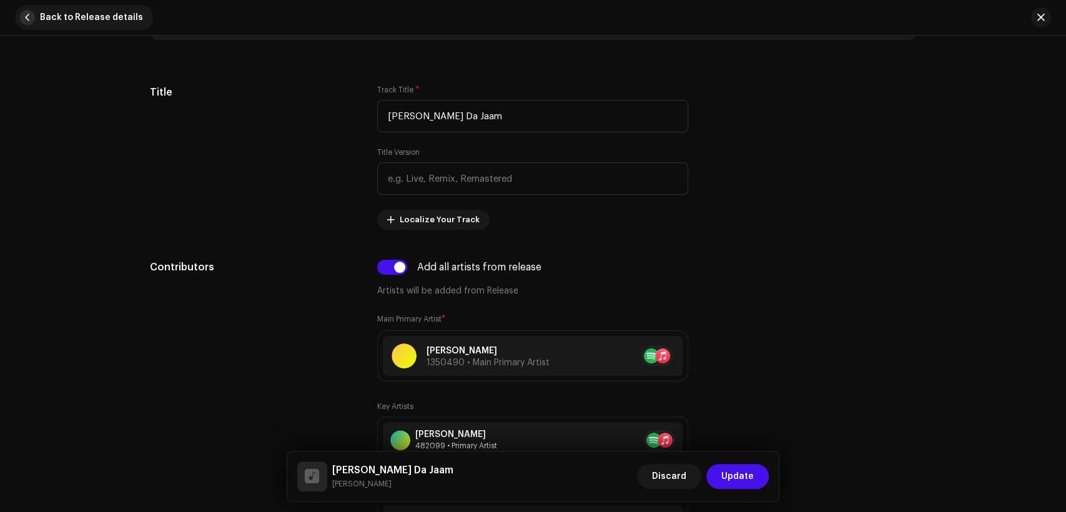
click at [81, 24] on span "Back to Release details" at bounding box center [91, 17] width 103 height 25
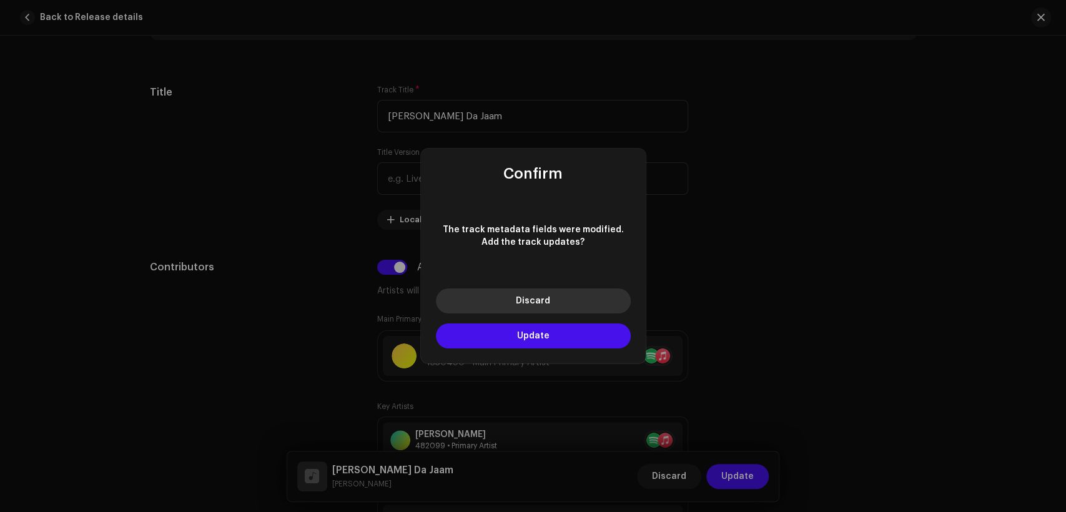
click at [515, 299] on button "Discard" at bounding box center [533, 301] width 195 height 25
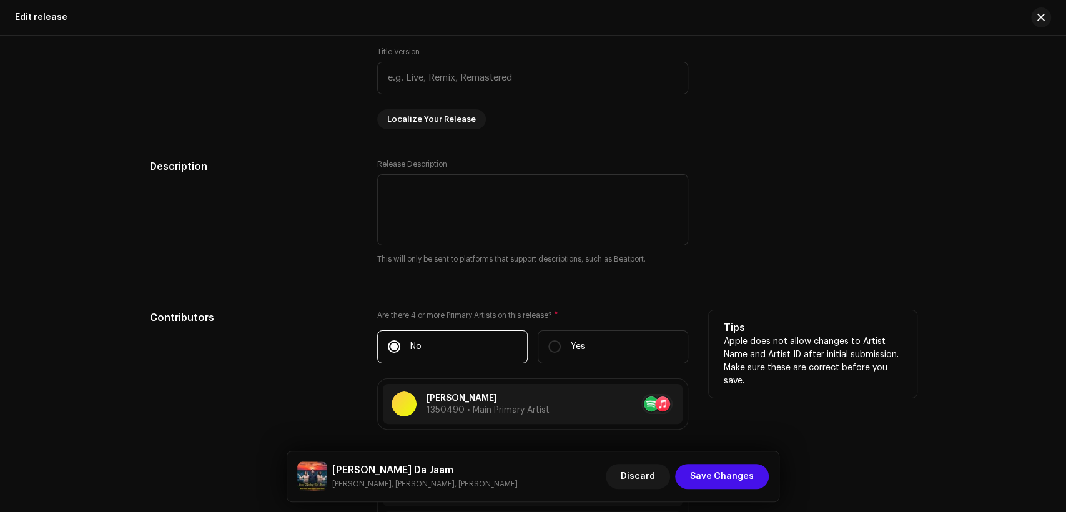
scroll to position [1041, 0]
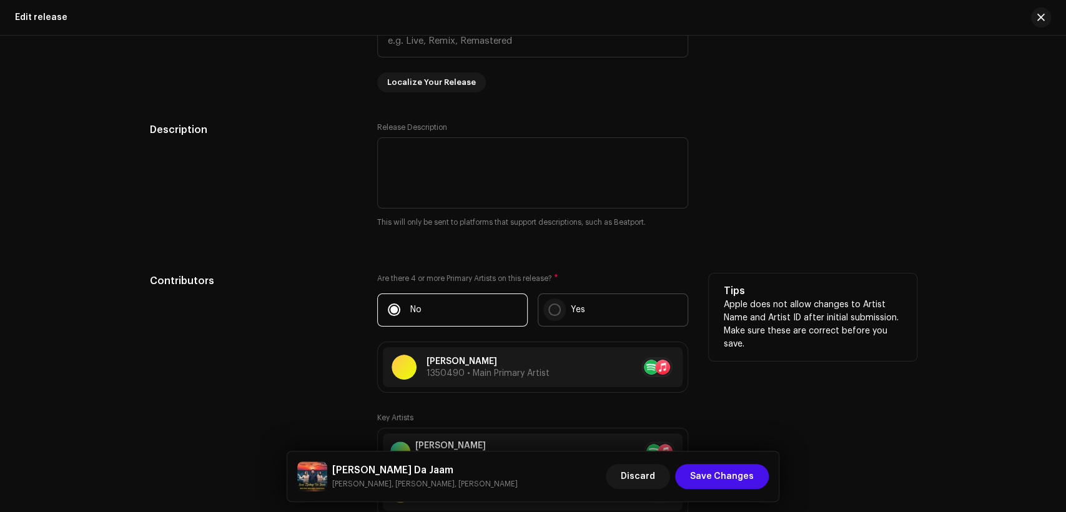
click at [550, 312] on input "Yes" at bounding box center [555, 310] width 12 height 12
radio input "true"
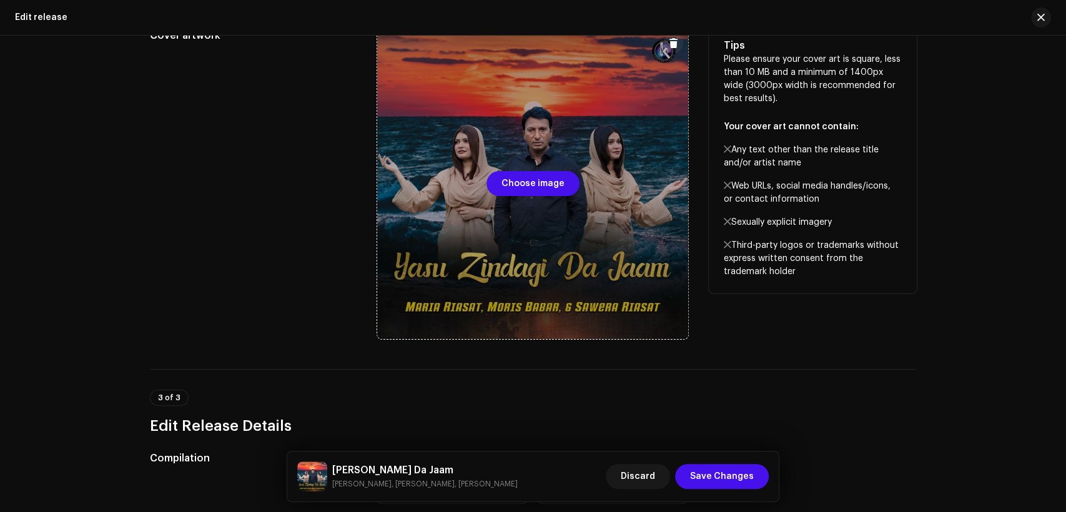
scroll to position [0, 0]
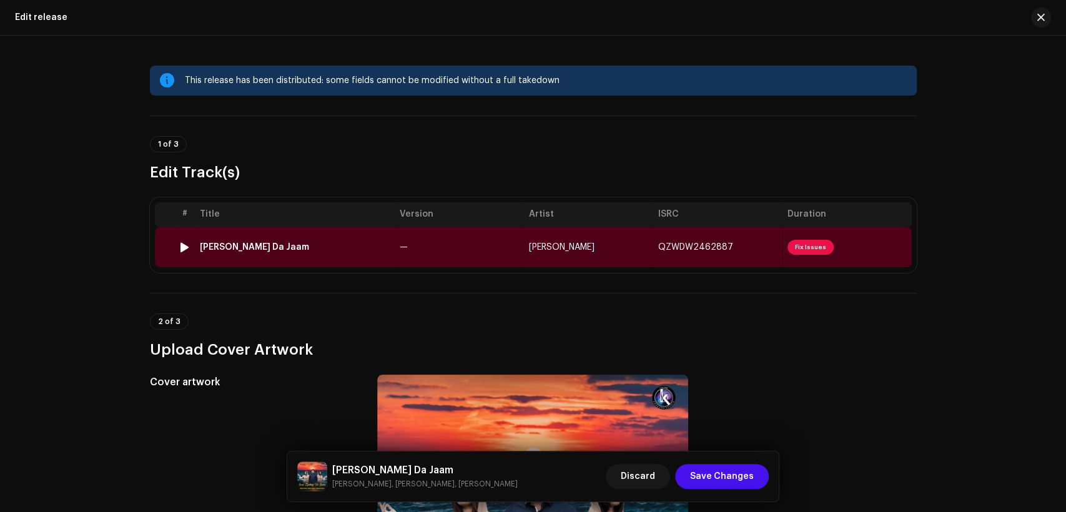
click at [495, 236] on td "—" at bounding box center [459, 247] width 129 height 40
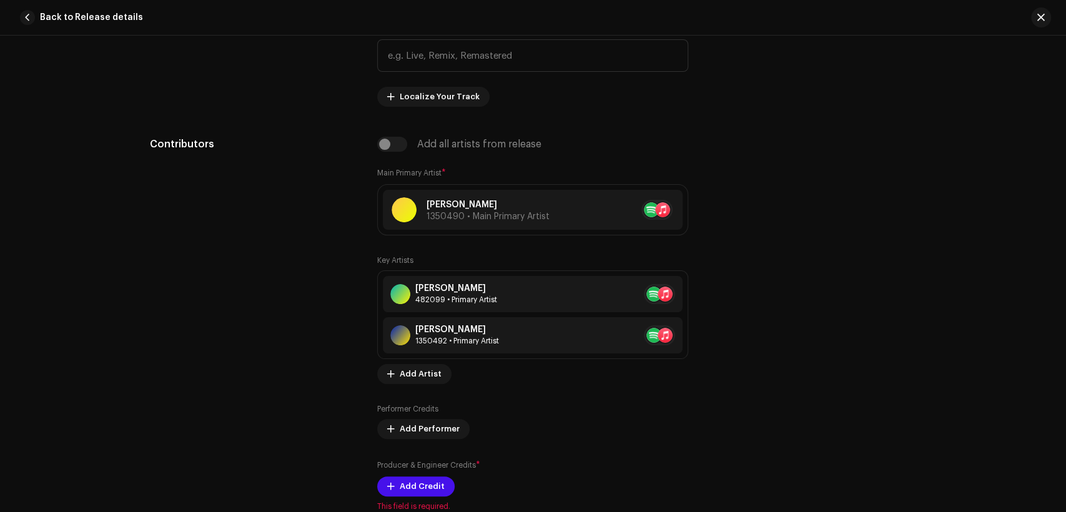
scroll to position [925, 0]
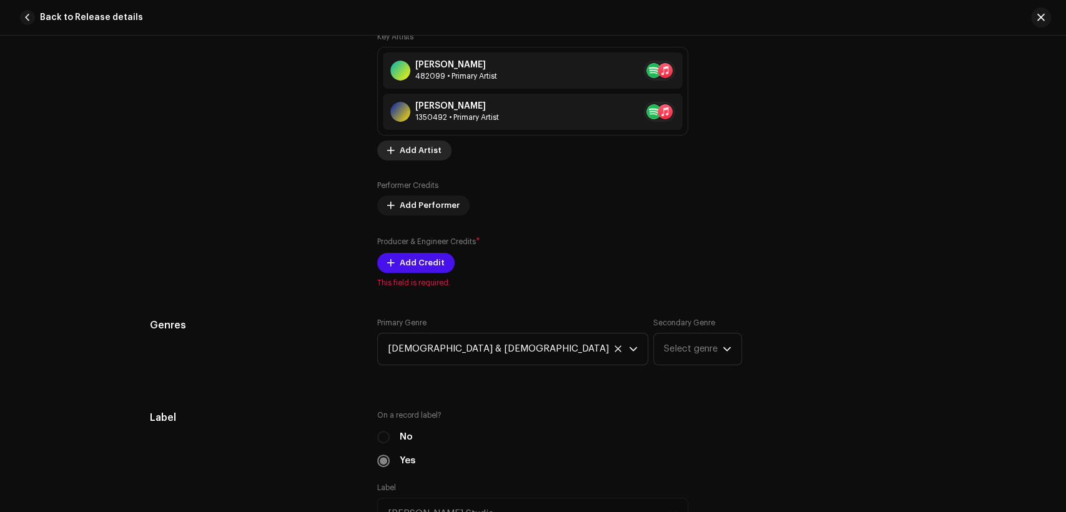
click at [427, 156] on span "Add Artist" at bounding box center [421, 150] width 42 height 25
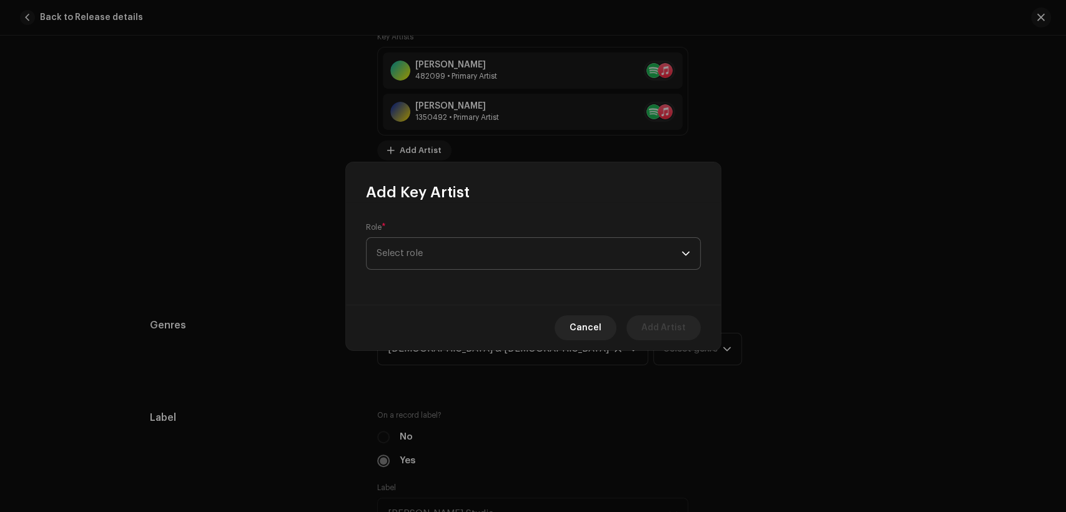
click at [477, 238] on span "Select role" at bounding box center [529, 253] width 305 height 31
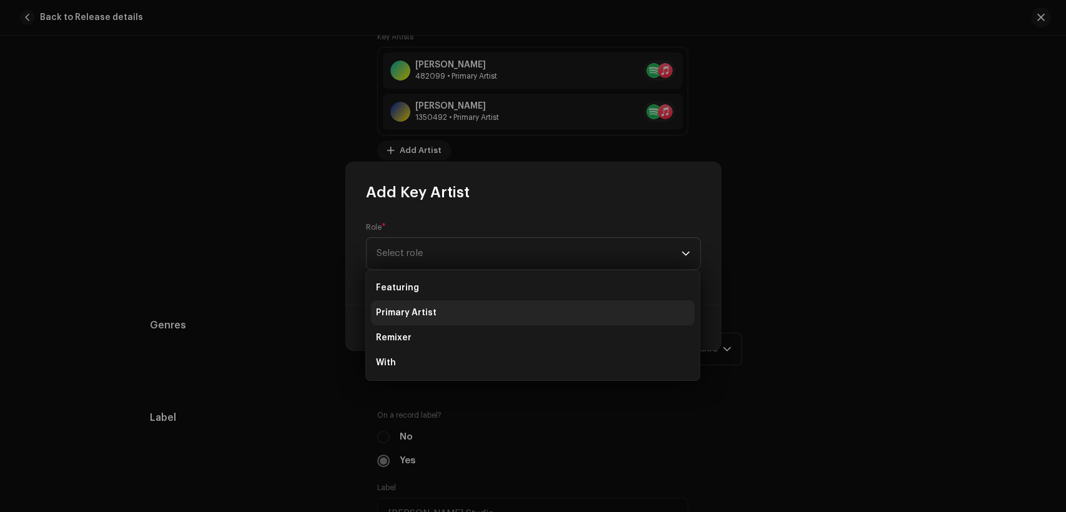
click at [490, 316] on li "Primary Artist" at bounding box center [533, 312] width 324 height 25
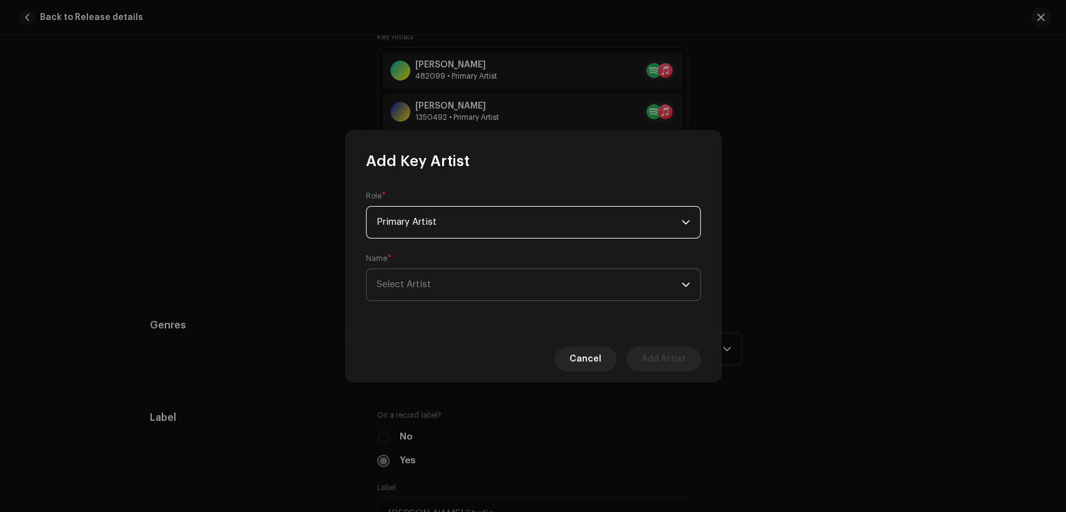
click at [511, 282] on span "Select Artist" at bounding box center [529, 284] width 305 height 31
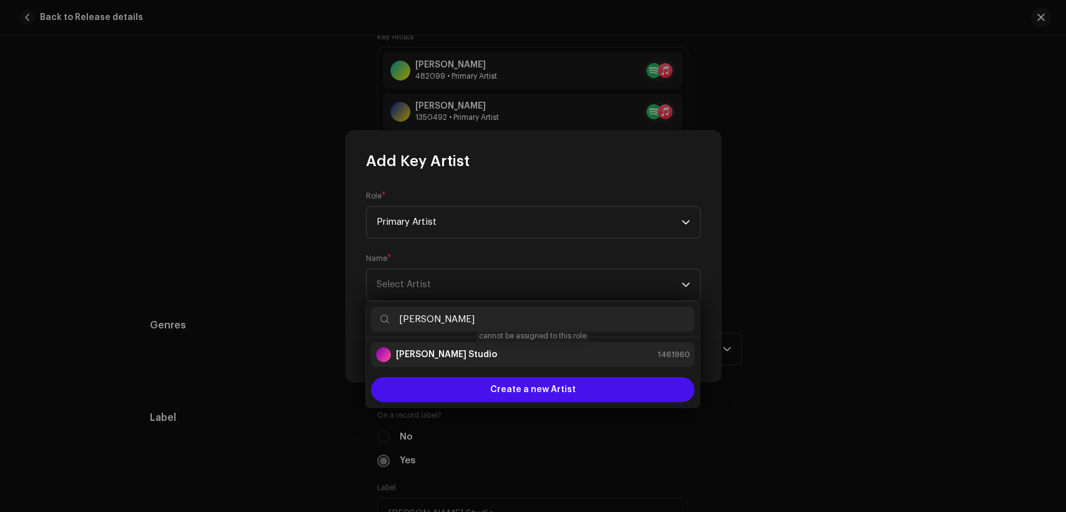
type input "[PERSON_NAME]"
click at [510, 351] on div "[PERSON_NAME] Studio 1461960" at bounding box center [533, 354] width 314 height 15
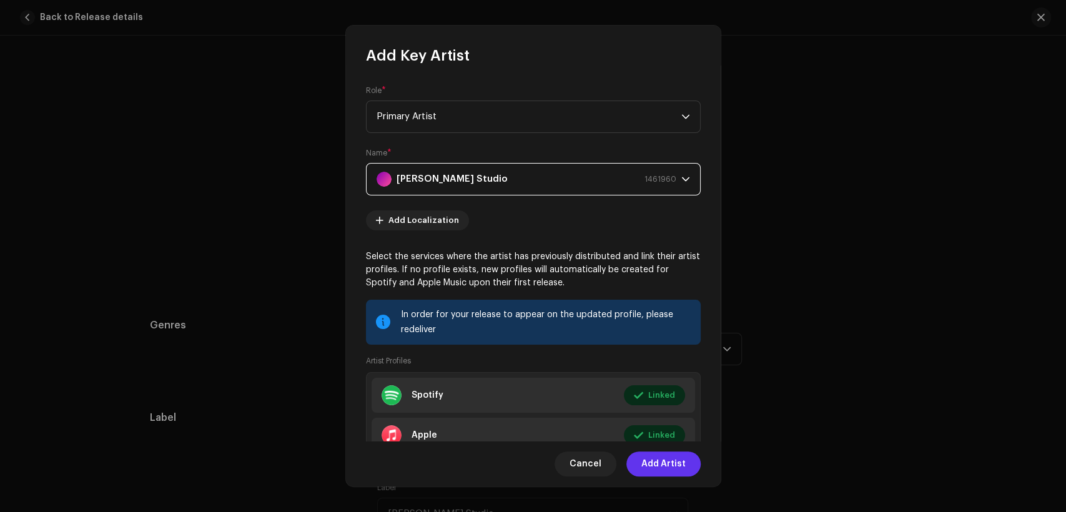
click at [662, 466] on span "Add Artist" at bounding box center [664, 464] width 44 height 25
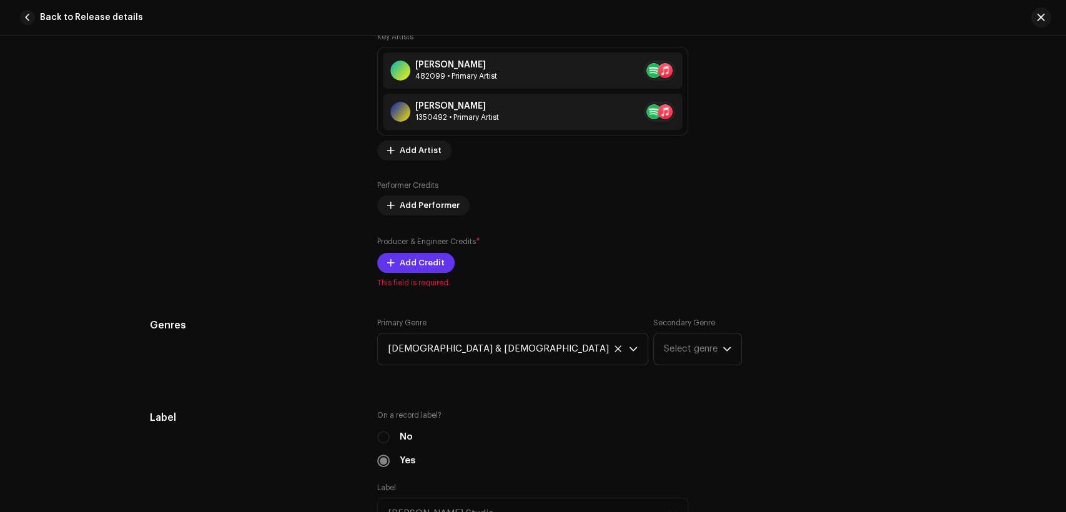
click at [425, 260] on span "Add Credit" at bounding box center [422, 263] width 45 height 25
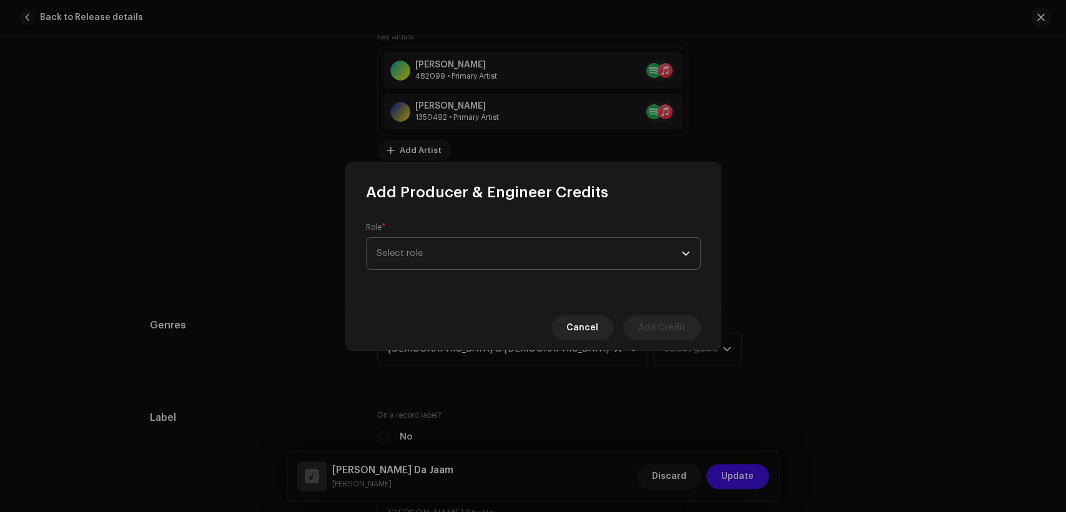
click at [477, 260] on span "Select role" at bounding box center [529, 253] width 305 height 31
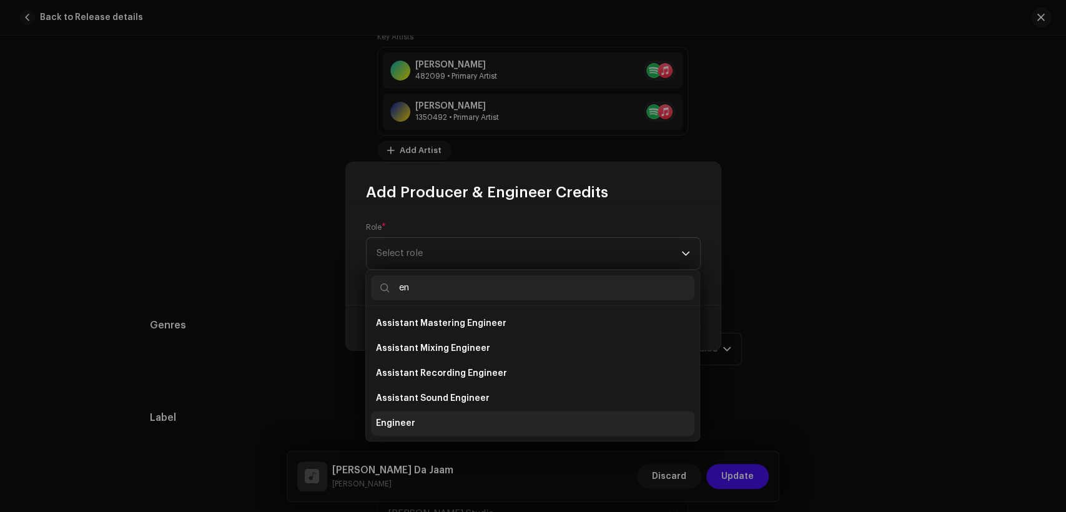
type input "en"
drag, startPoint x: 505, startPoint y: 422, endPoint x: 505, endPoint y: 402, distance: 20.0
click at [505, 420] on li "Engineer" at bounding box center [533, 423] width 324 height 25
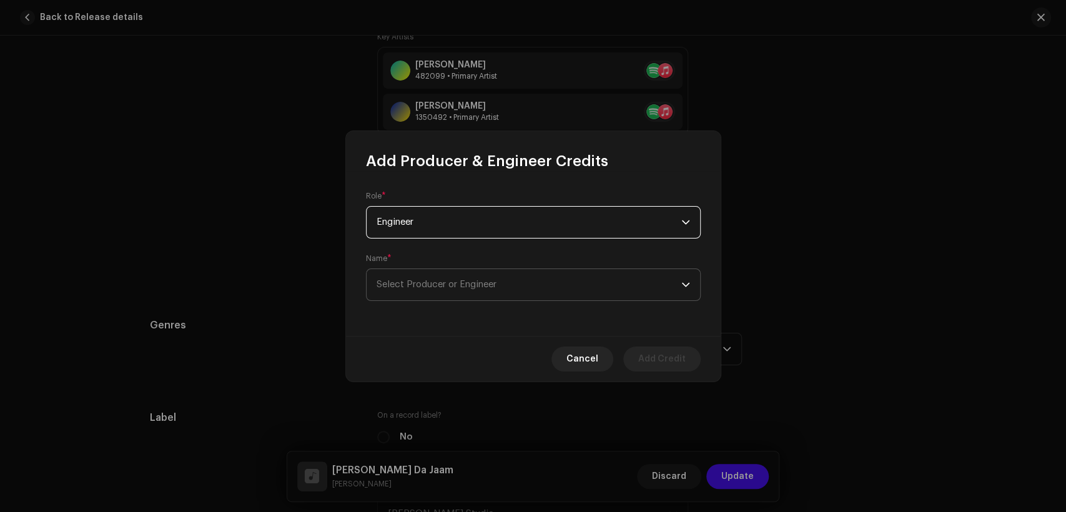
click at [530, 292] on span "Select Producer or Engineer" at bounding box center [529, 284] width 305 height 31
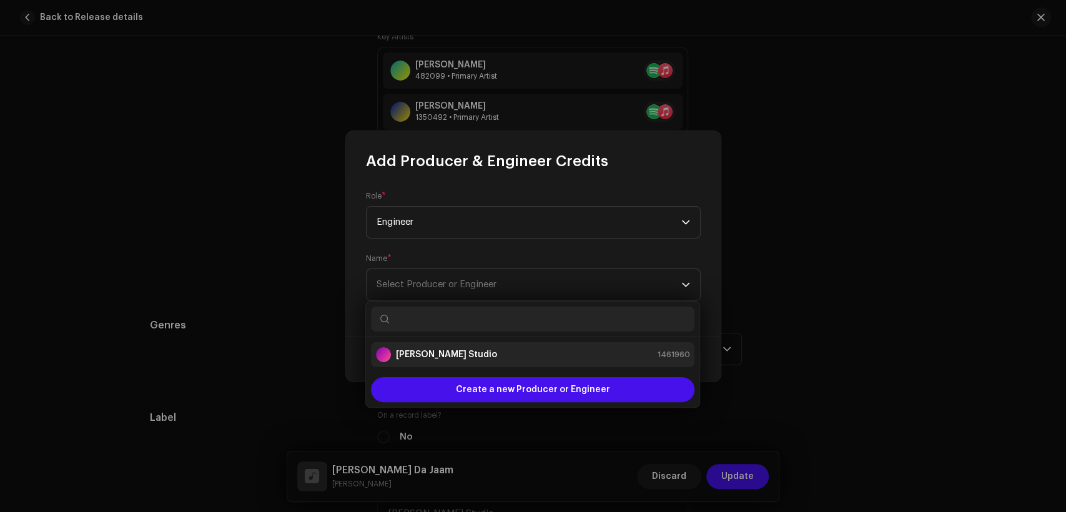
click at [545, 364] on li "[PERSON_NAME] Studio 1461960" at bounding box center [533, 354] width 324 height 25
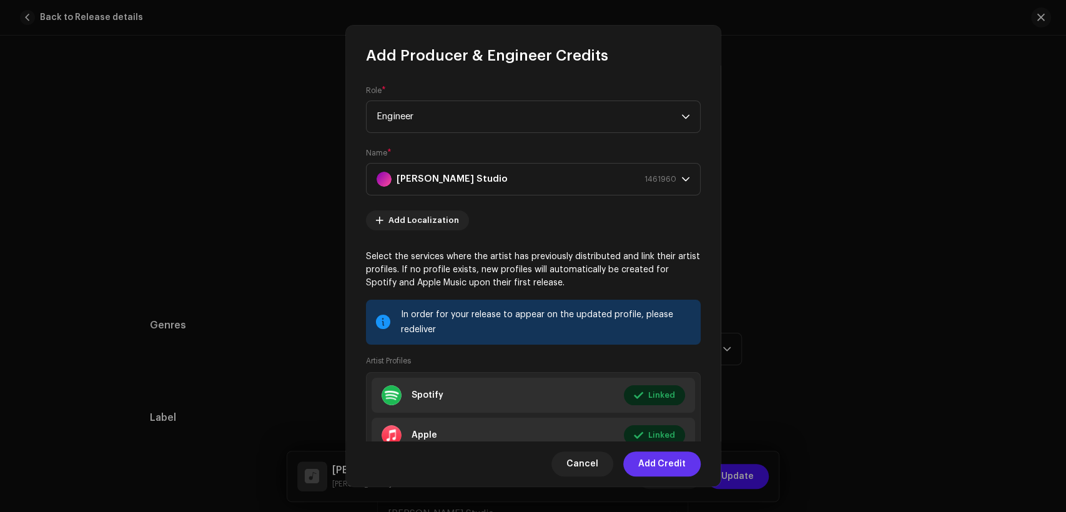
click at [683, 466] on span "Add Credit" at bounding box center [661, 464] width 47 height 25
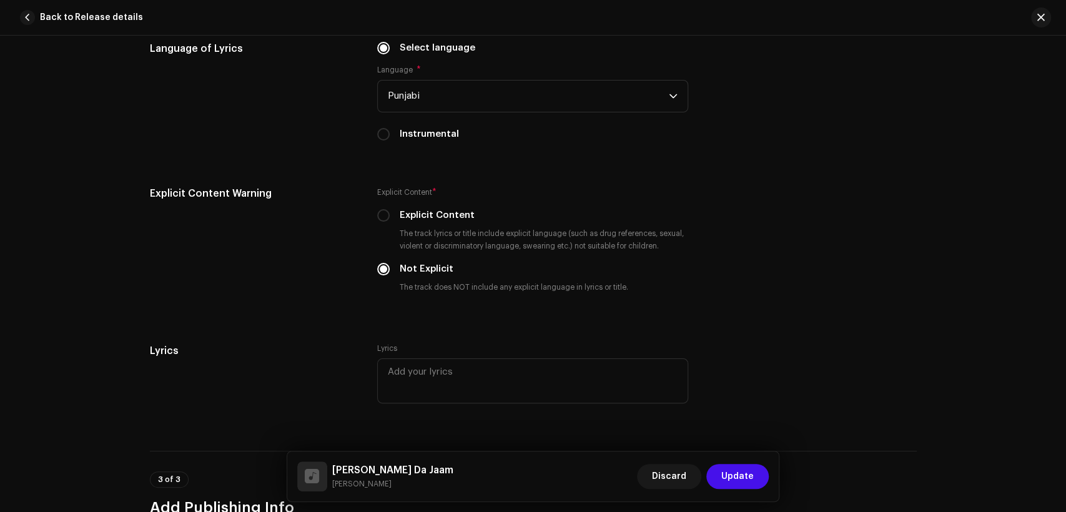
scroll to position [2589, 0]
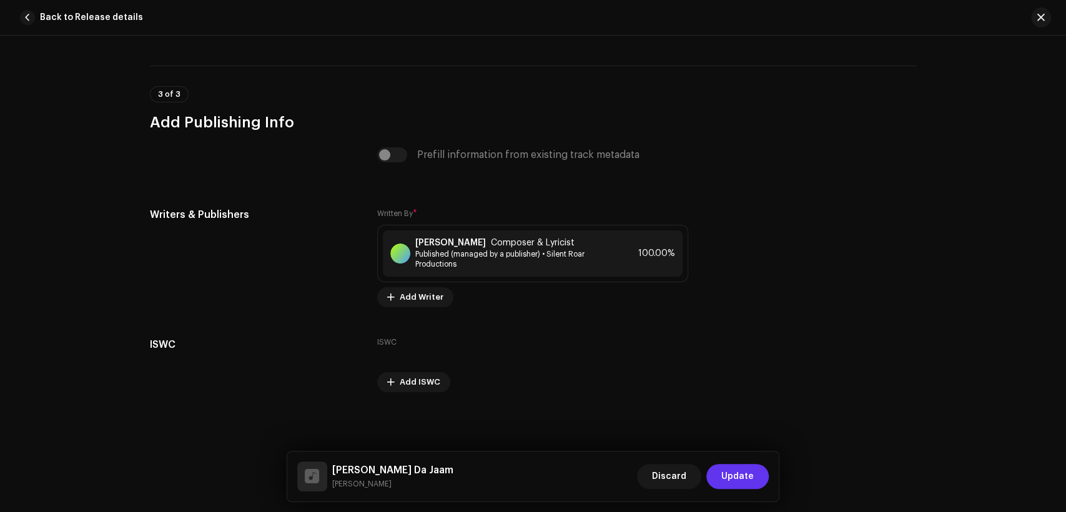
click at [730, 477] on span "Update" at bounding box center [738, 476] width 32 height 25
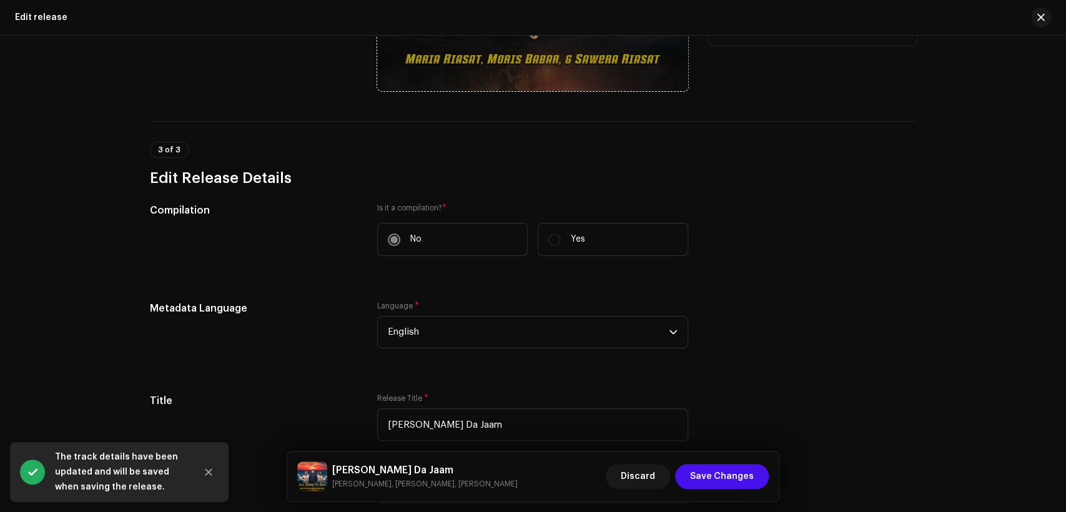
scroll to position [294, 0]
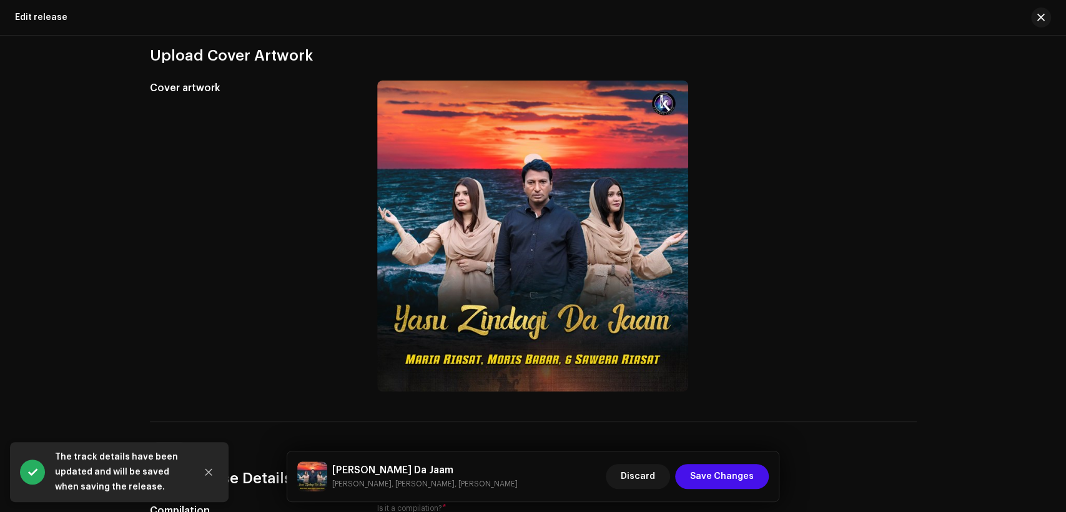
click at [416, 469] on h5 "Yasu Zindagi Da Jaam" at bounding box center [425, 470] width 186 height 15
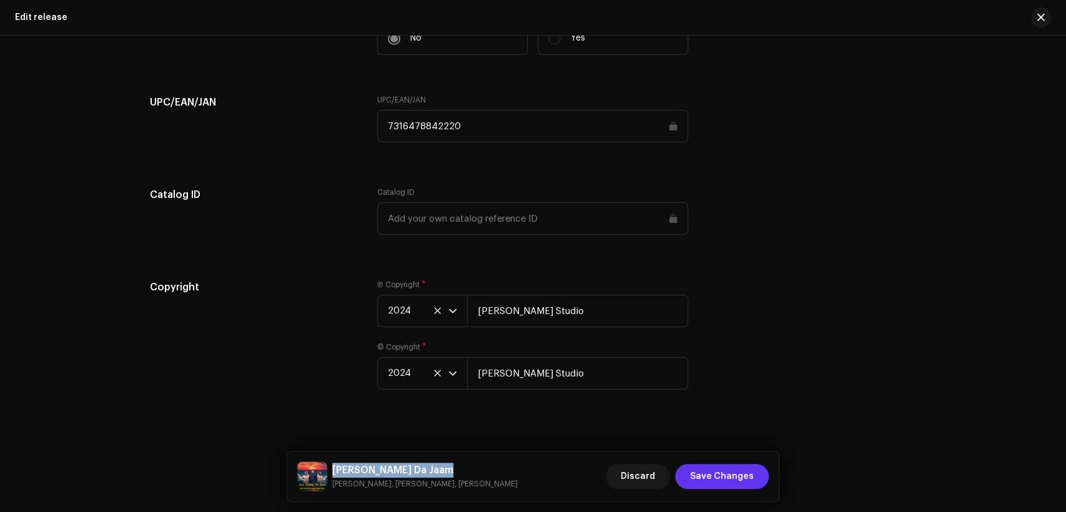
scroll to position [1682, 0]
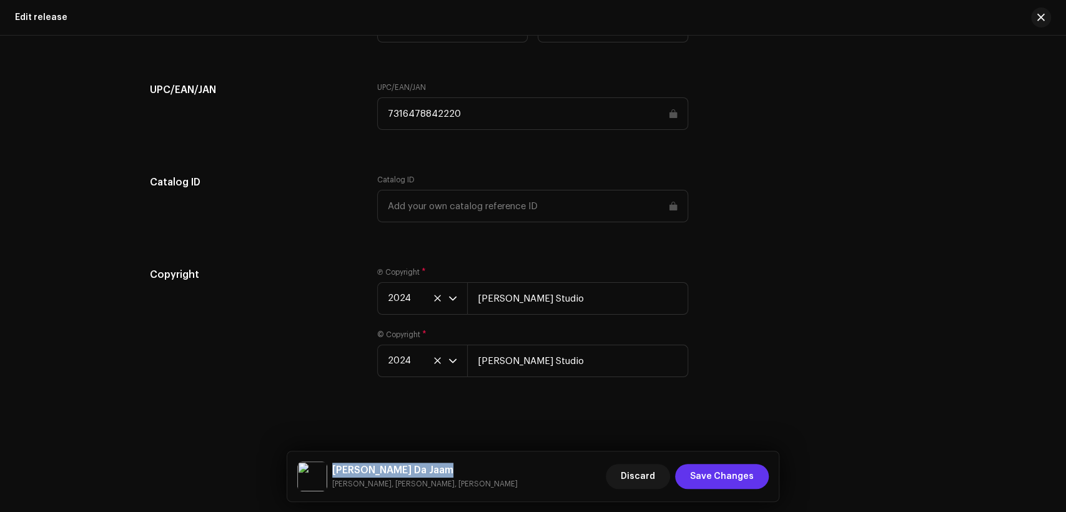
click at [707, 469] on span "Save Changes" at bounding box center [722, 476] width 64 height 25
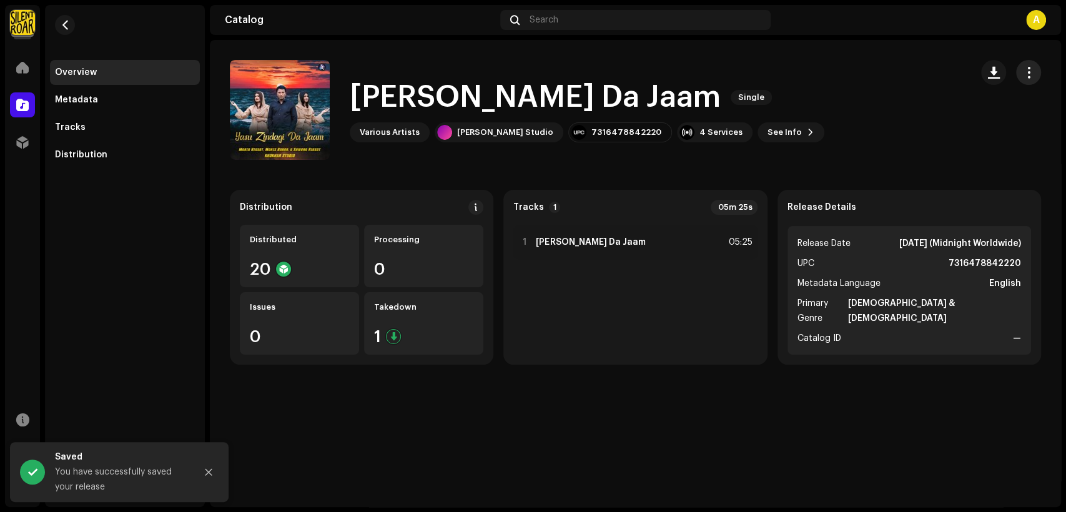
click at [1033, 74] on span "button" at bounding box center [1029, 72] width 12 height 10
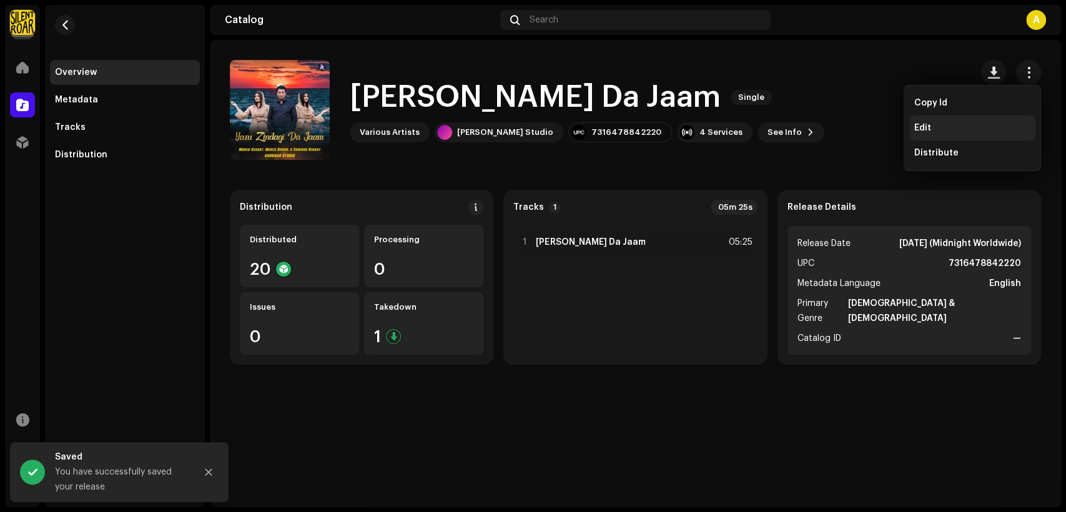
click at [940, 123] on div "Edit" at bounding box center [973, 128] width 116 height 10
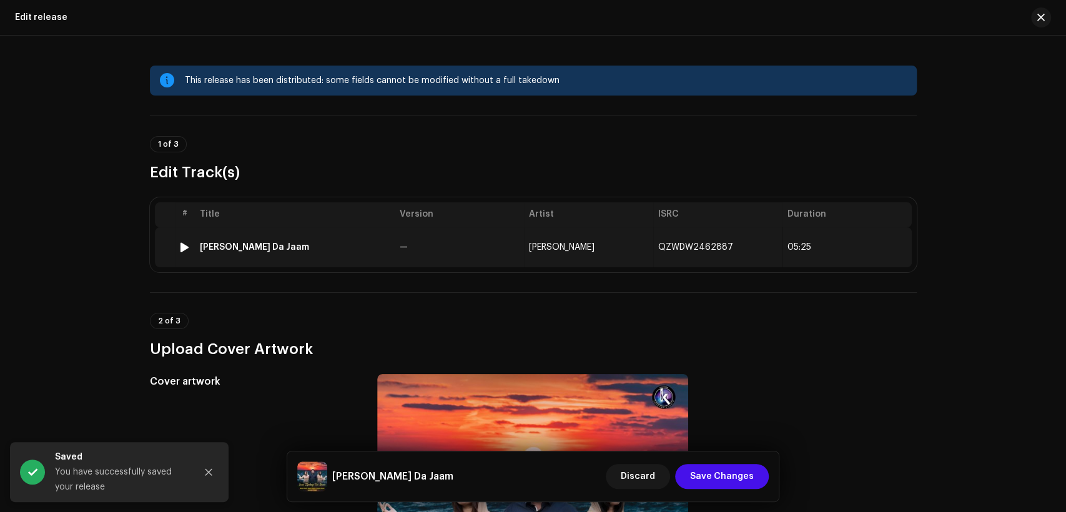
click at [525, 255] on td "Maria Riasat" at bounding box center [588, 247] width 129 height 40
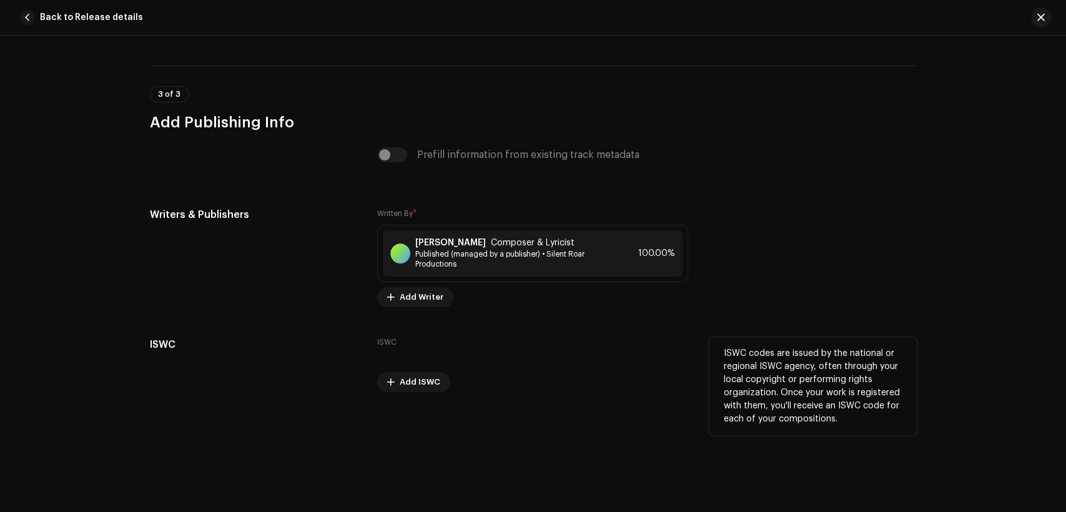
scroll to position [2629, 0]
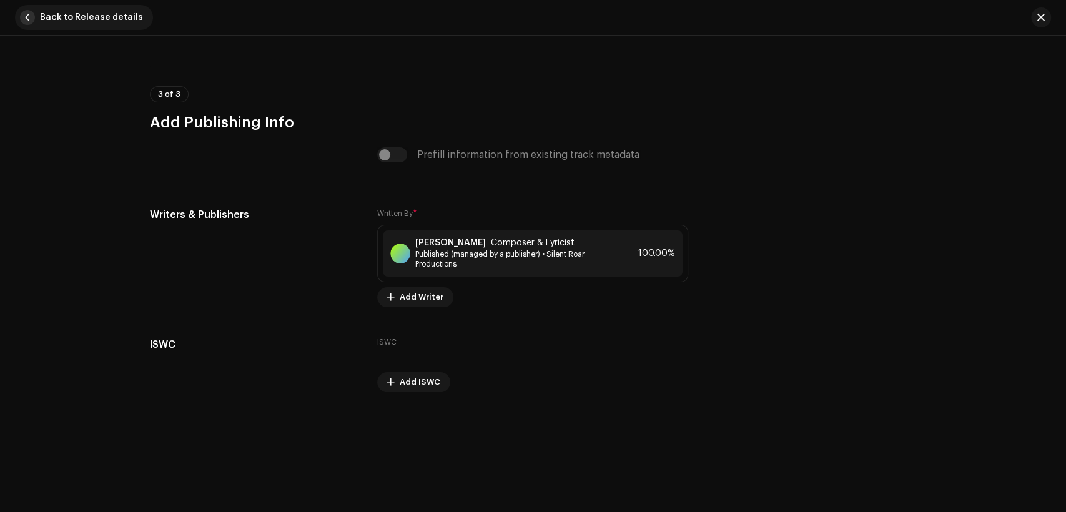
click at [36, 17] on button "Back to Release details" at bounding box center [84, 17] width 138 height 25
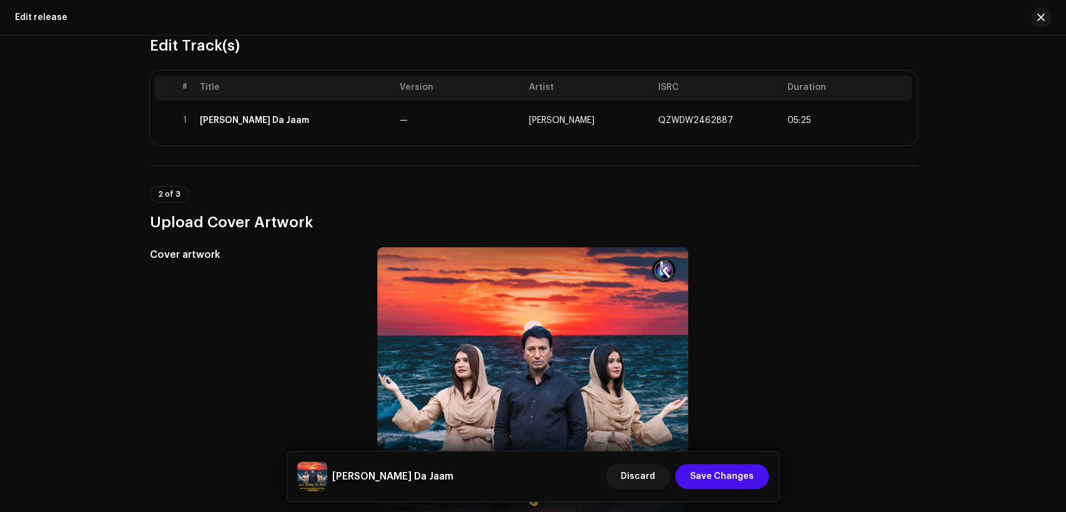
scroll to position [578, 0]
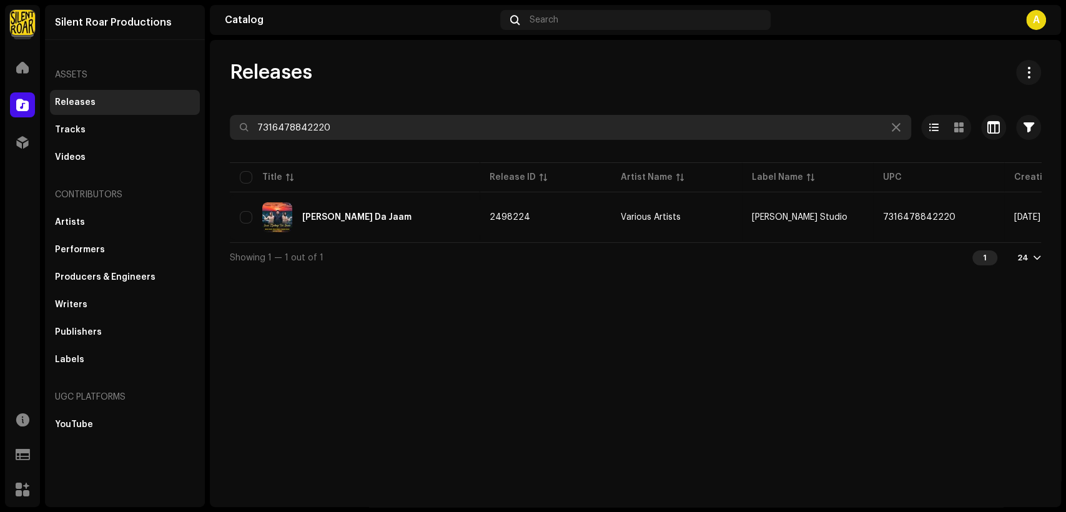
drag, startPoint x: 339, startPoint y: 121, endPoint x: 339, endPoint y: 129, distance: 7.5
click at [339, 129] on input "7316478842220" at bounding box center [571, 127] width 682 height 25
paste input "19"
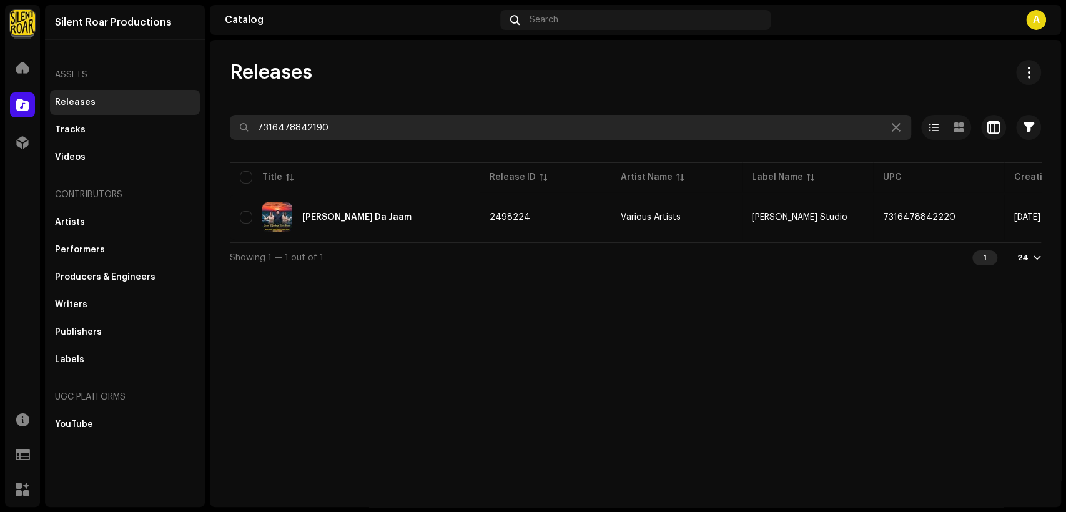
type input "7316478842190"
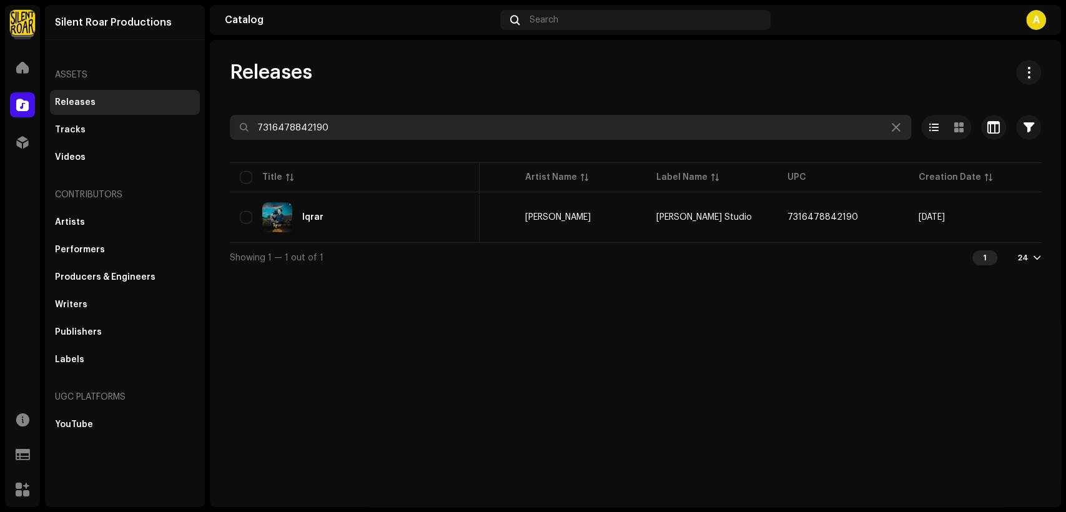
scroll to position [0, 226]
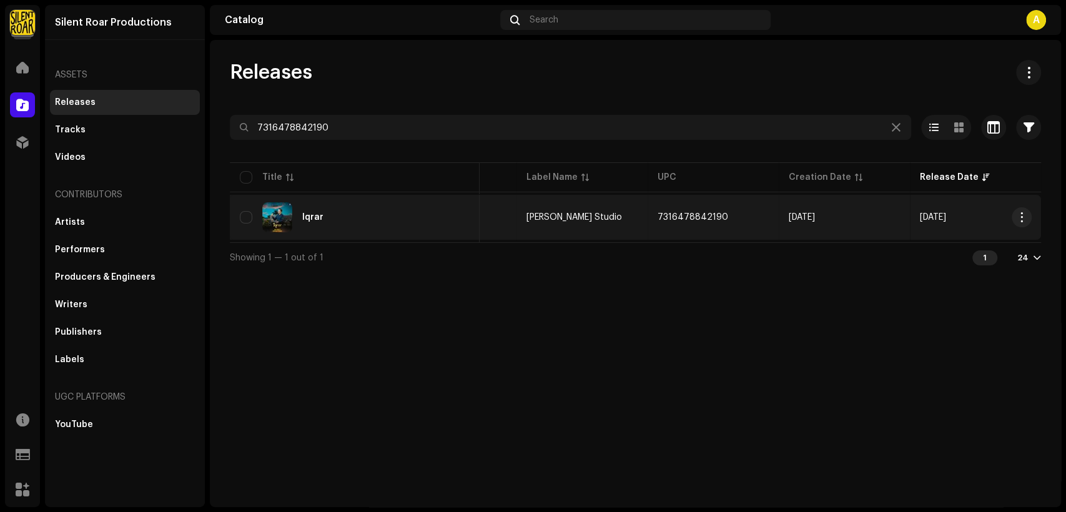
click at [440, 209] on div "Iqrar" at bounding box center [355, 217] width 230 height 30
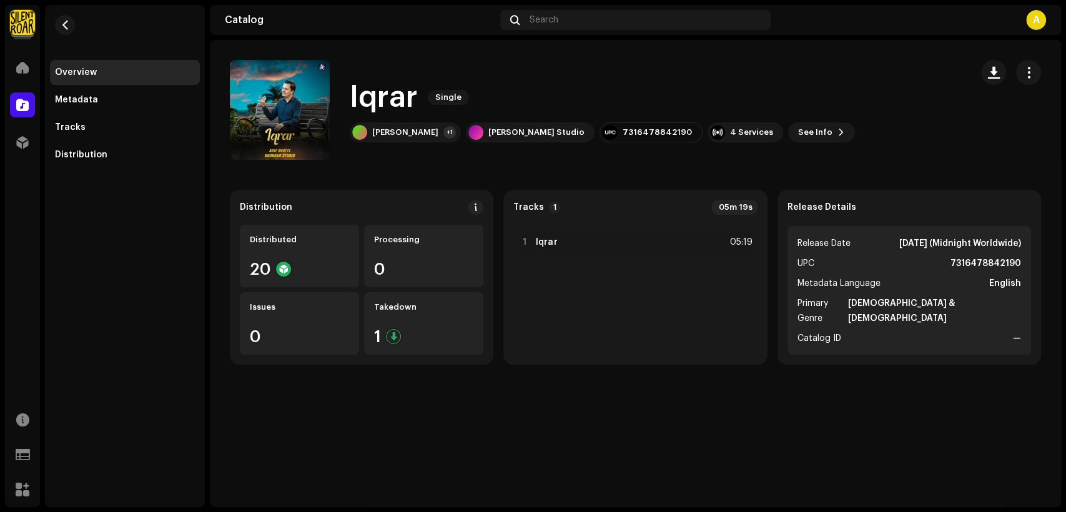
click at [1025, 72] on span "button" at bounding box center [1029, 72] width 12 height 10
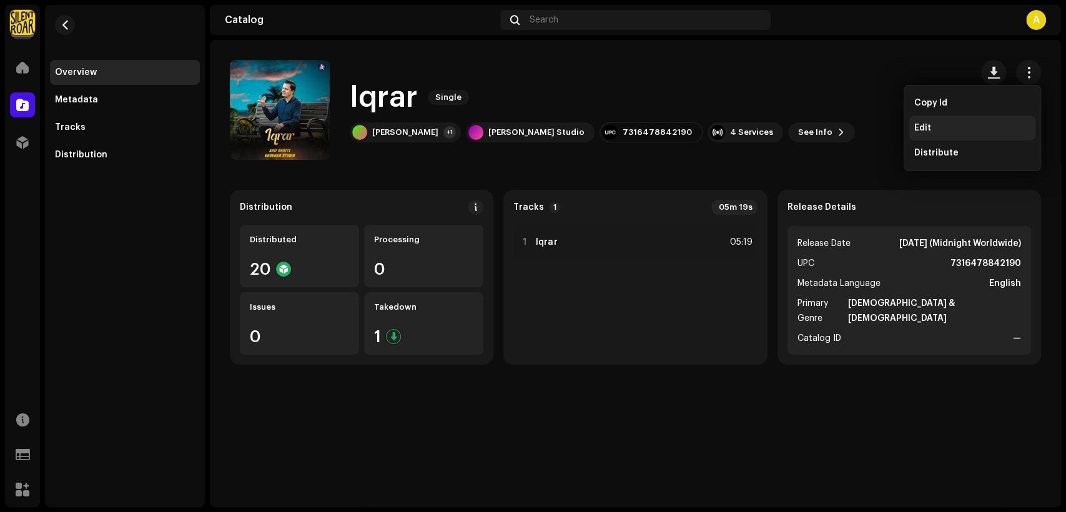
click at [986, 124] on div "Edit" at bounding box center [973, 128] width 116 height 10
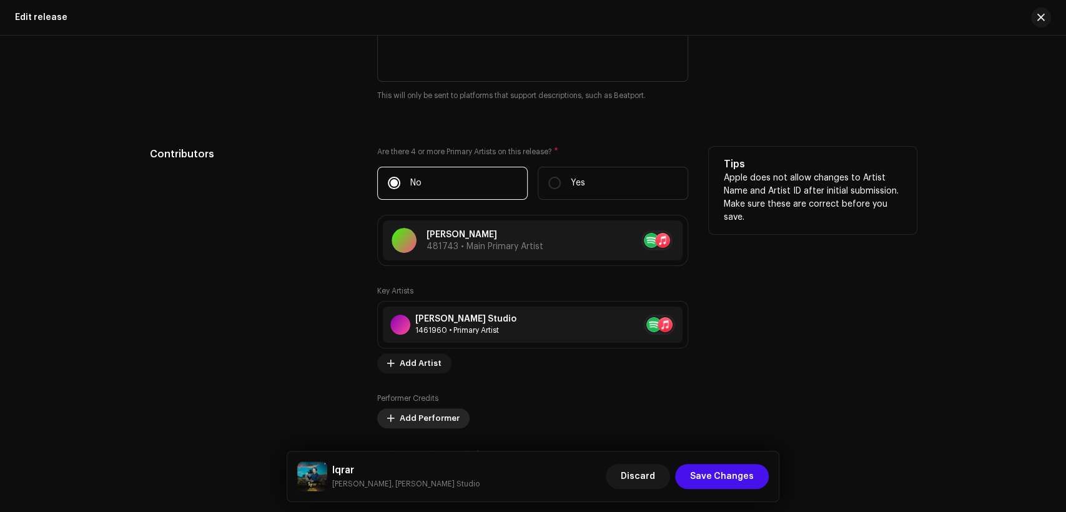
scroll to position [1273, 0]
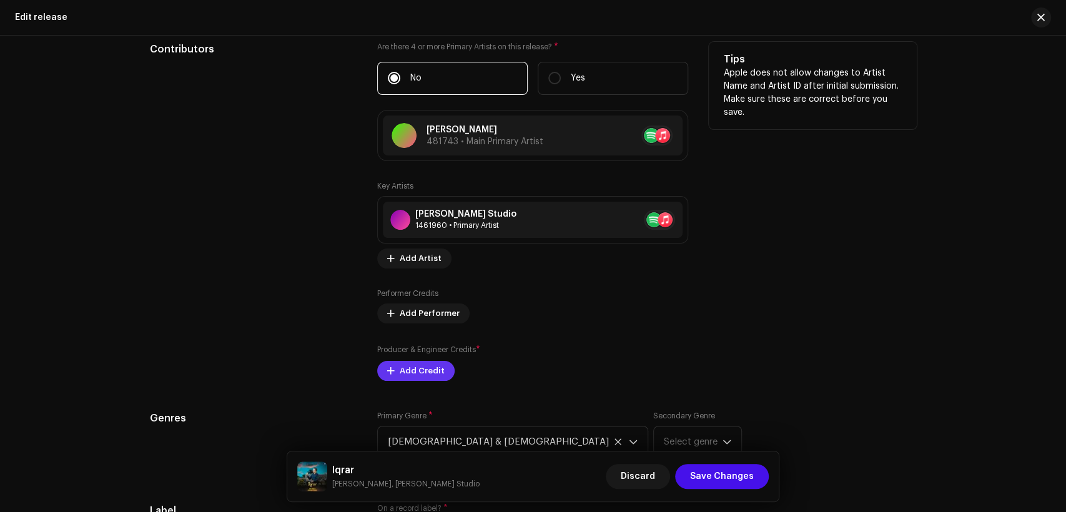
click at [443, 366] on button "Add Credit" at bounding box center [415, 371] width 77 height 20
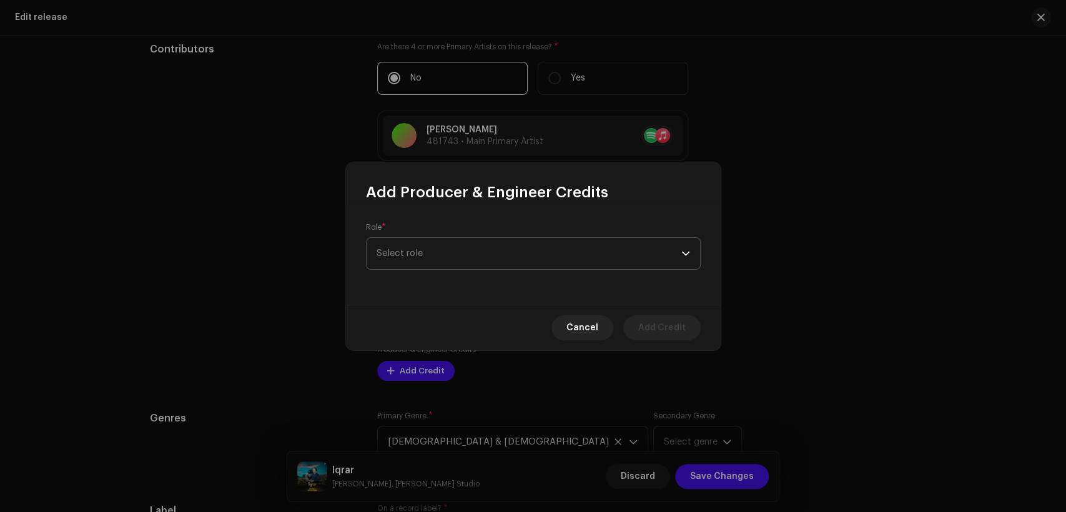
click at [454, 259] on span "Select role" at bounding box center [529, 253] width 305 height 31
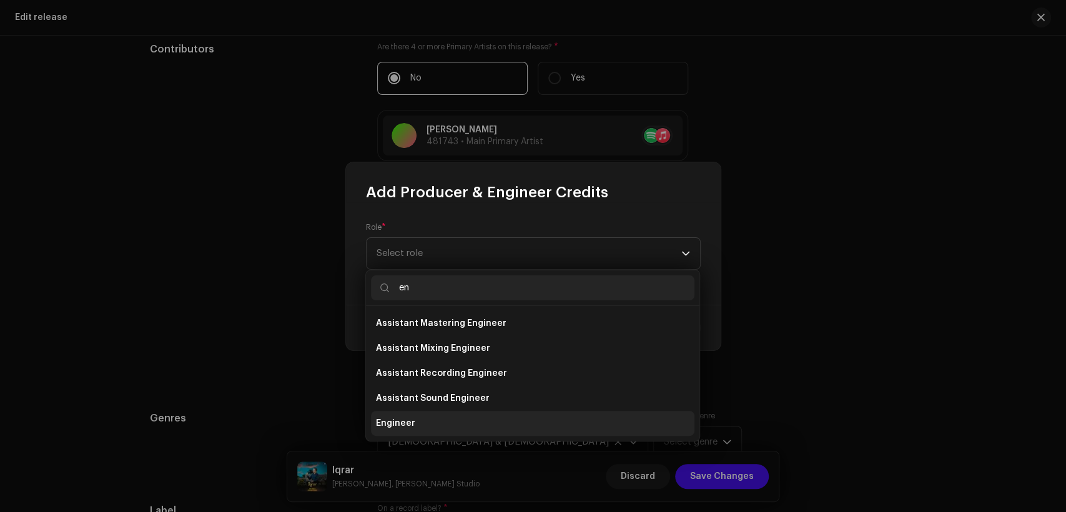
type input "en"
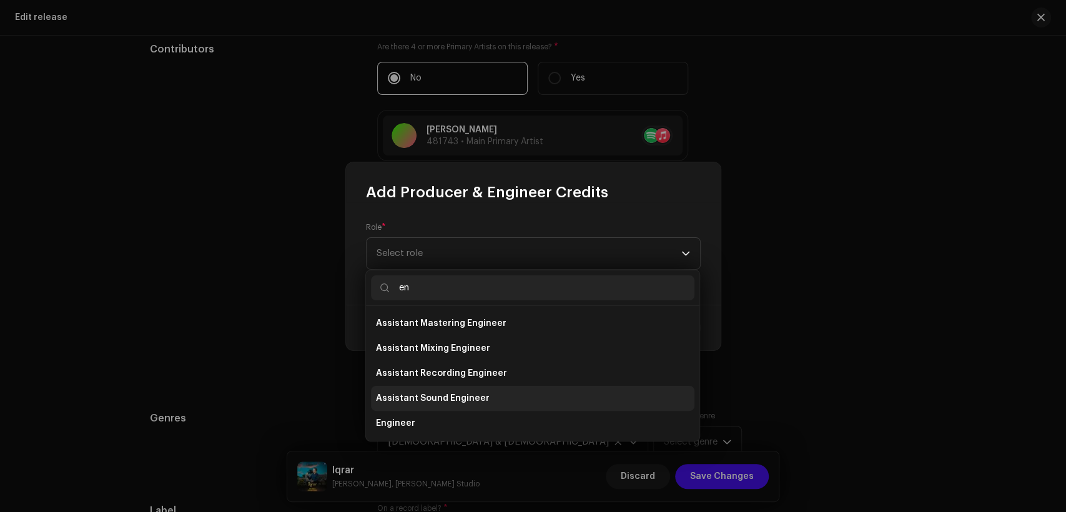
drag, startPoint x: 465, startPoint y: 417, endPoint x: 460, endPoint y: 408, distance: 10.4
click at [462, 416] on li "Engineer" at bounding box center [533, 423] width 324 height 25
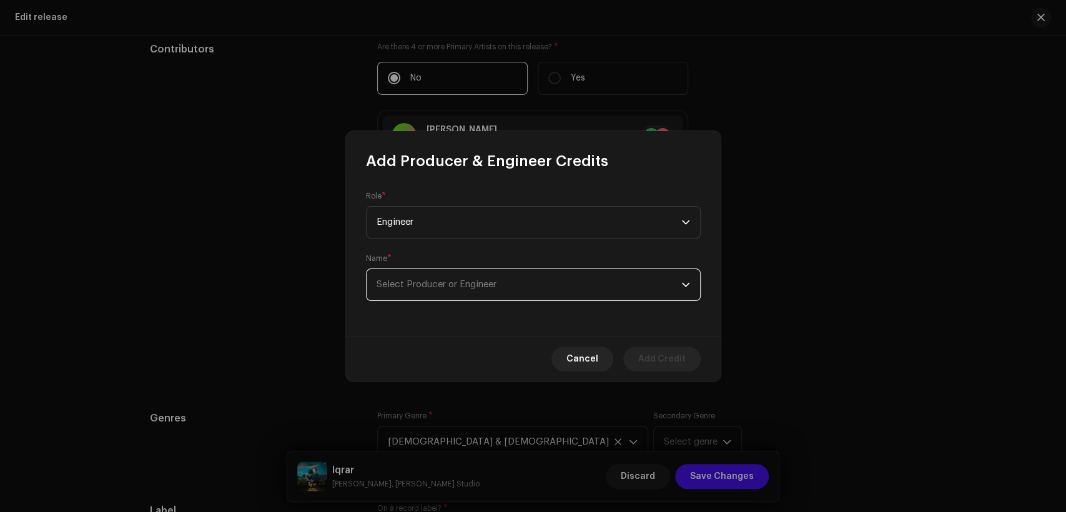
click at [454, 290] on span "Select Producer or Engineer" at bounding box center [529, 284] width 305 height 31
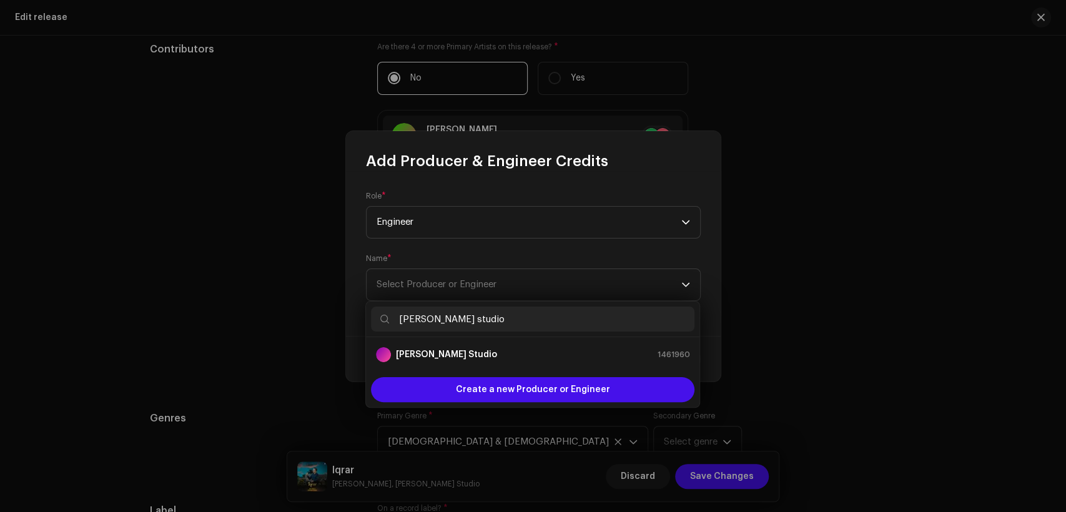
type input "[PERSON_NAME] studio"
click at [467, 342] on li "[PERSON_NAME] Studio 1461960" at bounding box center [533, 354] width 324 height 25
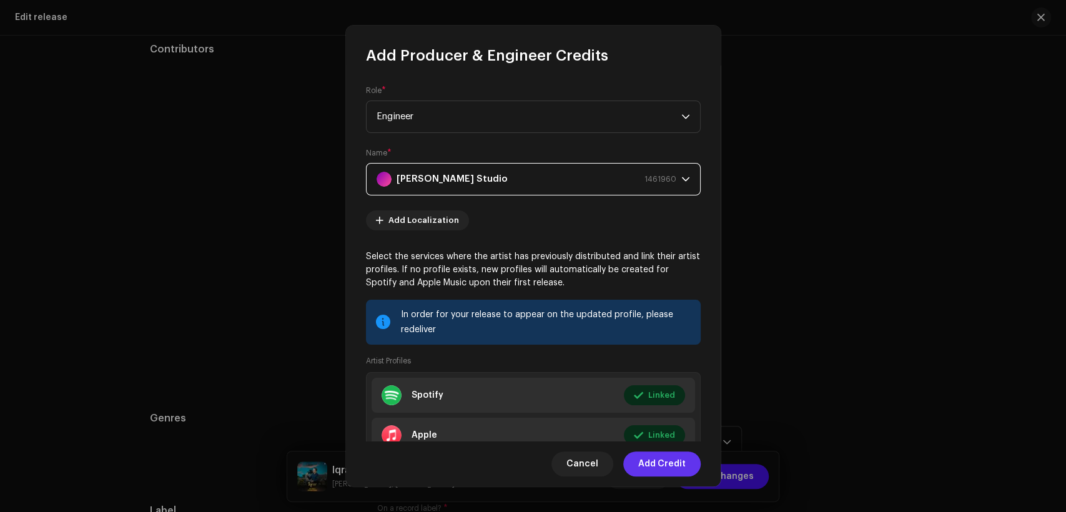
click at [663, 463] on span "Add Credit" at bounding box center [661, 464] width 47 height 25
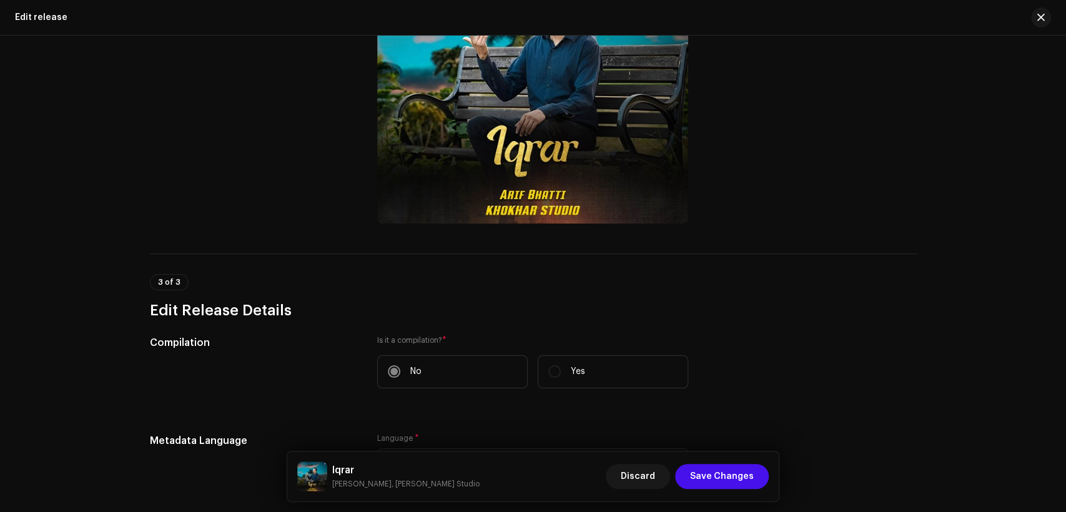
scroll to position [0, 0]
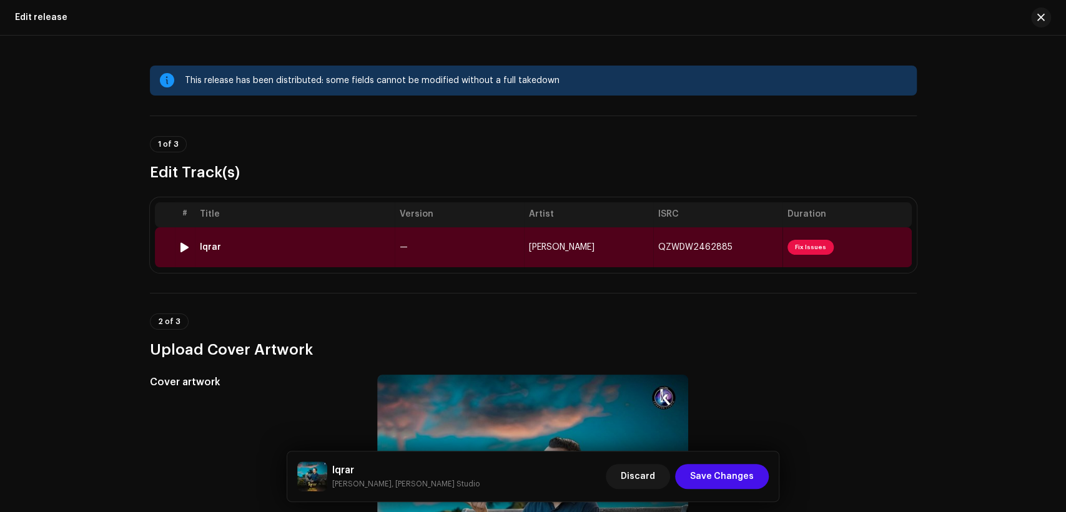
click at [342, 247] on div "Iqrar" at bounding box center [295, 247] width 190 height 10
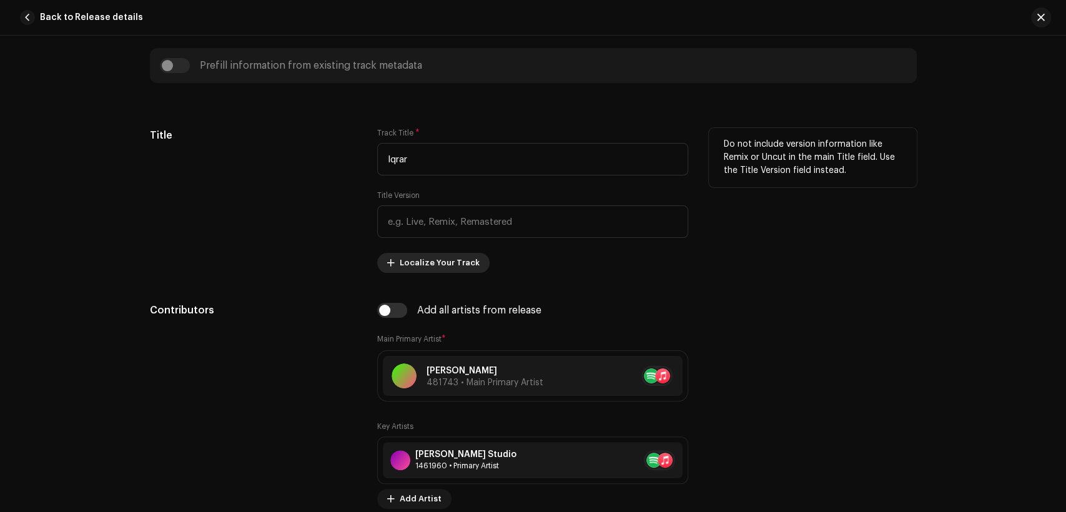
scroll to position [694, 0]
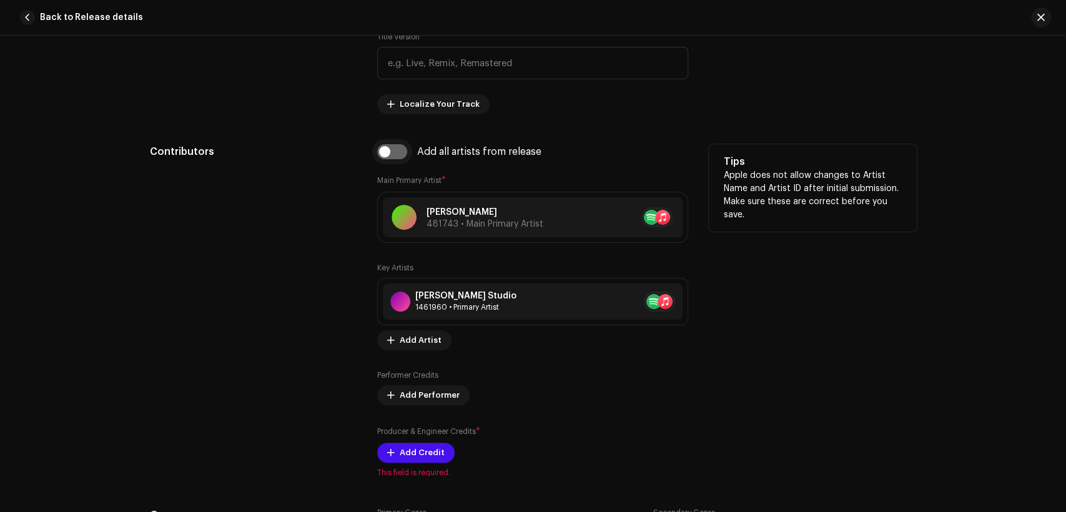
click at [390, 152] on input "checkbox" at bounding box center [392, 151] width 30 height 15
checkbox input "true"
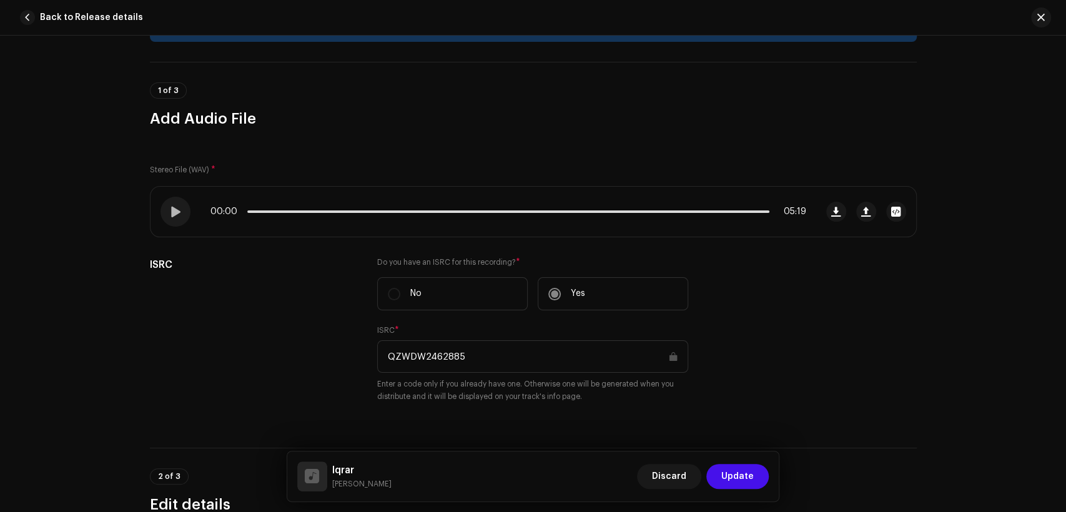
scroll to position [0, 0]
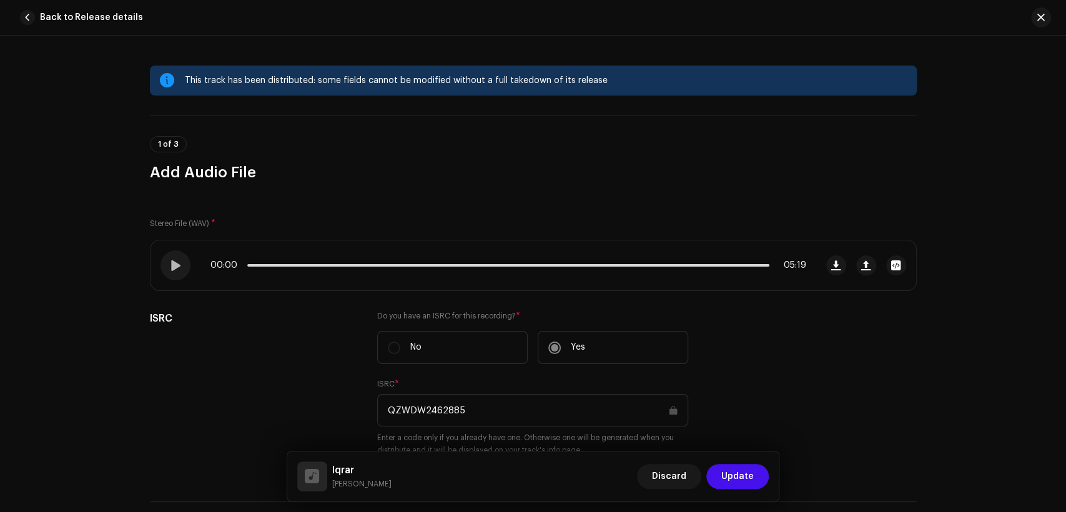
drag, startPoint x: 744, startPoint y: 475, endPoint x: 737, endPoint y: 468, distance: 10.2
click at [745, 475] on span "Update" at bounding box center [738, 476] width 32 height 25
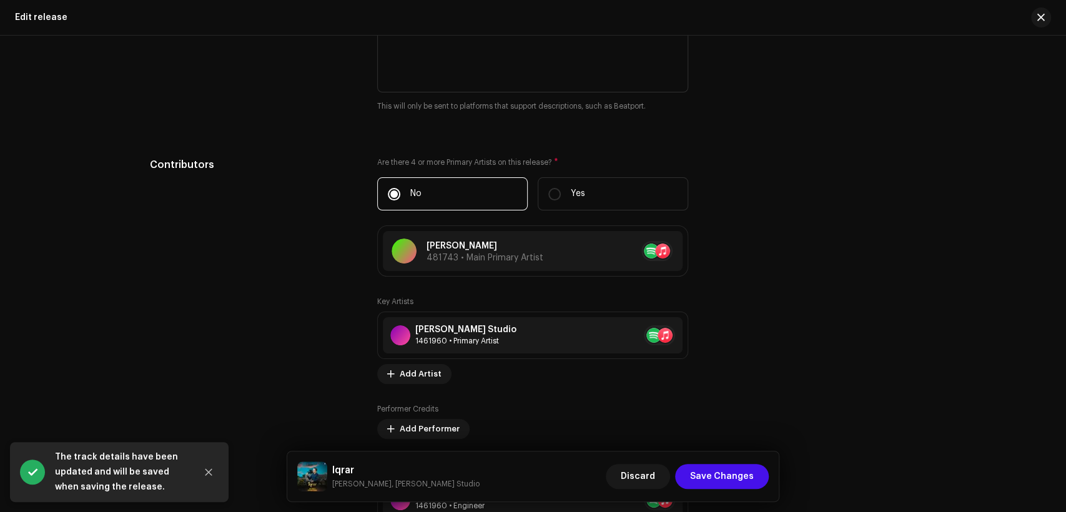
scroll to position [2005, 0]
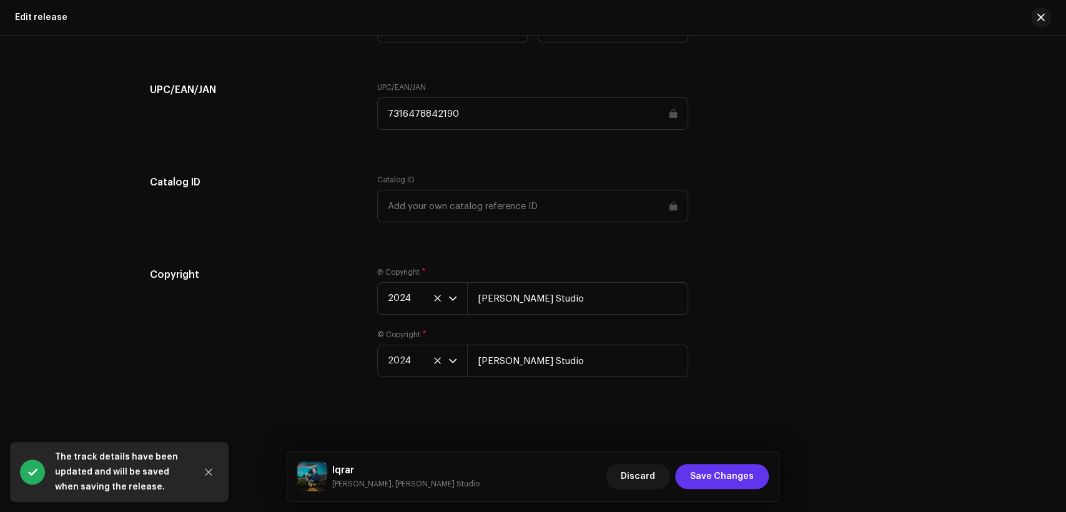
click at [733, 474] on span "Save Changes" at bounding box center [722, 476] width 64 height 25
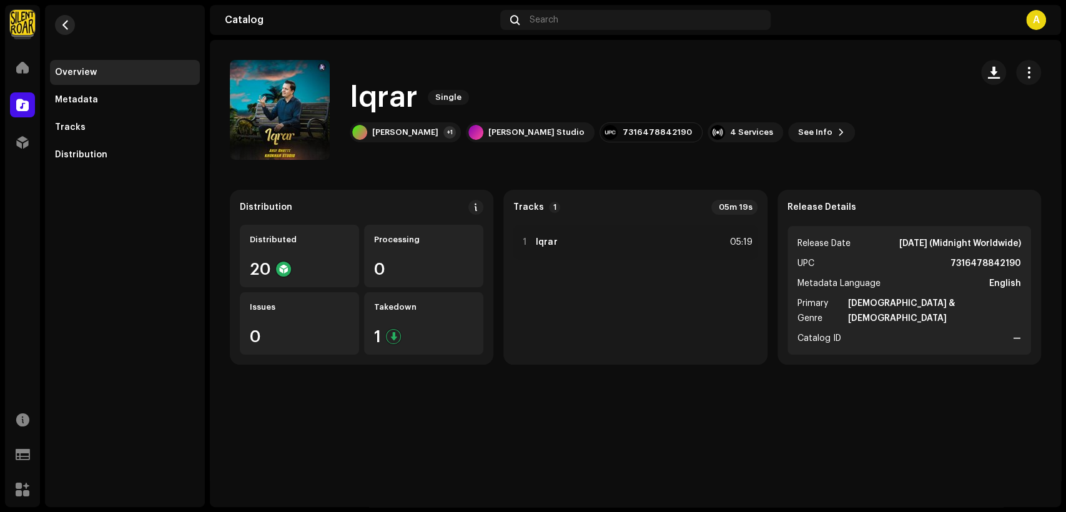
click at [70, 26] on button "button" at bounding box center [65, 25] width 20 height 20
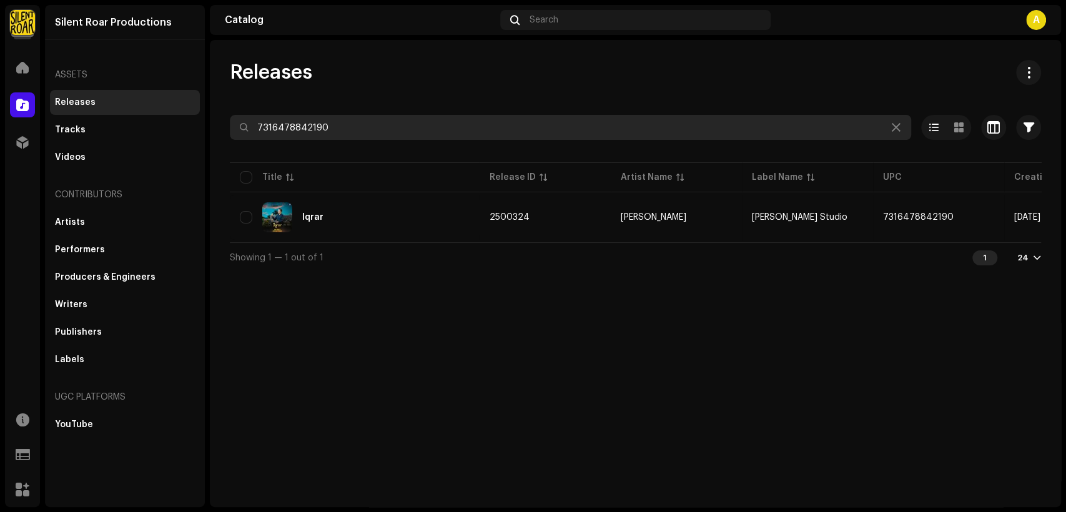
click at [337, 121] on input "7316478842190" at bounding box center [571, 127] width 682 height 25
paste input "945112"
type input "7316478945112"
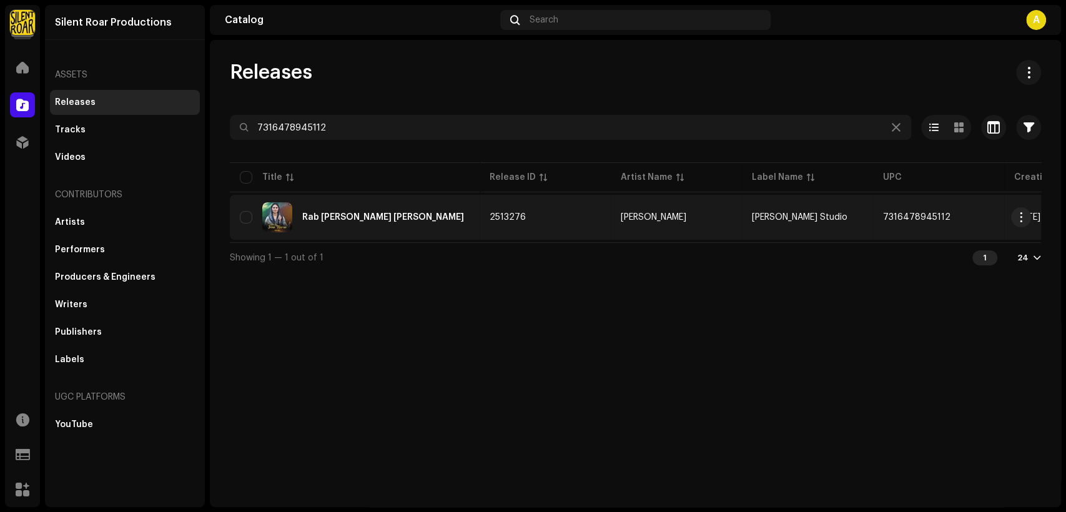
click at [427, 222] on div "Rab Lai Jeena Marna" at bounding box center [355, 217] width 230 height 30
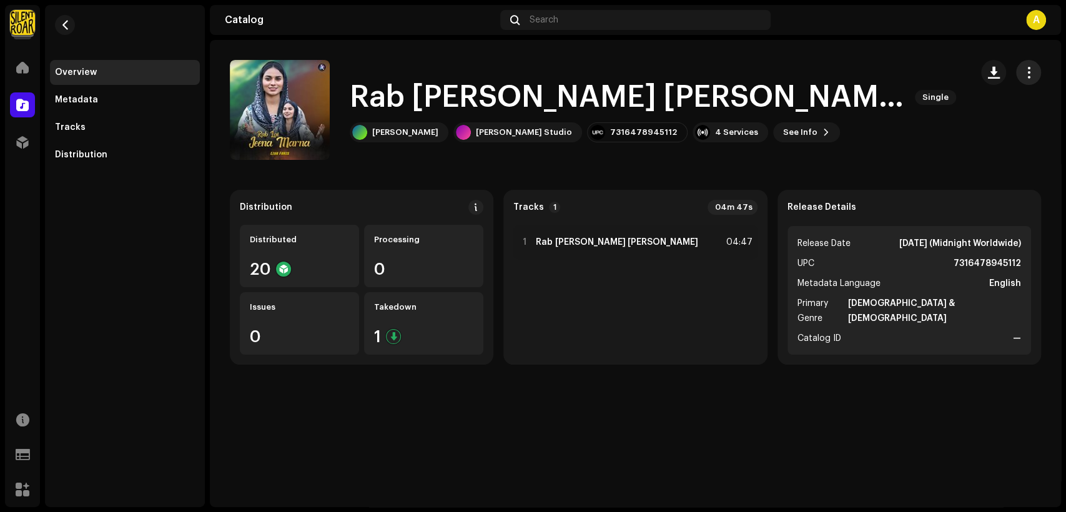
click at [1033, 69] on span "button" at bounding box center [1029, 72] width 12 height 10
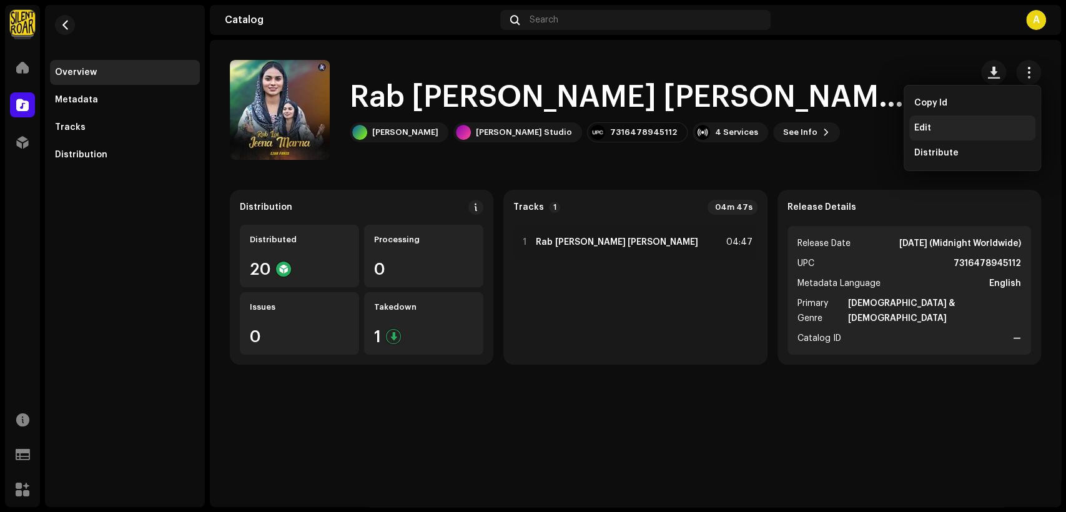
click at [996, 121] on div "Edit" at bounding box center [973, 128] width 126 height 25
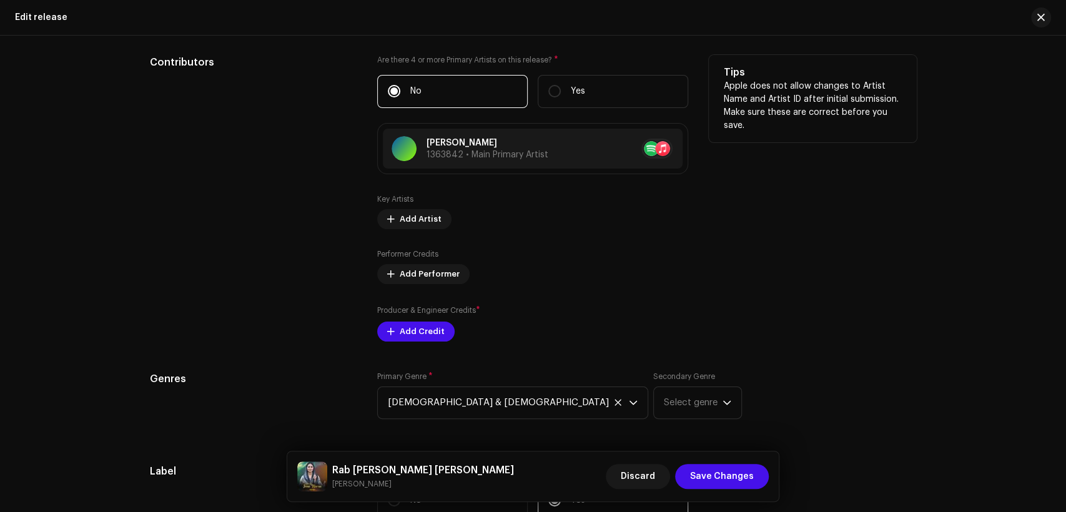
scroll to position [1156, 0]
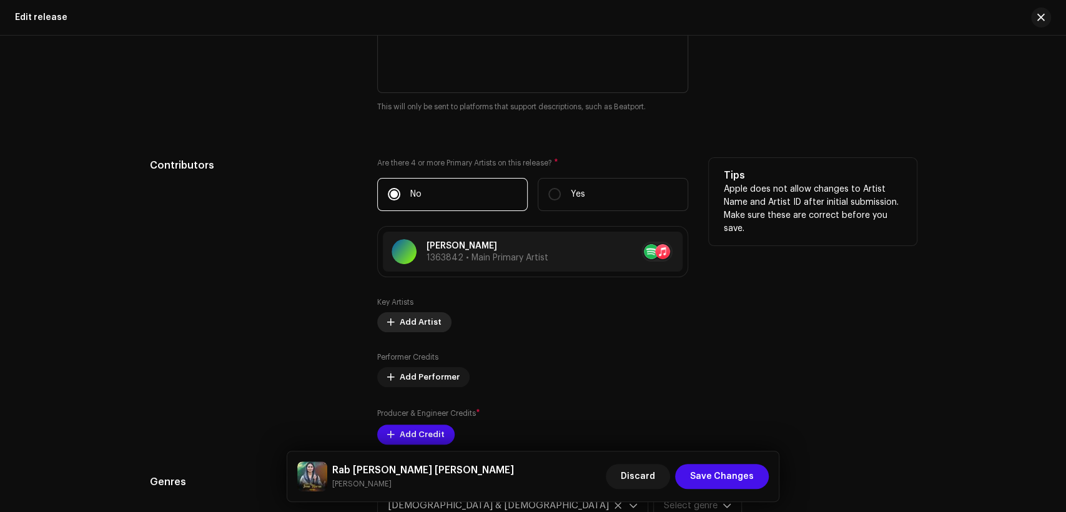
click at [425, 317] on span "Add Artist" at bounding box center [421, 322] width 42 height 25
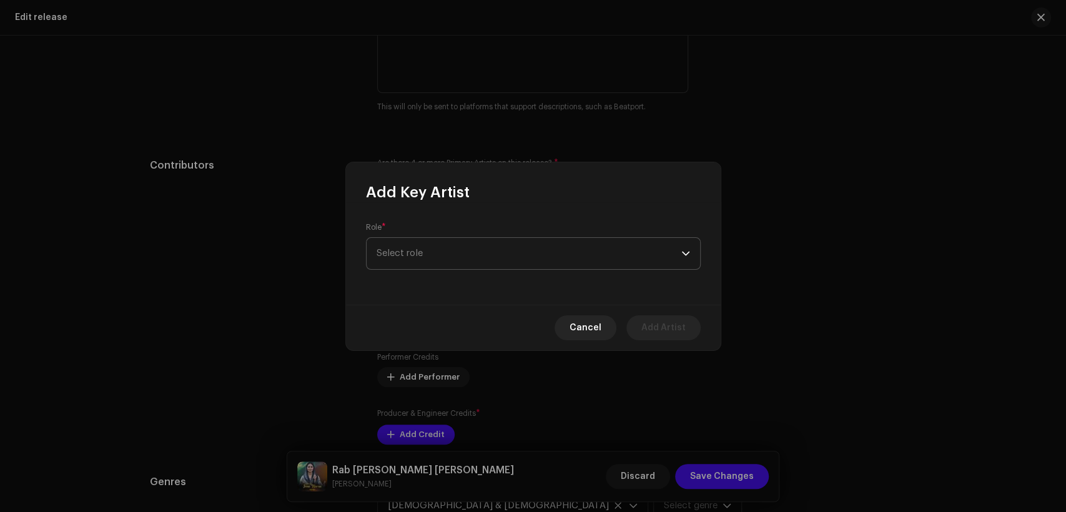
click at [484, 261] on span "Select role" at bounding box center [529, 253] width 305 height 31
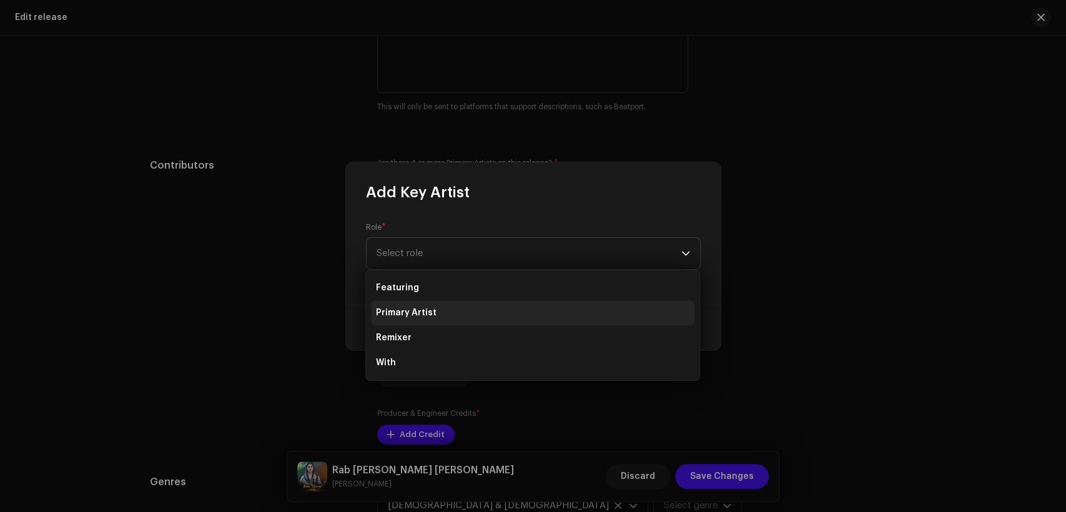
click at [485, 314] on li "Primary Artist" at bounding box center [533, 312] width 324 height 25
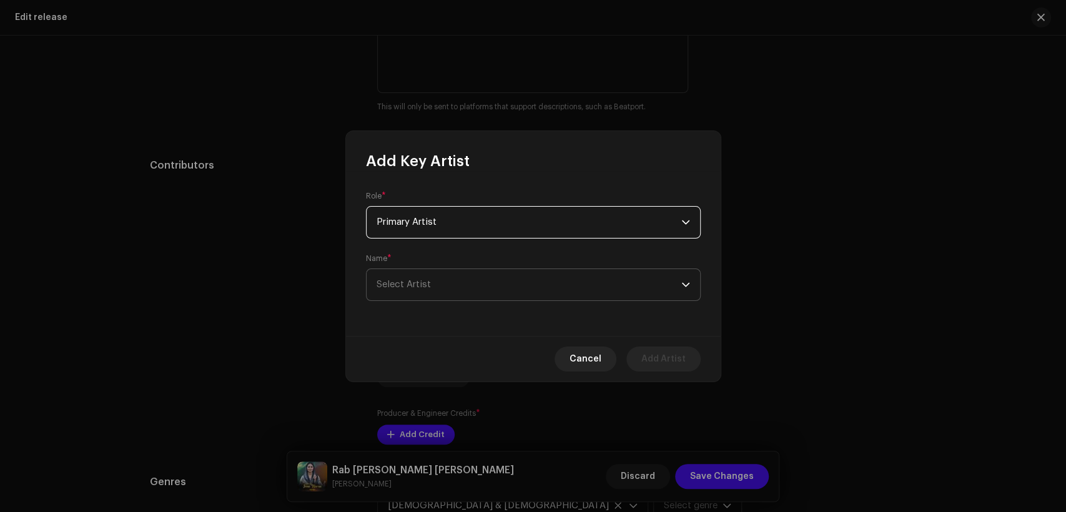
click at [512, 290] on span "Select Artist" at bounding box center [529, 284] width 305 height 31
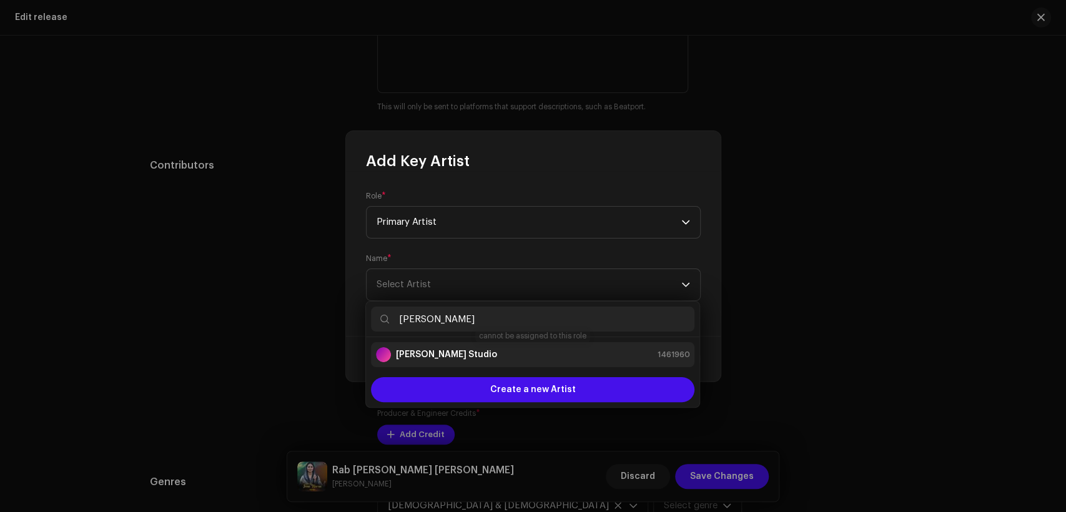
type input "[PERSON_NAME]"
click at [552, 361] on div "[PERSON_NAME] Studio 1461960" at bounding box center [533, 354] width 314 height 15
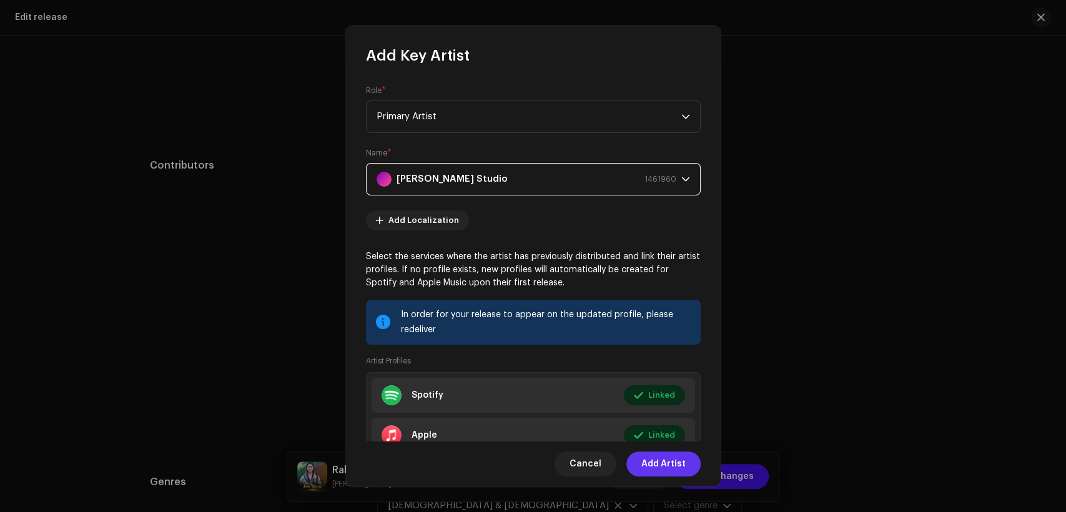
click at [660, 456] on span "Add Artist" at bounding box center [664, 464] width 44 height 25
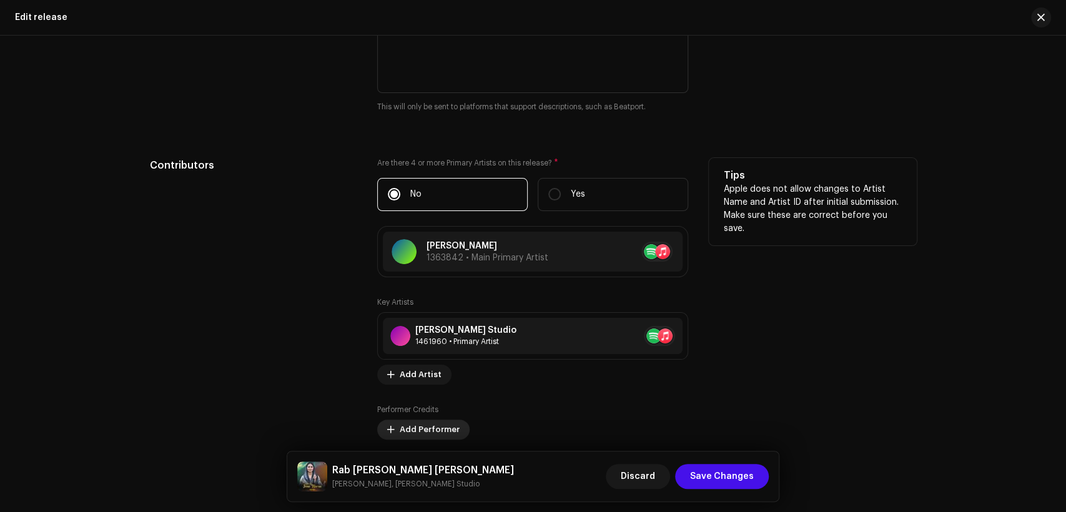
scroll to position [1273, 0]
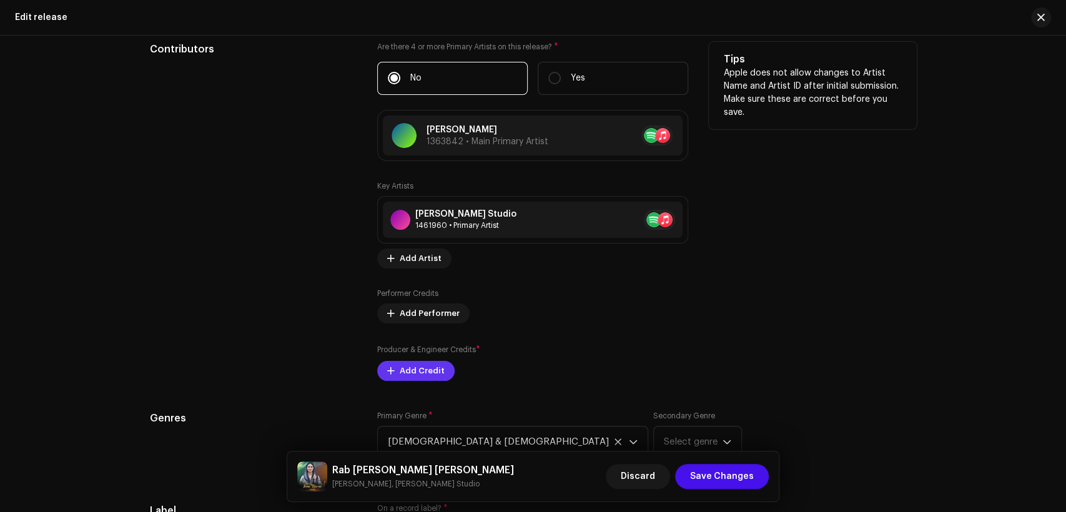
click at [435, 372] on span "Add Credit" at bounding box center [422, 371] width 45 height 25
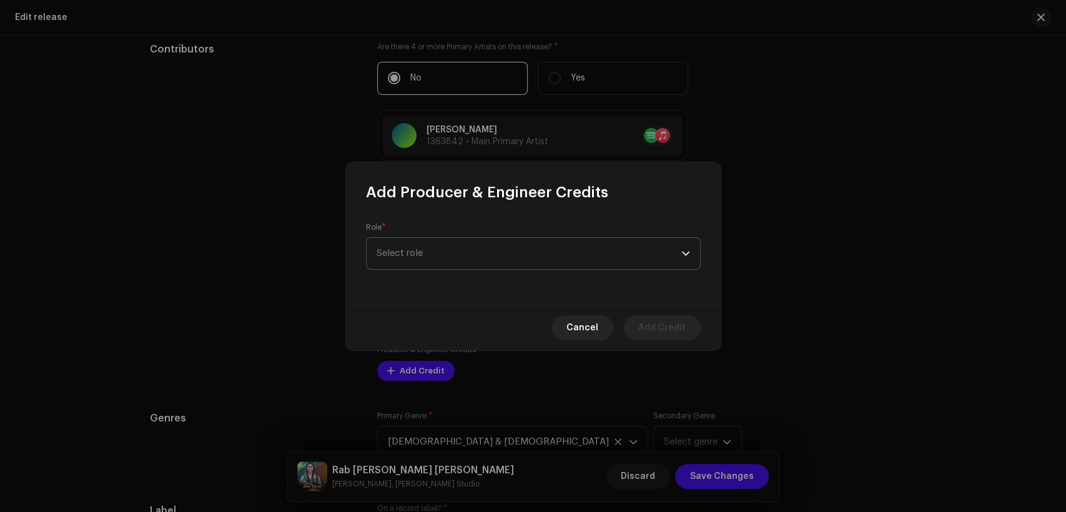
click at [480, 248] on span "Select role" at bounding box center [529, 253] width 305 height 31
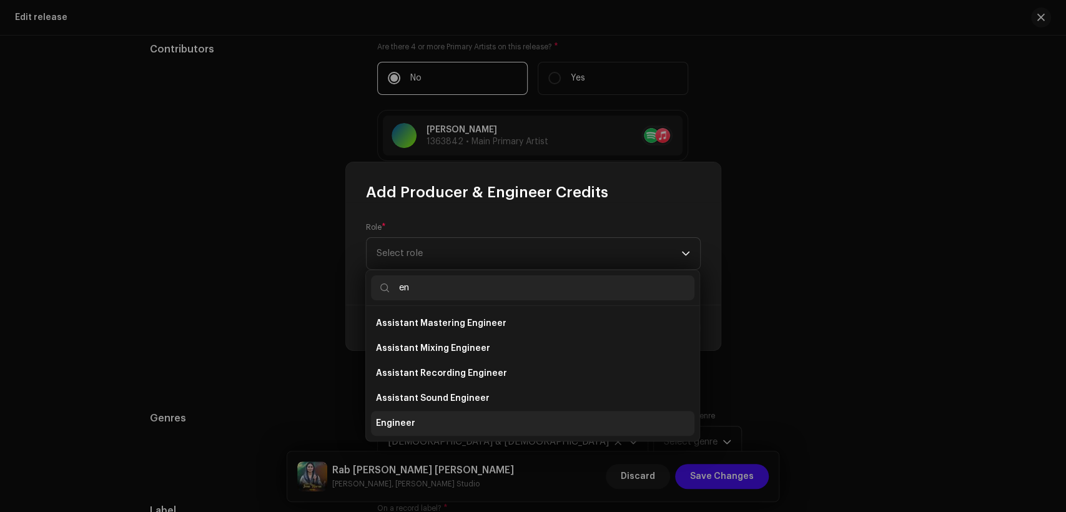
type input "en"
drag, startPoint x: 495, startPoint y: 419, endPoint x: 495, endPoint y: 406, distance: 12.5
click at [495, 420] on li "Engineer" at bounding box center [533, 423] width 324 height 25
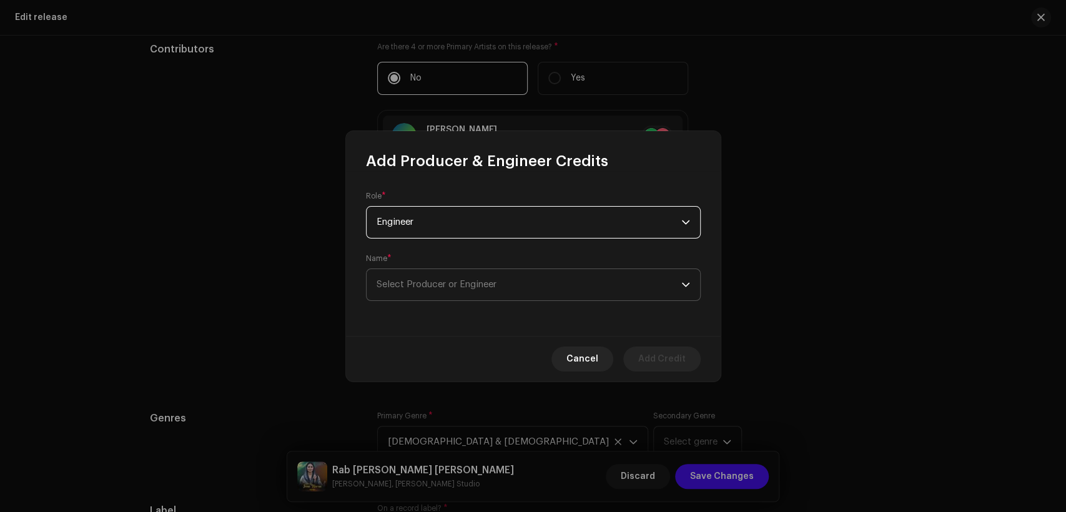
click at [525, 291] on span "Select Producer or Engineer" at bounding box center [529, 284] width 305 height 31
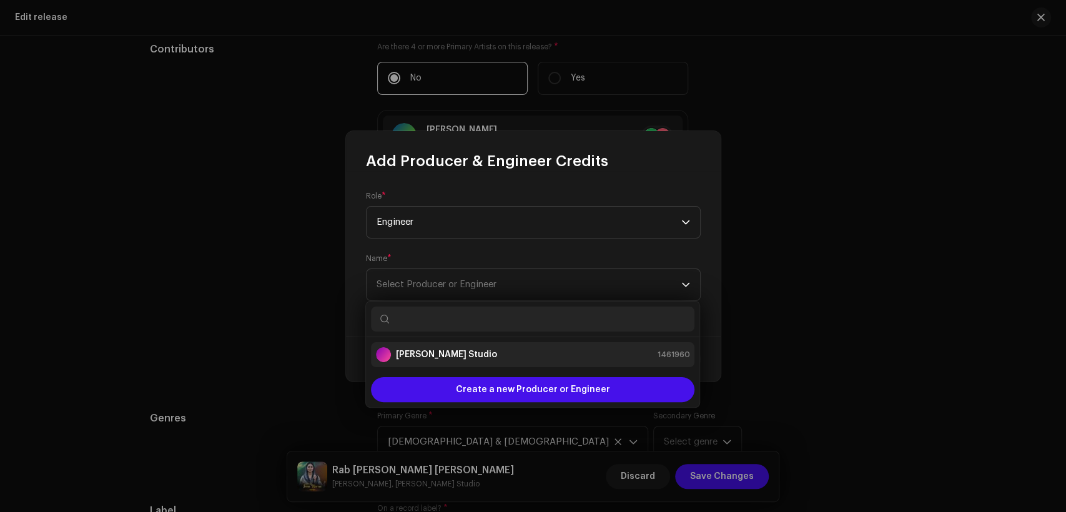
click at [519, 361] on div "[PERSON_NAME] Studio 1461960" at bounding box center [533, 354] width 314 height 15
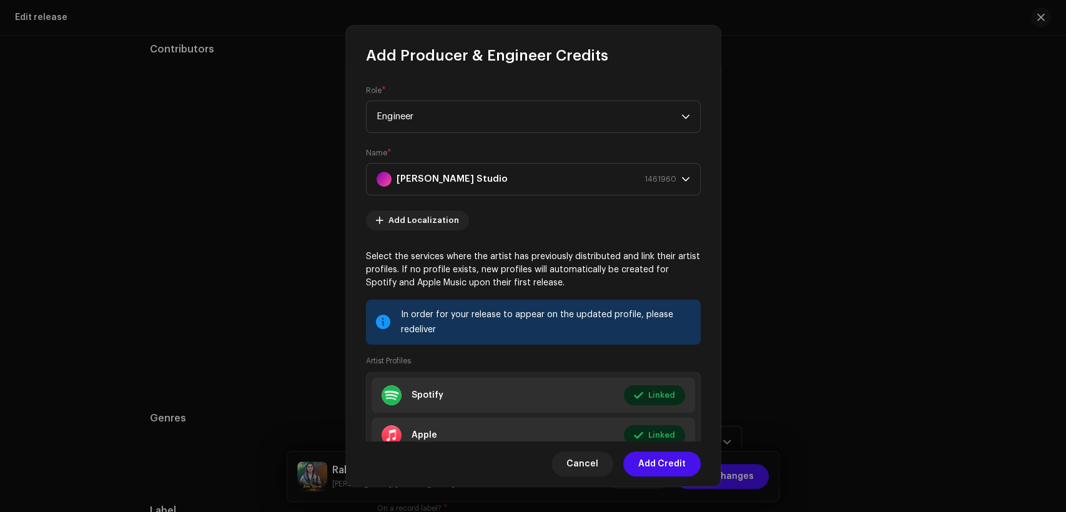
drag, startPoint x: 670, startPoint y: 467, endPoint x: 667, endPoint y: 418, distance: 48.8
click at [669, 463] on span "Add Credit" at bounding box center [661, 464] width 47 height 25
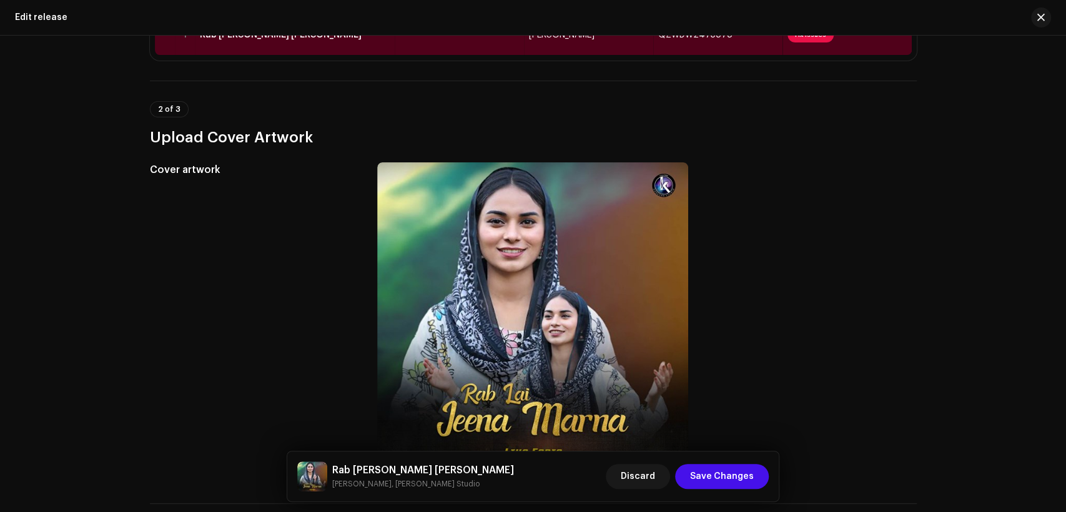
scroll to position [0, 0]
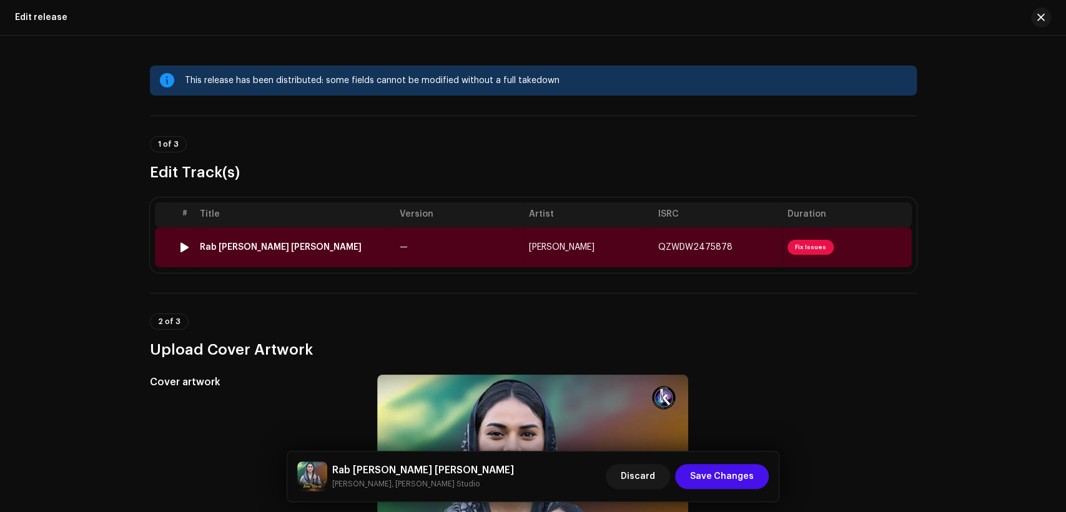
click at [380, 244] on div "Rab Lai Jeena Marna" at bounding box center [295, 247] width 190 height 10
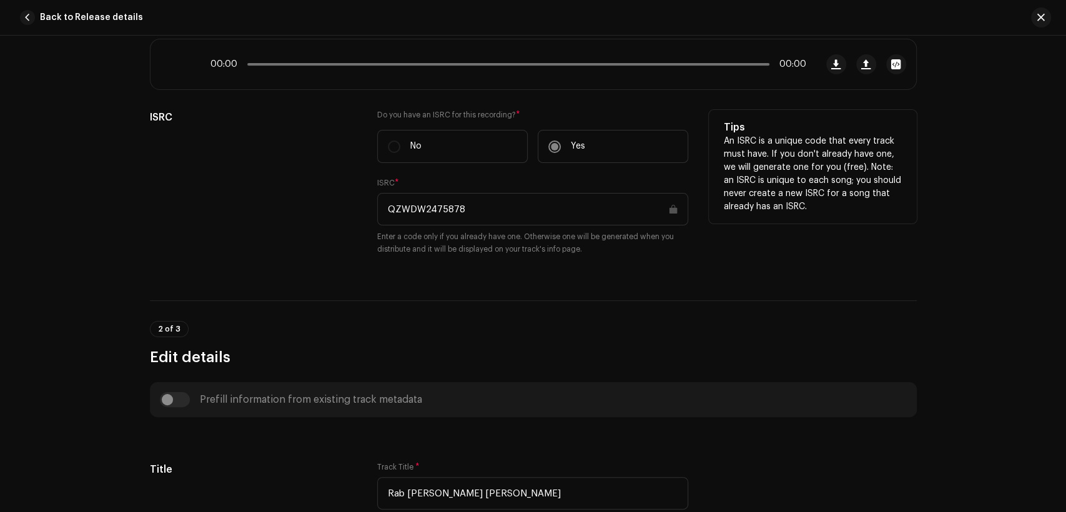
scroll to position [578, 0]
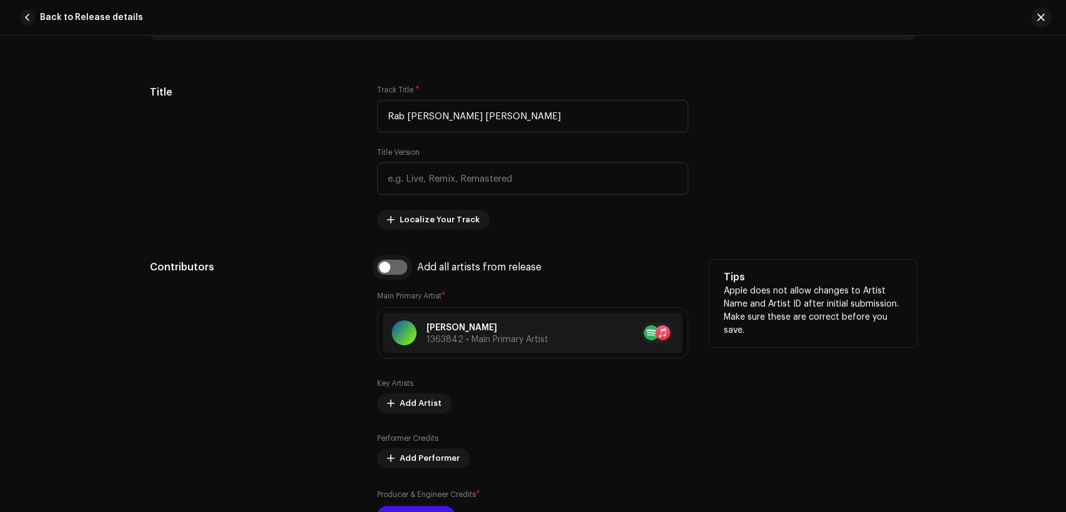
click at [394, 274] on input "checkbox" at bounding box center [392, 267] width 30 height 15
checkbox input "true"
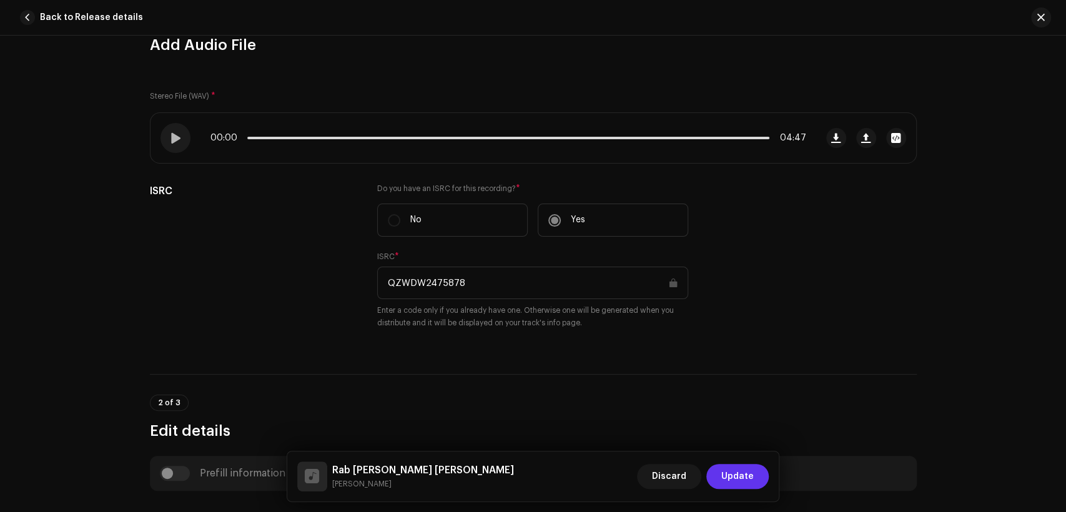
scroll to position [0, 0]
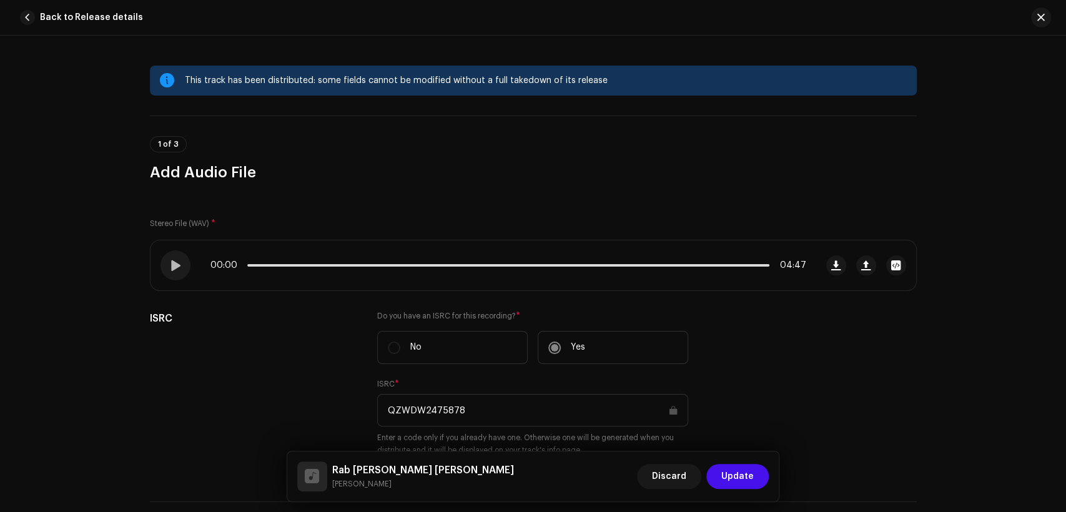
drag, startPoint x: 742, startPoint y: 477, endPoint x: 727, endPoint y: 474, distance: 14.7
click at [740, 480] on span "Update" at bounding box center [738, 476] width 32 height 25
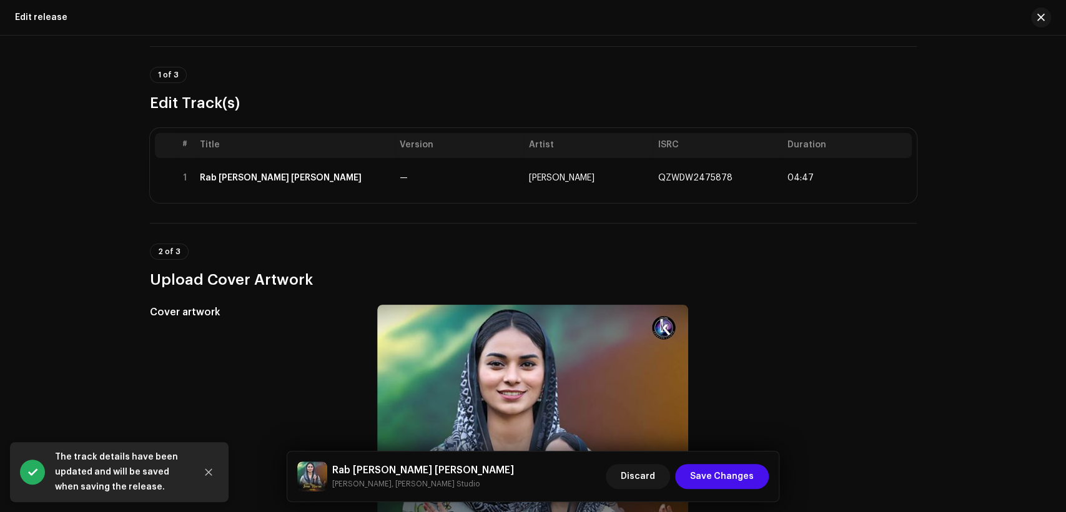
scroll to position [231, 0]
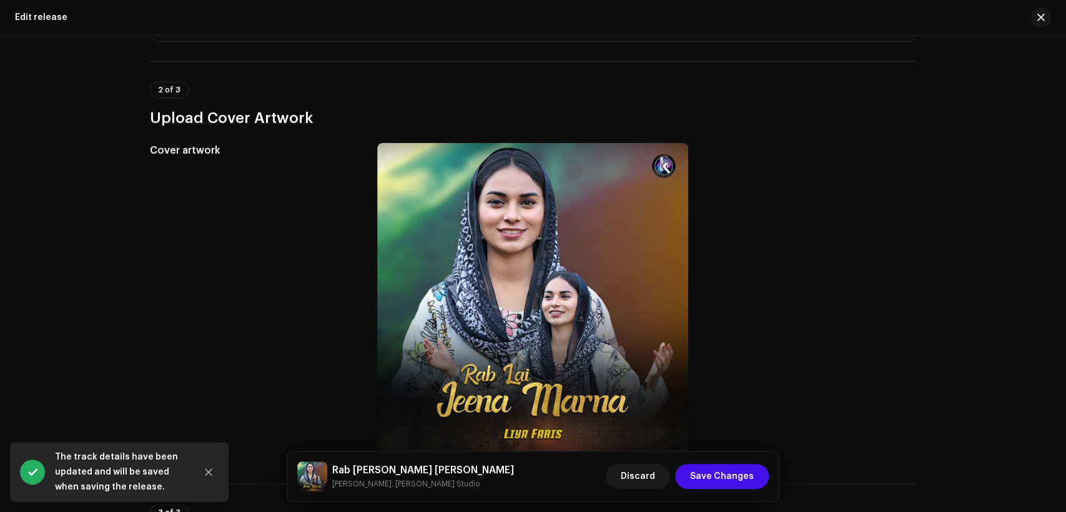
click at [406, 467] on h5 "Rab Lai Jeena Marna" at bounding box center [423, 470] width 182 height 15
copy h5 "Rab Lai Jeena Marna"
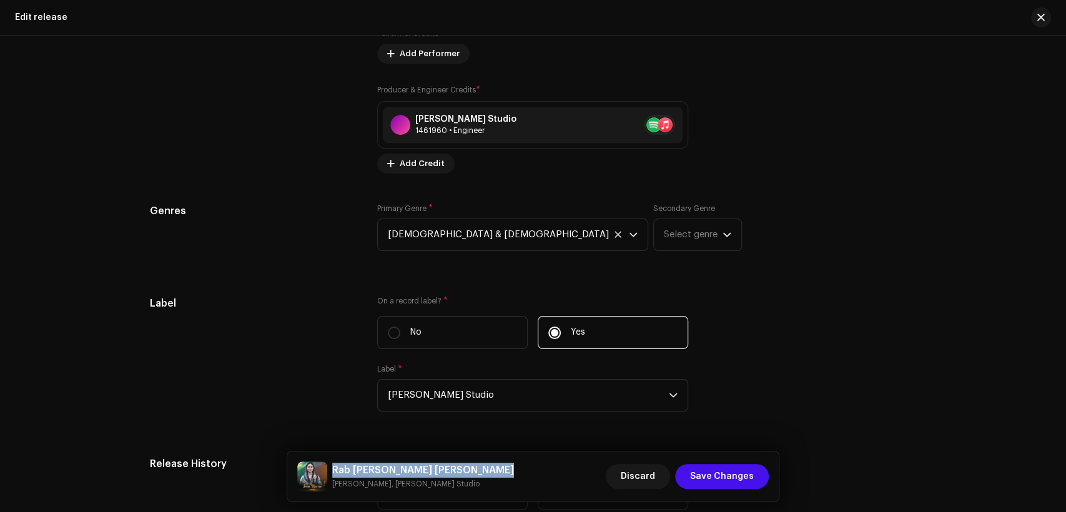
scroll to position [1619, 0]
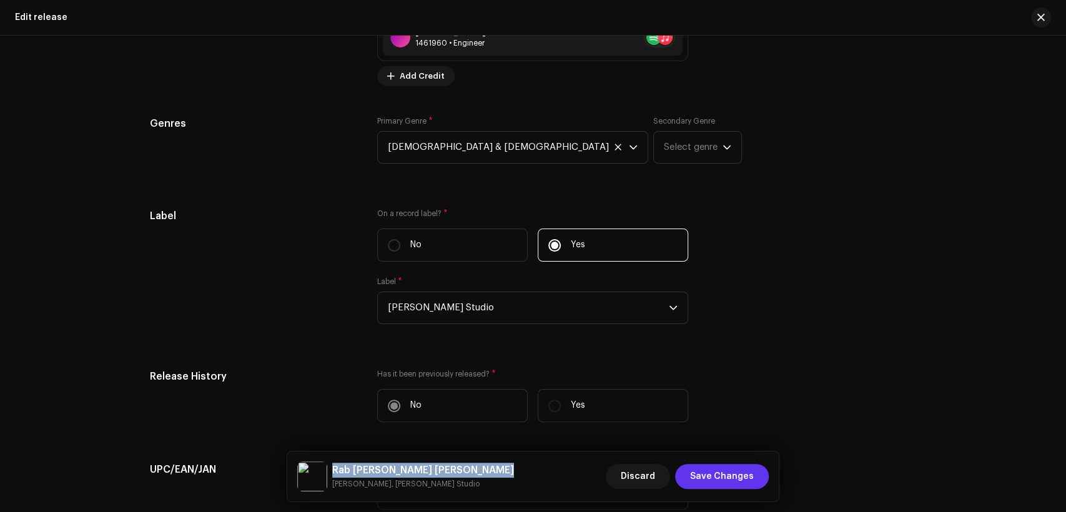
click at [737, 477] on span "Save Changes" at bounding box center [722, 476] width 64 height 25
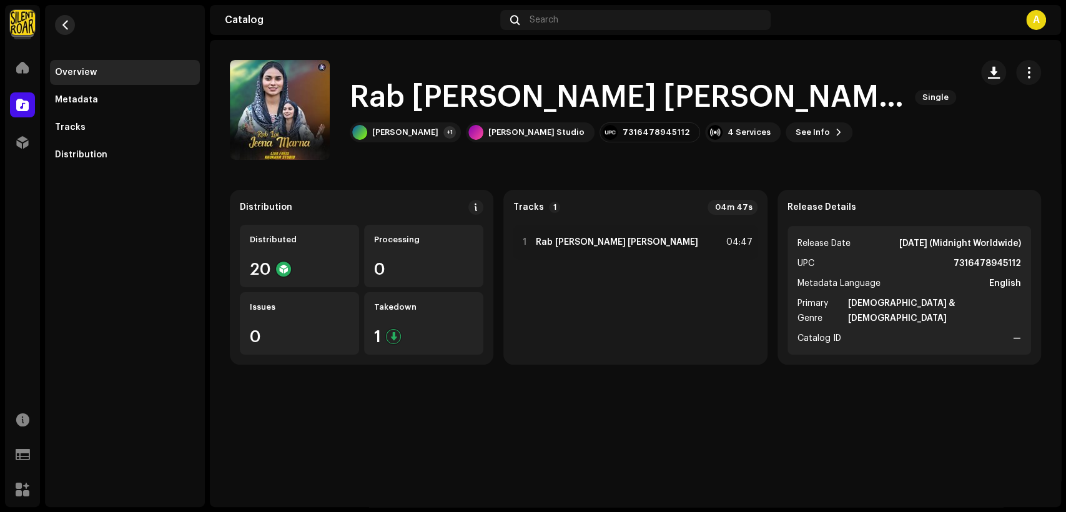
click at [67, 26] on span "button" at bounding box center [65, 25] width 9 height 10
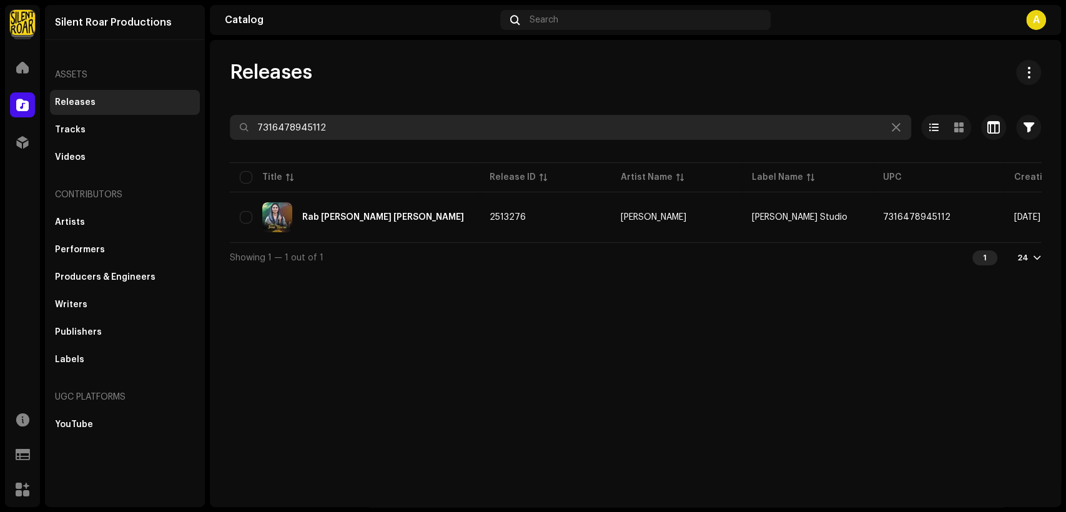
click at [363, 127] on input "7316478945112" at bounding box center [571, 127] width 682 height 25
paste input "4979"
type input "7316478944979"
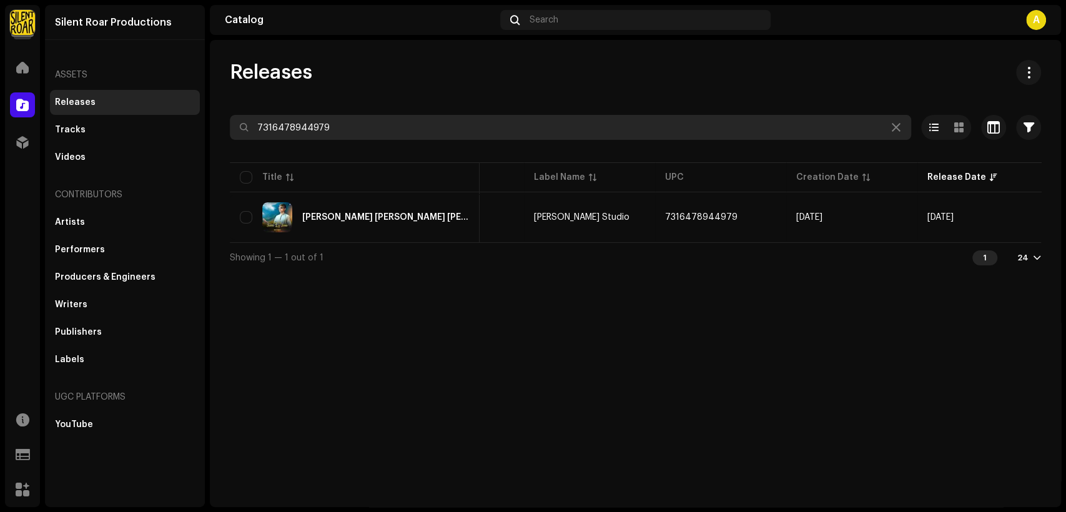
scroll to position [0, 226]
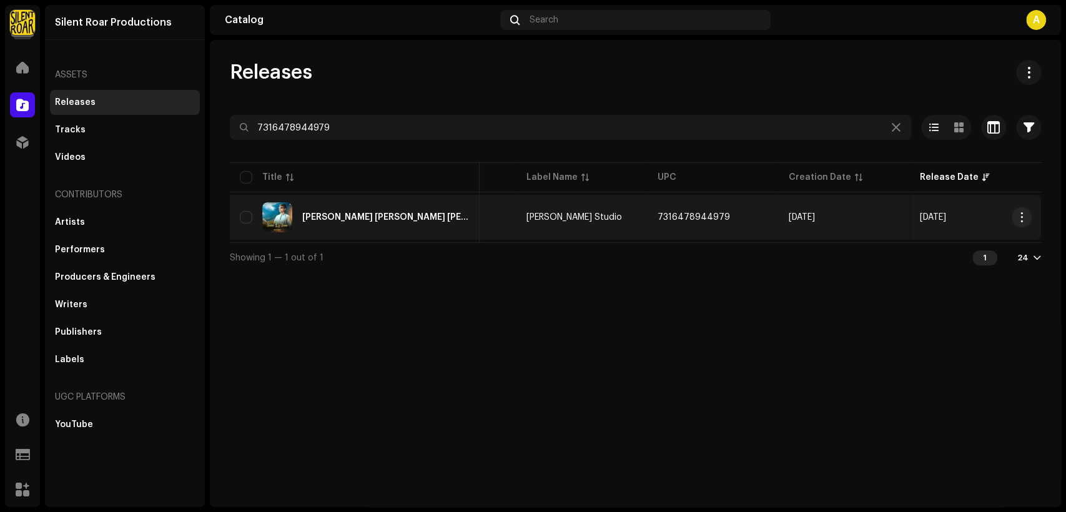
click at [434, 216] on div "Yasu Nay Sanu Ly Jana" at bounding box center [355, 217] width 230 height 30
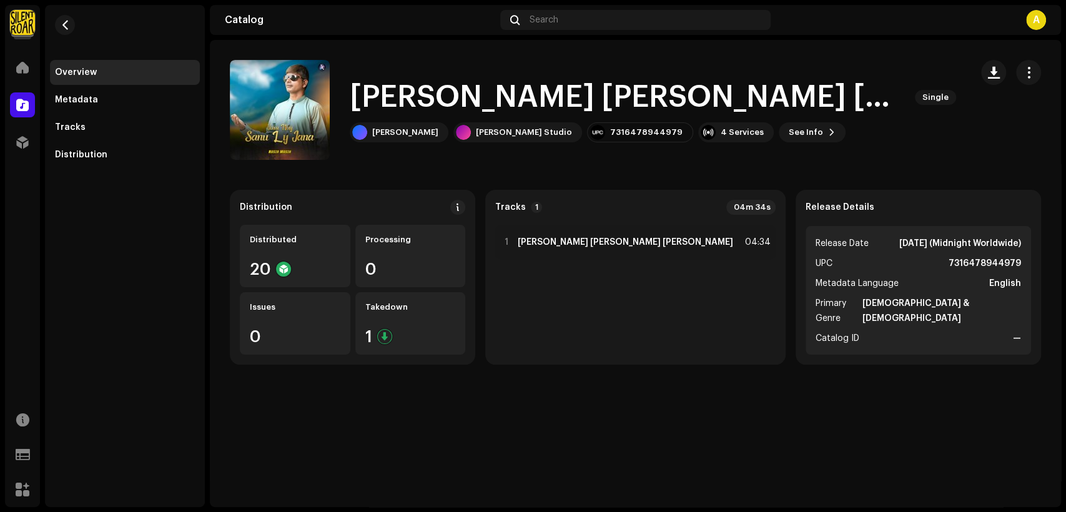
click at [1029, 69] on span "button" at bounding box center [1029, 72] width 12 height 10
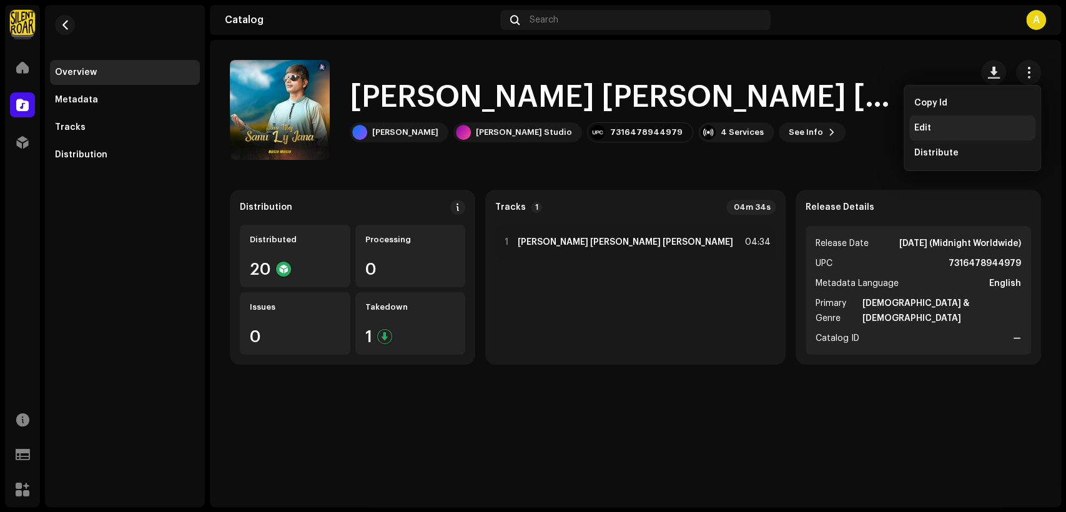
click at [978, 125] on div "Edit" at bounding box center [973, 128] width 116 height 10
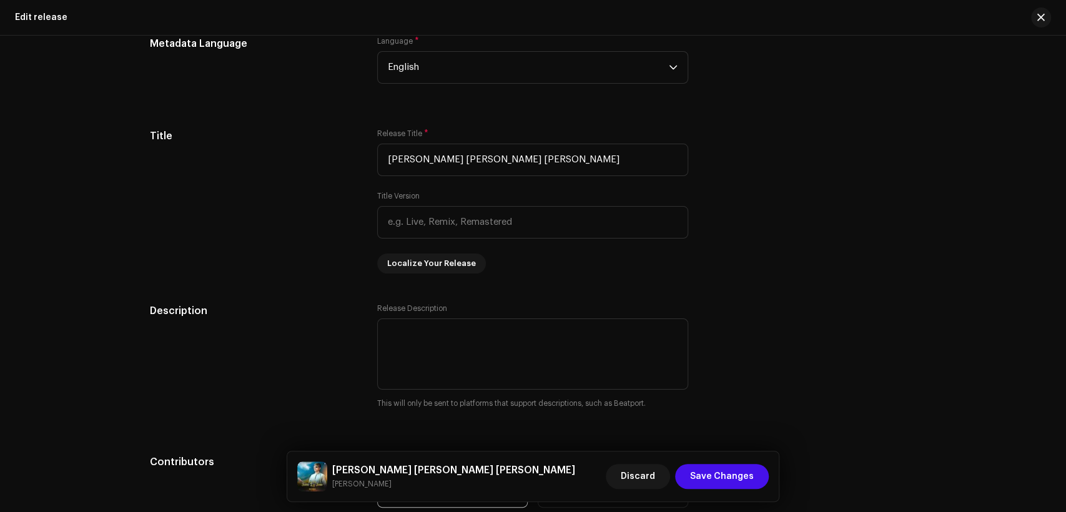
scroll to position [1322, 0]
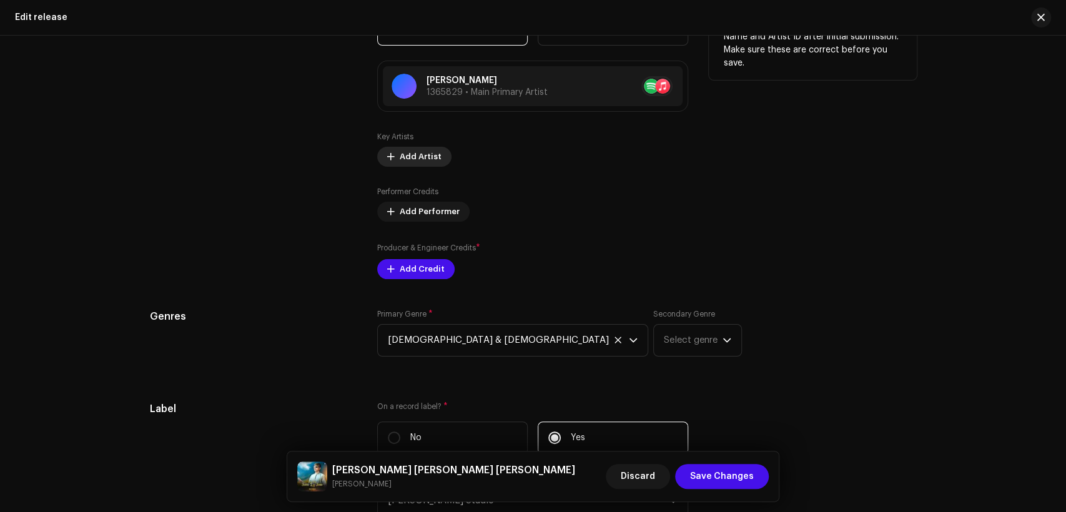
click at [425, 157] on span "Add Artist" at bounding box center [421, 156] width 42 height 25
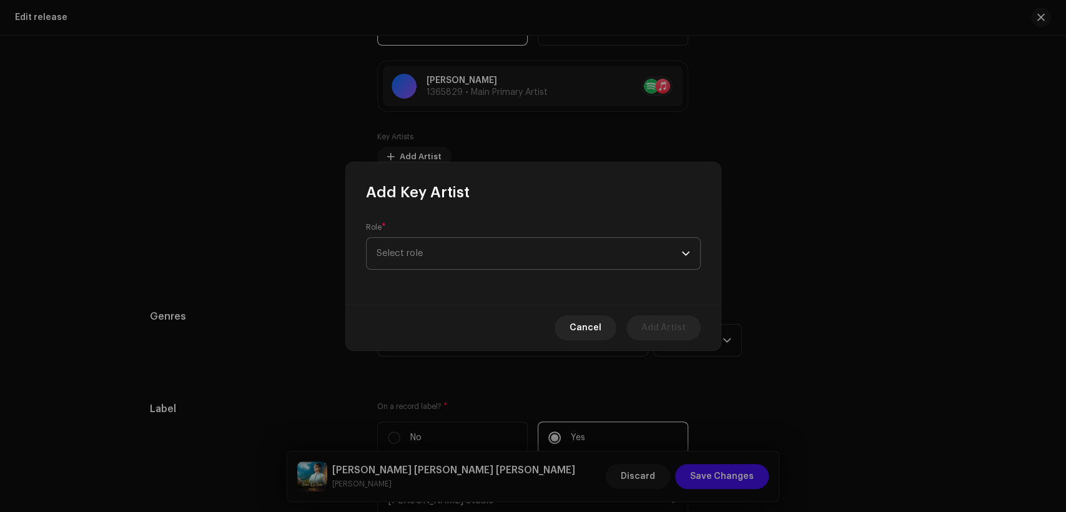
click at [468, 249] on span "Select role" at bounding box center [529, 253] width 305 height 31
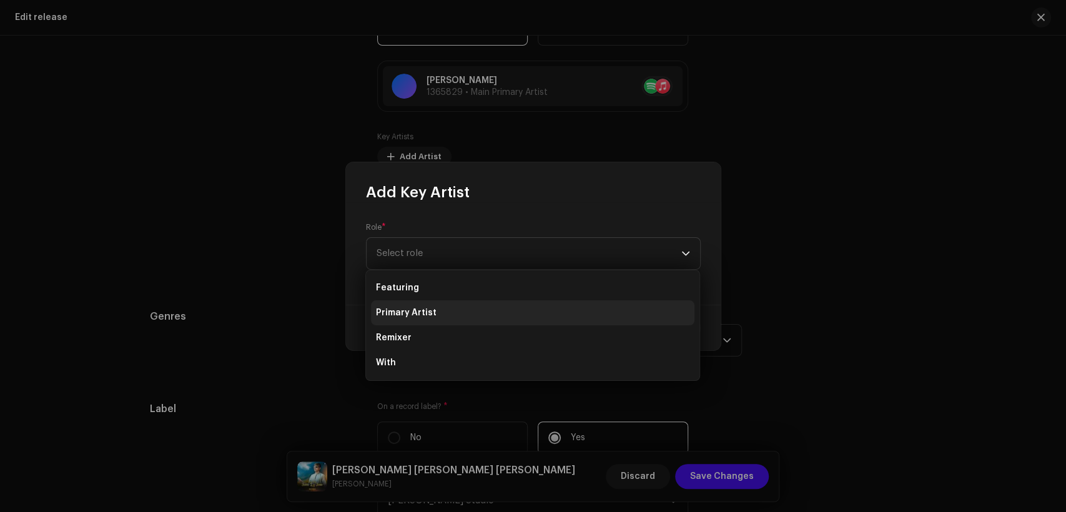
click at [486, 323] on li "Primary Artist" at bounding box center [533, 312] width 324 height 25
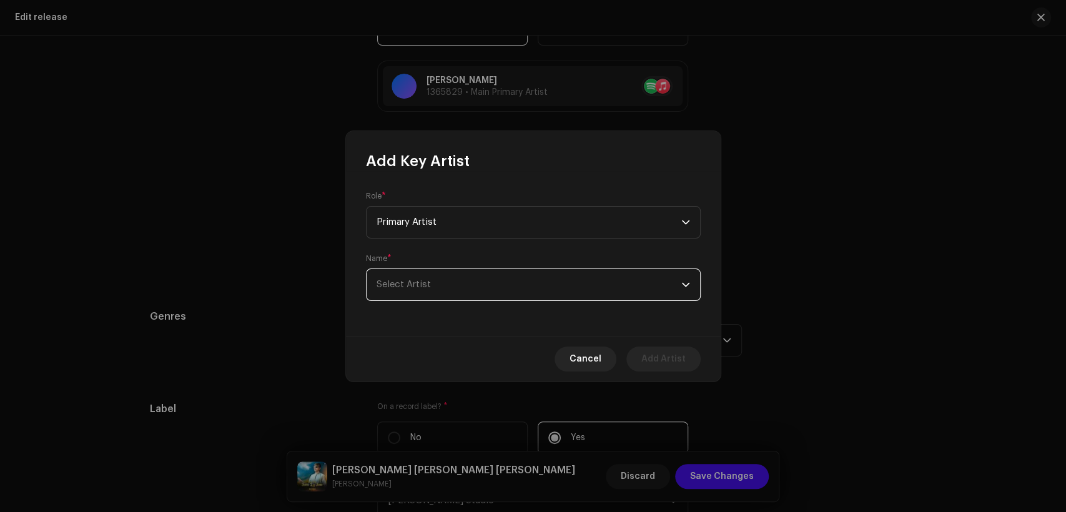
click at [494, 276] on span "Select Artist" at bounding box center [529, 284] width 305 height 31
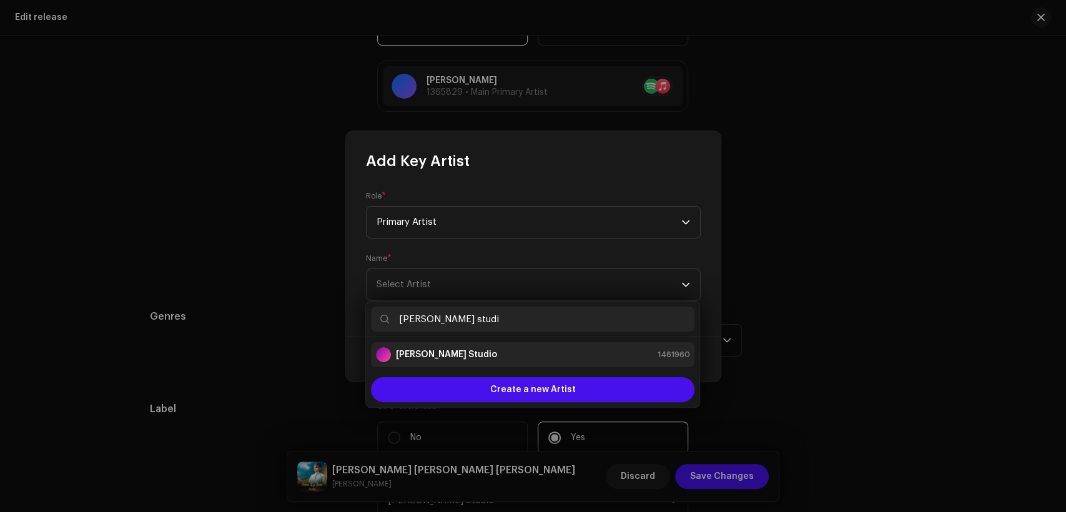
type input "[PERSON_NAME] studi"
click at [509, 366] on li "[PERSON_NAME] Studio 1461960" at bounding box center [533, 354] width 324 height 25
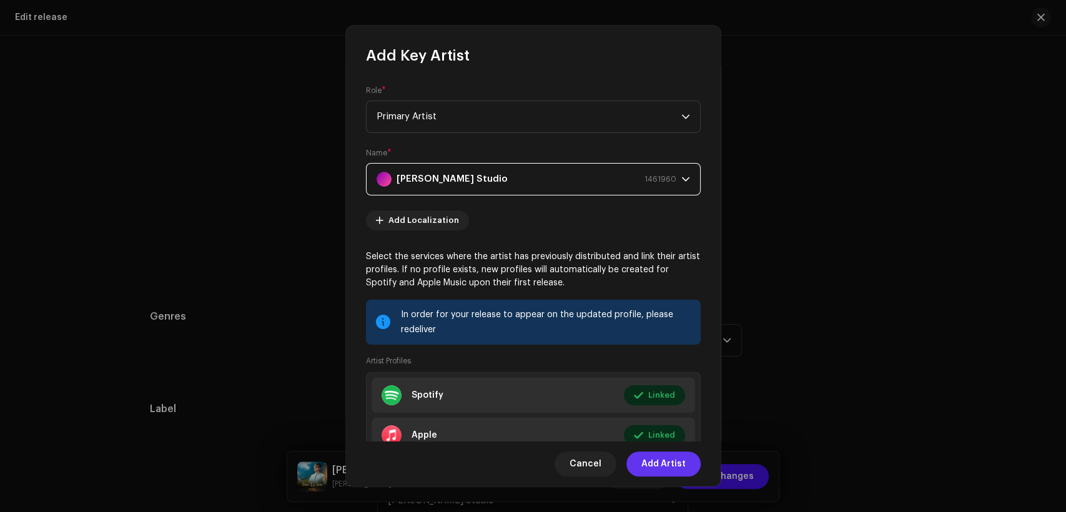
click at [669, 457] on span "Add Artist" at bounding box center [664, 464] width 44 height 25
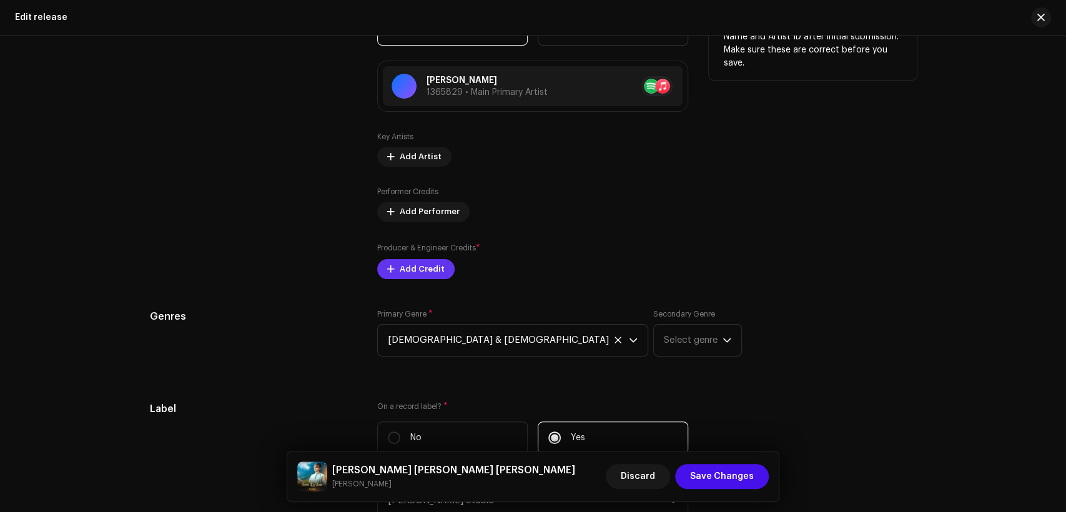
click at [433, 269] on span "Add Credit" at bounding box center [422, 269] width 45 height 25
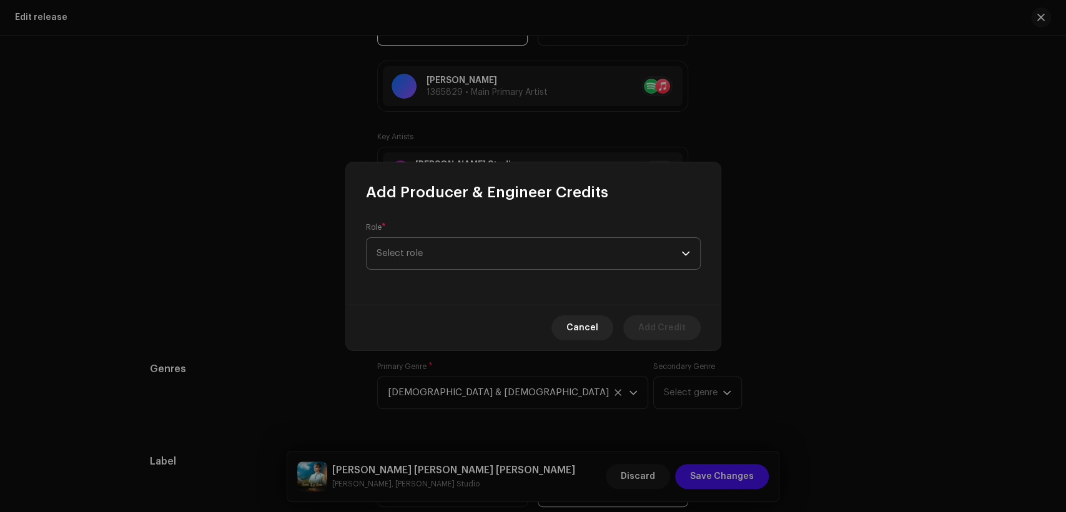
click at [441, 249] on span "Select role" at bounding box center [529, 253] width 305 height 31
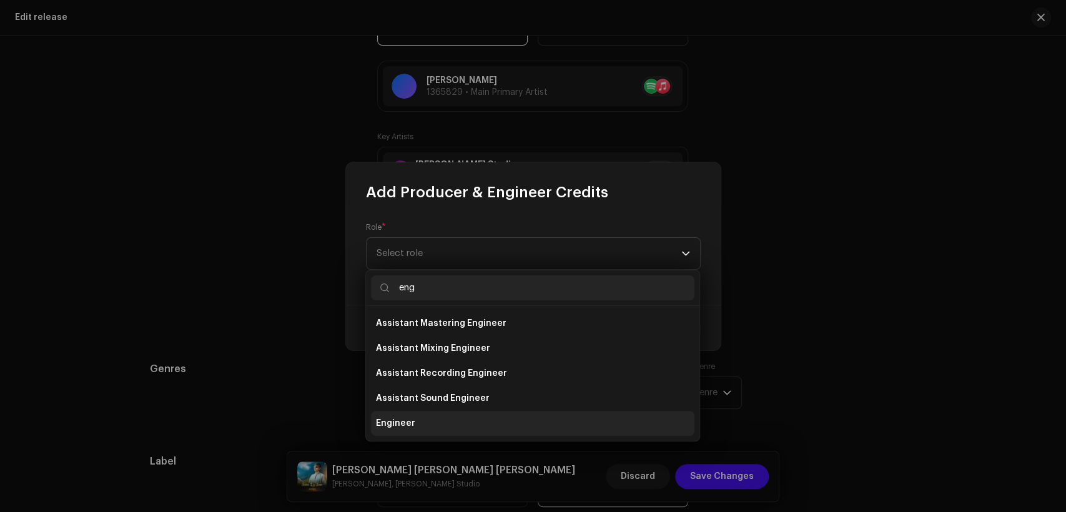
type input "eng"
click at [490, 423] on li "Engineer" at bounding box center [533, 423] width 324 height 25
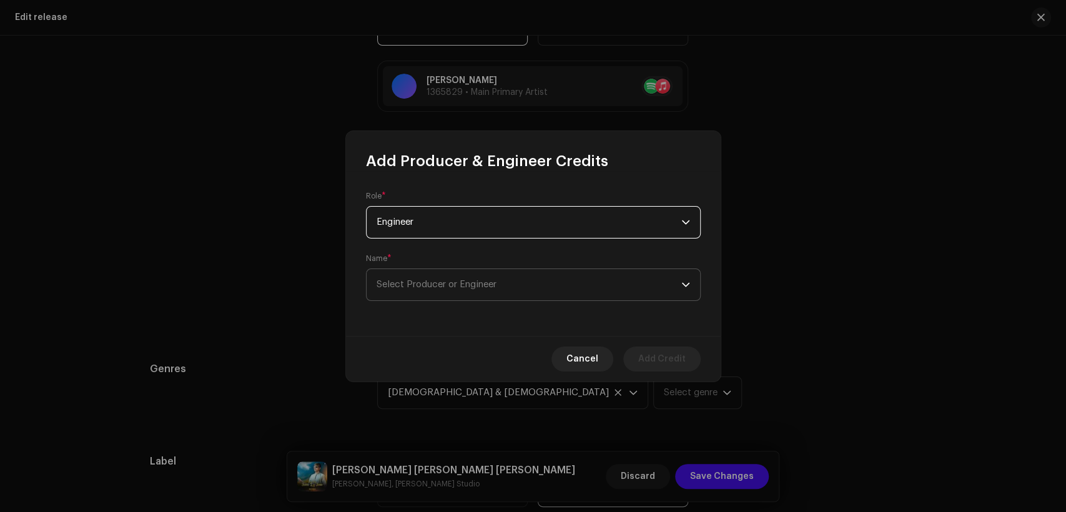
click at [494, 284] on span "Select Producer or Engineer" at bounding box center [437, 284] width 120 height 9
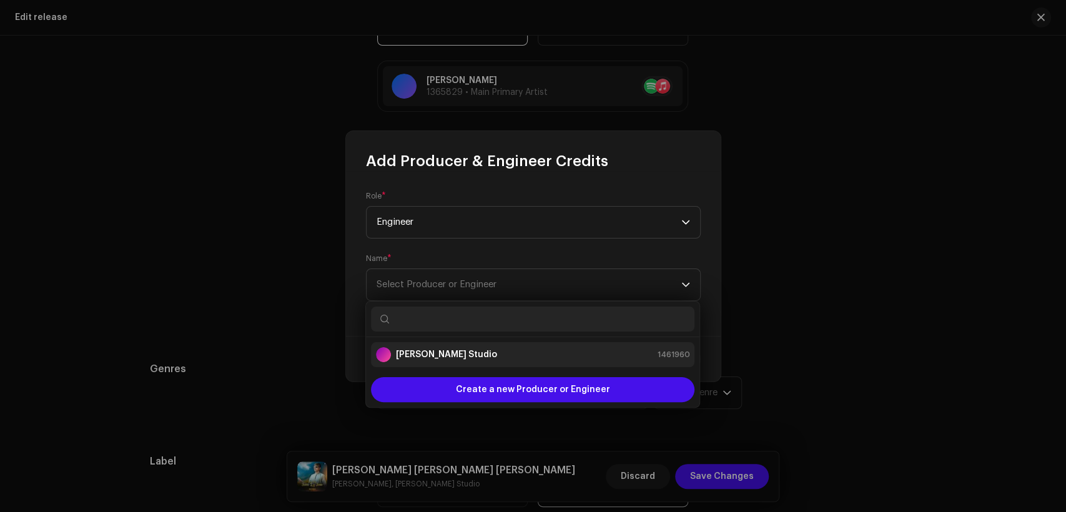
click at [522, 361] on div "[PERSON_NAME] Studio 1461960" at bounding box center [533, 354] width 314 height 15
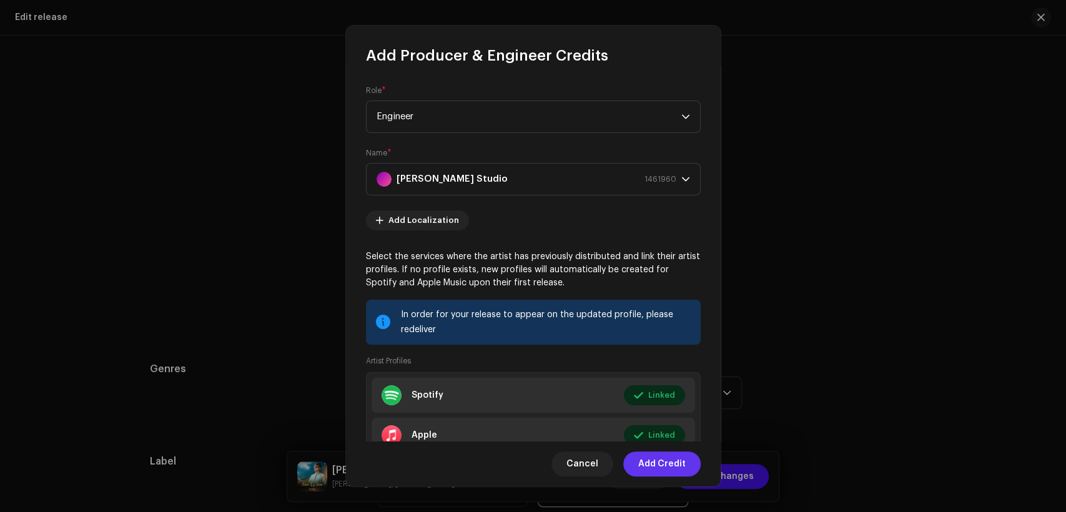
click at [667, 460] on span "Add Credit" at bounding box center [661, 464] width 47 height 25
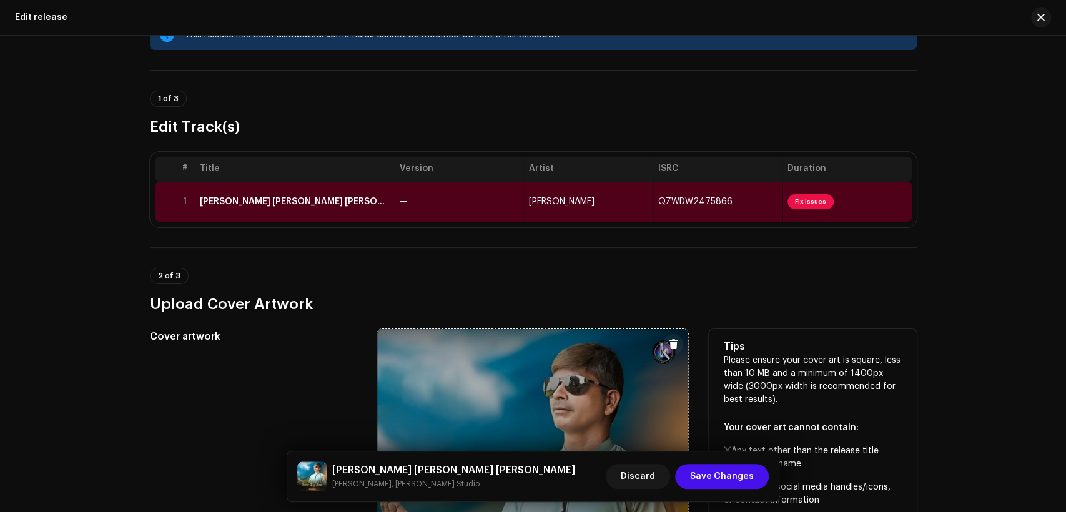
scroll to position [0, 0]
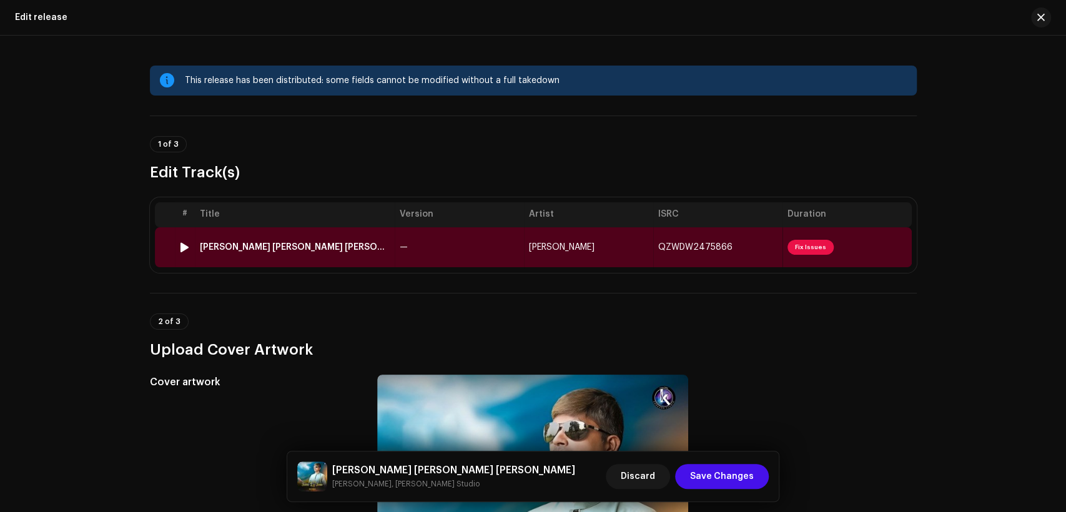
click at [461, 241] on td "—" at bounding box center [459, 247] width 129 height 40
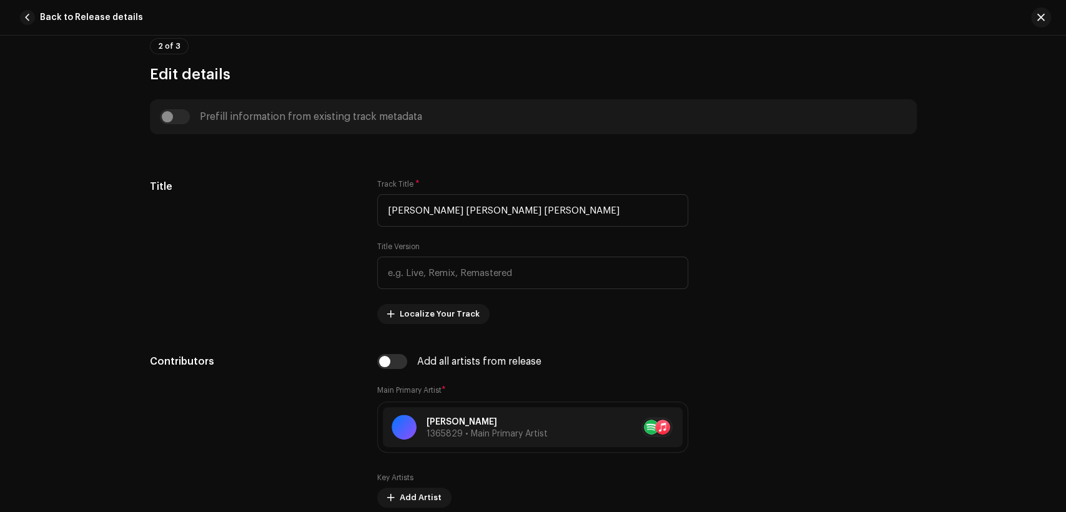
scroll to position [578, 0]
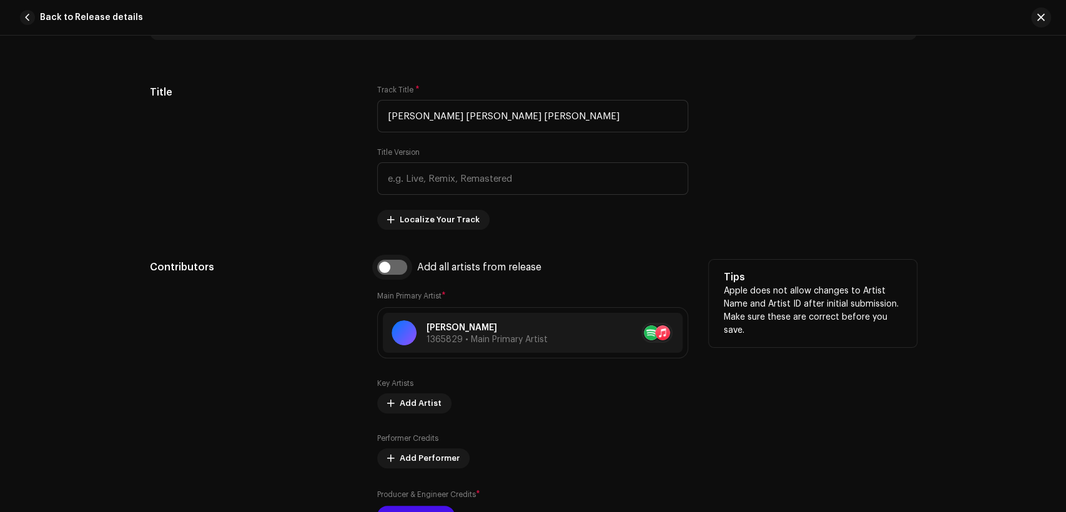
click at [392, 272] on input "checkbox" at bounding box center [392, 267] width 30 height 15
checkbox input "true"
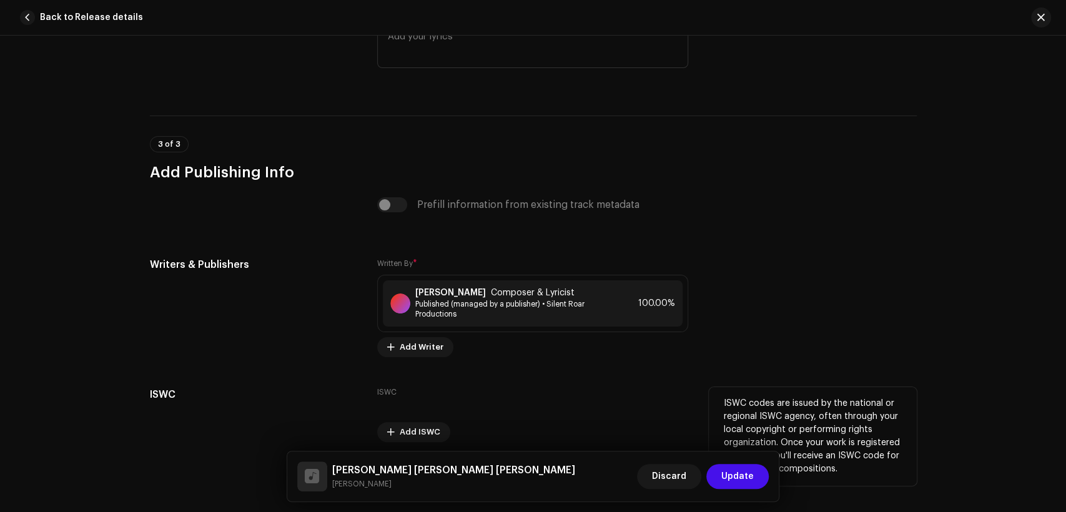
scroll to position [2570, 0]
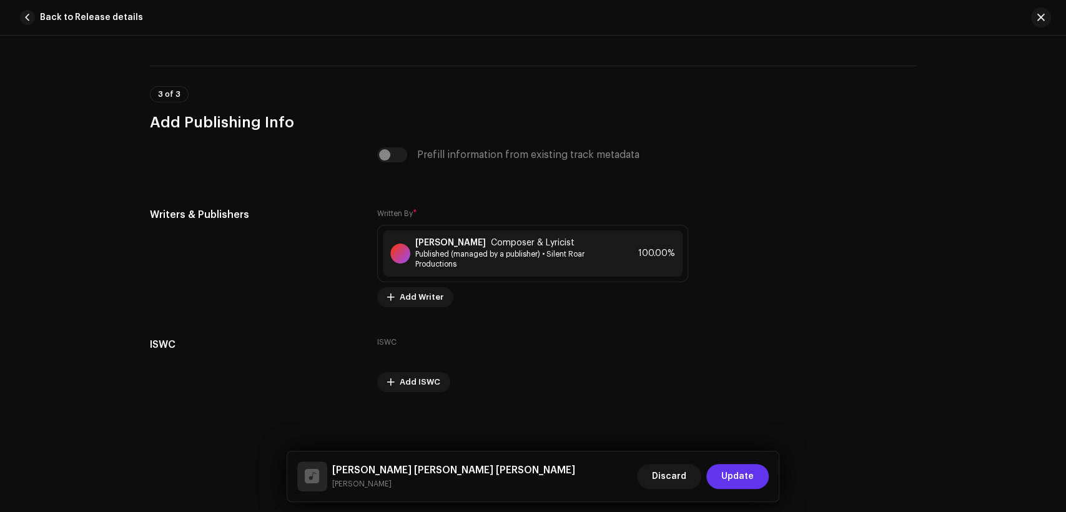
click at [723, 476] on button "Update" at bounding box center [738, 476] width 62 height 25
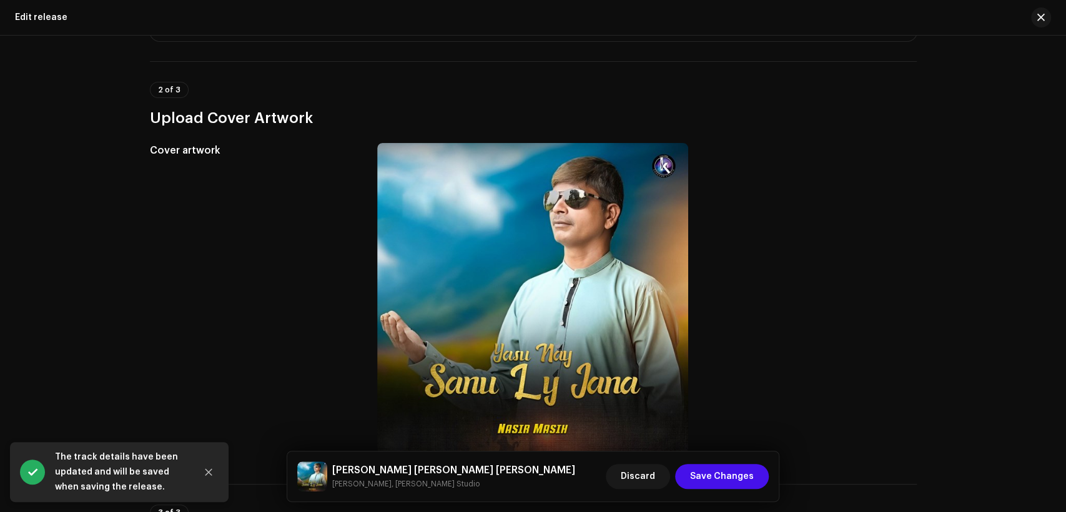
scroll to position [462, 0]
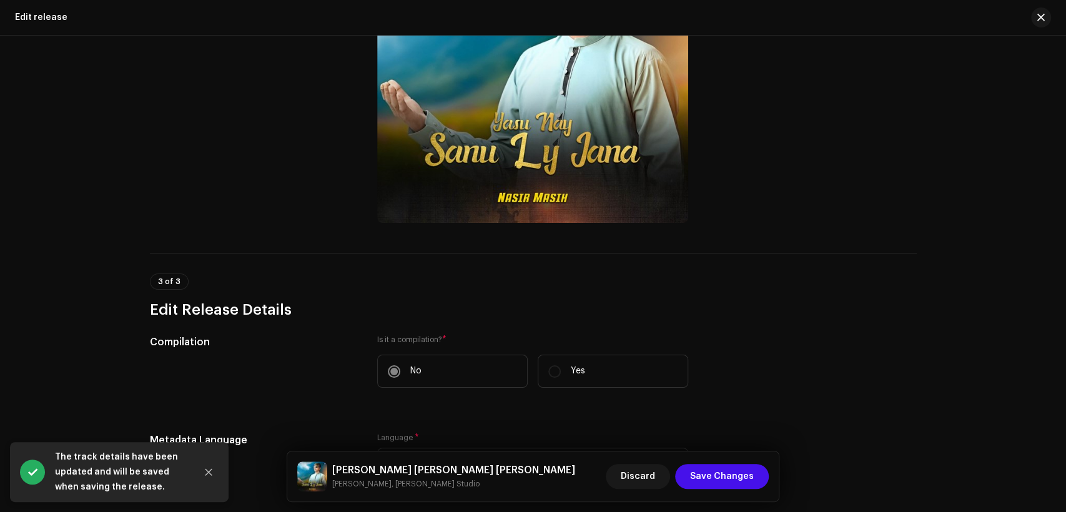
click at [374, 464] on h5 "Yasu Nay Sanu Ly Jana" at bounding box center [453, 470] width 243 height 15
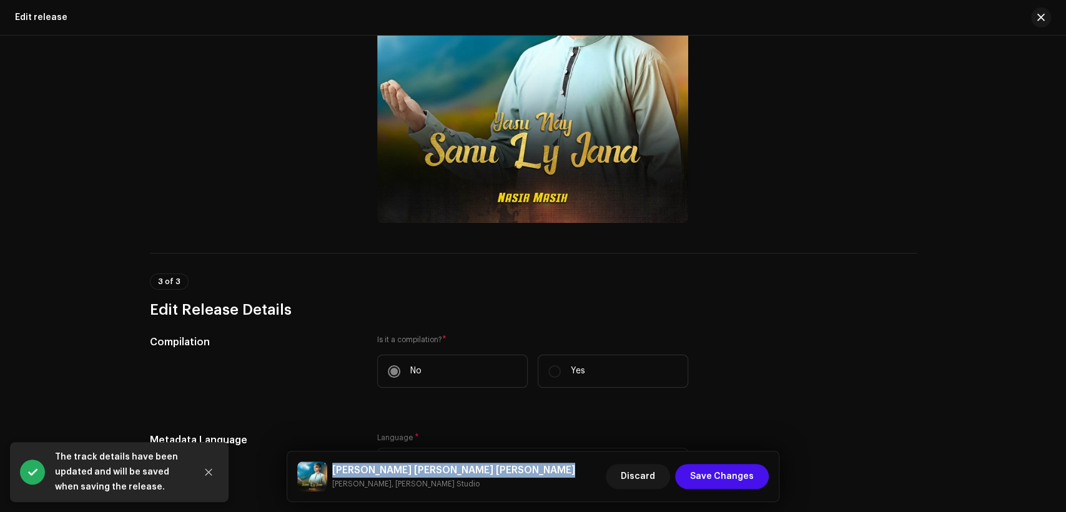
click at [374, 464] on h5 "Yasu Nay Sanu Ly Jana" at bounding box center [453, 470] width 243 height 15
copy h5 "Yasu Nay Sanu Ly Jana"
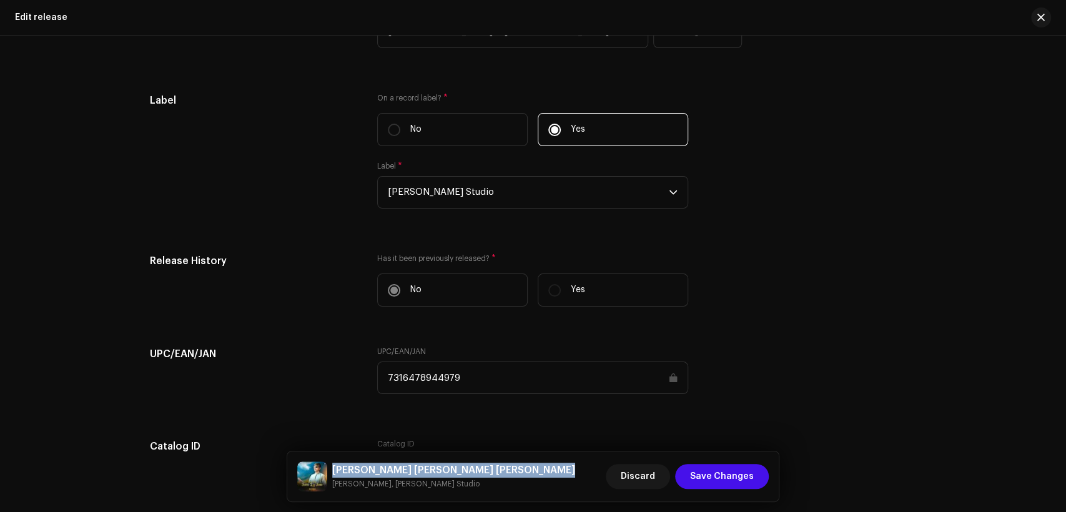
scroll to position [2005, 0]
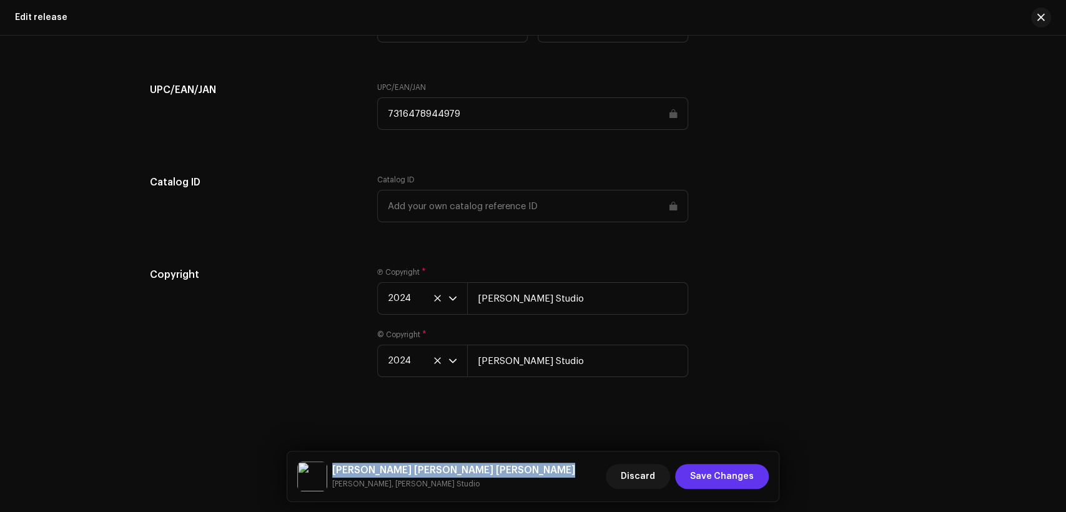
click at [699, 482] on span "Save Changes" at bounding box center [722, 476] width 64 height 25
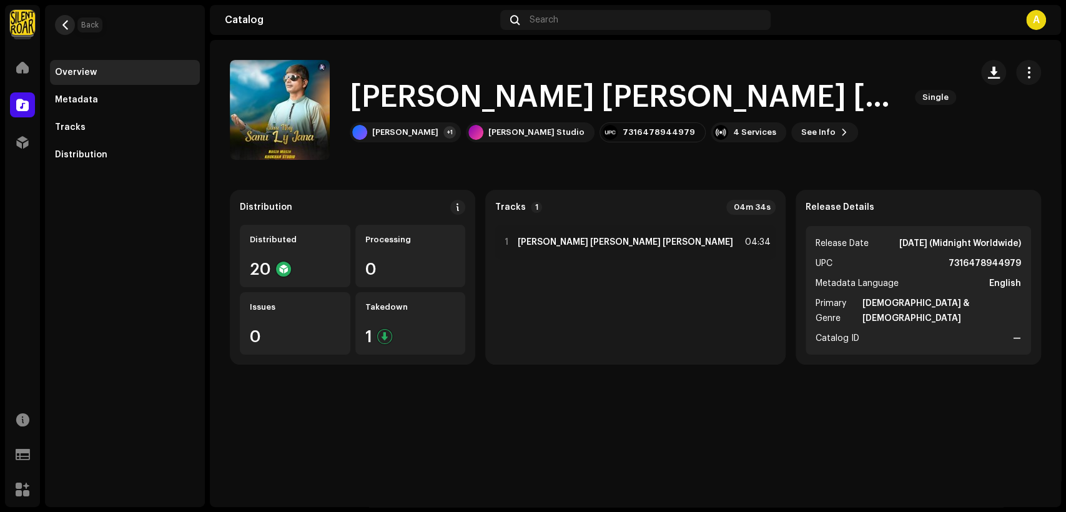
click at [65, 23] on span "button" at bounding box center [65, 25] width 9 height 10
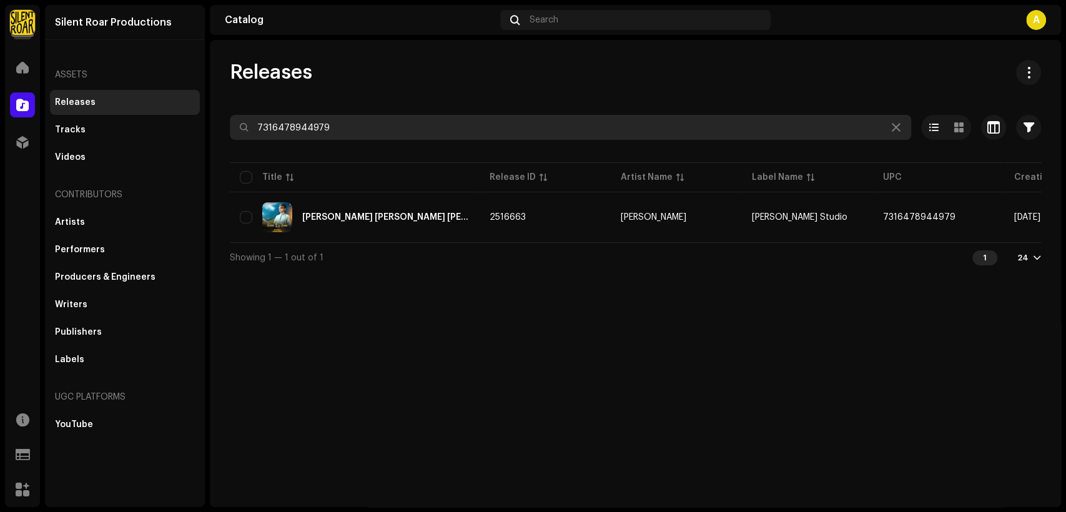
click at [335, 136] on input "7316478944979" at bounding box center [571, 127] width 682 height 25
paste input "52615"
type input "7316478952615"
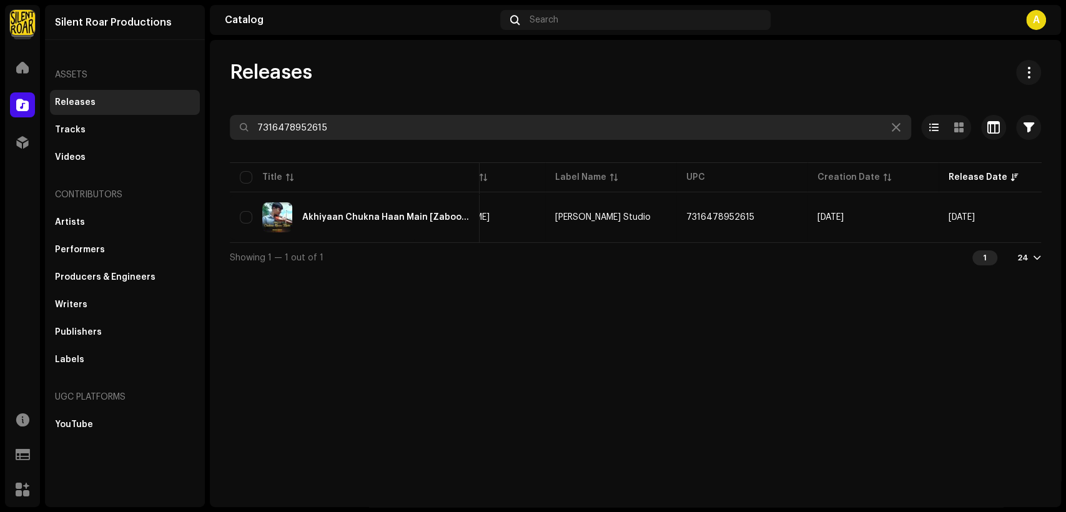
scroll to position [0, 226]
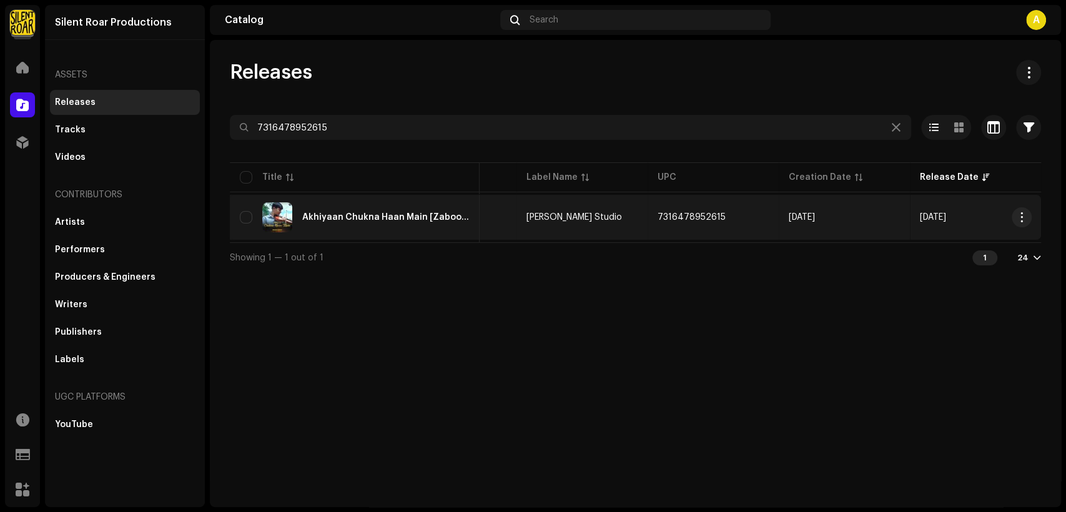
click at [377, 205] on div "Akhiyaan Chukna Haan Main [Zaboor 121]" at bounding box center [355, 217] width 230 height 30
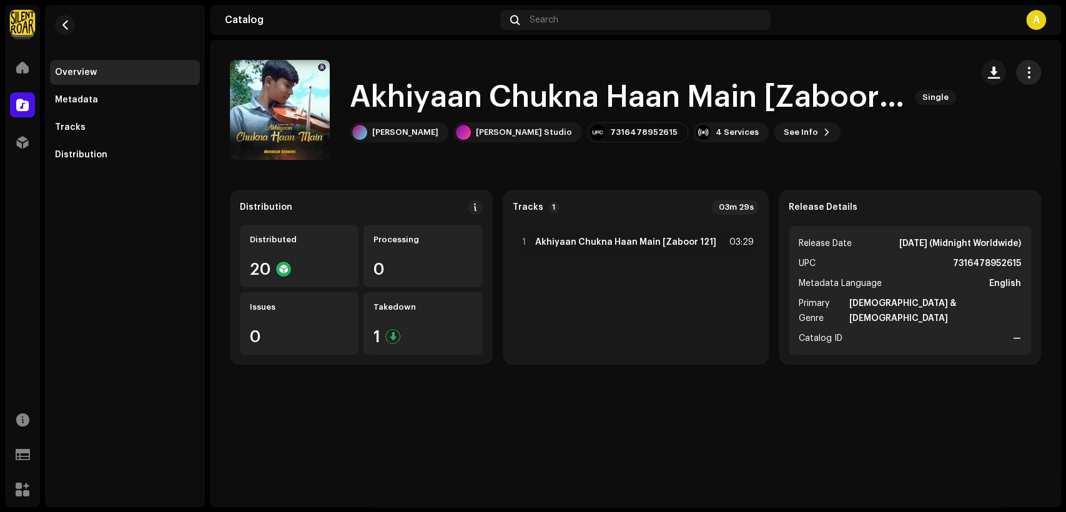
click at [1029, 69] on span "button" at bounding box center [1029, 72] width 12 height 10
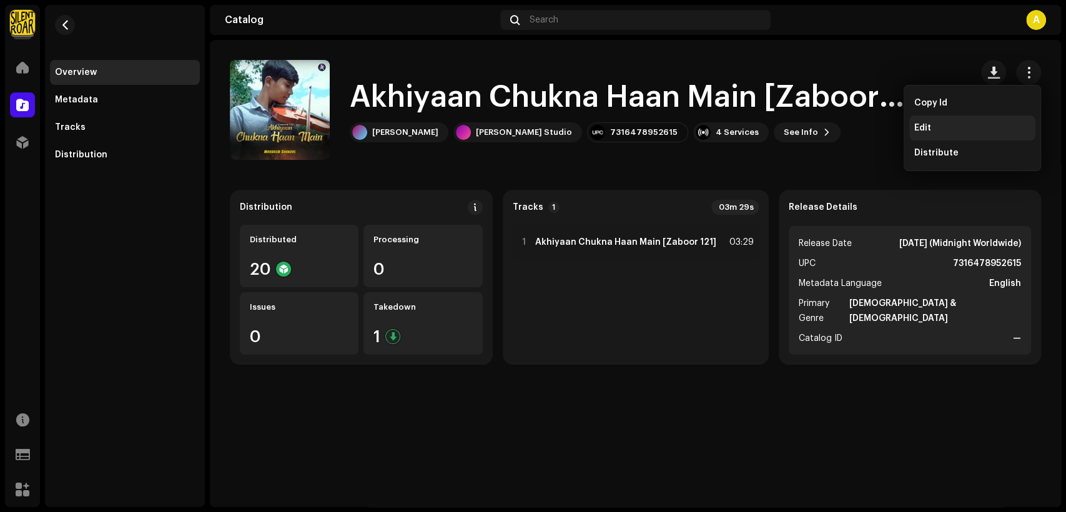
click at [990, 133] on div "Edit" at bounding box center [973, 128] width 126 height 25
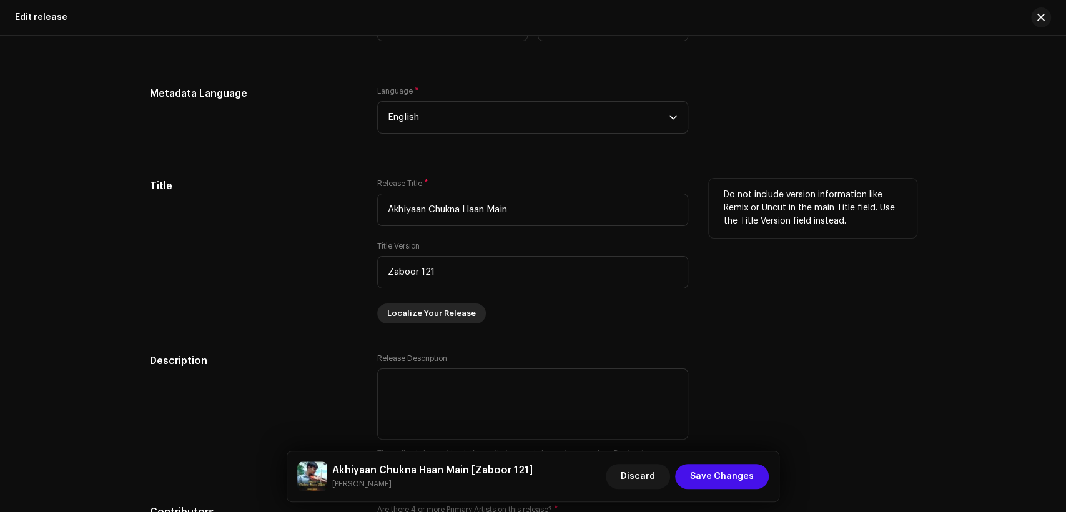
scroll to position [1273, 0]
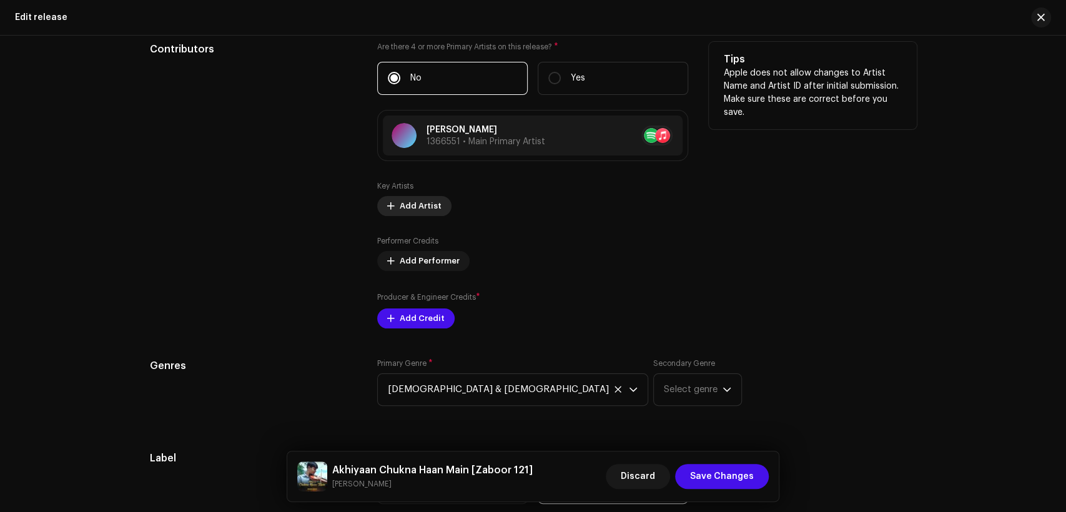
click at [418, 211] on span "Add Artist" at bounding box center [421, 206] width 42 height 25
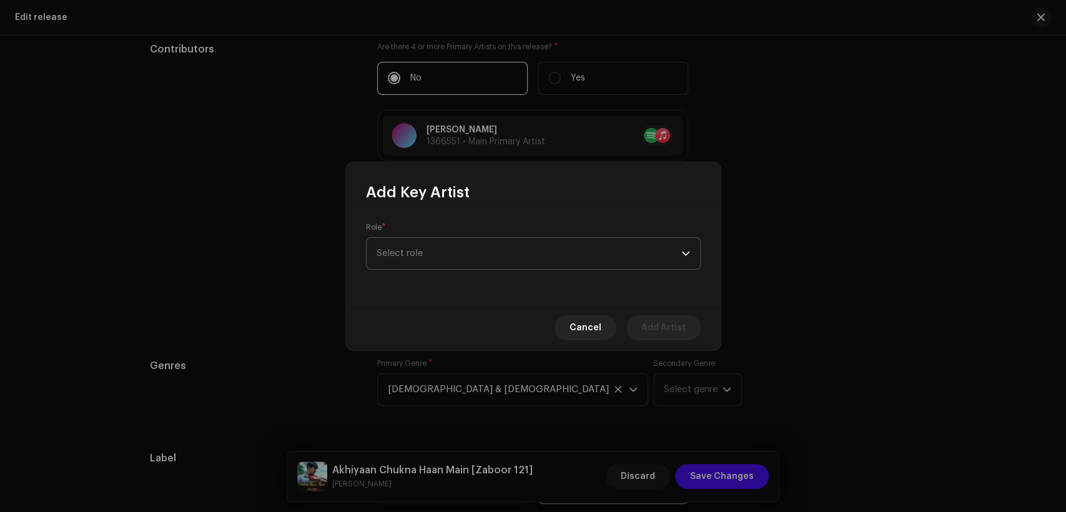
click at [470, 259] on span "Select role" at bounding box center [529, 253] width 305 height 31
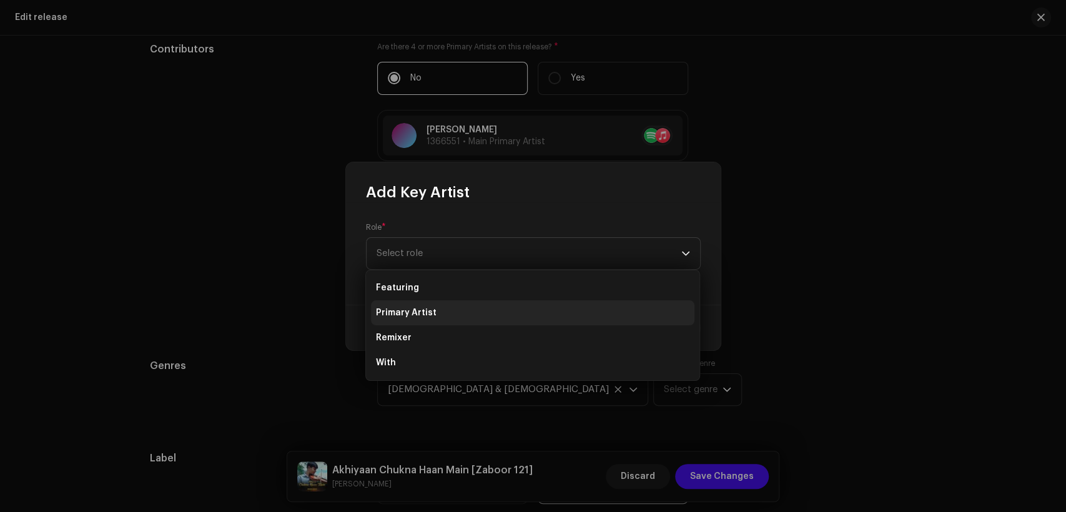
click at [484, 304] on li "Primary Artist" at bounding box center [533, 312] width 324 height 25
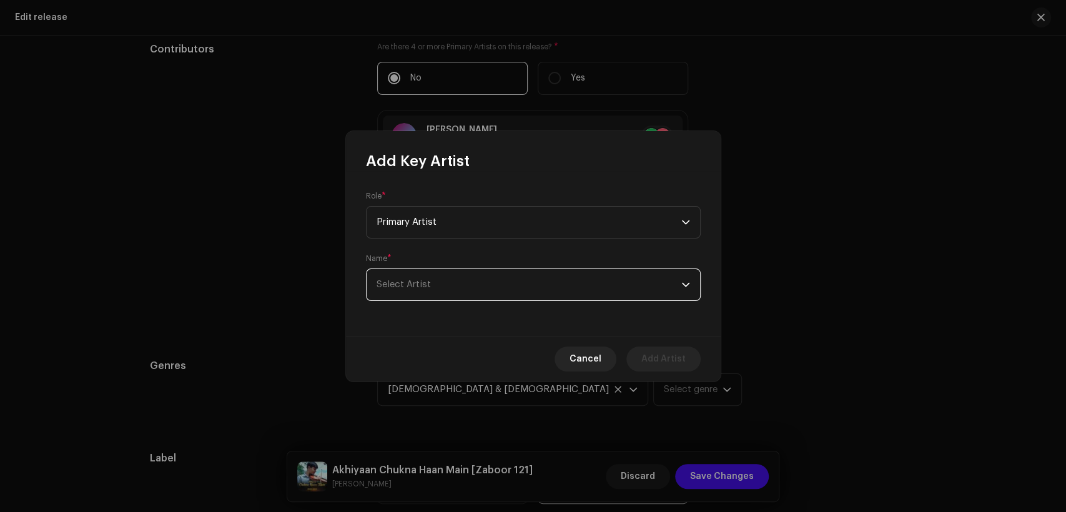
click at [485, 269] on span "Select Artist" at bounding box center [529, 284] width 305 height 31
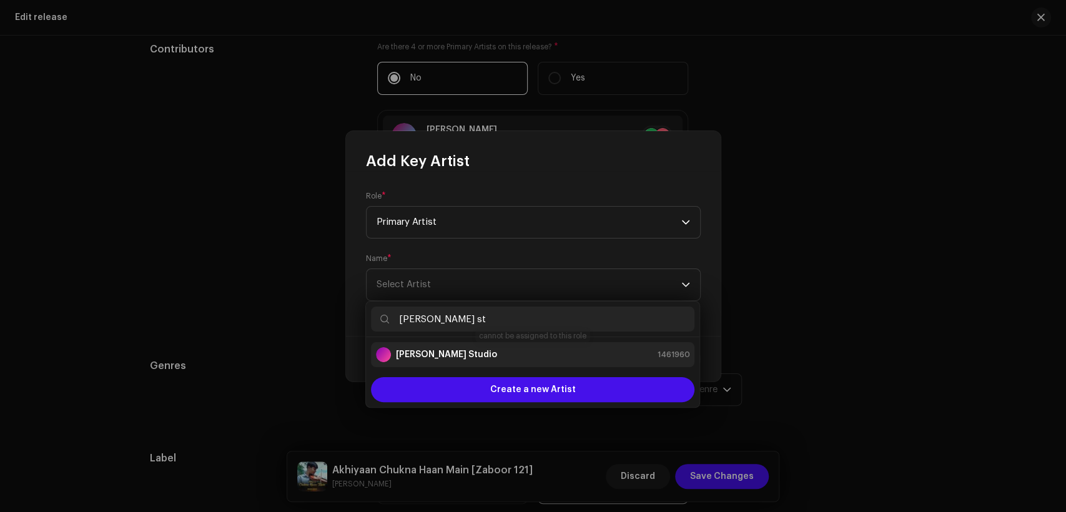
type input "[PERSON_NAME] st"
click at [600, 348] on div "[PERSON_NAME] Studio 1461960" at bounding box center [533, 354] width 314 height 15
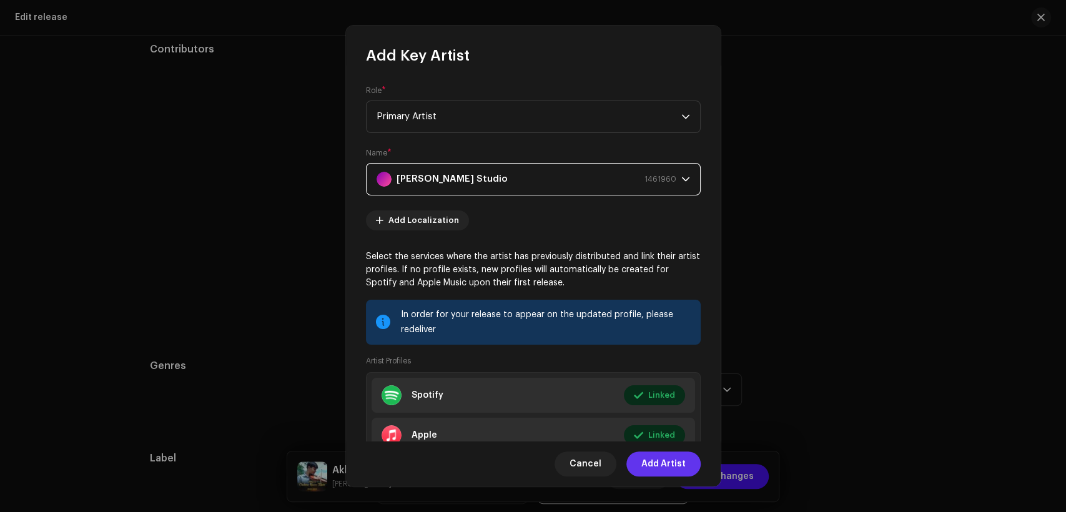
click at [663, 456] on span "Add Artist" at bounding box center [664, 464] width 44 height 25
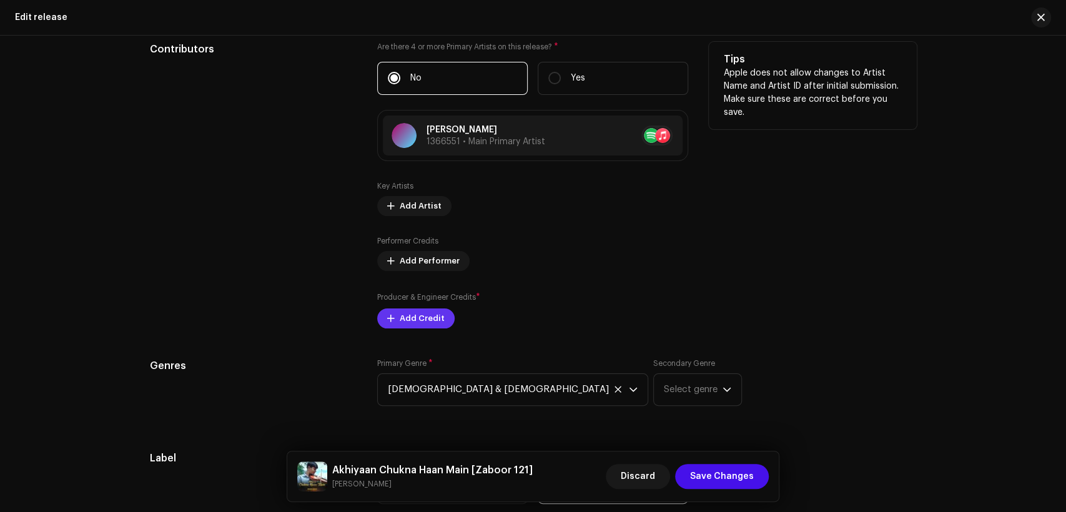
click at [434, 312] on span "Add Credit" at bounding box center [422, 318] width 45 height 25
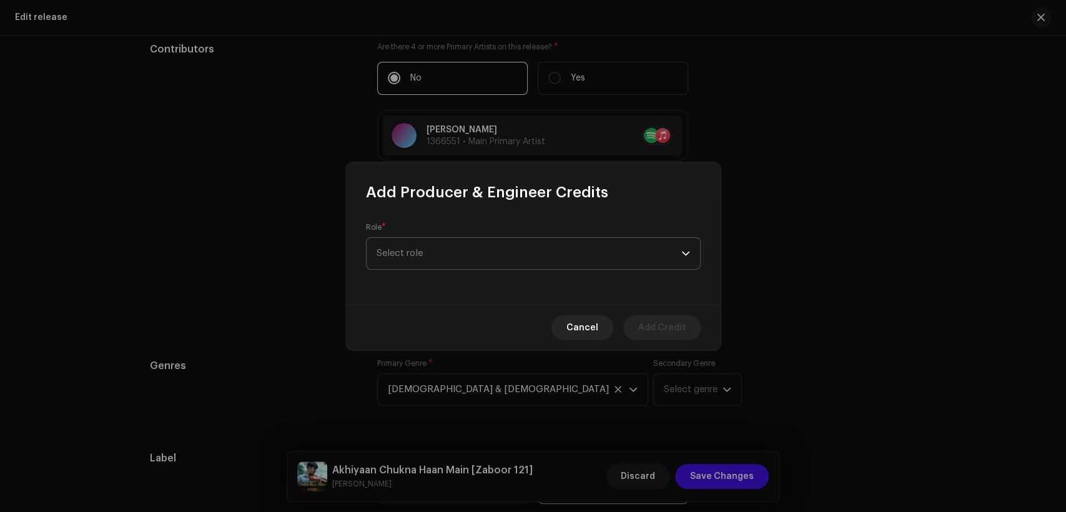
click at [474, 253] on span "Select role" at bounding box center [529, 253] width 305 height 31
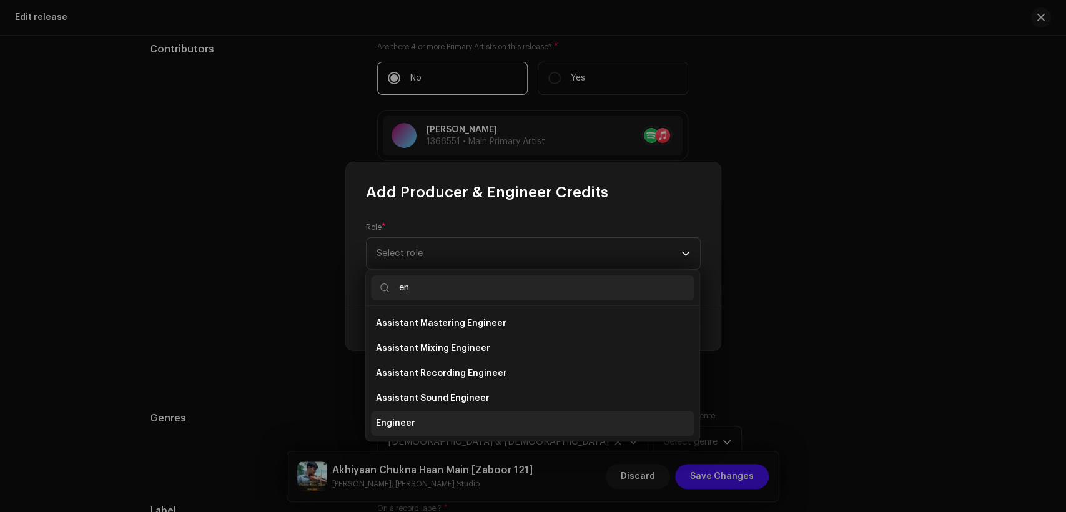
type input "en"
drag, startPoint x: 499, startPoint y: 427, endPoint x: 513, endPoint y: 320, distance: 107.1
click at [499, 426] on li "Engineer" at bounding box center [533, 423] width 324 height 25
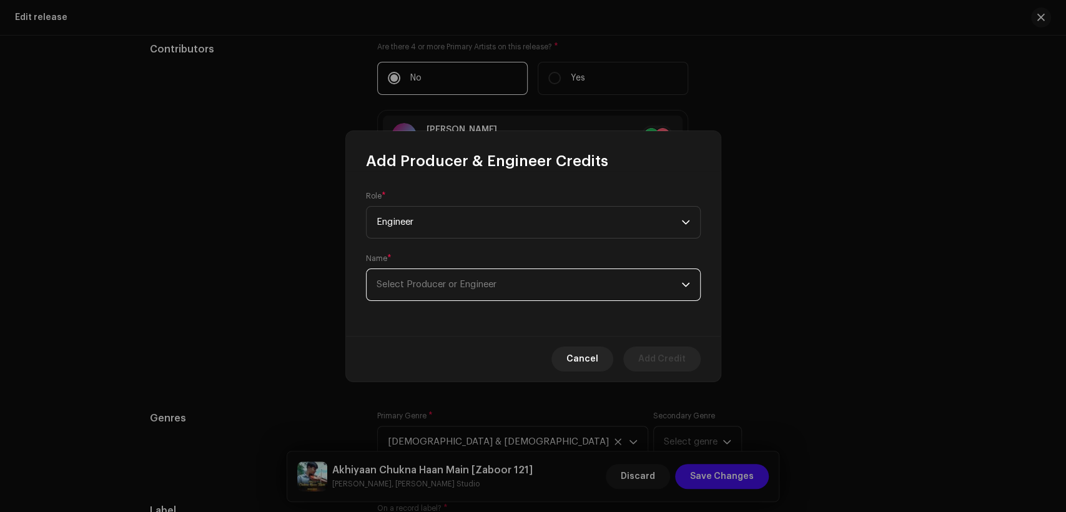
click at [520, 295] on span "Select Producer or Engineer" at bounding box center [529, 284] width 305 height 31
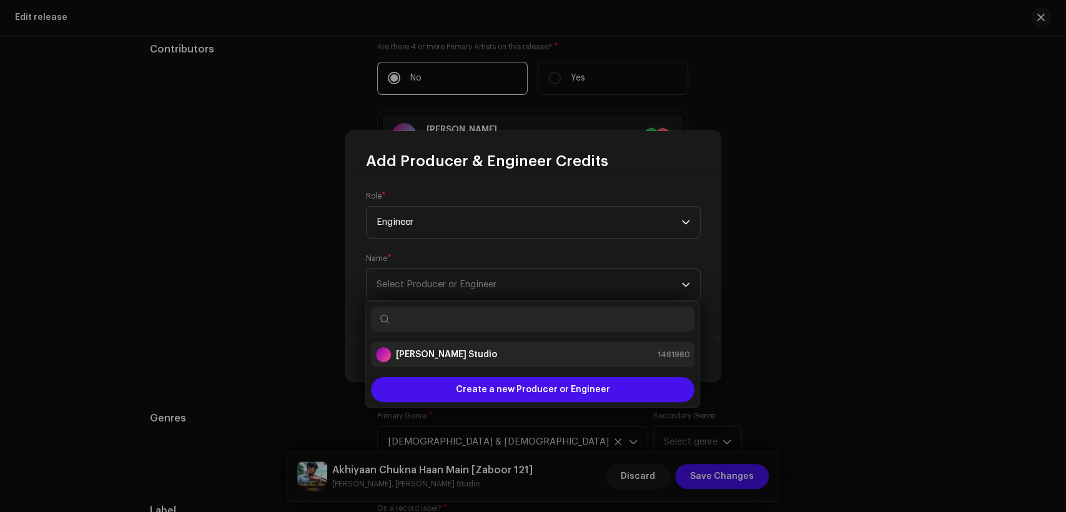
click at [524, 351] on div "[PERSON_NAME] Studio 1461960" at bounding box center [533, 354] width 314 height 15
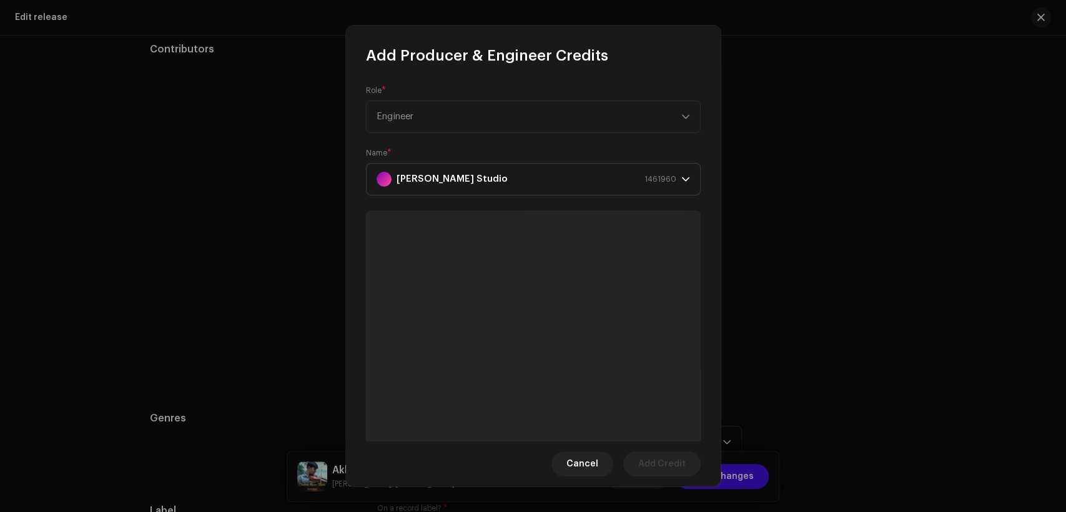
click at [647, 455] on span "Add Credit" at bounding box center [661, 464] width 47 height 25
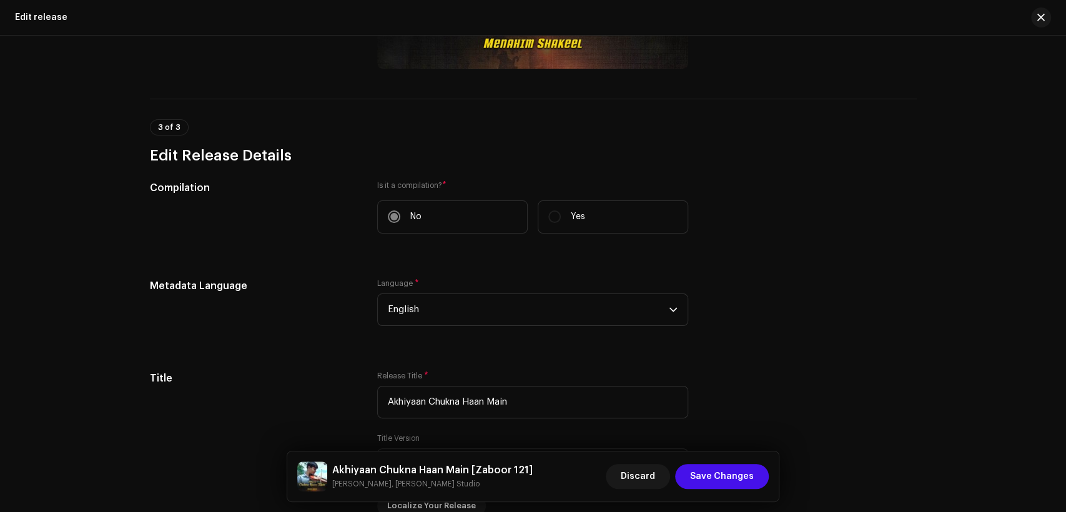
scroll to position [39, 0]
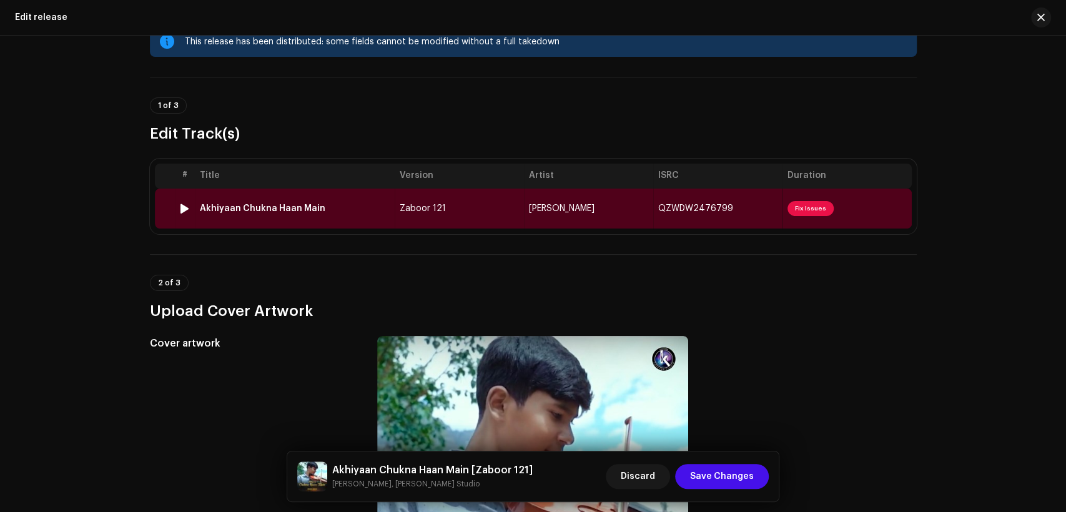
click at [468, 192] on td "Zaboor 121" at bounding box center [459, 209] width 129 height 40
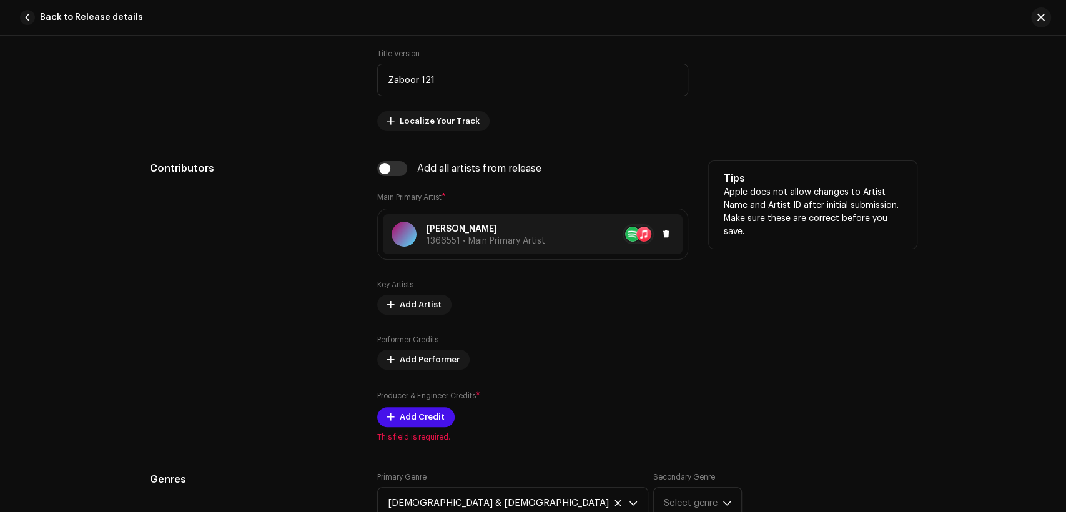
scroll to position [694, 0]
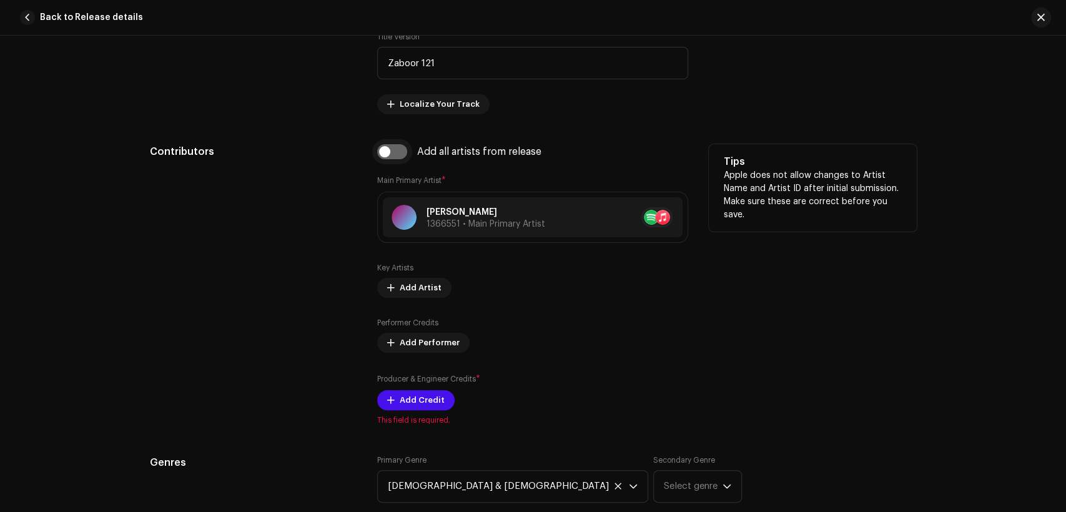
click at [393, 158] on input "checkbox" at bounding box center [392, 151] width 30 height 15
checkbox input "true"
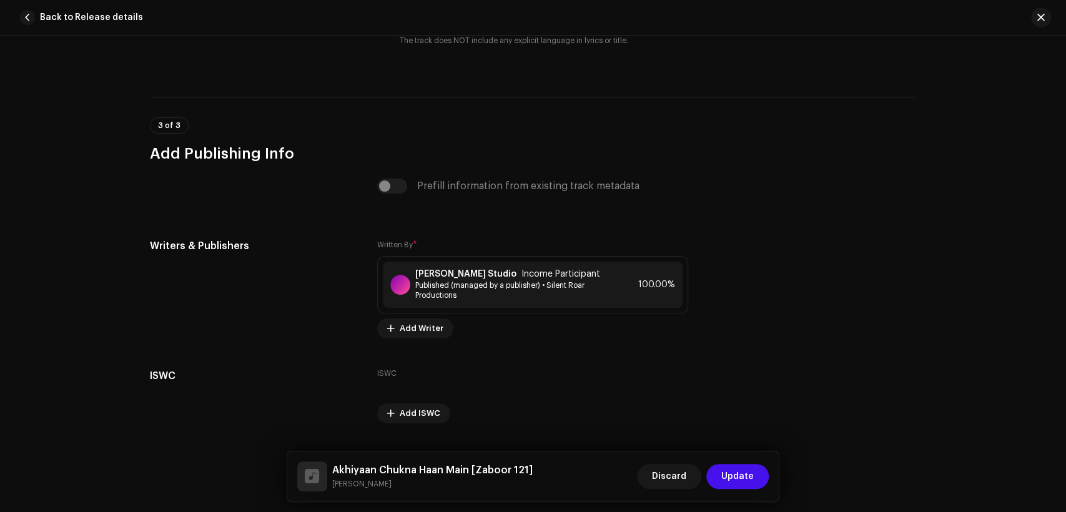
scroll to position [2399, 0]
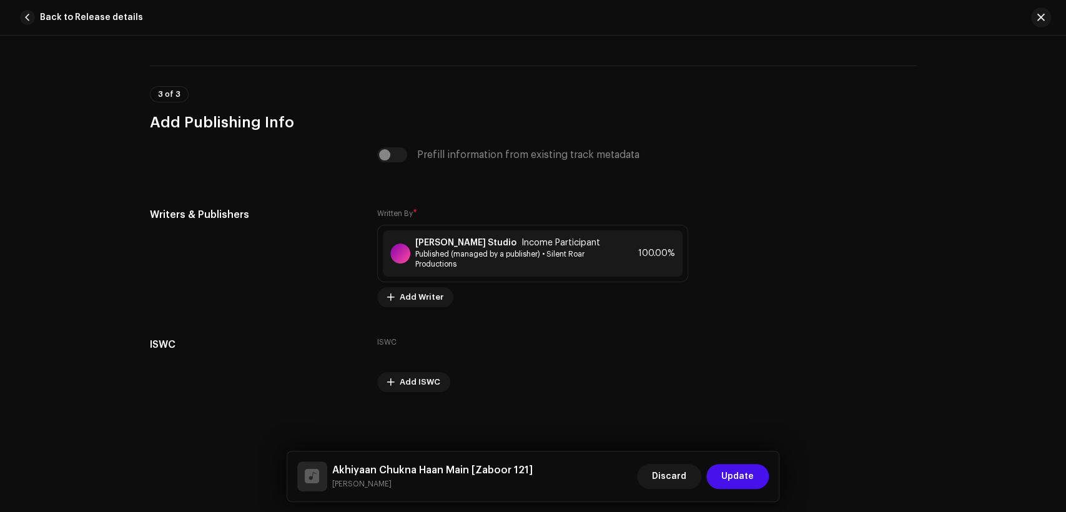
drag, startPoint x: 385, startPoint y: 482, endPoint x: 342, endPoint y: 445, distance: 56.3
click at [332, 456] on div "Akhiyaan Chukna Haan Main [Zaboor 121] Menahim Shakeel Discard Update" at bounding box center [533, 477] width 492 height 50
copy div "Akhiyaan Chukna Haan Main [Zaboor 121] Menahim Shakeel"
click at [374, 484] on small "Menahim Shakeel" at bounding box center [432, 484] width 201 height 12
click at [373, 484] on small "Menahim Shakeel" at bounding box center [432, 484] width 201 height 12
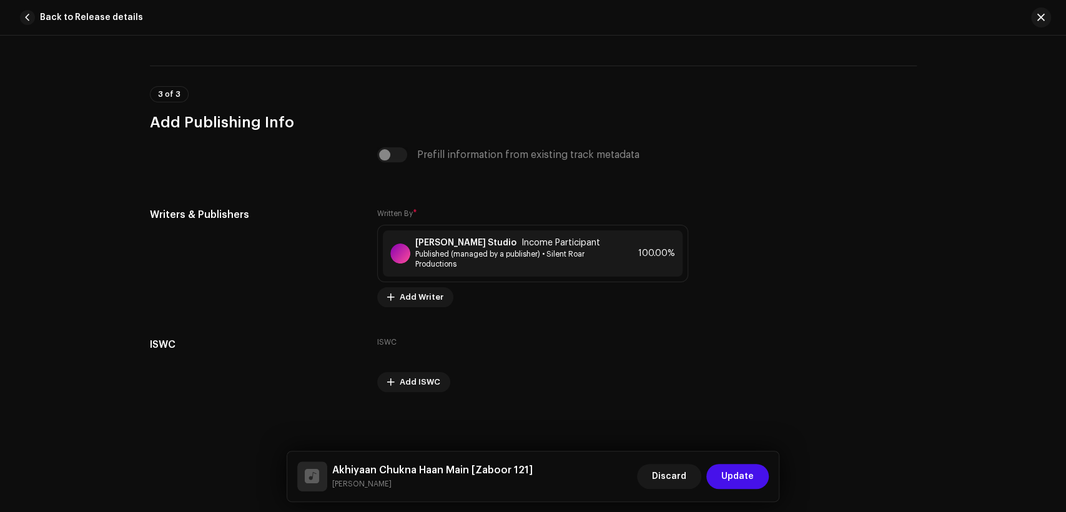
click at [371, 484] on small "Menahim Shakeel" at bounding box center [432, 484] width 201 height 12
click at [370, 484] on small "Menahim Shakeel" at bounding box center [432, 484] width 201 height 12
copy div "Menahim Shakeel Discard Update"
click at [445, 257] on span "Published (managed by a publisher) • Silent Roar Productions" at bounding box center [513, 259] width 196 height 20
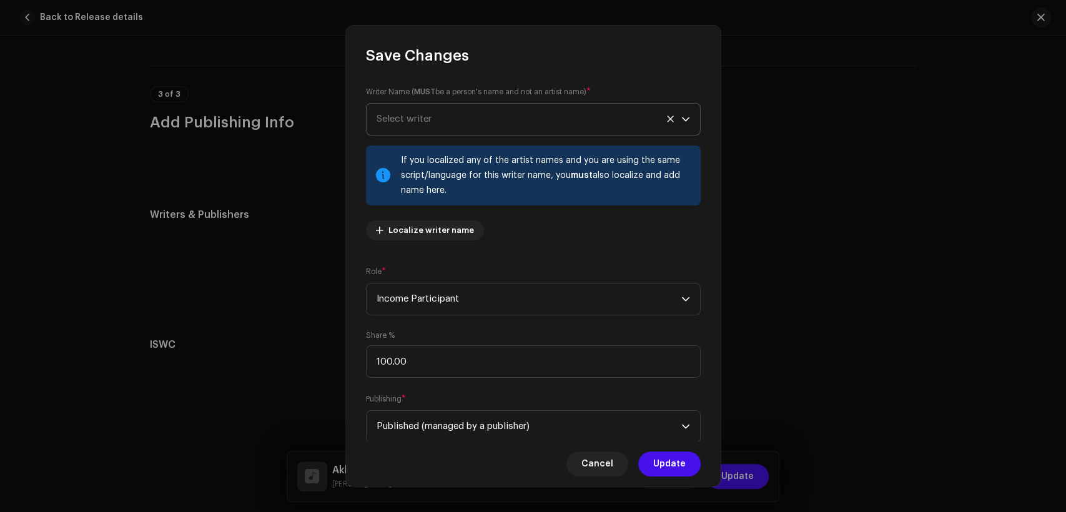
click at [435, 103] on p-select "Select writer" at bounding box center [533, 119] width 335 height 32
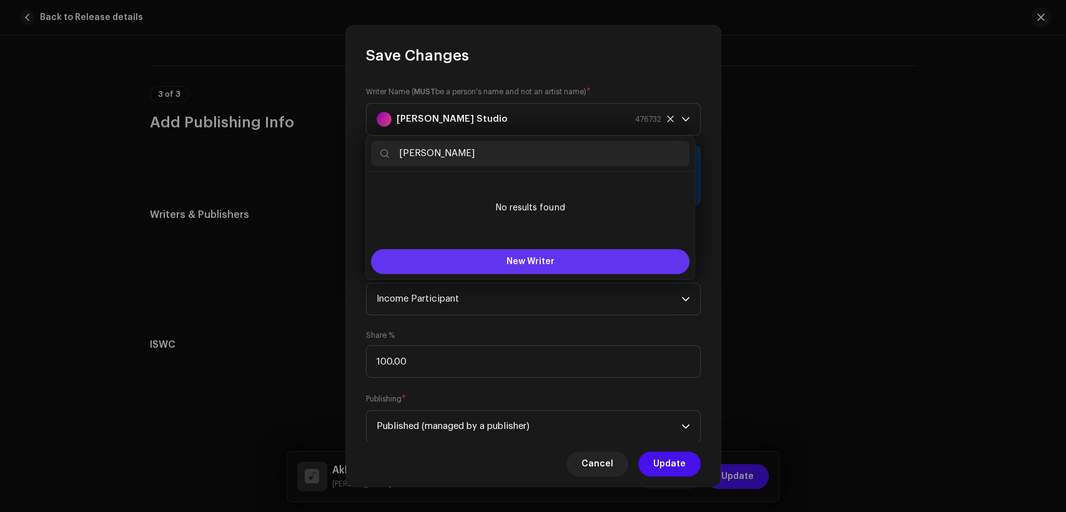
type input "Menahim Shakeel"
click at [549, 255] on button "New Writer" at bounding box center [530, 261] width 319 height 25
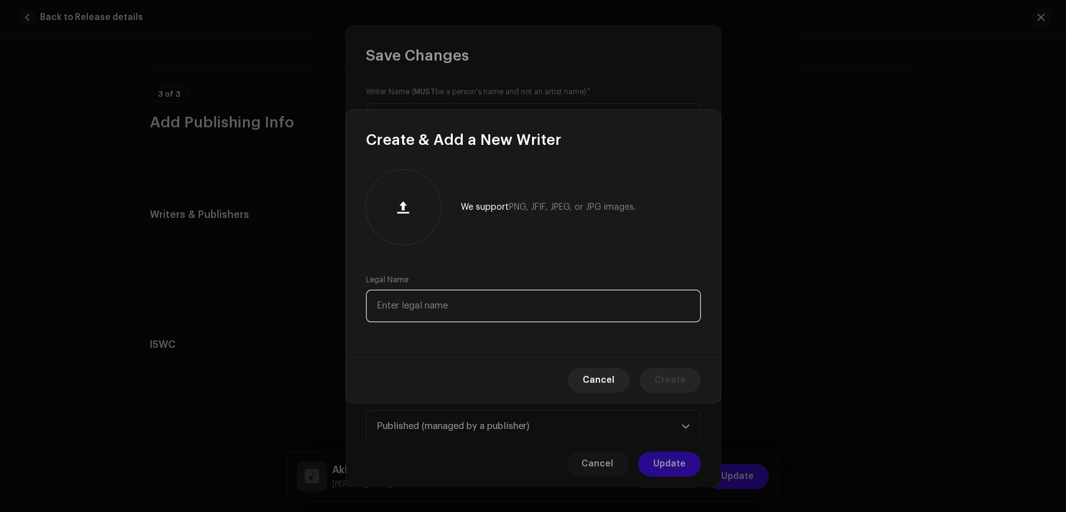
click at [549, 295] on input "text" at bounding box center [533, 306] width 335 height 32
paste input "Menahim Shakeel"
type input "Menahim Shakeel"
click at [690, 386] on button "Create" at bounding box center [670, 380] width 61 height 25
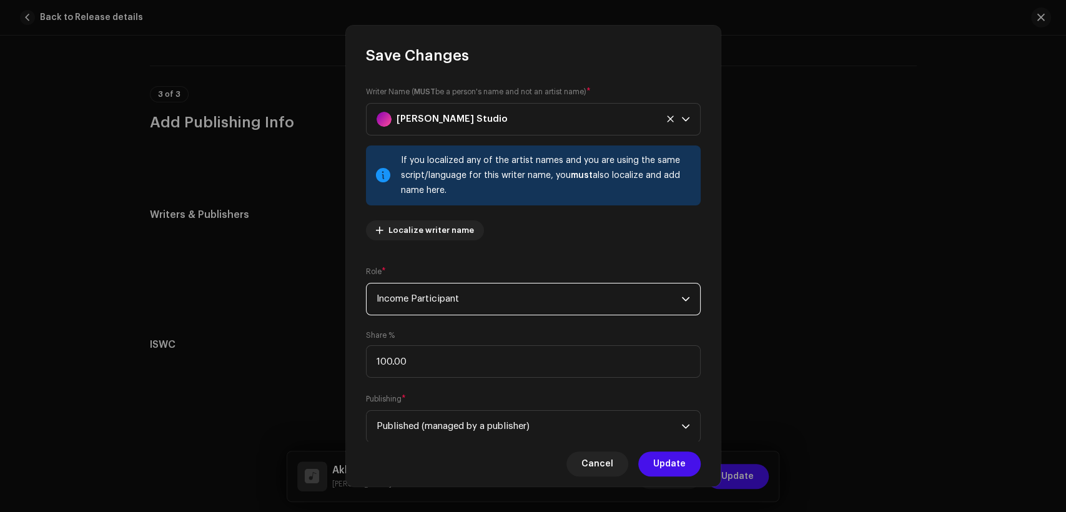
click at [590, 299] on span "Income Participant" at bounding box center [529, 299] width 305 height 31
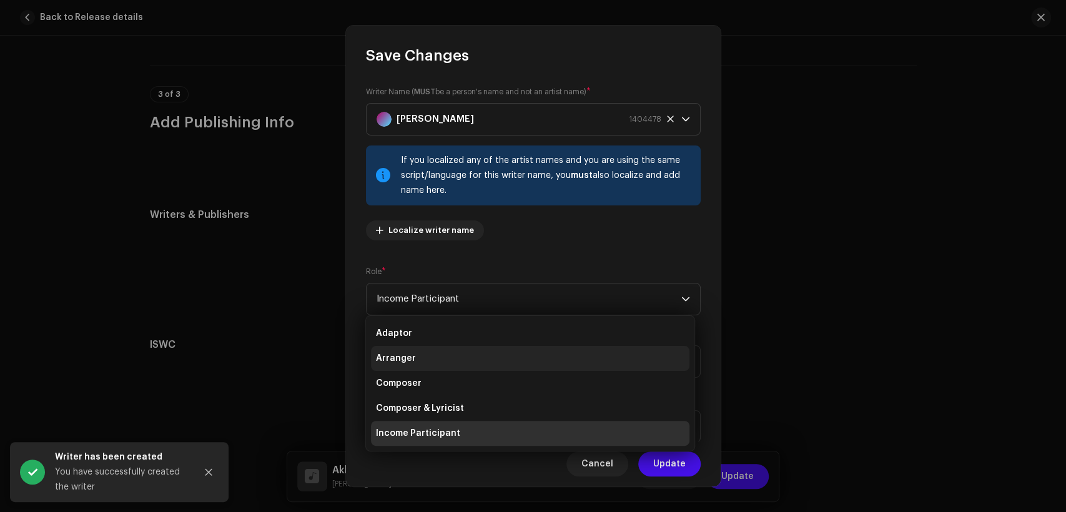
drag, startPoint x: 594, startPoint y: 378, endPoint x: 620, endPoint y: 357, distance: 33.3
click at [595, 379] on li "Composer" at bounding box center [530, 383] width 319 height 25
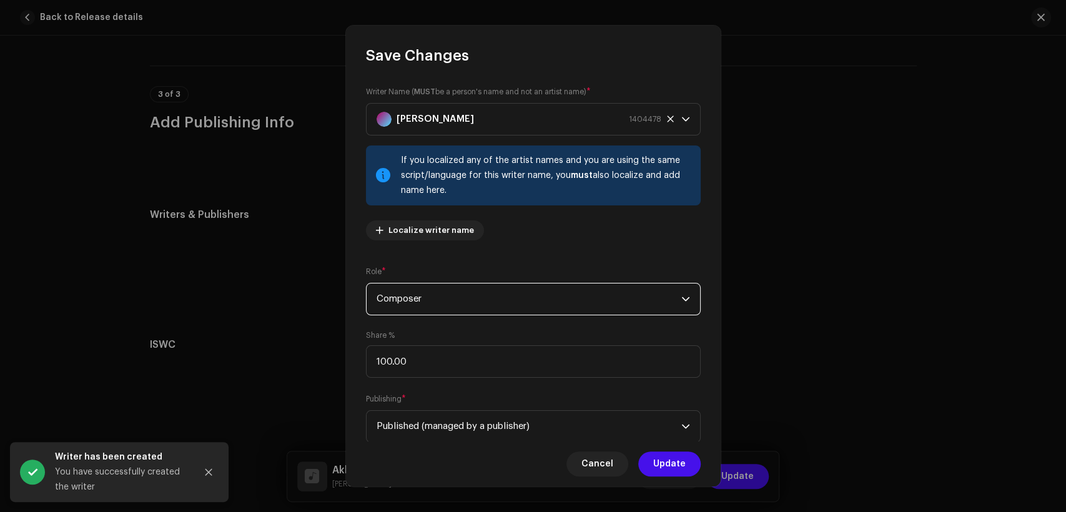
scroll to position [100, 0]
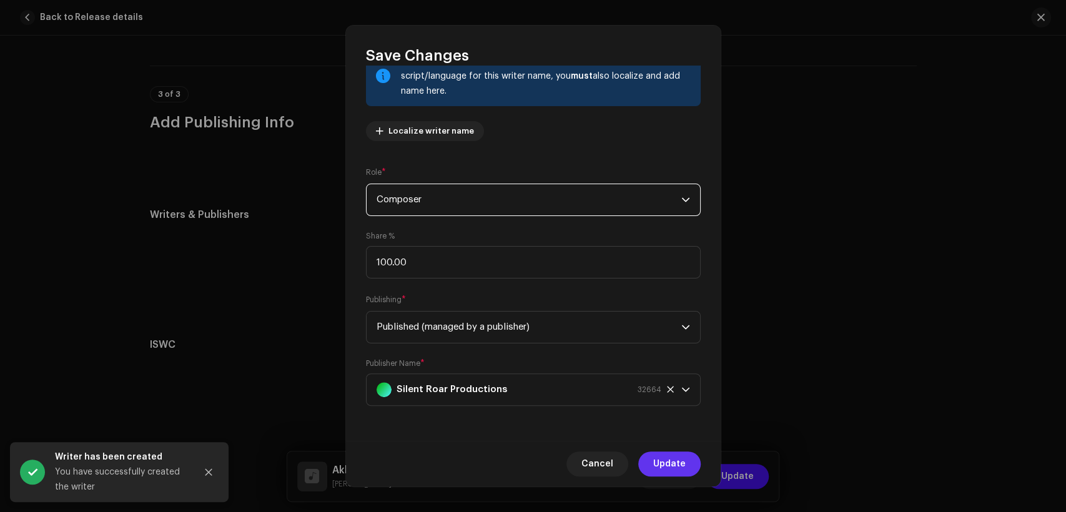
click at [682, 474] on span "Update" at bounding box center [669, 464] width 32 height 25
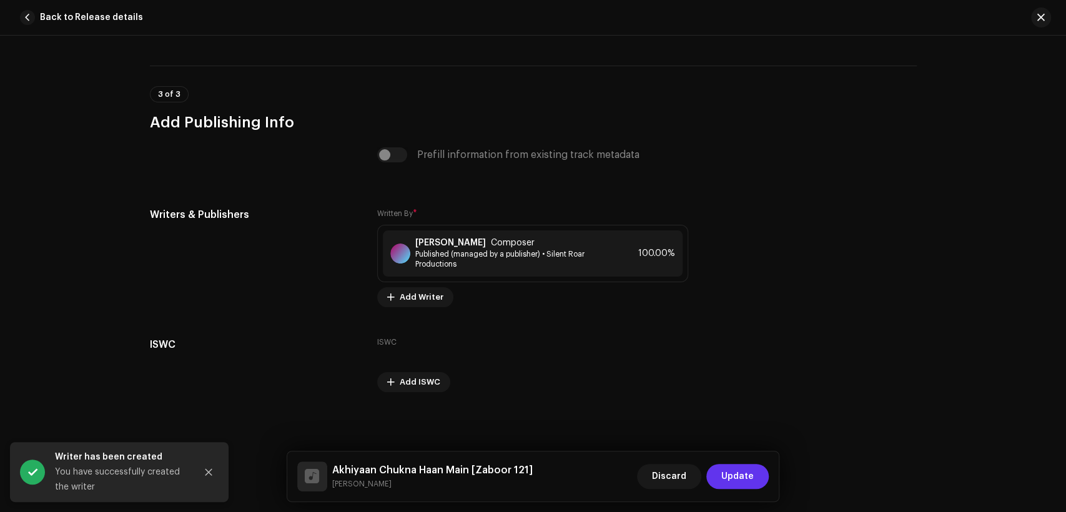
click at [743, 472] on span "Update" at bounding box center [738, 476] width 32 height 25
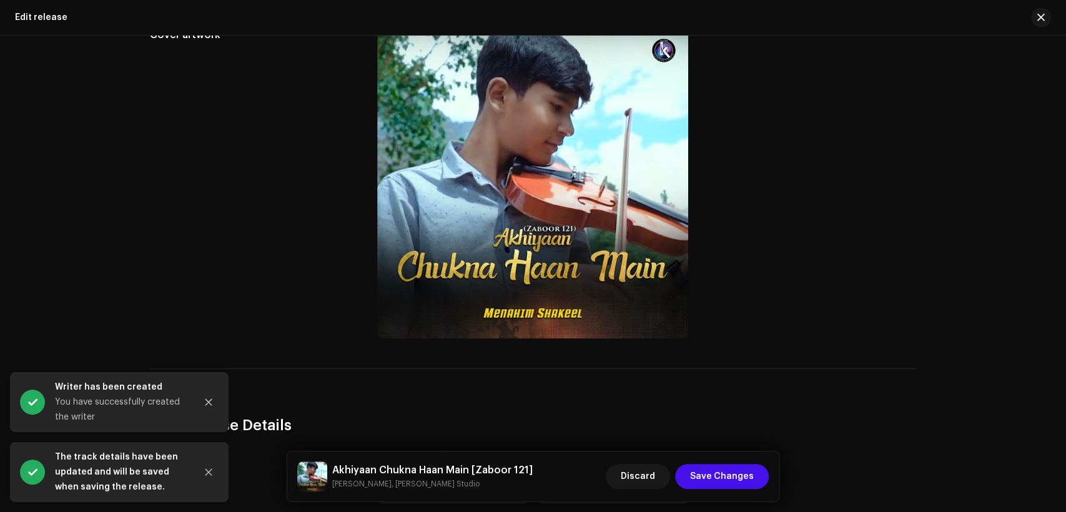
scroll to position [385, 0]
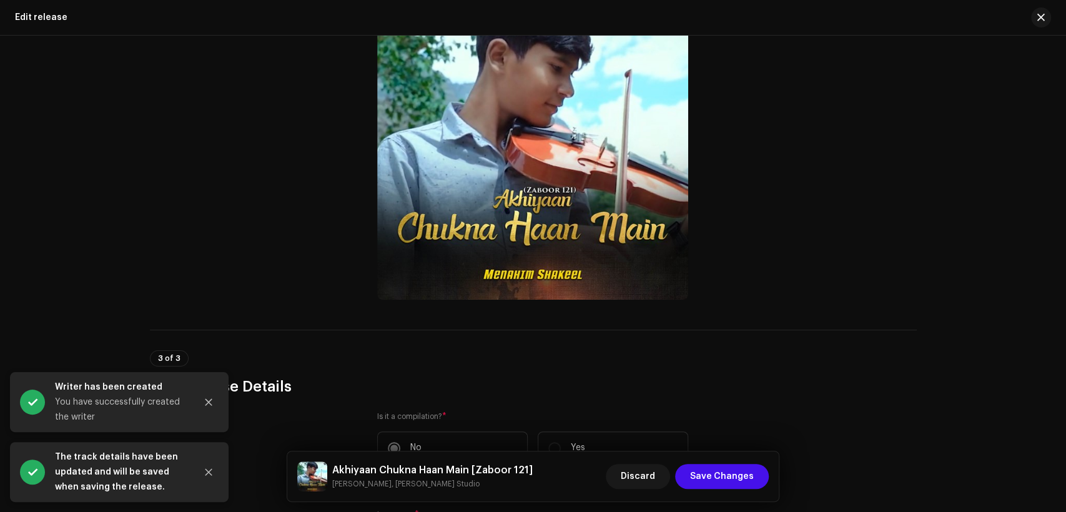
click at [423, 468] on h5 "Akhiyaan Chukna Haan Main [Zaboor 121]" at bounding box center [432, 470] width 201 height 15
copy h5 "Akhiyaan Chukna Haan Main [Zaboor 121]"
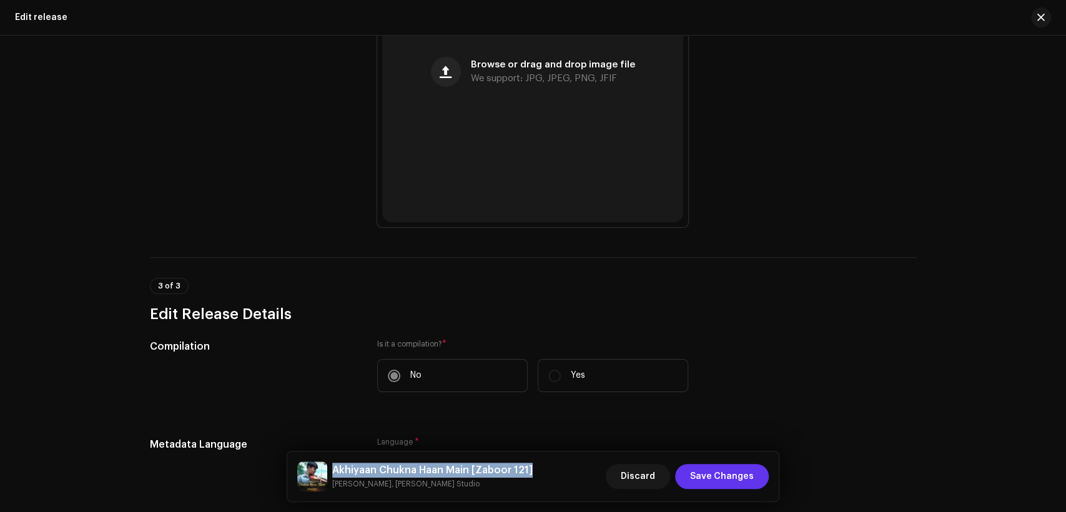
scroll to position [617, 0]
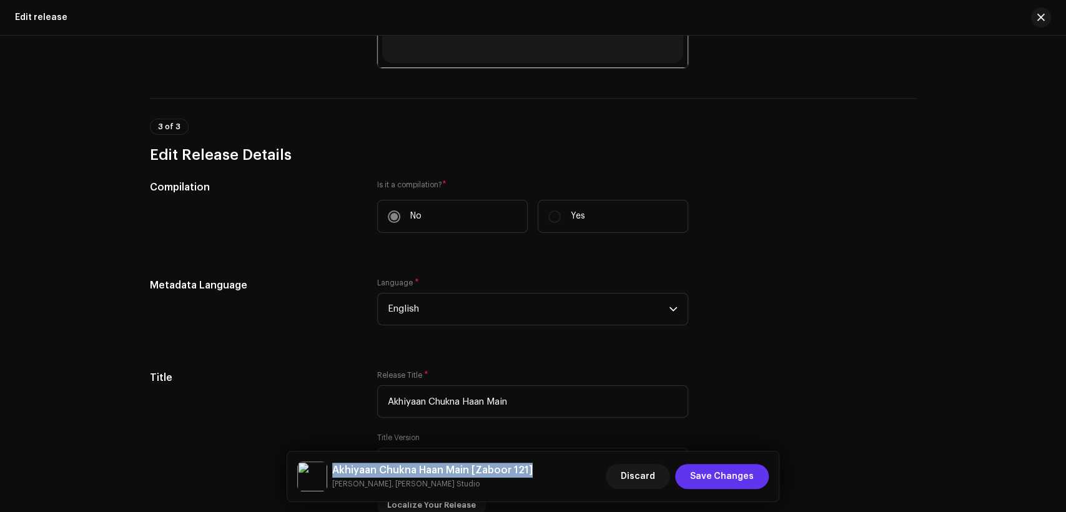
click at [715, 474] on span "Save Changes" at bounding box center [722, 476] width 64 height 25
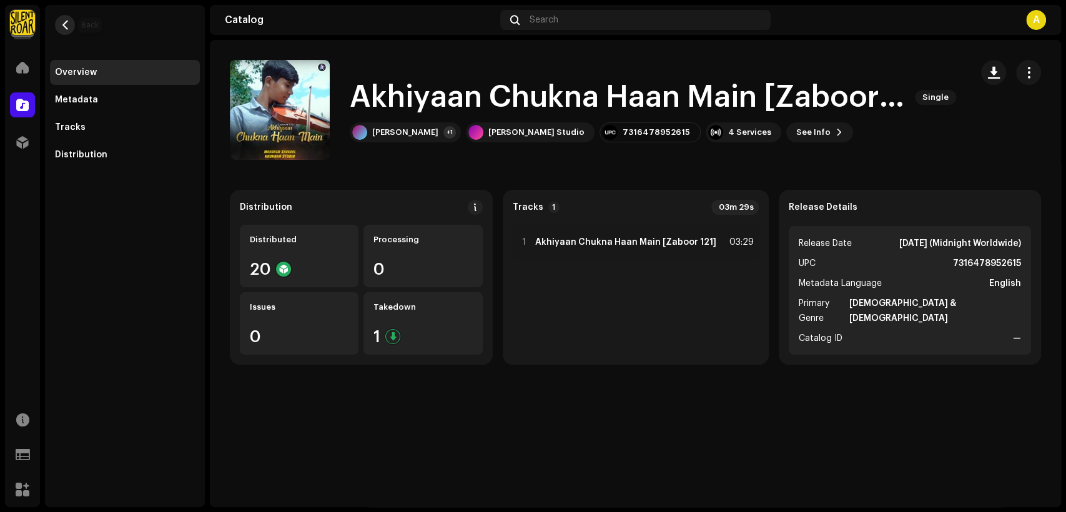
click at [69, 28] on span "button" at bounding box center [65, 25] width 9 height 10
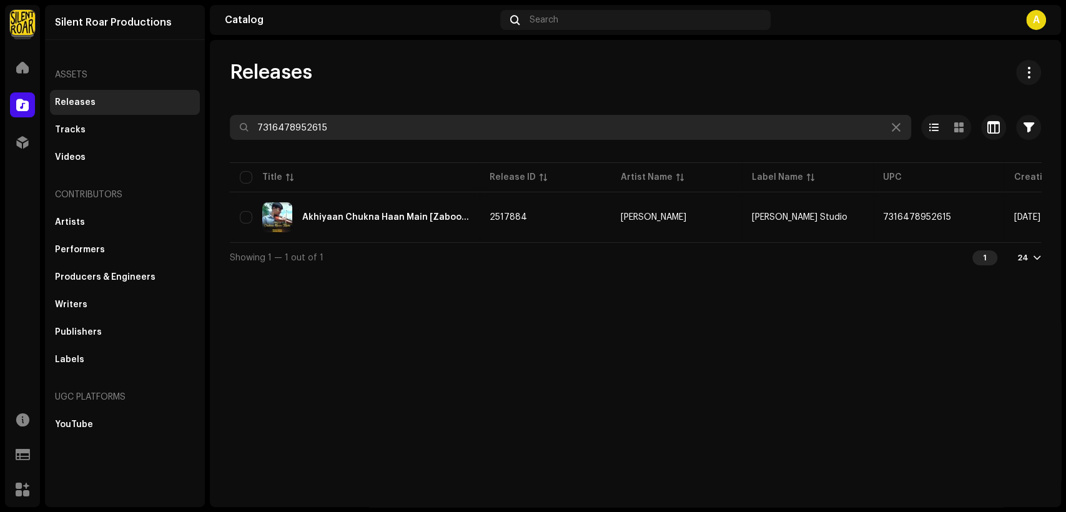
click at [314, 124] on input "7316478952615" at bounding box center [571, 127] width 682 height 25
paste input "9012028"
type input "7316479012028"
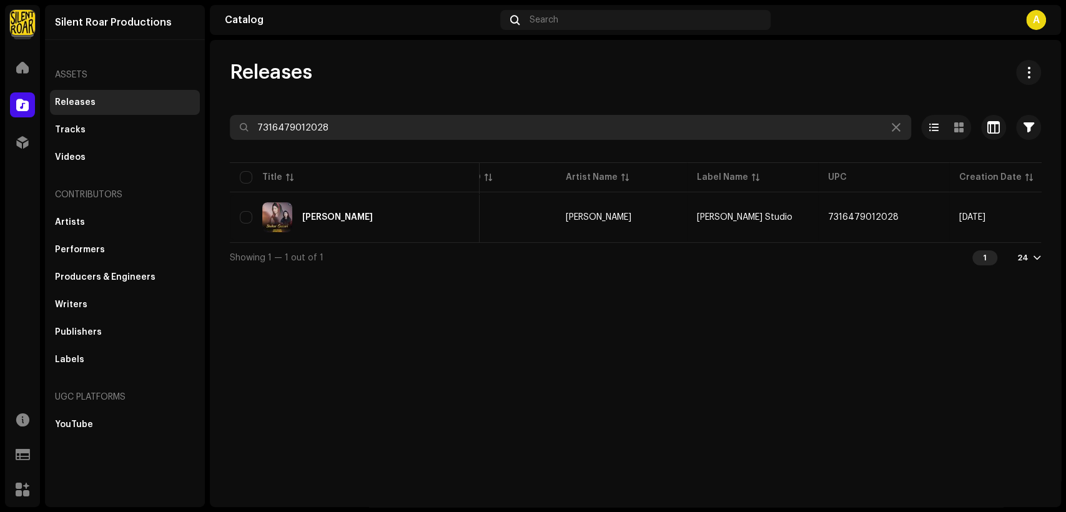
scroll to position [0, 226]
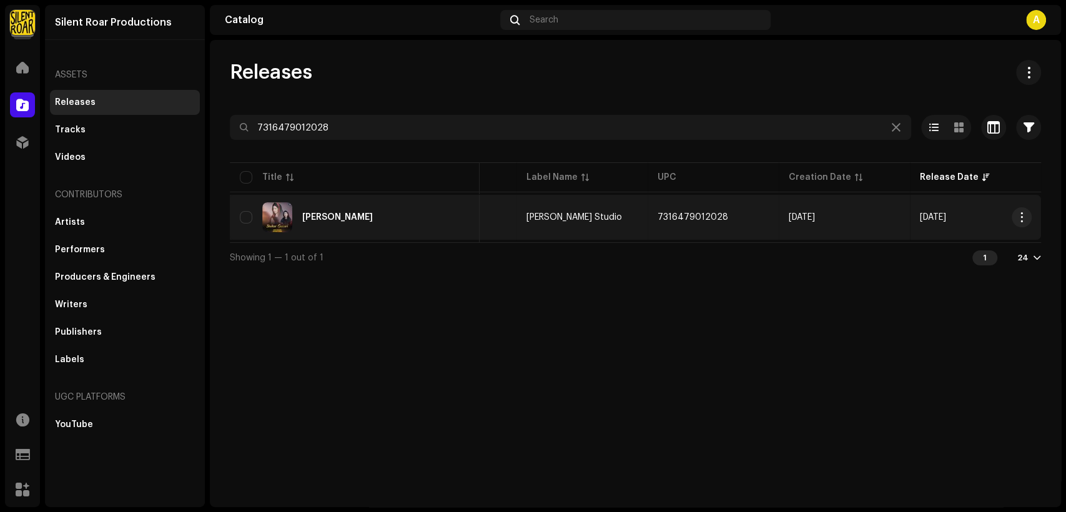
click at [409, 210] on div "Shukar Guzari" at bounding box center [355, 217] width 230 height 30
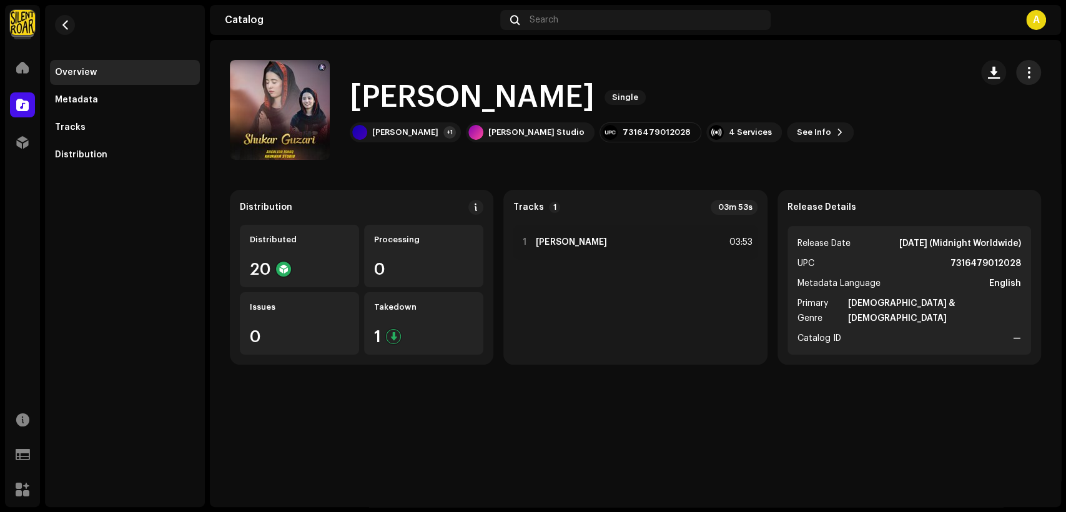
click at [1029, 74] on span "button" at bounding box center [1029, 72] width 12 height 10
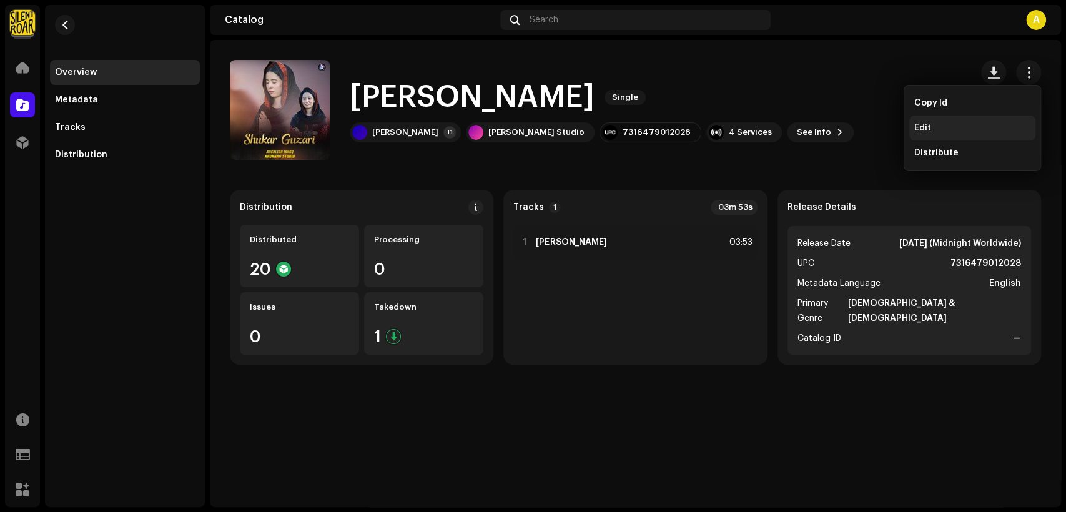
click at [927, 121] on div "Edit" at bounding box center [973, 128] width 126 height 25
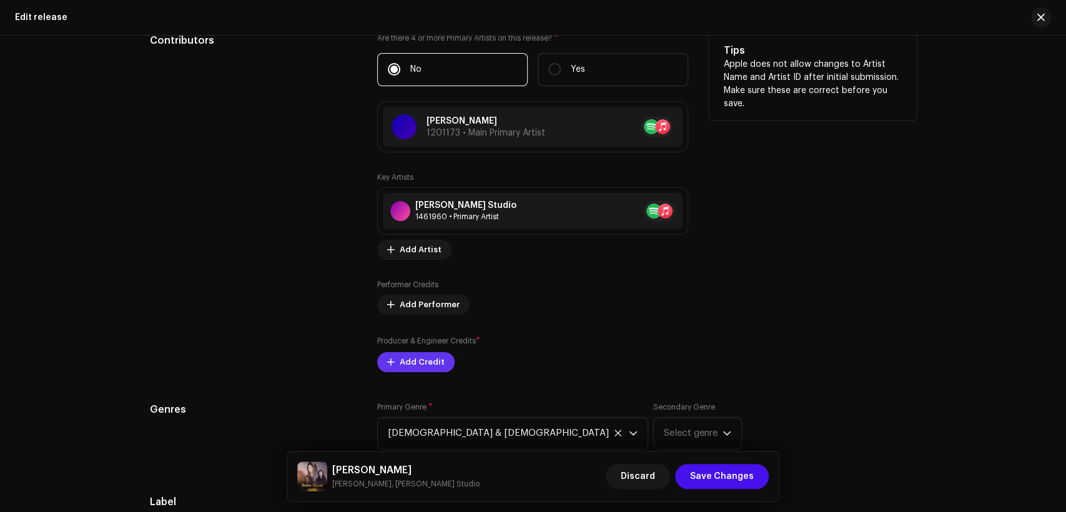
scroll to position [1388, 0]
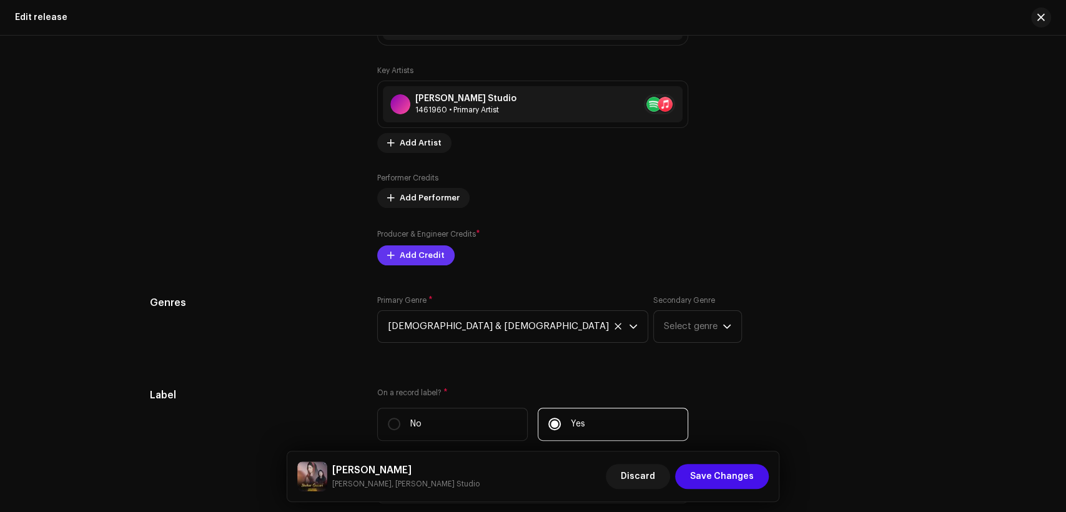
click at [417, 254] on span "Add Credit" at bounding box center [422, 255] width 45 height 25
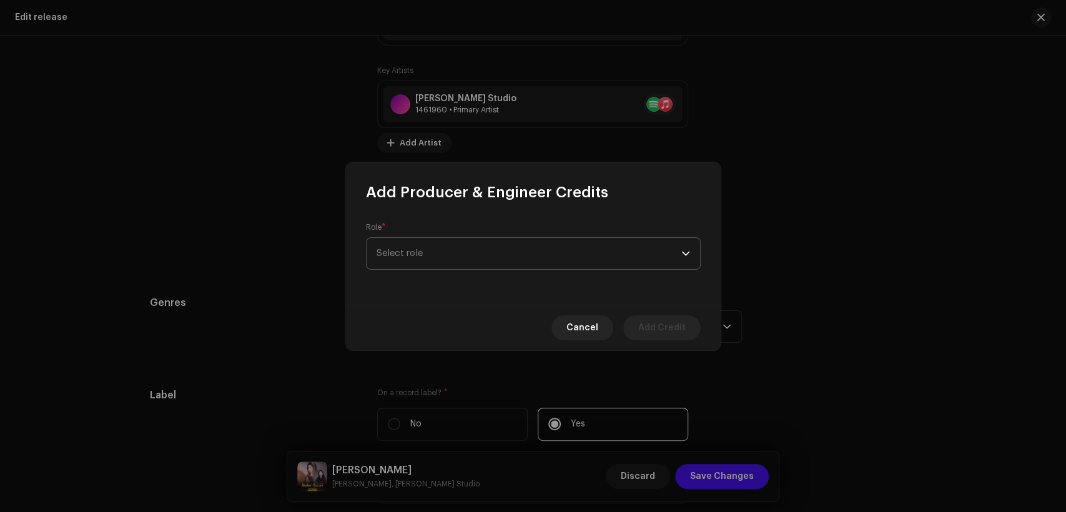
click at [430, 253] on span "Select role" at bounding box center [529, 253] width 305 height 31
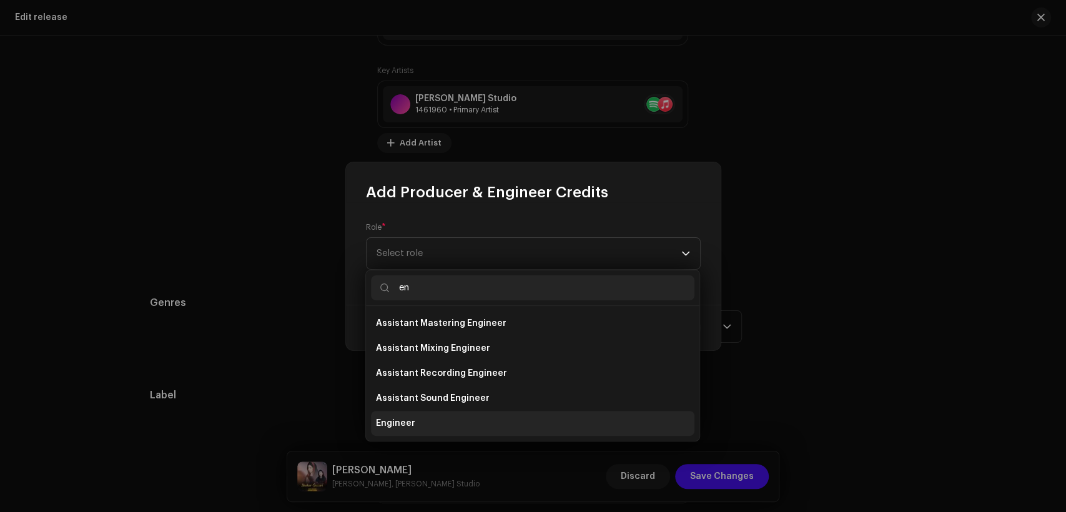
type input "en"
click at [470, 417] on li "Engineer" at bounding box center [533, 423] width 324 height 25
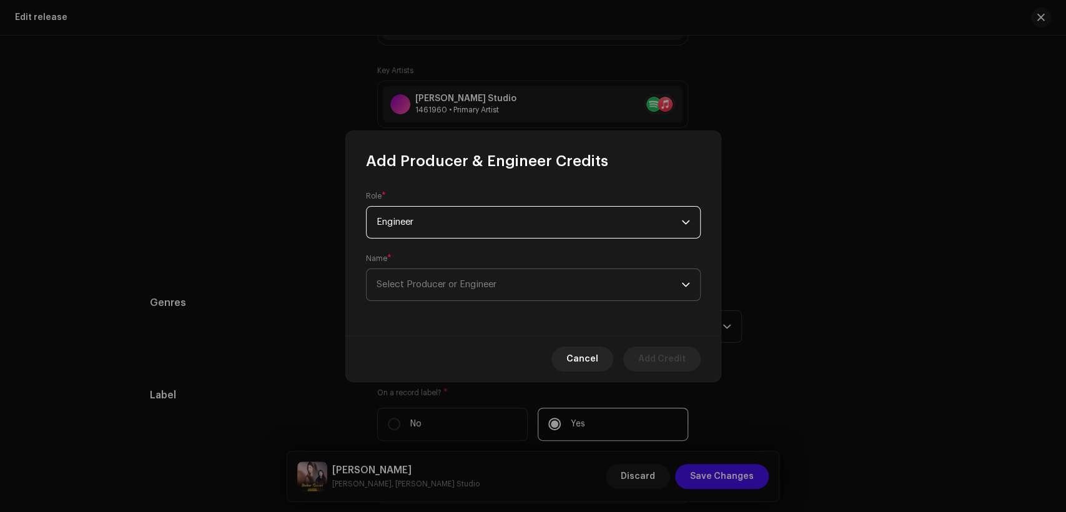
click at [470, 290] on span "Select Producer or Engineer" at bounding box center [529, 284] width 305 height 31
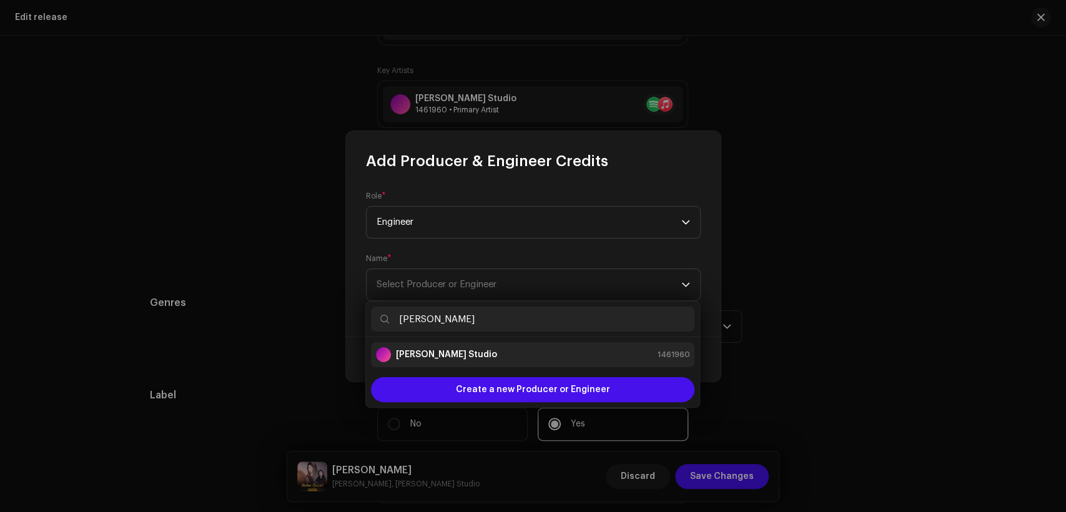
type input "[PERSON_NAME]"
click at [484, 350] on div "[PERSON_NAME] Studio 1461960" at bounding box center [533, 354] width 314 height 15
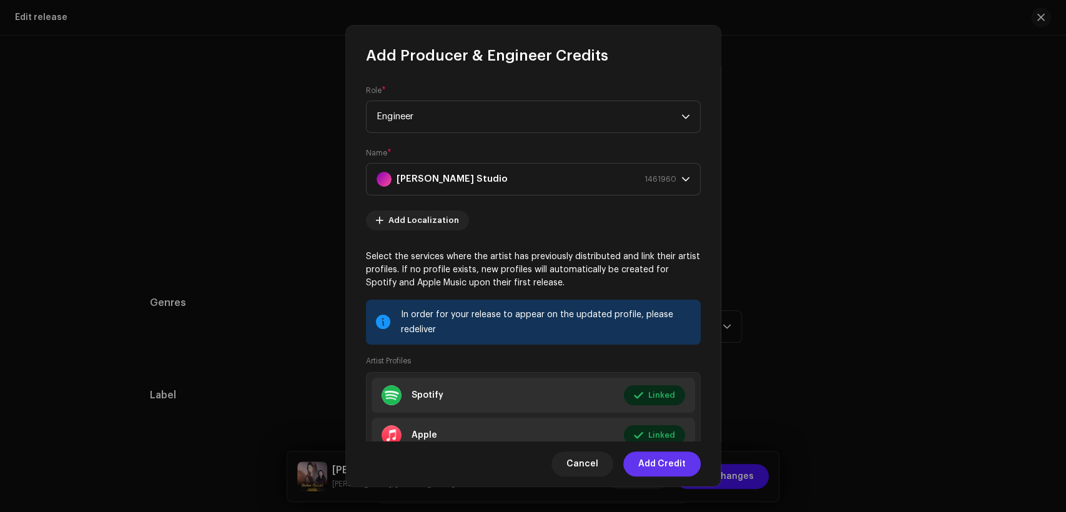
click at [685, 461] on span "Add Credit" at bounding box center [661, 464] width 47 height 25
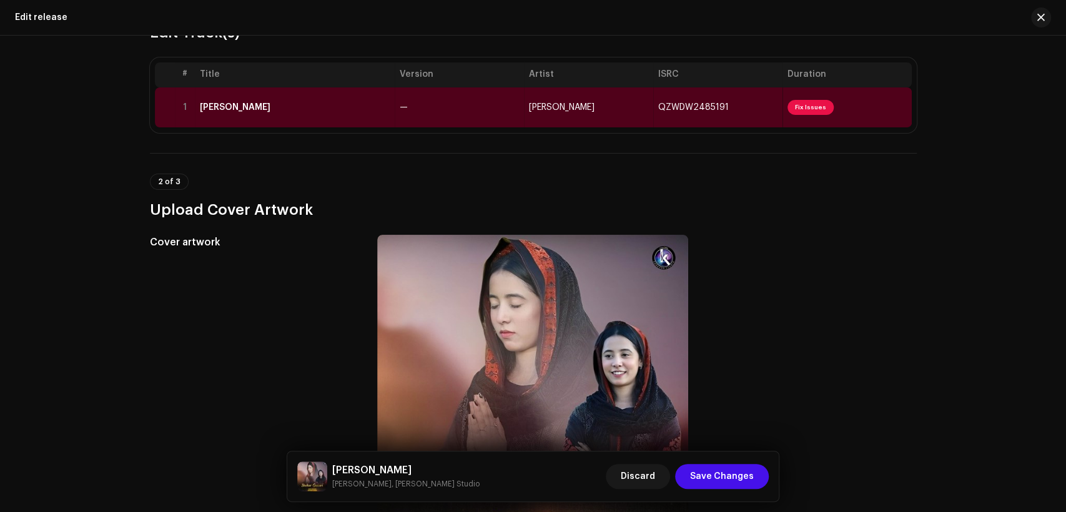
scroll to position [0, 0]
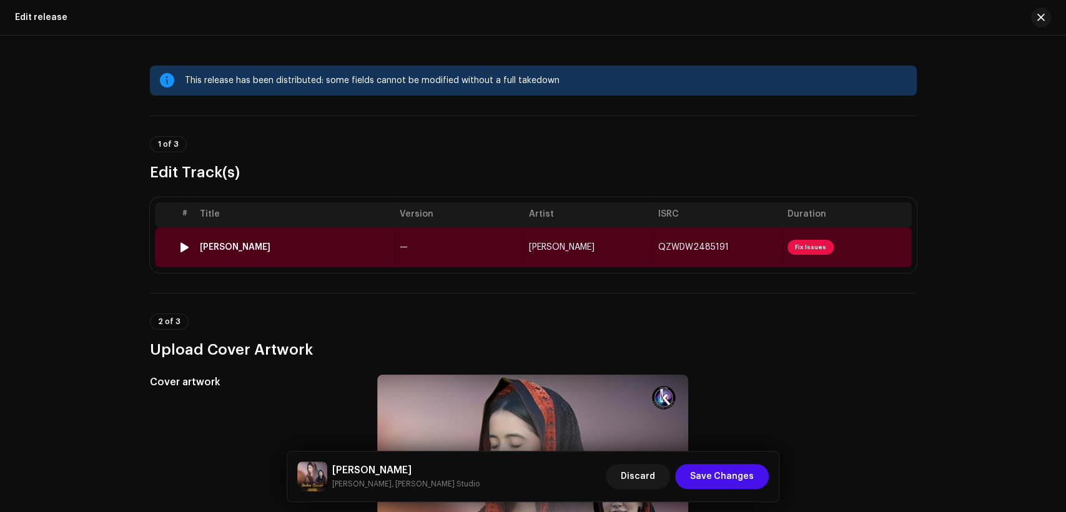
click at [462, 244] on td "—" at bounding box center [459, 247] width 129 height 40
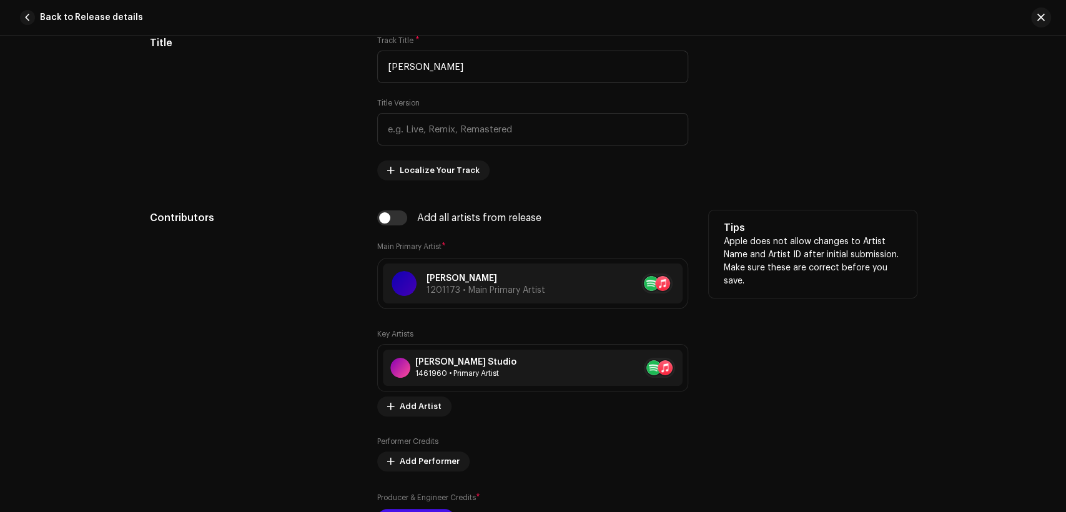
scroll to position [694, 0]
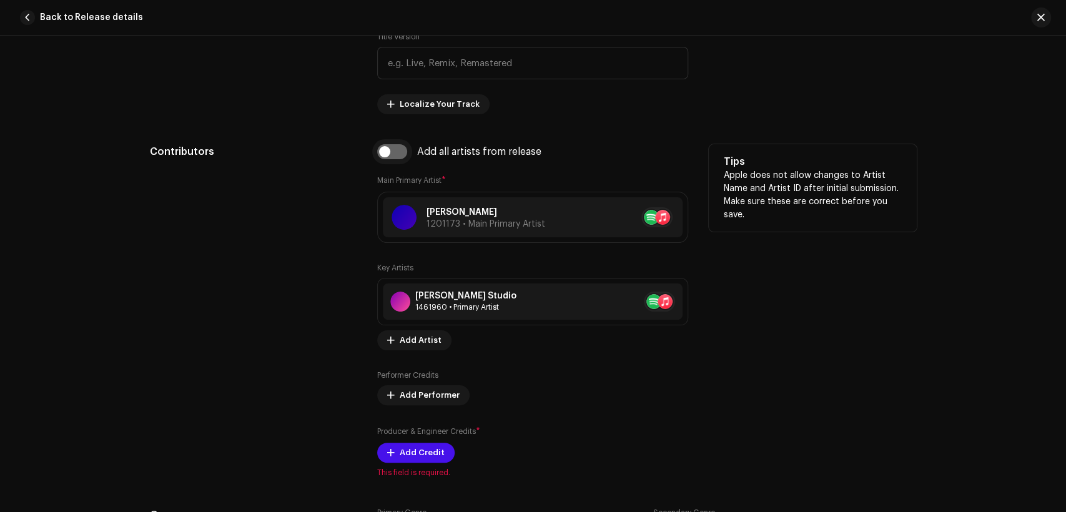
click at [389, 147] on input "checkbox" at bounding box center [392, 151] width 30 height 15
checkbox input "true"
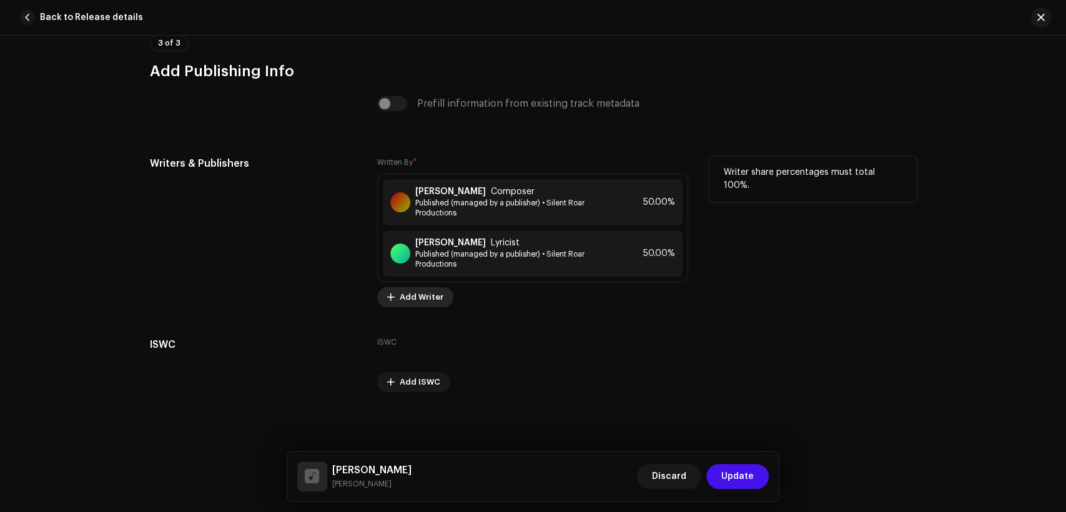
scroll to position [2621, 0]
drag, startPoint x: 740, startPoint y: 476, endPoint x: 677, endPoint y: 440, distance: 72.2
click at [739, 476] on span "Update" at bounding box center [738, 476] width 32 height 25
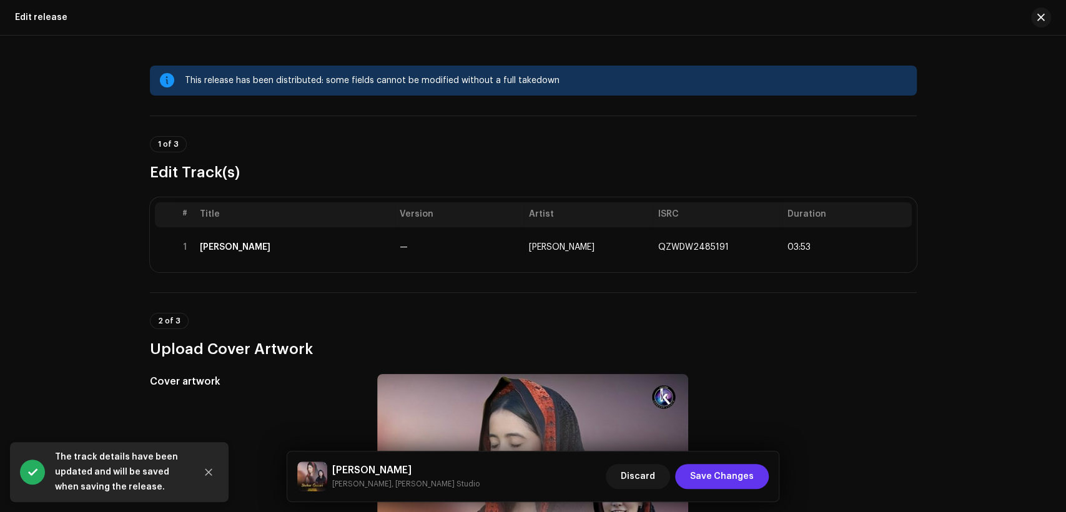
click at [735, 469] on span "Save Changes" at bounding box center [722, 476] width 64 height 25
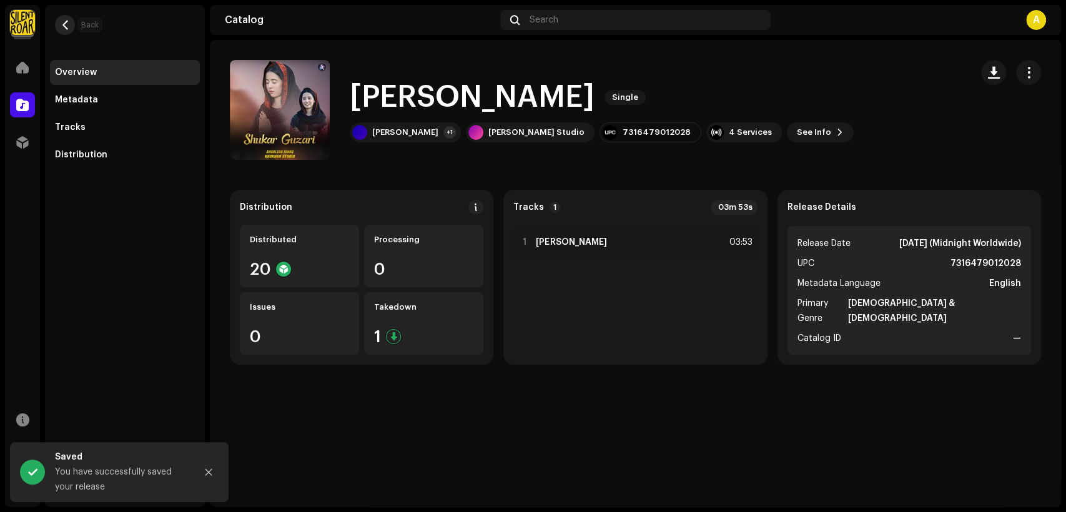
click at [70, 25] on button "button" at bounding box center [65, 25] width 20 height 20
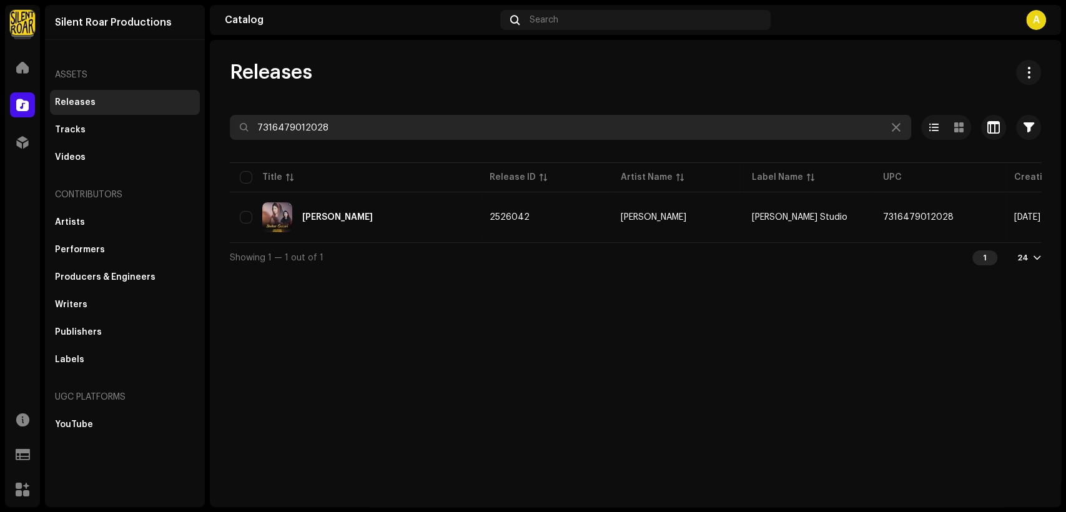
click at [366, 119] on input "7316479012028" at bounding box center [571, 127] width 682 height 25
paste input "35"
type input "7316479012035"
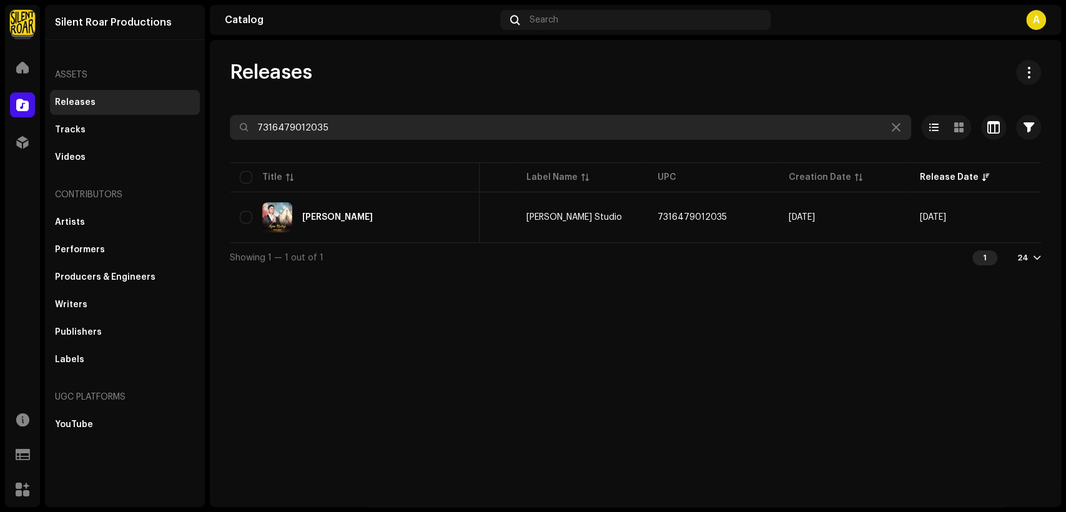
scroll to position [0, 16]
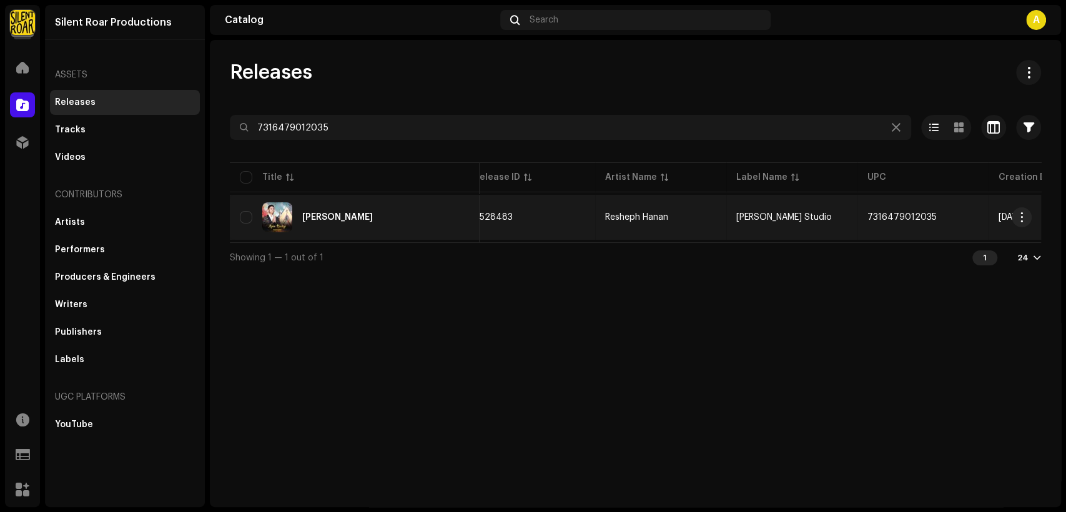
click at [409, 209] on div "Apne Hadiye" at bounding box center [355, 217] width 230 height 30
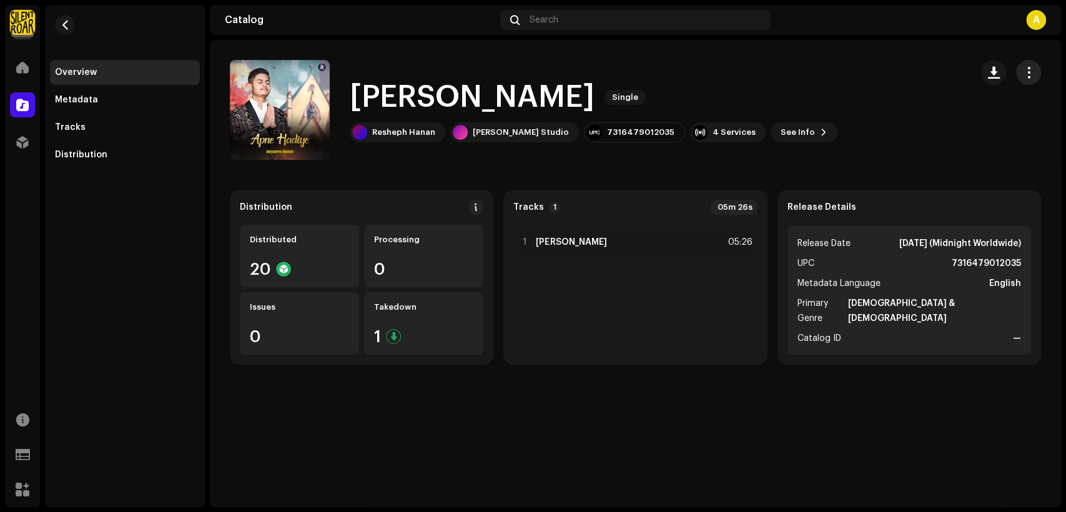
click at [1031, 74] on span "button" at bounding box center [1029, 72] width 12 height 10
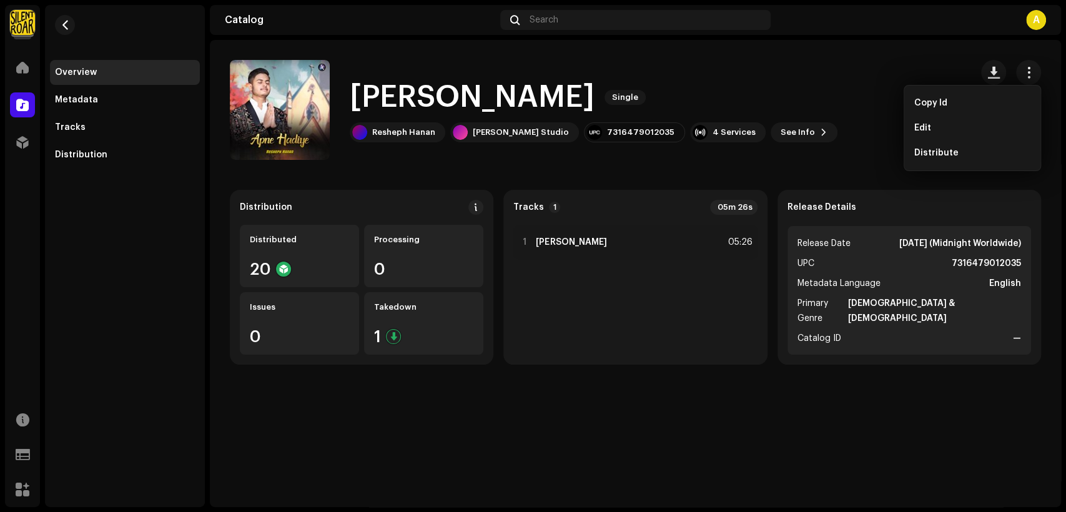
click at [976, 124] on div "Edit" at bounding box center [973, 128] width 116 height 10
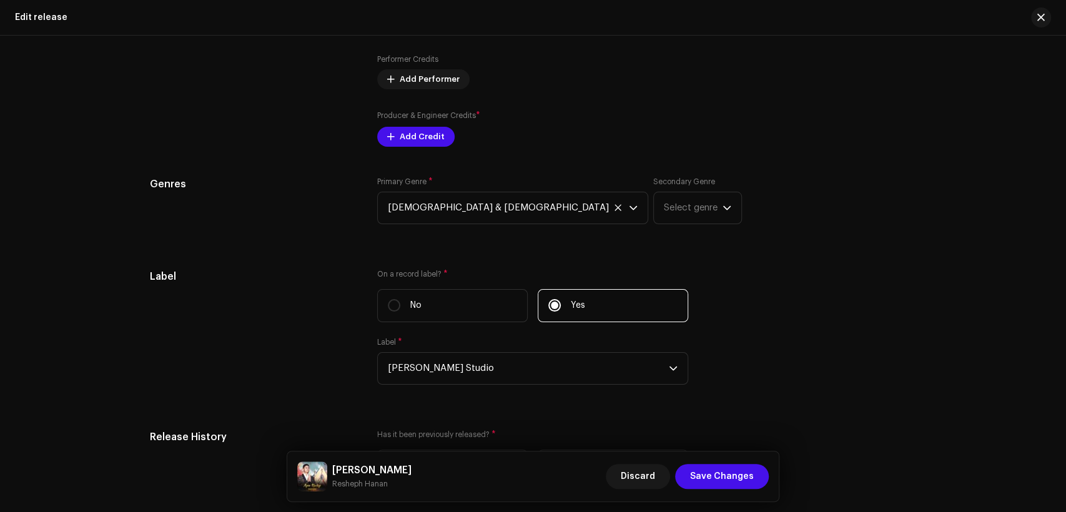
scroll to position [1273, 0]
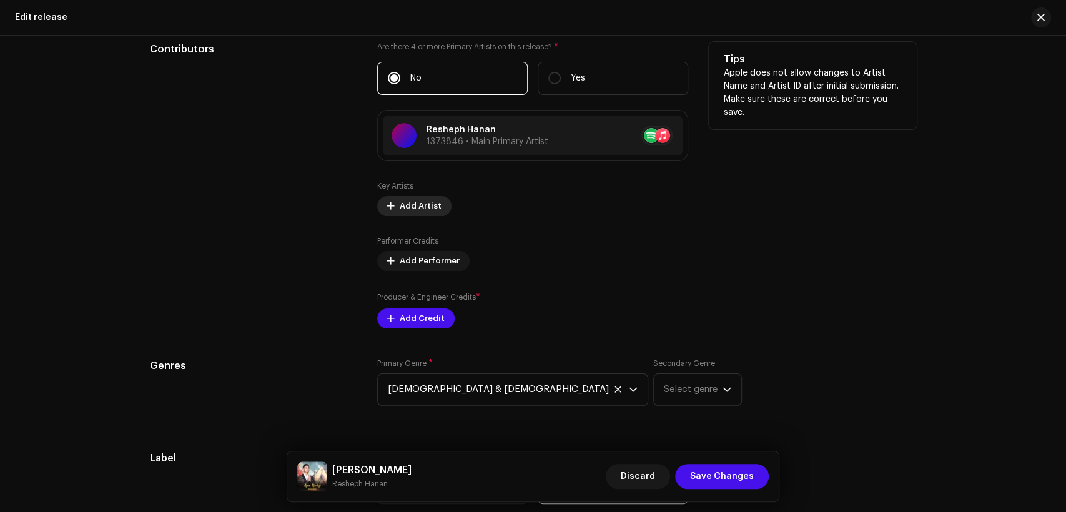
click at [418, 209] on span "Add Artist" at bounding box center [421, 206] width 42 height 25
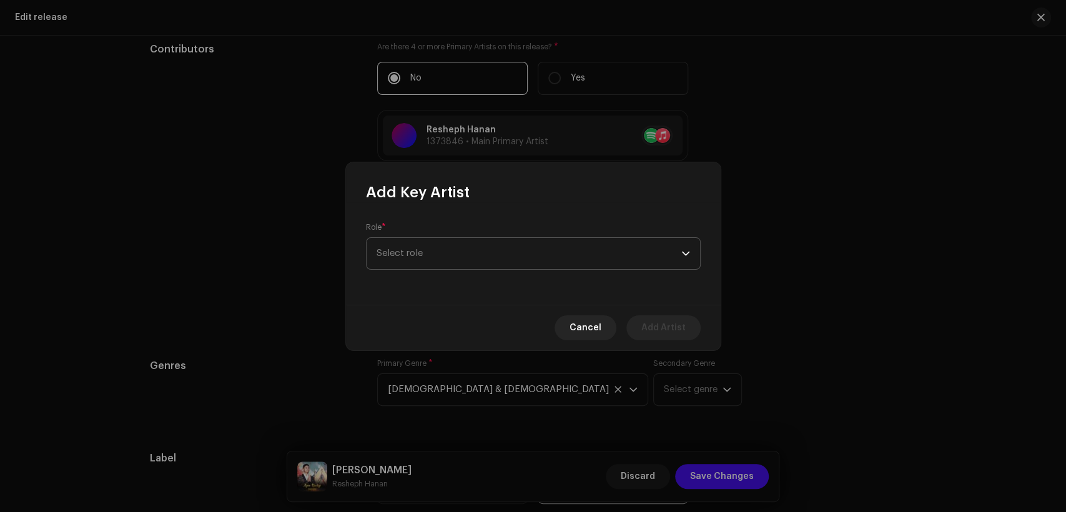
click at [447, 247] on span "Select role" at bounding box center [529, 253] width 305 height 31
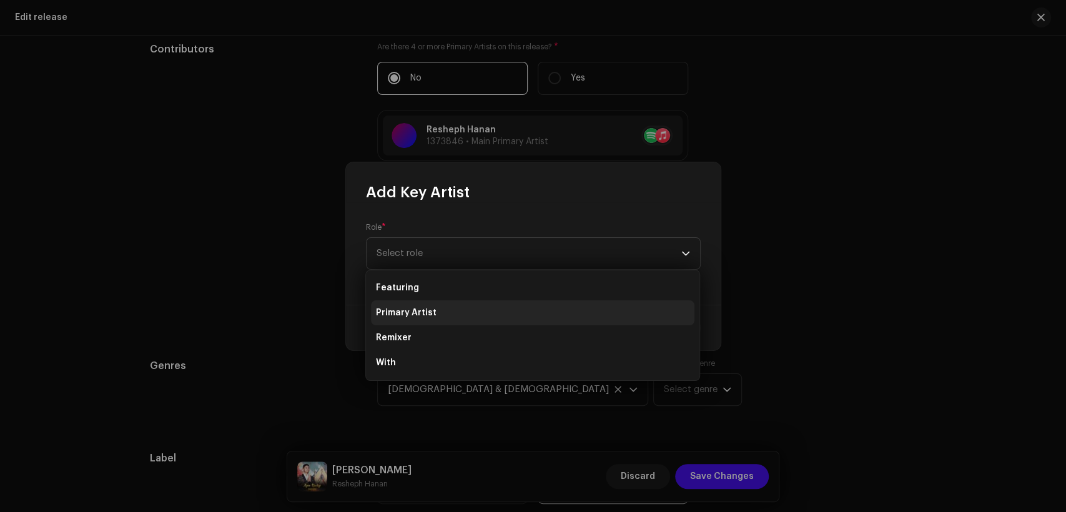
click at [466, 307] on li "Primary Artist" at bounding box center [533, 312] width 324 height 25
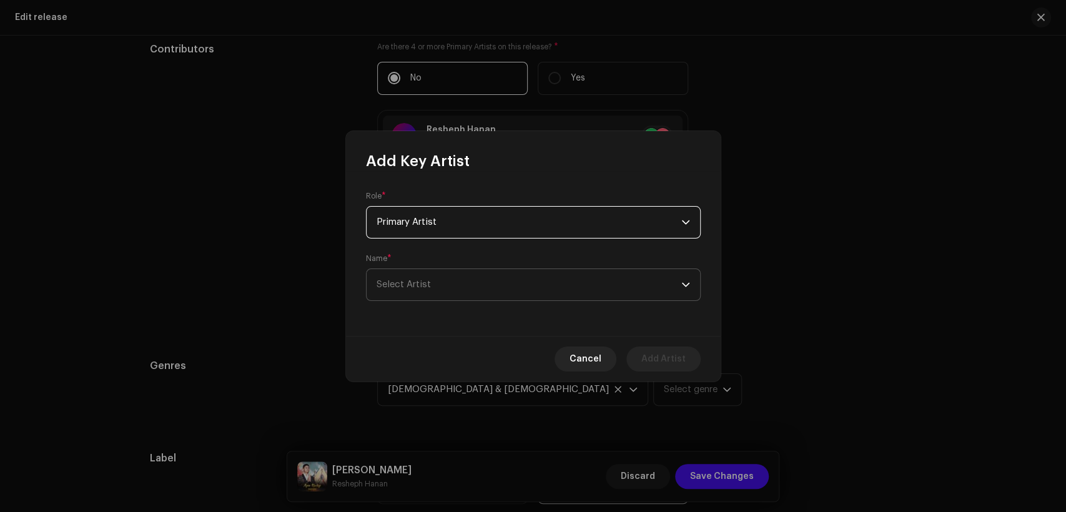
click at [471, 292] on span "Select Artist" at bounding box center [529, 284] width 305 height 31
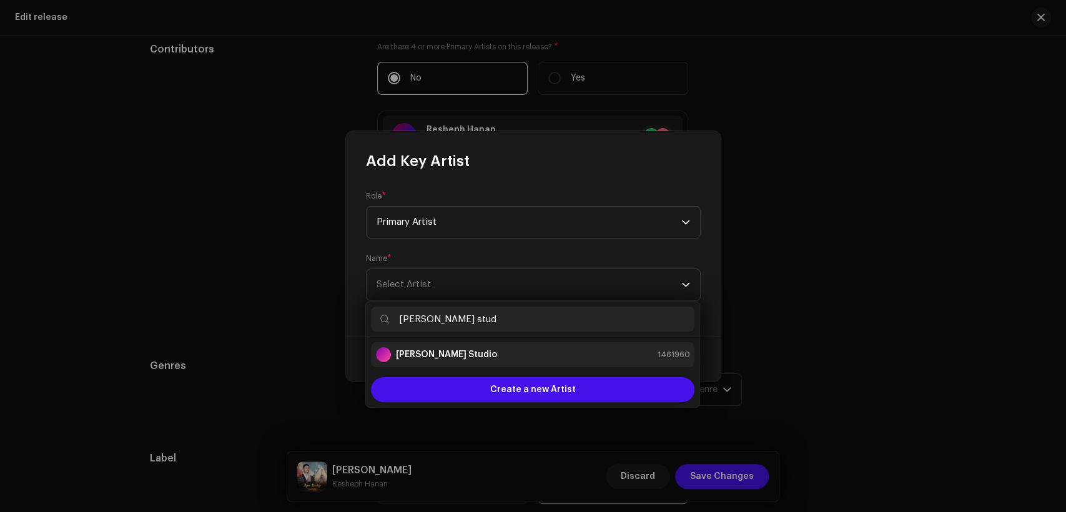
type input "[PERSON_NAME] stud"
click at [509, 359] on div "[PERSON_NAME] Studio 1461960" at bounding box center [533, 354] width 314 height 15
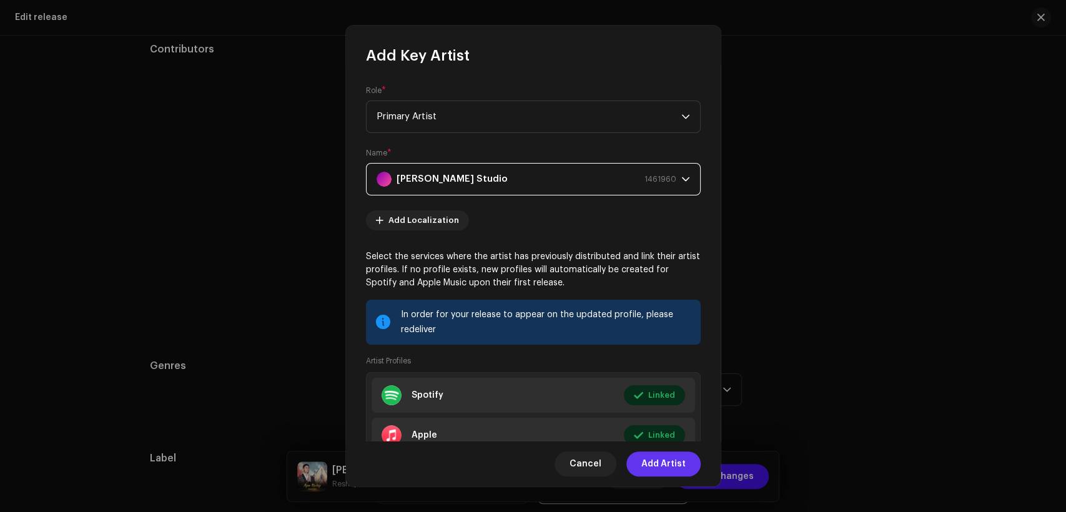
click at [678, 456] on span "Add Artist" at bounding box center [664, 464] width 44 height 25
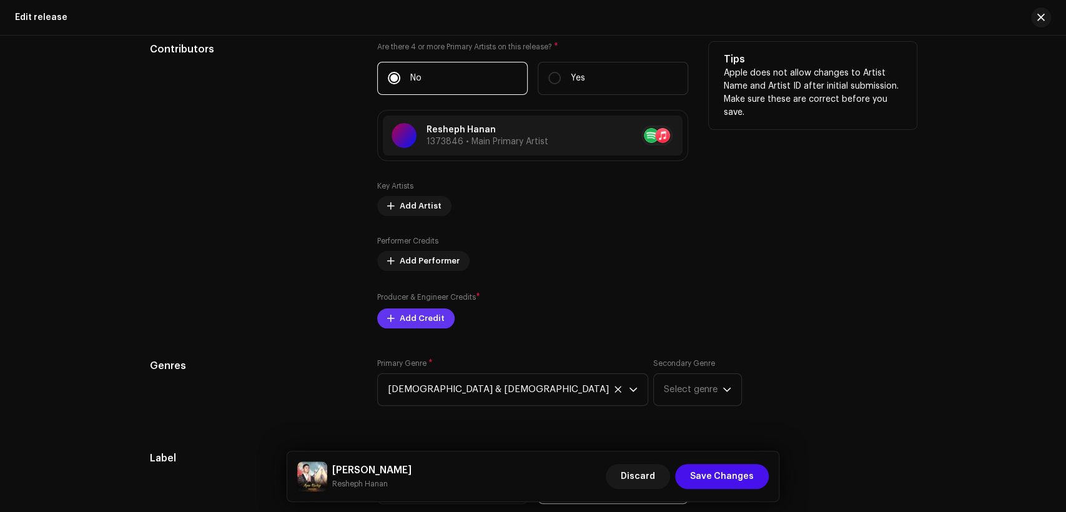
click at [438, 324] on span "Add Credit" at bounding box center [422, 318] width 45 height 25
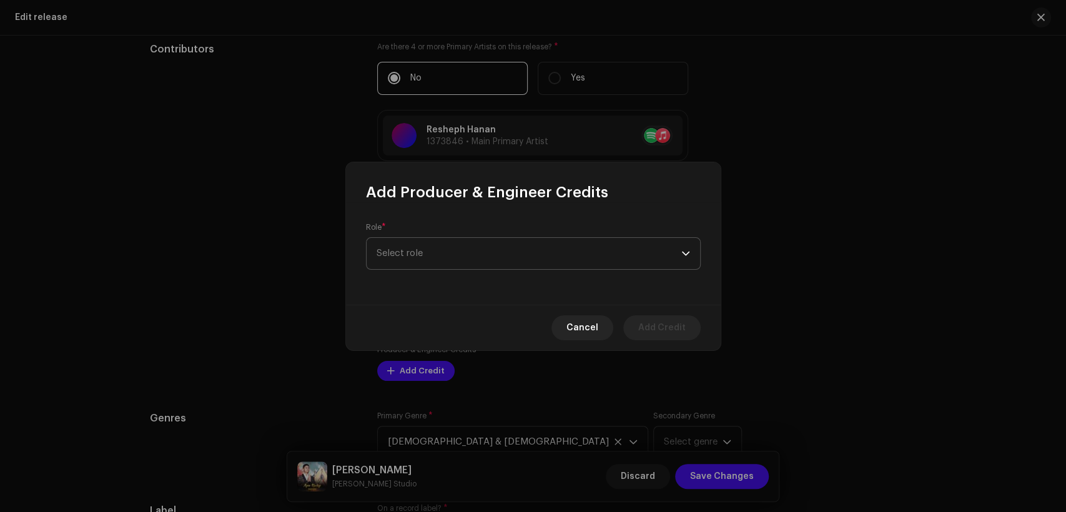
click at [465, 261] on span "Select role" at bounding box center [529, 253] width 305 height 31
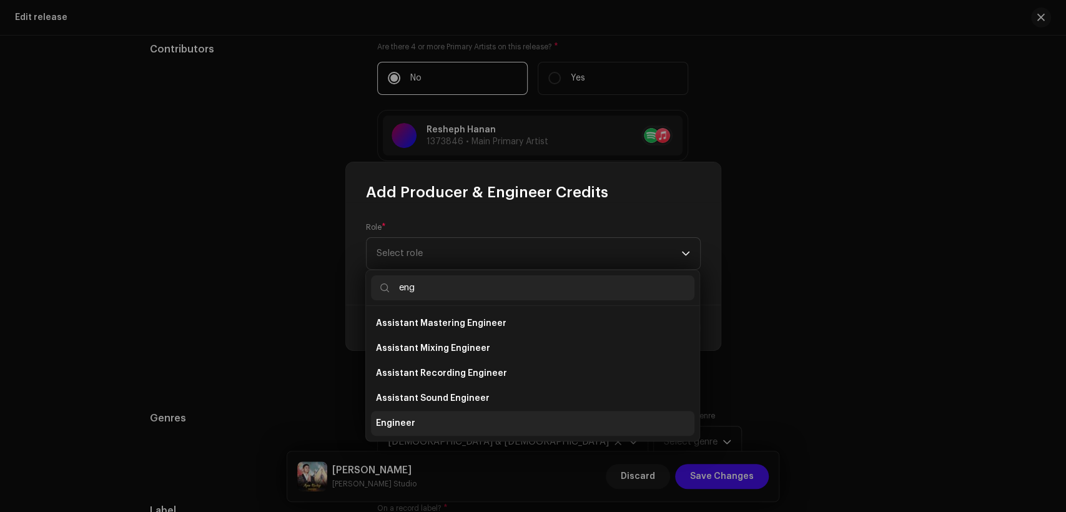
type input "eng"
drag, startPoint x: 486, startPoint y: 424, endPoint x: 489, endPoint y: 400, distance: 23.3
click at [487, 424] on li "Engineer" at bounding box center [533, 423] width 324 height 25
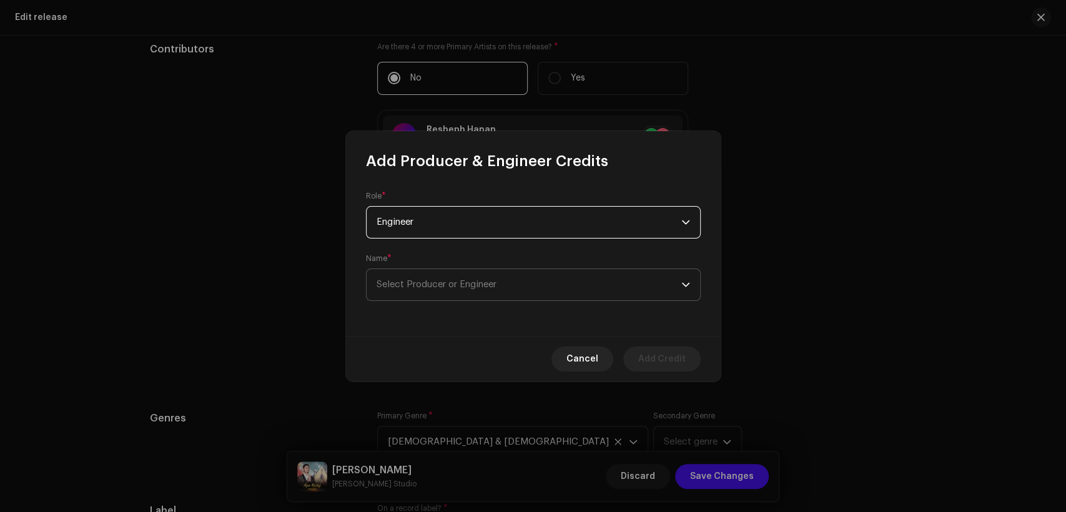
click at [507, 290] on span "Select Producer or Engineer" at bounding box center [529, 284] width 305 height 31
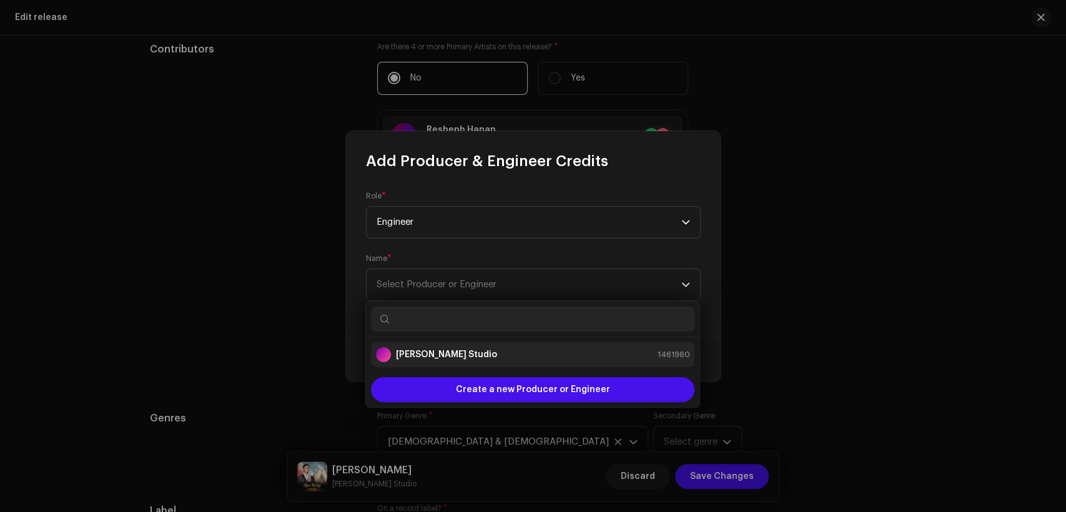
drag, startPoint x: 518, startPoint y: 357, endPoint x: 566, endPoint y: 375, distance: 51.6
click at [519, 357] on div "[PERSON_NAME] Studio 1461960" at bounding box center [533, 354] width 314 height 15
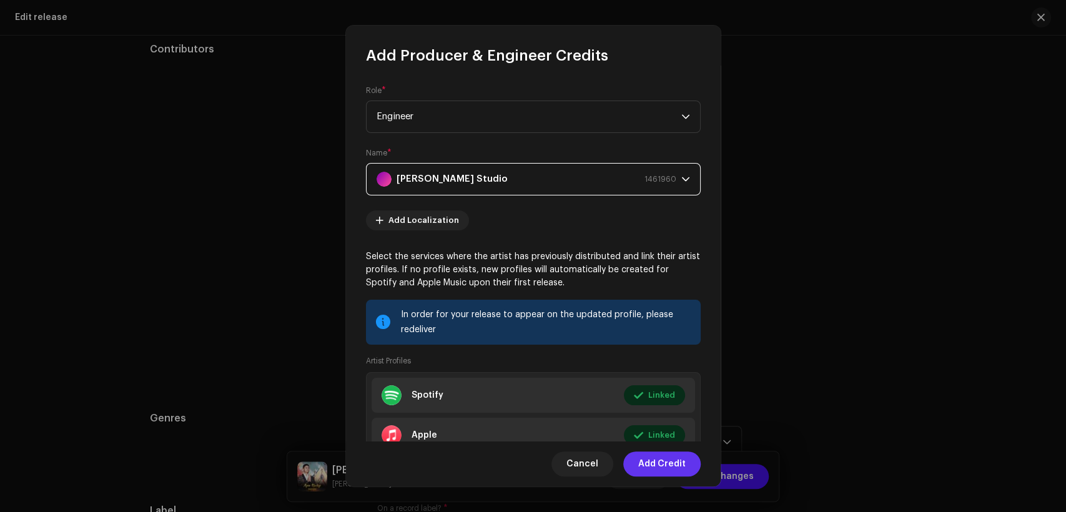
drag, startPoint x: 683, startPoint y: 465, endPoint x: 672, endPoint y: 455, distance: 15.5
click at [682, 465] on span "Add Credit" at bounding box center [661, 464] width 47 height 25
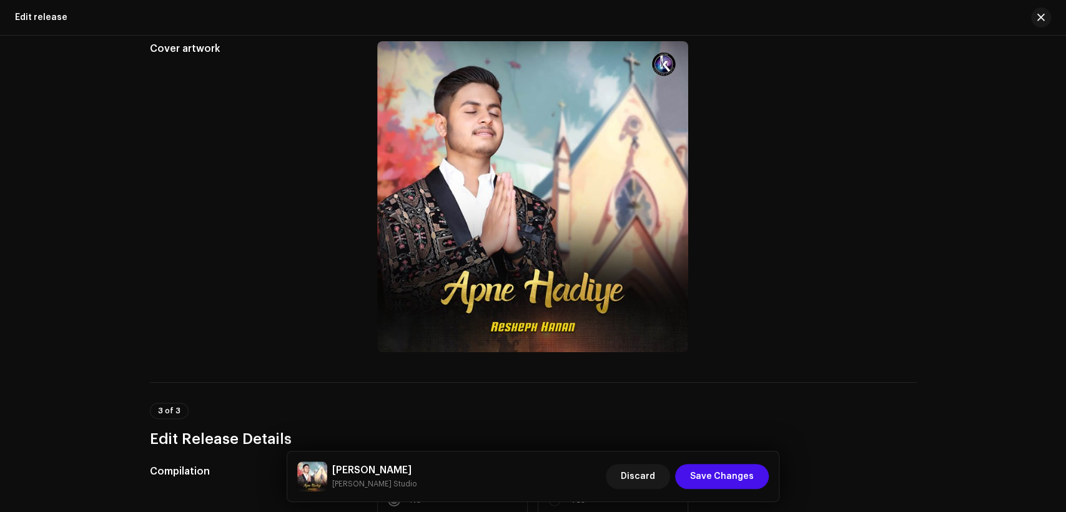
scroll to position [0, 0]
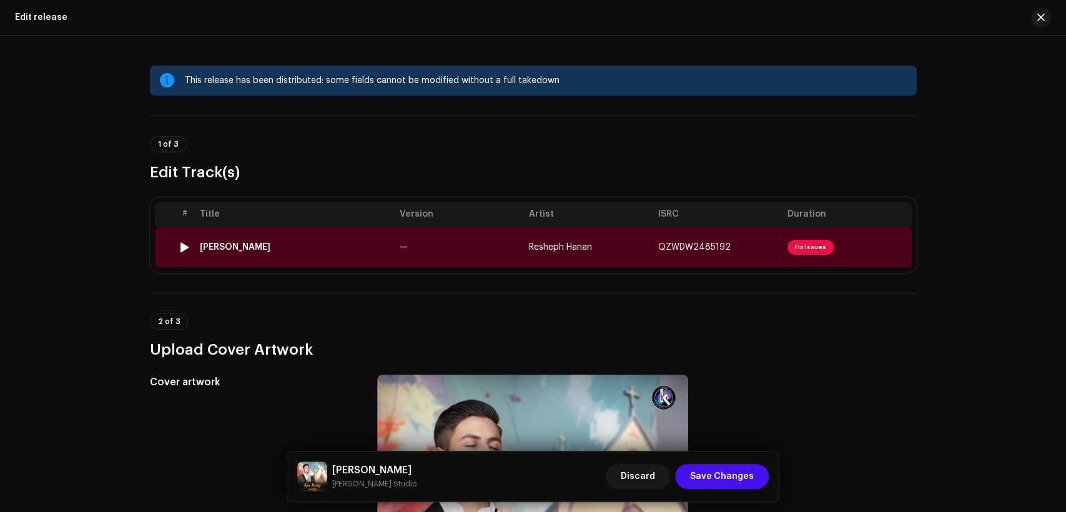
click at [428, 254] on td "—" at bounding box center [459, 247] width 129 height 40
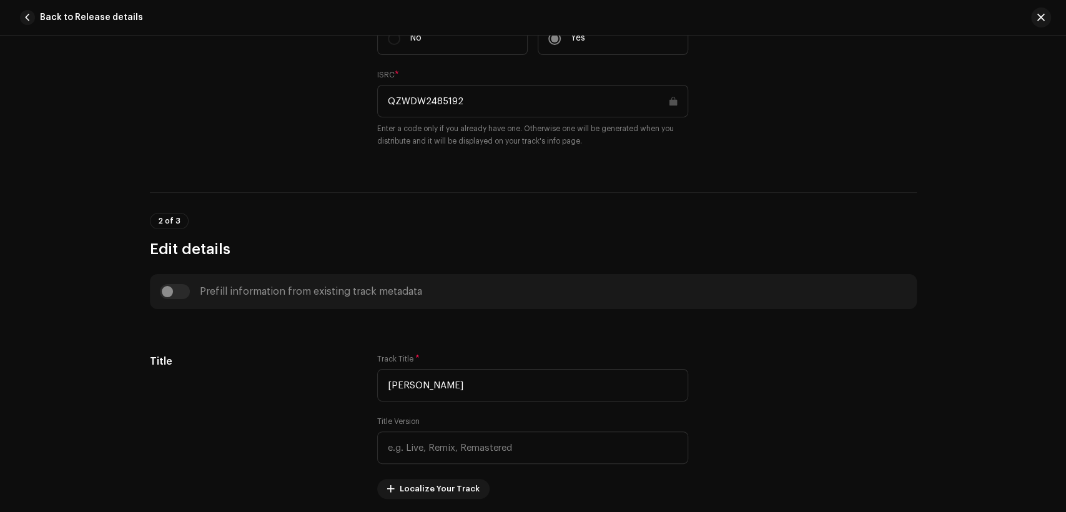
scroll to position [578, 0]
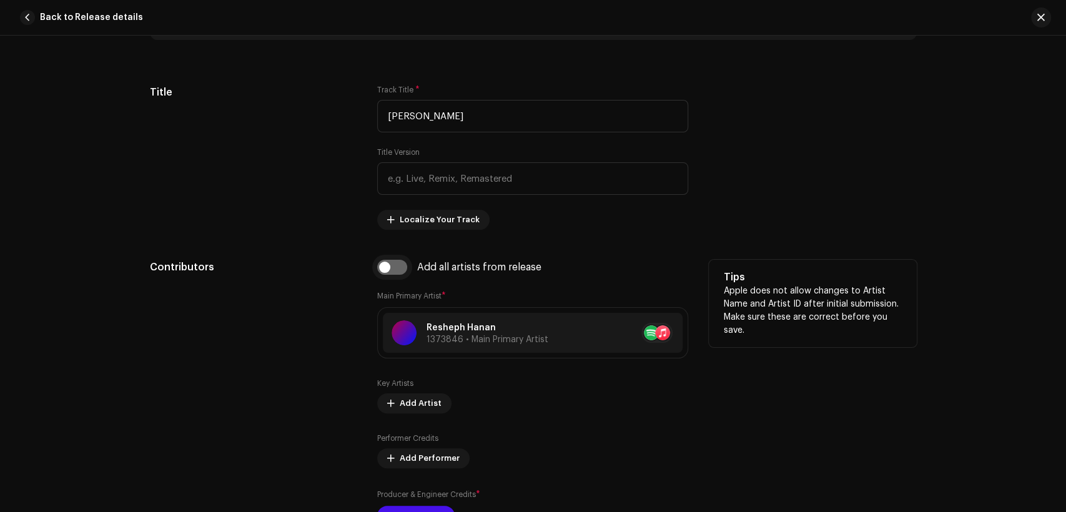
click at [400, 262] on input "checkbox" at bounding box center [392, 267] width 30 height 15
checkbox input "true"
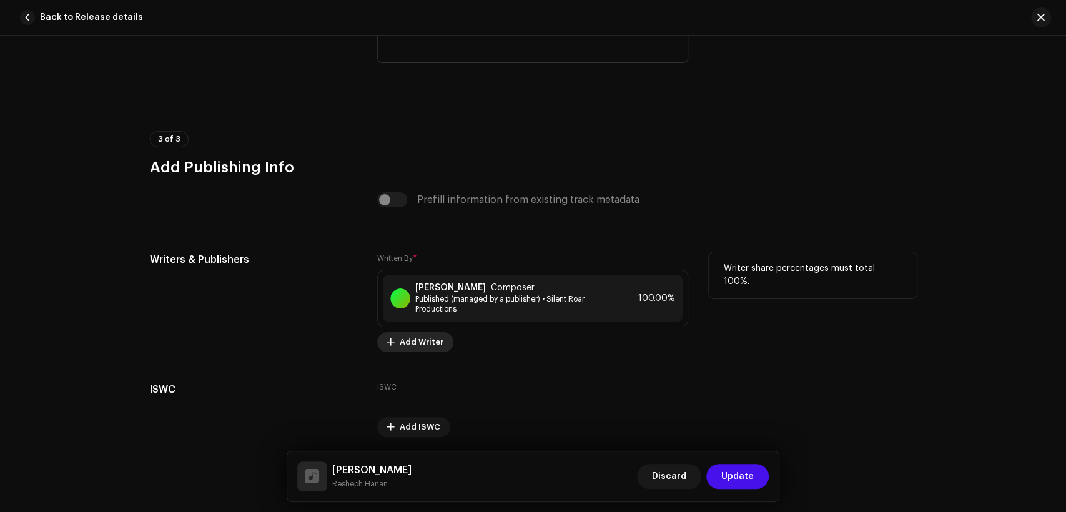
scroll to position [2570, 0]
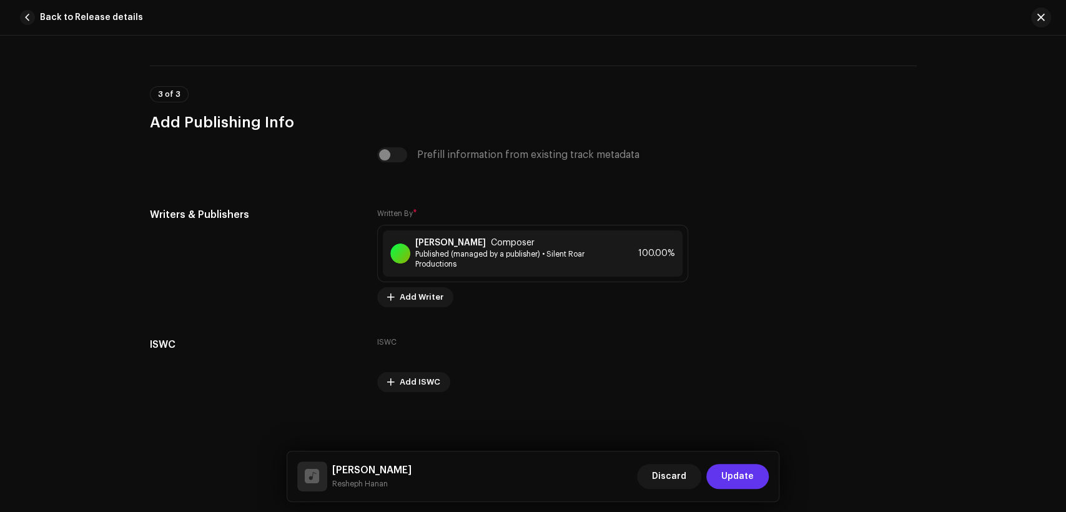
drag, startPoint x: 745, startPoint y: 477, endPoint x: 730, endPoint y: 467, distance: 17.9
click at [744, 477] on span "Update" at bounding box center [738, 476] width 32 height 25
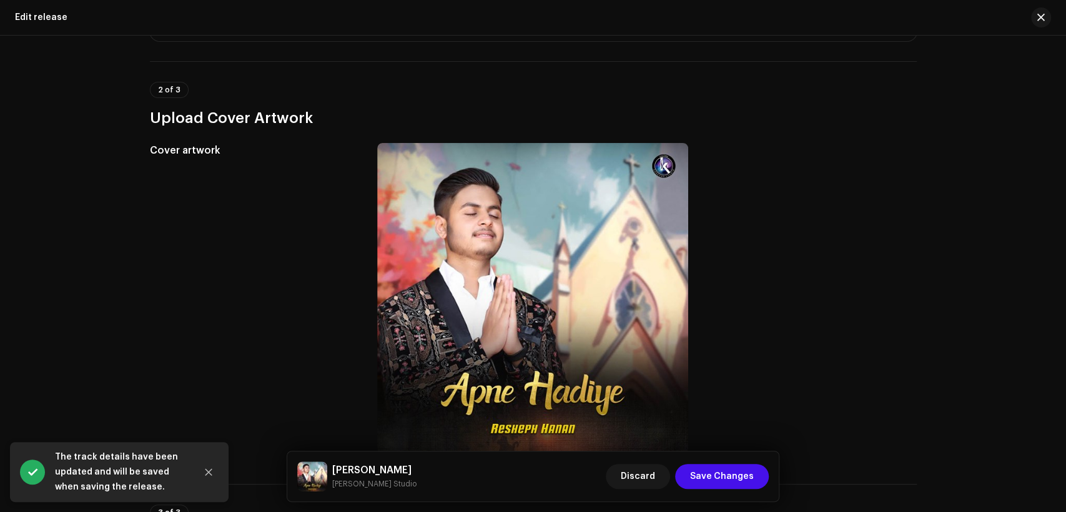
scroll to position [347, 0]
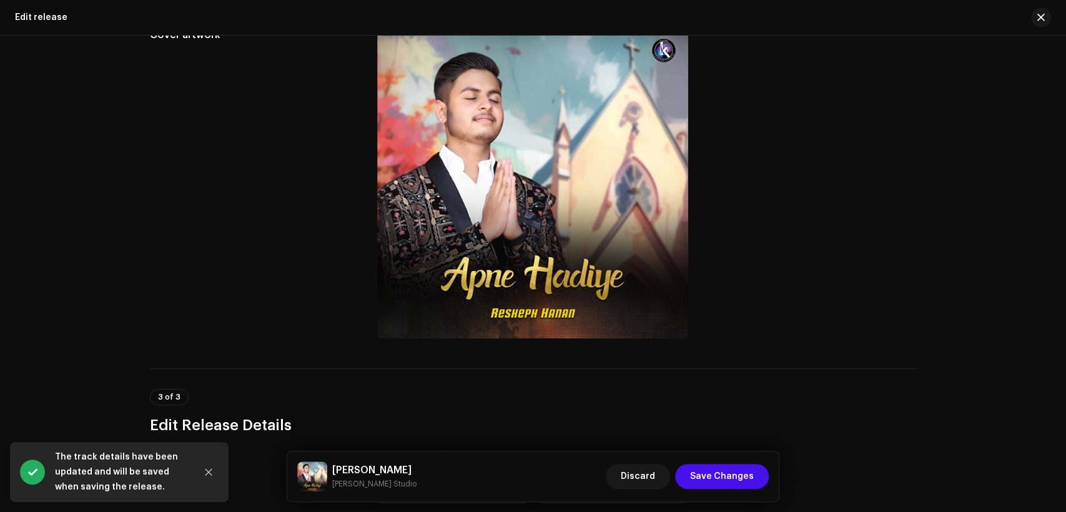
click at [362, 468] on h5 "Apne Hadiye" at bounding box center [374, 470] width 84 height 15
click at [363, 468] on h5 "Apne Hadiye" at bounding box center [374, 470] width 84 height 15
copy h5 "Apne Hadiye"
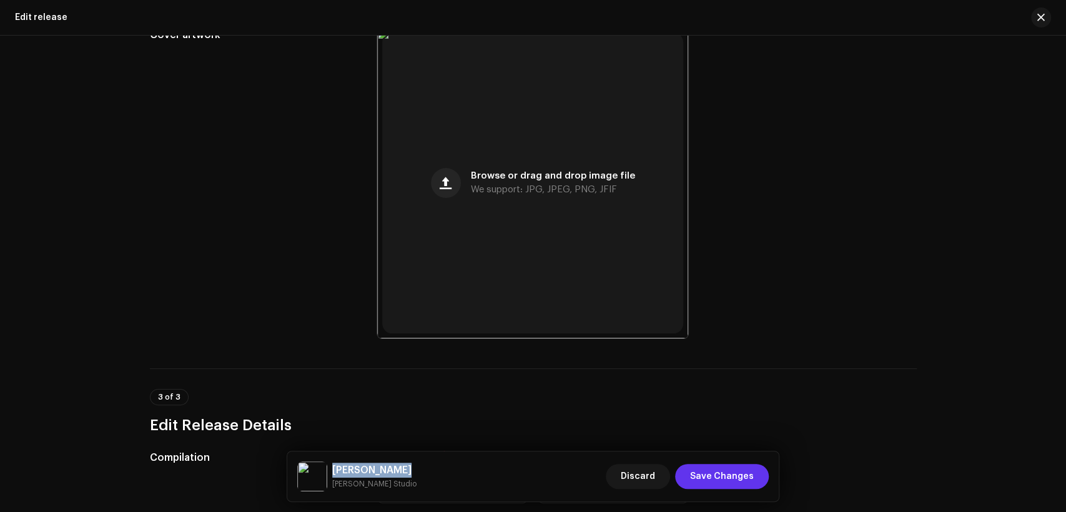
click at [733, 475] on span "Save Changes" at bounding box center [722, 476] width 64 height 25
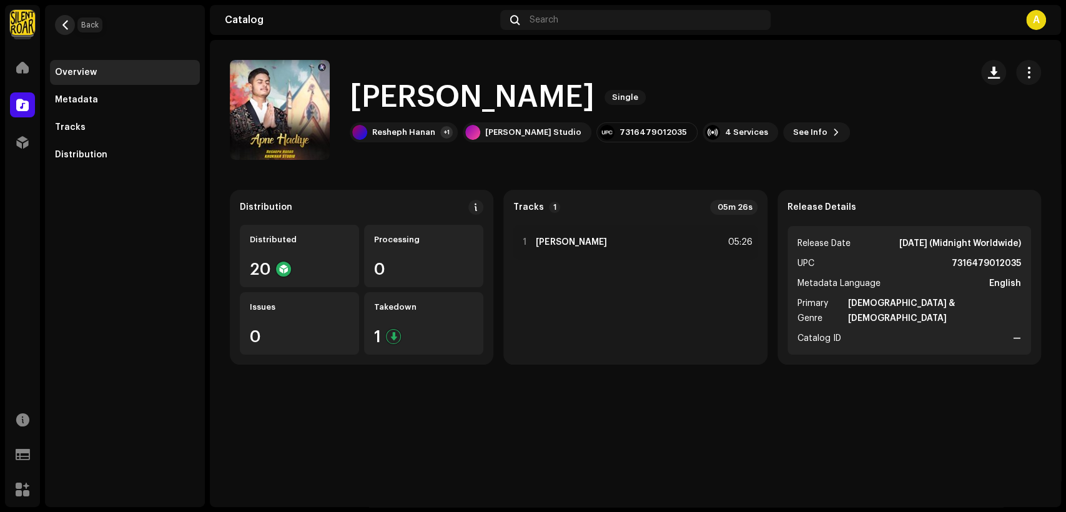
click at [67, 20] on span "button" at bounding box center [65, 25] width 9 height 10
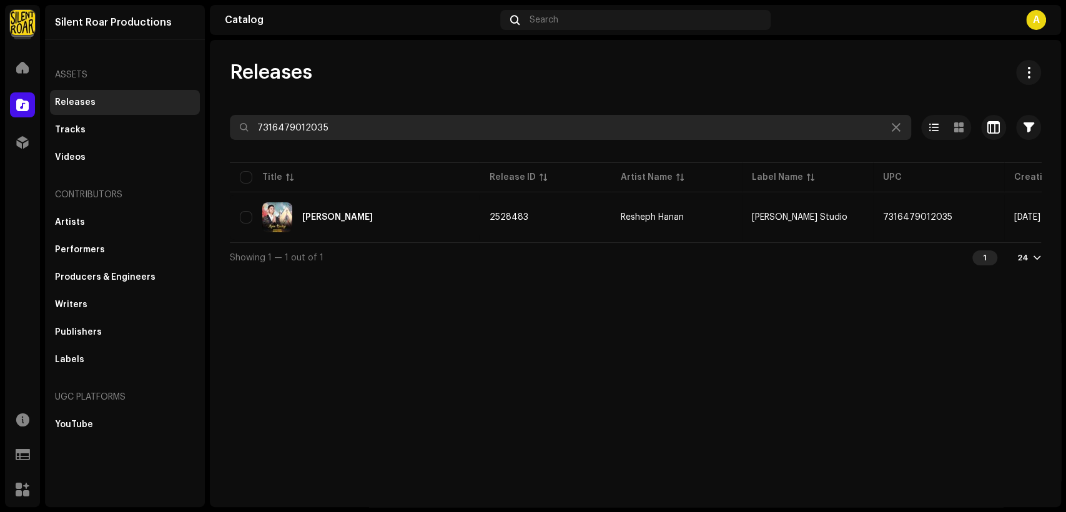
click at [425, 129] on input "7316479012035" at bounding box center [571, 127] width 682 height 25
paste input "34099"
type input "7316479034099"
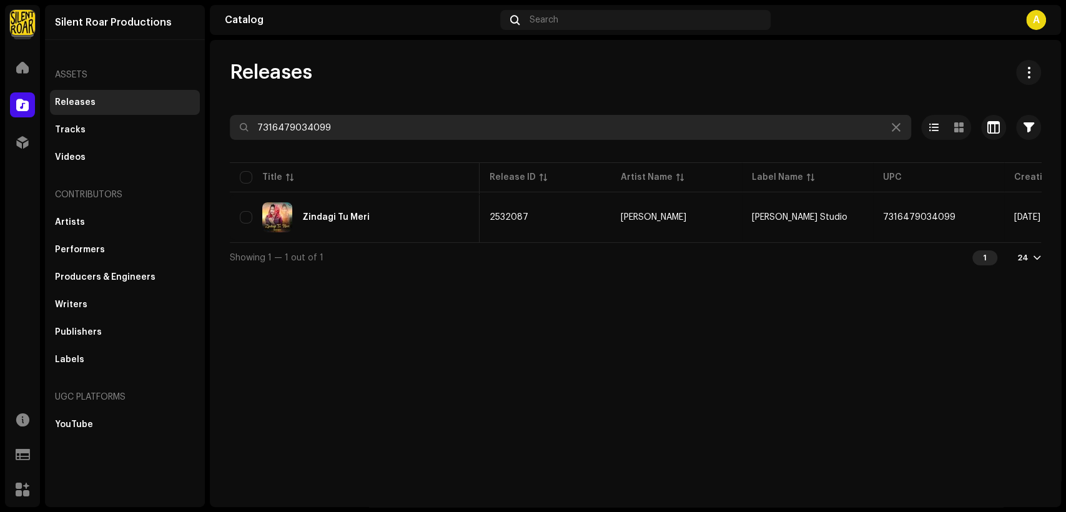
scroll to position [0, 226]
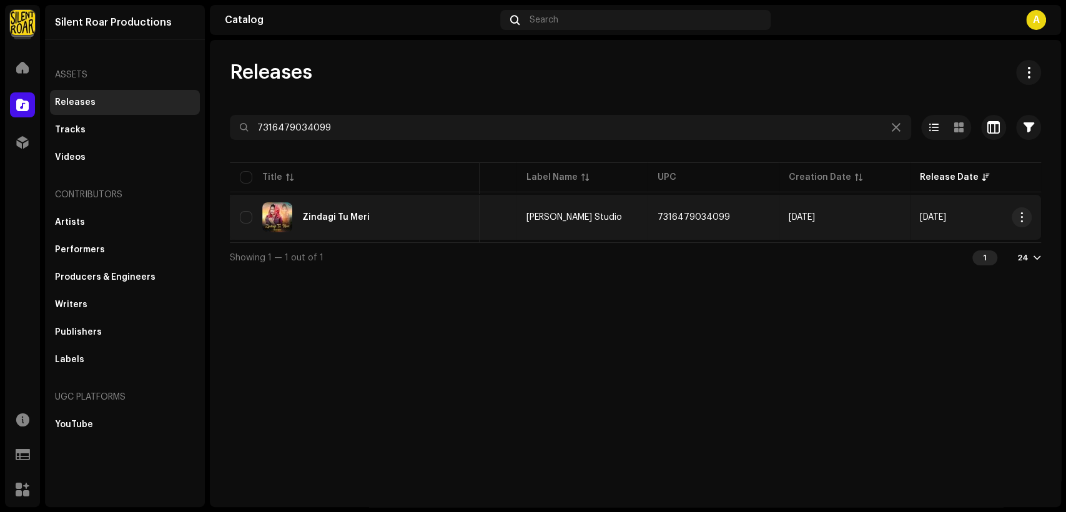
click at [417, 224] on div "Zindagi Tu Meri" at bounding box center [355, 217] width 230 height 30
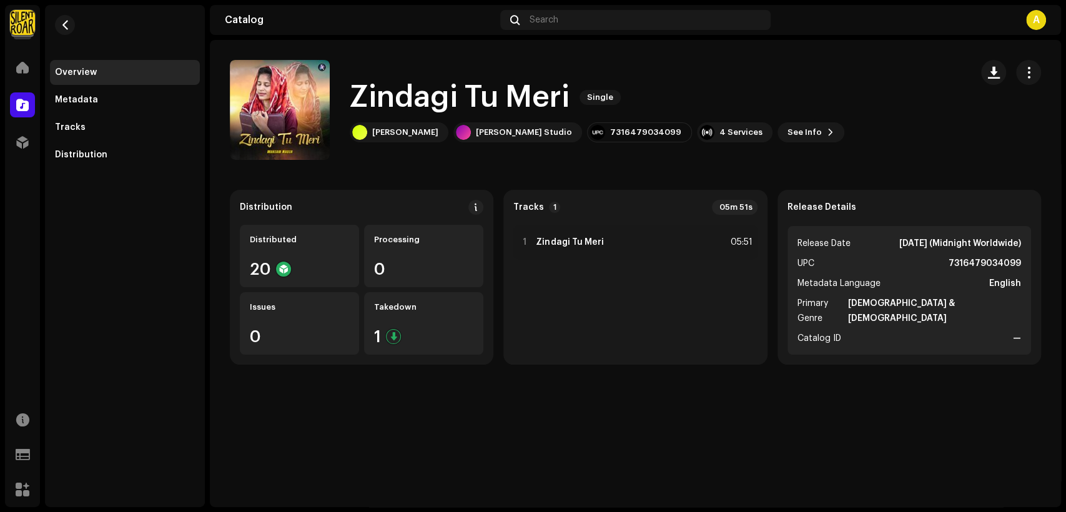
click at [1029, 69] on span "button" at bounding box center [1029, 72] width 12 height 10
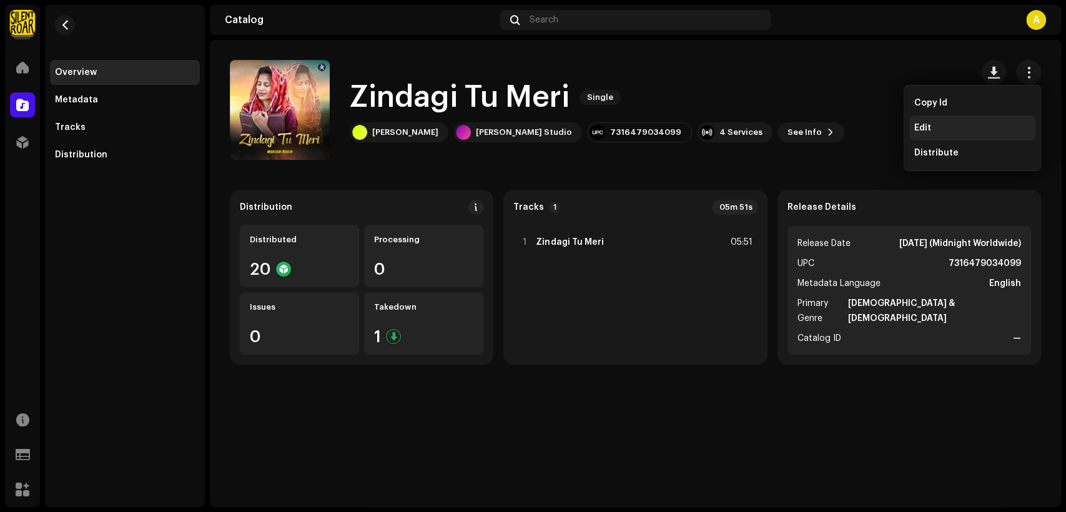
click at [980, 123] on div "Edit" at bounding box center [973, 128] width 116 height 10
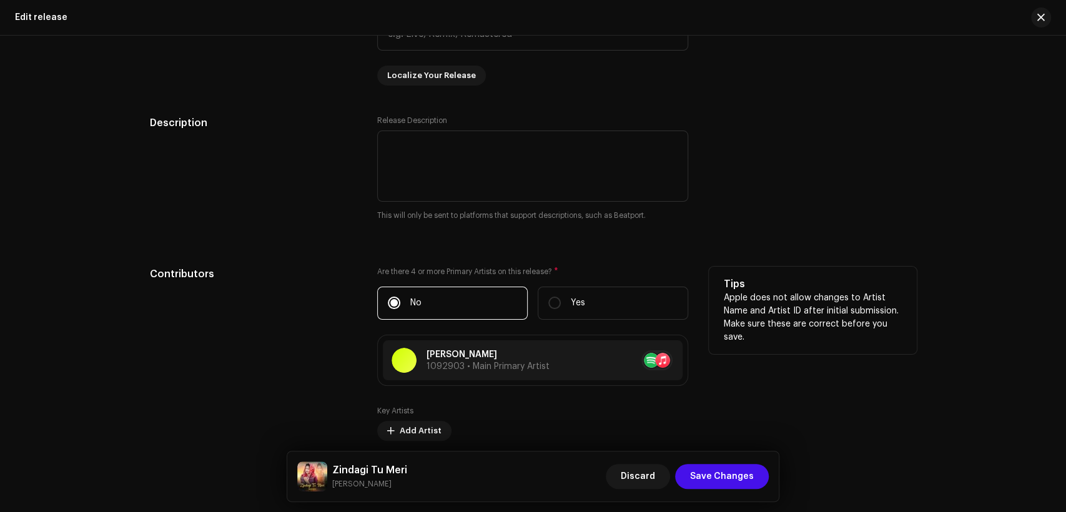
scroll to position [1156, 0]
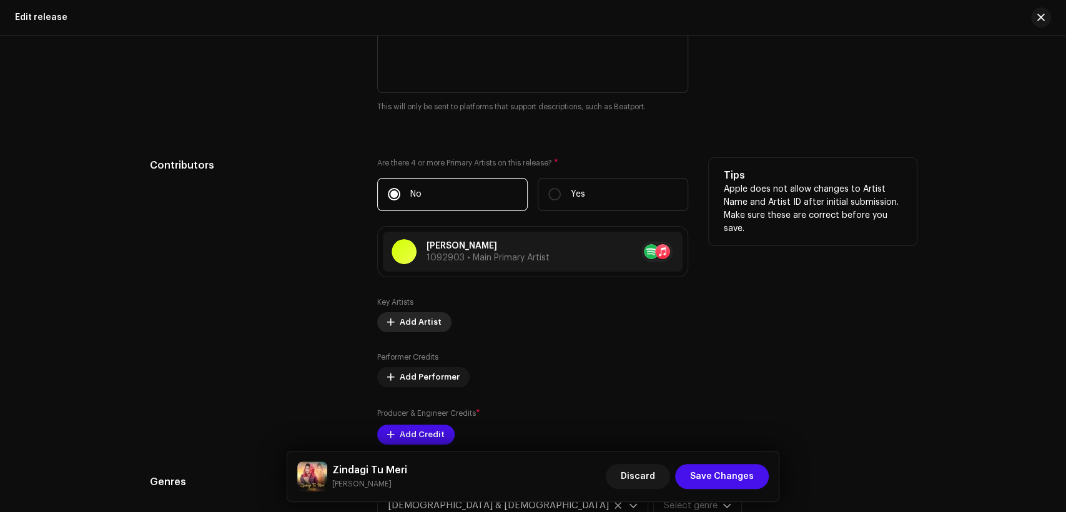
click at [429, 321] on span "Add Artist" at bounding box center [421, 322] width 42 height 25
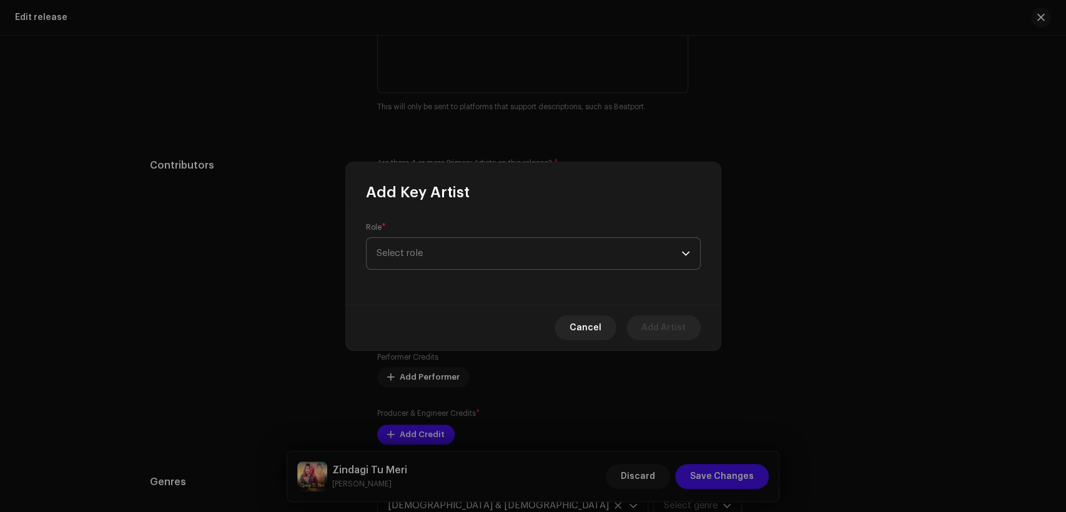
click at [462, 256] on span "Select role" at bounding box center [529, 253] width 305 height 31
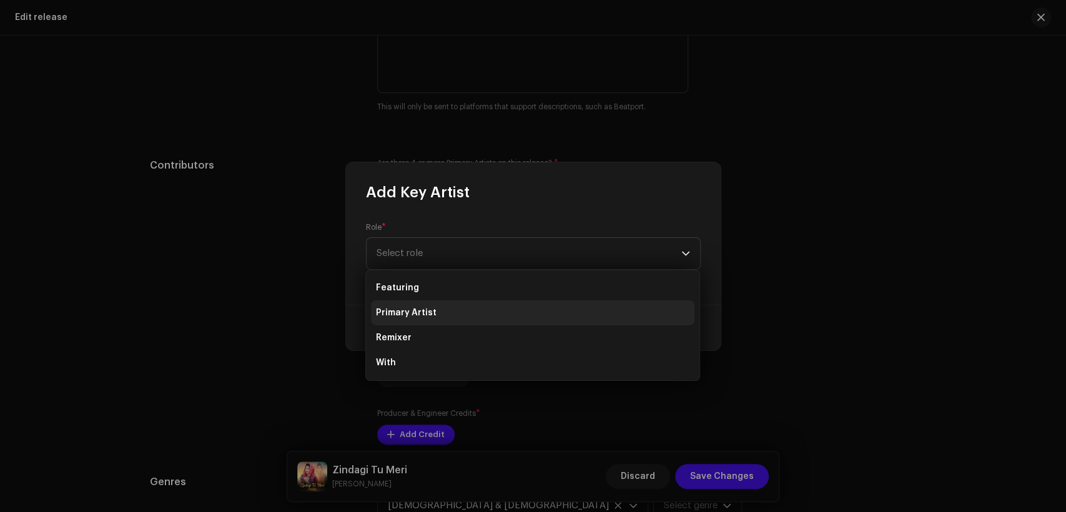
click at [479, 307] on li "Primary Artist" at bounding box center [533, 312] width 324 height 25
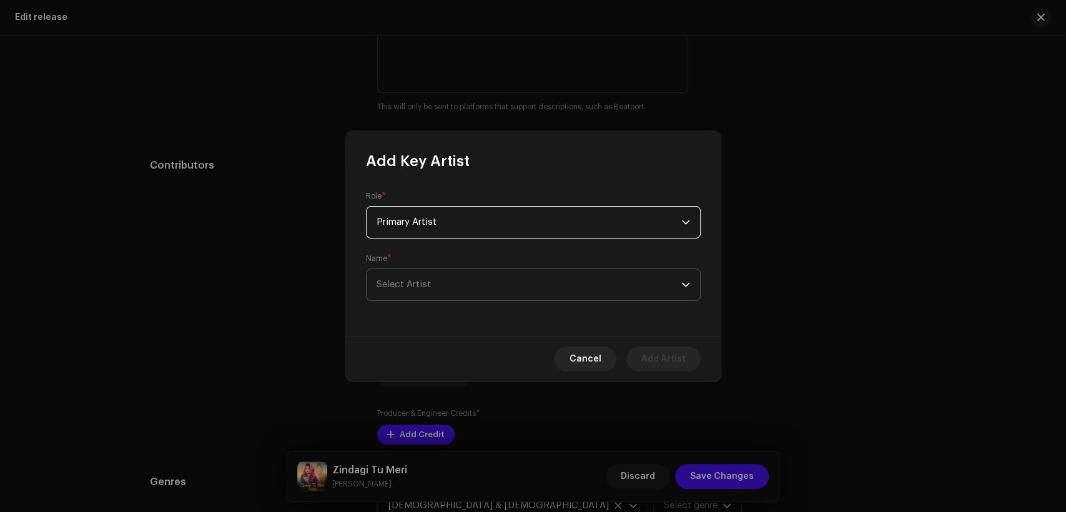
click at [494, 277] on span "Select Artist" at bounding box center [529, 284] width 305 height 31
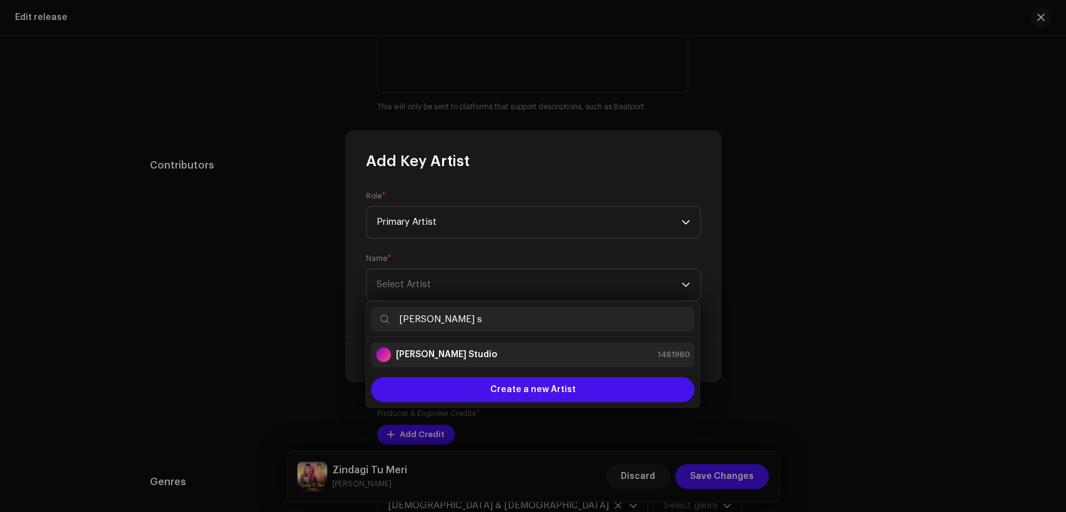
type input "[PERSON_NAME] s"
click at [509, 366] on li "[PERSON_NAME] Studio 1461960" at bounding box center [533, 354] width 324 height 25
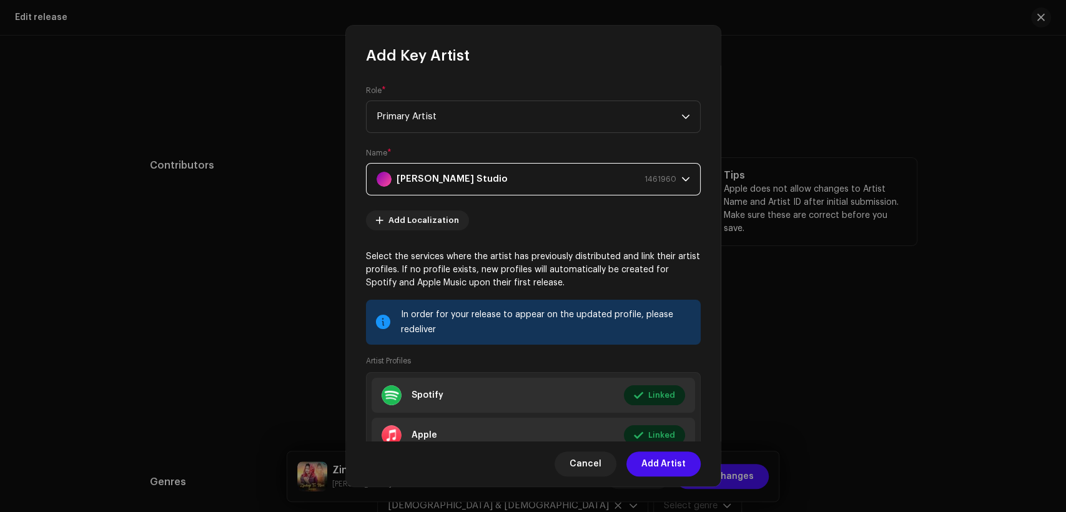
drag, startPoint x: 682, startPoint y: 462, endPoint x: 304, endPoint y: 293, distance: 413.6
click at [678, 459] on span "Add Artist" at bounding box center [664, 464] width 44 height 25
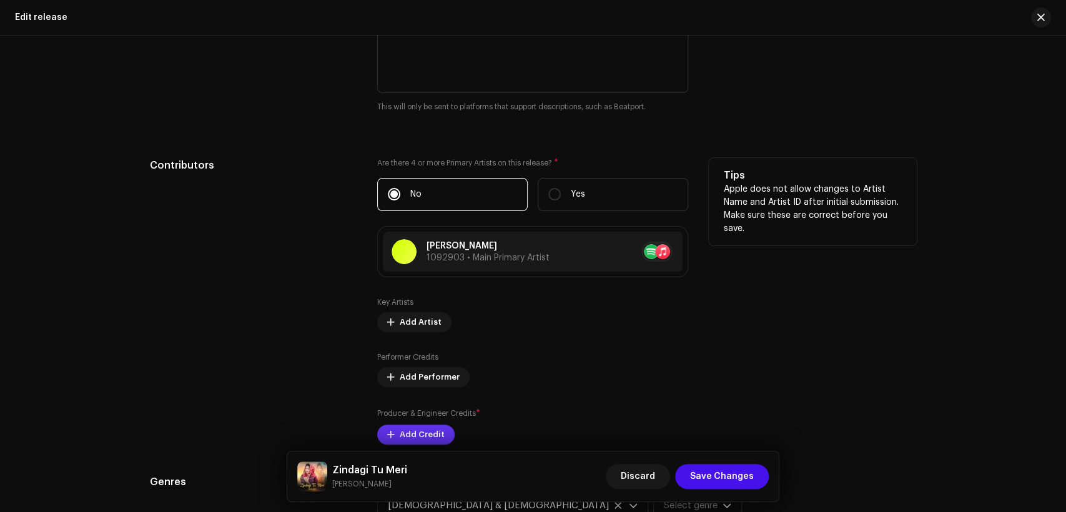
click at [412, 432] on span "Add Credit" at bounding box center [422, 434] width 45 height 25
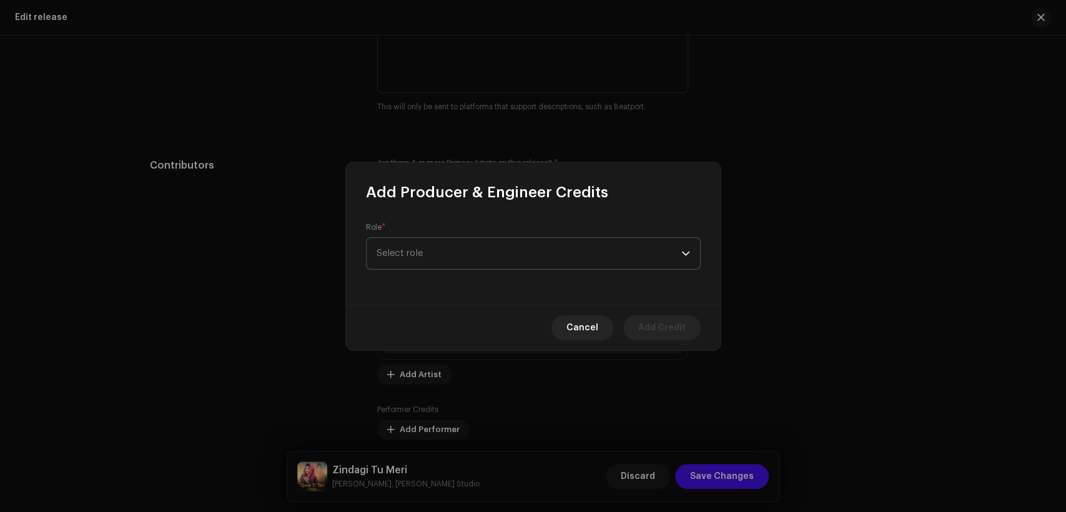
click at [431, 259] on span "Select role" at bounding box center [529, 253] width 305 height 31
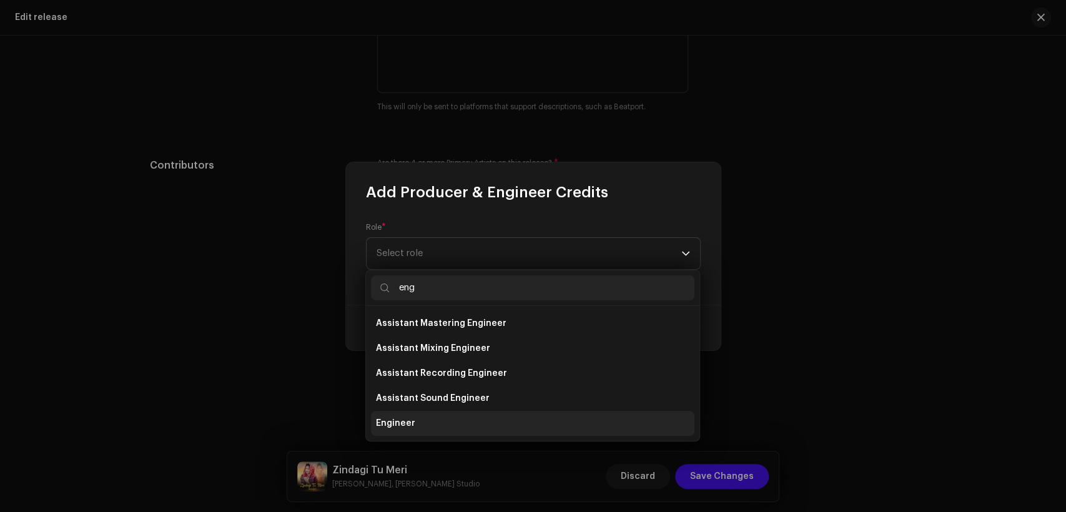
type input "eng"
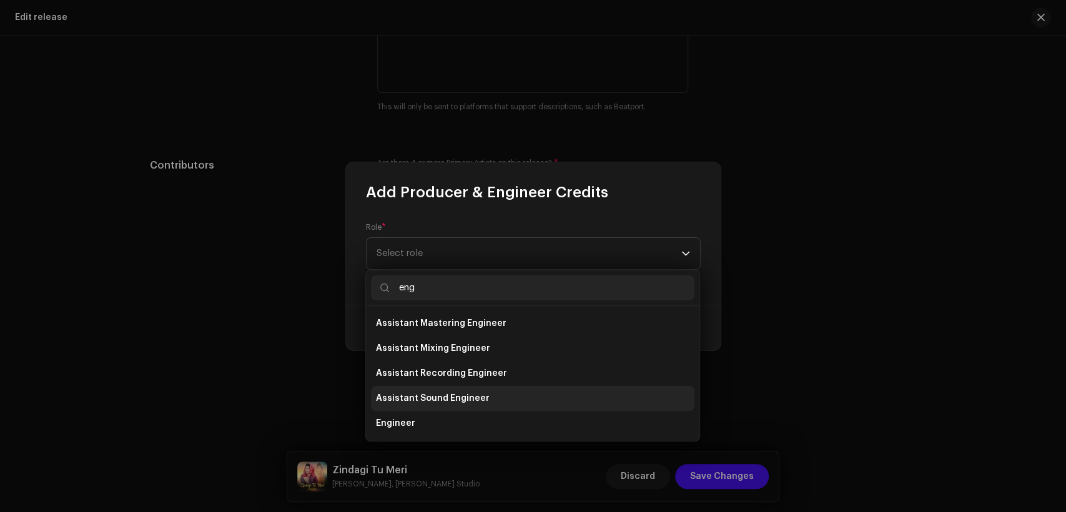
drag, startPoint x: 465, startPoint y: 431, endPoint x: 464, endPoint y: 377, distance: 53.7
click at [463, 427] on li "Engineer" at bounding box center [533, 423] width 324 height 25
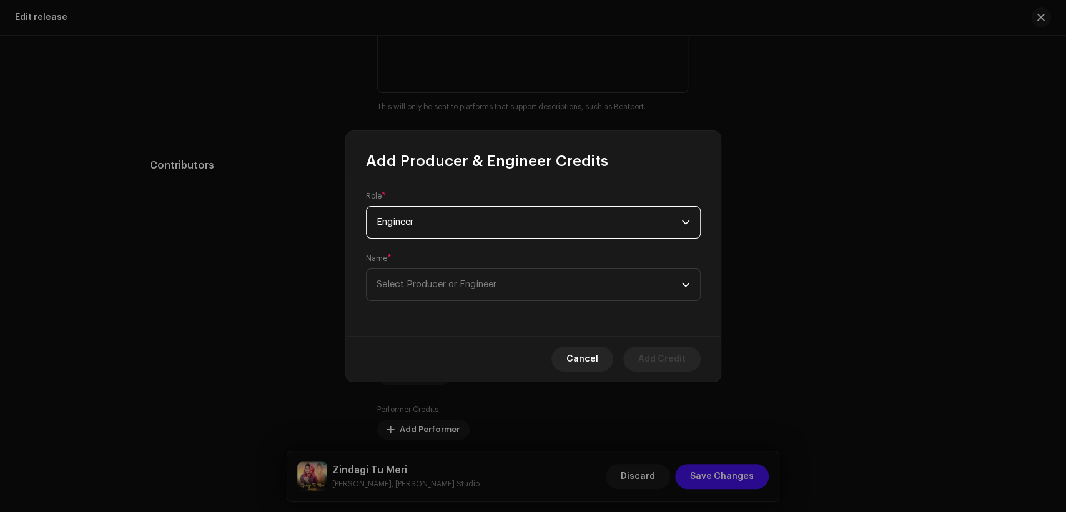
click at [471, 301] on div "Role * Engineer Name * Select Producer or Engineer" at bounding box center [533, 253] width 375 height 165
click at [472, 299] on span "Select Producer or Engineer" at bounding box center [529, 284] width 305 height 31
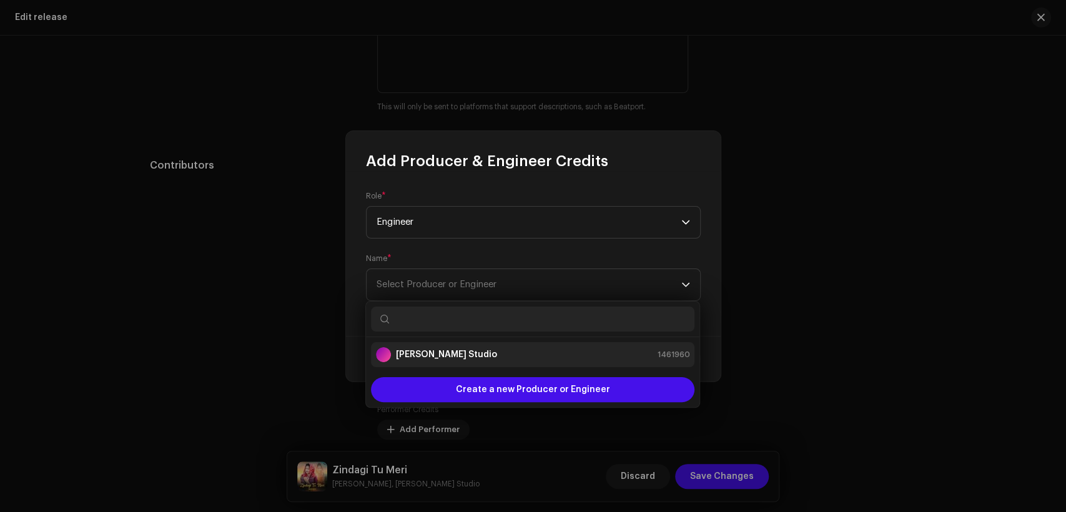
click at [485, 354] on div "[PERSON_NAME] Studio 1461960" at bounding box center [533, 354] width 314 height 15
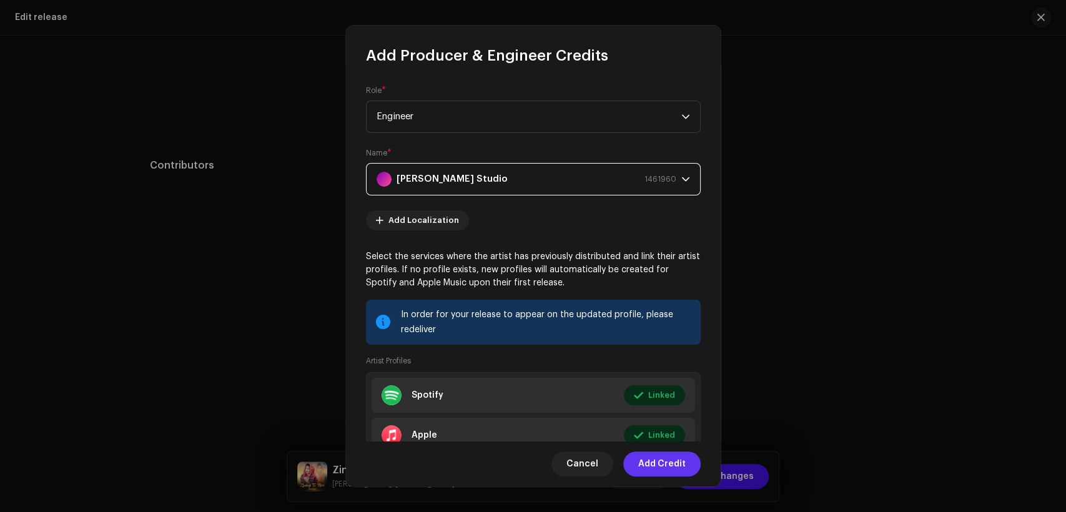
click at [652, 460] on span "Add Credit" at bounding box center [661, 464] width 47 height 25
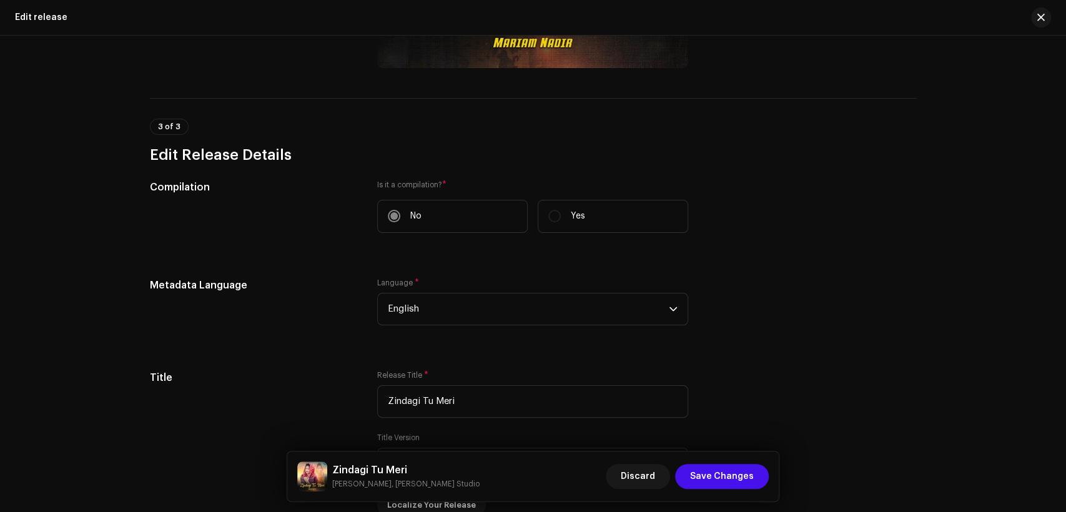
scroll to position [39, 0]
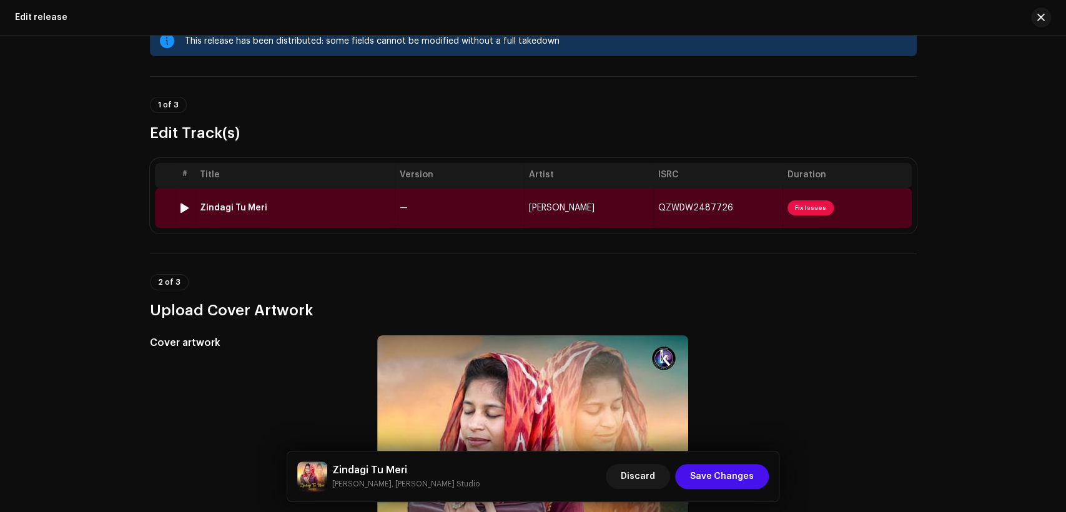
click at [472, 203] on td "—" at bounding box center [459, 208] width 129 height 40
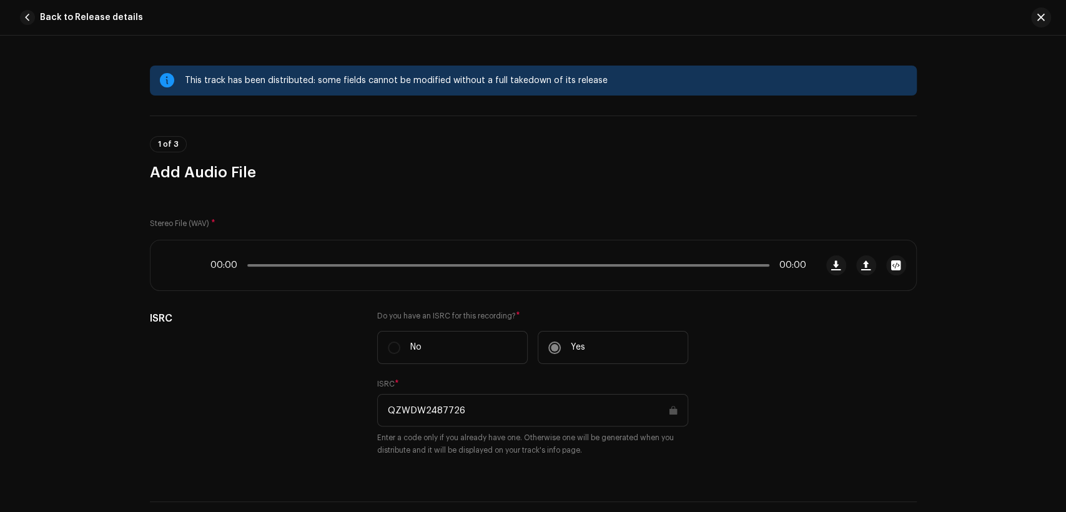
scroll to position [578, 0]
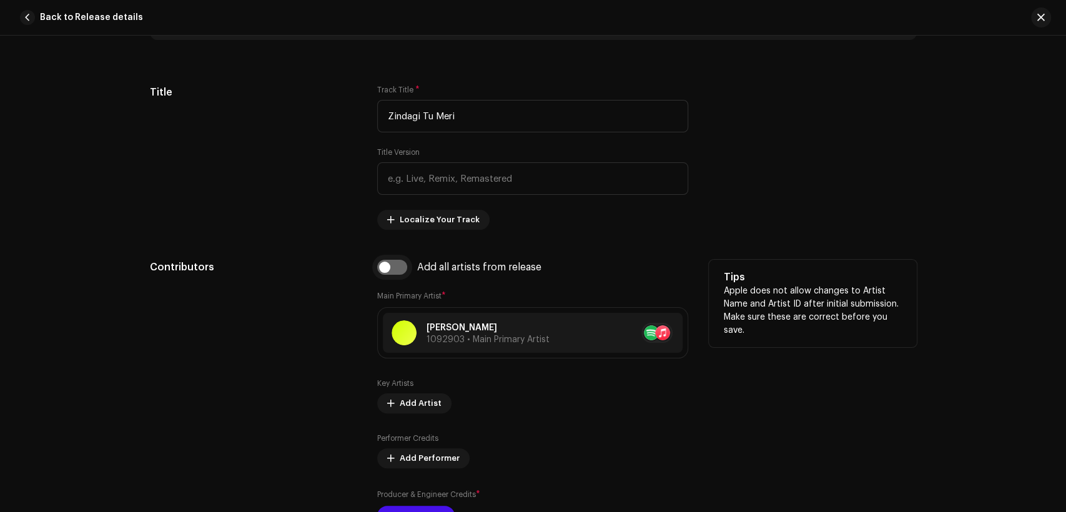
click at [397, 267] on input "checkbox" at bounding box center [392, 267] width 30 height 15
checkbox input "true"
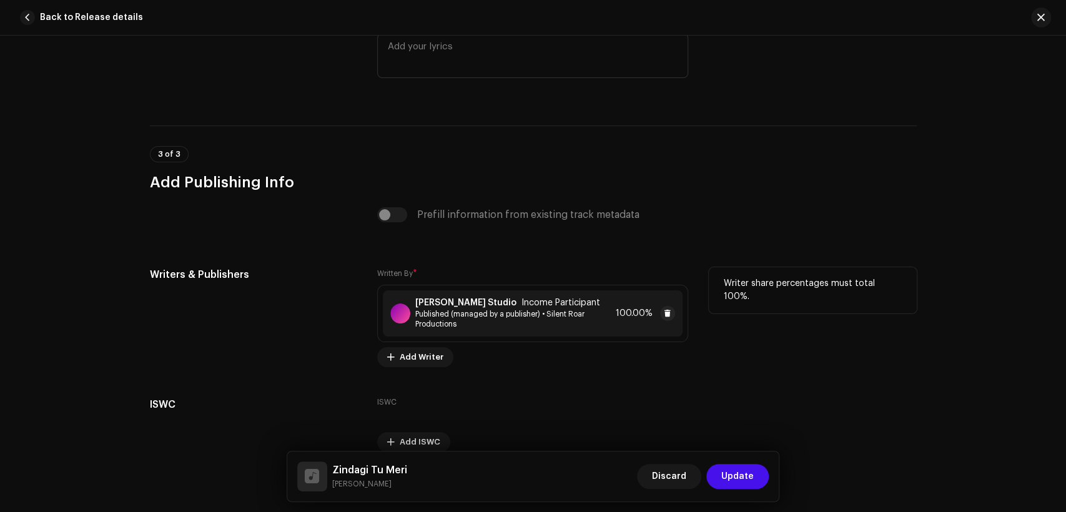
scroll to position [2570, 0]
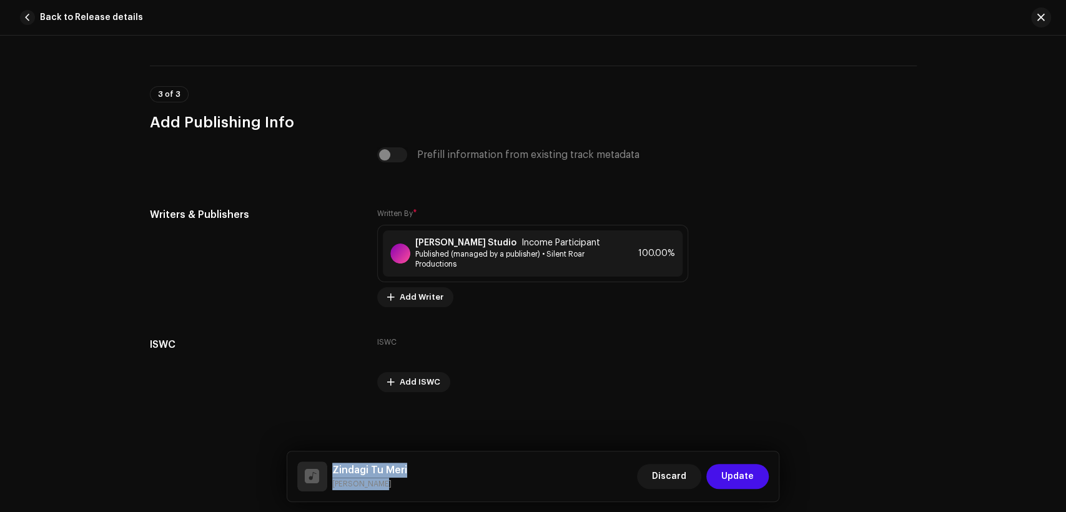
drag, startPoint x: 384, startPoint y: 485, endPoint x: 329, endPoint y: 461, distance: 60.1
click at [329, 462] on div "Zindagi Tu Meri Mariam Nadir" at bounding box center [352, 477] width 110 height 30
copy div "Zindagi Tu Meri Mariam Nadir"
click at [445, 236] on div "Khokhar Studio Income Participant Published (managed by a publisher) • Silent R…" at bounding box center [533, 254] width 300 height 46
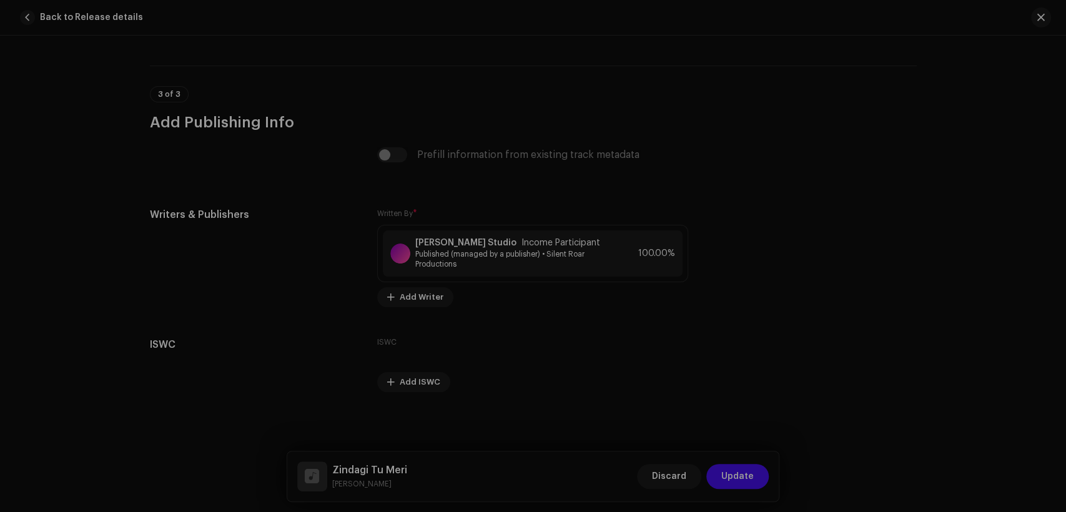
click at [840, 296] on div "Save Changes Writer Name ( MUST be a person's name and not an artist name) * Kh…" at bounding box center [533, 256] width 1066 height 512
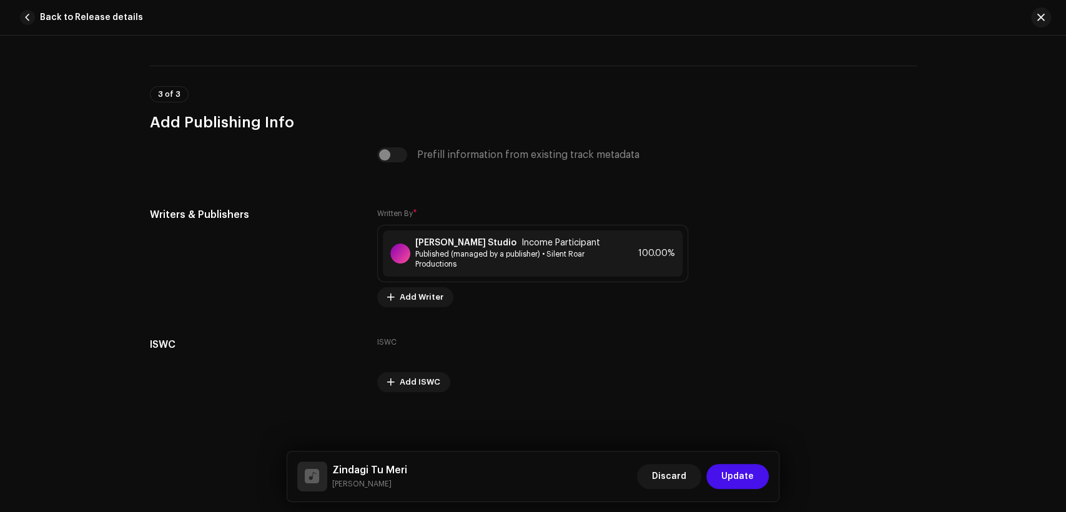
click at [370, 484] on small "Mariam Nadir" at bounding box center [369, 484] width 75 height 12
copy div "Mariam Nadir Discard Update"
click at [510, 250] on span "Published (managed by a publisher) • Silent Roar Productions" at bounding box center [513, 259] width 196 height 20
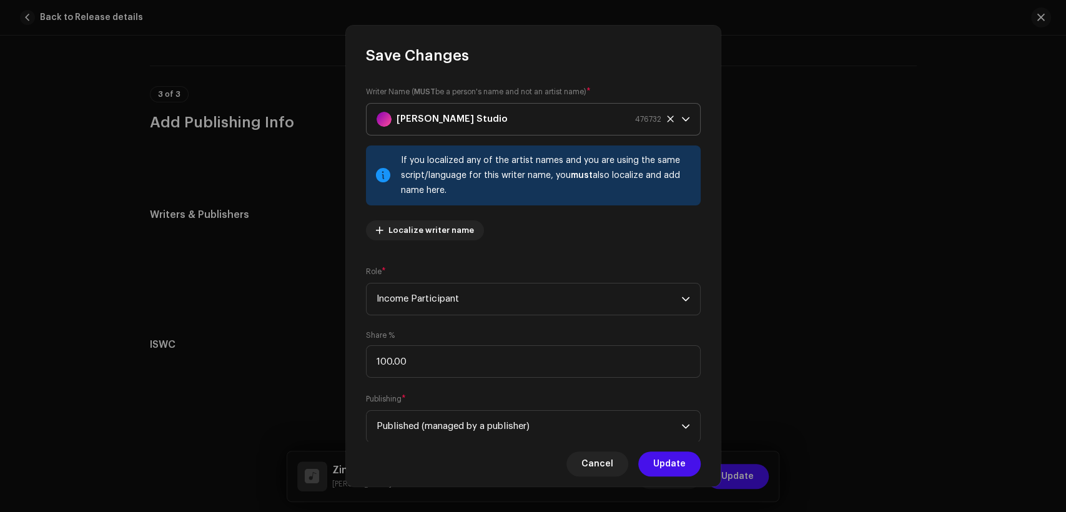
click at [524, 122] on div "[PERSON_NAME] Studio 476732" at bounding box center [519, 119] width 285 height 31
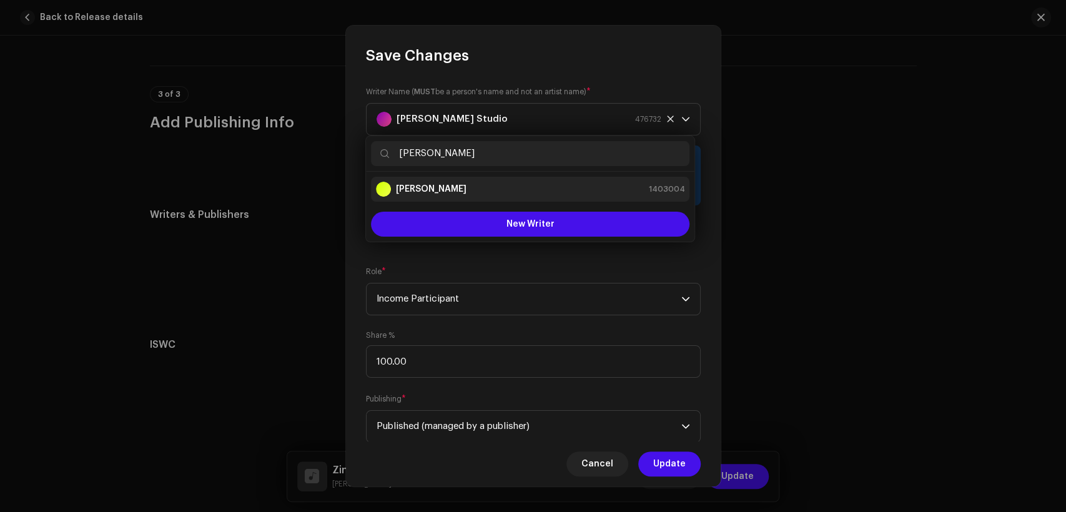
type input "Mariam Nadir"
click at [540, 191] on div "Mariam Nadir 1403004" at bounding box center [530, 189] width 309 height 15
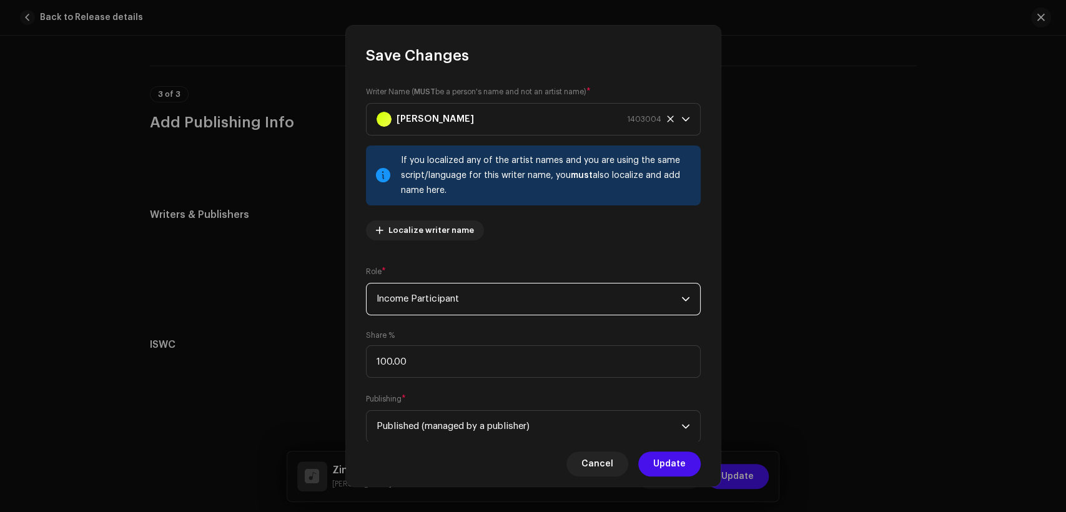
click at [600, 295] on span "Income Participant" at bounding box center [529, 299] width 305 height 31
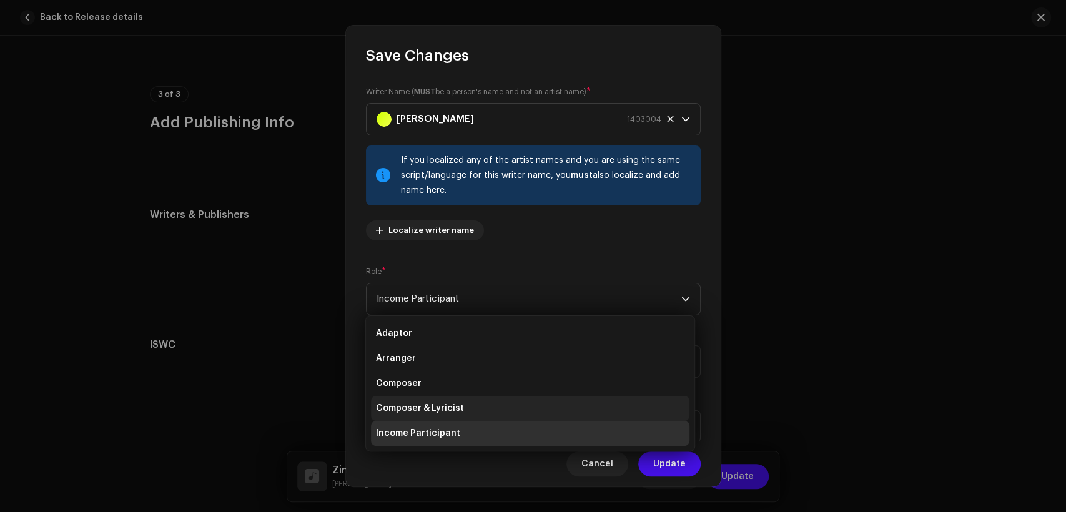
click at [601, 401] on li "Composer & Lyricist" at bounding box center [530, 408] width 319 height 25
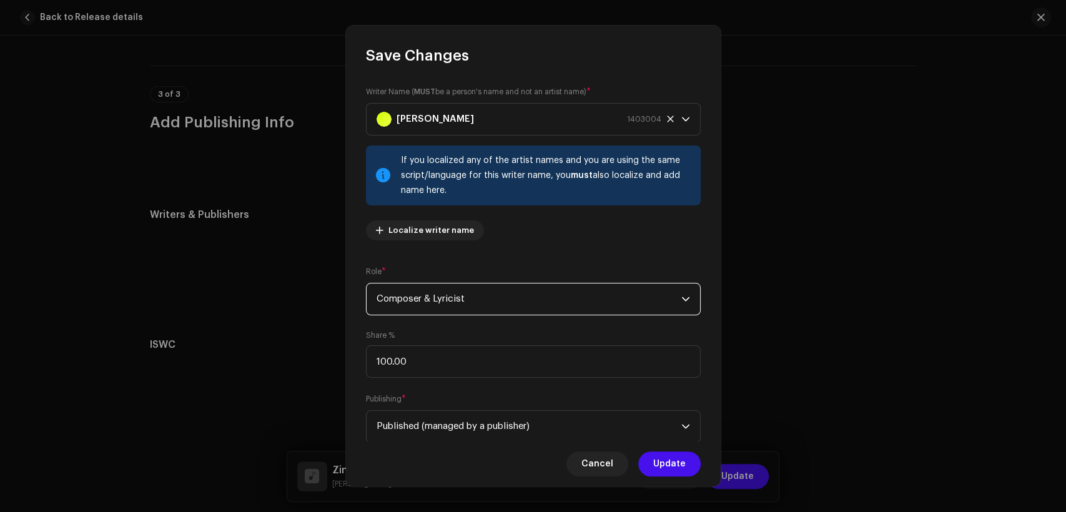
scroll to position [100, 0]
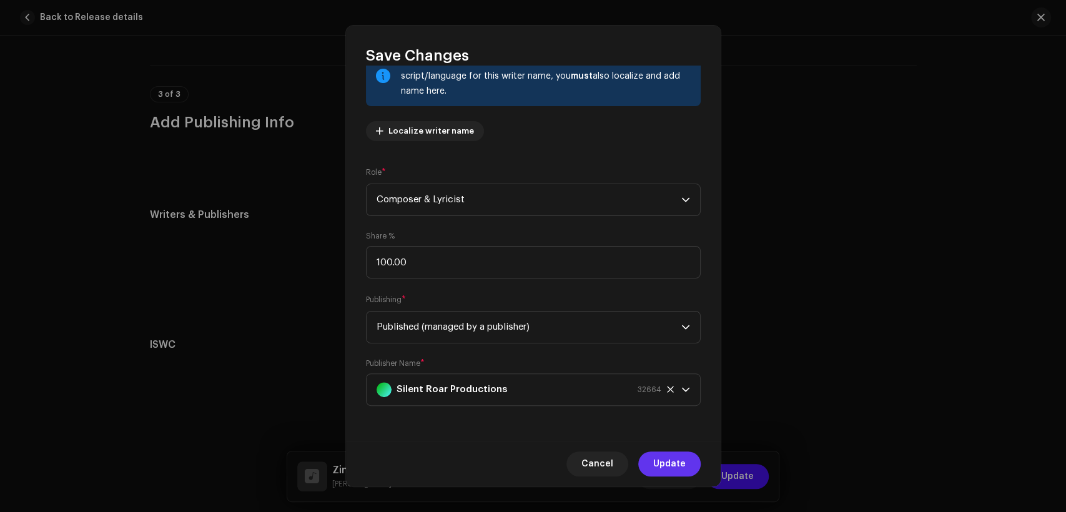
click at [660, 457] on span "Update" at bounding box center [669, 464] width 32 height 25
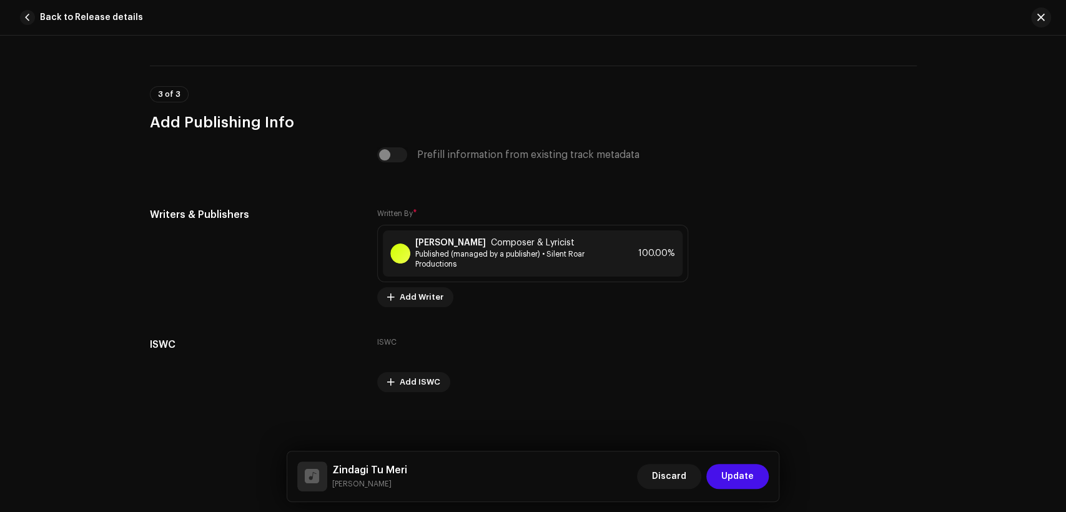
click at [744, 466] on span "Update" at bounding box center [738, 476] width 32 height 25
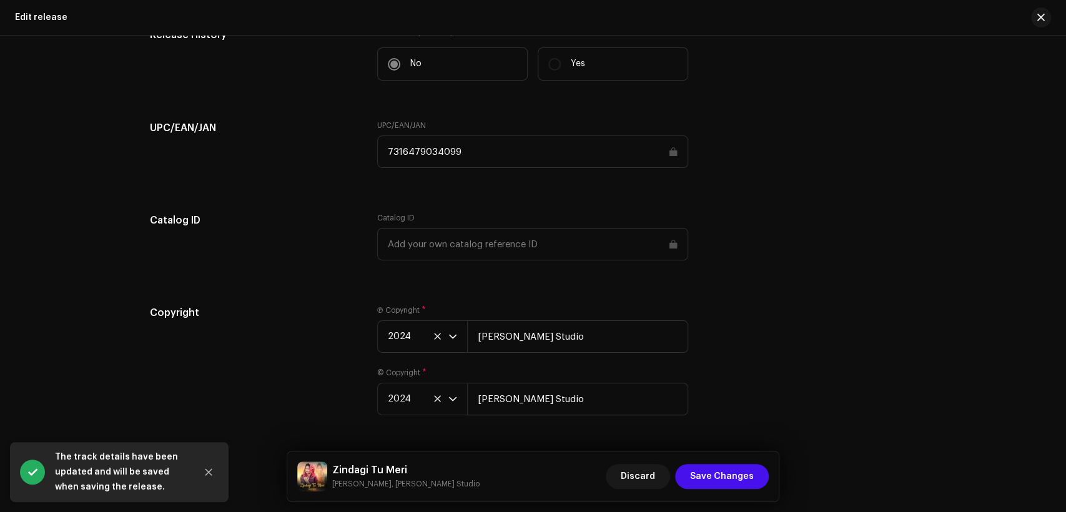
scroll to position [2005, 0]
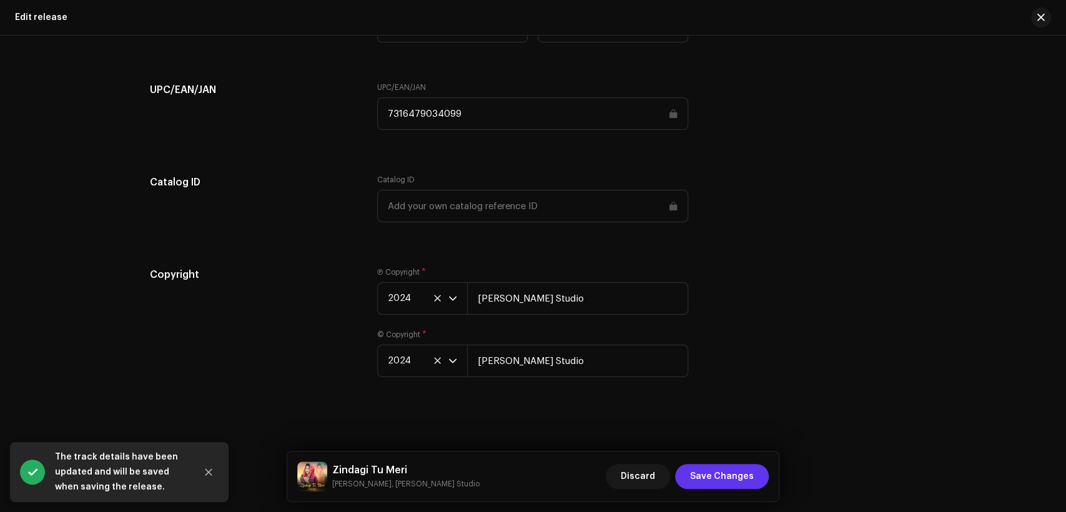
click at [708, 476] on span "Save Changes" at bounding box center [722, 476] width 64 height 25
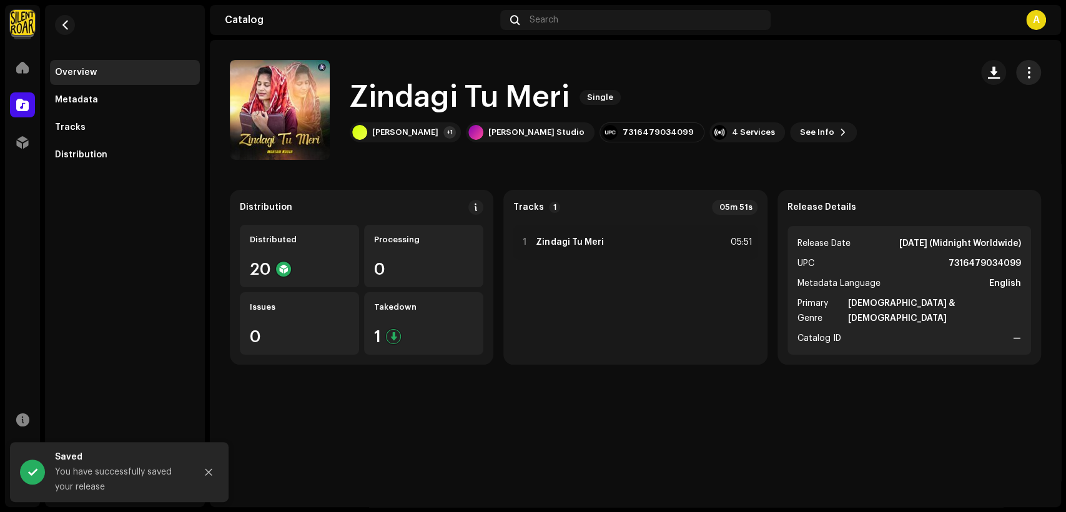
click at [1032, 77] on span "button" at bounding box center [1029, 72] width 12 height 10
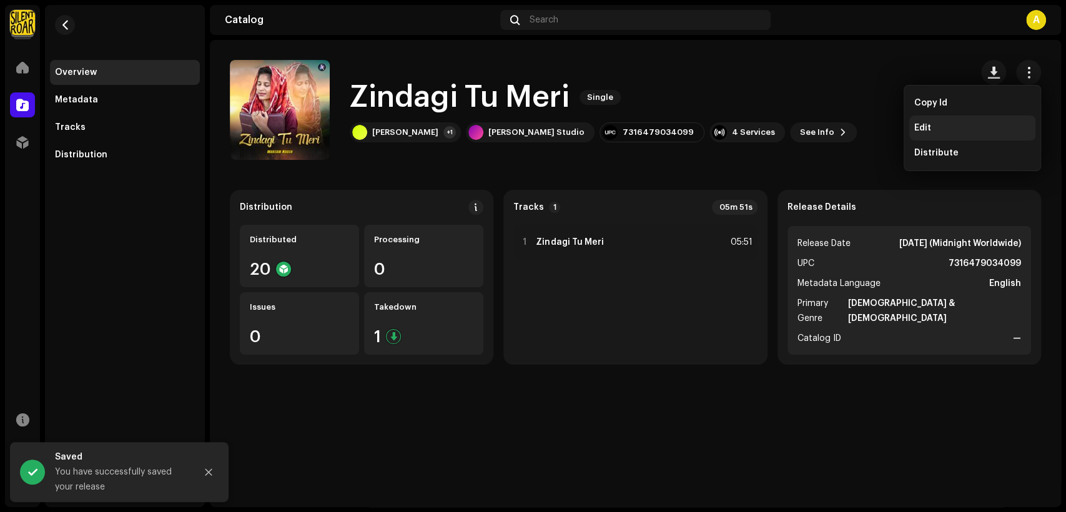
click at [965, 126] on div "Edit" at bounding box center [973, 128] width 116 height 10
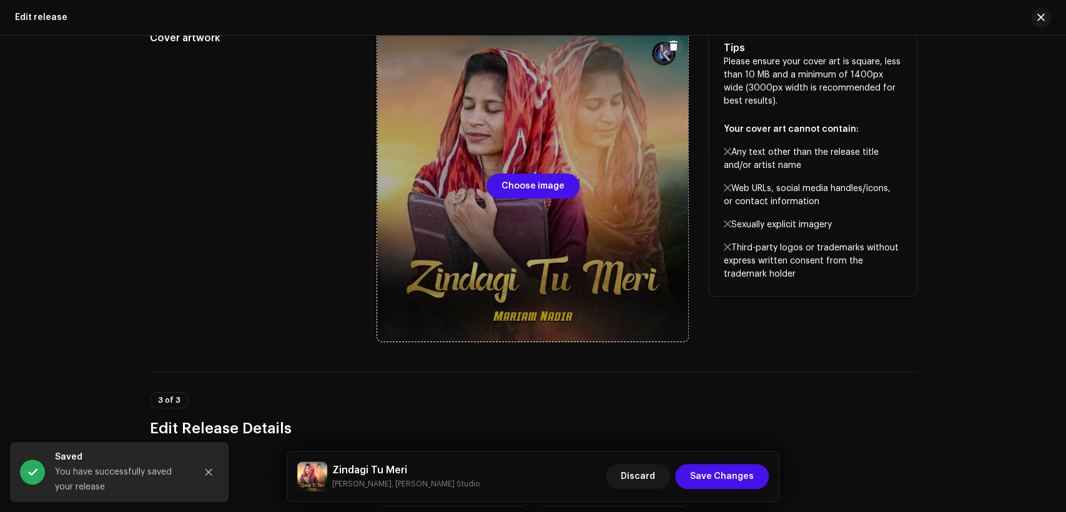
scroll to position [347, 0]
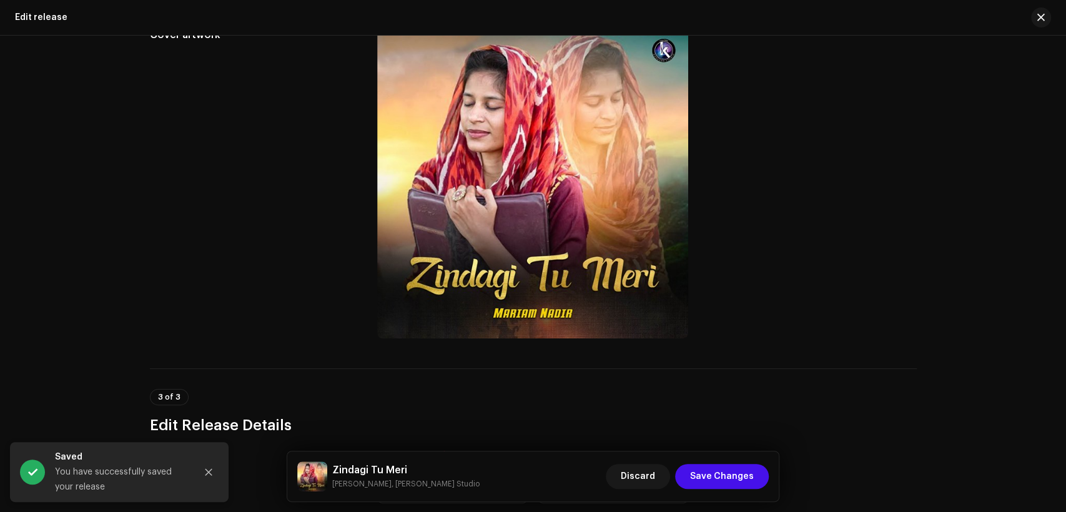
click at [376, 468] on h5 "Zindagi Tu Meri" at bounding box center [405, 470] width 147 height 15
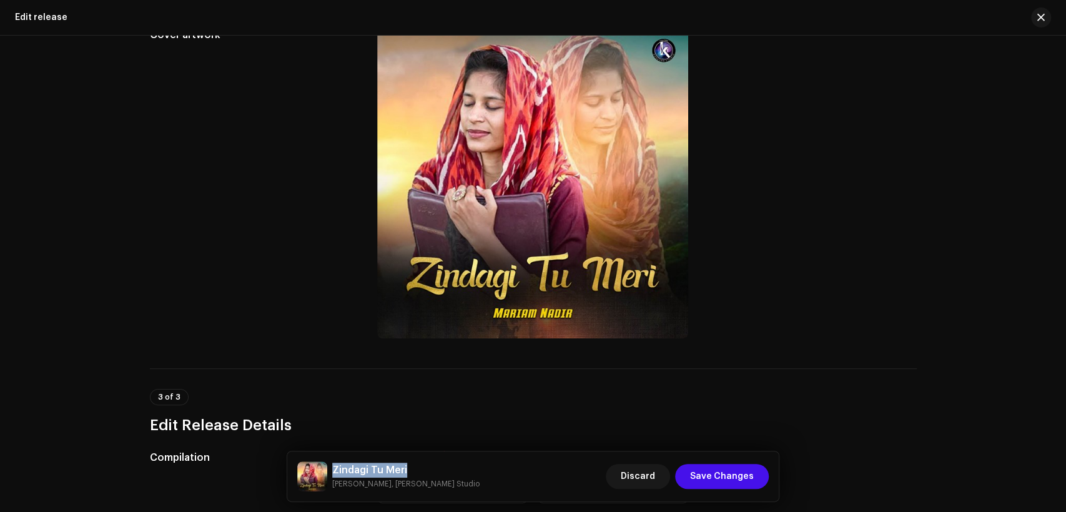
copy h5 "Zindagi Tu Meri"
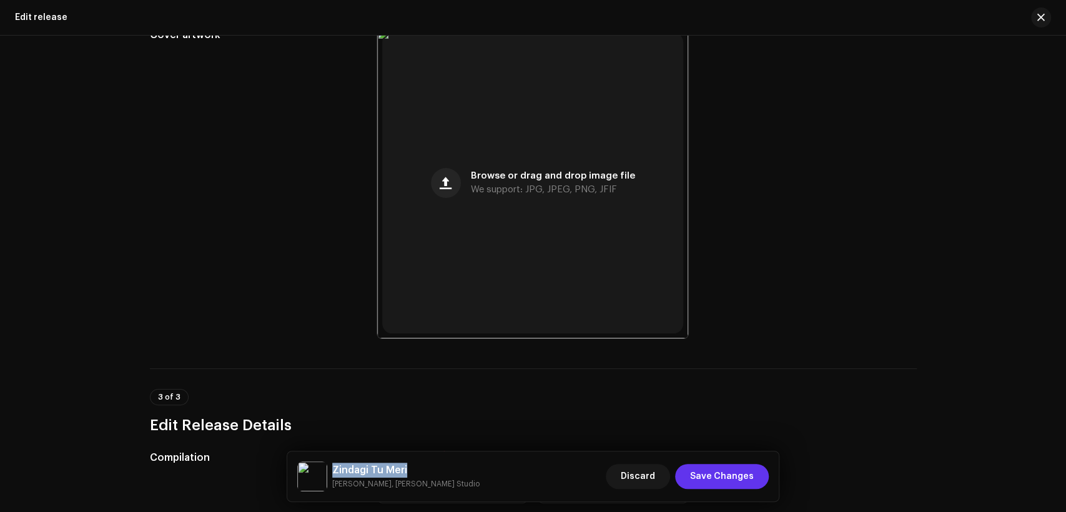
click at [728, 474] on span "Save Changes" at bounding box center [722, 476] width 64 height 25
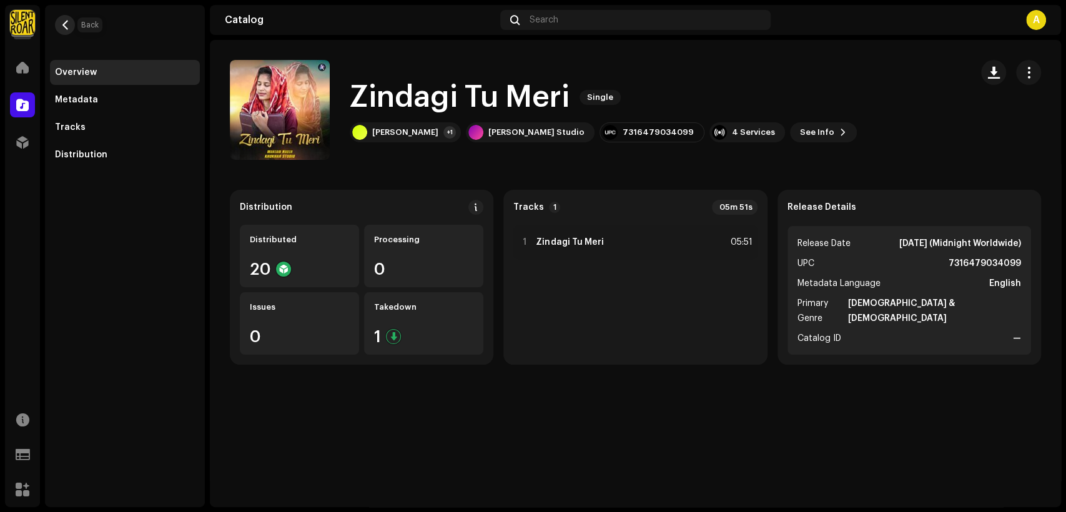
click at [63, 31] on button "button" at bounding box center [65, 25] width 20 height 20
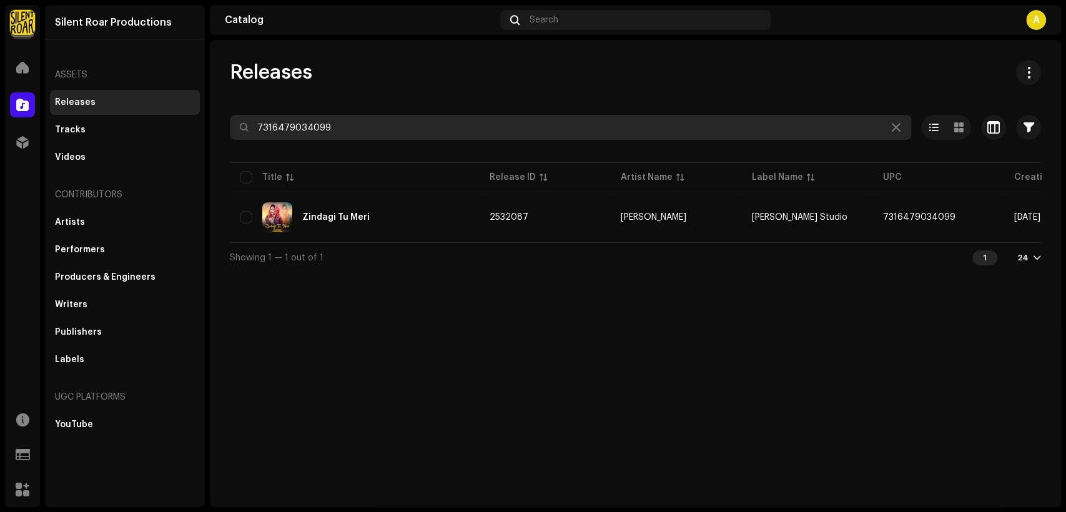
click at [340, 125] on input "7316479034099" at bounding box center [571, 127] width 682 height 25
paste input "77485"
type input "7316479077485"
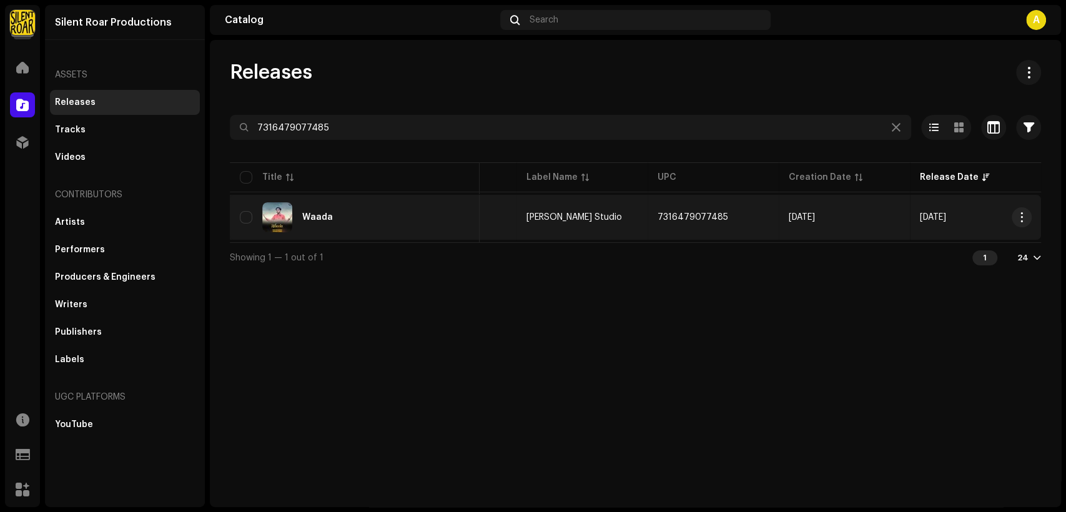
click at [408, 223] on div "Waada" at bounding box center [355, 217] width 230 height 30
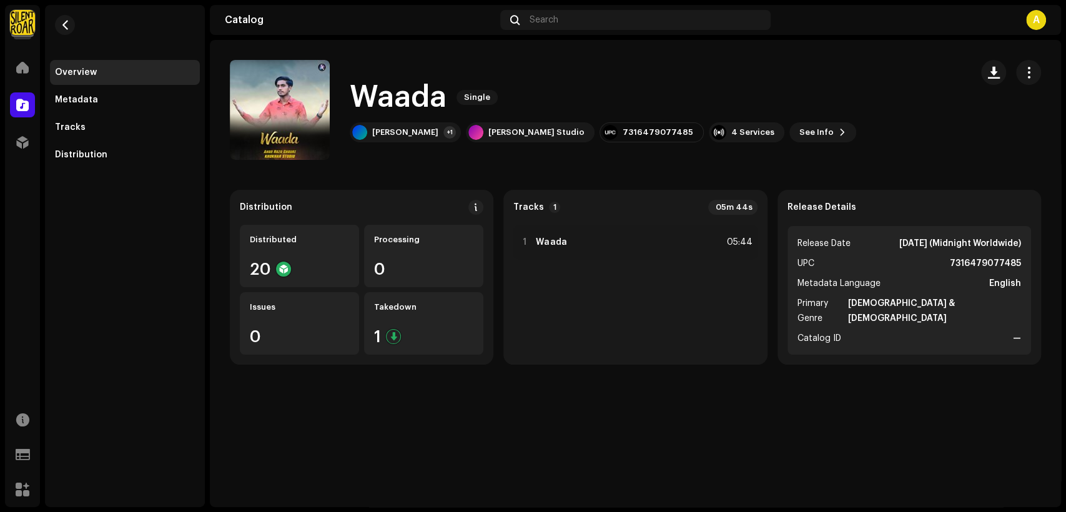
click at [1026, 71] on span "button" at bounding box center [1029, 72] width 12 height 10
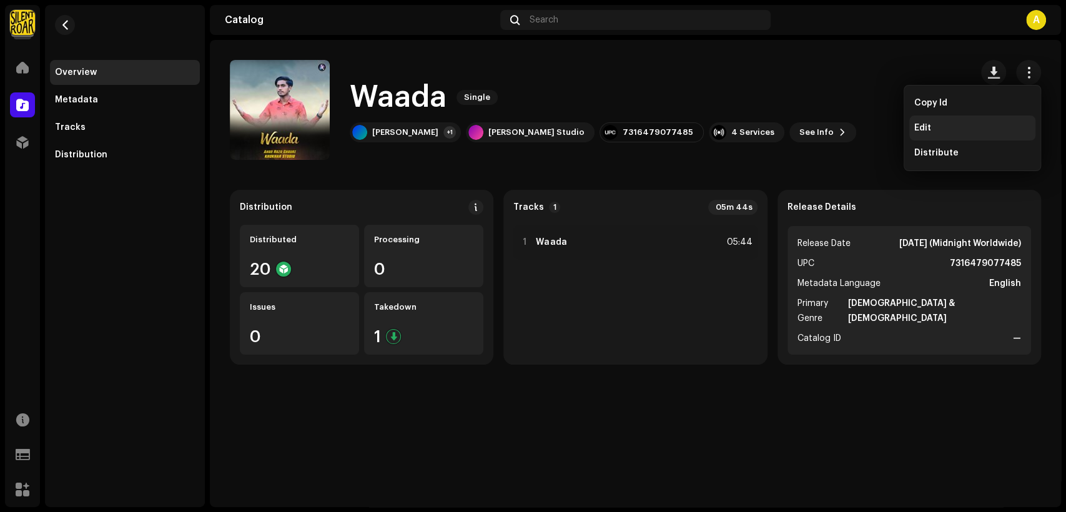
click at [969, 132] on div "Edit" at bounding box center [973, 128] width 116 height 10
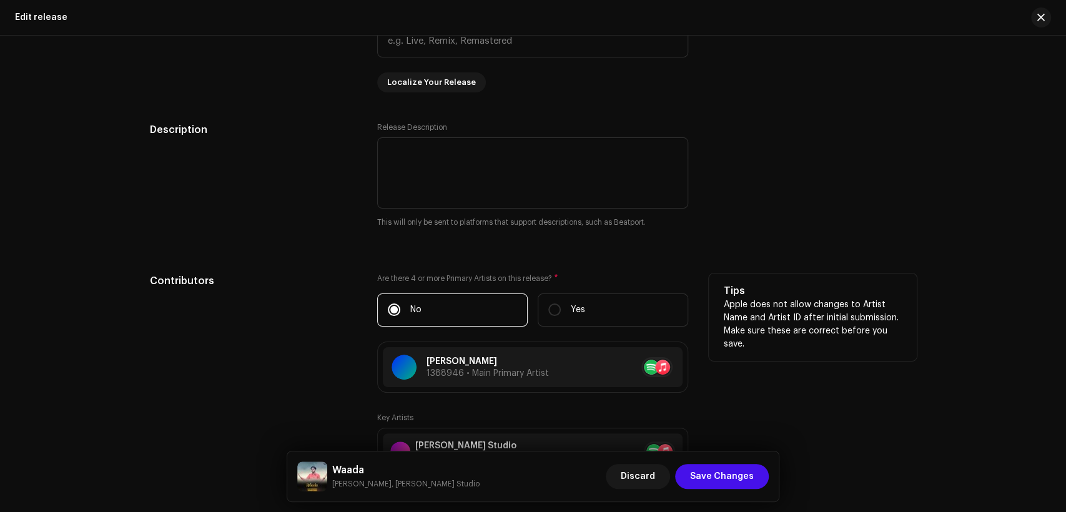
scroll to position [1388, 0]
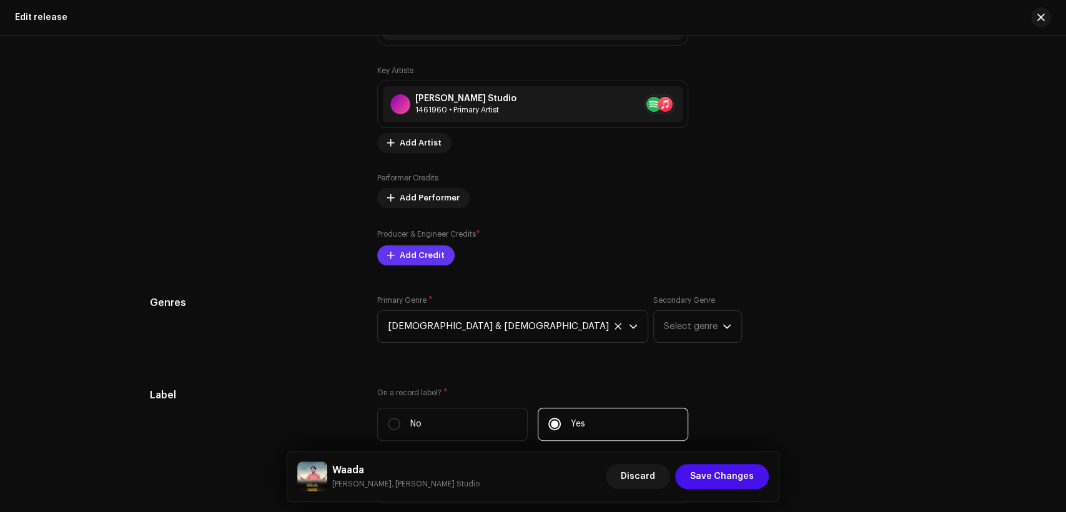
click at [430, 260] on span "Add Credit" at bounding box center [422, 255] width 45 height 25
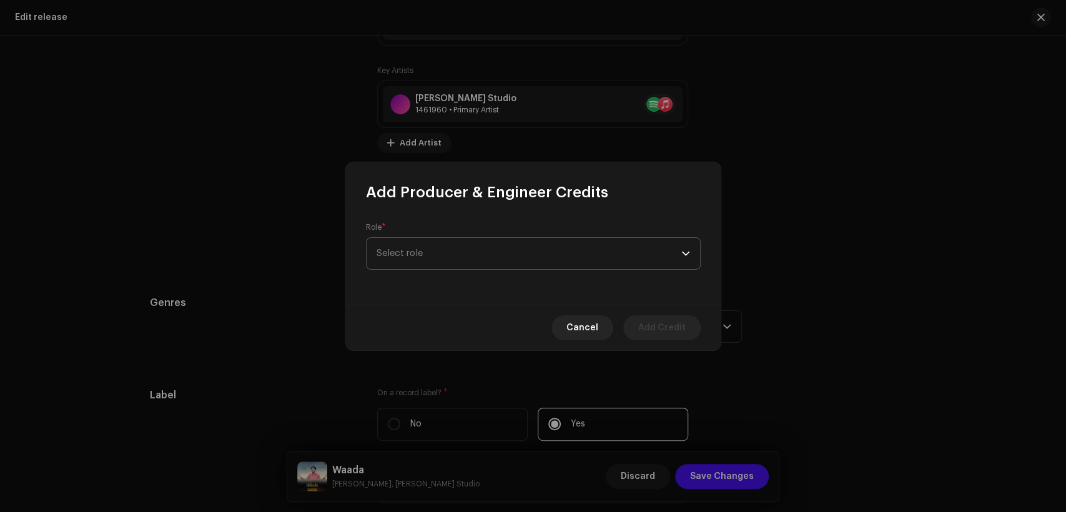
click at [440, 254] on span "Select role" at bounding box center [529, 253] width 305 height 31
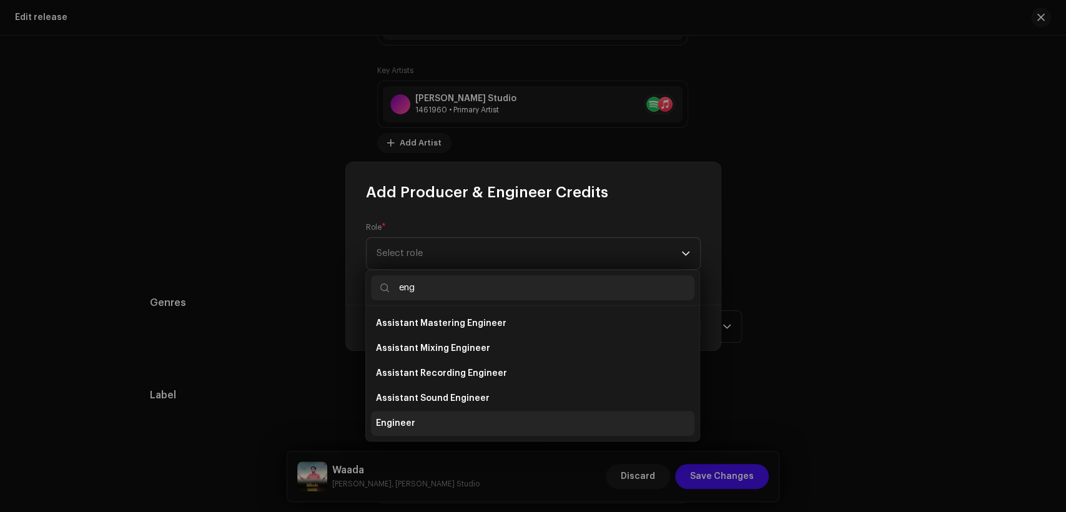
type input "eng"
click at [457, 416] on li "Engineer" at bounding box center [533, 423] width 324 height 25
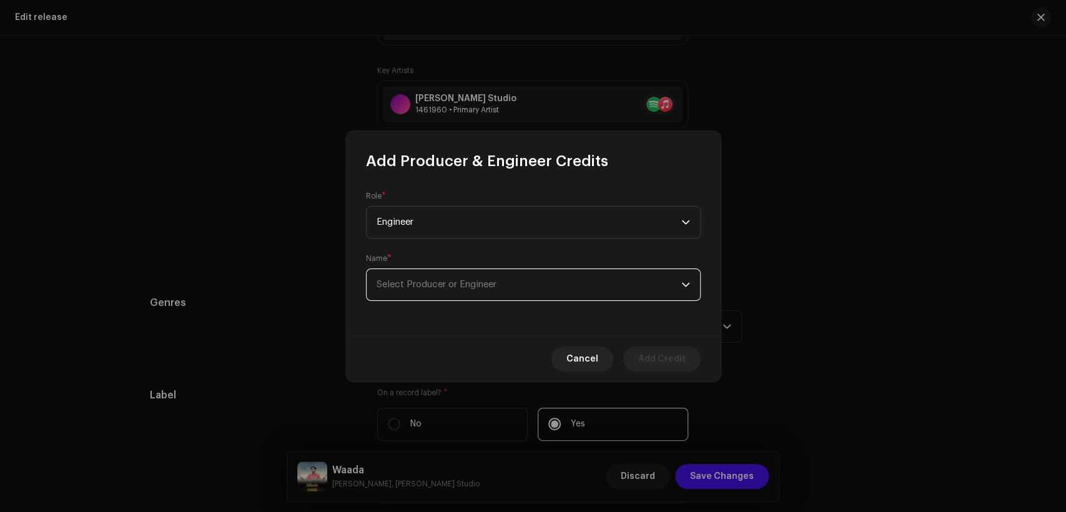
click at [510, 285] on span "Select Producer or Engineer" at bounding box center [529, 284] width 305 height 31
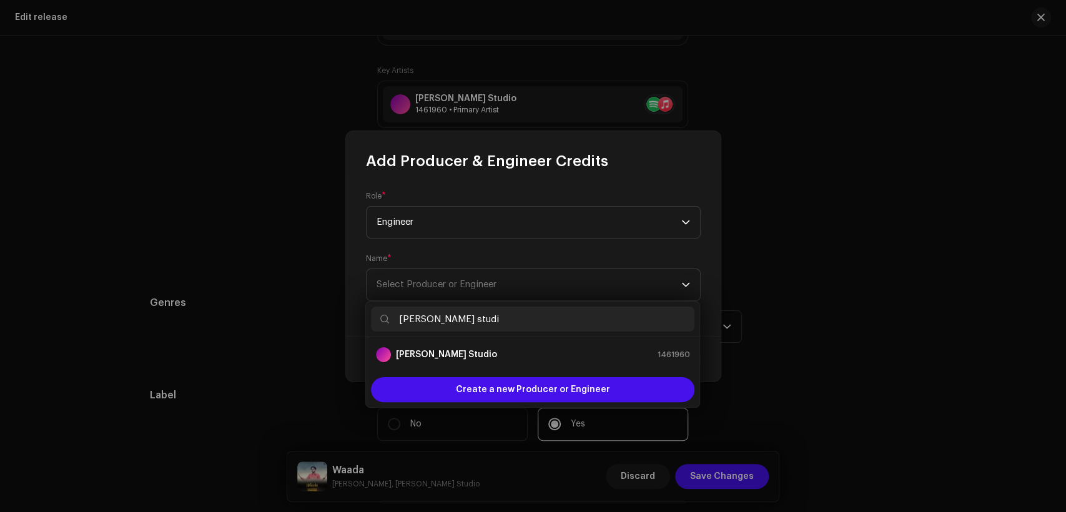
type input "[PERSON_NAME] studi"
click at [500, 349] on div "[PERSON_NAME] Studio 1461960" at bounding box center [533, 354] width 314 height 15
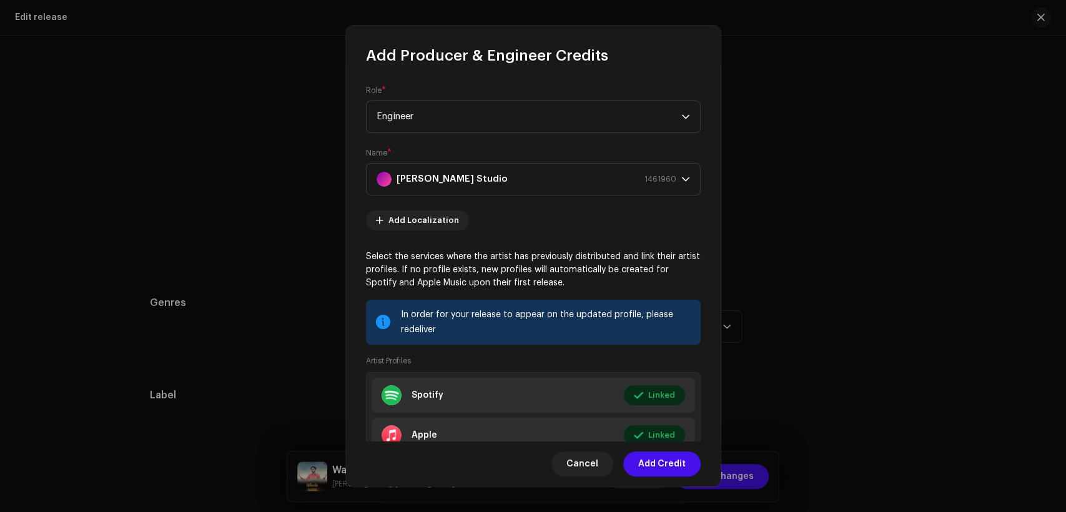
drag, startPoint x: 678, startPoint y: 460, endPoint x: 658, endPoint y: 435, distance: 31.6
click at [677, 462] on span "Add Credit" at bounding box center [661, 464] width 47 height 25
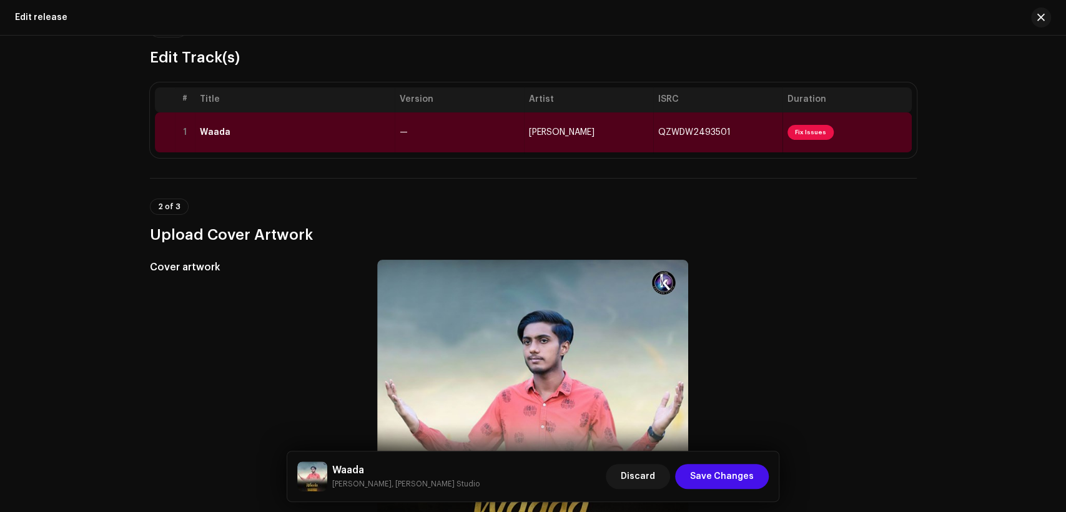
scroll to position [0, 0]
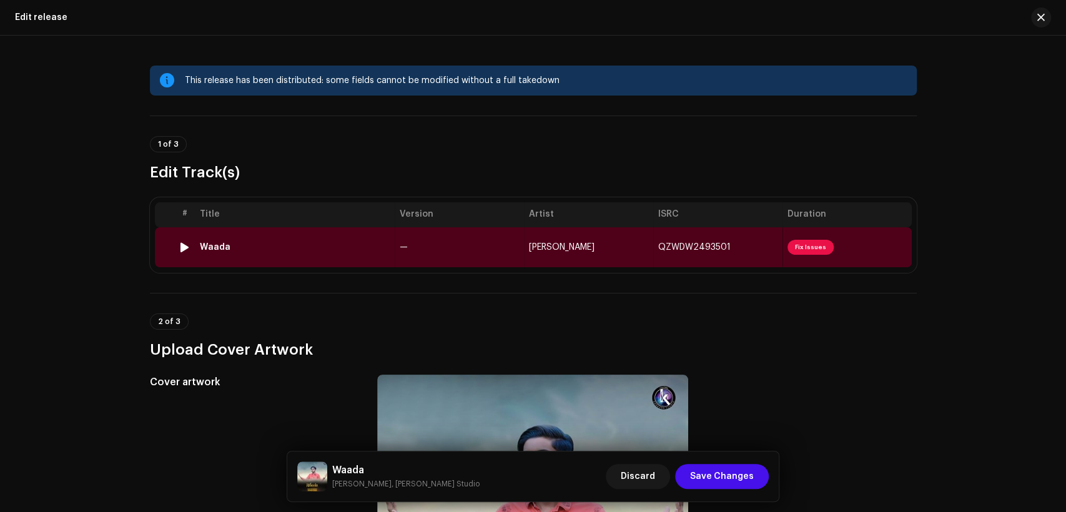
click at [417, 241] on td "—" at bounding box center [459, 247] width 129 height 40
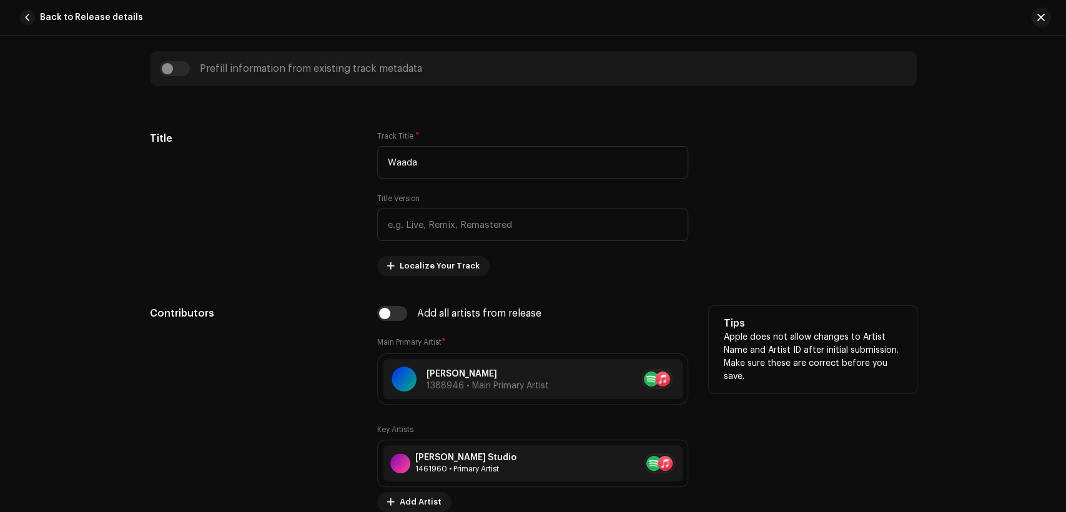
scroll to position [694, 0]
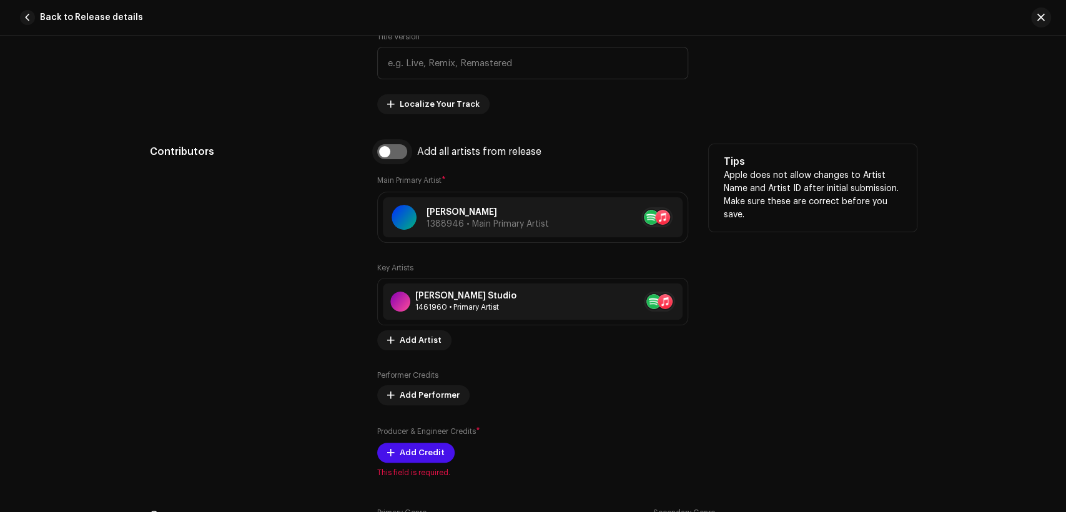
click at [395, 156] on input "checkbox" at bounding box center [392, 151] width 30 height 15
checkbox input "true"
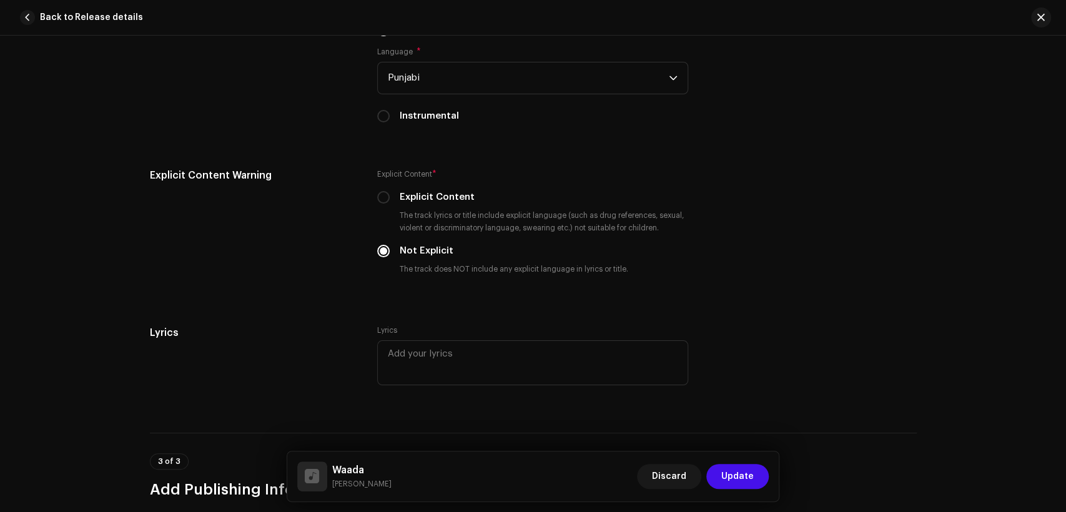
scroll to position [2570, 0]
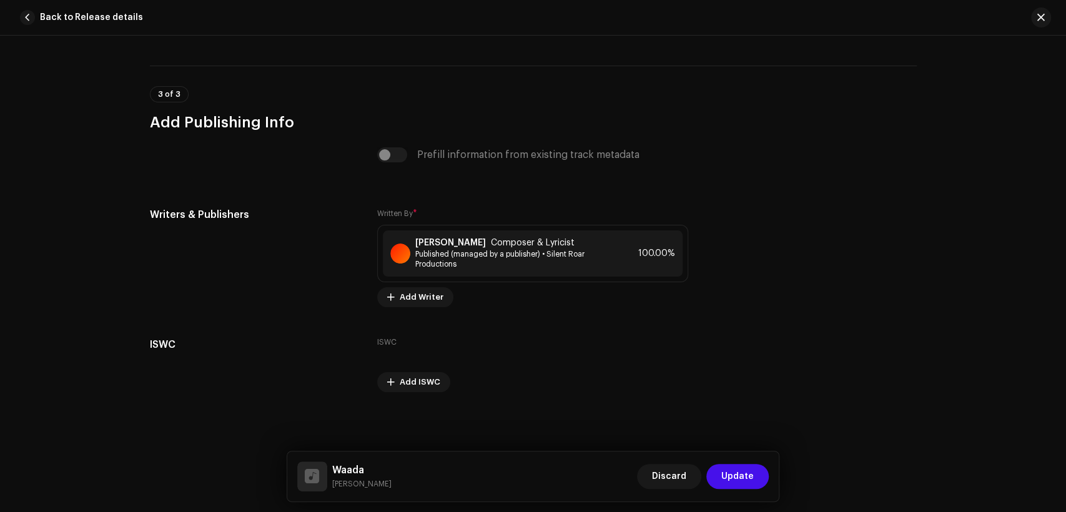
drag, startPoint x: 760, startPoint y: 472, endPoint x: 681, endPoint y: 402, distance: 105.3
click at [758, 472] on button "Update" at bounding box center [738, 476] width 62 height 25
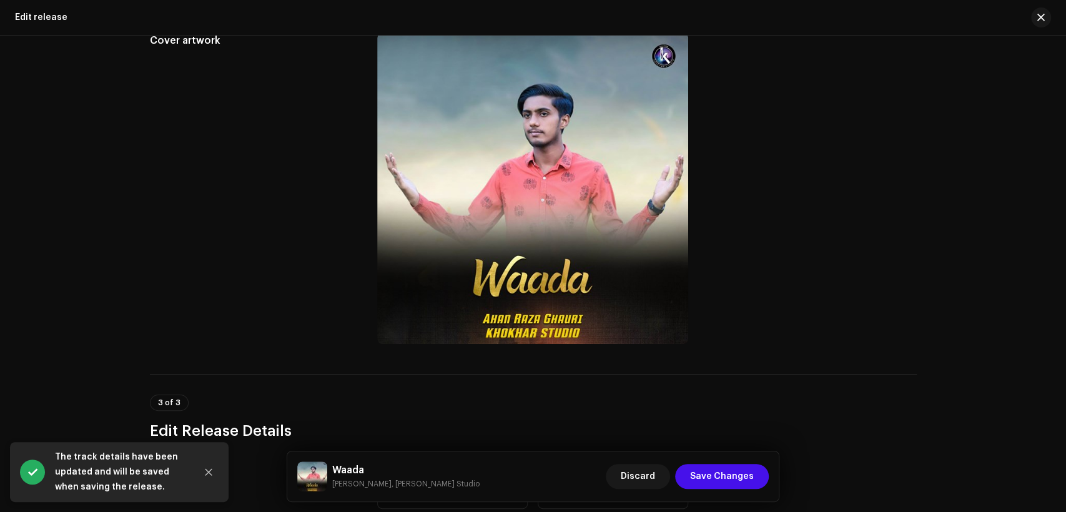
scroll to position [462, 0]
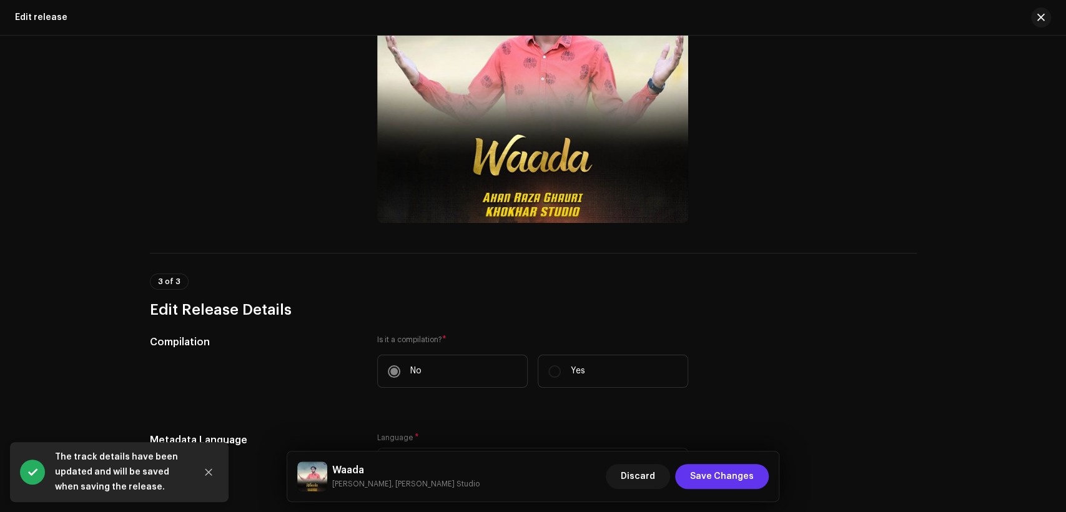
click at [734, 472] on span "Save Changes" at bounding box center [722, 476] width 64 height 25
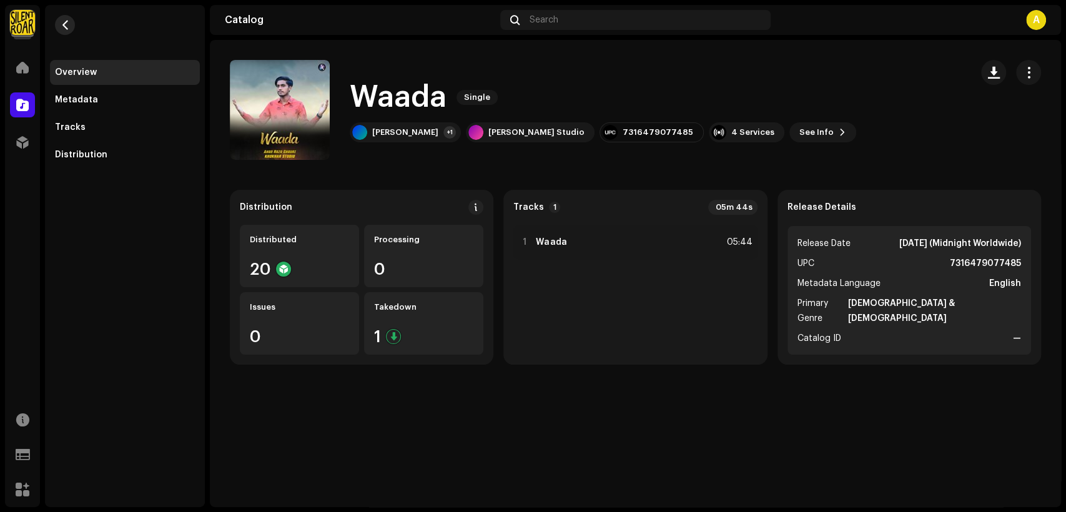
click at [69, 19] on button "button" at bounding box center [65, 25] width 20 height 20
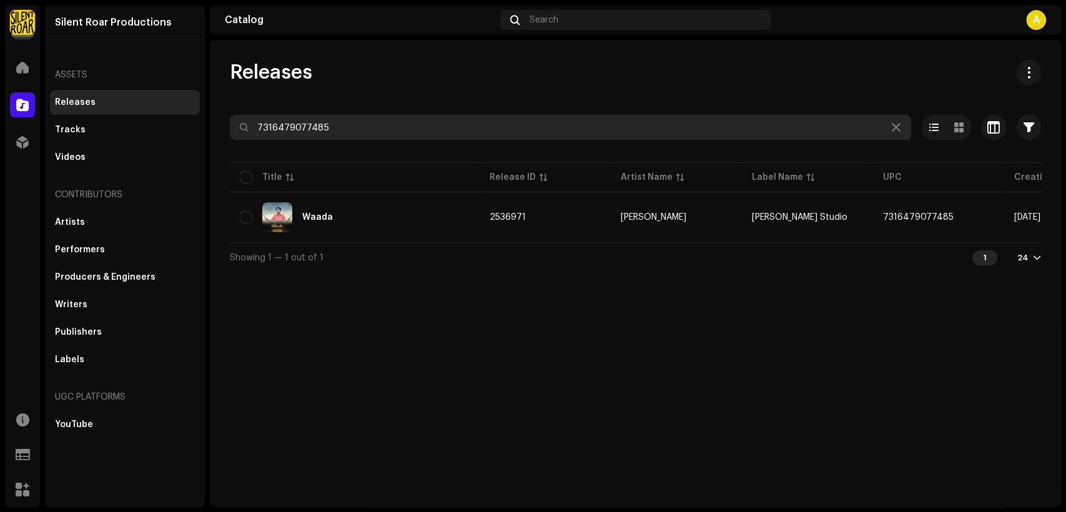
click at [360, 118] on input "7316479077485" at bounding box center [571, 127] width 682 height 25
paste input "8093"
type input "7316479078093"
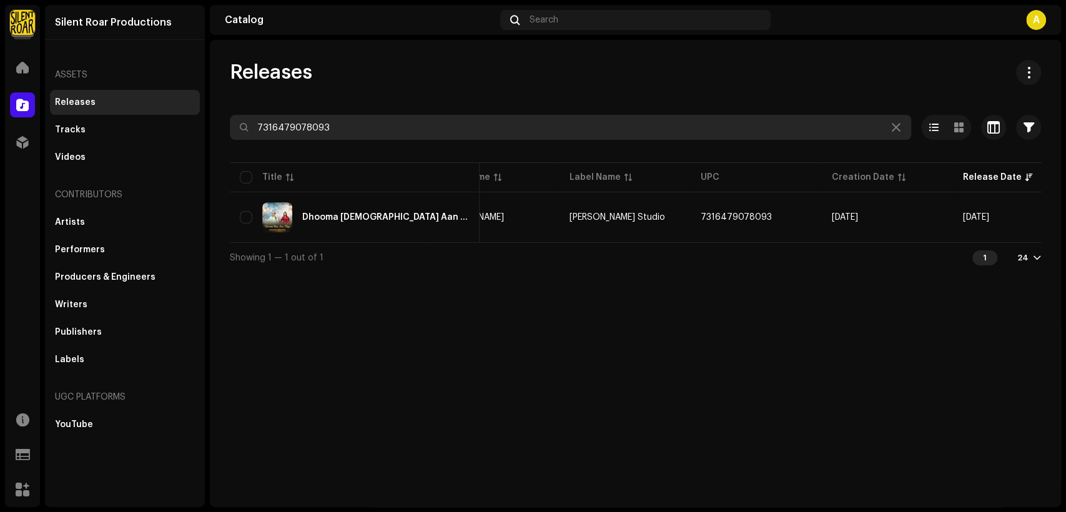
scroll to position [0, 226]
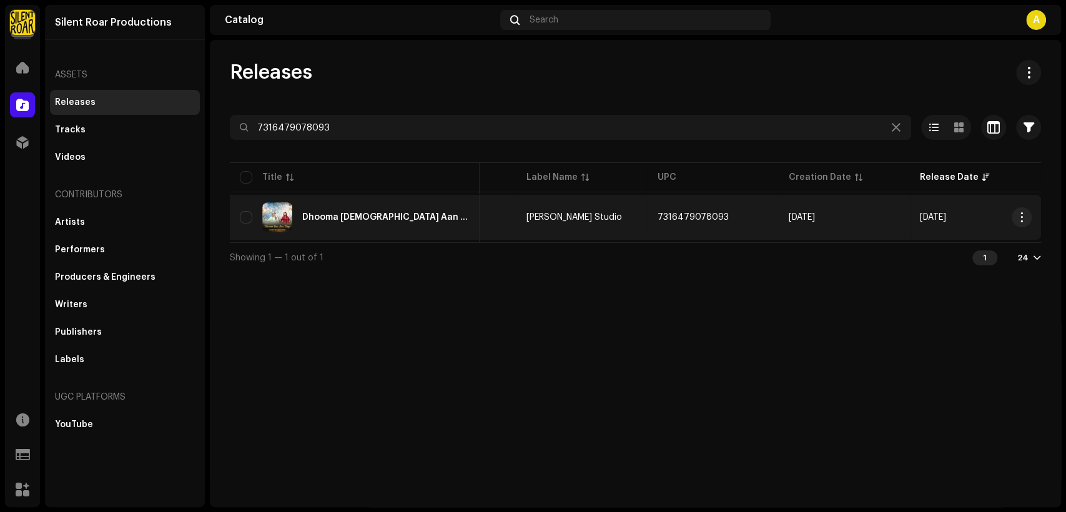
click at [420, 209] on div "Dhooma Yesu Aan Diya" at bounding box center [355, 217] width 230 height 30
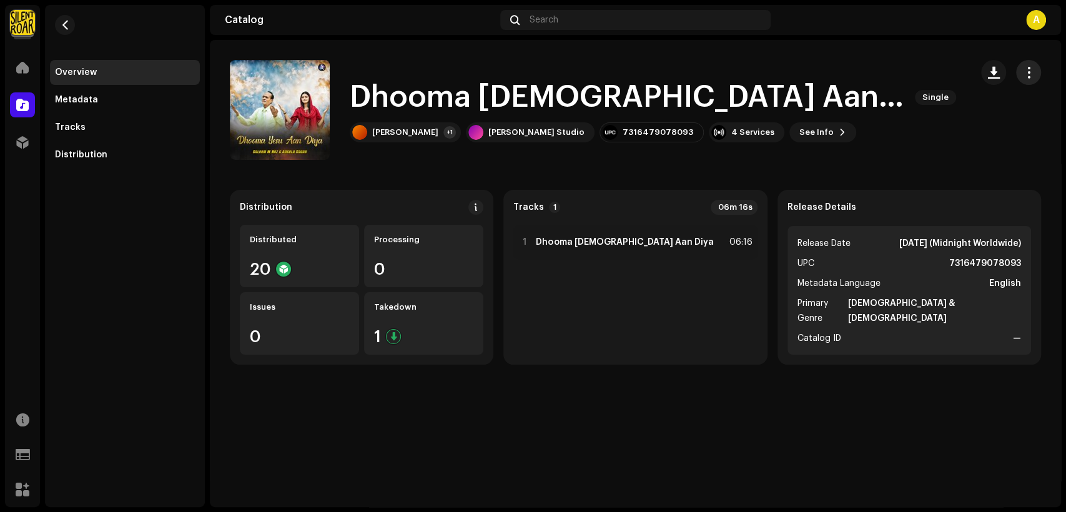
click at [1028, 71] on span "button" at bounding box center [1029, 72] width 12 height 10
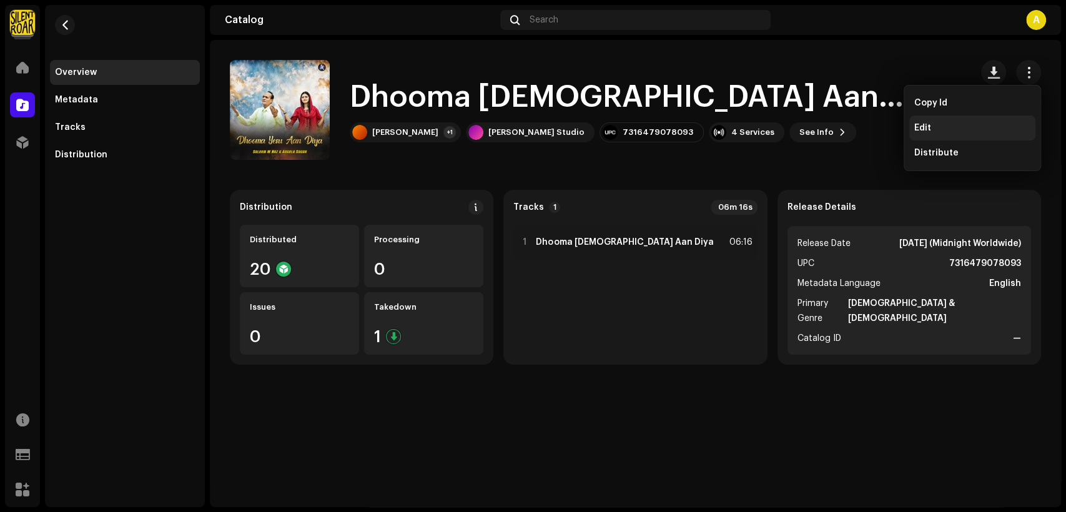
click at [960, 131] on div "Edit" at bounding box center [973, 128] width 116 height 10
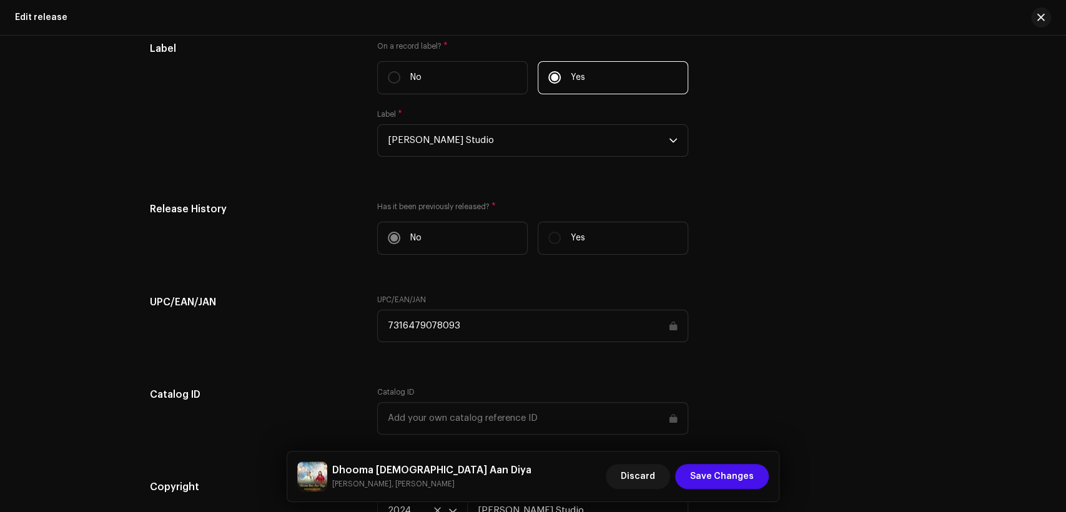
scroll to position [1273, 0]
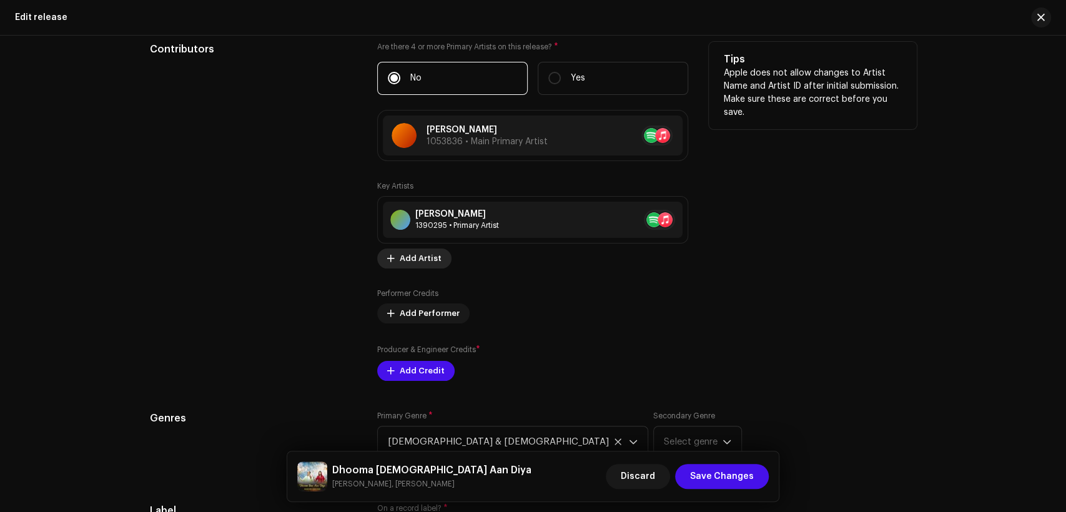
click at [415, 252] on span "Add Artist" at bounding box center [421, 258] width 42 height 25
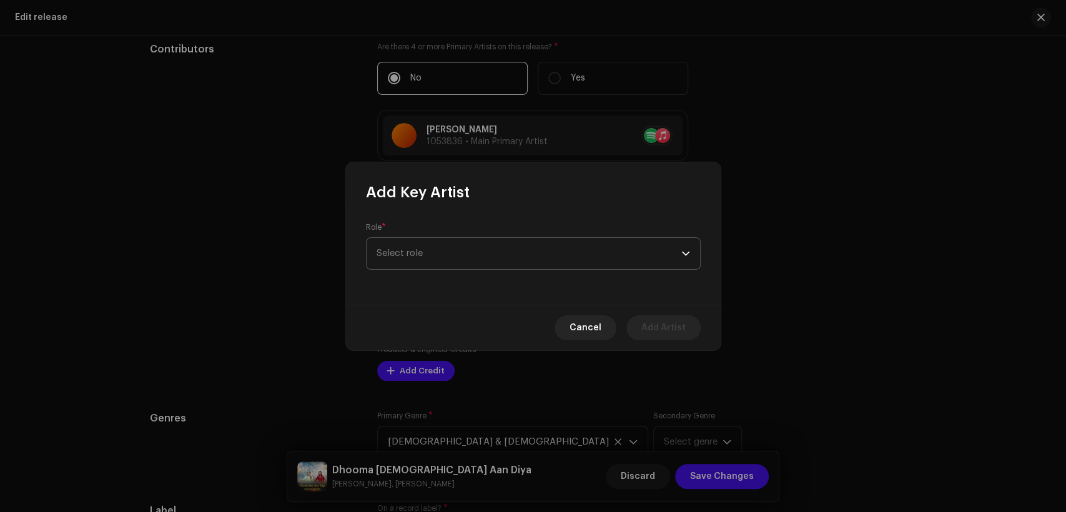
click at [475, 251] on span "Select role" at bounding box center [529, 253] width 305 height 31
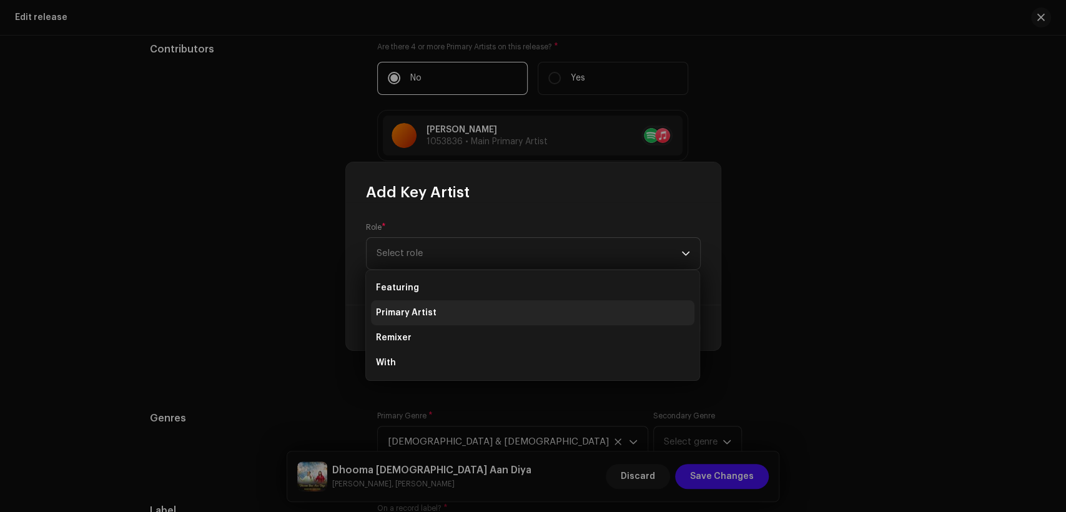
click at [482, 309] on li "Primary Artist" at bounding box center [533, 312] width 324 height 25
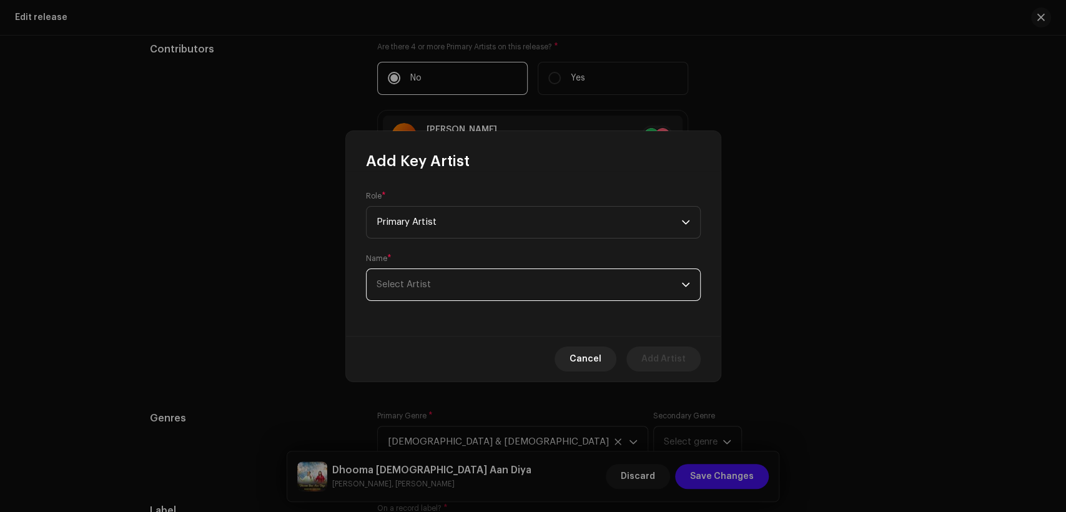
click at [485, 286] on span "Select Artist" at bounding box center [529, 284] width 305 height 31
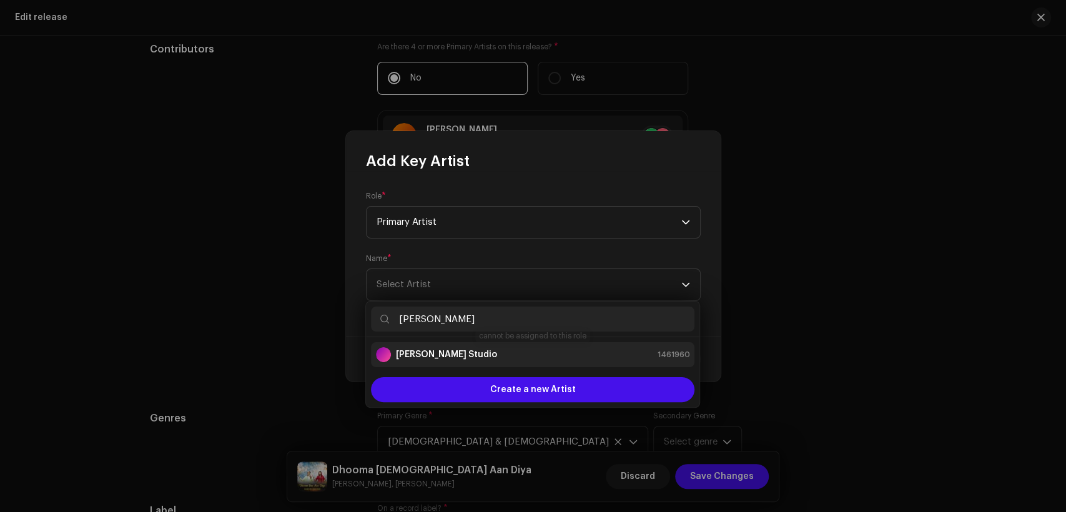
type input "[PERSON_NAME]"
click at [496, 347] on div "[PERSON_NAME] Studio 1461960" at bounding box center [533, 354] width 314 height 15
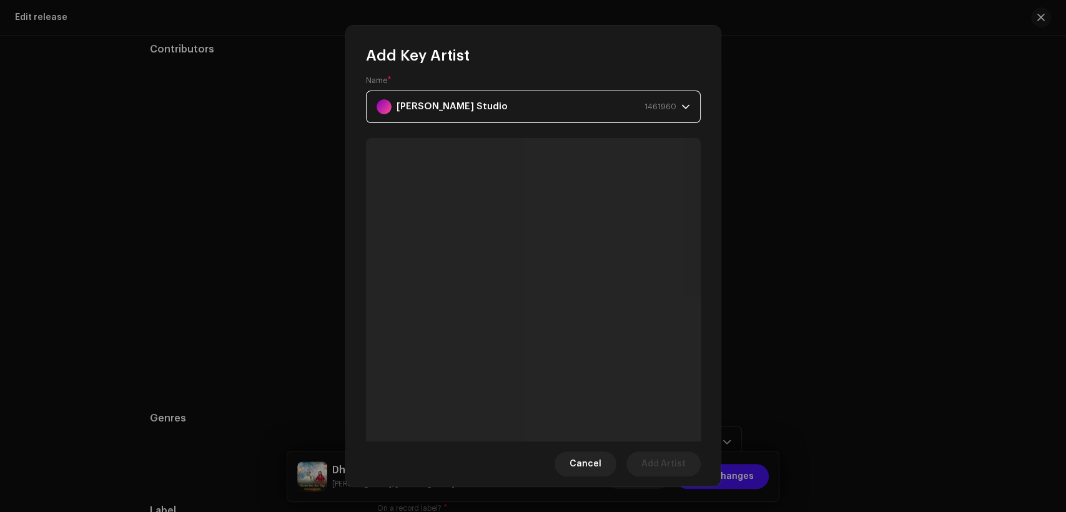
scroll to position [115, 0]
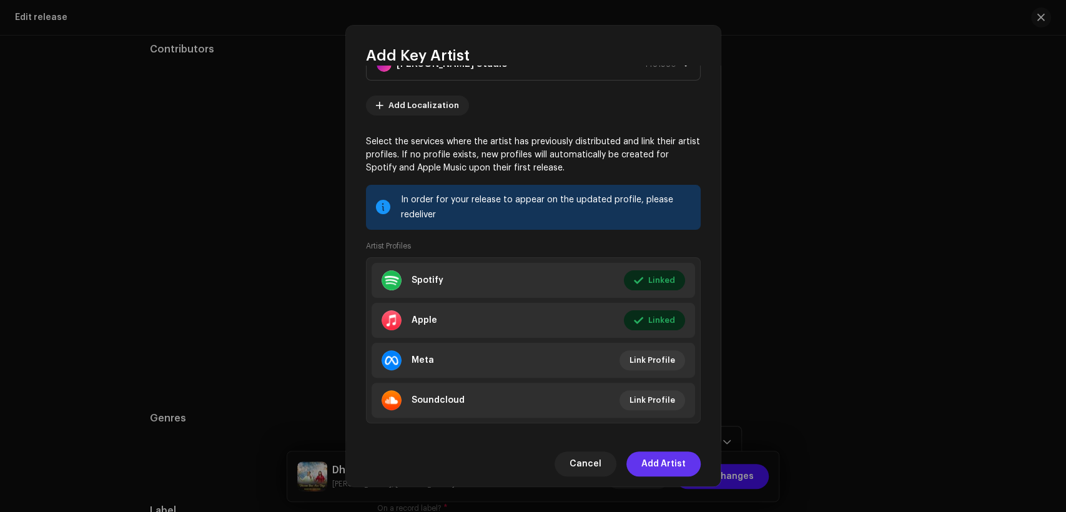
click at [682, 461] on span "Add Artist" at bounding box center [664, 464] width 44 height 25
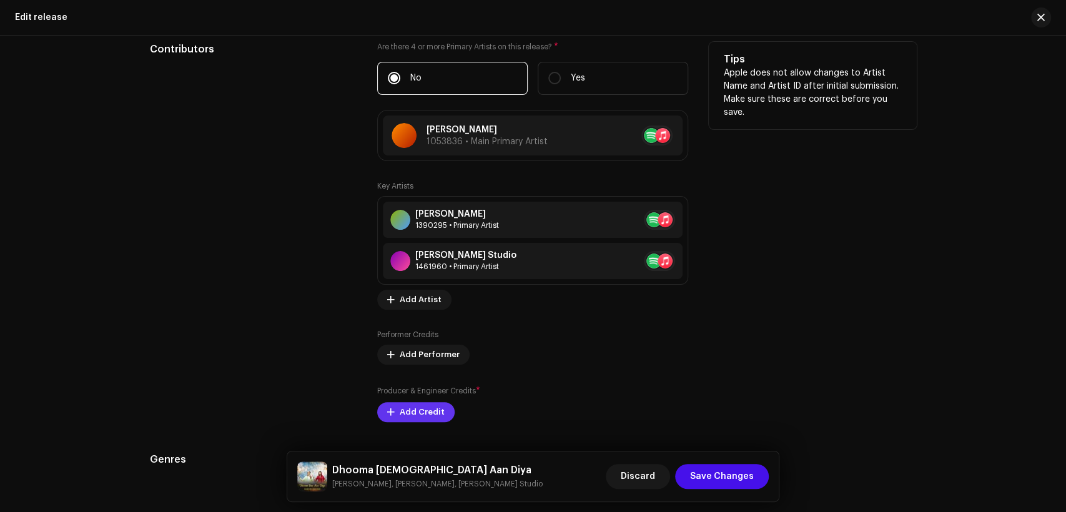
click at [425, 407] on span "Add Credit" at bounding box center [422, 412] width 45 height 25
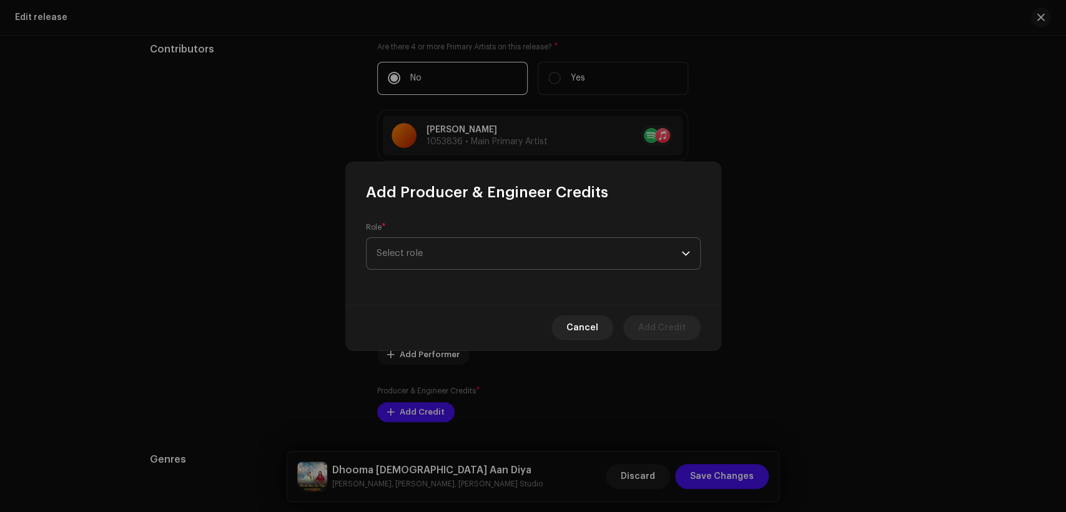
click at [408, 257] on span "Select role" at bounding box center [529, 253] width 305 height 31
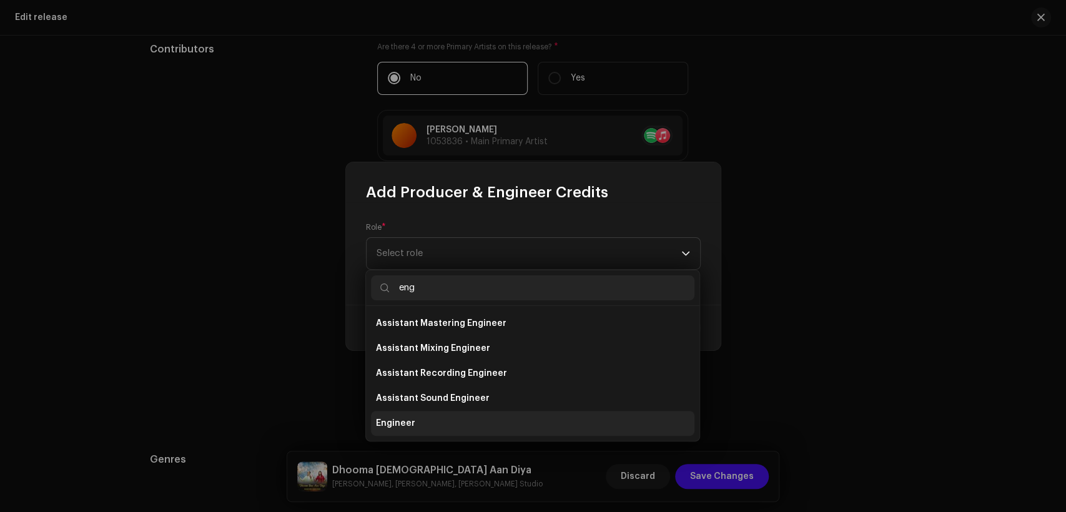
type input "eng"
click at [430, 422] on li "Engineer" at bounding box center [533, 423] width 324 height 25
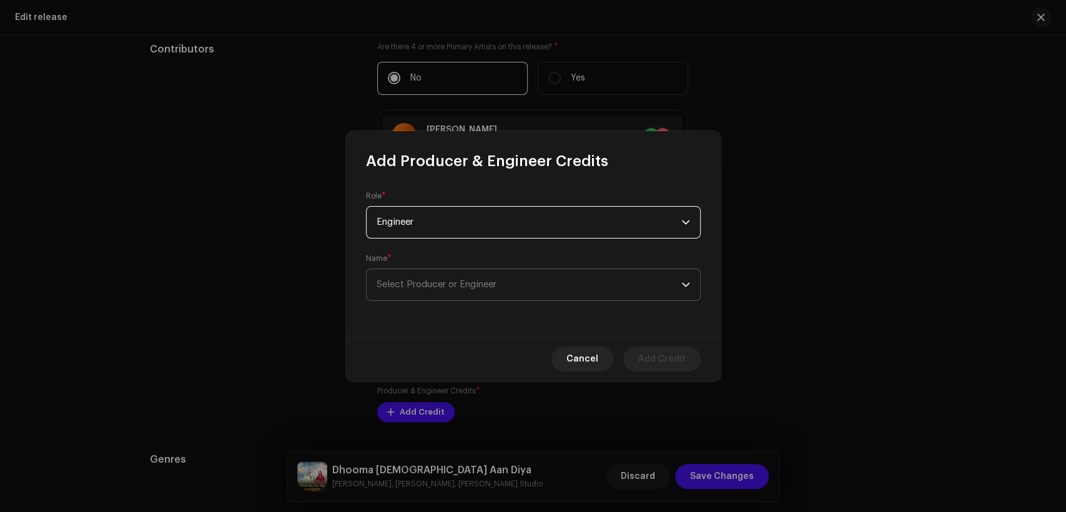
click at [452, 286] on span "Select Producer or Engineer" at bounding box center [437, 284] width 120 height 9
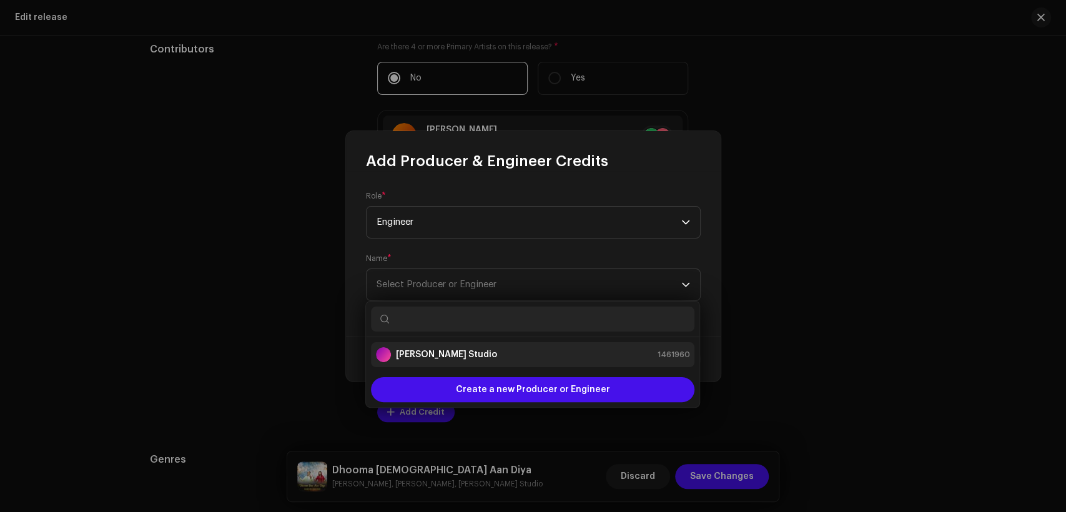
click at [470, 356] on div "[PERSON_NAME] Studio 1461960" at bounding box center [533, 354] width 314 height 15
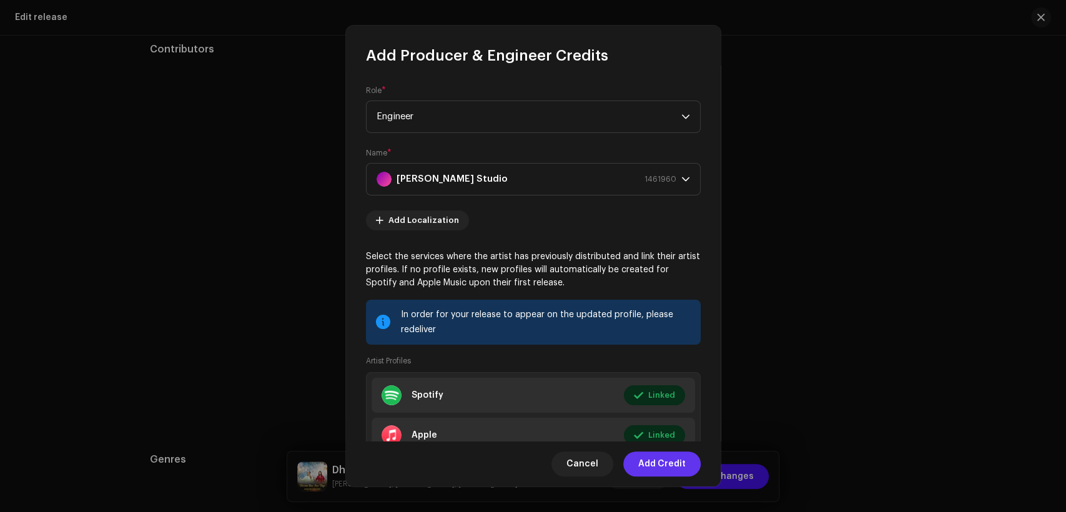
click at [666, 465] on span "Add Credit" at bounding box center [661, 464] width 47 height 25
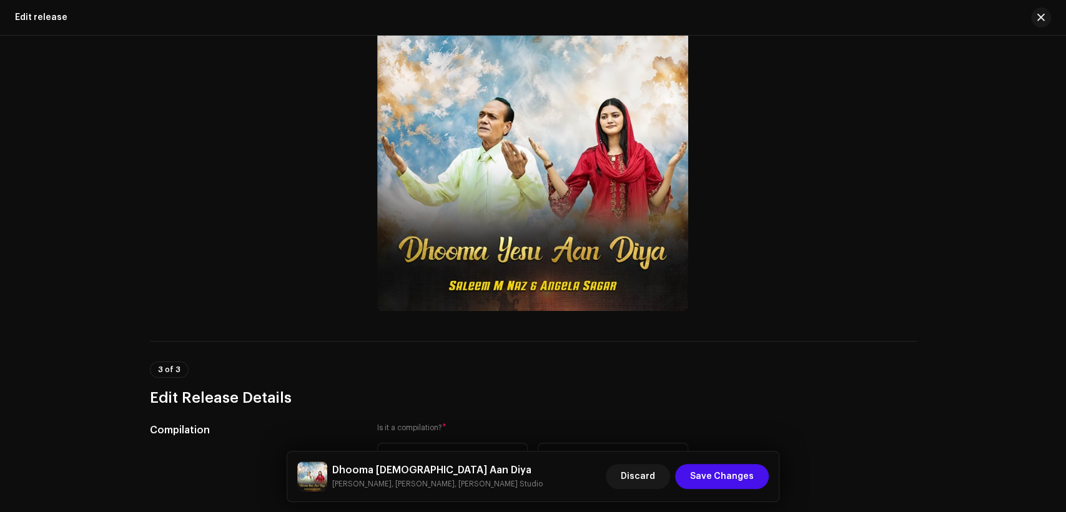
scroll to position [0, 0]
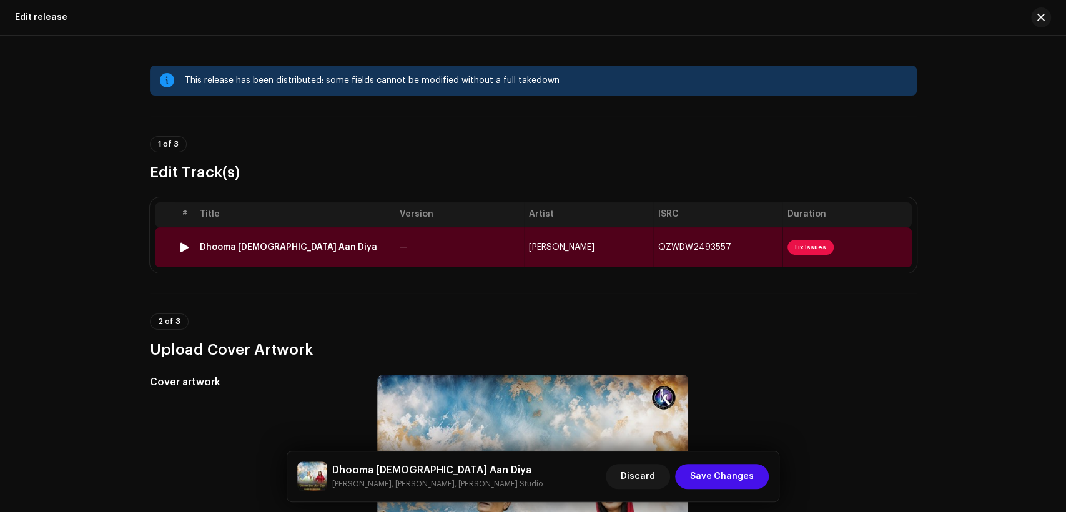
click at [462, 255] on td "—" at bounding box center [459, 247] width 129 height 40
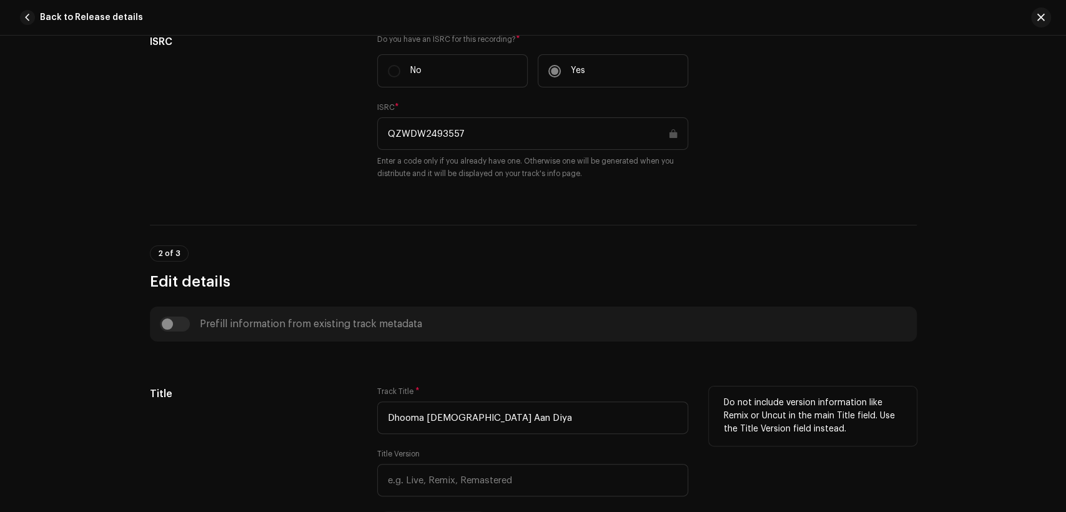
scroll to position [462, 0]
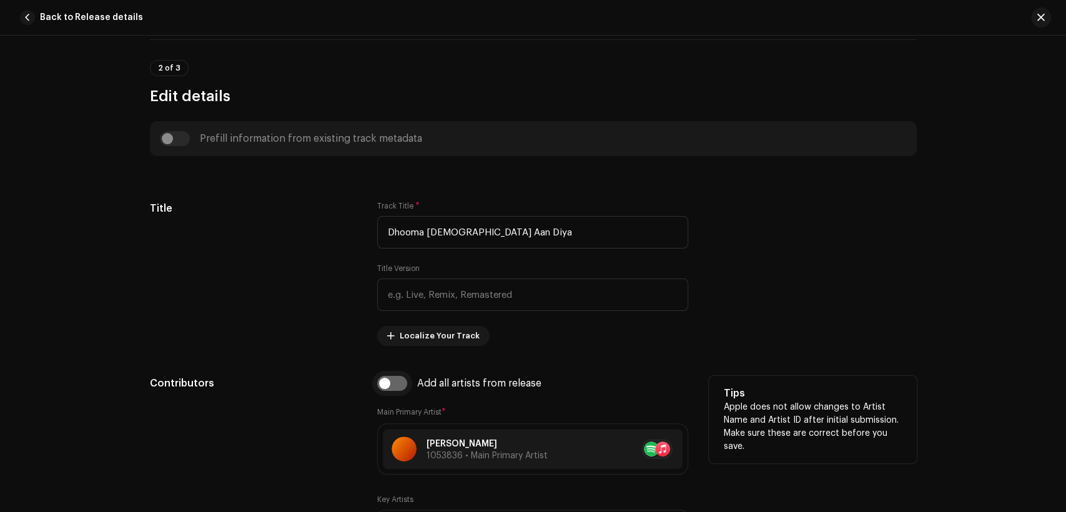
click at [389, 384] on input "checkbox" at bounding box center [392, 383] width 30 height 15
checkbox input "true"
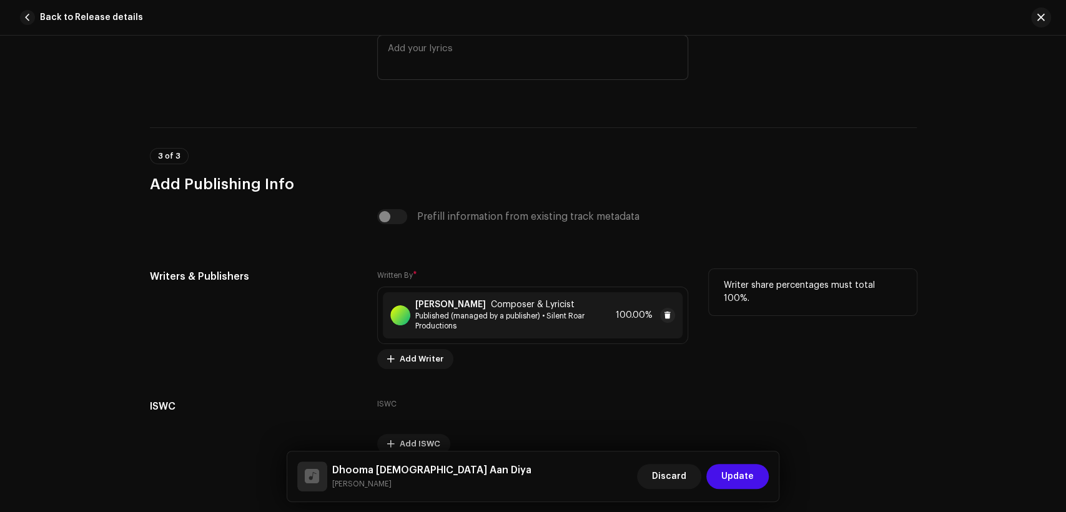
scroll to position [2611, 0]
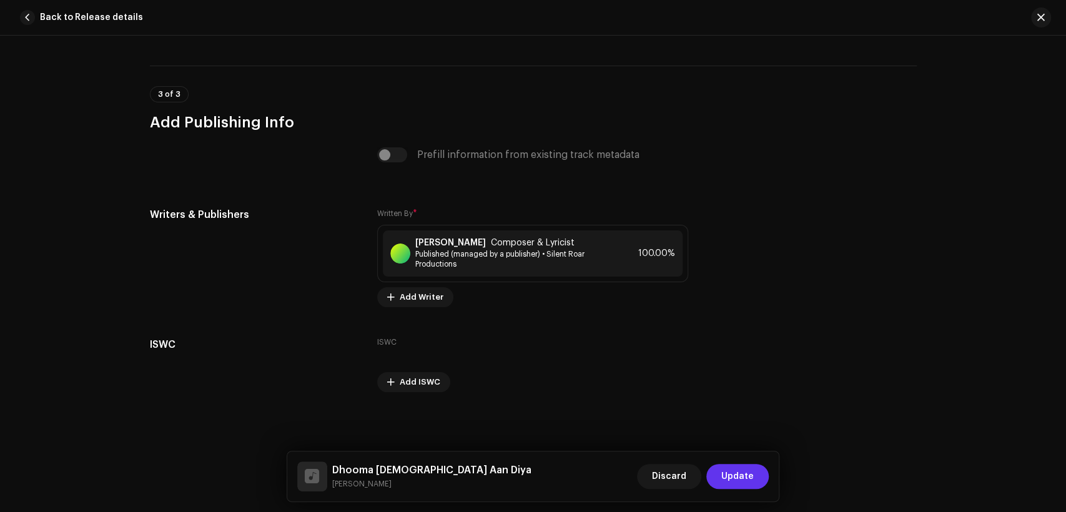
drag, startPoint x: 753, startPoint y: 478, endPoint x: 607, endPoint y: 404, distance: 164.0
click at [751, 477] on span "Update" at bounding box center [738, 476] width 32 height 25
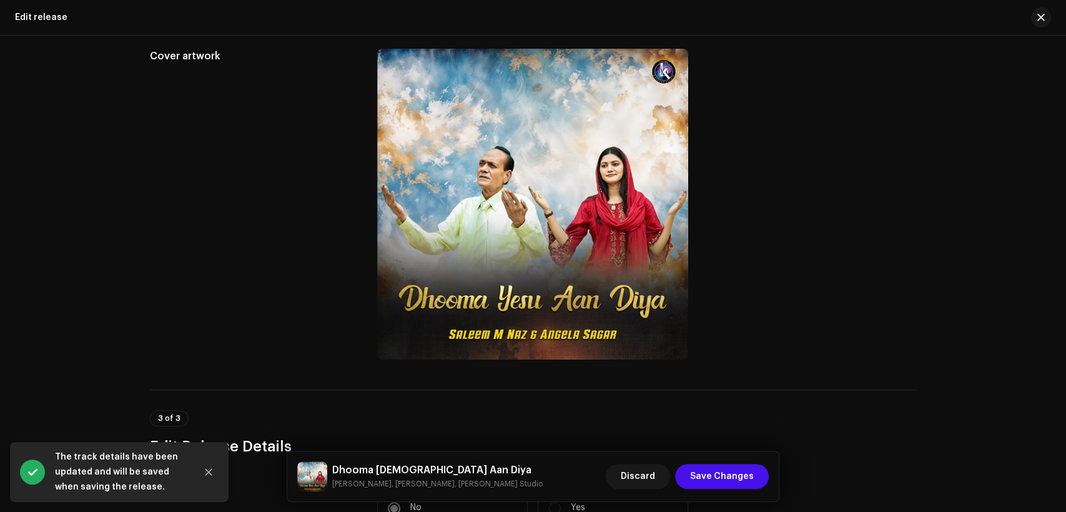
scroll to position [347, 0]
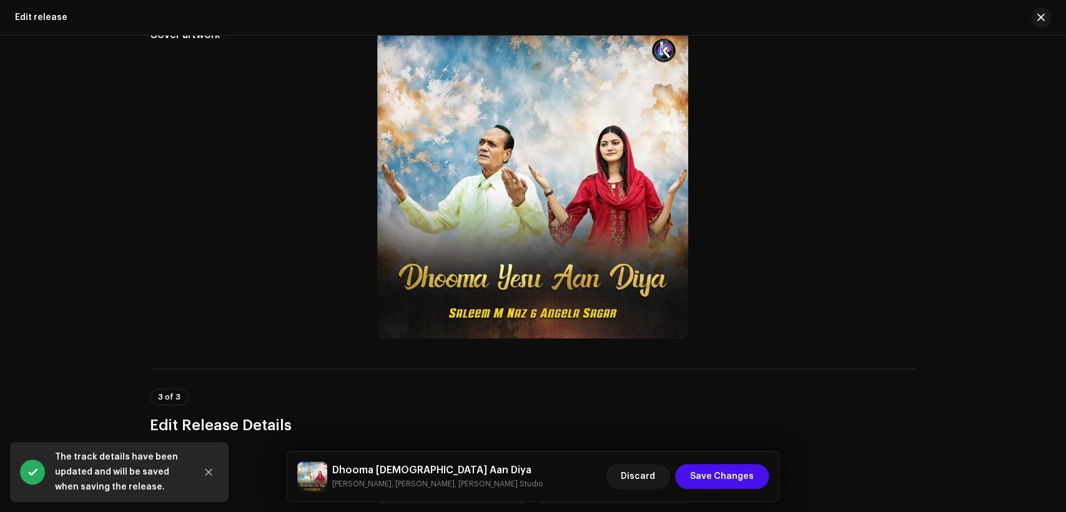
click at [415, 466] on h5 "Dhooma Yesu Aan Diya" at bounding box center [437, 470] width 211 height 15
click at [415, 467] on h5 "Dhooma Yesu Aan Diya" at bounding box center [437, 470] width 211 height 15
copy h5 "Dhooma Yesu Aan Diya"
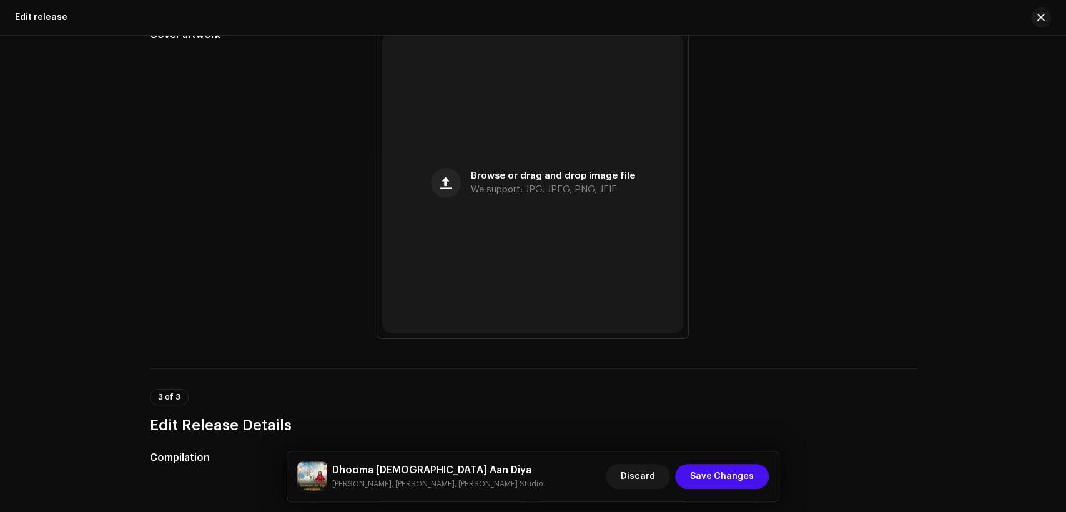
click at [1060, 161] on div "This release has been distributed: some fields cannot be modified without a ful…" at bounding box center [533, 274] width 1066 height 477
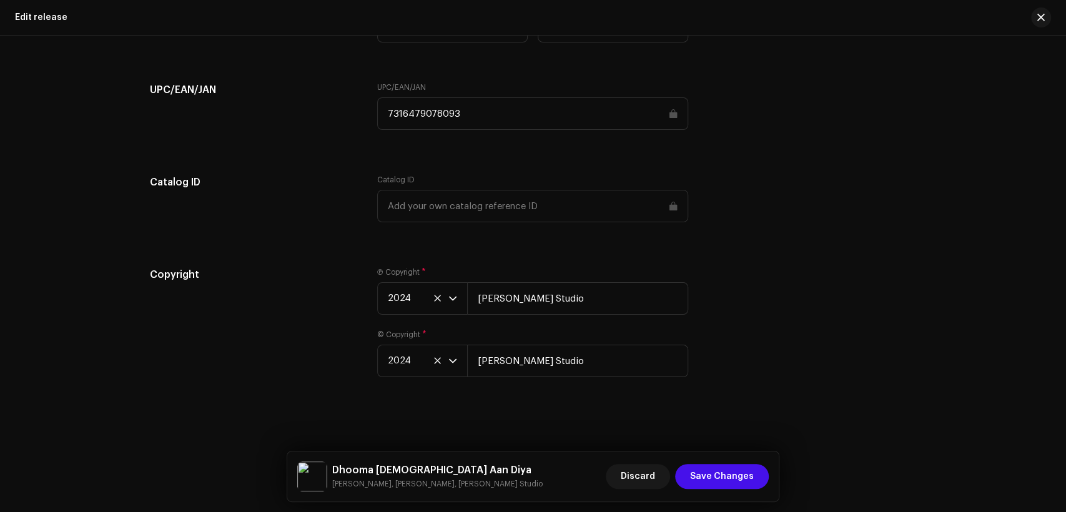
scroll to position [2047, 0]
click at [754, 484] on button "Save Changes" at bounding box center [722, 476] width 94 height 25
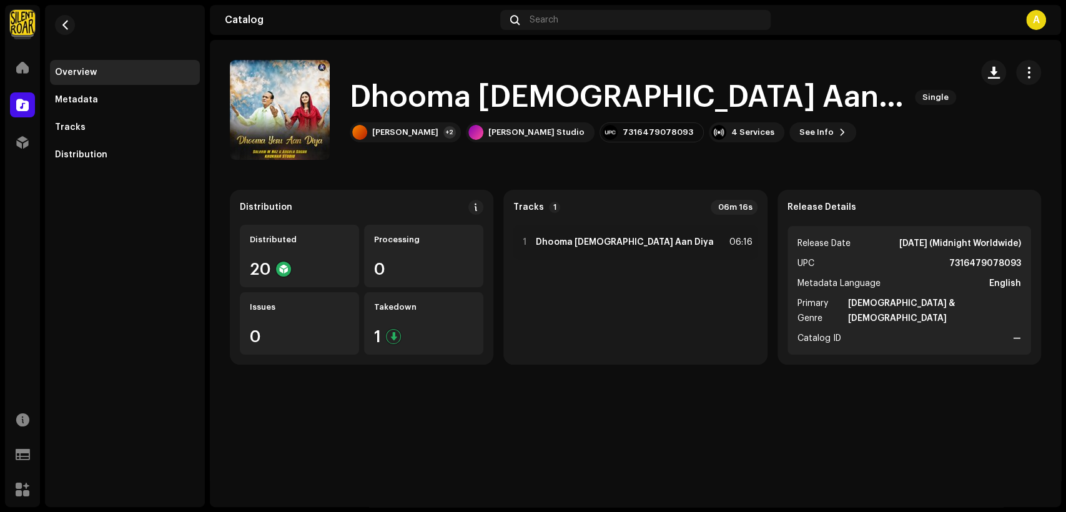
click at [58, 16] on re-m-nav-back at bounding box center [65, 32] width 30 height 55
click at [65, 21] on span "button" at bounding box center [65, 25] width 9 height 10
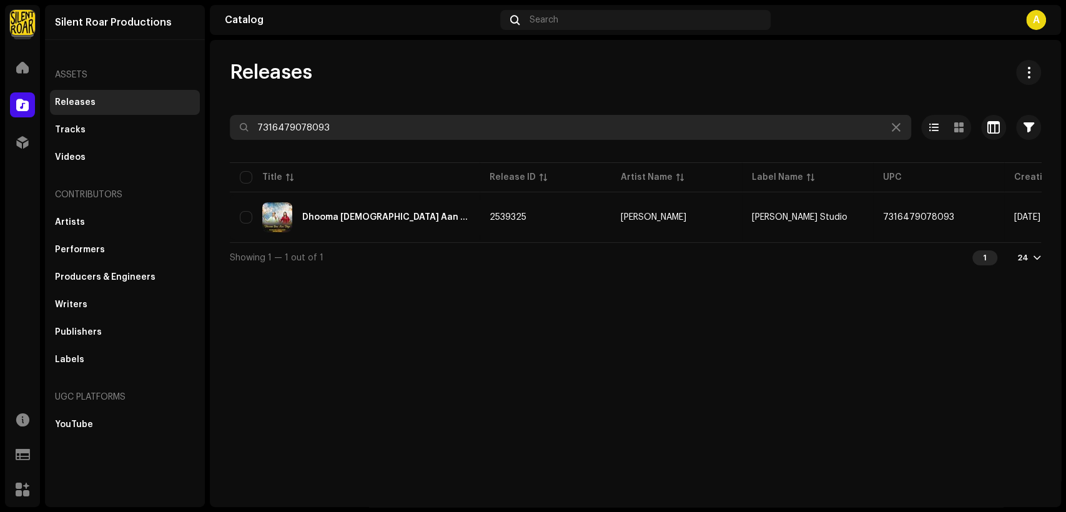
click at [380, 121] on input "7316479078093" at bounding box center [571, 127] width 682 height 25
paste input "146709"
type input "7316479146709"
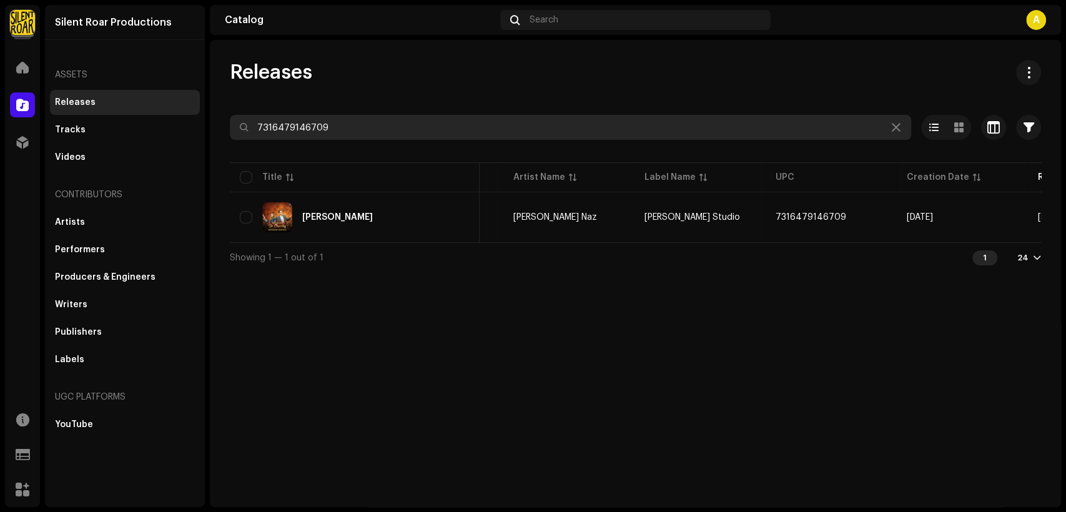
scroll to position [0, 226]
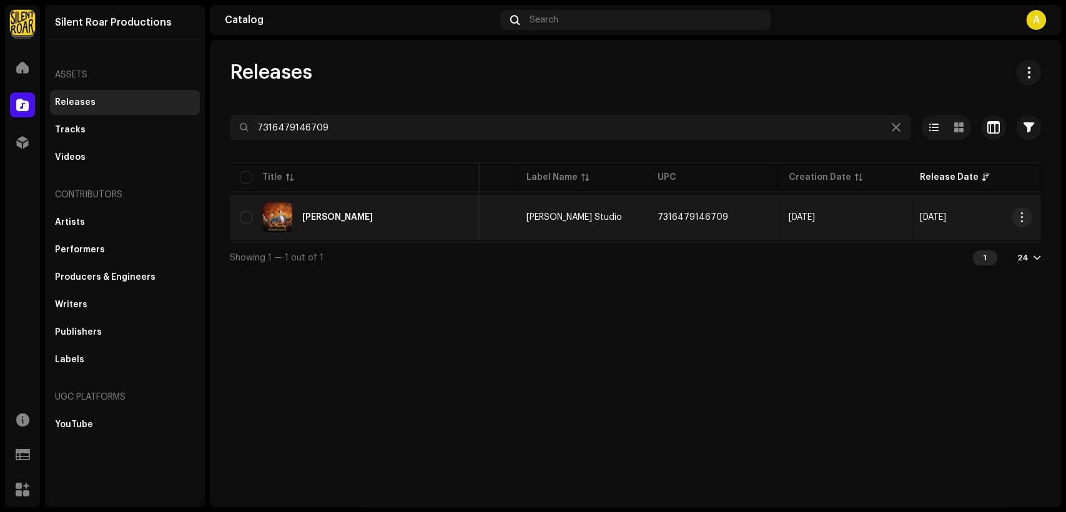
click at [422, 221] on div "Khushkabri De Charchy" at bounding box center [355, 217] width 230 height 30
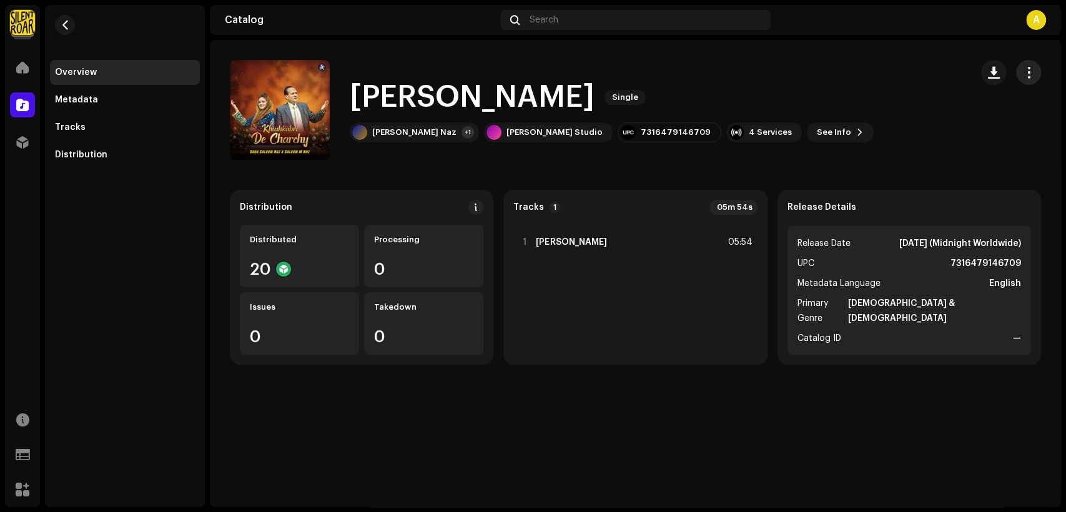
click at [1024, 74] on span "button" at bounding box center [1029, 72] width 12 height 10
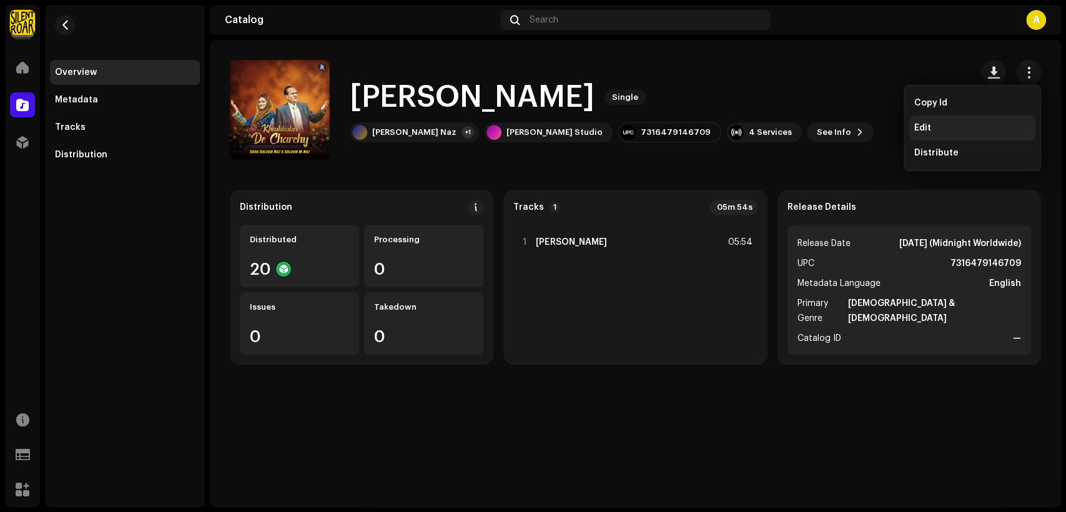
click at [992, 121] on div "Edit" at bounding box center [973, 128] width 126 height 25
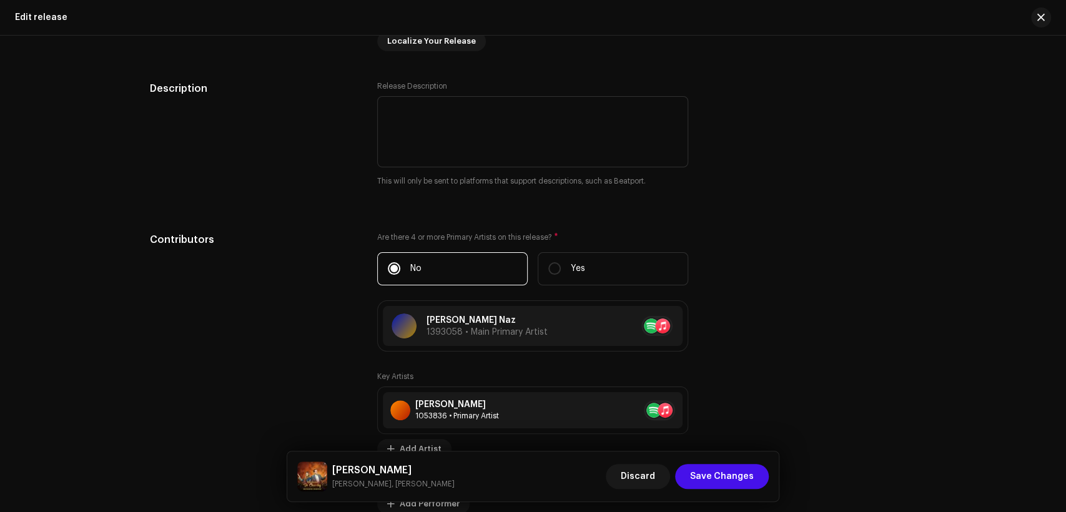
scroll to position [1273, 0]
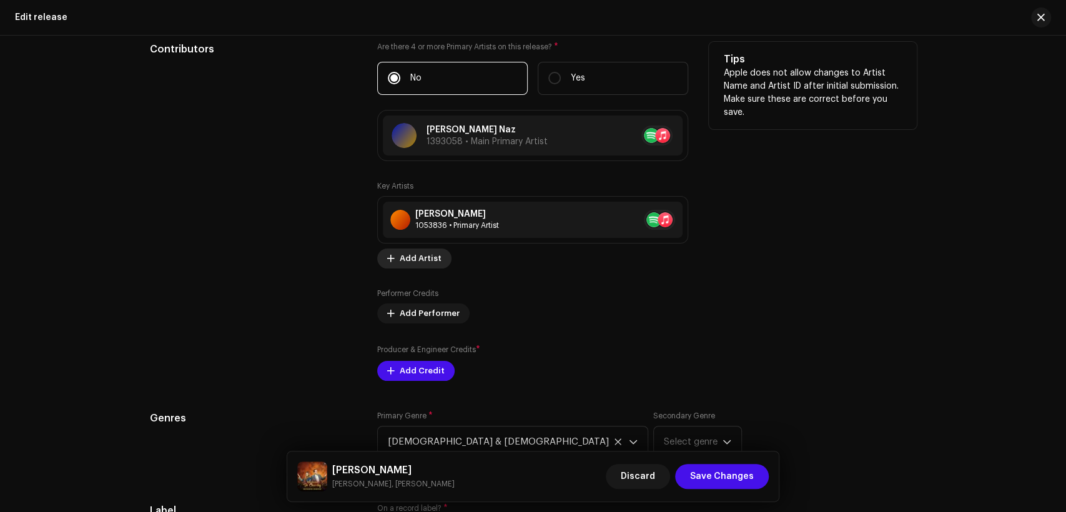
click at [417, 264] on span "Add Artist" at bounding box center [421, 258] width 42 height 25
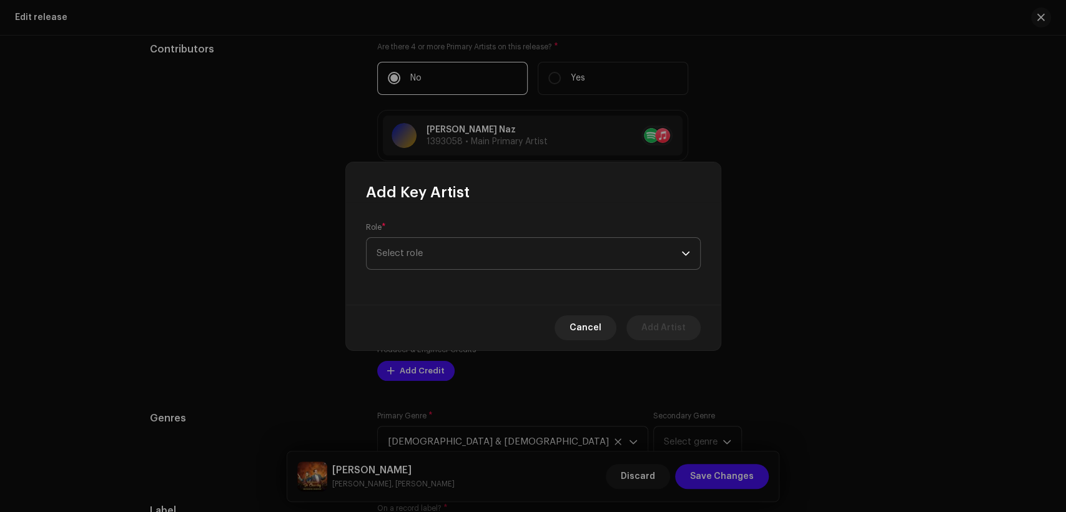
click at [437, 261] on span "Select role" at bounding box center [529, 253] width 305 height 31
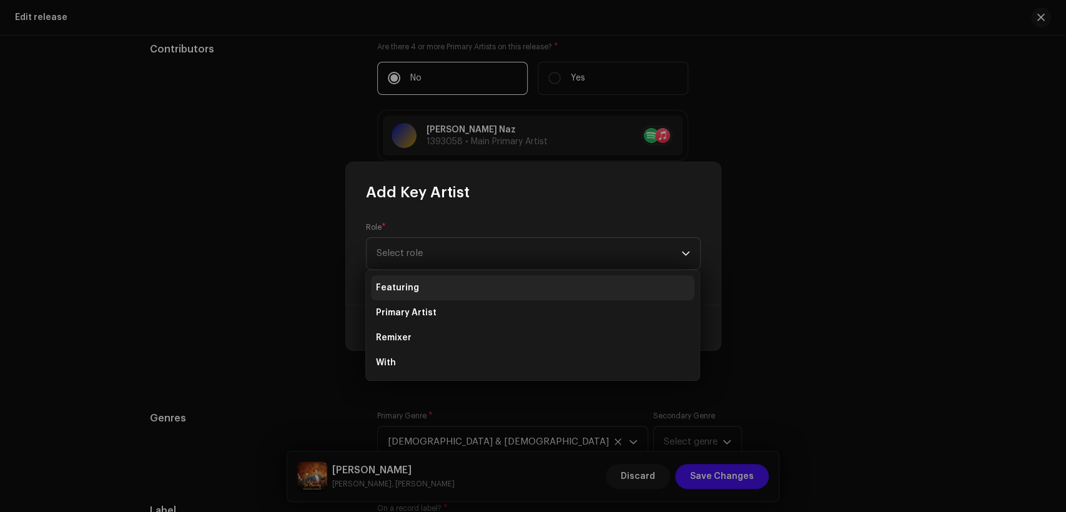
drag, startPoint x: 451, startPoint y: 306, endPoint x: 454, endPoint y: 284, distance: 22.6
click at [452, 306] on li "Primary Artist" at bounding box center [533, 312] width 324 height 25
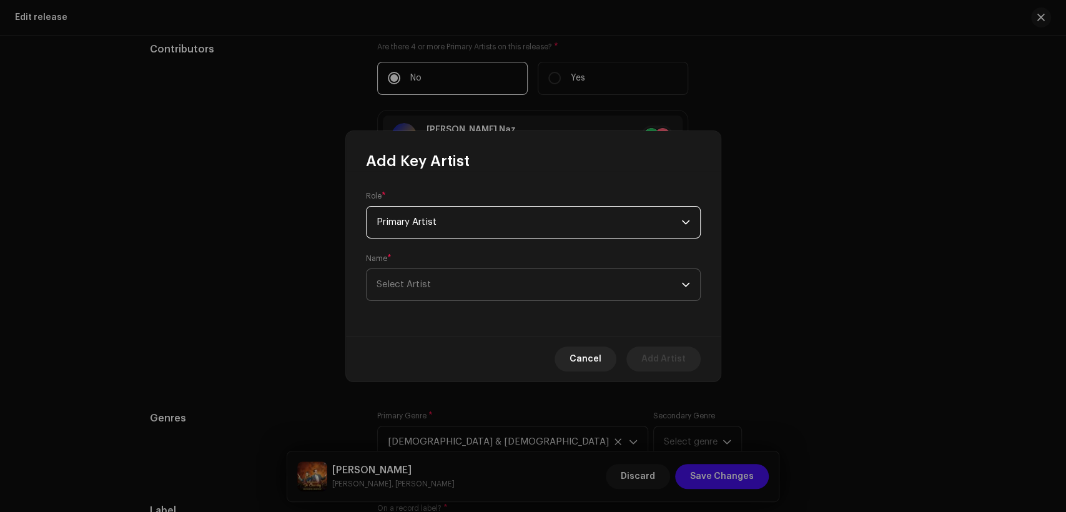
click at [459, 275] on span "Select Artist" at bounding box center [529, 284] width 305 height 31
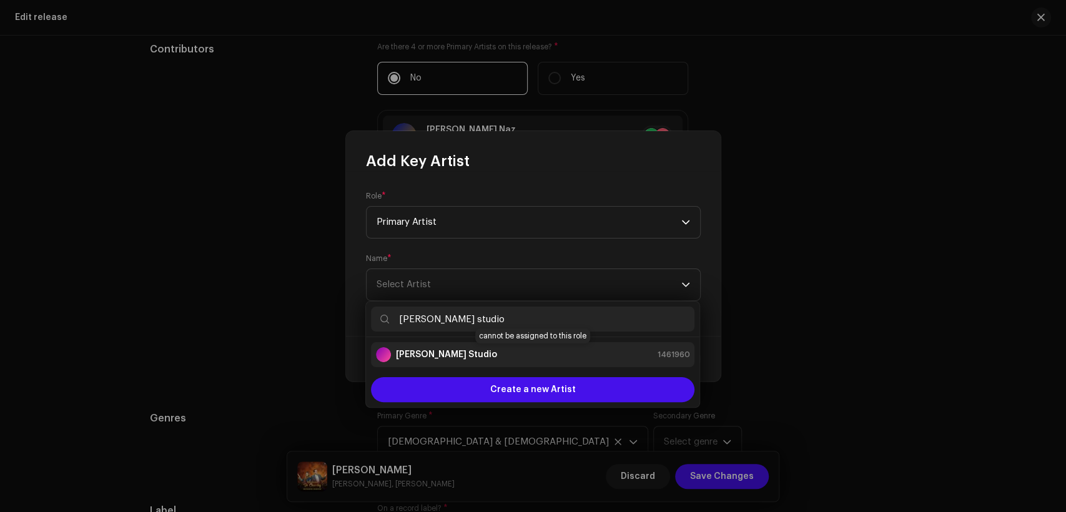
type input "[PERSON_NAME] studio"
click at [485, 348] on div "[PERSON_NAME] Studio 1461960" at bounding box center [533, 354] width 314 height 15
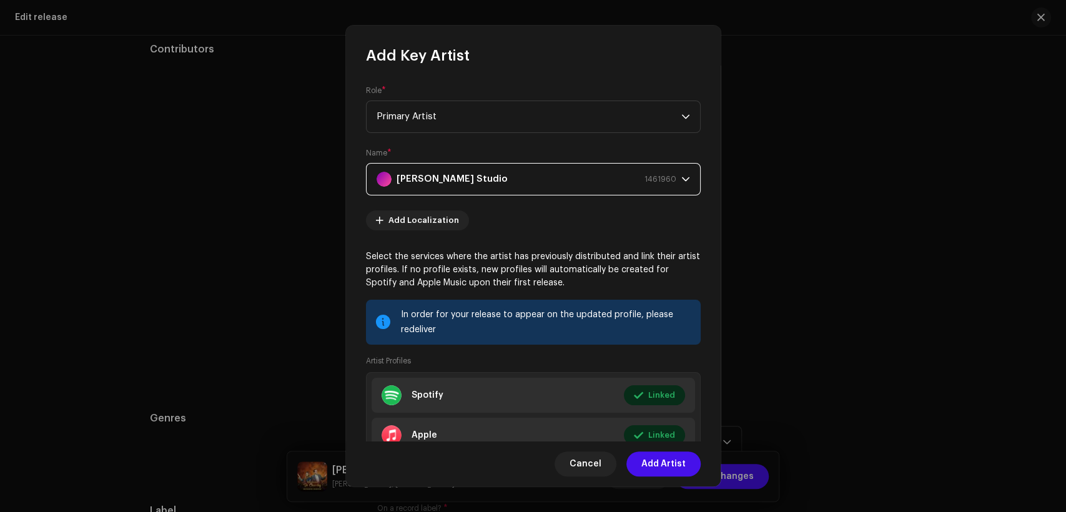
drag, startPoint x: 667, startPoint y: 466, endPoint x: 655, endPoint y: 457, distance: 15.6
click at [663, 466] on span "Add Artist" at bounding box center [664, 464] width 44 height 25
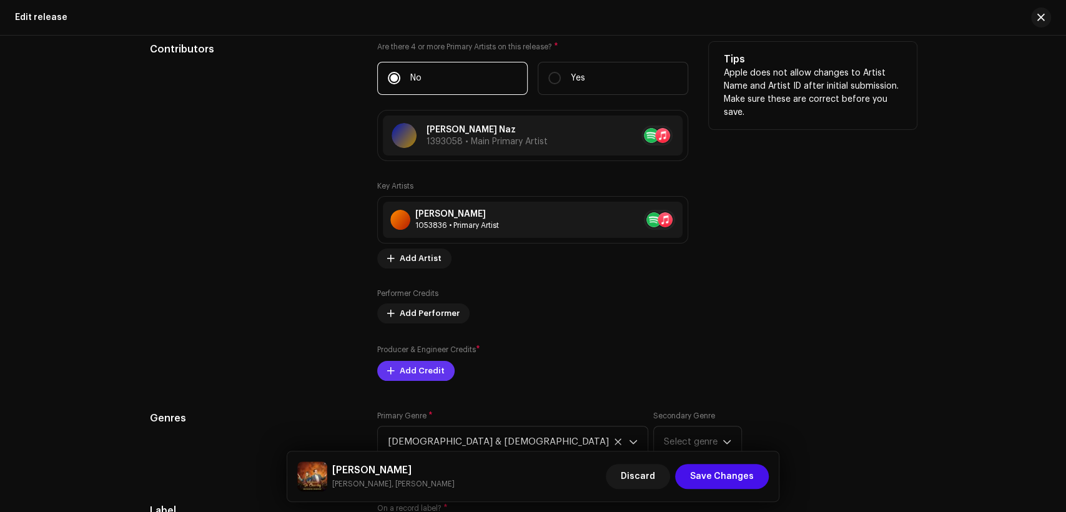
click at [434, 370] on span "Add Credit" at bounding box center [422, 371] width 45 height 25
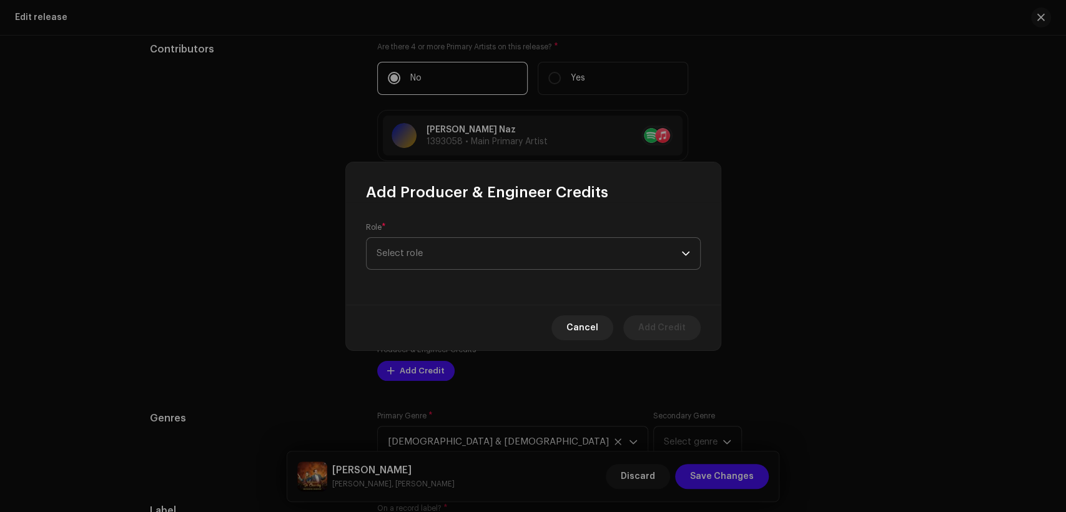
click at [438, 255] on span "Select role" at bounding box center [529, 253] width 305 height 31
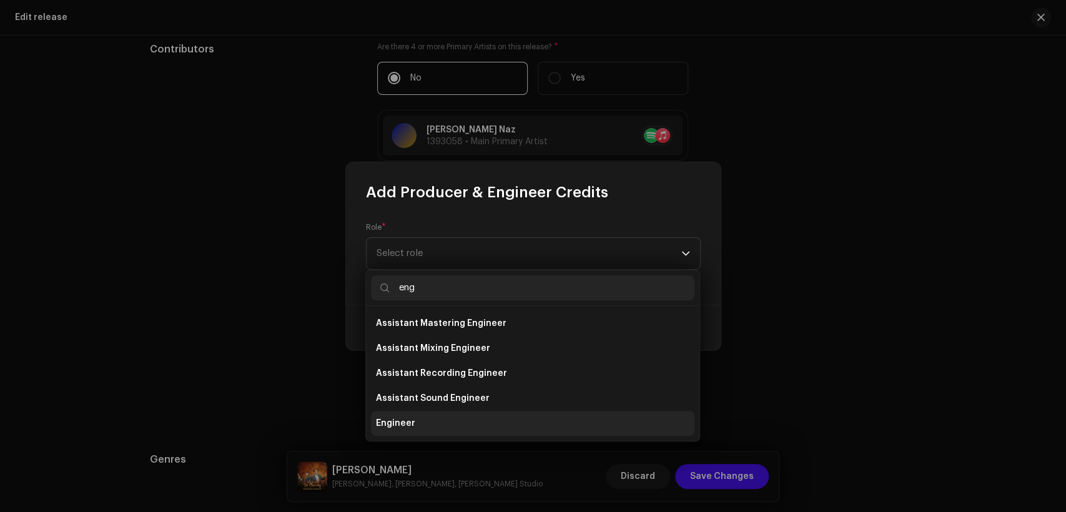
type input "eng"
click at [462, 415] on li "Engineer" at bounding box center [533, 423] width 324 height 25
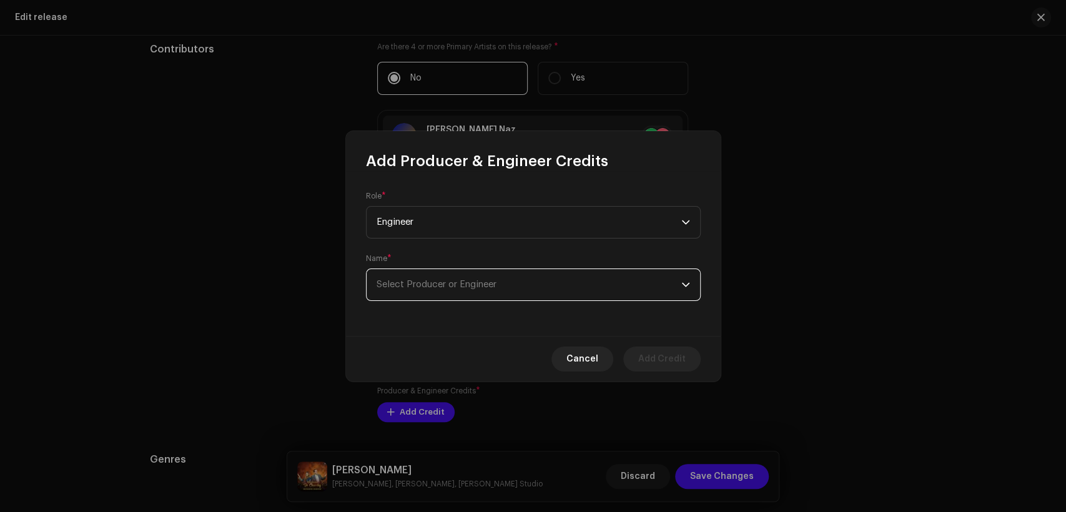
click at [468, 277] on span "Select Producer or Engineer" at bounding box center [529, 284] width 305 height 31
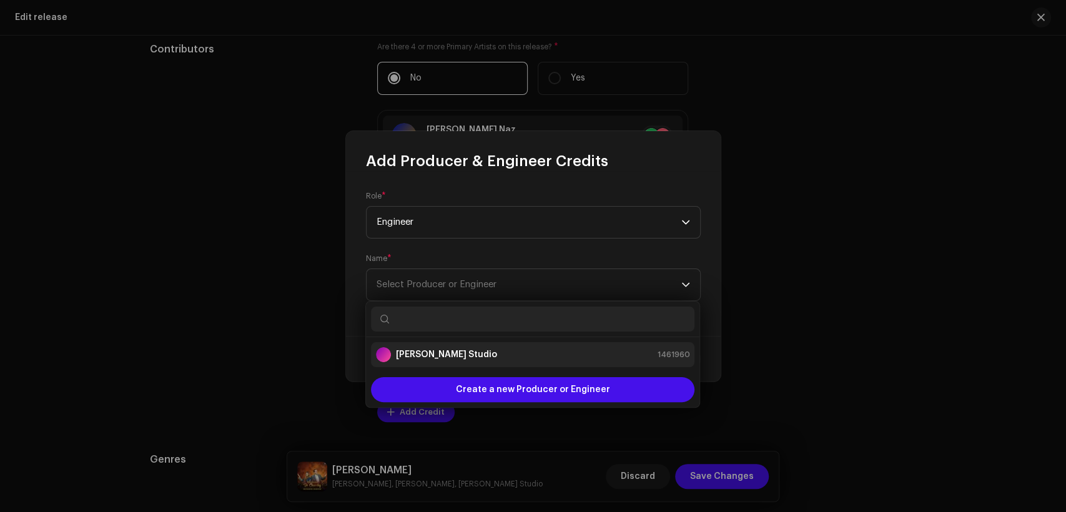
click at [532, 363] on li "[PERSON_NAME] Studio 1461960" at bounding box center [533, 354] width 324 height 25
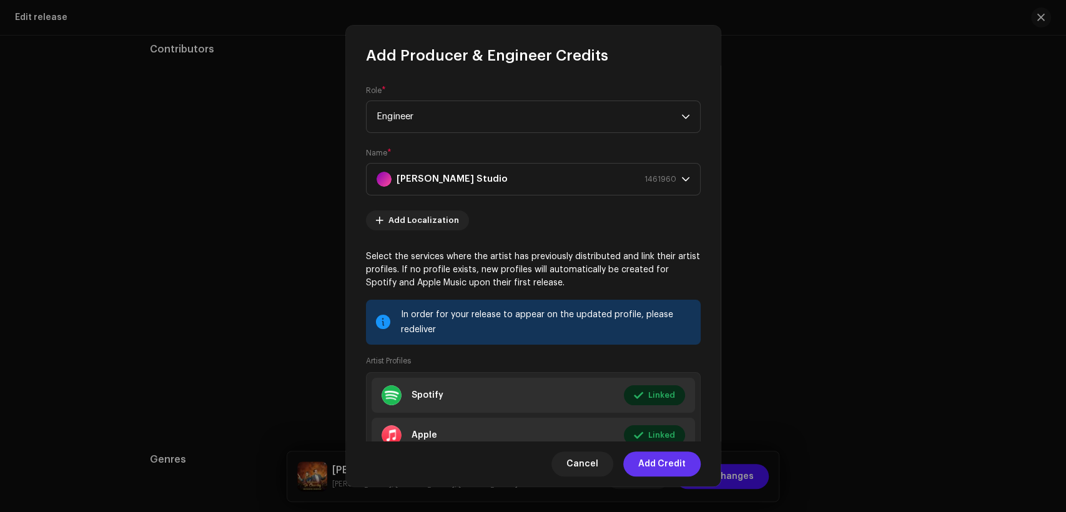
click at [667, 460] on span "Add Credit" at bounding box center [661, 464] width 47 height 25
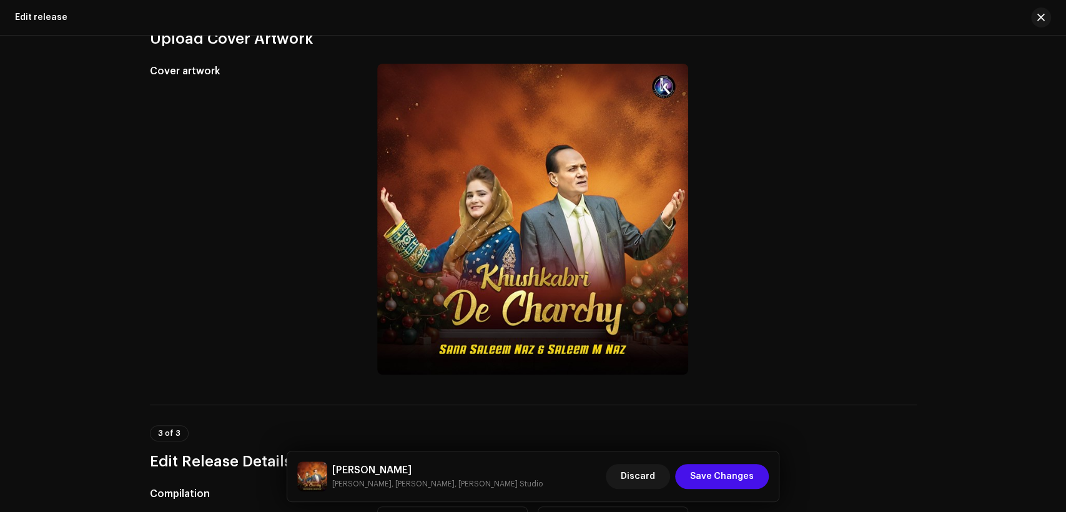
scroll to position [0, 0]
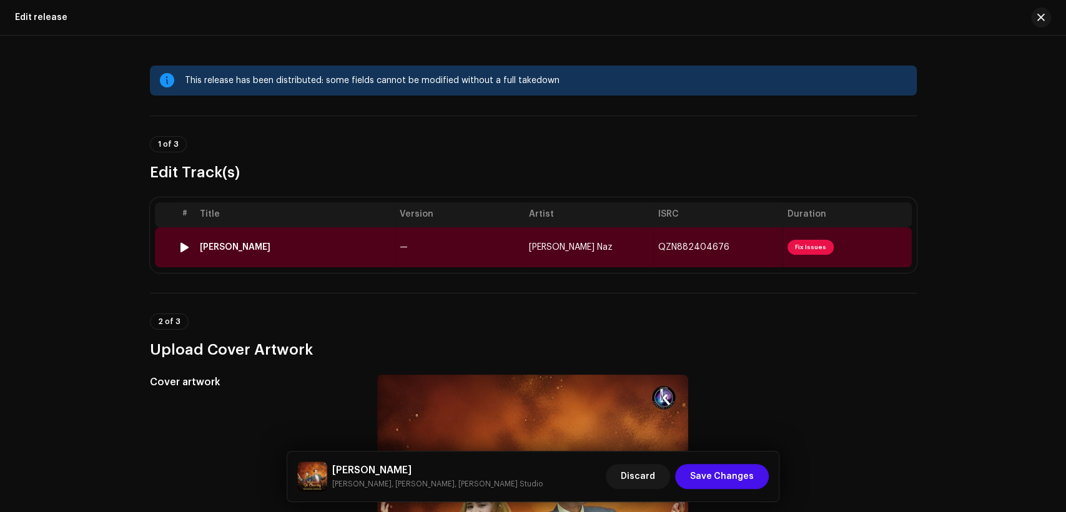
click at [427, 237] on td "—" at bounding box center [459, 247] width 129 height 40
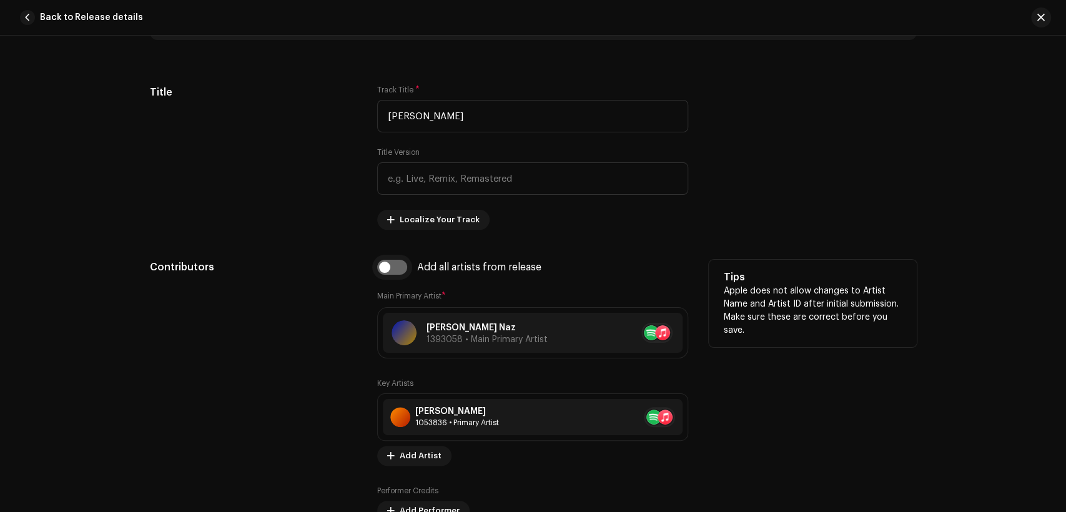
click at [390, 270] on input "checkbox" at bounding box center [392, 267] width 30 height 15
checkbox input "true"
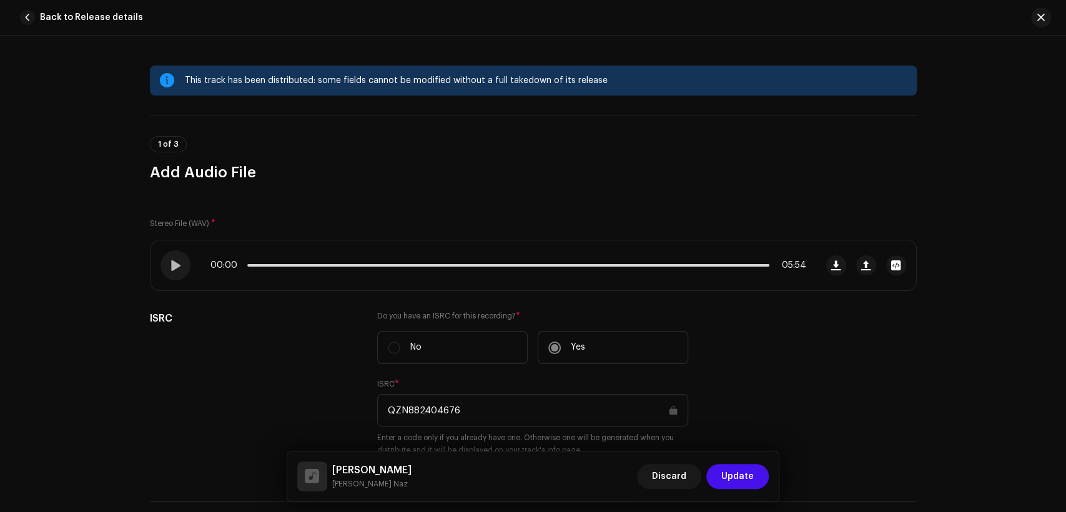
click at [412, 466] on h5 "Khushkabri De Charchy" at bounding box center [371, 470] width 79 height 15
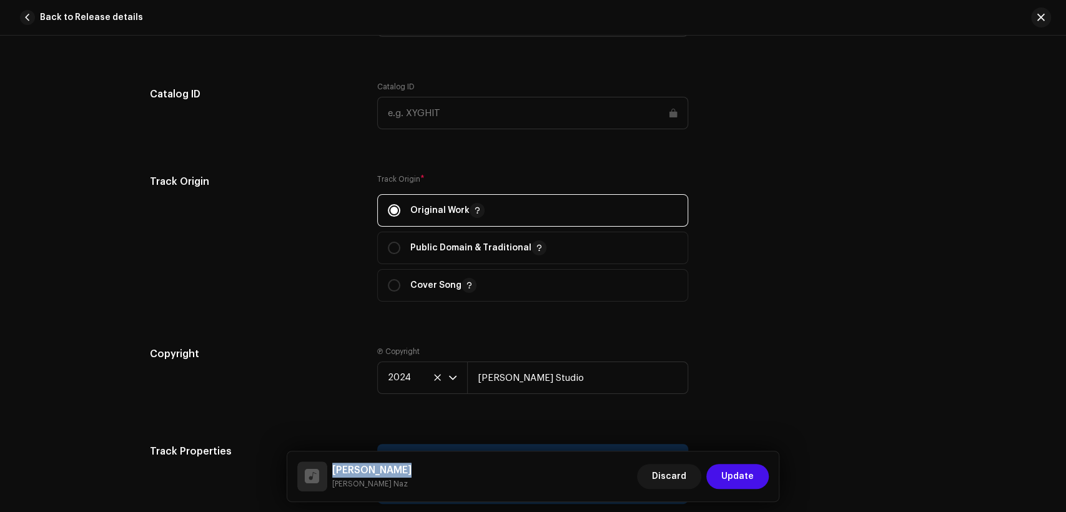
scroll to position [1570, 0]
click at [757, 474] on button "Update" at bounding box center [738, 476] width 62 height 25
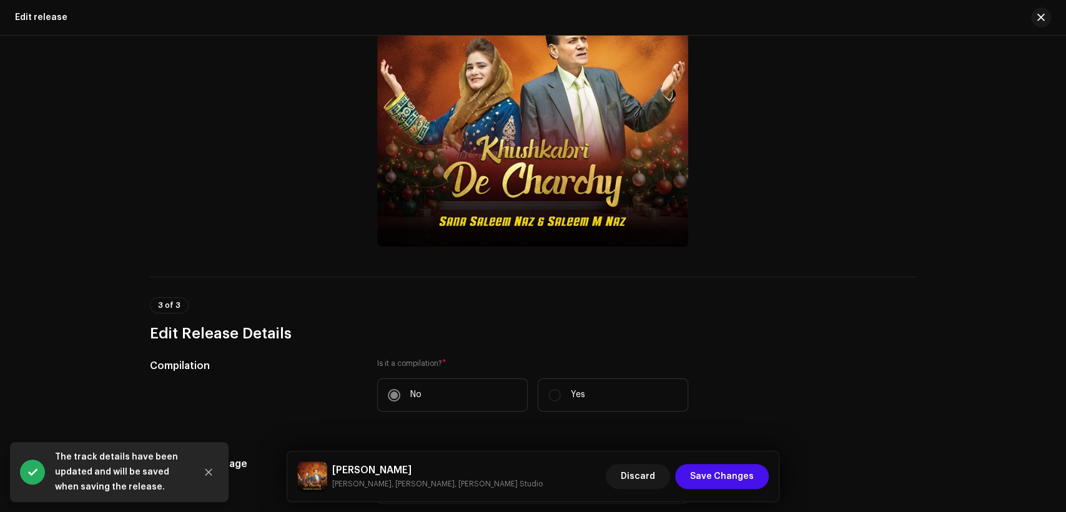
scroll to position [462, 0]
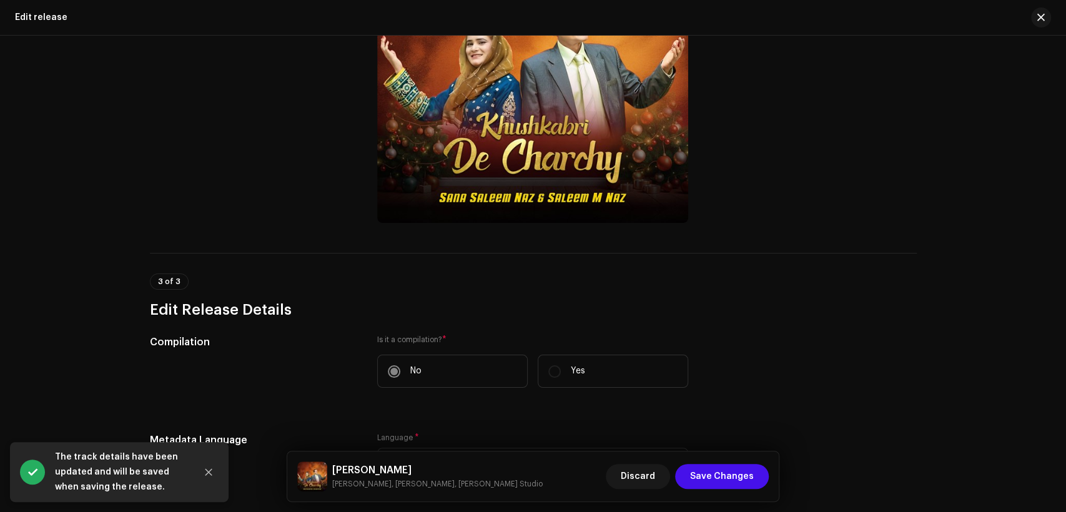
click at [428, 467] on h5 "Khushkabri De Charchy" at bounding box center [437, 470] width 211 height 15
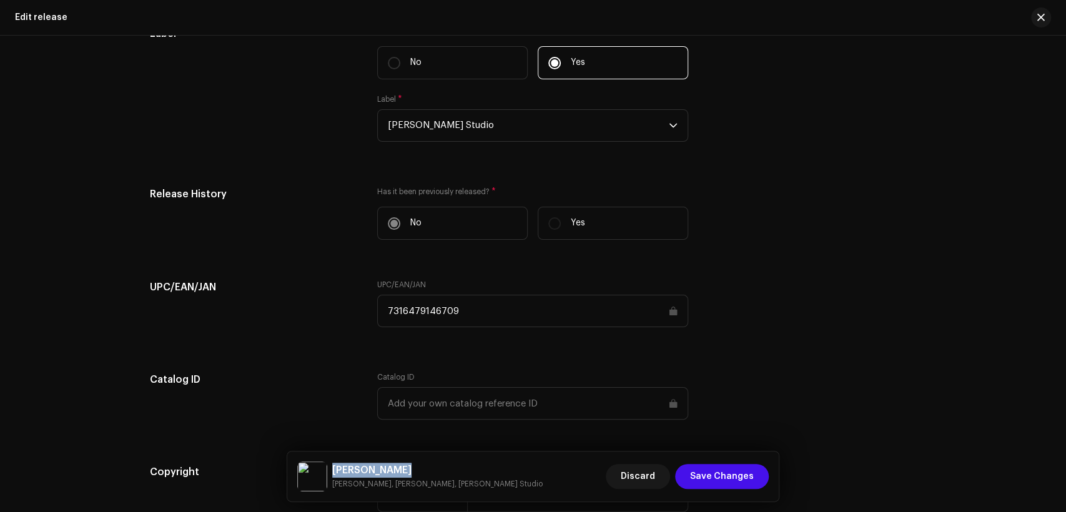
scroll to position [2047, 0]
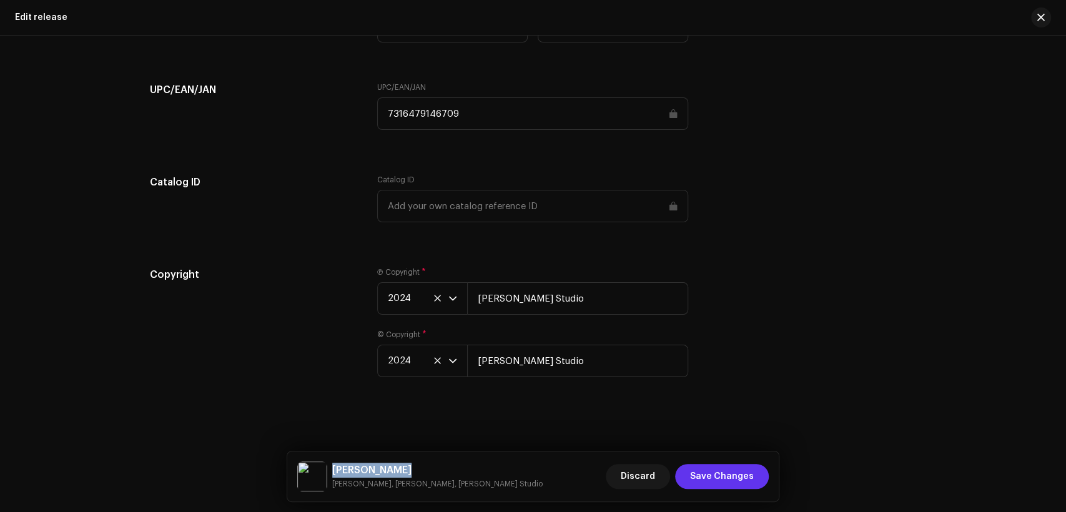
click at [715, 477] on span "Save Changes" at bounding box center [722, 476] width 64 height 25
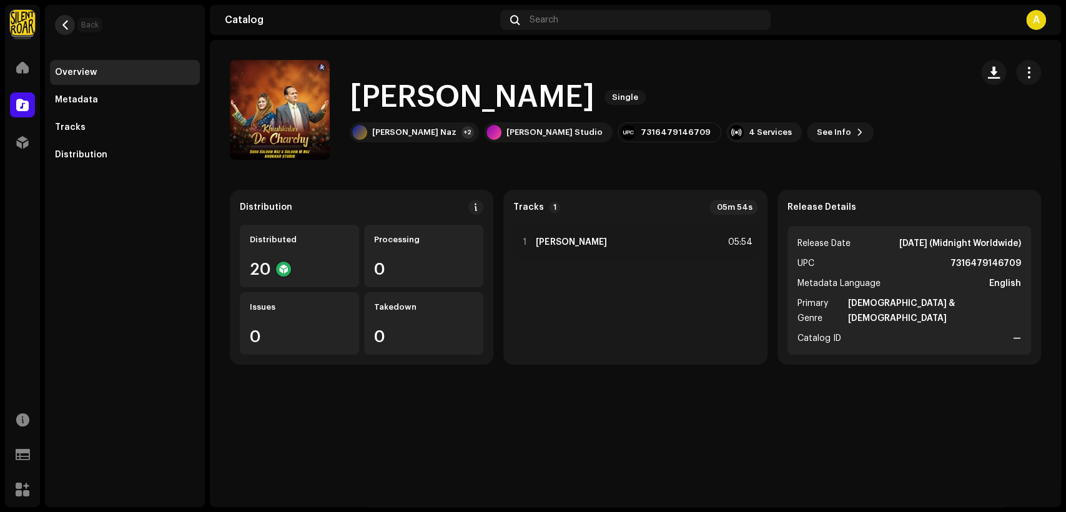
click at [70, 22] on button "button" at bounding box center [65, 25] width 20 height 20
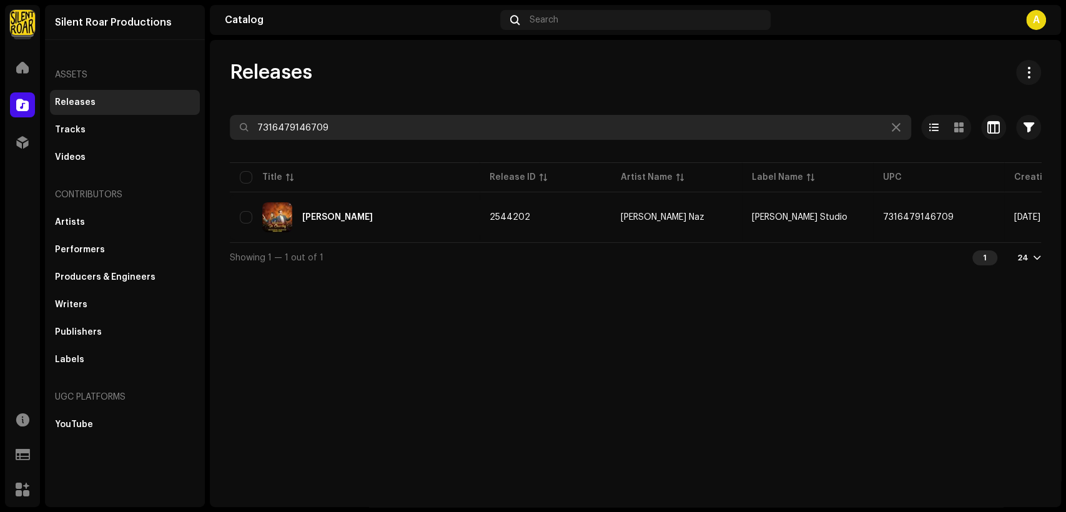
drag, startPoint x: 457, startPoint y: 114, endPoint x: 459, endPoint y: 122, distance: 8.3
click at [459, 122] on input "7316479146709" at bounding box center [571, 127] width 682 height 25
paste input "87276"
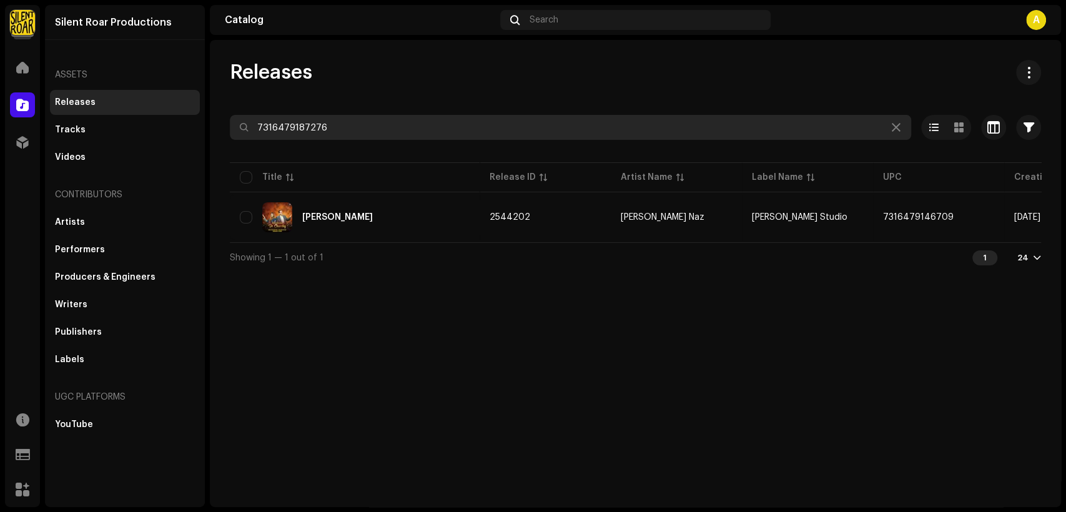
type input "7316479187276"
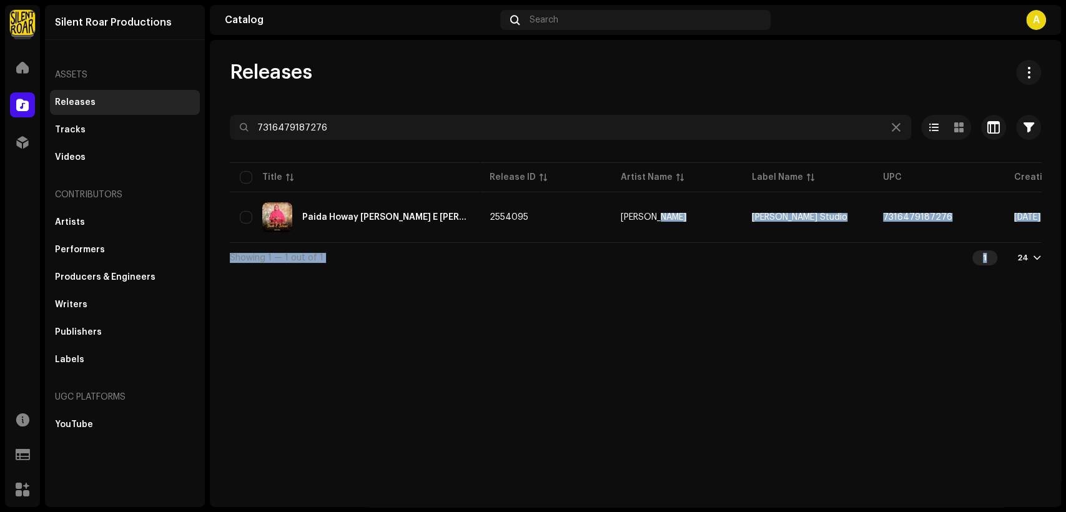
drag, startPoint x: 654, startPoint y: 241, endPoint x: 1009, endPoint y: 276, distance: 356.6
click at [1009, 272] on div "7316479187276 Selected 0 Options Filters Distribution status Never Distributed …" at bounding box center [636, 193] width 812 height 157
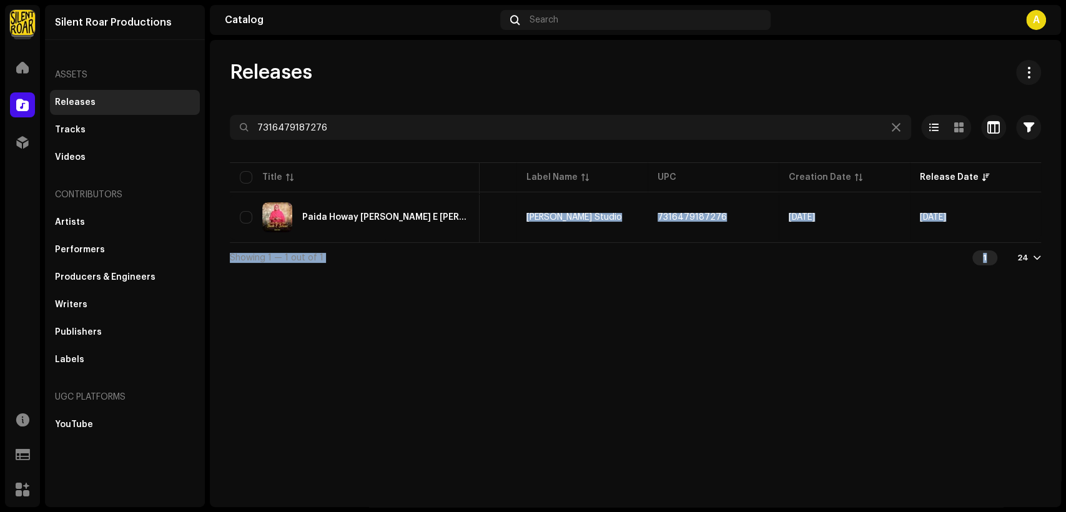
drag, startPoint x: 678, startPoint y: 311, endPoint x: 492, endPoint y: 273, distance: 190.0
click at [678, 311] on div "Releases 7316479187276 Selected 0 Options Filters Distribution status Never Dis…" at bounding box center [636, 273] width 852 height 467
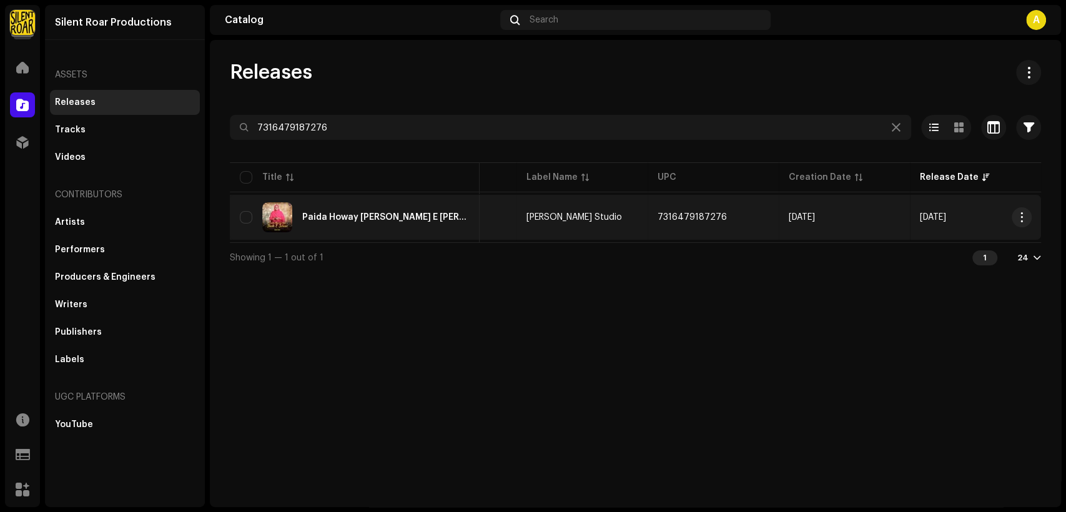
click at [320, 213] on div "Paida Howay Hai Shah E Jahan" at bounding box center [385, 217] width 167 height 9
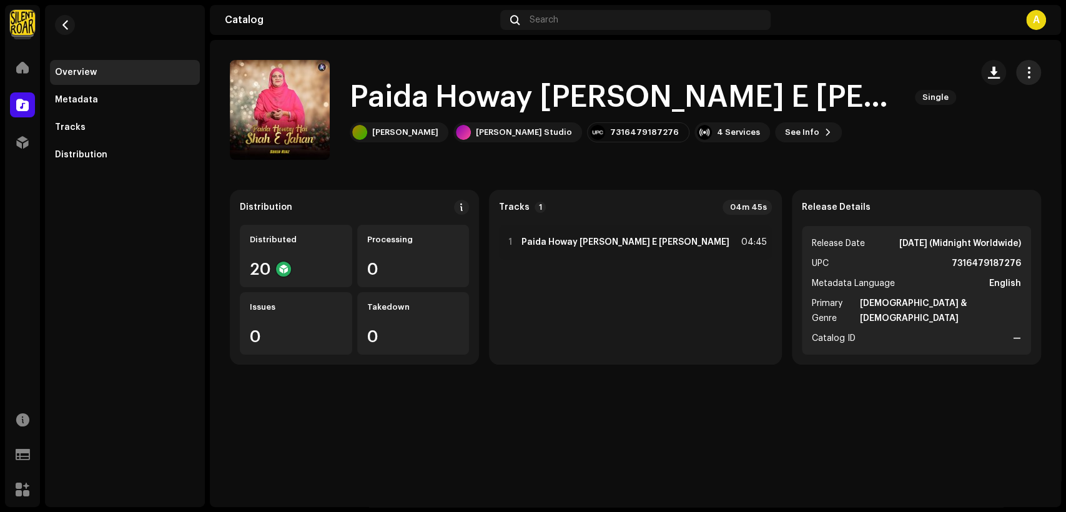
click at [1028, 71] on span "button" at bounding box center [1029, 72] width 12 height 10
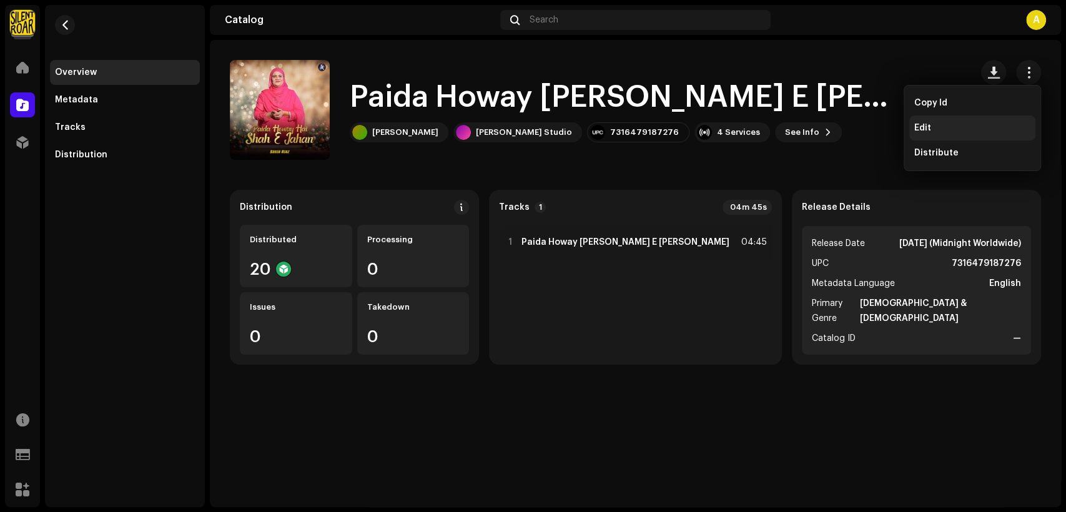
click at [972, 125] on div "Edit" at bounding box center [973, 128] width 116 height 10
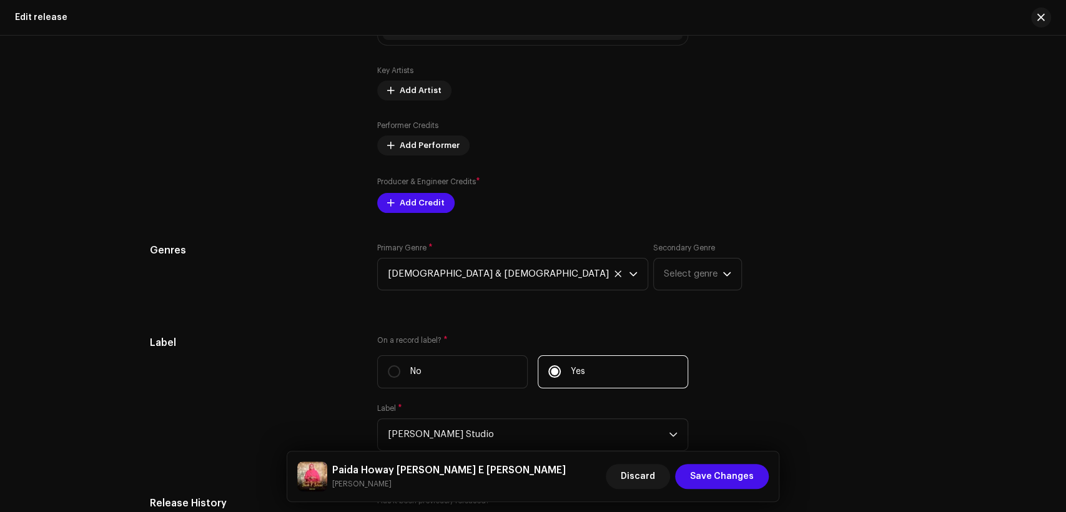
scroll to position [1156, 0]
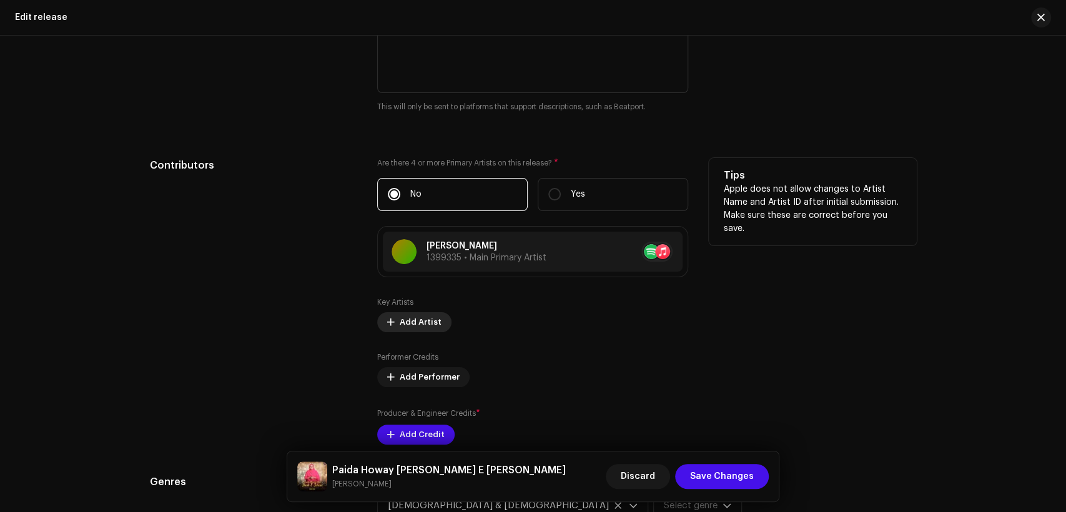
click at [430, 318] on span "Add Artist" at bounding box center [421, 322] width 42 height 25
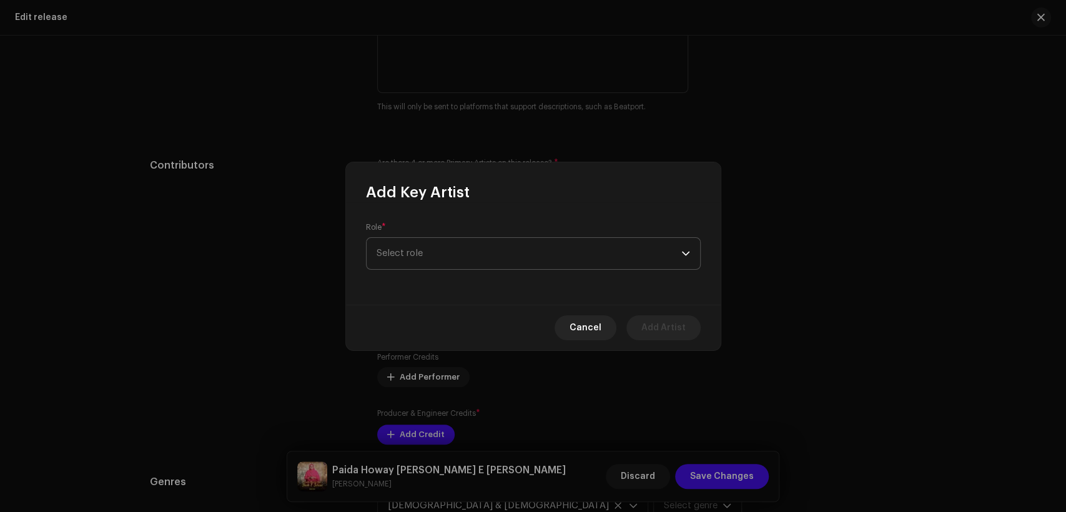
click at [476, 261] on span "Select role" at bounding box center [529, 253] width 305 height 31
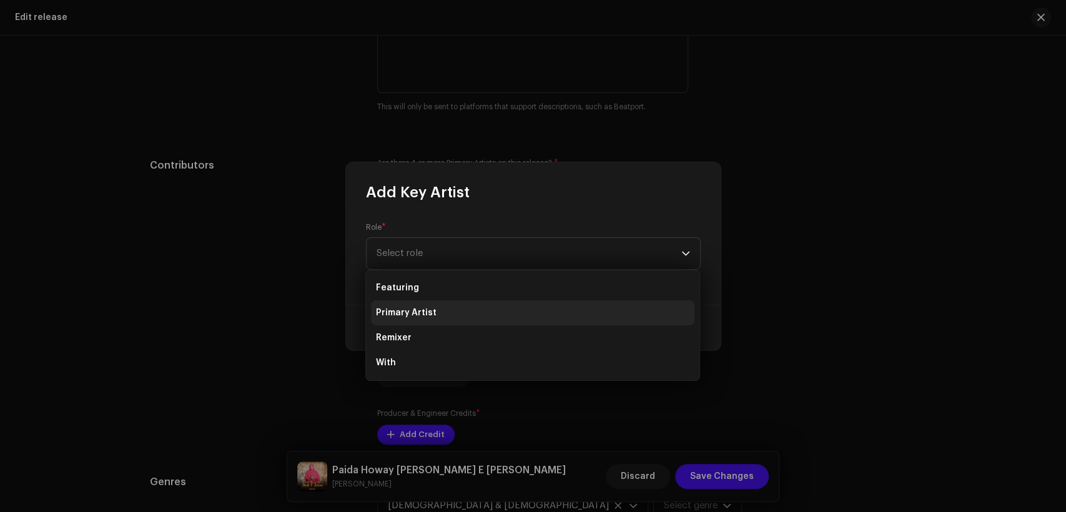
click at [481, 313] on li "Primary Artist" at bounding box center [533, 312] width 324 height 25
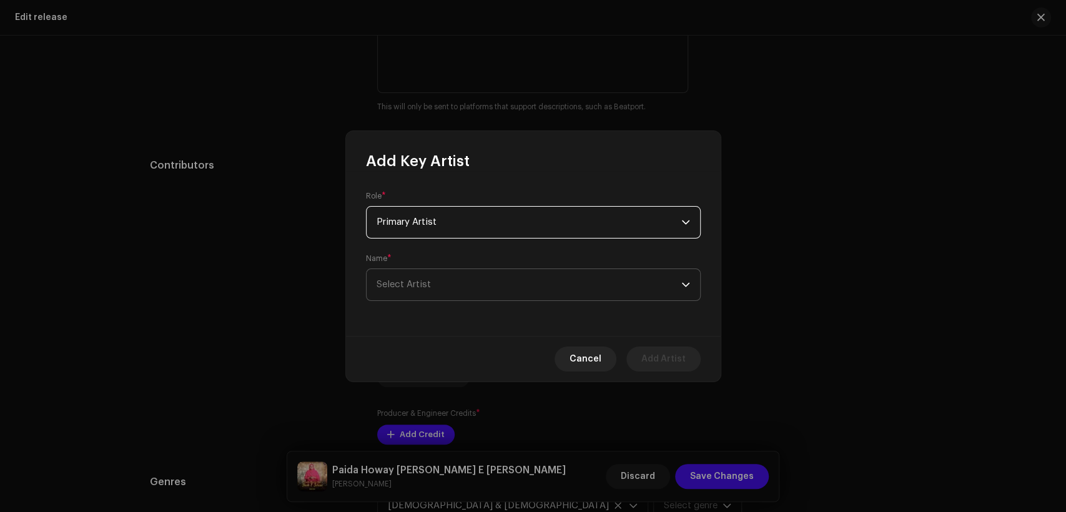
click at [487, 276] on span "Select Artist" at bounding box center [529, 284] width 305 height 31
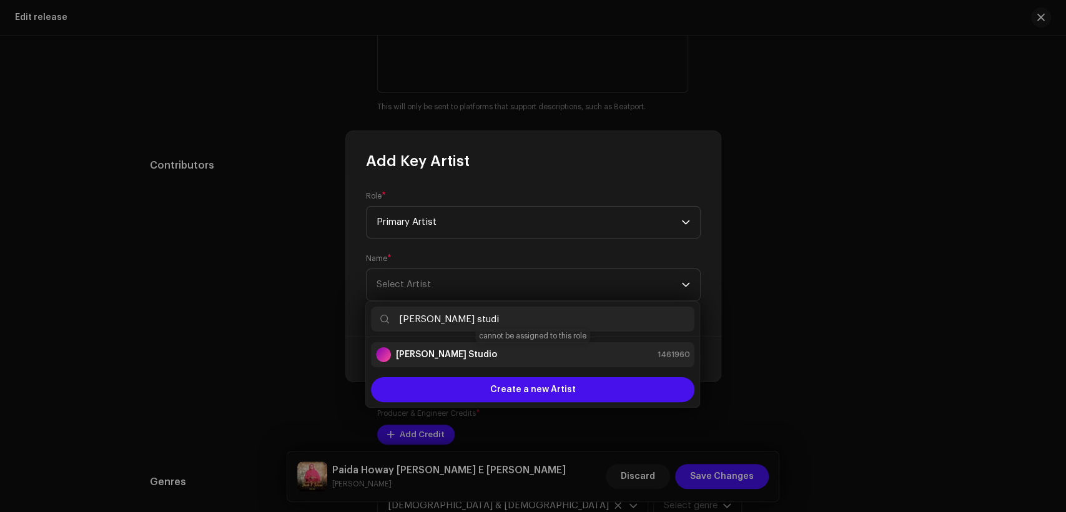
type input "[PERSON_NAME] studi"
click at [520, 353] on div "[PERSON_NAME] Studio 1461960" at bounding box center [533, 354] width 314 height 15
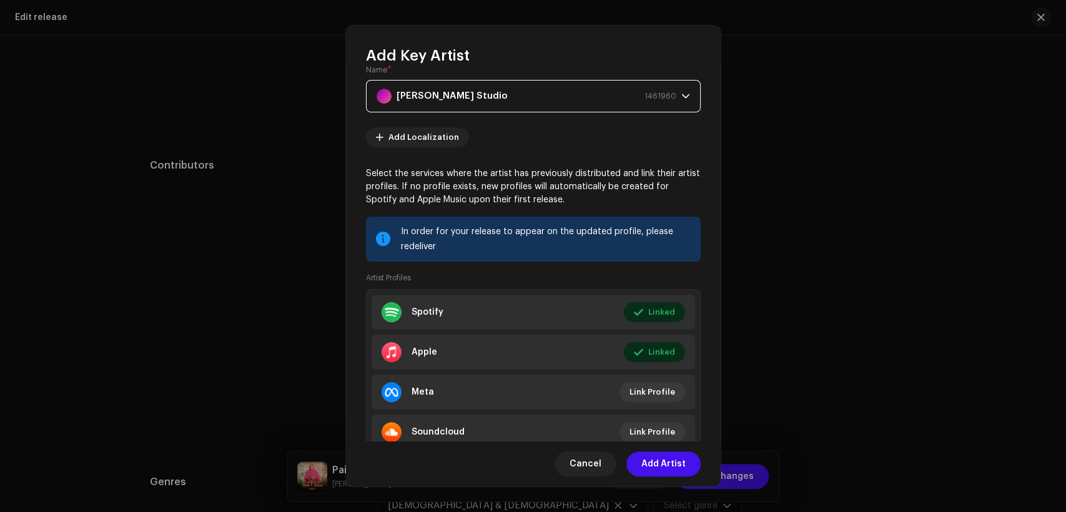
scroll to position [133, 0]
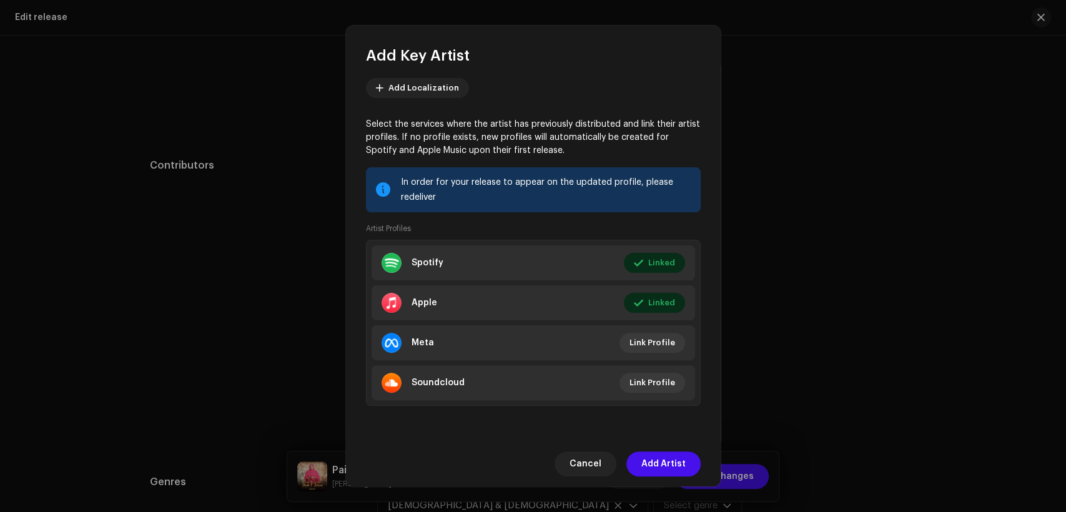
click at [659, 457] on span "Add Artist" at bounding box center [664, 464] width 44 height 25
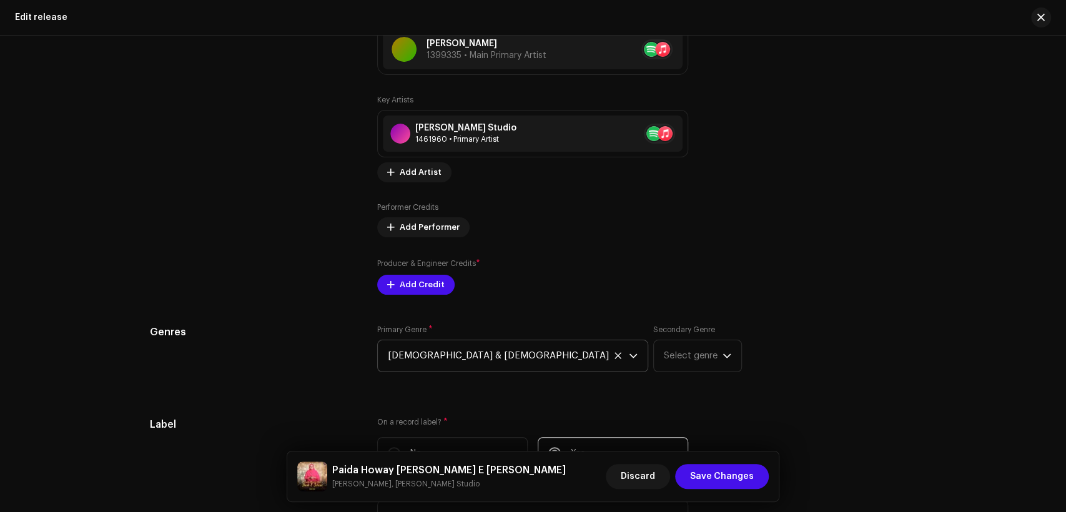
scroll to position [1388, 0]
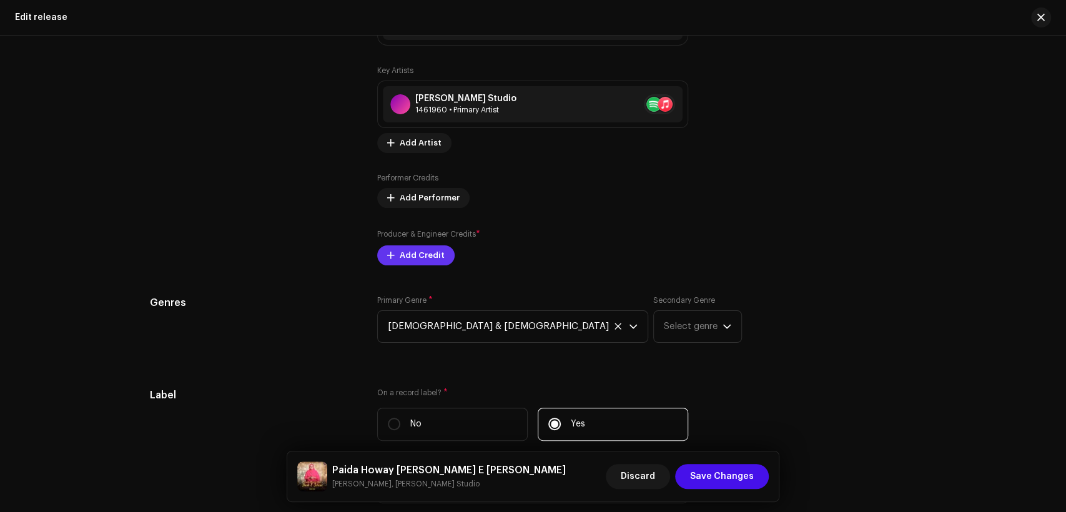
click at [423, 256] on span "Add Credit" at bounding box center [422, 255] width 45 height 25
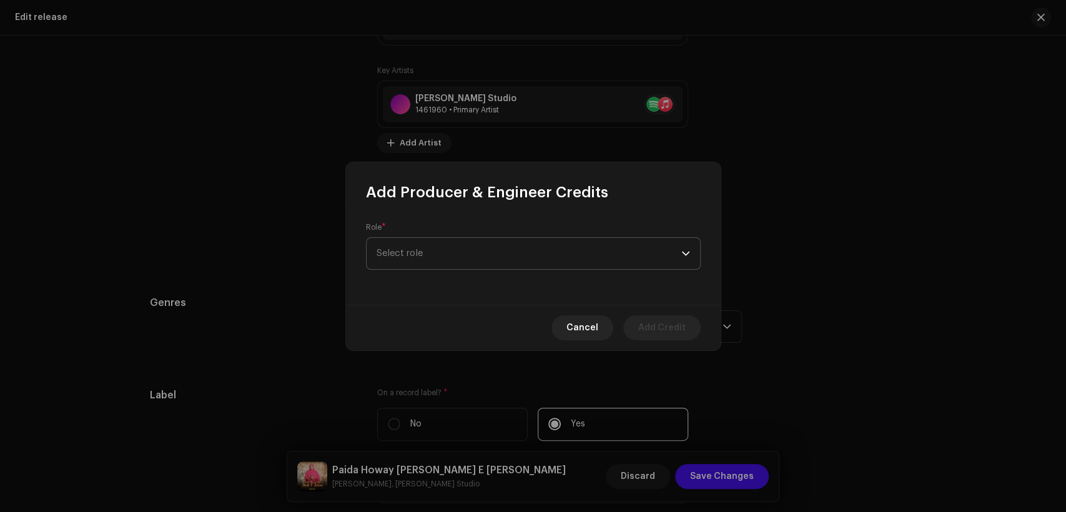
click at [462, 244] on span "Select role" at bounding box center [529, 253] width 305 height 31
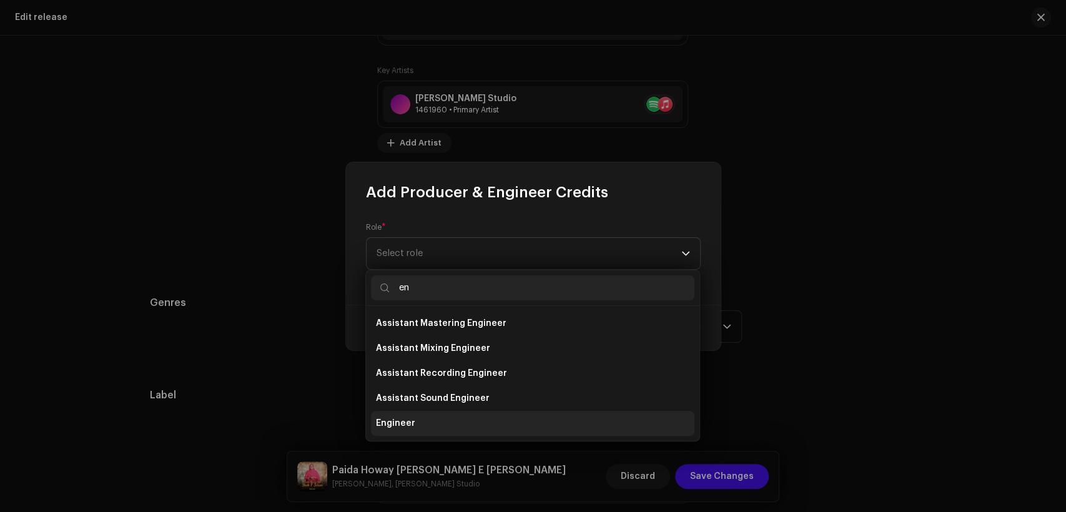
type input "en"
click at [489, 415] on li "Engineer" at bounding box center [533, 423] width 324 height 25
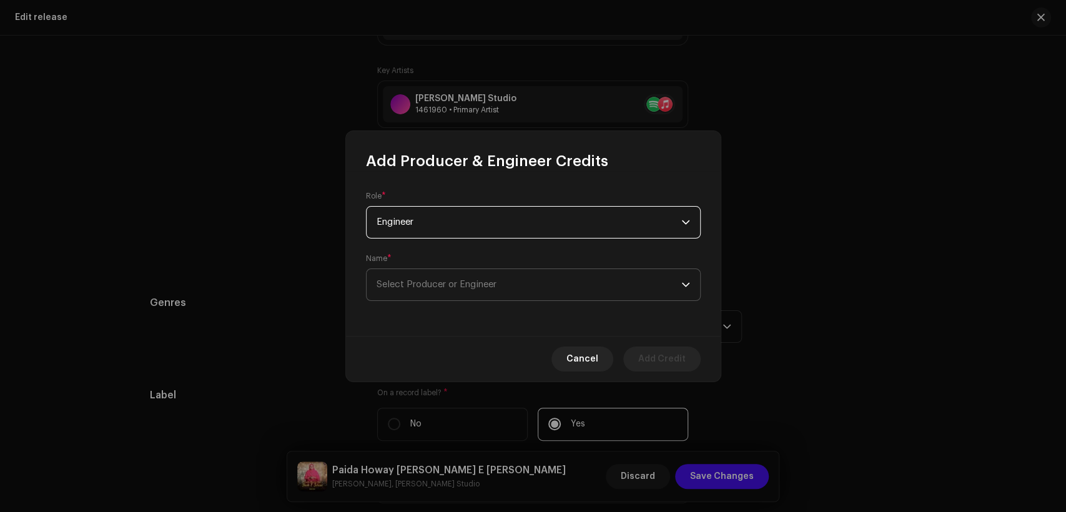
click at [515, 289] on span "Select Producer or Engineer" at bounding box center [529, 284] width 305 height 31
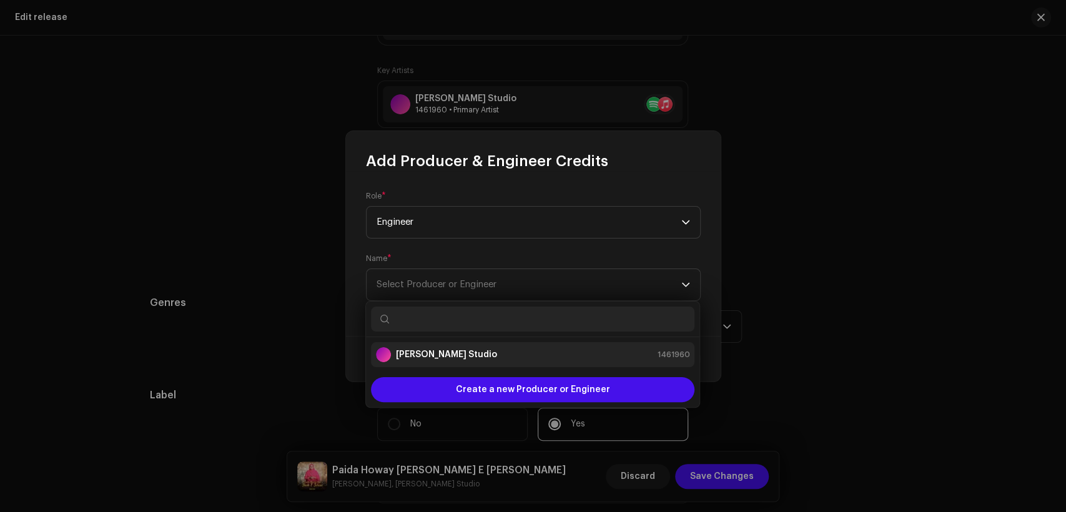
click at [526, 357] on div "[PERSON_NAME] Studio 1461960" at bounding box center [533, 354] width 314 height 15
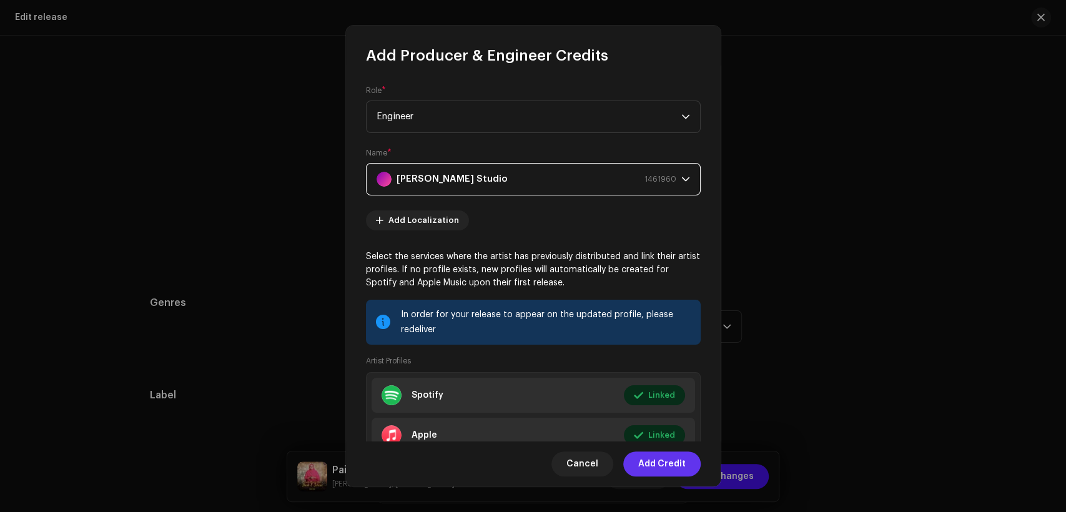
click at [656, 466] on span "Add Credit" at bounding box center [661, 464] width 47 height 25
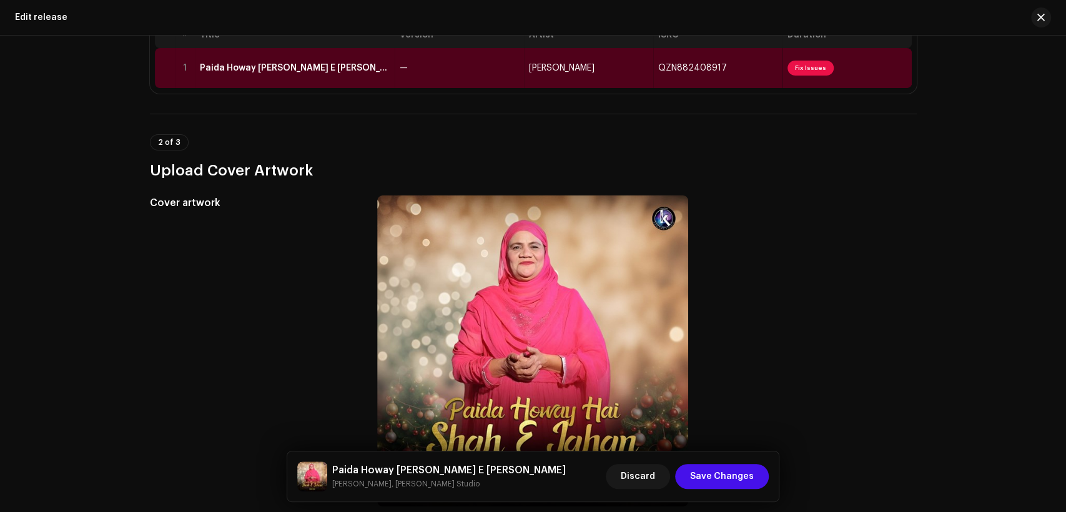
scroll to position [0, 0]
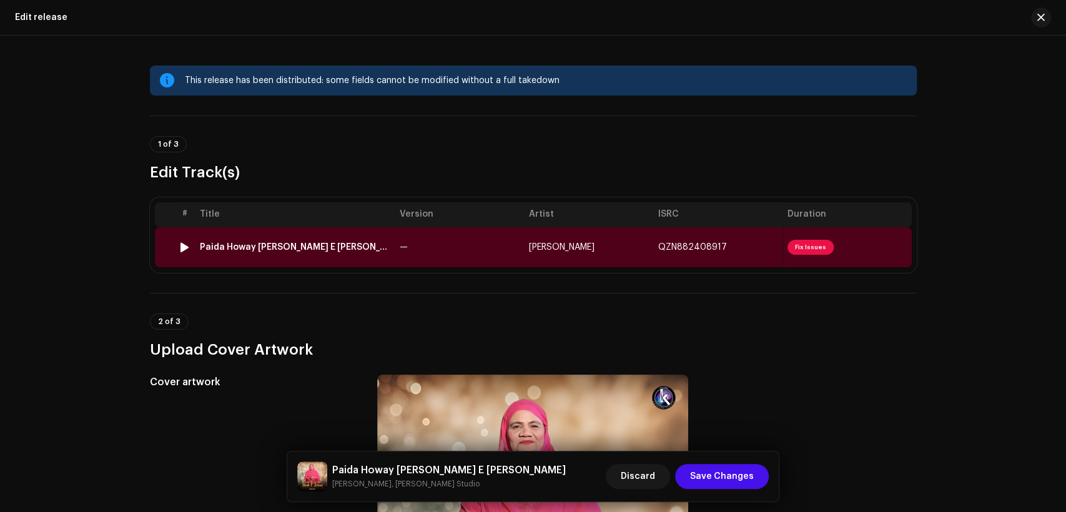
click at [420, 250] on td "—" at bounding box center [459, 247] width 129 height 40
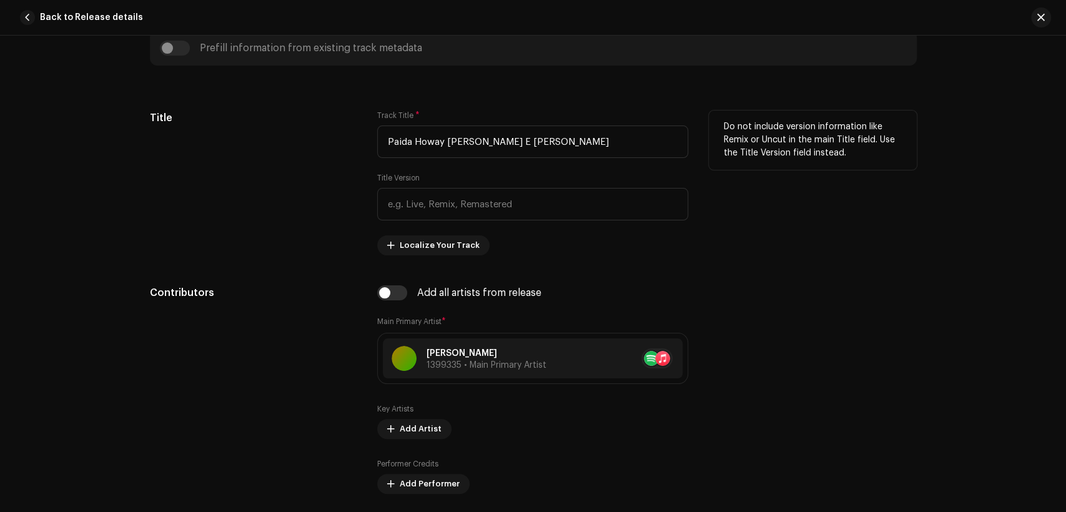
scroll to position [578, 0]
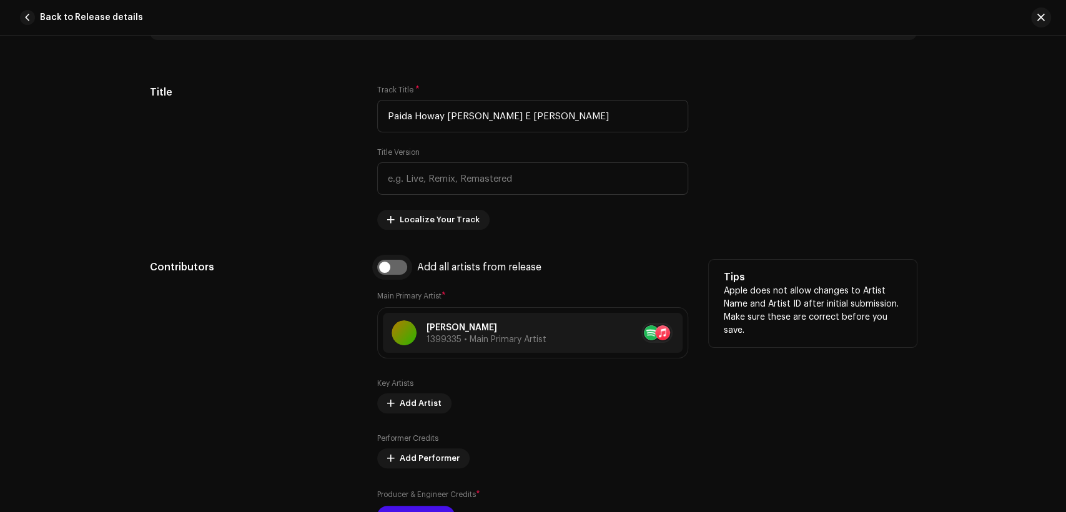
click at [397, 271] on input "checkbox" at bounding box center [392, 267] width 30 height 15
checkbox input "true"
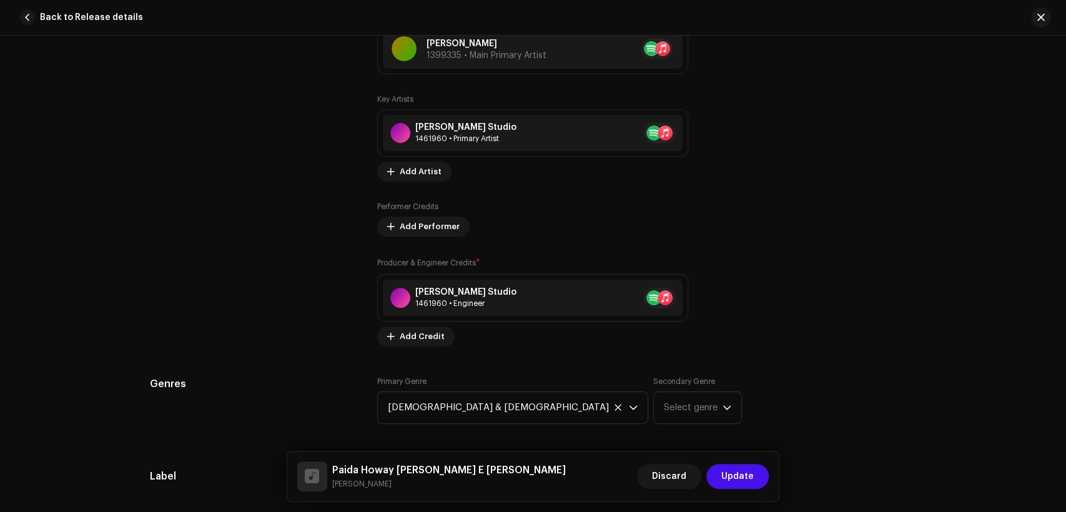
scroll to position [539, 0]
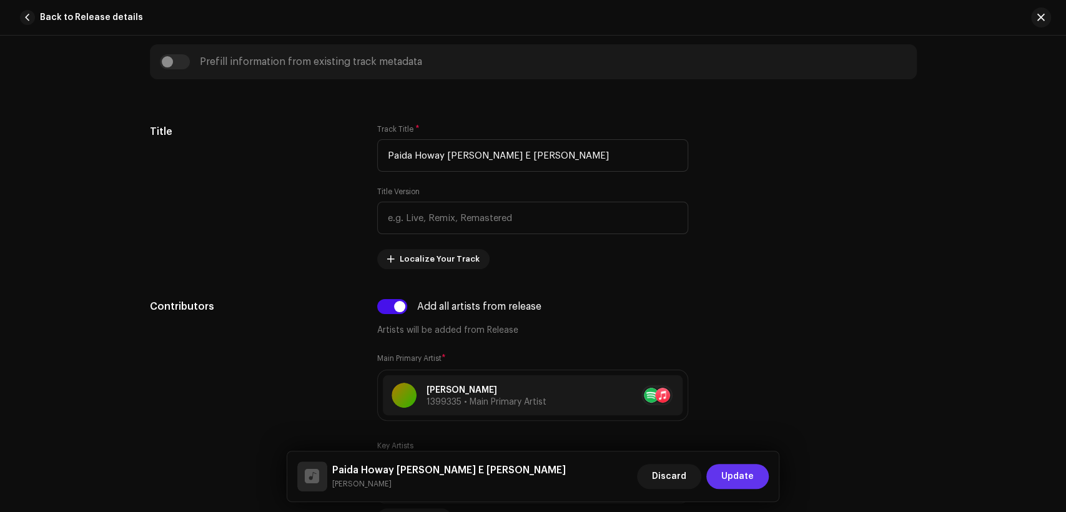
click at [746, 469] on span "Update" at bounding box center [738, 476] width 32 height 25
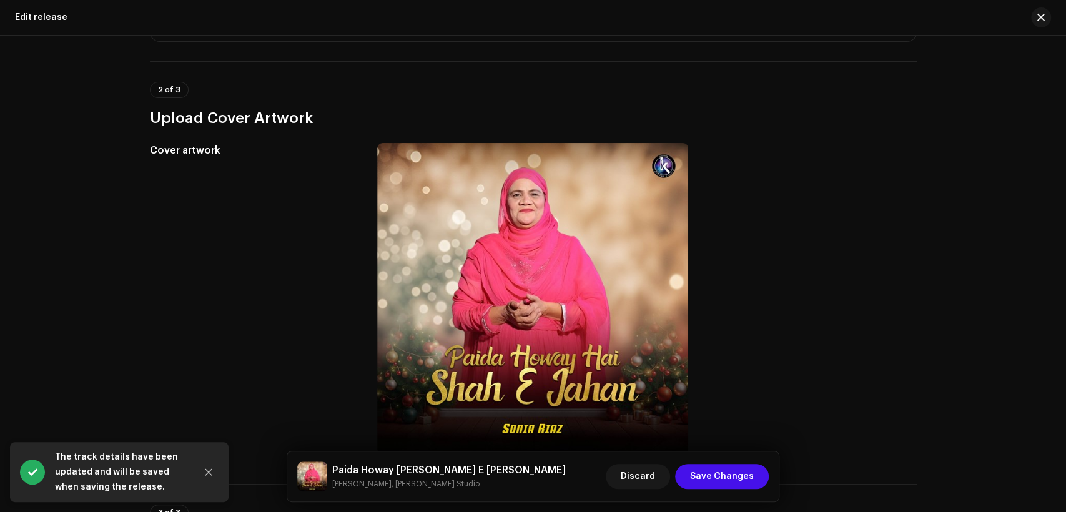
scroll to position [462, 0]
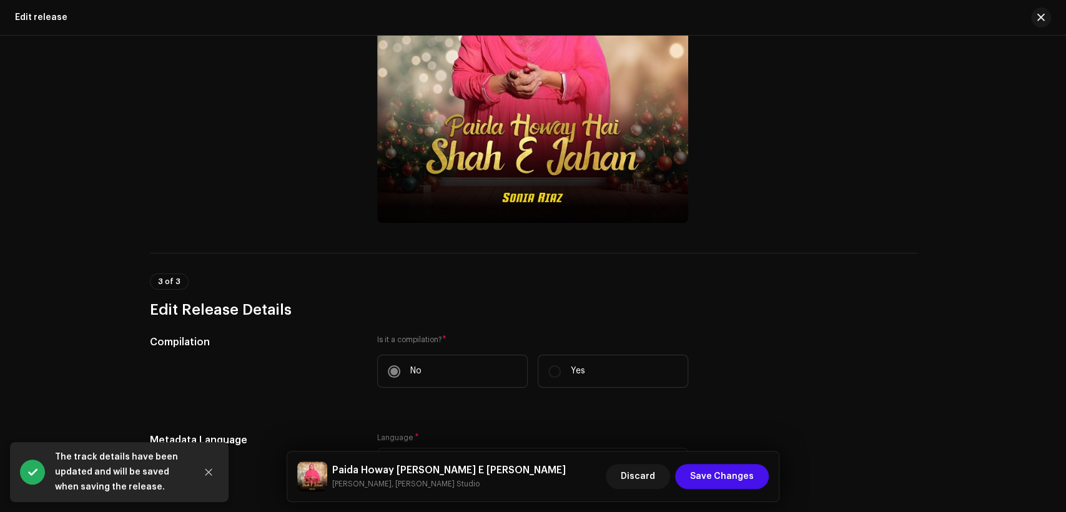
click at [423, 474] on h5 "Paida Howay Hai Shah E Jahan" at bounding box center [449, 470] width 234 height 15
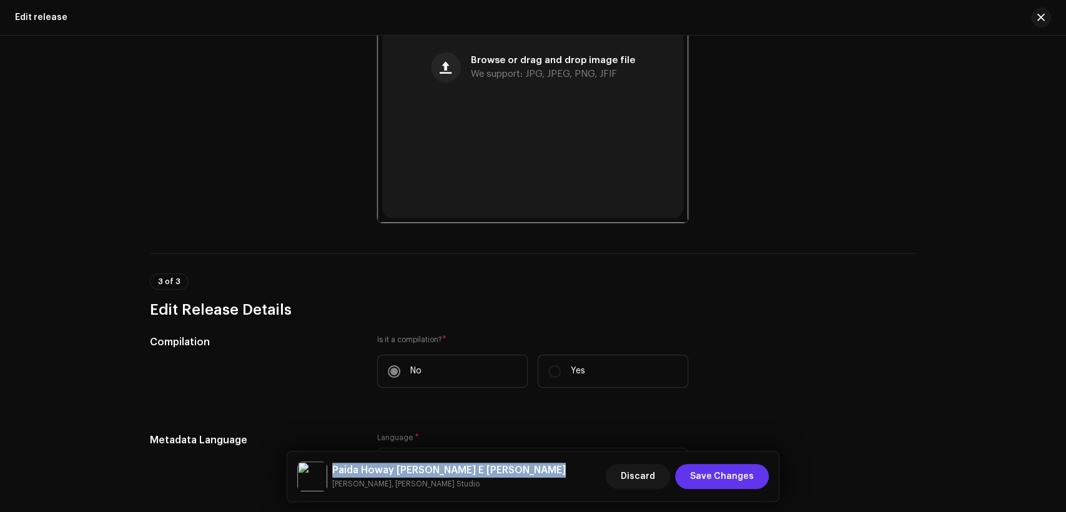
click at [727, 472] on span "Save Changes" at bounding box center [722, 476] width 64 height 25
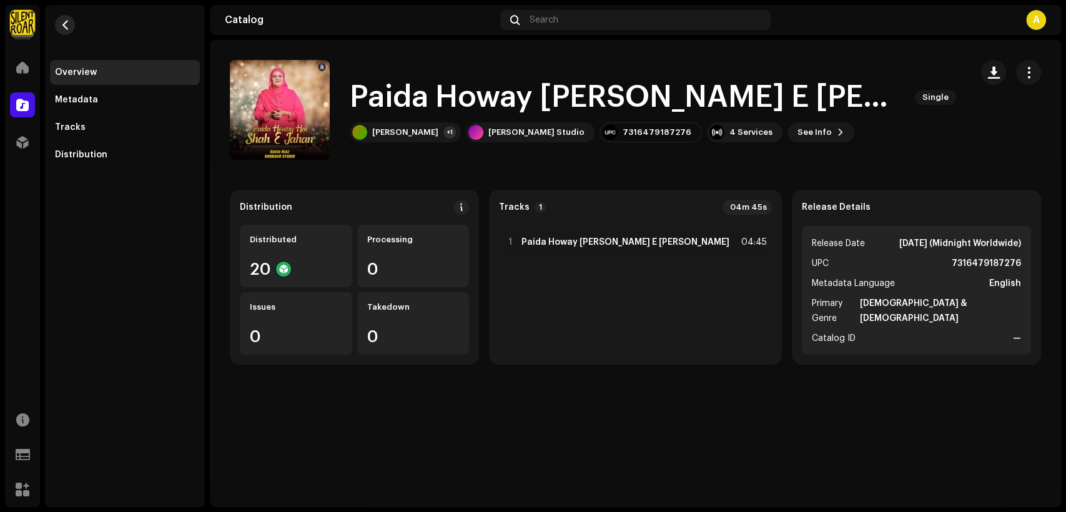
click at [69, 28] on span "button" at bounding box center [65, 25] width 9 height 10
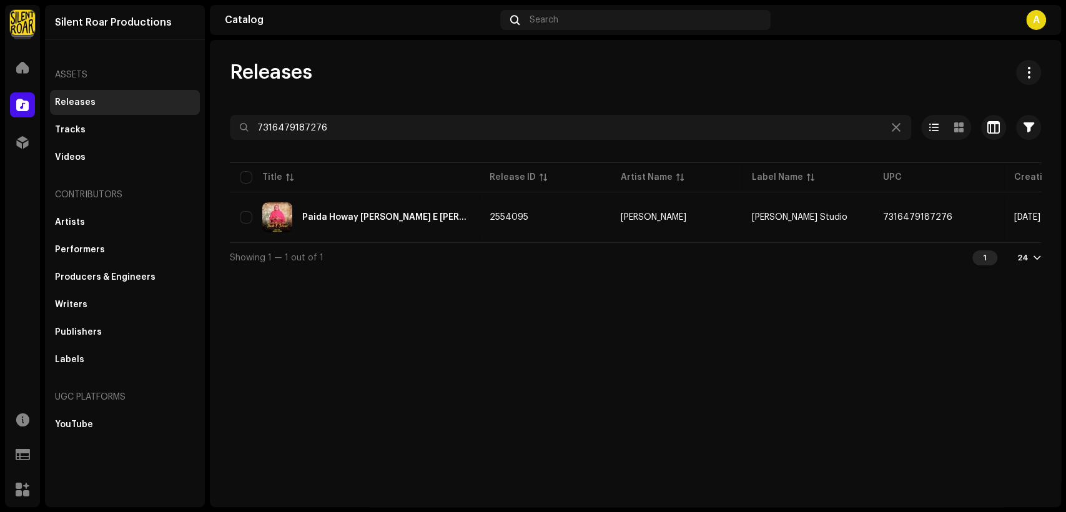
click at [339, 114] on div "Selected 0 Options" at bounding box center [636, 102] width 812 height 25
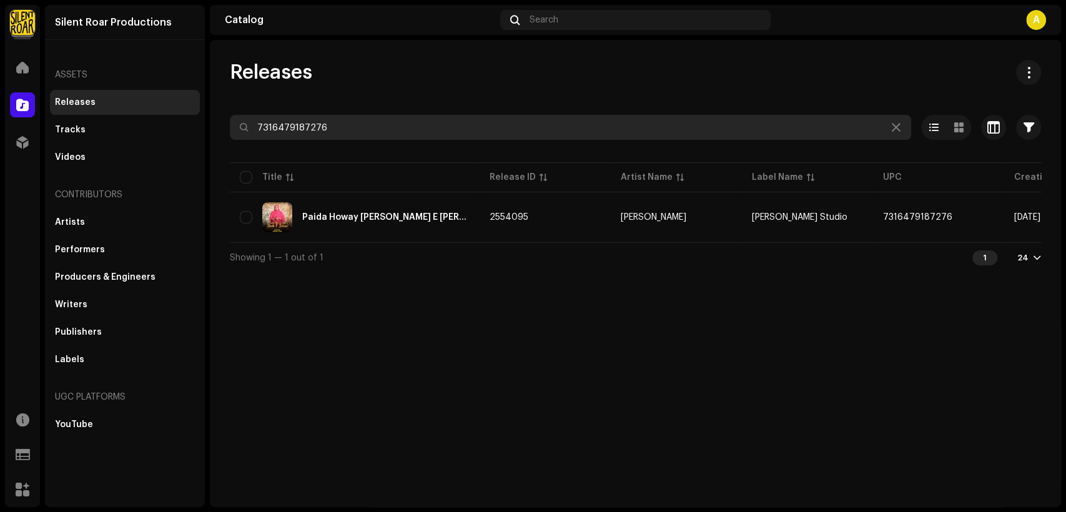
click at [340, 122] on input "7316479187276" at bounding box center [571, 127] width 682 height 25
paste input "205123"
type input "7316479205123"
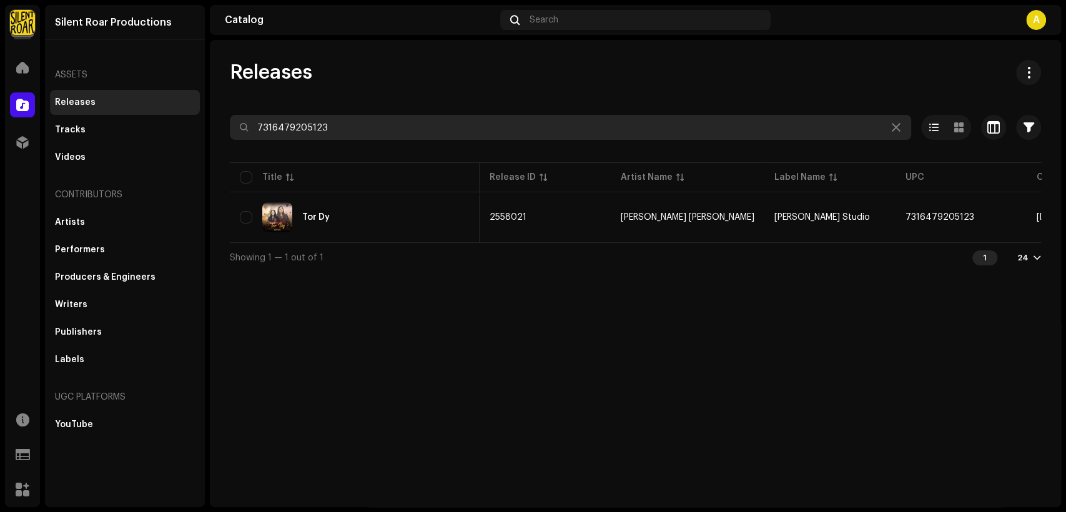
scroll to position [0, 226]
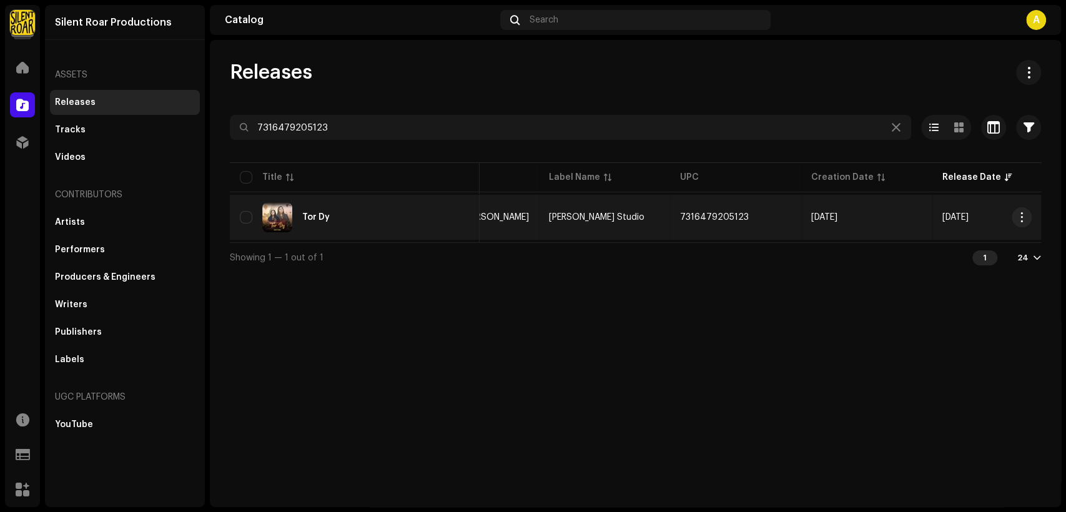
click at [357, 216] on div "Tor Dy" at bounding box center [355, 217] width 230 height 30
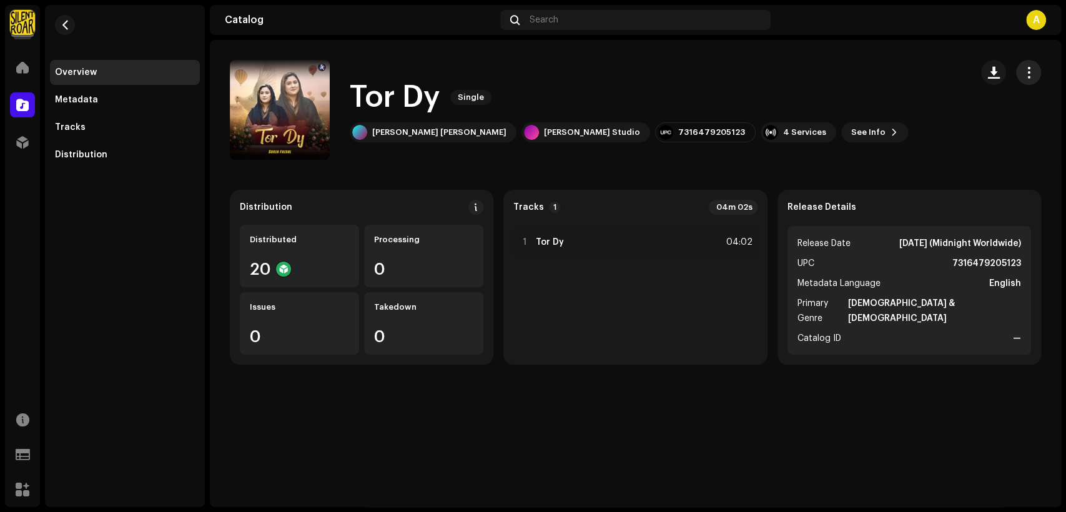
click at [1018, 66] on button "button" at bounding box center [1028, 72] width 25 height 25
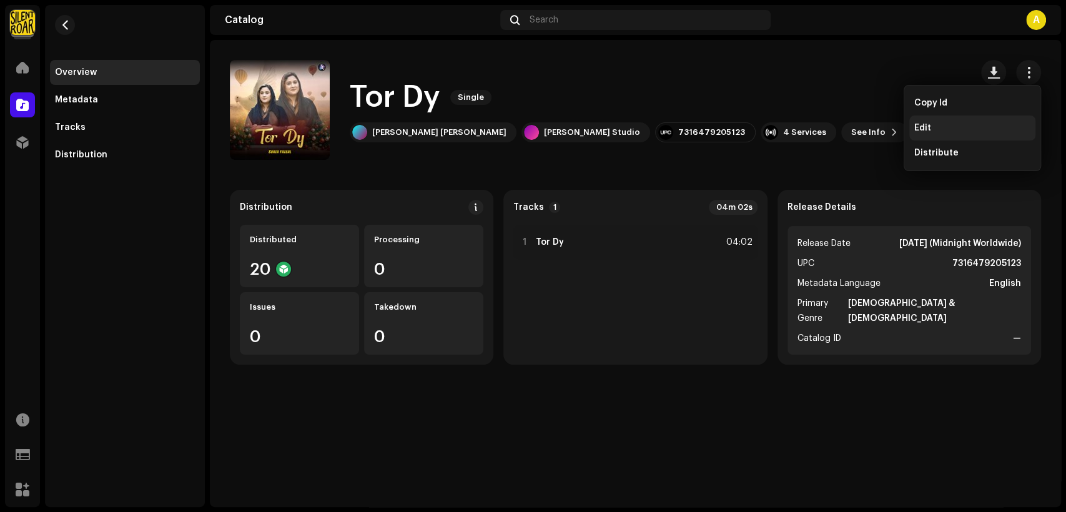
click at [976, 121] on div "Edit" at bounding box center [973, 128] width 126 height 25
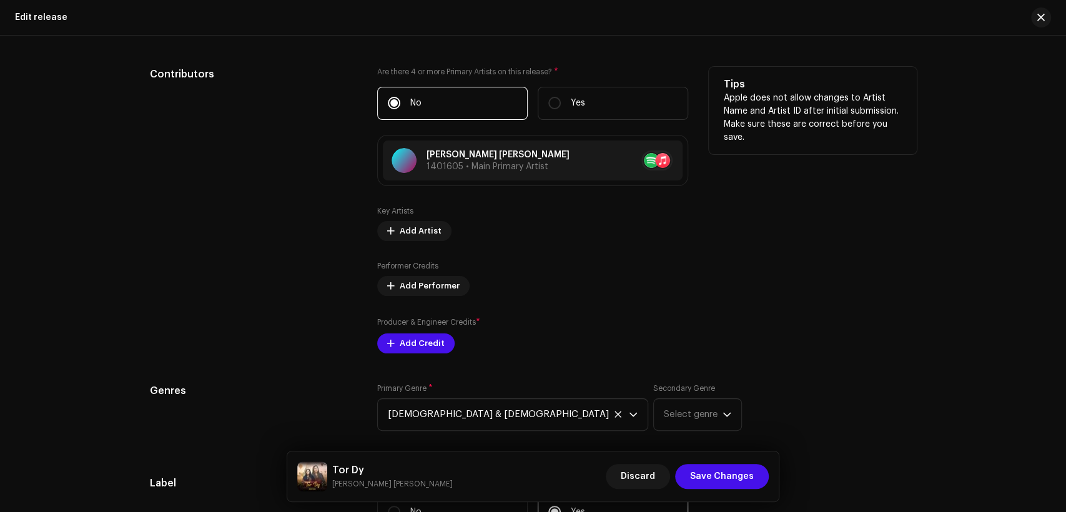
scroll to position [1273, 0]
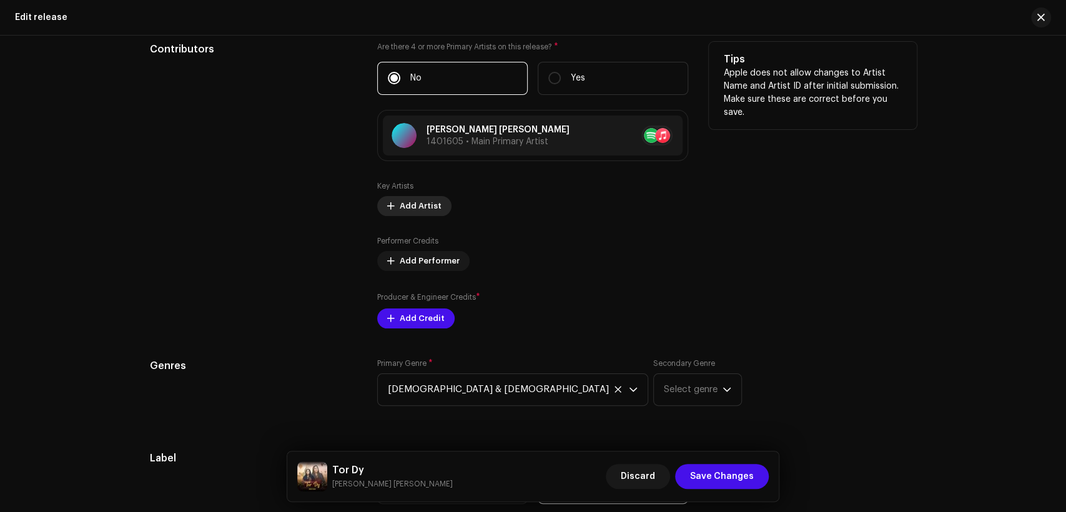
click at [421, 201] on span "Add Artist" at bounding box center [421, 206] width 42 height 25
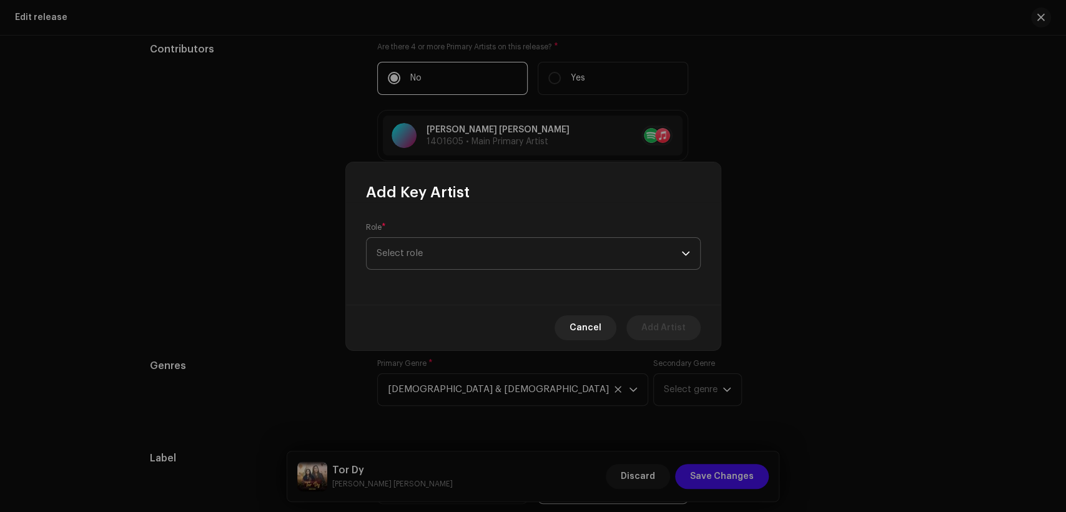
click at [455, 251] on span "Select role" at bounding box center [529, 253] width 305 height 31
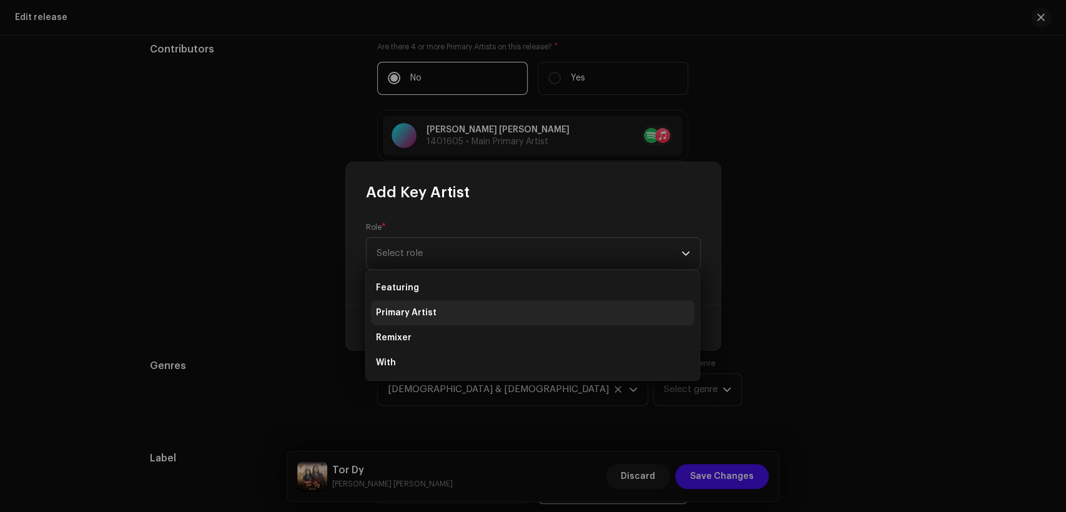
click at [465, 305] on li "Primary Artist" at bounding box center [533, 312] width 324 height 25
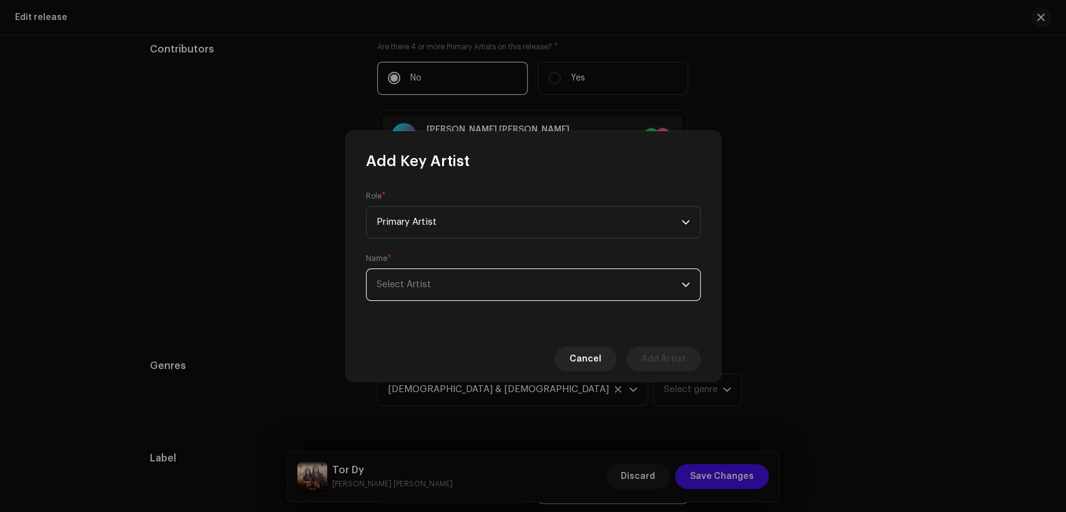
click at [474, 271] on span "Select Artist" at bounding box center [529, 284] width 305 height 31
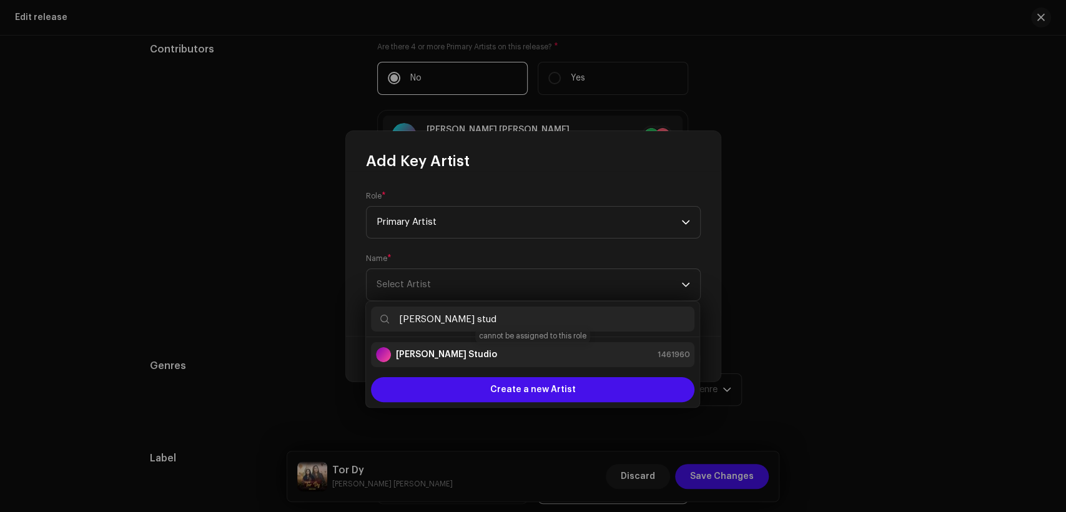
type input "[PERSON_NAME] stud"
click at [485, 354] on div "[PERSON_NAME] Studio 1461960" at bounding box center [533, 354] width 314 height 15
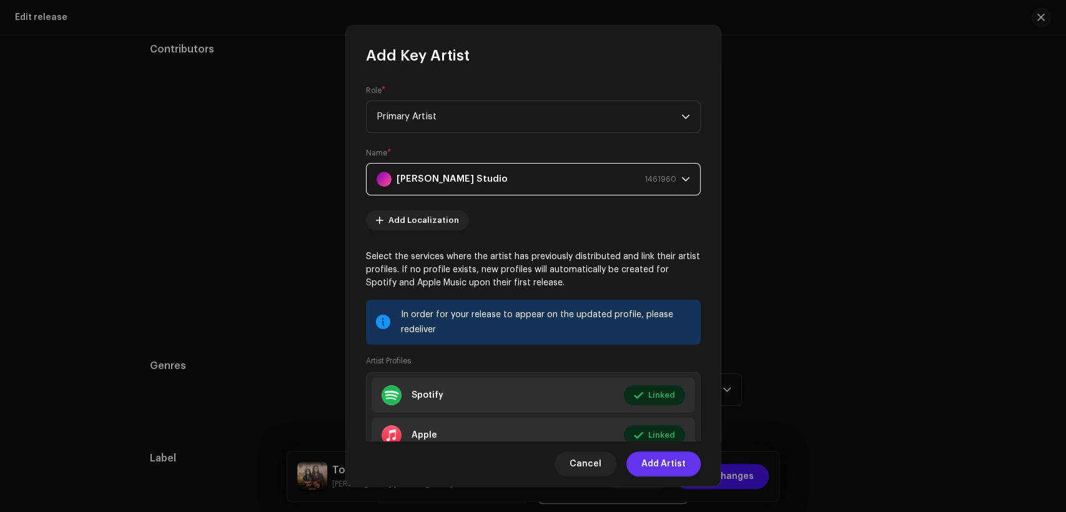
click at [667, 469] on span "Add Artist" at bounding box center [664, 464] width 44 height 25
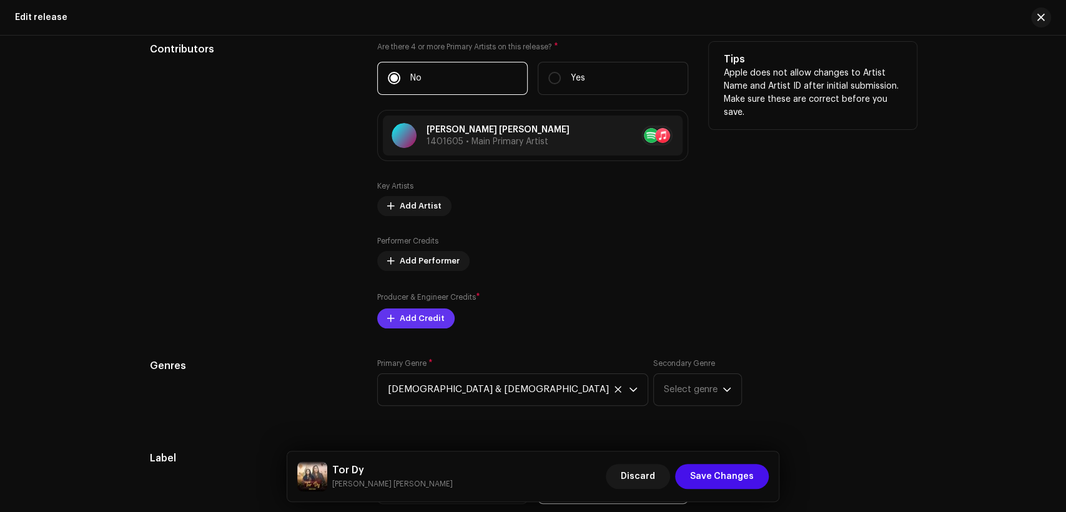
click at [430, 317] on span "Add Credit" at bounding box center [422, 318] width 45 height 25
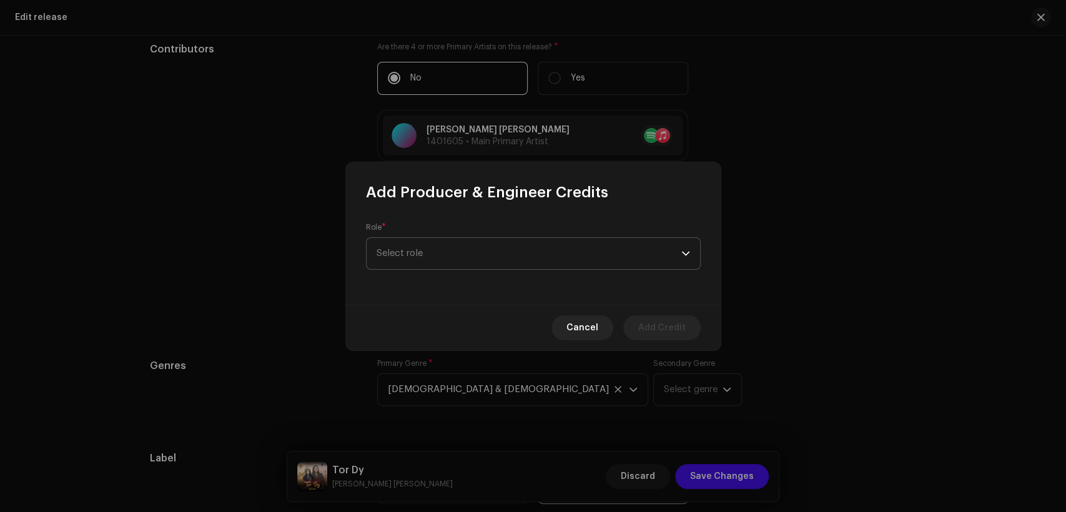
click at [460, 252] on span "Select role" at bounding box center [529, 253] width 305 height 31
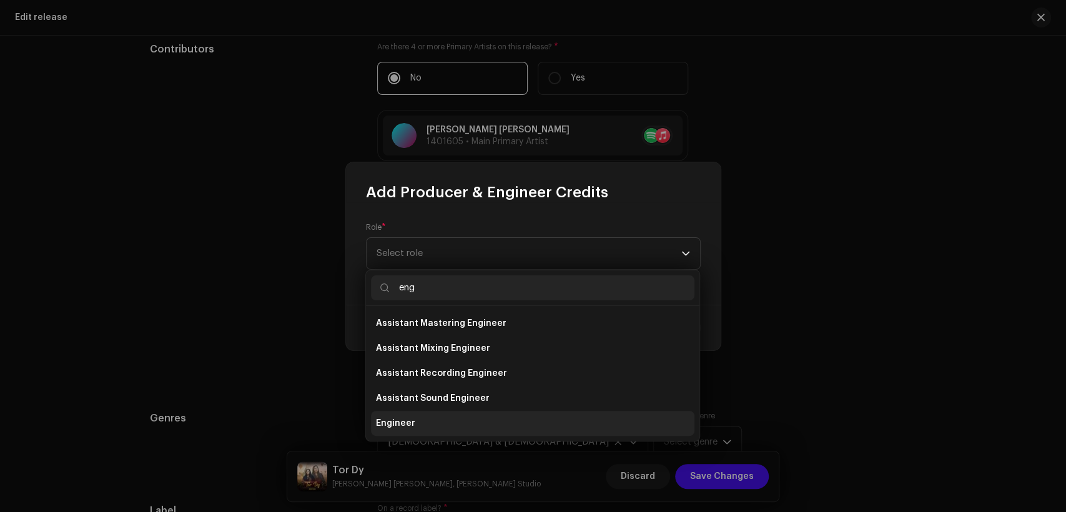
type input "eng"
click at [455, 422] on li "Engineer" at bounding box center [533, 423] width 324 height 25
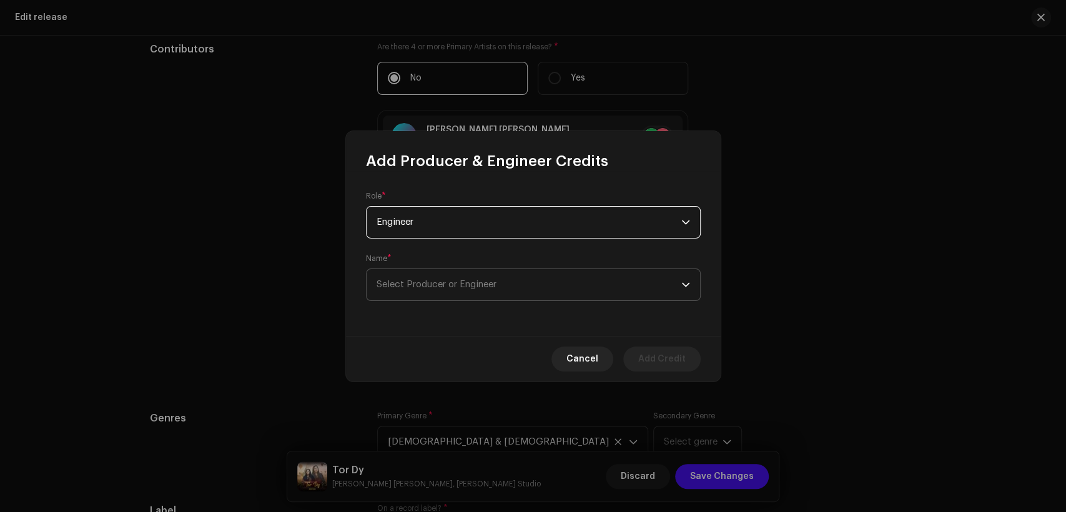
click at [432, 288] on span "Select Producer or Engineer" at bounding box center [437, 284] width 120 height 9
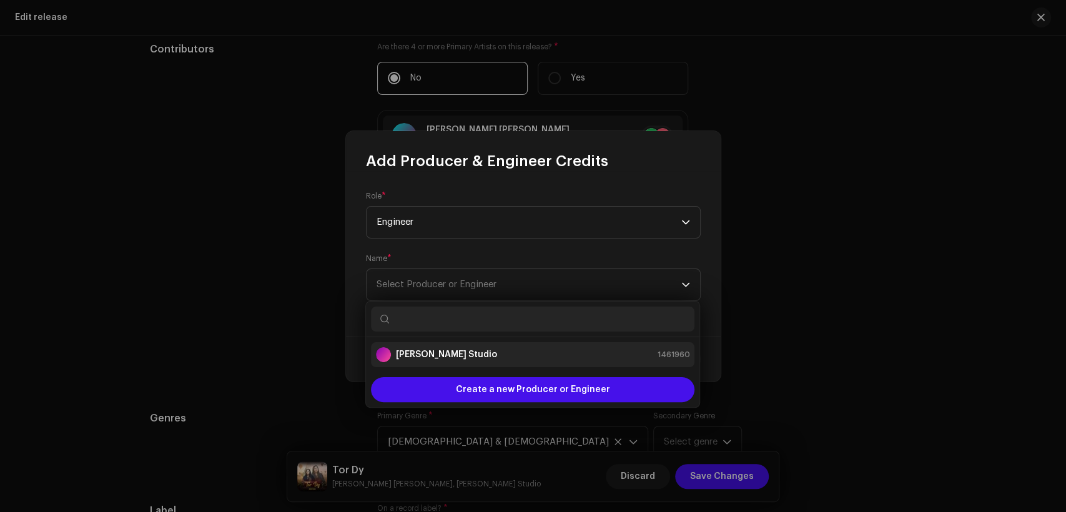
click at [457, 344] on li "[PERSON_NAME] Studio 1461960" at bounding box center [533, 354] width 324 height 25
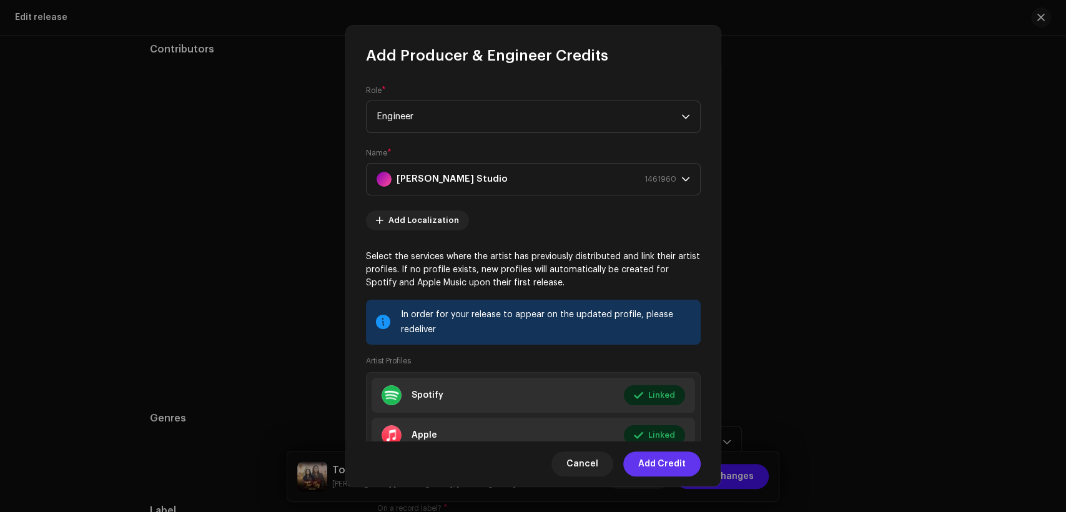
click at [657, 458] on span "Add Credit" at bounding box center [661, 464] width 47 height 25
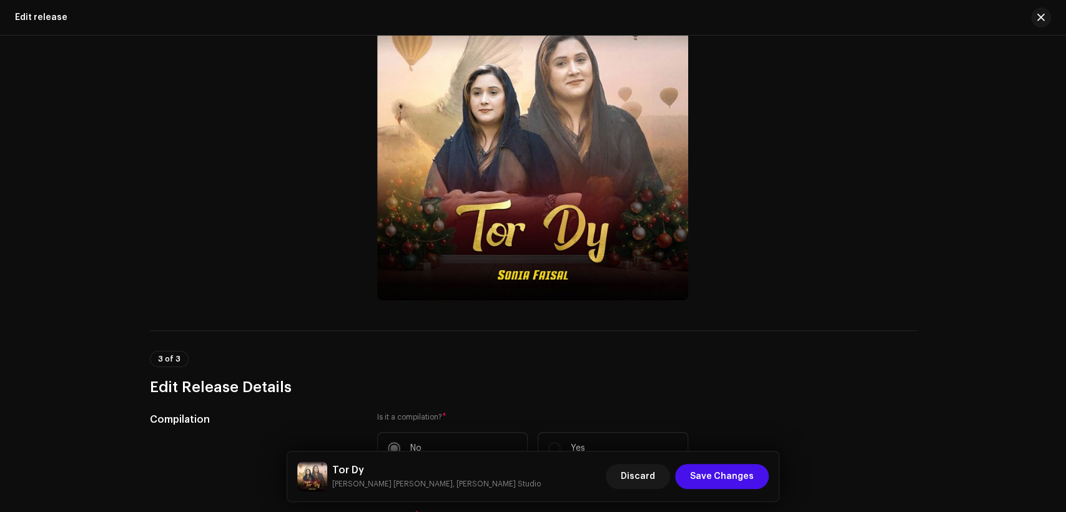
scroll to position [0, 0]
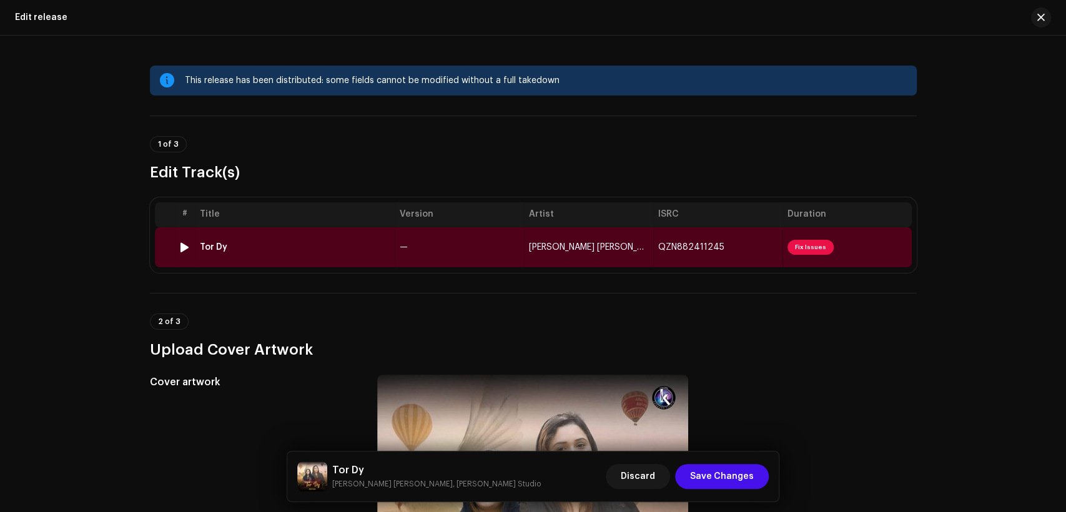
click at [419, 240] on td "—" at bounding box center [459, 247] width 129 height 40
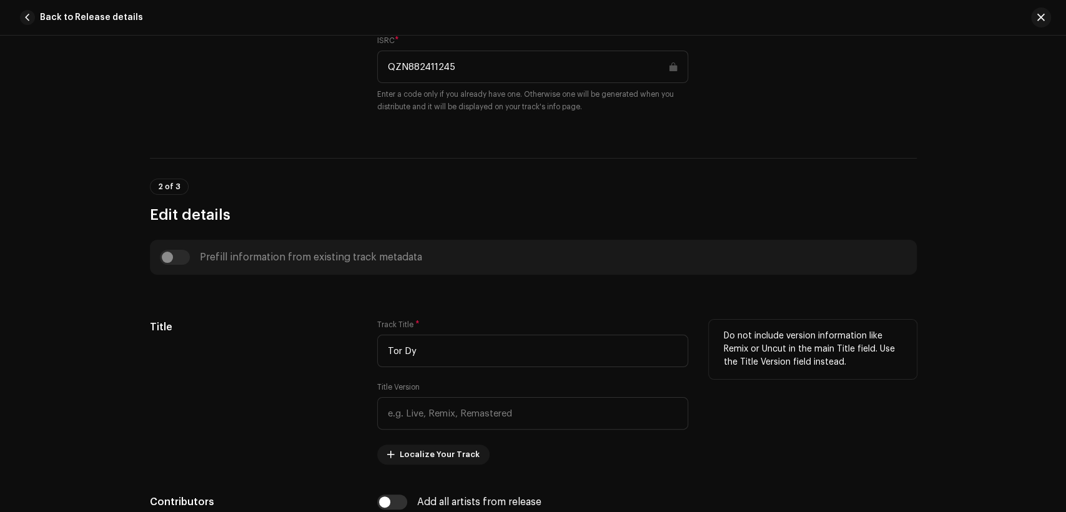
scroll to position [462, 0]
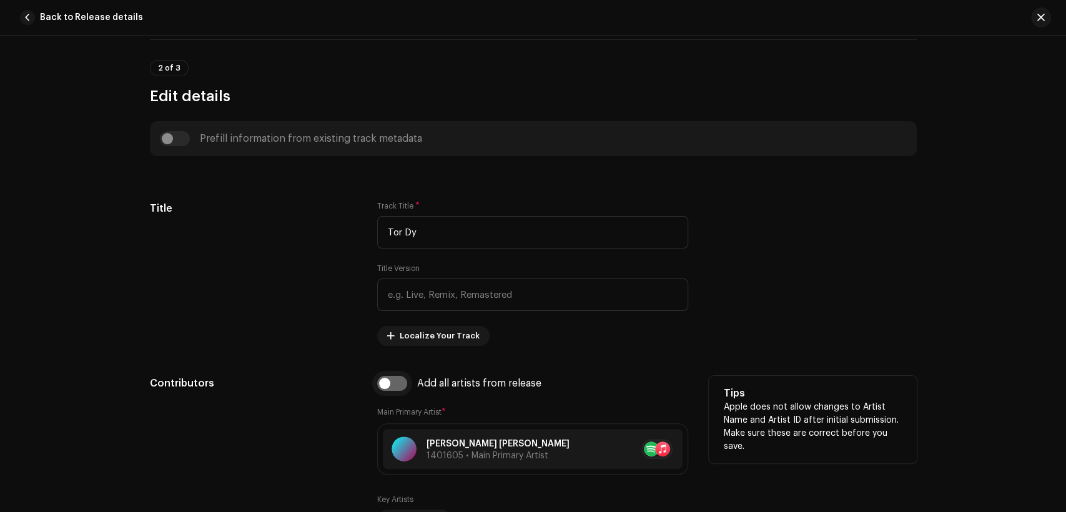
click at [400, 387] on input "checkbox" at bounding box center [392, 383] width 30 height 15
checkbox input "true"
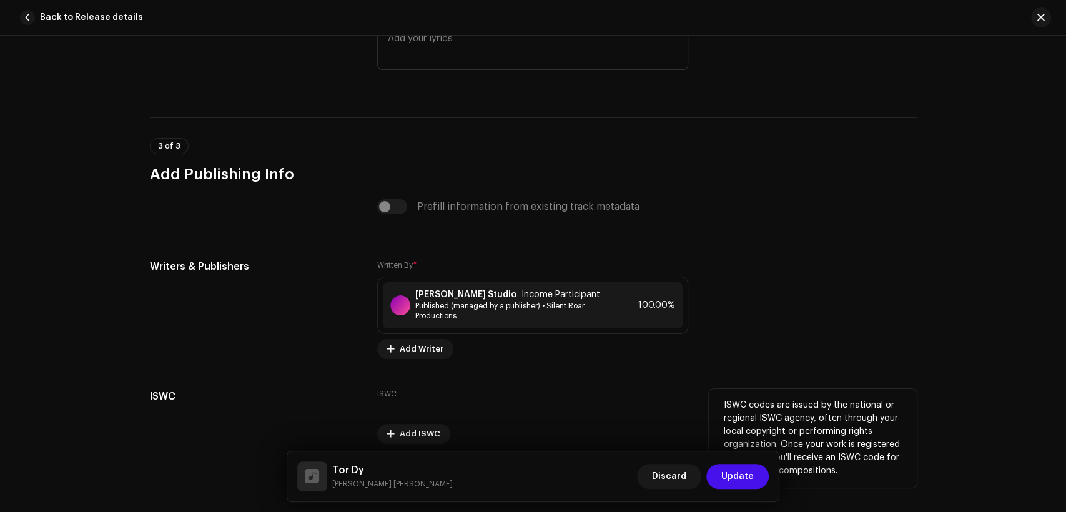
scroll to position [2570, 0]
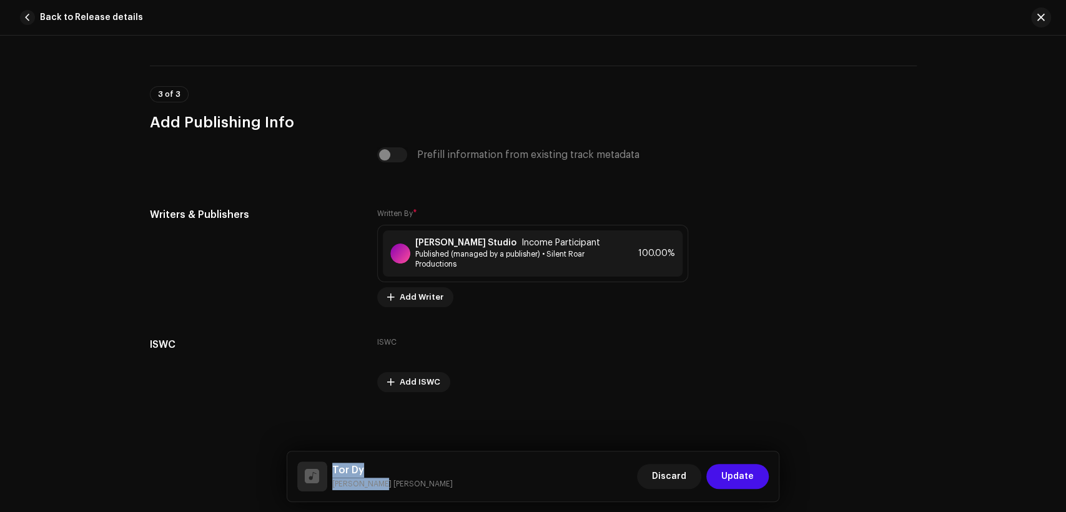
drag, startPoint x: 376, startPoint y: 490, endPoint x: 329, endPoint y: 461, distance: 55.3
click at [329, 462] on div "Tor Dy Sonia Faisal Discard Update" at bounding box center [533, 477] width 472 height 30
click at [362, 479] on small "Sonia Faisal" at bounding box center [392, 484] width 121 height 12
click at [362, 481] on small "Sonia Faisal" at bounding box center [392, 484] width 121 height 12
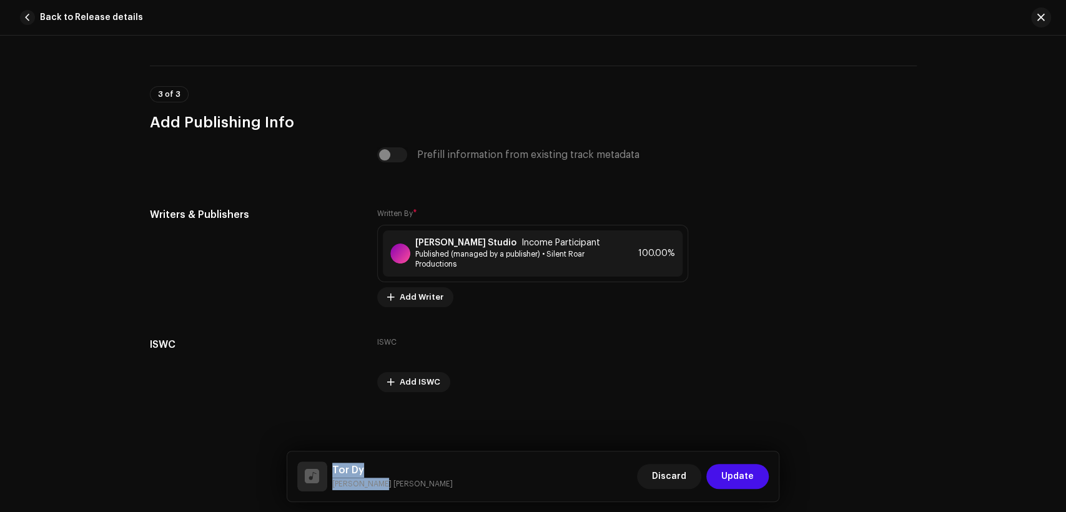
click at [362, 481] on small "Sonia Faisal" at bounding box center [392, 484] width 121 height 12
click at [455, 247] on strong "[PERSON_NAME] Studio" at bounding box center [465, 243] width 101 height 10
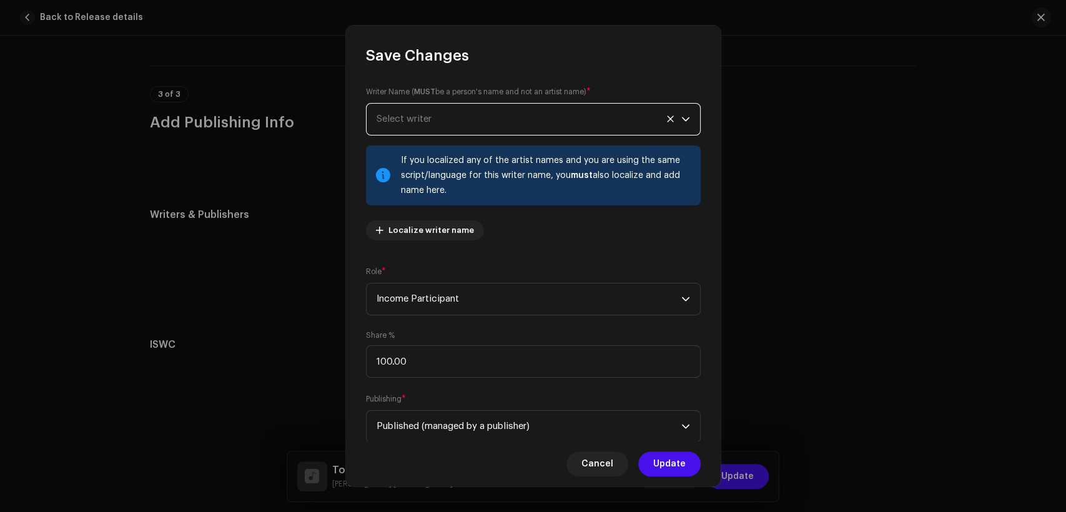
click at [445, 116] on span "Select writer" at bounding box center [529, 119] width 305 height 31
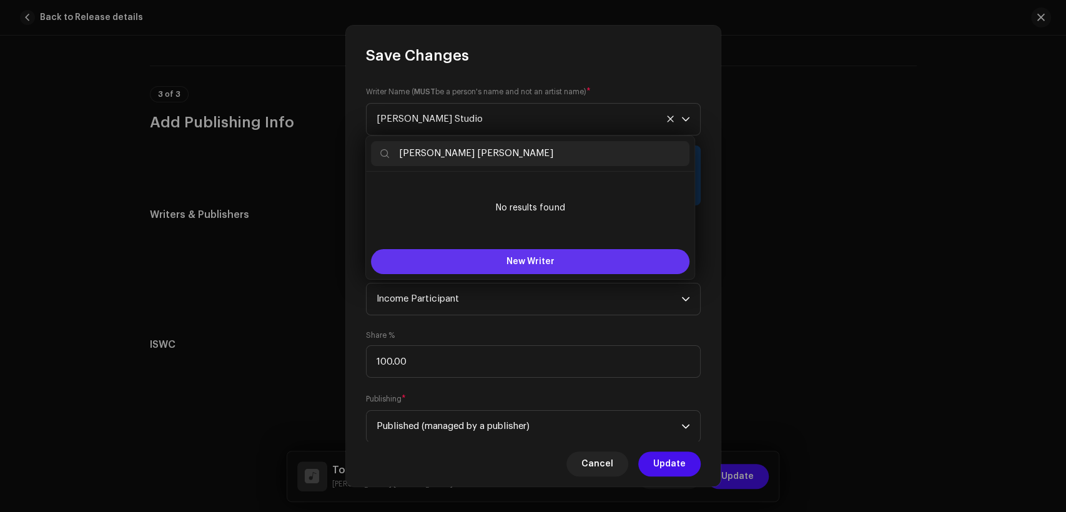
type input "Sonia Faisal"
click at [515, 256] on button "New Writer" at bounding box center [530, 261] width 319 height 25
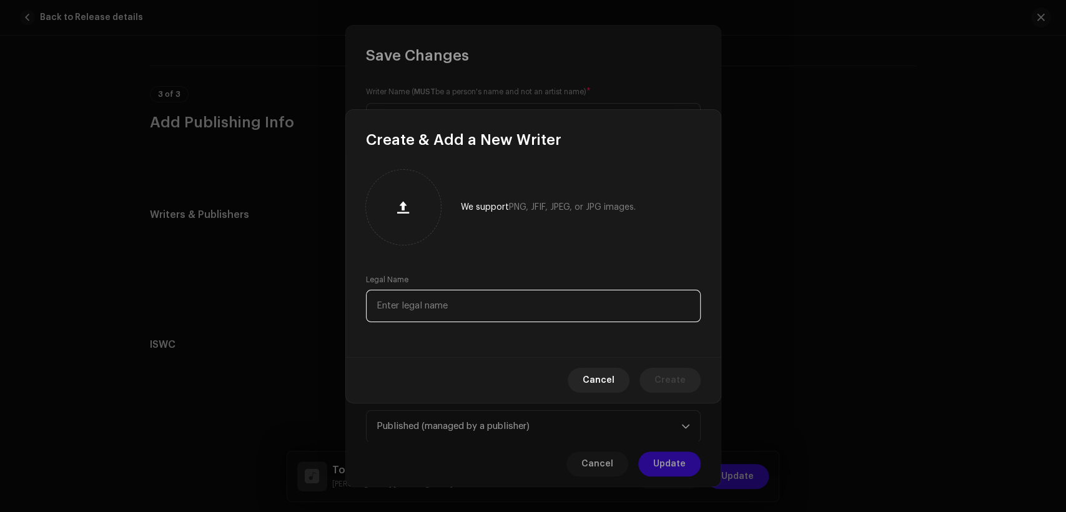
click at [520, 312] on input "text" at bounding box center [533, 306] width 335 height 32
paste input "Sonia Faisal"
type input "Sonia Faisal"
click at [658, 375] on span "Create" at bounding box center [670, 380] width 31 height 25
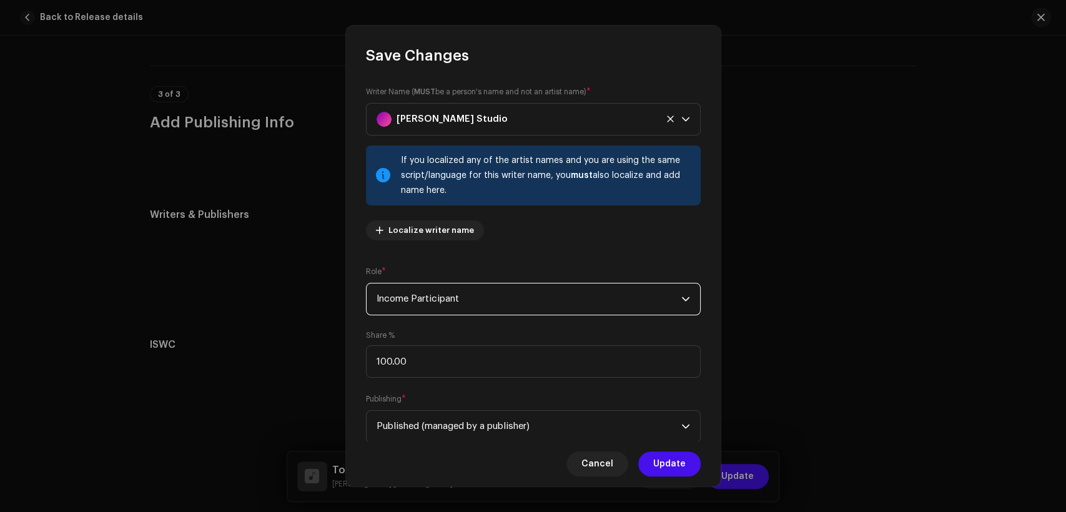
click at [515, 291] on span "Income Participant" at bounding box center [529, 299] width 305 height 31
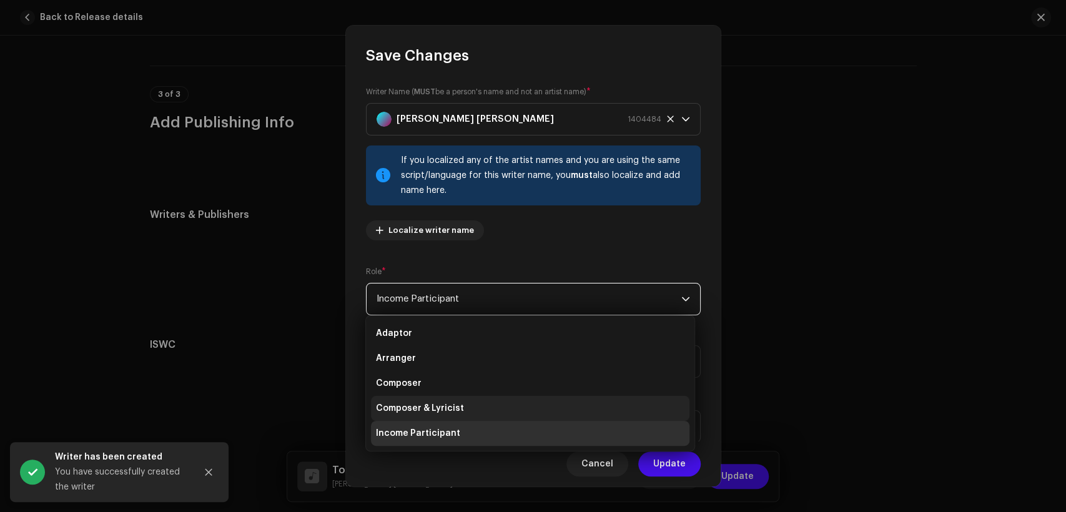
click at [523, 400] on li "Composer & Lyricist" at bounding box center [530, 408] width 319 height 25
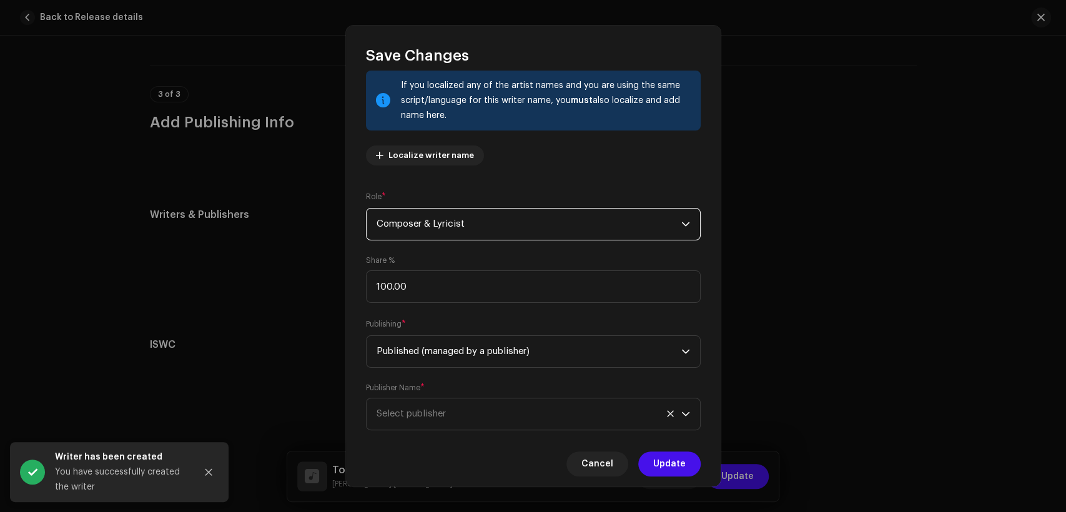
scroll to position [100, 0]
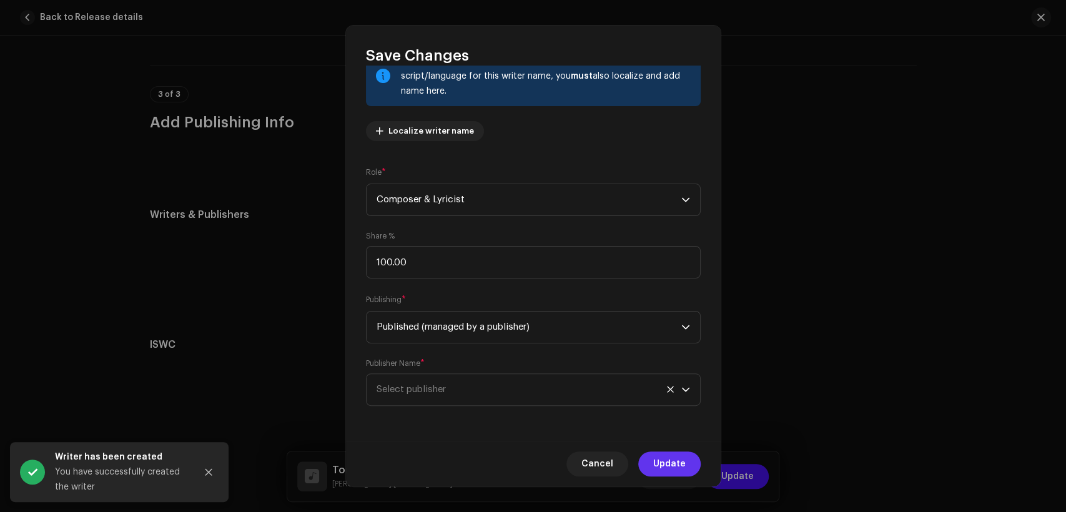
click at [669, 460] on span "Update" at bounding box center [669, 464] width 32 height 25
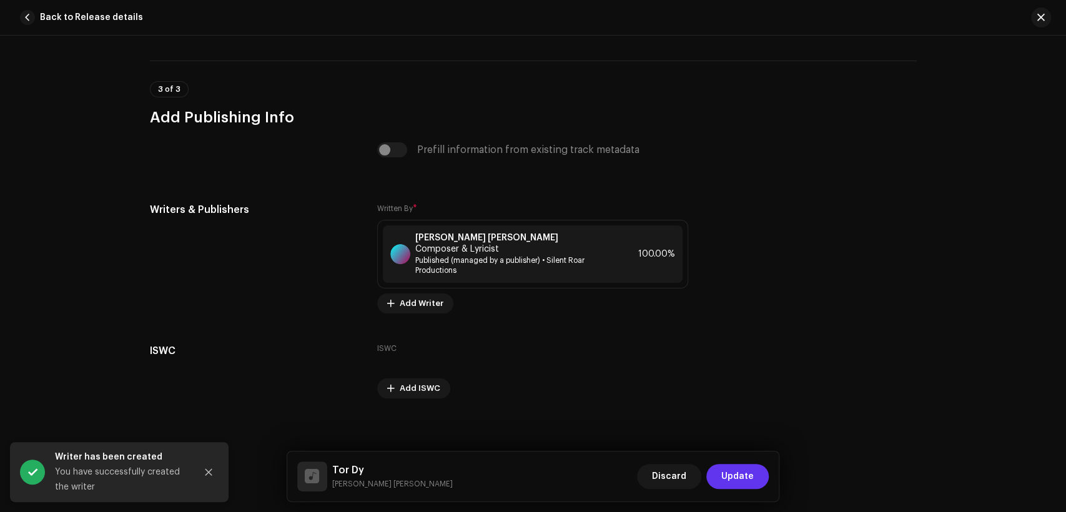
click at [739, 467] on span "Update" at bounding box center [738, 476] width 32 height 25
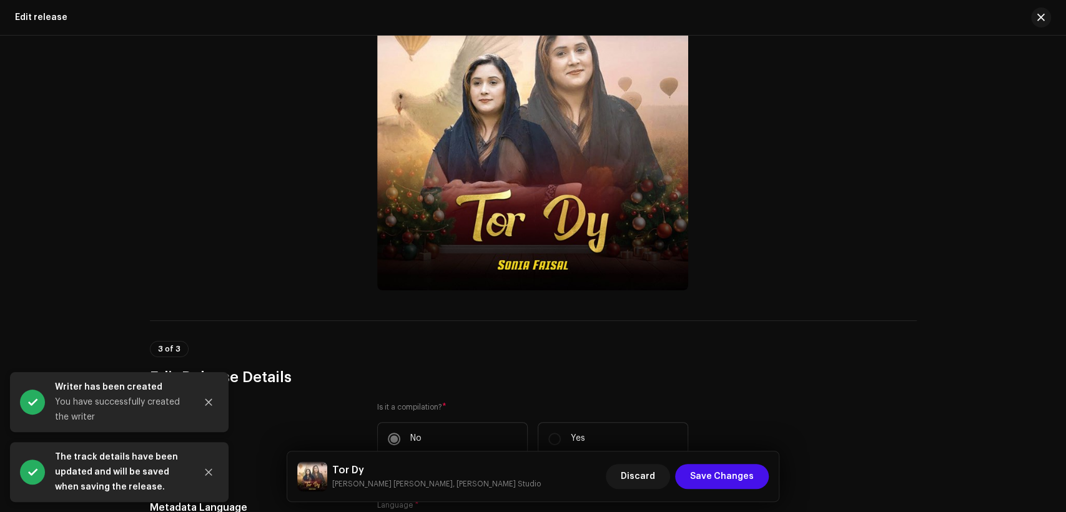
scroll to position [462, 0]
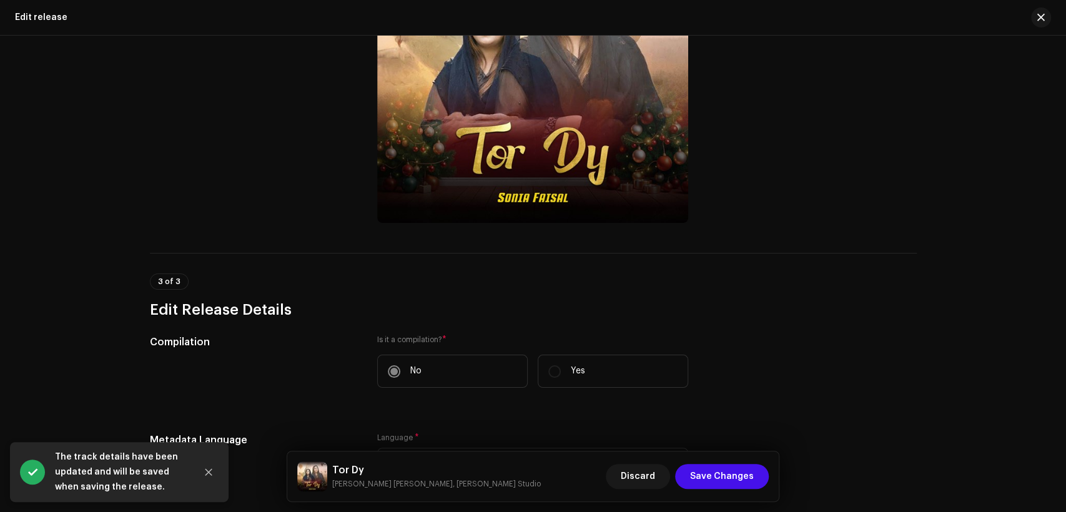
click at [350, 466] on h5 "Tor Dy" at bounding box center [436, 470] width 209 height 15
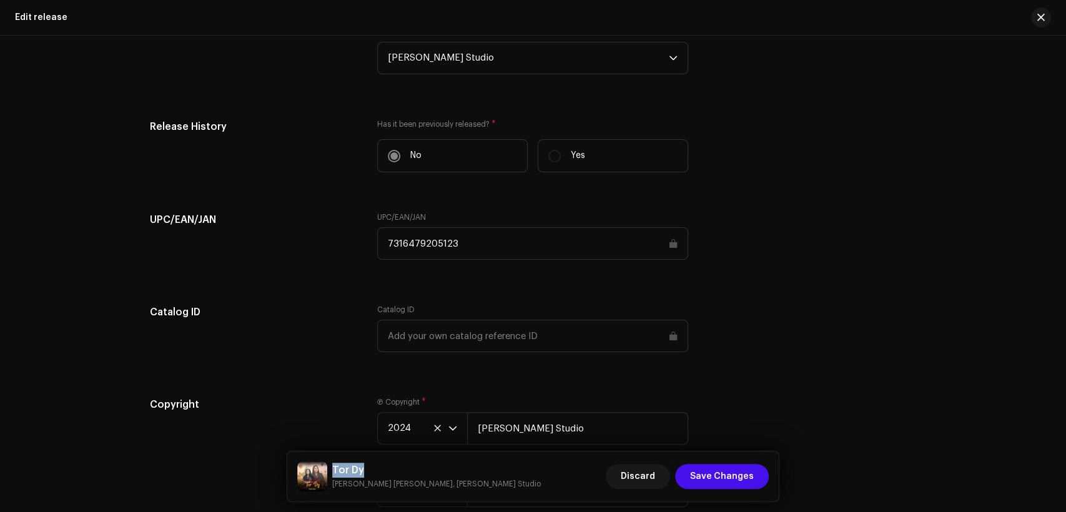
scroll to position [2005, 0]
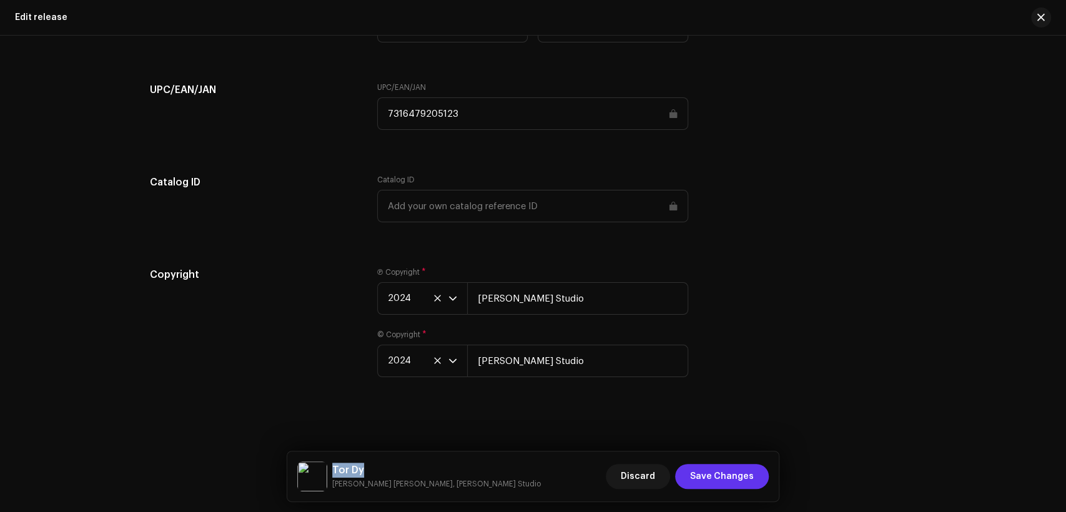
click at [745, 472] on span "Save Changes" at bounding box center [722, 476] width 64 height 25
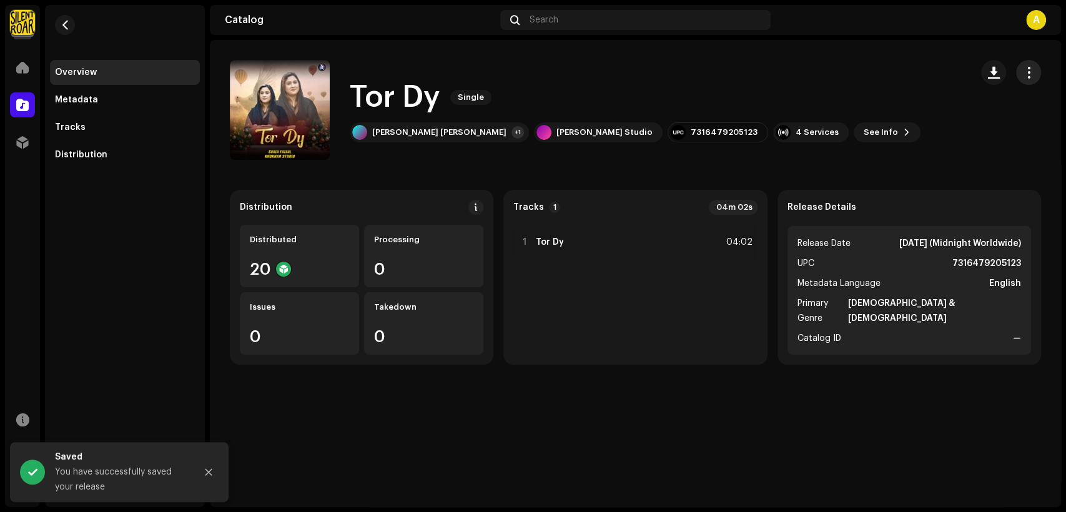
click at [1025, 66] on button "button" at bounding box center [1028, 72] width 25 height 25
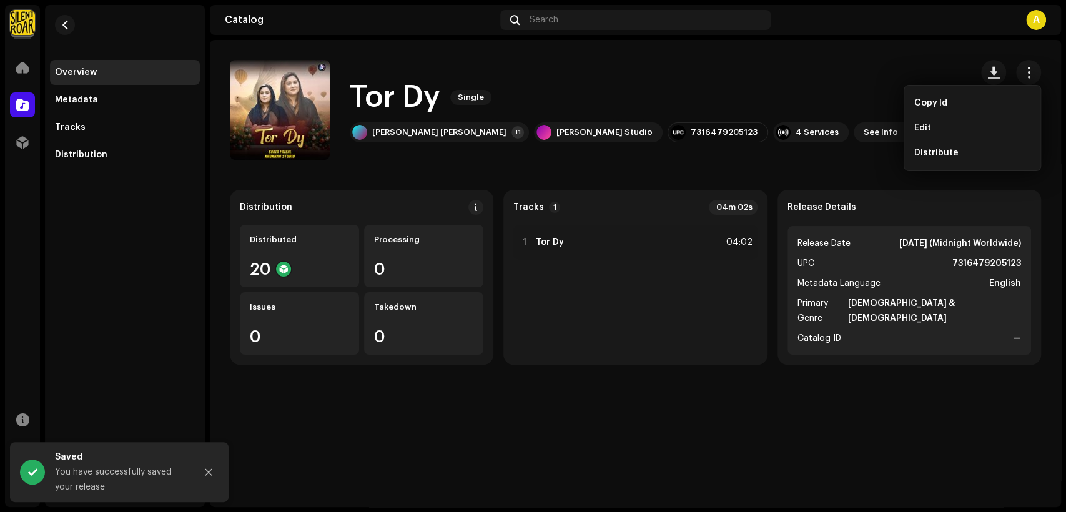
click at [913, 129] on div "Edit" at bounding box center [973, 128] width 126 height 25
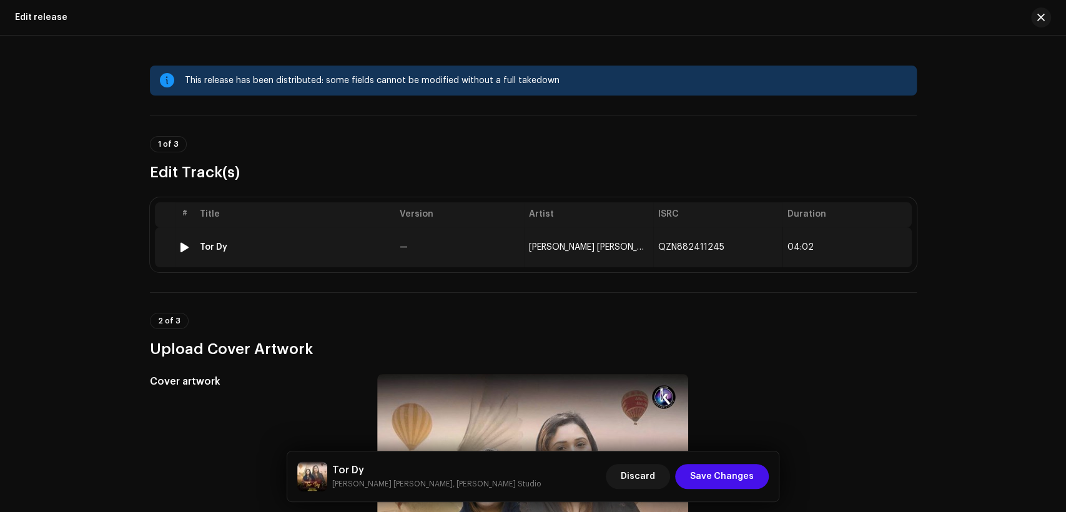
click at [344, 239] on td "Tor Dy" at bounding box center [295, 247] width 200 height 40
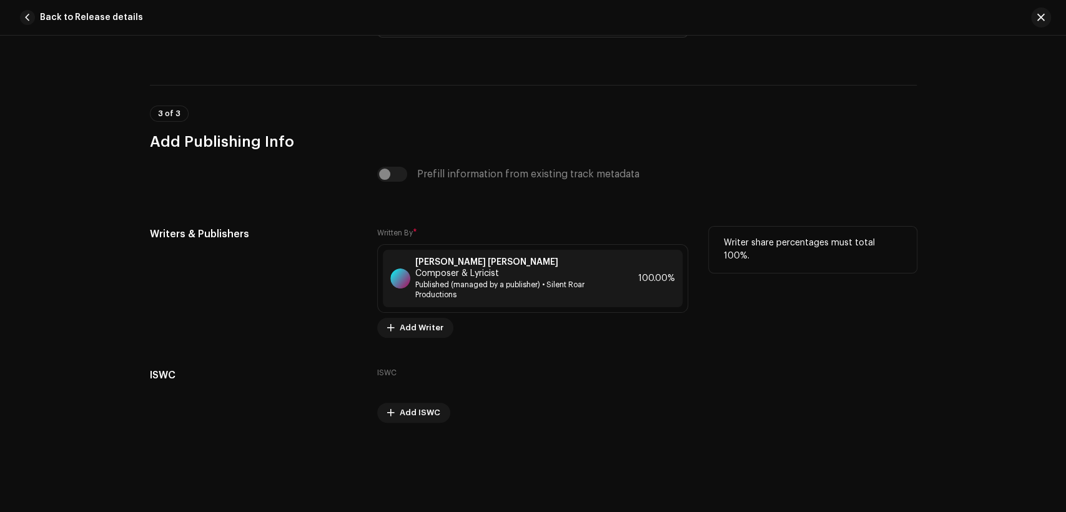
scroll to position [2547, 0]
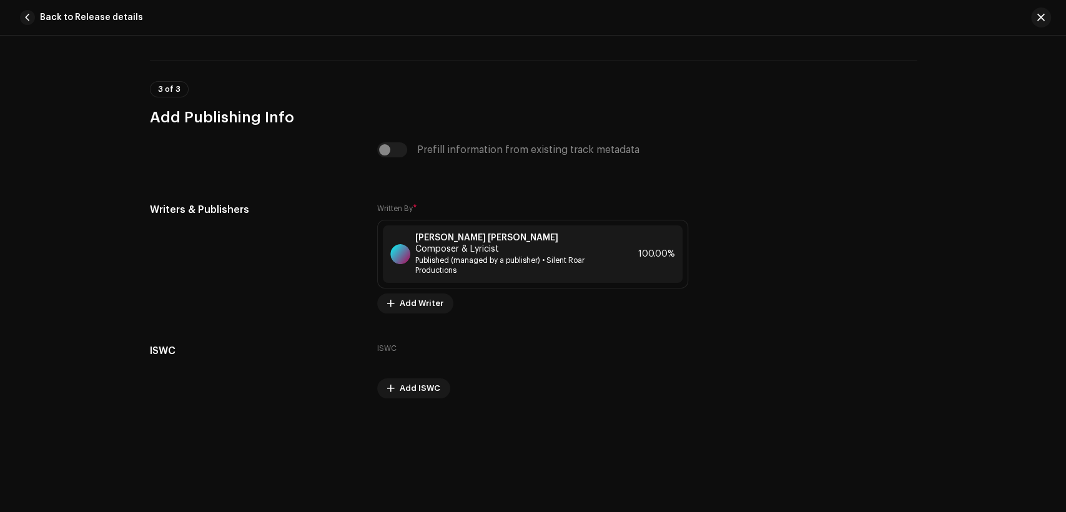
click at [49, 24] on span "Back to Release details" at bounding box center [91, 17] width 103 height 25
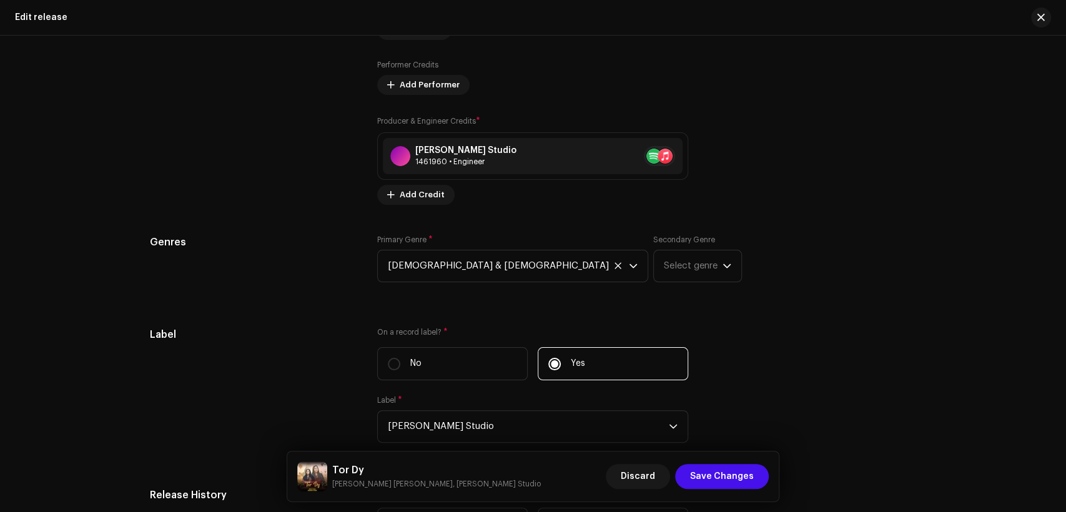
scroll to position [1619, 0]
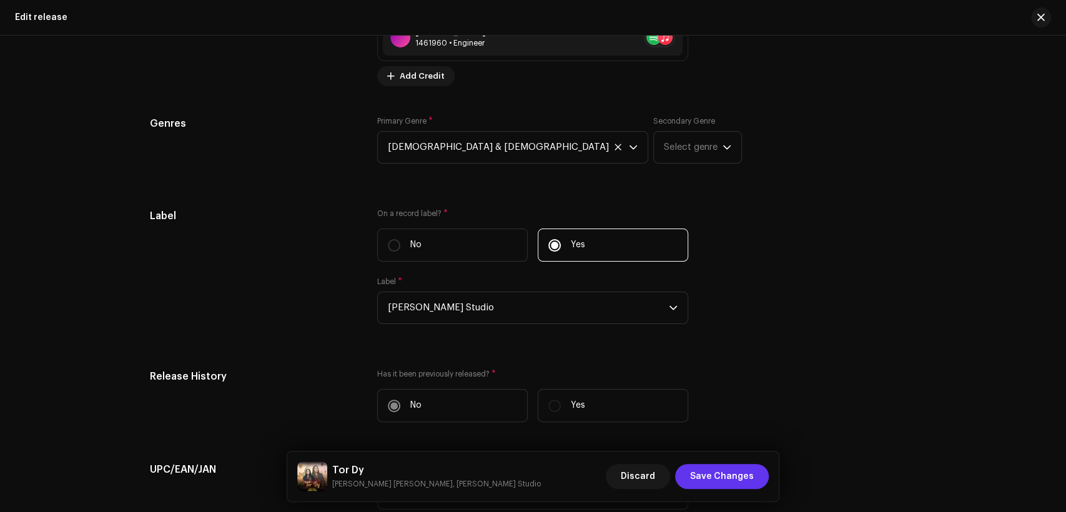
click at [722, 487] on span "Save Changes" at bounding box center [722, 476] width 64 height 25
